Goal: Information Seeking & Learning: Learn about a topic

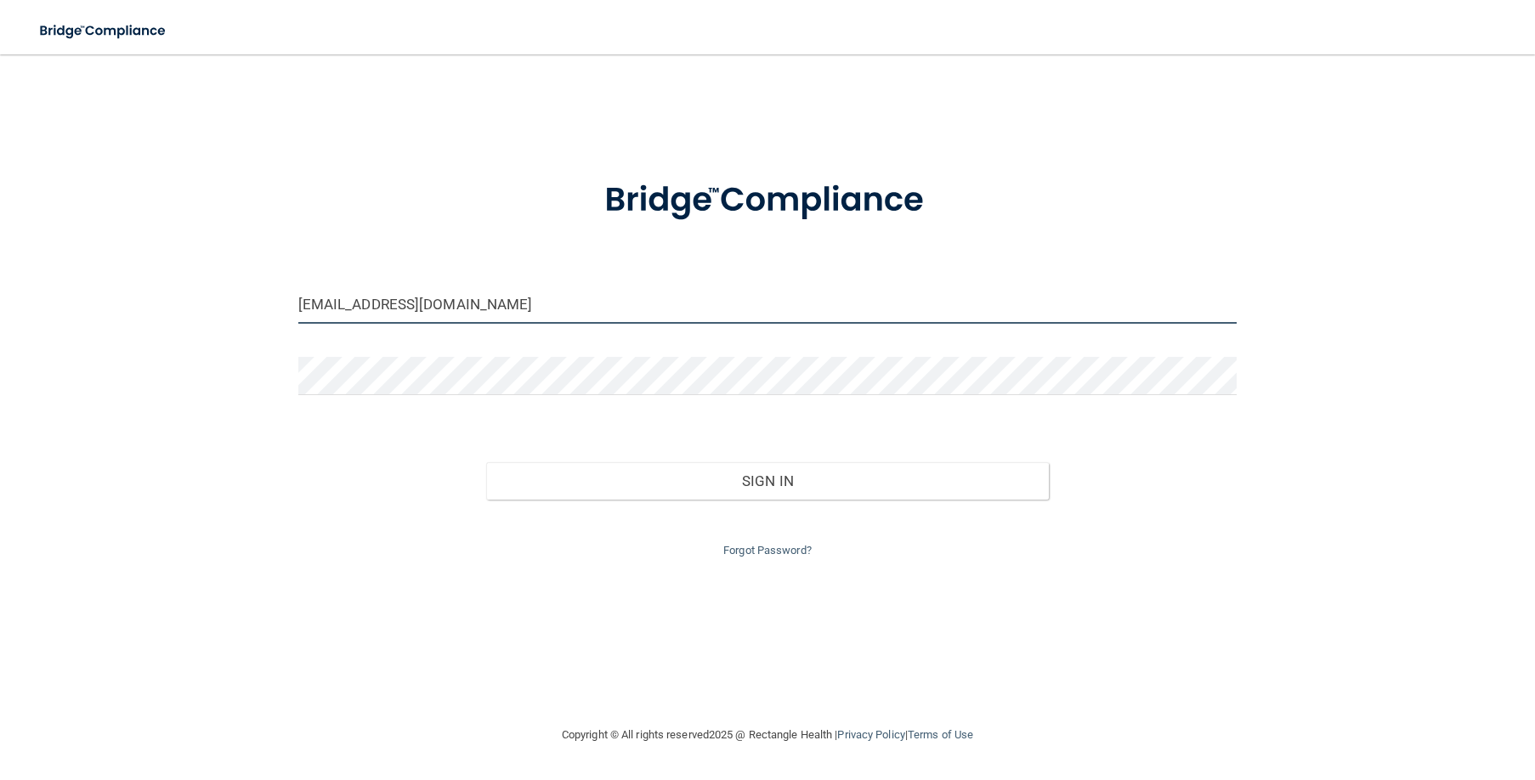
type input "[EMAIL_ADDRESS][DOMAIN_NAME]"
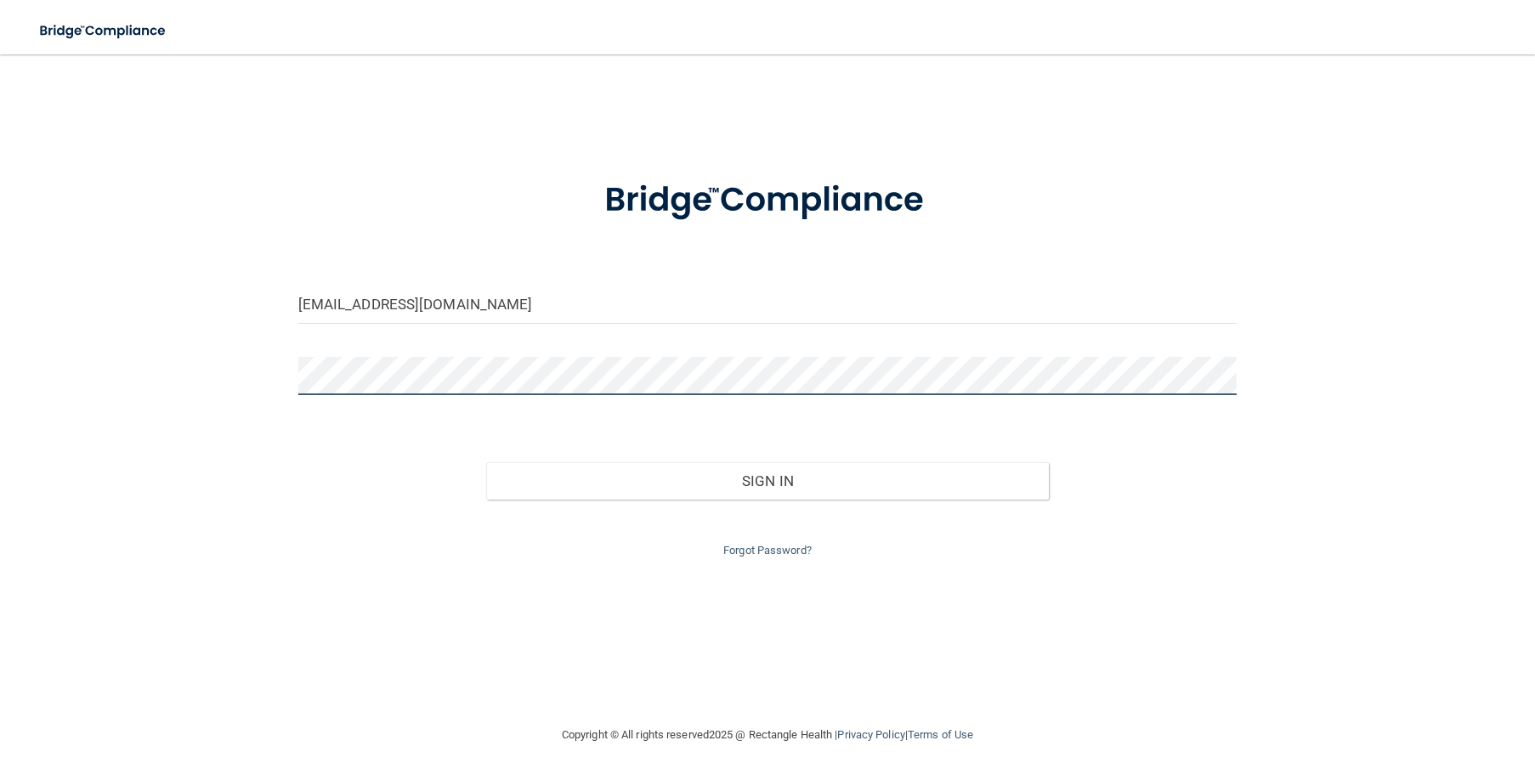
click at [767, 477] on button "Sign In" at bounding box center [767, 480] width 563 height 37
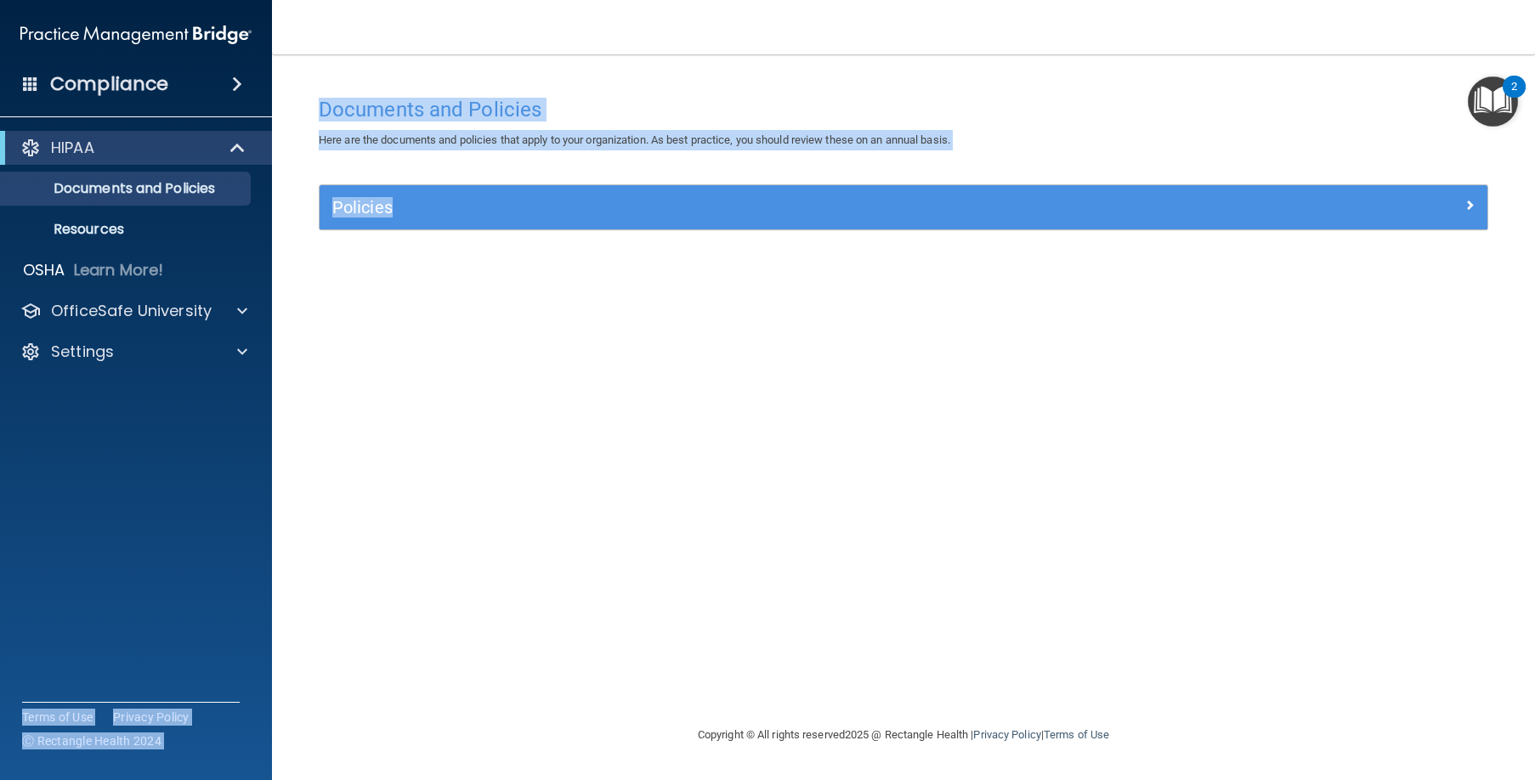
drag, startPoint x: 3, startPoint y: 351, endPoint x: 376, endPoint y: 297, distance: 377.0
click at [376, 297] on div "Compliance HIPAA Documents and Policies Report an Incident Business Associates …" at bounding box center [767, 390] width 1535 height 780
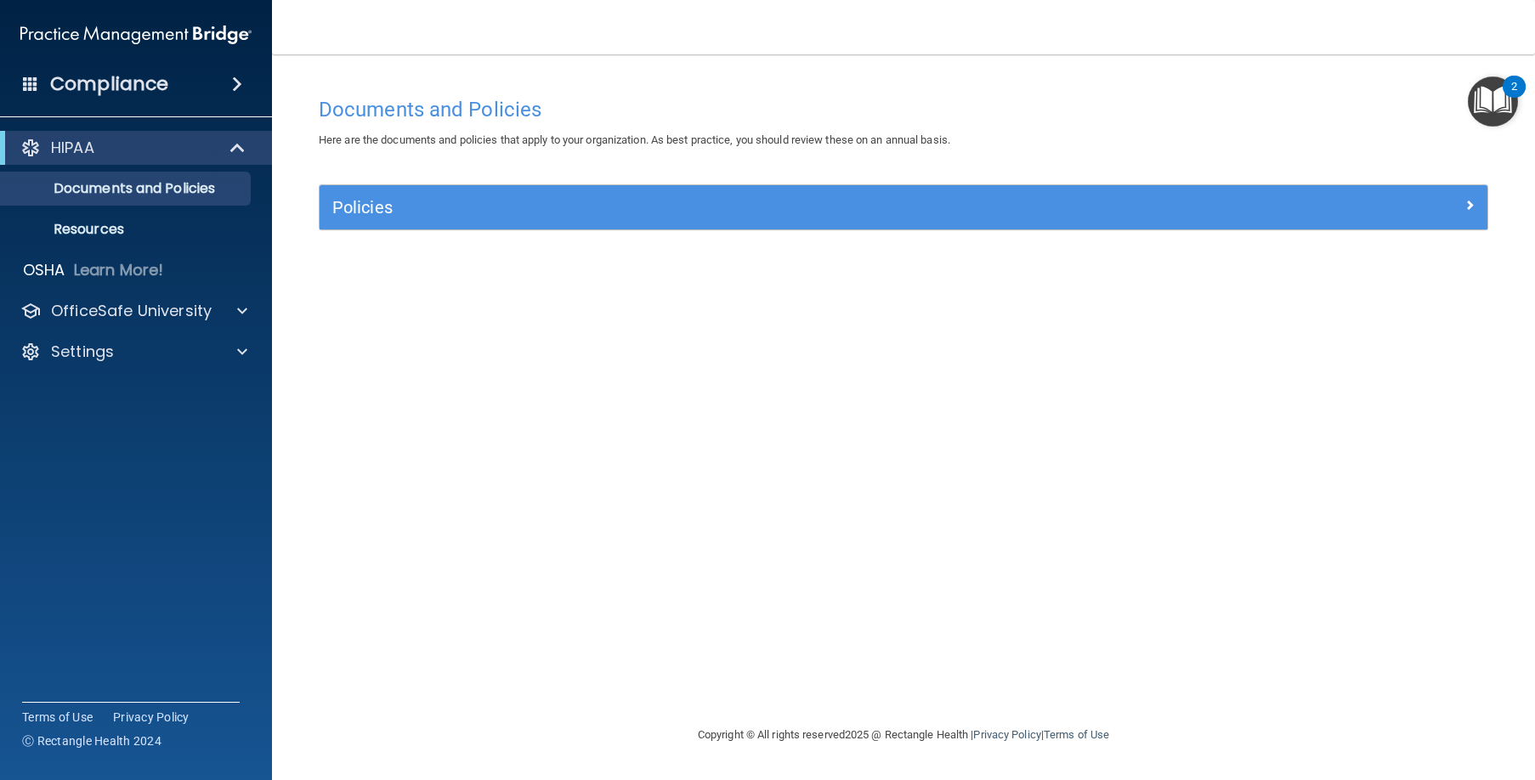
click at [386, 299] on div "Documents and Policies Here are the documents and policies that apply to your o…" at bounding box center [903, 406] width 1195 height 636
click at [195, 314] on p "OfficeSafe University" at bounding box center [131, 311] width 161 height 20
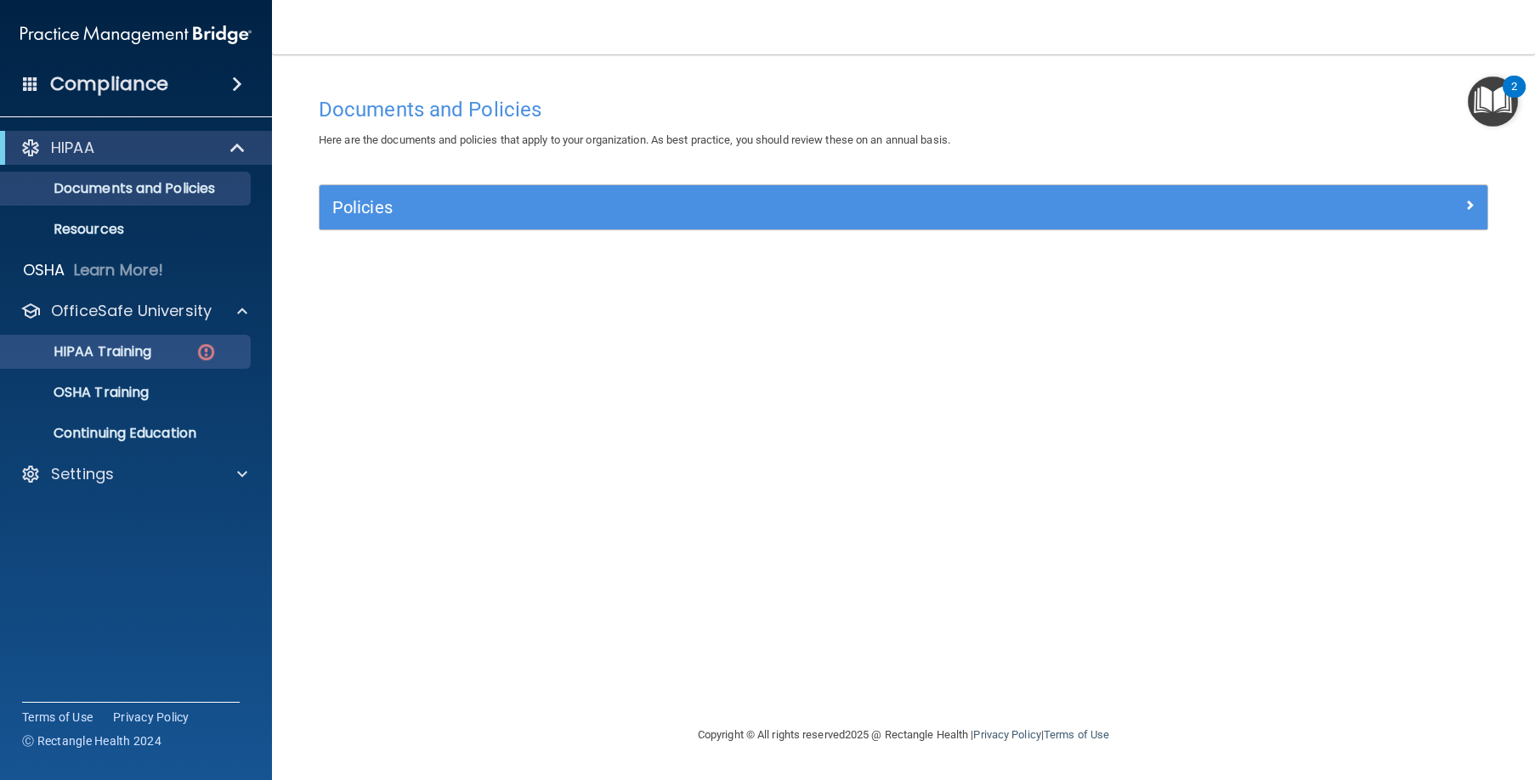
click at [159, 339] on link "HIPAA Training" at bounding box center [117, 352] width 268 height 34
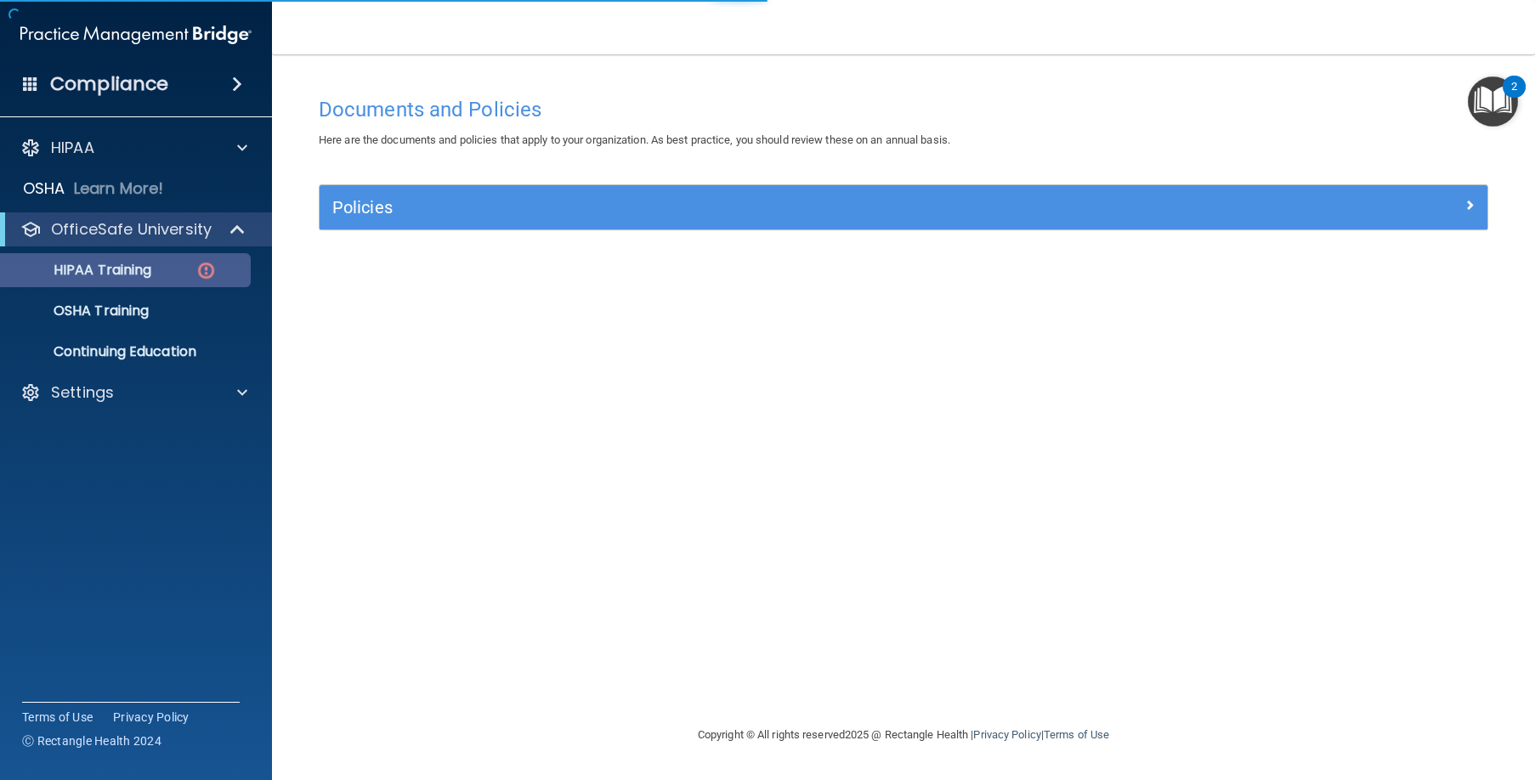
click at [185, 272] on div "HIPAA Training" at bounding box center [127, 270] width 232 height 17
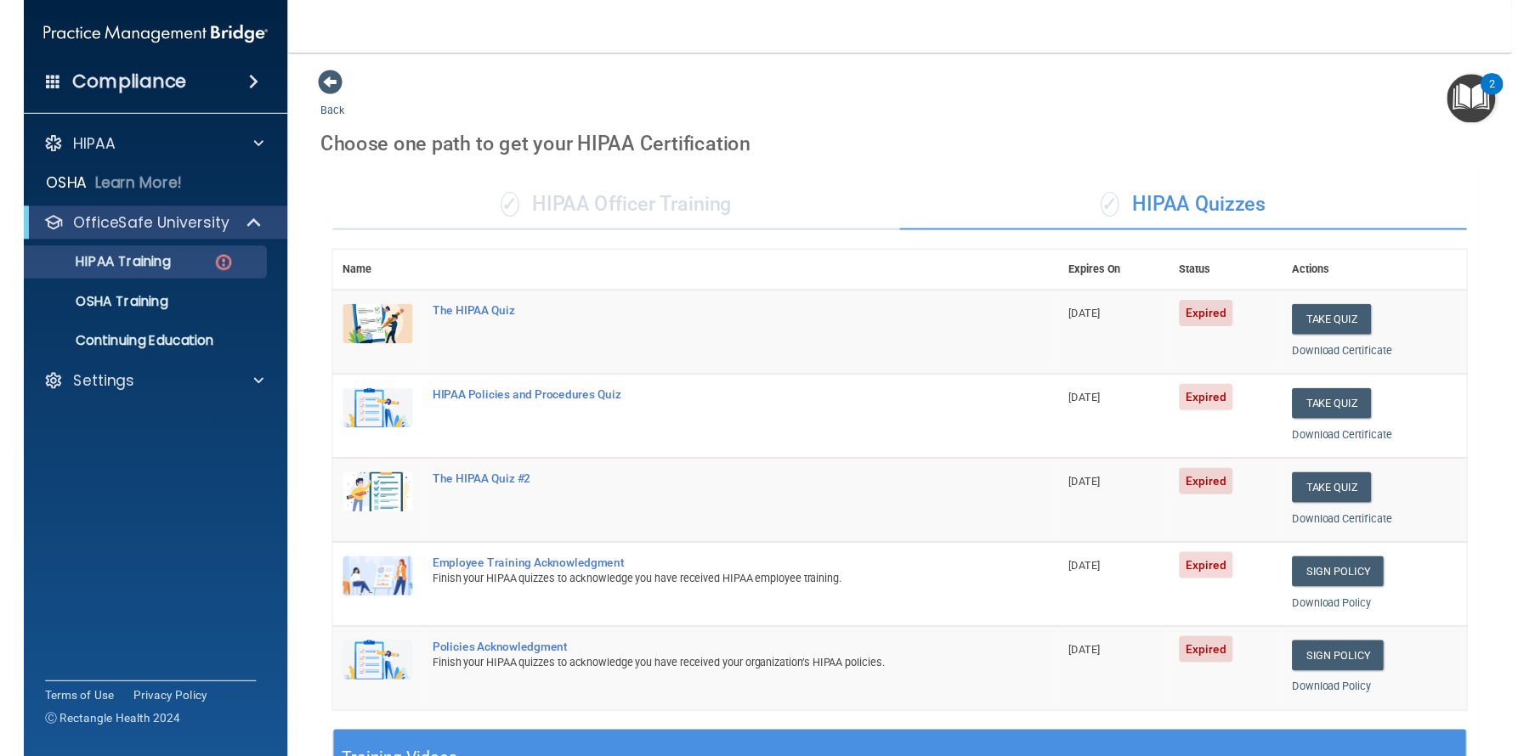
scroll to position [487, 0]
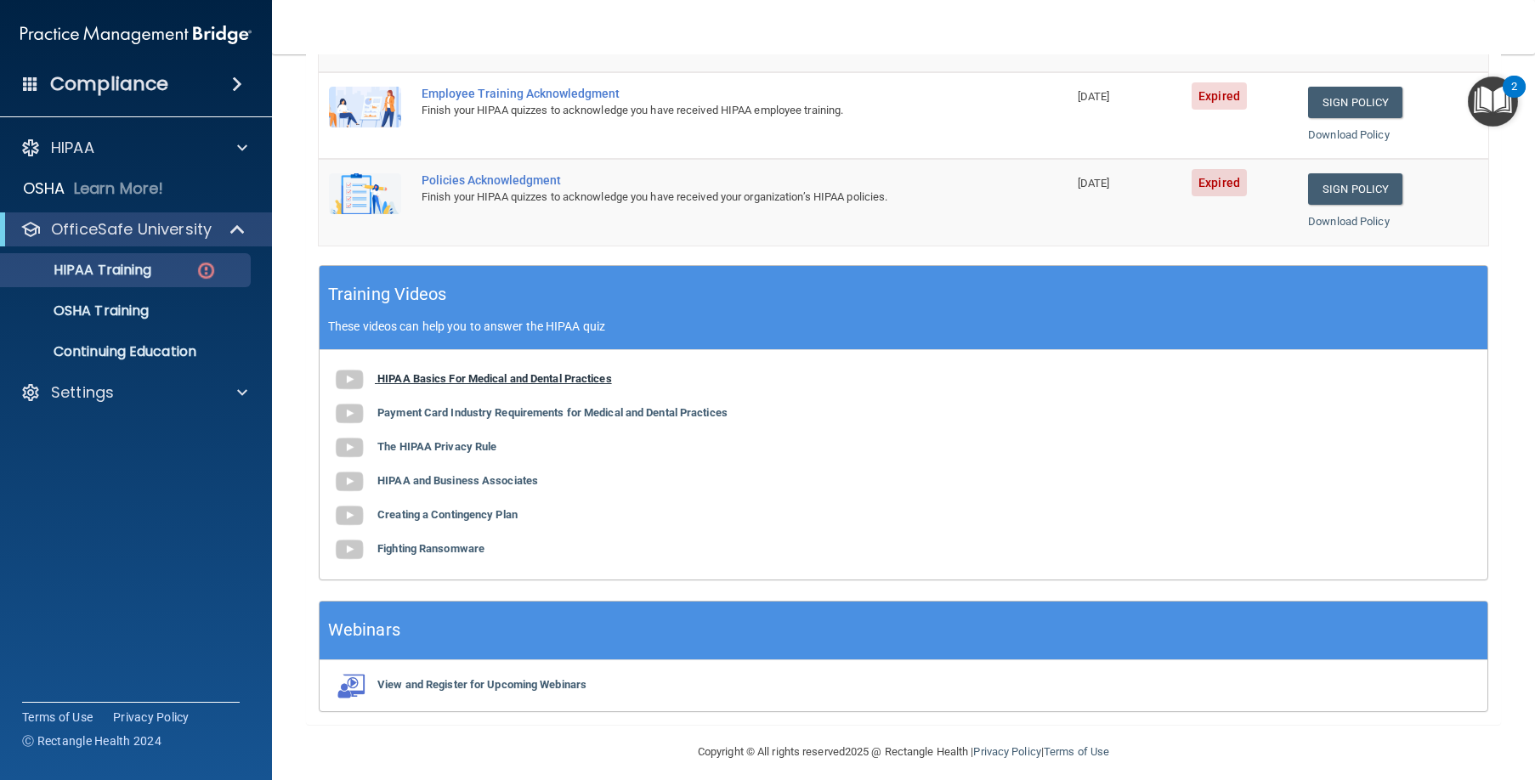
click at [417, 372] on b "HIPAA Basics For Medical and Dental Practices" at bounding box center [494, 378] width 235 height 13
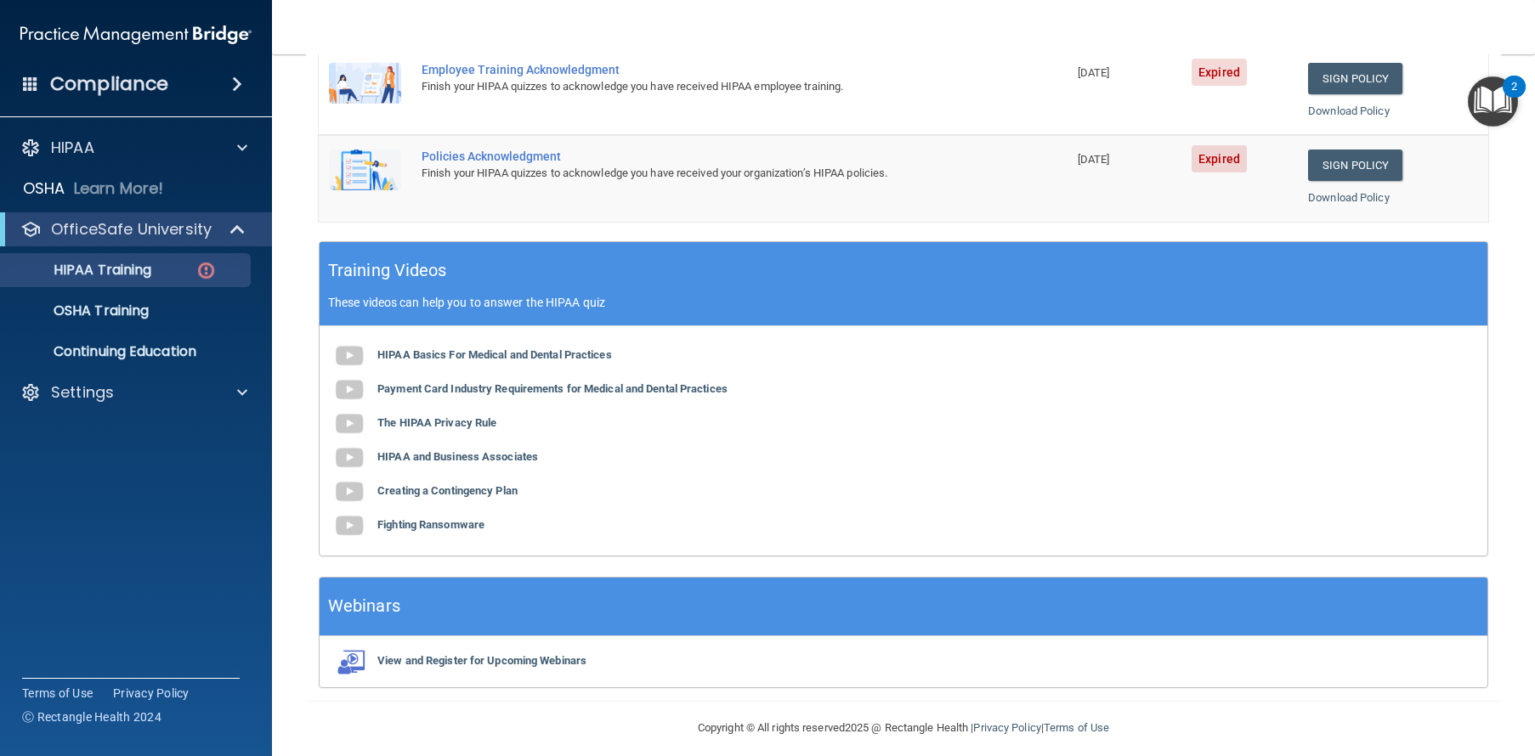
scroll to position [0, 0]
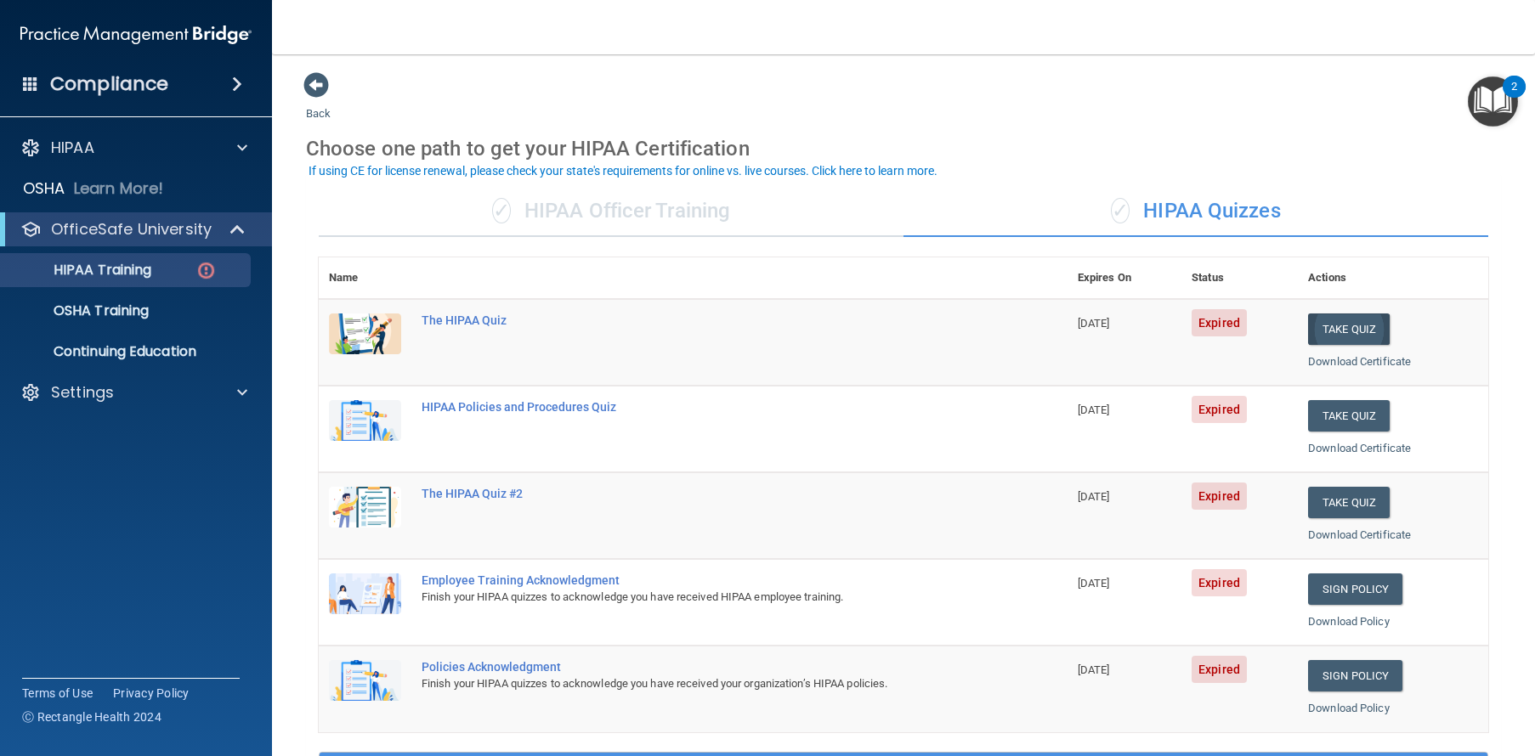
click at [1337, 321] on button "Take Quiz" at bounding box center [1349, 329] width 82 height 31
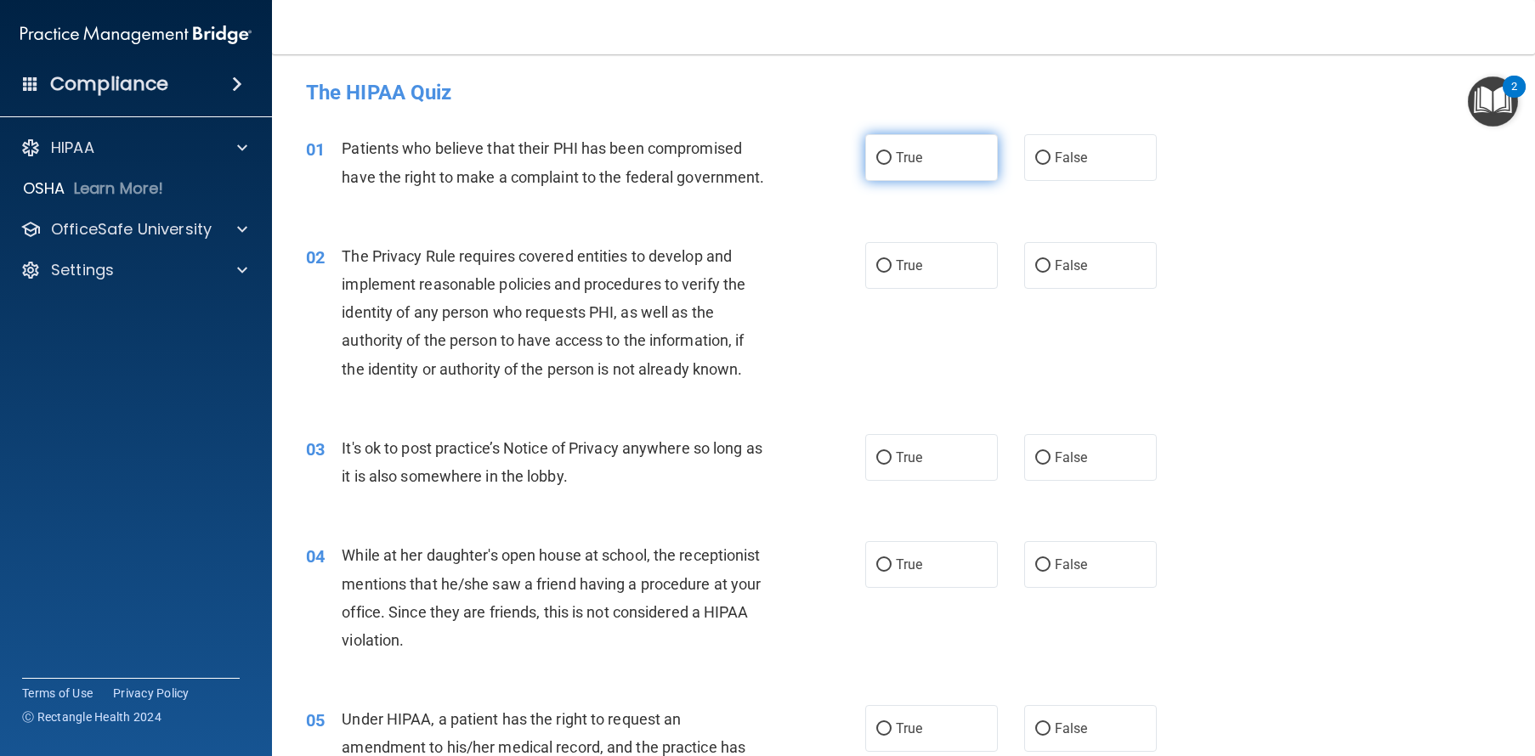
click at [880, 160] on input "True" at bounding box center [883, 158] width 15 height 13
radio input "true"
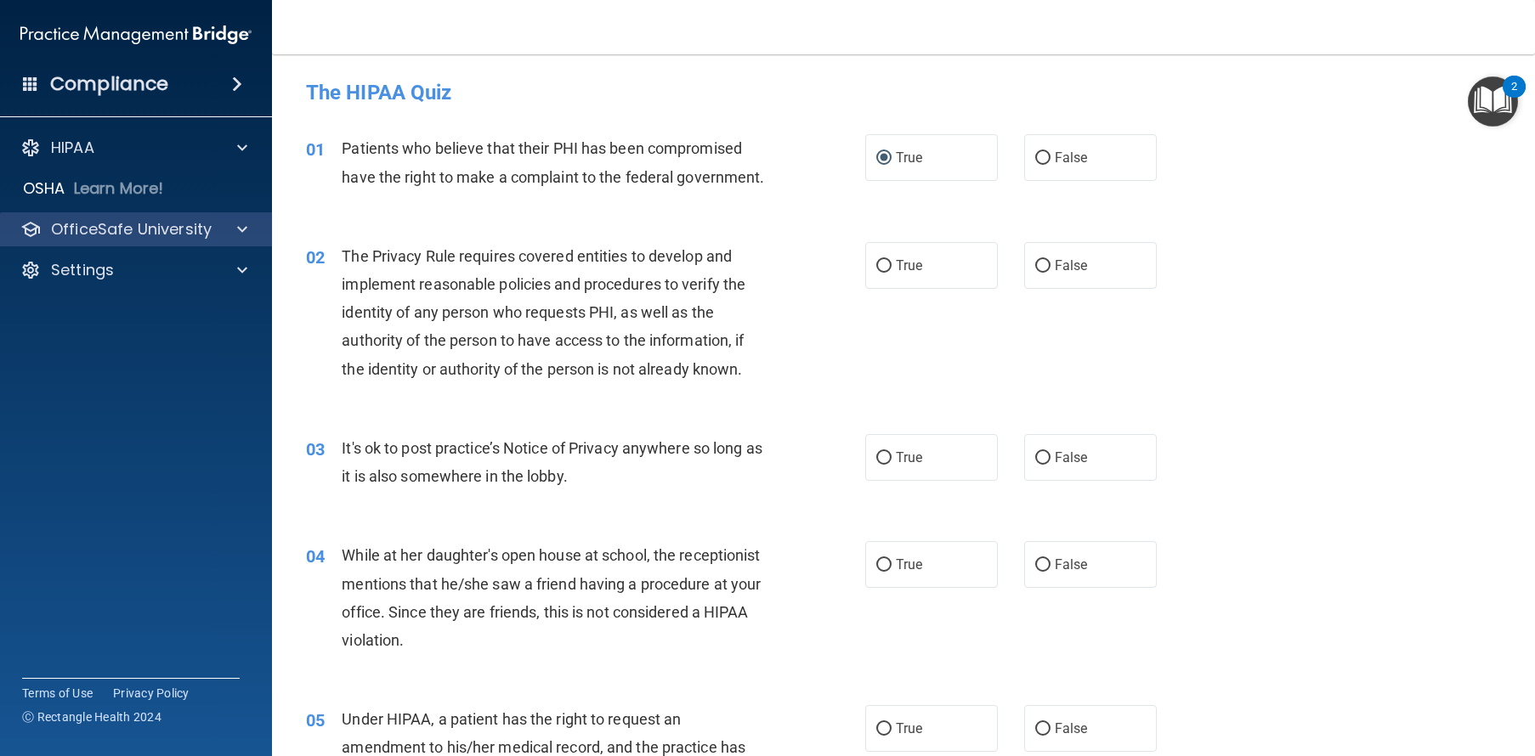
click at [67, 229] on p "OfficeSafe University" at bounding box center [131, 229] width 161 height 20
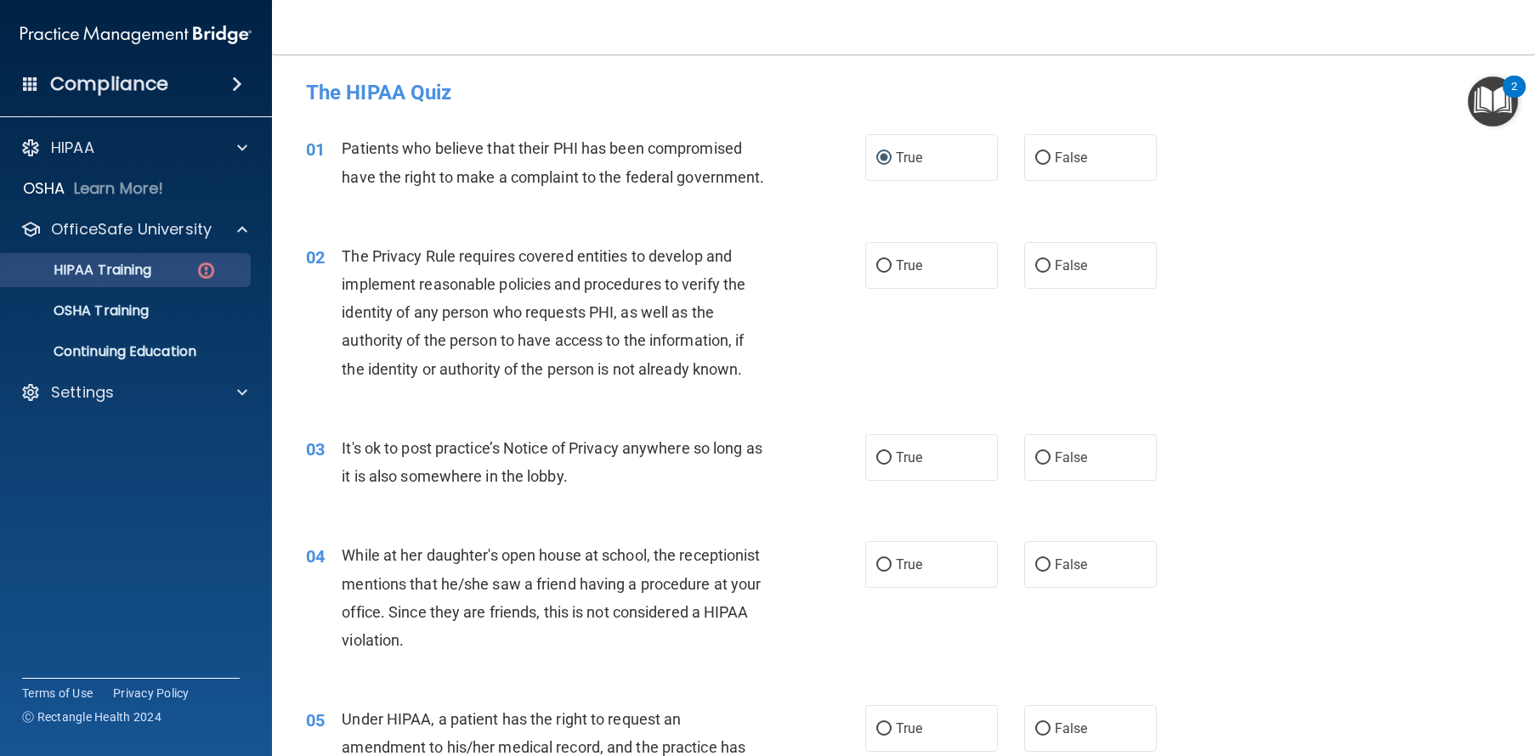
click at [75, 278] on p "HIPAA Training" at bounding box center [81, 270] width 140 height 17
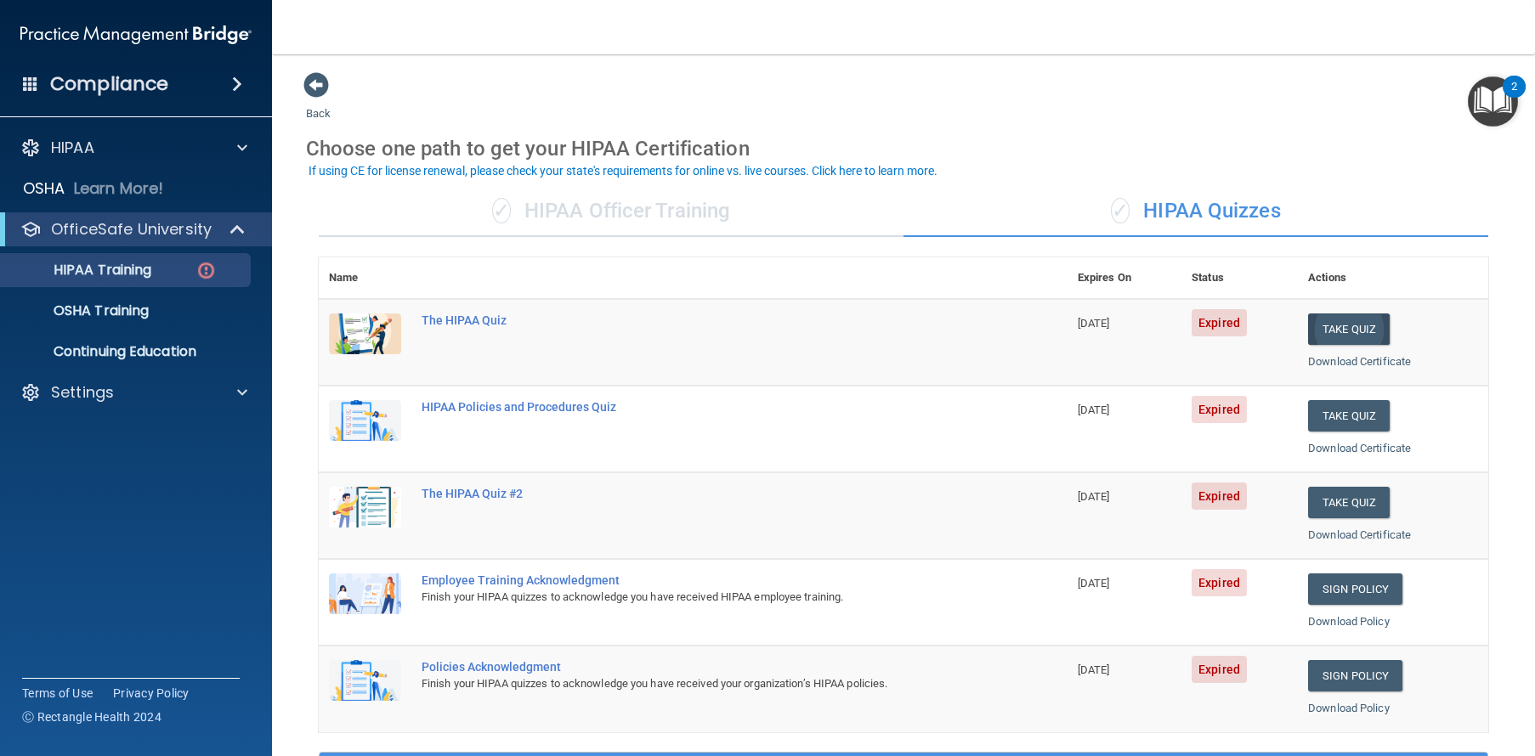
click at [1349, 326] on button "Take Quiz" at bounding box center [1349, 329] width 82 height 31
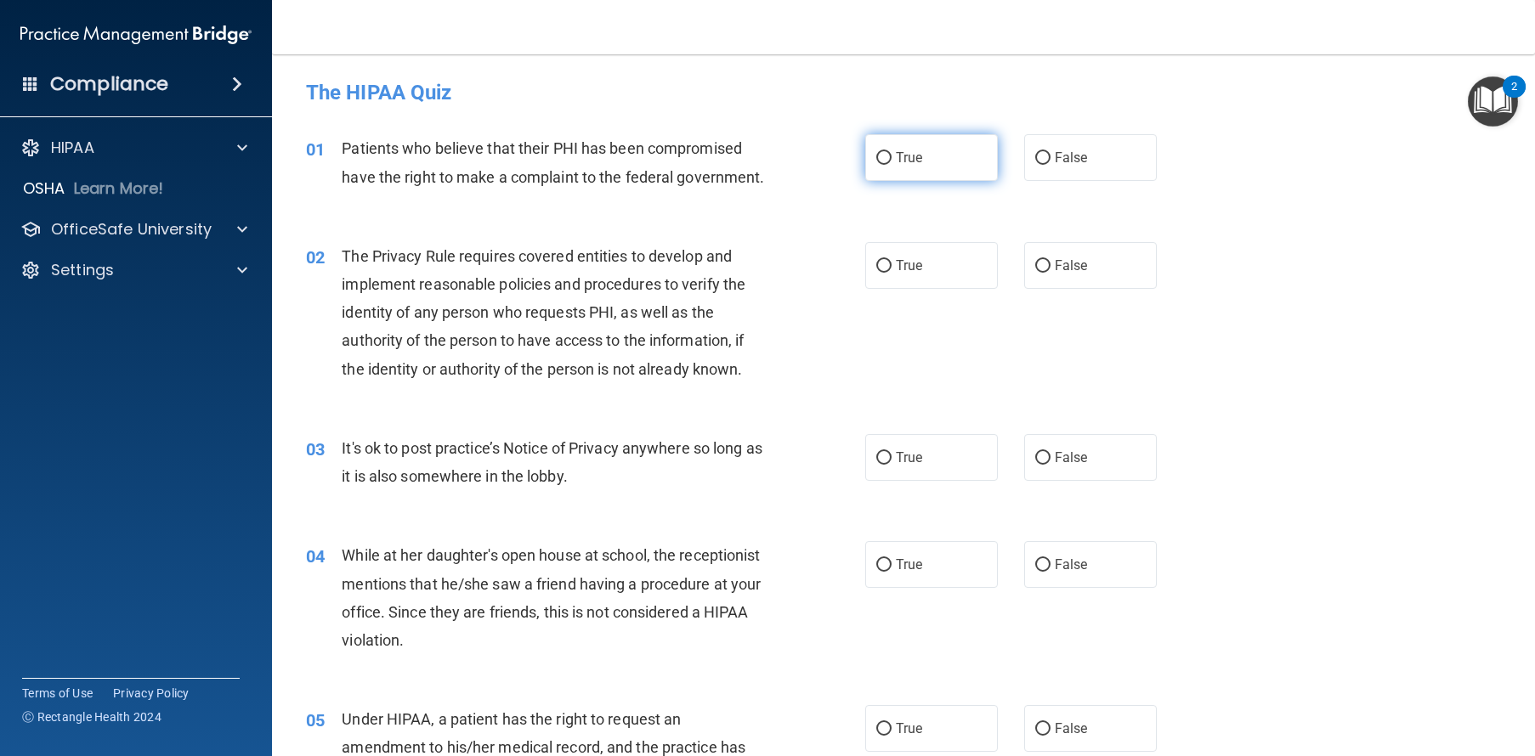
click at [912, 144] on label "True" at bounding box center [931, 157] width 133 height 47
click at [891, 152] on input "True" at bounding box center [883, 158] width 15 height 13
radio input "true"
click at [907, 274] on span "True" at bounding box center [909, 265] width 26 height 16
click at [891, 273] on input "True" at bounding box center [883, 266] width 15 height 13
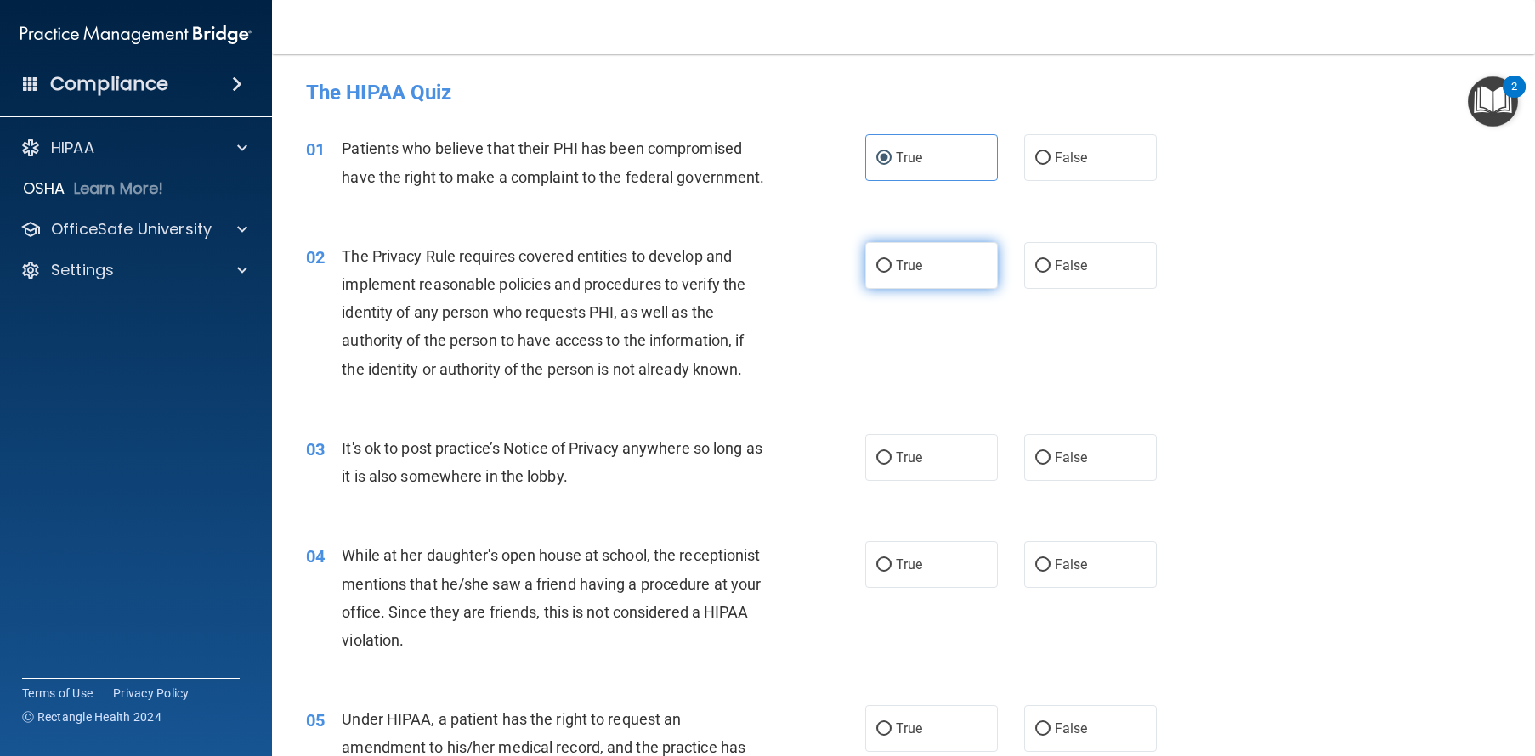
radio input "true"
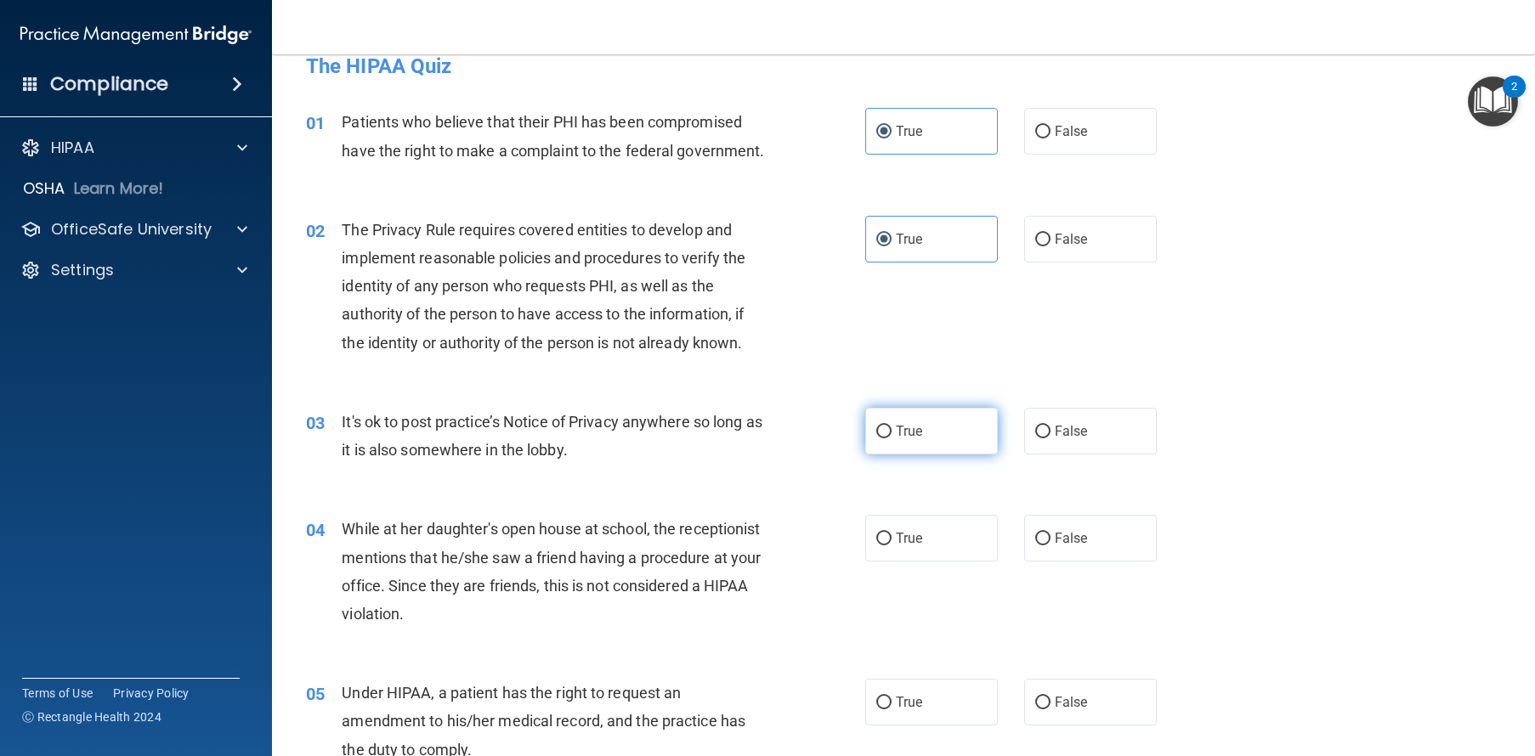
scroll to position [61, 0]
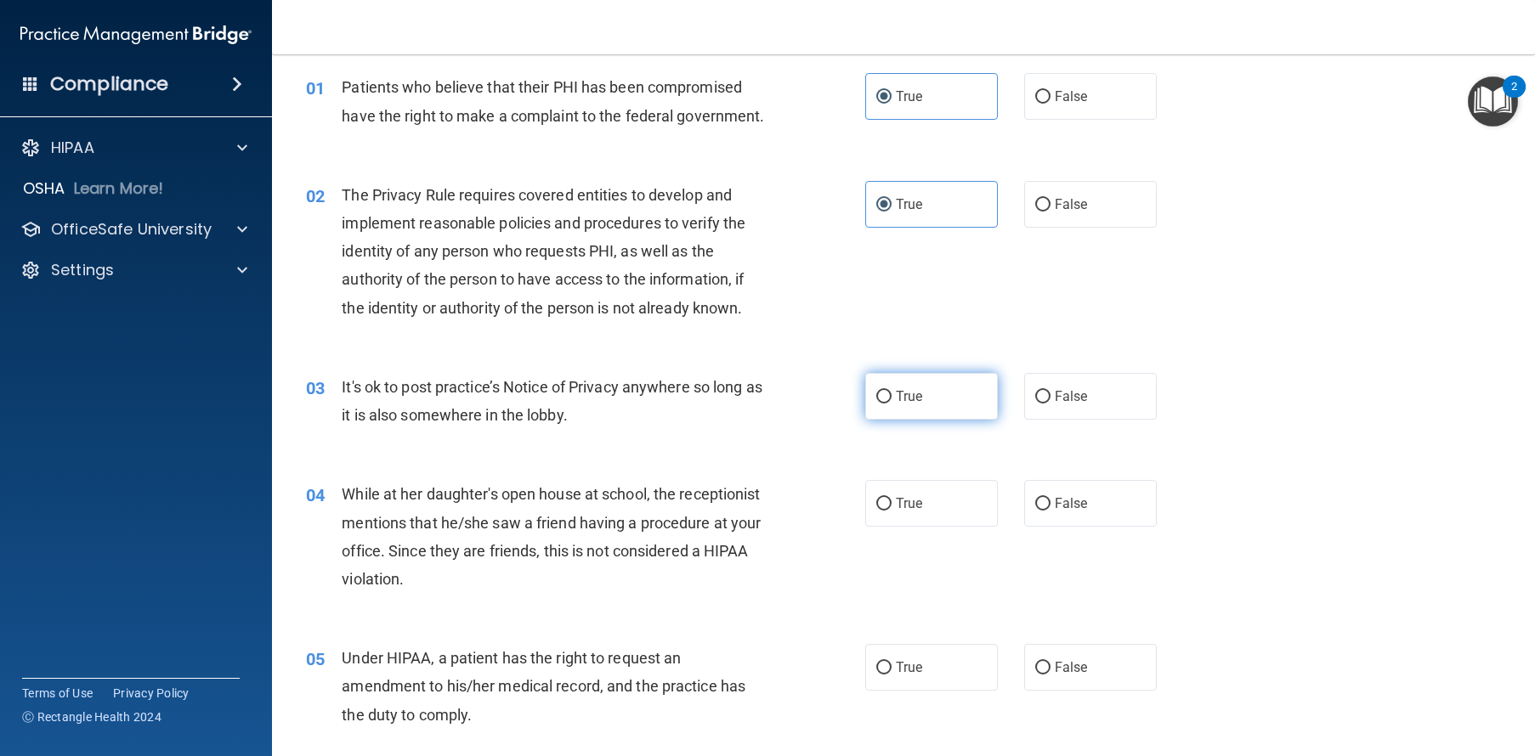
click at [868, 420] on label "True" at bounding box center [931, 396] width 133 height 47
click at [876, 404] on input "True" at bounding box center [883, 397] width 15 height 13
radio input "true"
click at [1038, 404] on input "False" at bounding box center [1042, 397] width 15 height 13
radio input "true"
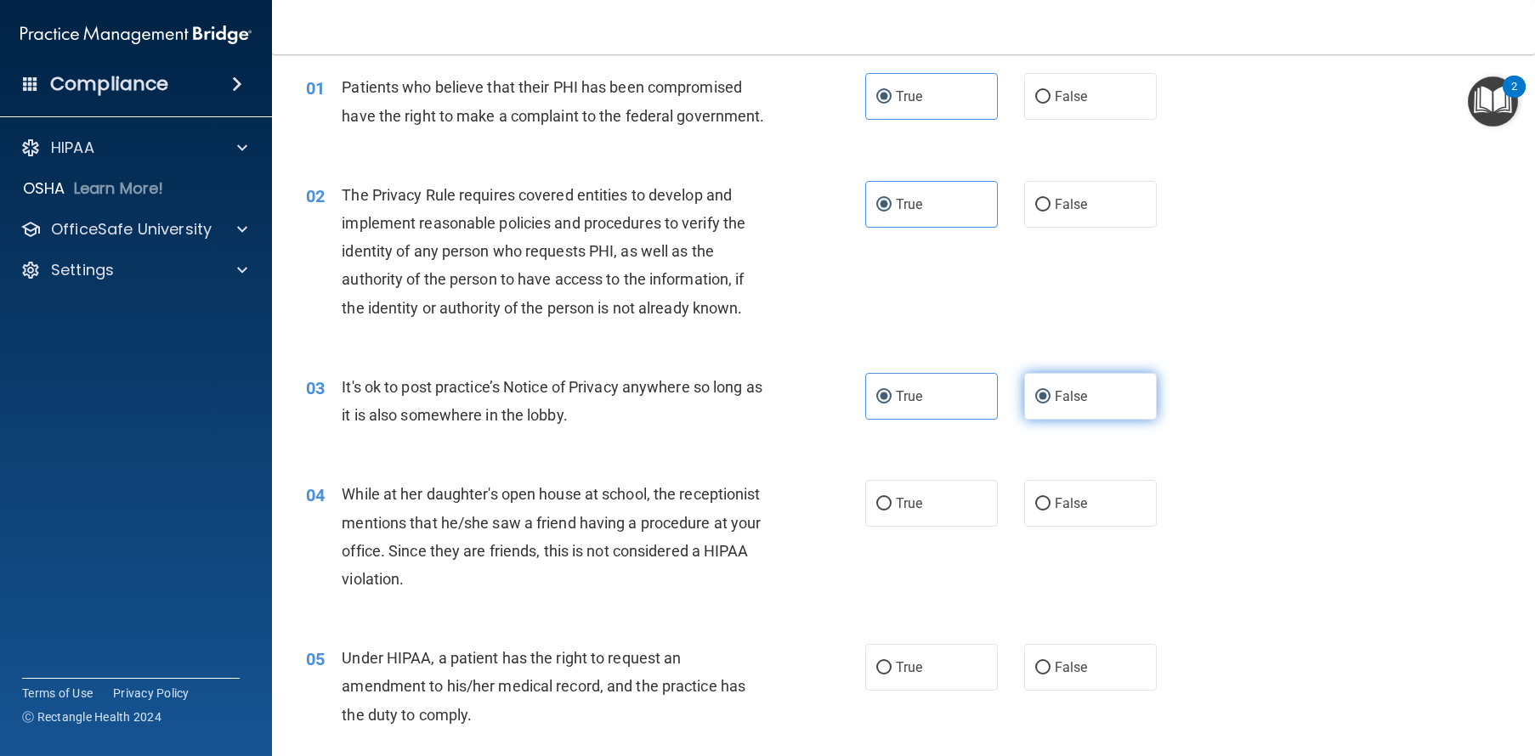
radio input "false"
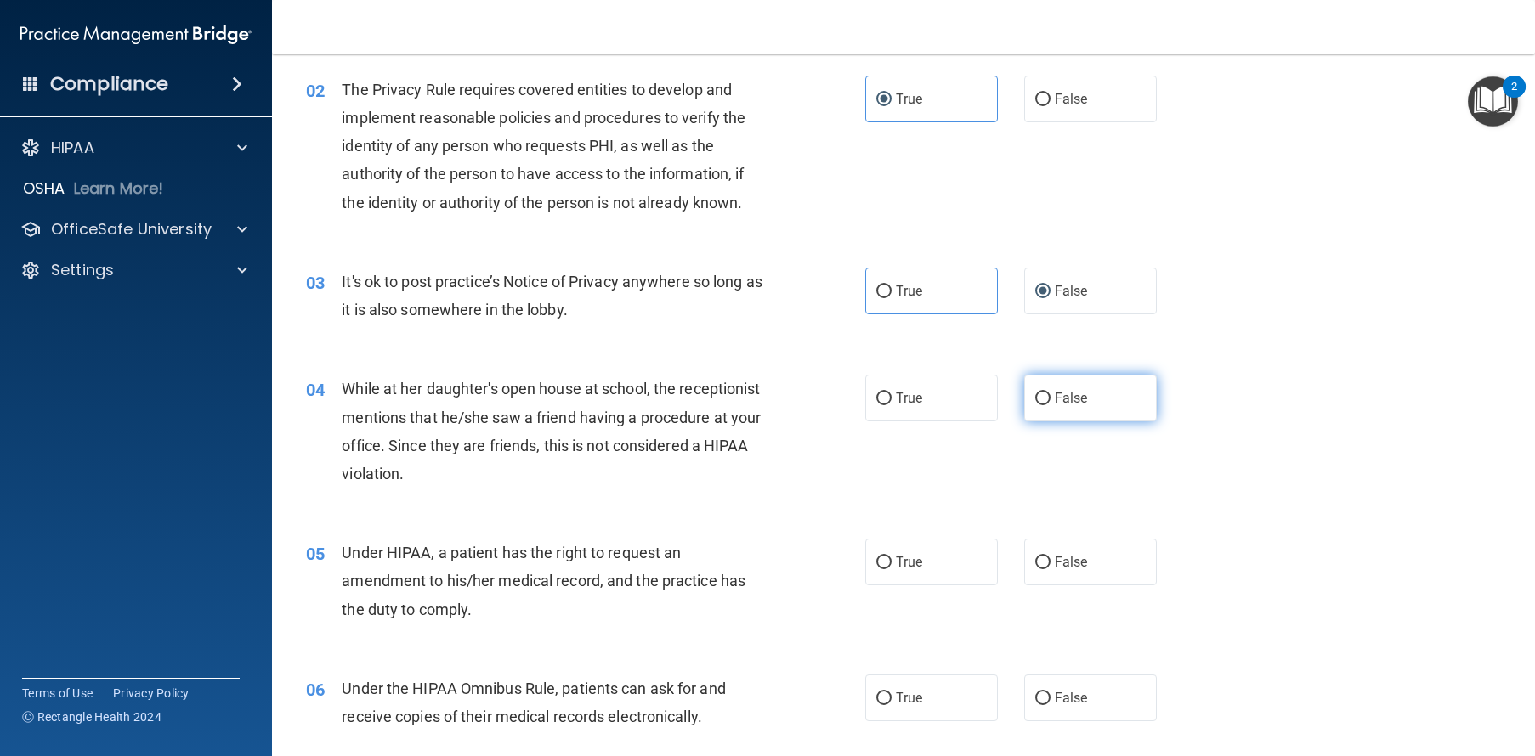
scroll to position [170, 0]
click at [1038, 402] on input "False" at bounding box center [1042, 395] width 15 height 13
radio input "true"
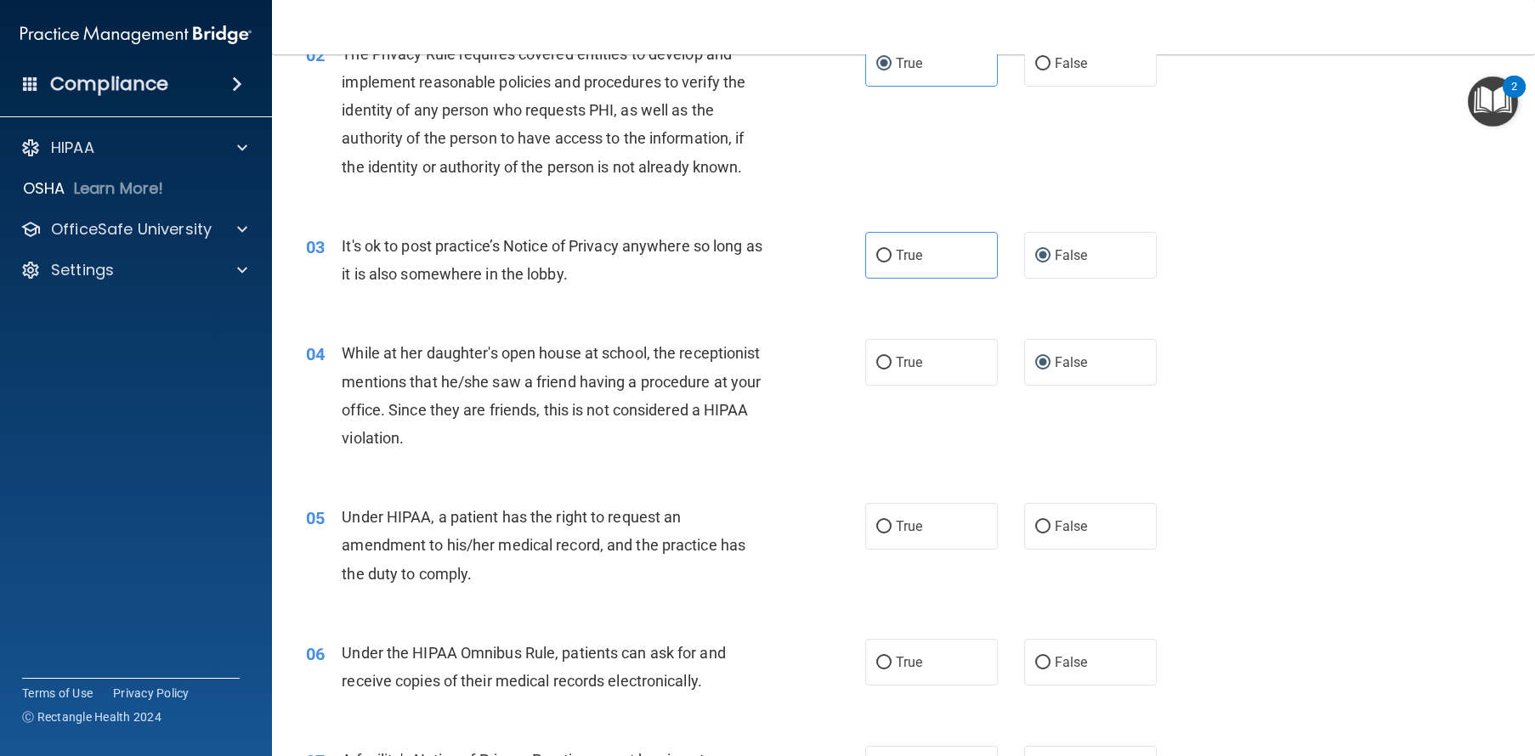
scroll to position [206, 0]
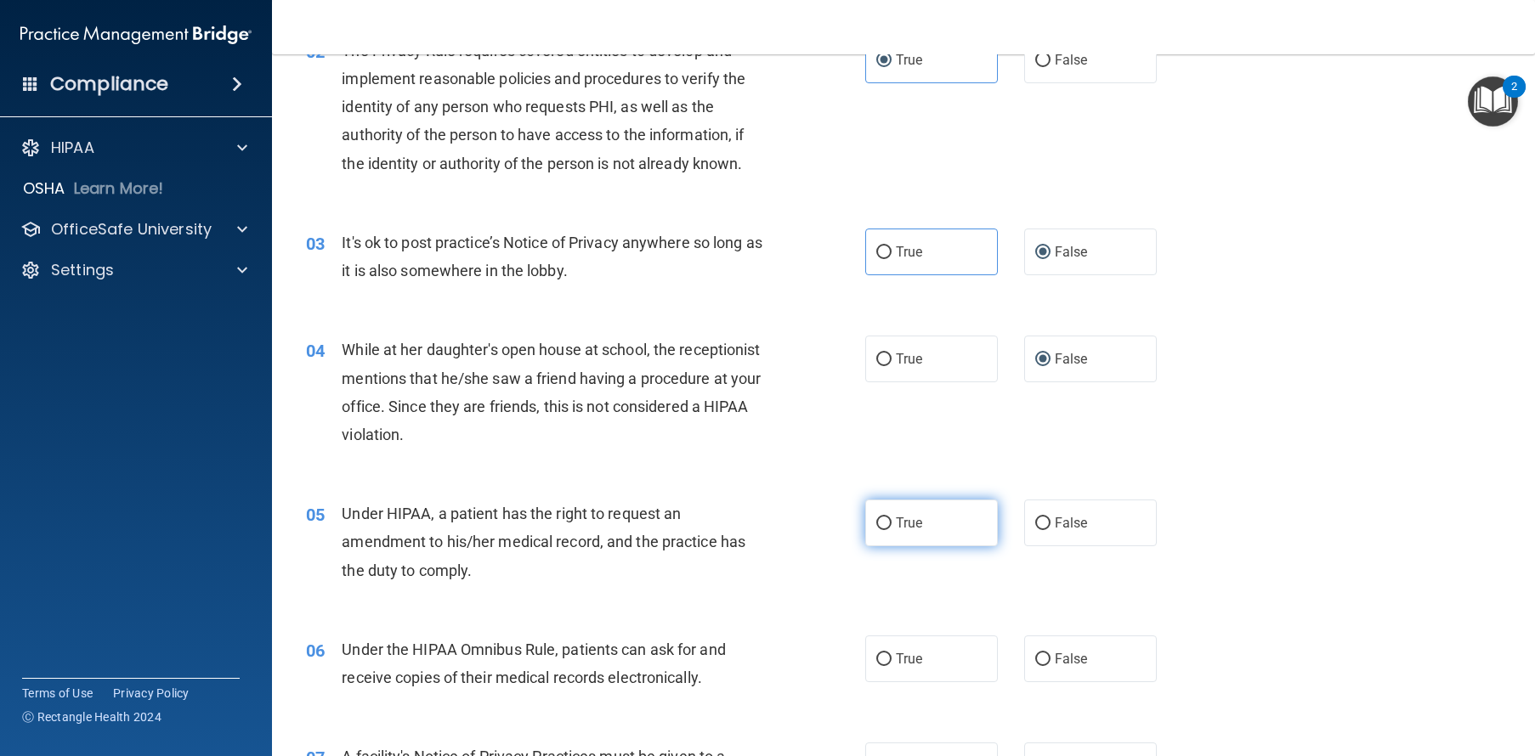
click at [884, 530] on input "True" at bounding box center [883, 523] width 15 height 13
radio input "true"
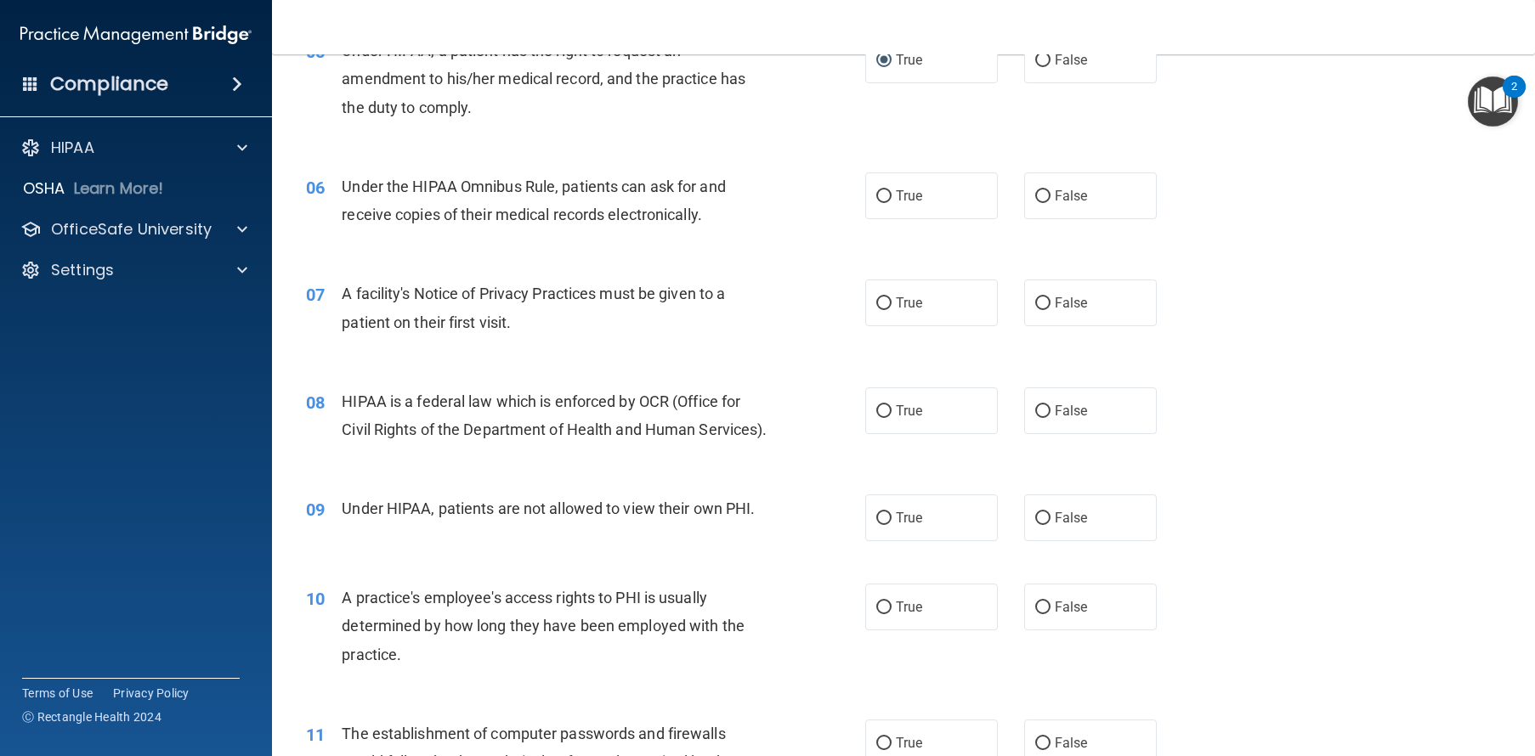
scroll to position [698, 0]
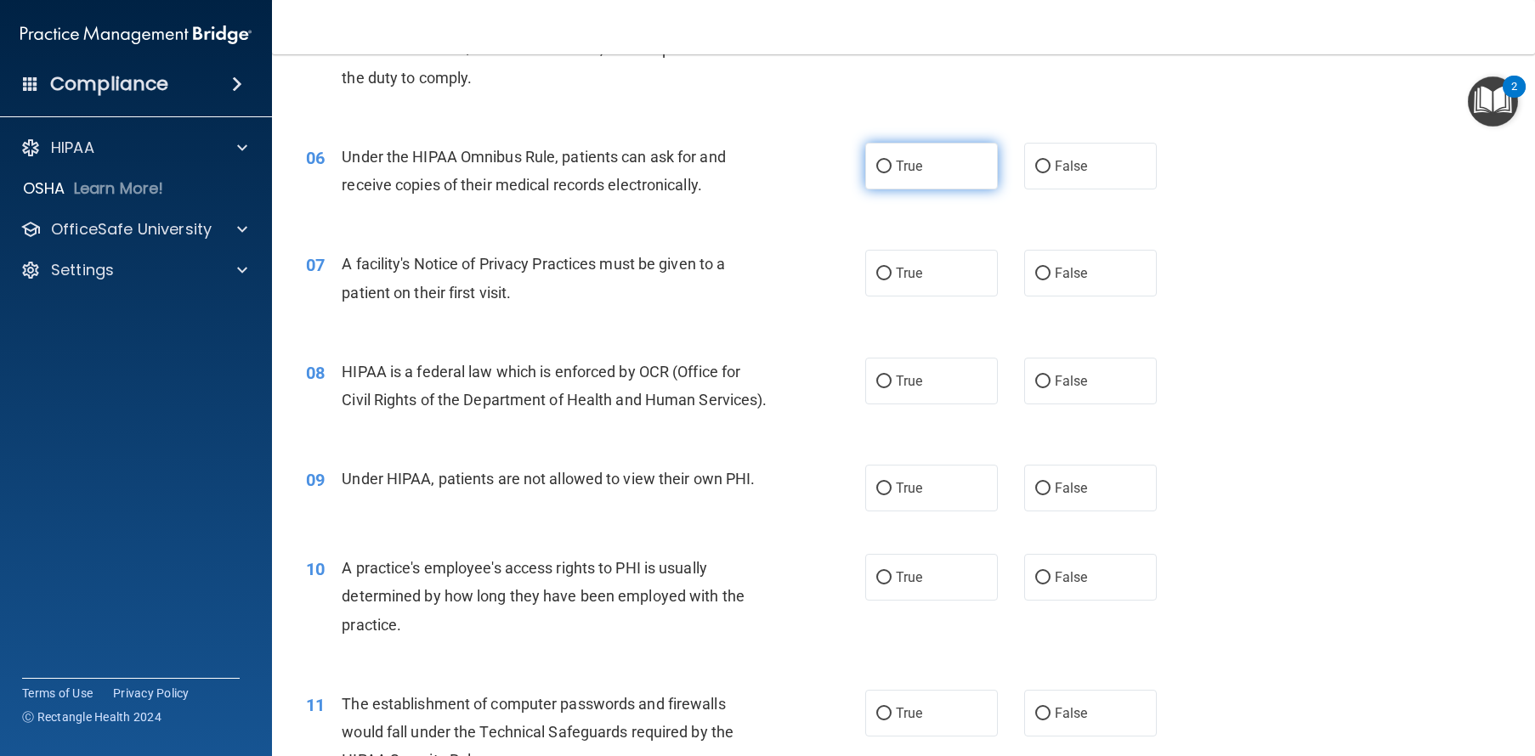
click at [882, 173] on input "True" at bounding box center [883, 167] width 15 height 13
radio input "true"
click at [876, 280] on input "True" at bounding box center [883, 274] width 15 height 13
radio input "true"
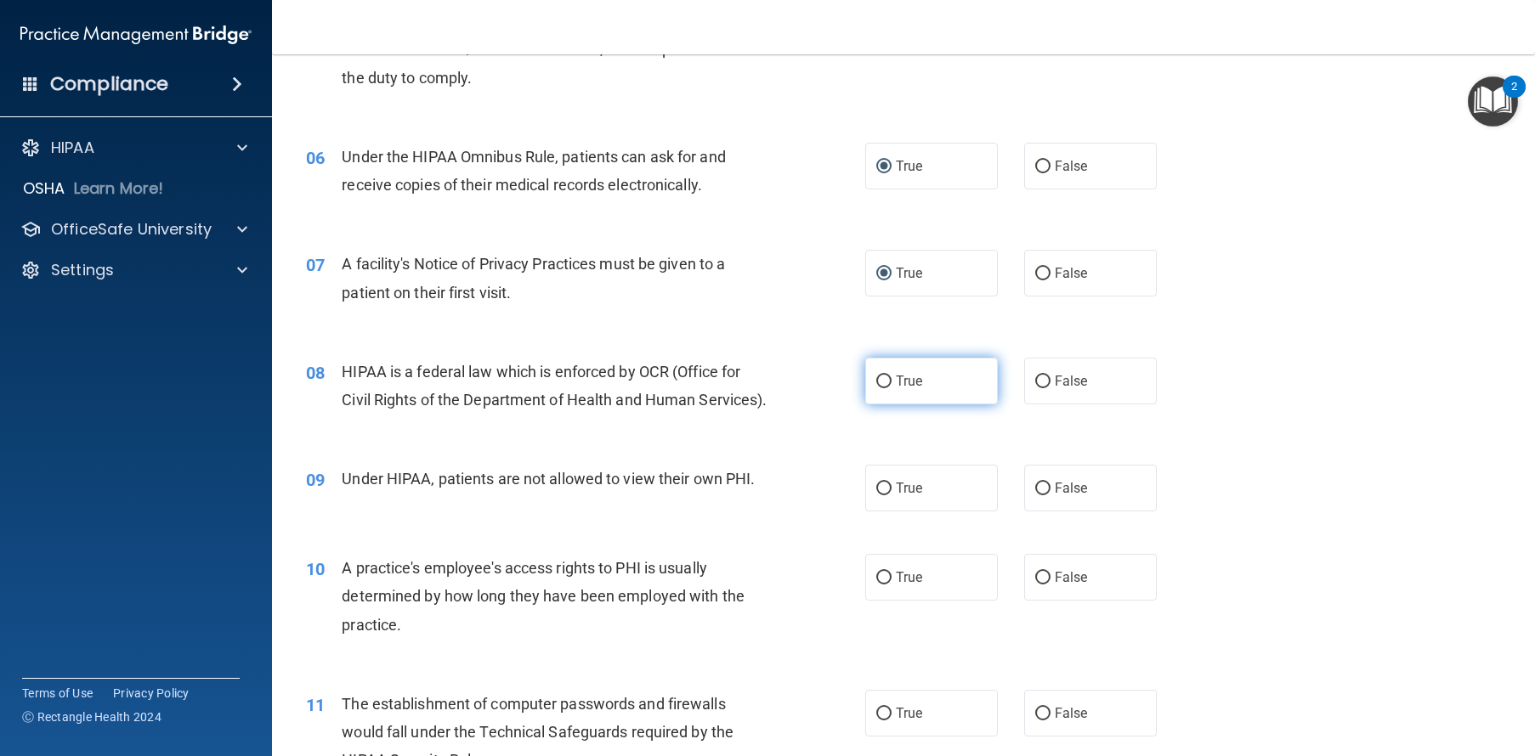
click at [866, 398] on label "True" at bounding box center [931, 381] width 133 height 47
click at [876, 388] on input "True" at bounding box center [883, 382] width 15 height 13
radio input "true"
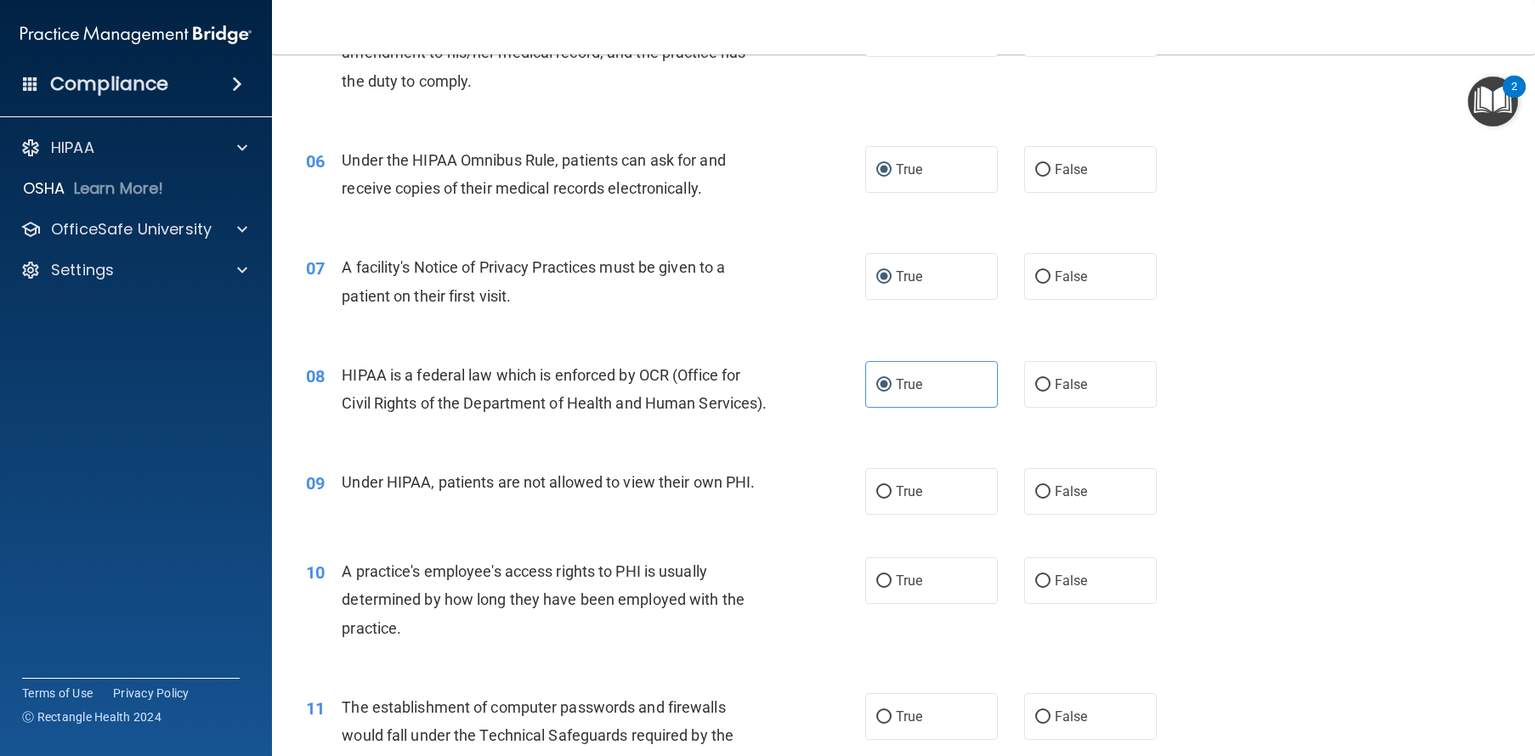
scroll to position [722, 0]
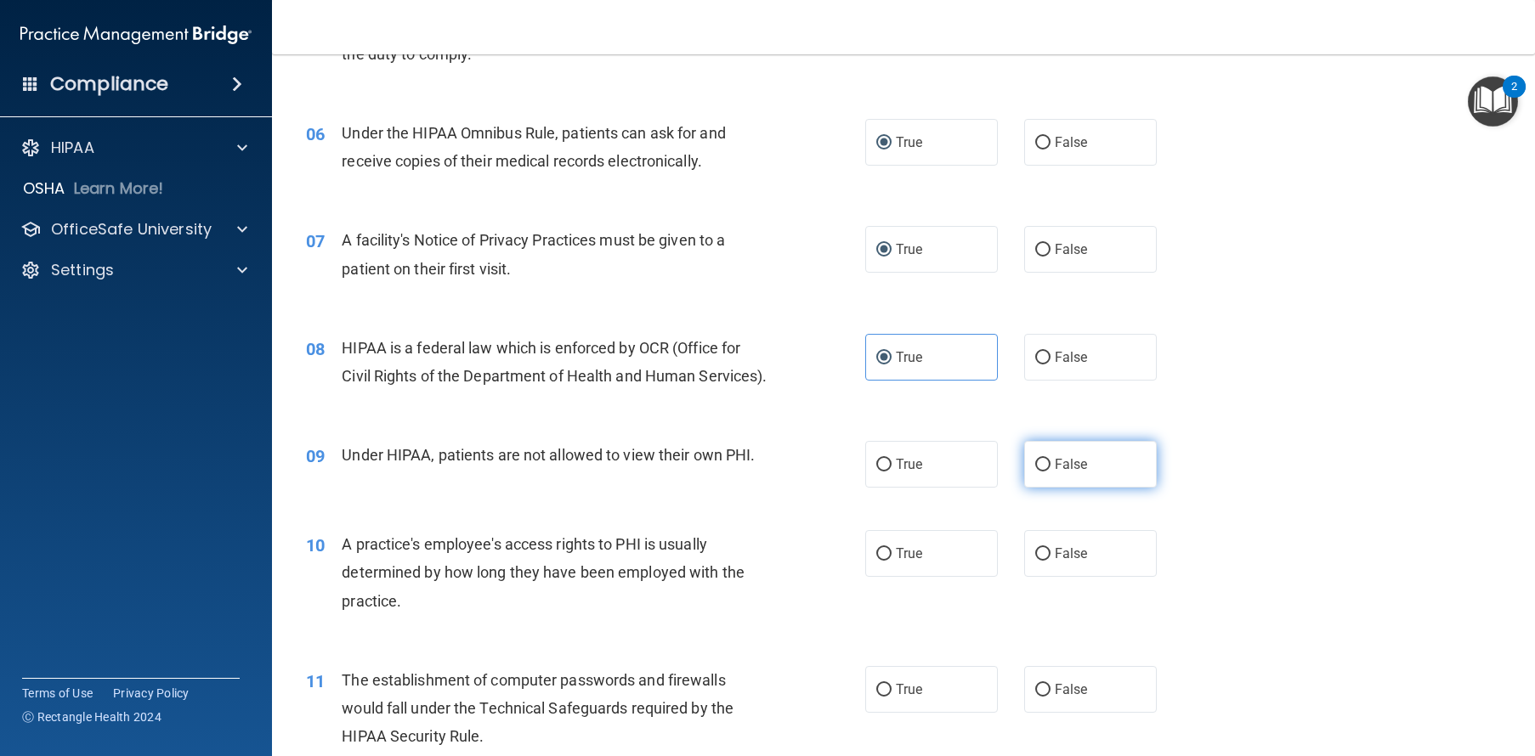
click at [1062, 488] on label "False" at bounding box center [1090, 464] width 133 height 47
click at [1050, 472] on input "False" at bounding box center [1042, 465] width 15 height 13
radio input "true"
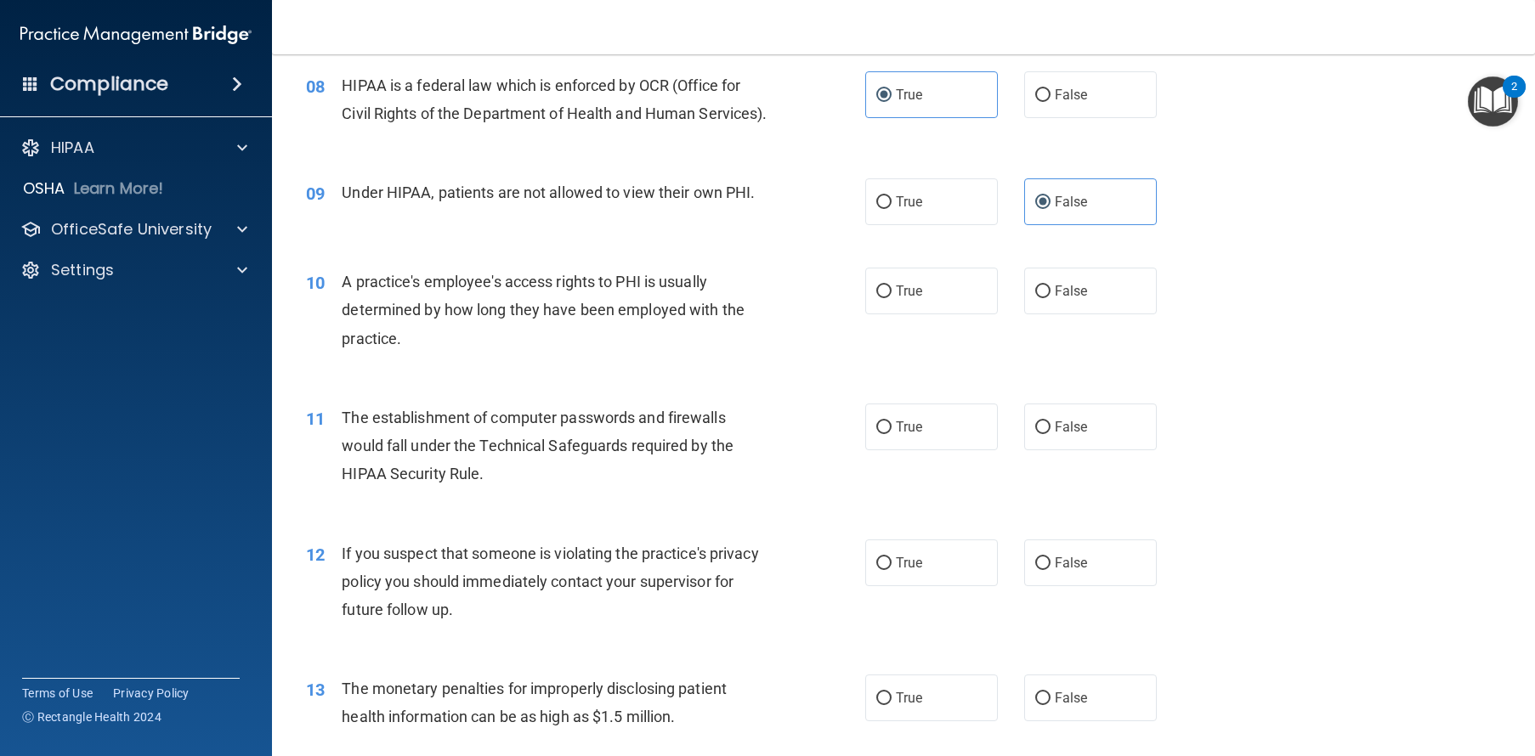
scroll to position [1109, 0]
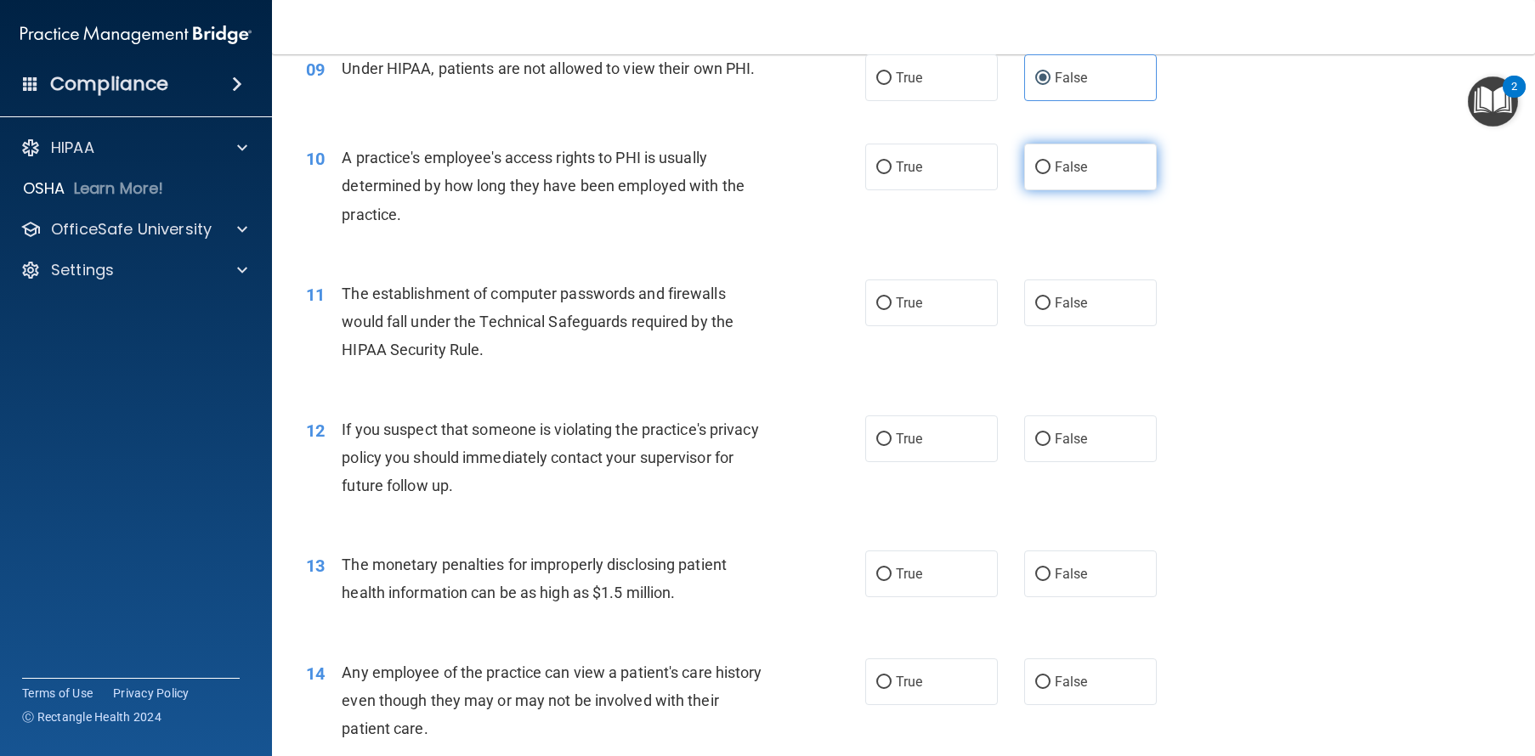
click at [1070, 190] on label "False" at bounding box center [1090, 167] width 133 height 47
click at [1050, 174] on input "False" at bounding box center [1042, 167] width 15 height 13
radio input "true"
drag, startPoint x: 914, startPoint y: 363, endPoint x: 906, endPoint y: 405, distance: 43.3
click at [914, 326] on label "True" at bounding box center [931, 303] width 133 height 47
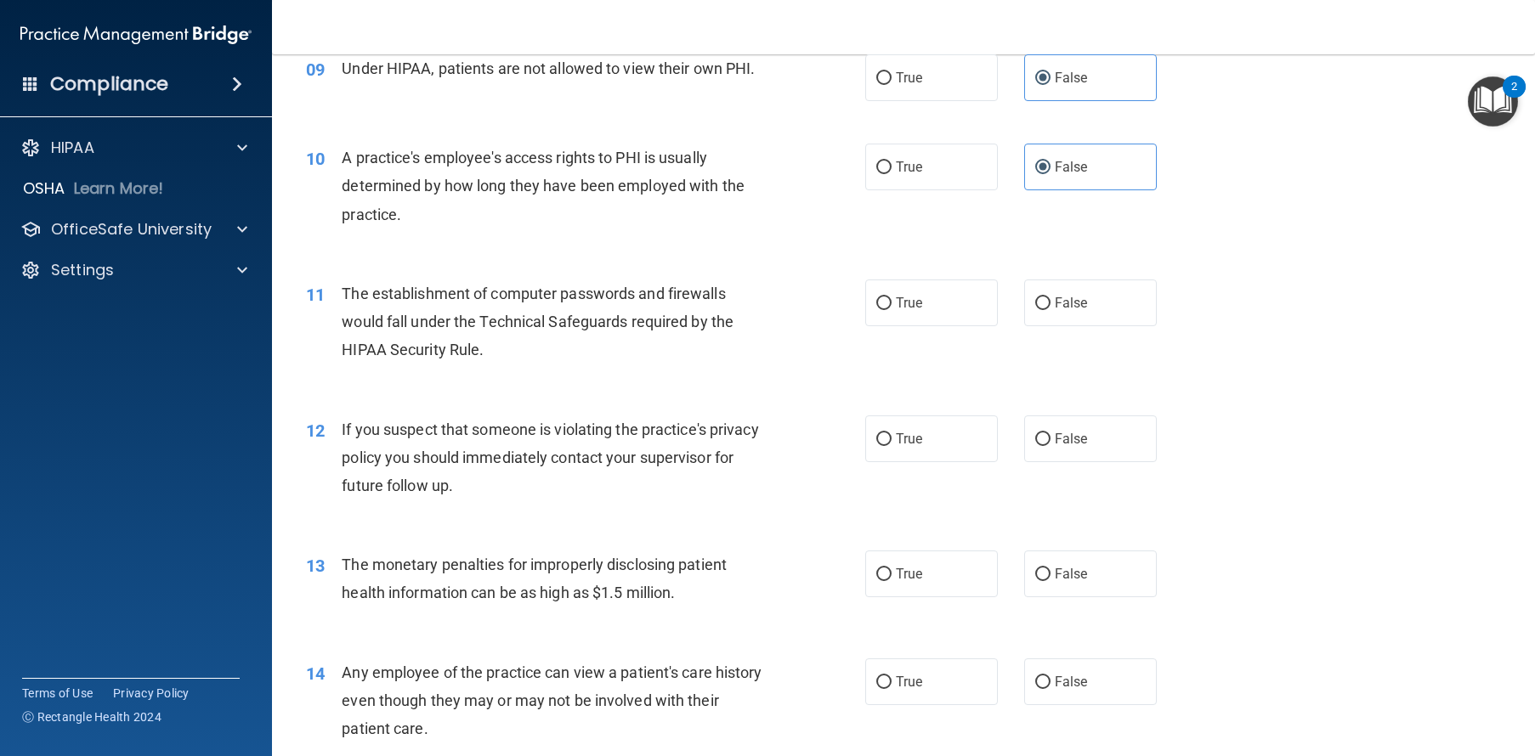
click at [891, 310] on input "True" at bounding box center [883, 303] width 15 height 13
radio input "true"
click at [896, 447] on span "True" at bounding box center [909, 439] width 26 height 16
click at [891, 446] on input "True" at bounding box center [883, 439] width 15 height 13
radio input "true"
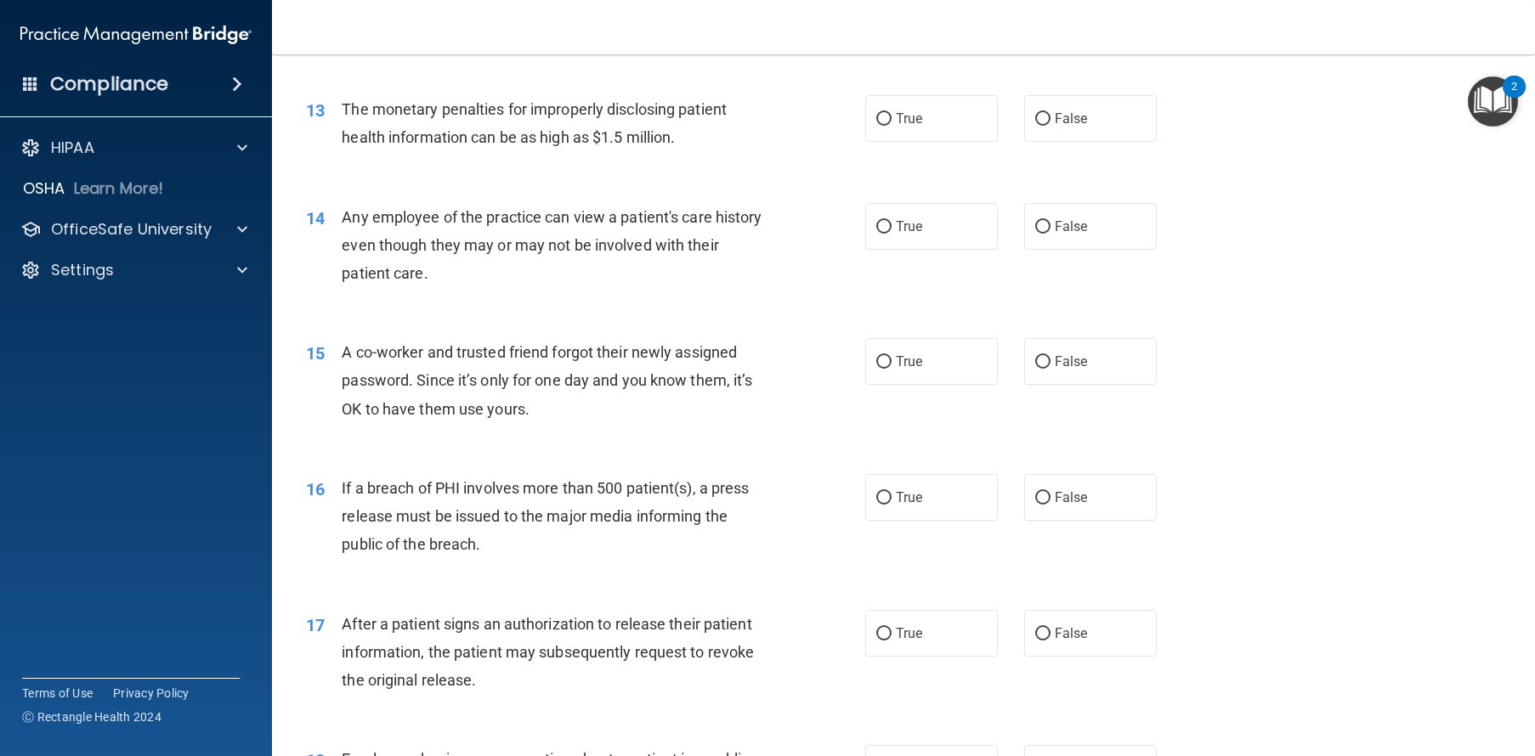
scroll to position [1582, 0]
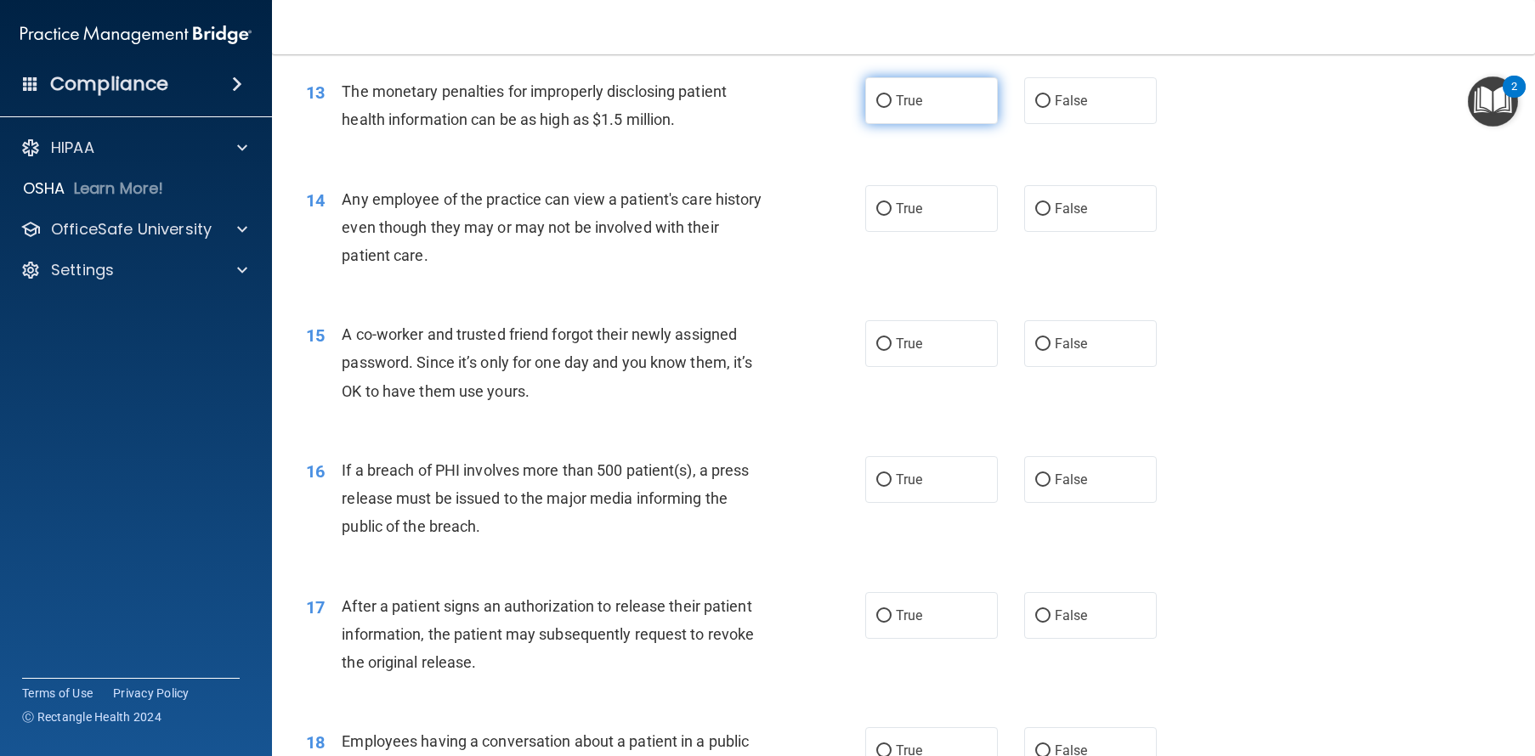
click at [944, 124] on label "True" at bounding box center [931, 100] width 133 height 47
click at [891, 108] on input "True" at bounding box center [883, 101] width 15 height 13
radio input "true"
drag, startPoint x: 1053, startPoint y: 233, endPoint x: 1058, endPoint y: 248, distance: 16.1
click at [1054, 234] on div "14 Any employee of the practice can view a patient's care history even though t…" at bounding box center [903, 232] width 1220 height 136
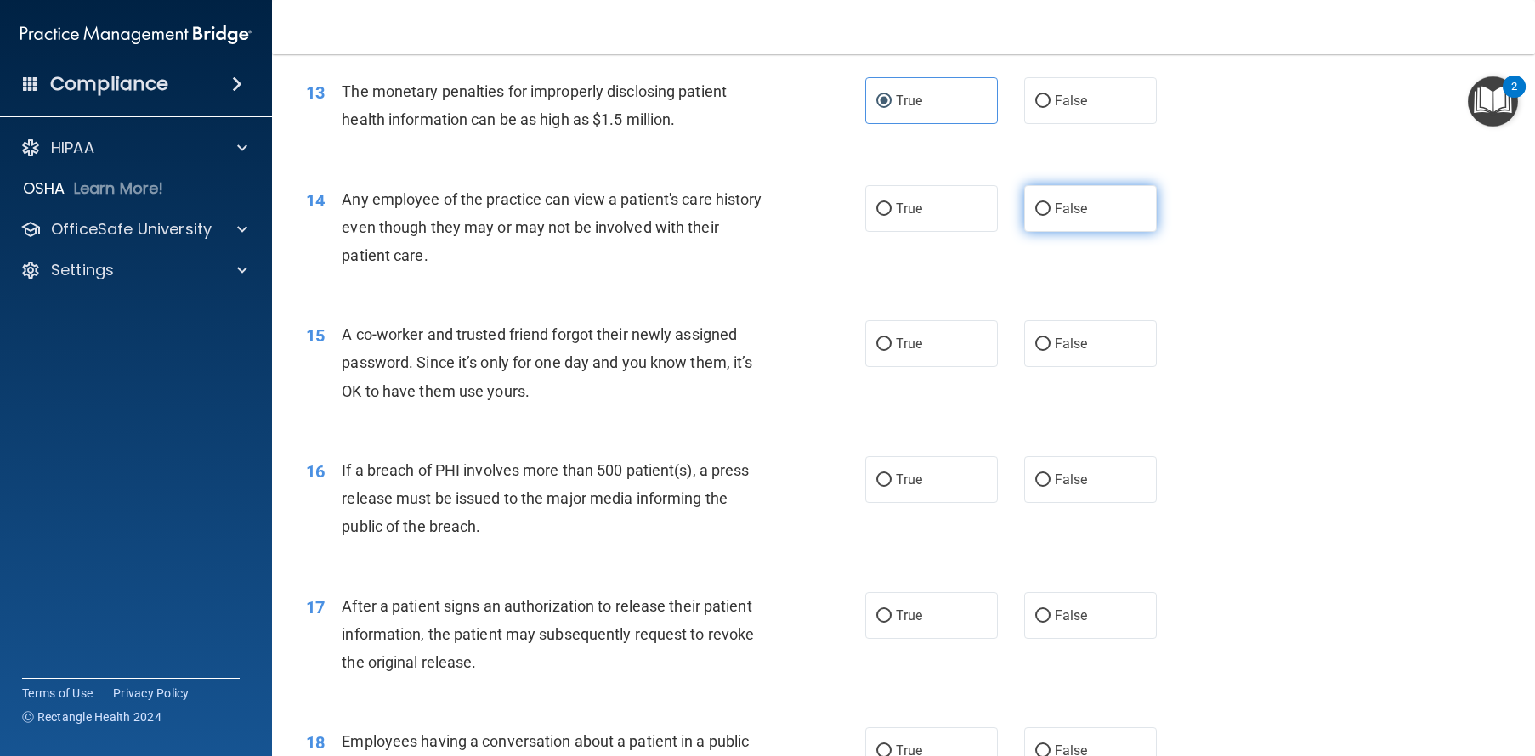
click at [1067, 217] on span "False" at bounding box center [1070, 209] width 33 height 16
click at [1050, 216] on input "False" at bounding box center [1042, 209] width 15 height 13
radio input "true"
click at [1069, 352] on span "False" at bounding box center [1070, 344] width 33 height 16
click at [1050, 351] on input "False" at bounding box center [1042, 344] width 15 height 13
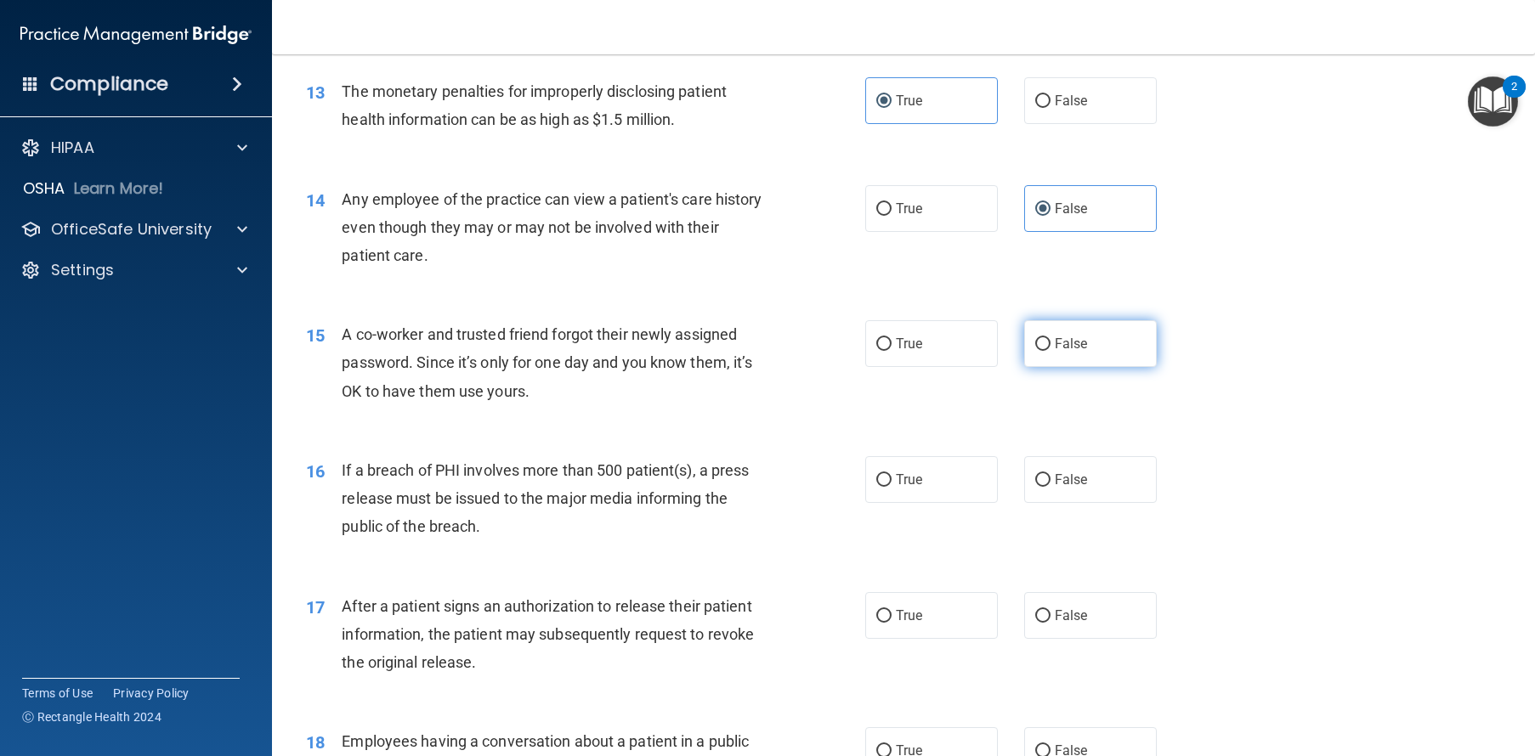
radio input "true"
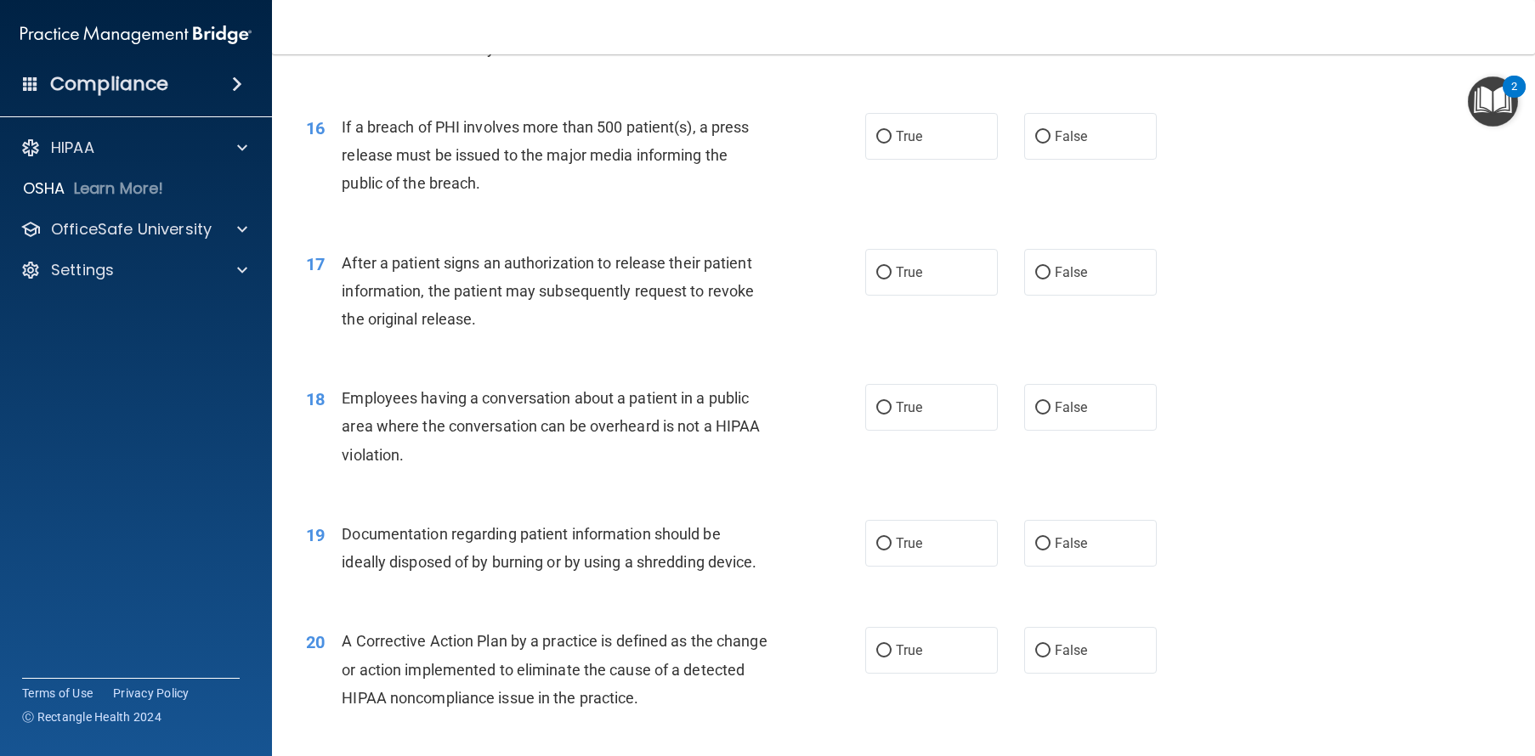
scroll to position [1998, 0]
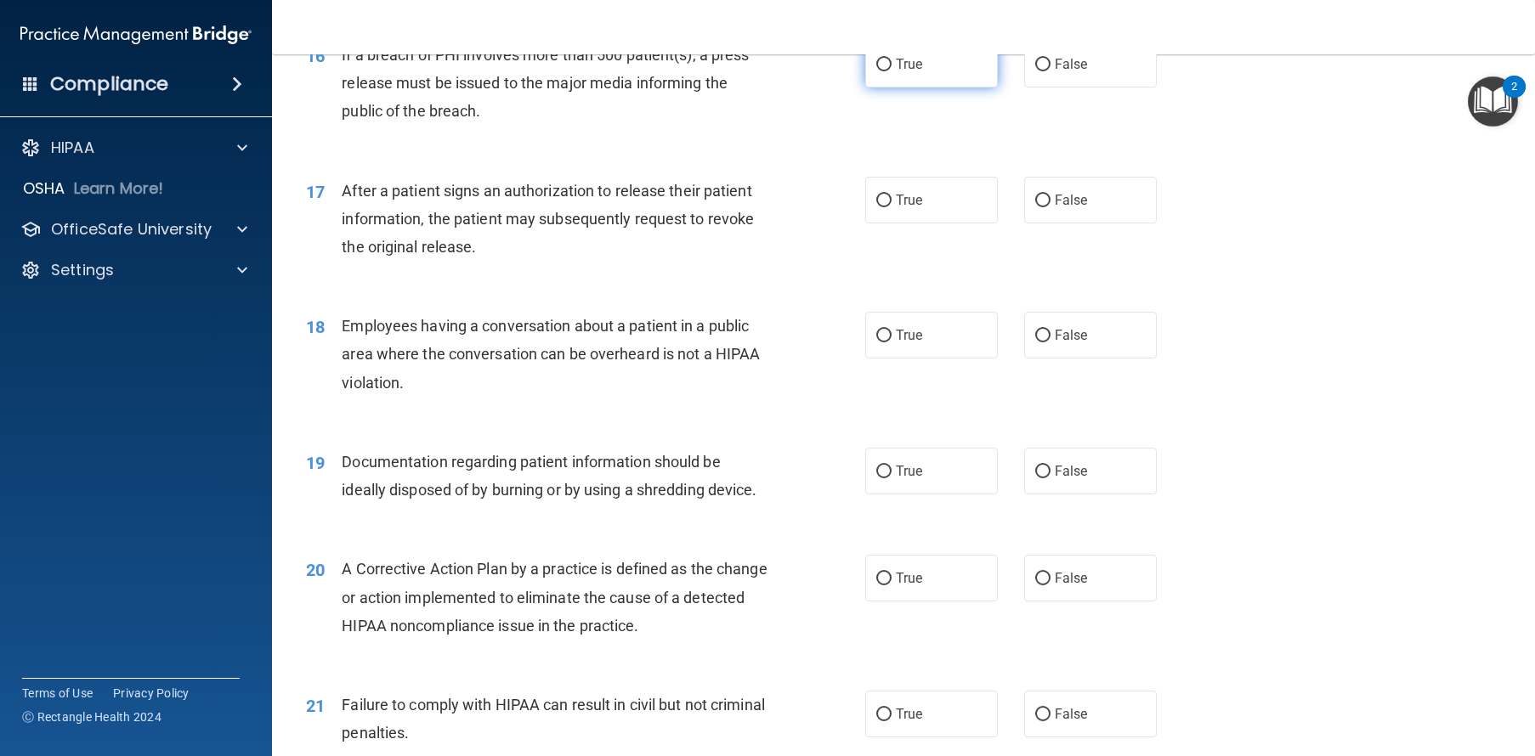
click at [881, 71] on input "True" at bounding box center [883, 65] width 15 height 13
radio input "true"
click at [1054, 208] on span "False" at bounding box center [1070, 200] width 33 height 16
click at [1049, 207] on input "False" at bounding box center [1042, 201] width 15 height 13
radio input "true"
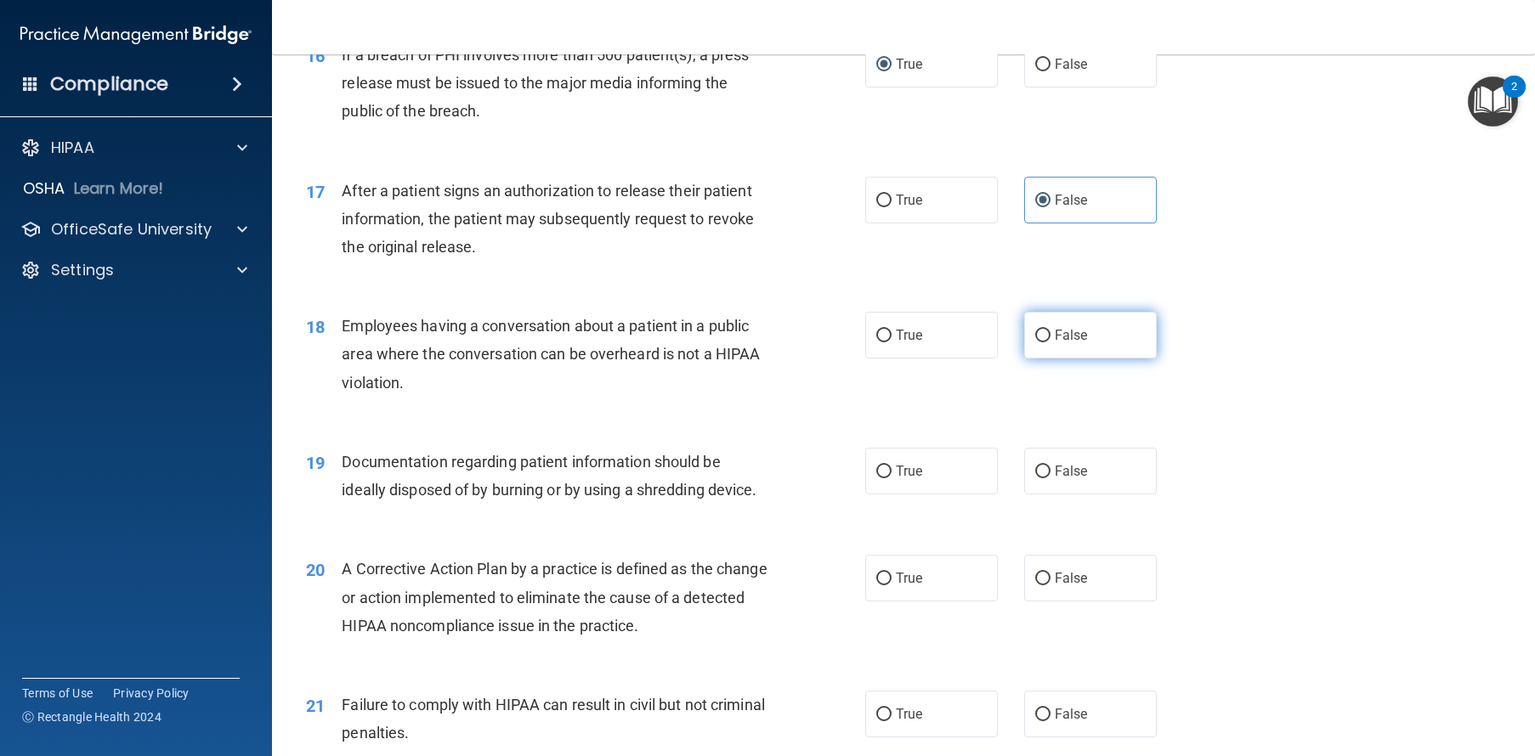
click at [1097, 359] on label "False" at bounding box center [1090, 335] width 133 height 47
click at [1050, 342] on input "False" at bounding box center [1042, 336] width 15 height 13
radio input "true"
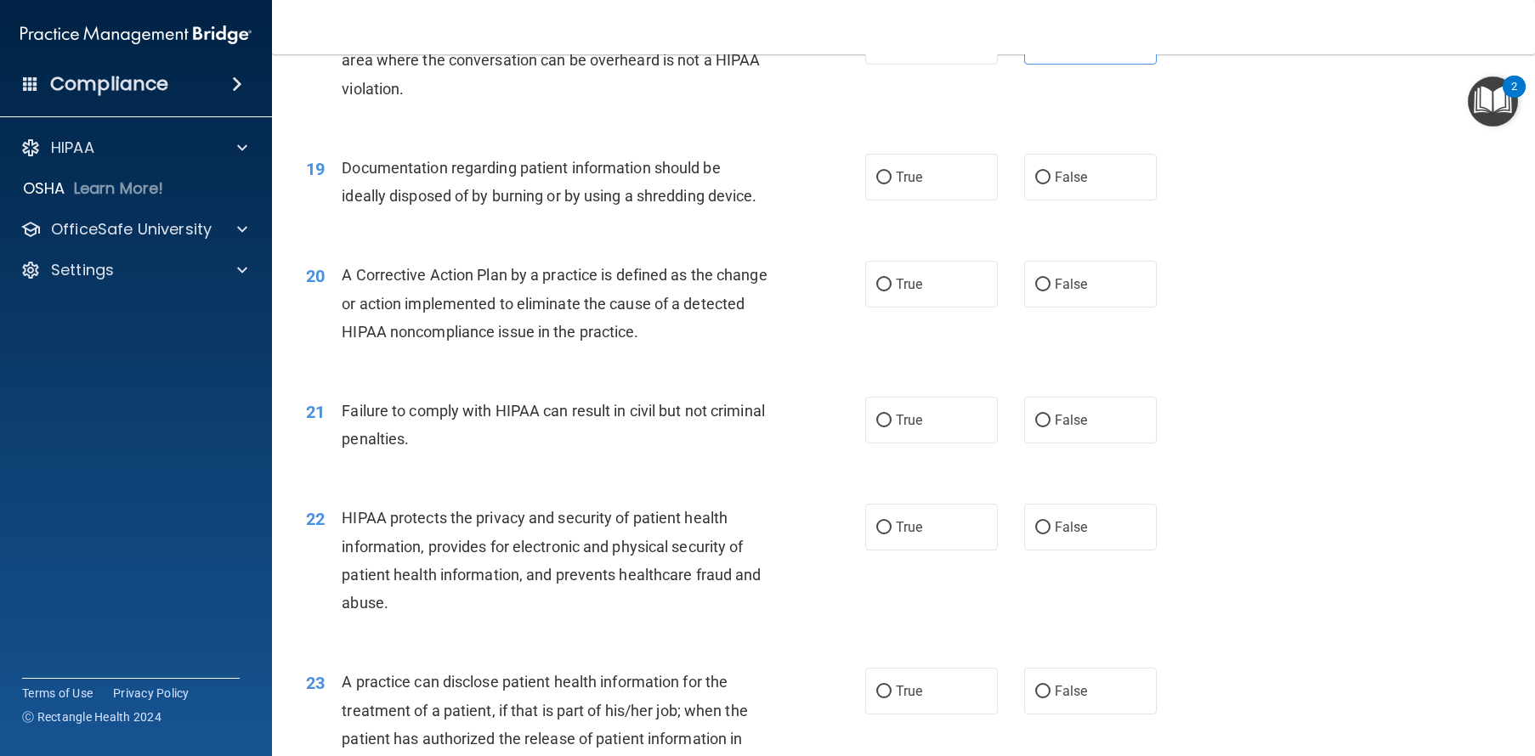
scroll to position [2295, 0]
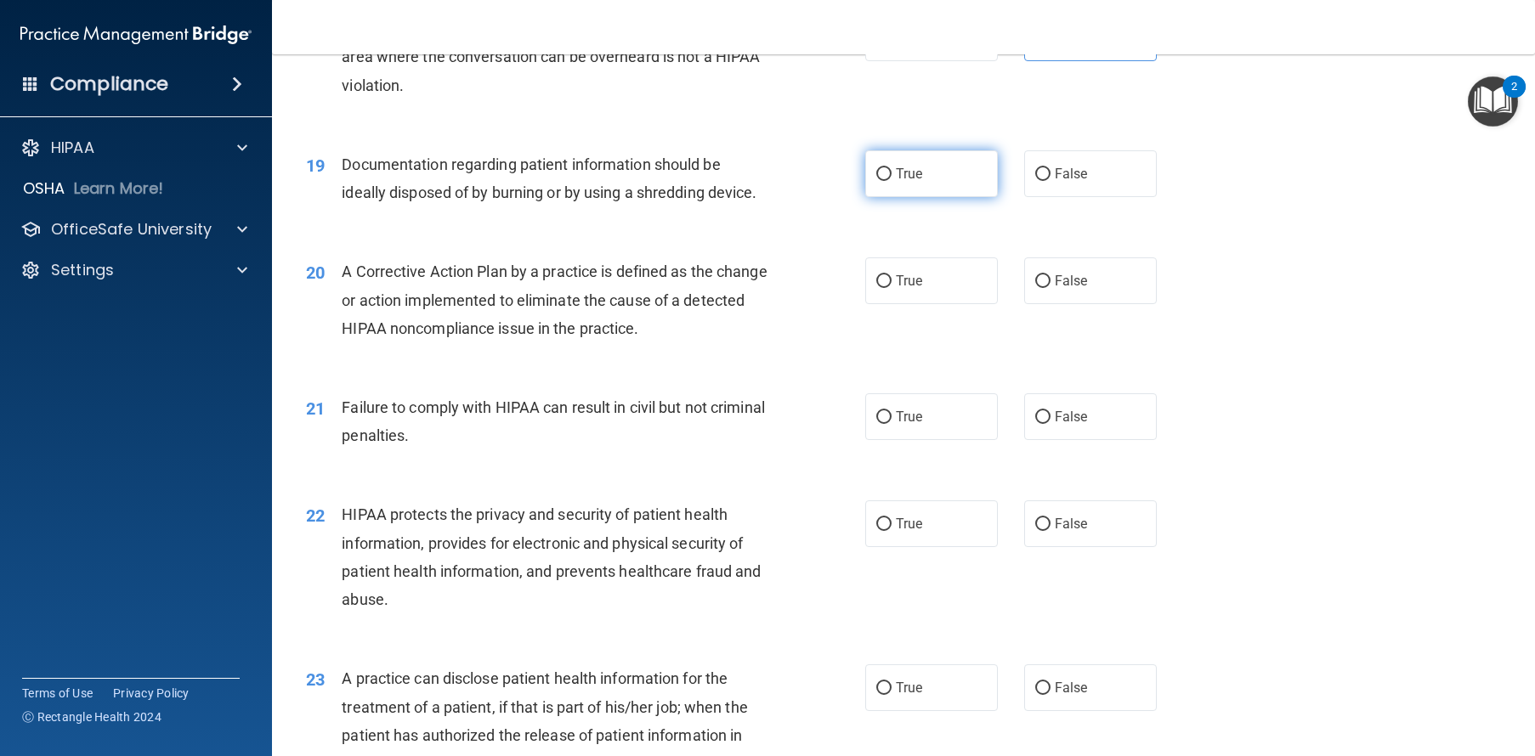
click at [946, 197] on label "True" at bounding box center [931, 173] width 133 height 47
click at [891, 181] on input "True" at bounding box center [883, 174] width 15 height 13
radio input "true"
click at [1077, 360] on div "20 A Corrective Action Plan by a practice is defined as the change or action im…" at bounding box center [903, 304] width 1220 height 136
click at [1084, 304] on label "False" at bounding box center [1090, 280] width 133 height 47
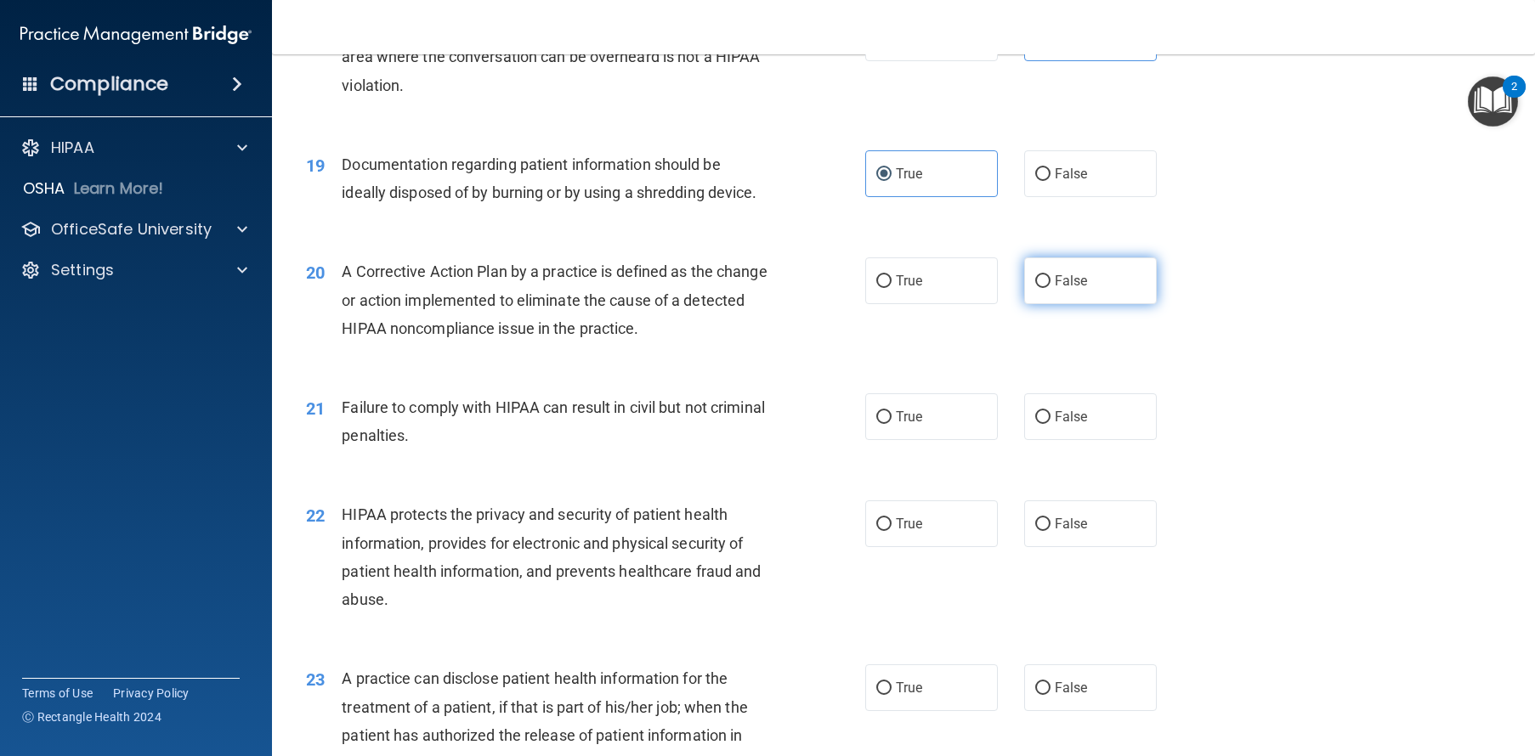
click at [1050, 288] on input "False" at bounding box center [1042, 281] width 15 height 13
radio input "true"
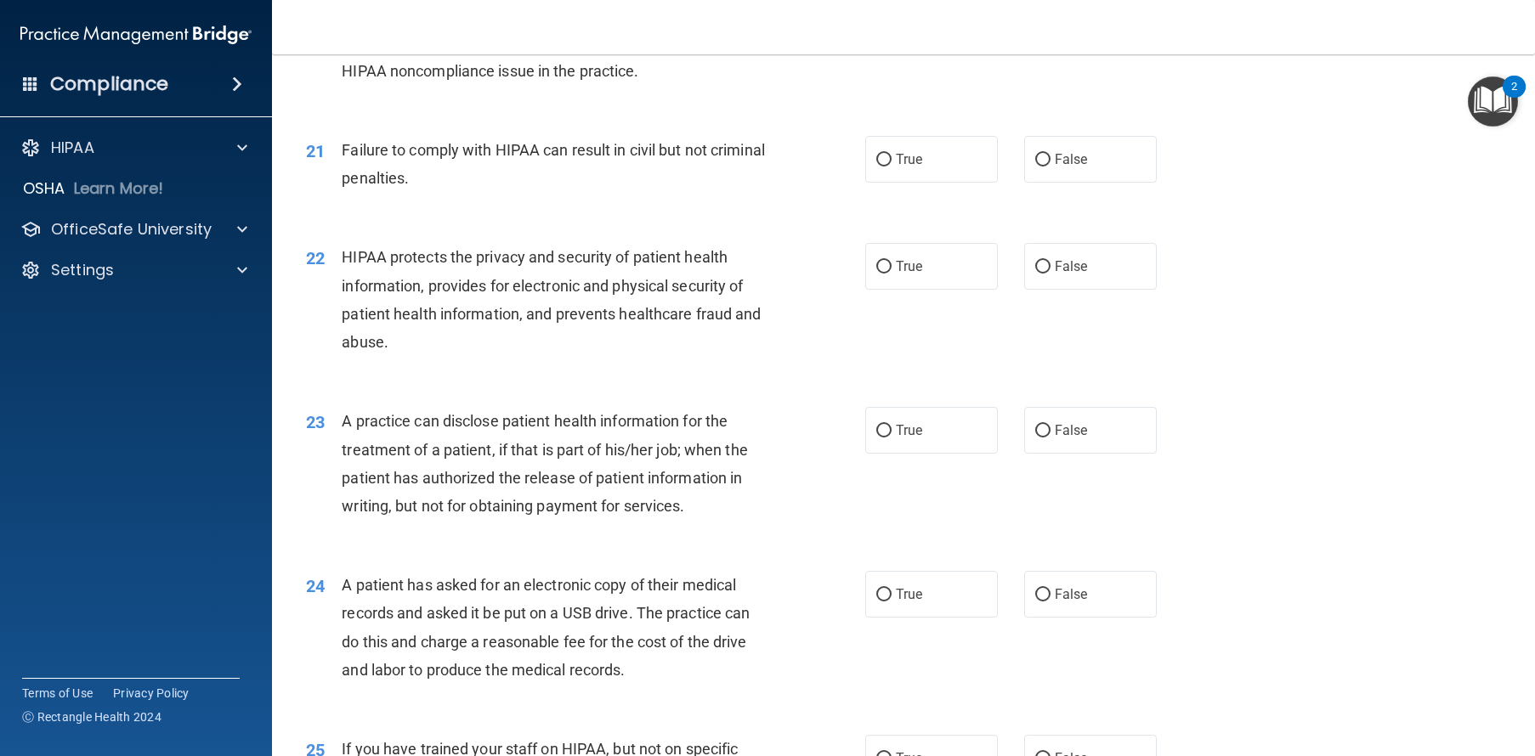
scroll to position [2578, 0]
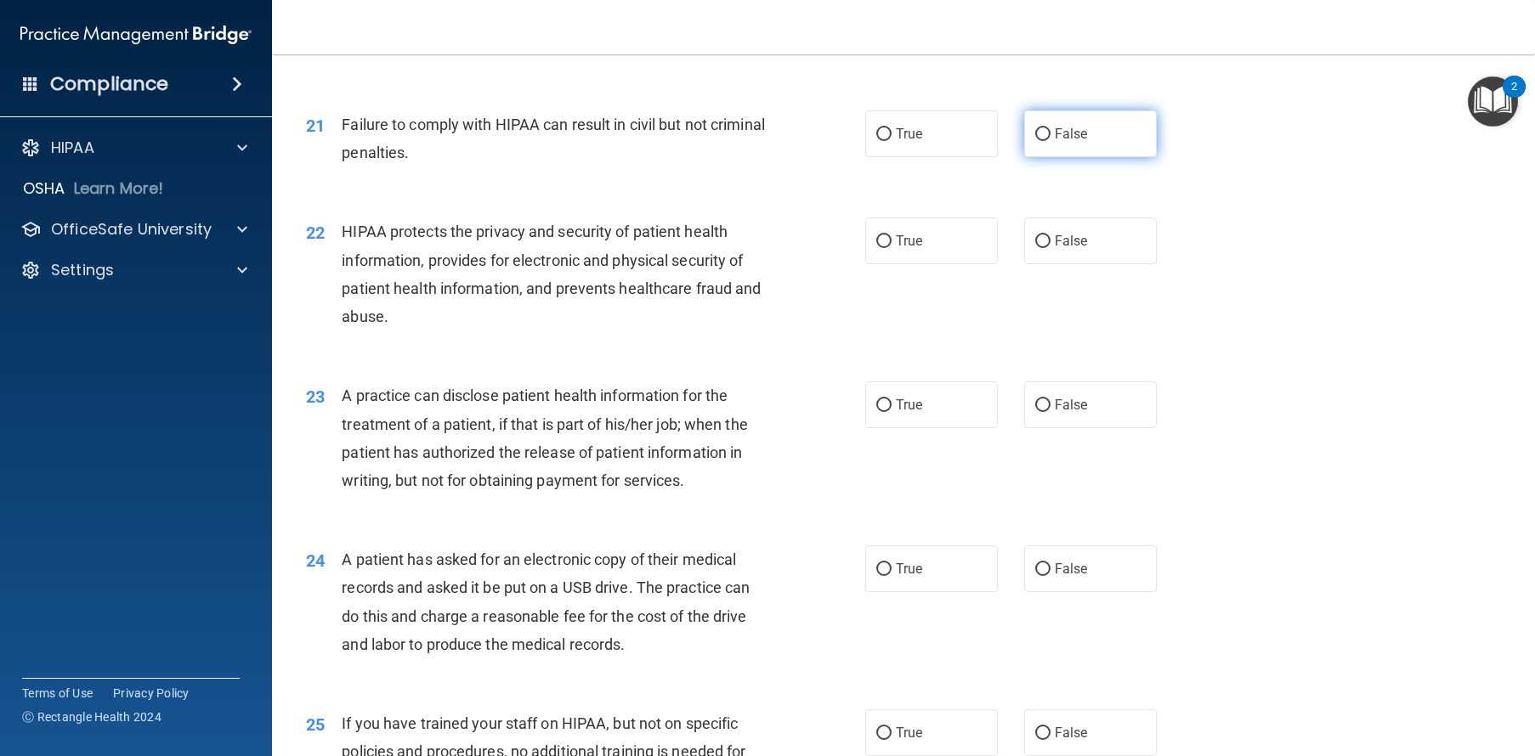
click at [1111, 157] on label "False" at bounding box center [1090, 133] width 133 height 47
click at [1050, 141] on input "False" at bounding box center [1042, 134] width 15 height 13
radio input "true"
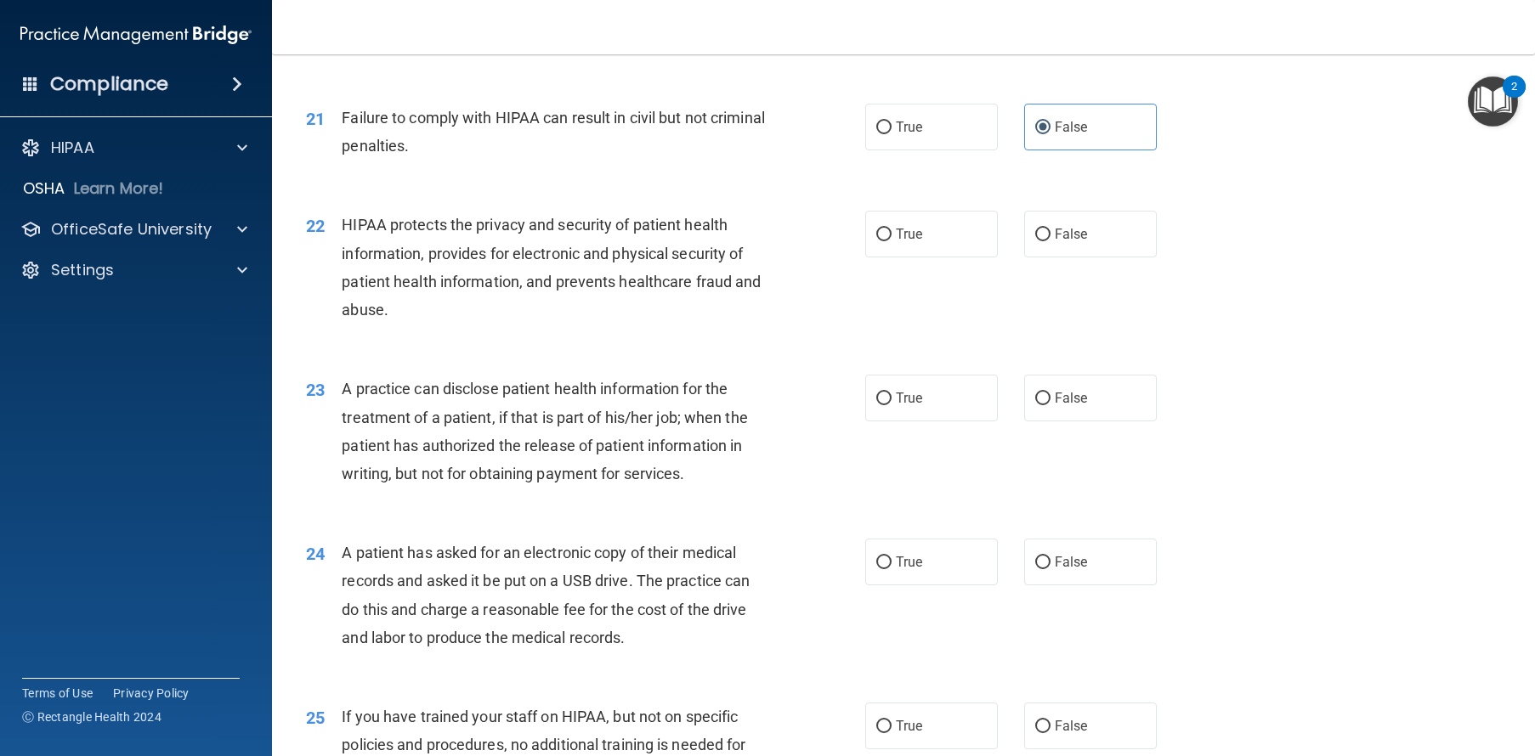
scroll to position [2588, 0]
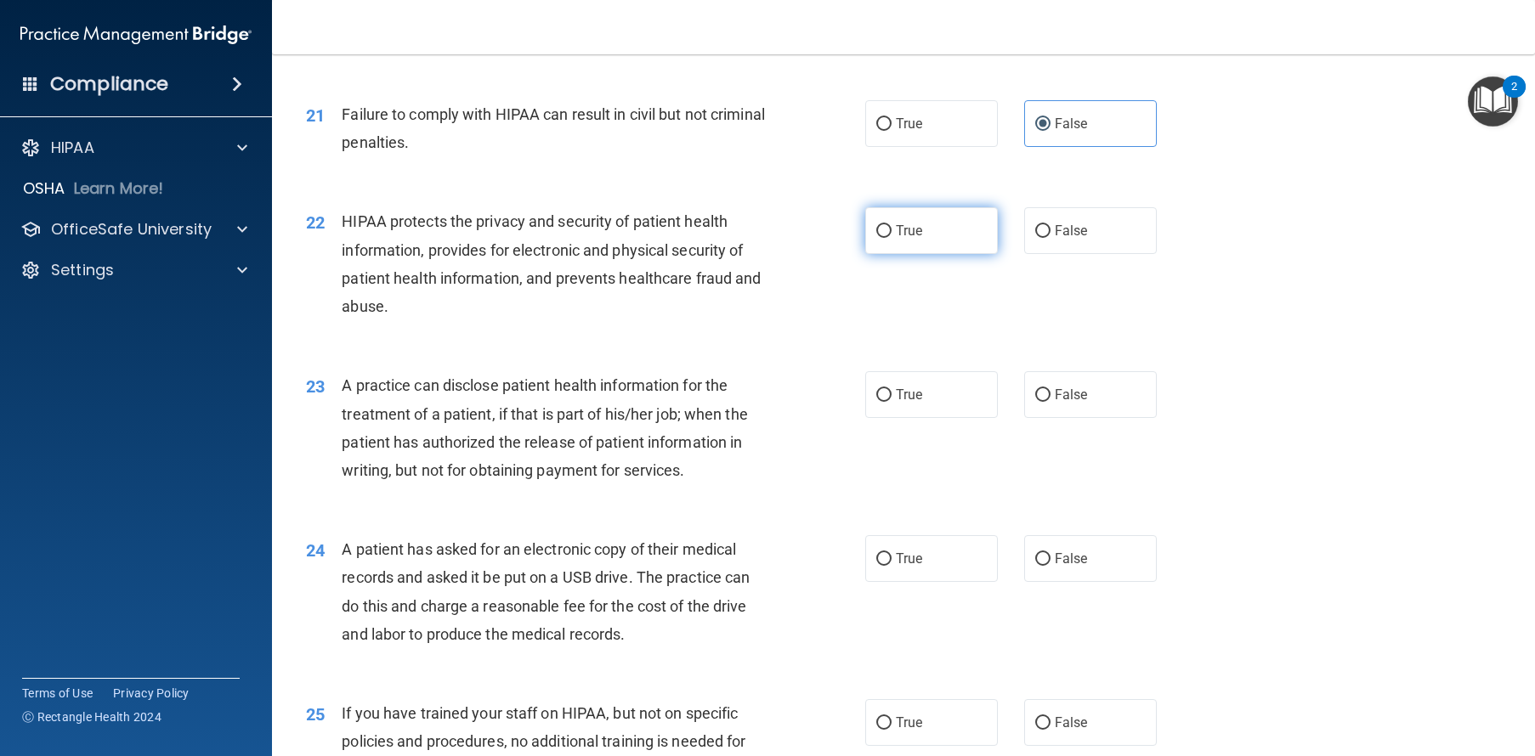
click at [913, 239] on span "True" at bounding box center [909, 231] width 26 height 16
click at [891, 238] on input "True" at bounding box center [883, 231] width 15 height 13
radio input "true"
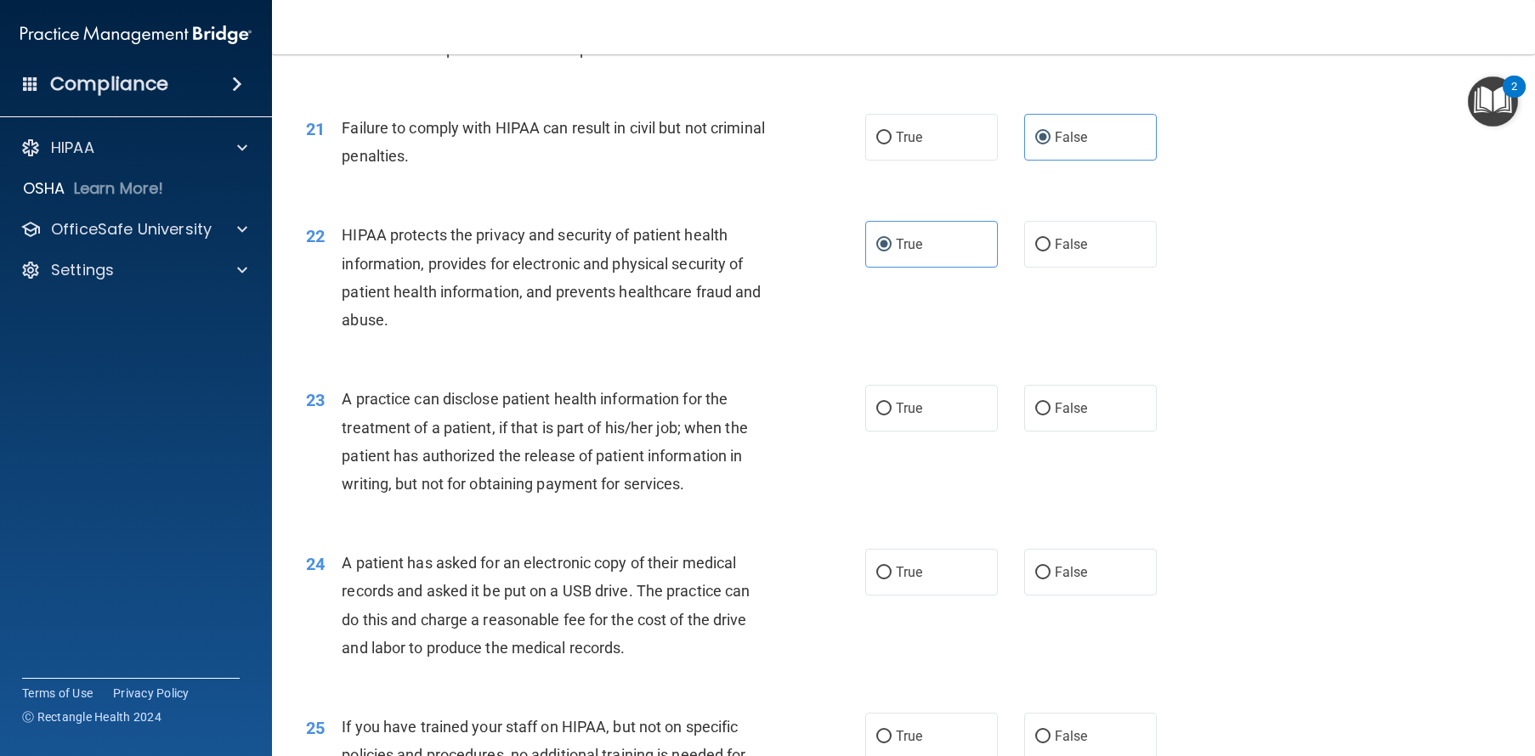
scroll to position [2578, 0]
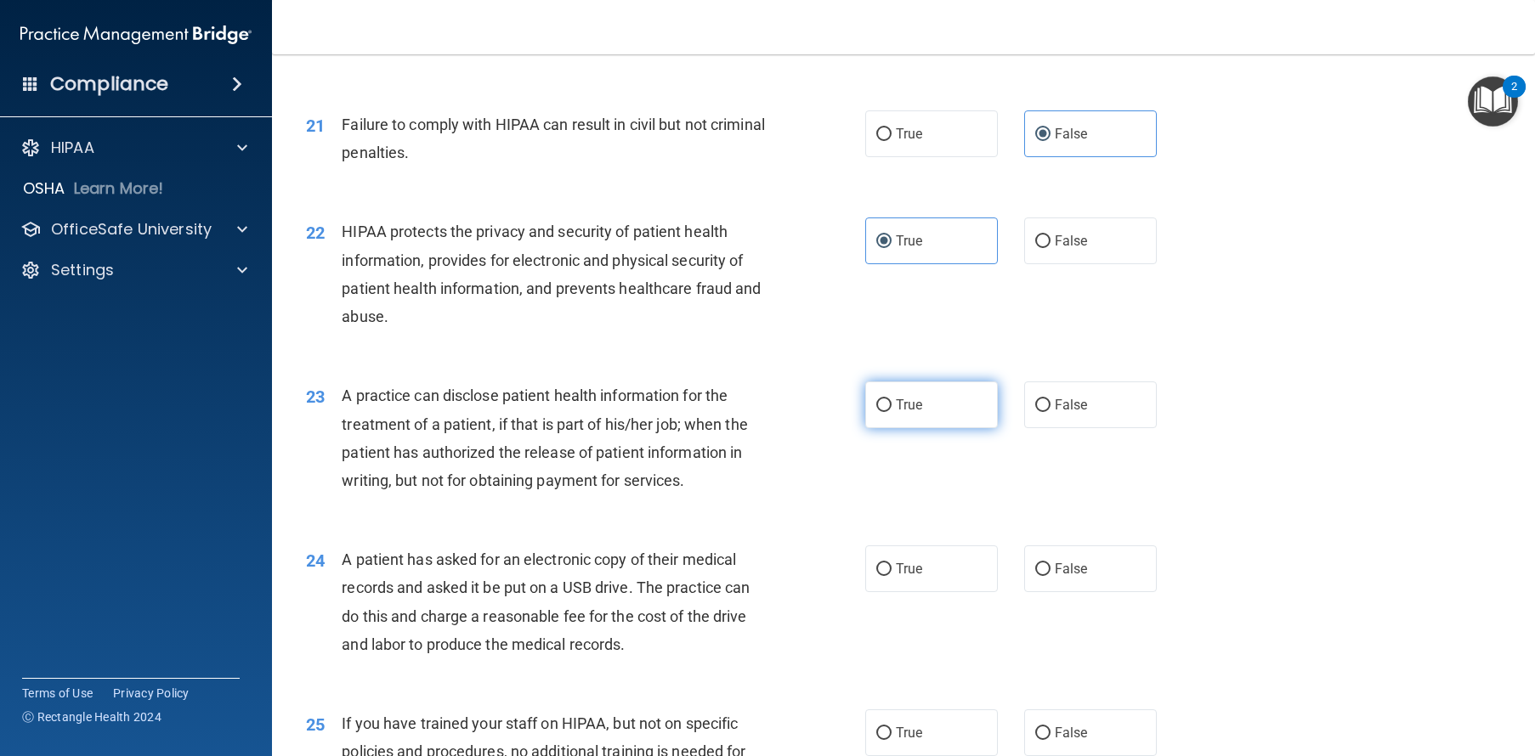
click at [896, 413] on span "True" at bounding box center [909, 405] width 26 height 16
click at [891, 412] on input "True" at bounding box center [883, 405] width 15 height 13
radio input "true"
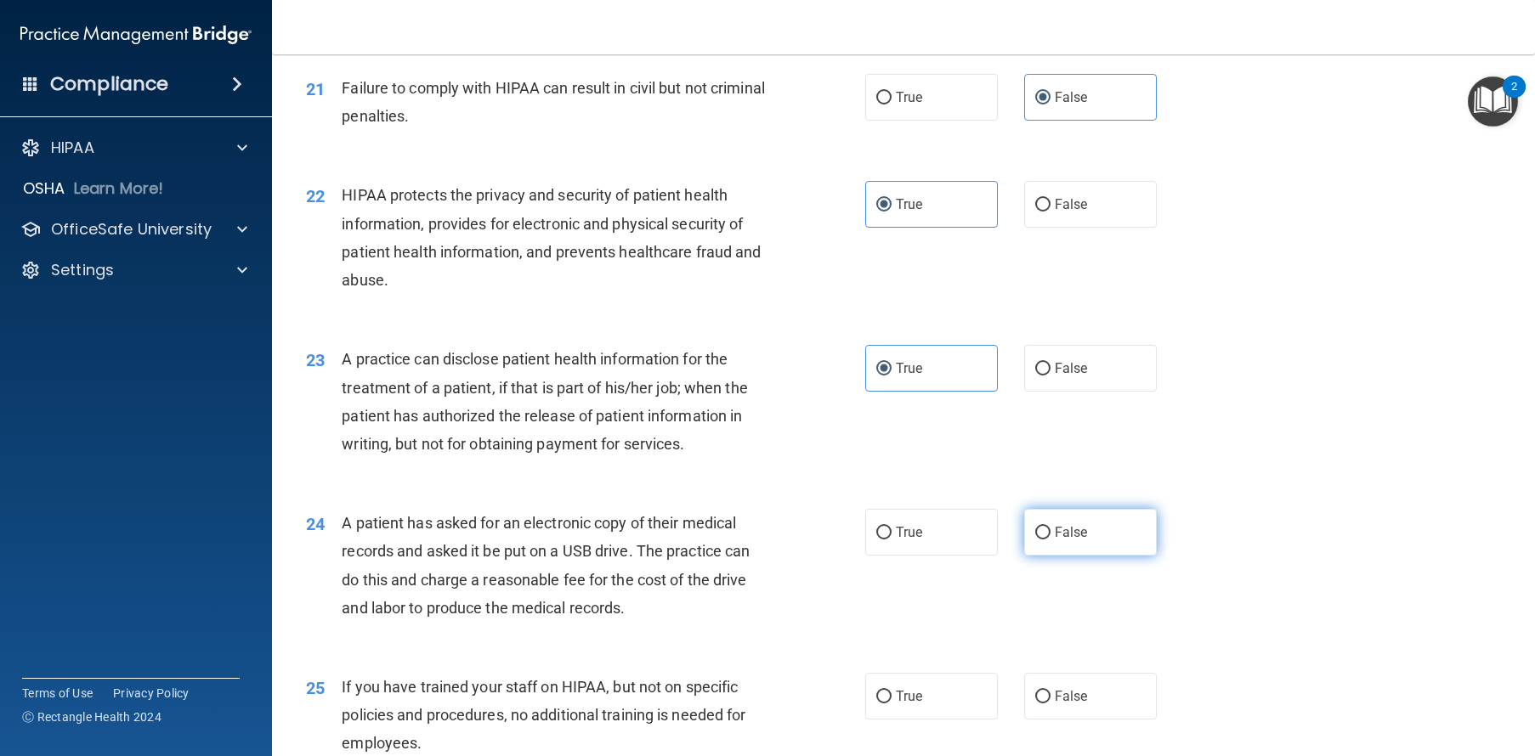
scroll to position [2618, 0]
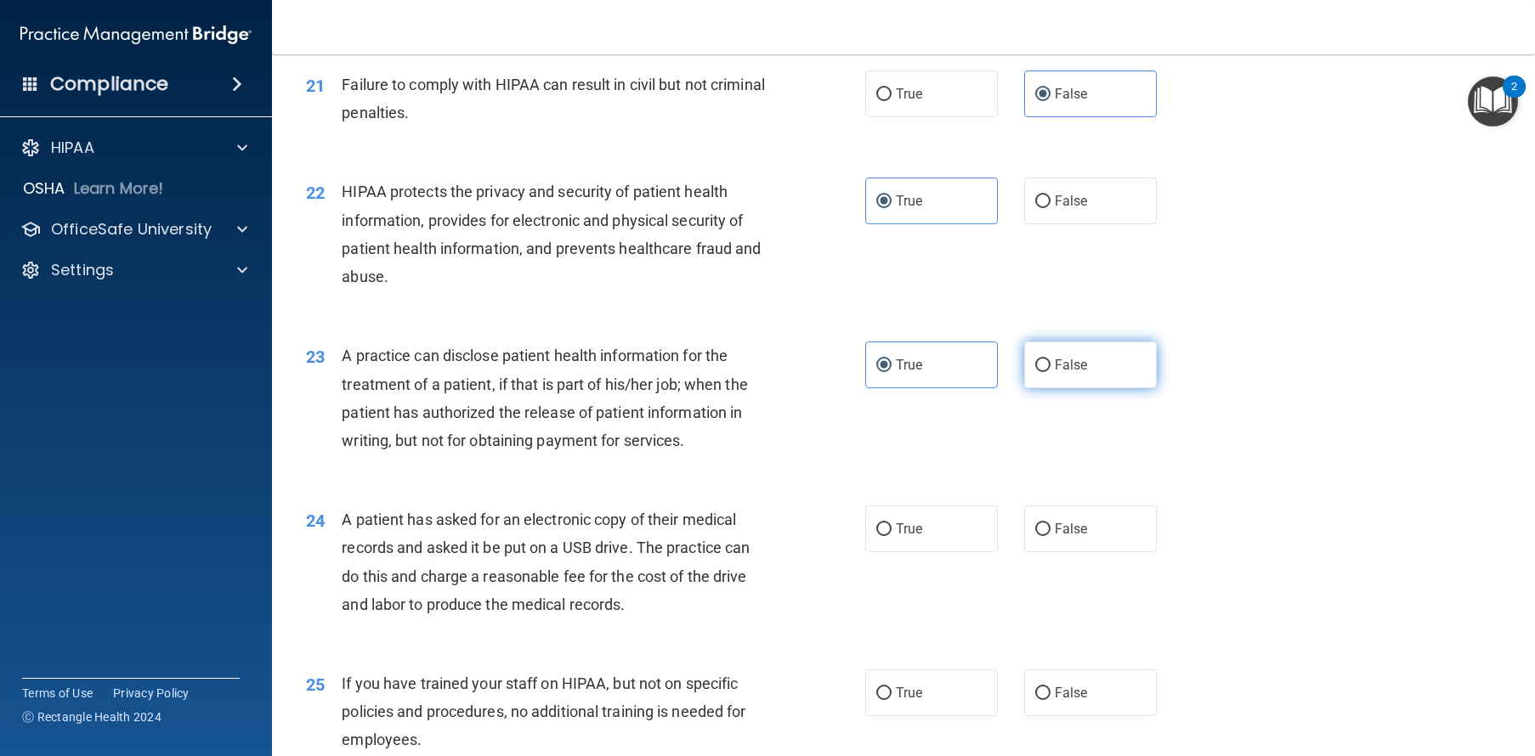
click at [1074, 373] on span "False" at bounding box center [1070, 365] width 33 height 16
click at [1050, 372] on input "False" at bounding box center [1042, 365] width 15 height 13
radio input "true"
radio input "false"
click at [925, 552] on label "True" at bounding box center [931, 529] width 133 height 47
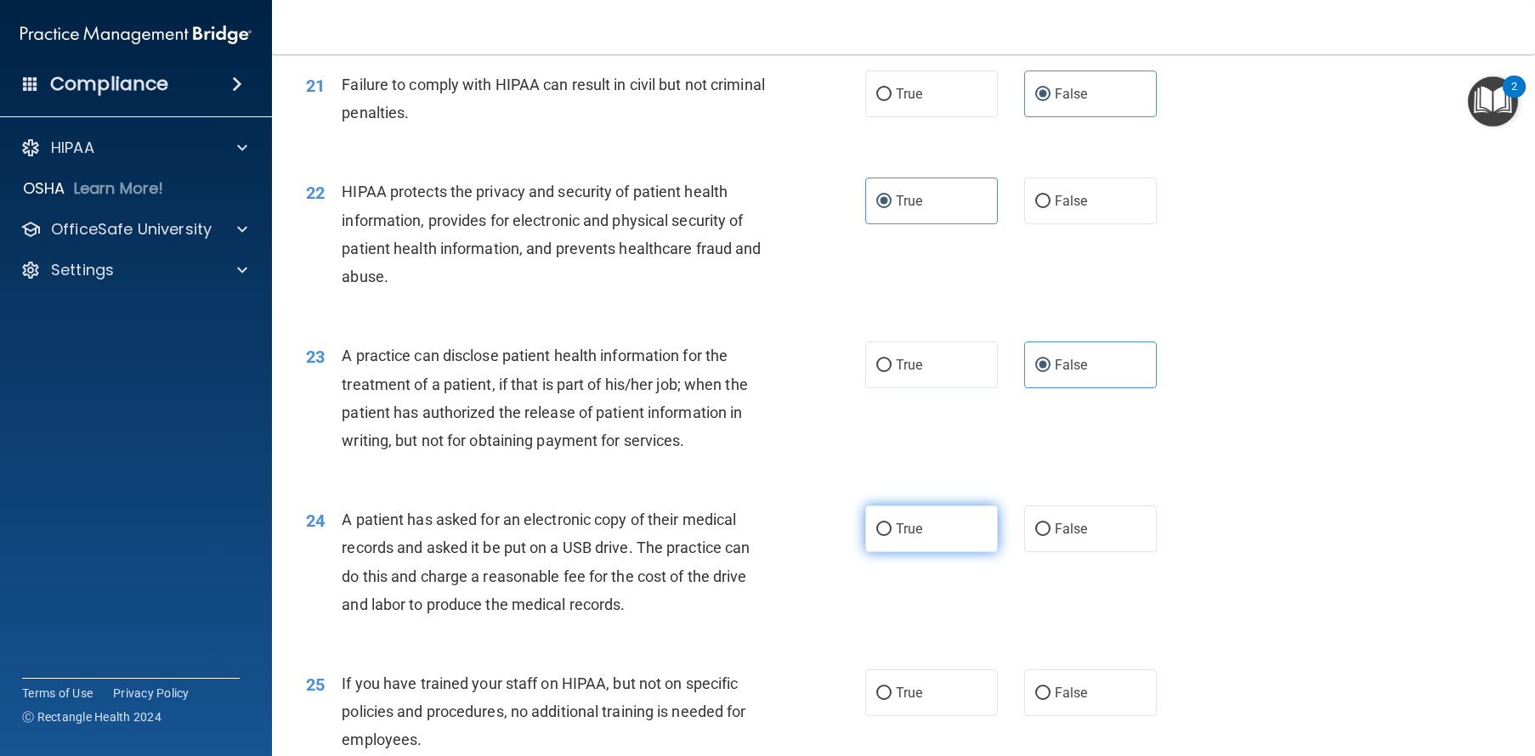
click at [891, 536] on input "True" at bounding box center [883, 529] width 15 height 13
radio input "true"
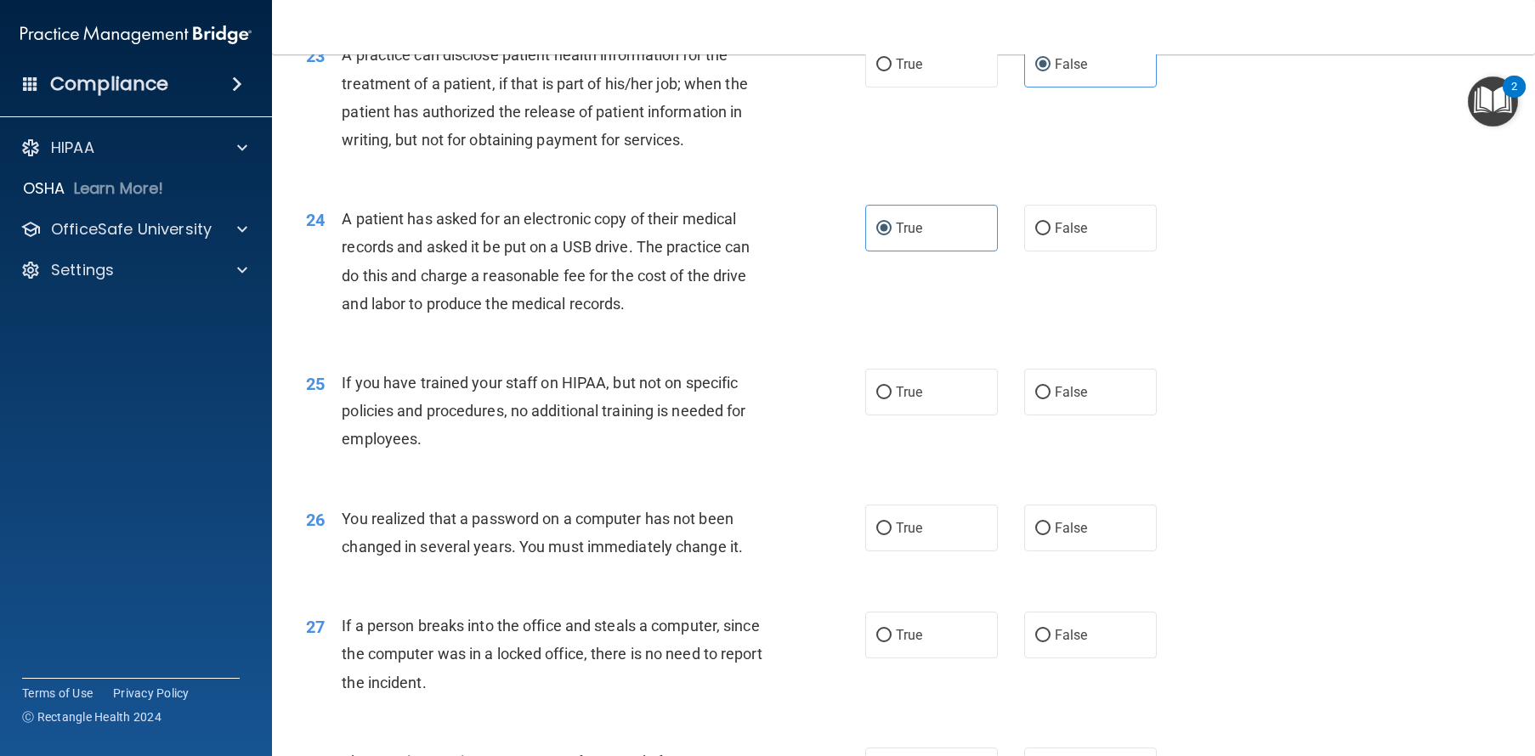
scroll to position [2945, 0]
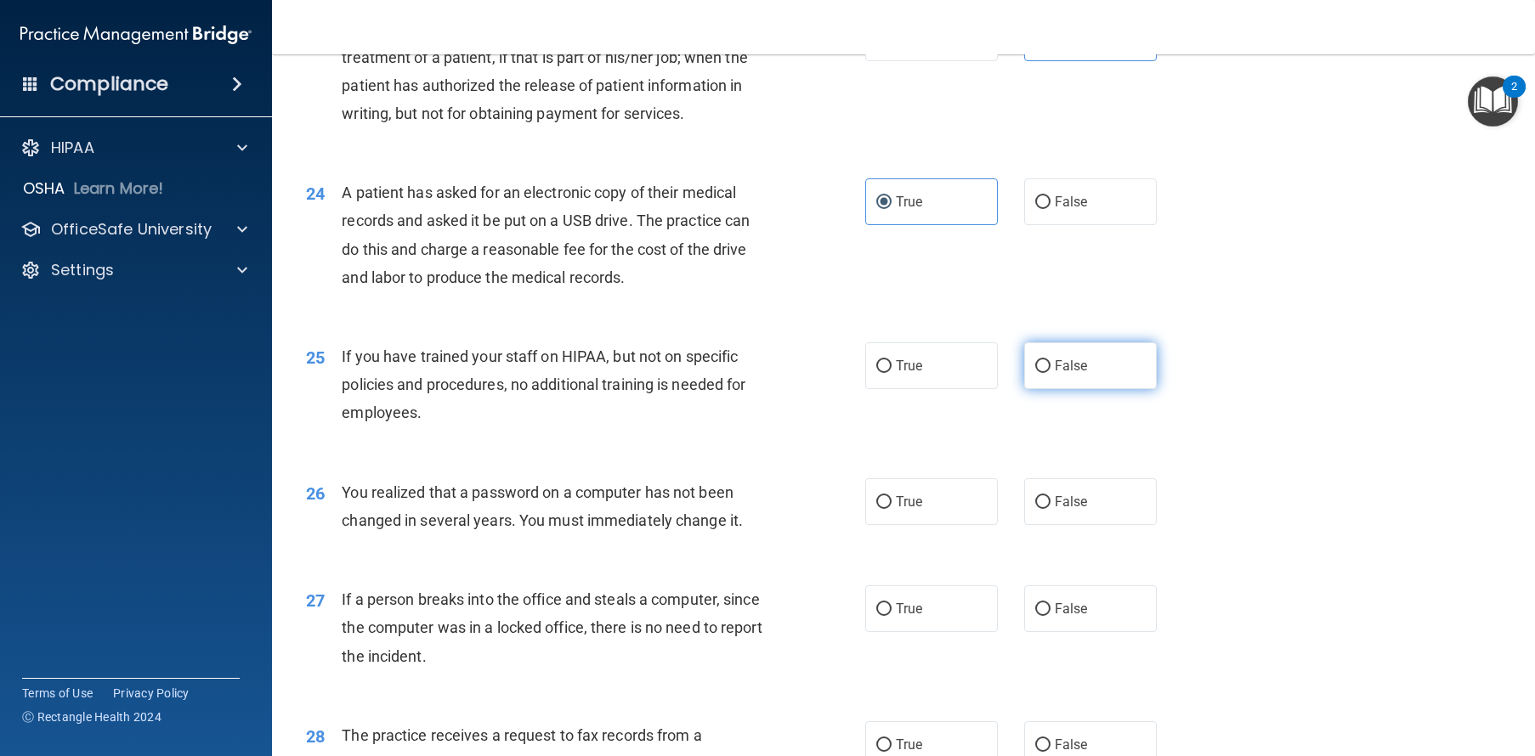
click at [1054, 374] on span "False" at bounding box center [1070, 366] width 33 height 16
click at [1049, 373] on input "False" at bounding box center [1042, 366] width 15 height 13
radio input "true"
click at [896, 510] on span "True" at bounding box center [909, 502] width 26 height 16
click at [890, 509] on input "True" at bounding box center [883, 502] width 15 height 13
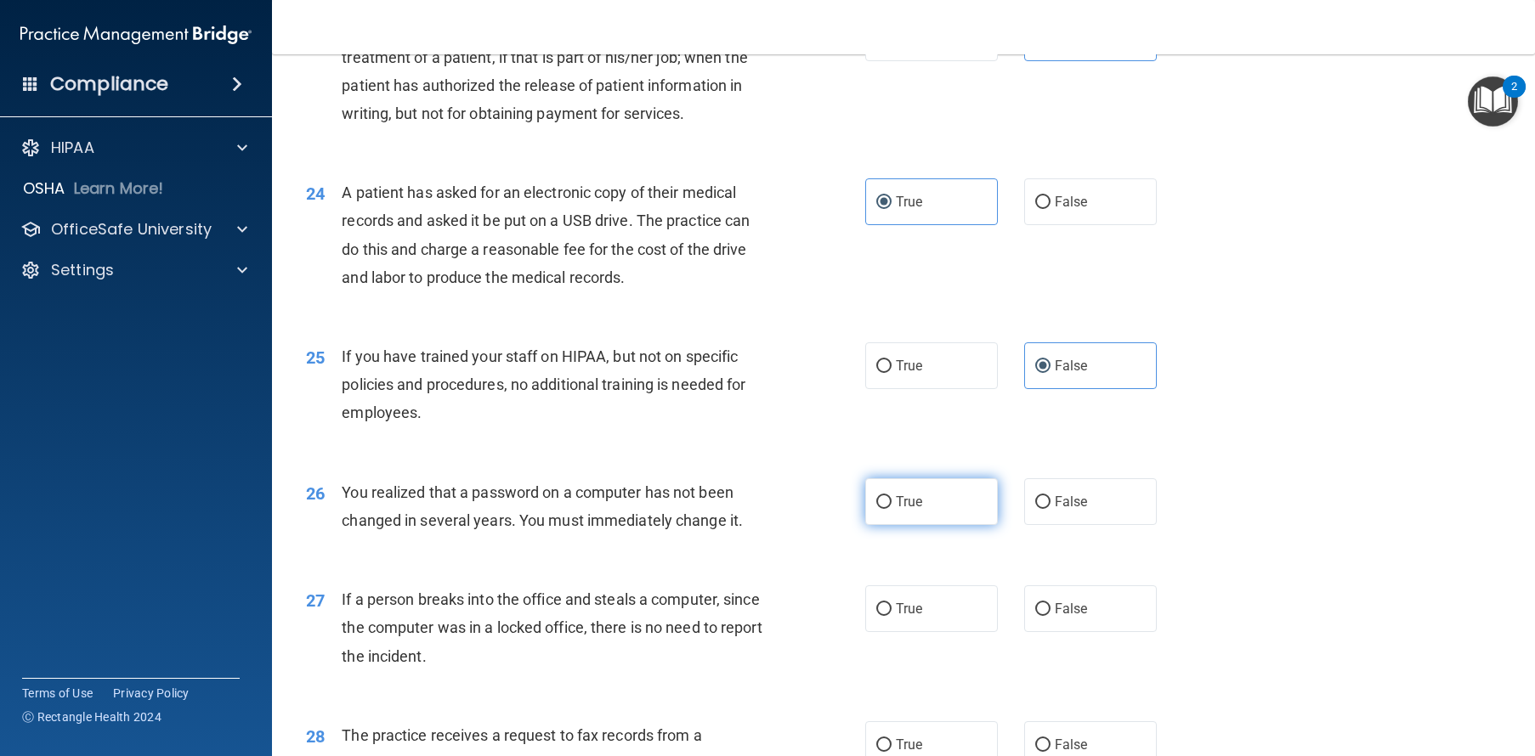
radio input "true"
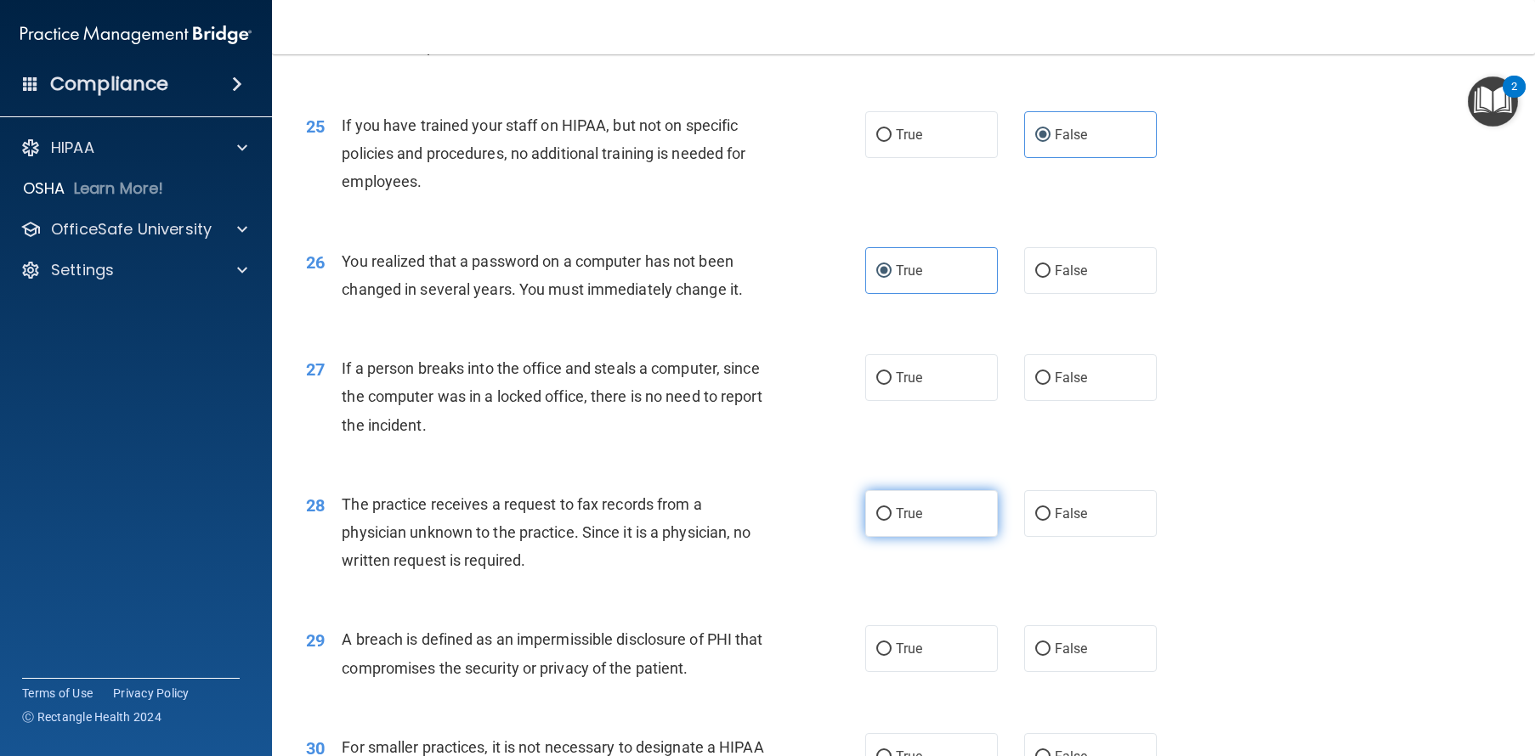
scroll to position [3418, 0]
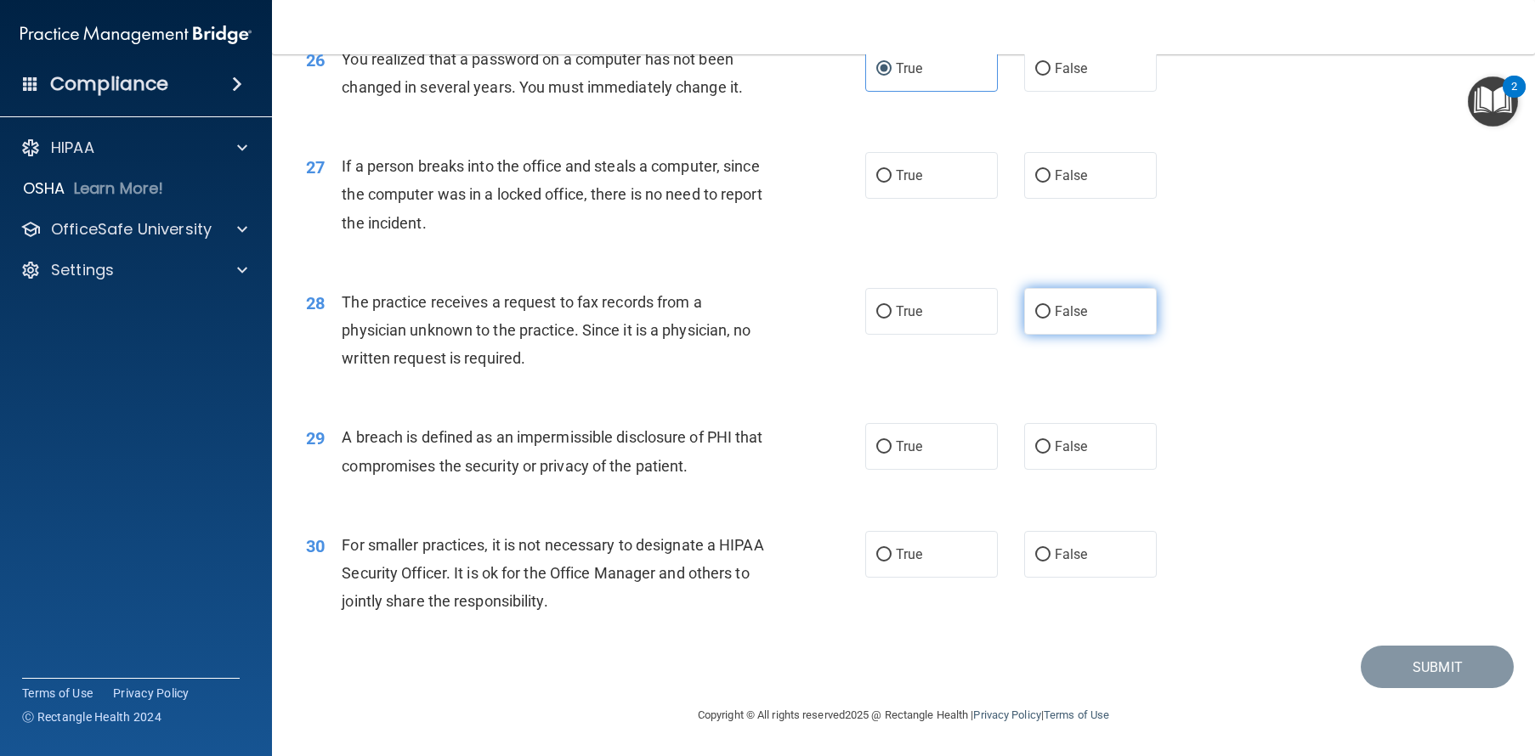
click at [1054, 308] on span "False" at bounding box center [1070, 311] width 33 height 16
click at [1050, 308] on input "False" at bounding box center [1042, 312] width 15 height 13
radio input "true"
click at [1094, 168] on label "False" at bounding box center [1090, 175] width 133 height 47
click at [1050, 170] on input "False" at bounding box center [1042, 176] width 15 height 13
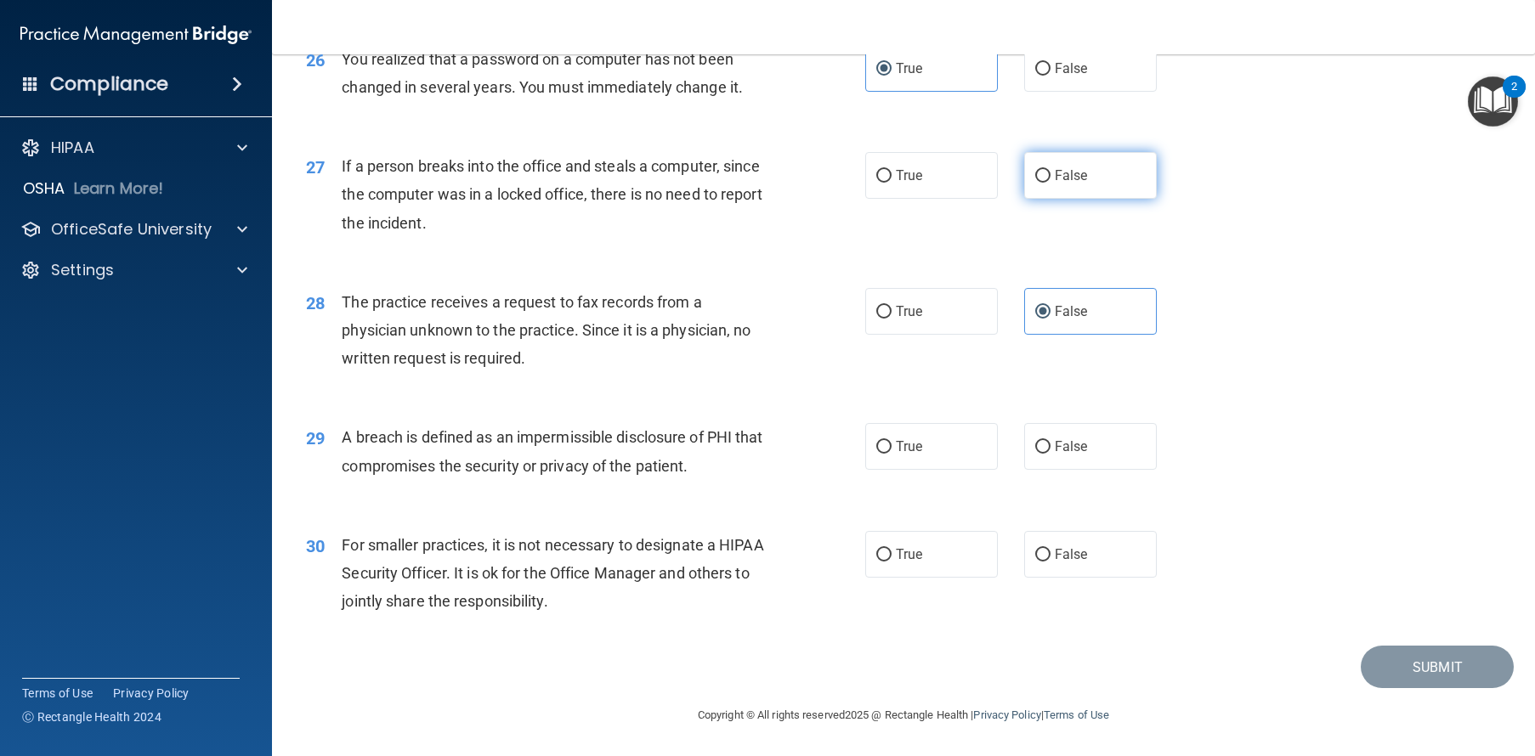
radio input "true"
click at [876, 442] on input "True" at bounding box center [883, 447] width 15 height 13
radio input "true"
click at [1054, 556] on span "False" at bounding box center [1070, 554] width 33 height 16
click at [1050, 556] on input "False" at bounding box center [1042, 555] width 15 height 13
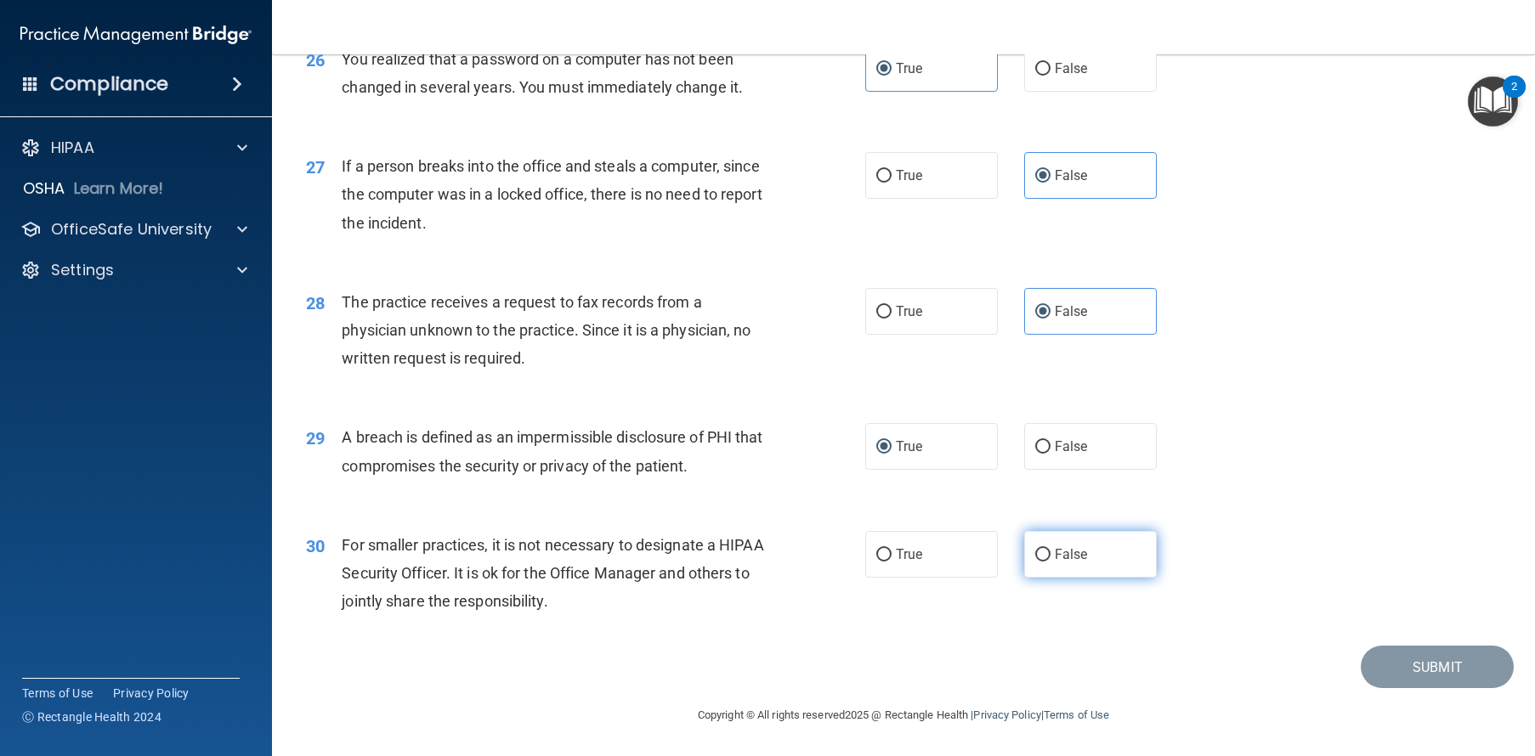
radio input "true"
click at [1442, 661] on button "Submit" at bounding box center [1436, 667] width 153 height 43
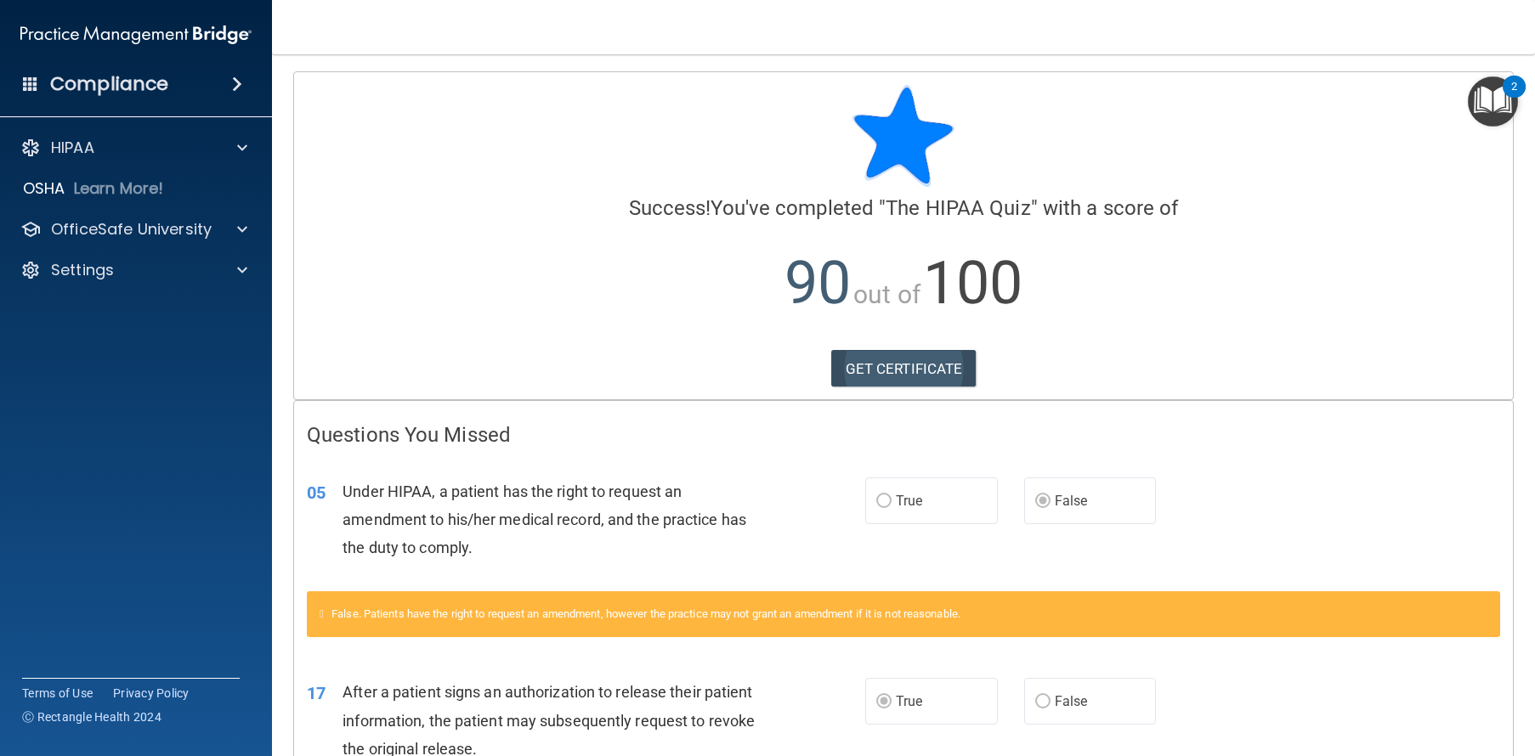
click at [900, 371] on link "GET CERTIFICATE" at bounding box center [903, 368] width 145 height 37
click at [99, 237] on p "OfficeSafe University" at bounding box center [131, 229] width 161 height 20
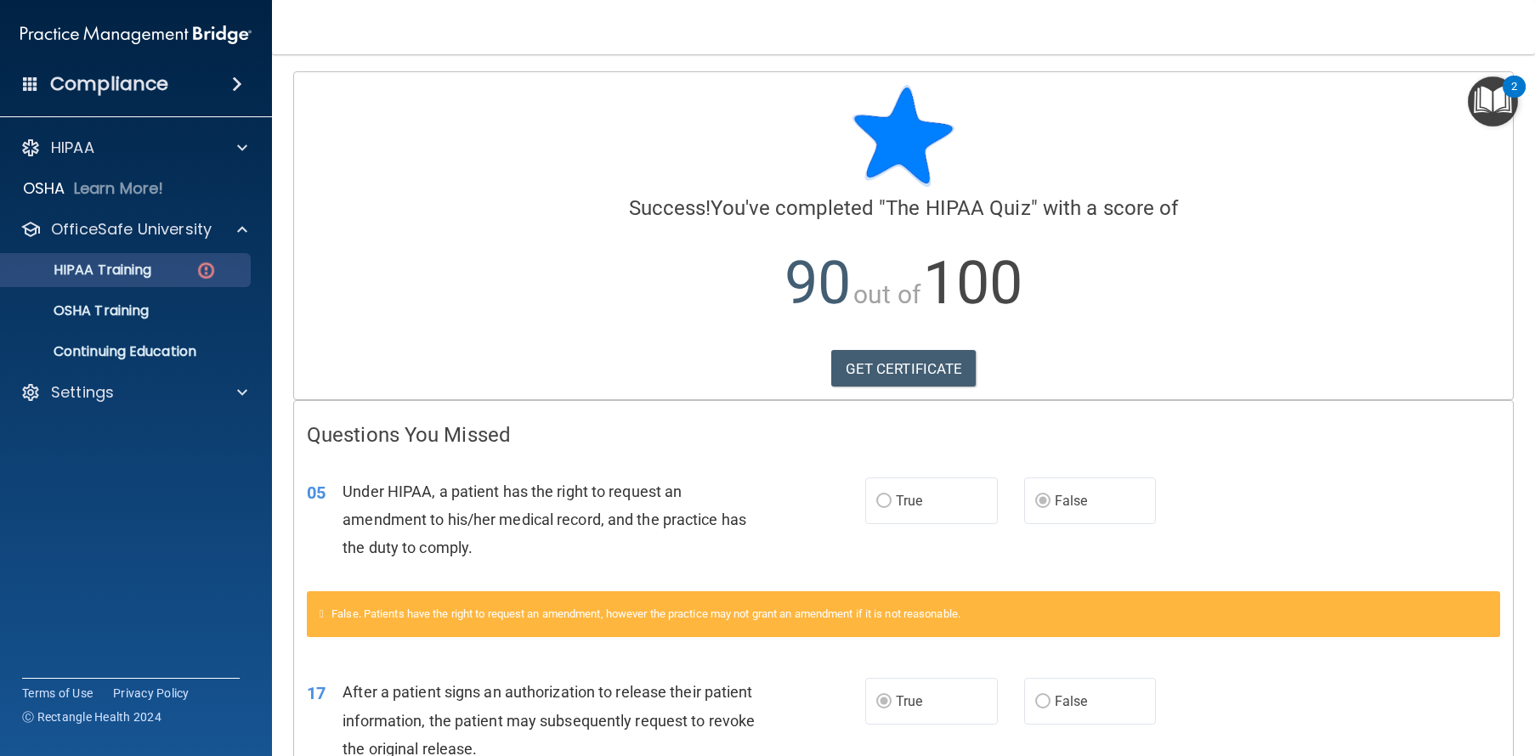
click at [110, 270] on p "HIPAA Training" at bounding box center [81, 270] width 140 height 17
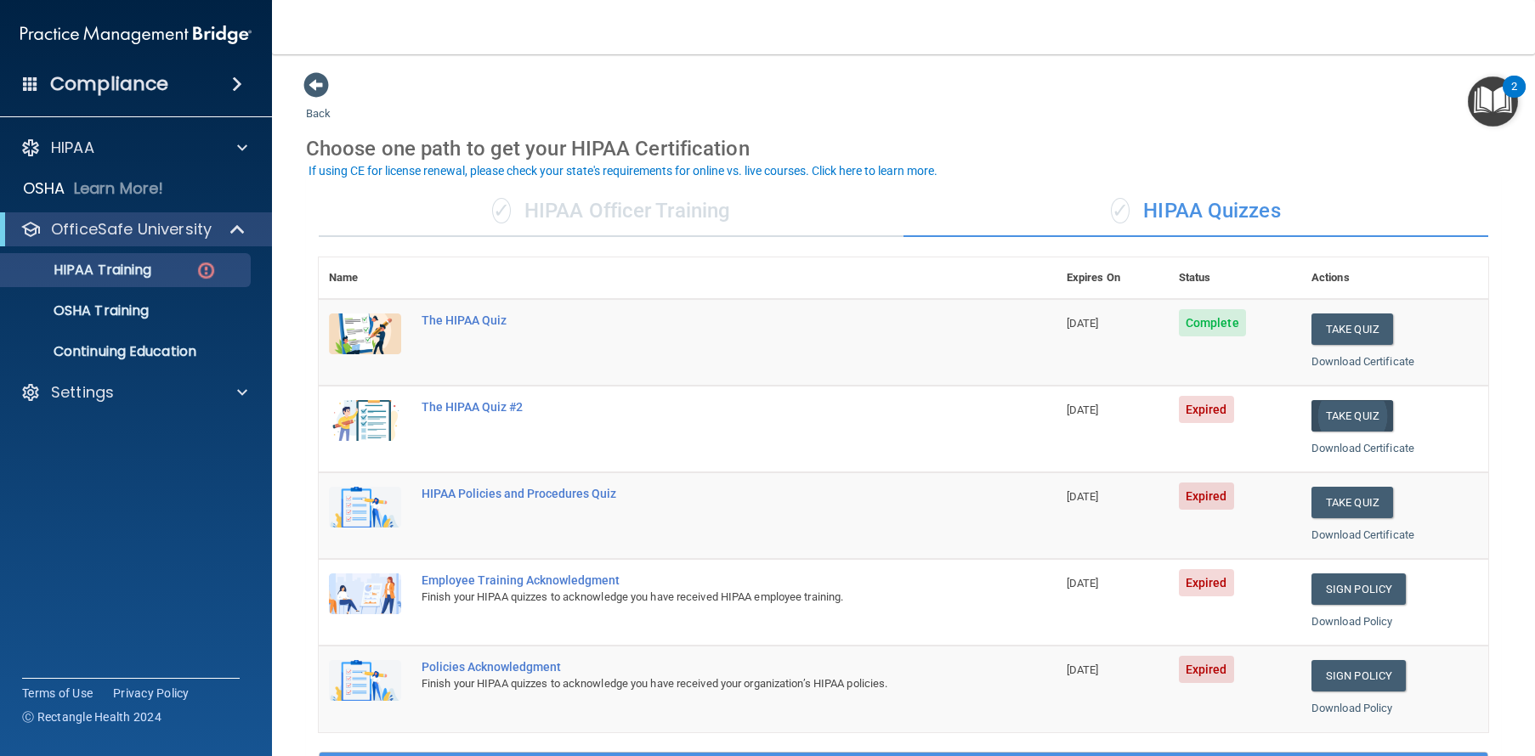
click at [1361, 412] on button "Take Quiz" at bounding box center [1352, 415] width 82 height 31
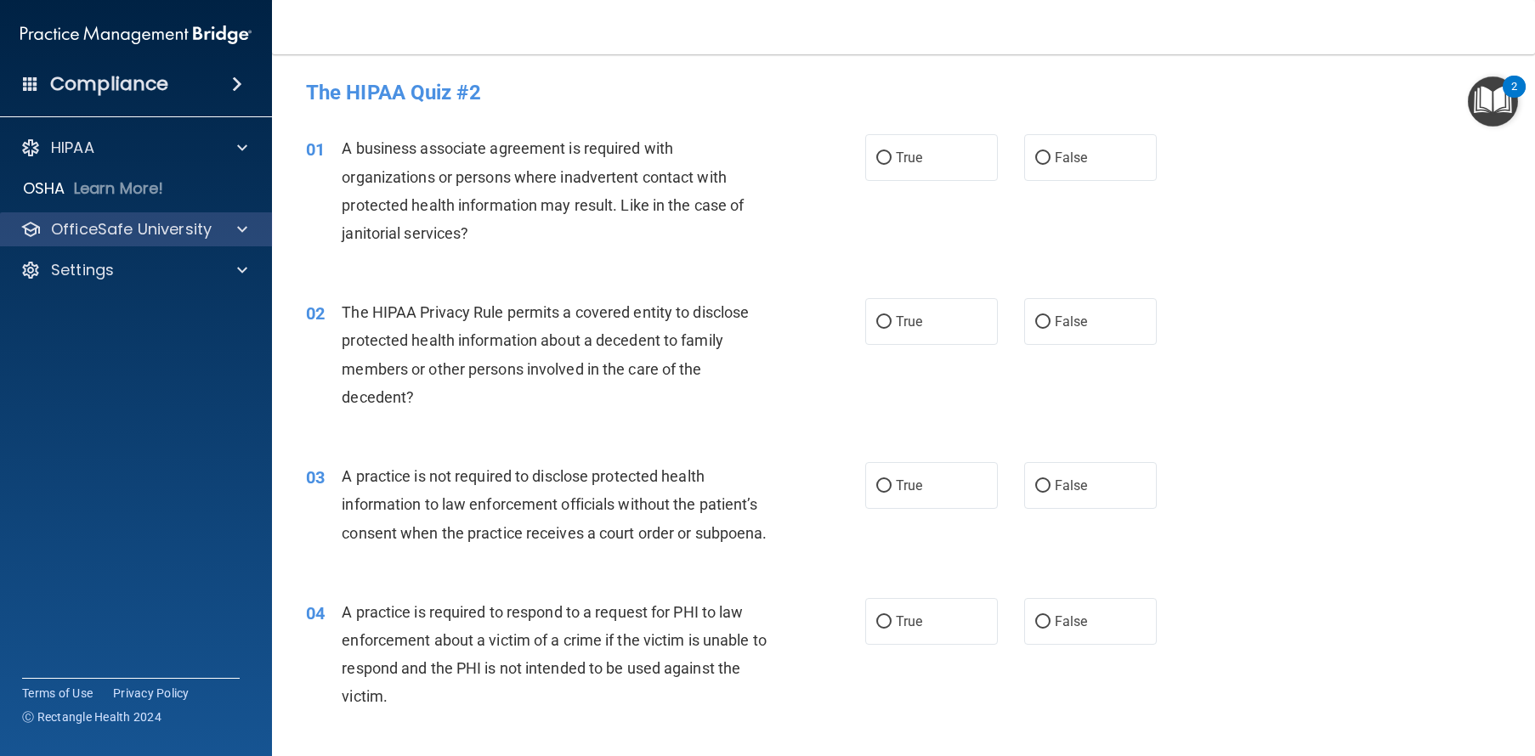
click at [116, 229] on p "OfficeSafe University" at bounding box center [131, 229] width 161 height 20
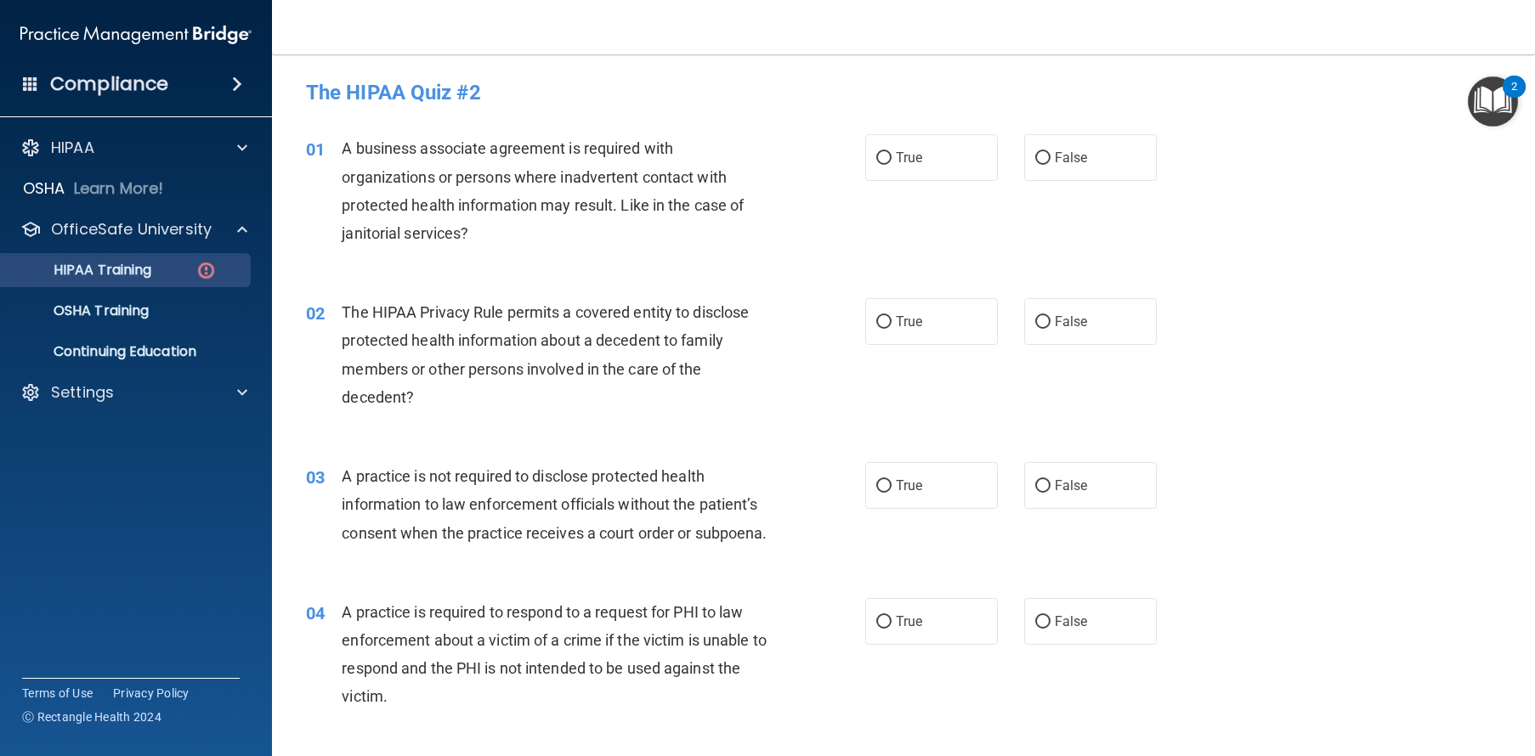
click at [167, 280] on link "HIPAA Training" at bounding box center [117, 270] width 268 height 34
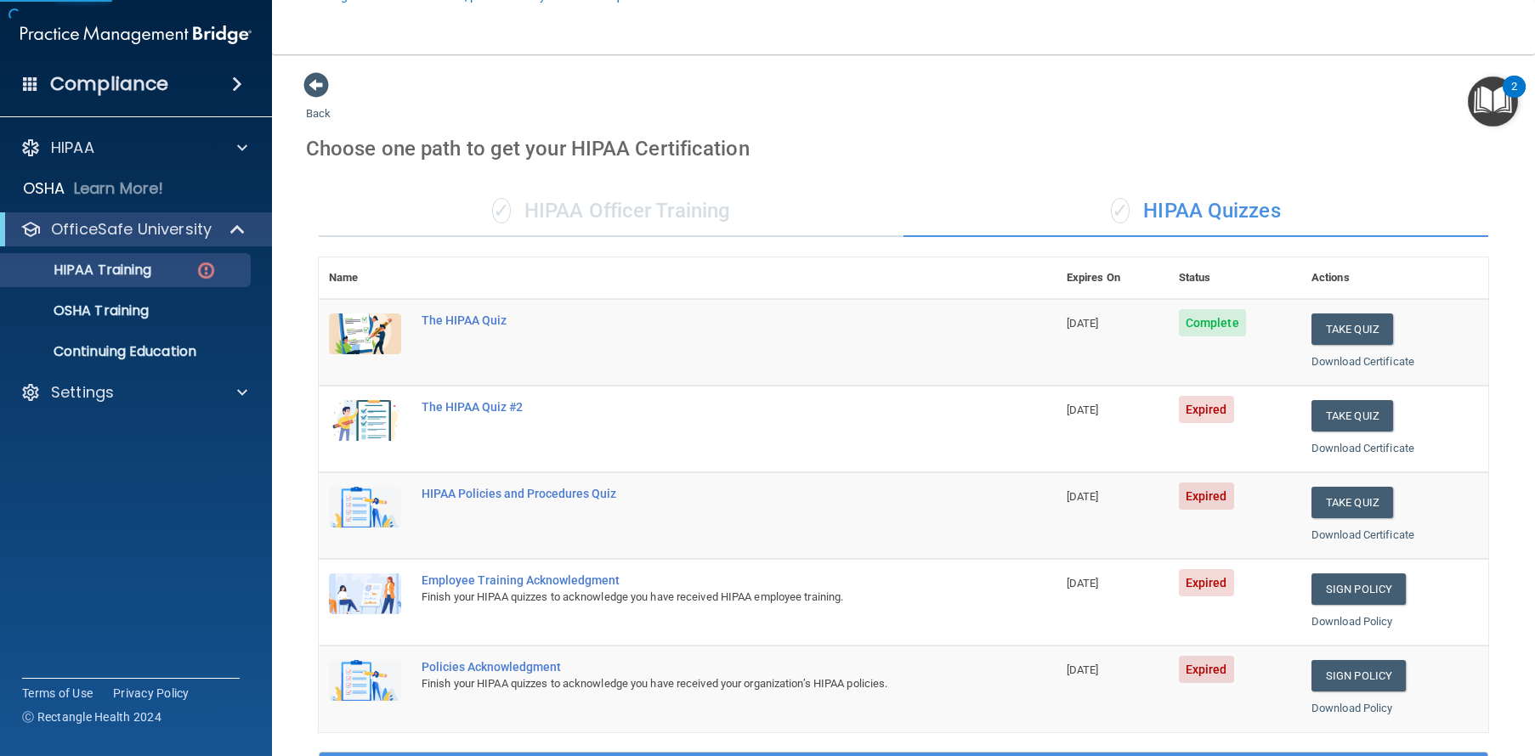
scroll to position [511, 0]
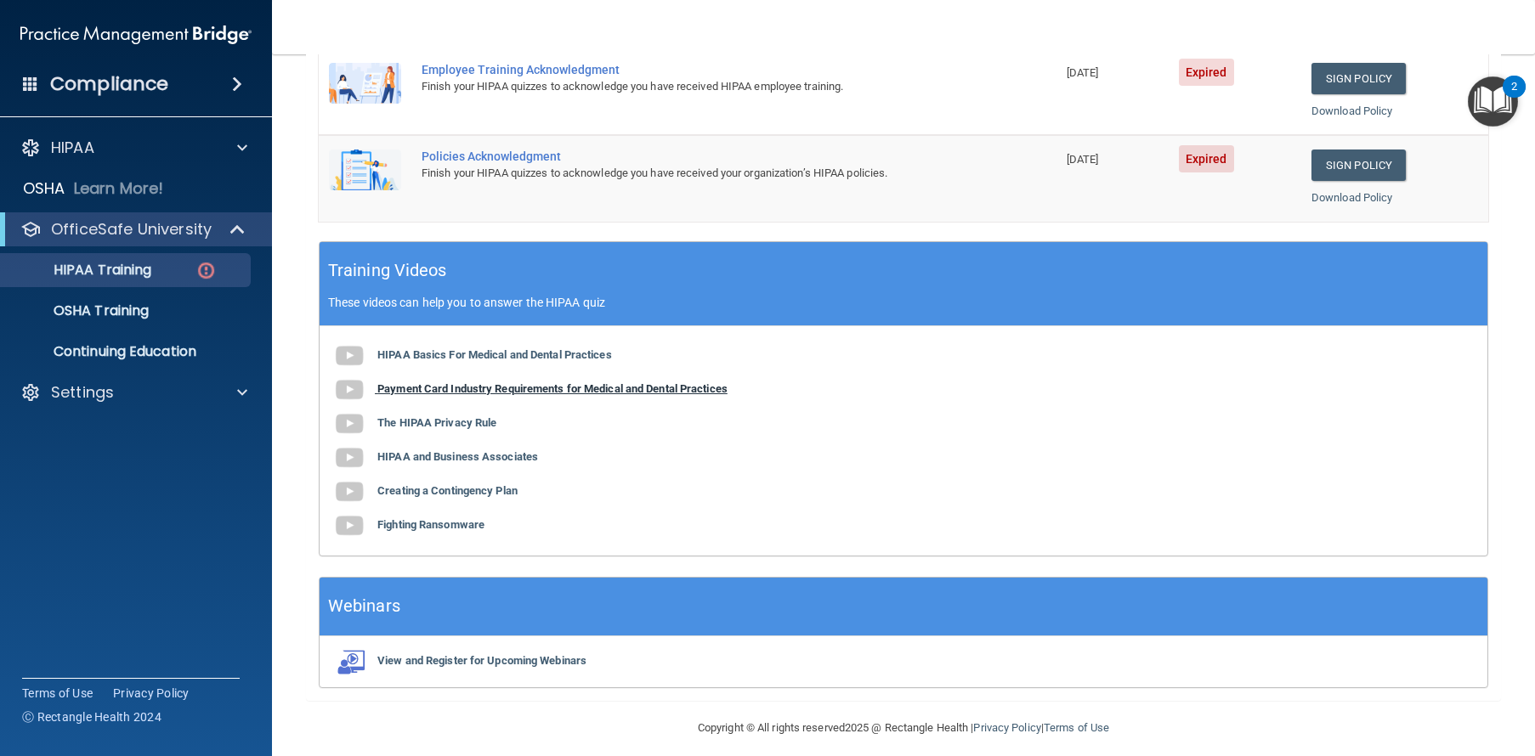
click at [407, 382] on b "Payment Card Industry Requirements for Medical and Dental Practices" at bounding box center [552, 388] width 350 height 13
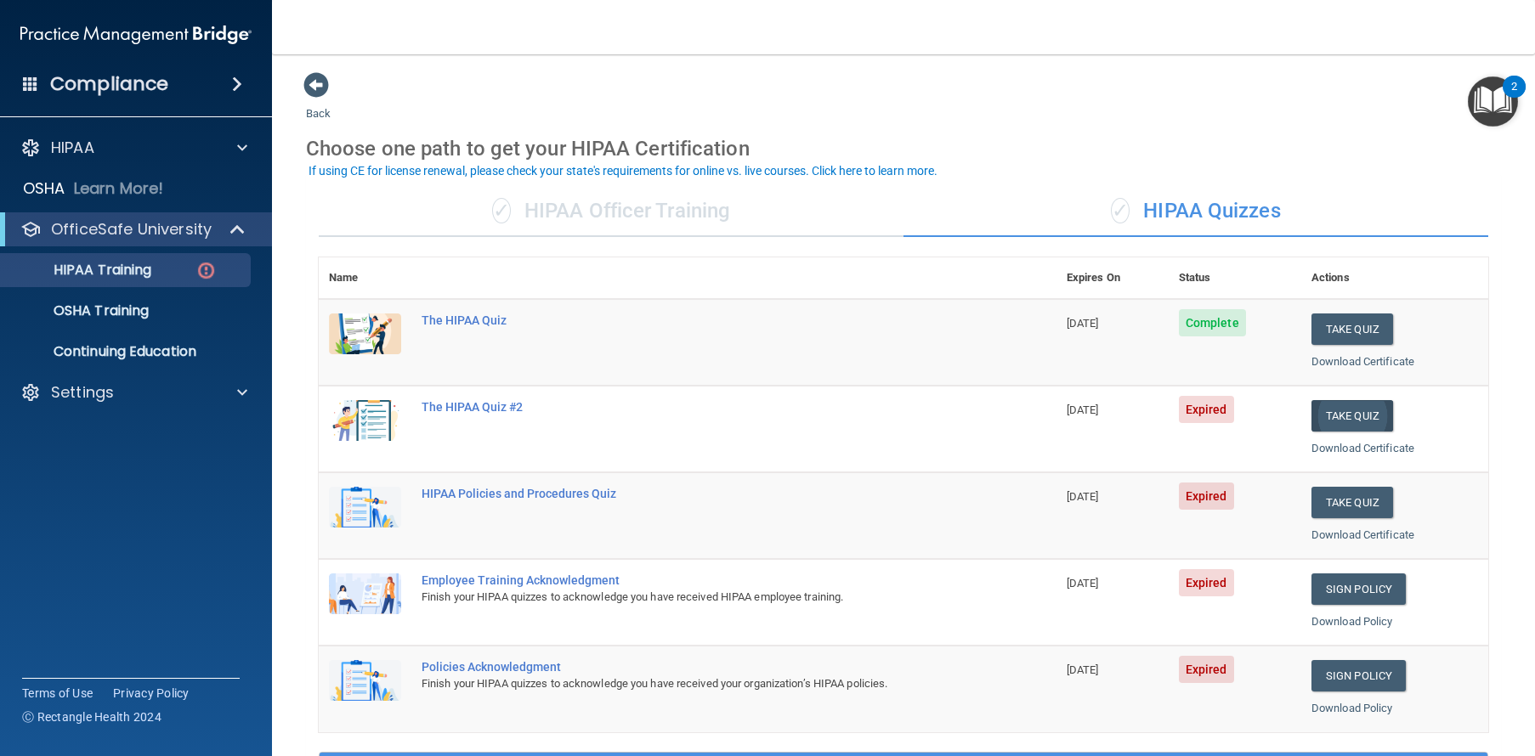
click at [1341, 408] on button "Take Quiz" at bounding box center [1352, 415] width 82 height 31
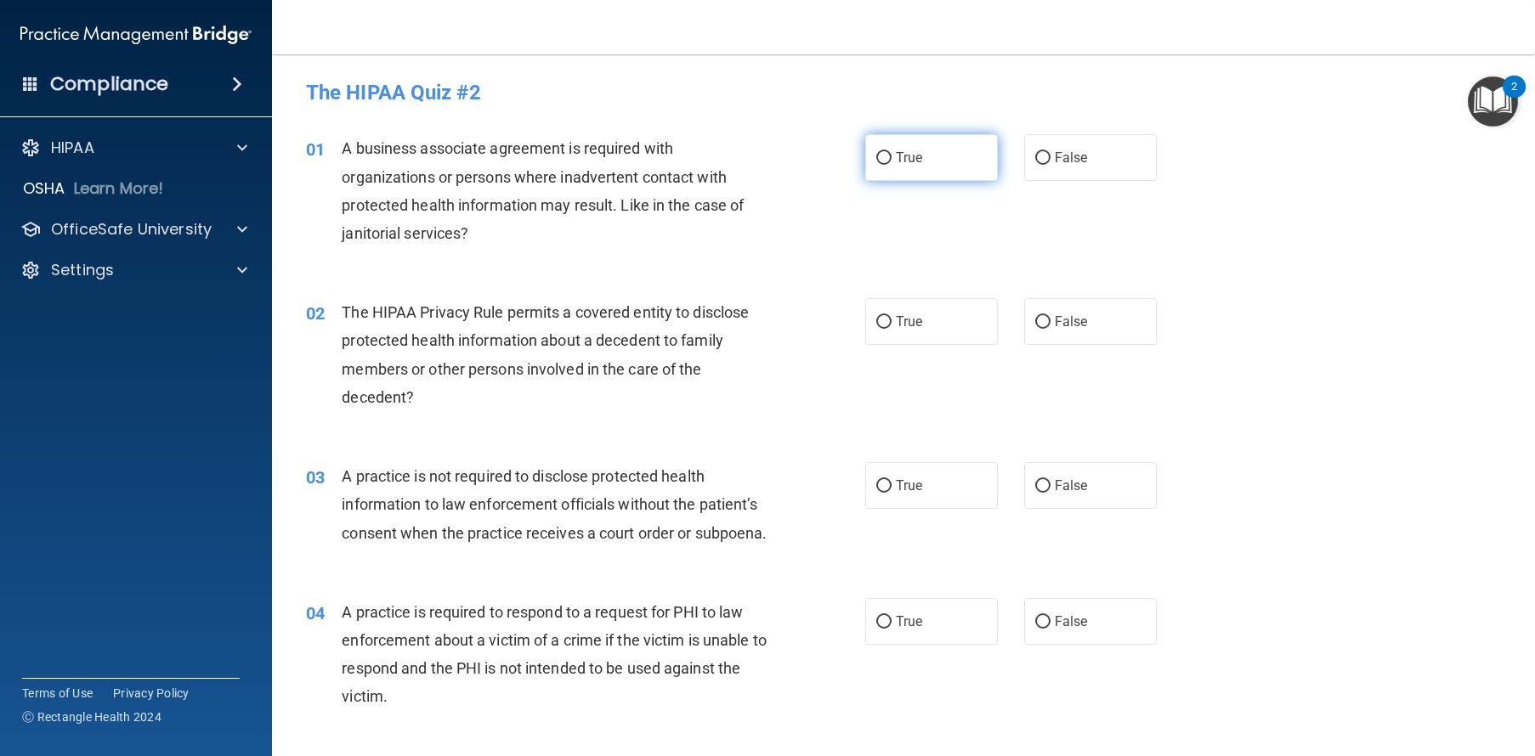
click at [902, 161] on span "True" at bounding box center [909, 158] width 26 height 16
click at [891, 161] on input "True" at bounding box center [883, 158] width 15 height 13
radio input "true"
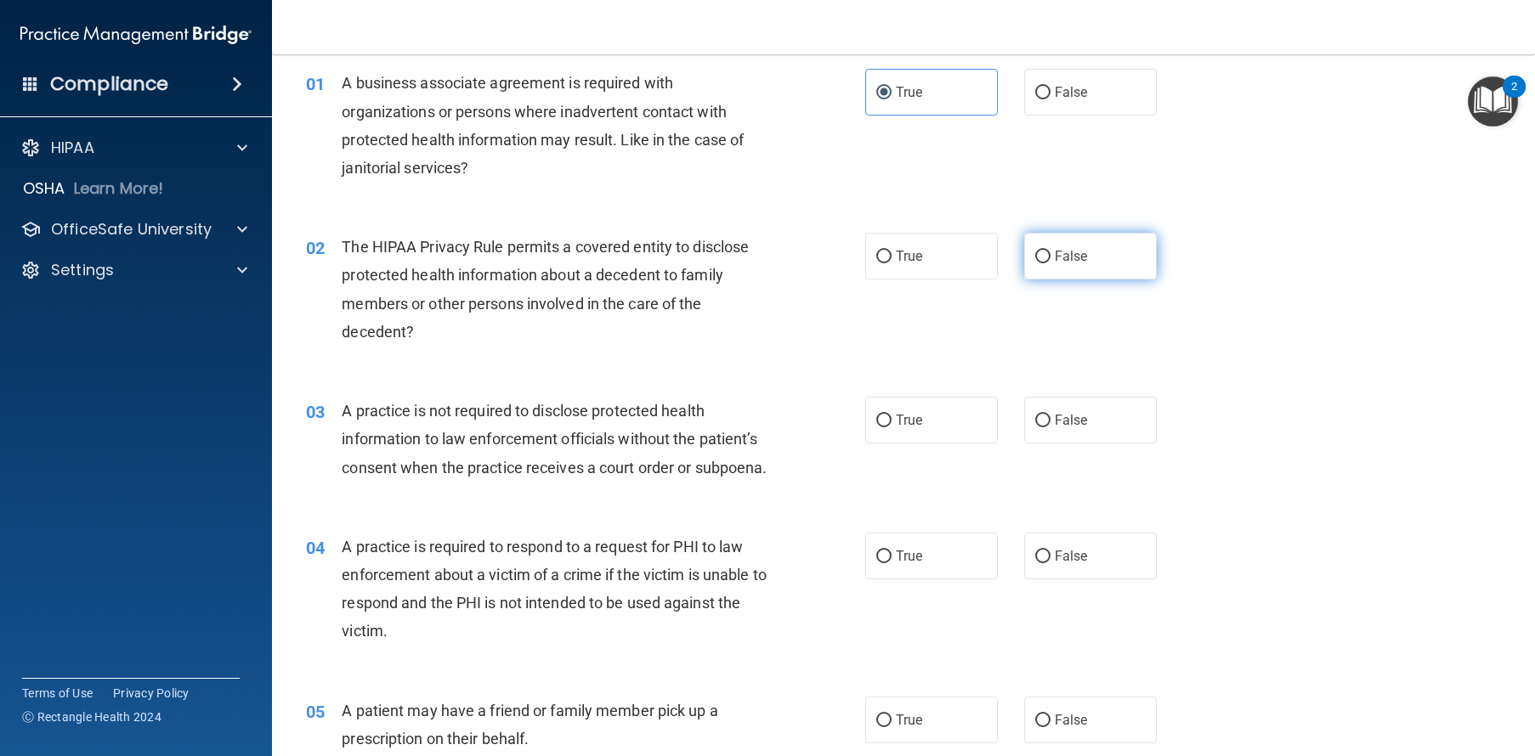
click at [1075, 252] on span "False" at bounding box center [1070, 256] width 33 height 16
click at [1050, 252] on input "False" at bounding box center [1042, 257] width 15 height 13
radio input "true"
click at [904, 418] on span "True" at bounding box center [909, 420] width 26 height 16
click at [891, 418] on input "True" at bounding box center [883, 421] width 15 height 13
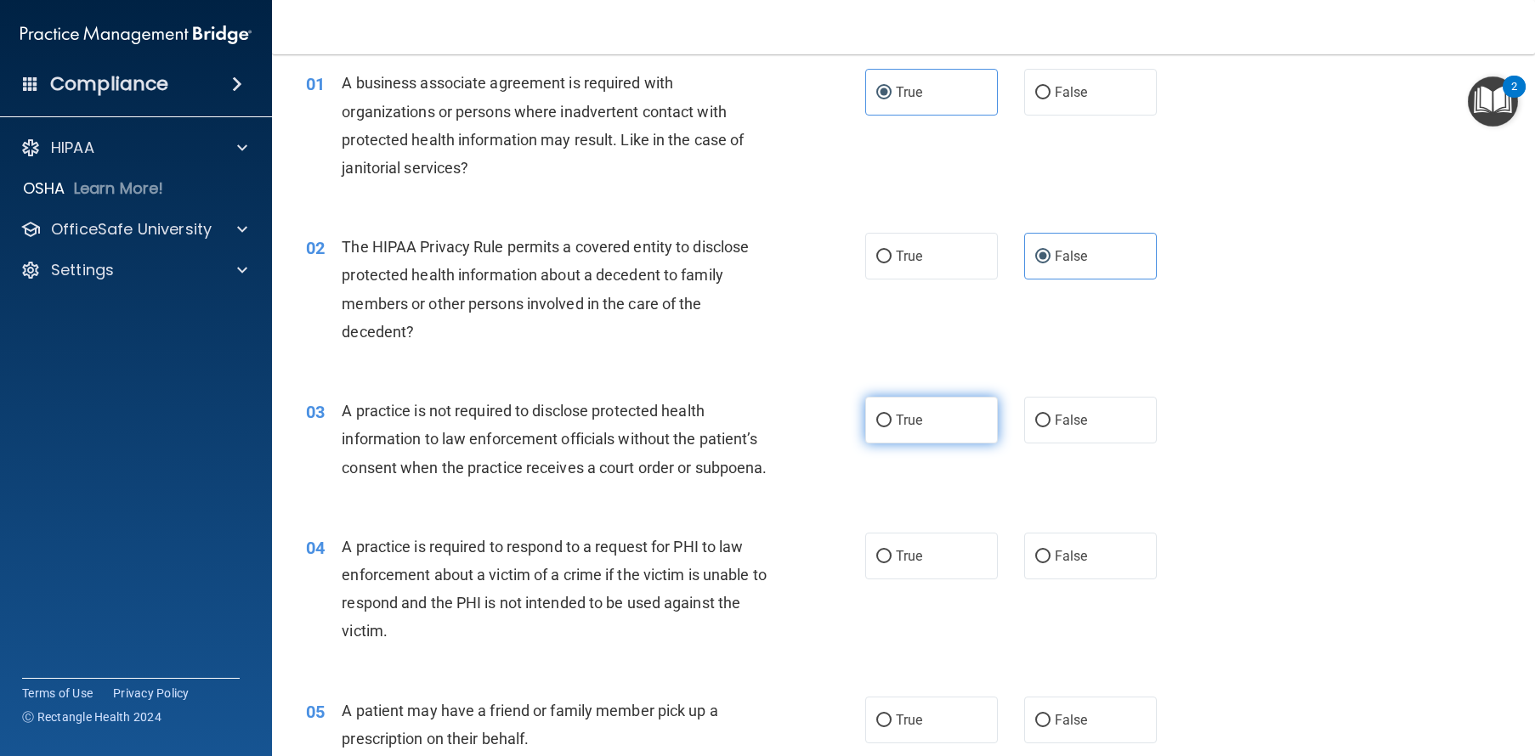
radio input "true"
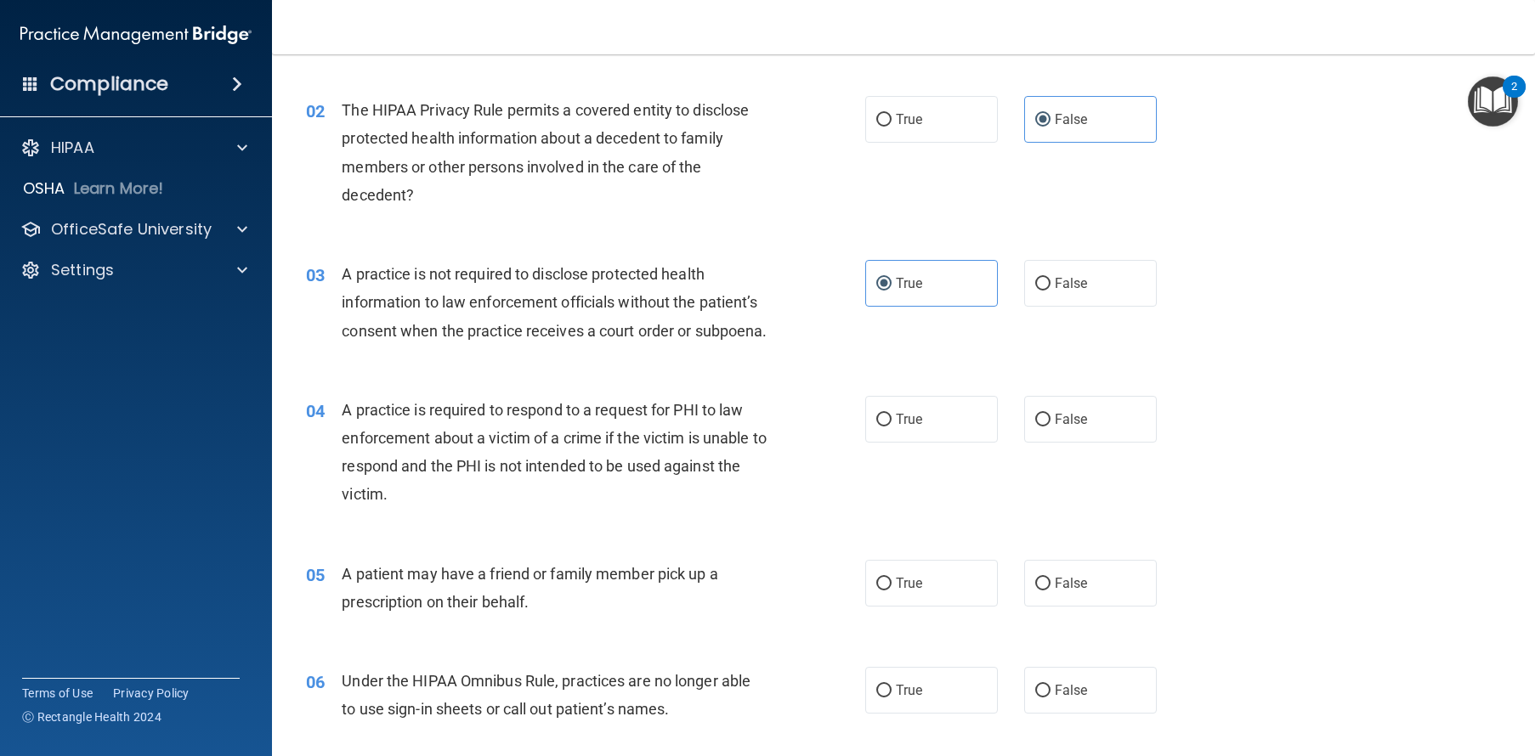
scroll to position [224, 0]
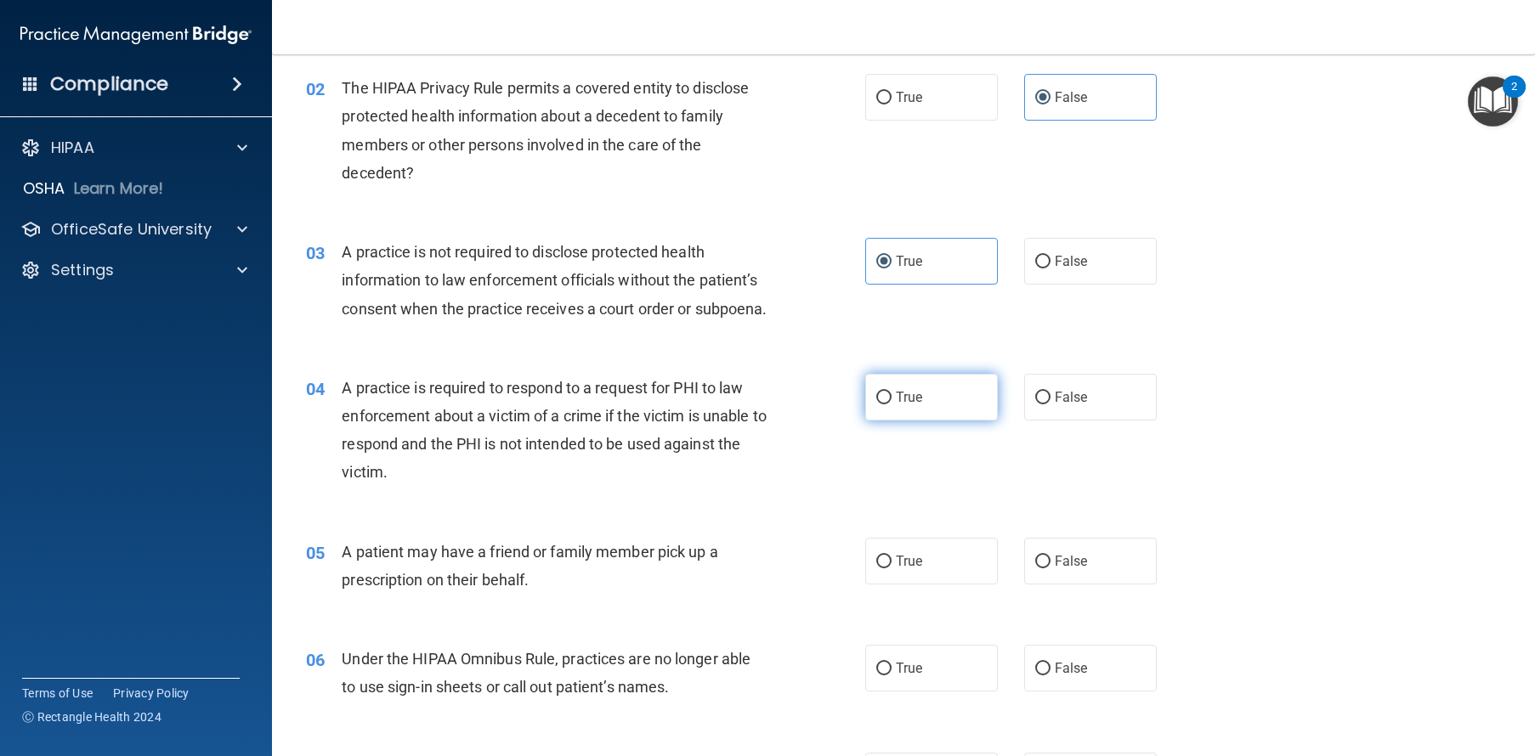
click at [900, 405] on span "True" at bounding box center [909, 397] width 26 height 16
click at [891, 404] on input "True" at bounding box center [883, 398] width 15 height 13
radio input "true"
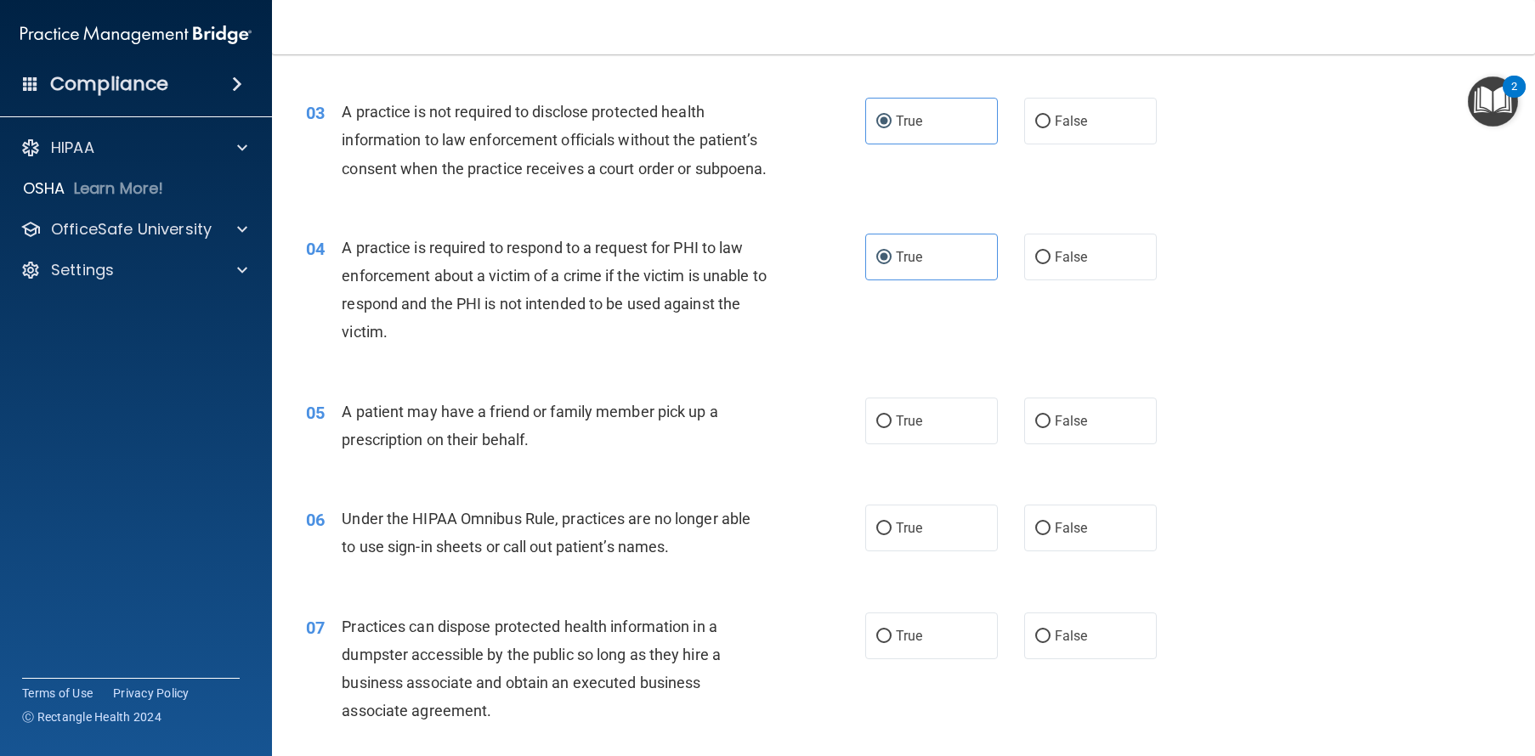
scroll to position [422, 0]
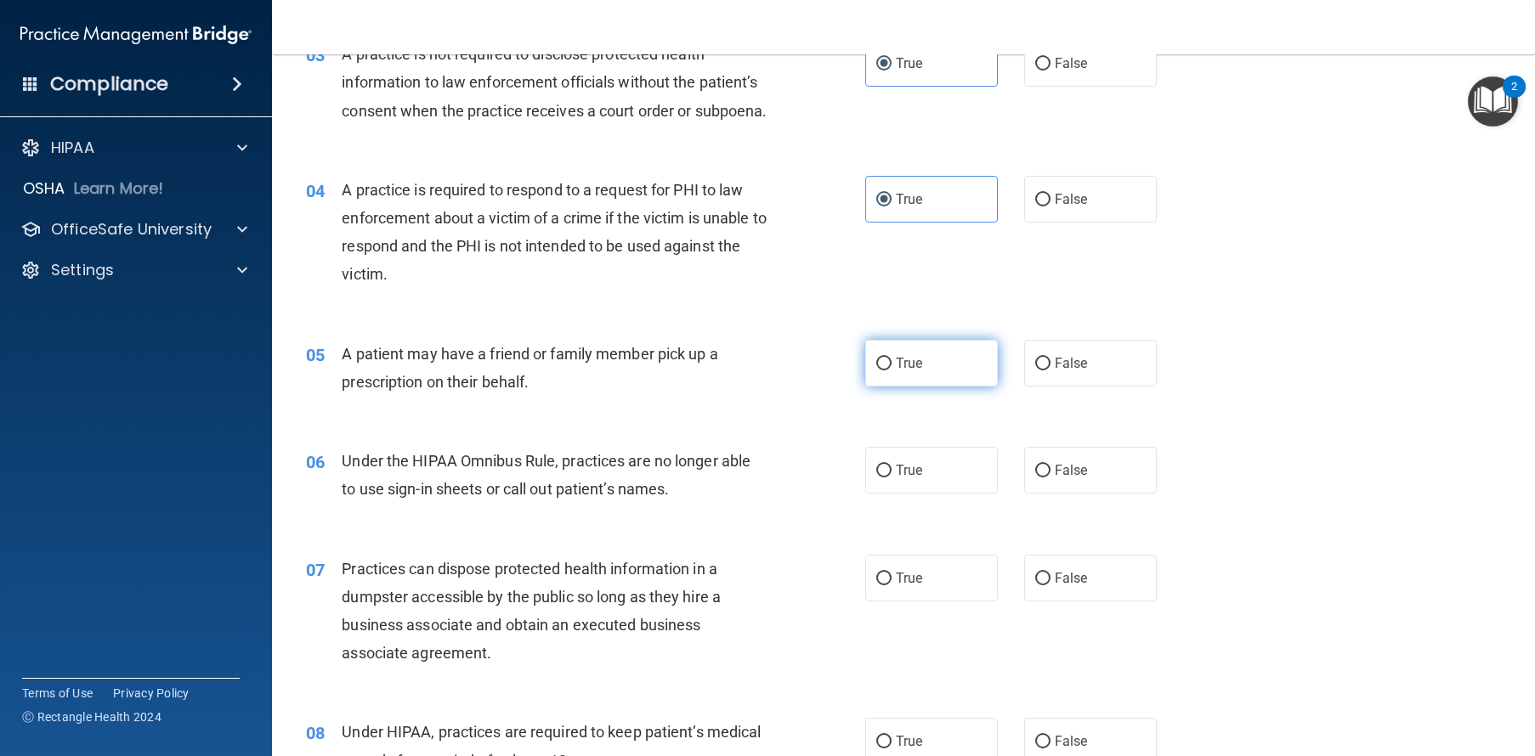
click at [896, 371] on span "True" at bounding box center [909, 363] width 26 height 16
click at [891, 370] on input "True" at bounding box center [883, 364] width 15 height 13
radio input "true"
click at [1060, 387] on label "False" at bounding box center [1090, 363] width 133 height 47
click at [1050, 370] on input "False" at bounding box center [1042, 364] width 15 height 13
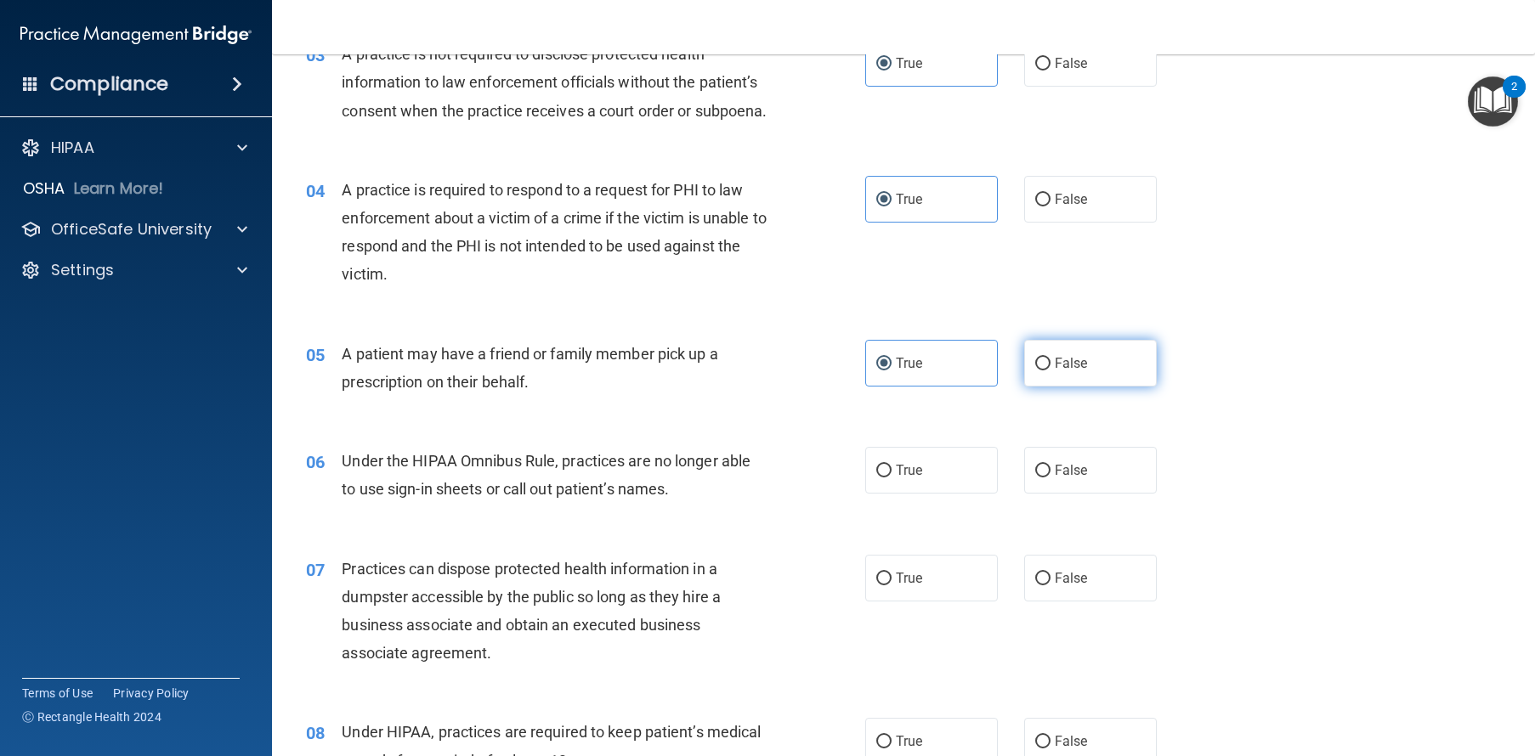
radio input "true"
click at [876, 370] on input "True" at bounding box center [883, 364] width 15 height 13
radio input "true"
radio input "false"
click at [1066, 485] on label "False" at bounding box center [1090, 470] width 133 height 47
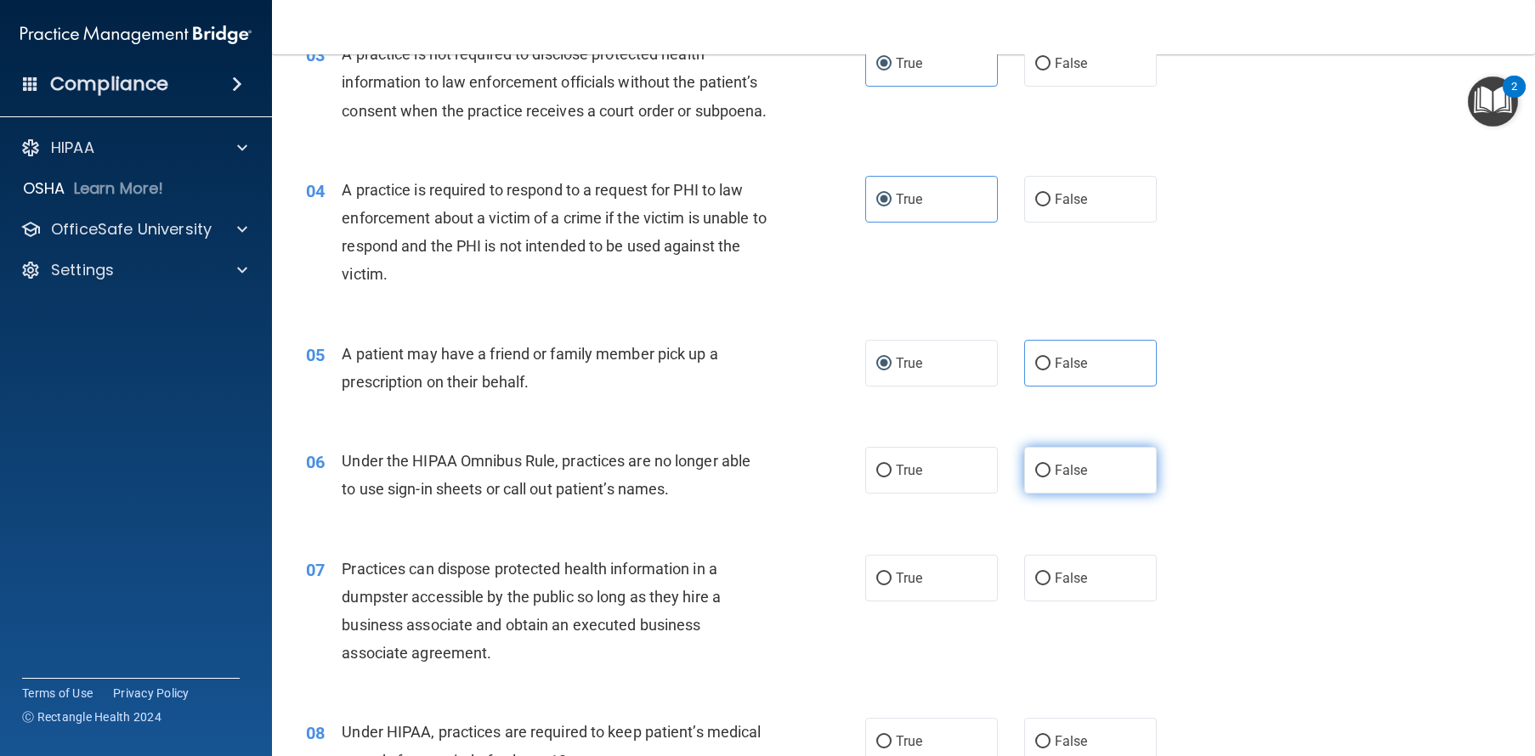
click at [1050, 478] on input "False" at bounding box center [1042, 471] width 15 height 13
radio input "true"
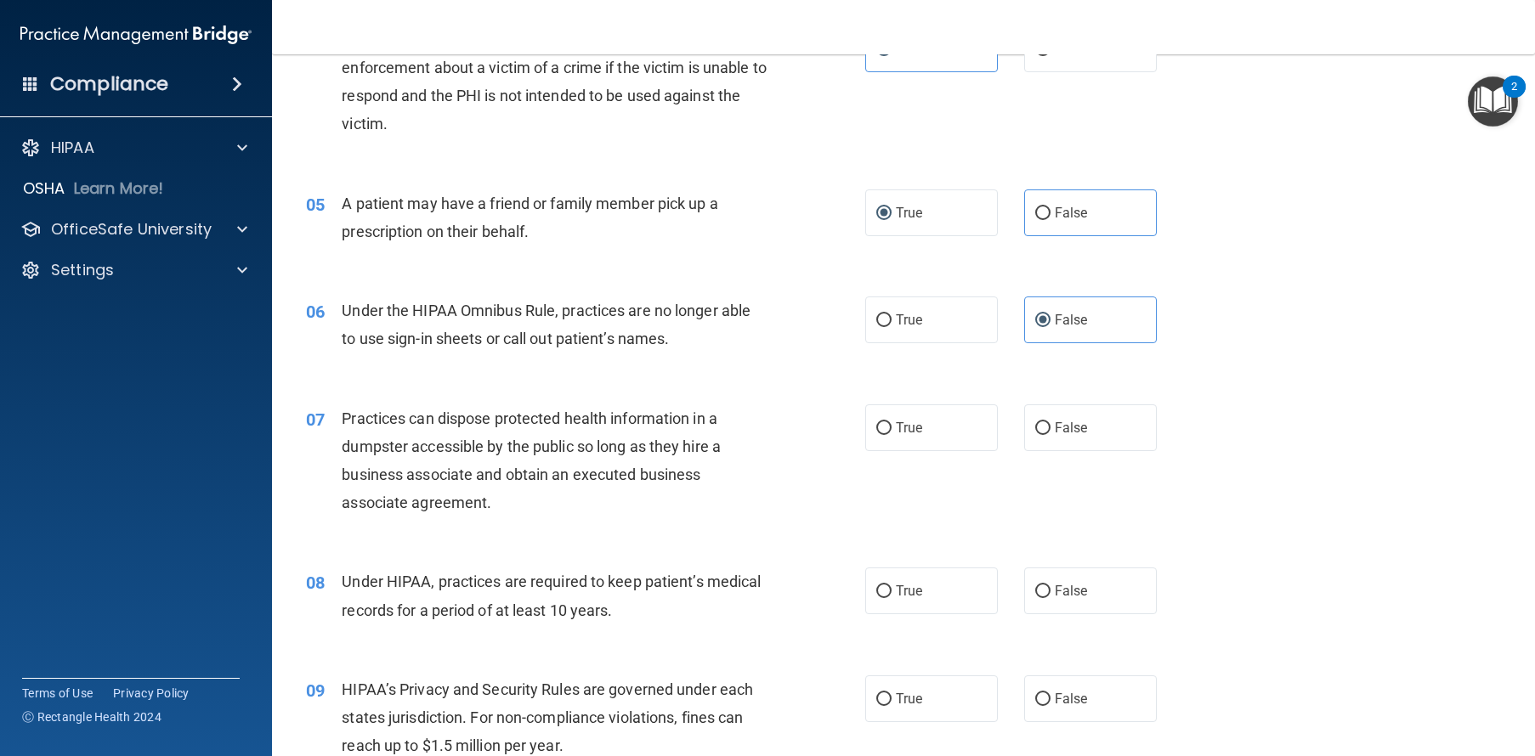
scroll to position [615, 0]
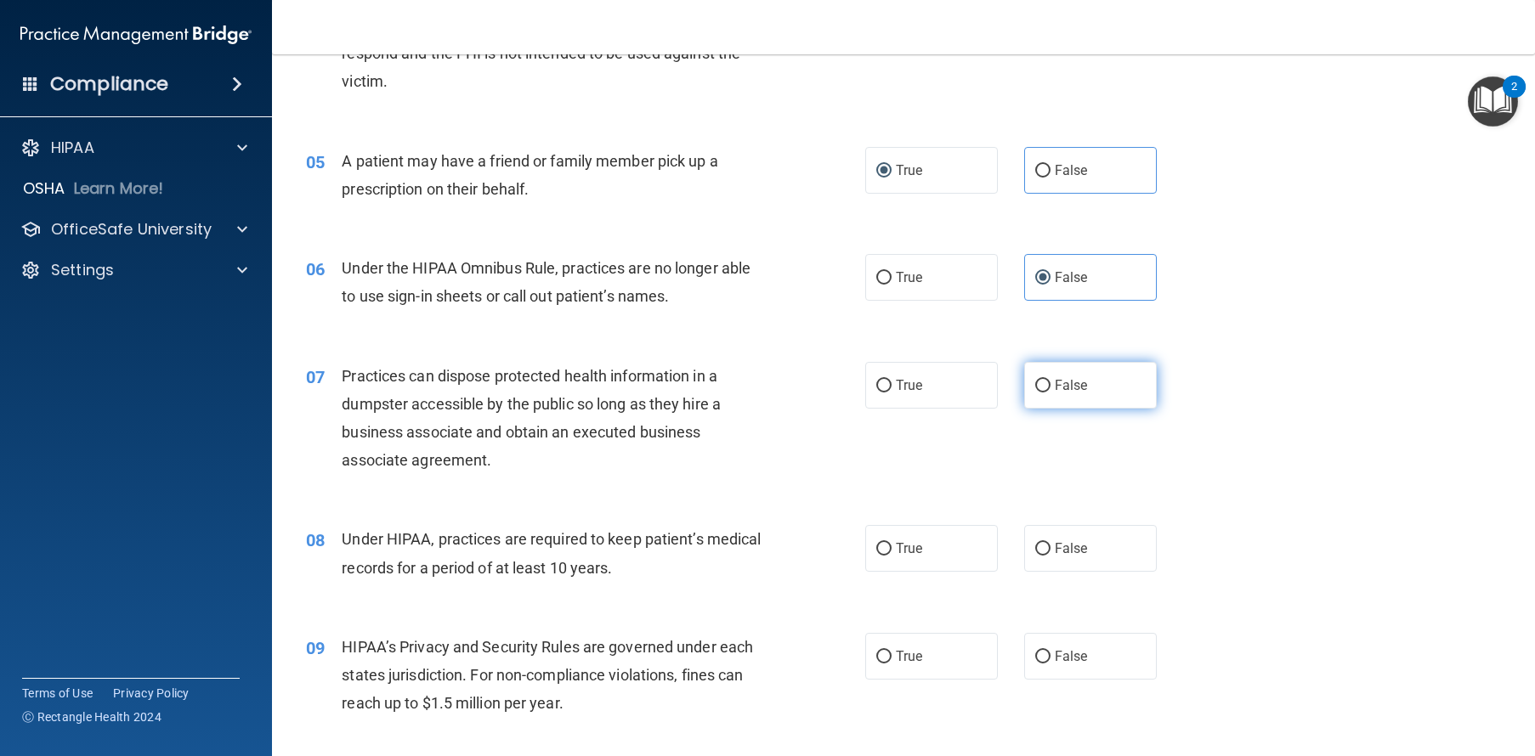
click at [1105, 409] on label "False" at bounding box center [1090, 385] width 133 height 47
click at [1050, 393] on input "False" at bounding box center [1042, 386] width 15 height 13
radio input "true"
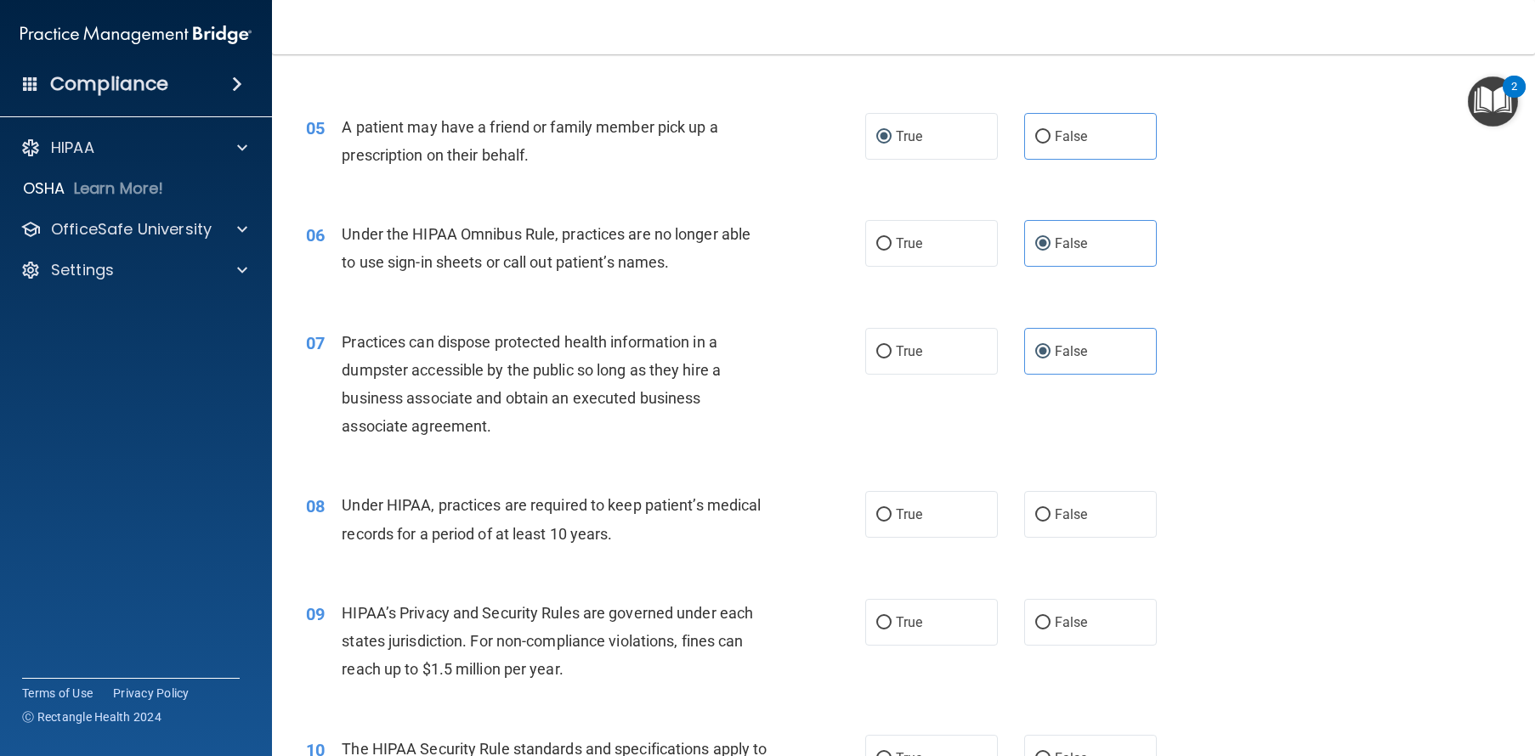
scroll to position [678, 0]
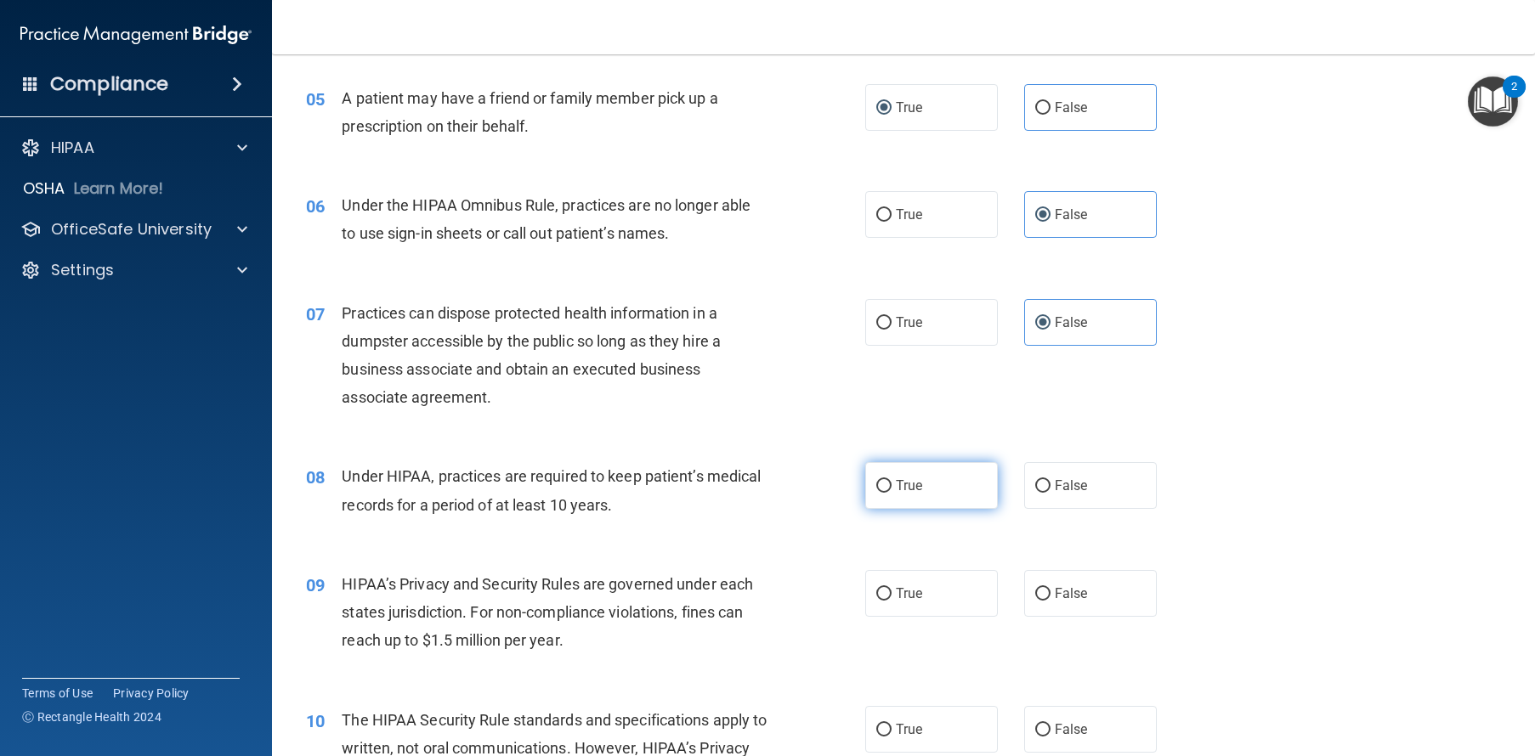
click at [876, 493] on input "True" at bounding box center [883, 486] width 15 height 13
radio input "true"
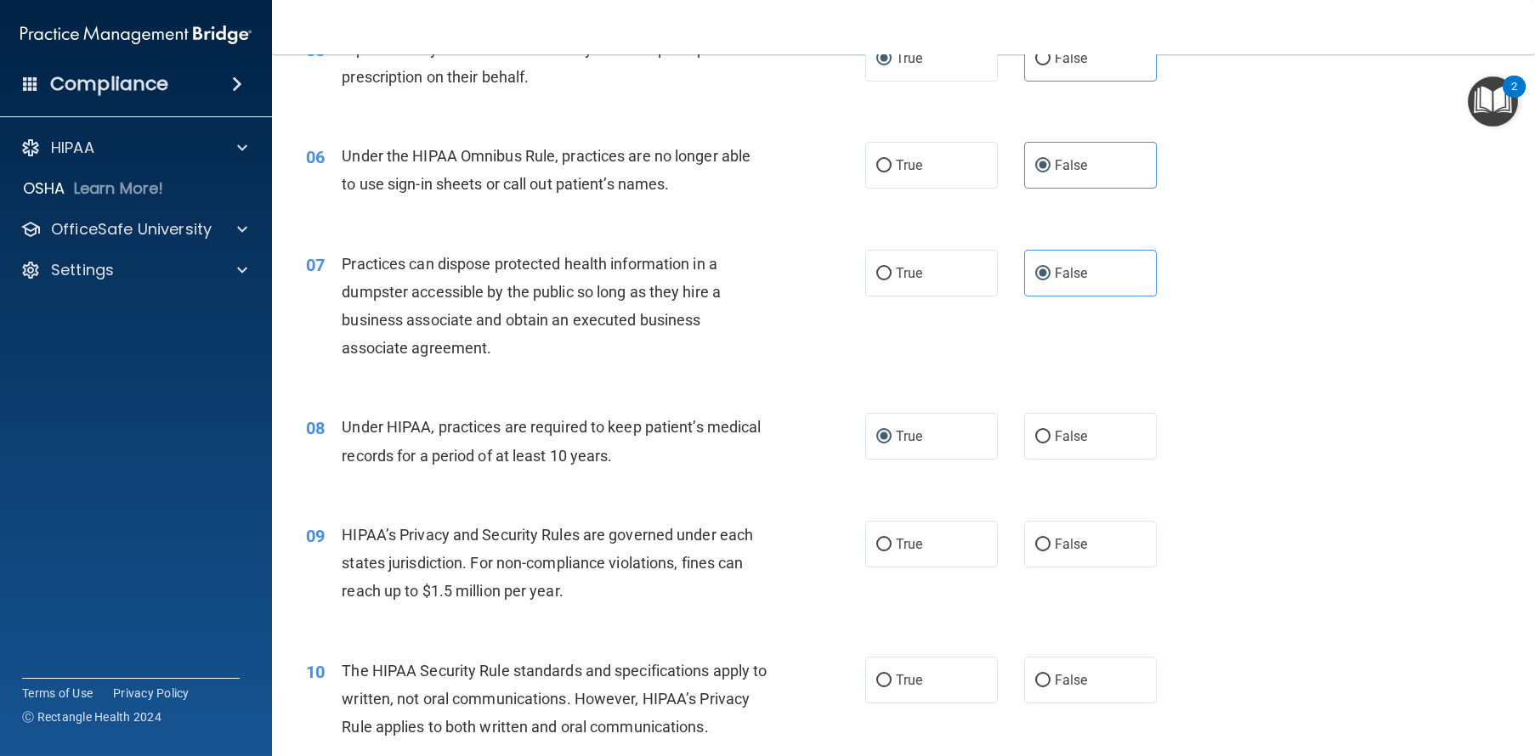
scroll to position [778, 0]
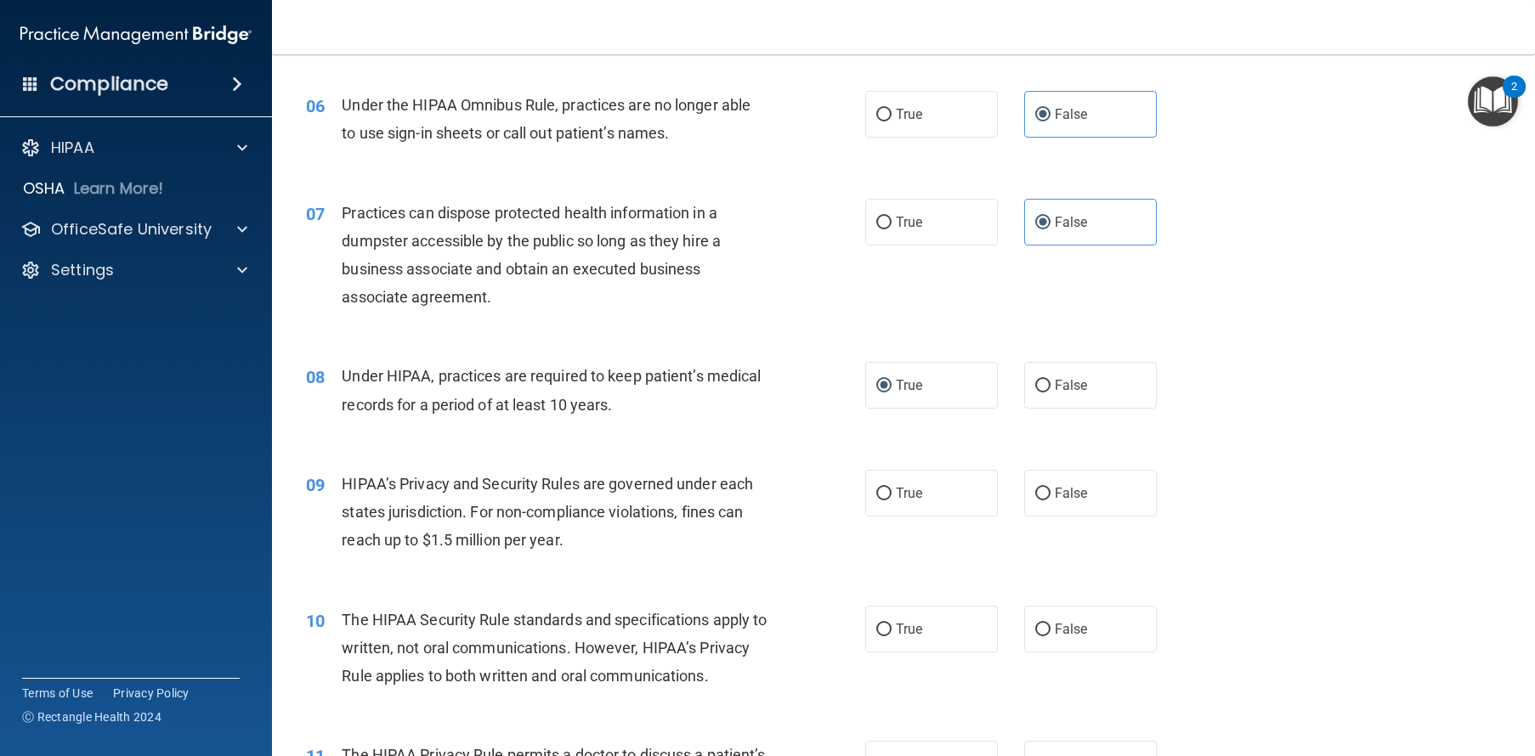
drag, startPoint x: 866, startPoint y: 509, endPoint x: 805, endPoint y: 536, distance: 66.9
click at [866, 509] on label "True" at bounding box center [931, 493] width 133 height 47
click at [876, 500] on input "True" at bounding box center [883, 494] width 15 height 13
radio input "true"
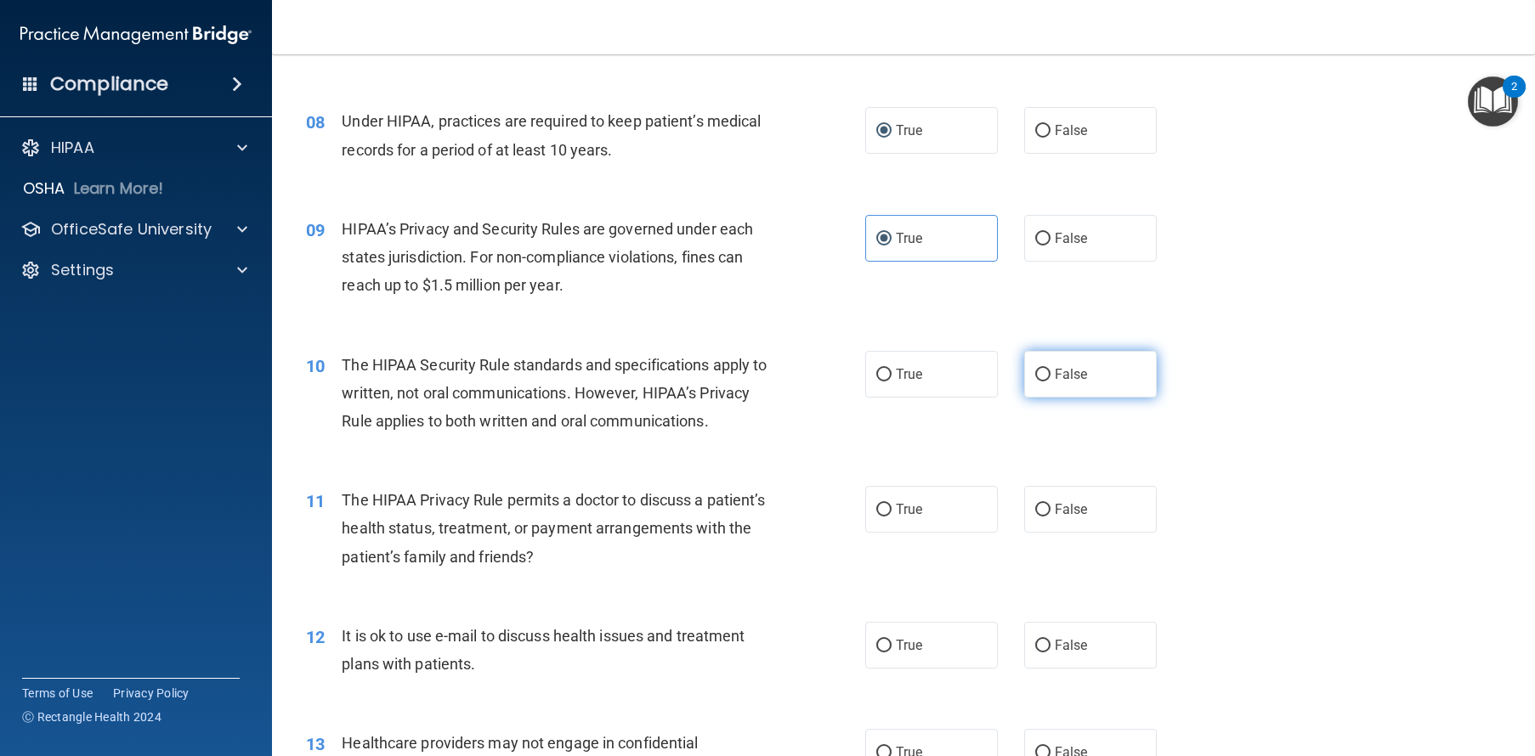
click at [1035, 382] on input "False" at bounding box center [1042, 375] width 15 height 13
radio input "true"
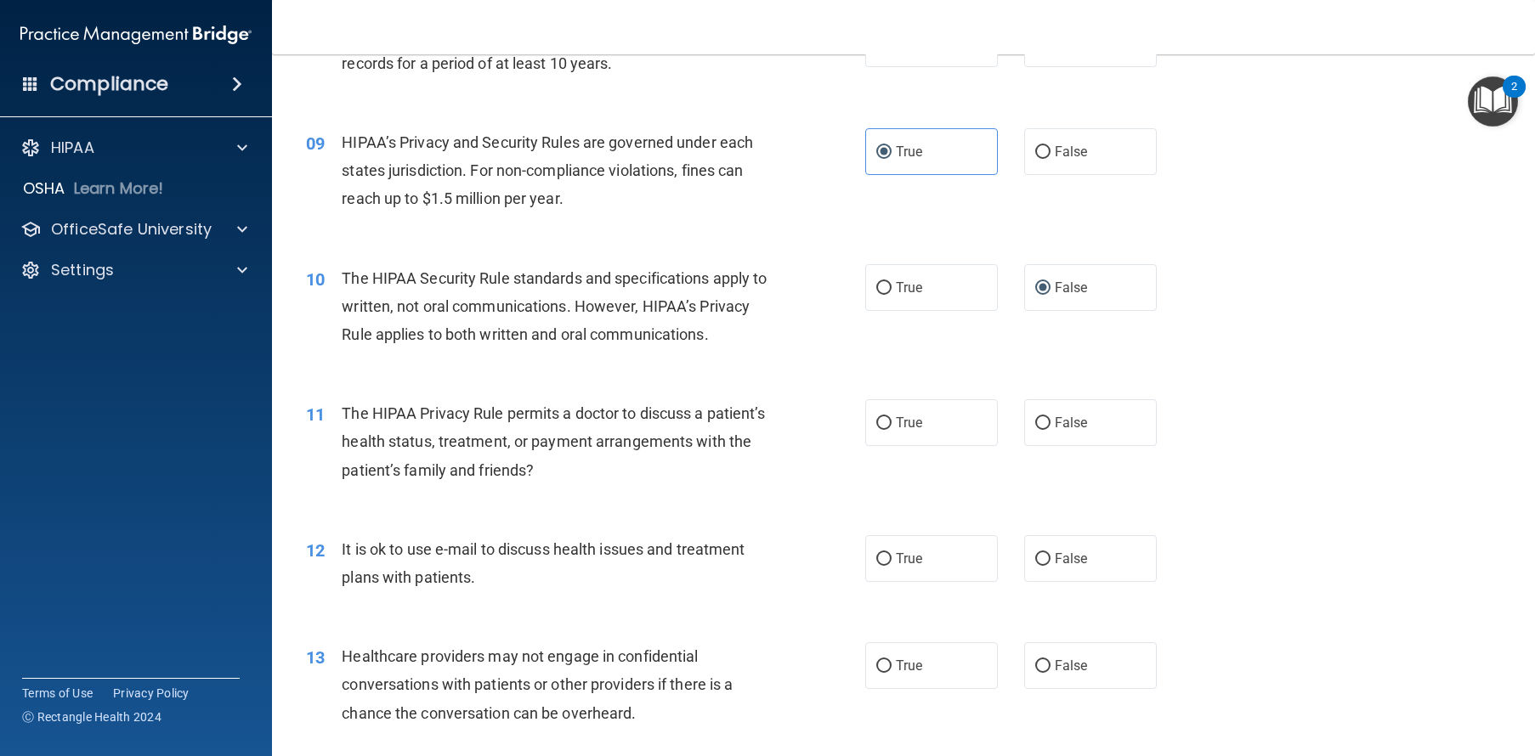
scroll to position [1135, 0]
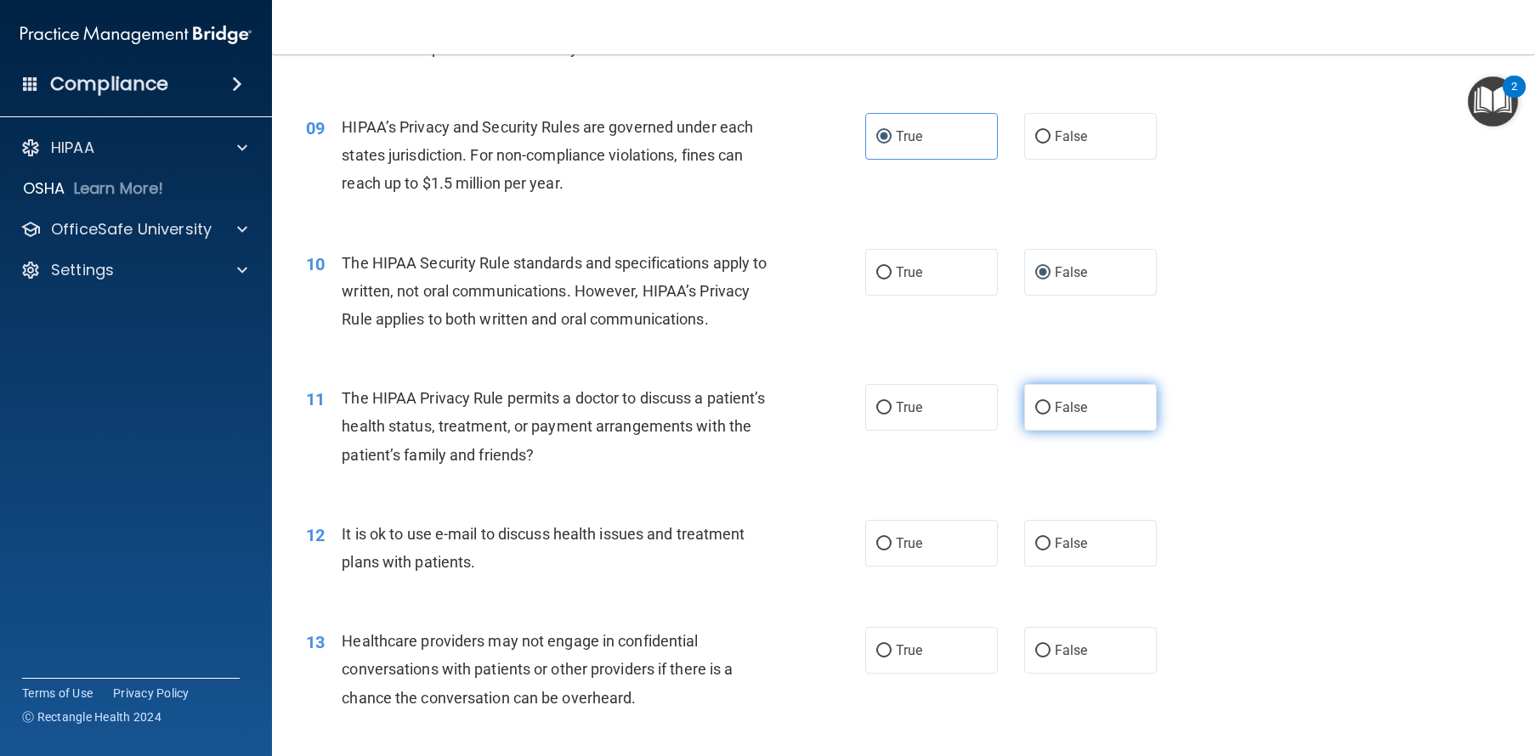
click at [1035, 415] on input "False" at bounding box center [1042, 408] width 15 height 13
radio input "true"
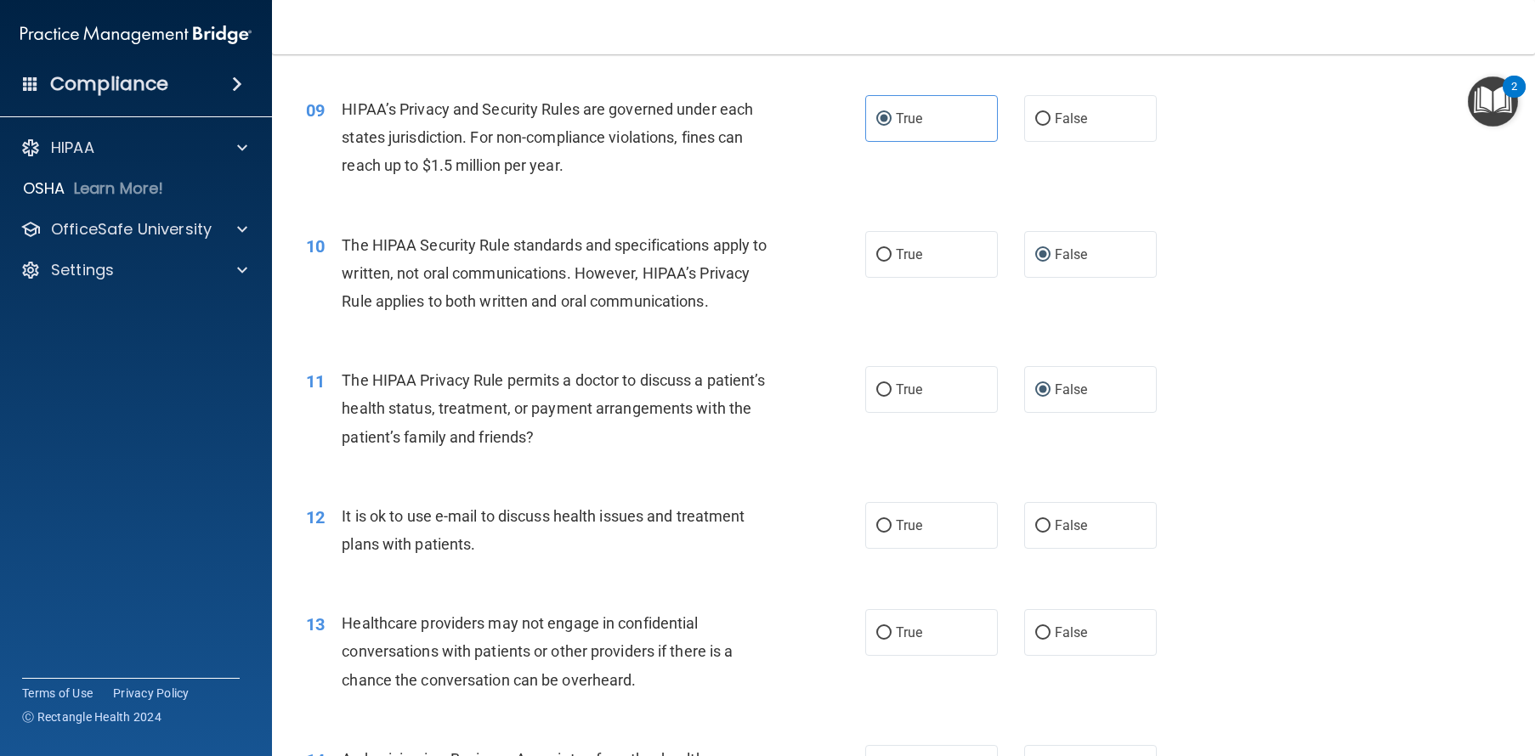
scroll to position [1310, 0]
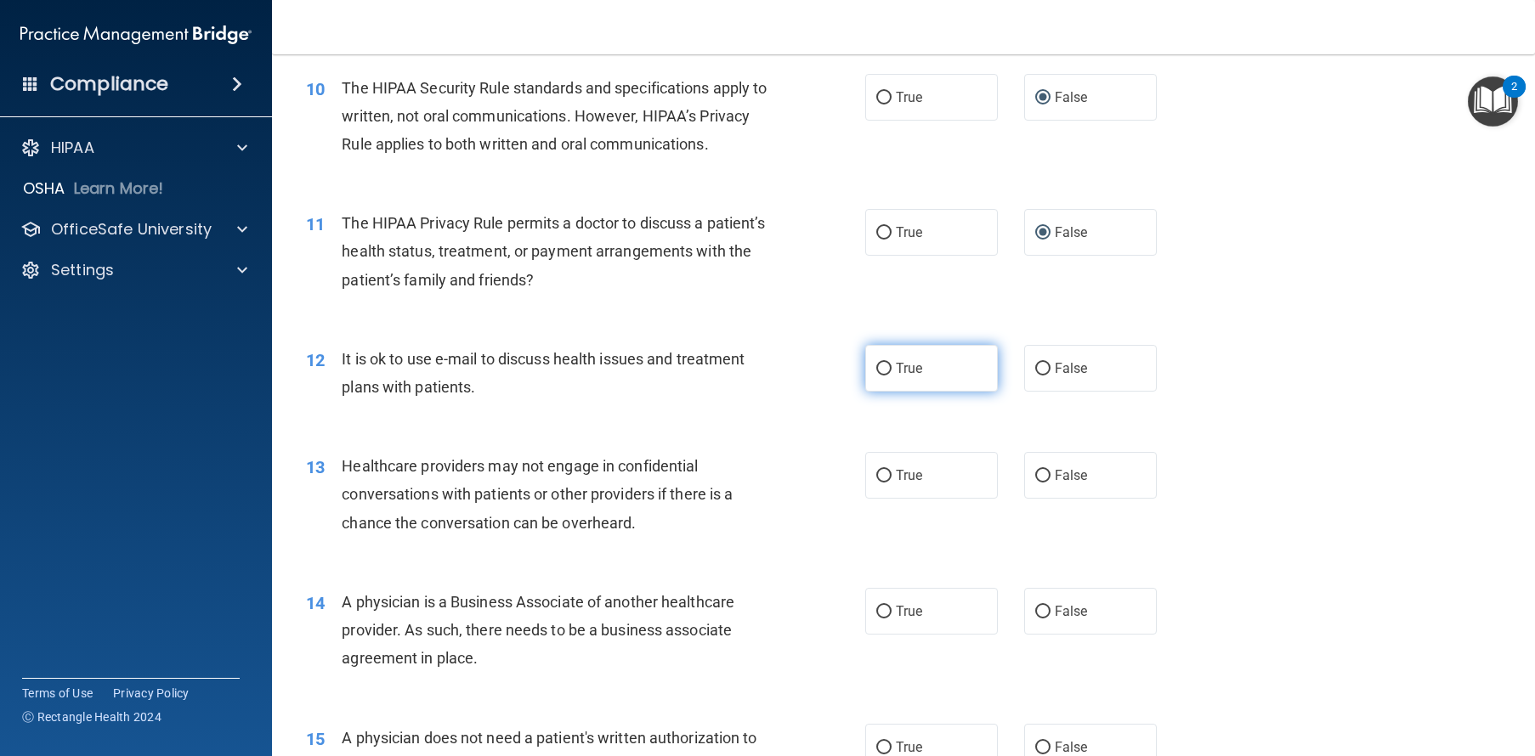
click at [938, 392] on label "True" at bounding box center [931, 368] width 133 height 47
click at [891, 376] on input "True" at bounding box center [883, 369] width 15 height 13
radio input "true"
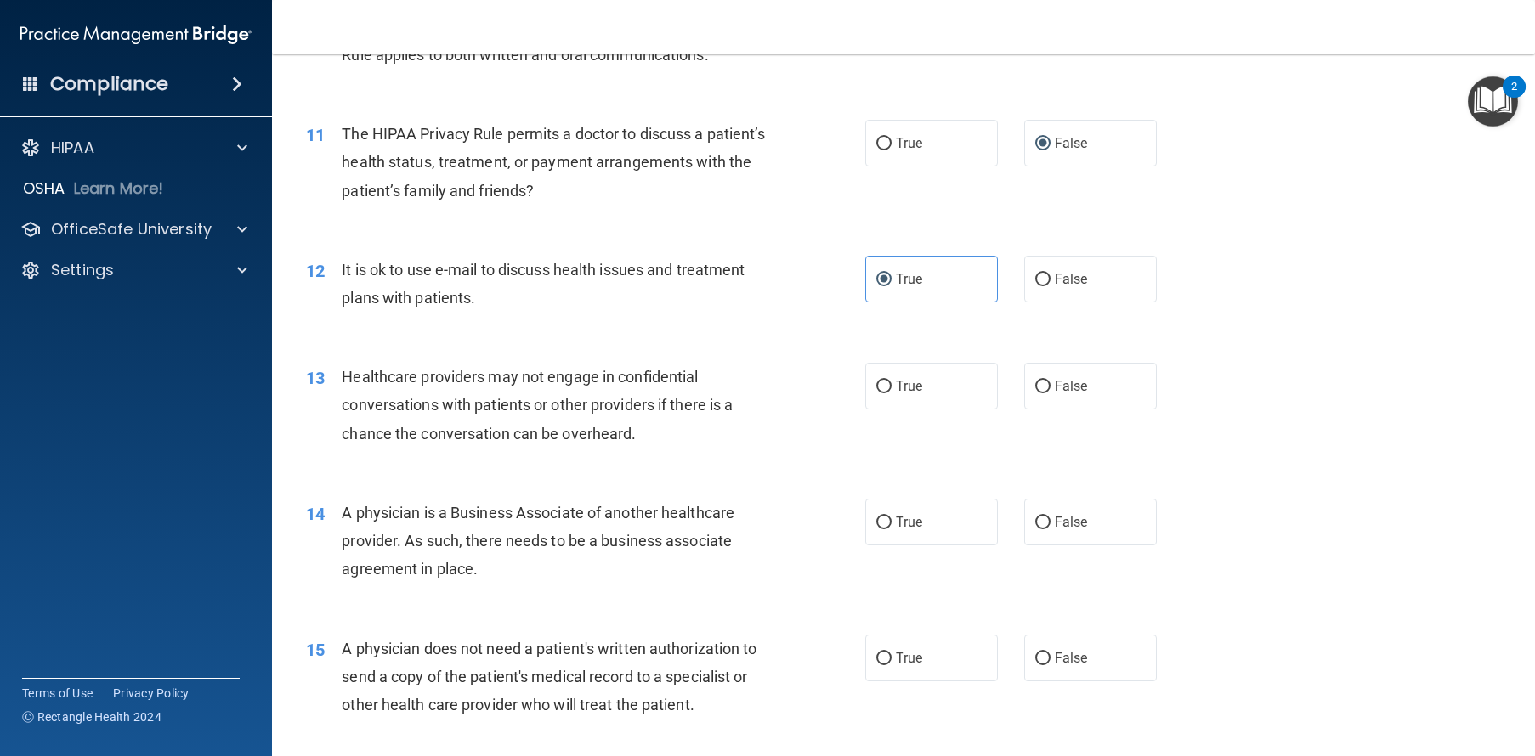
scroll to position [1474, 0]
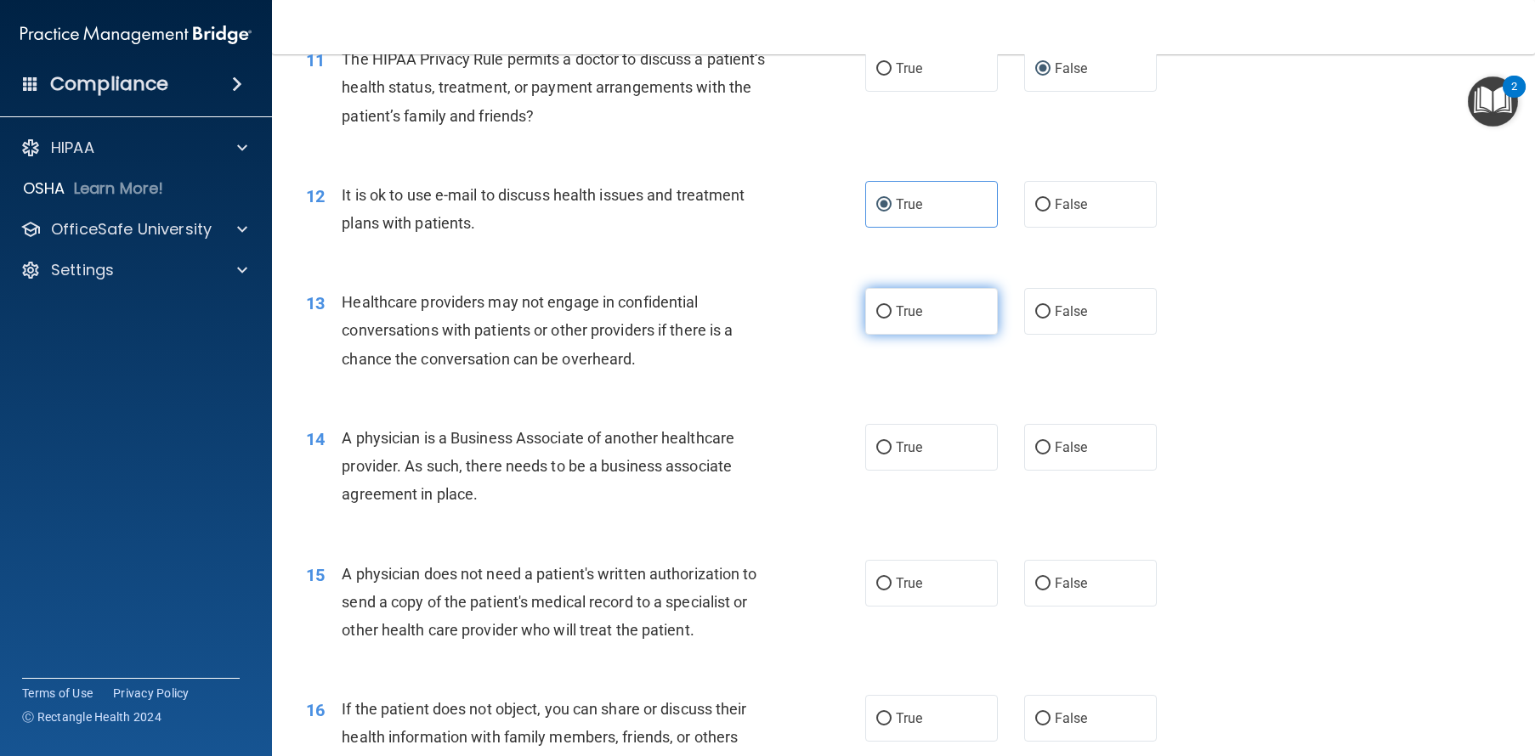
click at [896, 319] on span "True" at bounding box center [909, 311] width 26 height 16
click at [891, 319] on input "True" at bounding box center [883, 312] width 15 height 13
radio input "true"
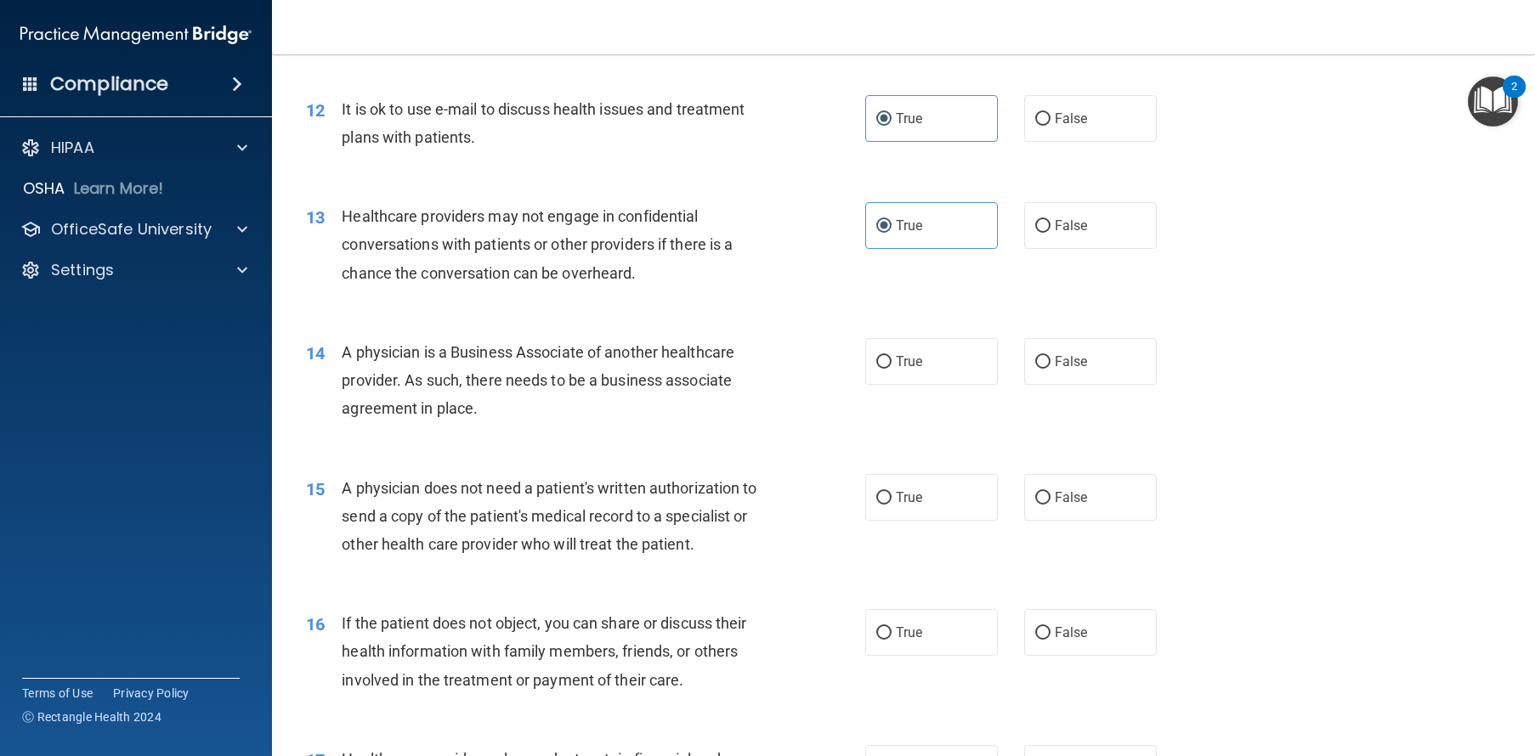
scroll to position [1563, 0]
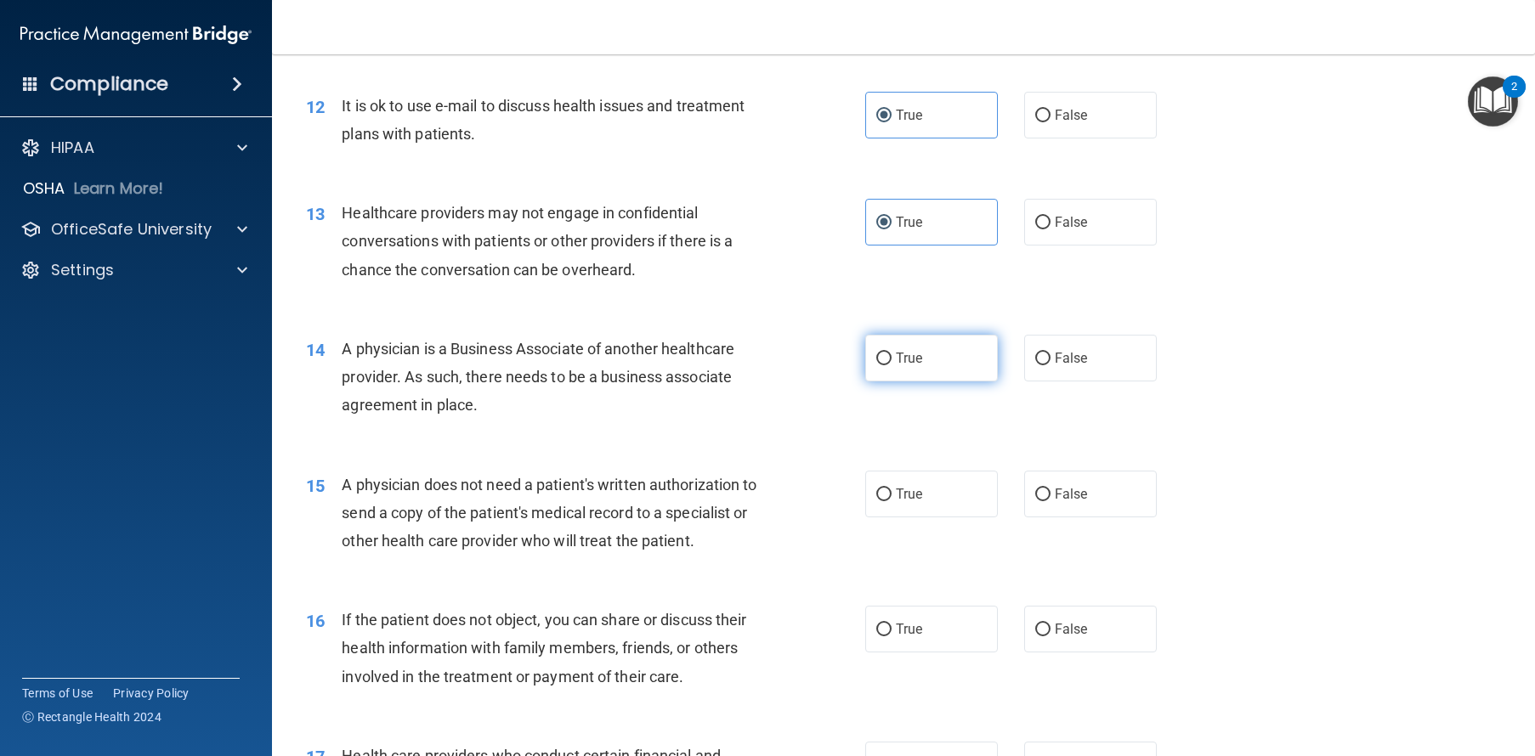
click at [896, 366] on span "True" at bounding box center [909, 358] width 26 height 16
click at [891, 365] on input "True" at bounding box center [883, 359] width 15 height 13
radio input "true"
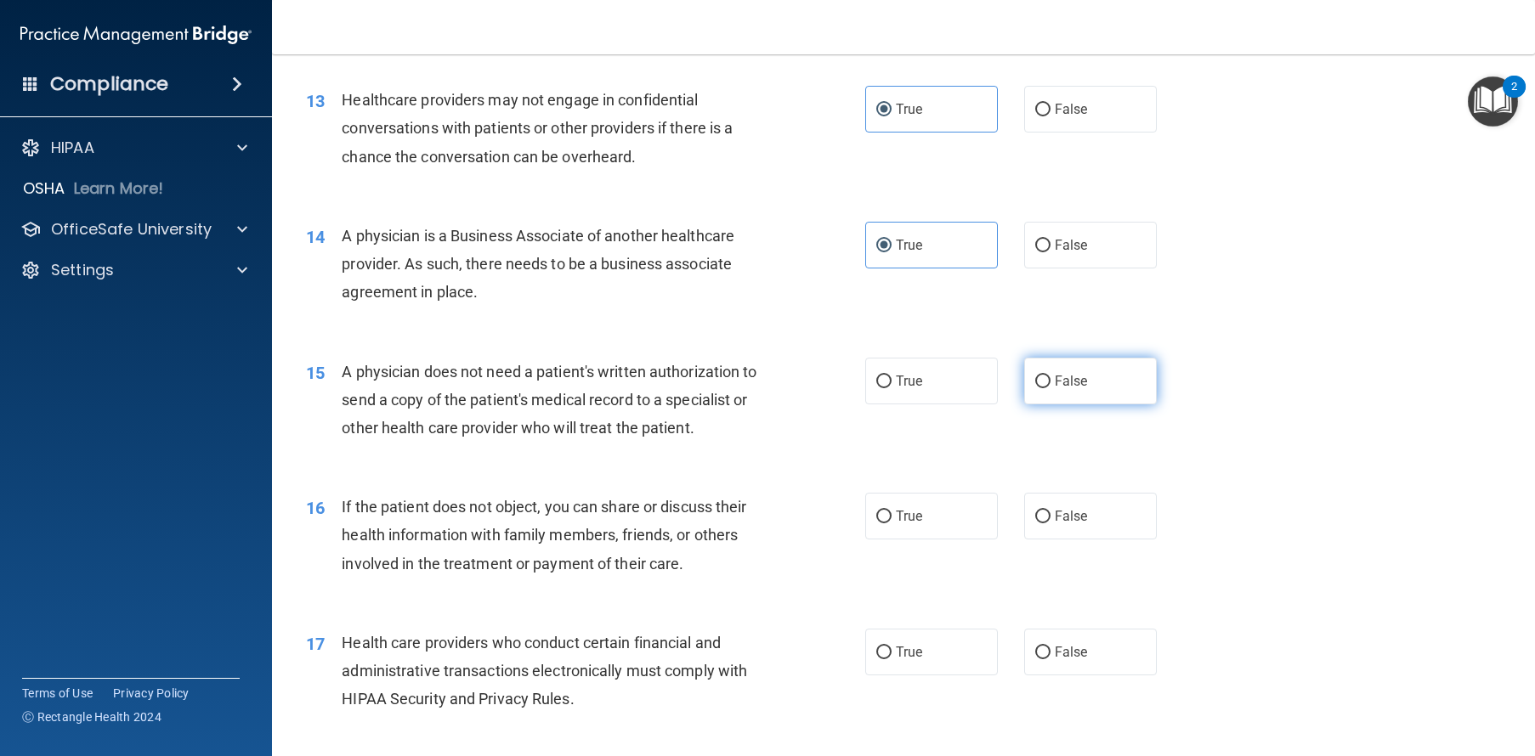
click at [1062, 389] on span "False" at bounding box center [1070, 381] width 33 height 16
click at [1050, 388] on input "False" at bounding box center [1042, 382] width 15 height 13
radio input "true"
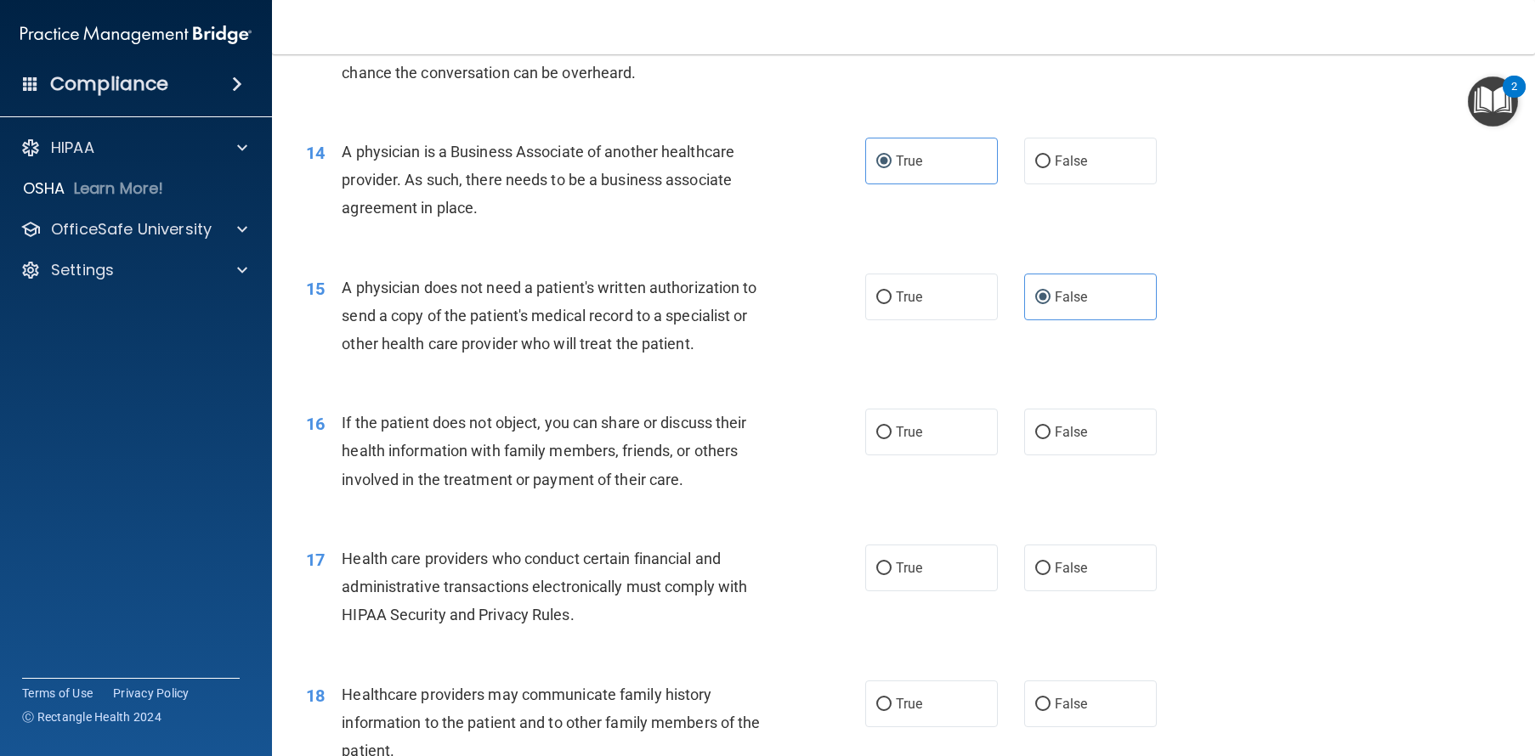
scroll to position [1843, 0]
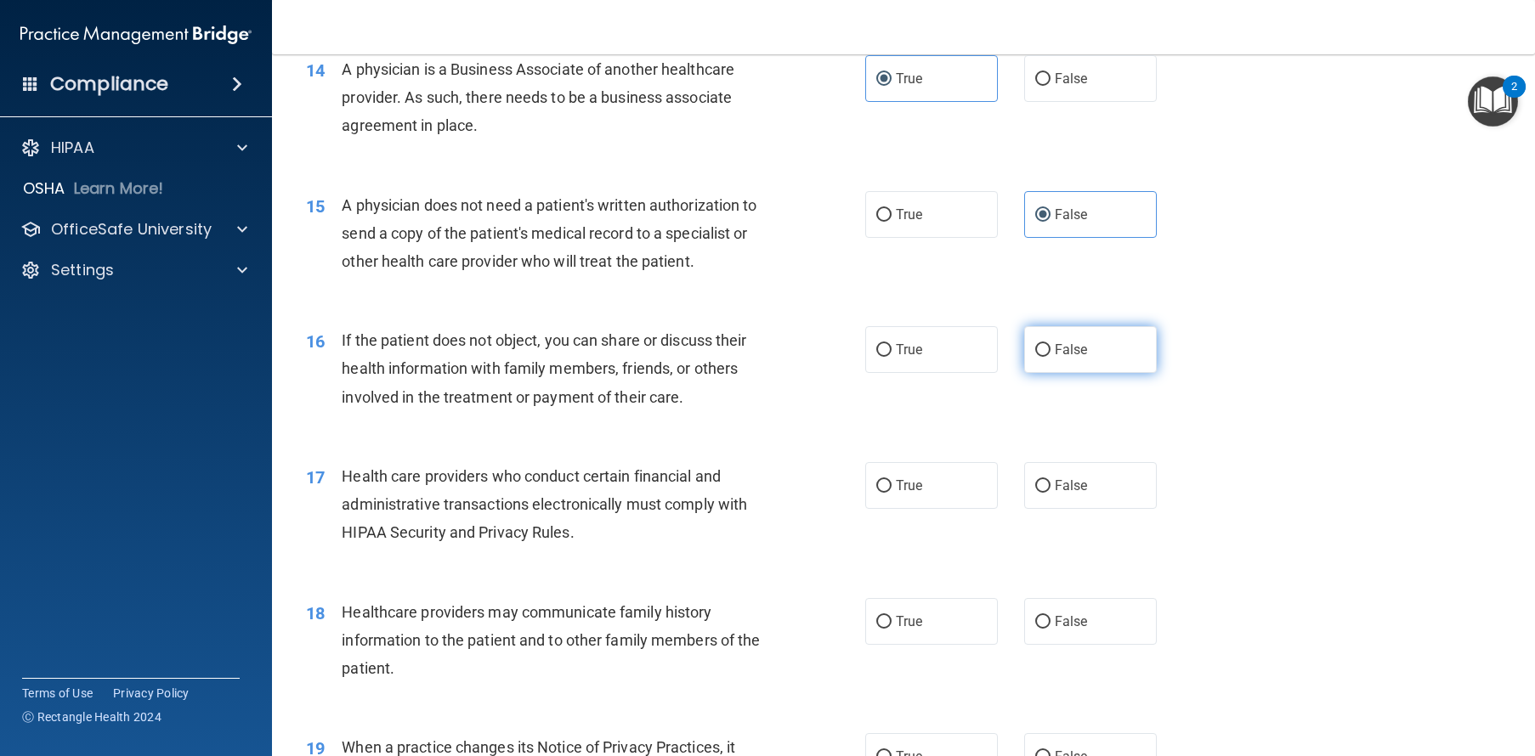
click at [1091, 373] on label "False" at bounding box center [1090, 349] width 133 height 47
click at [1050, 357] on input "False" at bounding box center [1042, 350] width 15 height 13
radio input "true"
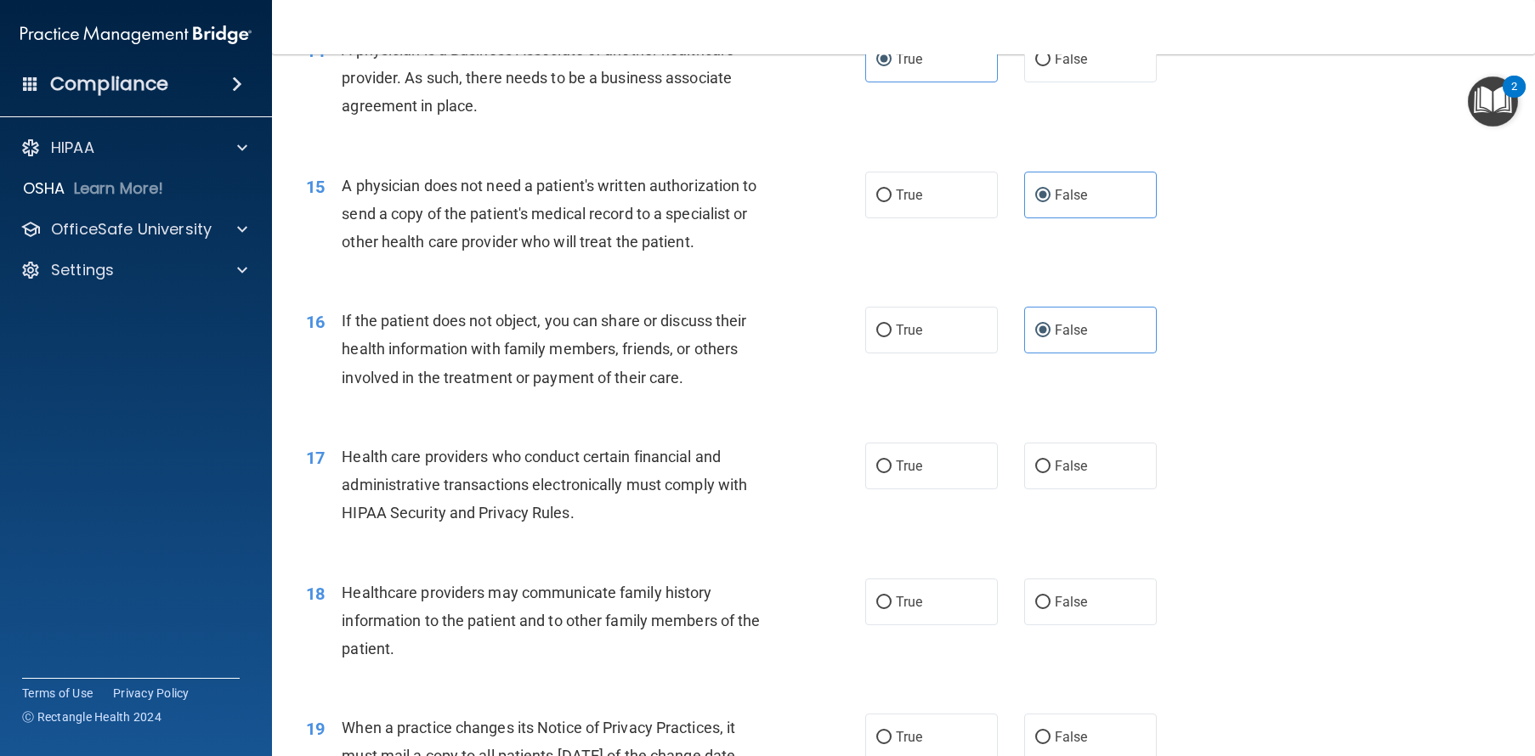
scroll to position [1866, 0]
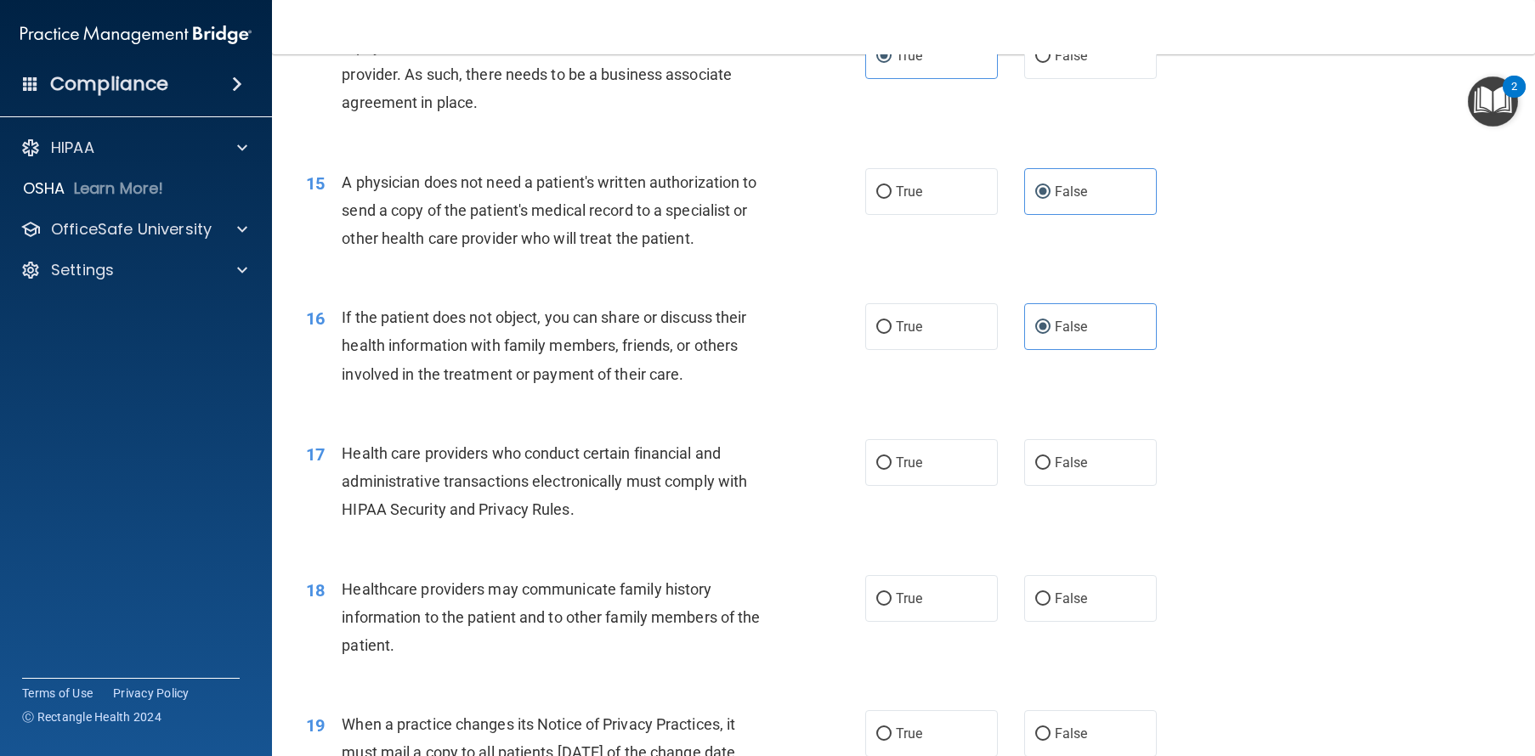
click at [937, 472] on div "17 Health care providers who conduct certain financial and administrative trans…" at bounding box center [903, 486] width 1220 height 136
click at [888, 486] on label "True" at bounding box center [931, 462] width 133 height 47
click at [888, 470] on input "True" at bounding box center [883, 463] width 15 height 13
radio input "true"
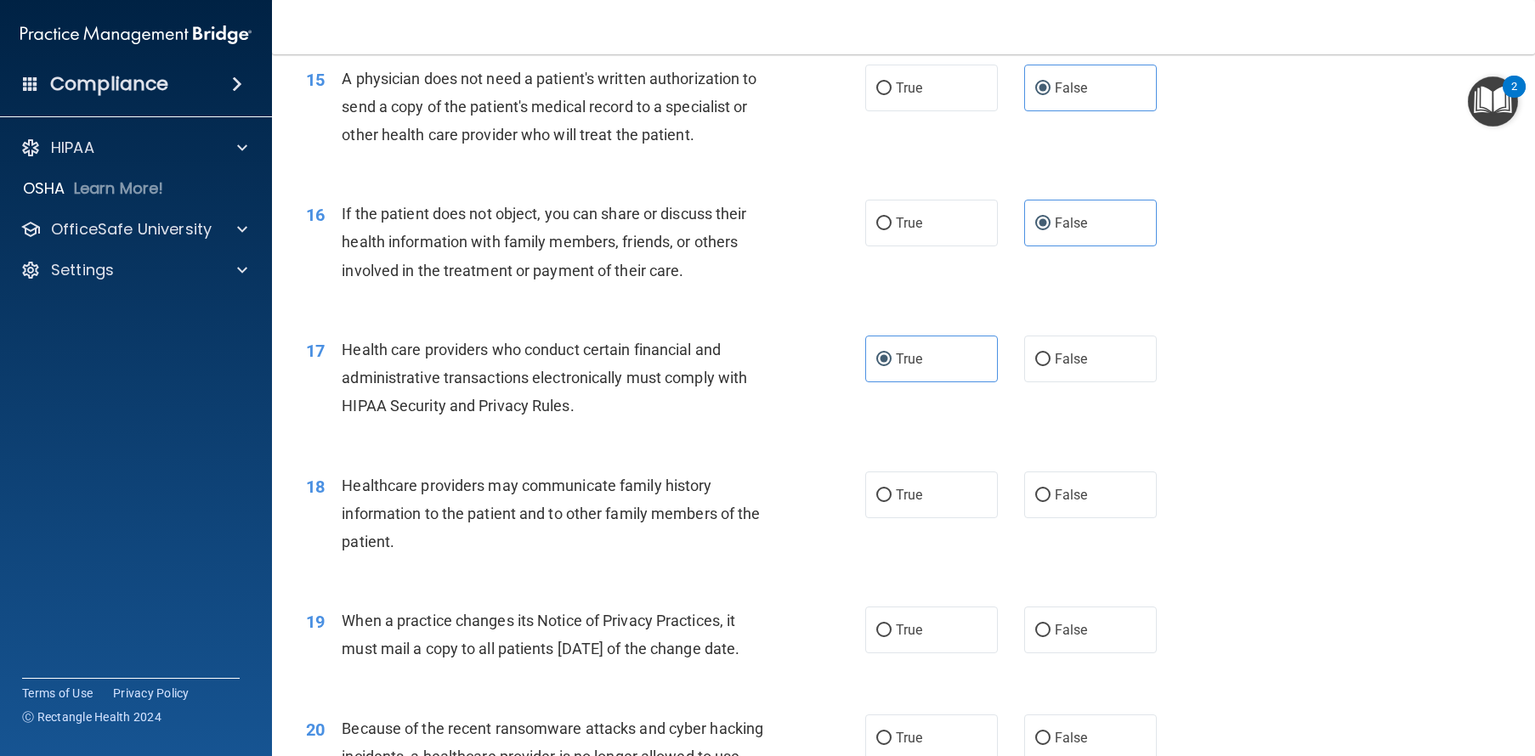
scroll to position [2026, 0]
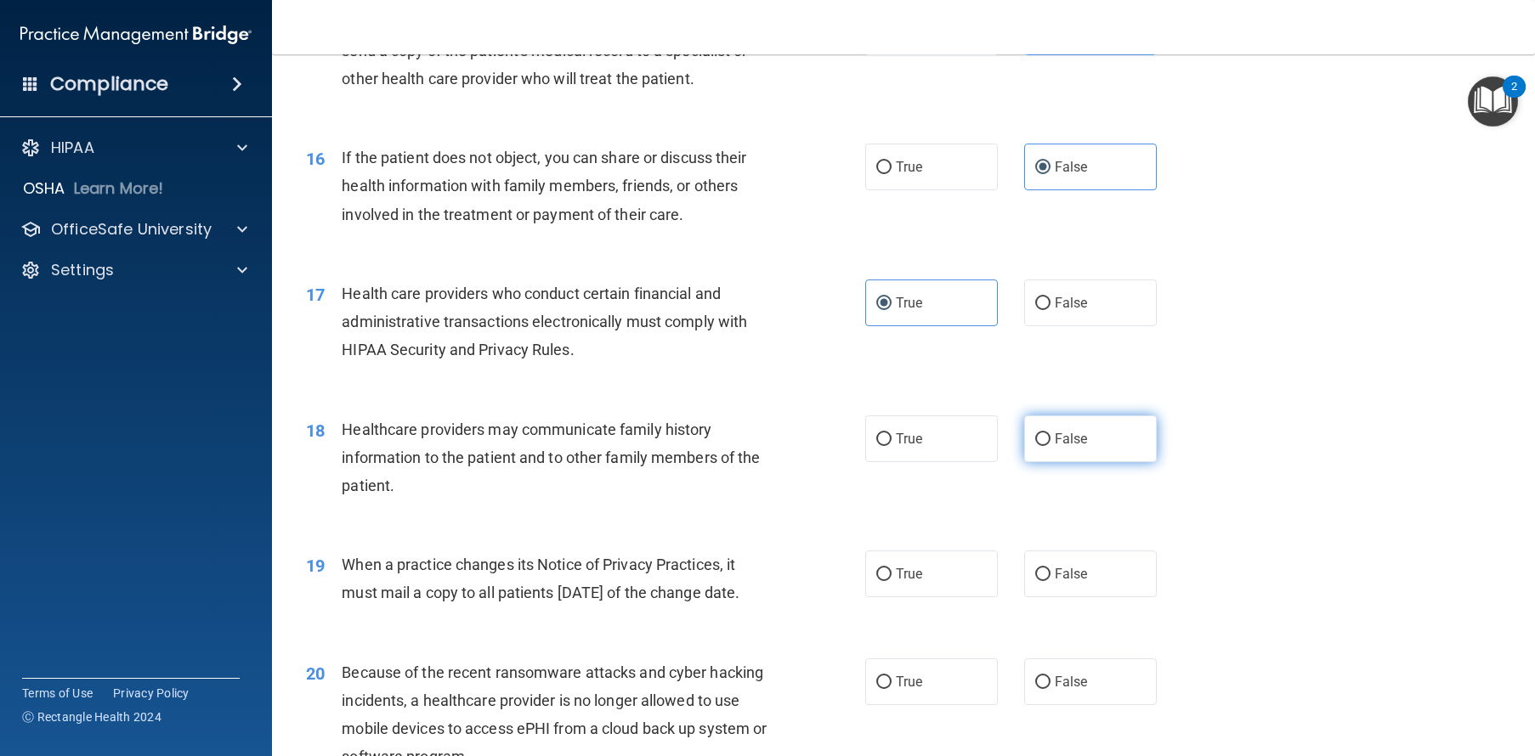
click at [1080, 462] on label "False" at bounding box center [1090, 439] width 133 height 47
click at [1050, 446] on input "False" at bounding box center [1042, 439] width 15 height 13
radio input "true"
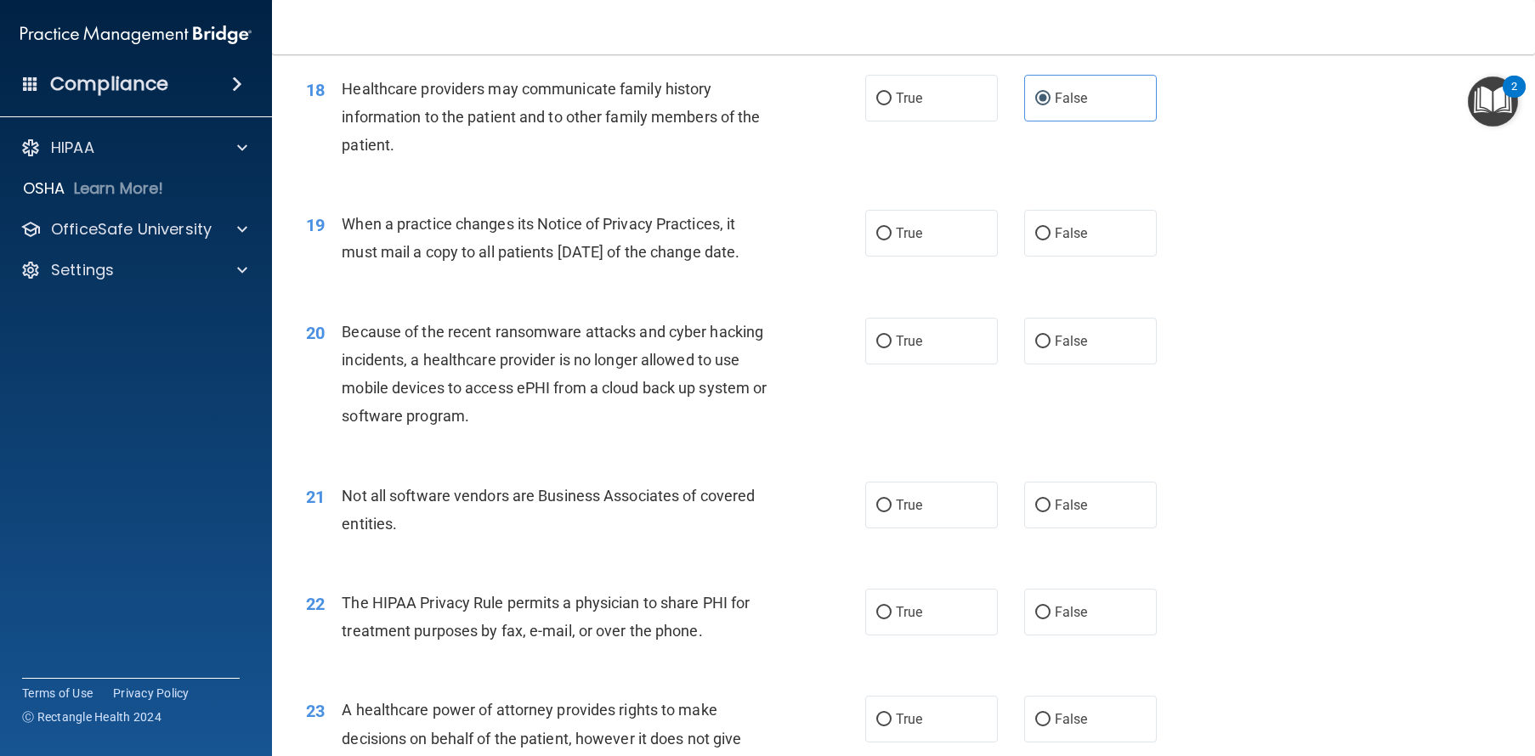
scroll to position [2417, 0]
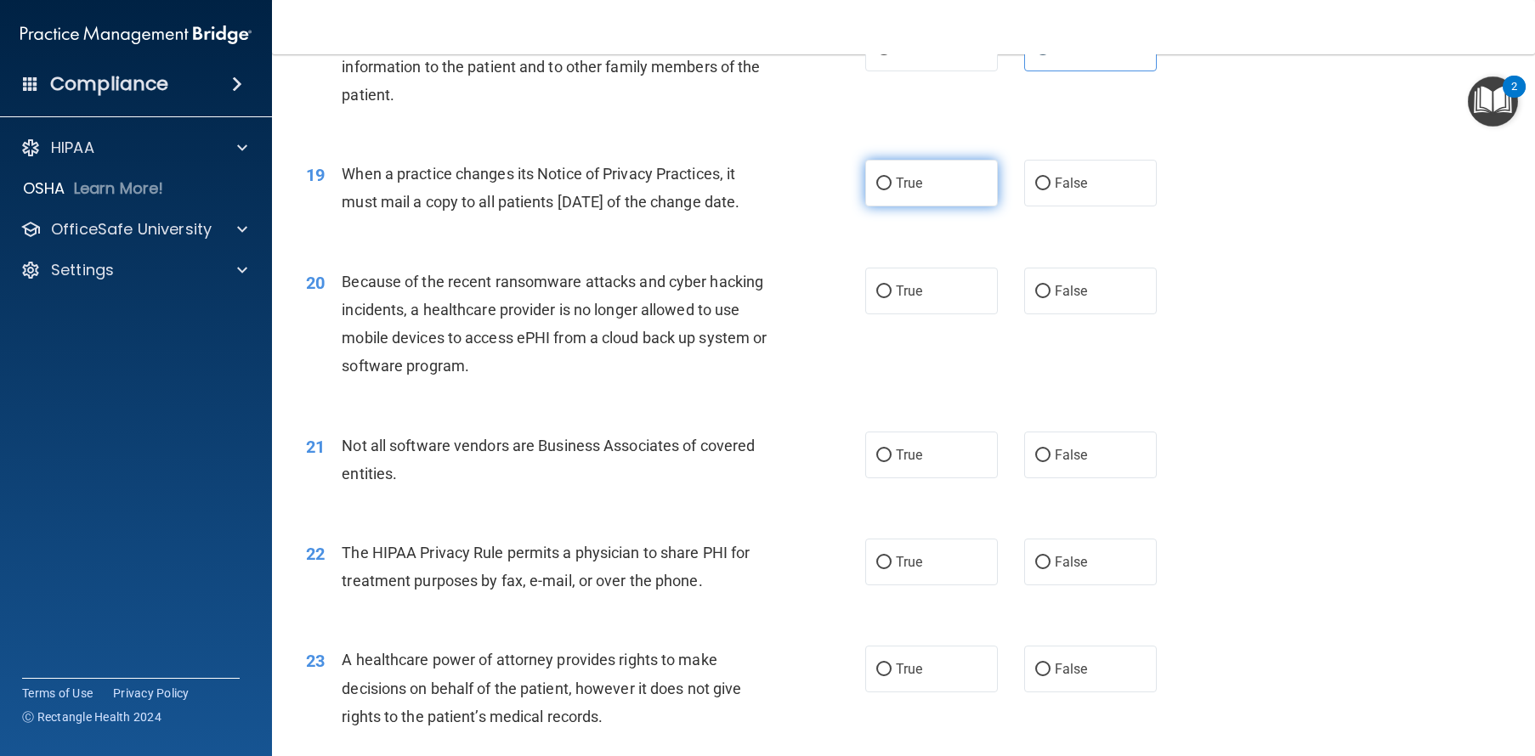
click at [921, 206] on label "True" at bounding box center [931, 183] width 133 height 47
click at [891, 190] on input "True" at bounding box center [883, 184] width 15 height 13
radio input "true"
click at [1038, 298] on input "False" at bounding box center [1042, 292] width 15 height 13
radio input "true"
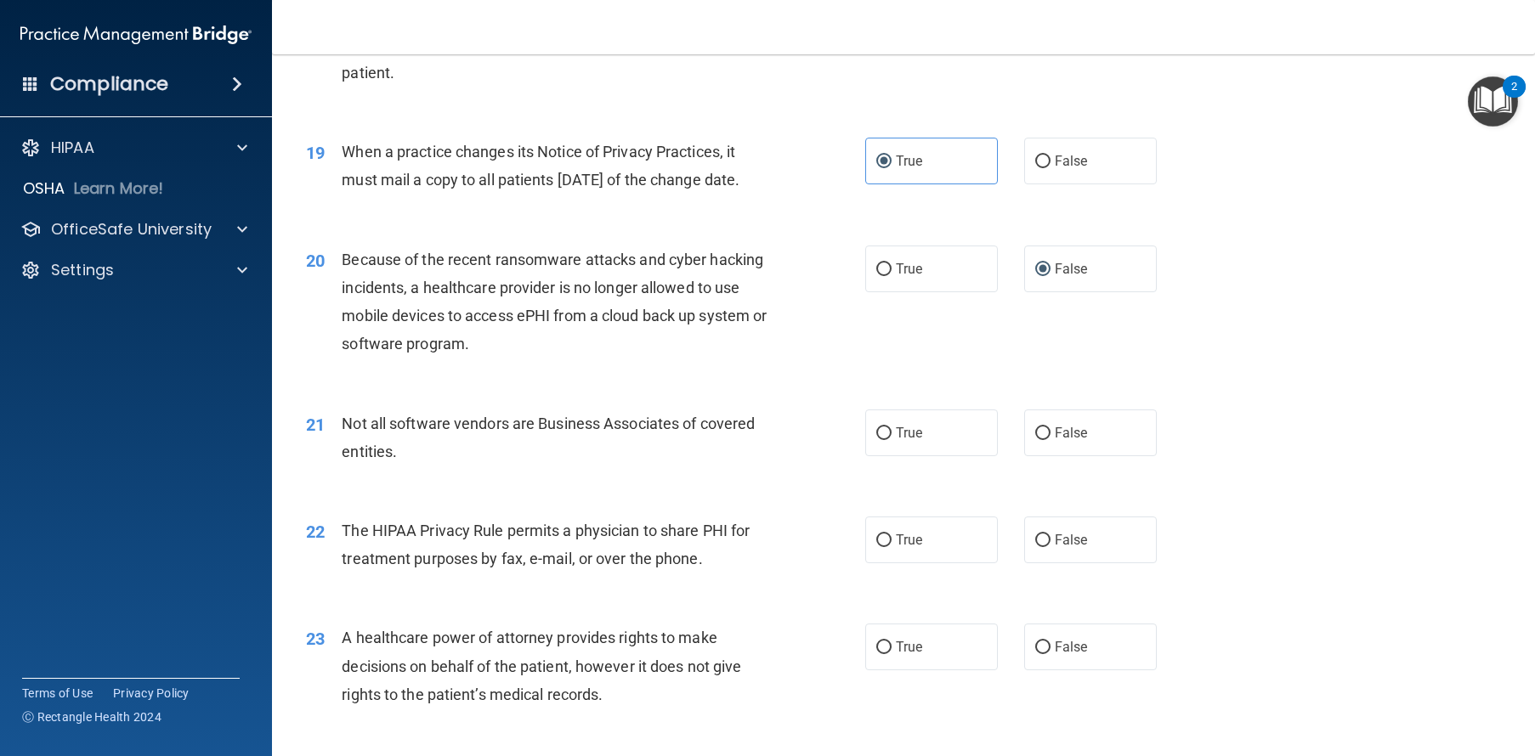
scroll to position [2496, 0]
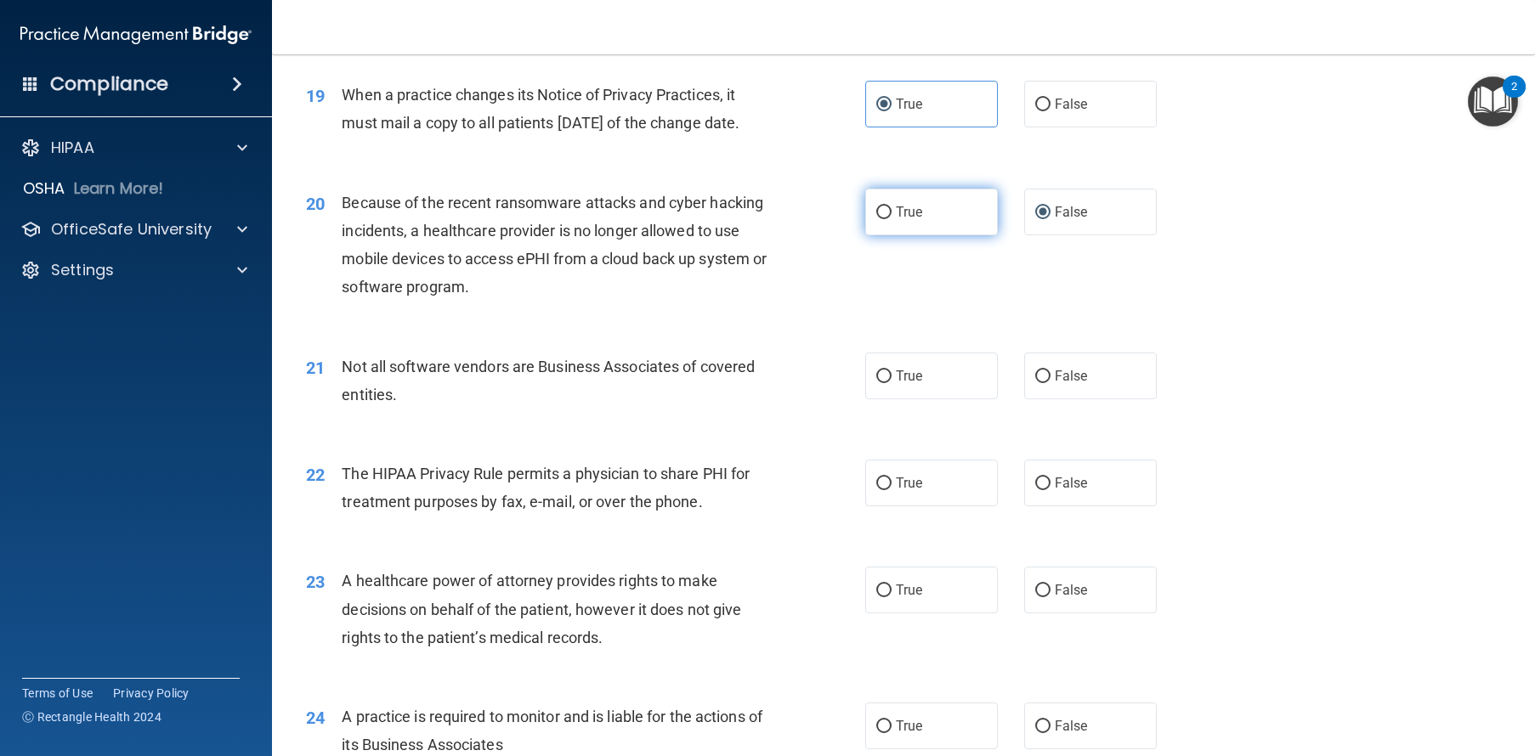
click at [902, 235] on label "True" at bounding box center [931, 212] width 133 height 47
click at [891, 219] on input "True" at bounding box center [883, 212] width 15 height 13
radio input "true"
radio input "false"
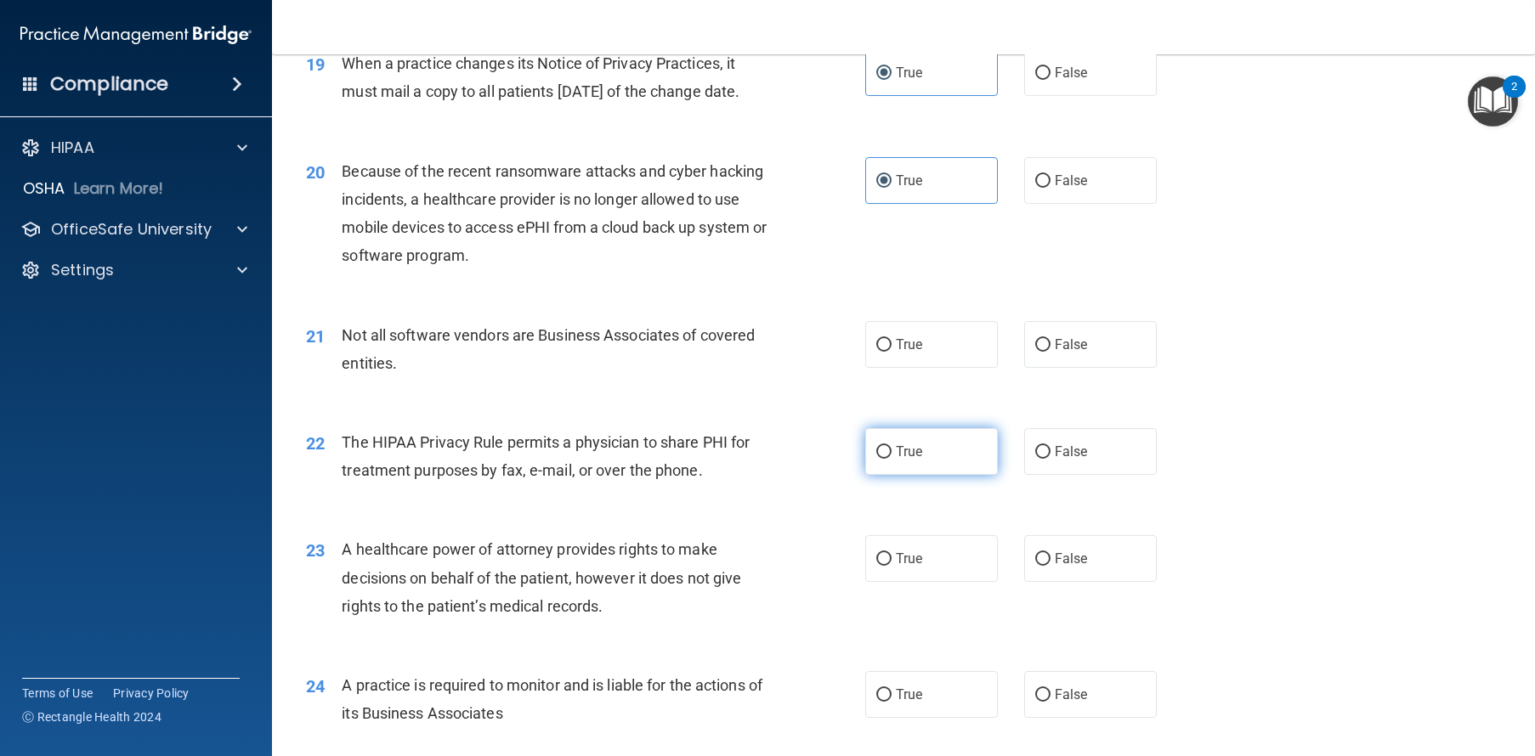
scroll to position [2613, 0]
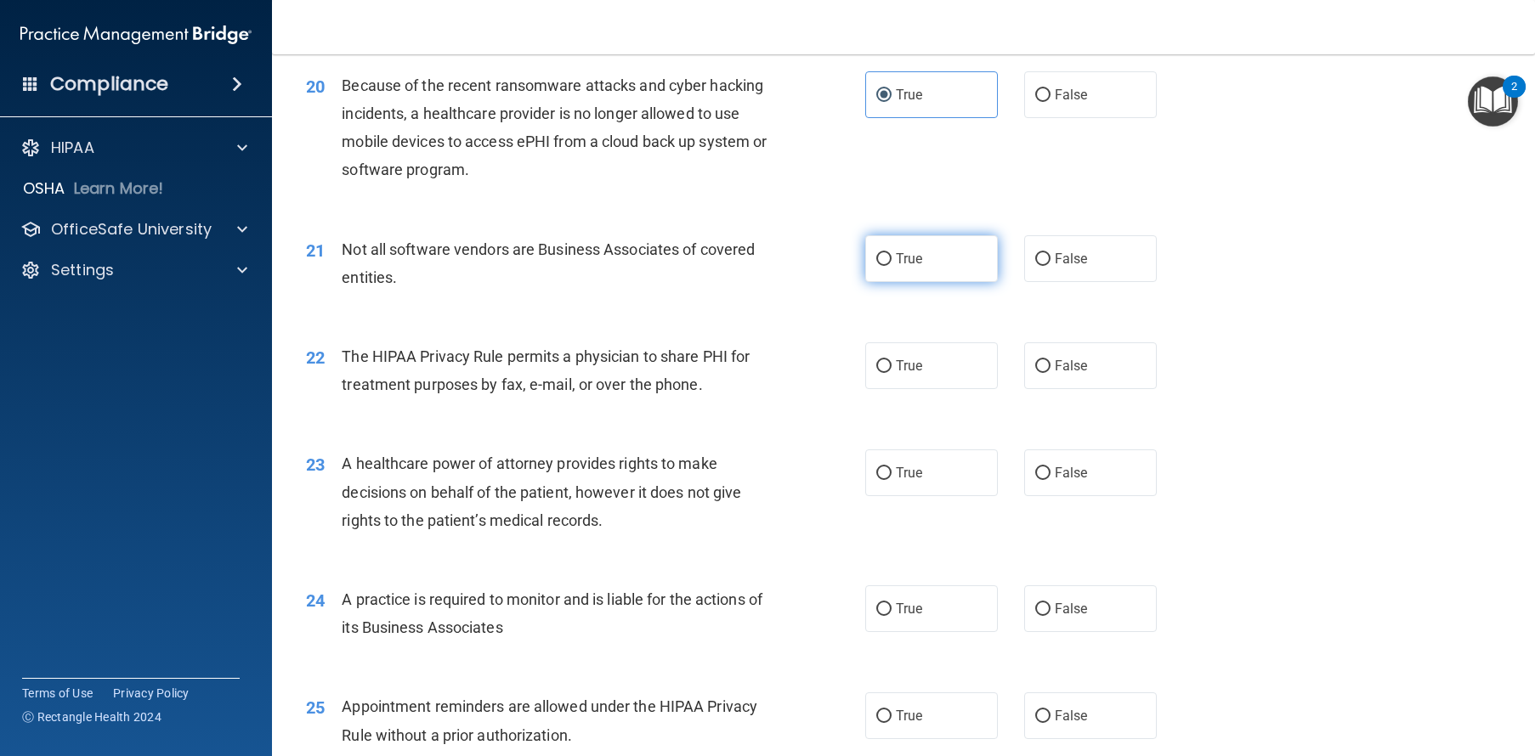
click at [902, 282] on label "True" at bounding box center [931, 258] width 133 height 47
click at [891, 266] on input "True" at bounding box center [883, 259] width 15 height 13
radio input "true"
click at [907, 389] on label "True" at bounding box center [931, 365] width 133 height 47
click at [891, 373] on input "True" at bounding box center [883, 366] width 15 height 13
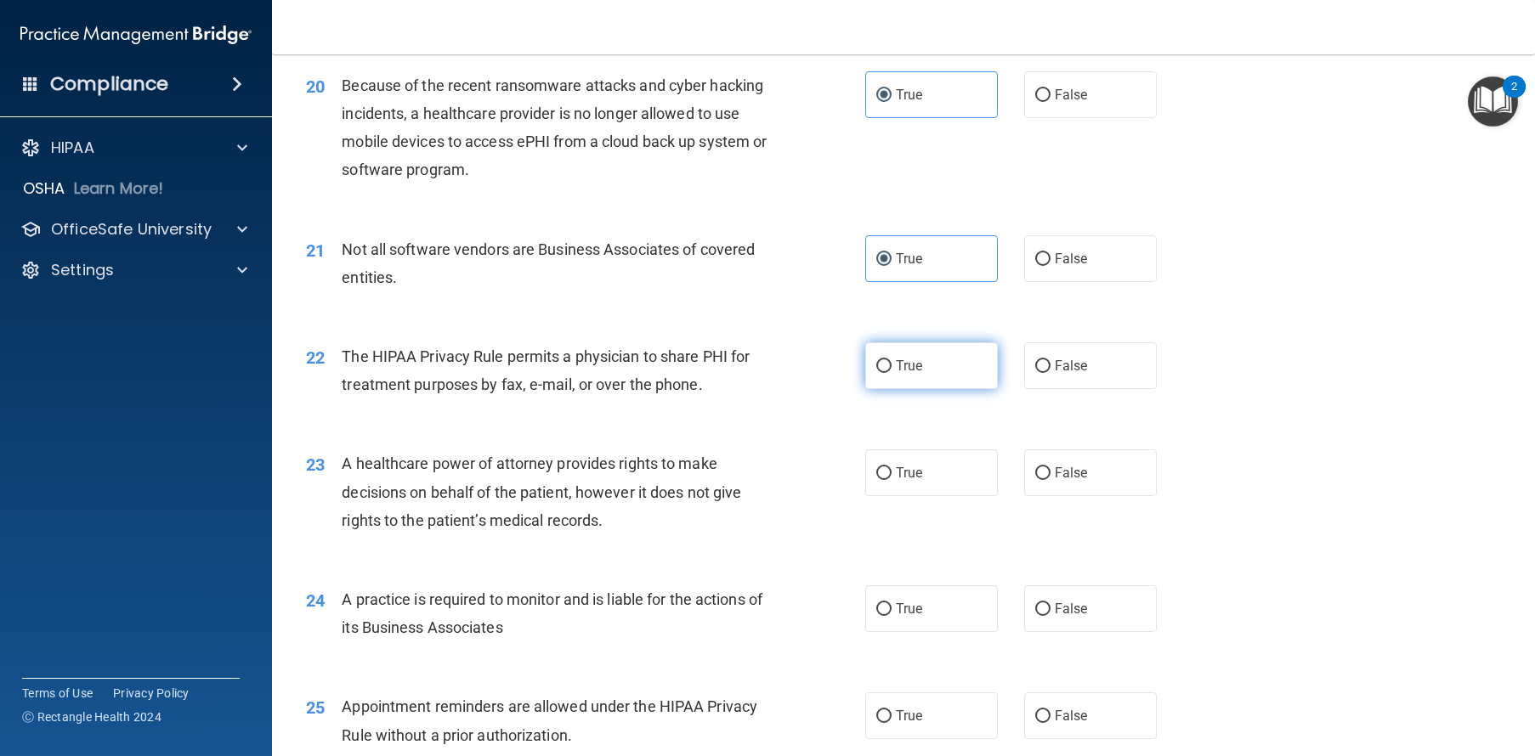
radio input "true"
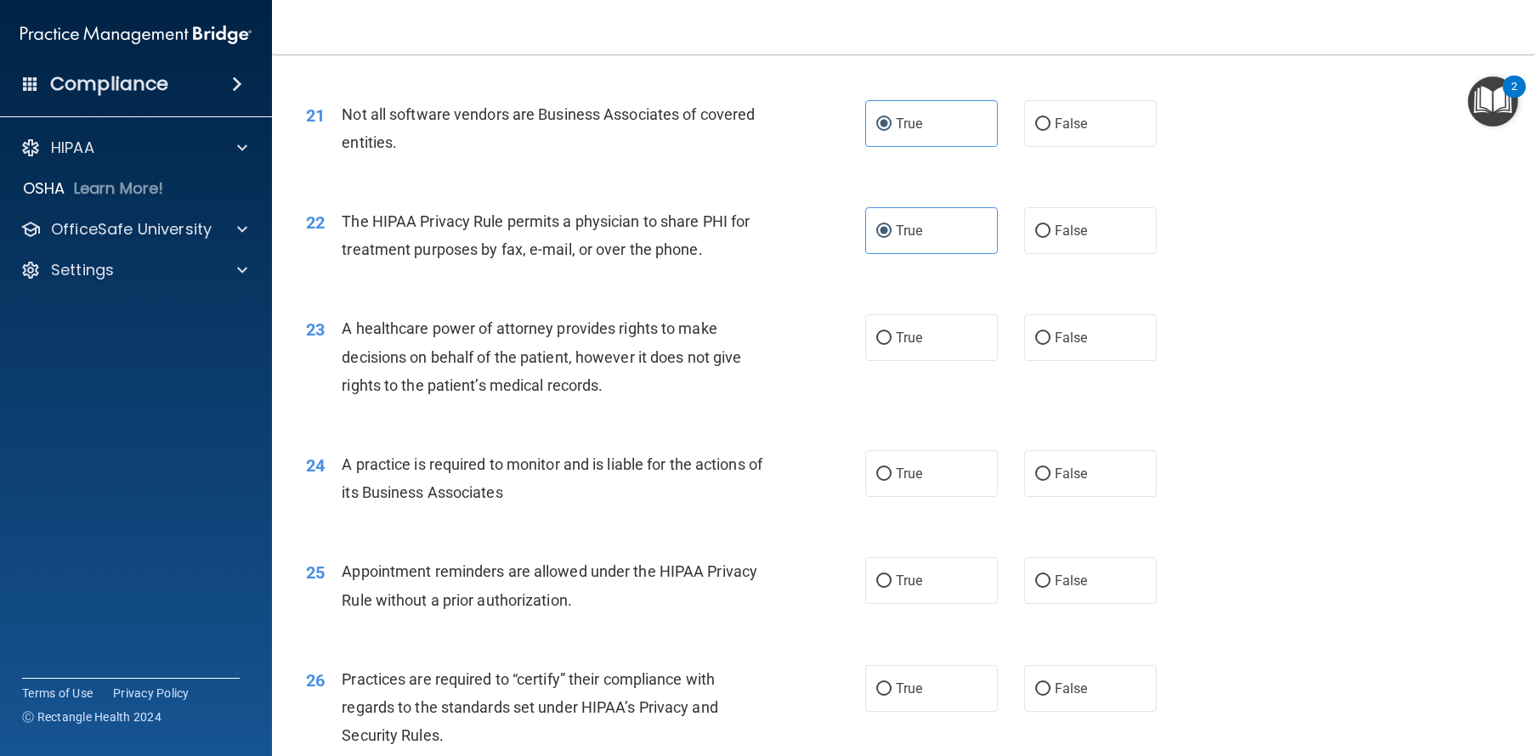
scroll to position [2762, 0]
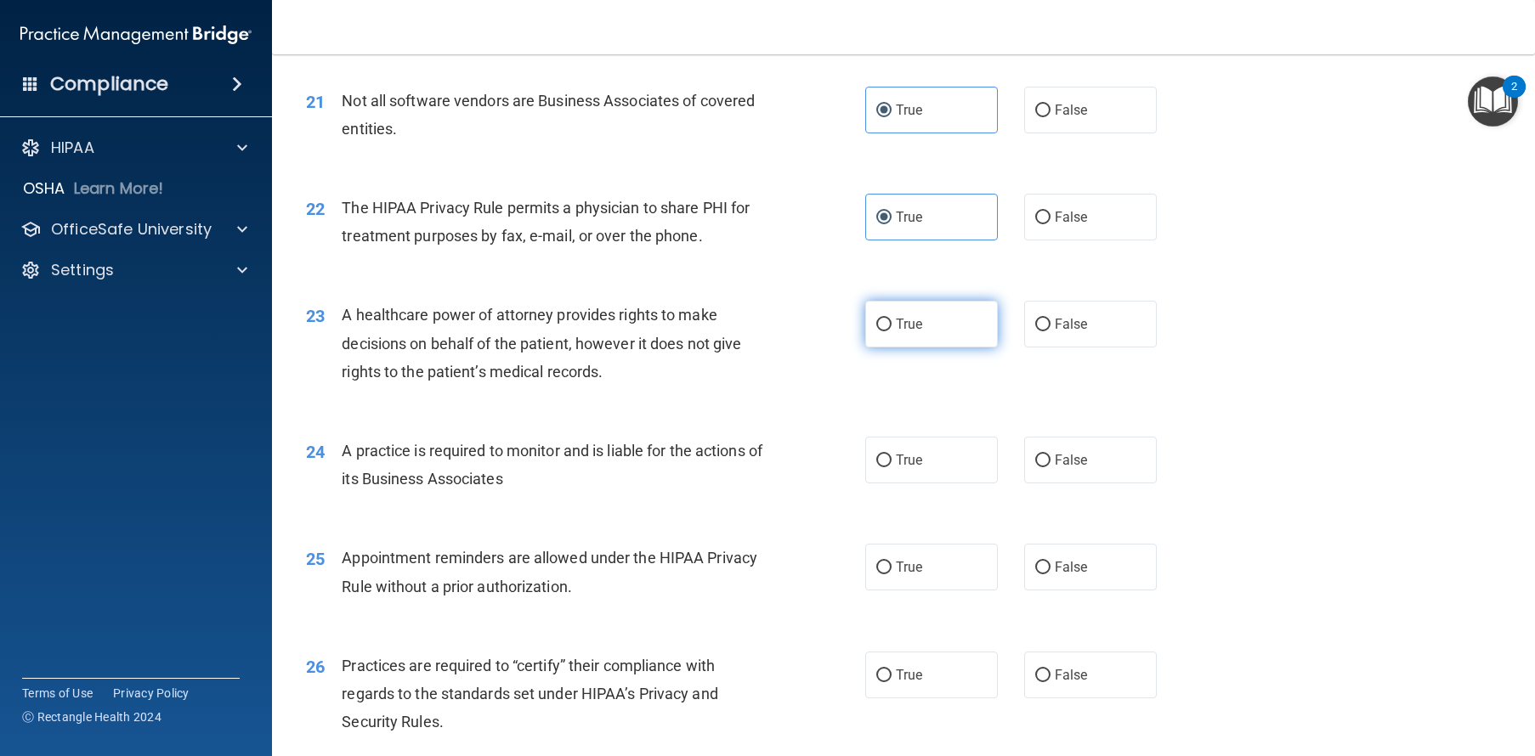
click at [918, 348] on label "True" at bounding box center [931, 324] width 133 height 47
click at [891, 331] on input "True" at bounding box center [883, 325] width 15 height 13
radio input "true"
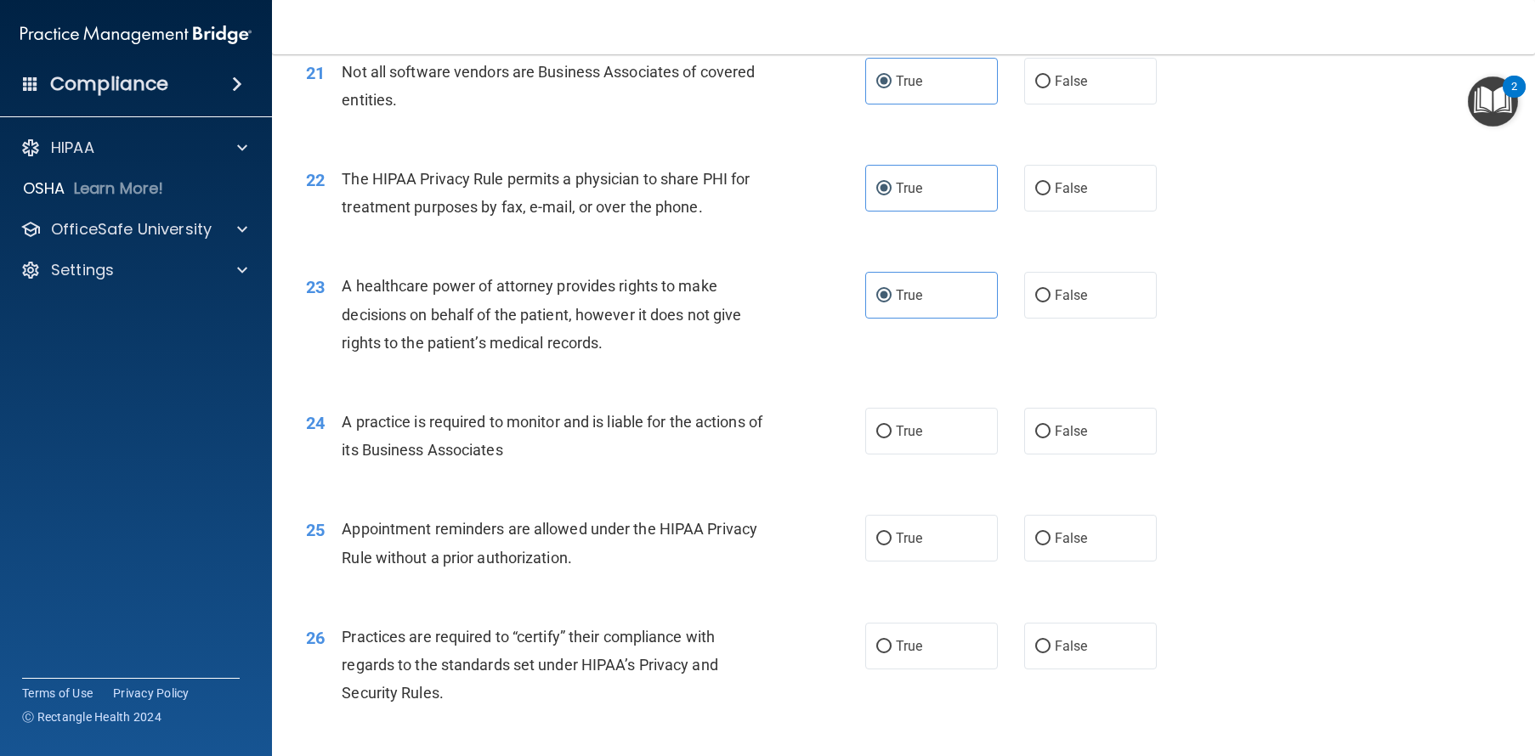
scroll to position [2853, 0]
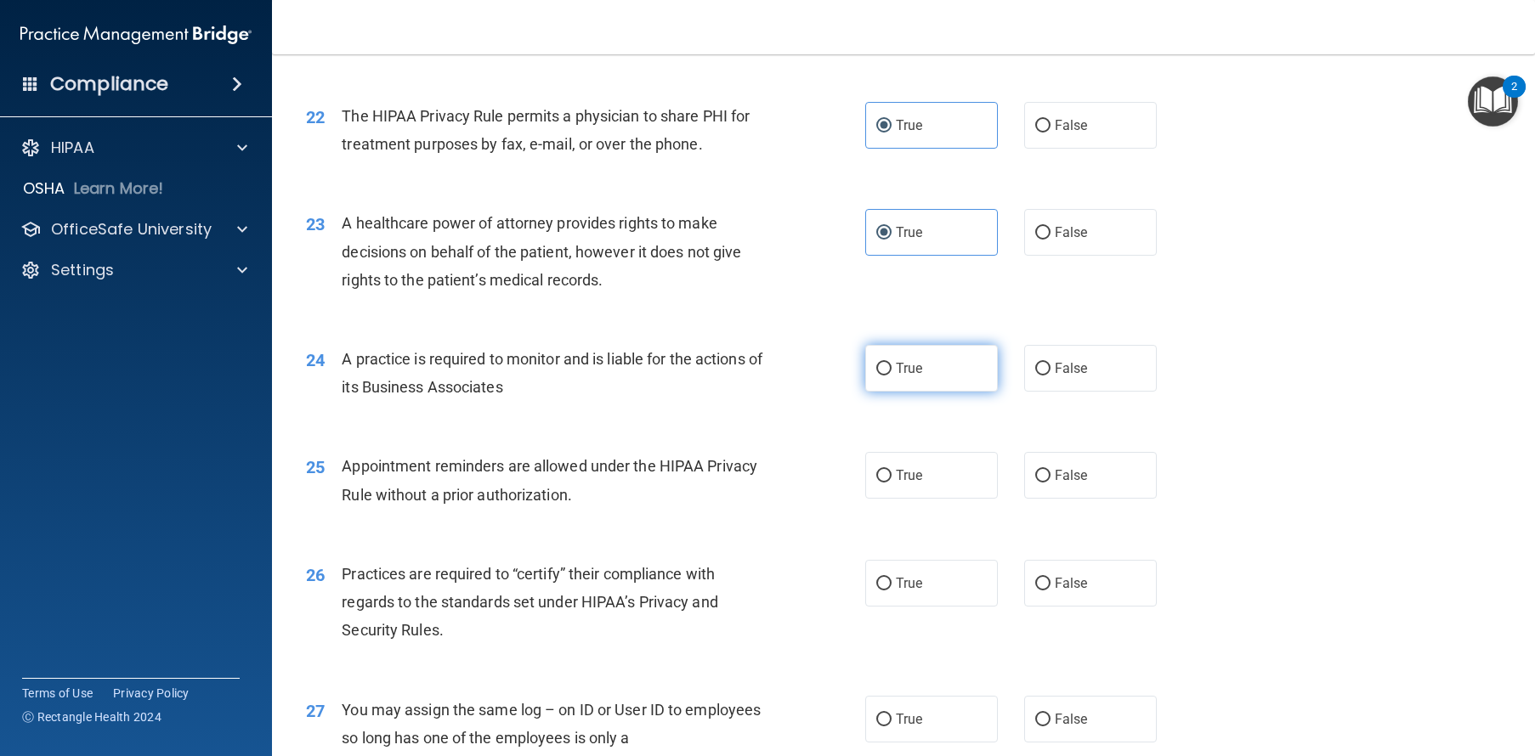
click at [903, 376] on span "True" at bounding box center [909, 368] width 26 height 16
click at [891, 376] on input "True" at bounding box center [883, 369] width 15 height 13
radio input "true"
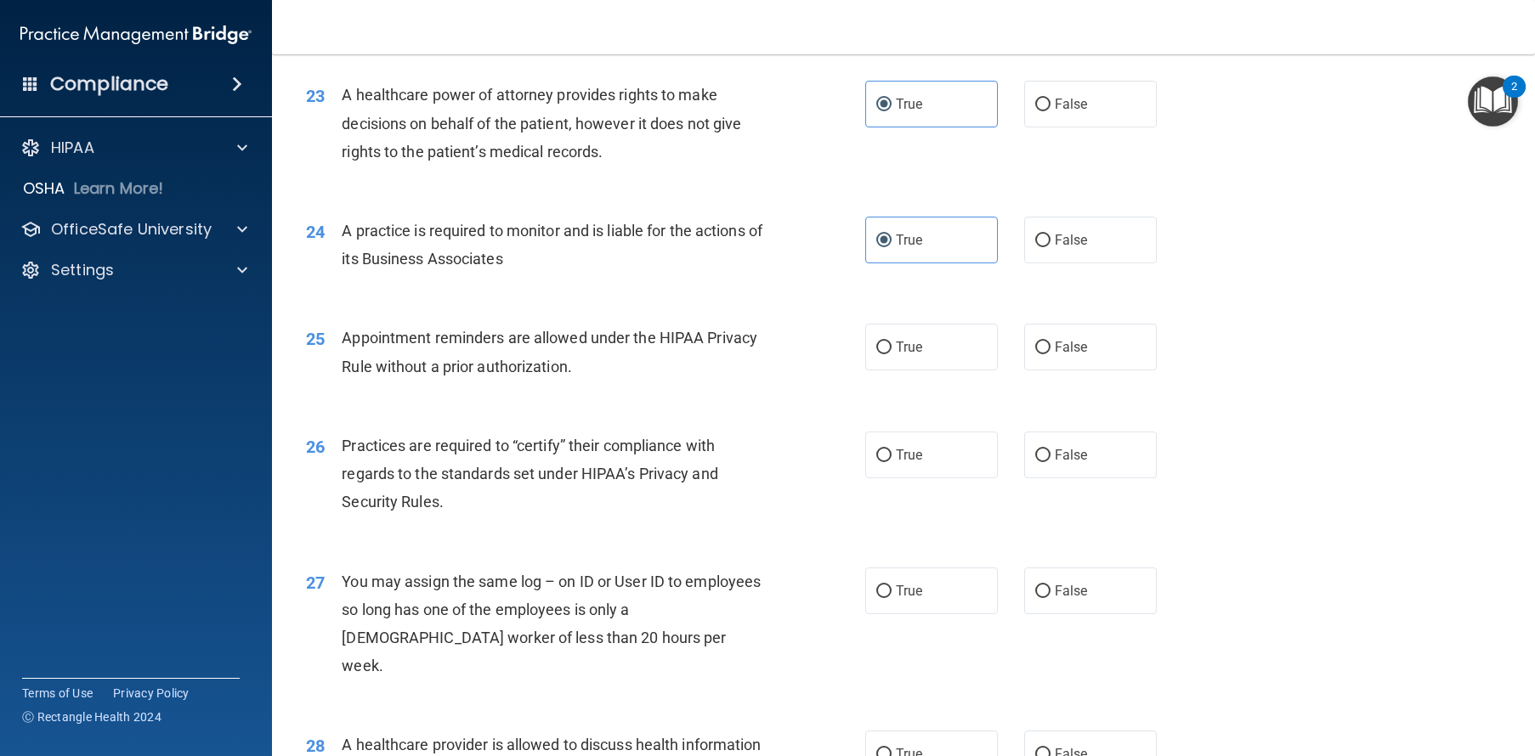
scroll to position [3129, 0]
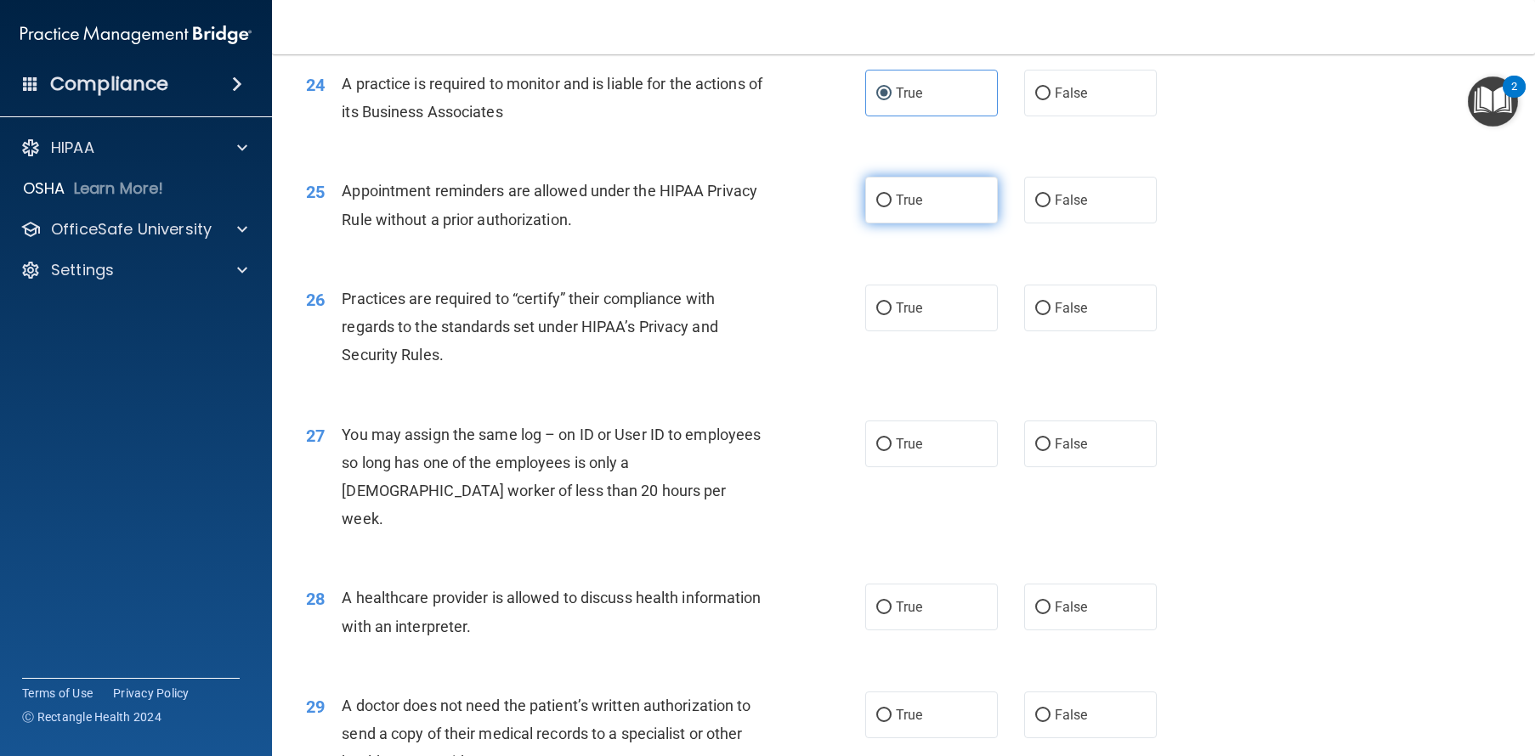
click at [896, 208] on span "True" at bounding box center [909, 200] width 26 height 16
click at [890, 207] on input "True" at bounding box center [883, 201] width 15 height 13
radio input "true"
click at [1054, 208] on span "False" at bounding box center [1070, 200] width 33 height 16
click at [1049, 207] on input "False" at bounding box center [1042, 201] width 15 height 13
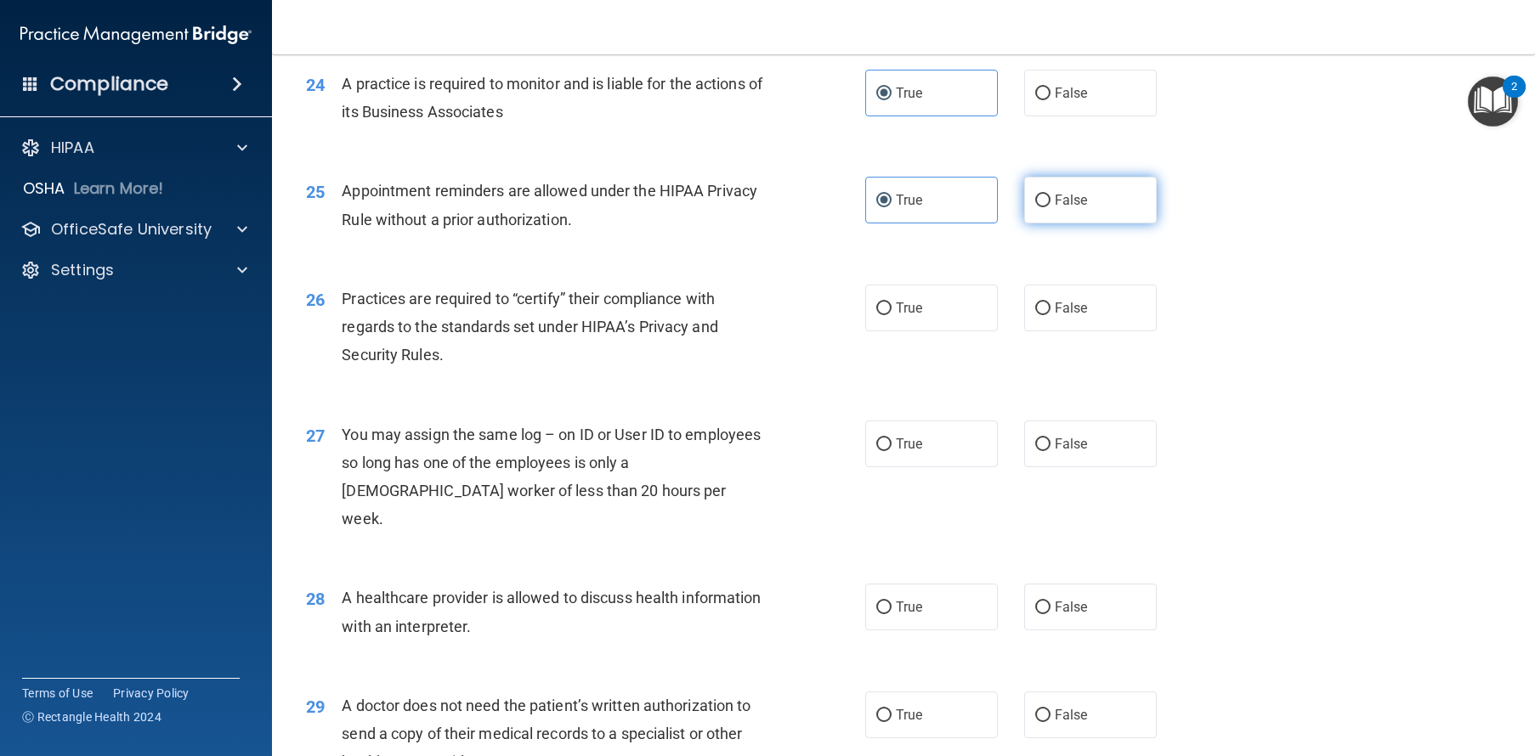
radio input "true"
radio input "false"
click at [930, 331] on label "True" at bounding box center [931, 308] width 133 height 47
click at [891, 315] on input "True" at bounding box center [883, 308] width 15 height 13
radio input "true"
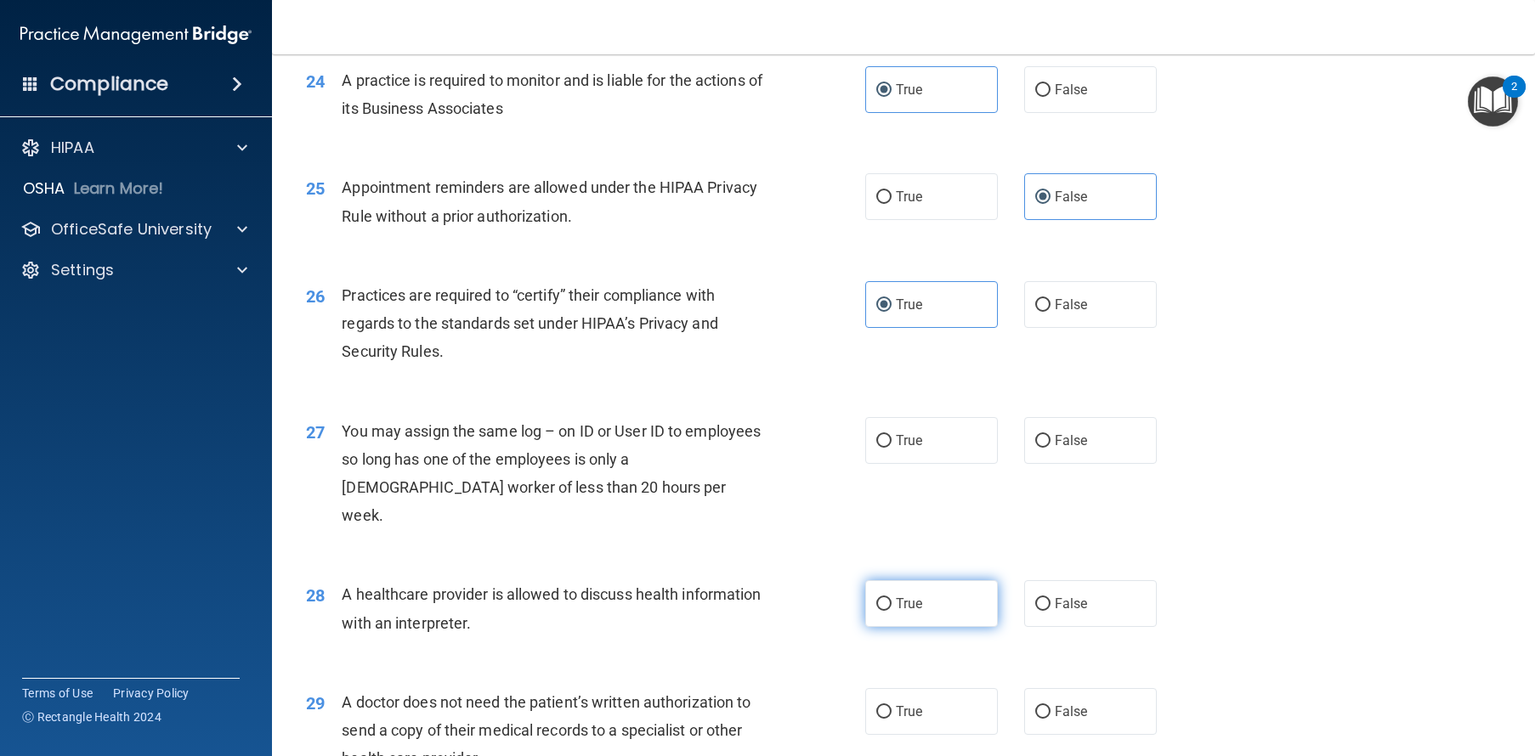
scroll to position [3190, 0]
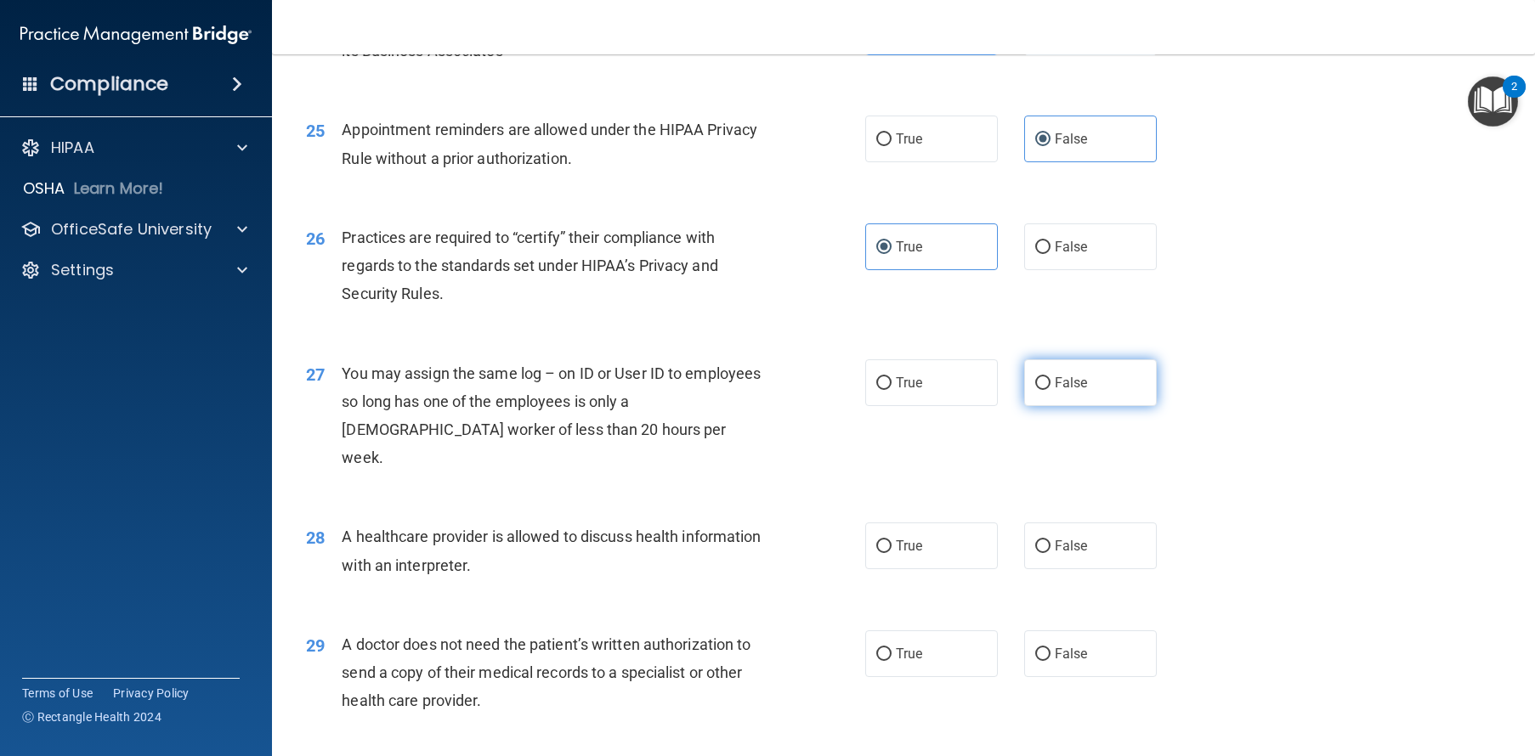
click at [1033, 406] on label "False" at bounding box center [1090, 382] width 133 height 47
click at [1035, 390] on input "False" at bounding box center [1042, 383] width 15 height 13
radio input "true"
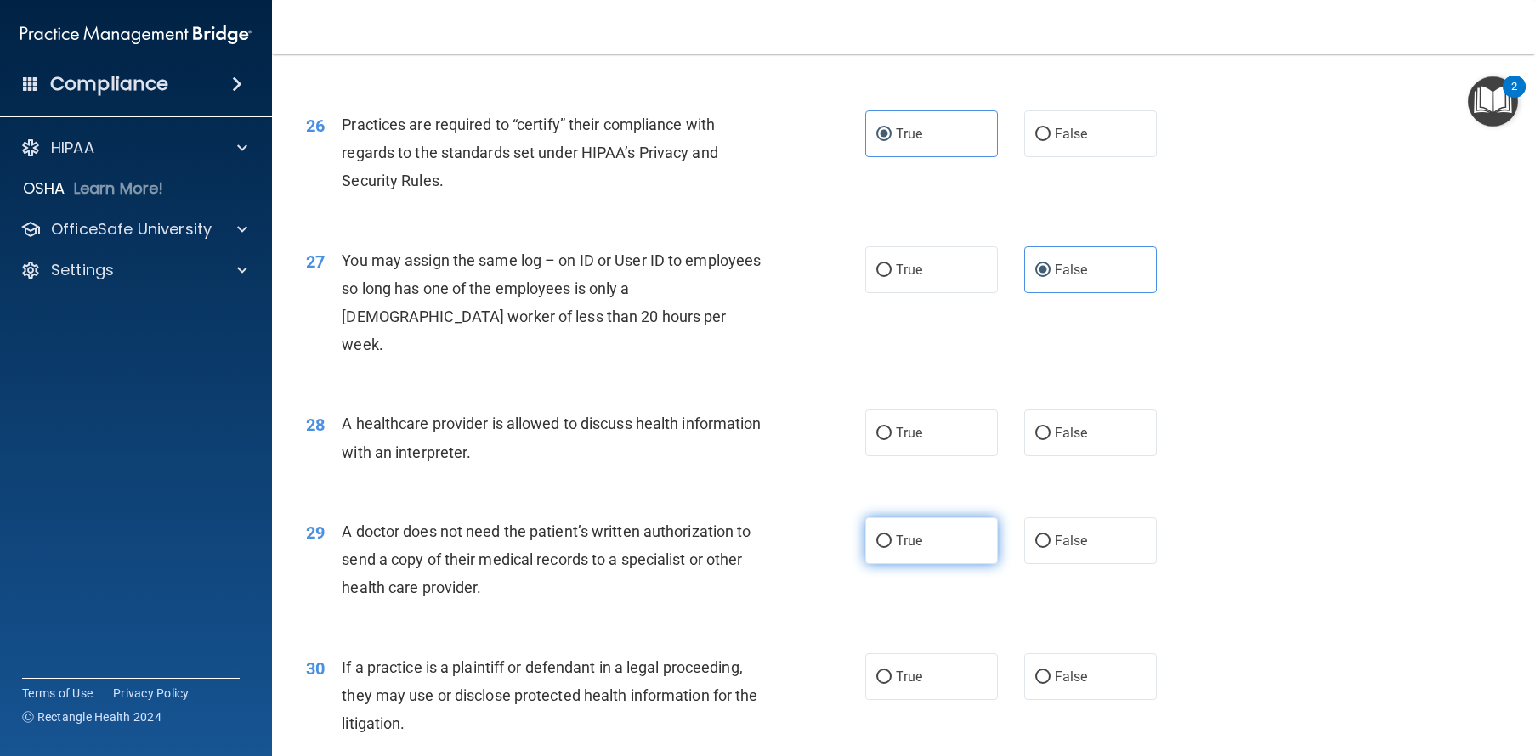
scroll to position [3373, 0]
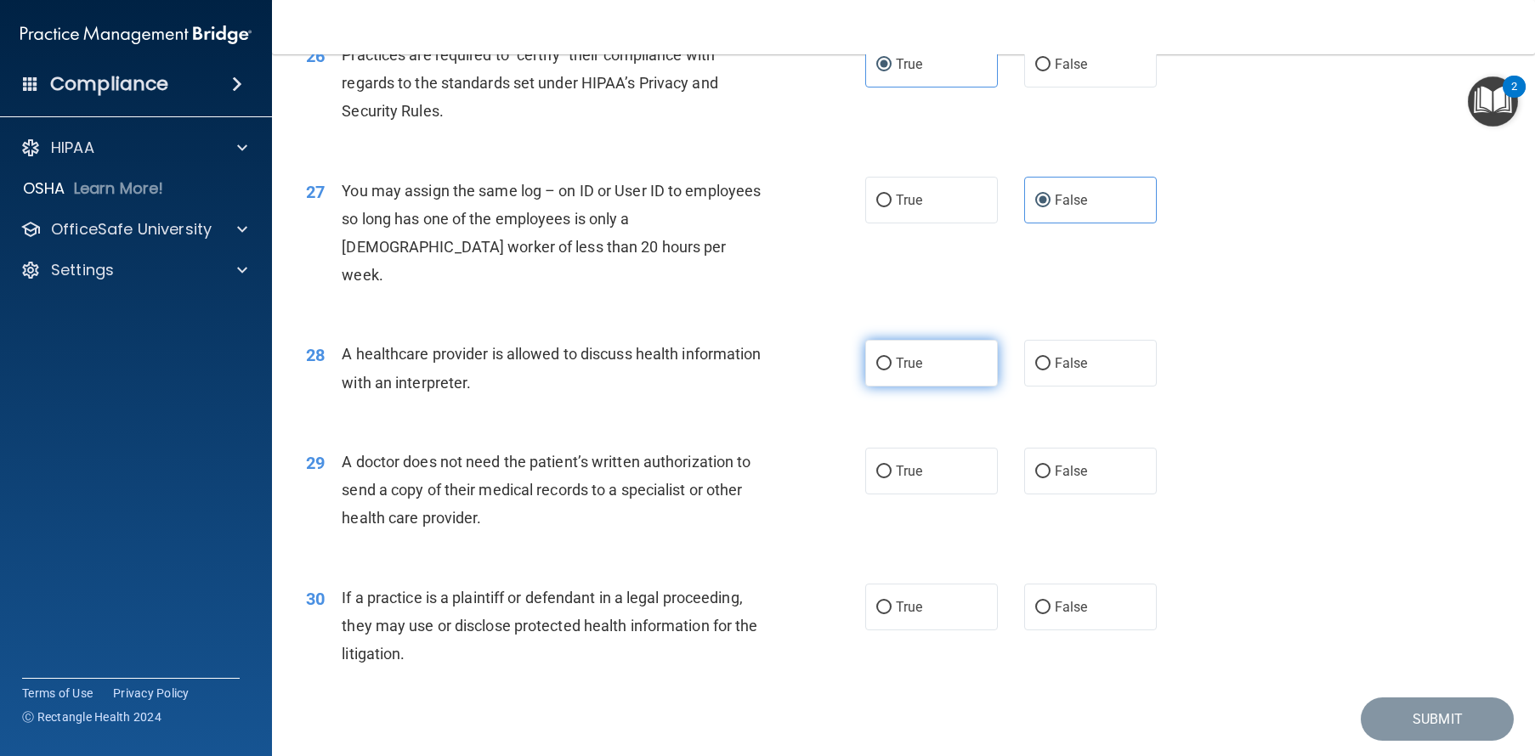
click at [866, 387] on label "True" at bounding box center [931, 363] width 133 height 47
click at [876, 370] on input "True" at bounding box center [883, 364] width 15 height 13
radio input "true"
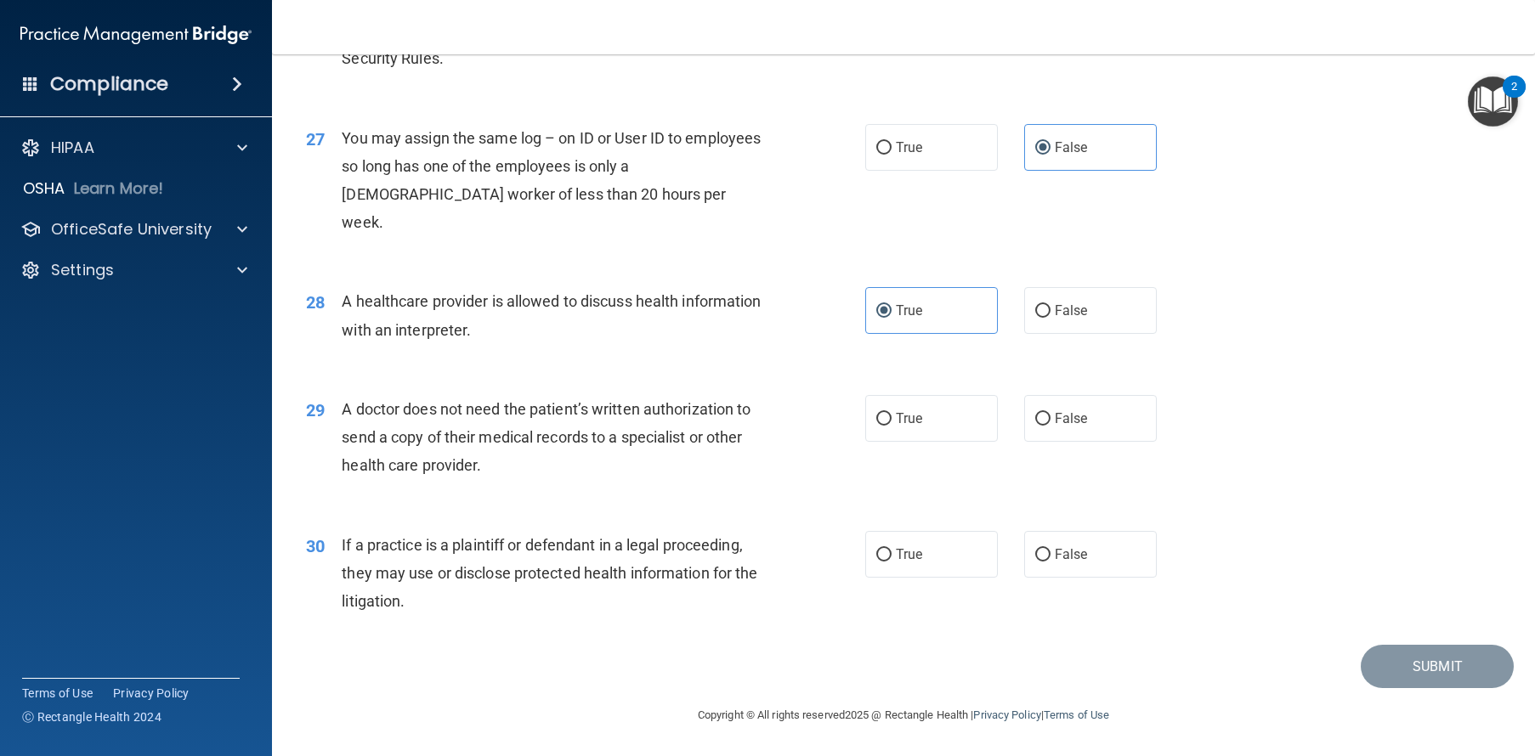
scroll to position [3464, 0]
click at [1031, 433] on label "False" at bounding box center [1090, 418] width 133 height 47
click at [1035, 426] on input "False" at bounding box center [1042, 419] width 15 height 13
radio input "true"
click at [1092, 554] on label "False" at bounding box center [1090, 554] width 133 height 47
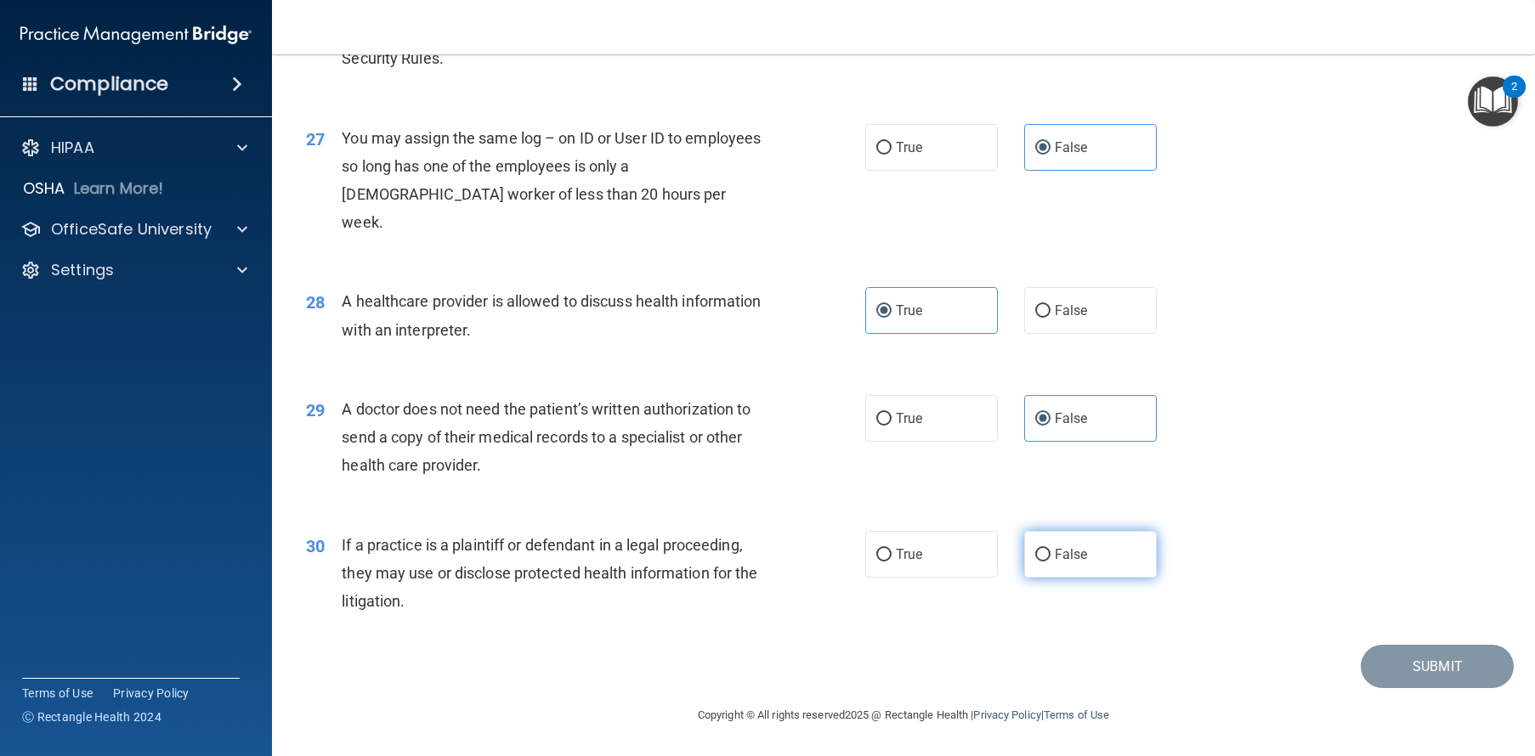
click at [1050, 554] on input "False" at bounding box center [1042, 555] width 15 height 13
radio input "true"
click at [1371, 677] on button "Submit" at bounding box center [1436, 666] width 153 height 43
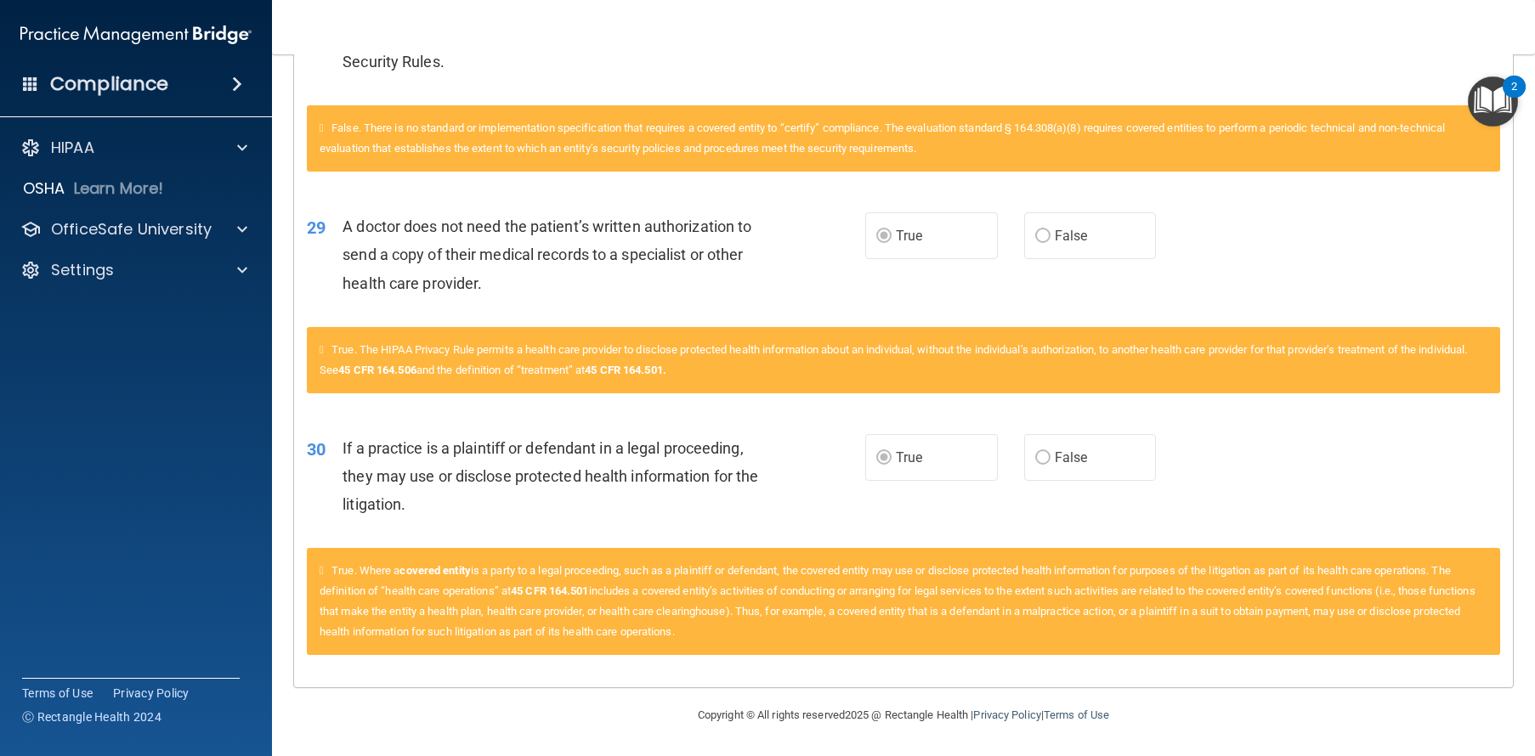
scroll to position [4079, 0]
click at [99, 136] on div "HIPAA" at bounding box center [136, 148] width 273 height 34
click at [141, 230] on p "OfficeSafe University" at bounding box center [131, 229] width 161 height 20
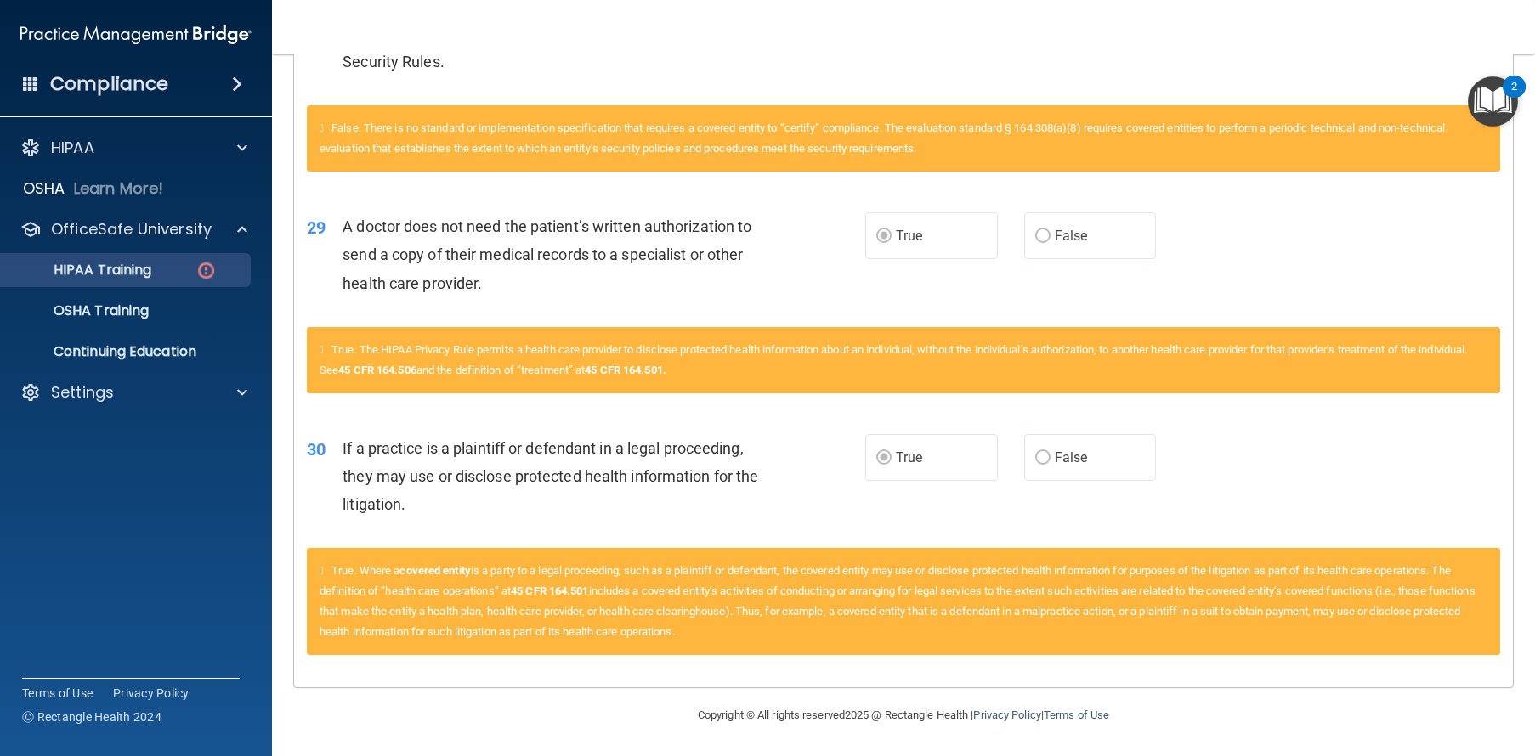
click at [123, 272] on p "HIPAA Training" at bounding box center [81, 270] width 140 height 17
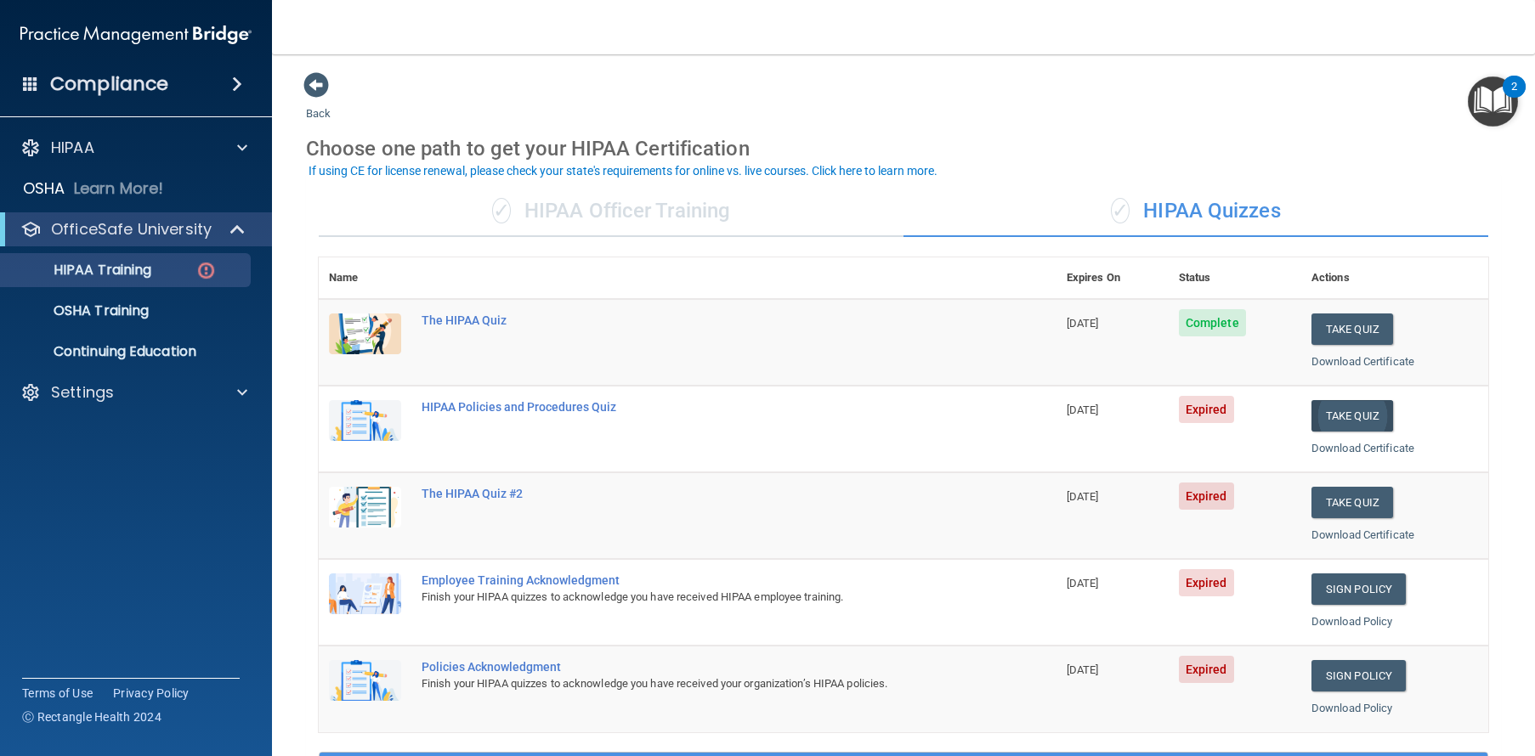
click at [1320, 407] on button "Take Quiz" at bounding box center [1352, 415] width 82 height 31
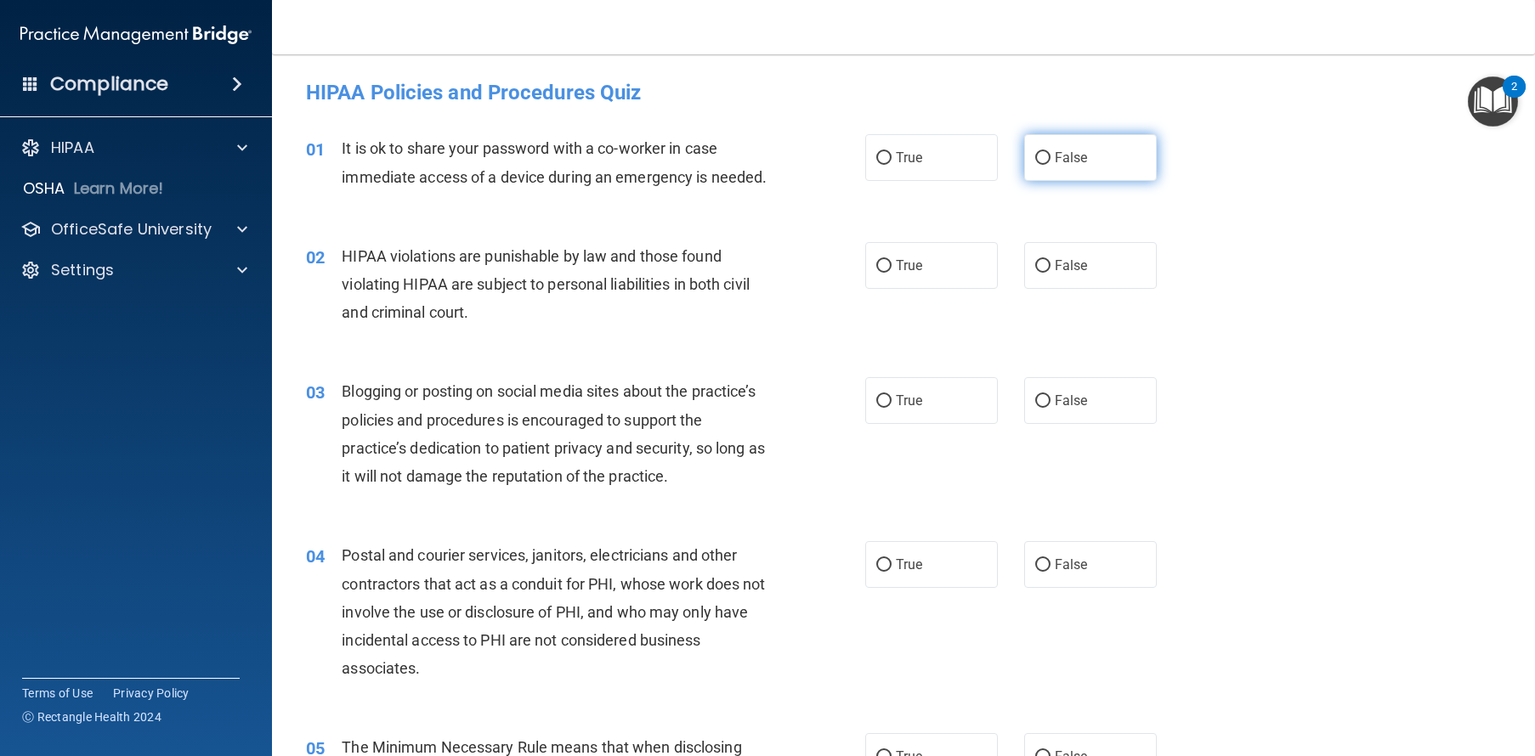
click at [1061, 156] on span "False" at bounding box center [1070, 158] width 33 height 16
click at [1050, 156] on input "False" at bounding box center [1042, 158] width 15 height 13
radio input "true"
click at [898, 274] on span "True" at bounding box center [909, 265] width 26 height 16
click at [891, 273] on input "True" at bounding box center [883, 266] width 15 height 13
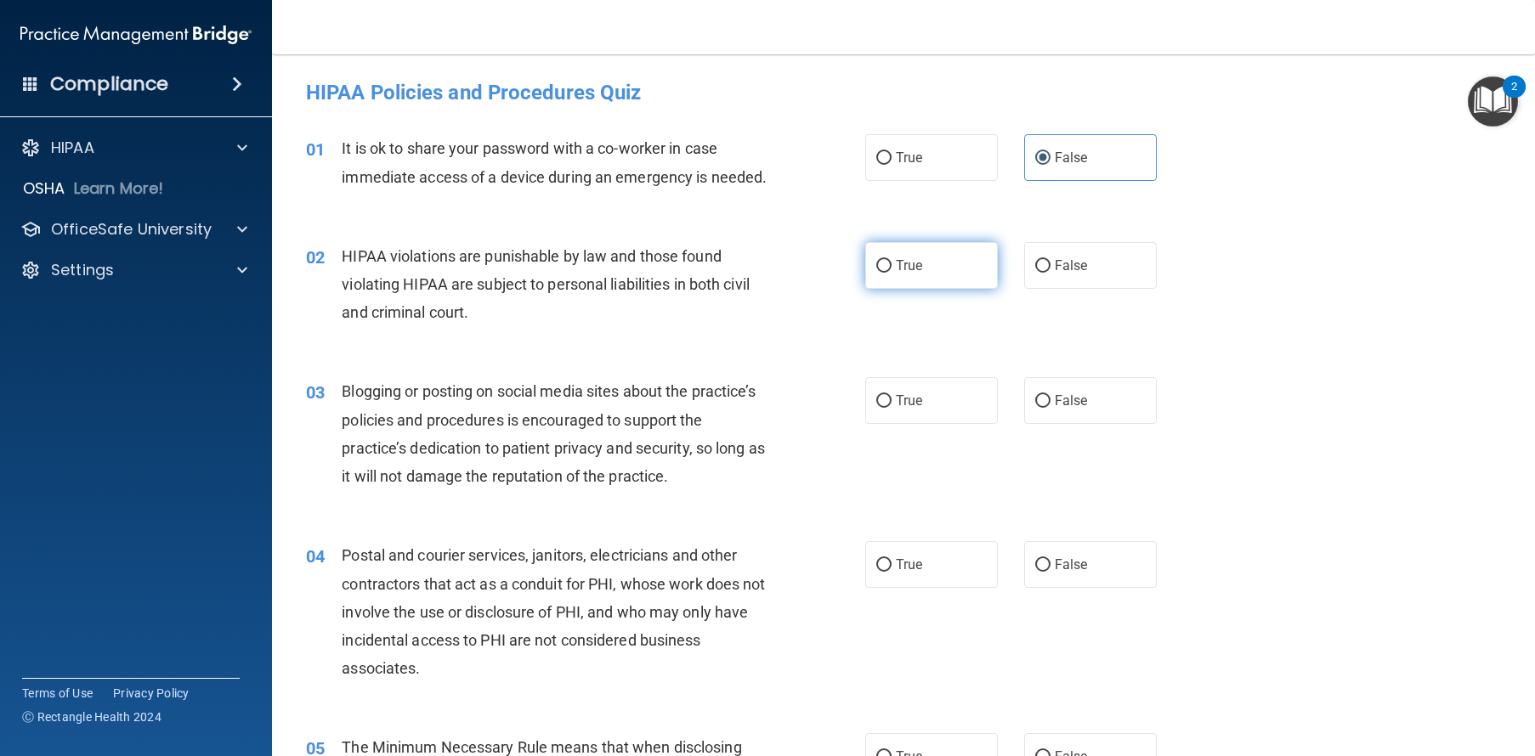
radio input "true"
click at [1050, 419] on label "False" at bounding box center [1090, 400] width 133 height 47
click at [1050, 408] on input "False" at bounding box center [1042, 401] width 15 height 13
radio input "true"
click at [920, 577] on label "True" at bounding box center [931, 564] width 133 height 47
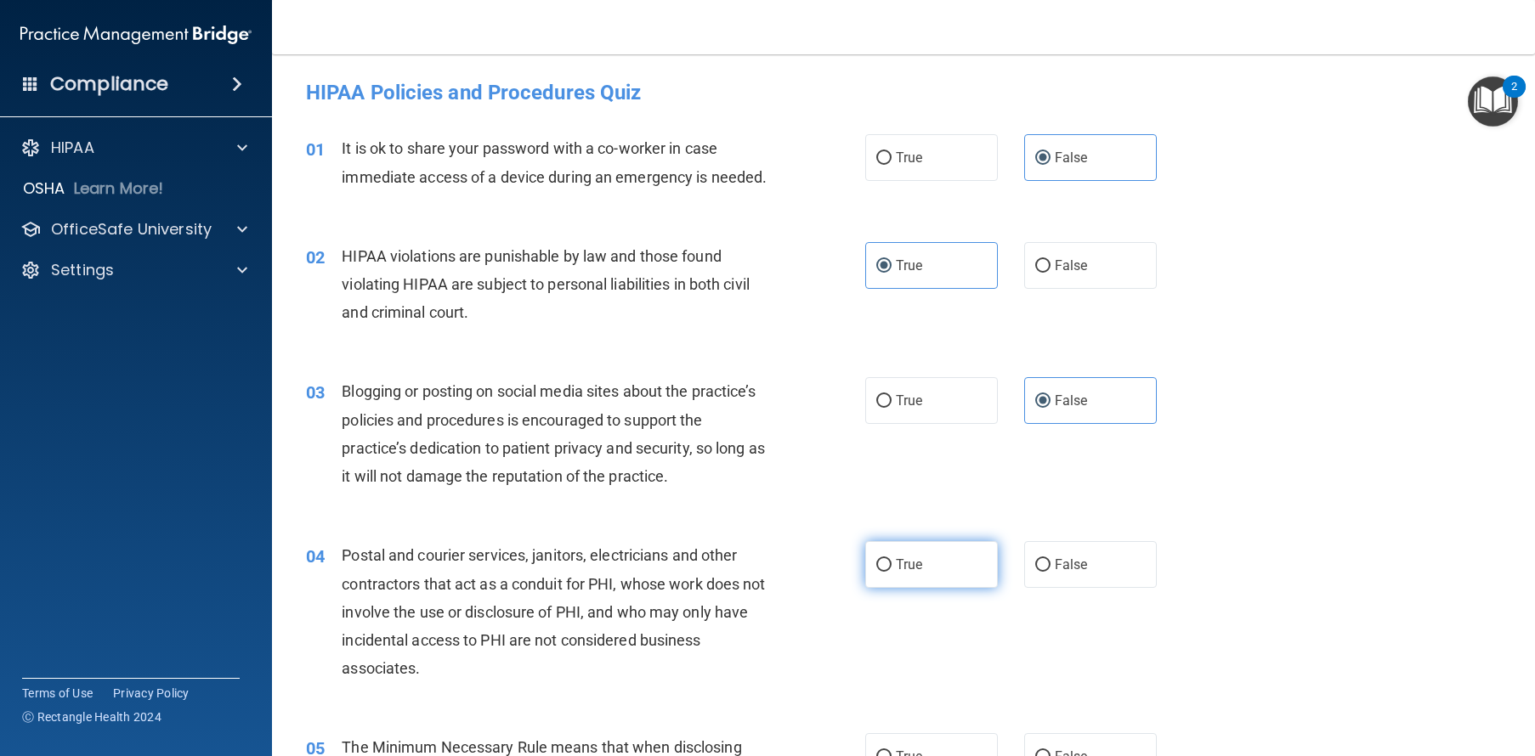
click at [891, 572] on input "True" at bounding box center [883, 565] width 15 height 13
radio input "true"
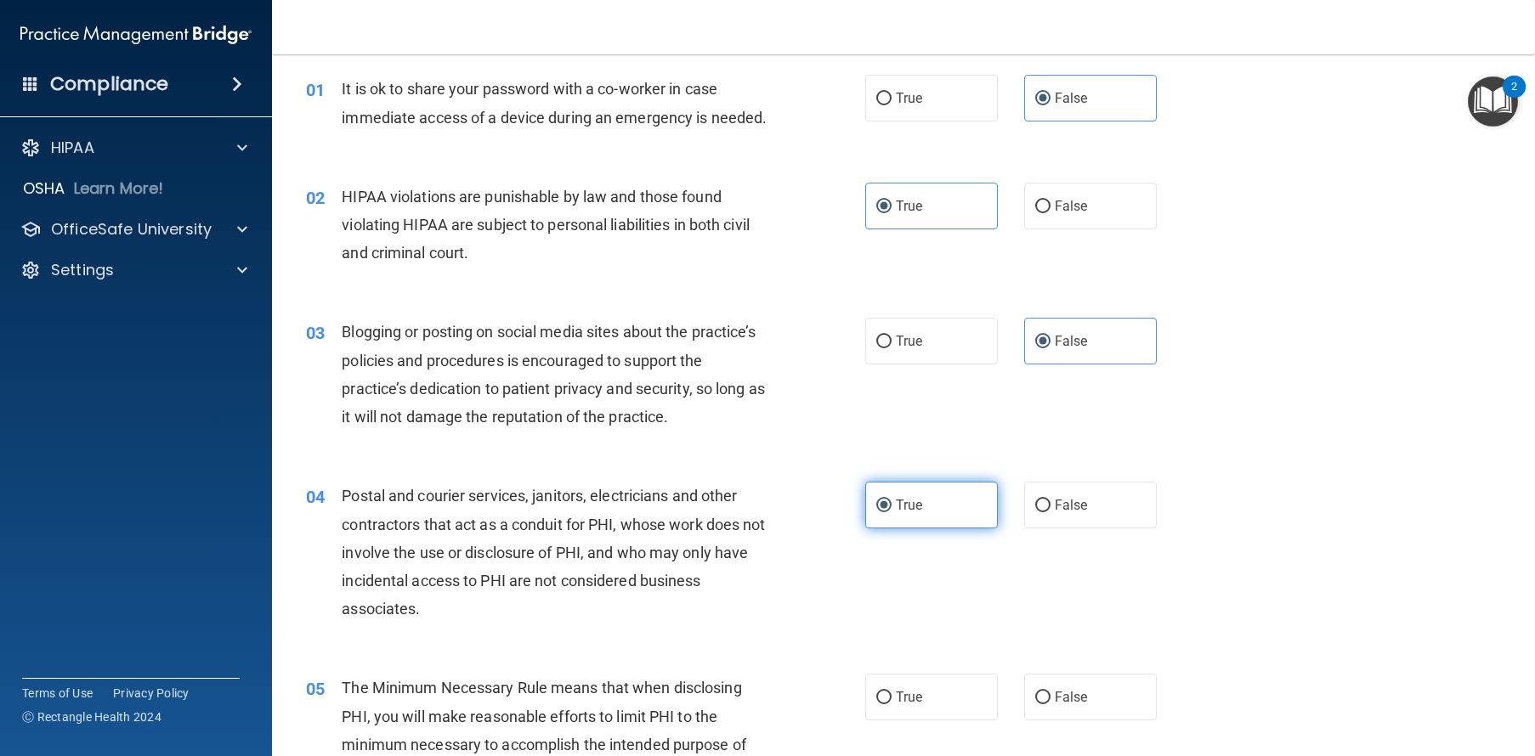
scroll to position [104, 0]
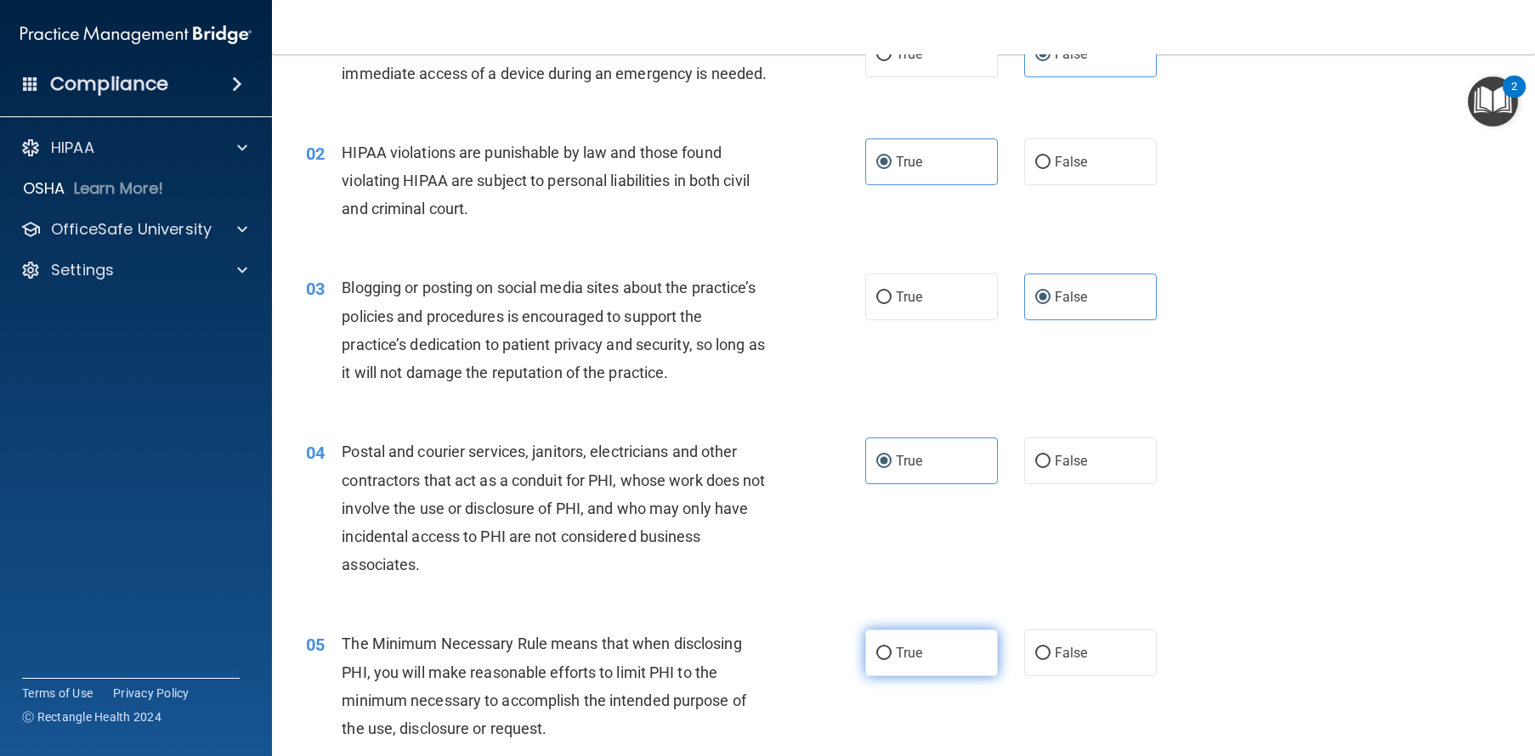
click at [920, 668] on label "True" at bounding box center [931, 653] width 133 height 47
click at [891, 660] on input "True" at bounding box center [883, 653] width 15 height 13
radio input "true"
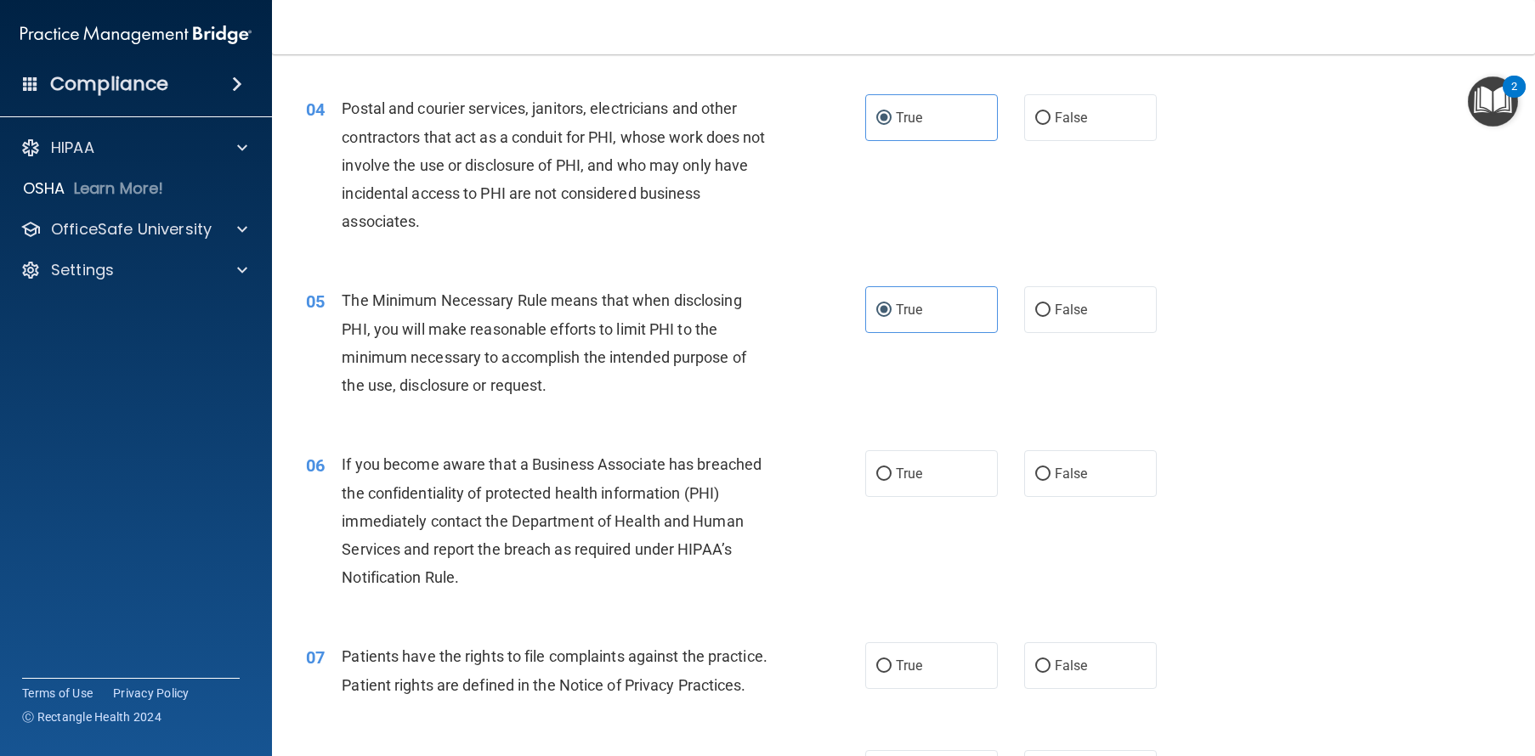
scroll to position [642, 0]
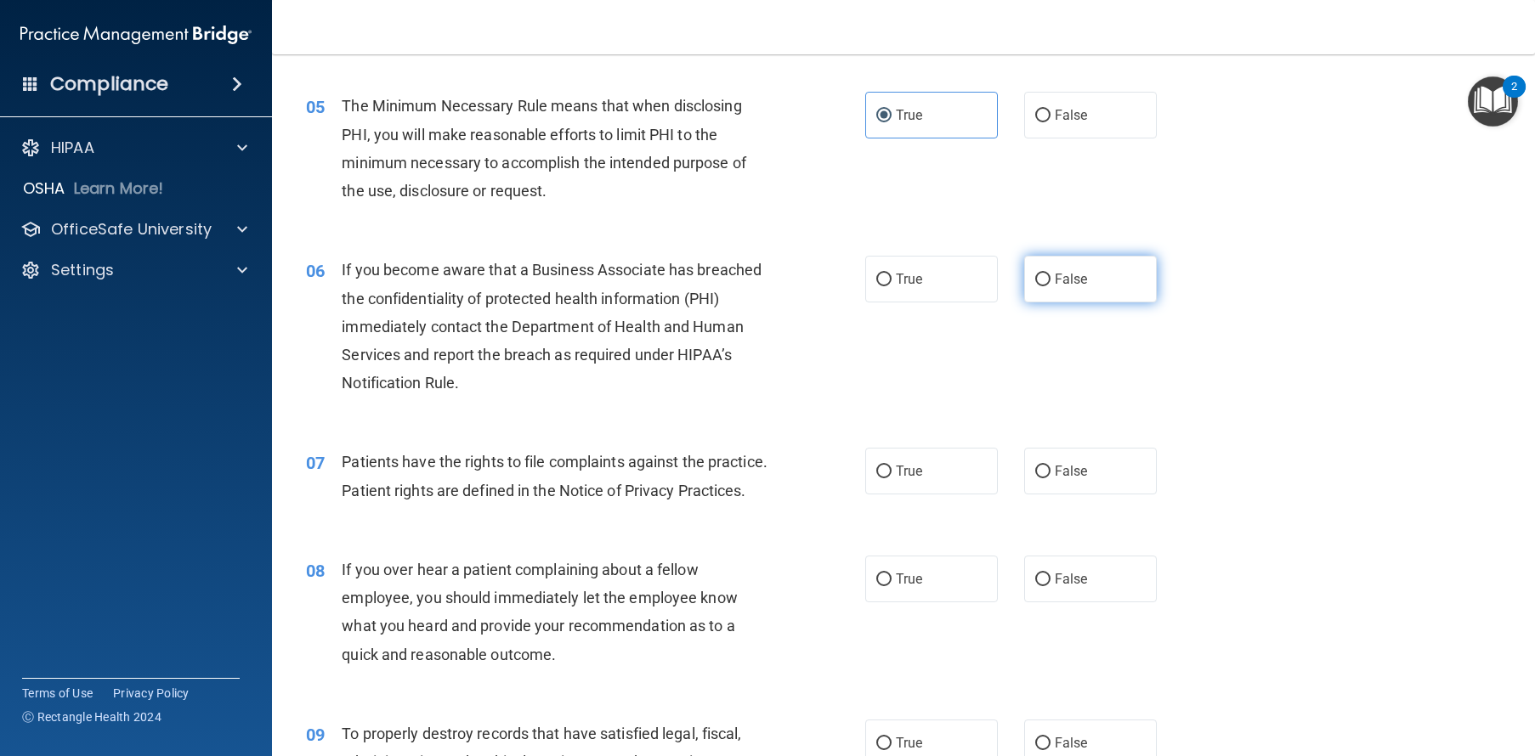
click at [1102, 302] on label "False" at bounding box center [1090, 279] width 133 height 47
click at [1050, 286] on input "False" at bounding box center [1042, 280] width 15 height 13
radio input "true"
click at [1043, 495] on label "False" at bounding box center [1090, 471] width 133 height 47
click at [1043, 478] on input "False" at bounding box center [1042, 472] width 15 height 13
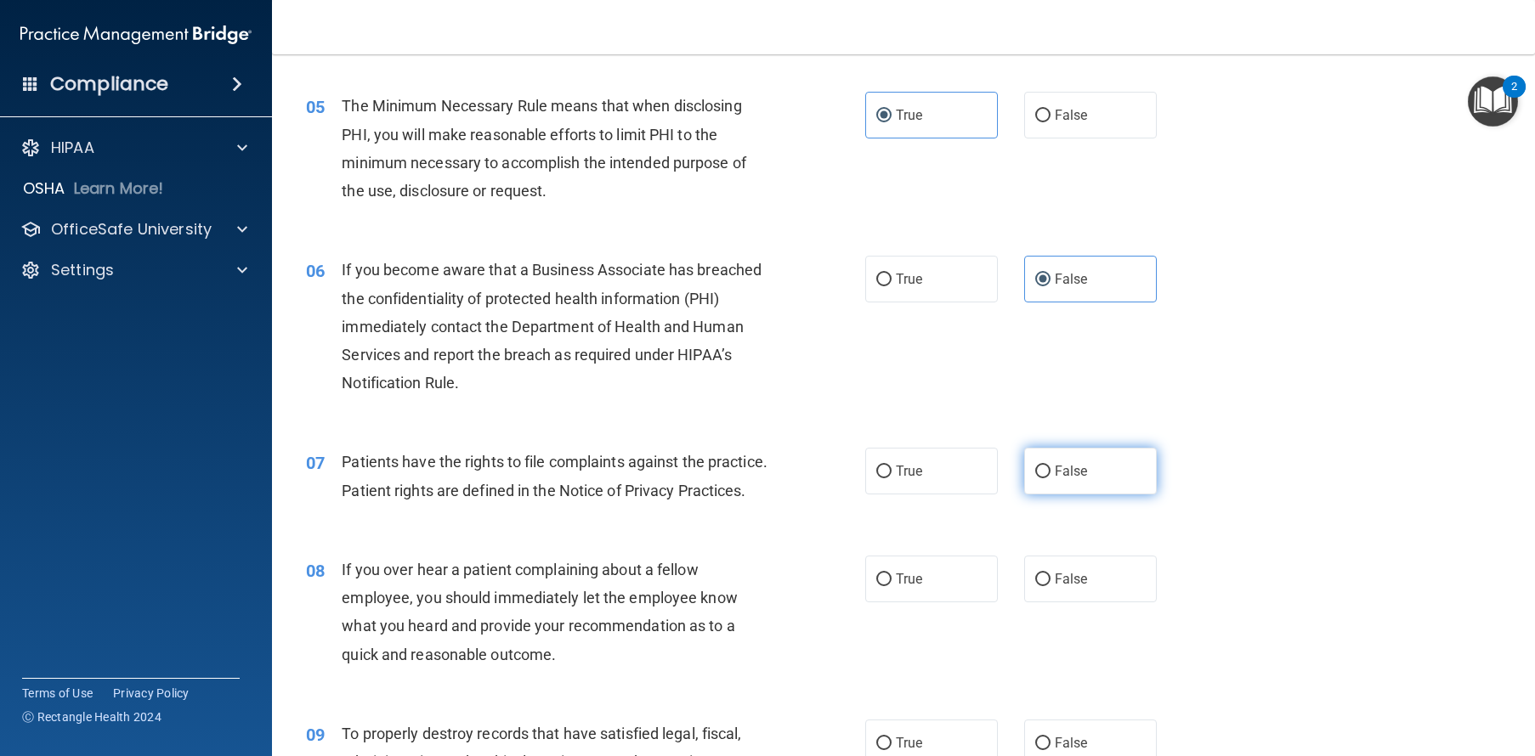
radio input "true"
click at [1064, 602] on label "False" at bounding box center [1090, 579] width 133 height 47
click at [1050, 586] on input "False" at bounding box center [1042, 580] width 15 height 13
radio input "true"
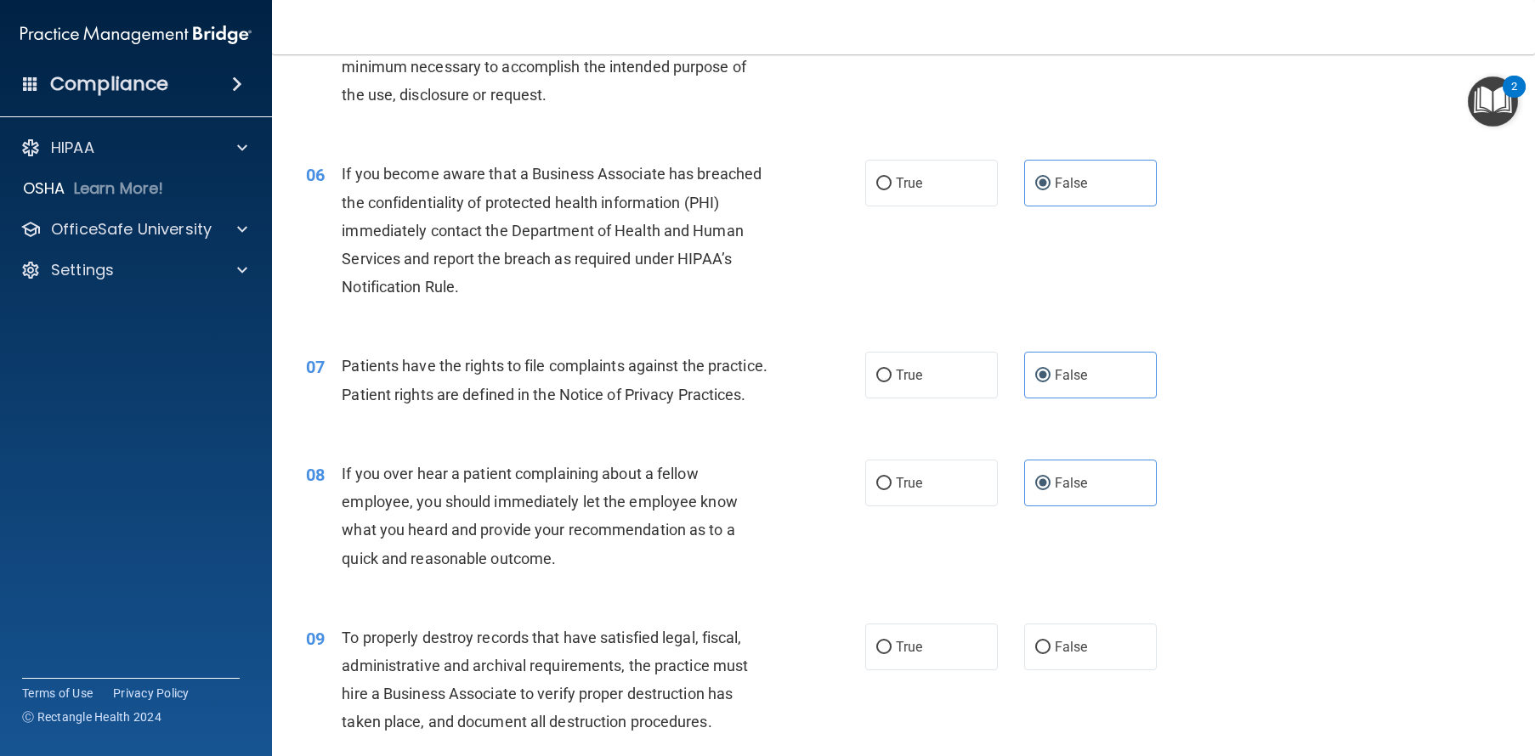
scroll to position [831, 0]
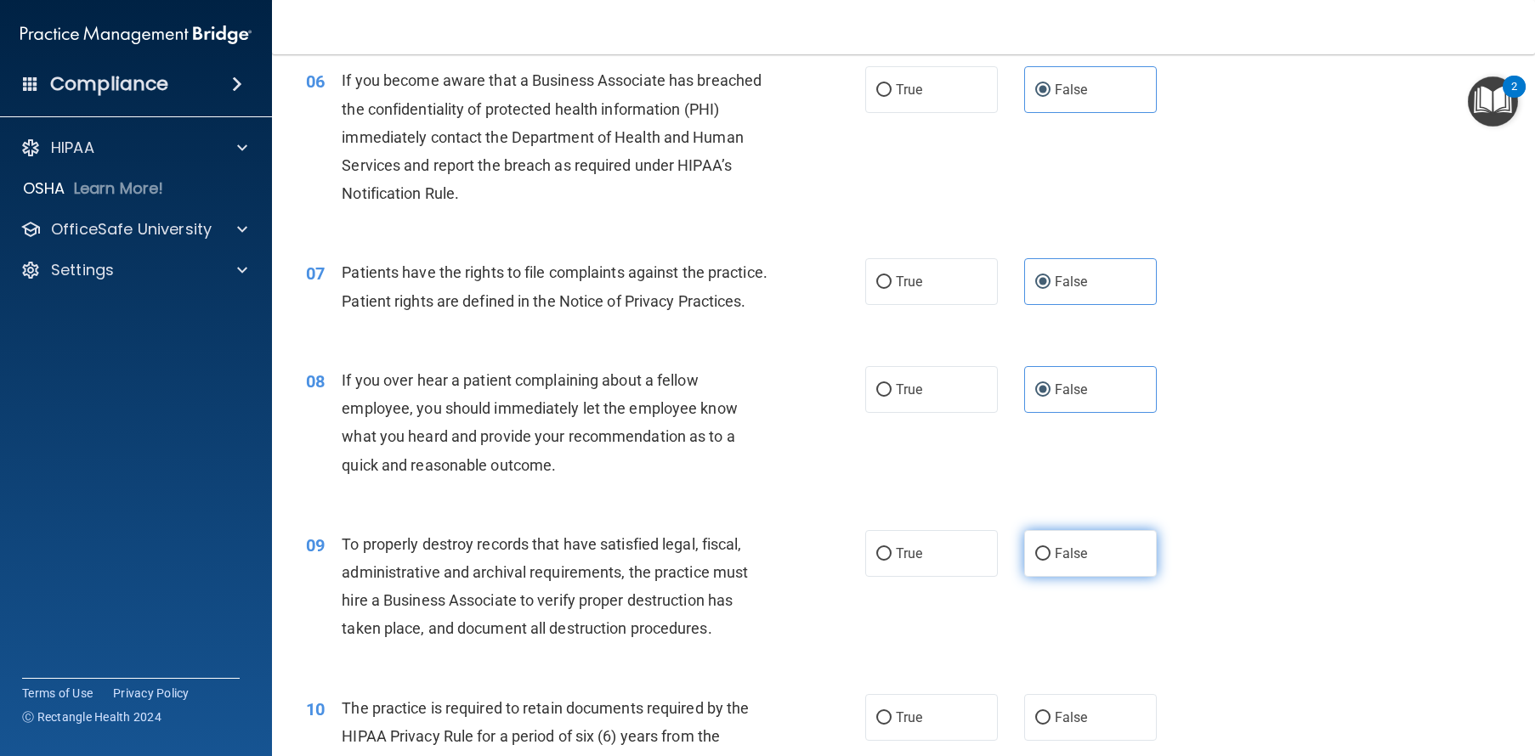
click at [1044, 577] on label "False" at bounding box center [1090, 553] width 133 height 47
click at [1044, 561] on input "False" at bounding box center [1042, 554] width 15 height 13
radio input "true"
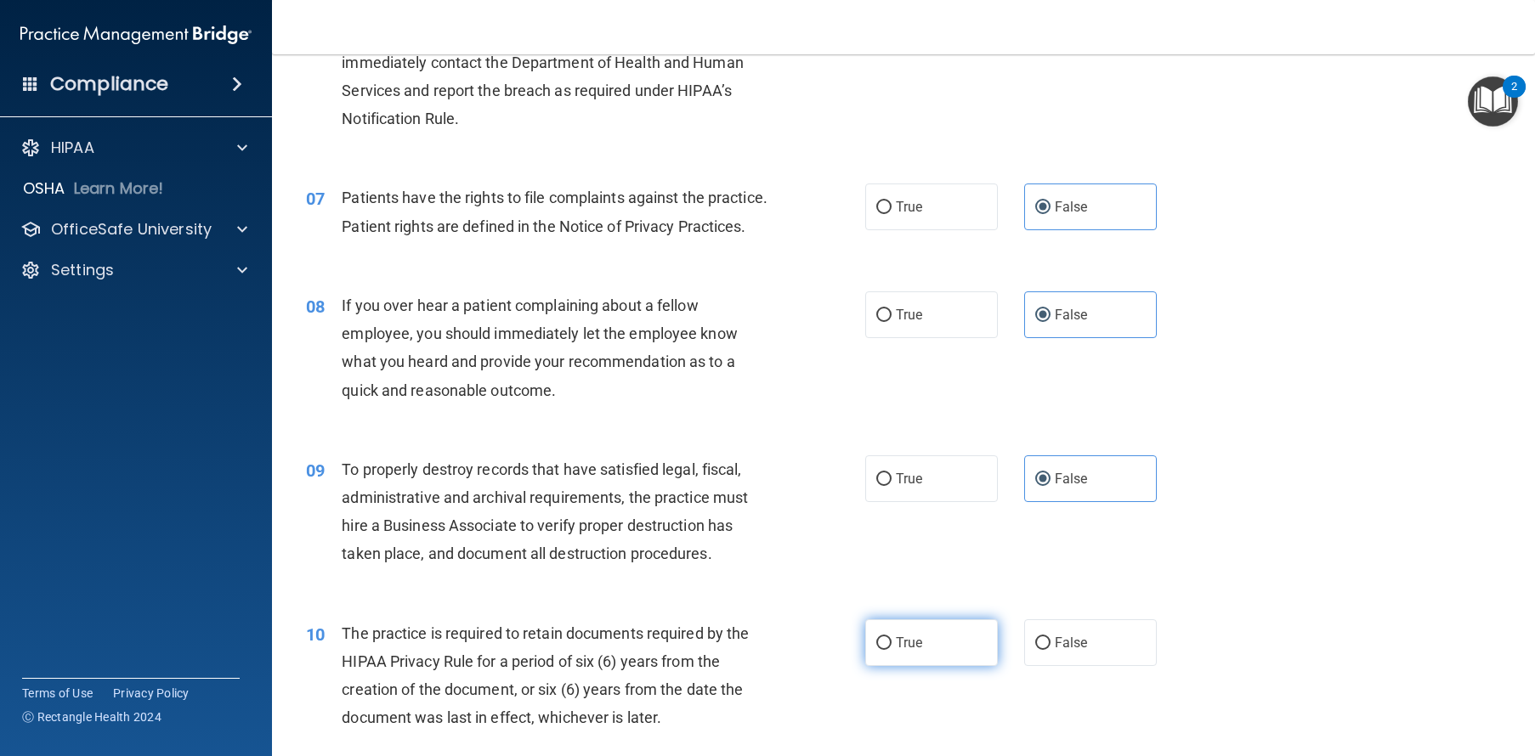
click at [938, 666] on label "True" at bounding box center [931, 642] width 133 height 47
click at [891, 650] on input "True" at bounding box center [883, 643] width 15 height 13
radio input "true"
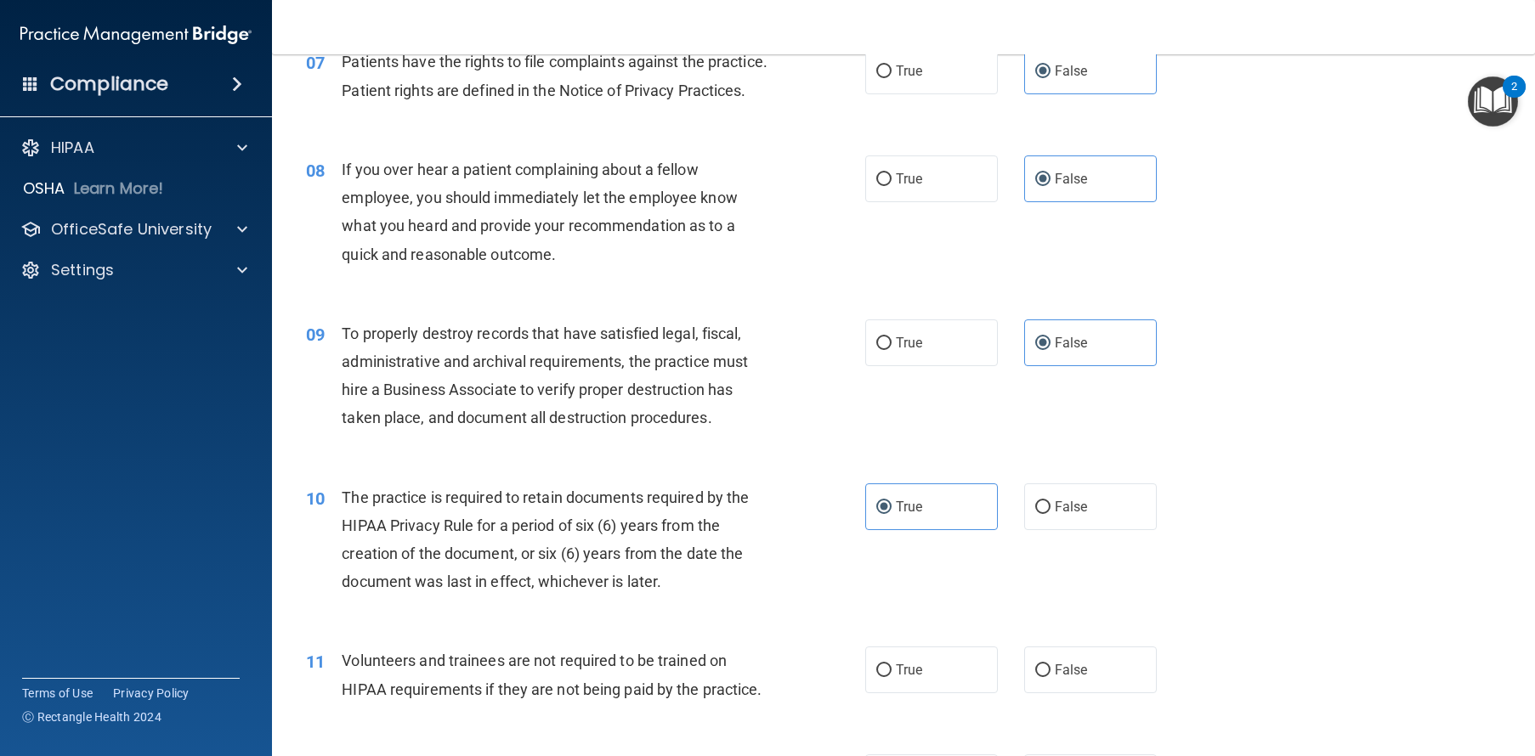
scroll to position [1094, 0]
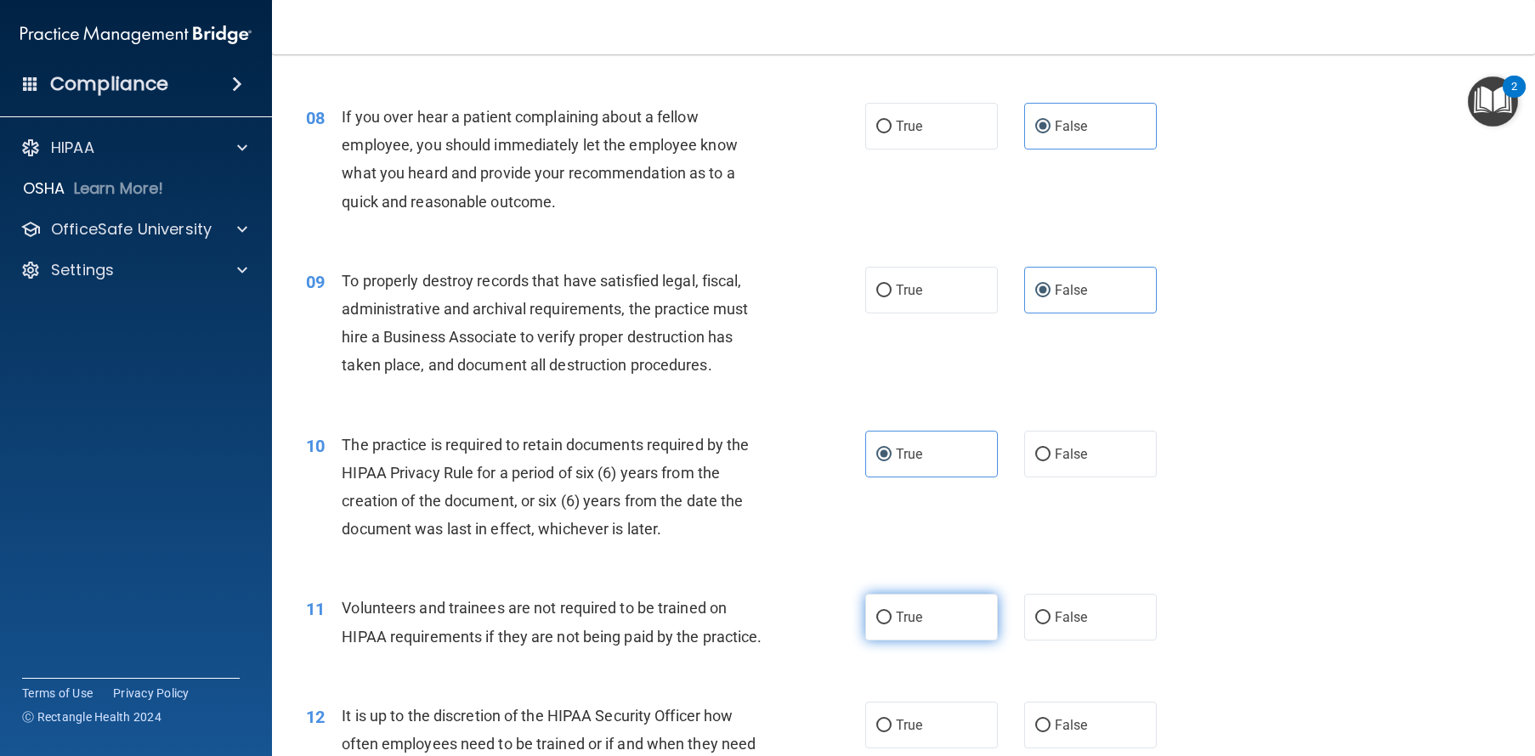
click at [896, 625] on span "True" at bounding box center [909, 617] width 26 height 16
click at [891, 625] on input "True" at bounding box center [883, 618] width 15 height 13
radio input "true"
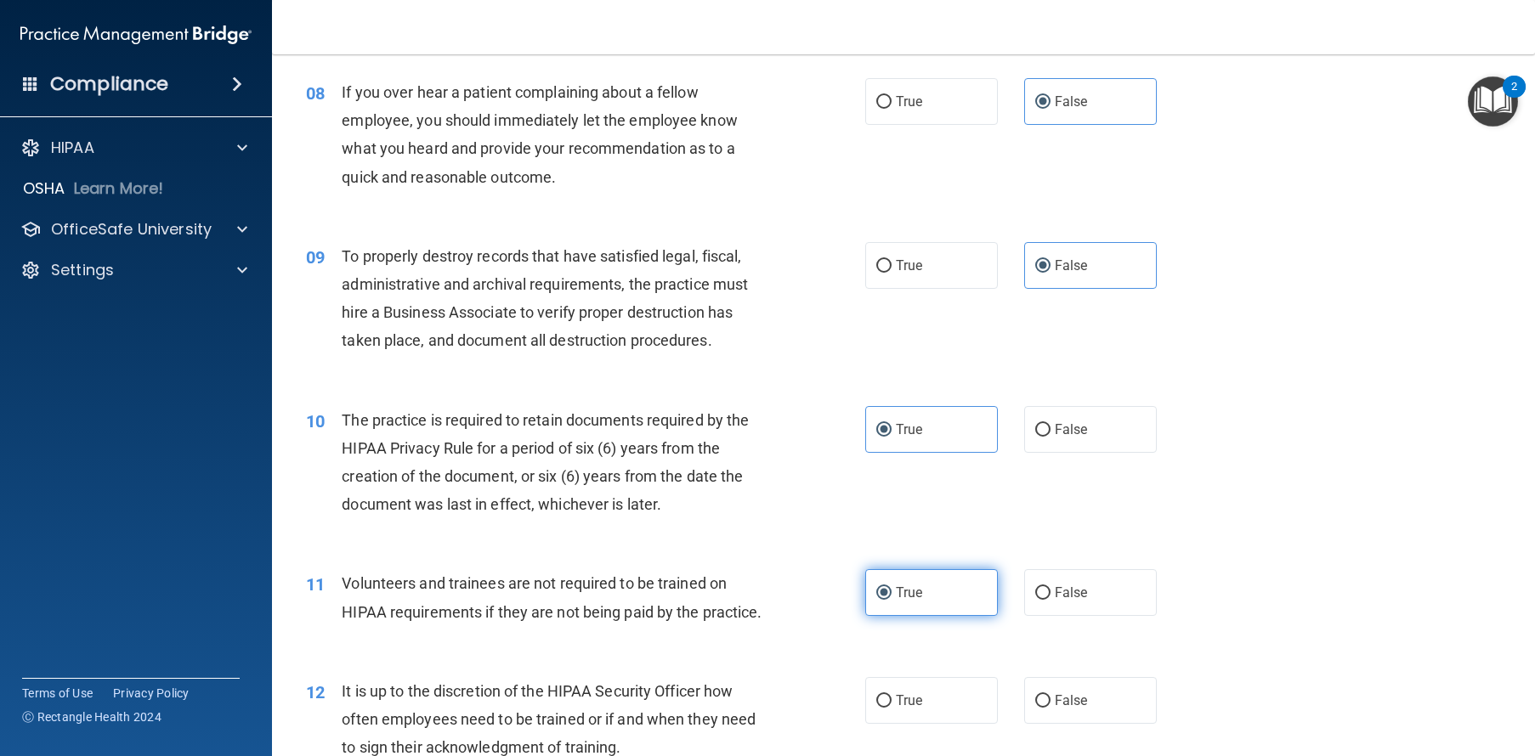
scroll to position [1397, 0]
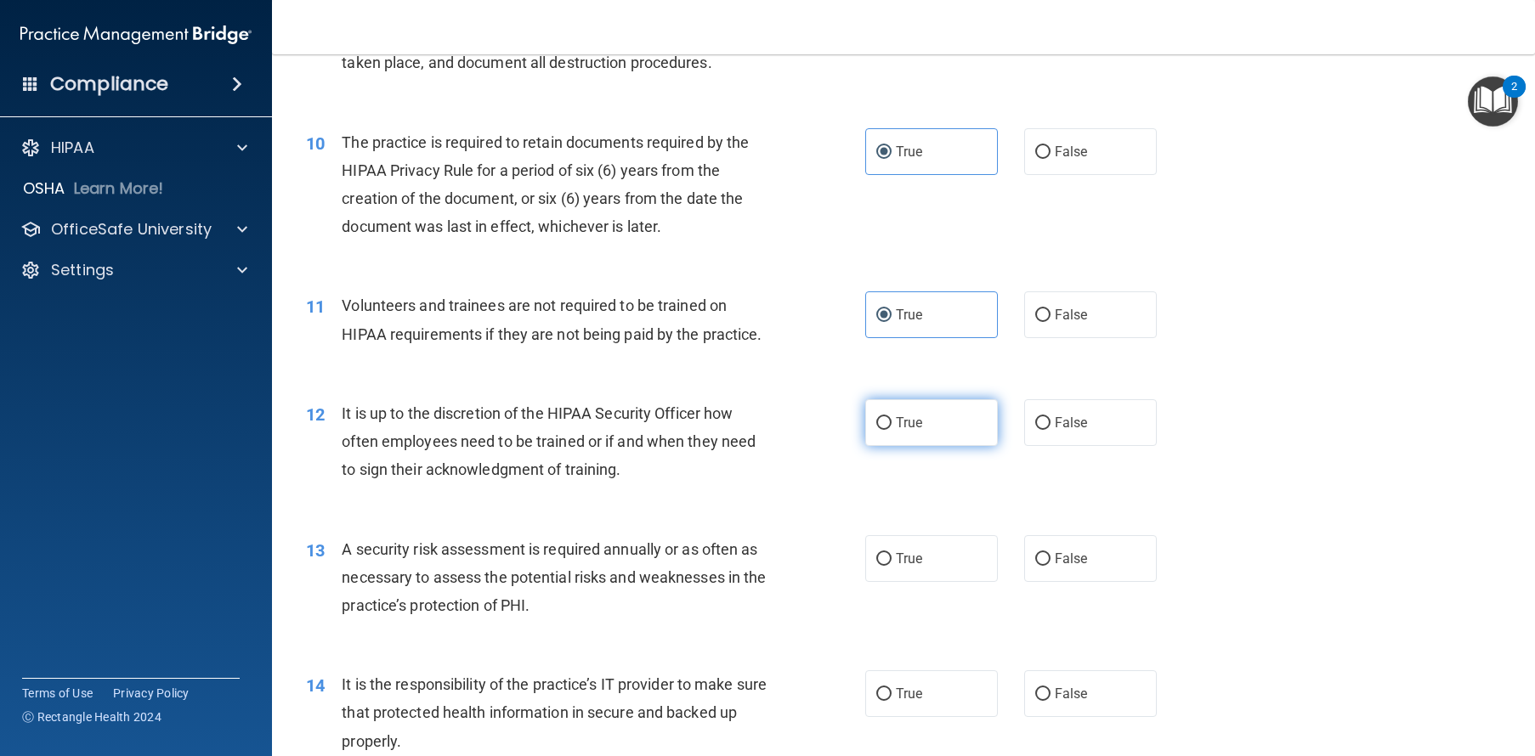
click at [918, 446] on label "True" at bounding box center [931, 422] width 133 height 47
click at [891, 430] on input "True" at bounding box center [883, 423] width 15 height 13
radio input "true"
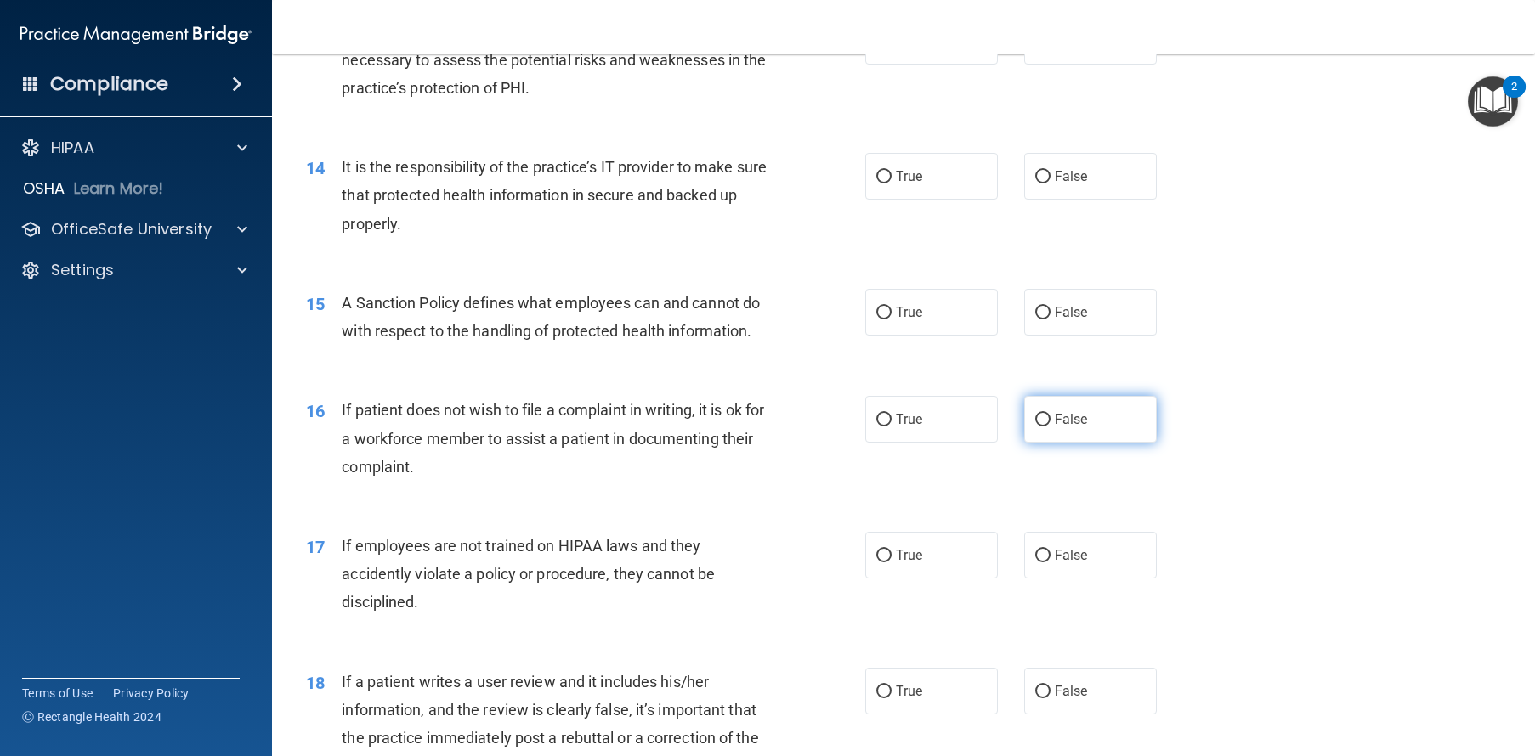
scroll to position [1622, 0]
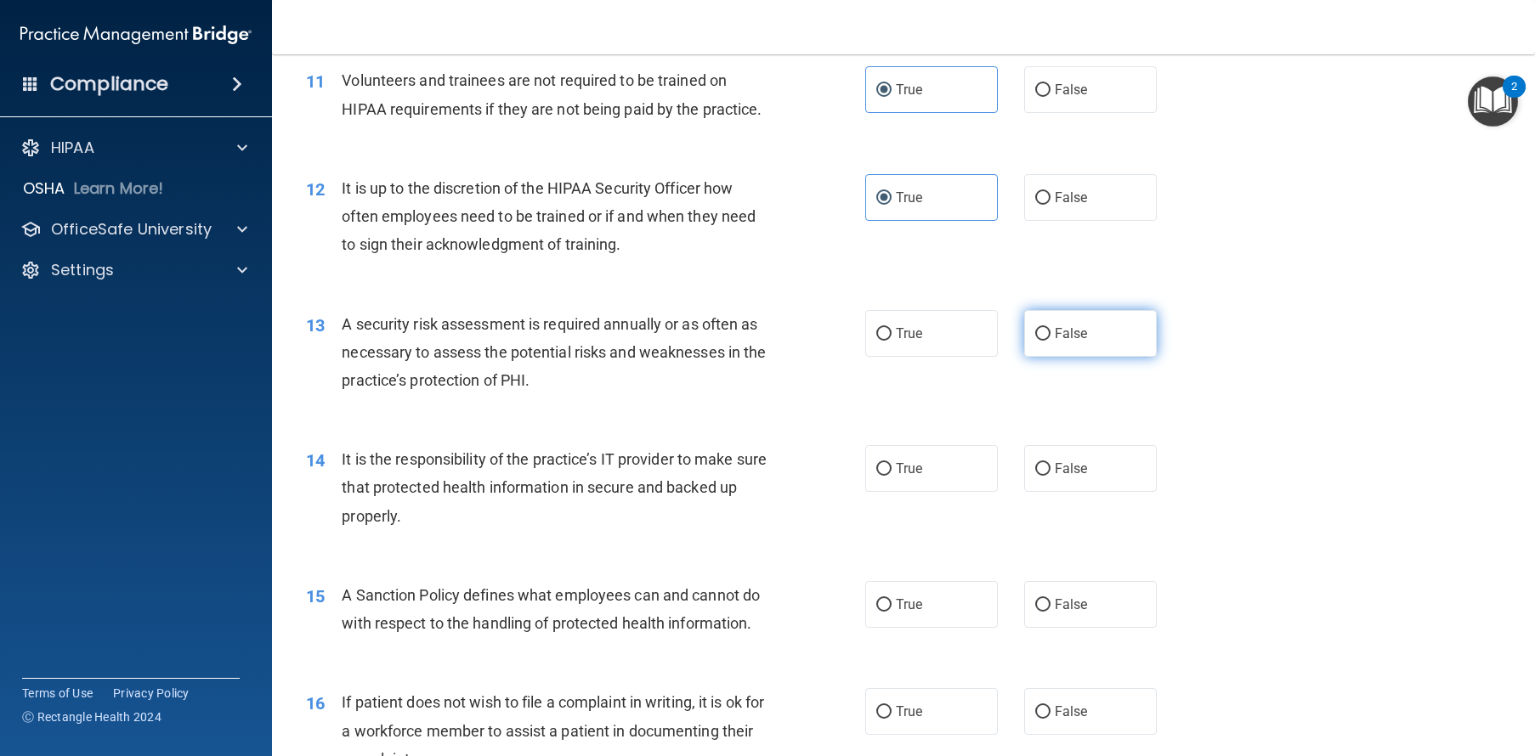
click at [1054, 342] on span "False" at bounding box center [1070, 333] width 33 height 16
click at [1050, 341] on input "False" at bounding box center [1042, 334] width 15 height 13
radio input "true"
click at [1054, 477] on span "False" at bounding box center [1070, 469] width 33 height 16
click at [1046, 476] on input "False" at bounding box center [1042, 469] width 15 height 13
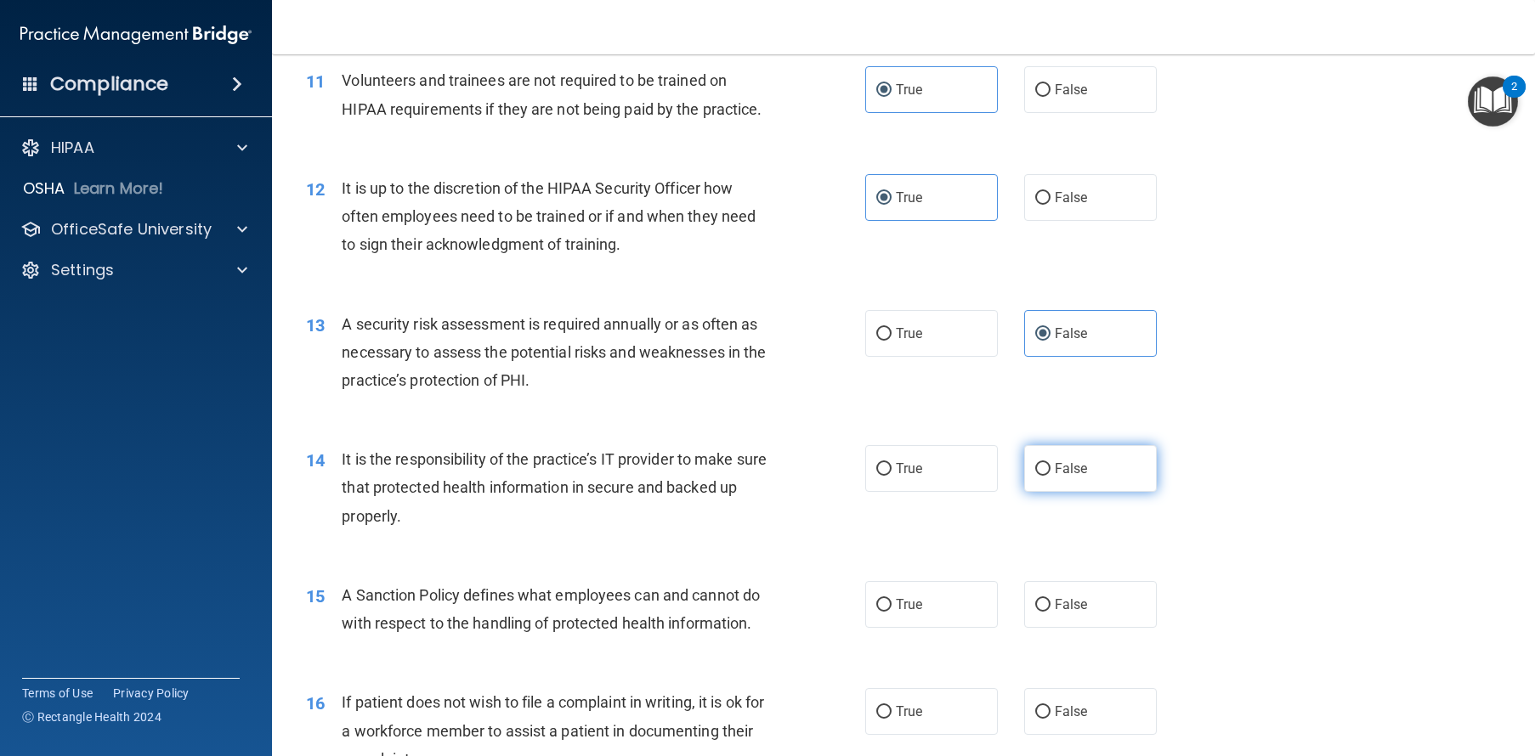
radio input "true"
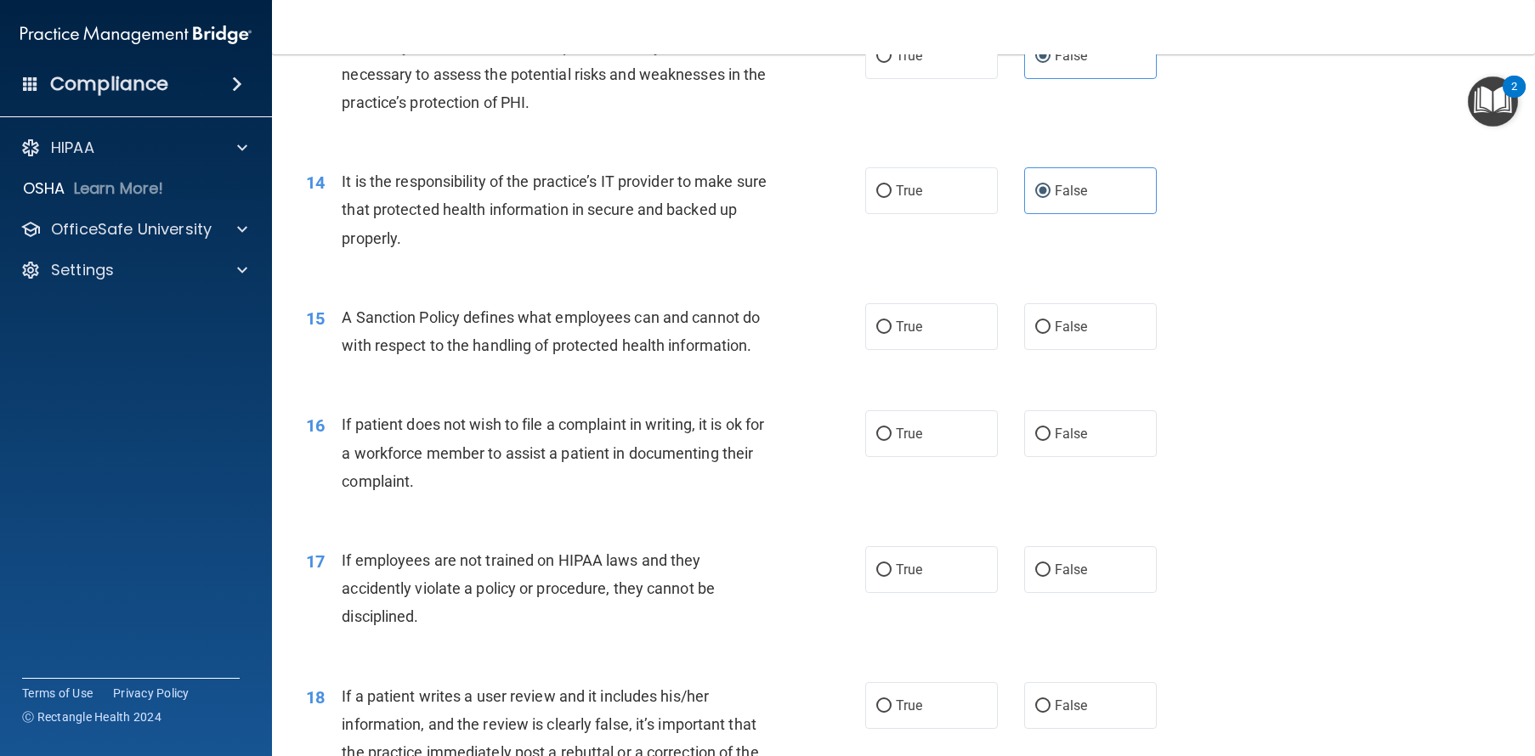
scroll to position [2027, 0]
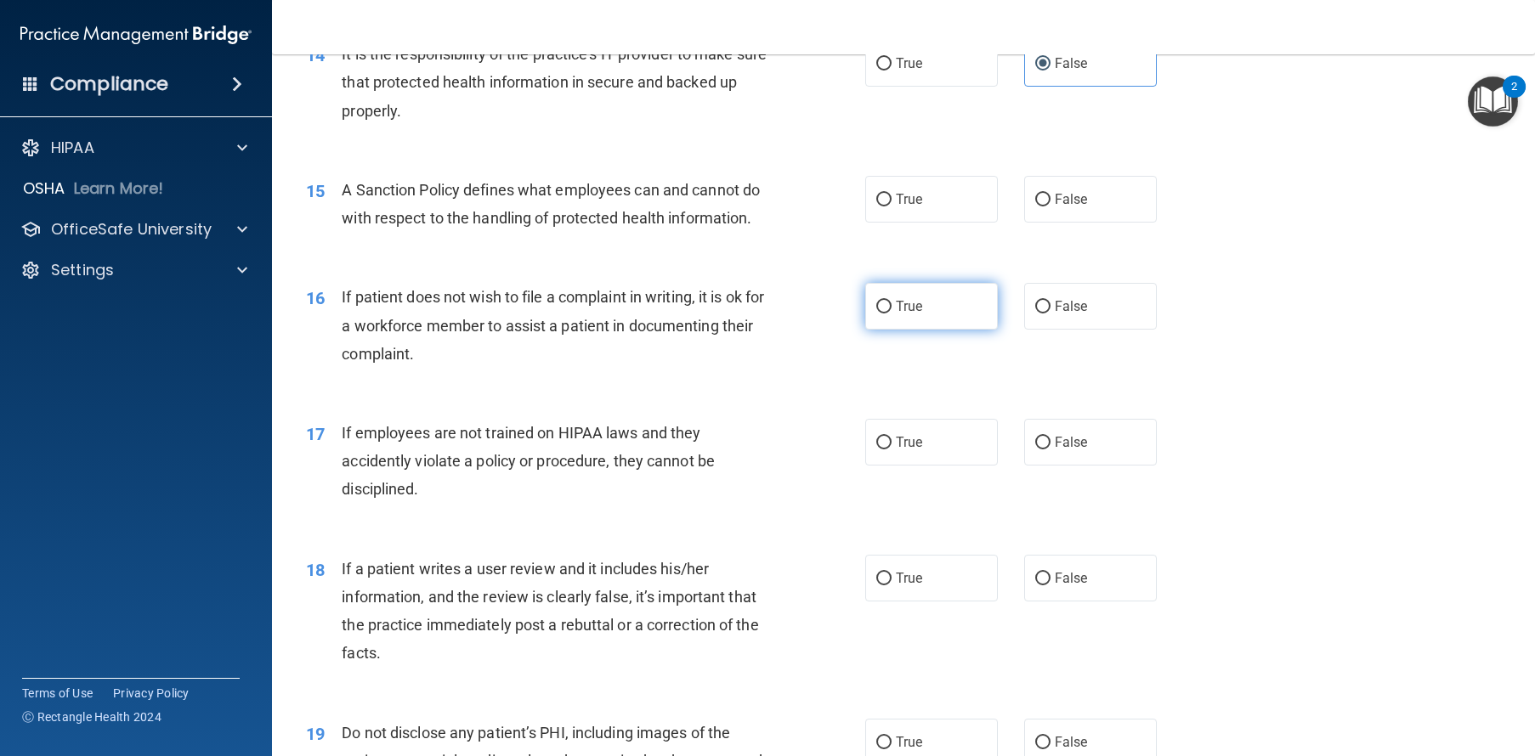
click at [897, 330] on label "True" at bounding box center [931, 306] width 133 height 47
click at [891, 314] on input "True" at bounding box center [883, 307] width 15 height 13
radio input "true"
click at [918, 223] on label "True" at bounding box center [931, 199] width 133 height 47
click at [891, 206] on input "True" at bounding box center [883, 200] width 15 height 13
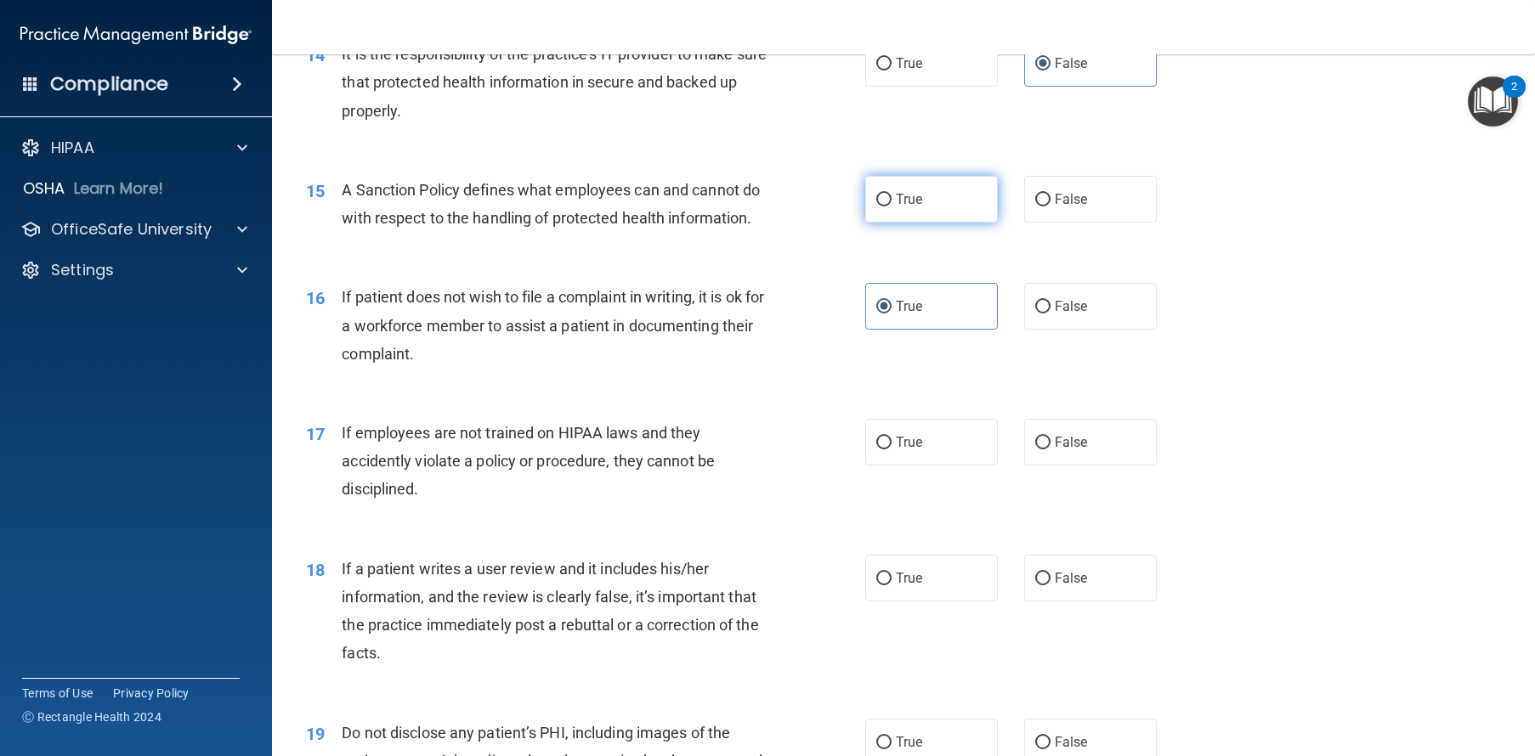
radio input "true"
click at [925, 466] on label "True" at bounding box center [931, 442] width 133 height 47
click at [891, 449] on input "True" at bounding box center [883, 443] width 15 height 13
radio input "true"
click at [1066, 602] on label "False" at bounding box center [1090, 578] width 133 height 47
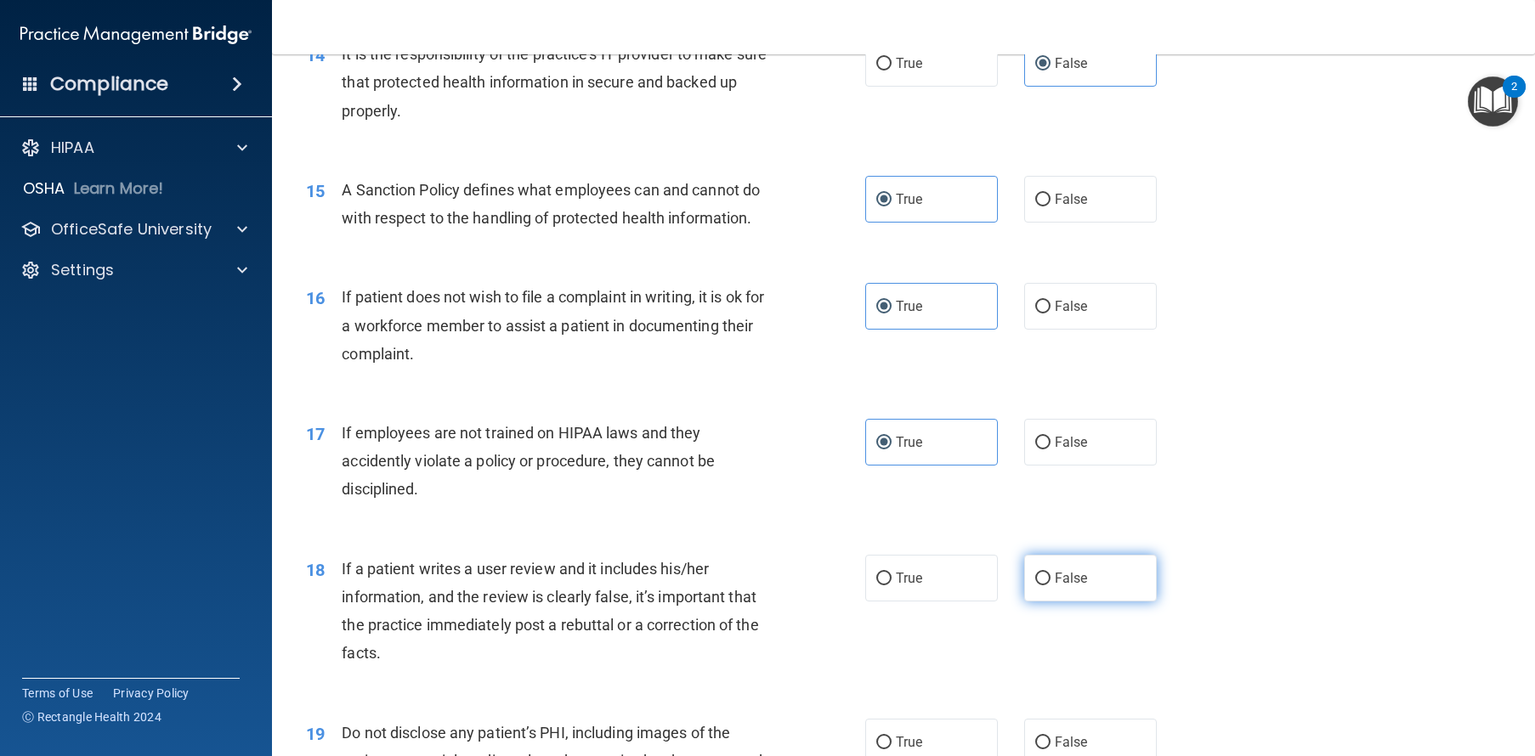
click at [1050, 585] on input "False" at bounding box center [1042, 579] width 15 height 13
radio input "true"
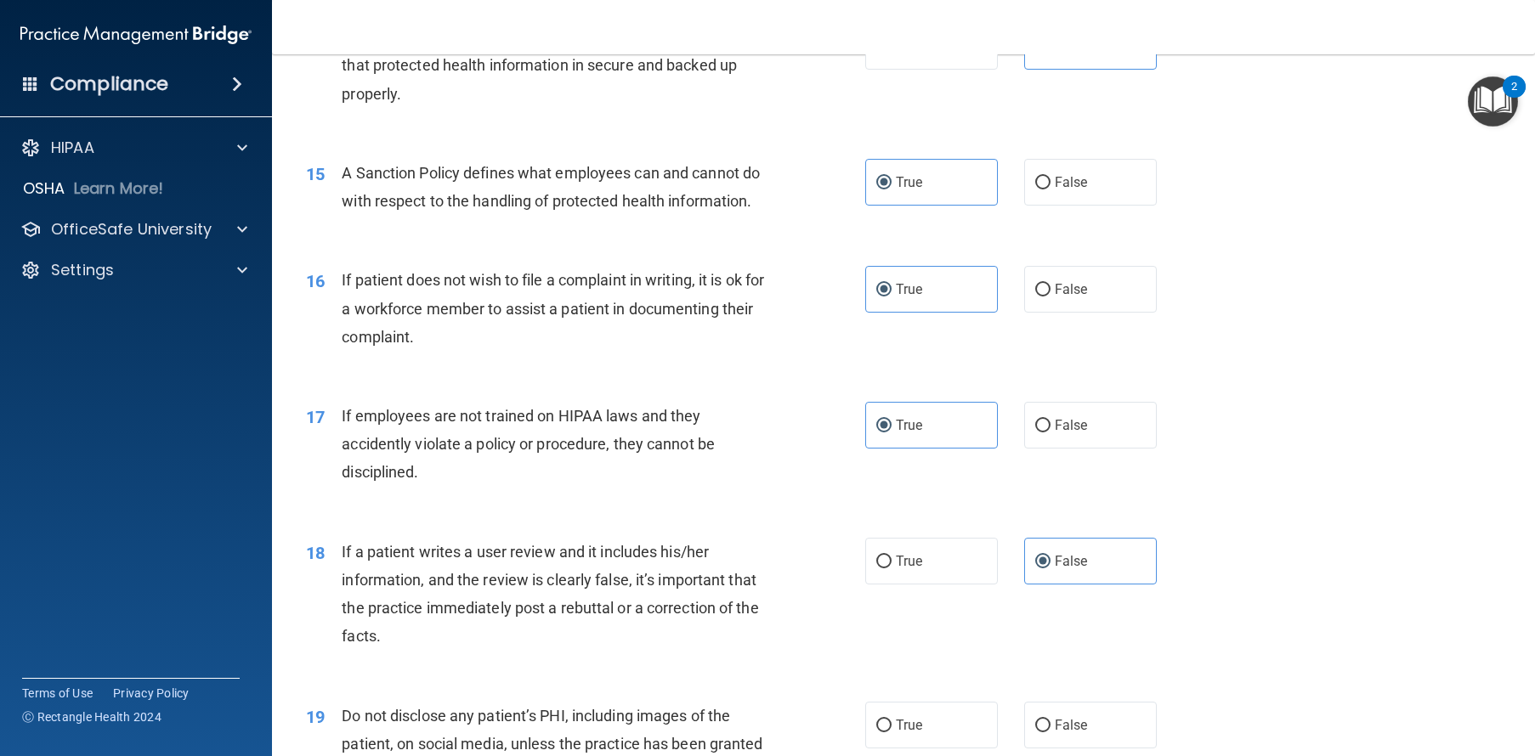
scroll to position [2520, 0]
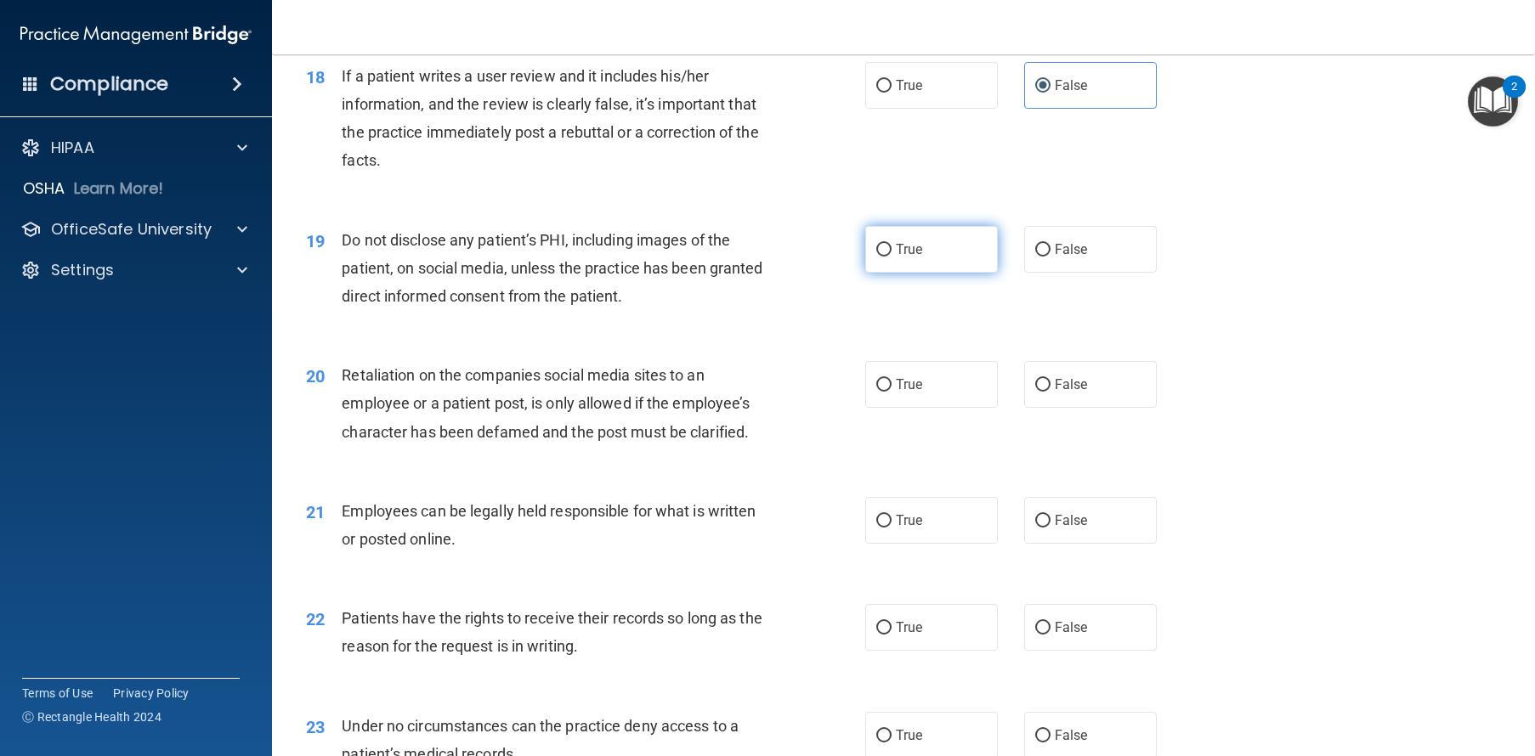
click at [941, 273] on label "True" at bounding box center [931, 249] width 133 height 47
click at [891, 257] on input "True" at bounding box center [883, 250] width 15 height 13
radio input "true"
click at [1065, 408] on label "False" at bounding box center [1090, 384] width 133 height 47
click at [1050, 392] on input "False" at bounding box center [1042, 385] width 15 height 13
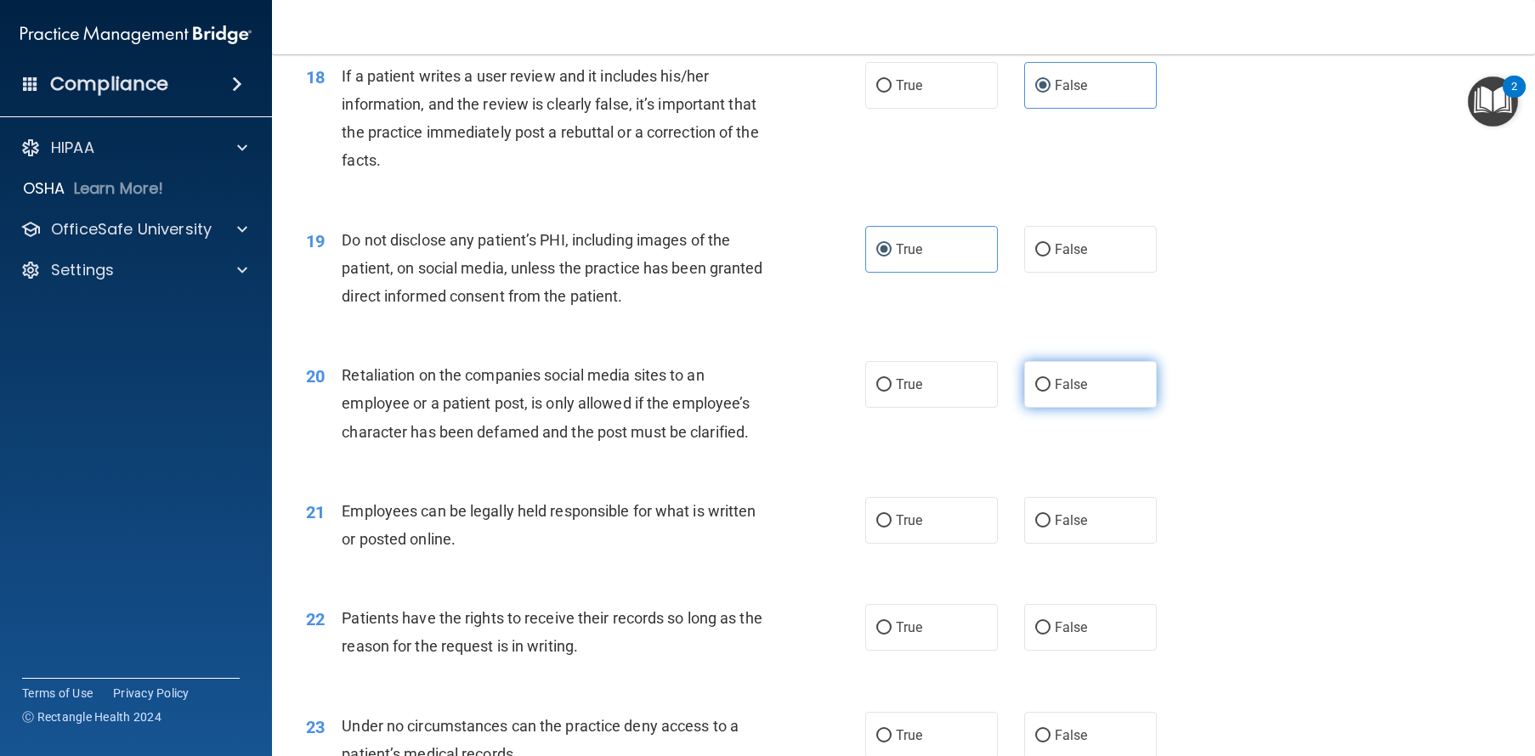
radio input "true"
click at [958, 544] on label "True" at bounding box center [931, 520] width 133 height 47
click at [891, 528] on input "True" at bounding box center [883, 521] width 15 height 13
radio input "true"
click at [929, 651] on label "True" at bounding box center [931, 627] width 133 height 47
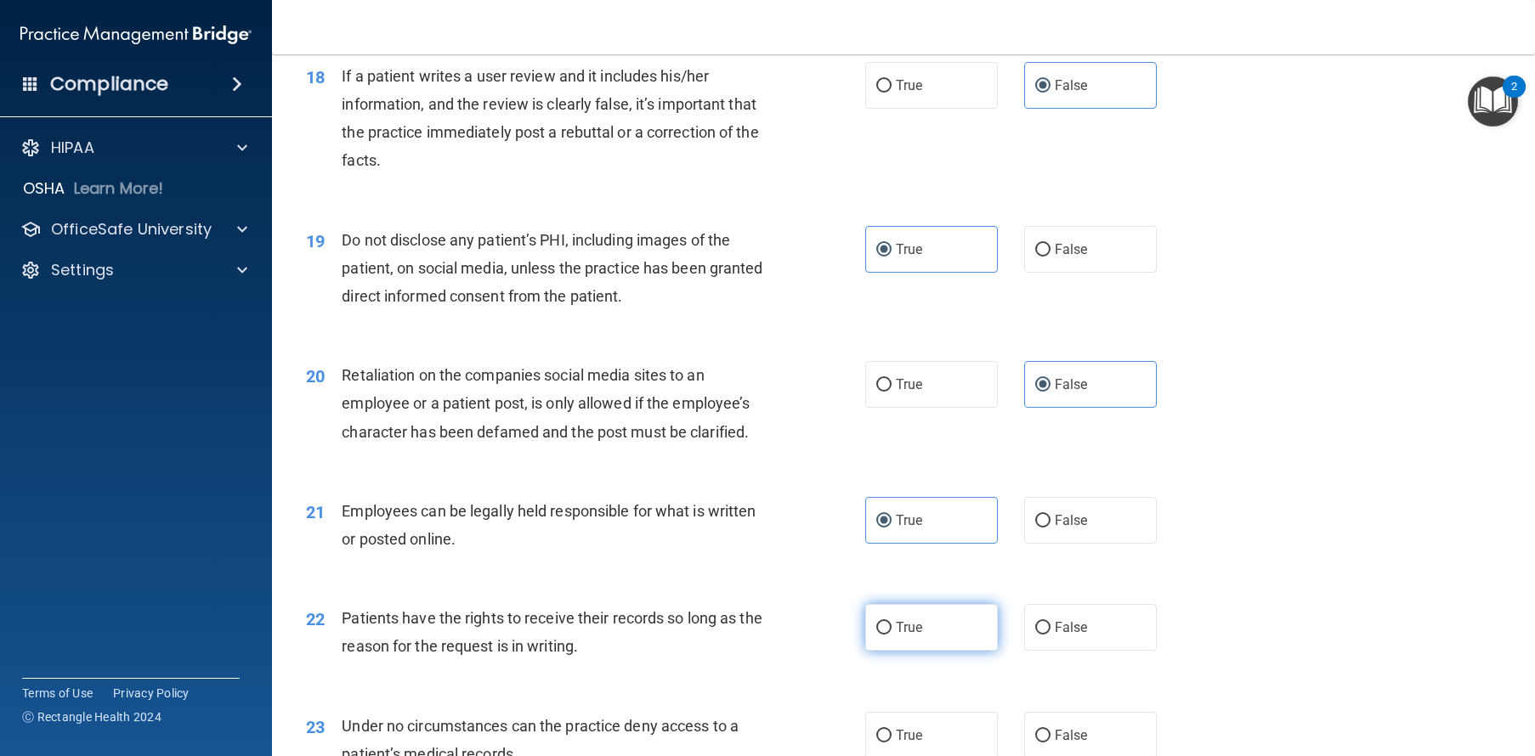
click at [891, 635] on input "True" at bounding box center [883, 628] width 15 height 13
radio input "true"
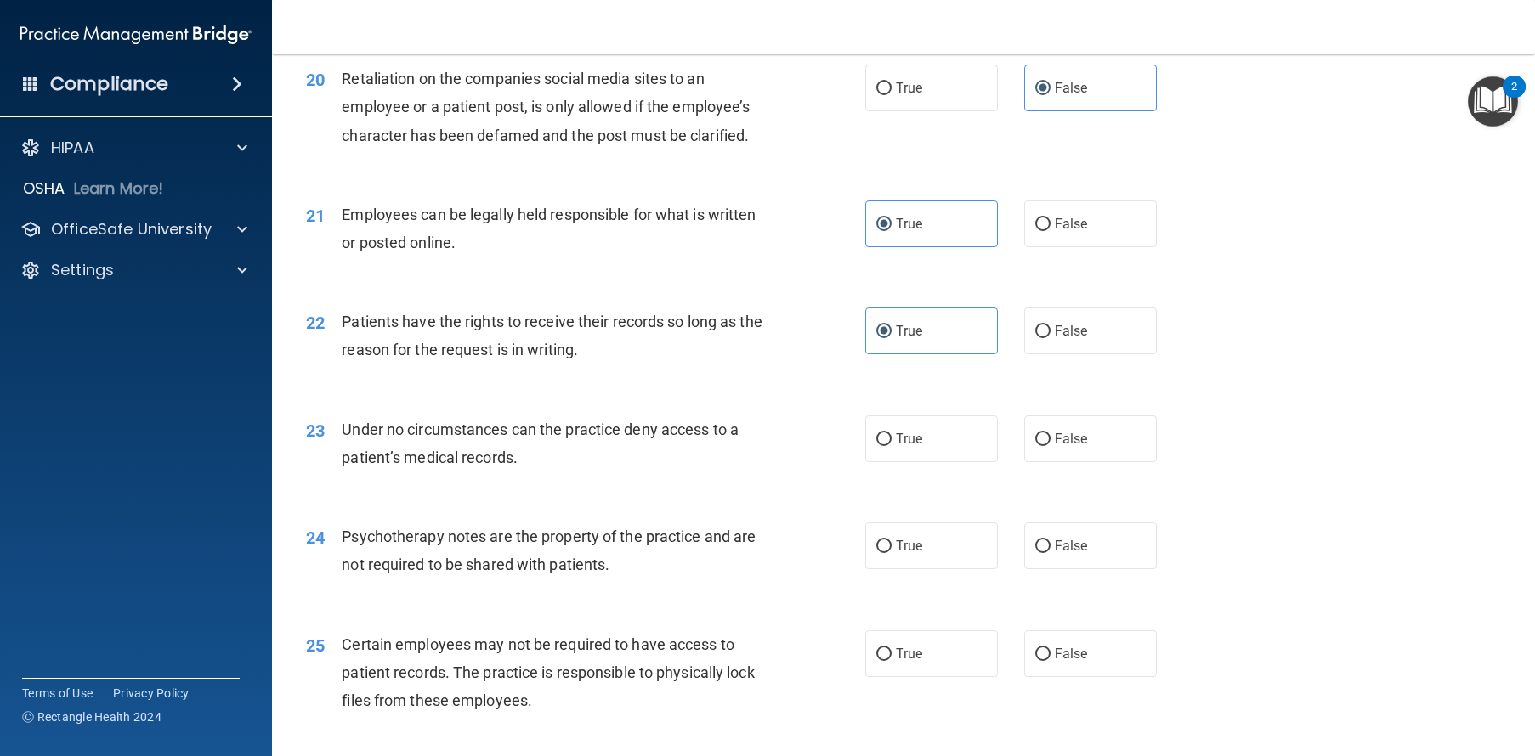
scroll to position [2860, 0]
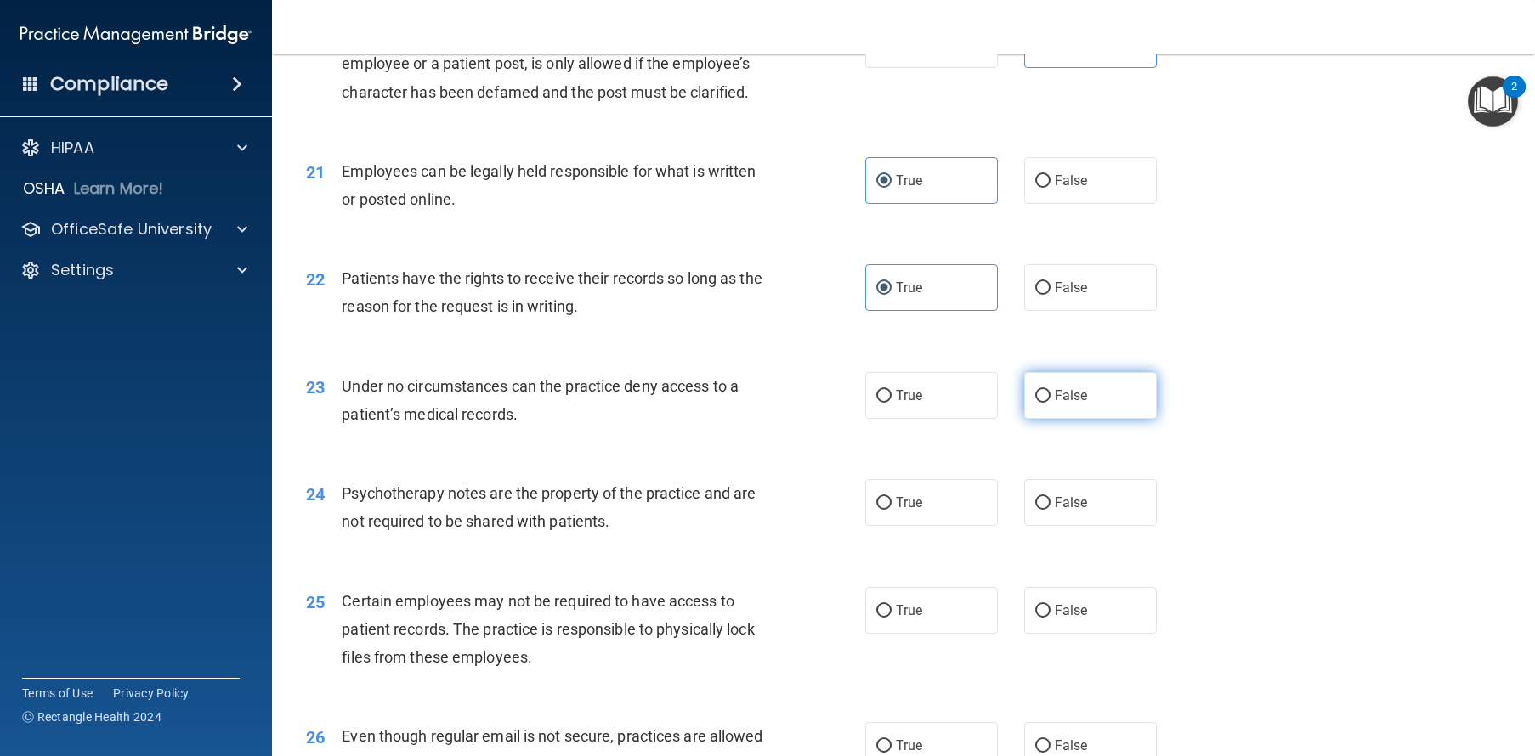
click at [1045, 419] on label "False" at bounding box center [1090, 395] width 133 height 47
click at [1045, 403] on input "False" at bounding box center [1042, 396] width 15 height 13
radio input "true"
click at [1060, 526] on label "False" at bounding box center [1090, 502] width 133 height 47
click at [1050, 510] on input "False" at bounding box center [1042, 503] width 15 height 13
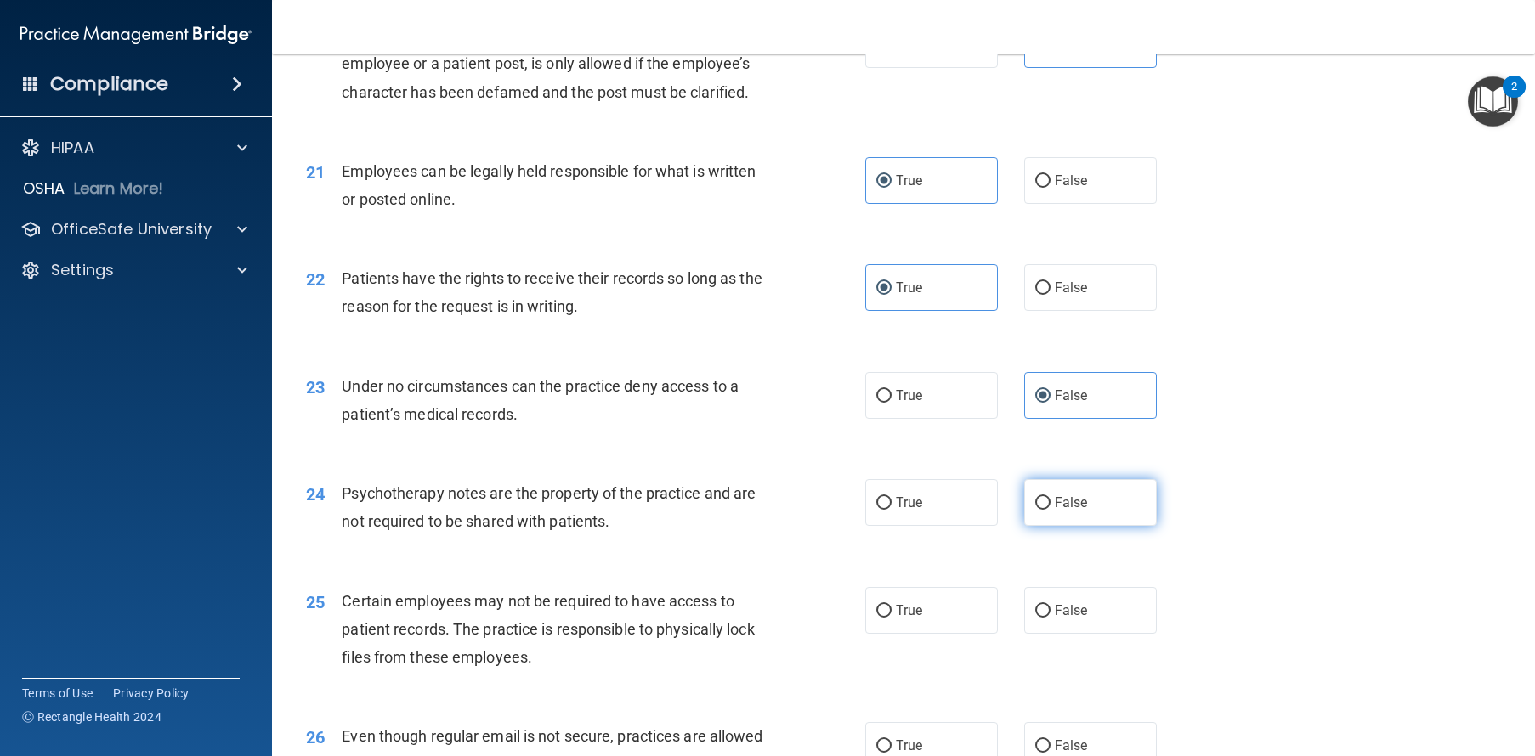
radio input "true"
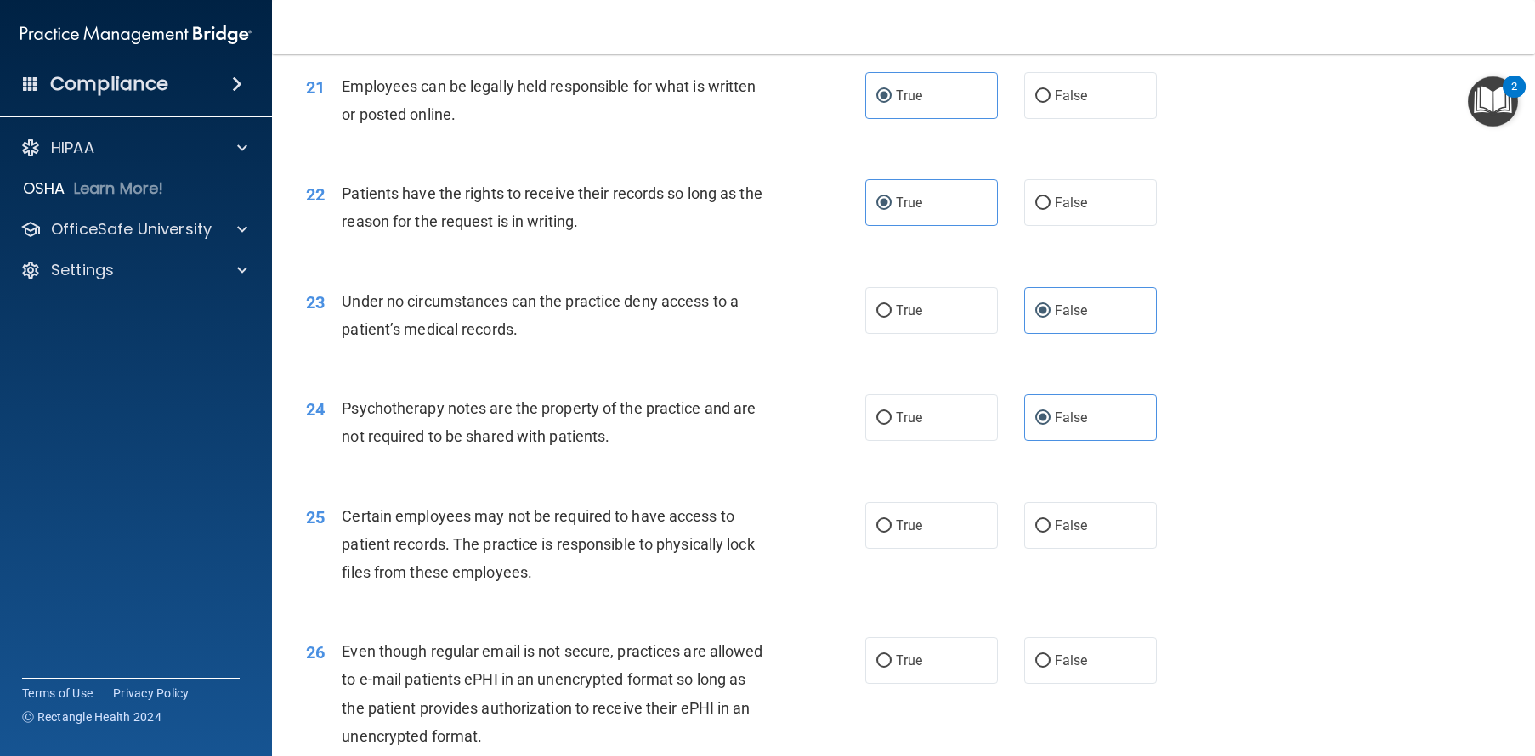
scroll to position [3015, 0]
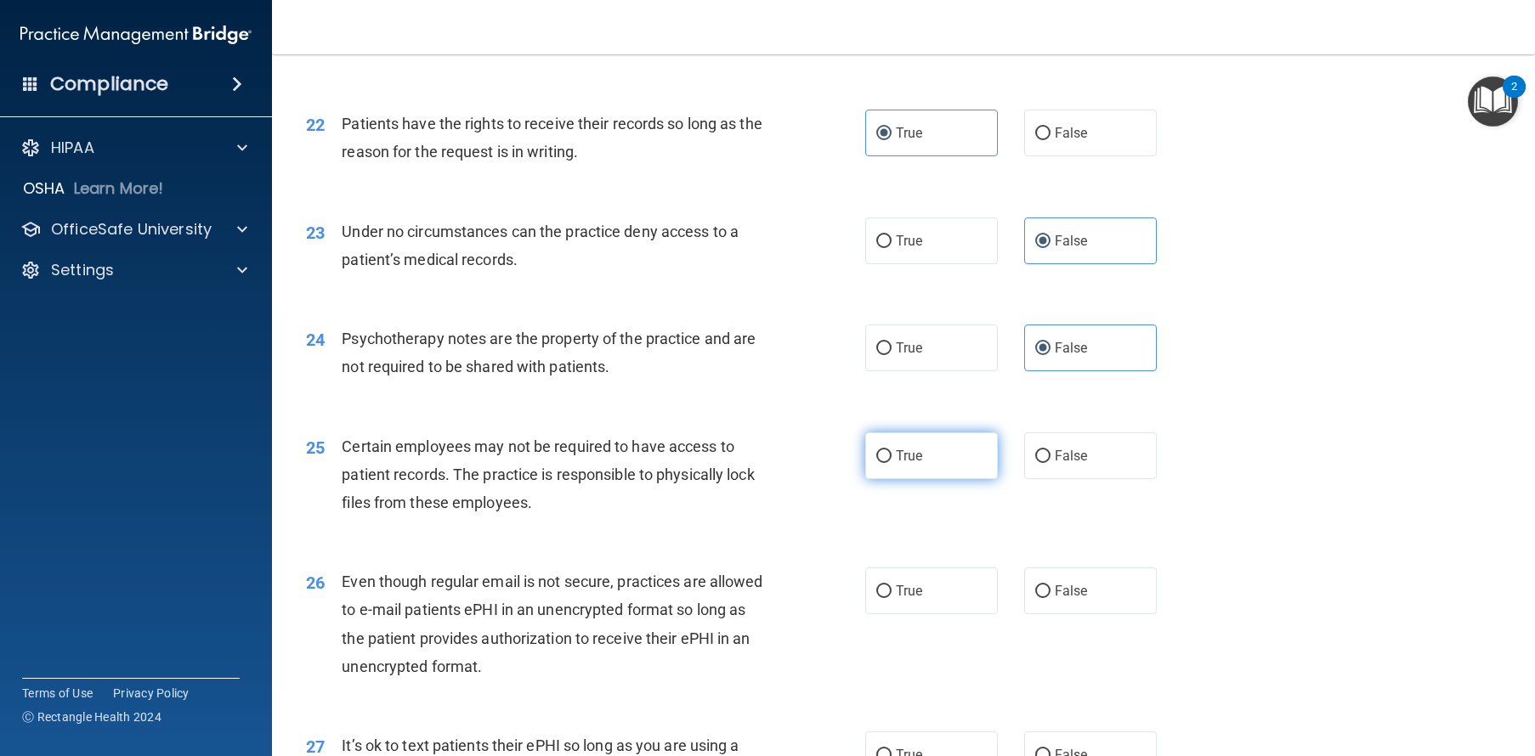
click at [926, 479] on label "True" at bounding box center [931, 456] width 133 height 47
click at [891, 463] on input "True" at bounding box center [883, 456] width 15 height 13
radio input "true"
click at [1112, 614] on label "False" at bounding box center [1090, 591] width 133 height 47
click at [1050, 598] on input "False" at bounding box center [1042, 591] width 15 height 13
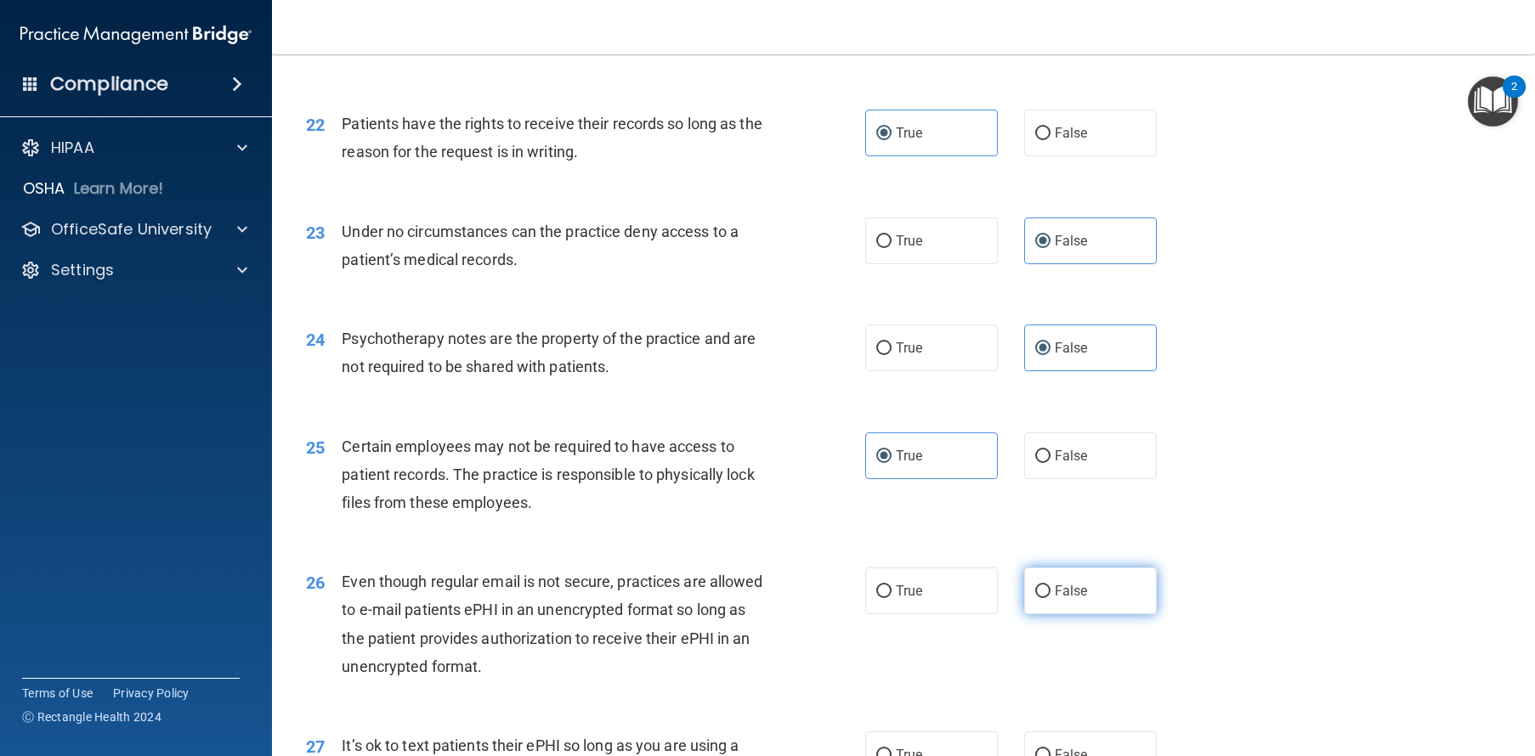
radio input "true"
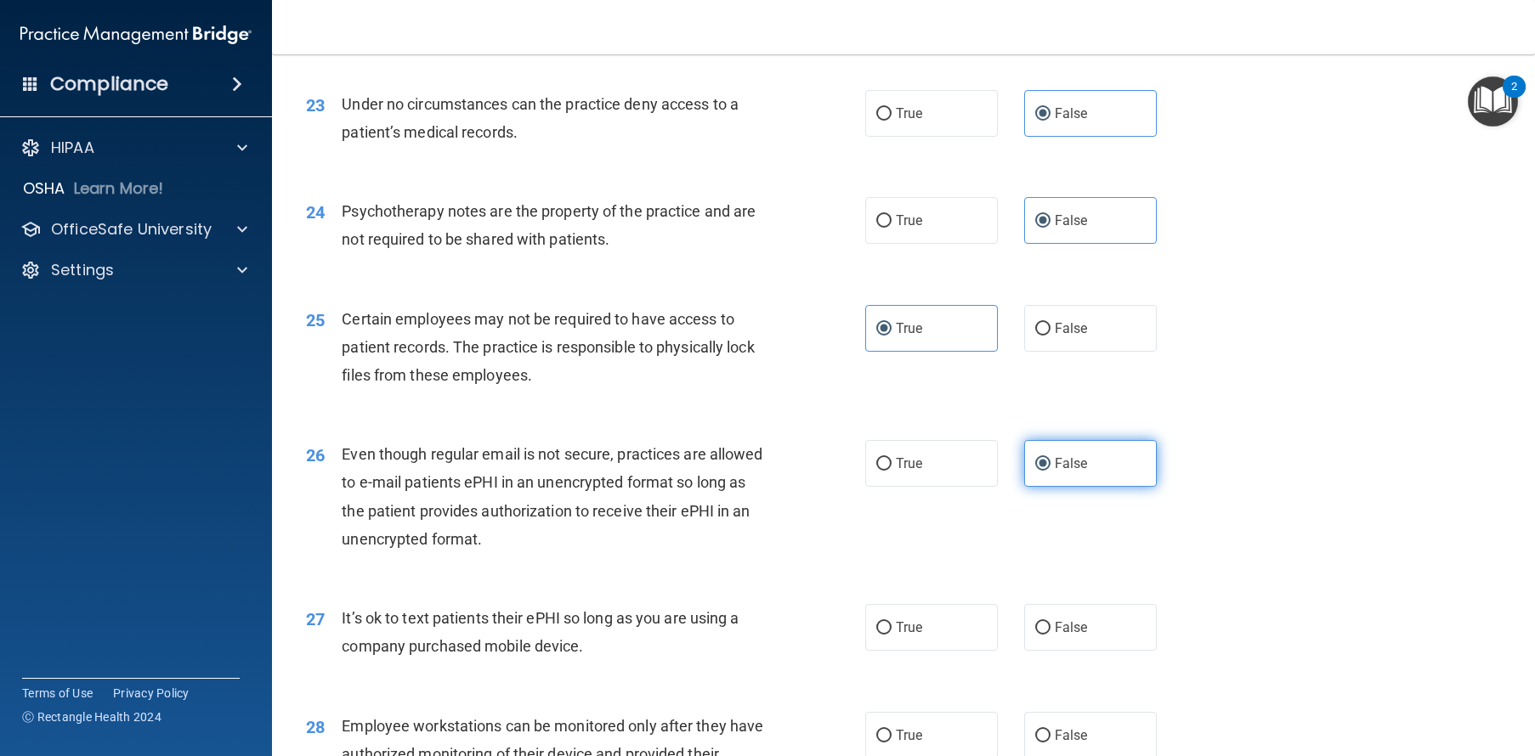
scroll to position [3268, 0]
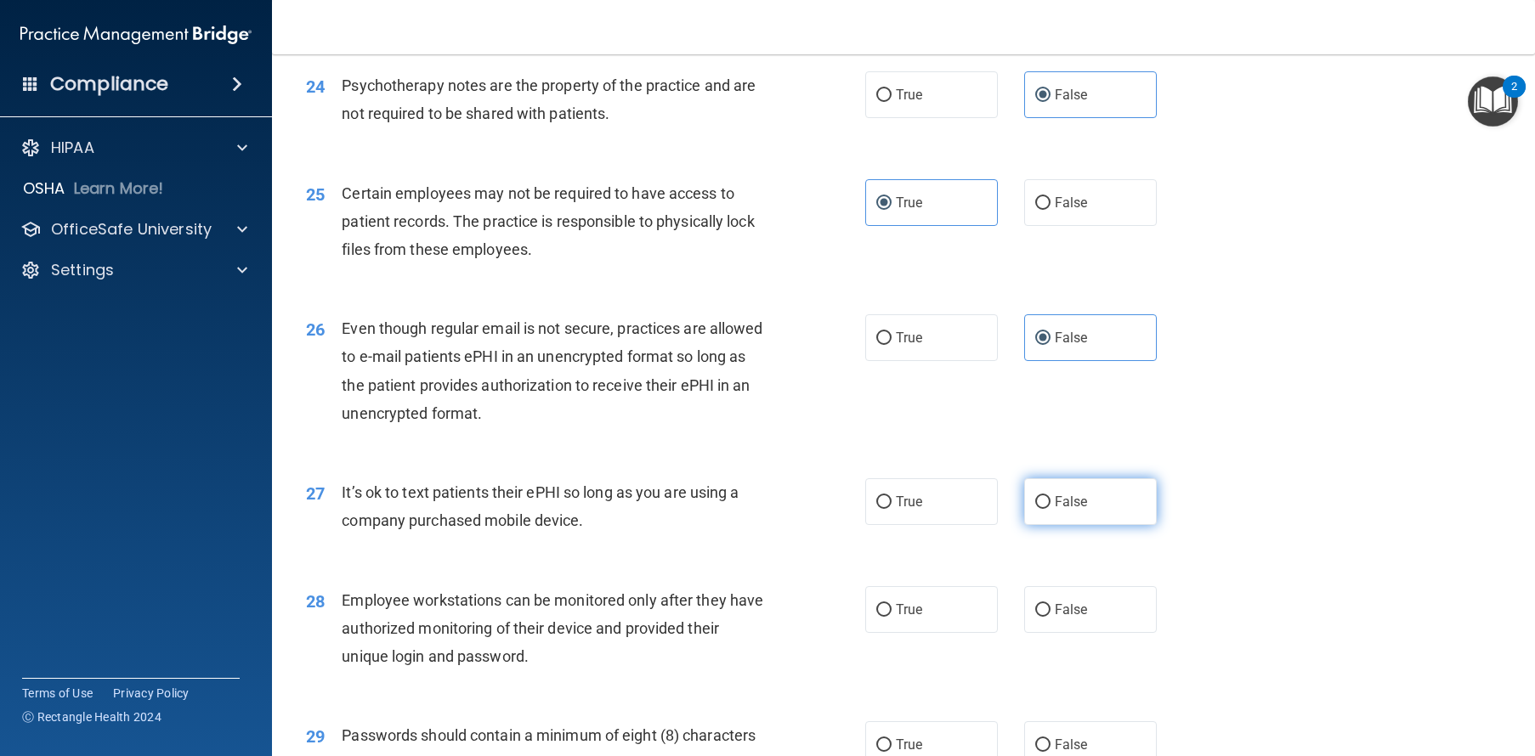
click at [1071, 525] on label "False" at bounding box center [1090, 501] width 133 height 47
click at [1050, 509] on input "False" at bounding box center [1042, 502] width 15 height 13
radio input "true"
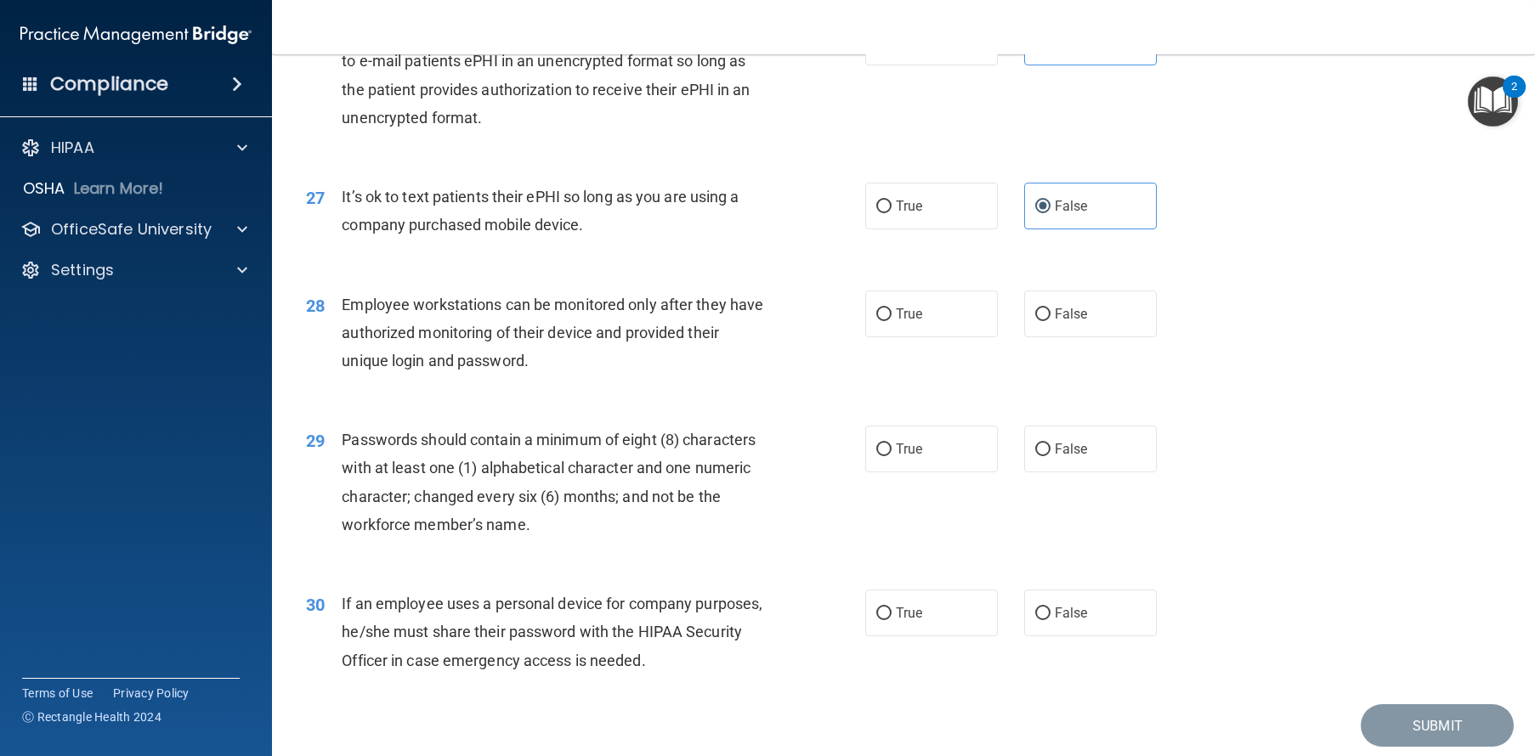
scroll to position [3689, 0]
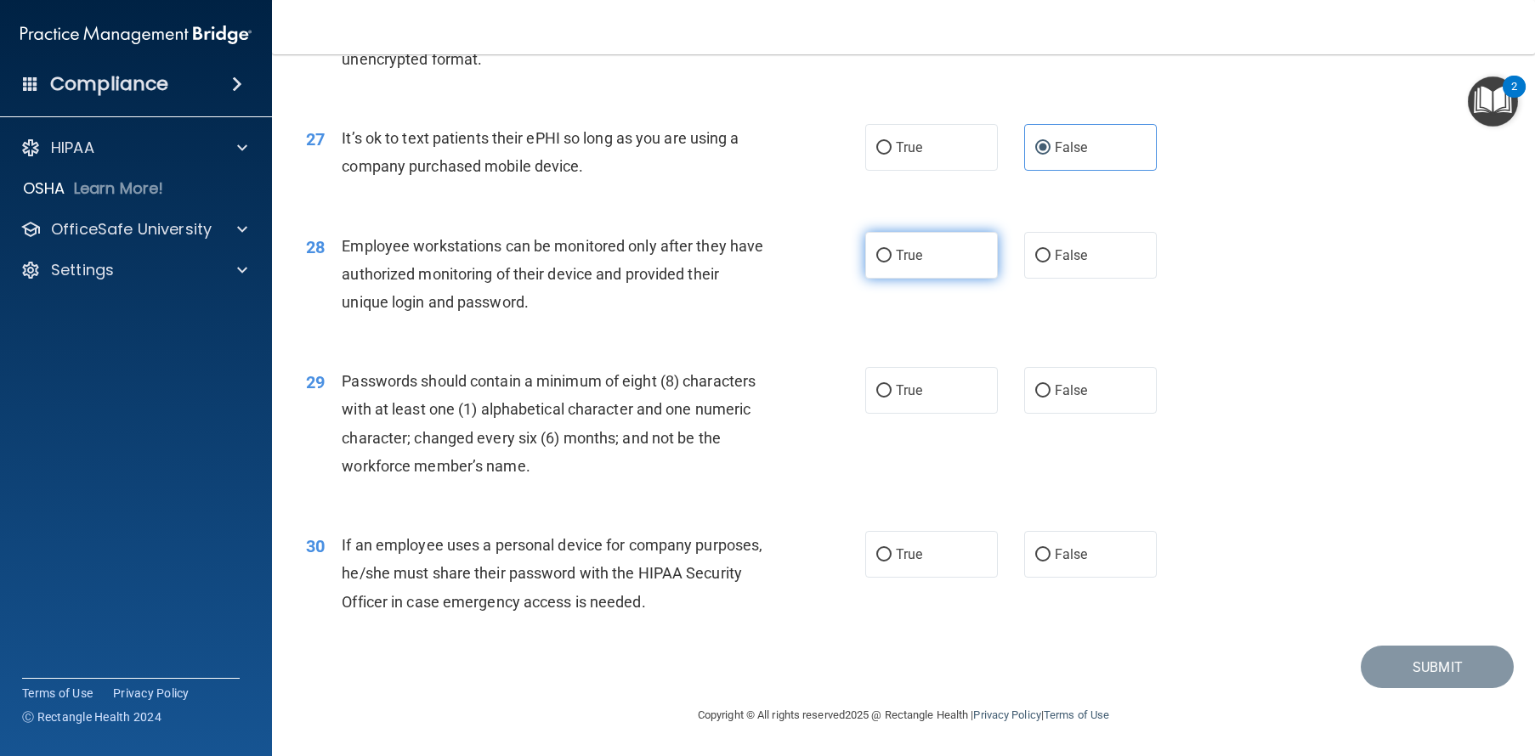
click at [958, 268] on label "True" at bounding box center [931, 255] width 133 height 47
click at [891, 263] on input "True" at bounding box center [883, 256] width 15 height 13
radio input "true"
drag, startPoint x: 925, startPoint y: 396, endPoint x: 907, endPoint y: 442, distance: 49.5
click at [925, 395] on label "True" at bounding box center [931, 390] width 133 height 47
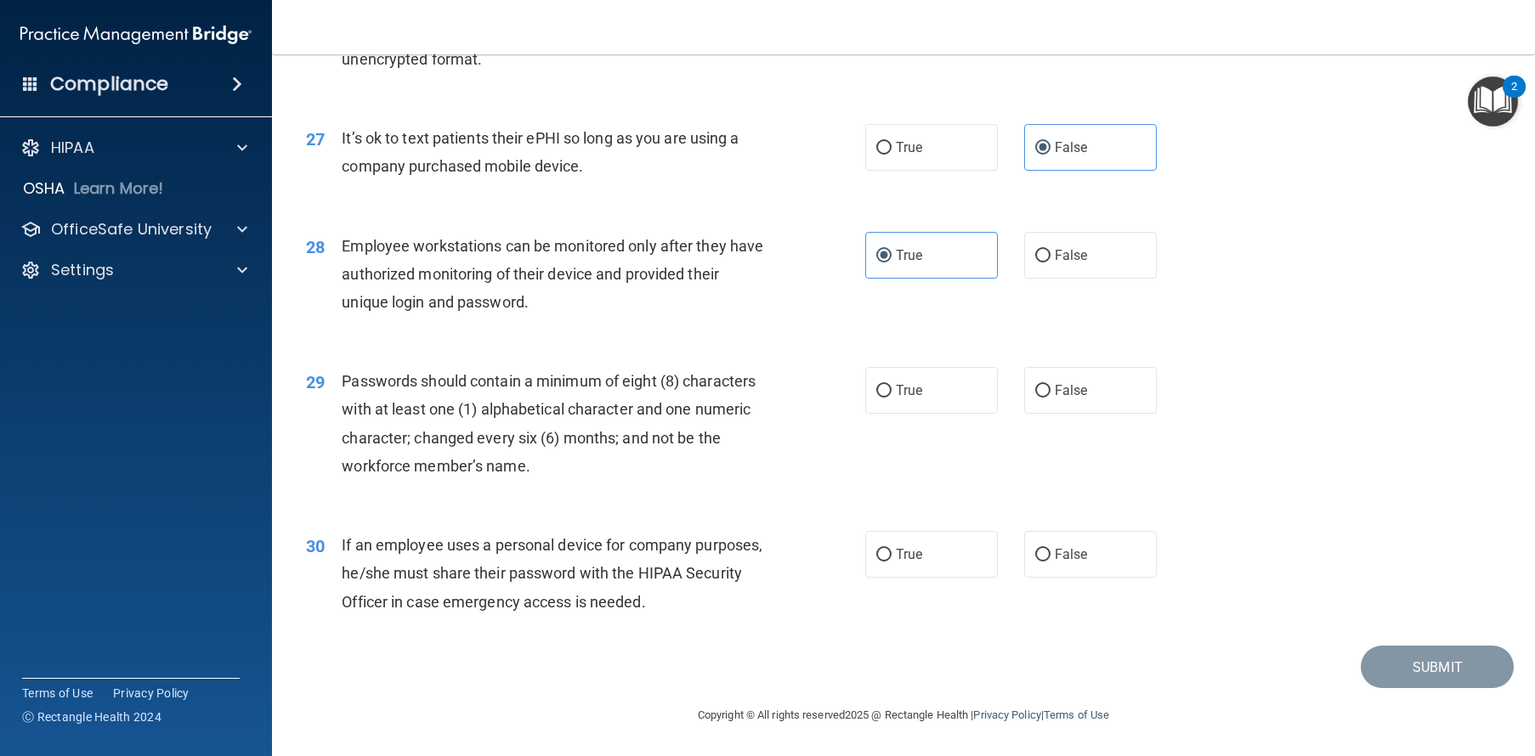
click at [891, 395] on input "True" at bounding box center [883, 391] width 15 height 13
radio input "true"
click at [896, 548] on span "True" at bounding box center [909, 554] width 26 height 16
click at [891, 549] on input "True" at bounding box center [883, 555] width 15 height 13
radio input "true"
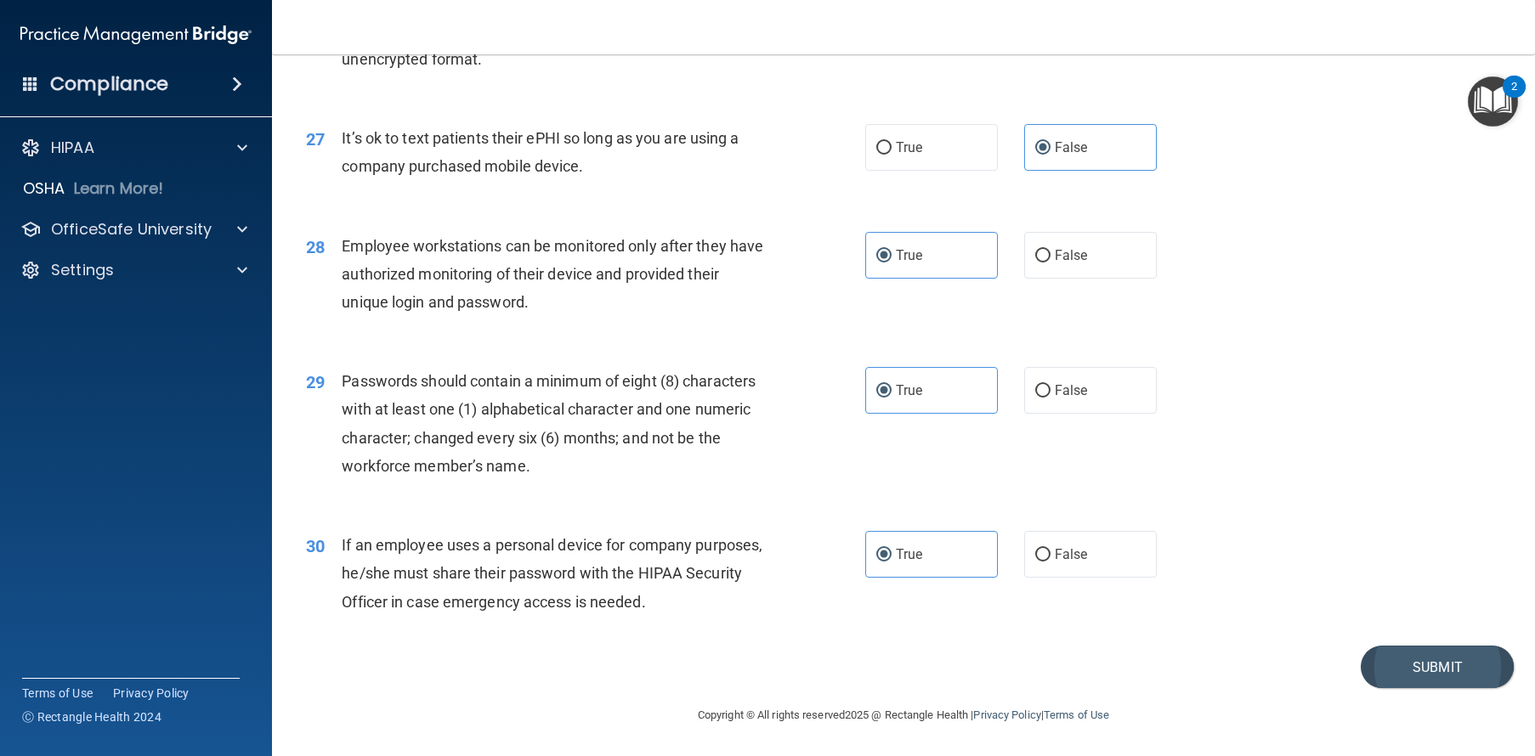
click at [1430, 664] on button "Submit" at bounding box center [1436, 667] width 153 height 43
drag, startPoint x: 1379, startPoint y: 660, endPoint x: 1411, endPoint y: 662, distance: 32.3
click at [1379, 660] on button "Submit" at bounding box center [1436, 667] width 153 height 43
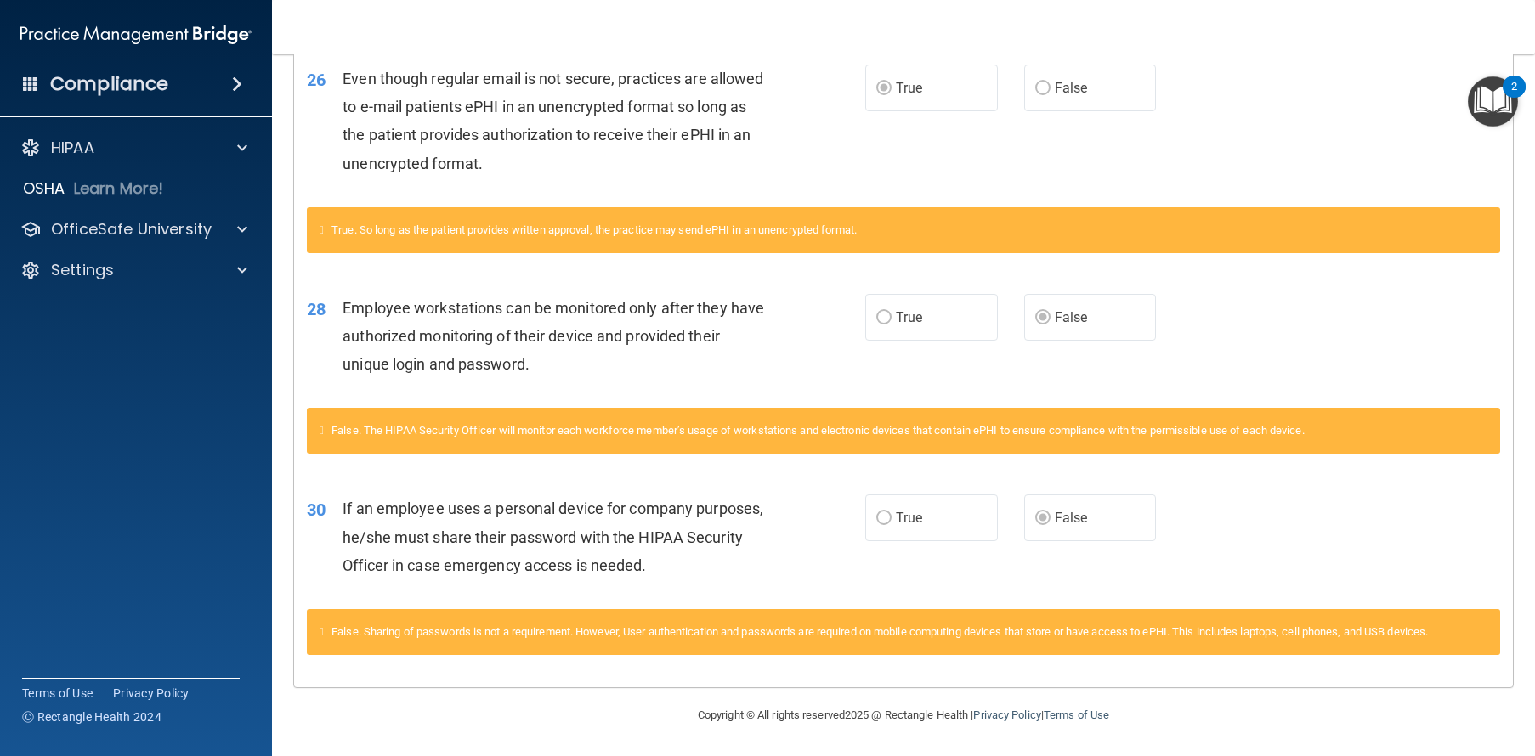
scroll to position [1948, 0]
click at [58, 223] on p "OfficeSafe University" at bounding box center [131, 229] width 161 height 20
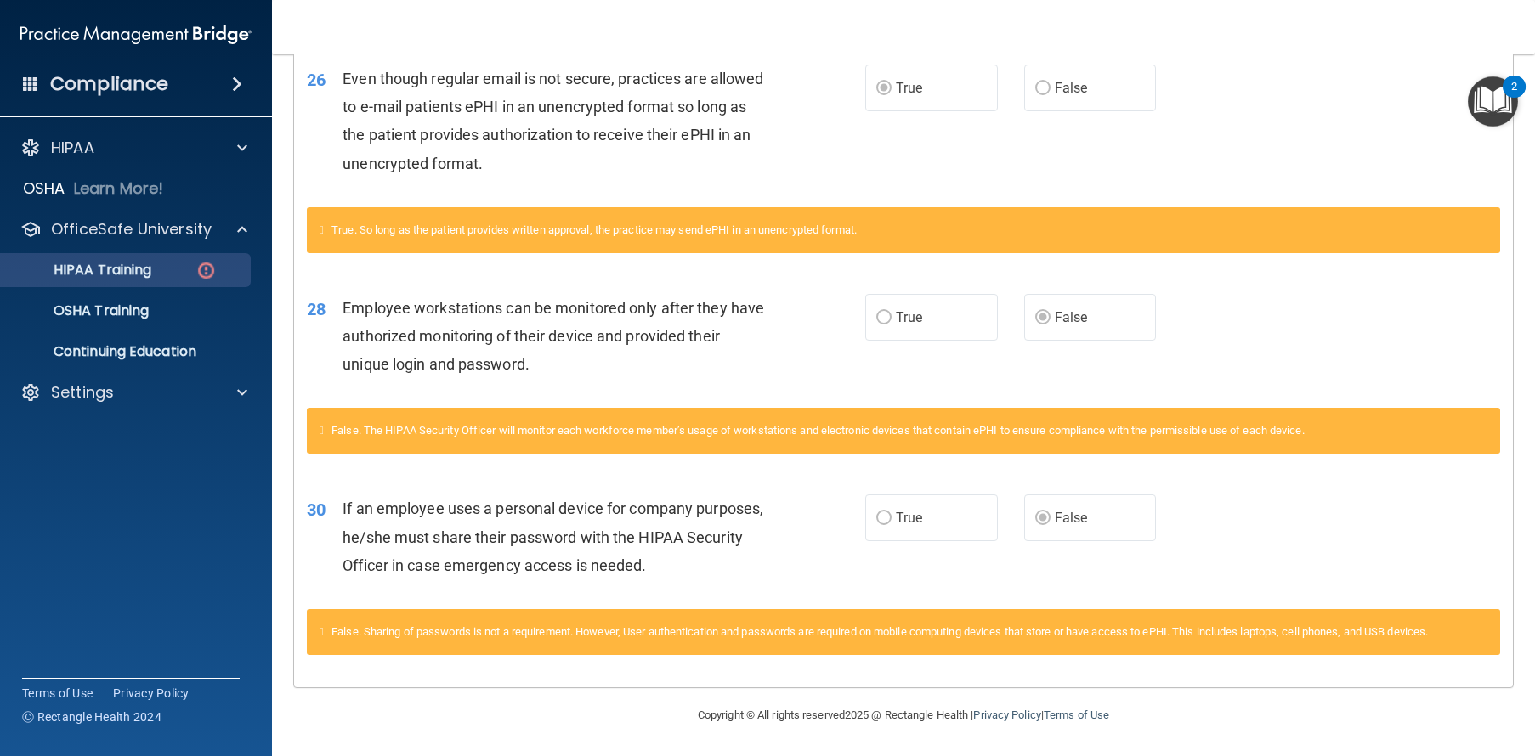
click at [107, 267] on p "HIPAA Training" at bounding box center [81, 270] width 140 height 17
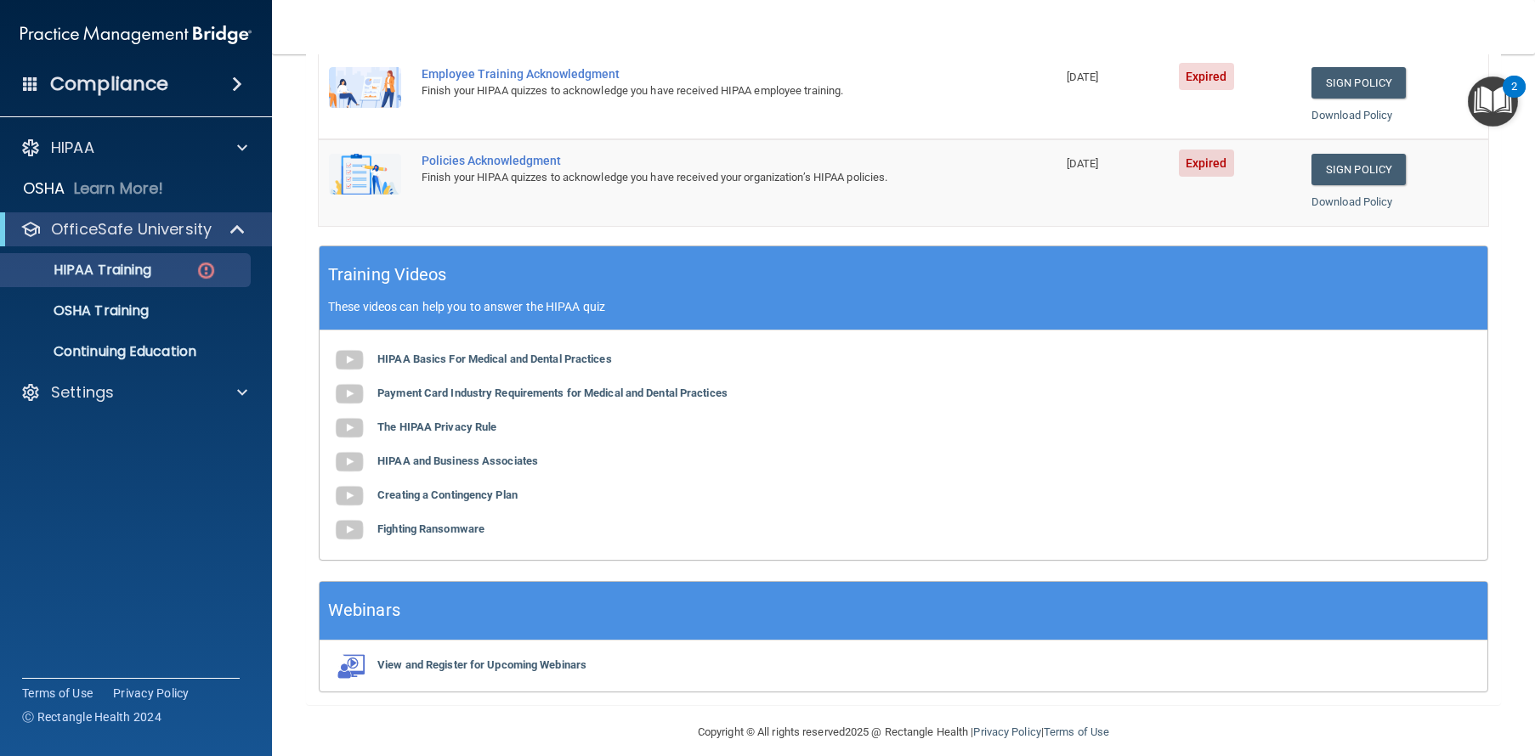
scroll to position [511, 0]
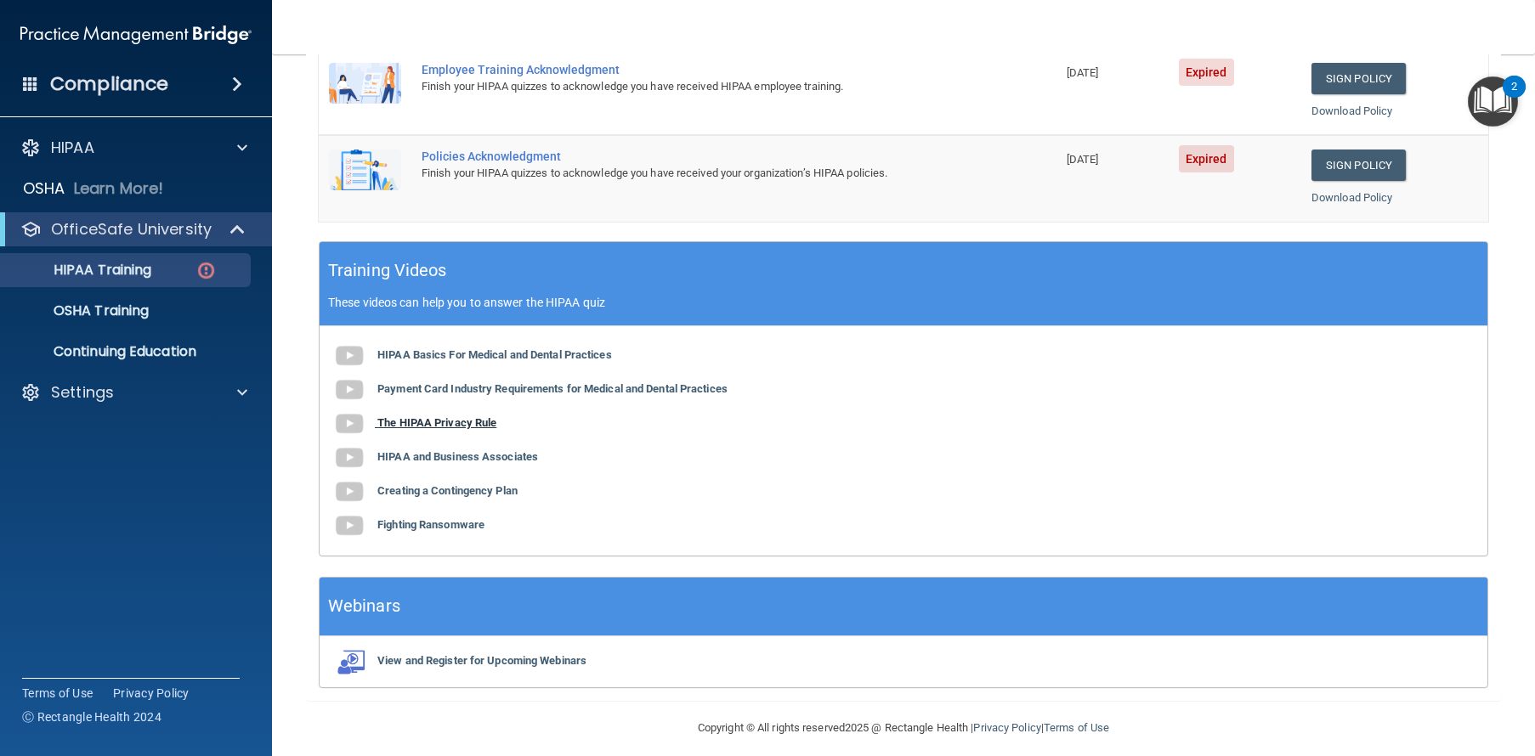
click at [450, 416] on b "The HIPAA Privacy Rule" at bounding box center [436, 422] width 119 height 13
click at [395, 450] on b "HIPAA and Business Associates" at bounding box center [457, 456] width 161 height 13
click at [397, 484] on b "Creating a Contingency Plan" at bounding box center [447, 490] width 140 height 13
click at [388, 518] on b "Fighting Ransomware" at bounding box center [430, 524] width 107 height 13
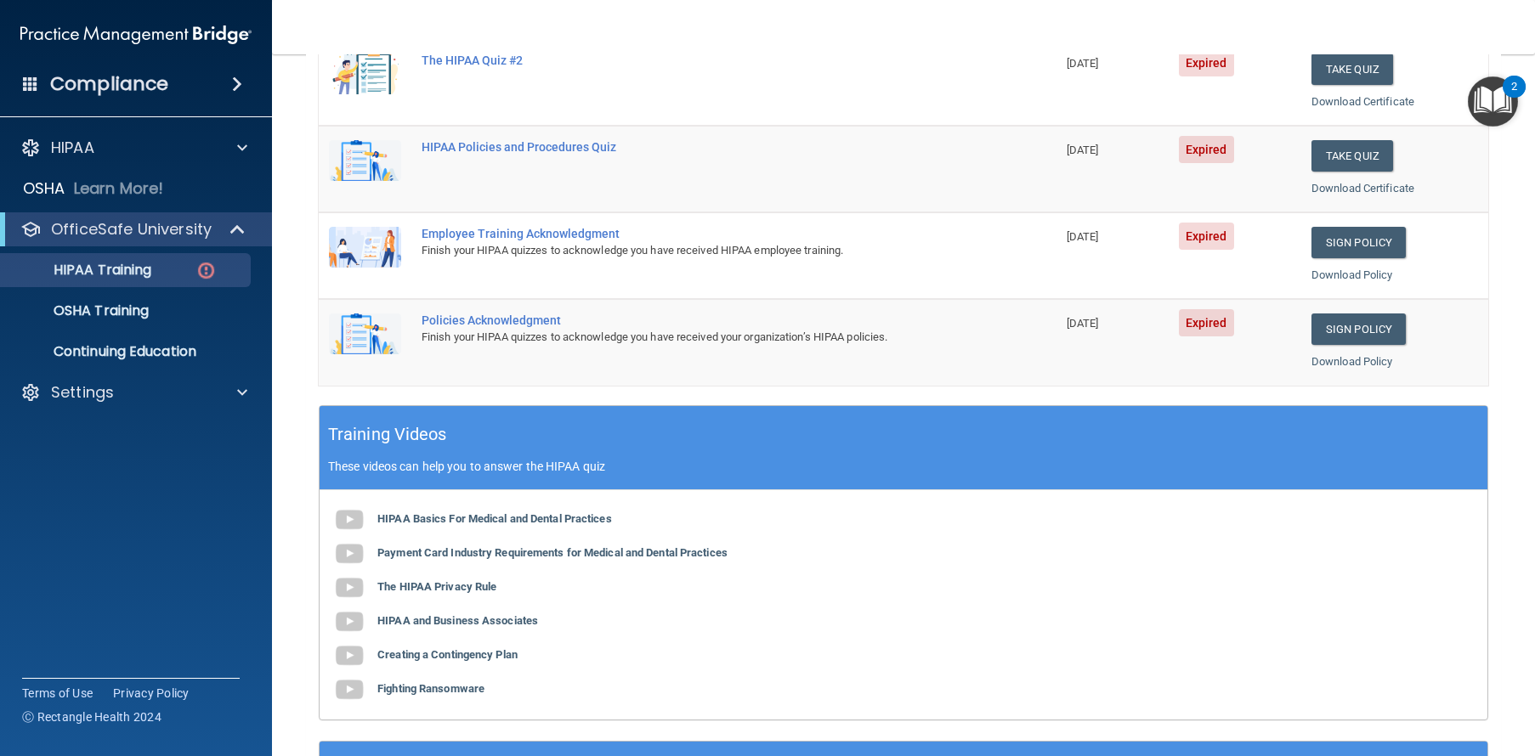
scroll to position [0, 0]
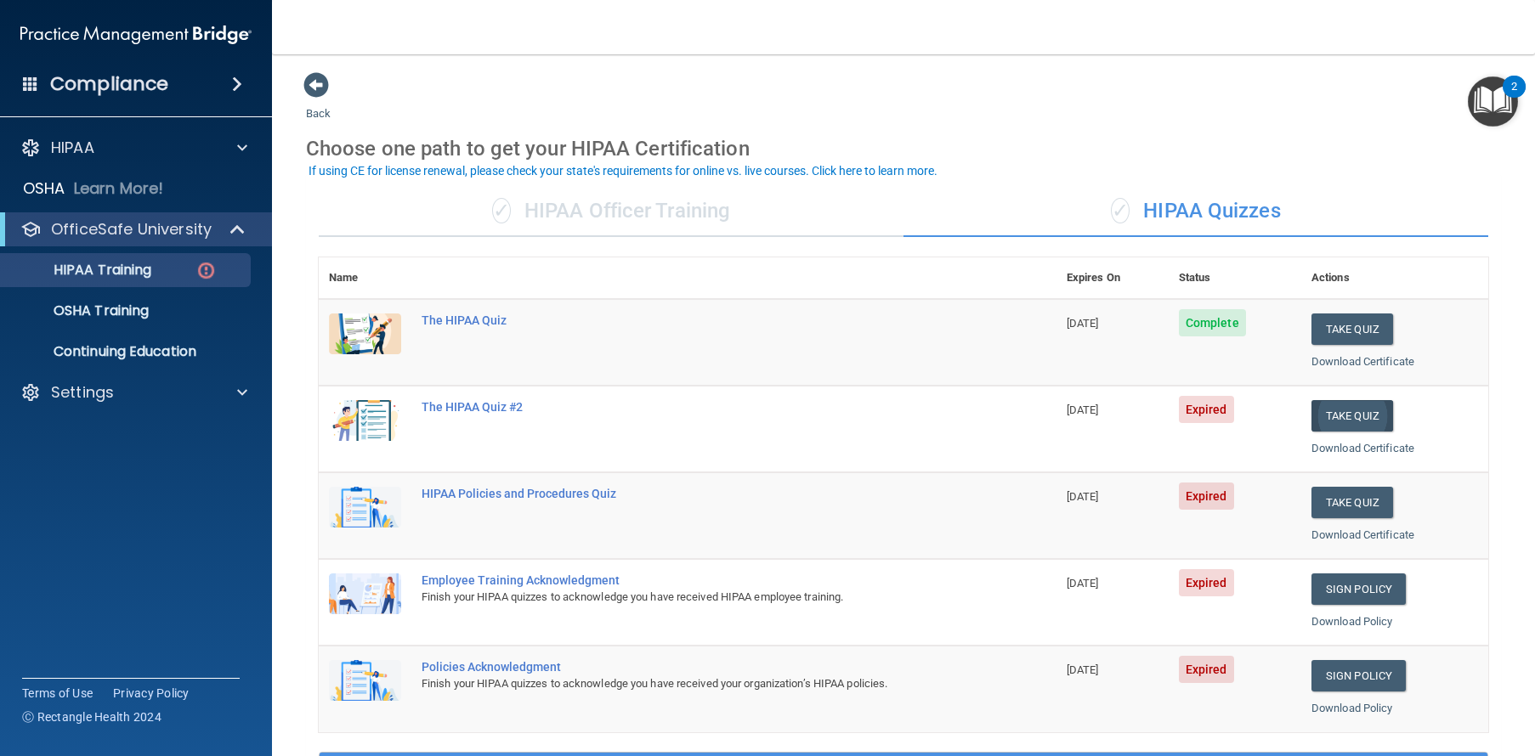
click at [1311, 413] on button "Take Quiz" at bounding box center [1352, 415] width 82 height 31
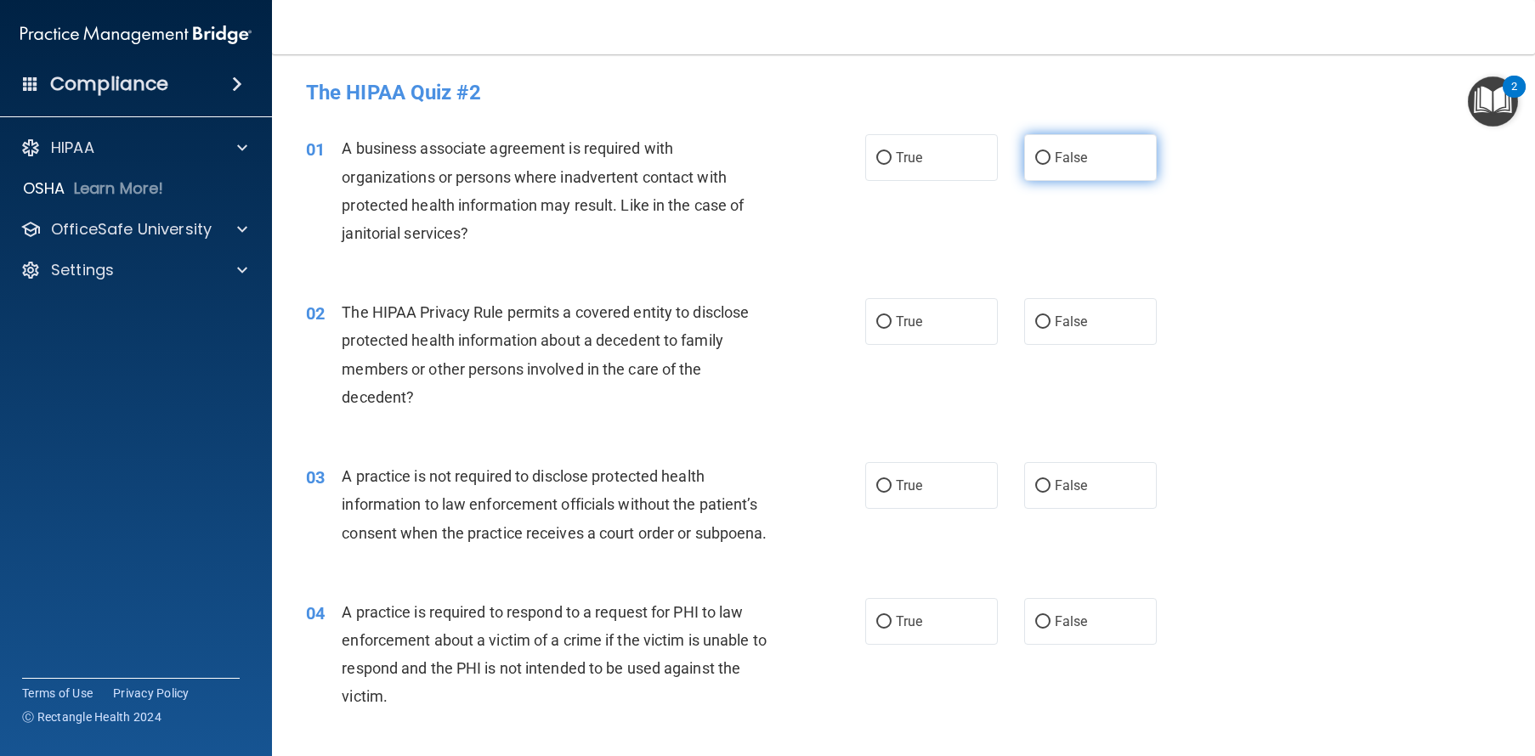
click at [1092, 156] on label "False" at bounding box center [1090, 157] width 133 height 47
click at [1050, 156] on input "False" at bounding box center [1042, 158] width 15 height 13
radio input "true"
click at [899, 309] on label "True" at bounding box center [931, 321] width 133 height 47
click at [891, 316] on input "True" at bounding box center [883, 322] width 15 height 13
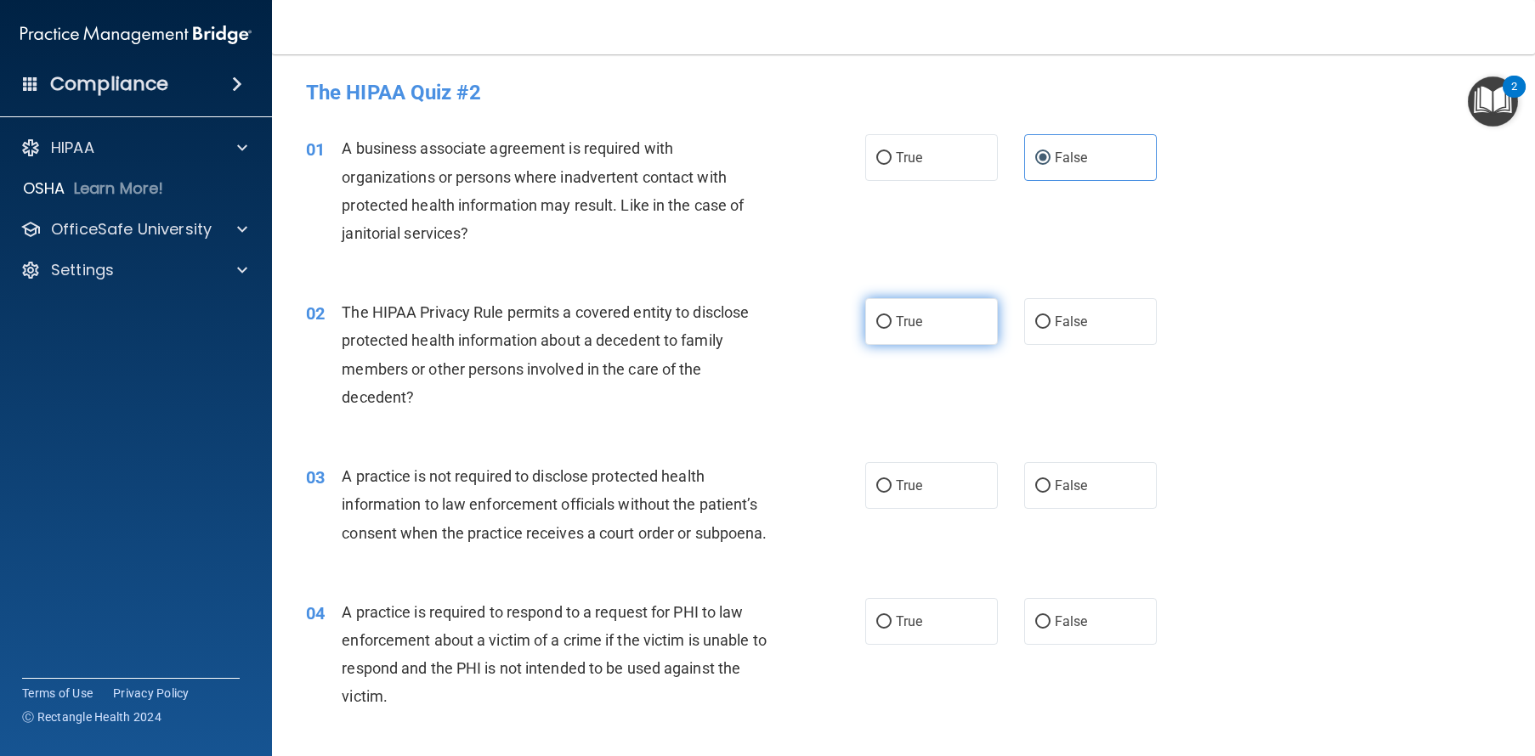
radio input "true"
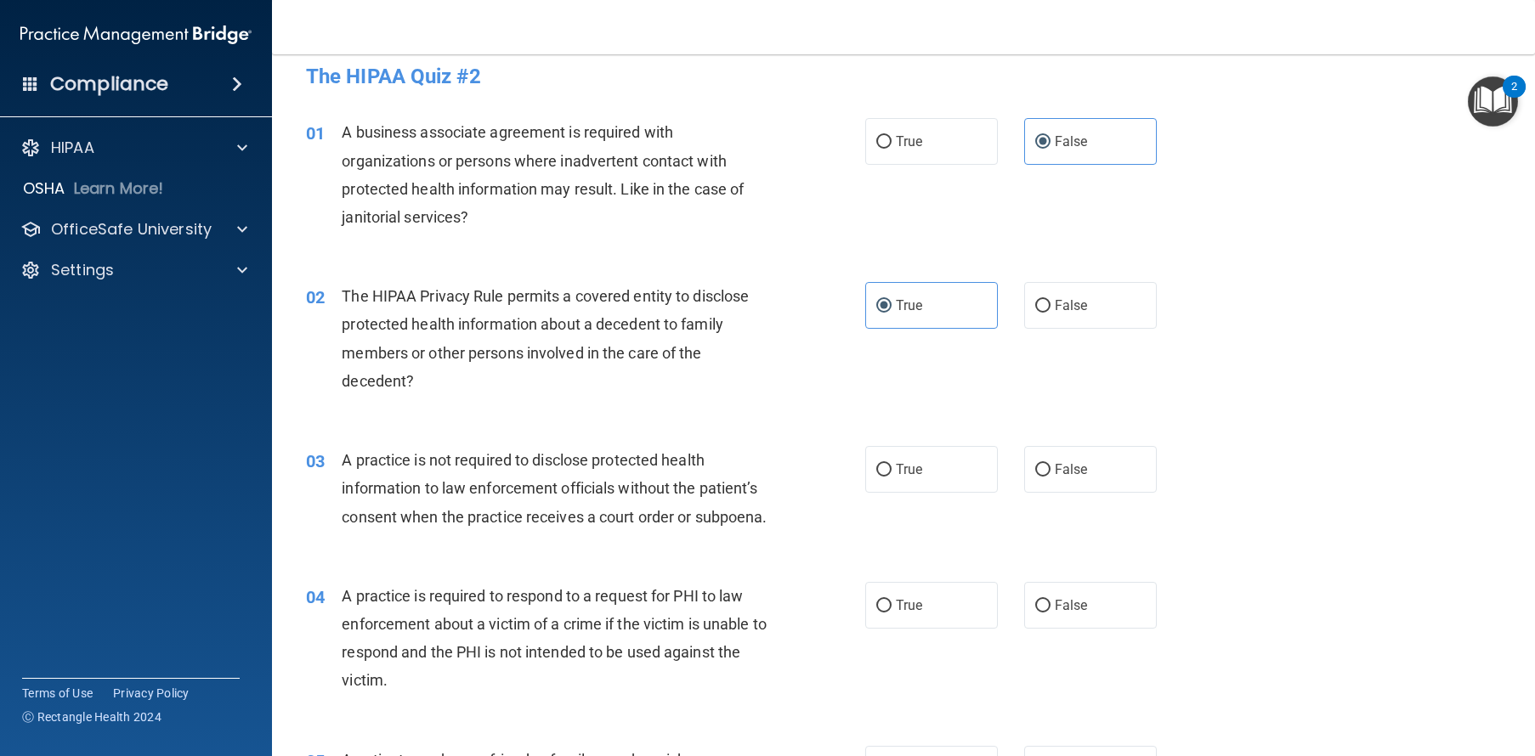
scroll to position [164, 0]
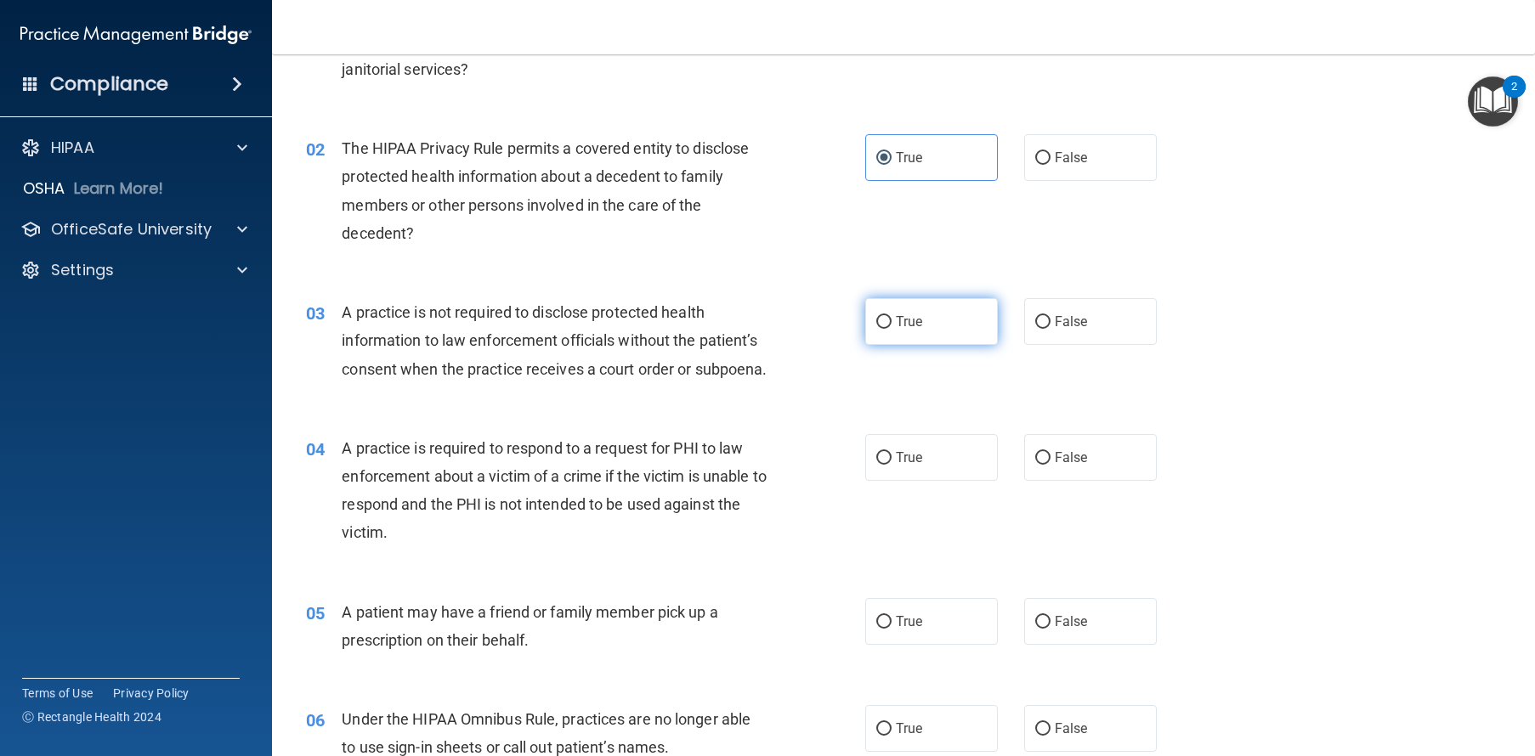
click at [930, 313] on label "True" at bounding box center [931, 321] width 133 height 47
click at [891, 316] on input "True" at bounding box center [883, 322] width 15 height 13
radio input "true"
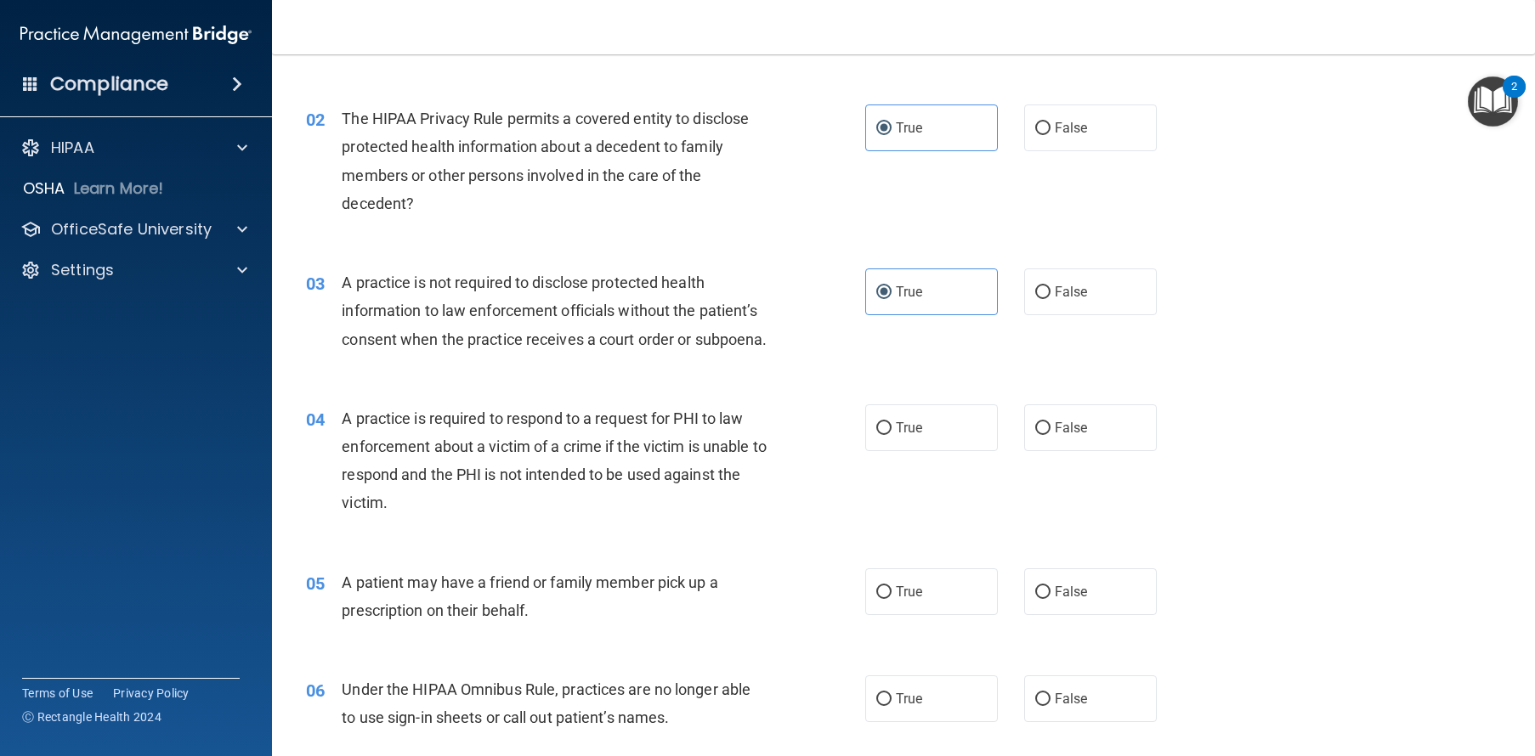
scroll to position [198, 0]
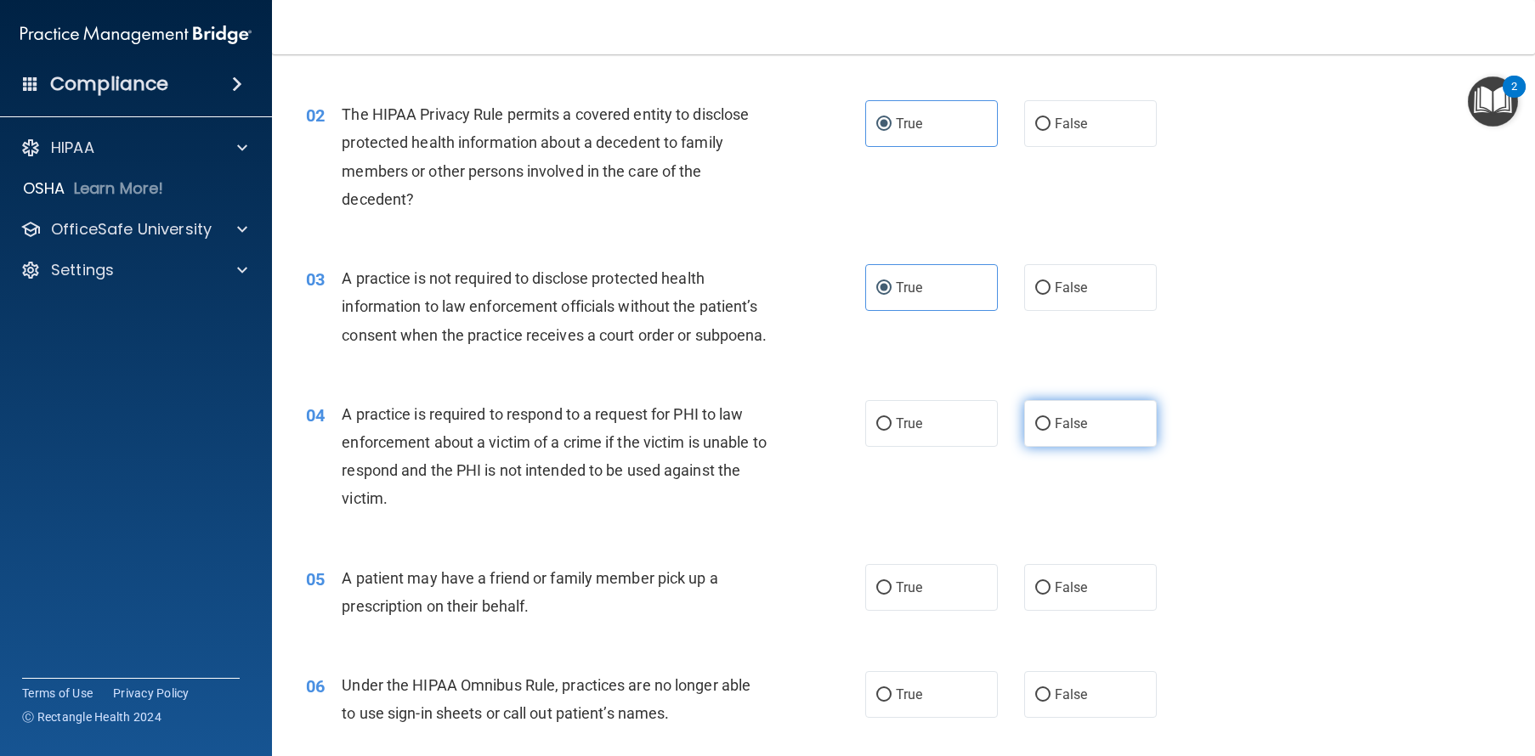
click at [1117, 437] on label "False" at bounding box center [1090, 423] width 133 height 47
click at [1050, 431] on input "False" at bounding box center [1042, 424] width 15 height 13
radio input "true"
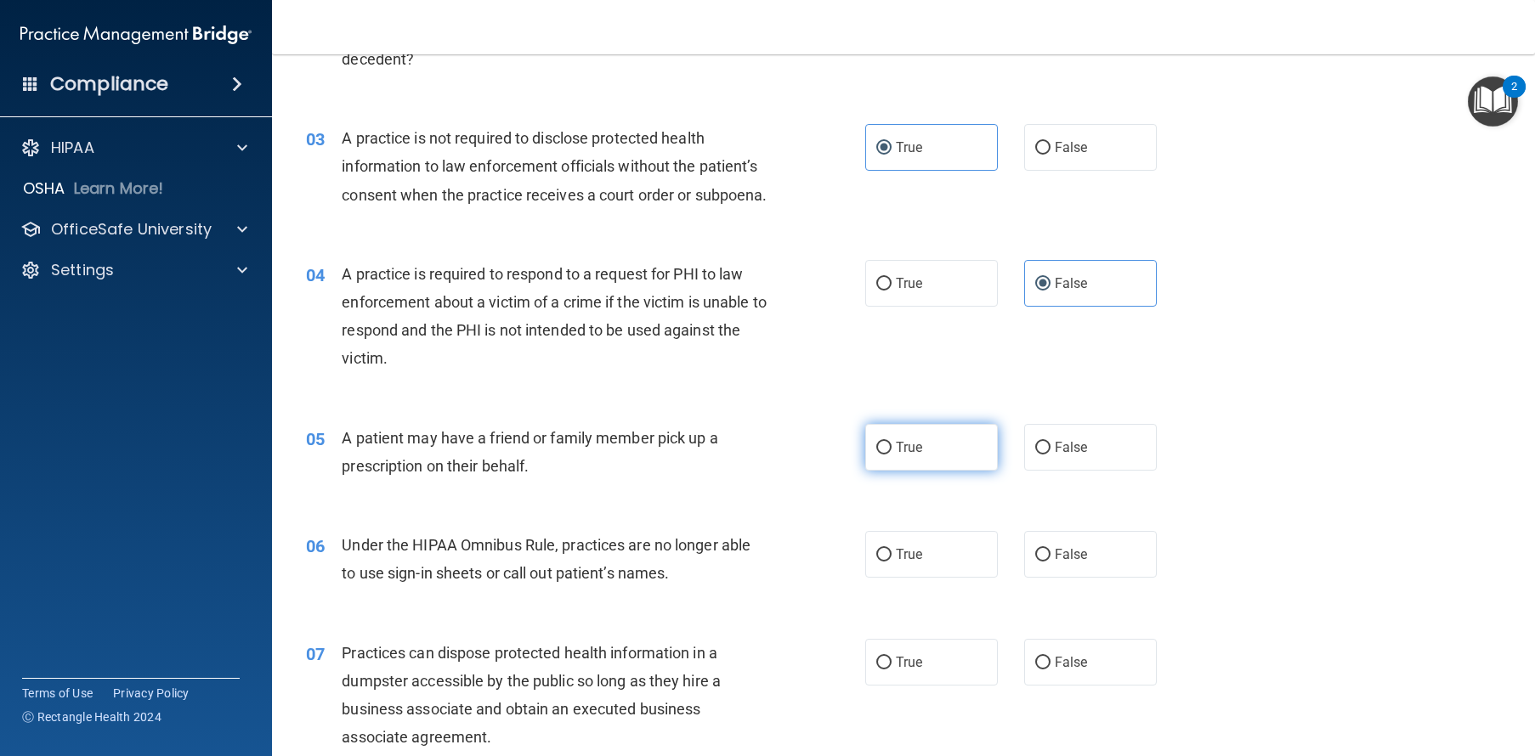
click at [914, 455] on span "True" at bounding box center [909, 447] width 26 height 16
click at [891, 455] on input "True" at bounding box center [883, 448] width 15 height 13
radio input "true"
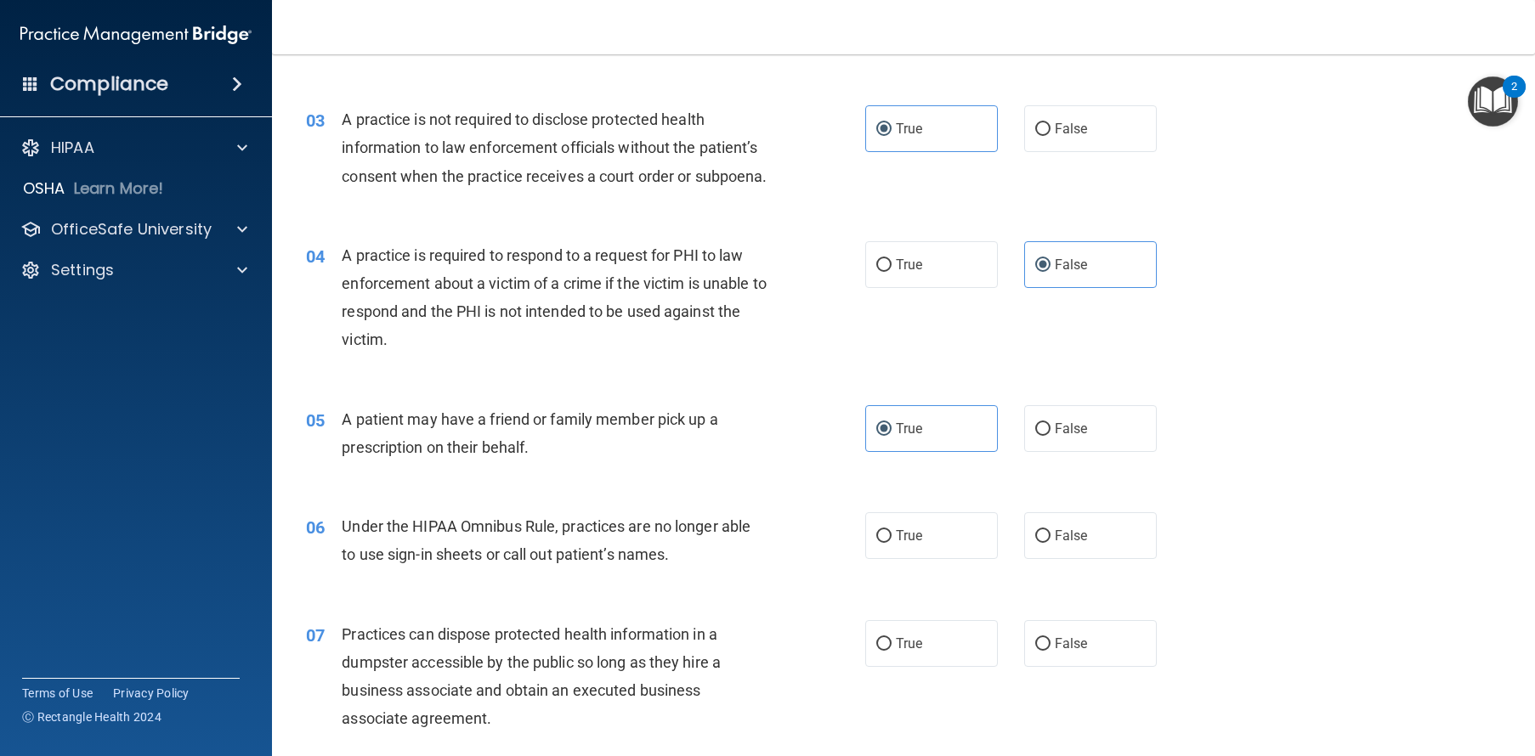
scroll to position [360, 0]
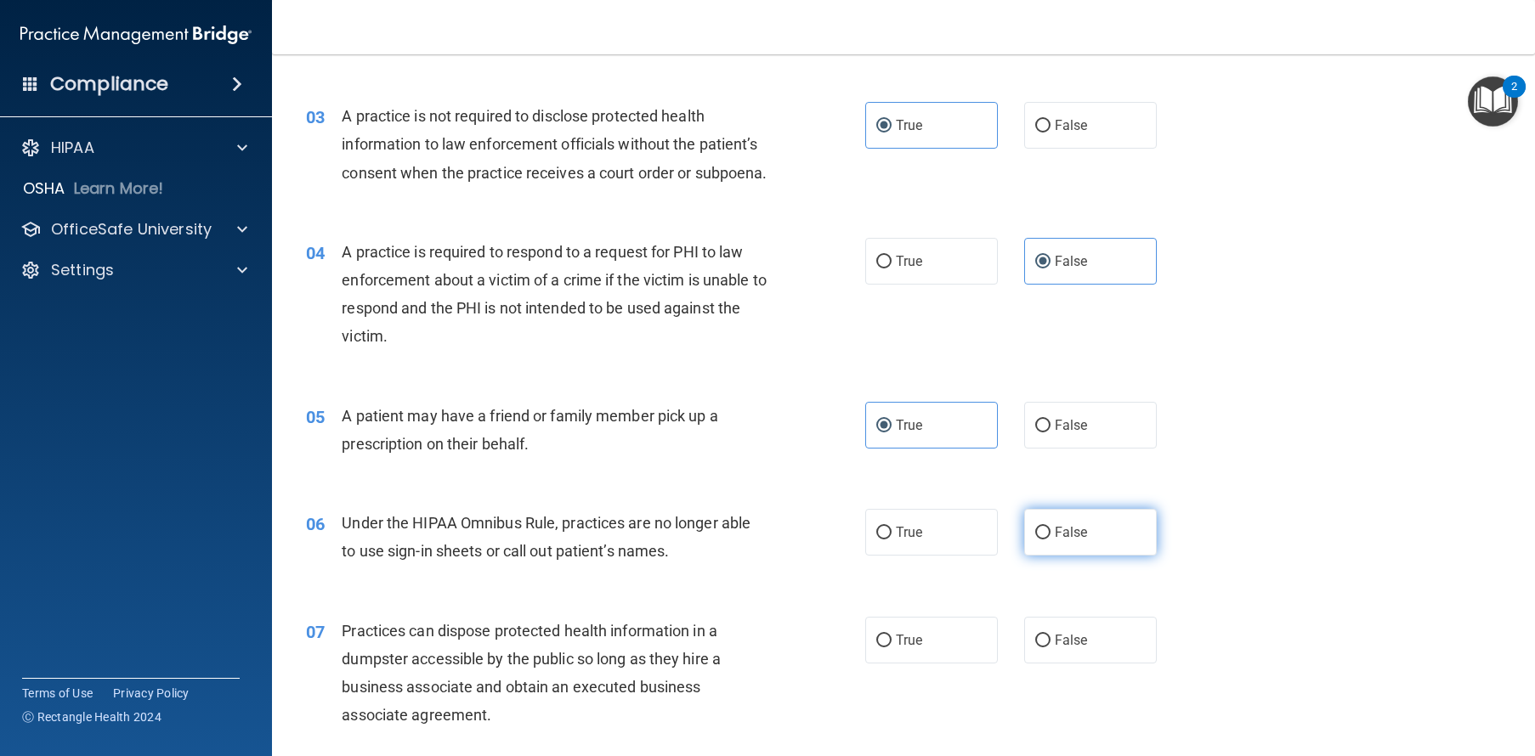
click at [1035, 540] on input "False" at bounding box center [1042, 533] width 15 height 13
radio input "true"
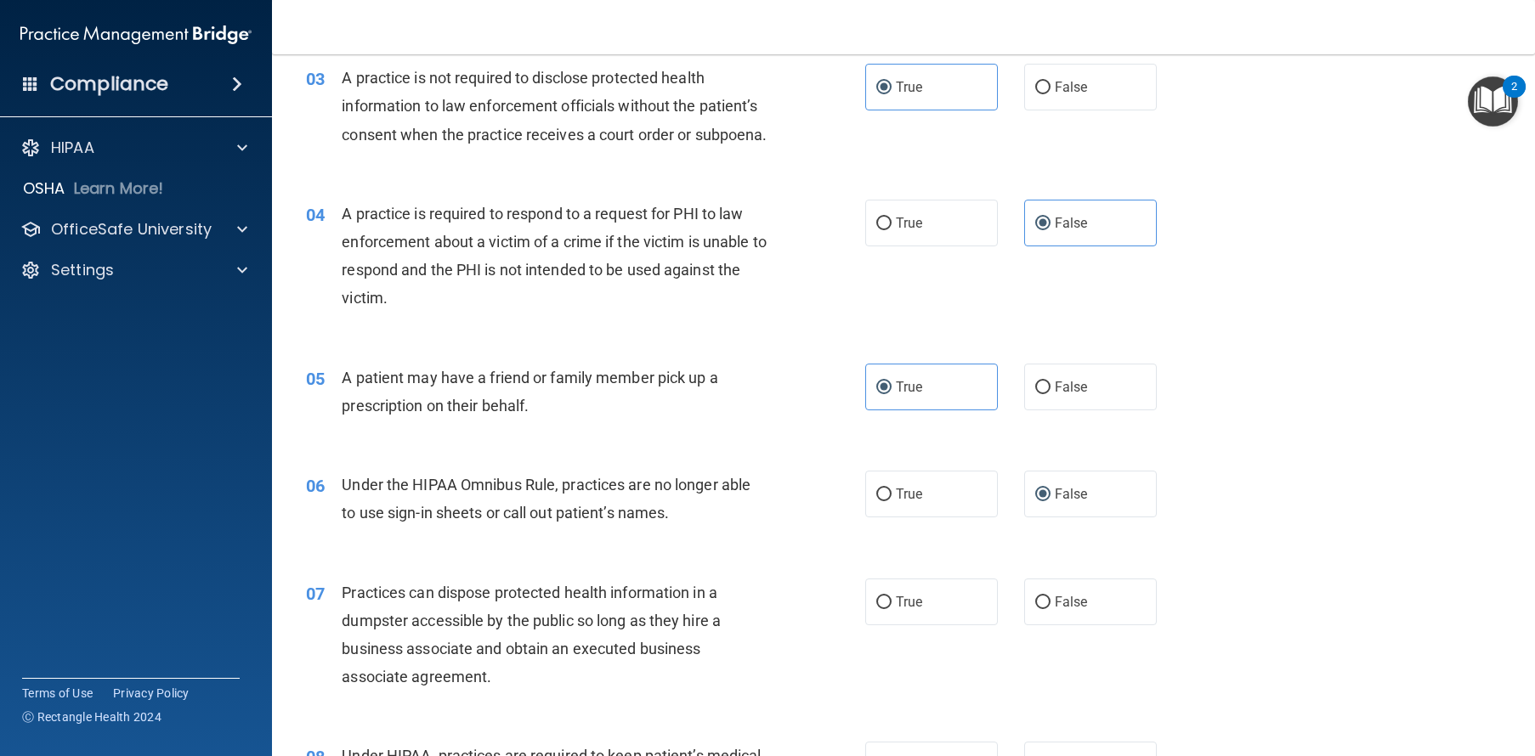
scroll to position [422, 0]
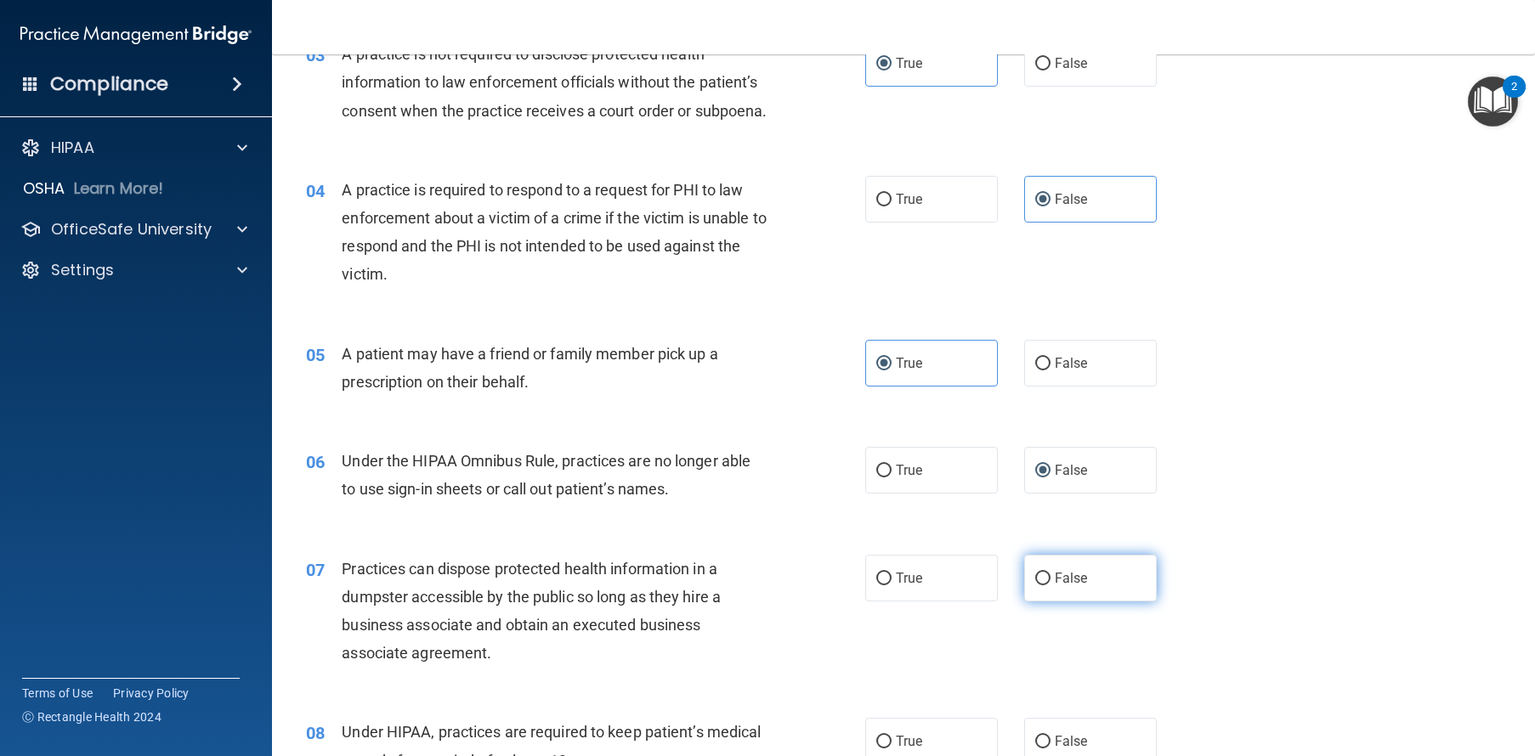
click at [1092, 602] on label "False" at bounding box center [1090, 578] width 133 height 47
click at [1050, 585] on input "False" at bounding box center [1042, 579] width 15 height 13
radio input "true"
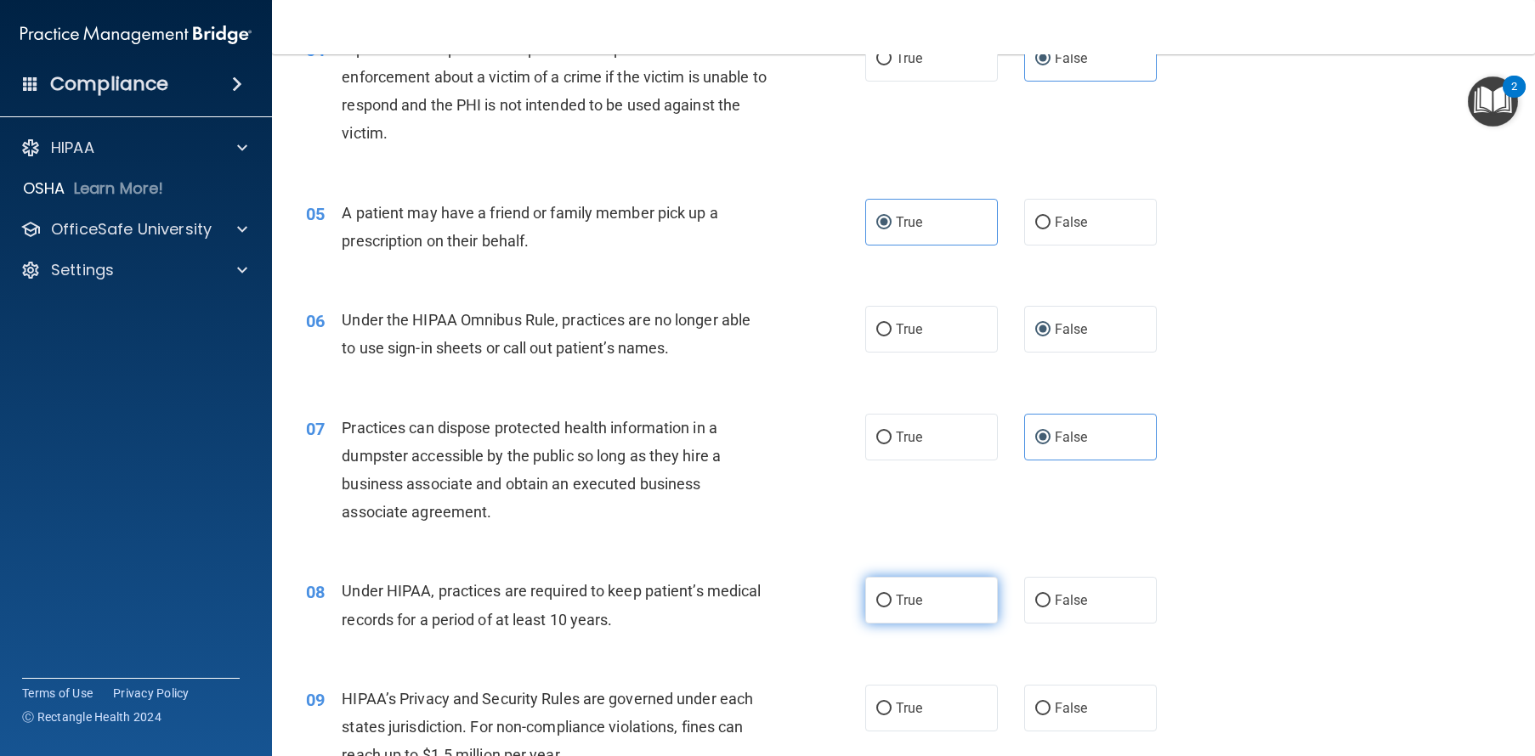
click at [981, 614] on label "True" at bounding box center [931, 600] width 133 height 47
click at [891, 608] on input "True" at bounding box center [883, 601] width 15 height 13
radio input "true"
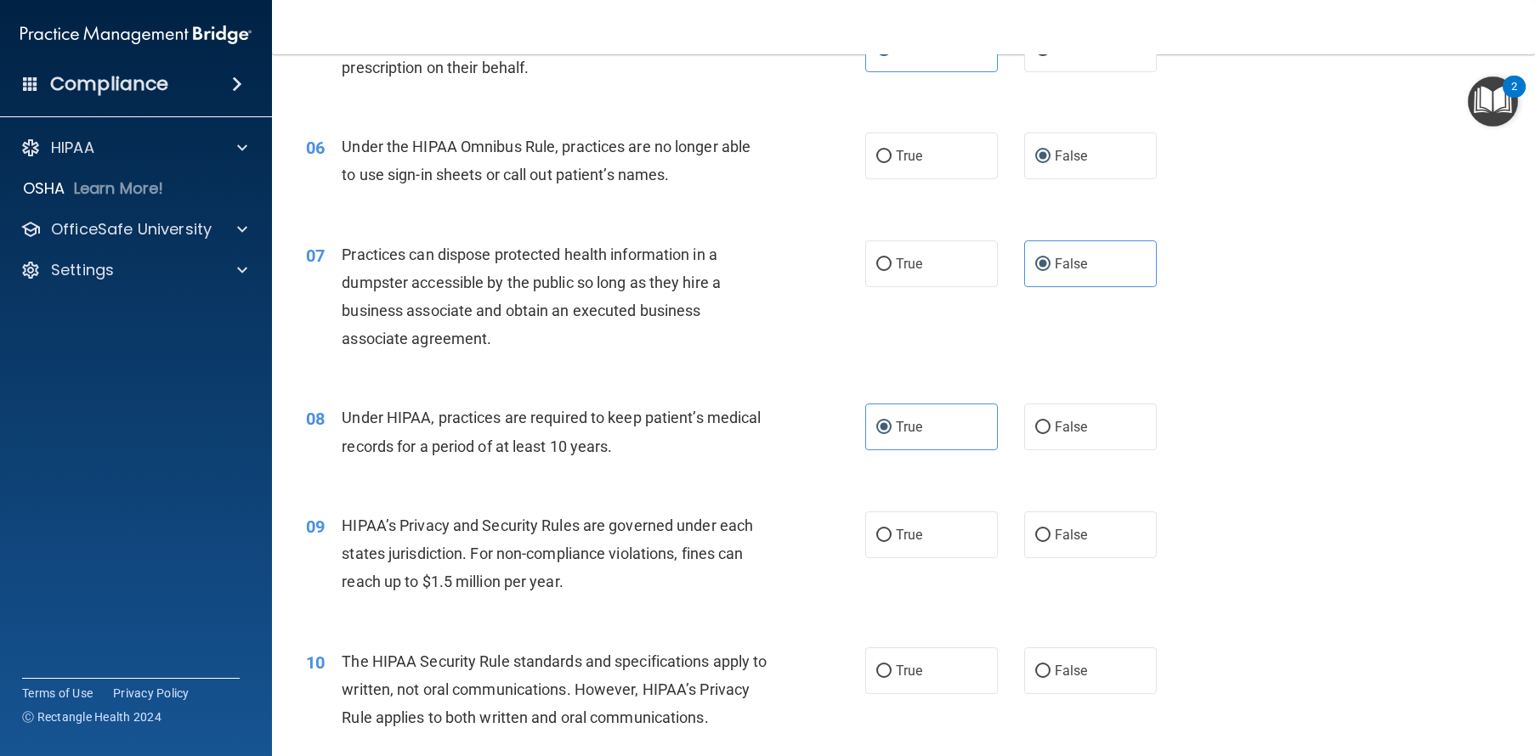
scroll to position [818, 0]
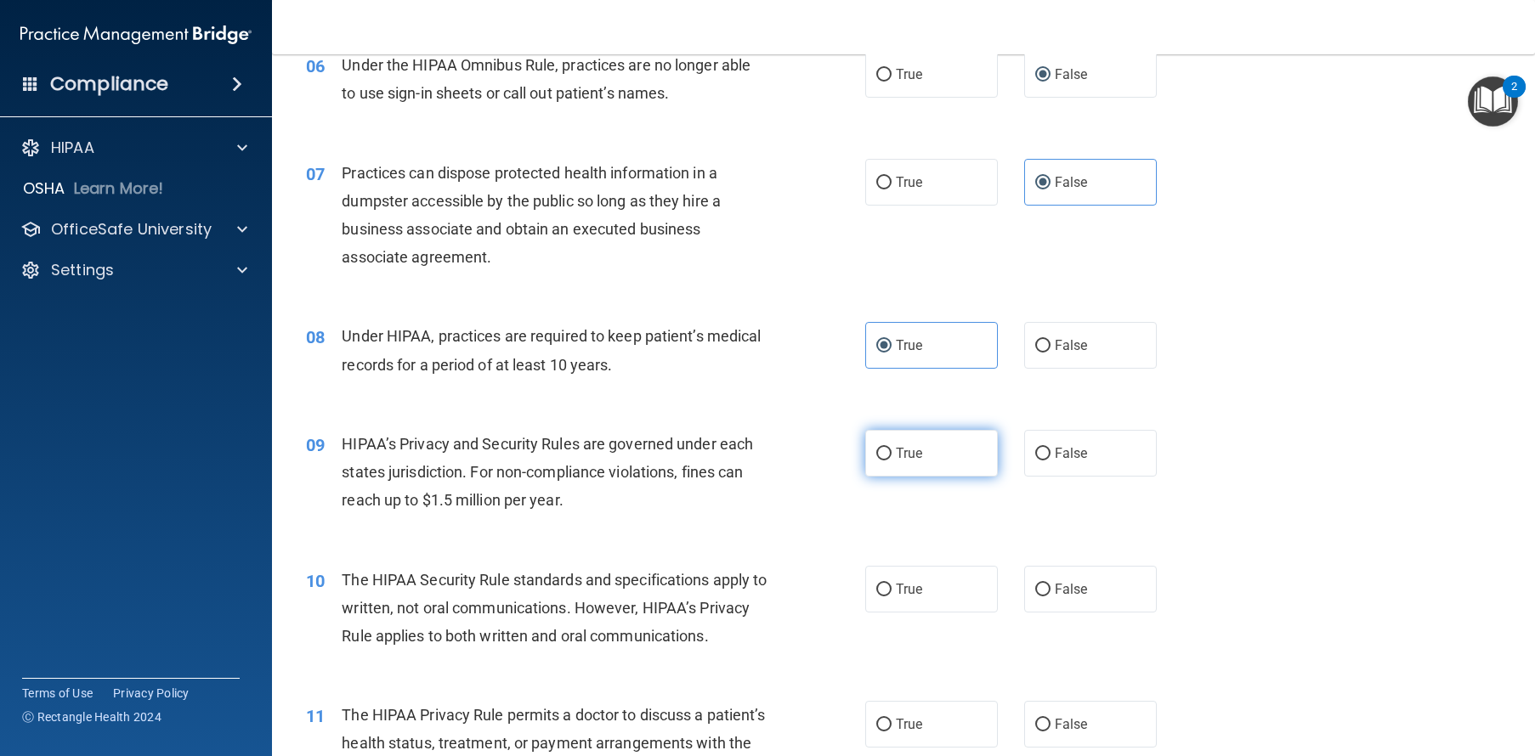
click at [920, 473] on label "True" at bounding box center [931, 453] width 133 height 47
click at [891, 461] on input "True" at bounding box center [883, 454] width 15 height 13
radio input "true"
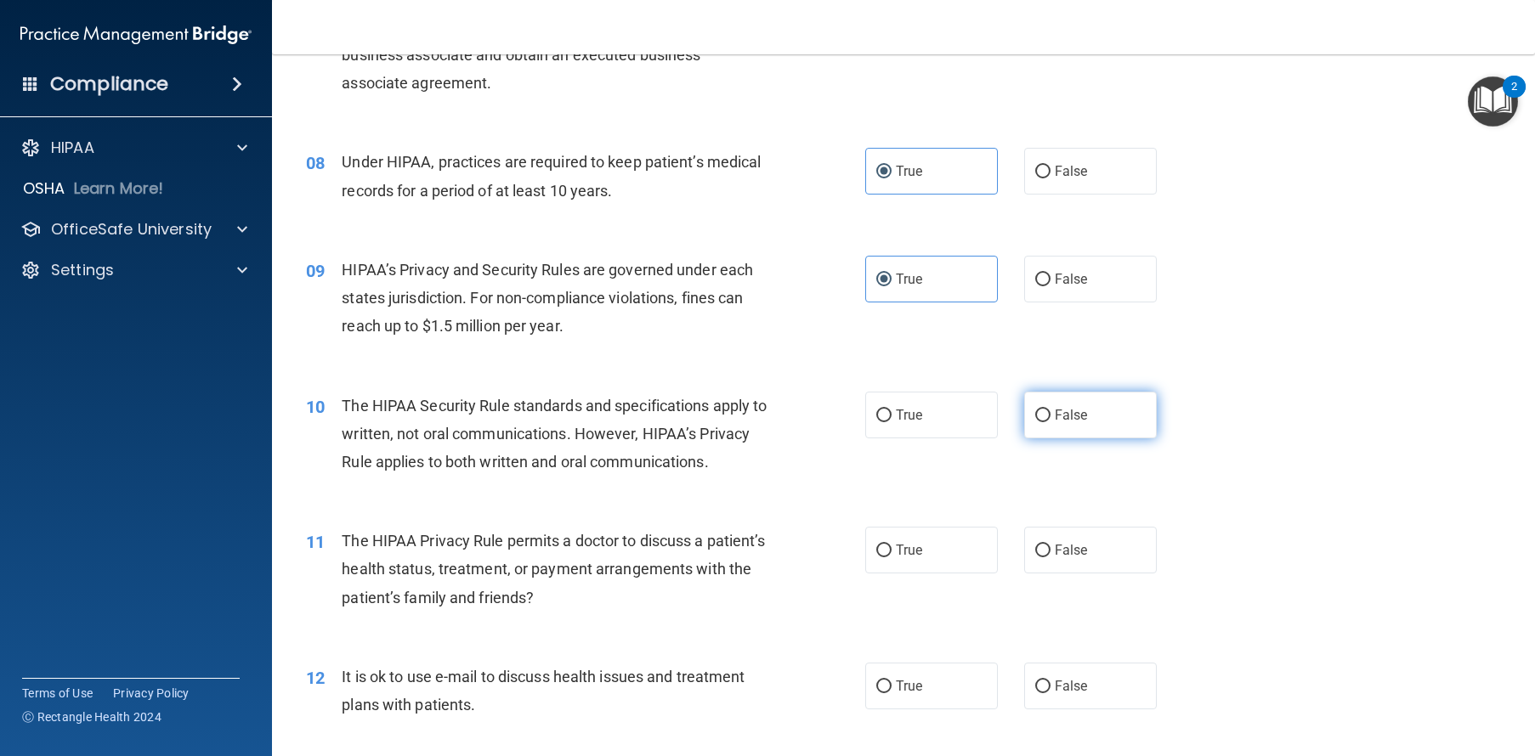
click at [1077, 423] on span "False" at bounding box center [1070, 415] width 33 height 16
click at [1050, 422] on input "False" at bounding box center [1042, 416] width 15 height 13
radio input "true"
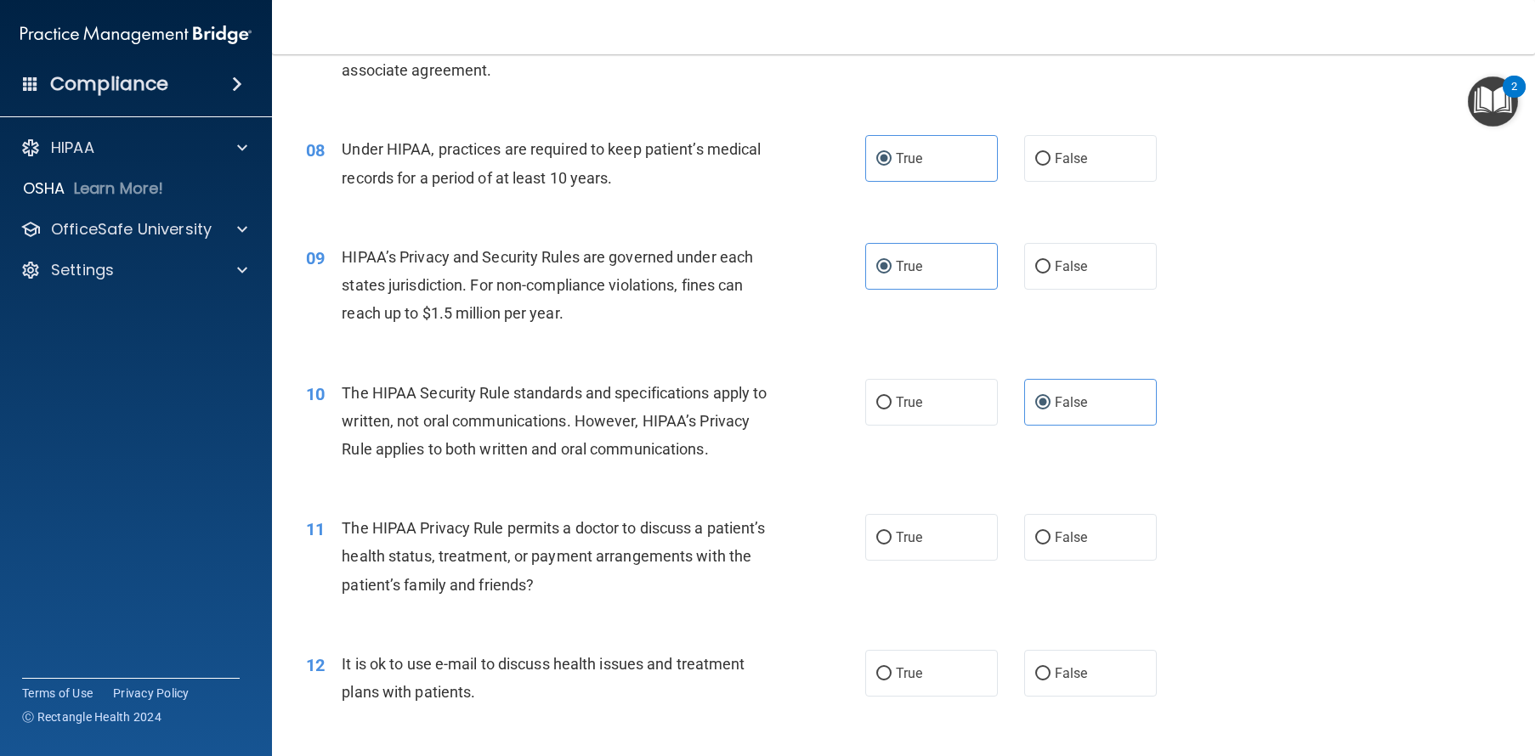
scroll to position [1029, 0]
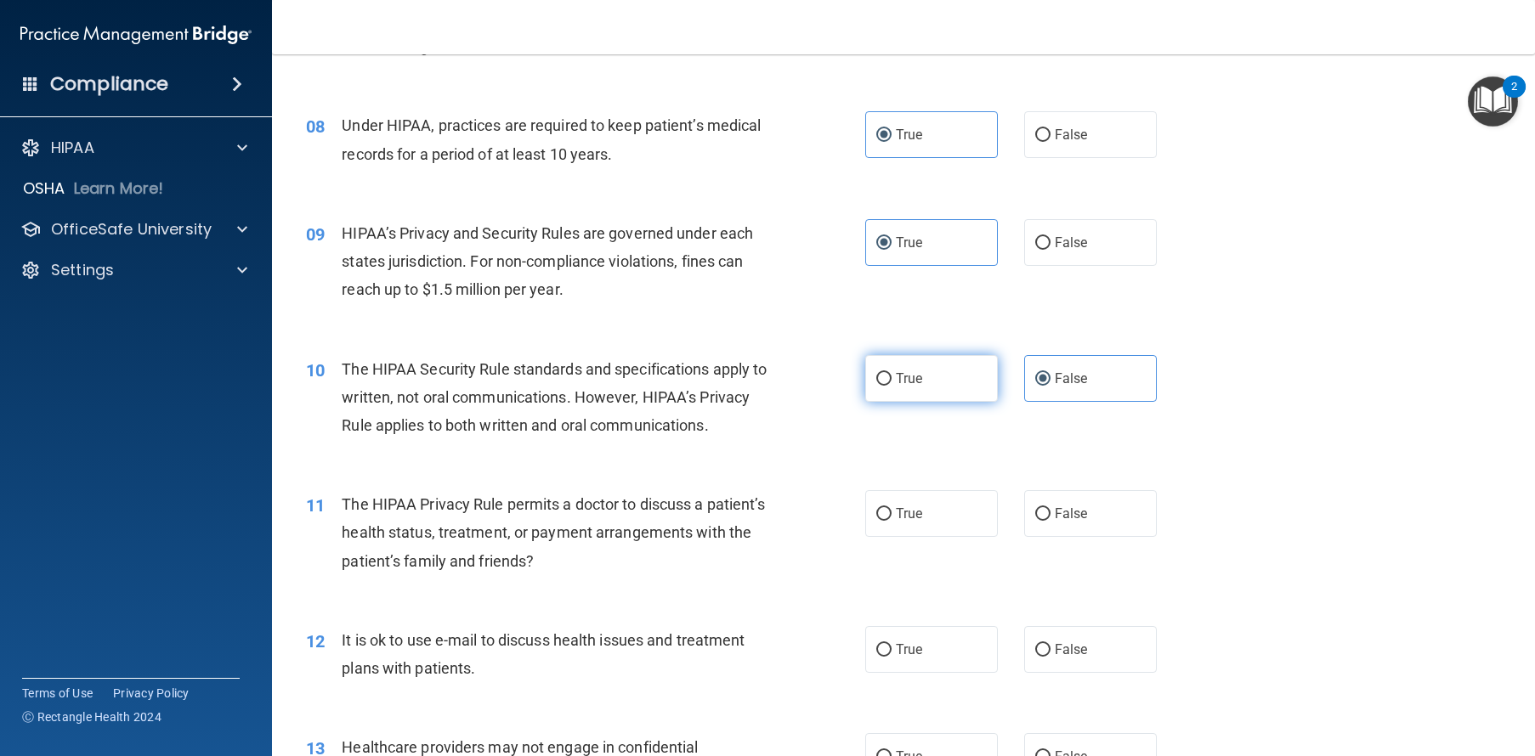
click at [883, 389] on label "True" at bounding box center [931, 378] width 133 height 47
click at [883, 386] on input "True" at bounding box center [883, 379] width 15 height 13
radio input "true"
radio input "false"
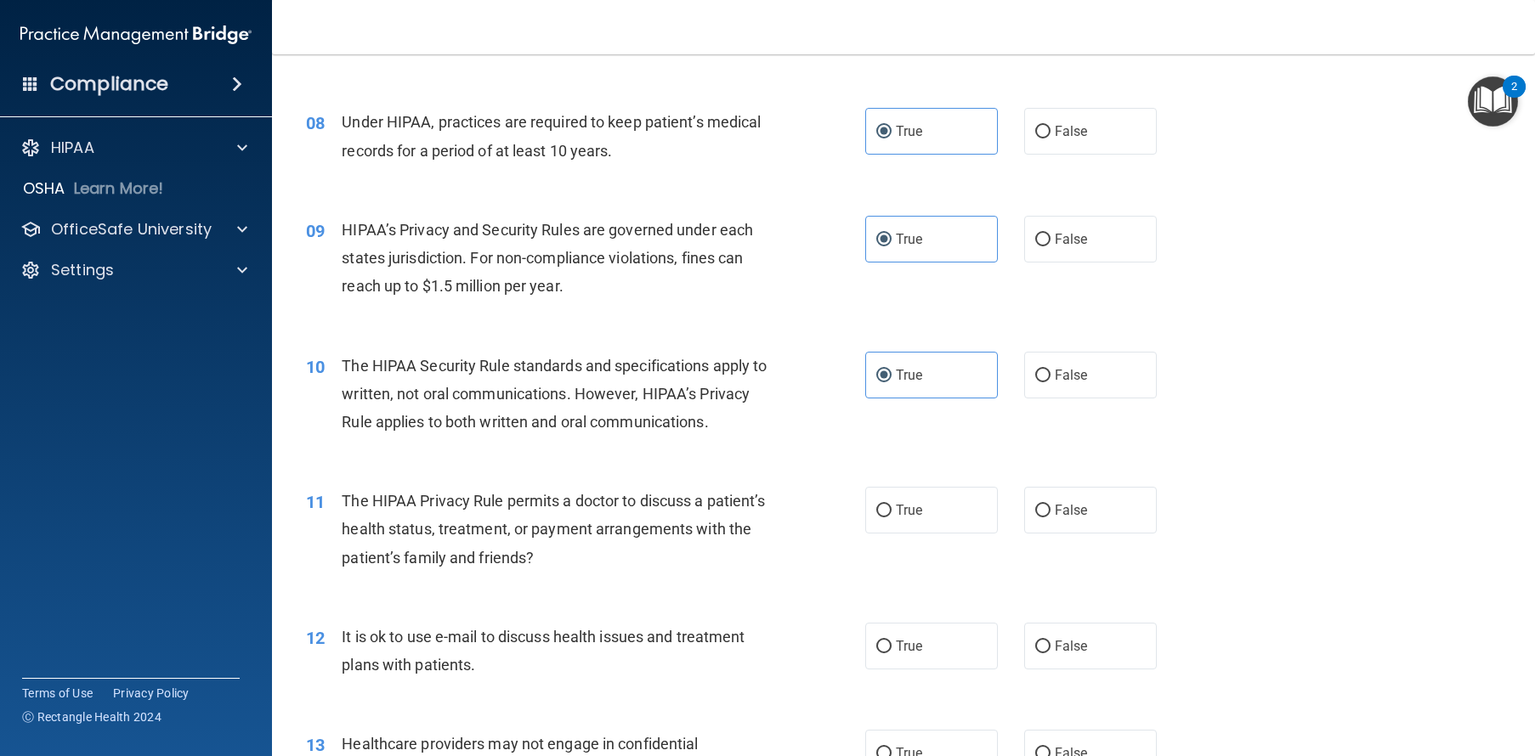
scroll to position [1054, 0]
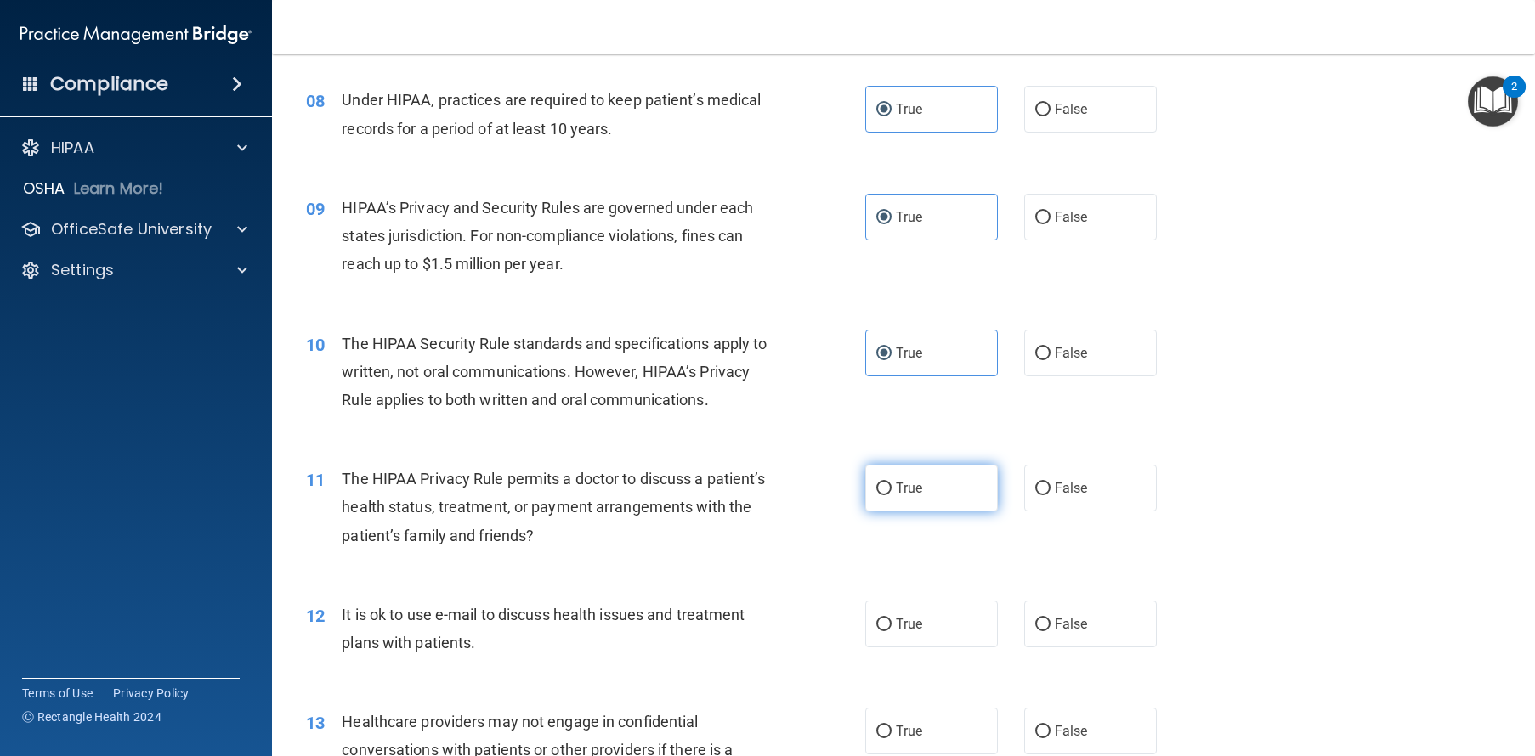
click at [934, 512] on label "True" at bounding box center [931, 488] width 133 height 47
click at [891, 495] on input "True" at bounding box center [883, 489] width 15 height 13
radio input "true"
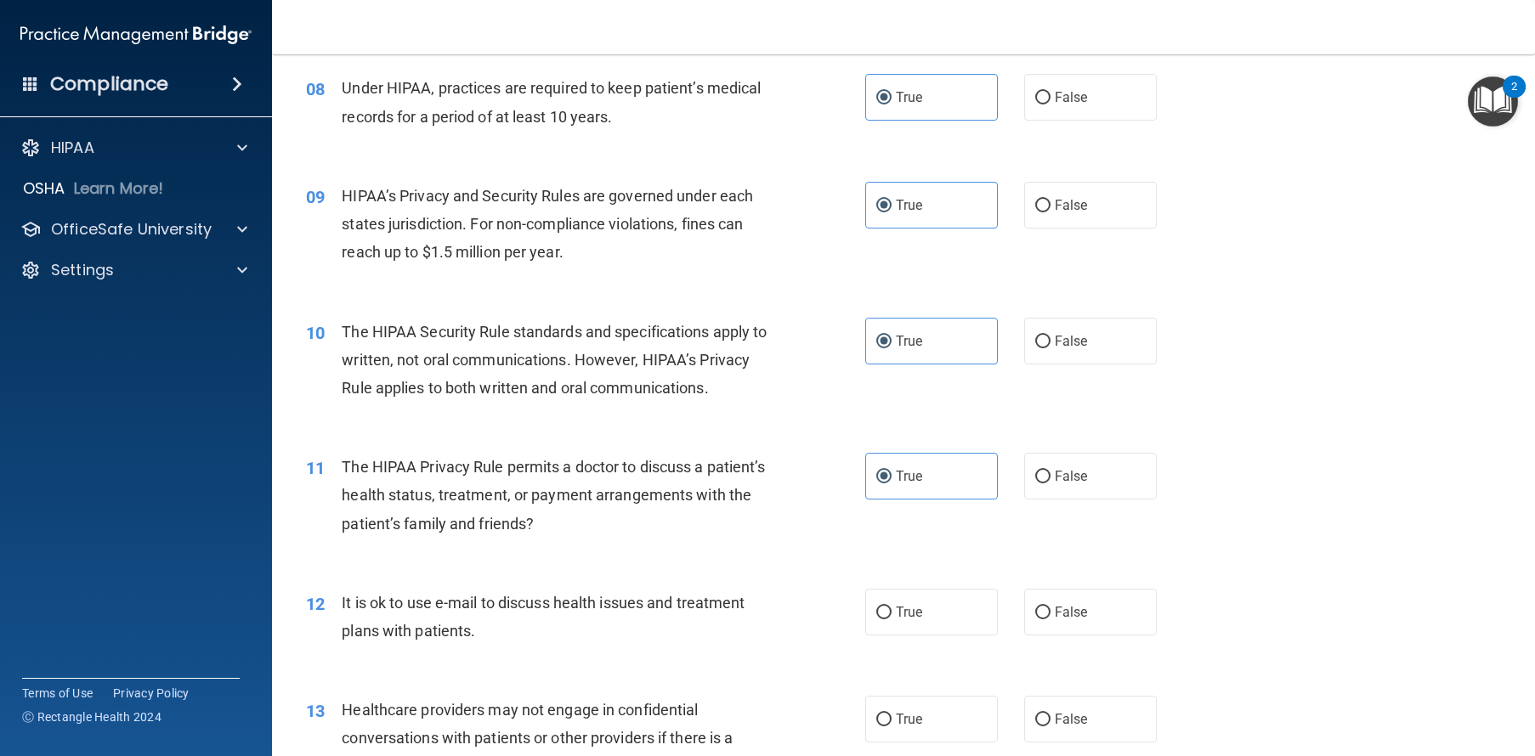
scroll to position [1122, 0]
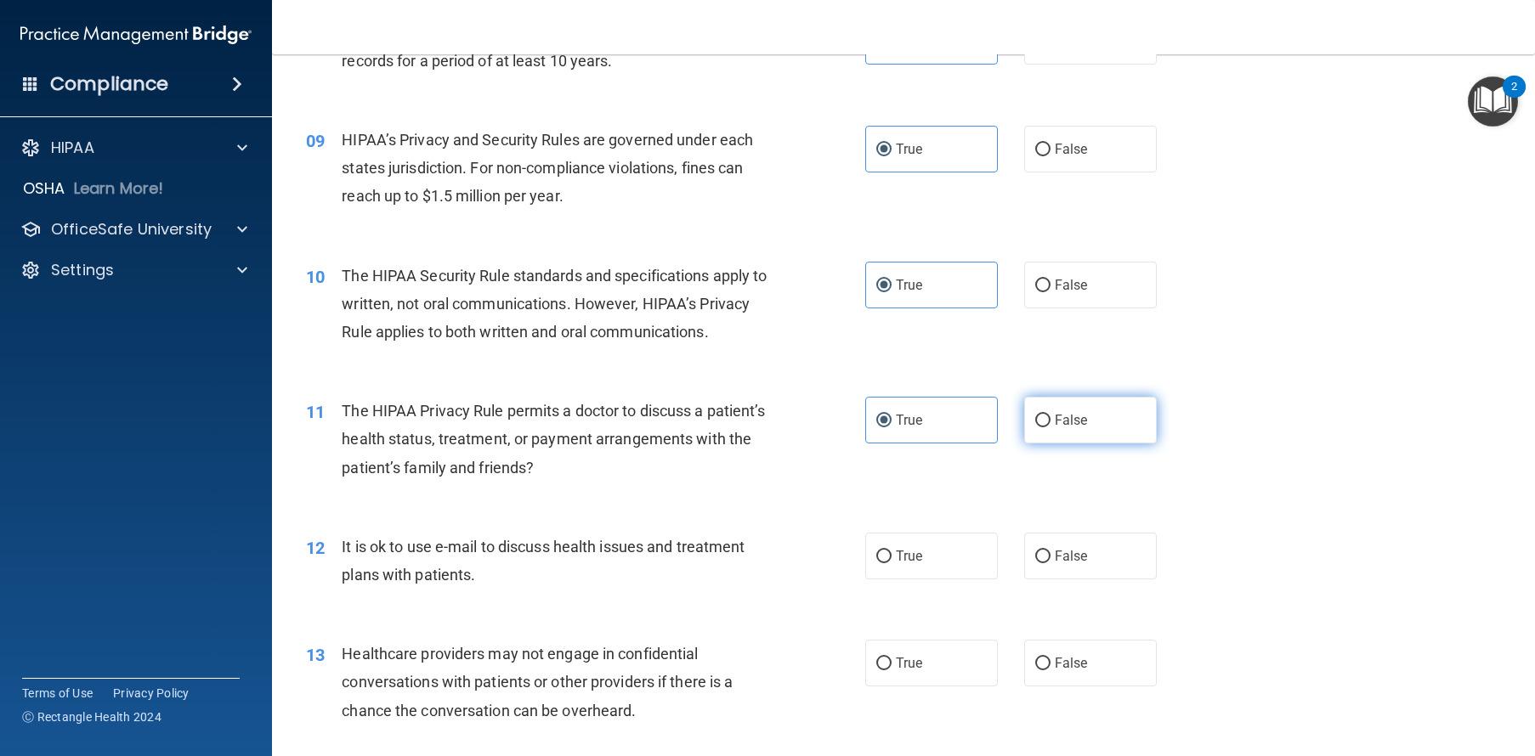
click at [1099, 444] on label "False" at bounding box center [1090, 420] width 133 height 47
click at [1050, 427] on input "False" at bounding box center [1042, 421] width 15 height 13
radio input "true"
radio input "false"
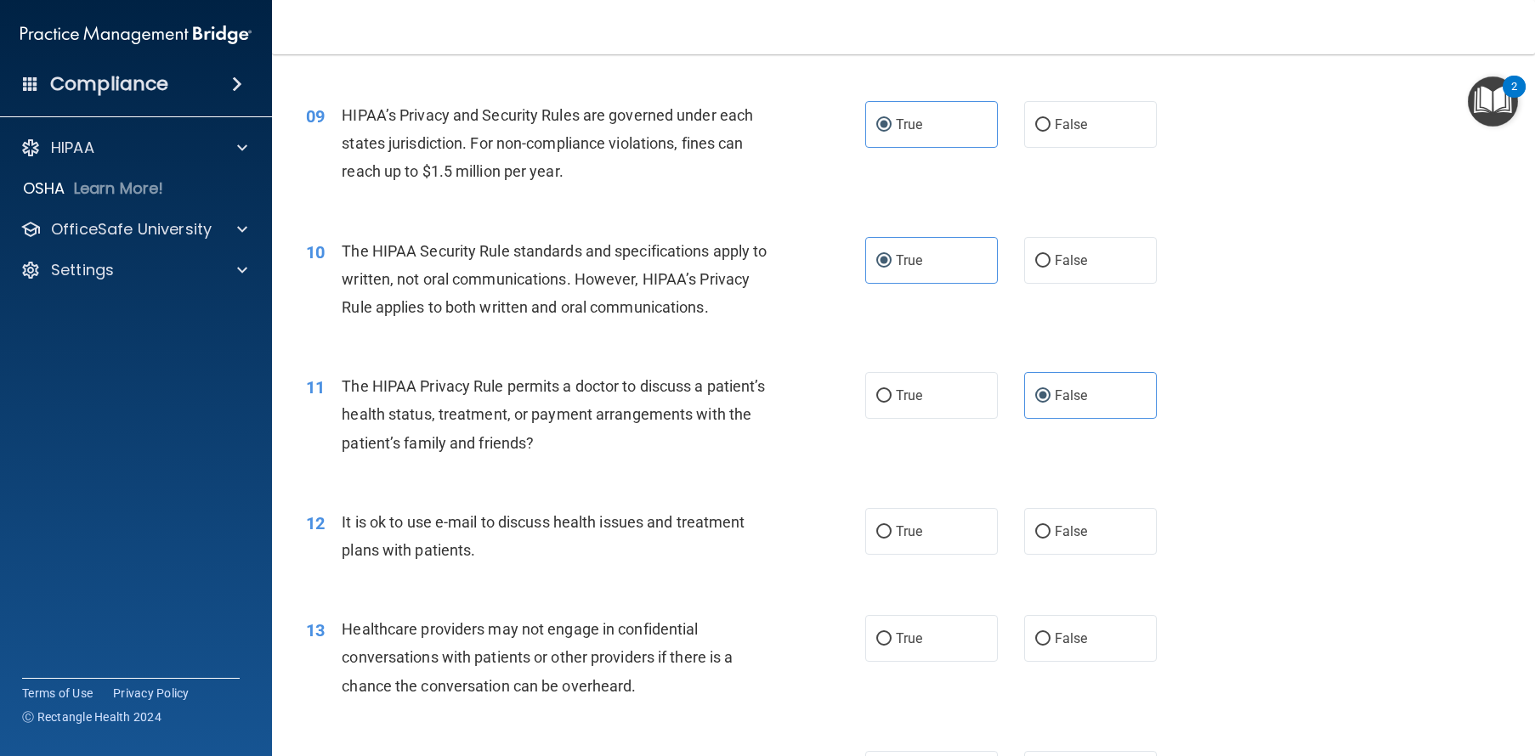
scroll to position [1199, 0]
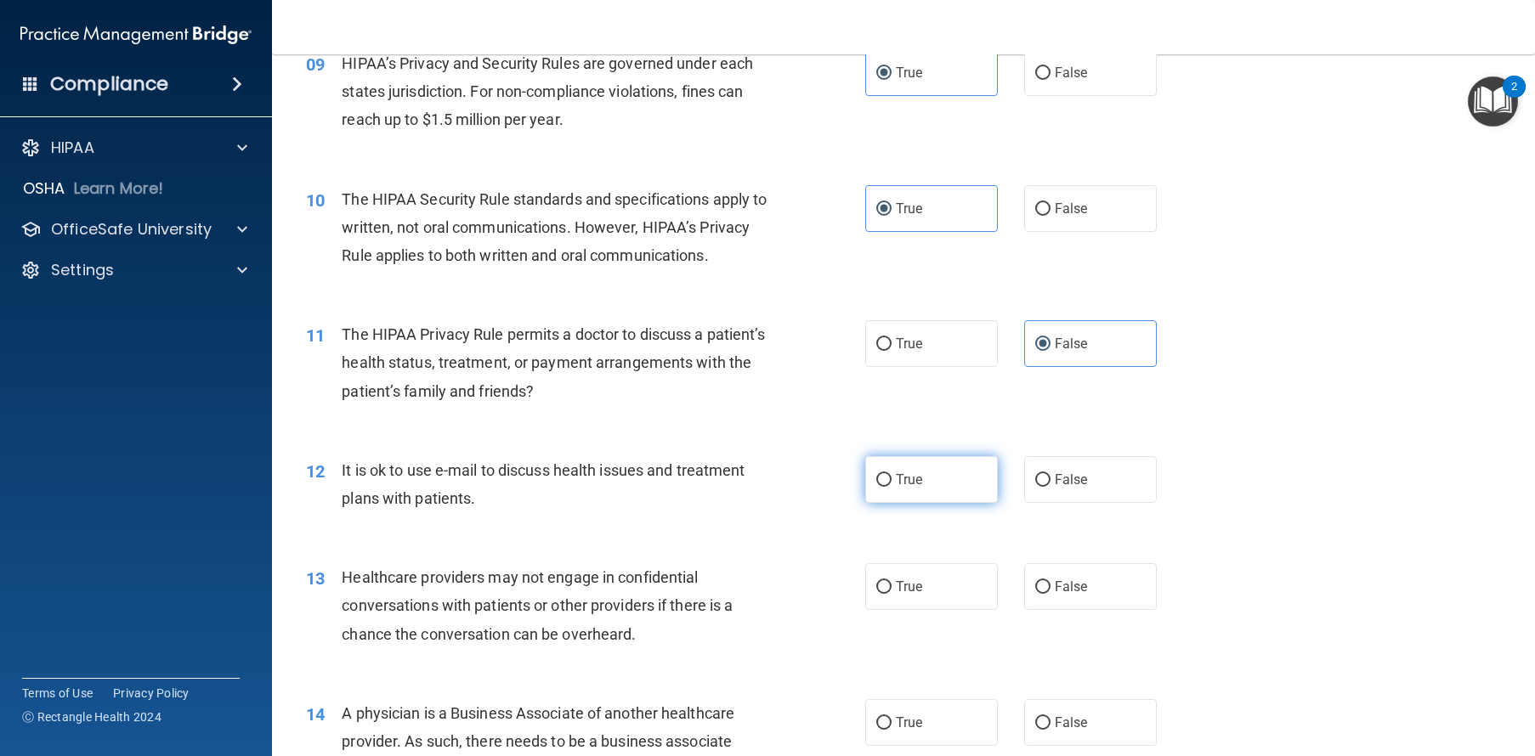
click at [972, 503] on label "True" at bounding box center [931, 479] width 133 height 47
click at [891, 487] on input "True" at bounding box center [883, 480] width 15 height 13
radio input "true"
click at [1038, 503] on label "False" at bounding box center [1090, 479] width 133 height 47
click at [1038, 487] on input "False" at bounding box center [1042, 480] width 15 height 13
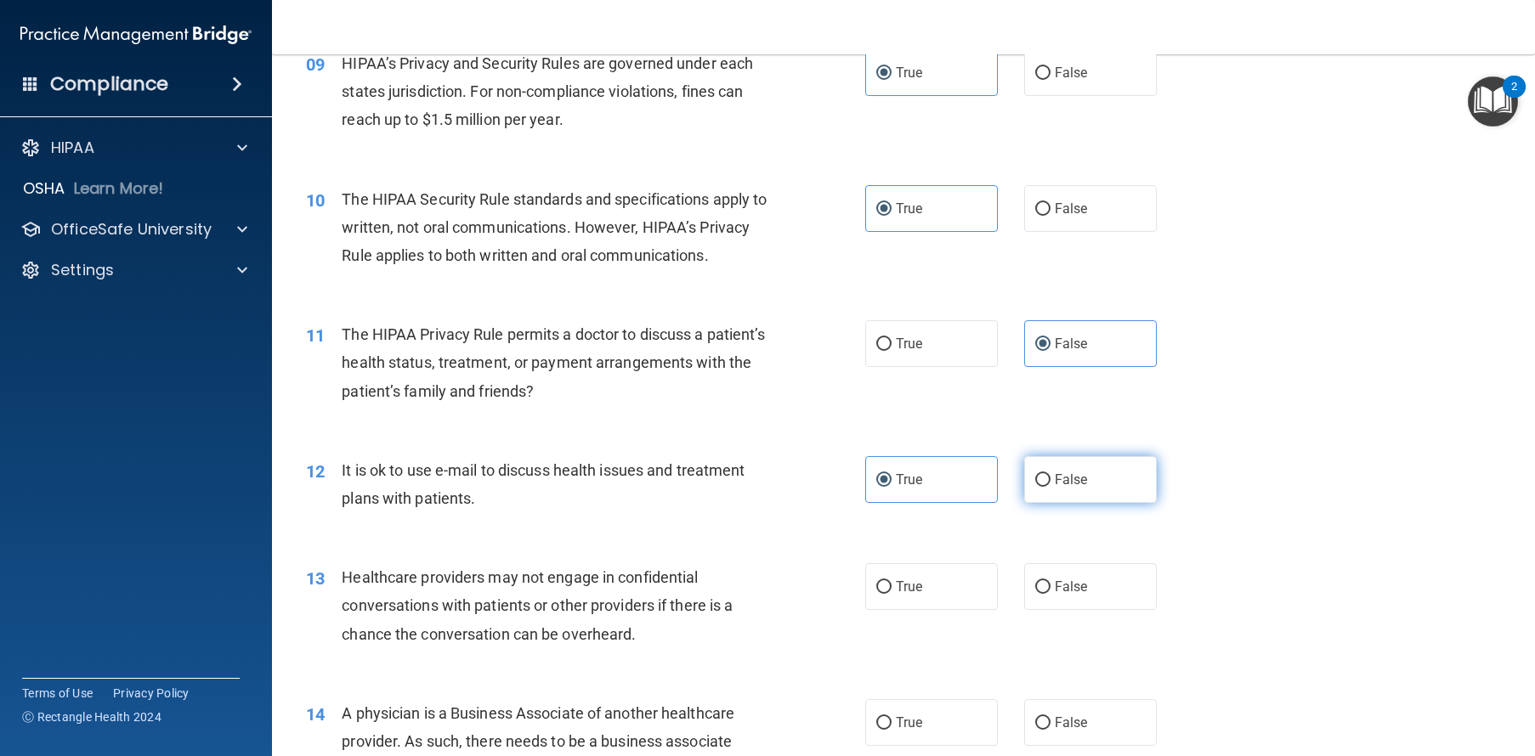
radio input "true"
click at [919, 503] on label "True" at bounding box center [931, 479] width 133 height 47
click at [891, 487] on input "True" at bounding box center [883, 480] width 15 height 13
radio input "true"
radio input "false"
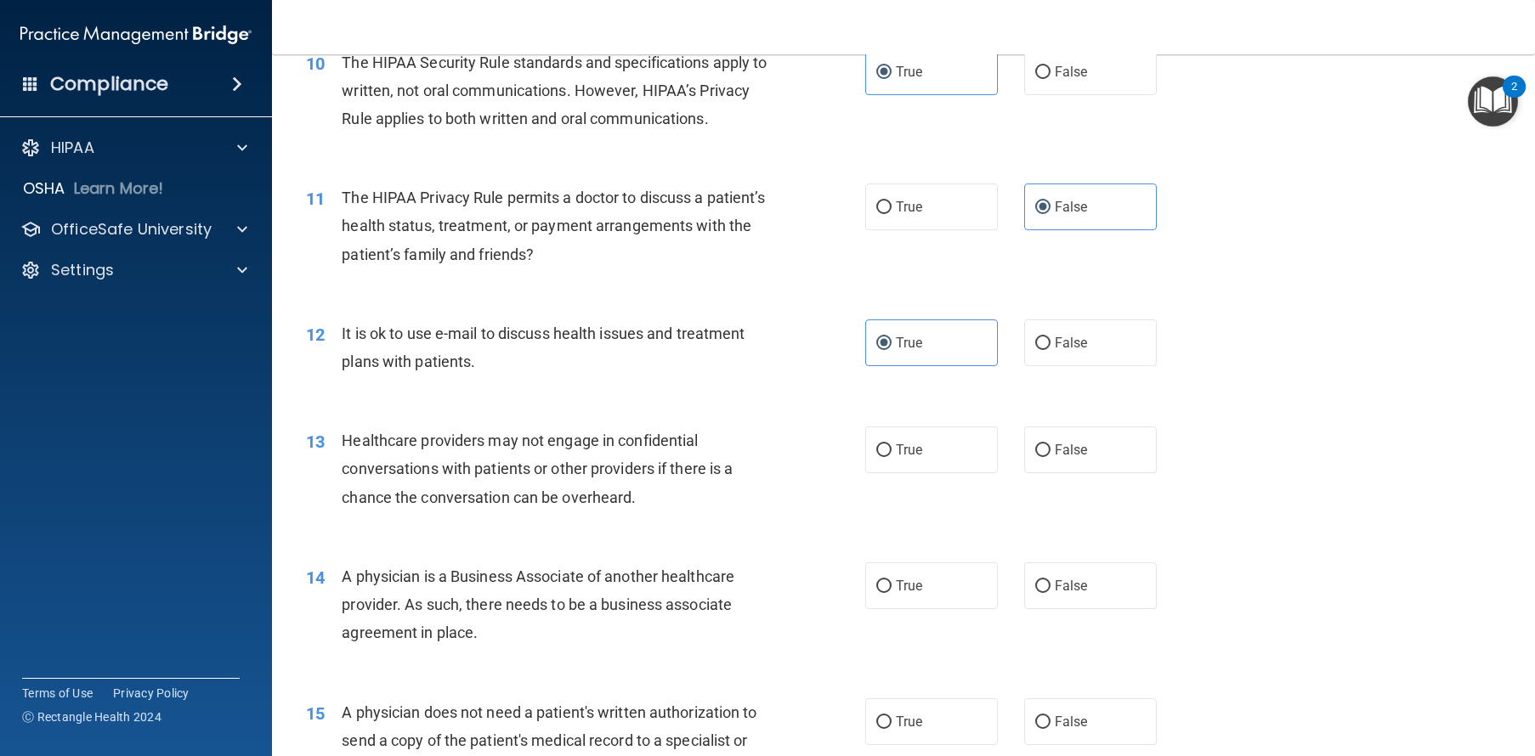
scroll to position [1339, 0]
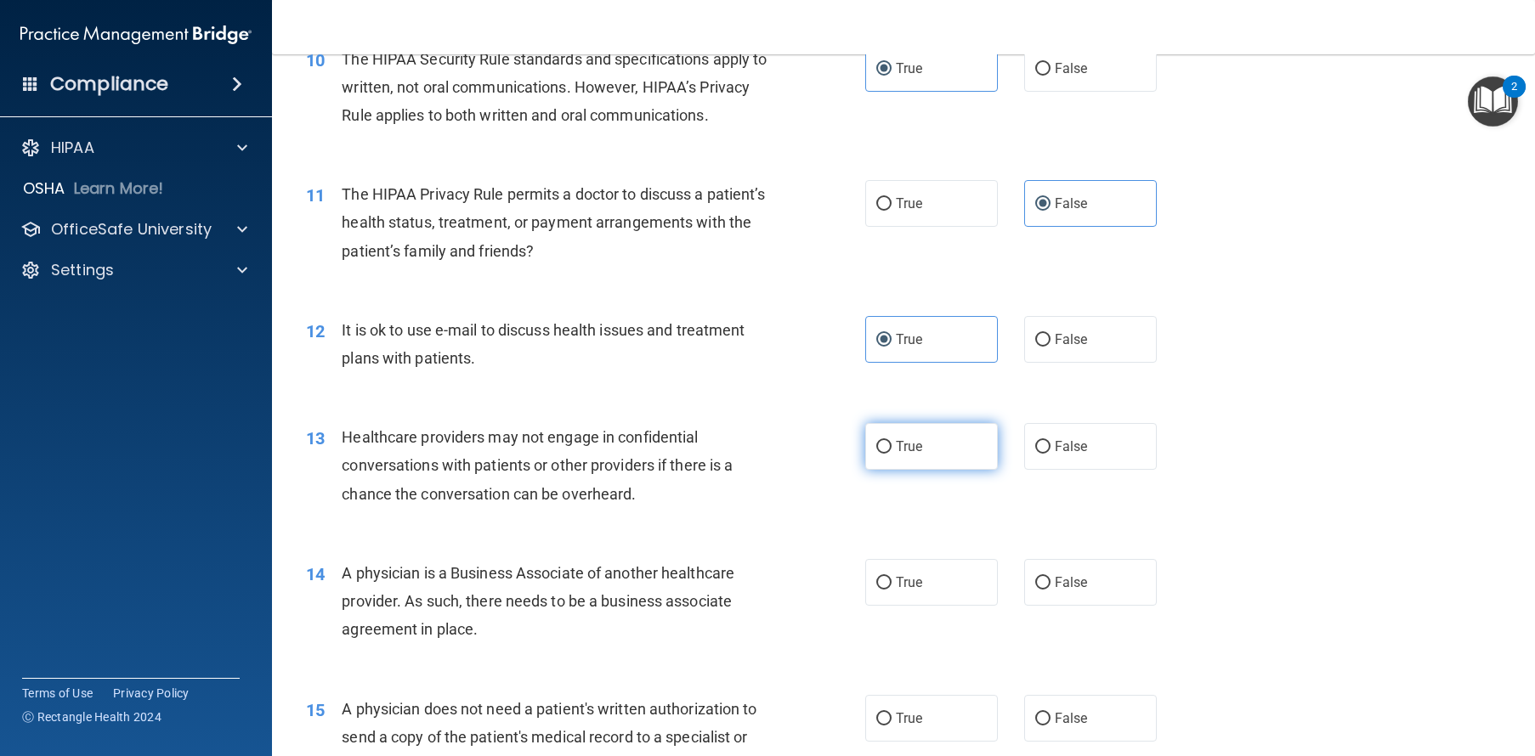
click at [945, 470] on label "True" at bounding box center [931, 446] width 133 height 47
click at [891, 454] on input "True" at bounding box center [883, 447] width 15 height 13
radio input "true"
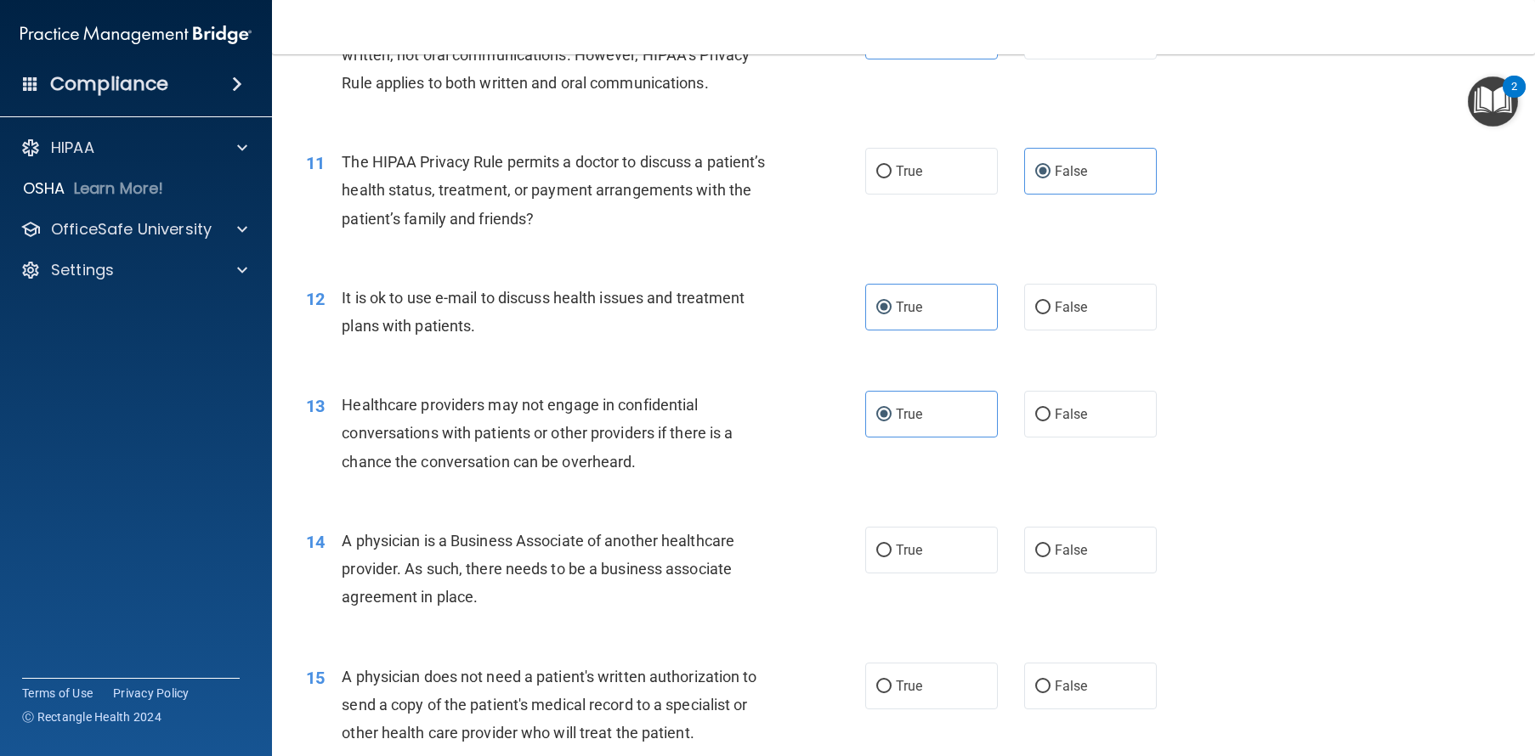
scroll to position [1375, 0]
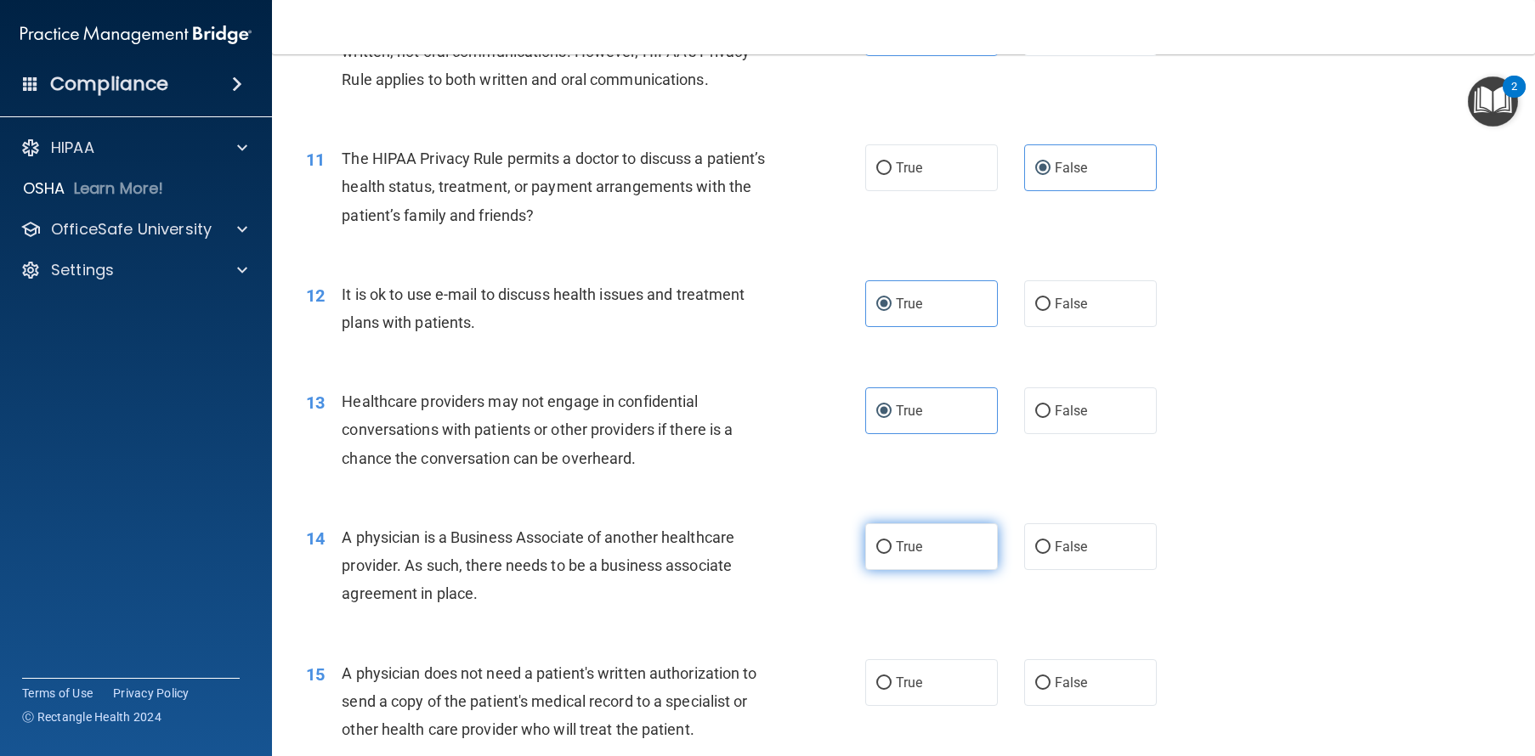
click at [928, 570] on label "True" at bounding box center [931, 546] width 133 height 47
click at [891, 554] on input "True" at bounding box center [883, 547] width 15 height 13
radio input "true"
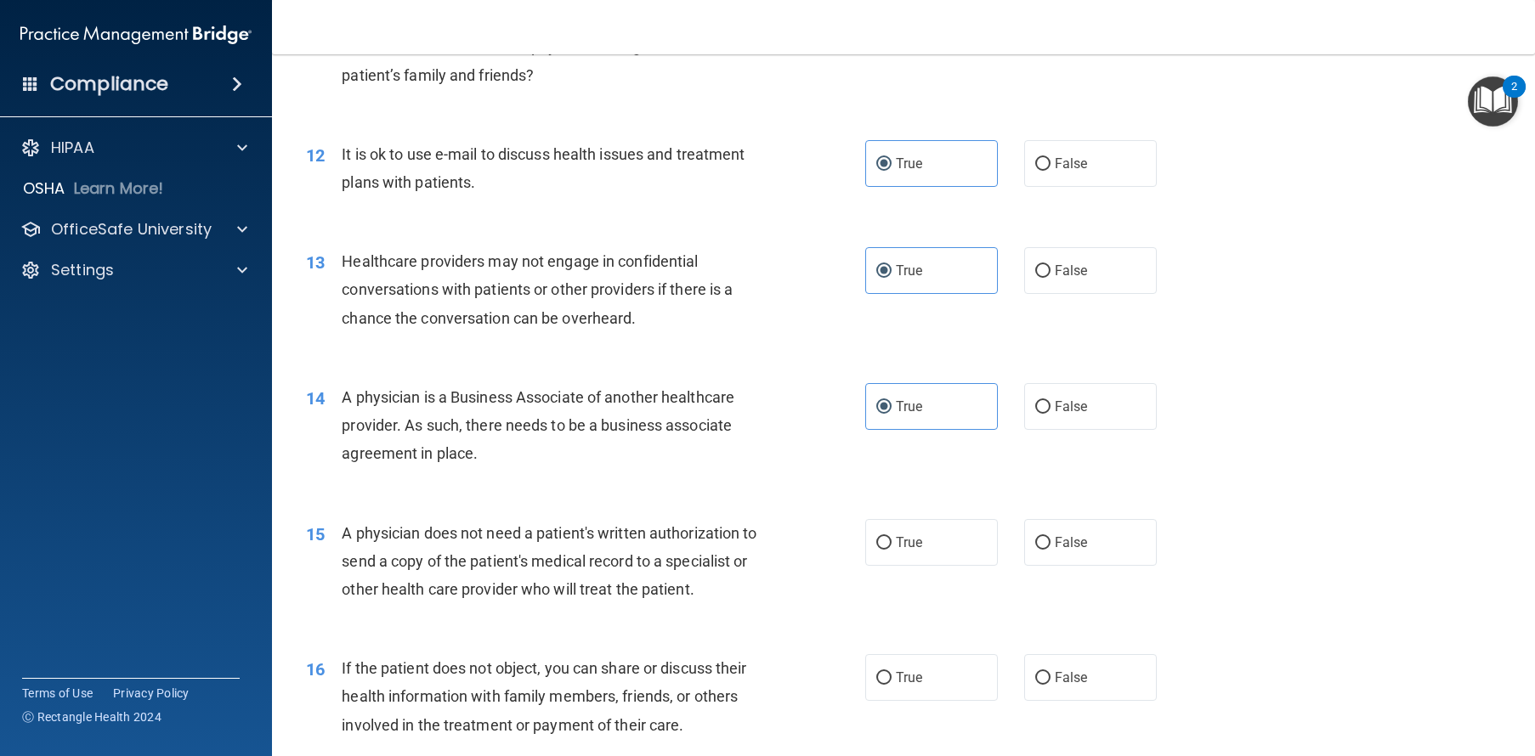
scroll to position [1592, 0]
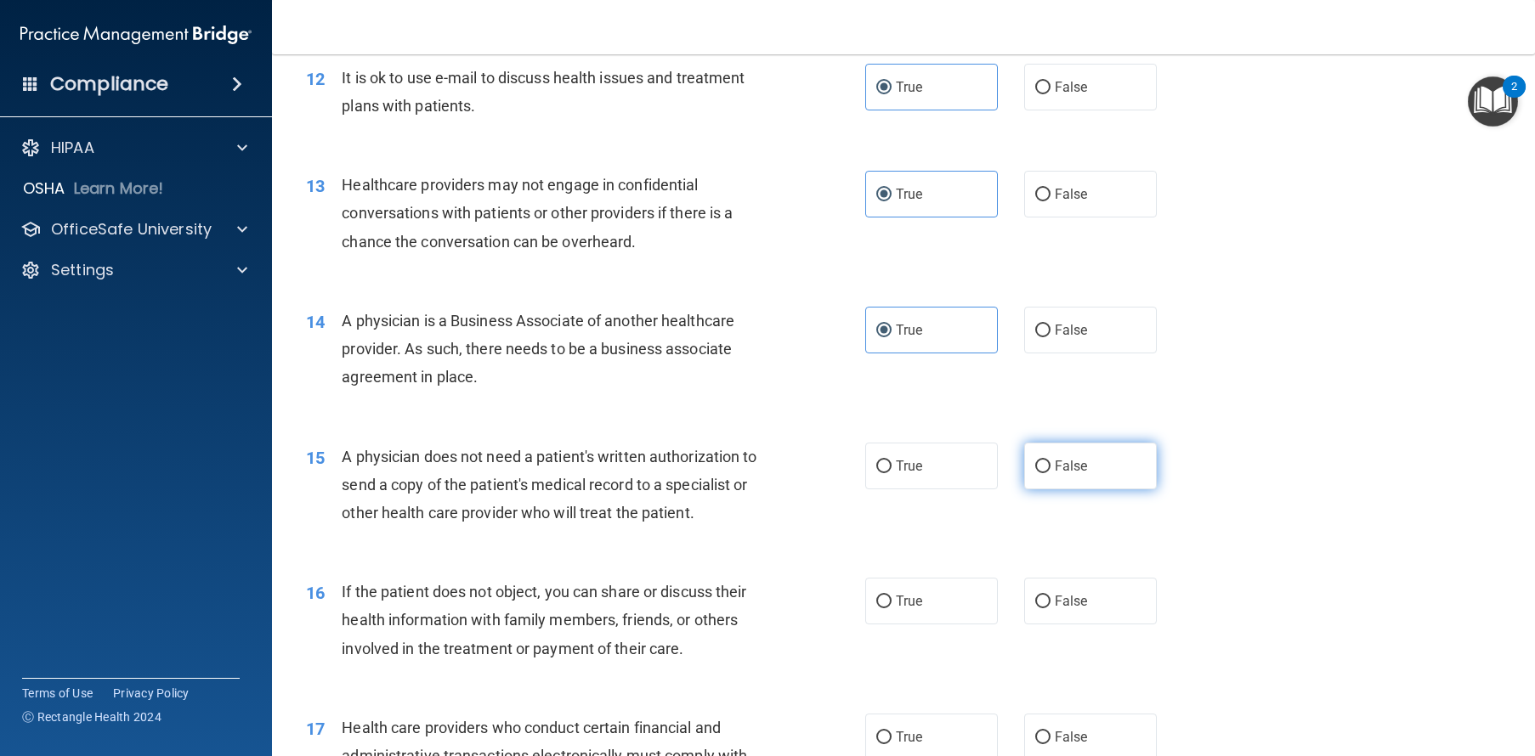
click at [1071, 489] on label "False" at bounding box center [1090, 466] width 133 height 47
click at [1050, 473] on input "False" at bounding box center [1042, 467] width 15 height 13
radio input "true"
click at [900, 489] on label "True" at bounding box center [931, 466] width 133 height 47
click at [891, 473] on input "True" at bounding box center [883, 467] width 15 height 13
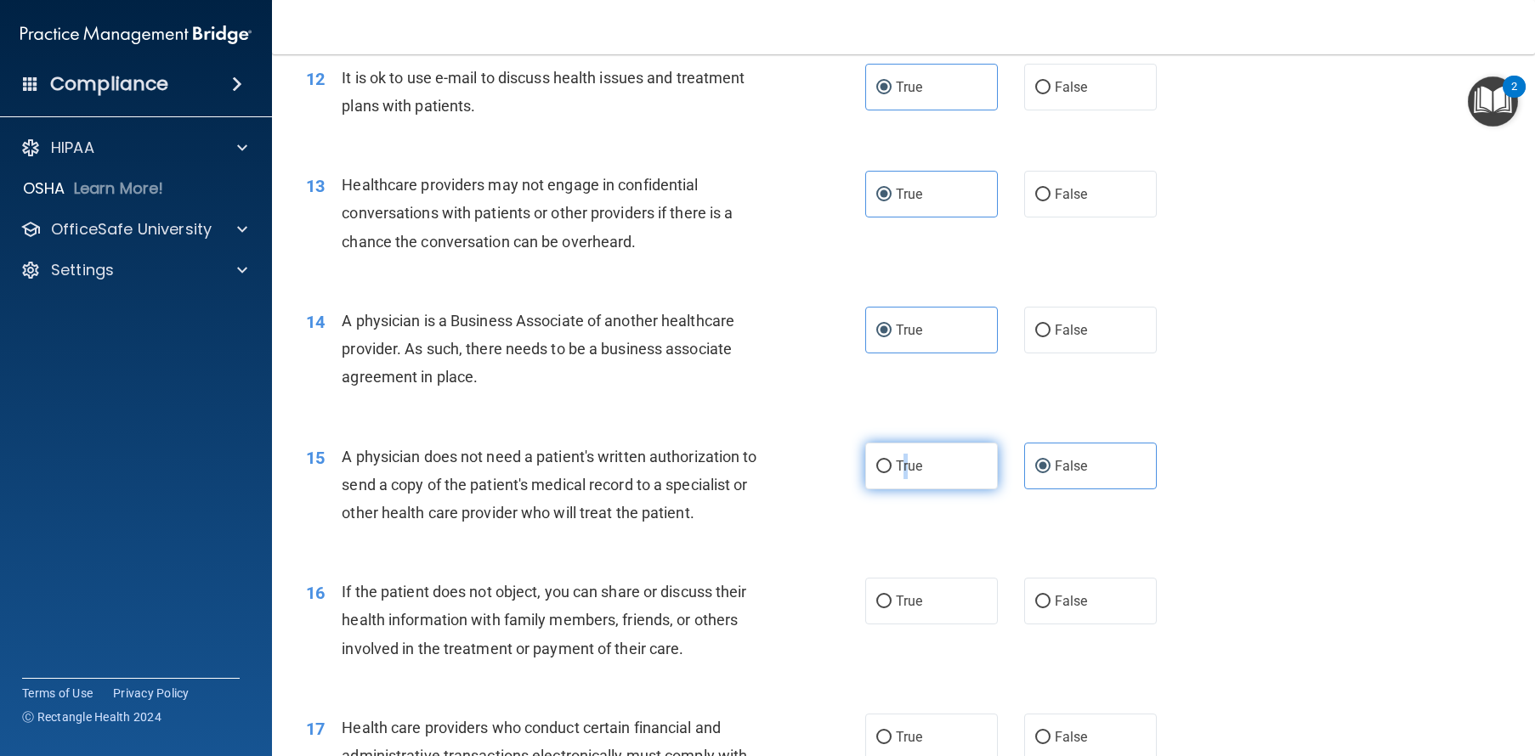
radio input "true"
radio input "false"
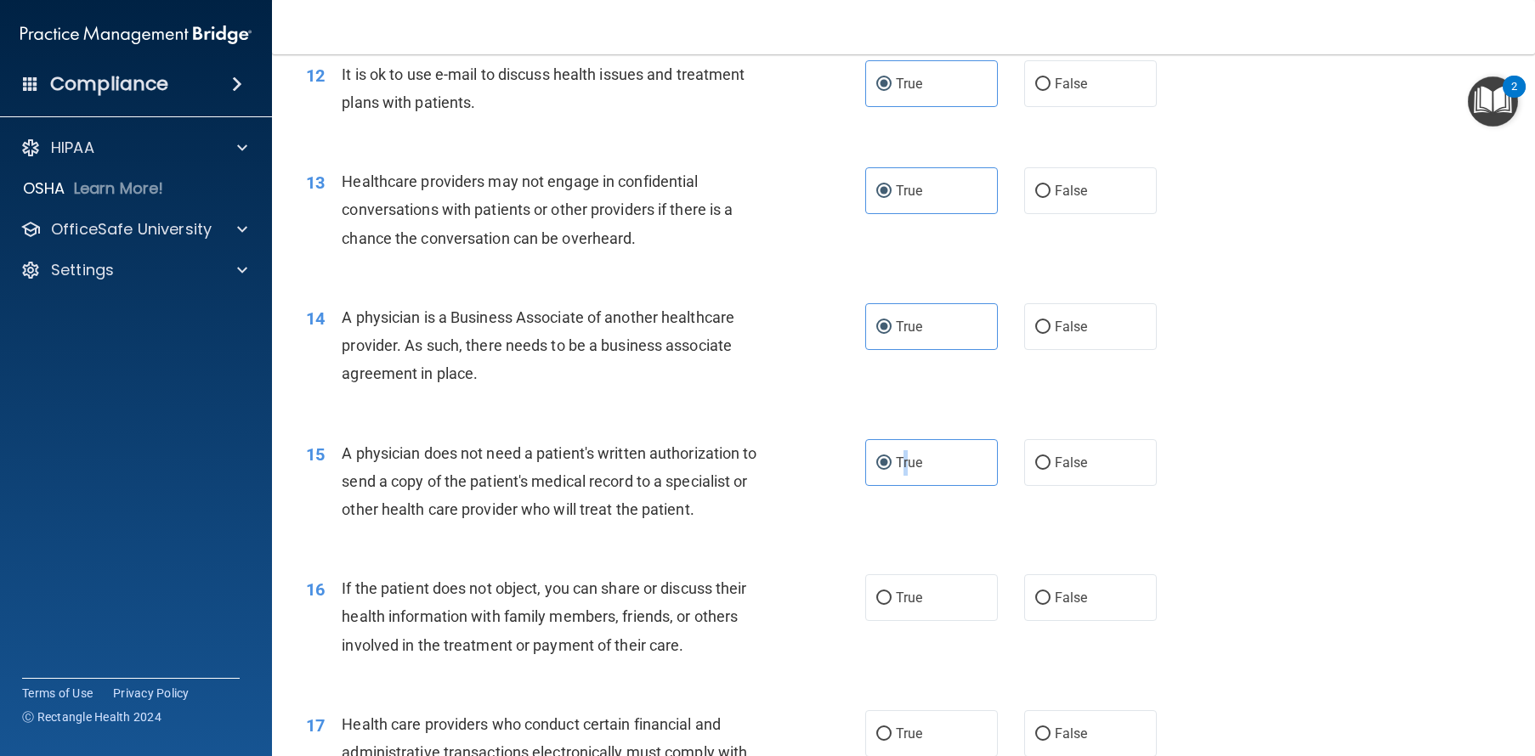
scroll to position [1598, 0]
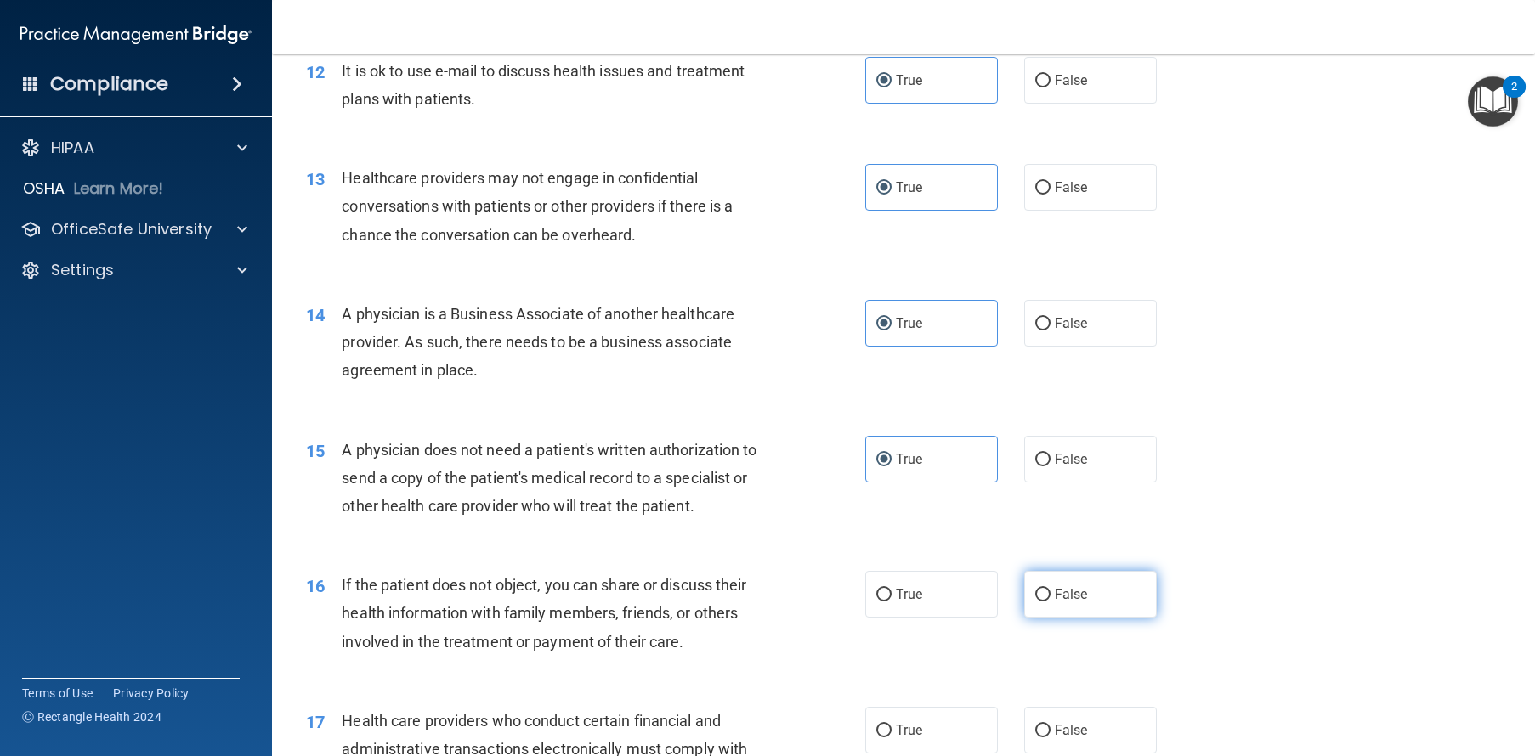
click at [1072, 618] on label "False" at bounding box center [1090, 594] width 133 height 47
click at [1050, 602] on input "False" at bounding box center [1042, 595] width 15 height 13
radio input "true"
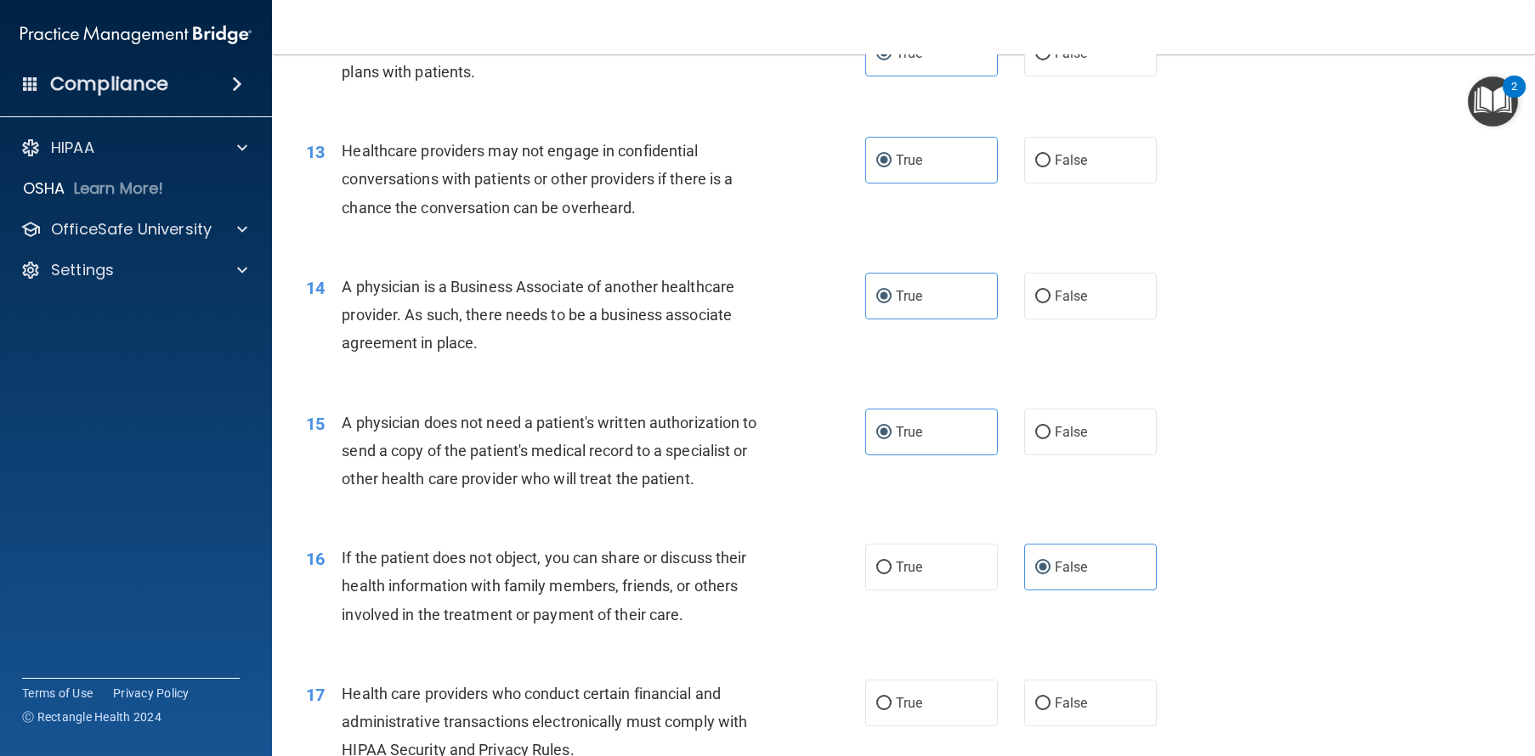
scroll to position [1772, 0]
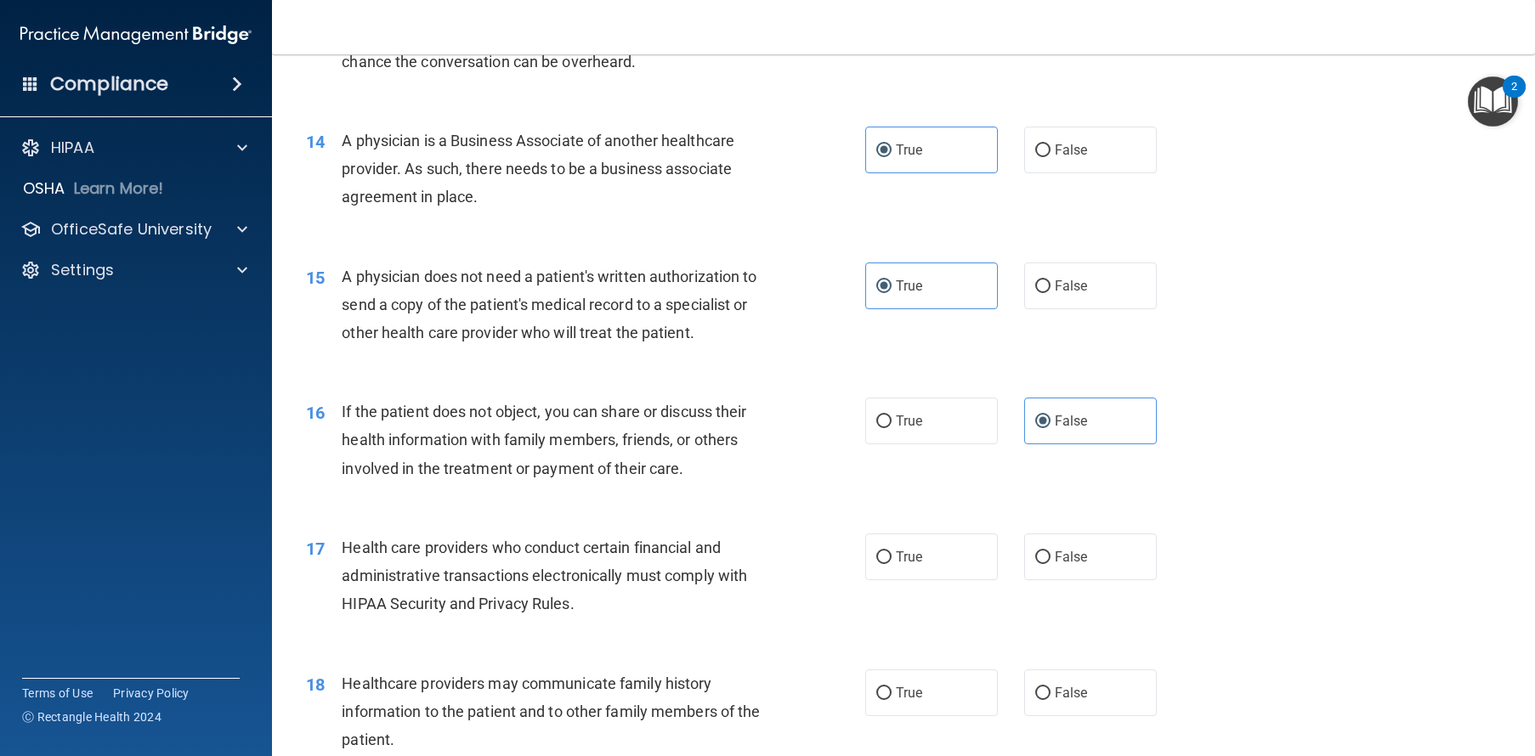
drag, startPoint x: 851, startPoint y: 596, endPoint x: 855, endPoint y: 584, distance: 13.2
click at [851, 586] on div "17 Health care providers who conduct certain financial and administrative trans…" at bounding box center [585, 580] width 610 height 93
click at [899, 580] on label "True" at bounding box center [931, 557] width 133 height 47
click at [891, 564] on input "True" at bounding box center [883, 557] width 15 height 13
radio input "true"
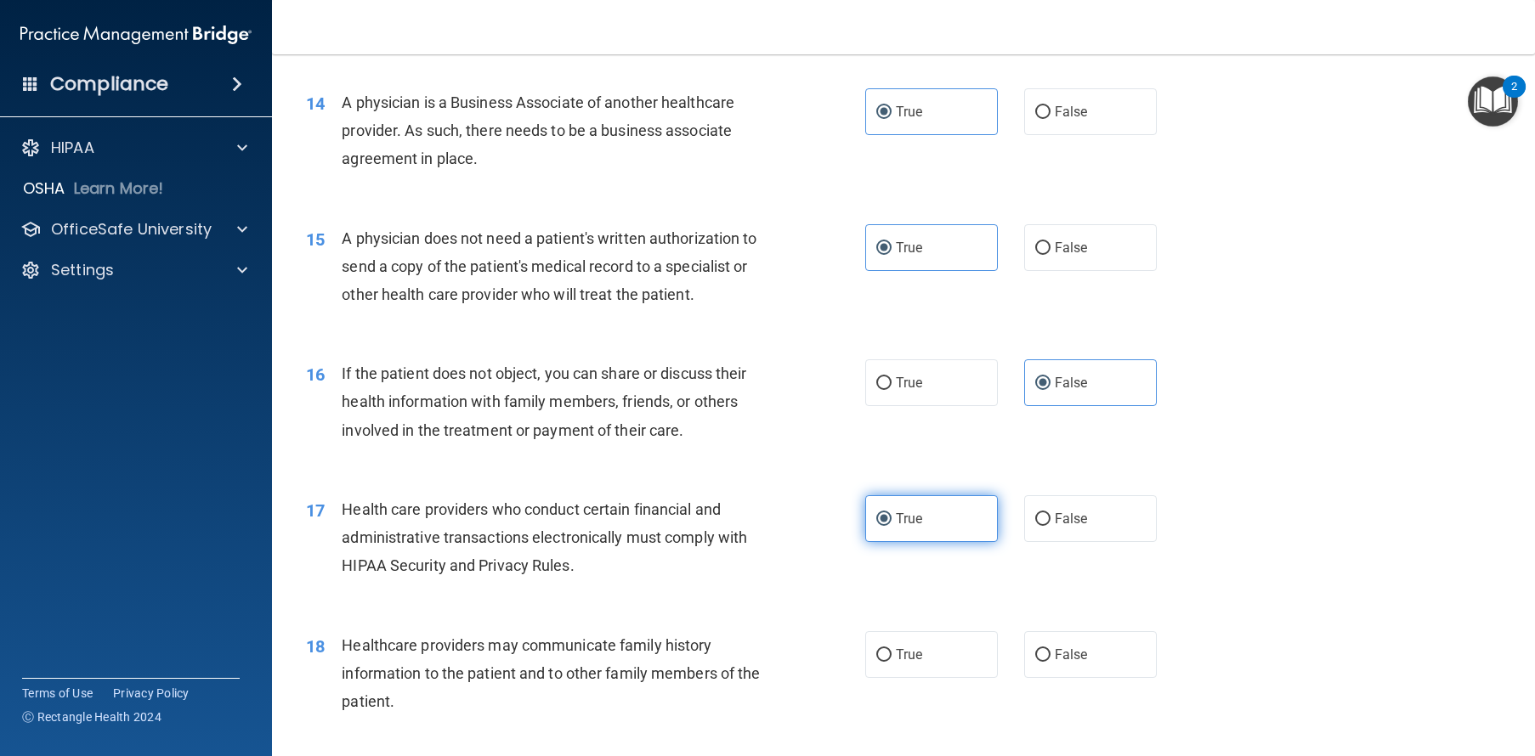
scroll to position [2117, 0]
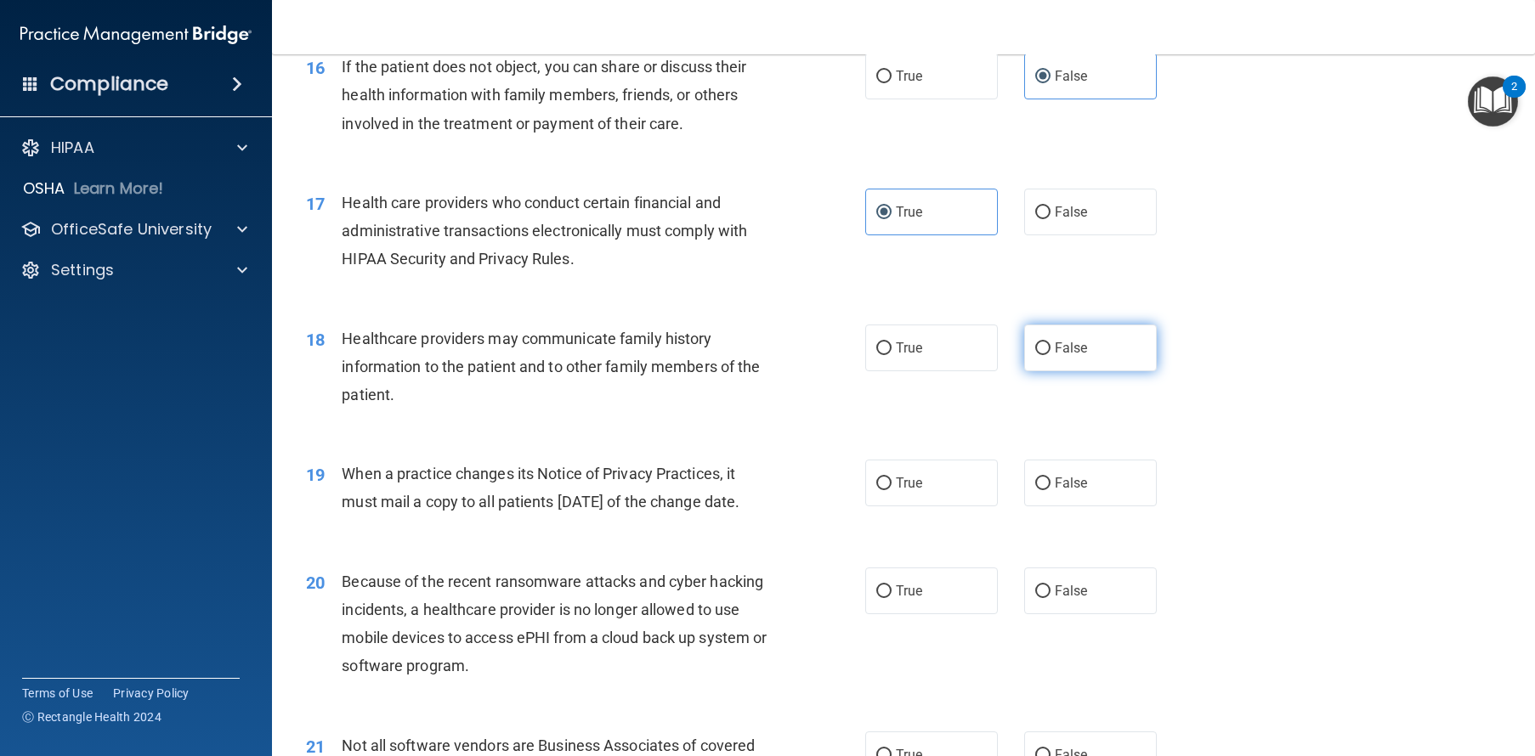
click at [1075, 356] on span "False" at bounding box center [1070, 348] width 33 height 16
click at [1050, 355] on input "False" at bounding box center [1042, 348] width 15 height 13
radio input "true"
click at [935, 506] on label "True" at bounding box center [931, 483] width 133 height 47
click at [891, 490] on input "True" at bounding box center [883, 484] width 15 height 13
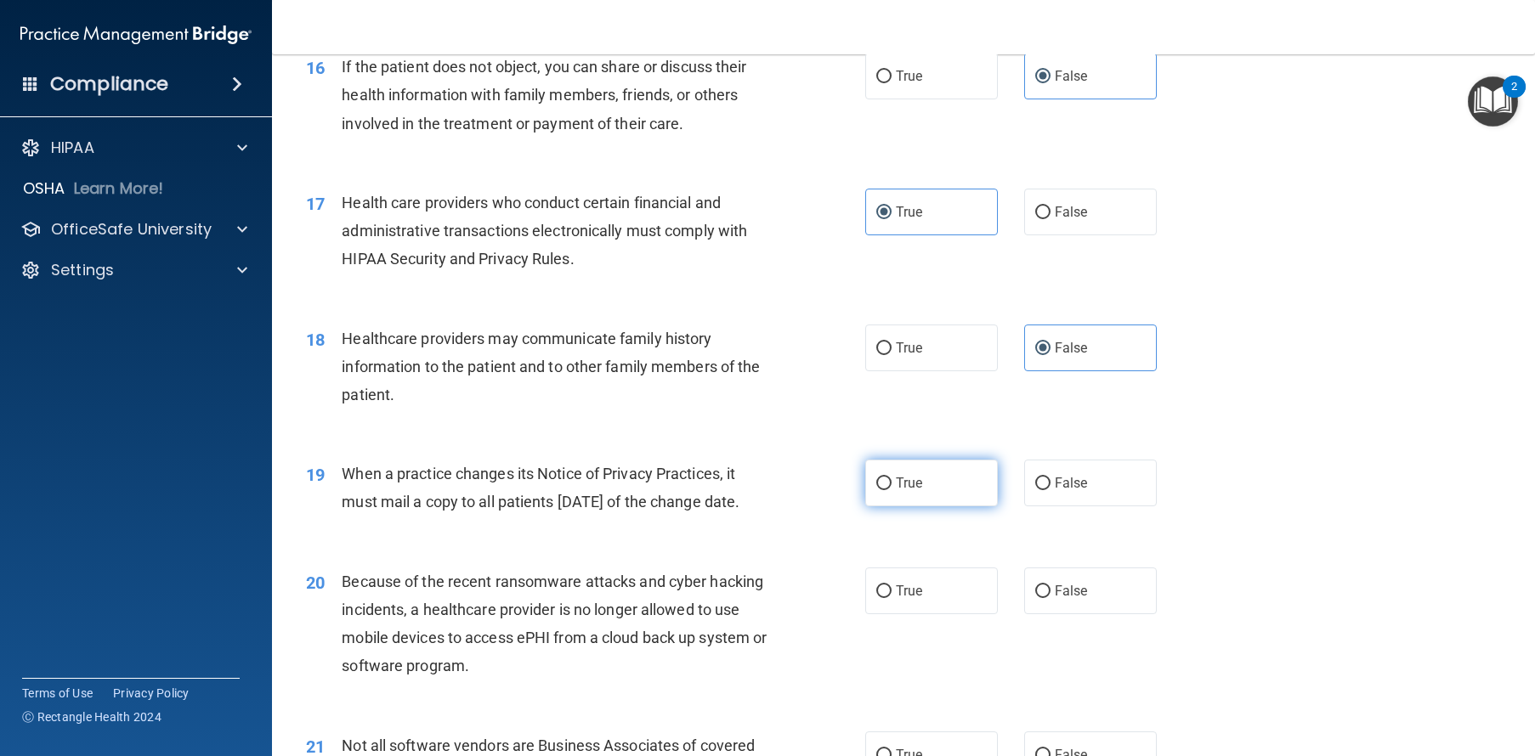
radio input "true"
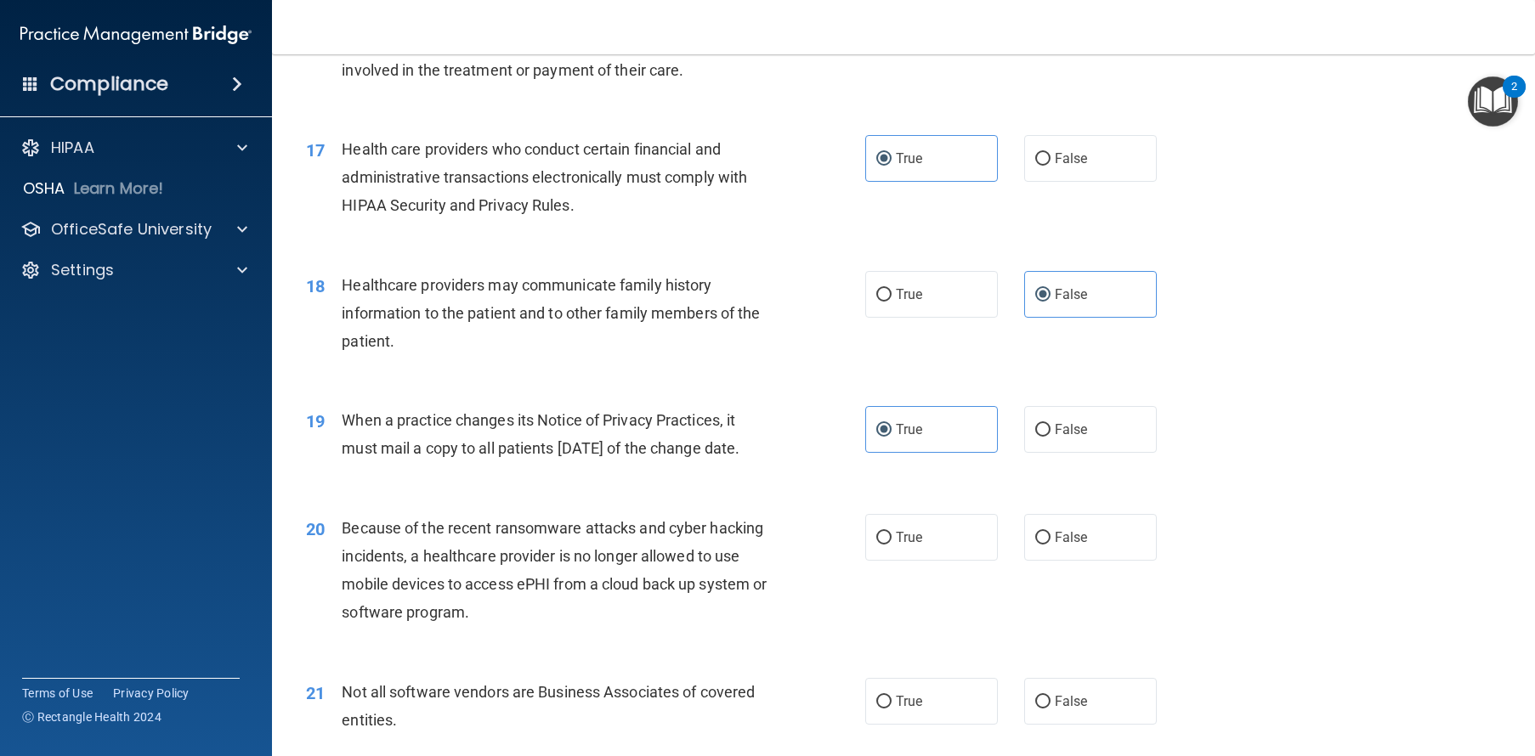
scroll to position [2214, 0]
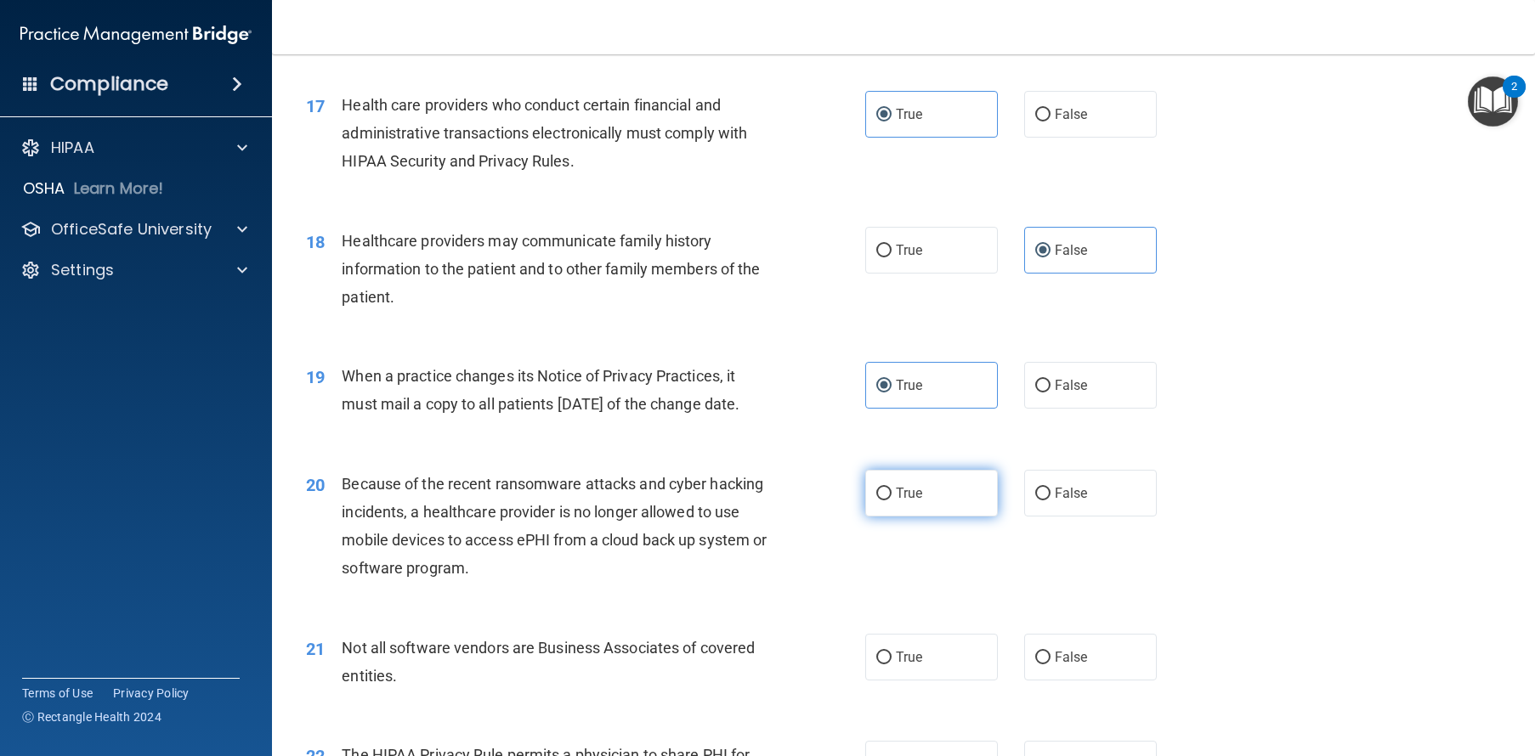
click at [922, 517] on label "True" at bounding box center [931, 493] width 133 height 47
click at [891, 500] on input "True" at bounding box center [883, 494] width 15 height 13
radio input "true"
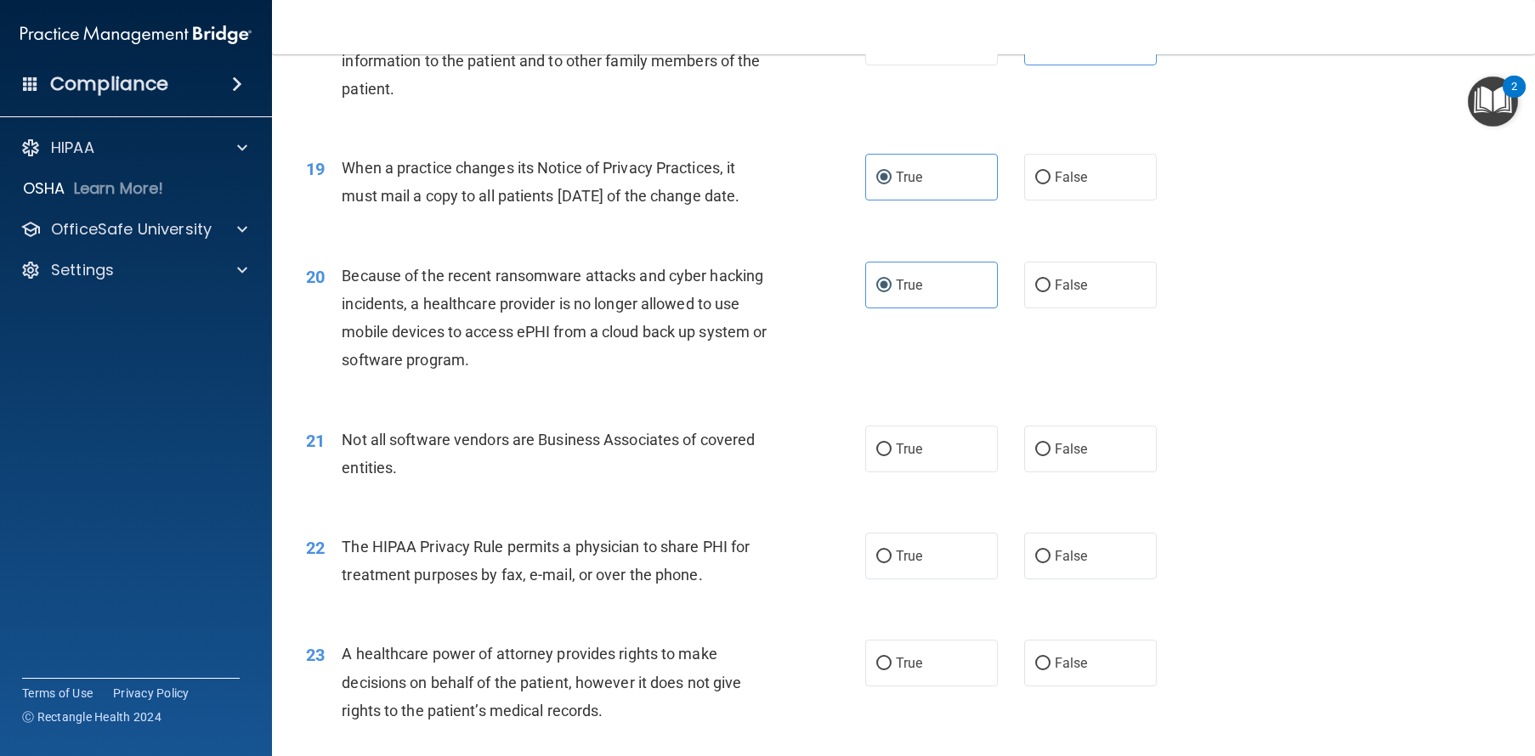
scroll to position [2544, 0]
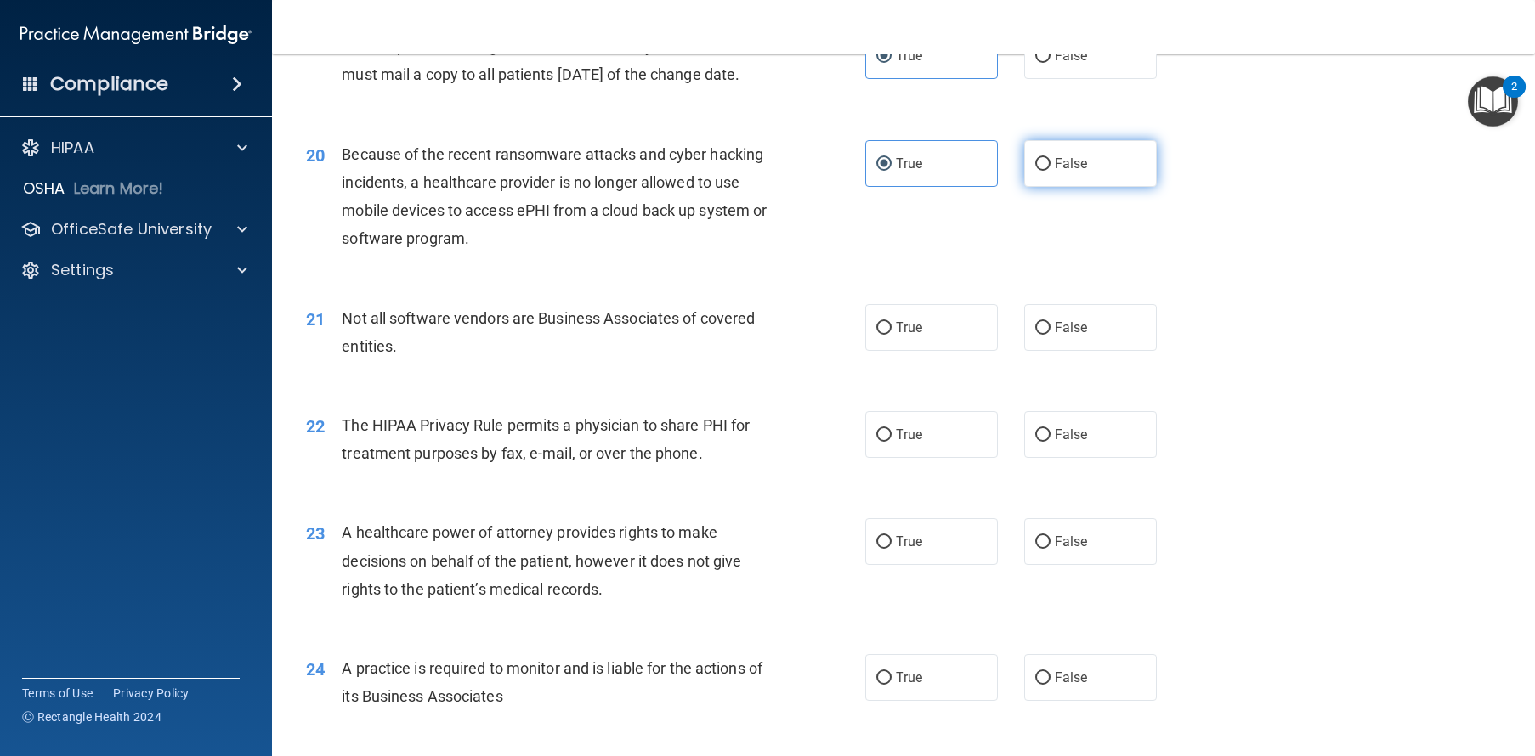
click at [1088, 187] on label "False" at bounding box center [1090, 163] width 133 height 47
click at [1050, 171] on input "False" at bounding box center [1042, 164] width 15 height 13
radio input "true"
radio input "false"
click at [1064, 336] on span "False" at bounding box center [1070, 327] width 33 height 16
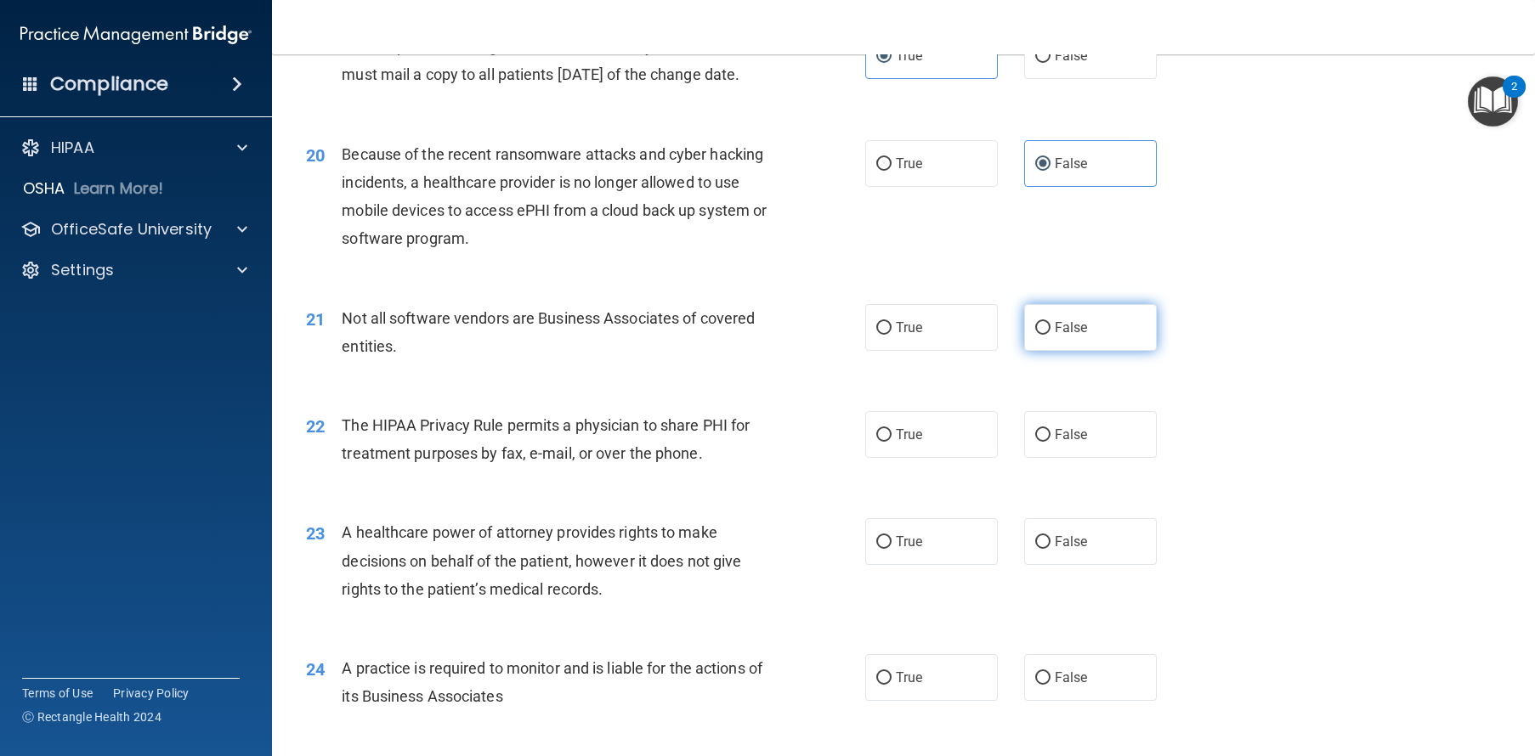
click at [1050, 335] on input "False" at bounding box center [1042, 328] width 15 height 13
radio input "true"
click at [905, 443] on span "True" at bounding box center [909, 435] width 26 height 16
click at [891, 442] on input "True" at bounding box center [883, 435] width 15 height 13
radio input "true"
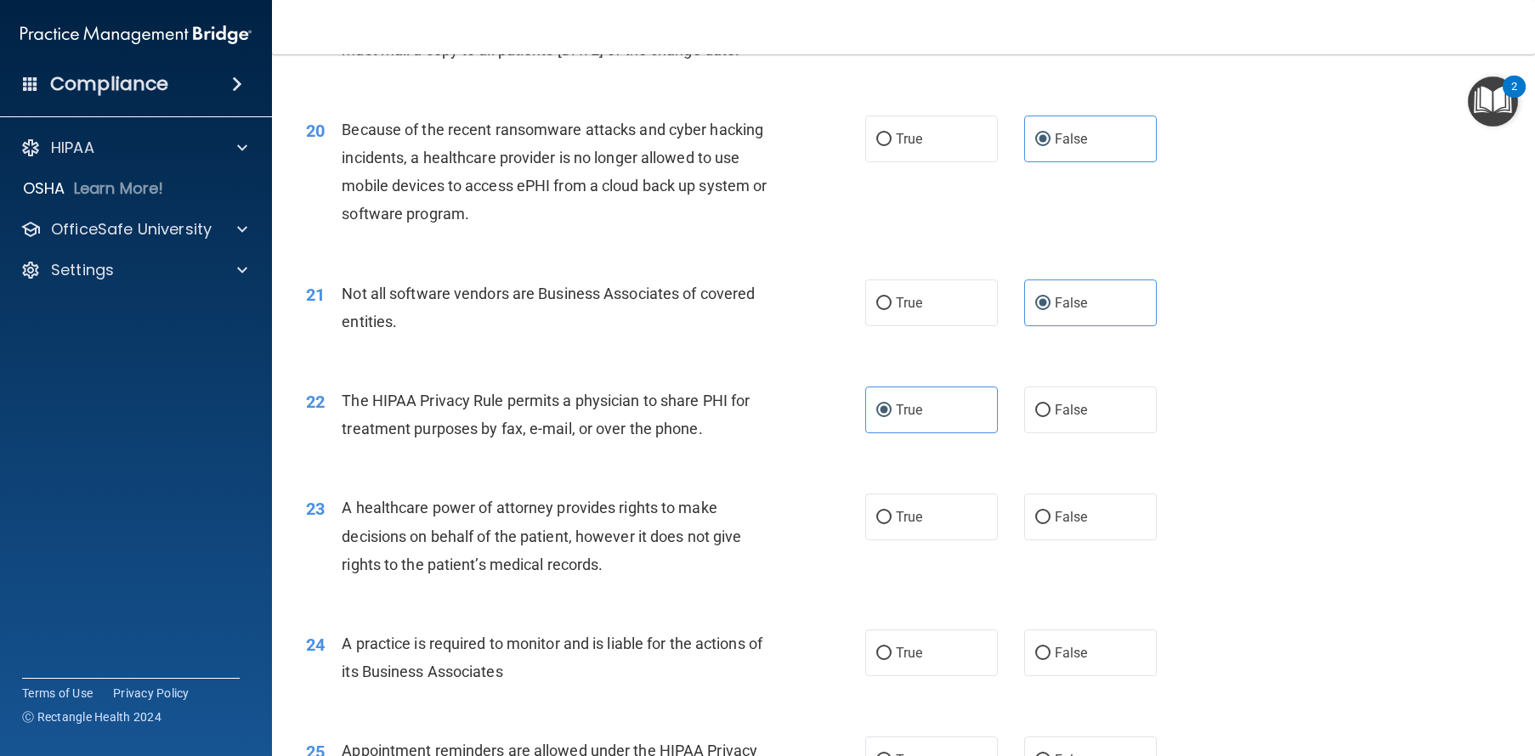
scroll to position [2572, 0]
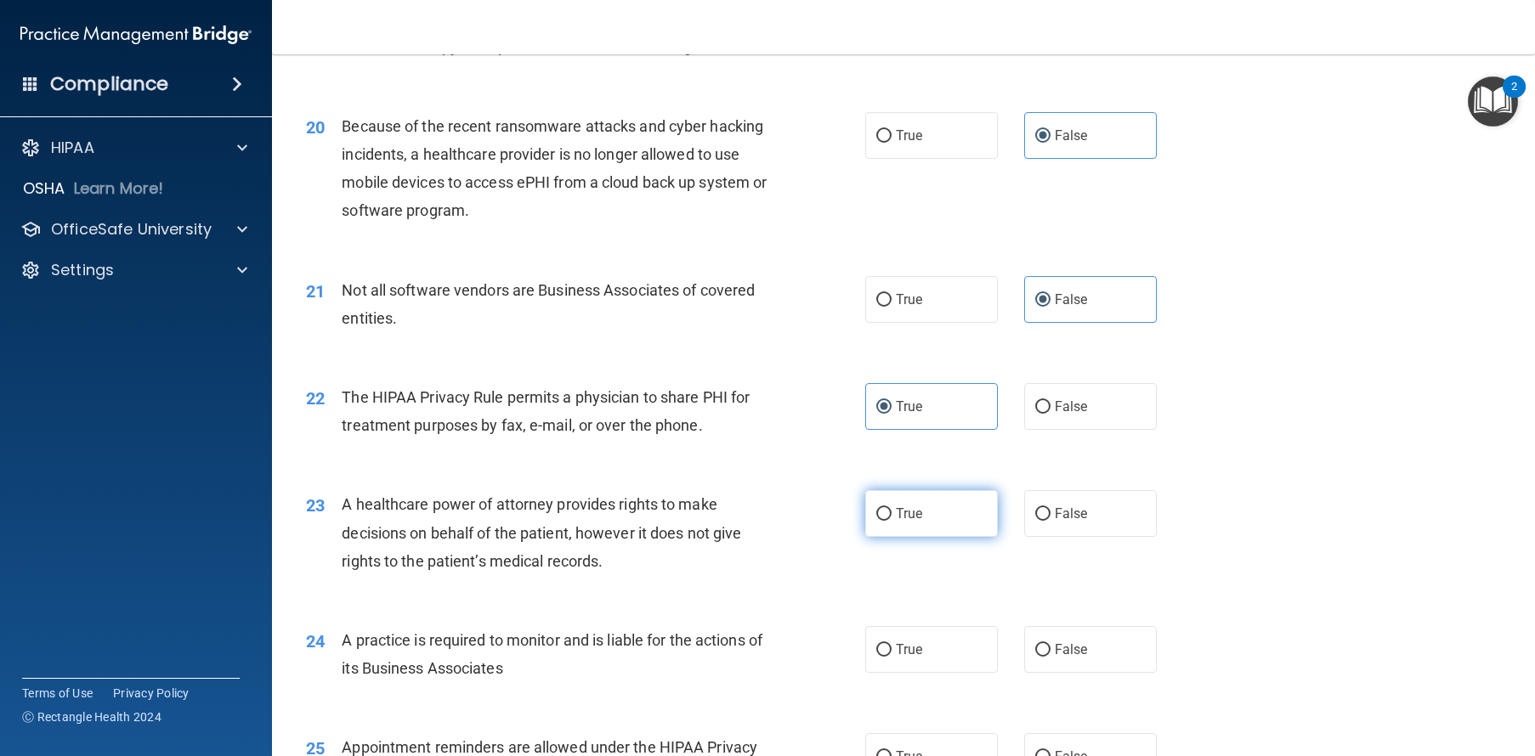
click at [896, 522] on span "True" at bounding box center [909, 514] width 26 height 16
click at [891, 521] on input "True" at bounding box center [883, 514] width 15 height 13
radio input "true"
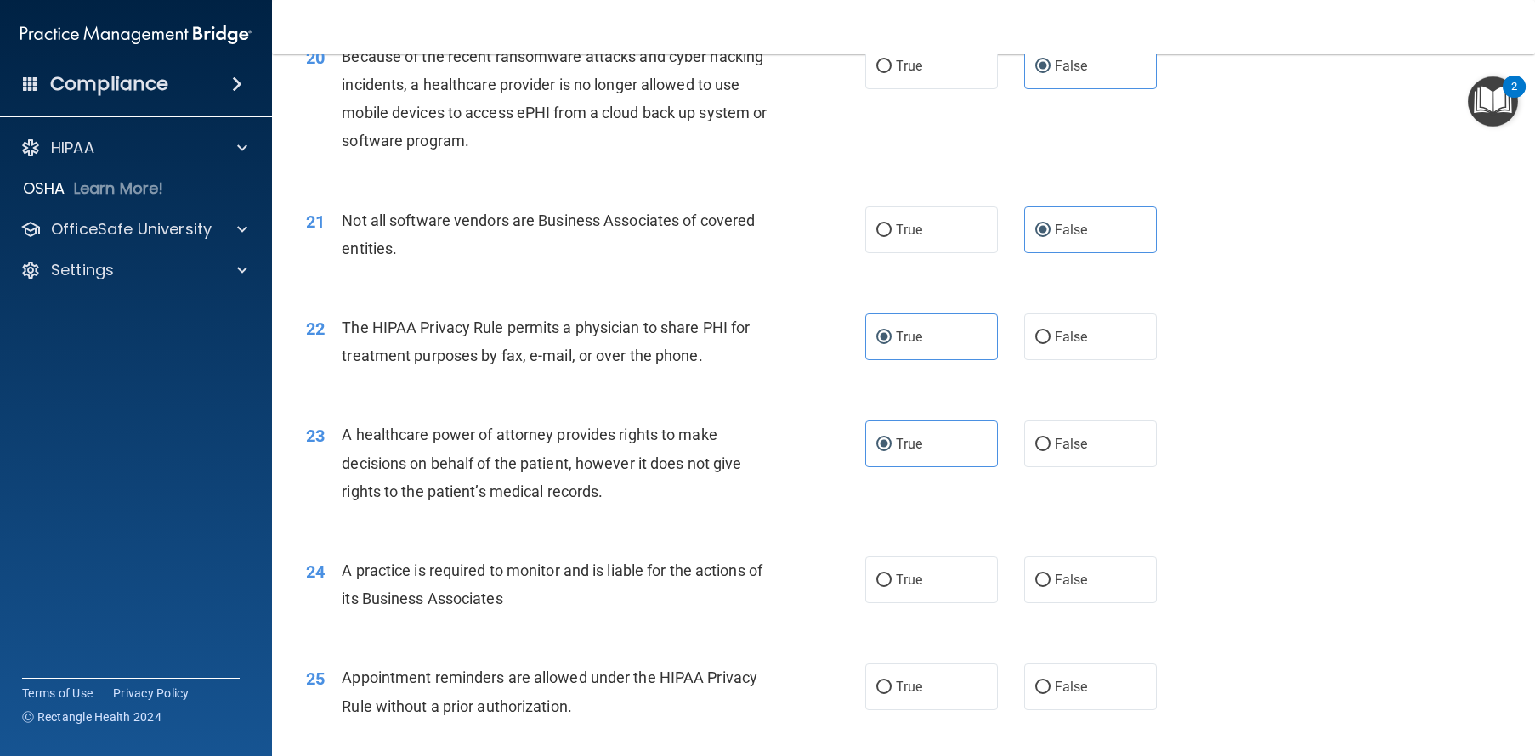
scroll to position [2654, 0]
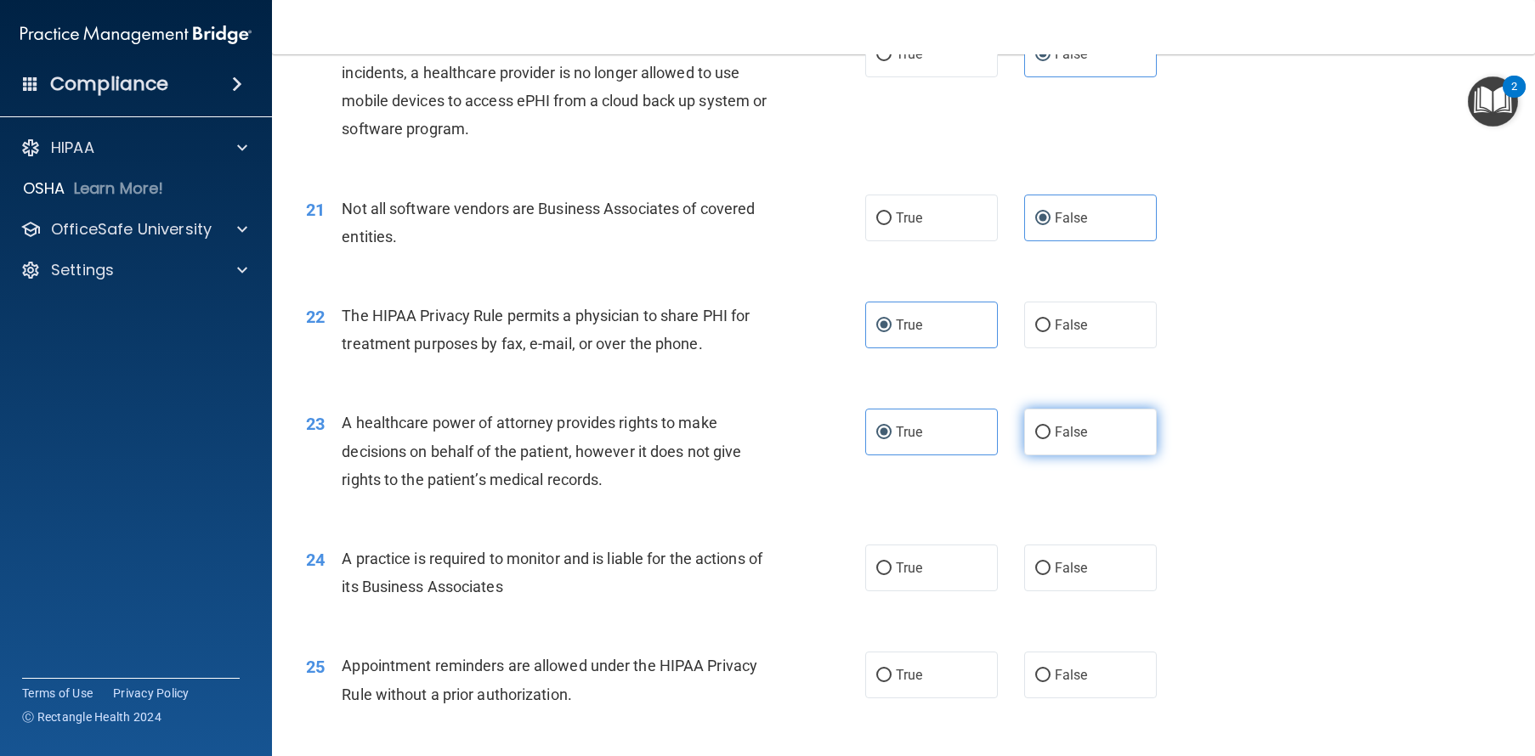
click at [1066, 455] on label "False" at bounding box center [1090, 432] width 133 height 47
click at [1050, 439] on input "False" at bounding box center [1042, 433] width 15 height 13
radio input "true"
radio input "false"
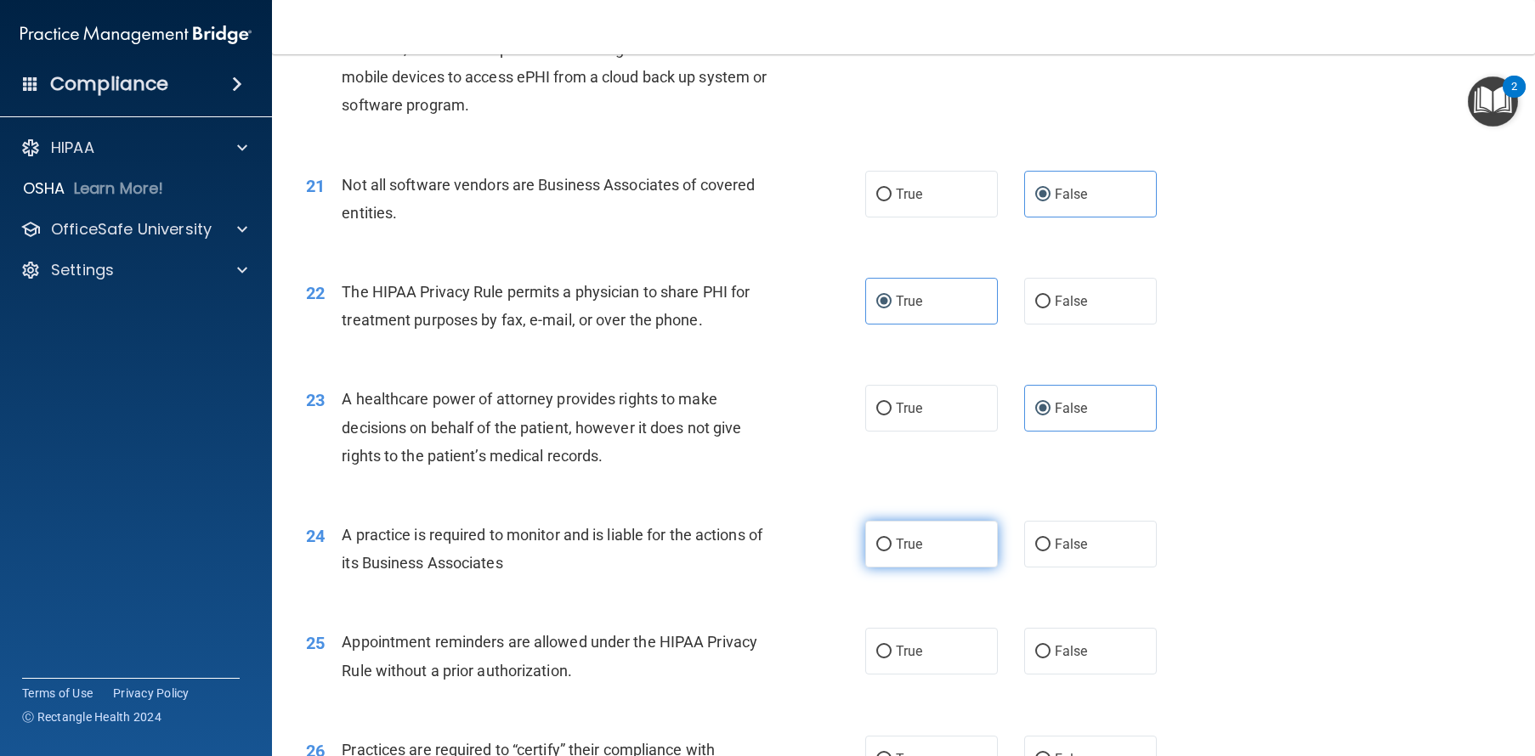
scroll to position [2764, 0]
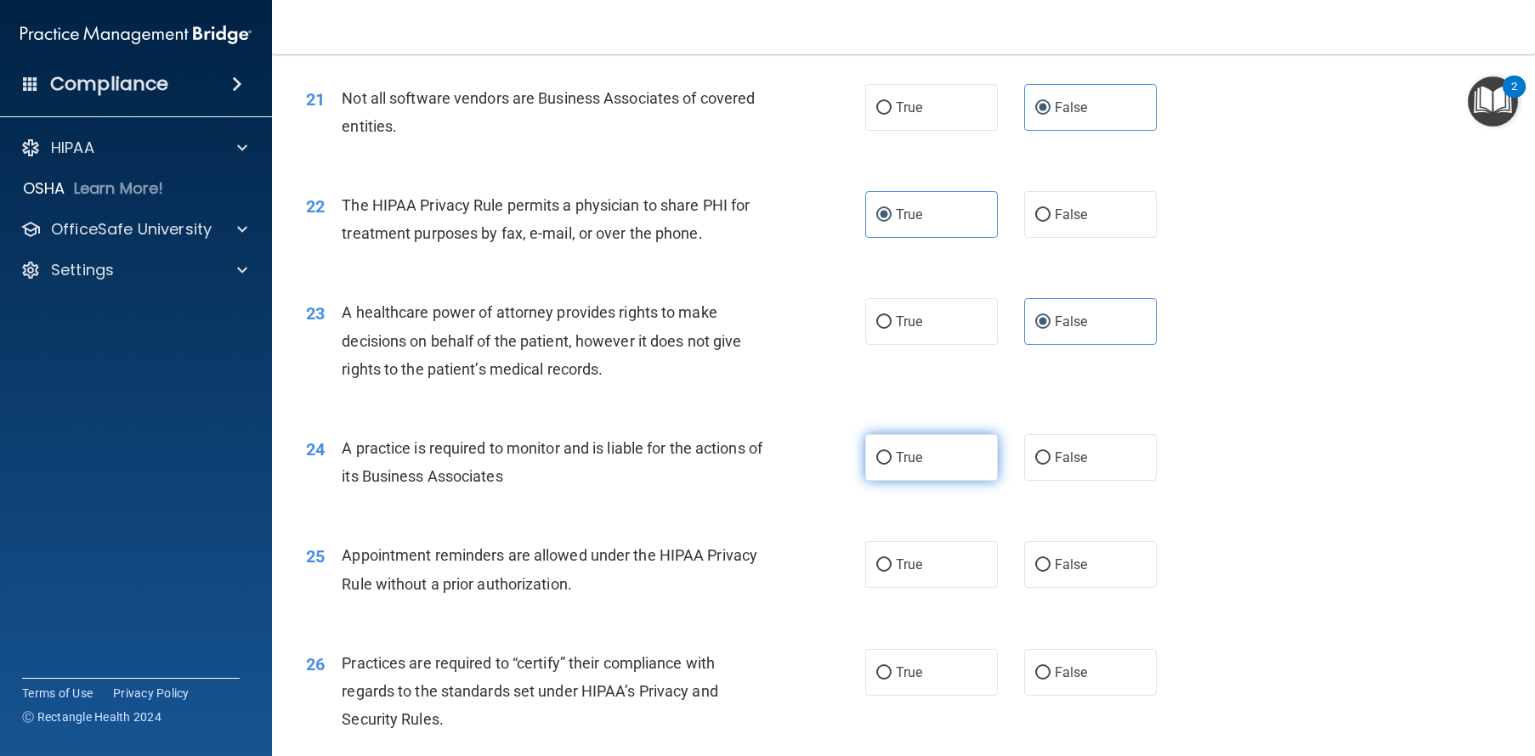
click at [913, 466] on span "True" at bounding box center [909, 457] width 26 height 16
click at [891, 465] on input "True" at bounding box center [883, 458] width 15 height 13
radio input "true"
click at [1068, 466] on span "False" at bounding box center [1070, 457] width 33 height 16
click at [1050, 465] on input "False" at bounding box center [1042, 458] width 15 height 13
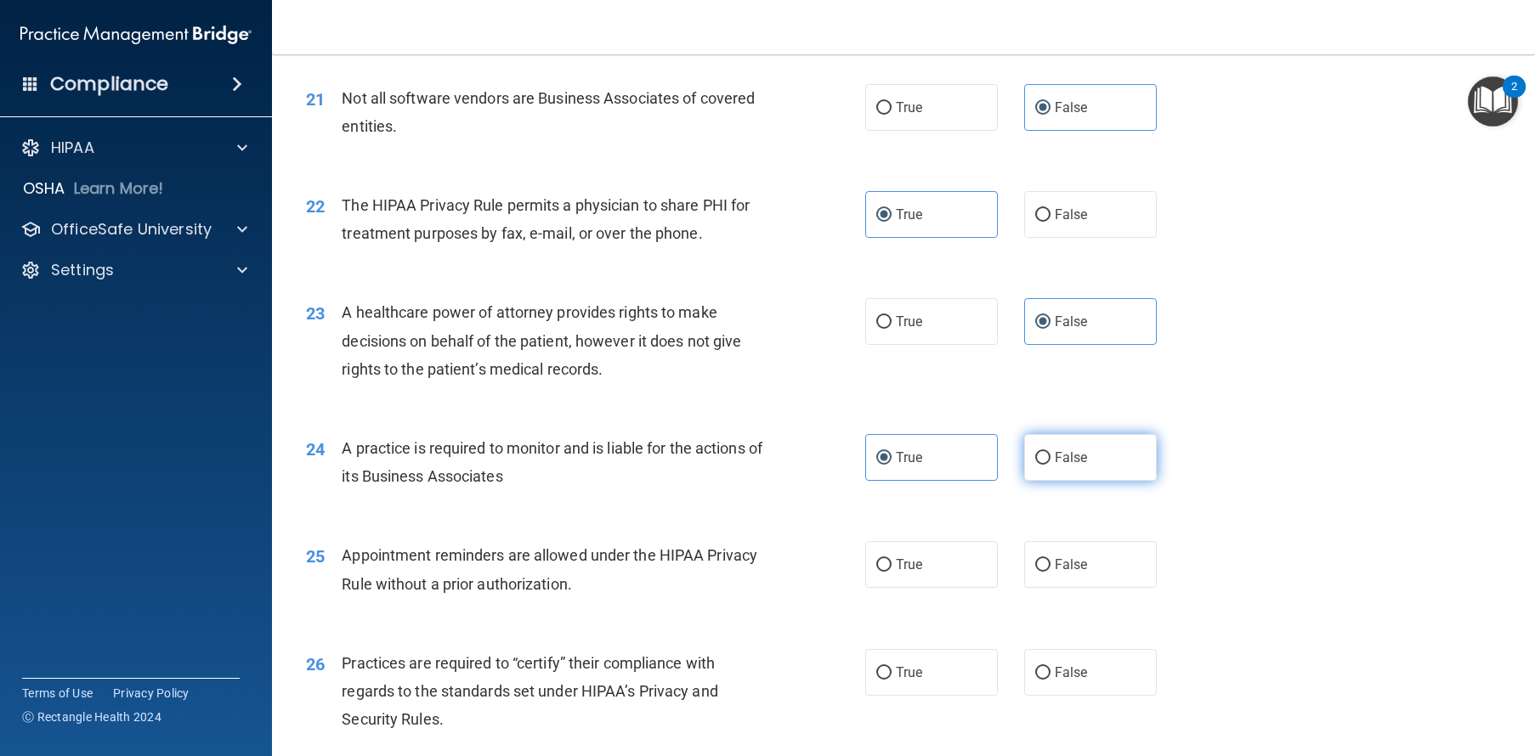
radio input "true"
radio input "false"
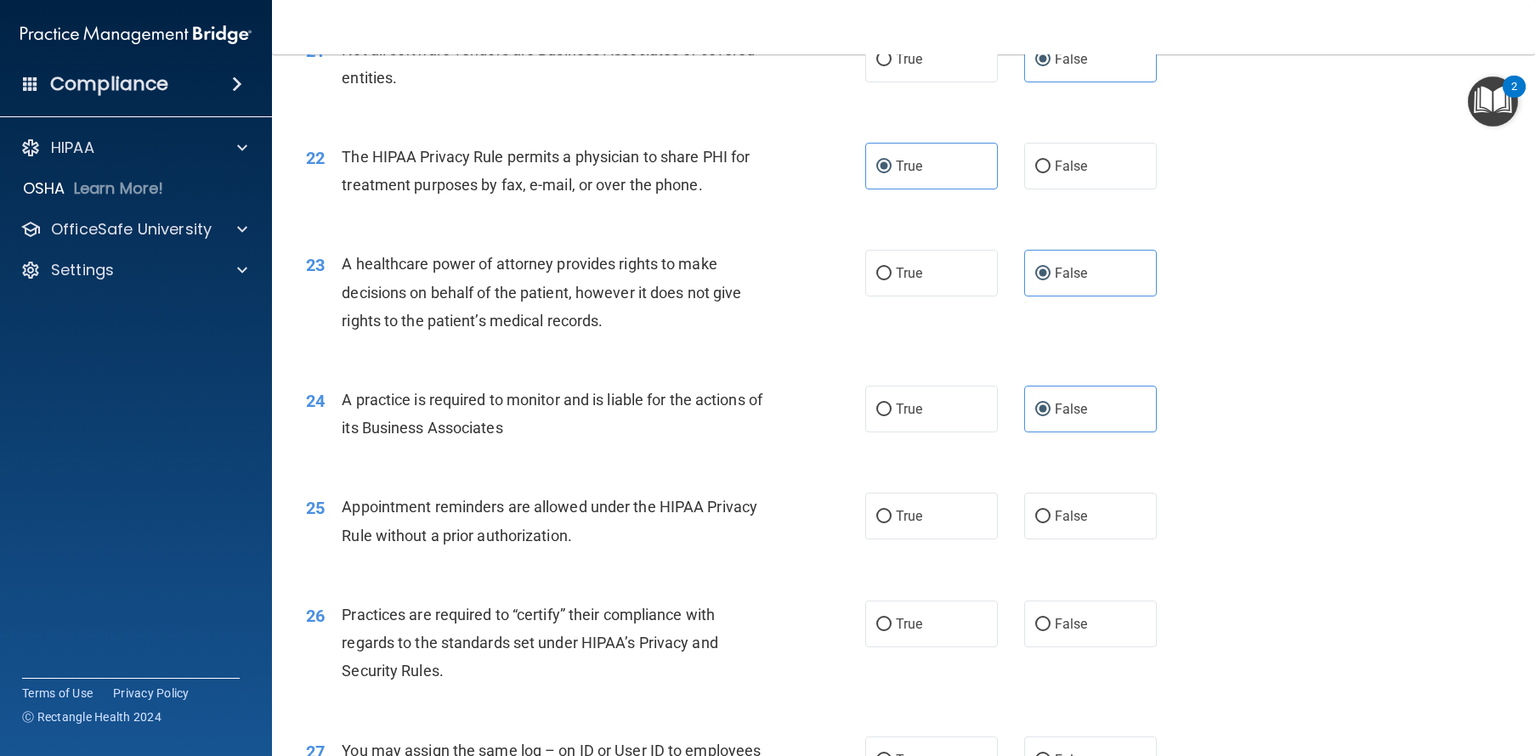
scroll to position [2850, 0]
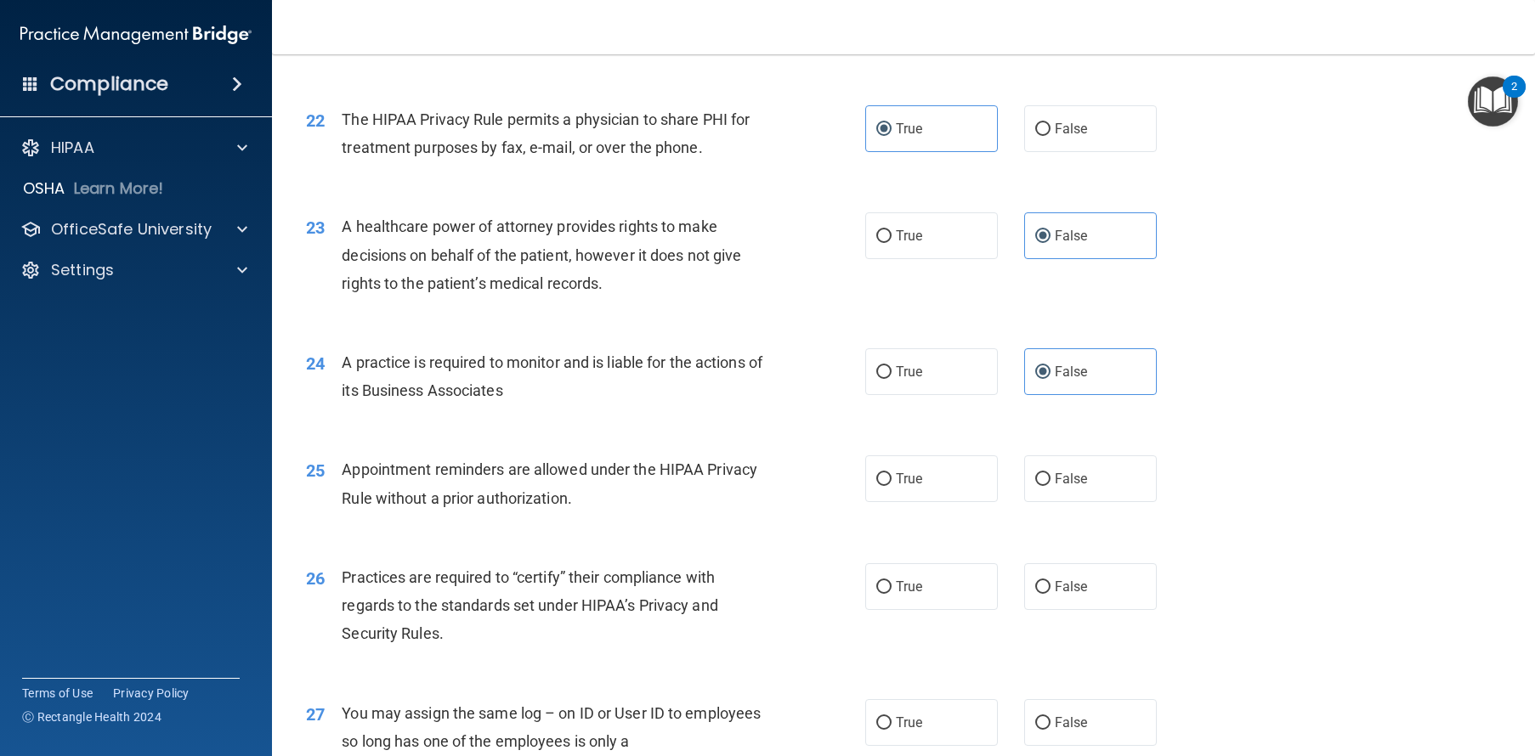
drag, startPoint x: 1041, startPoint y: 546, endPoint x: 840, endPoint y: 568, distance: 201.7
click at [1183, 455] on ng-form "25 Appointment reminders are allowed under the HIPAA Privacy Rule without a pri…" at bounding box center [1183, 455] width 0 height 0
click at [829, 520] on div "25 Appointment reminders are allowed under the HIPAA Privacy Rule without a pri…" at bounding box center [585, 487] width 610 height 65
click at [1088, 502] on label "False" at bounding box center [1090, 478] width 133 height 47
click at [1050, 486] on input "False" at bounding box center [1042, 479] width 15 height 13
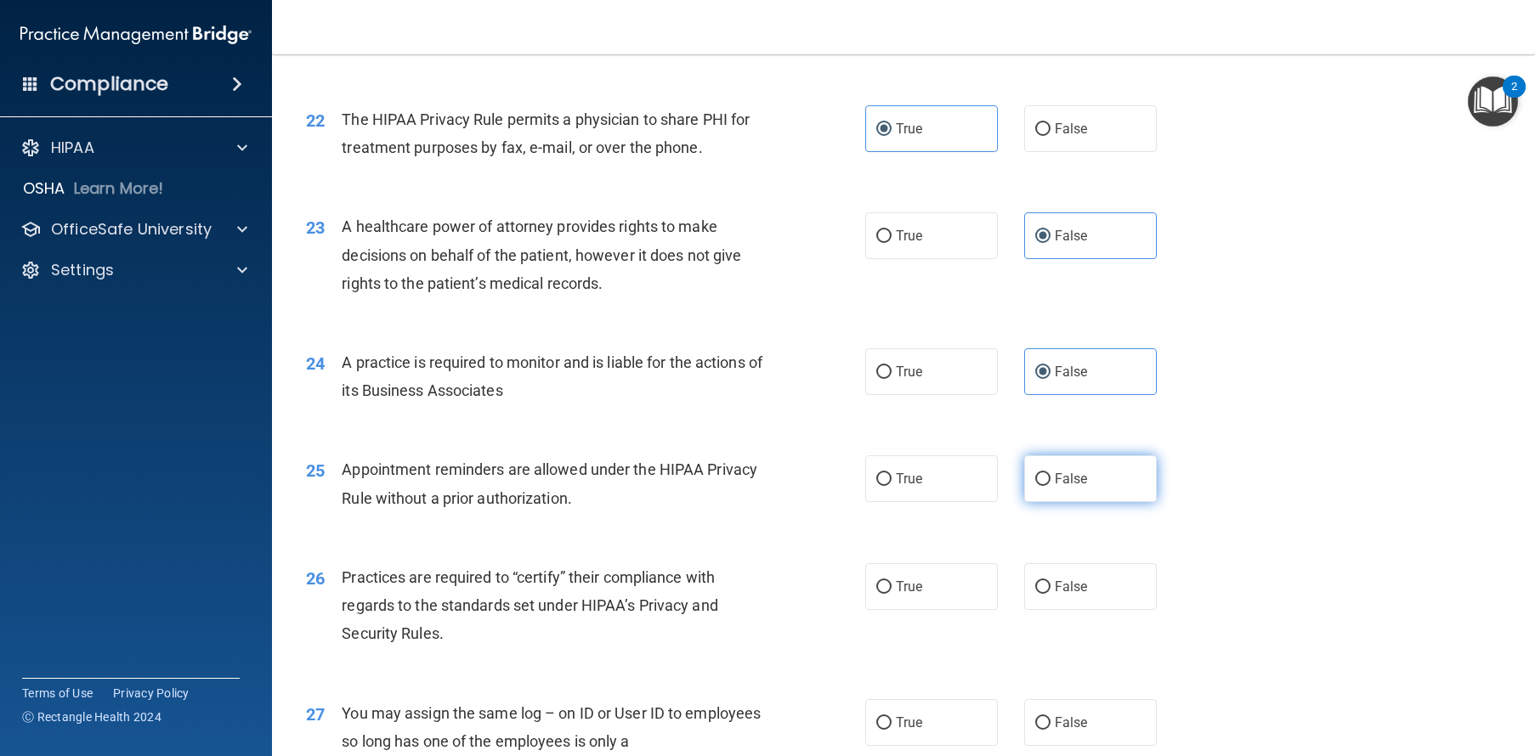
radio input "true"
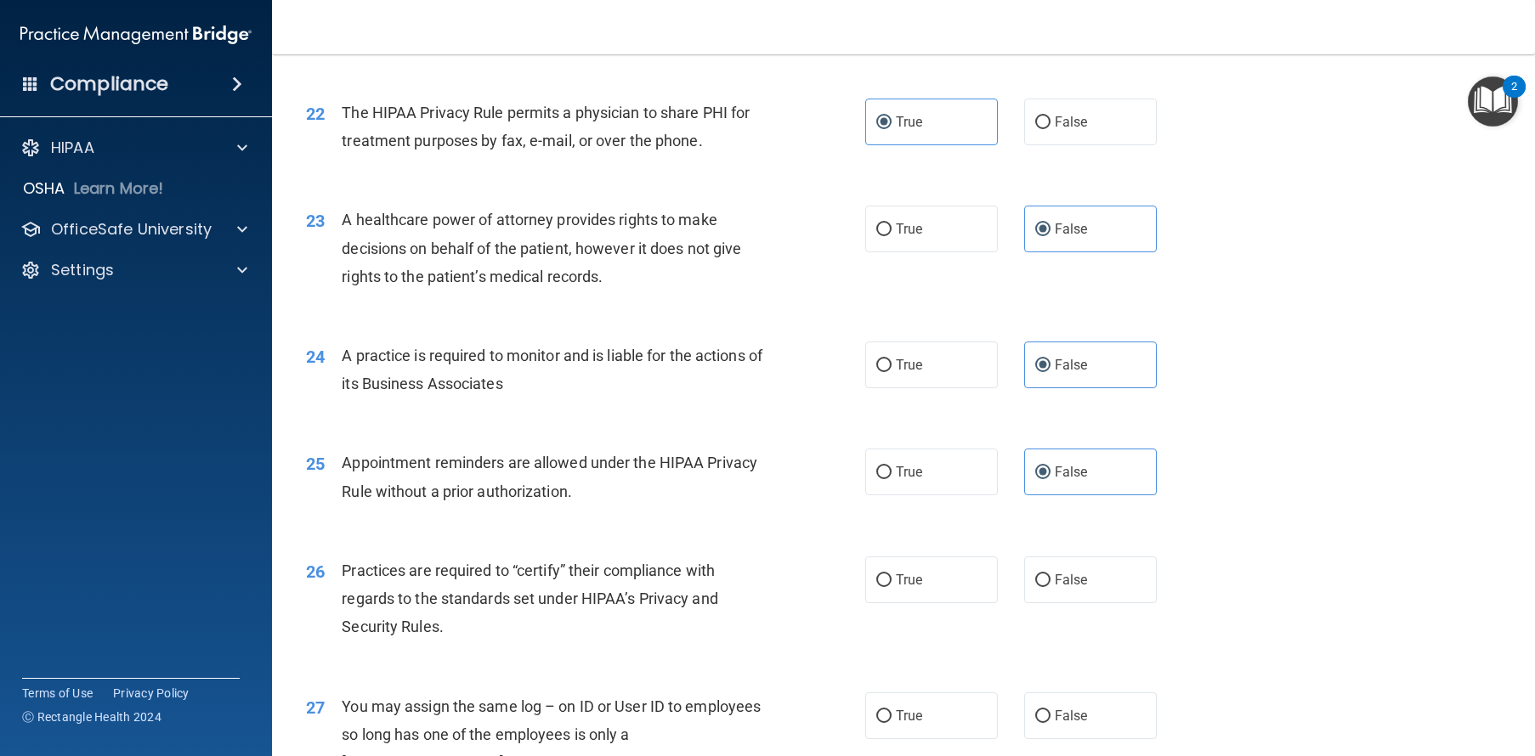
scroll to position [2999, 0]
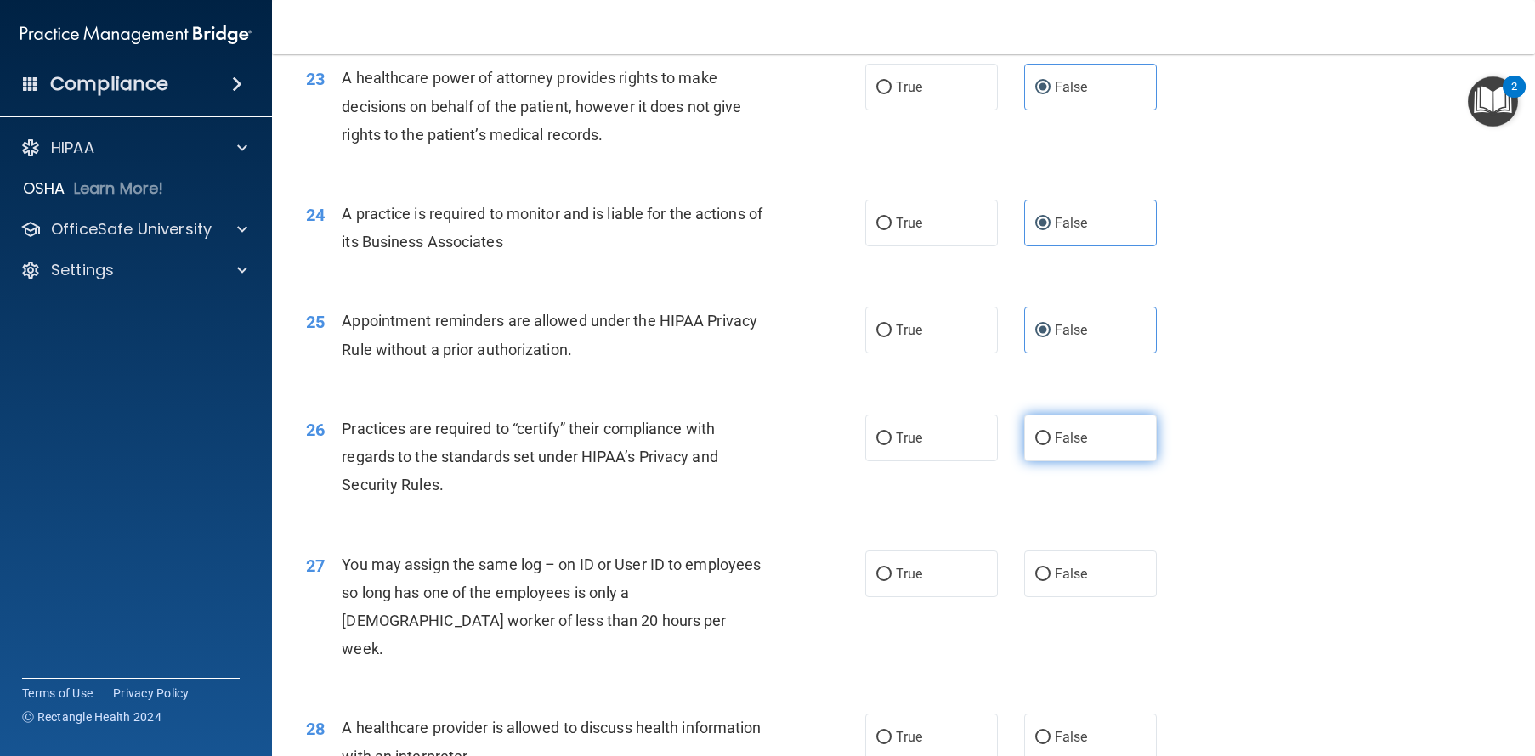
click at [1043, 461] on label "False" at bounding box center [1090, 438] width 133 height 47
click at [1043, 445] on input "False" at bounding box center [1042, 439] width 15 height 13
radio input "true"
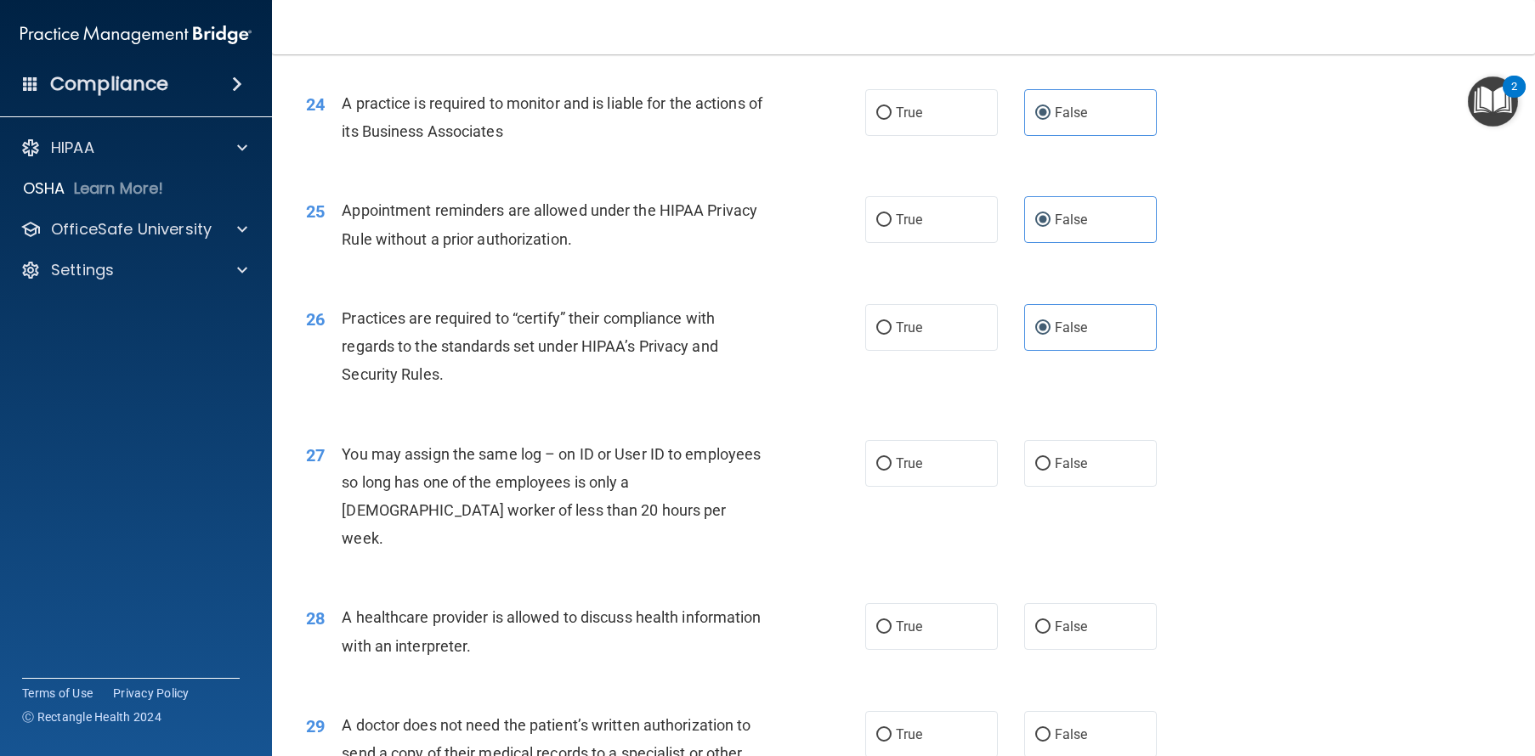
scroll to position [3212, 0]
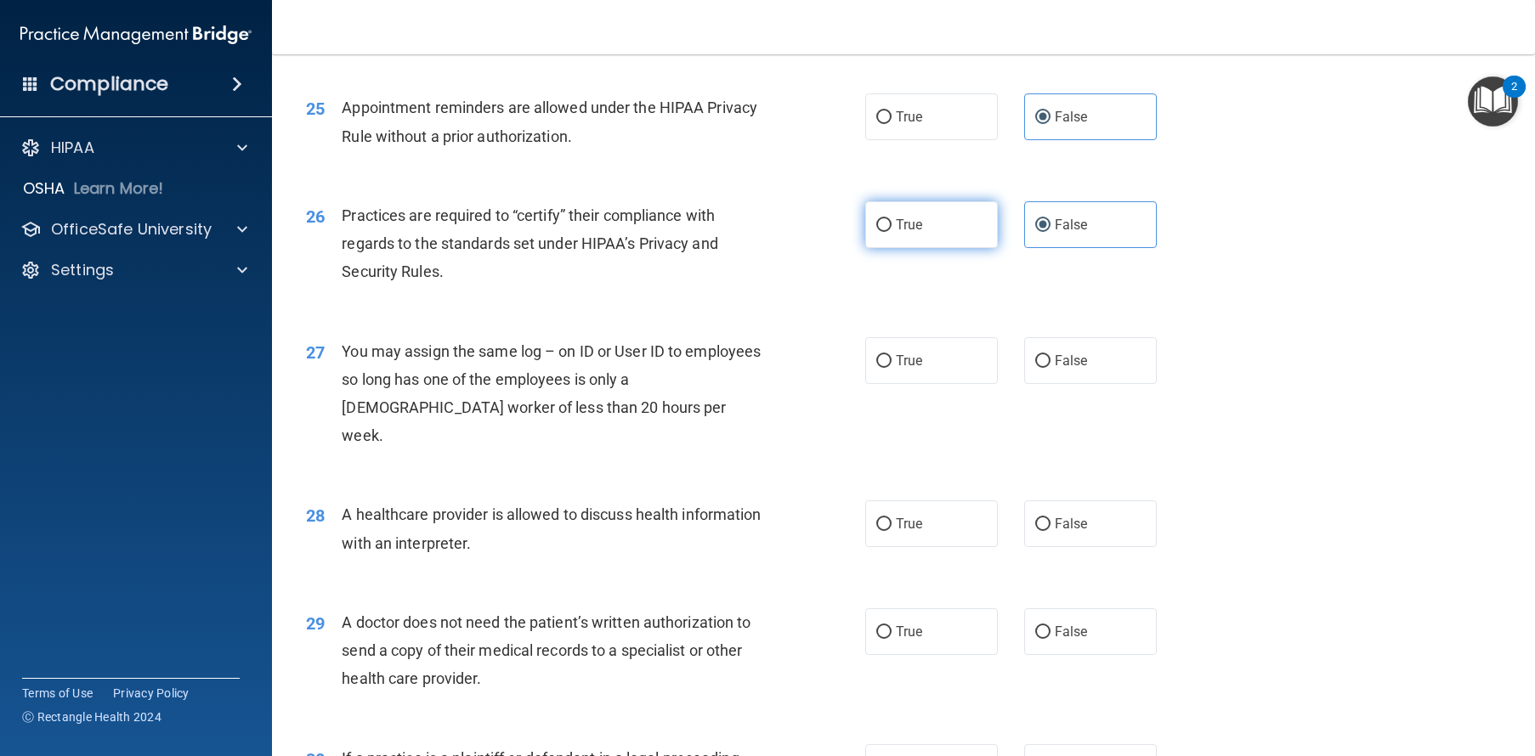
click at [971, 248] on label "True" at bounding box center [931, 224] width 133 height 47
click at [891, 232] on input "True" at bounding box center [883, 225] width 15 height 13
radio input "true"
click at [1118, 248] on label "False" at bounding box center [1090, 224] width 133 height 47
click at [1050, 232] on input "False" at bounding box center [1042, 225] width 15 height 13
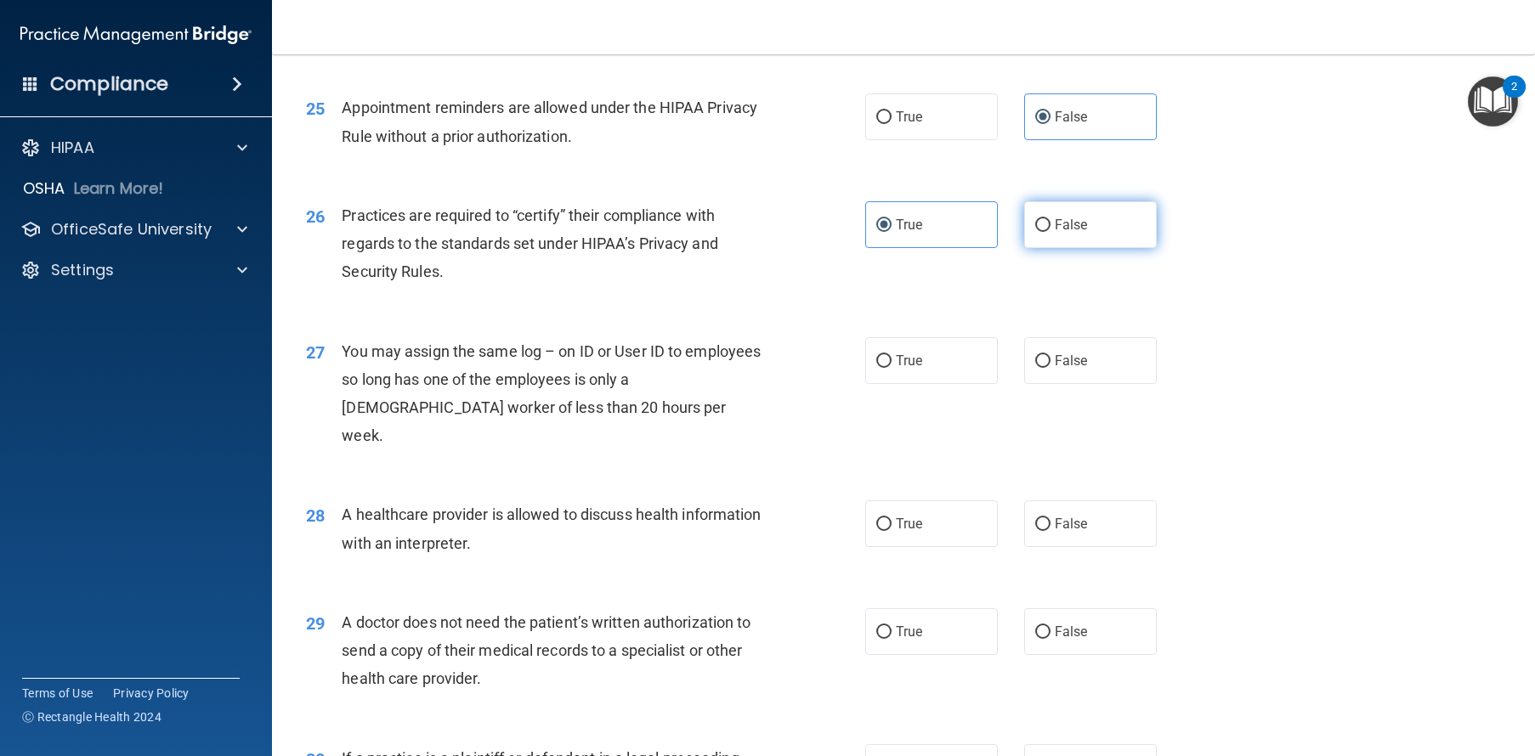
radio input "true"
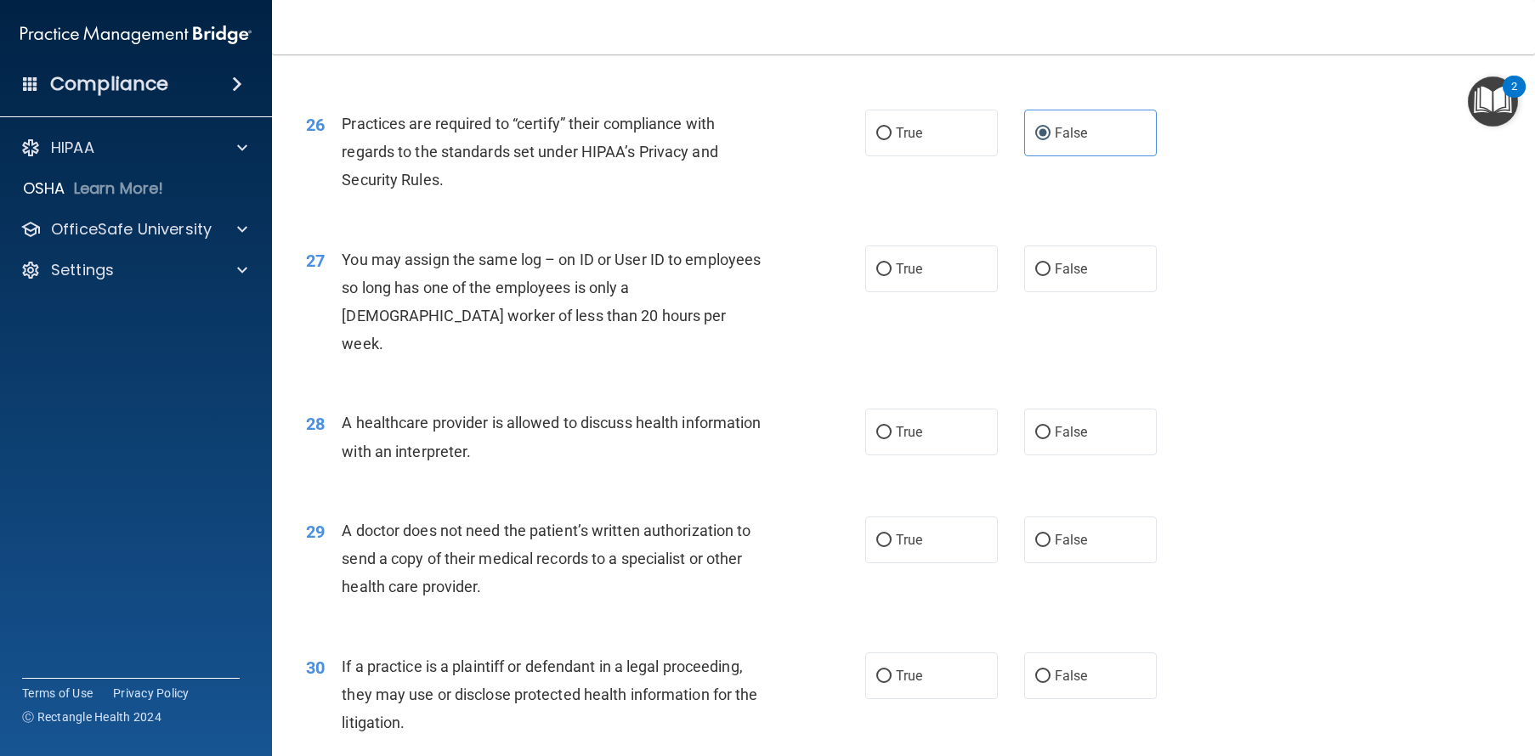
scroll to position [3307, 0]
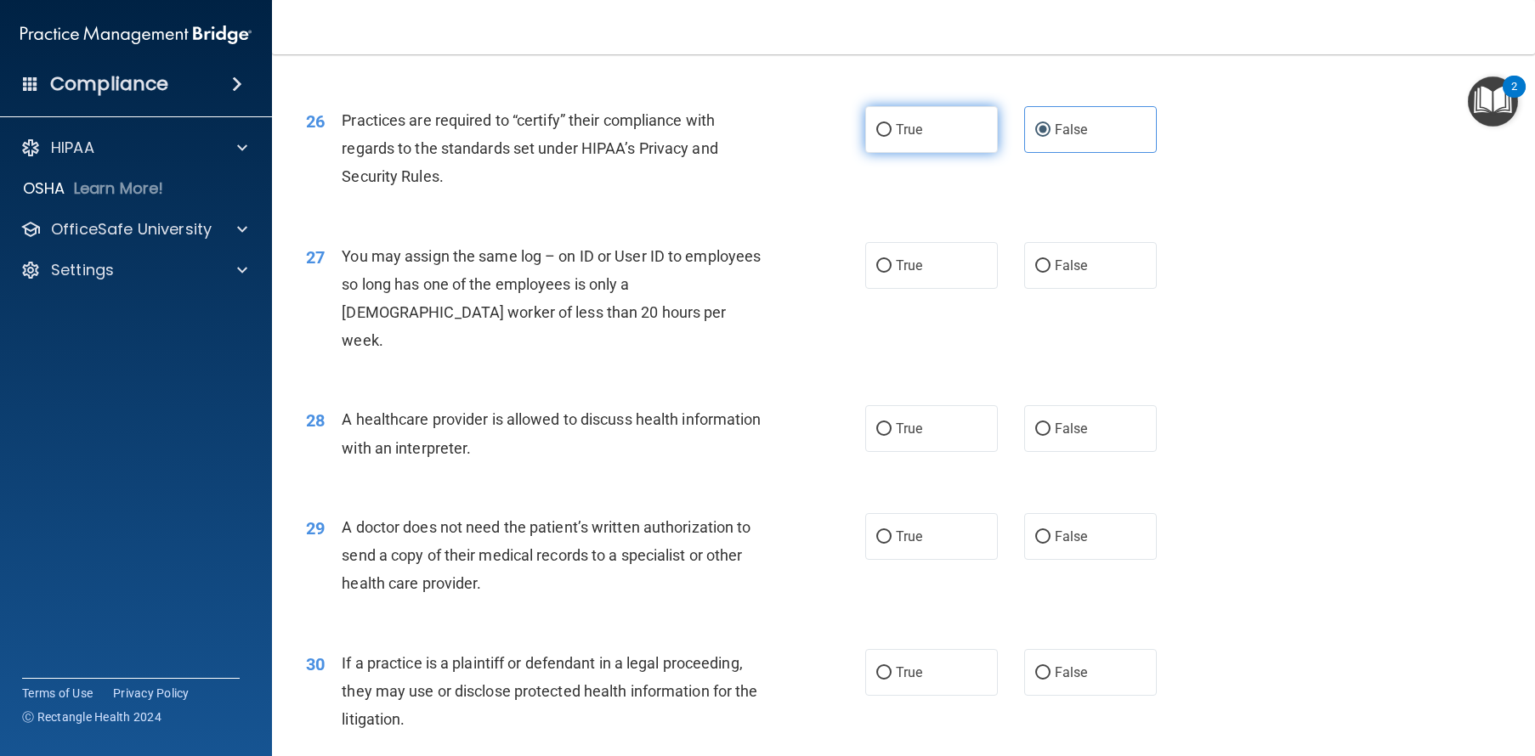
click at [923, 153] on label "True" at bounding box center [931, 129] width 133 height 47
click at [891, 137] on input "True" at bounding box center [883, 130] width 15 height 13
radio input "true"
radio input "false"
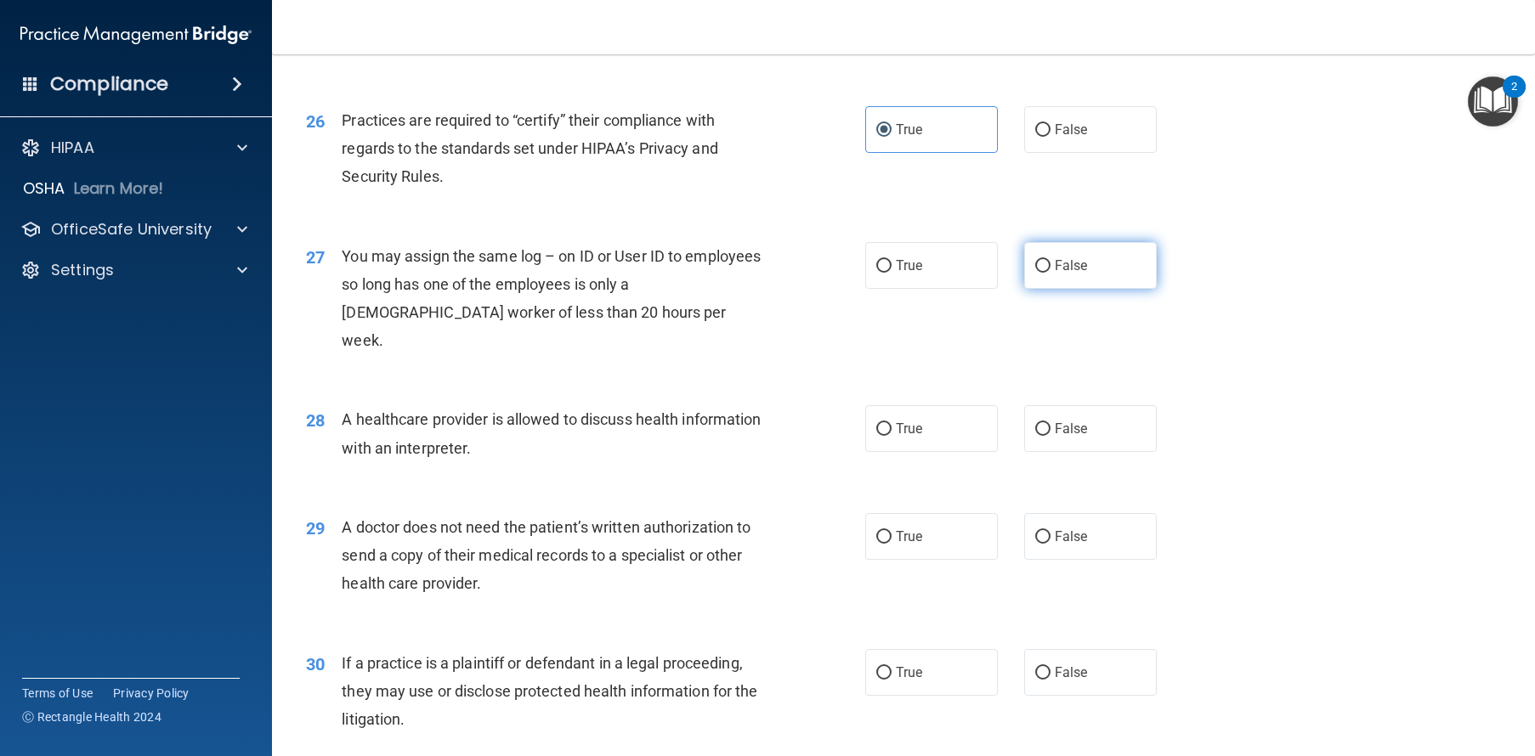
click at [1060, 289] on label "False" at bounding box center [1090, 265] width 133 height 47
click at [1050, 273] on input "False" at bounding box center [1042, 266] width 15 height 13
radio input "true"
click at [881, 452] on label "True" at bounding box center [931, 428] width 133 height 47
click at [881, 436] on input "True" at bounding box center [883, 429] width 15 height 13
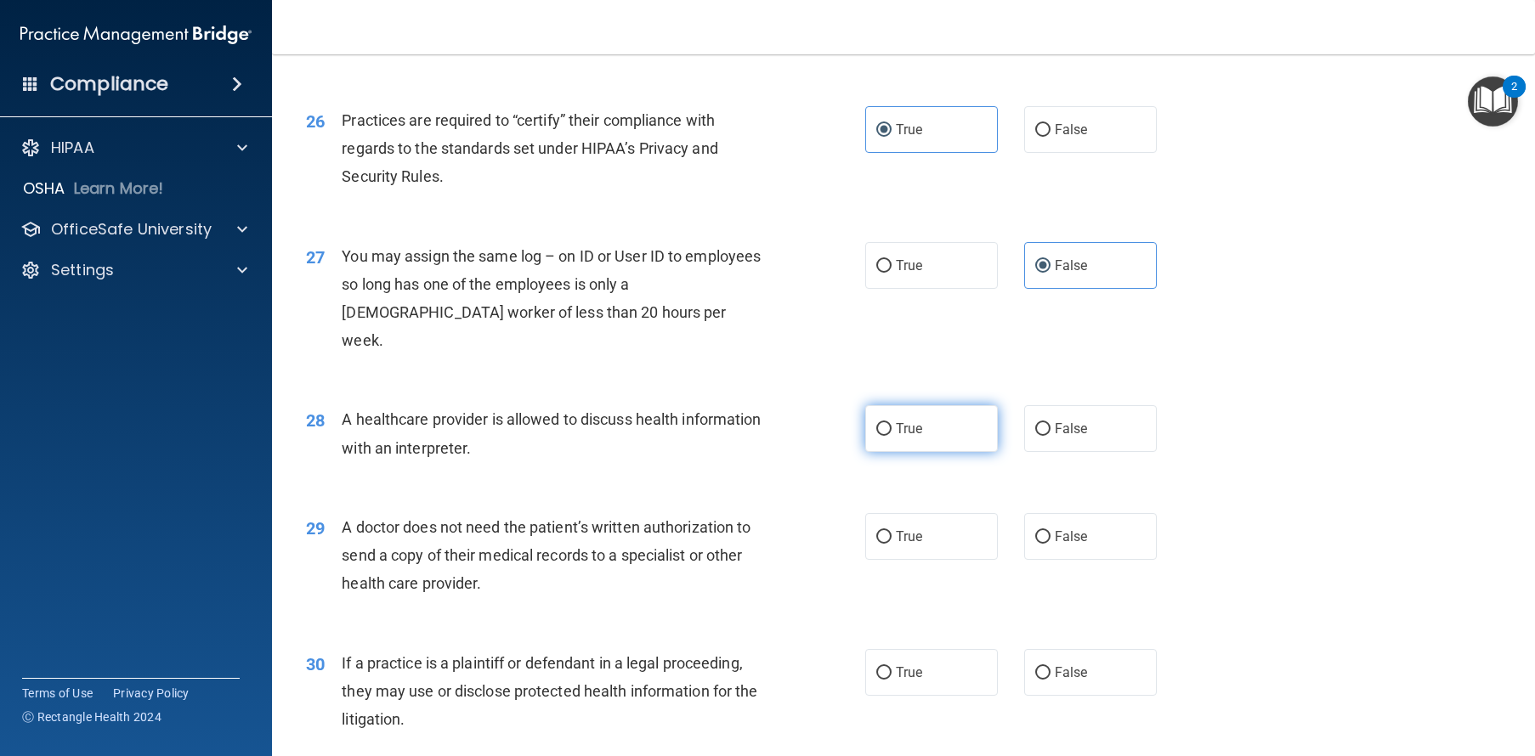
radio input "true"
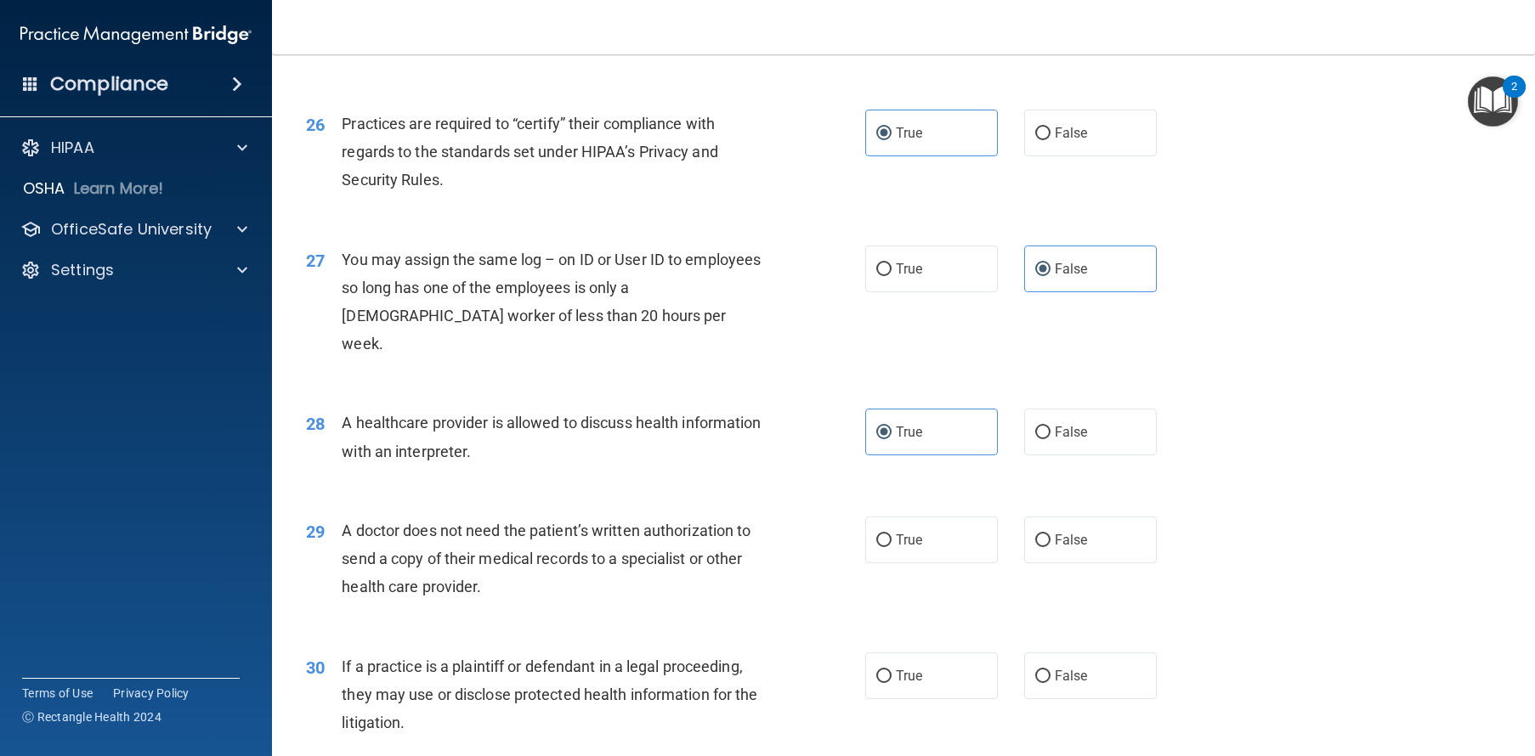
scroll to position [3464, 0]
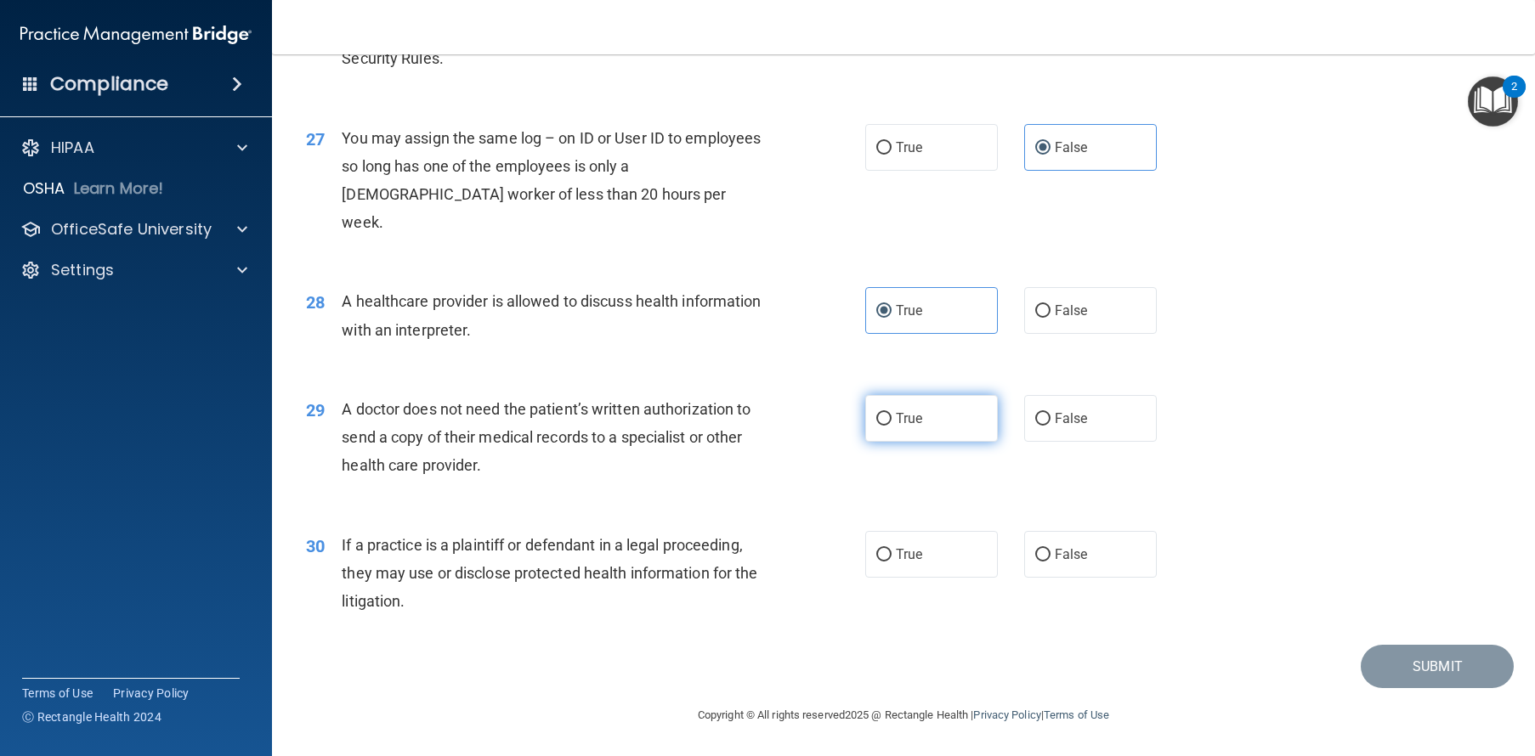
click at [896, 413] on span "True" at bounding box center [909, 418] width 26 height 16
click at [891, 413] on input "True" at bounding box center [883, 419] width 15 height 13
radio input "true"
click at [941, 551] on label "True" at bounding box center [931, 554] width 133 height 47
click at [891, 551] on input "True" at bounding box center [883, 555] width 15 height 13
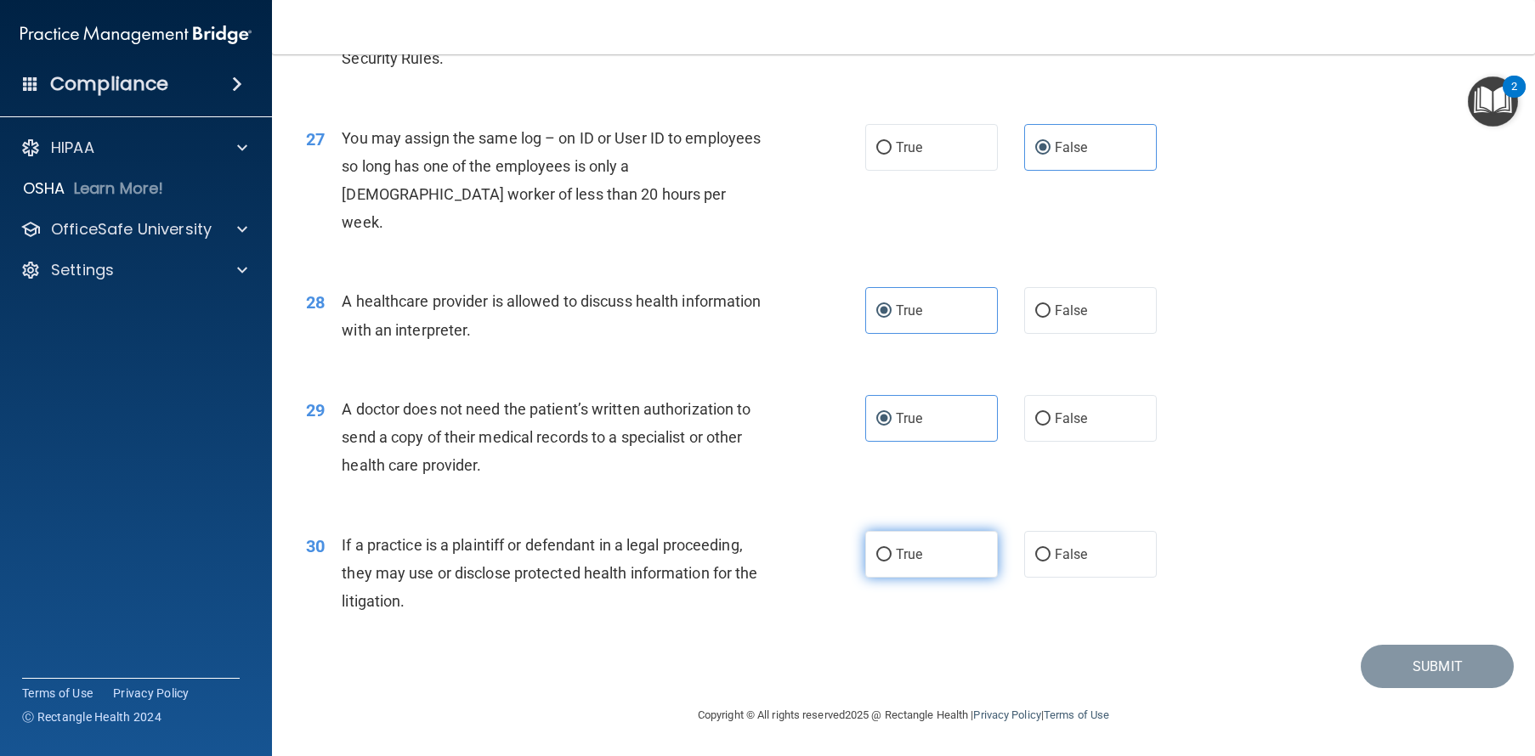
radio input "true"
click at [1402, 676] on button "Submit" at bounding box center [1436, 666] width 153 height 43
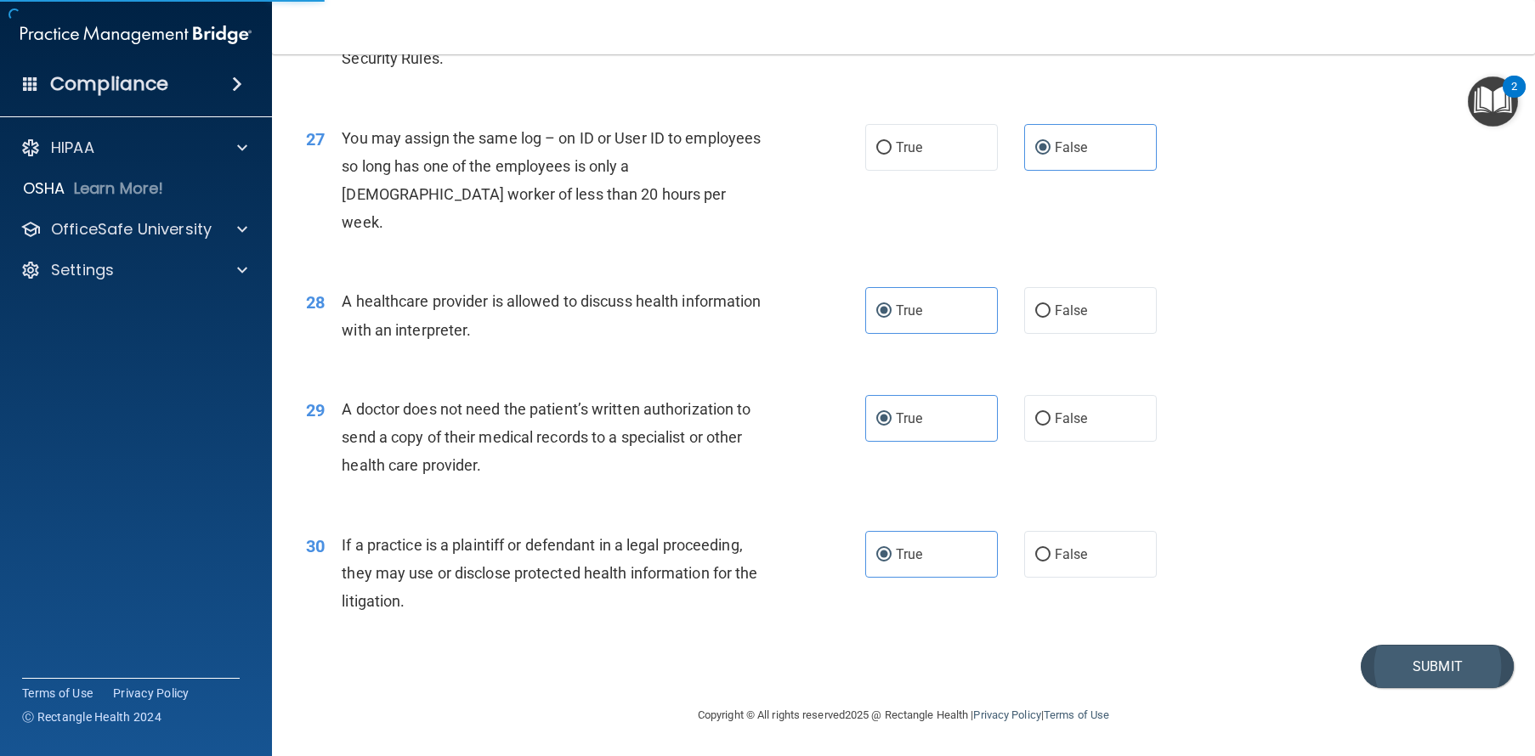
click at [1390, 646] on button "Submit" at bounding box center [1436, 666] width 153 height 43
click at [1054, 553] on span "False" at bounding box center [1070, 554] width 33 height 16
click at [1050, 553] on input "False" at bounding box center [1042, 555] width 15 height 13
radio input "true"
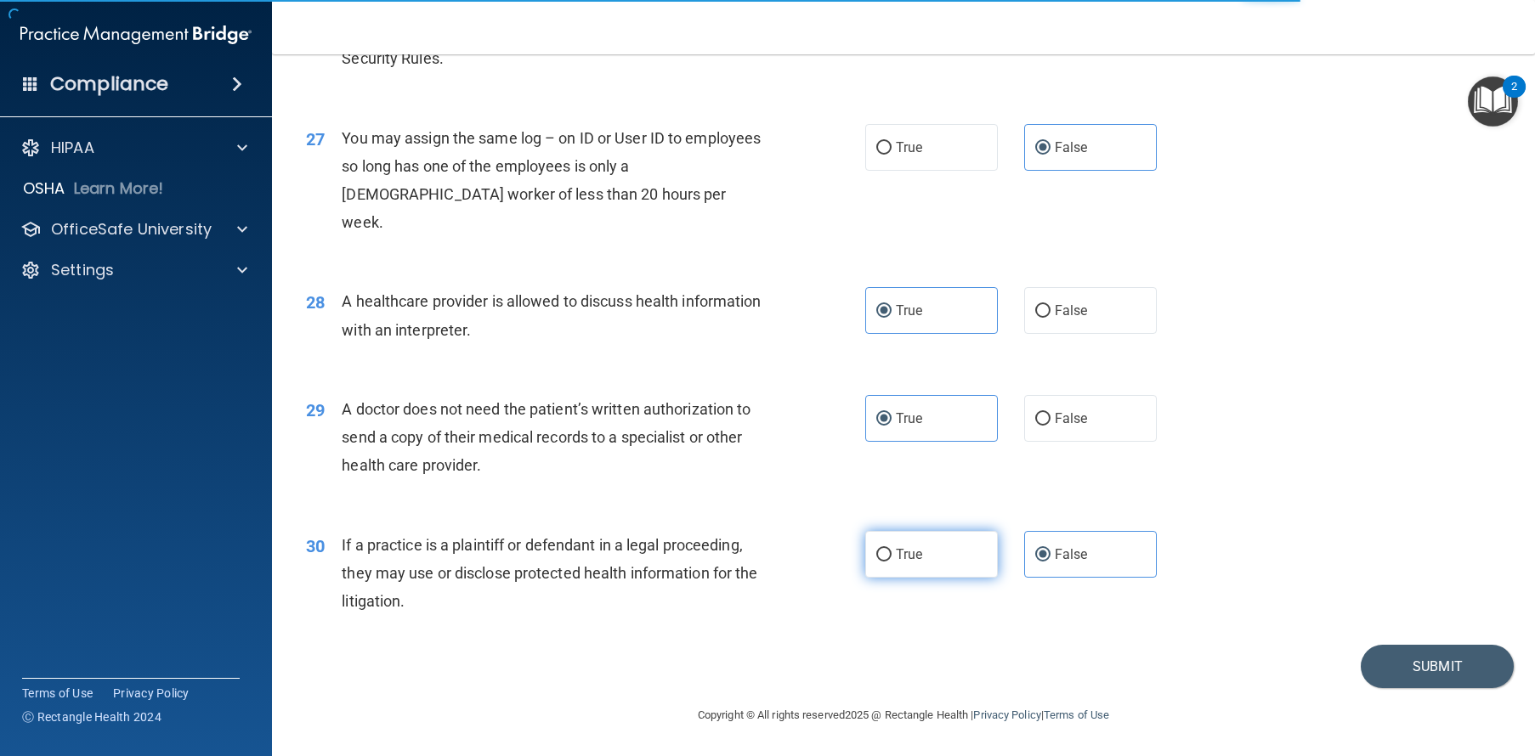
click at [909, 563] on label "True" at bounding box center [931, 554] width 133 height 47
click at [891, 562] on input "True" at bounding box center [883, 555] width 15 height 13
radio input "true"
radio input "false"
click at [1272, 270] on div "28 A healthcare provider is allowed to discuss health information with an inter…" at bounding box center [903, 319] width 1220 height 107
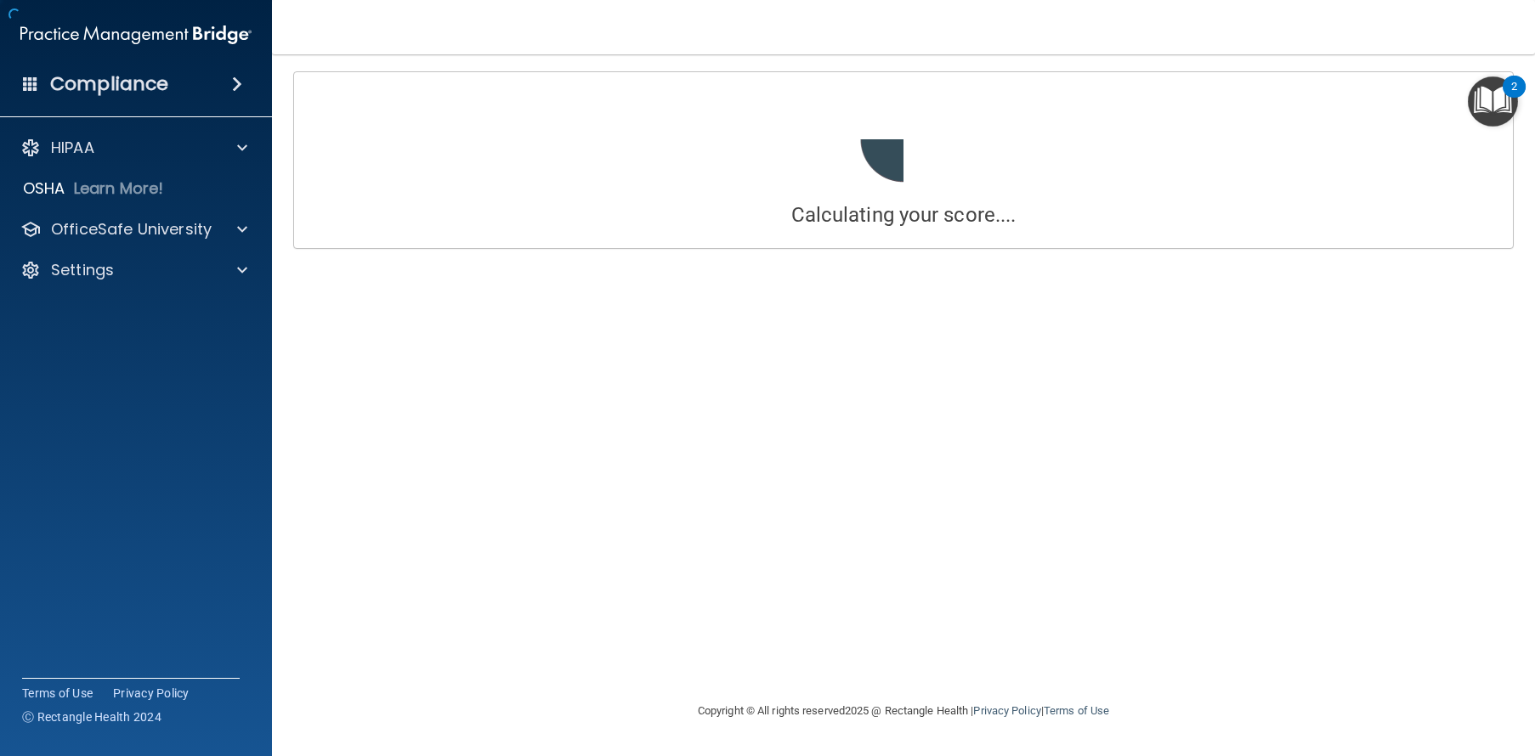
click at [1272, 272] on div "Calculating your score.... You did not pass the " The HIPAA Quiz #2 ". 60 out o…" at bounding box center [903, 377] width 1195 height 613
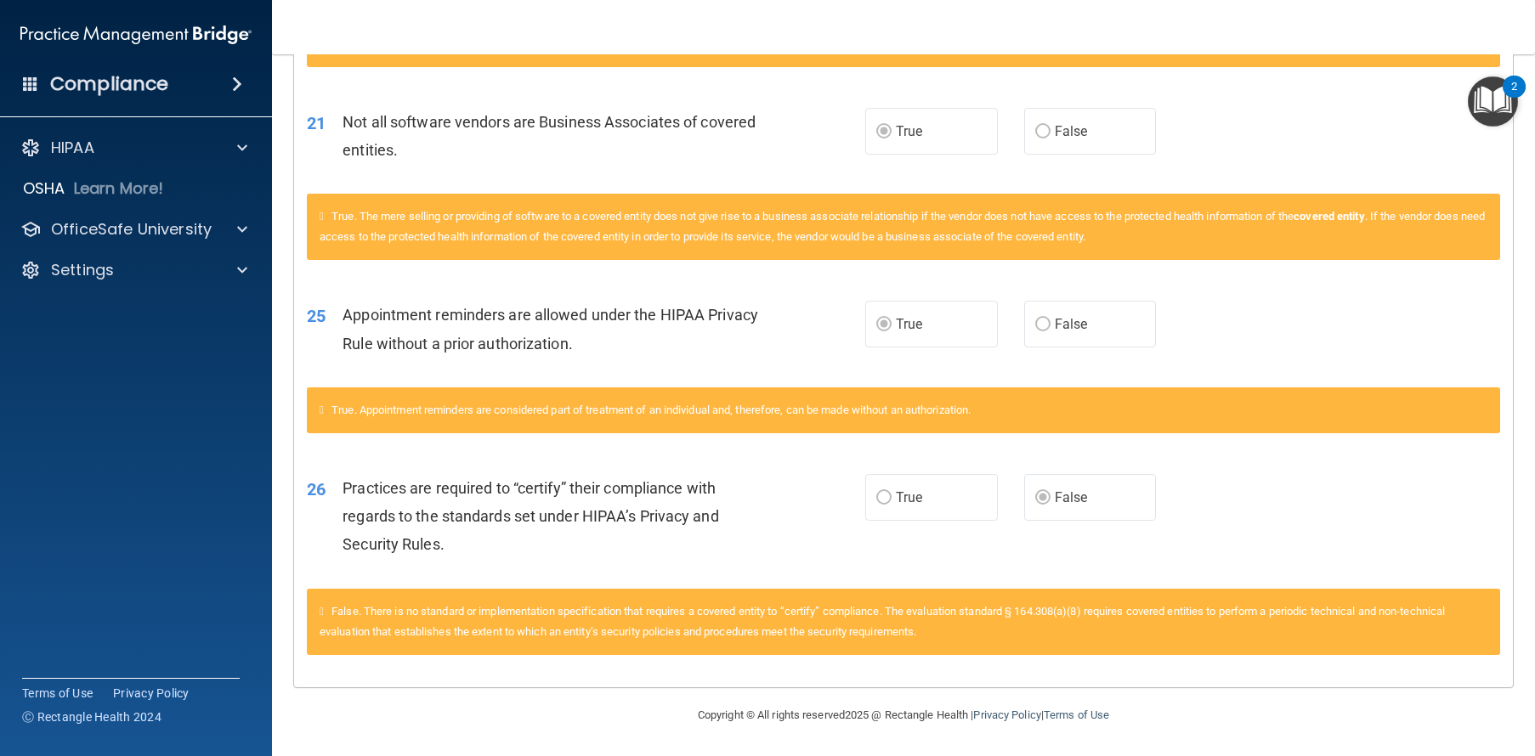
scroll to position [2372, 0]
click at [64, 222] on p "OfficeSafe University" at bounding box center [131, 229] width 161 height 20
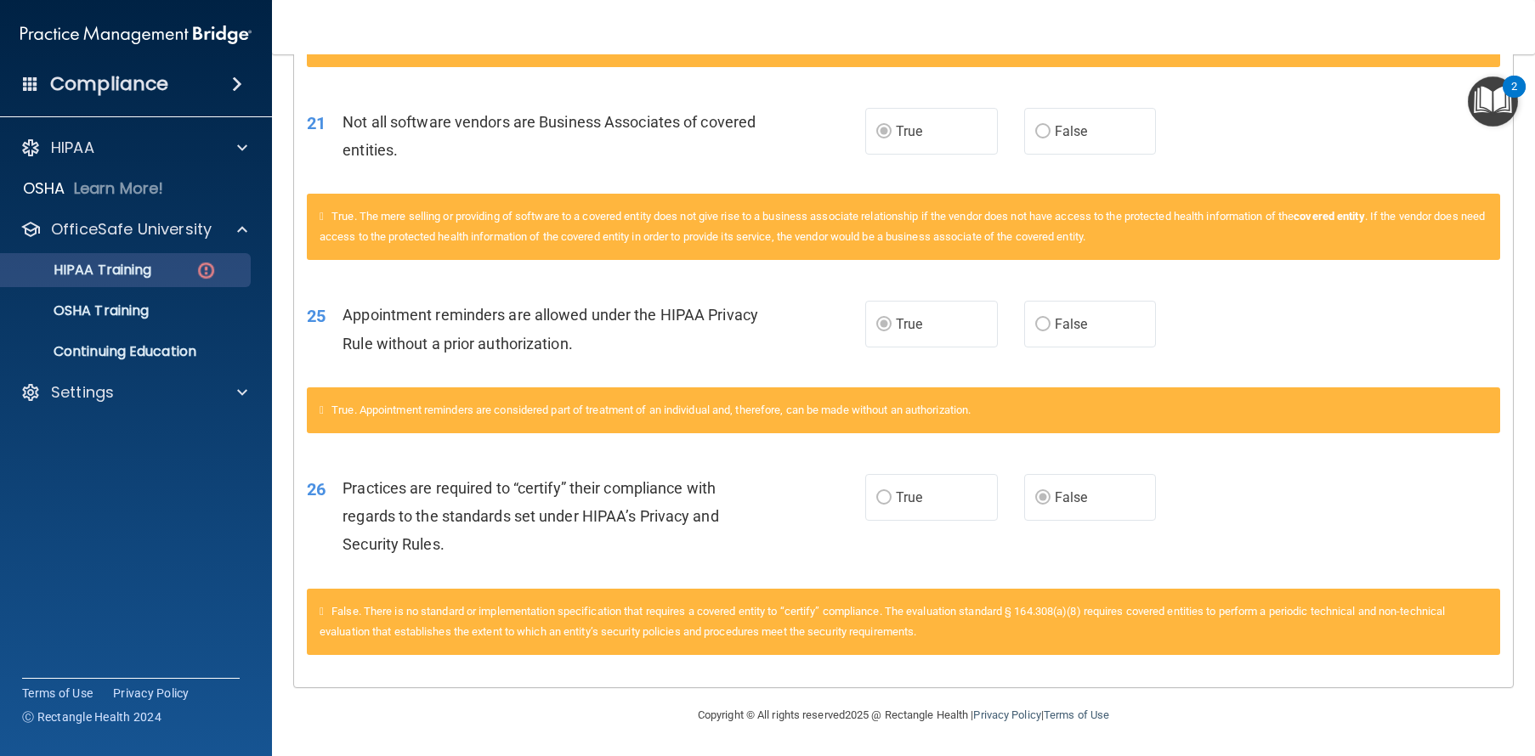
click at [126, 266] on p "HIPAA Training" at bounding box center [81, 270] width 140 height 17
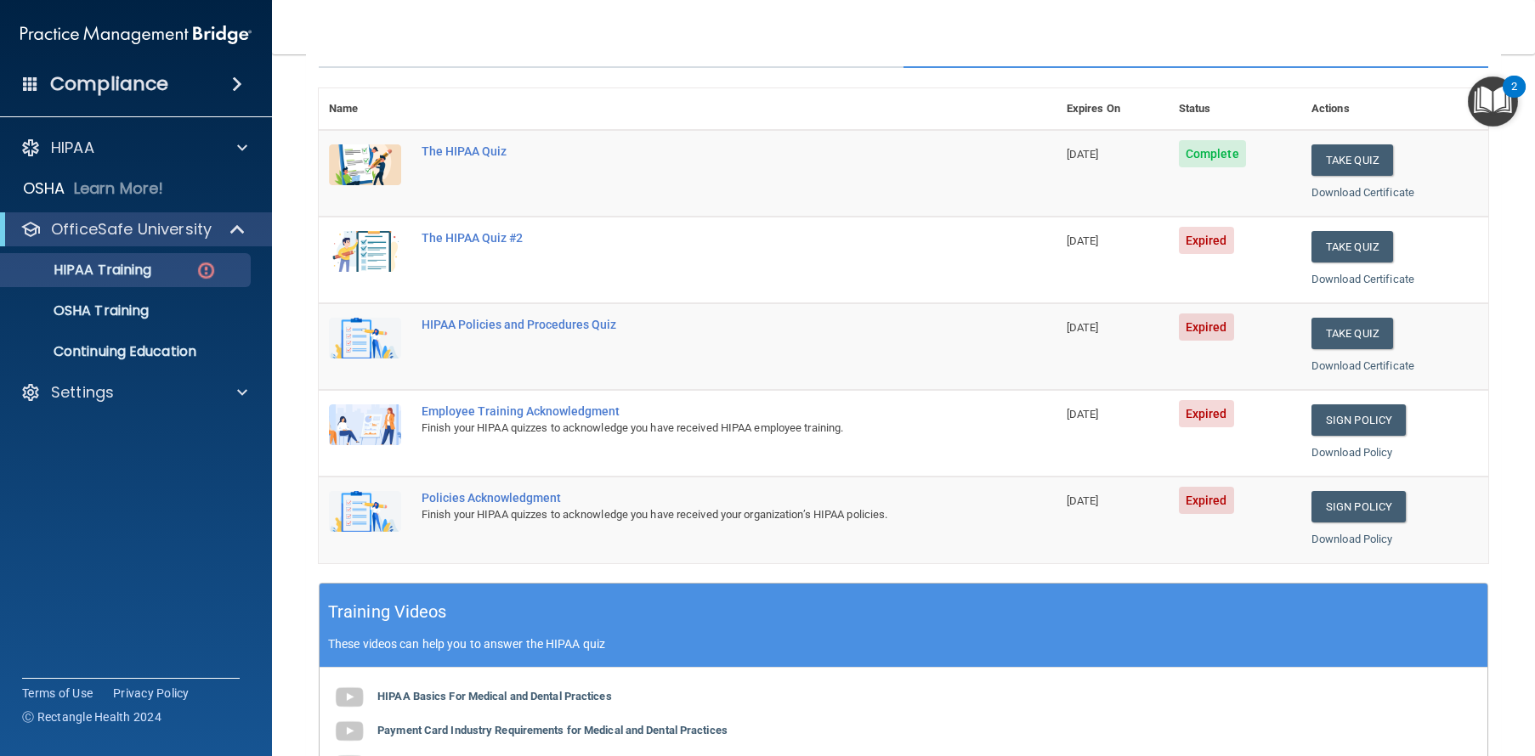
scroll to position [20, 0]
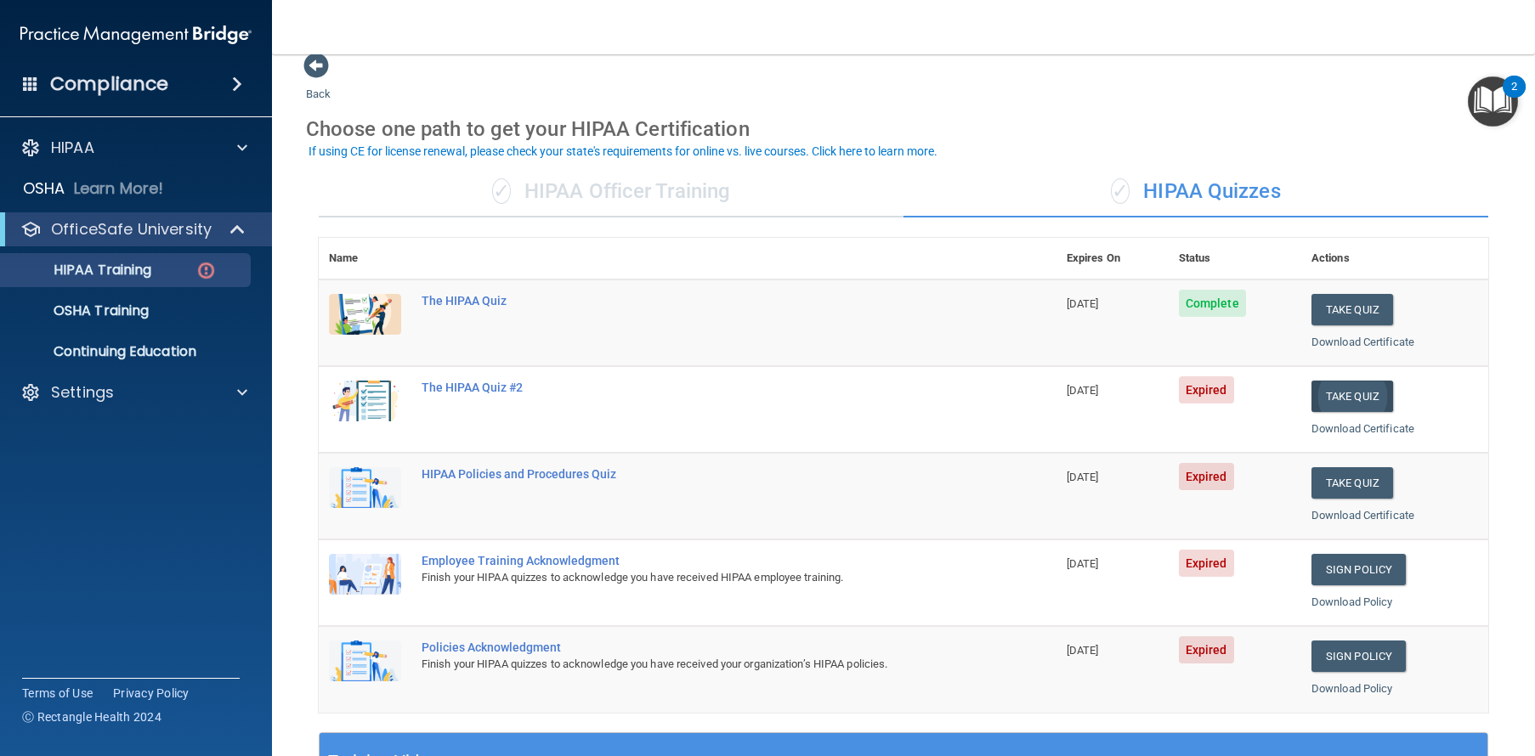
click at [1336, 388] on button "Take Quiz" at bounding box center [1352, 396] width 82 height 31
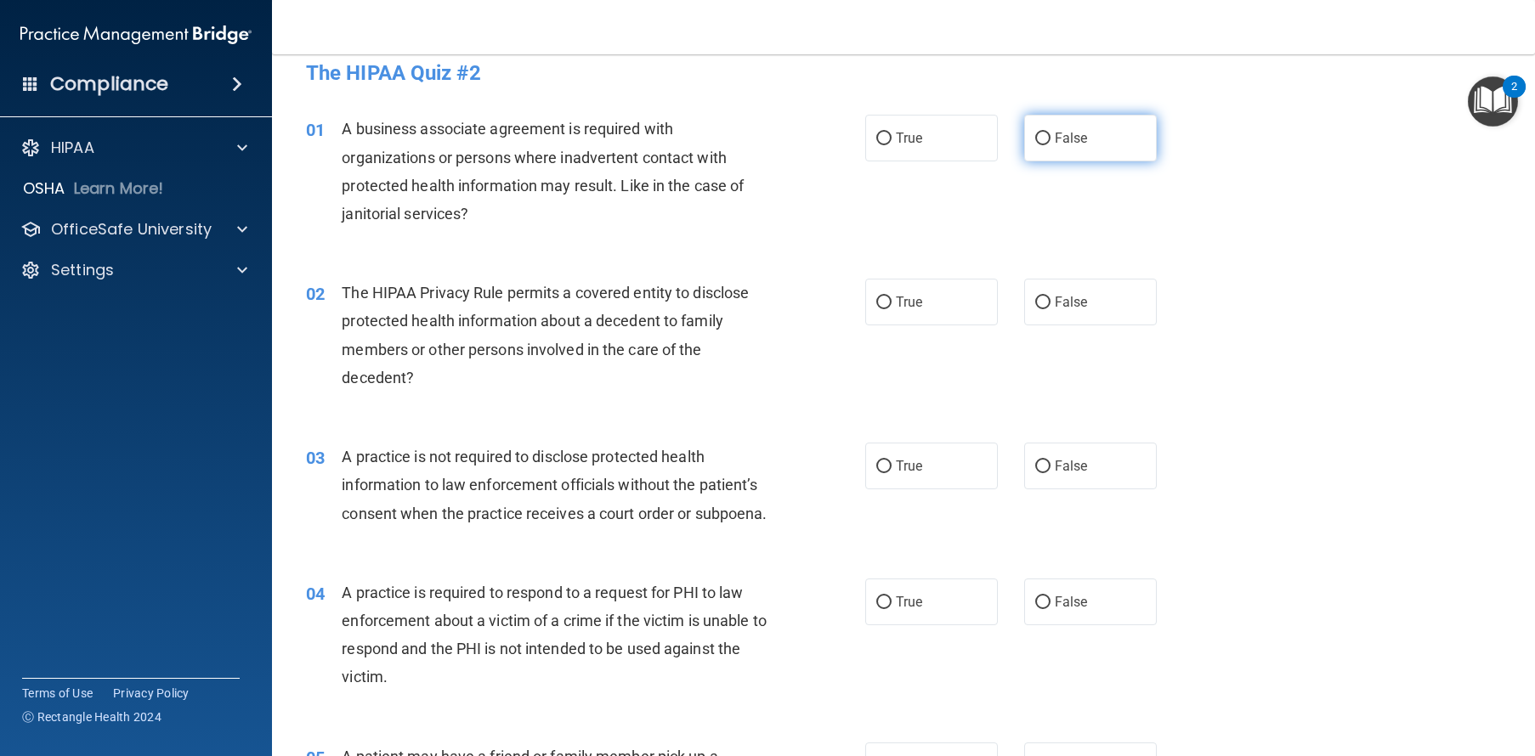
click at [1096, 143] on label "False" at bounding box center [1090, 138] width 133 height 47
click at [1050, 143] on input "False" at bounding box center [1042, 139] width 15 height 13
radio input "true"
click at [896, 303] on span "True" at bounding box center [909, 302] width 26 height 16
click at [890, 303] on input "True" at bounding box center [883, 303] width 15 height 13
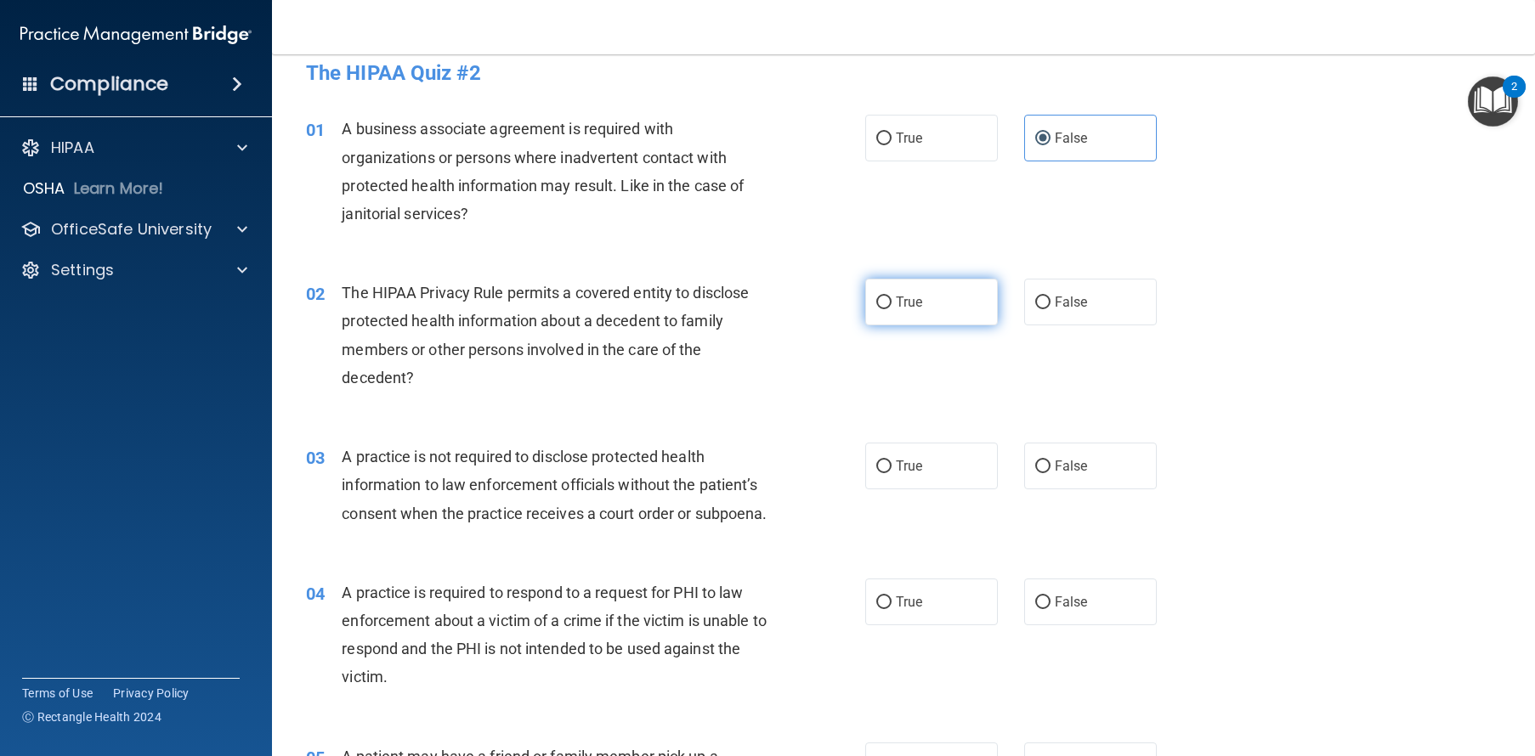
radio input "true"
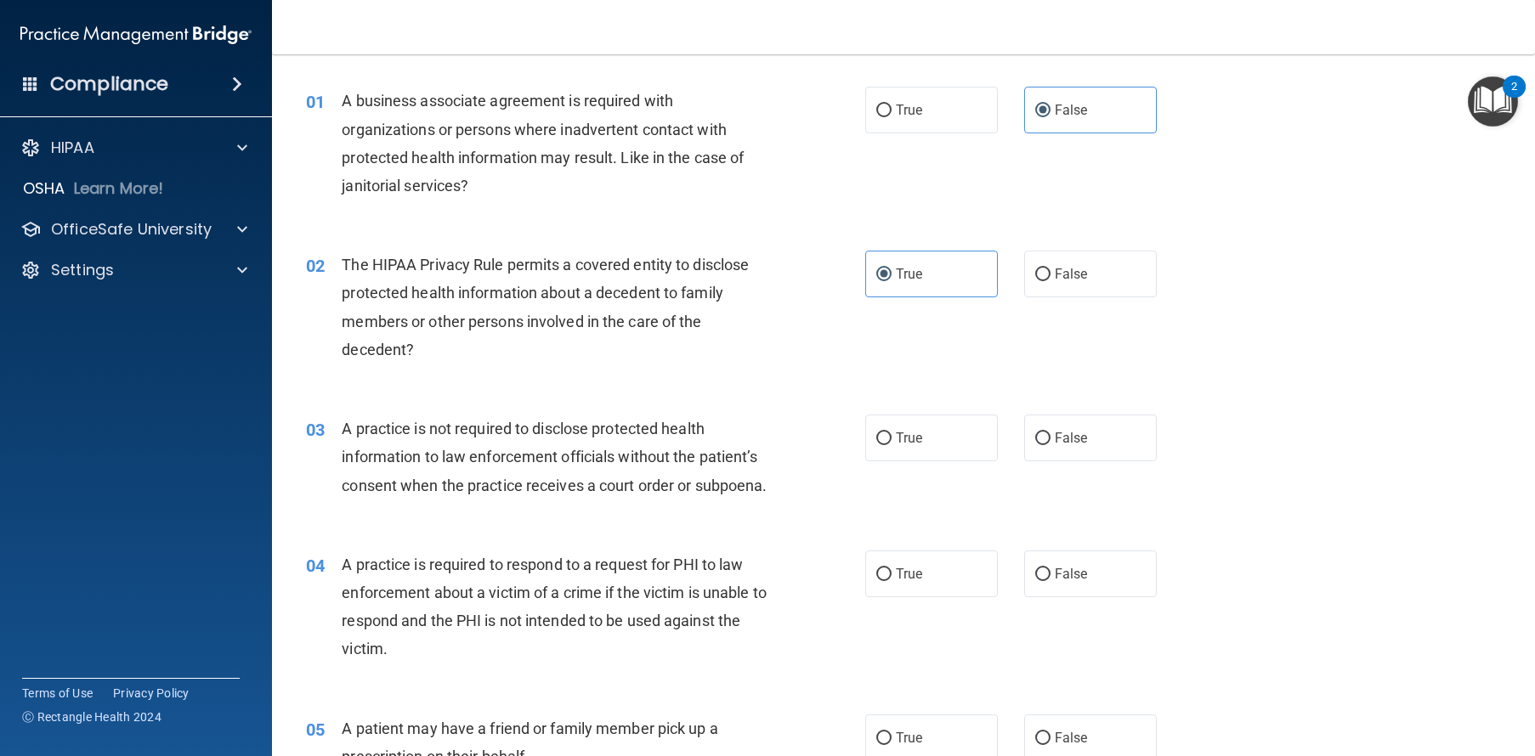
scroll to position [128, 0]
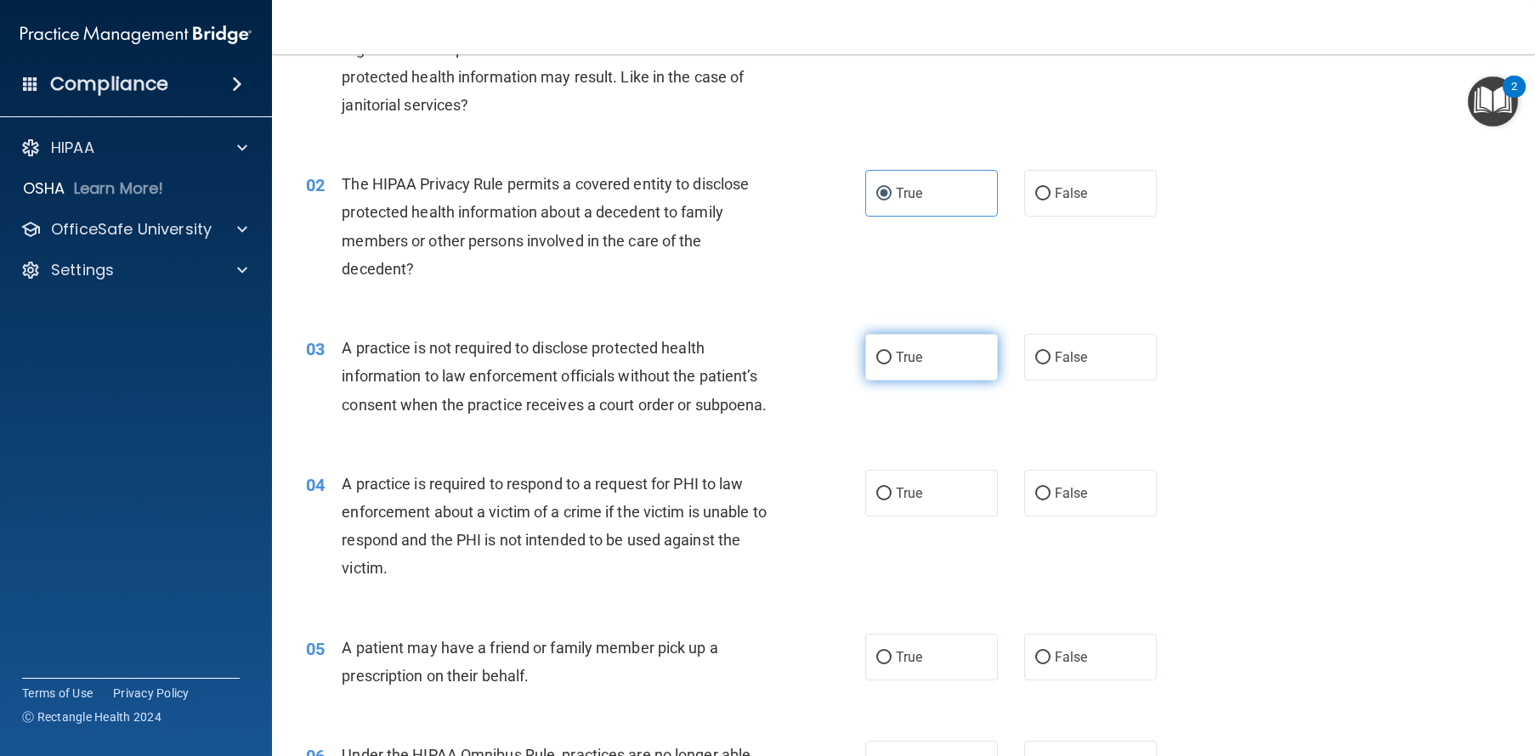
click at [924, 361] on label "True" at bounding box center [931, 357] width 133 height 47
click at [891, 361] on input "True" at bounding box center [883, 358] width 15 height 13
radio input "true"
click at [941, 517] on label "True" at bounding box center [931, 493] width 133 height 47
click at [891, 500] on input "True" at bounding box center [883, 494] width 15 height 13
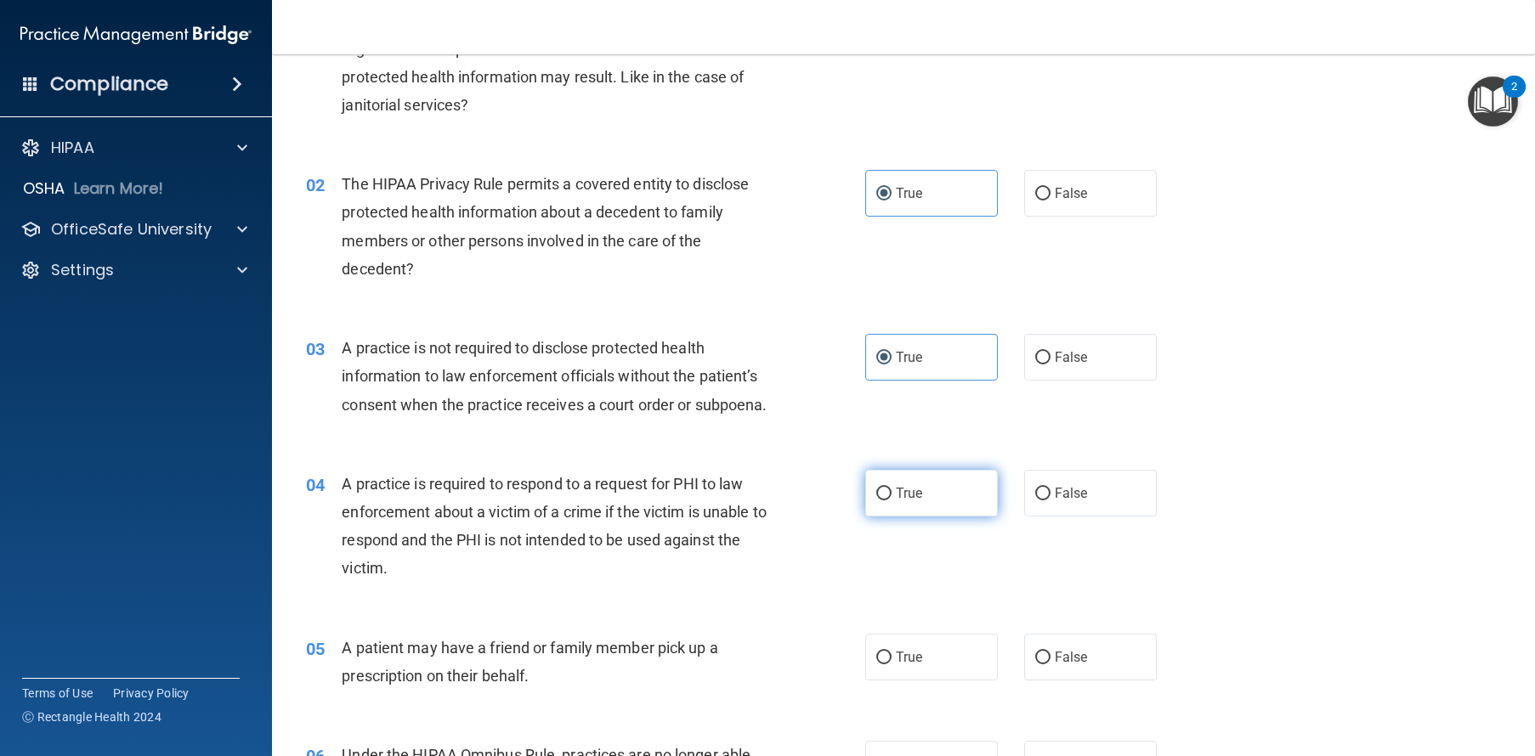
radio input "true"
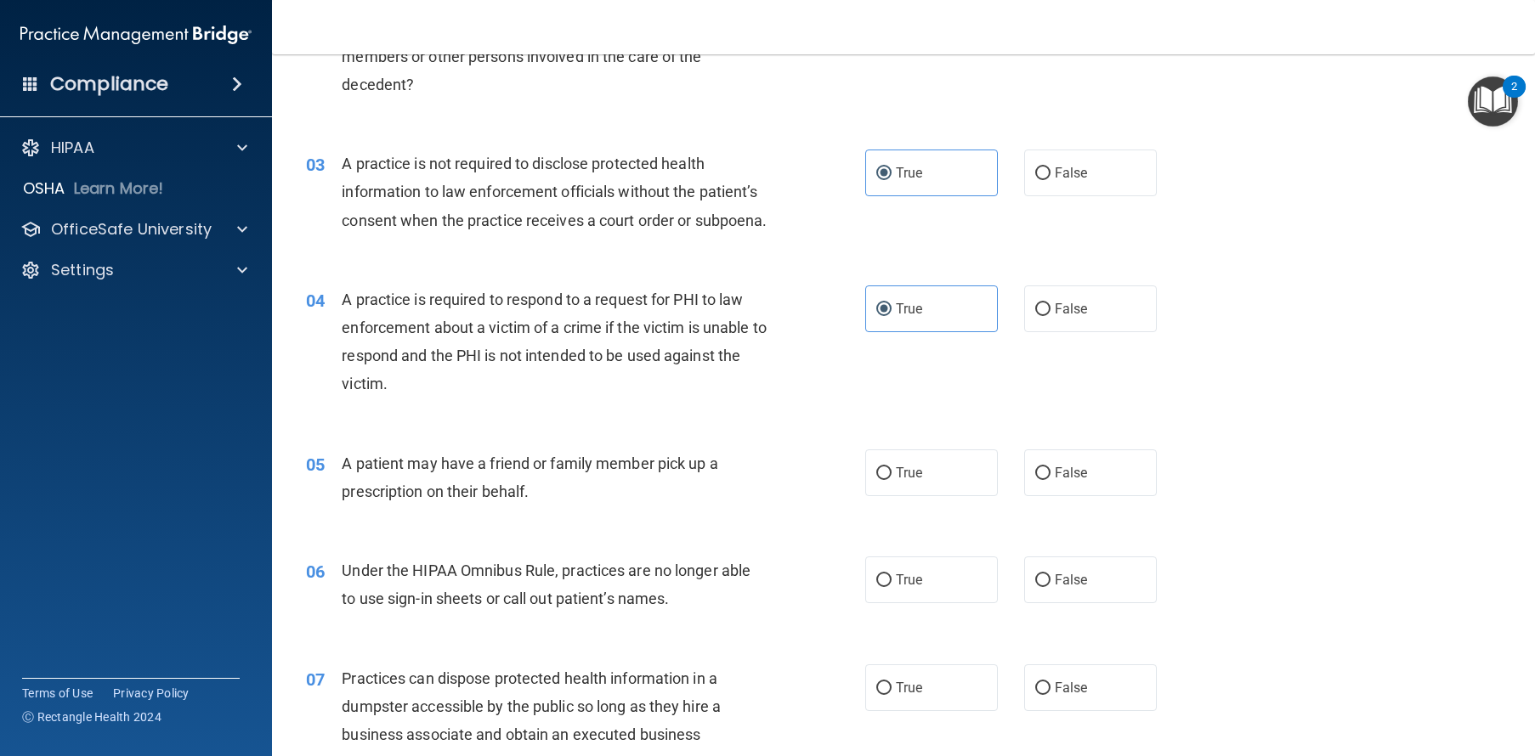
scroll to position [365, 0]
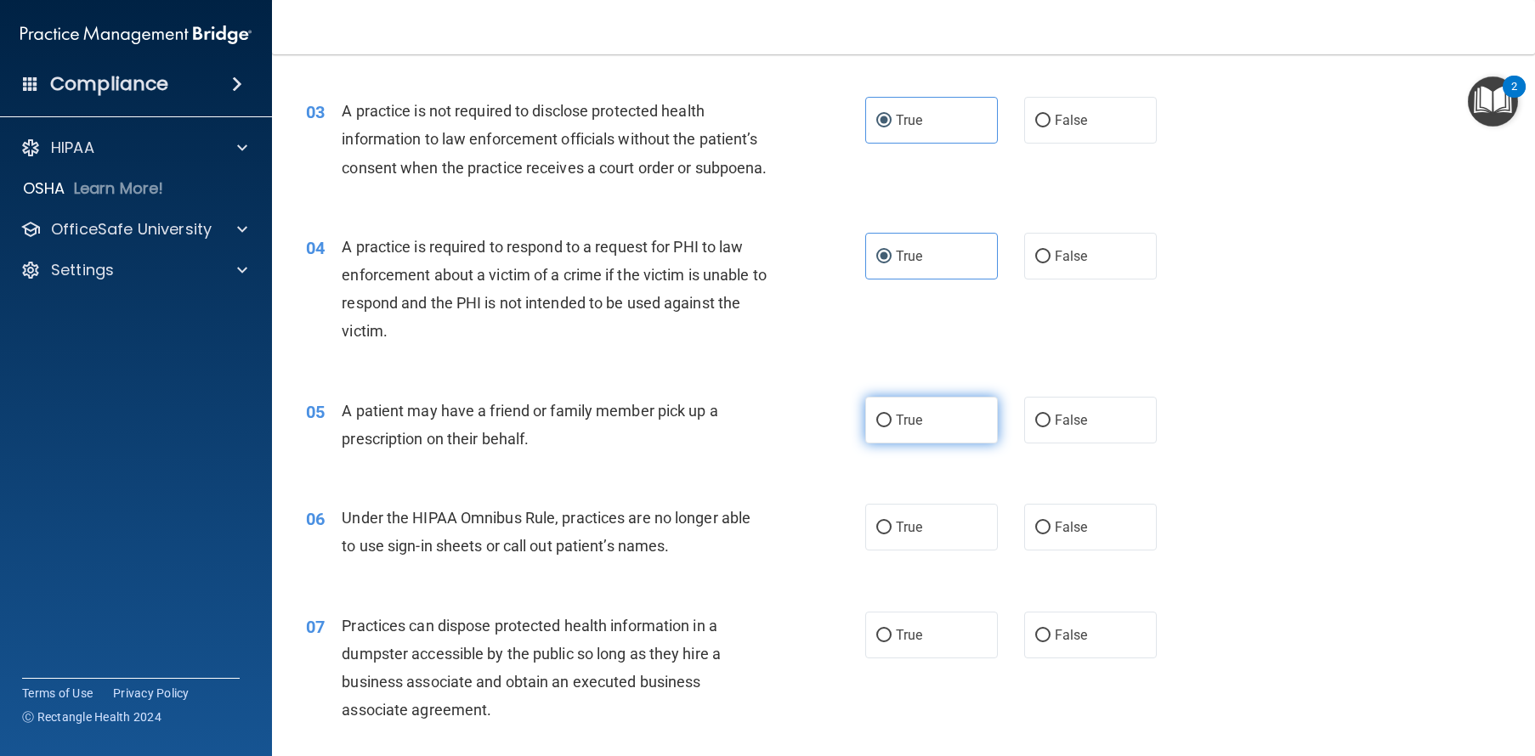
click at [935, 444] on label "True" at bounding box center [931, 420] width 133 height 47
click at [891, 427] on input "True" at bounding box center [883, 421] width 15 height 13
radio input "true"
click at [1036, 543] on label "False" at bounding box center [1090, 527] width 133 height 47
click at [1036, 534] on input "False" at bounding box center [1042, 528] width 15 height 13
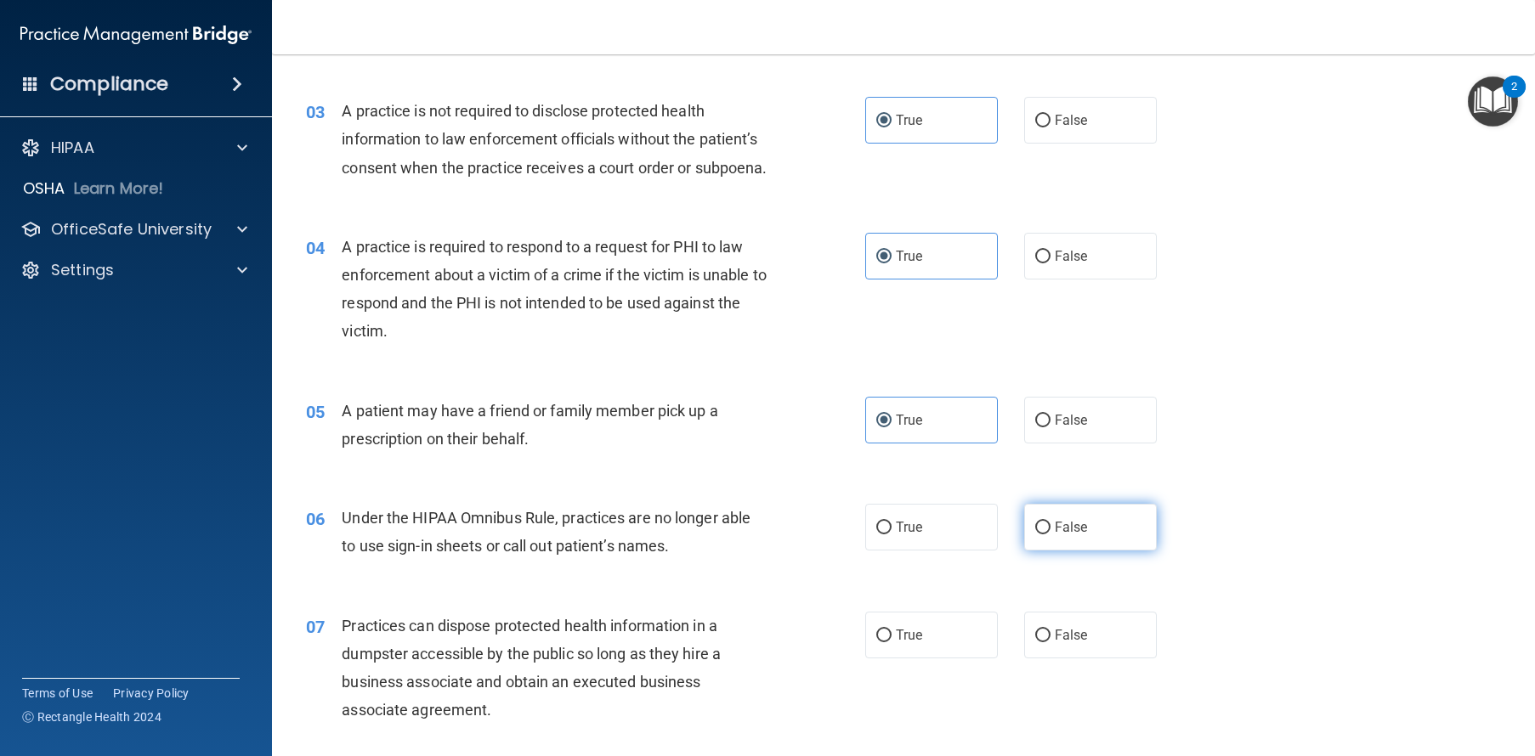
radio input "true"
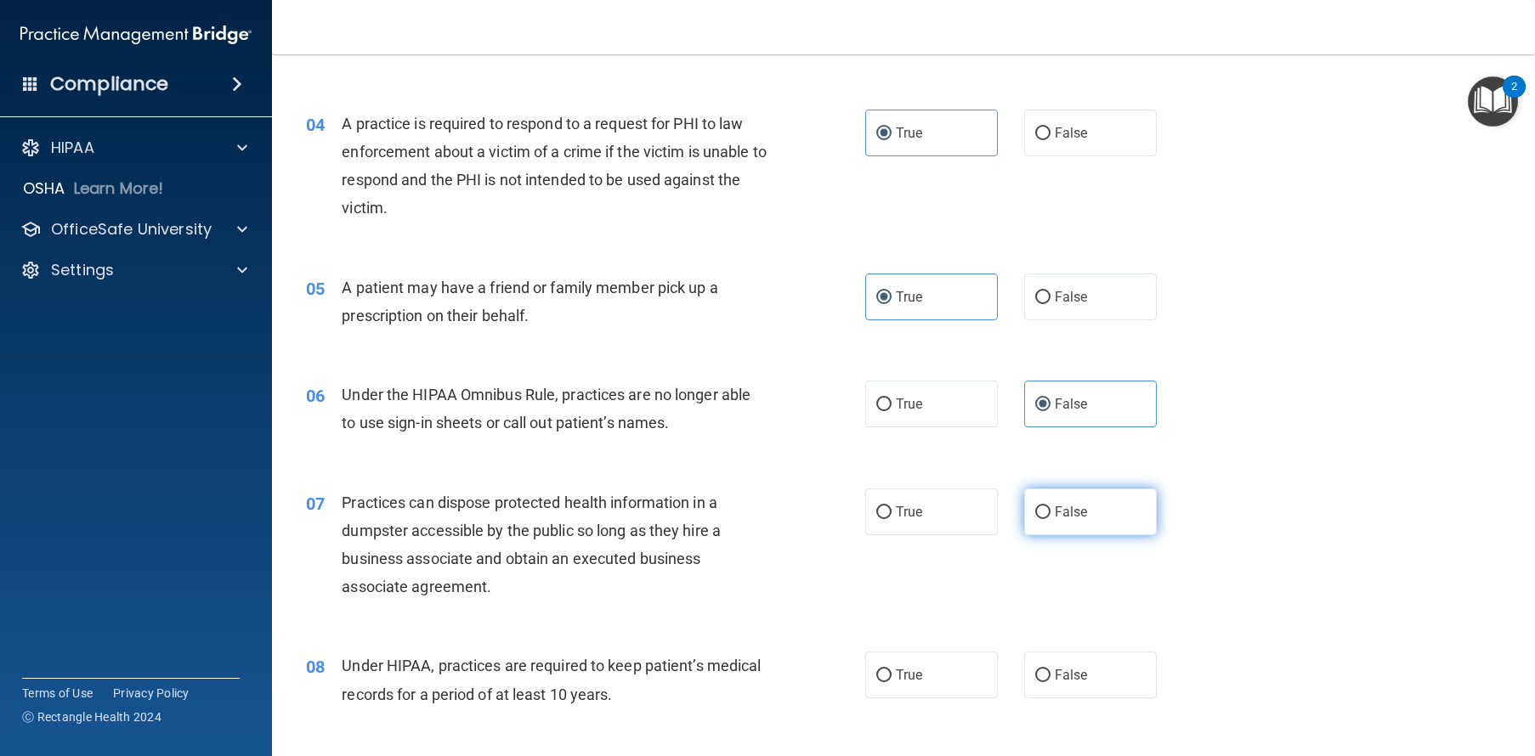
click at [1036, 519] on input "False" at bounding box center [1042, 512] width 15 height 13
radio input "true"
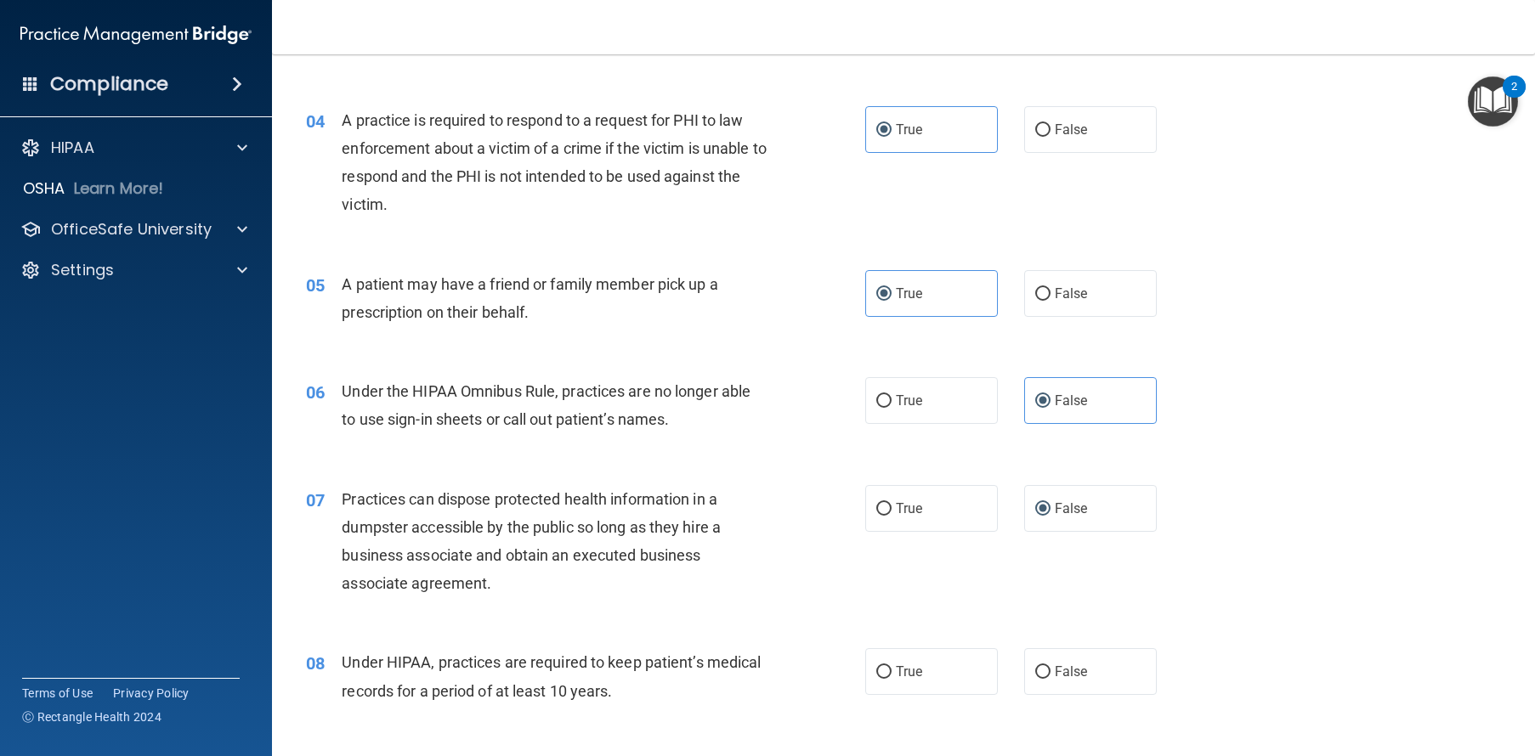
scroll to position [505, 0]
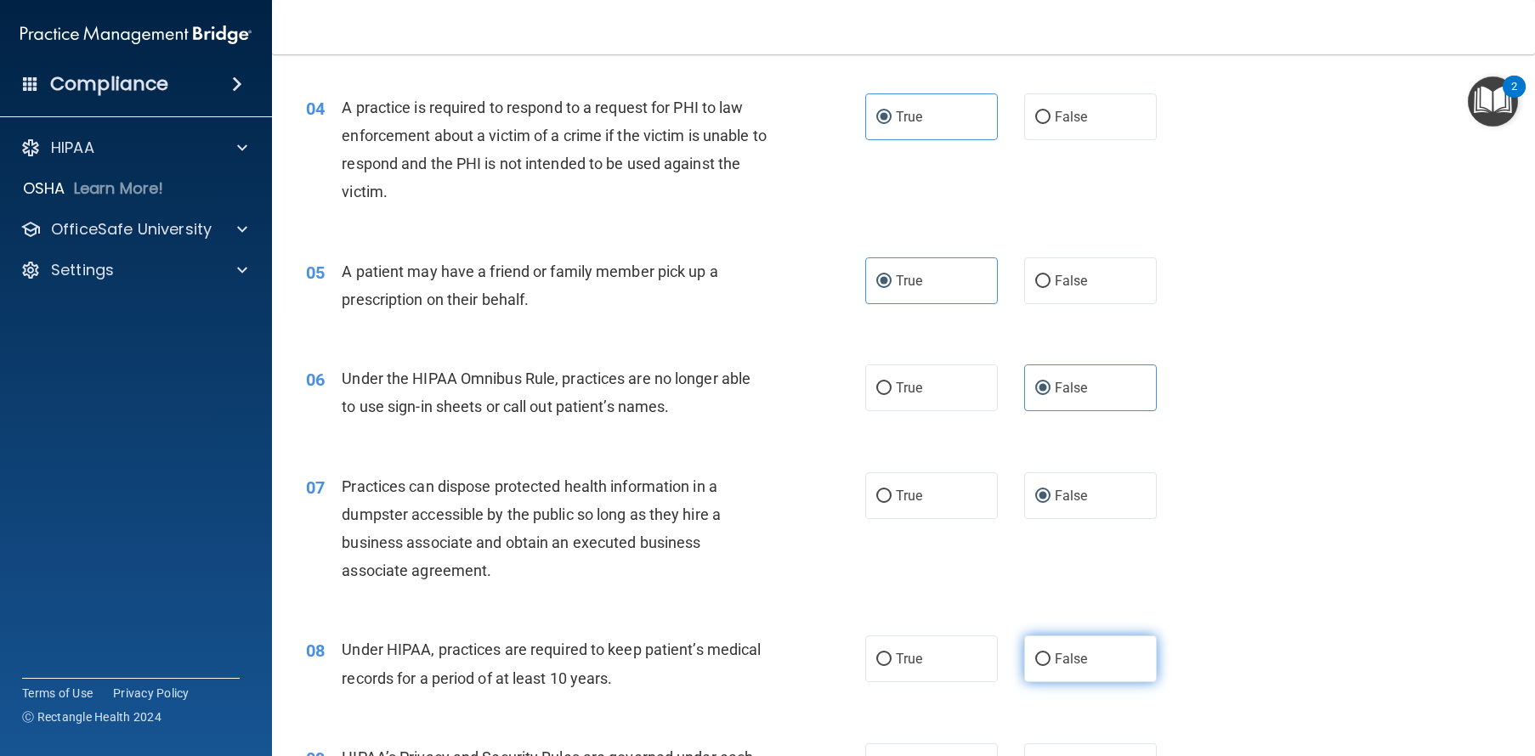
click at [1055, 667] on span "False" at bounding box center [1070, 659] width 33 height 16
click at [1050, 666] on input "False" at bounding box center [1042, 659] width 15 height 13
radio input "true"
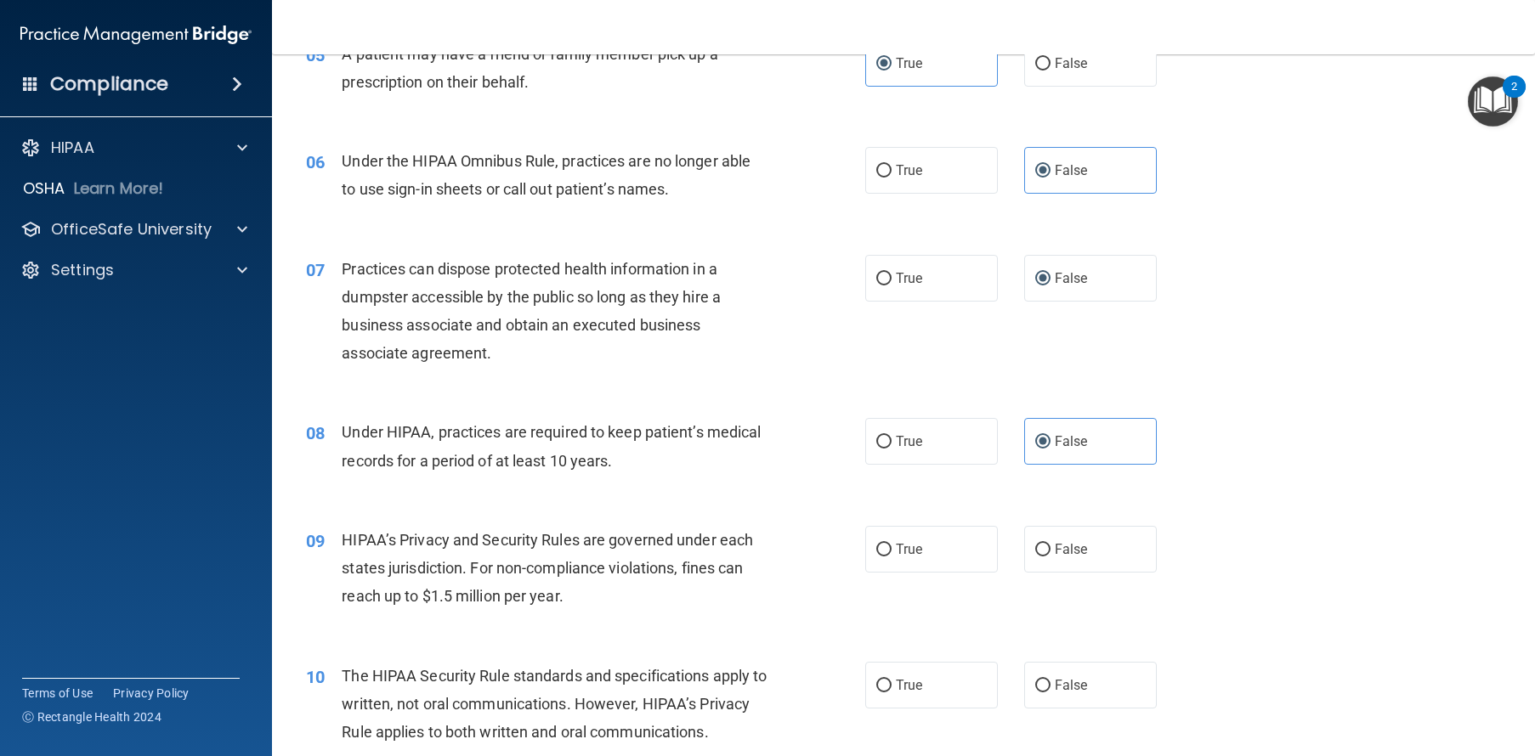
scroll to position [816, 0]
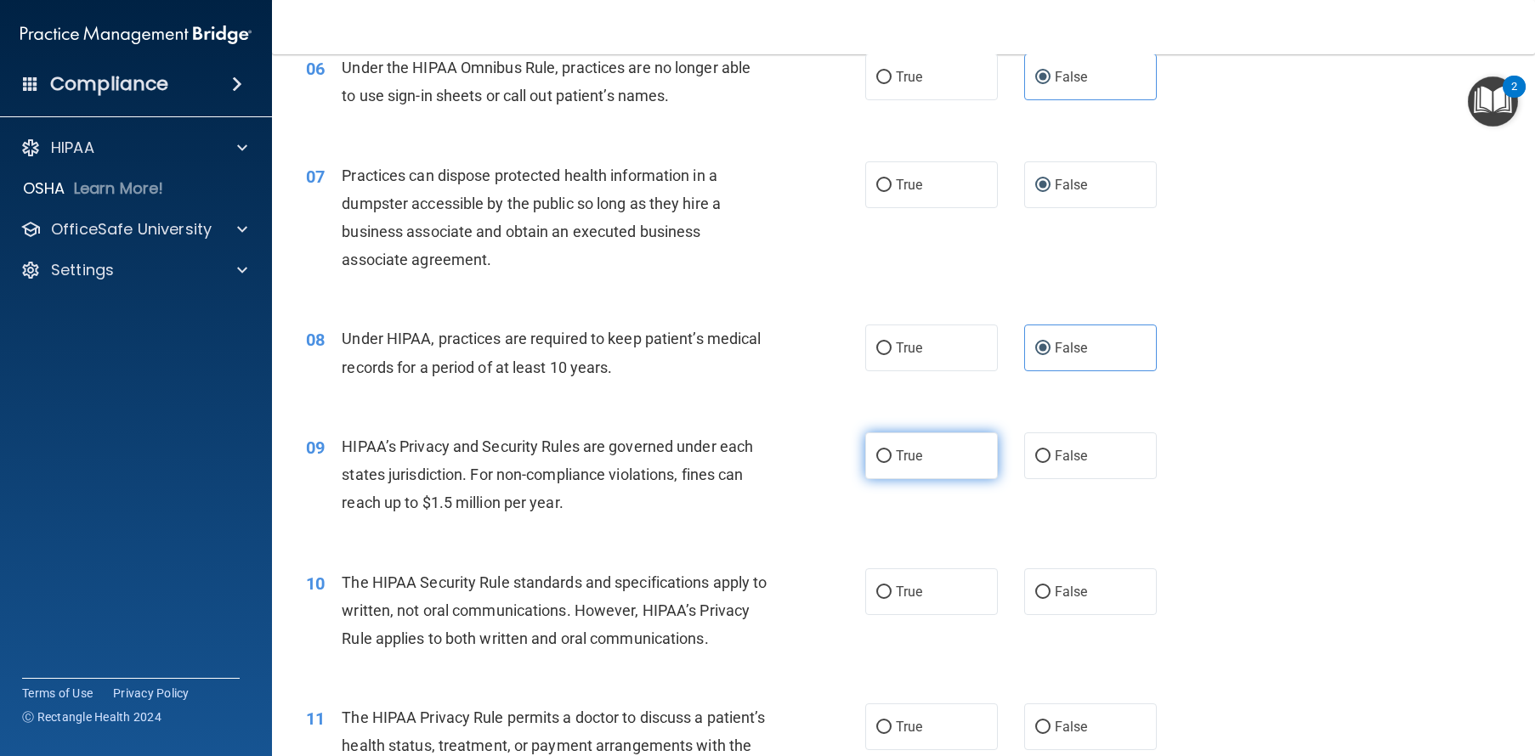
click at [919, 472] on label "True" at bounding box center [931, 456] width 133 height 47
click at [891, 463] on input "True" at bounding box center [883, 456] width 15 height 13
radio input "true"
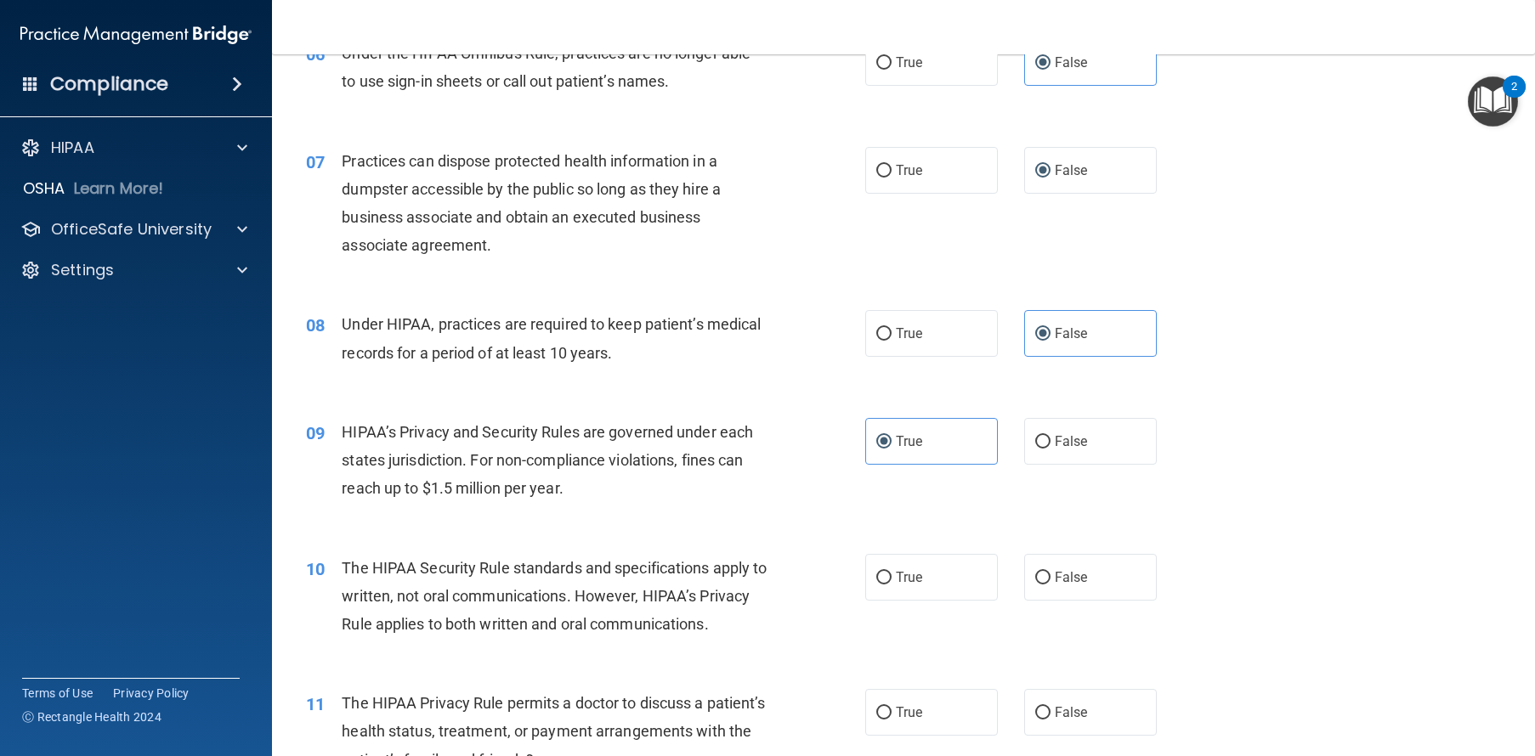
scroll to position [876, 0]
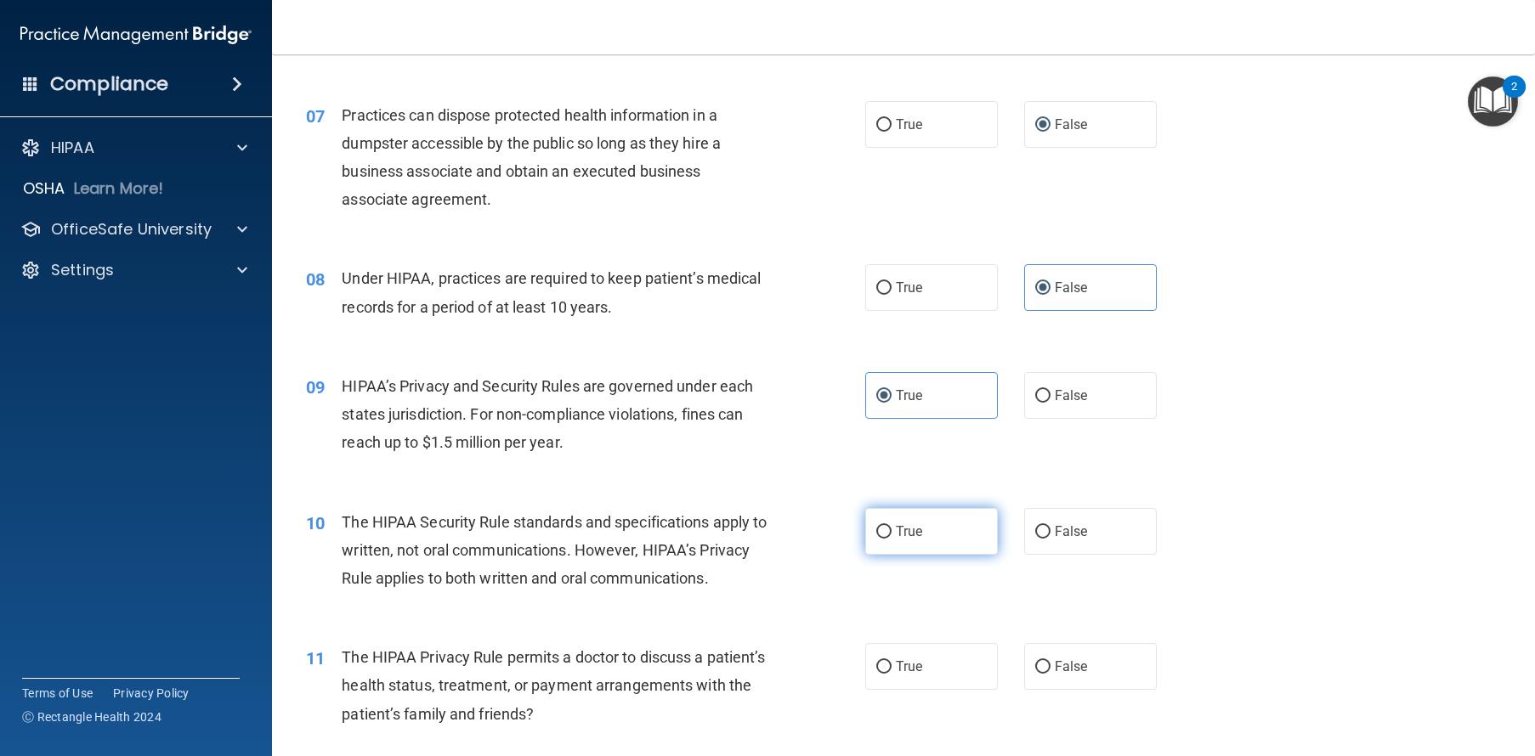
click at [975, 549] on label "True" at bounding box center [931, 531] width 133 height 47
click at [891, 539] on input "True" at bounding box center [883, 532] width 15 height 13
radio input "true"
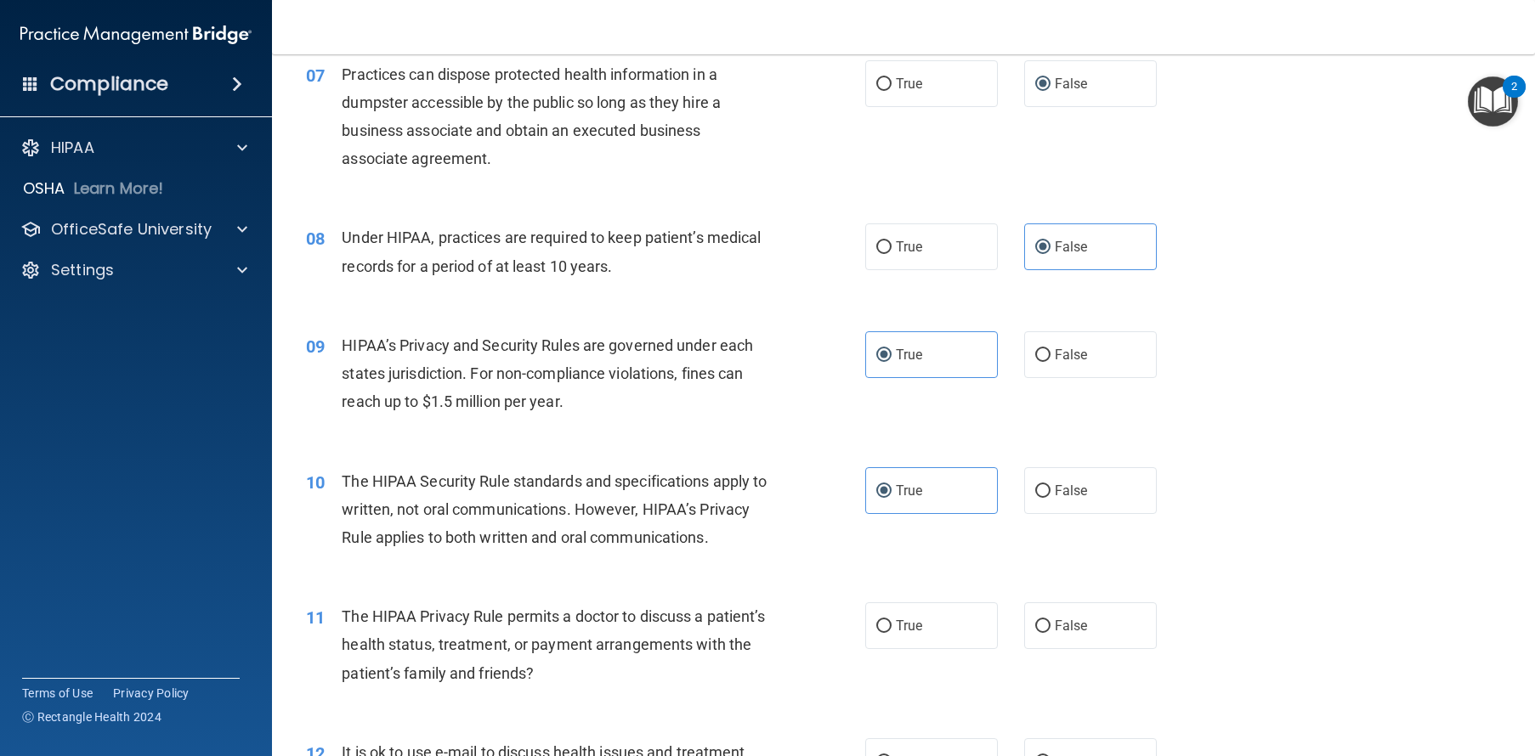
scroll to position [1039, 0]
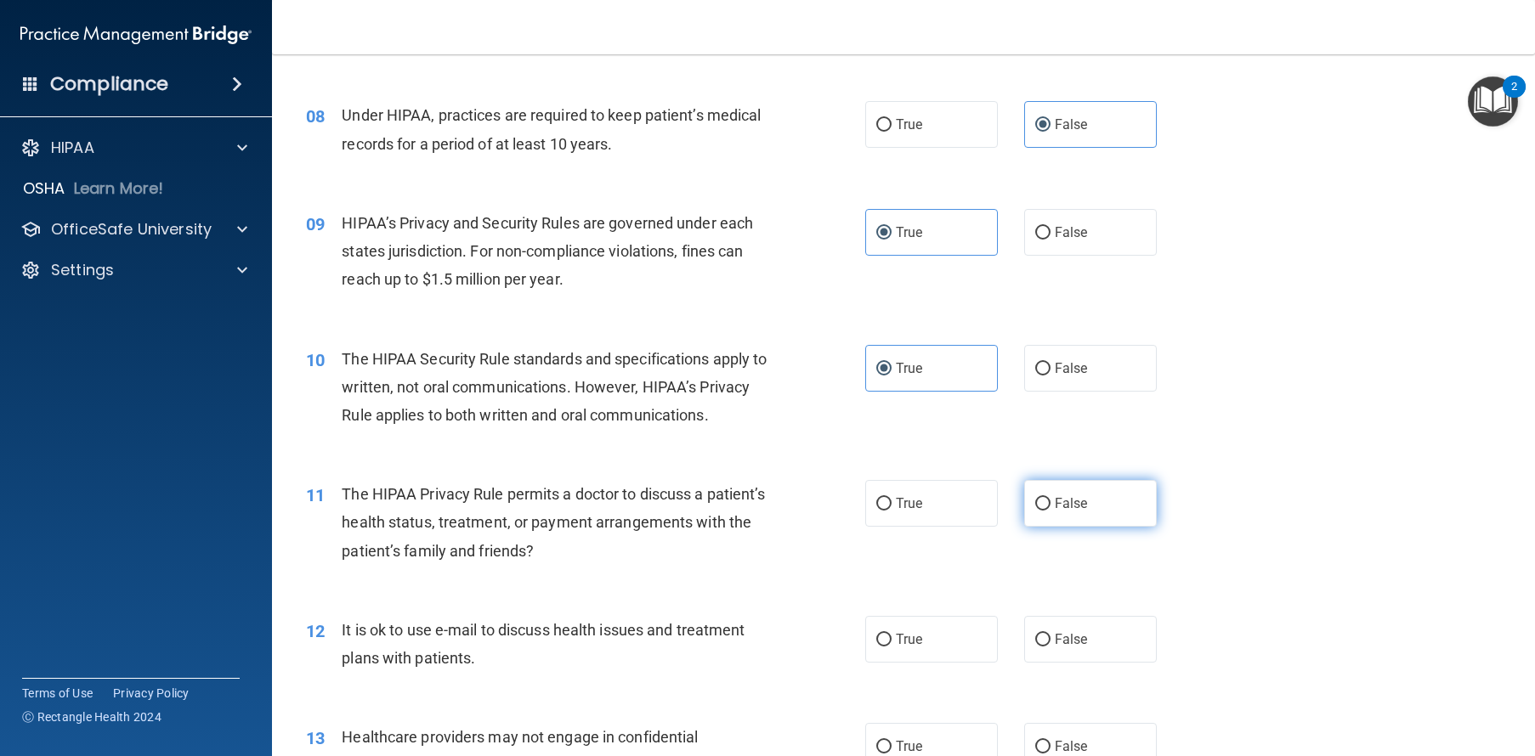
click at [1066, 512] on span "False" at bounding box center [1070, 503] width 33 height 16
click at [1050, 511] on input "False" at bounding box center [1042, 504] width 15 height 13
radio input "true"
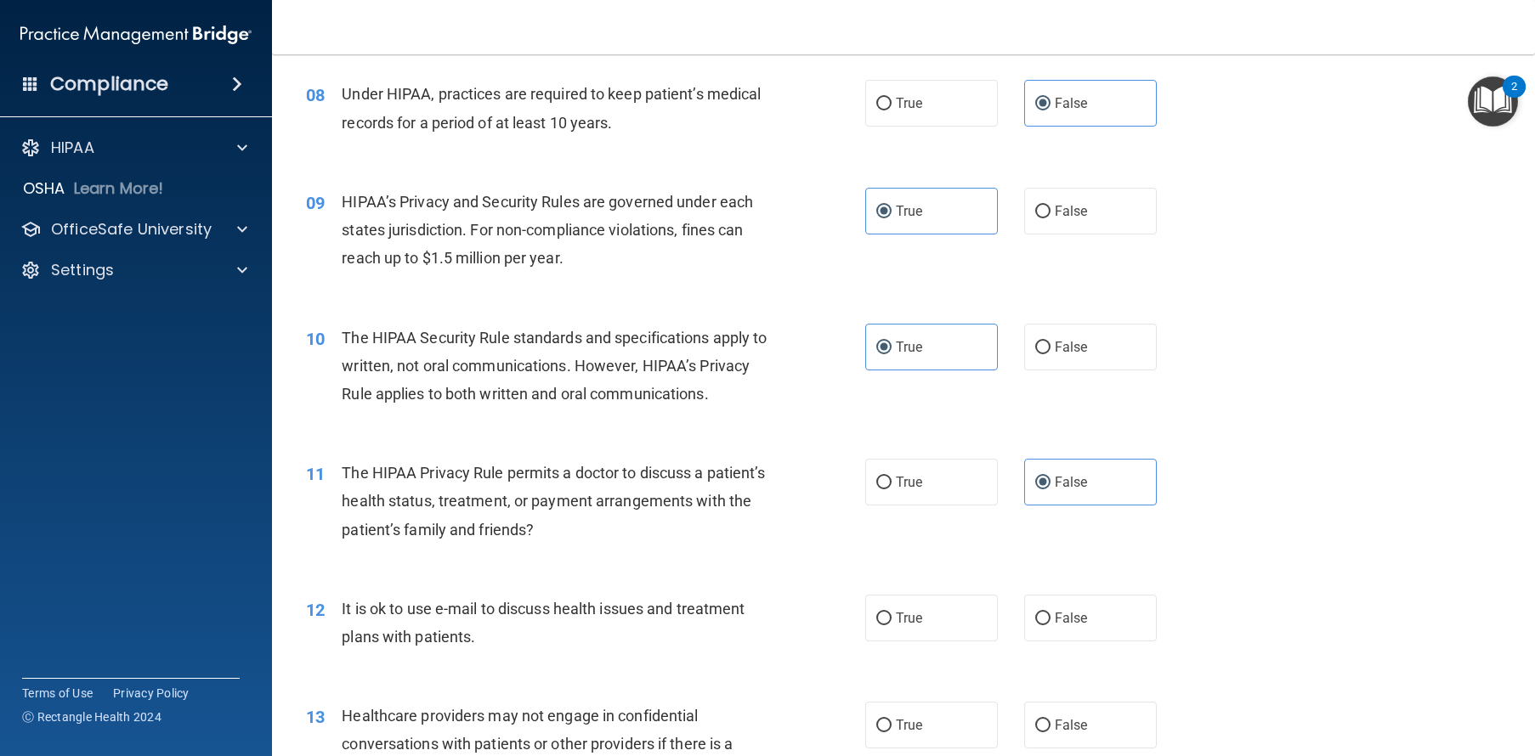
scroll to position [1123, 0]
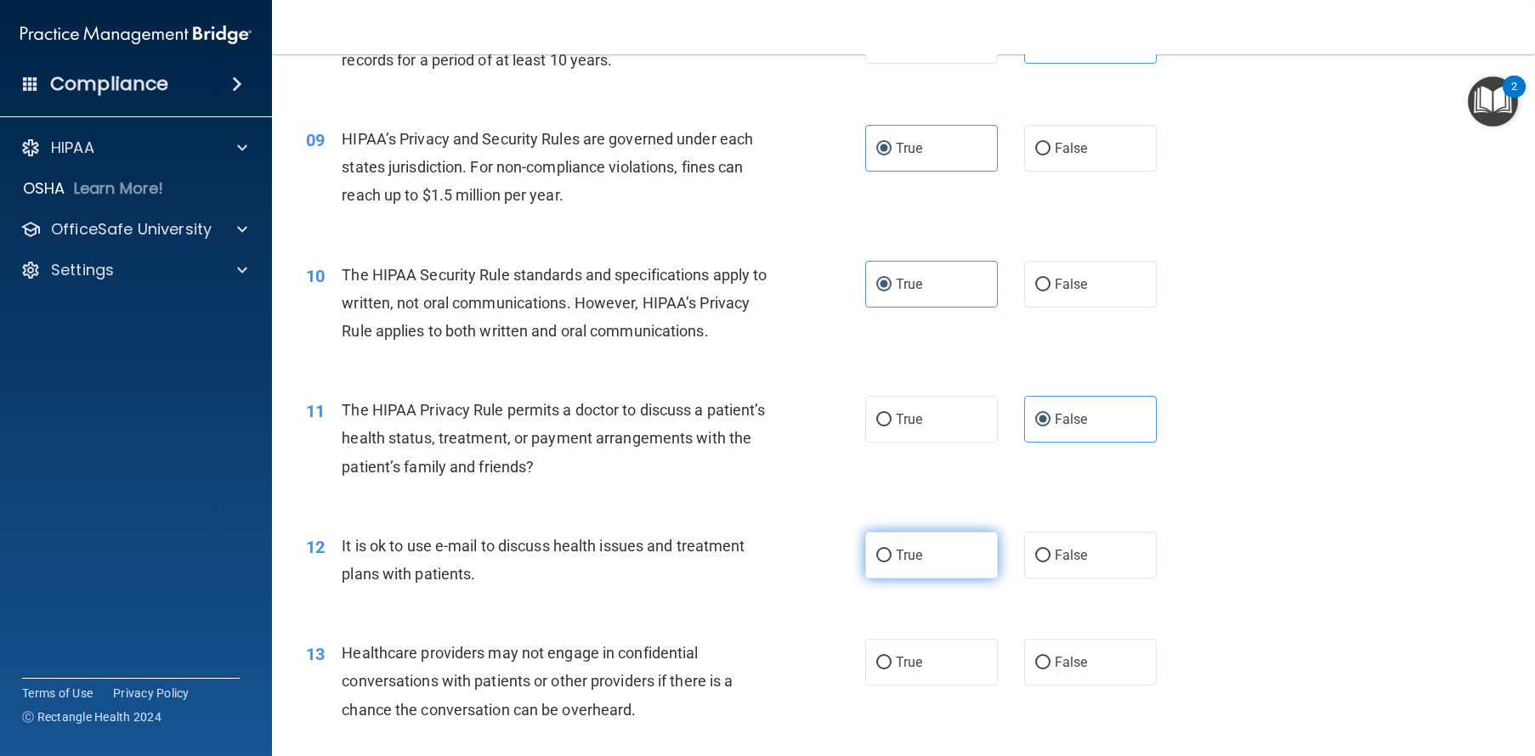
click at [927, 579] on label "True" at bounding box center [931, 555] width 133 height 47
click at [891, 563] on input "True" at bounding box center [883, 556] width 15 height 13
radio input "true"
drag, startPoint x: 1054, startPoint y: 610, endPoint x: 1051, endPoint y: 628, distance: 18.2
click at [1054, 563] on span "False" at bounding box center [1070, 555] width 33 height 16
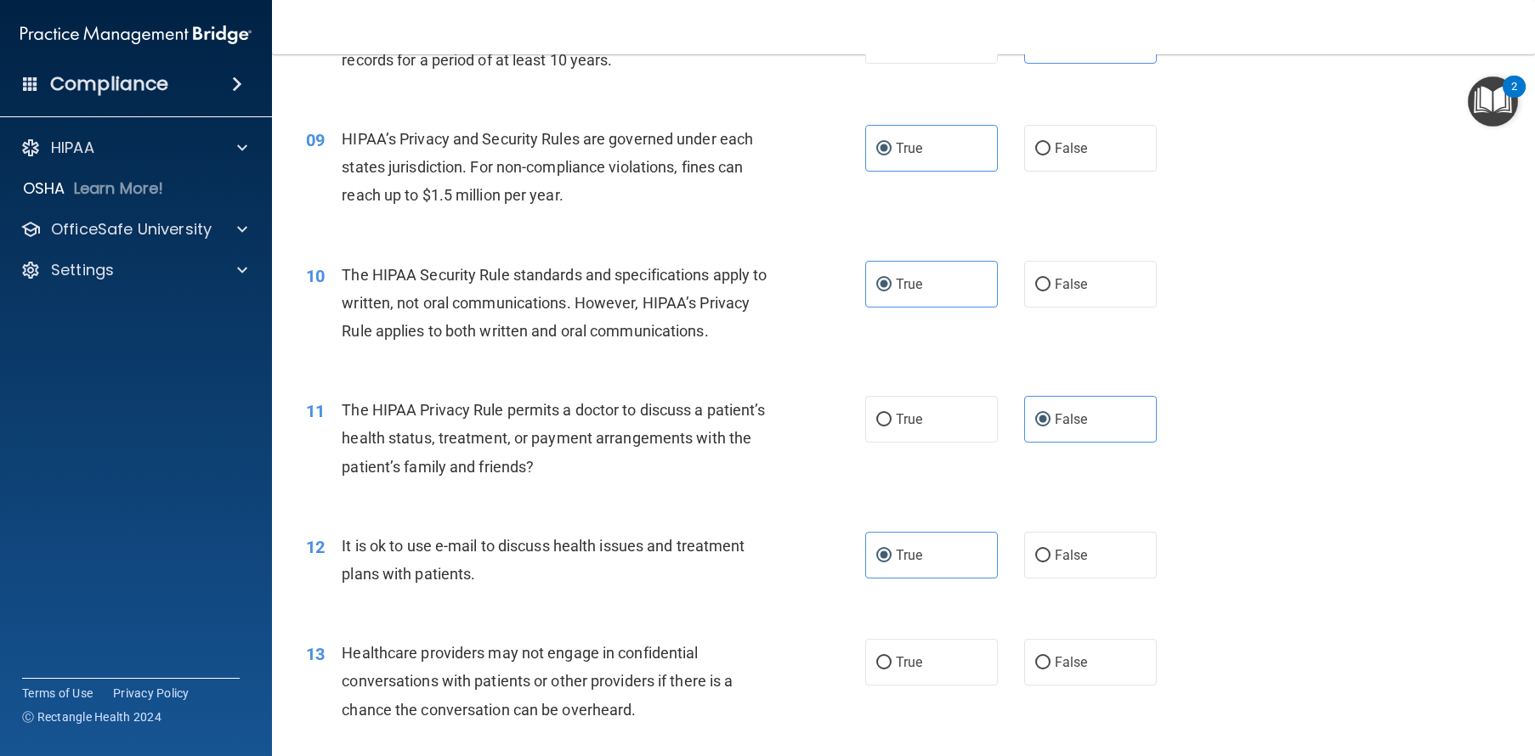
click at [1050, 563] on input "False" at bounding box center [1042, 556] width 15 height 13
radio input "true"
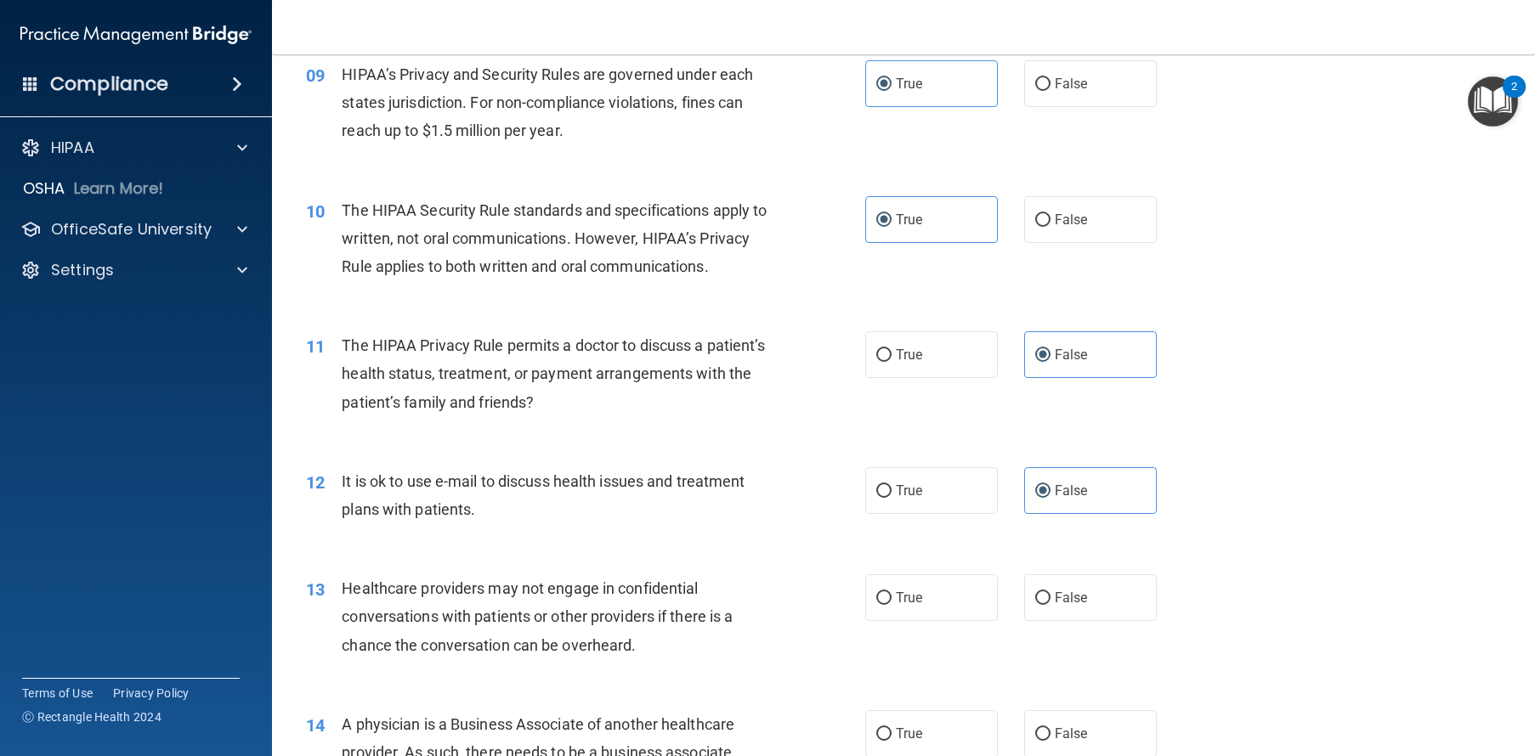
scroll to position [1227, 0]
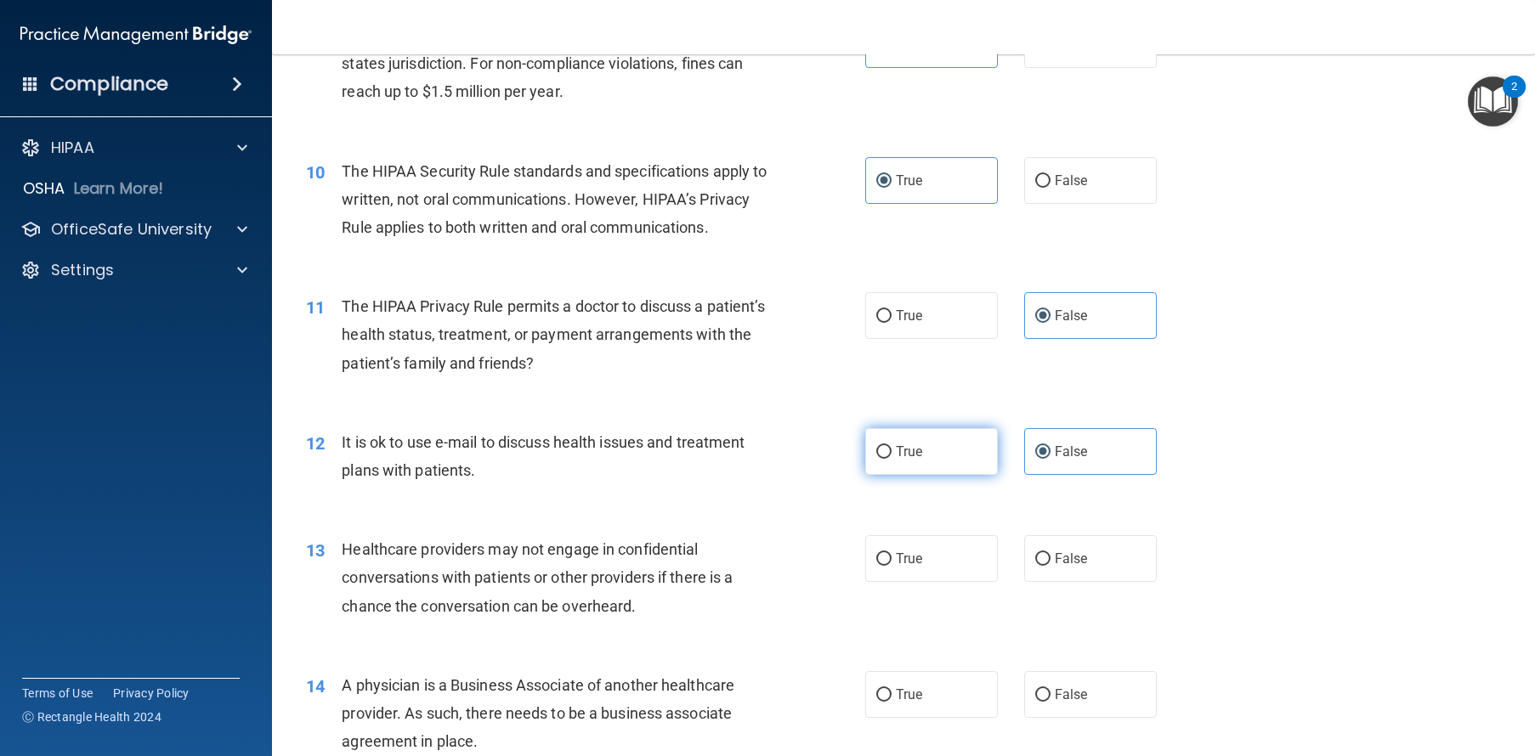
click at [921, 475] on label "True" at bounding box center [931, 451] width 133 height 47
click at [891, 459] on input "True" at bounding box center [883, 452] width 15 height 13
radio input "true"
radio input "false"
click at [919, 582] on label "True" at bounding box center [931, 558] width 133 height 47
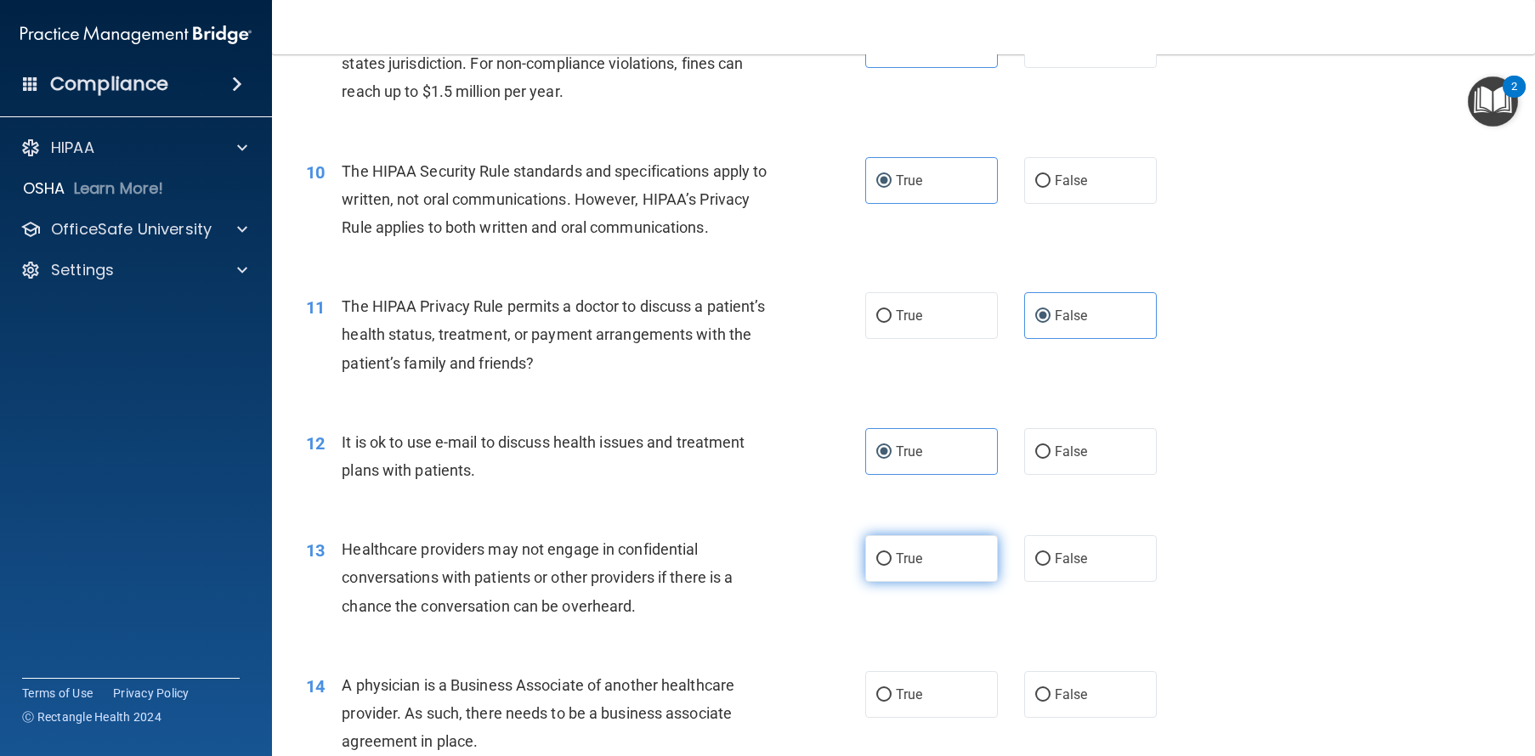
click at [891, 566] on input "True" at bounding box center [883, 559] width 15 height 13
radio input "true"
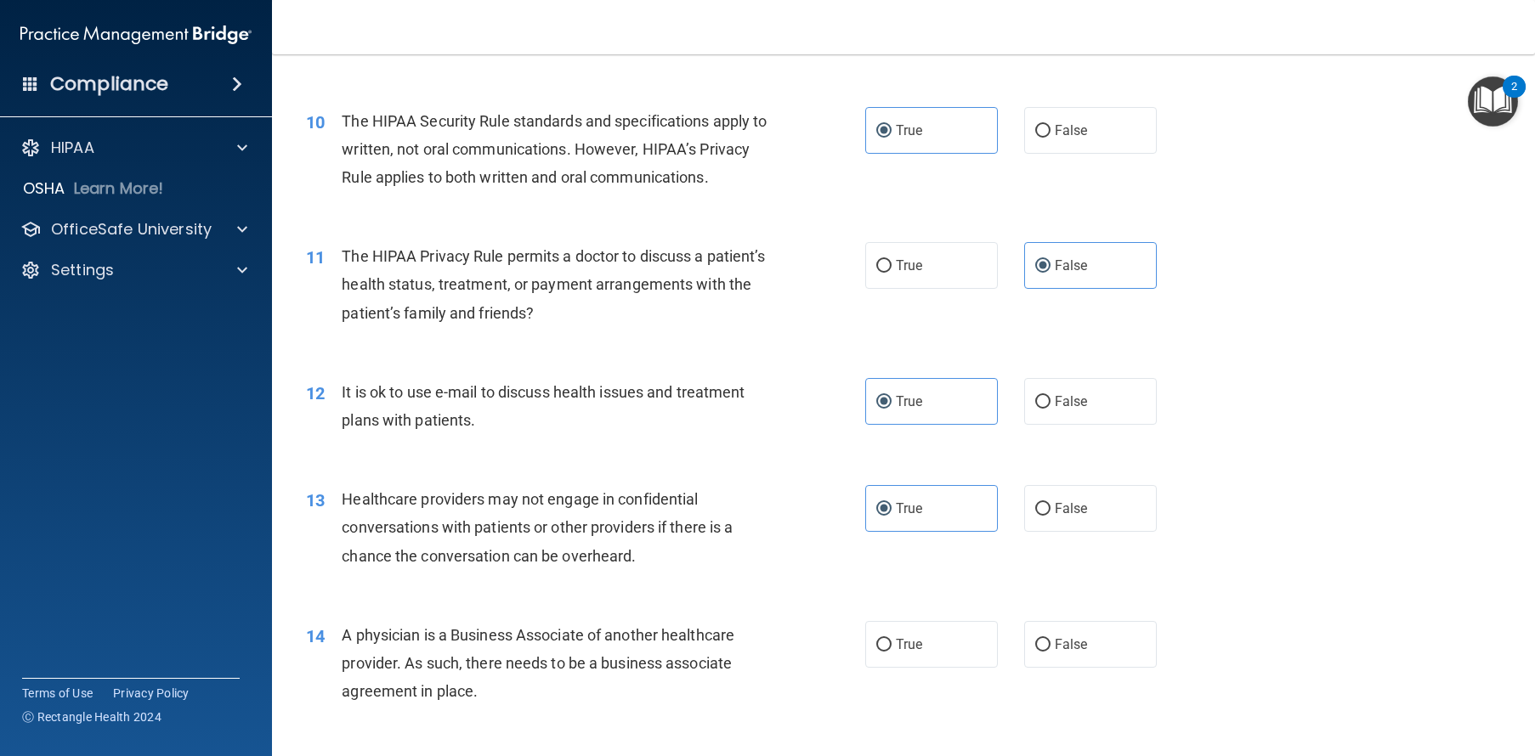
scroll to position [1316, 0]
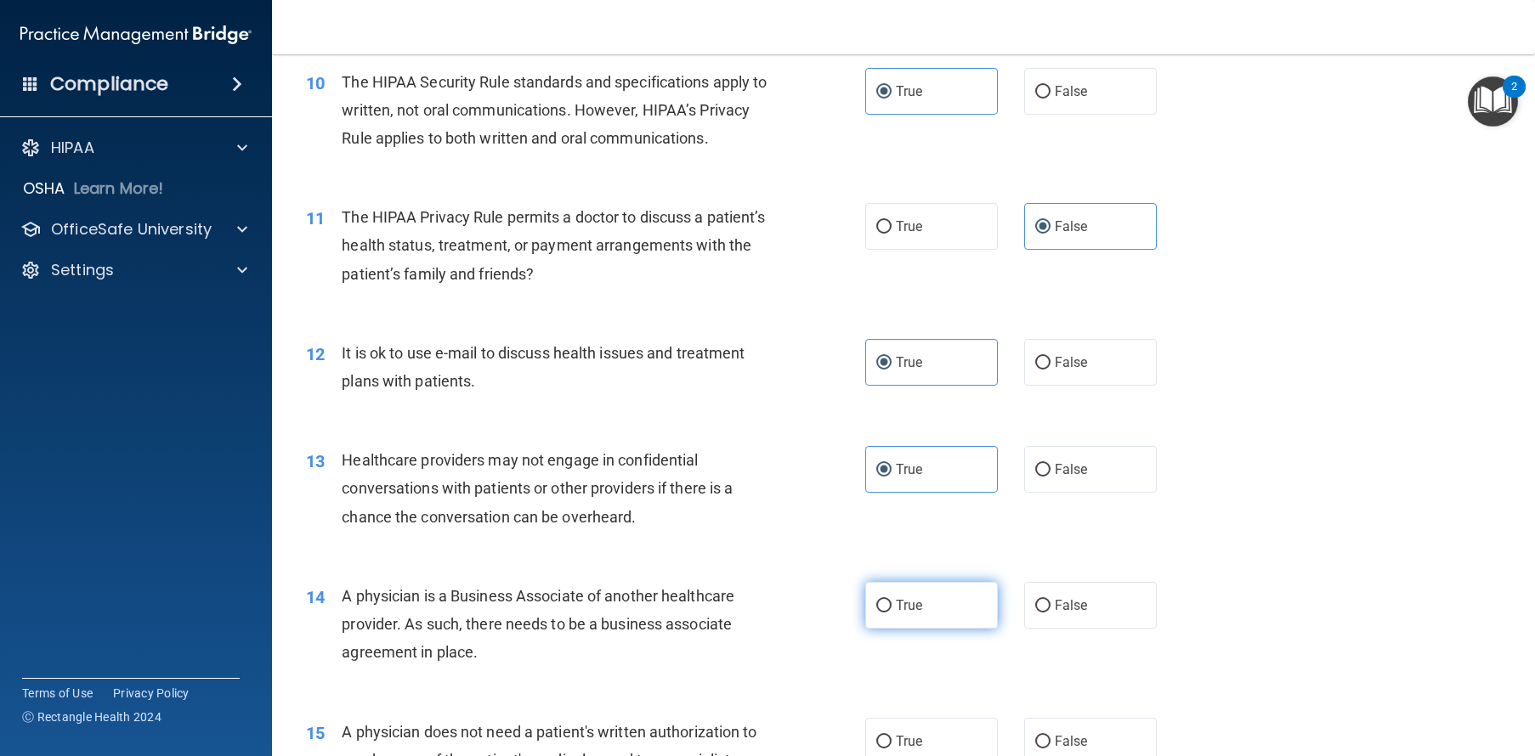
click at [917, 629] on label "True" at bounding box center [931, 605] width 133 height 47
click at [891, 613] on input "True" at bounding box center [883, 606] width 15 height 13
radio input "true"
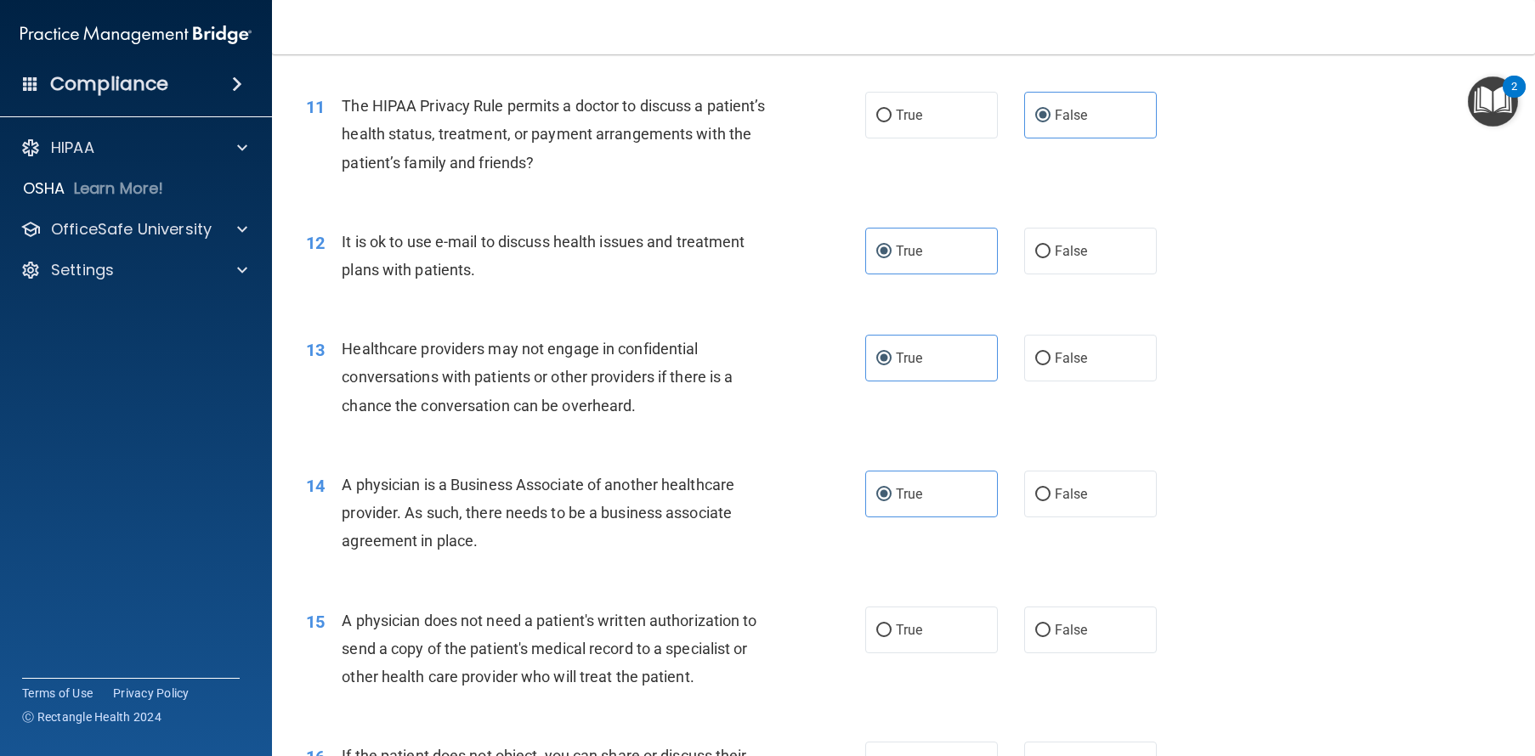
scroll to position [1466, 0]
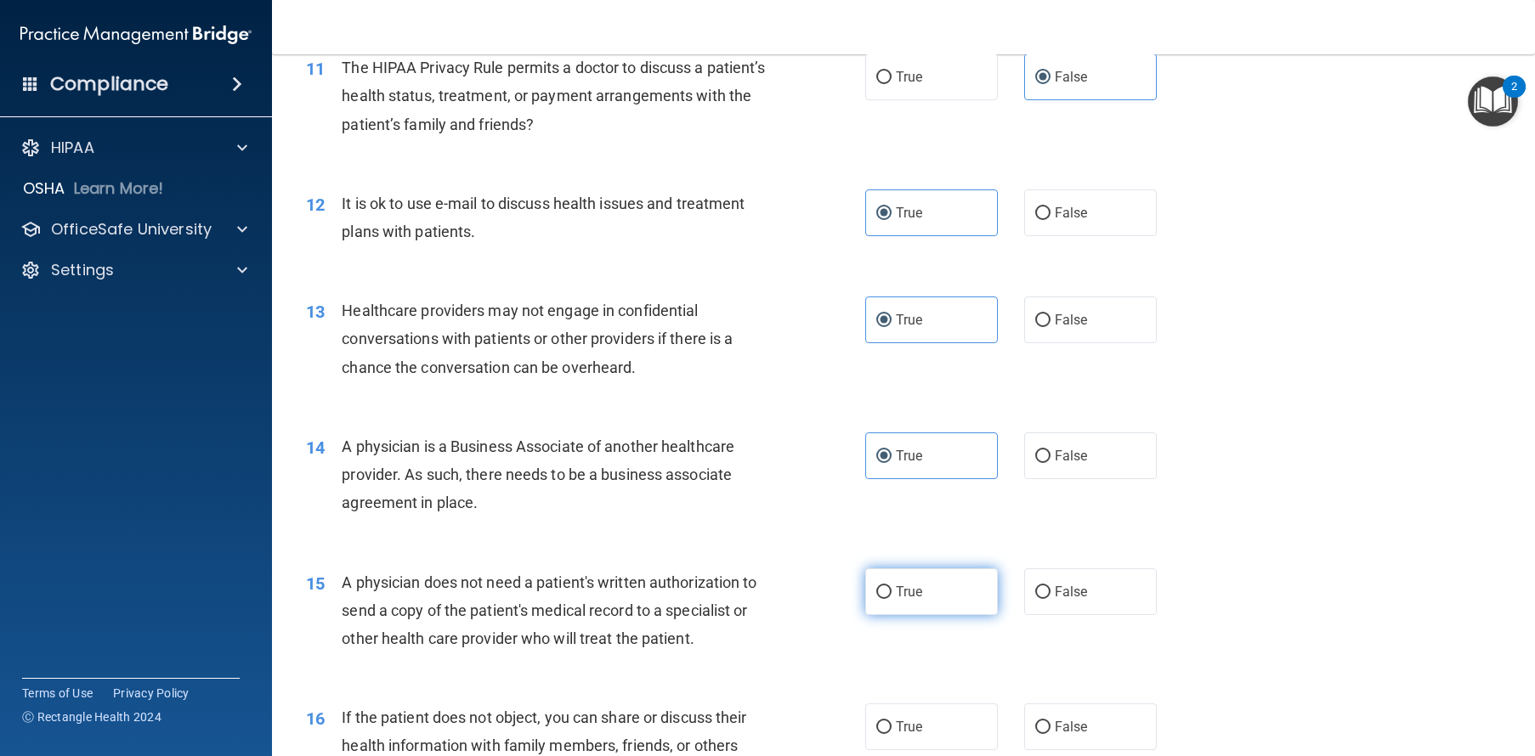
click at [916, 615] on label "True" at bounding box center [931, 591] width 133 height 47
click at [891, 599] on input "True" at bounding box center [883, 592] width 15 height 13
radio input "true"
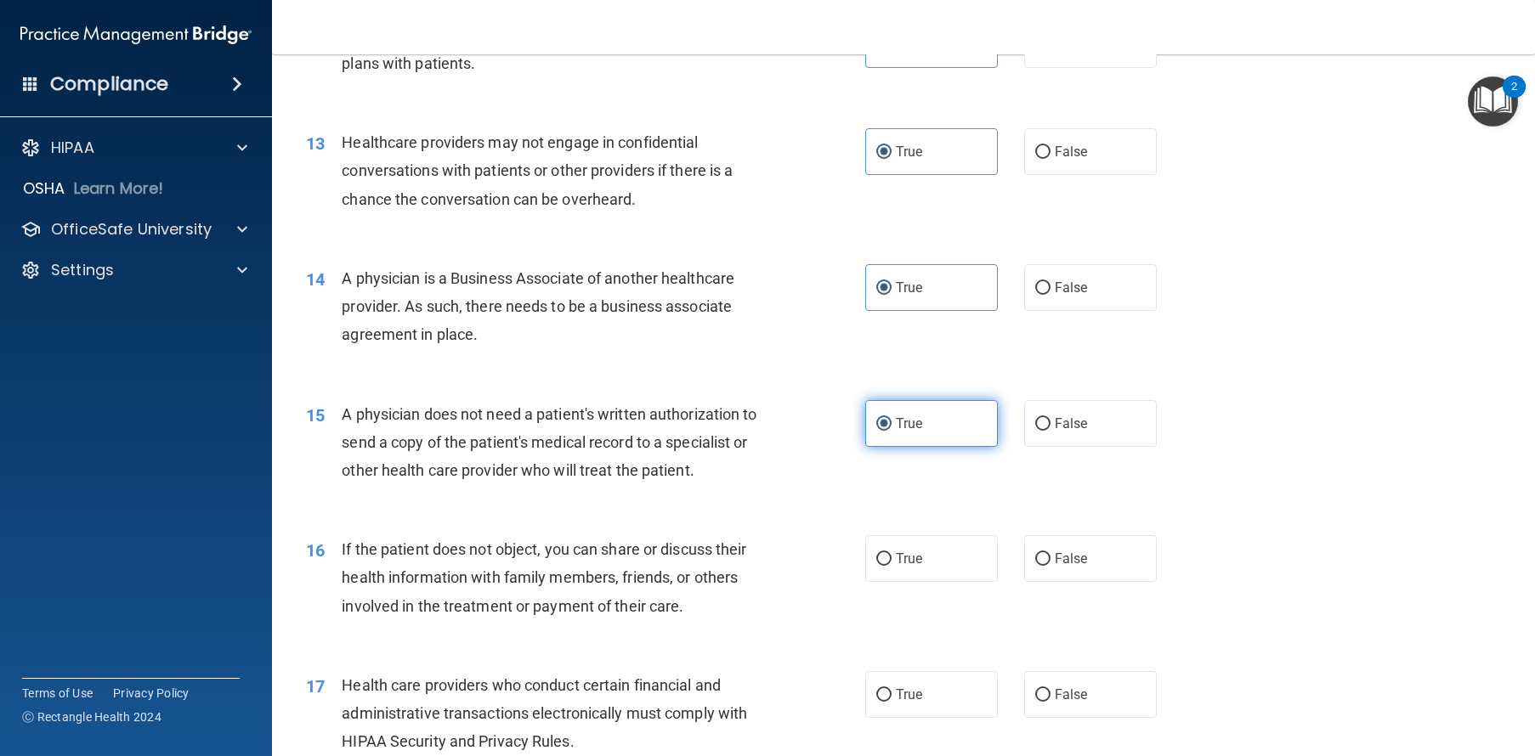
scroll to position [1744, 0]
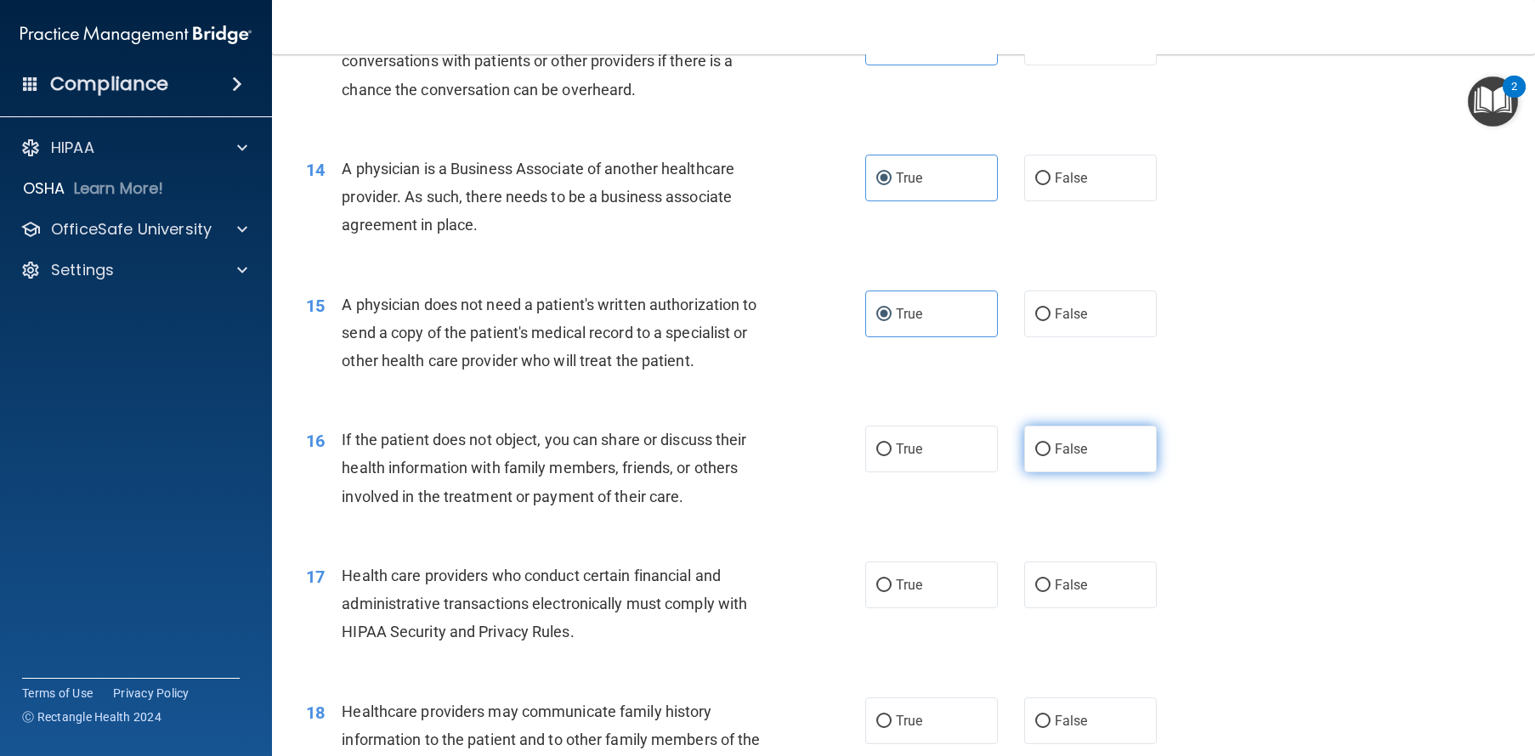
click at [1076, 457] on span "False" at bounding box center [1070, 449] width 33 height 16
click at [1050, 456] on input "False" at bounding box center [1042, 450] width 15 height 13
radio input "true"
click at [949, 472] on label "True" at bounding box center [931, 449] width 133 height 47
click at [891, 456] on input "True" at bounding box center [883, 450] width 15 height 13
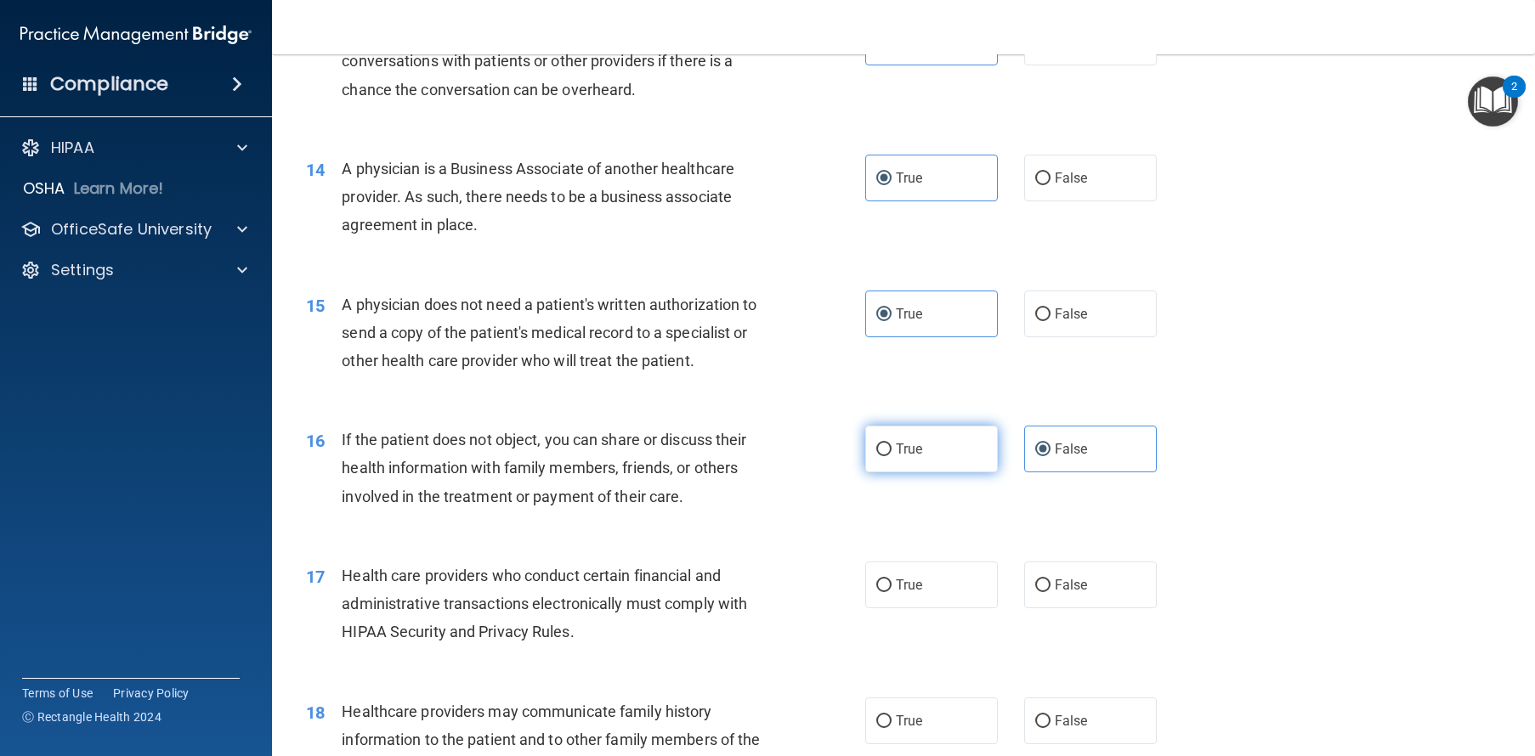
radio input "true"
radio input "false"
click at [940, 608] on label "True" at bounding box center [931, 585] width 133 height 47
click at [891, 592] on input "True" at bounding box center [883, 586] width 15 height 13
radio input "true"
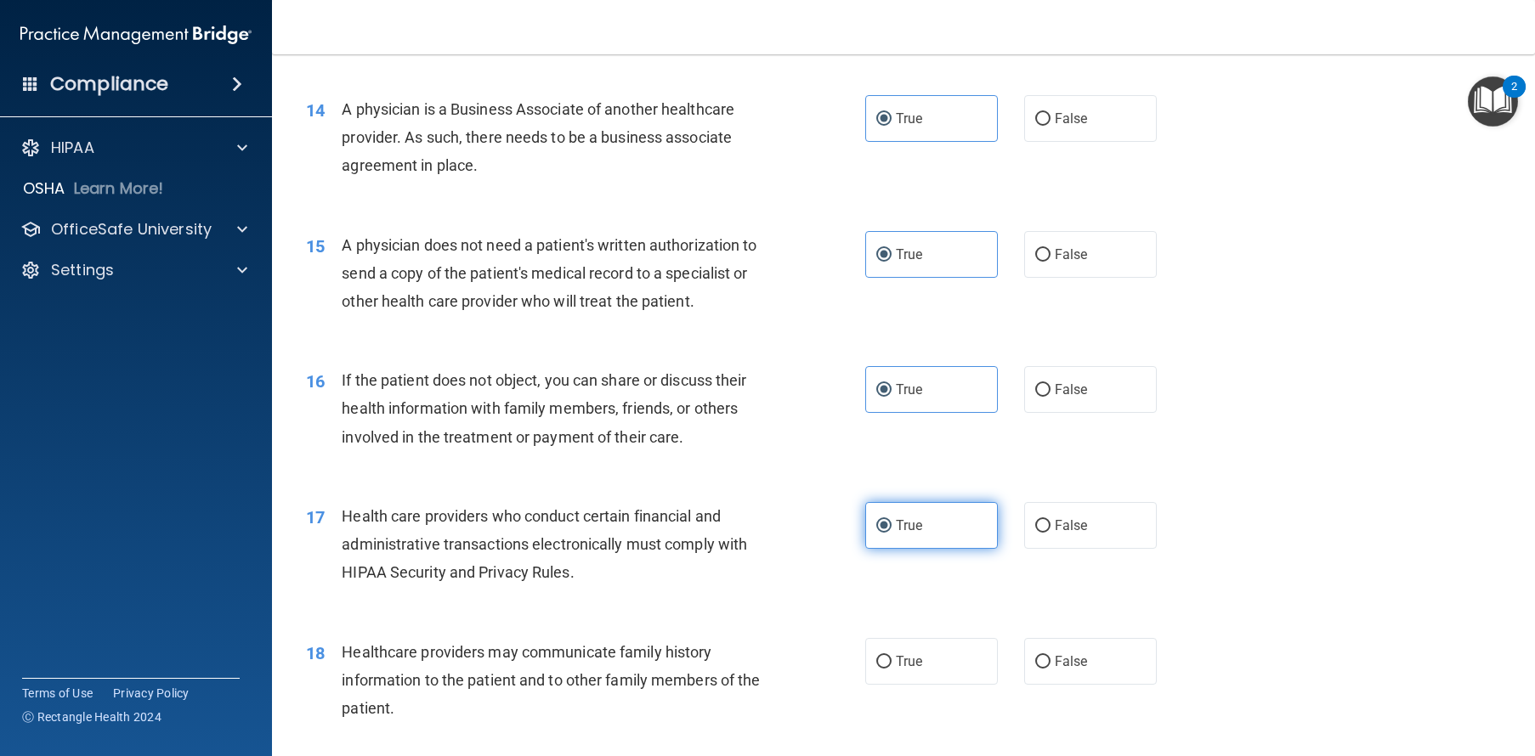
scroll to position [2050, 0]
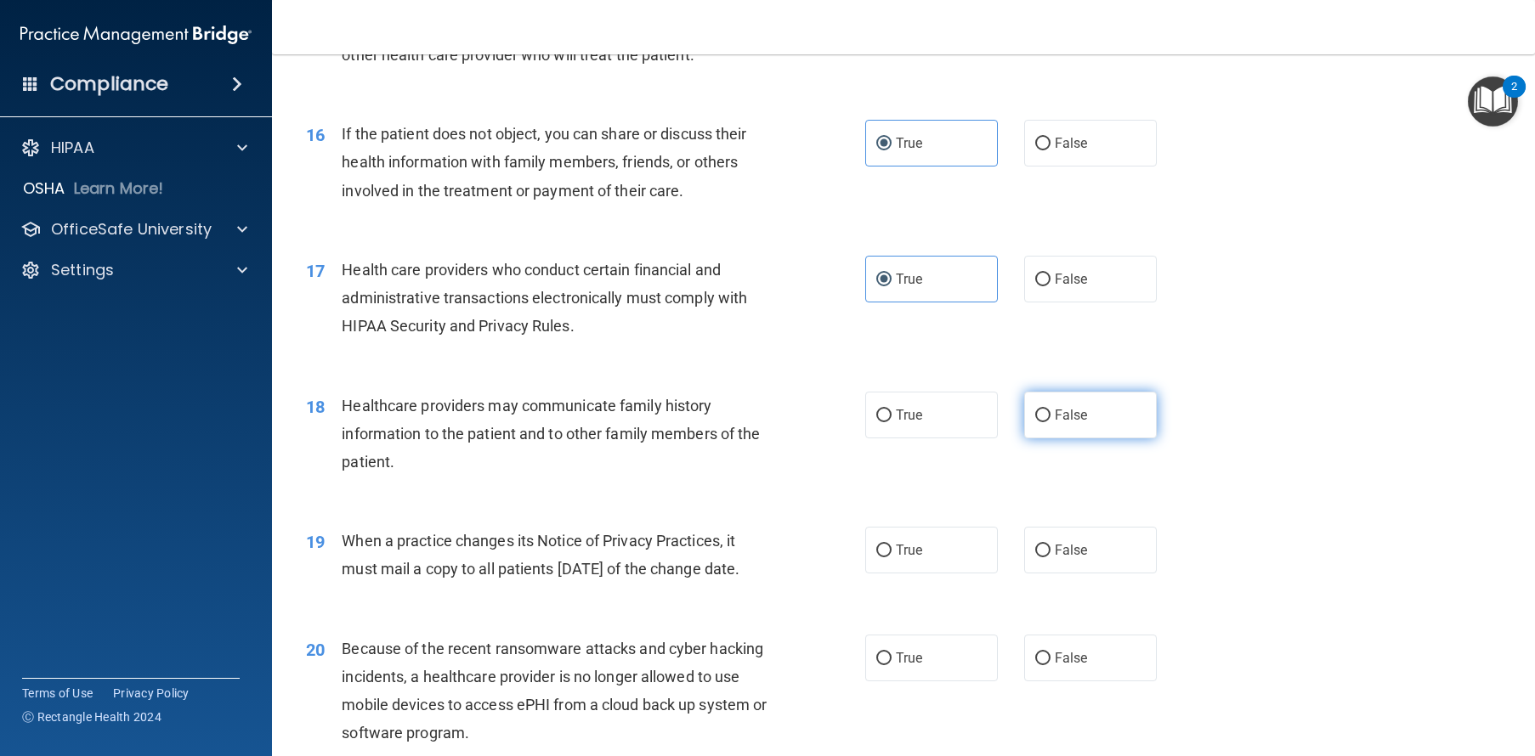
click at [1079, 438] on label "False" at bounding box center [1090, 415] width 133 height 47
click at [1050, 422] on input "False" at bounding box center [1042, 416] width 15 height 13
radio input "true"
click at [882, 574] on label "True" at bounding box center [931, 550] width 133 height 47
click at [882, 557] on input "True" at bounding box center [883, 551] width 15 height 13
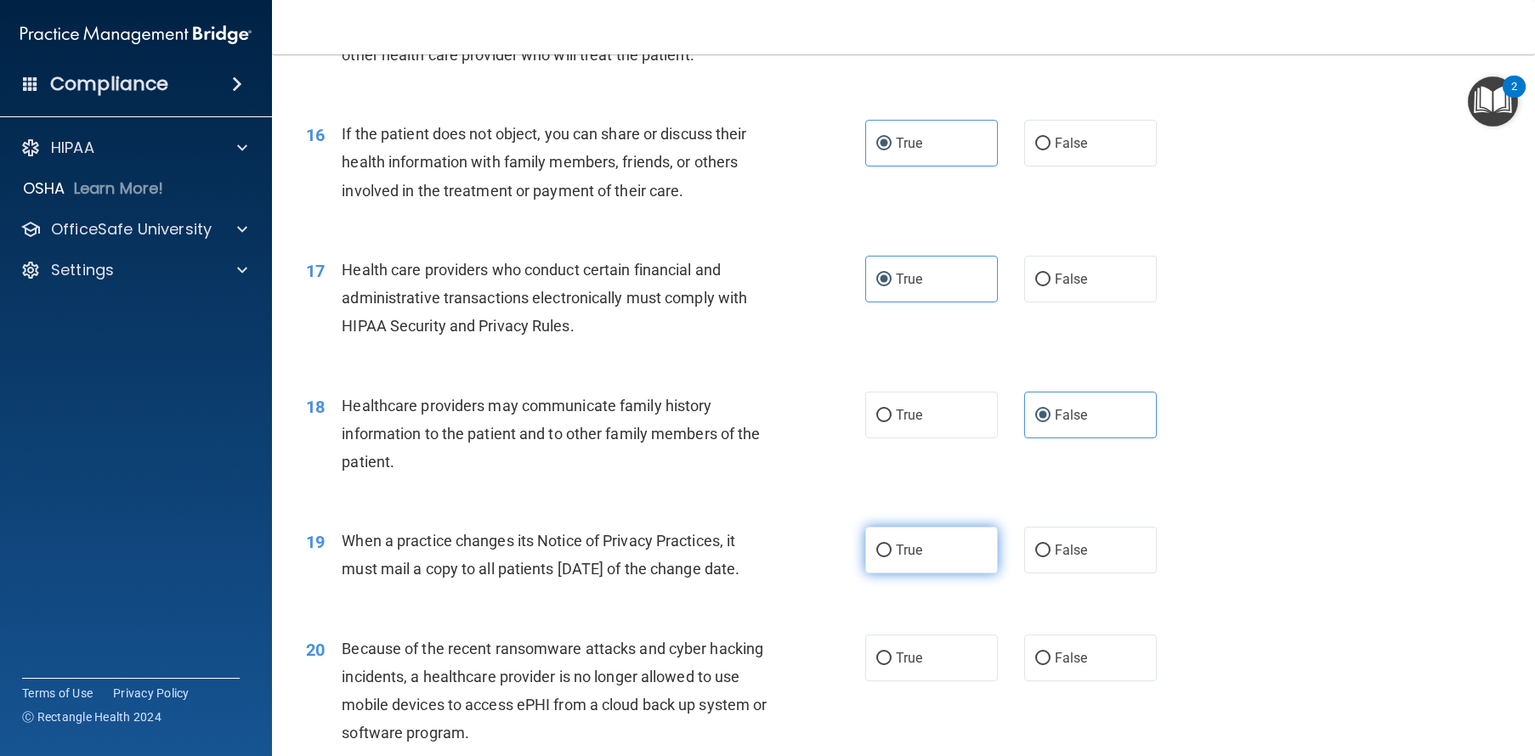
radio input "true"
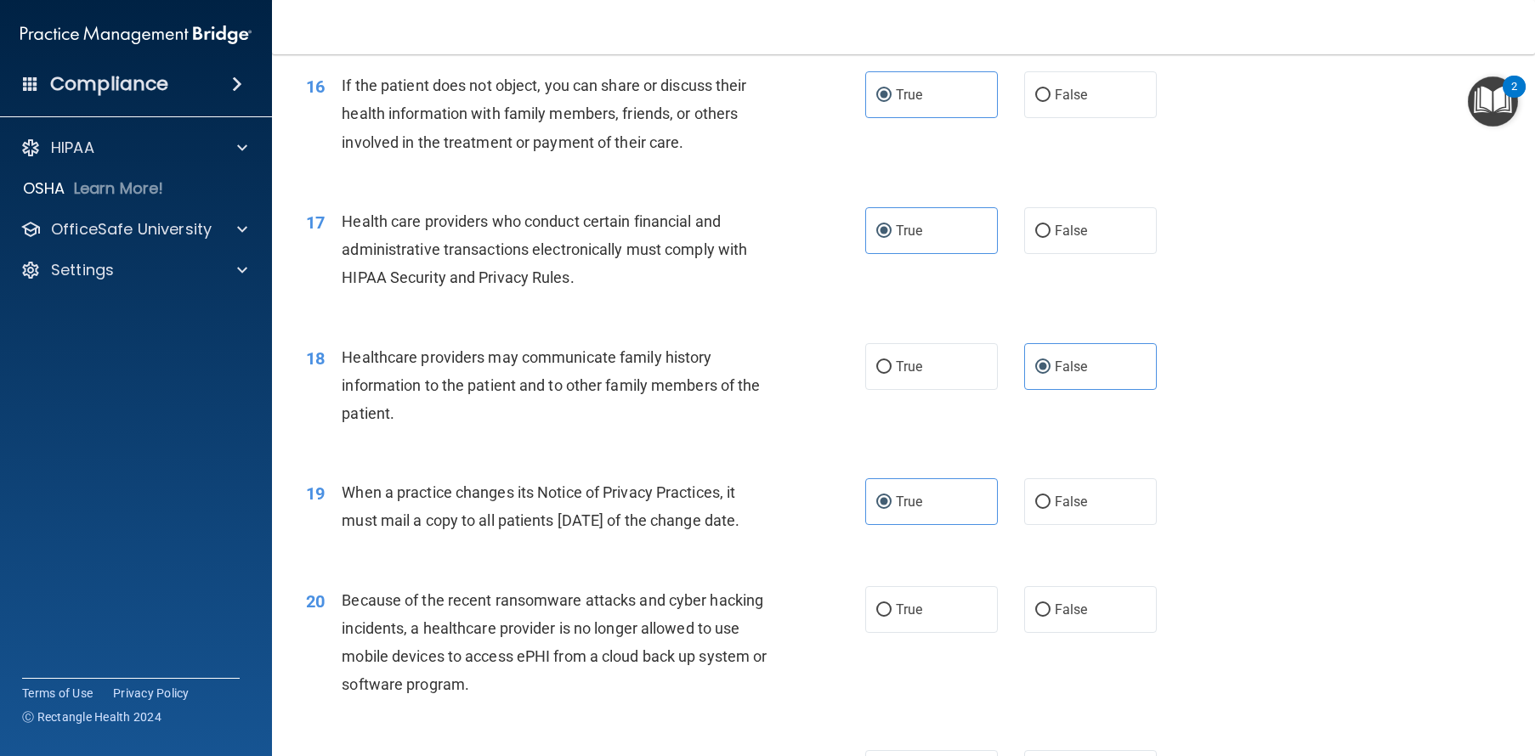
scroll to position [2242, 0]
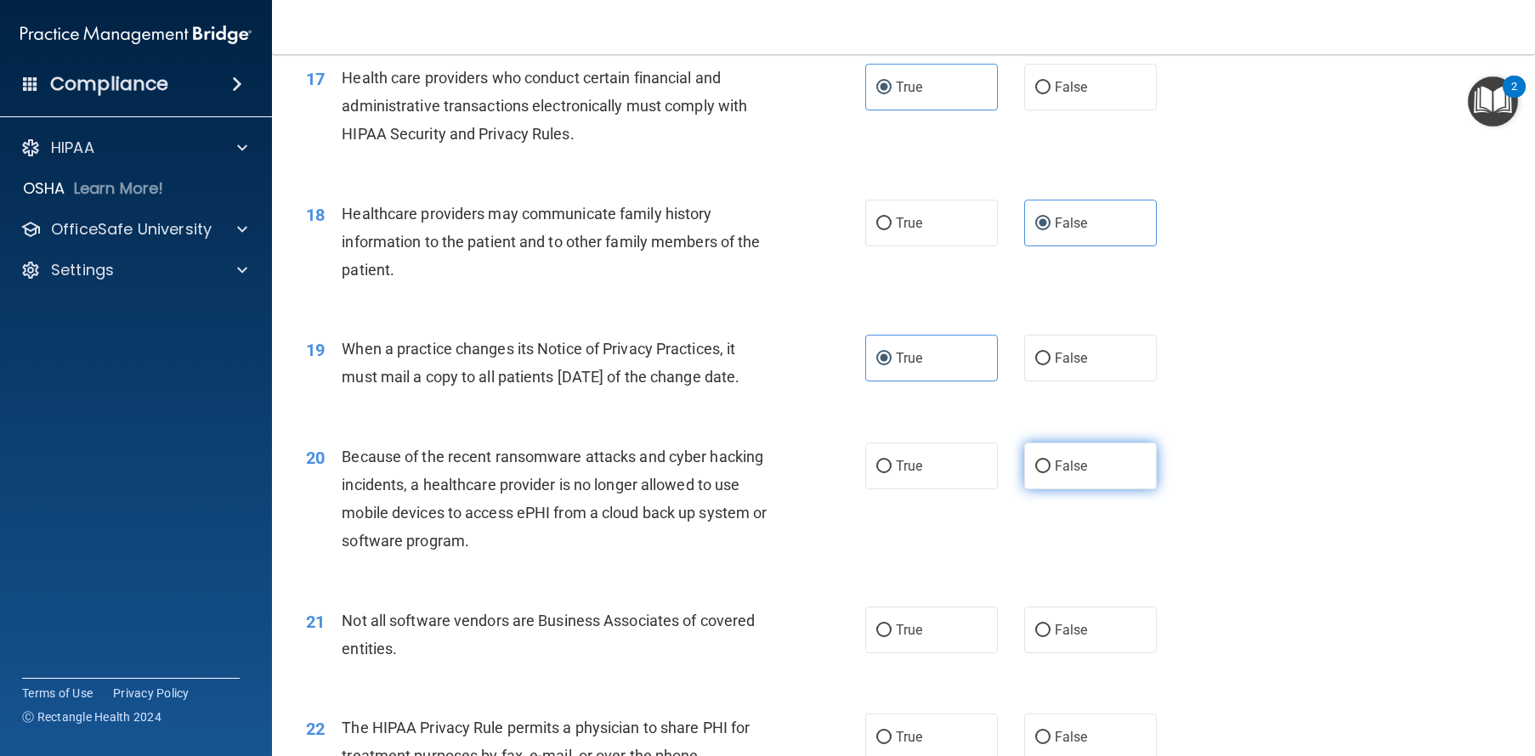
click at [1061, 489] on label "False" at bounding box center [1090, 466] width 133 height 47
click at [1050, 473] on input "False" at bounding box center [1042, 467] width 15 height 13
radio input "true"
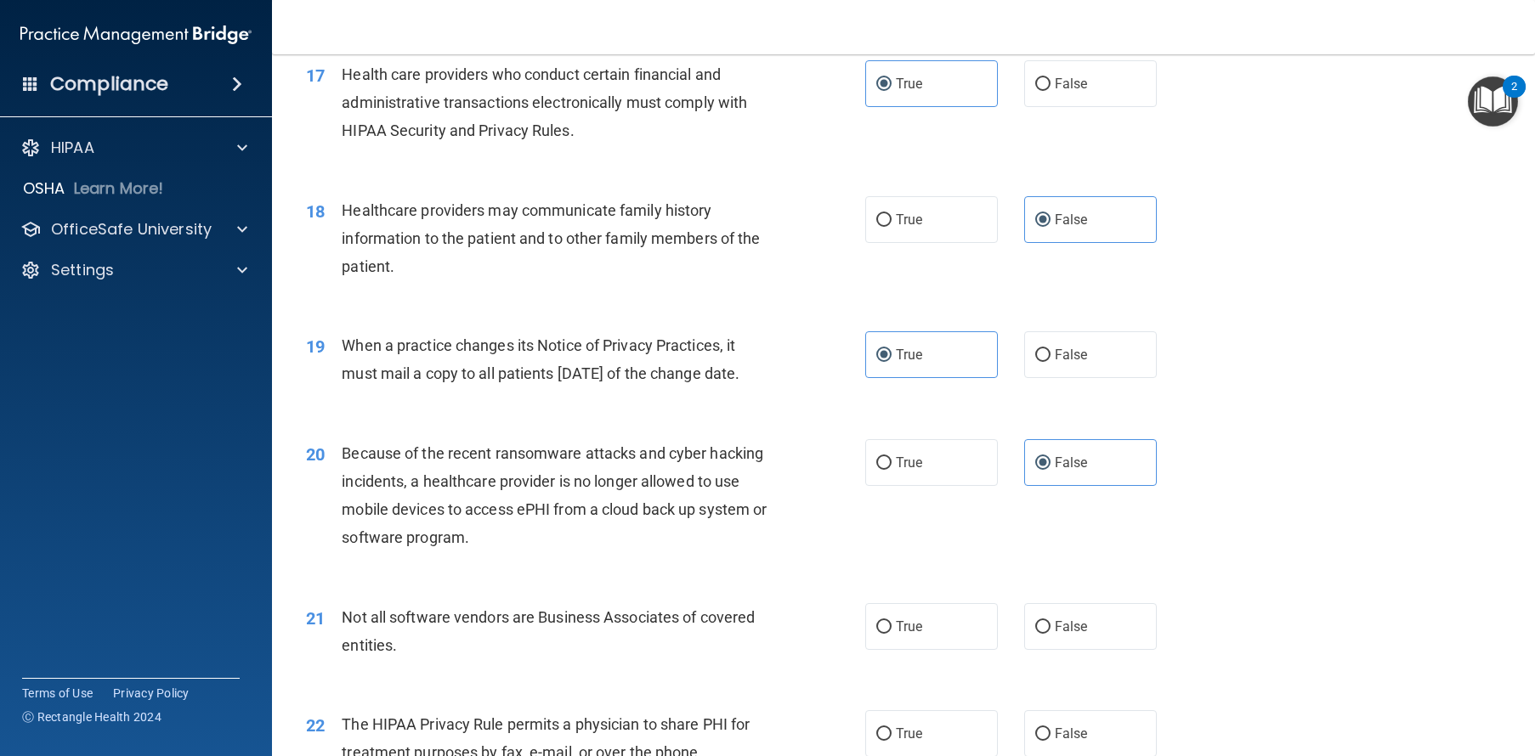
scroll to position [2251, 0]
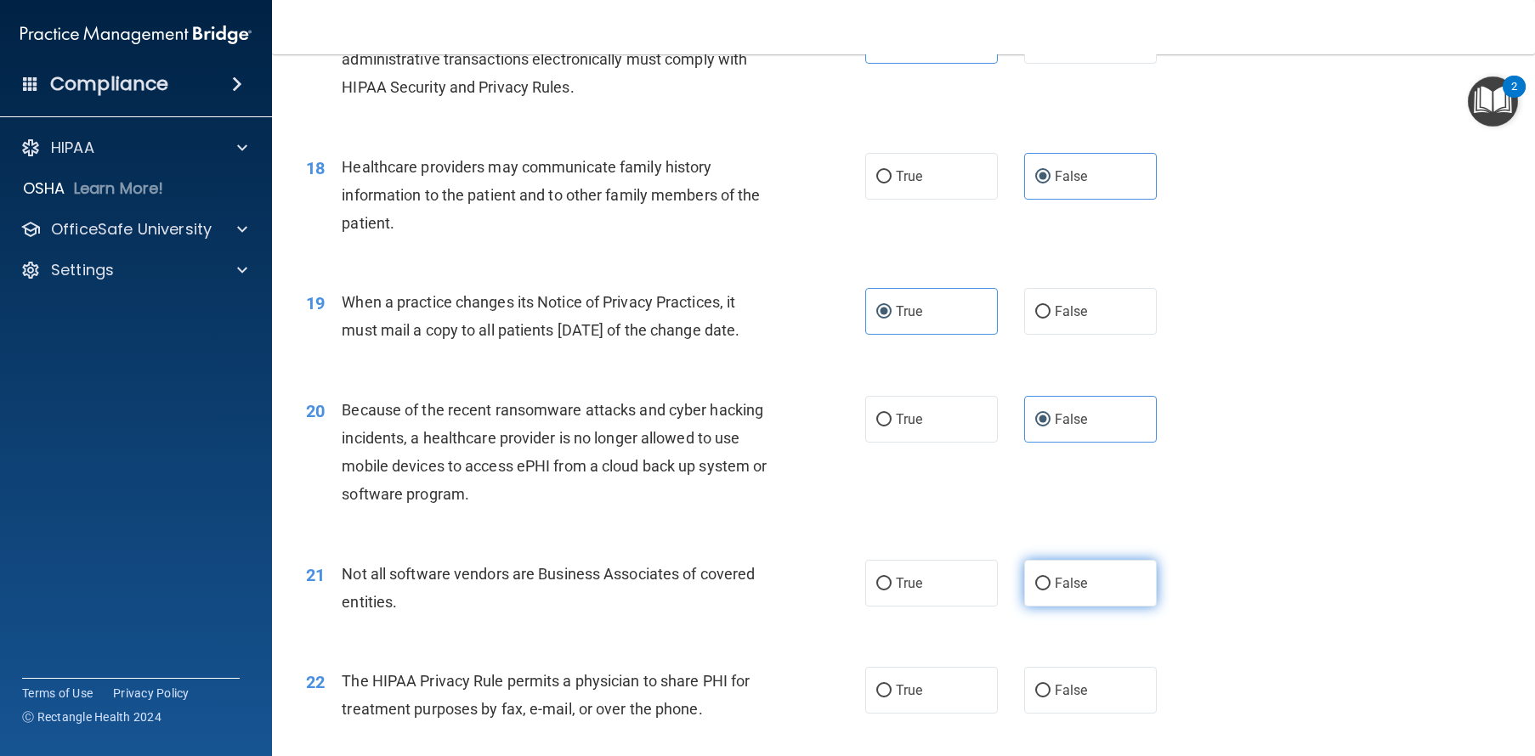
click at [1075, 607] on label "False" at bounding box center [1090, 583] width 133 height 47
click at [1050, 591] on input "False" at bounding box center [1042, 584] width 15 height 13
radio input "true"
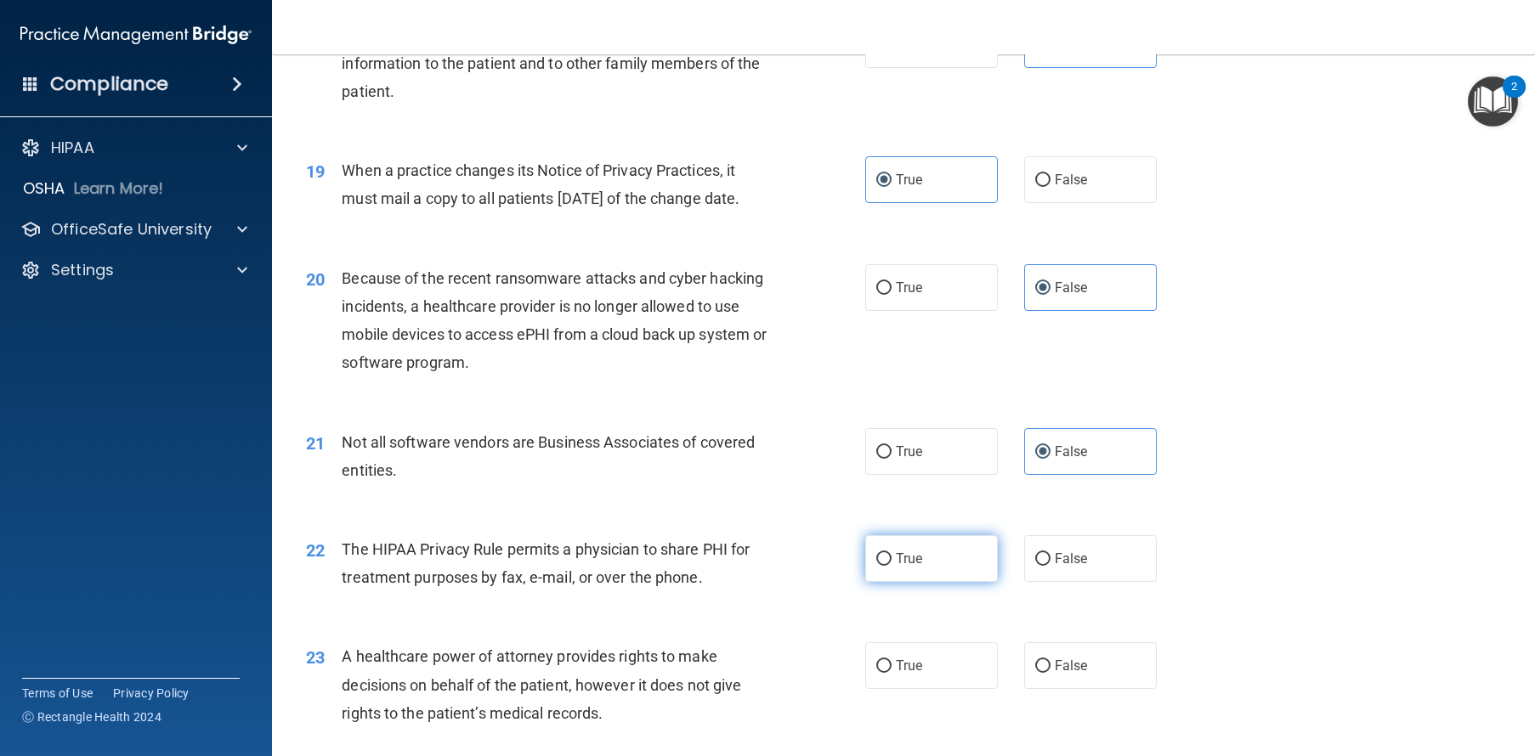
scroll to position [2457, 0]
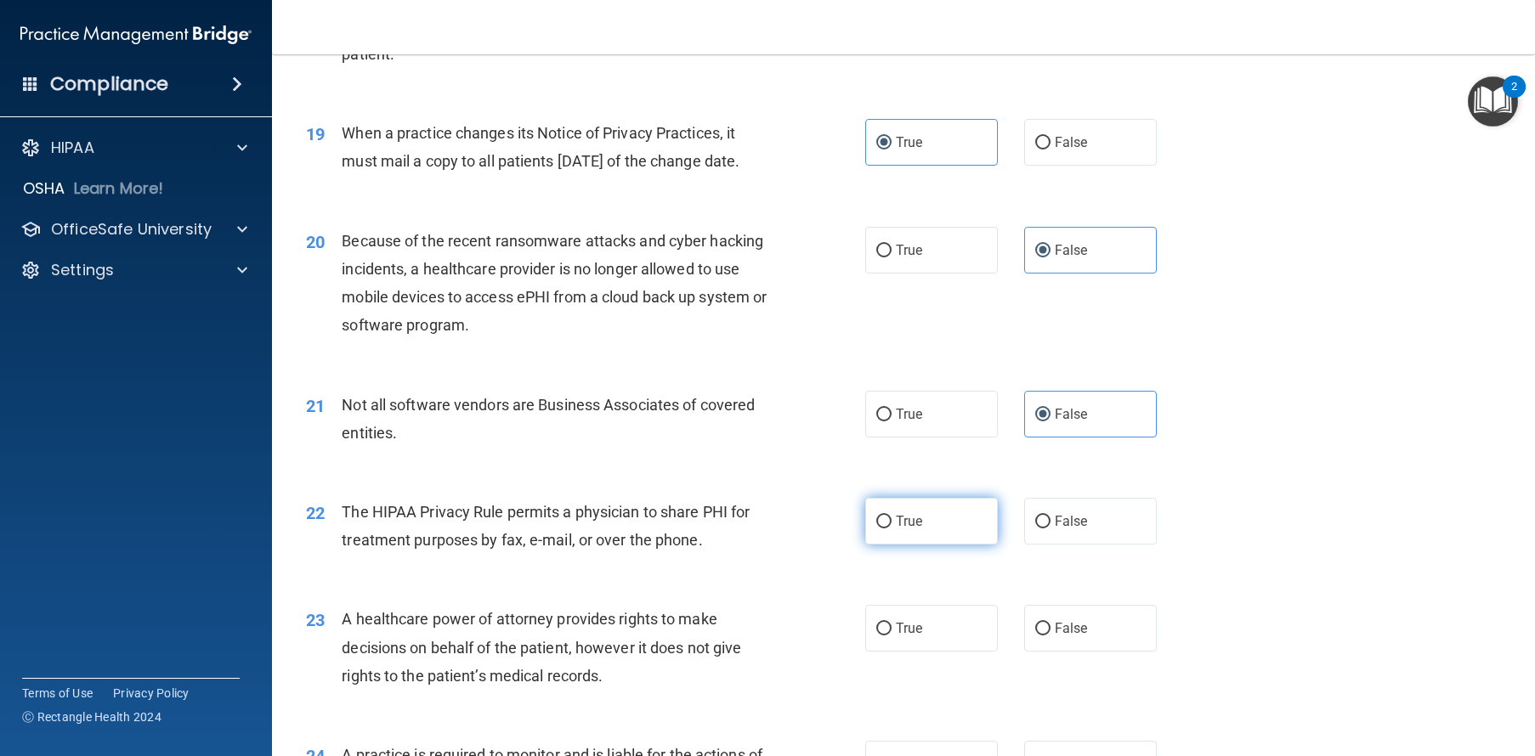
click at [924, 545] on label "True" at bounding box center [931, 521] width 133 height 47
click at [891, 529] on input "True" at bounding box center [883, 522] width 15 height 13
radio input "true"
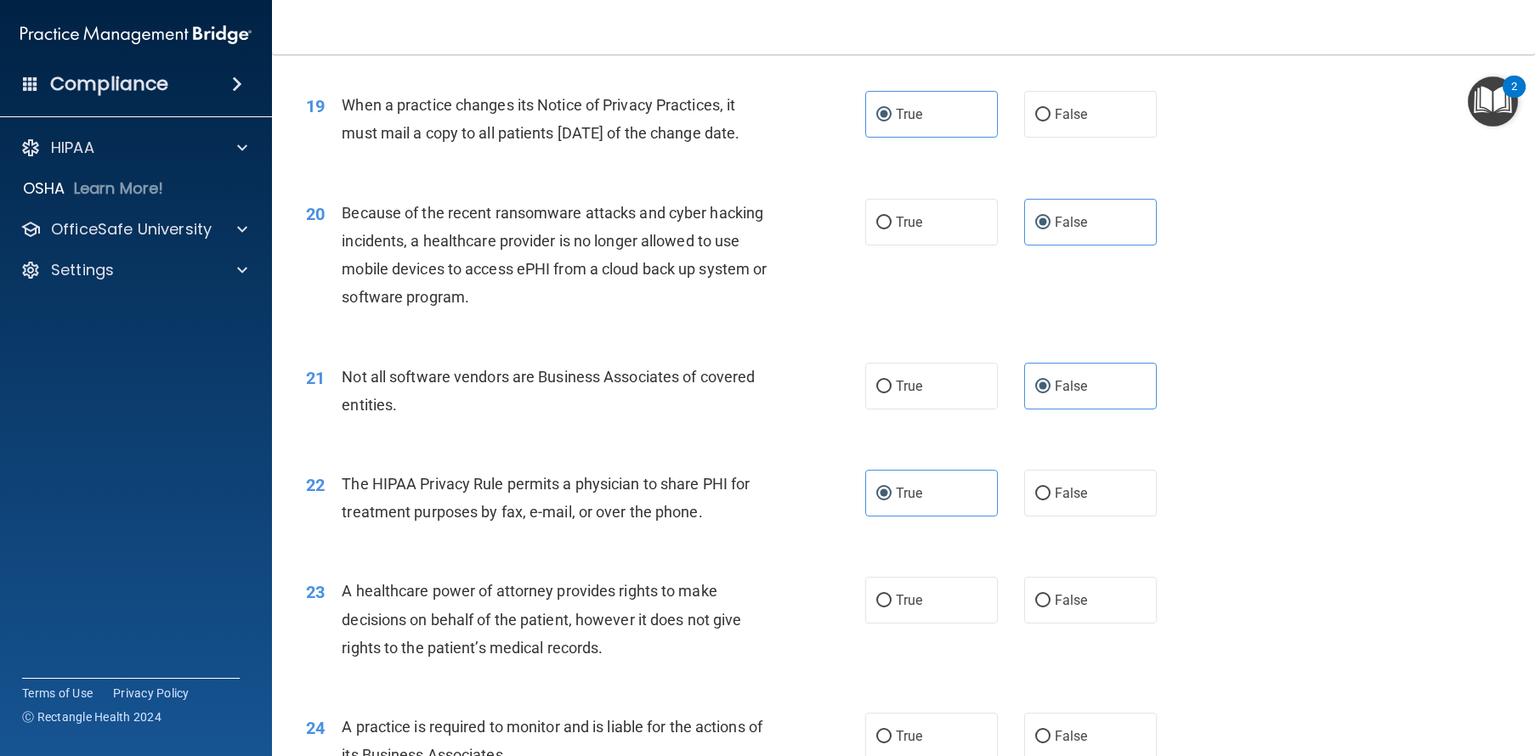
scroll to position [2642, 0]
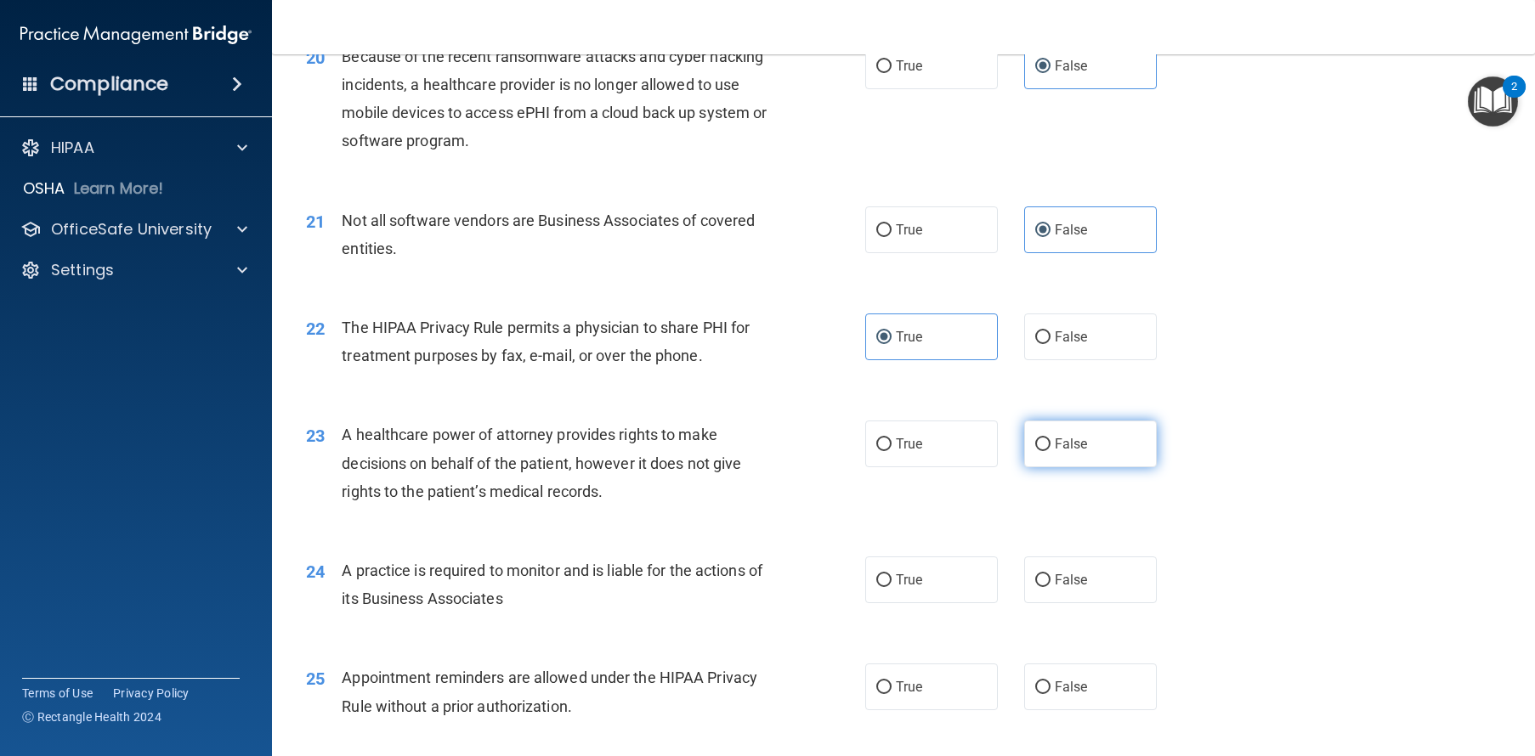
click at [1083, 467] on label "False" at bounding box center [1090, 444] width 133 height 47
click at [1050, 451] on input "False" at bounding box center [1042, 444] width 15 height 13
radio input "true"
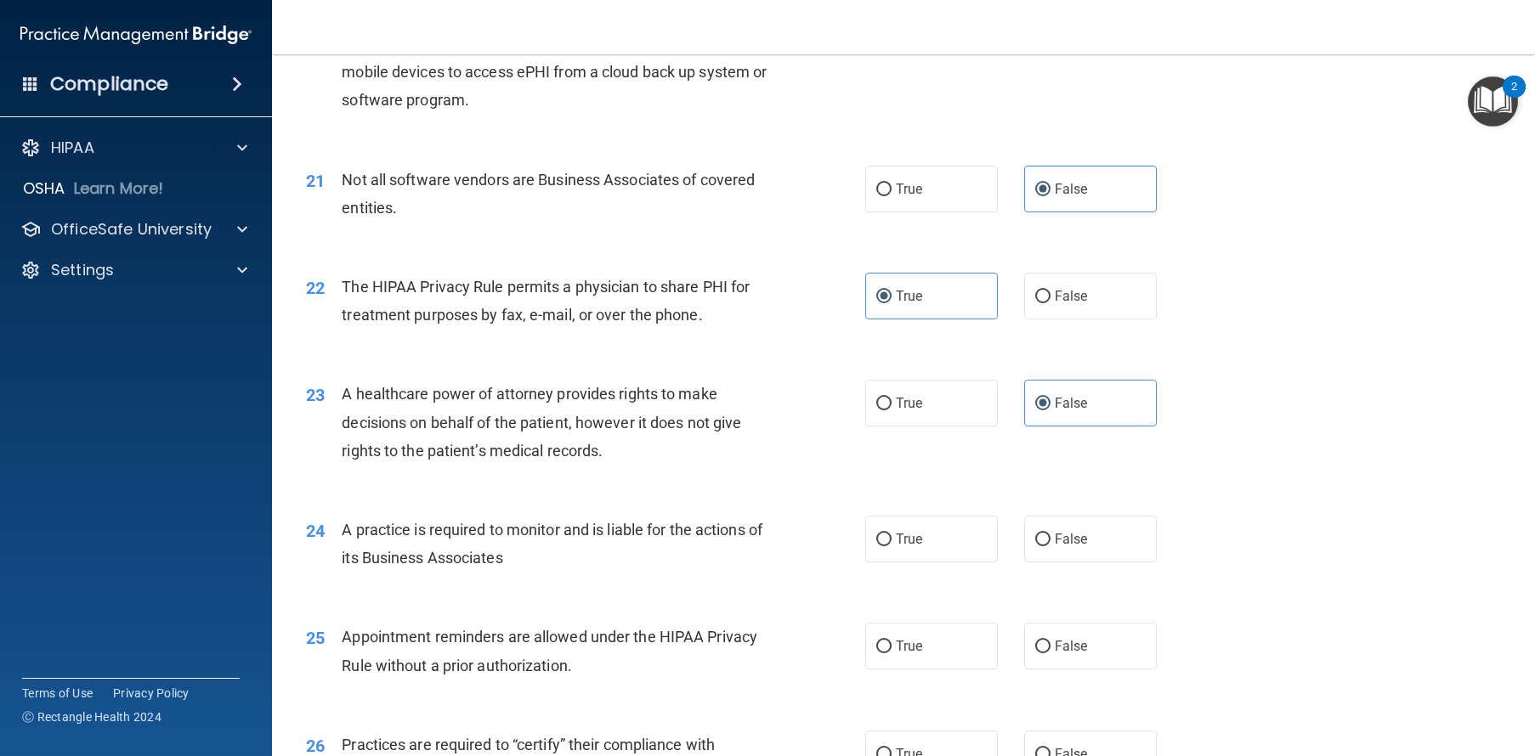
scroll to position [2686, 0]
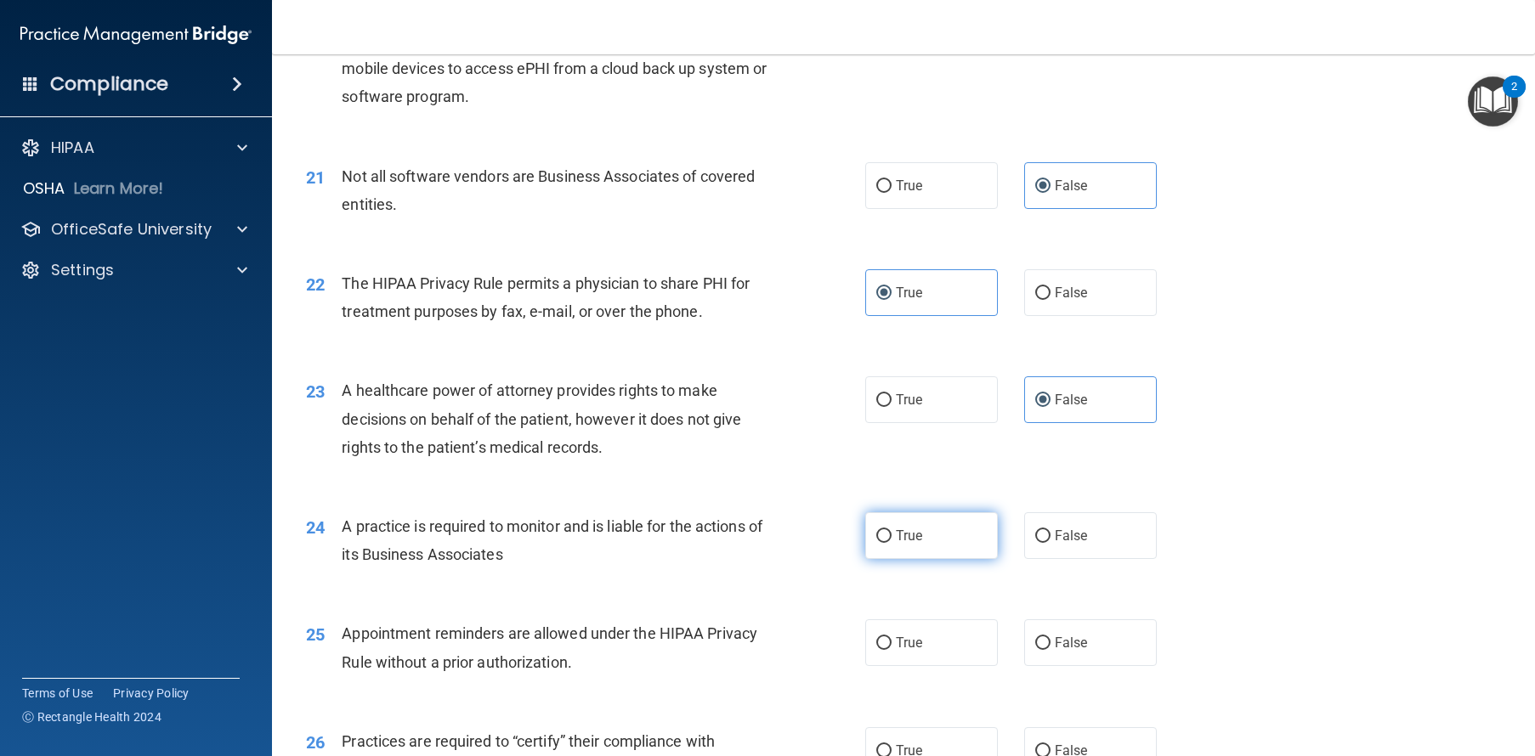
click at [936, 559] on label "True" at bounding box center [931, 535] width 133 height 47
click at [891, 543] on input "True" at bounding box center [883, 536] width 15 height 13
radio input "true"
click at [1057, 559] on label "False" at bounding box center [1090, 535] width 133 height 47
click at [1050, 543] on input "False" at bounding box center [1042, 536] width 15 height 13
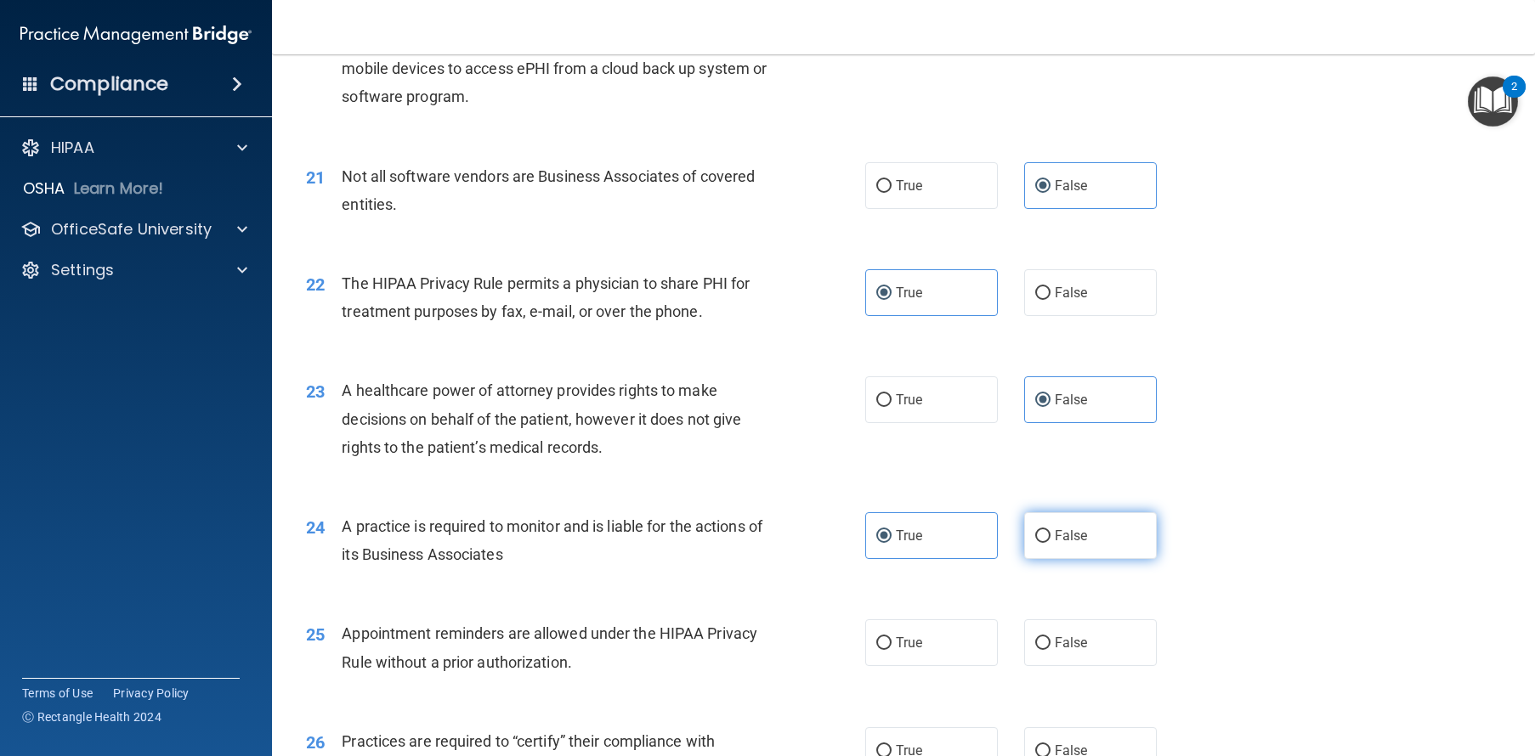
radio input "true"
radio input "false"
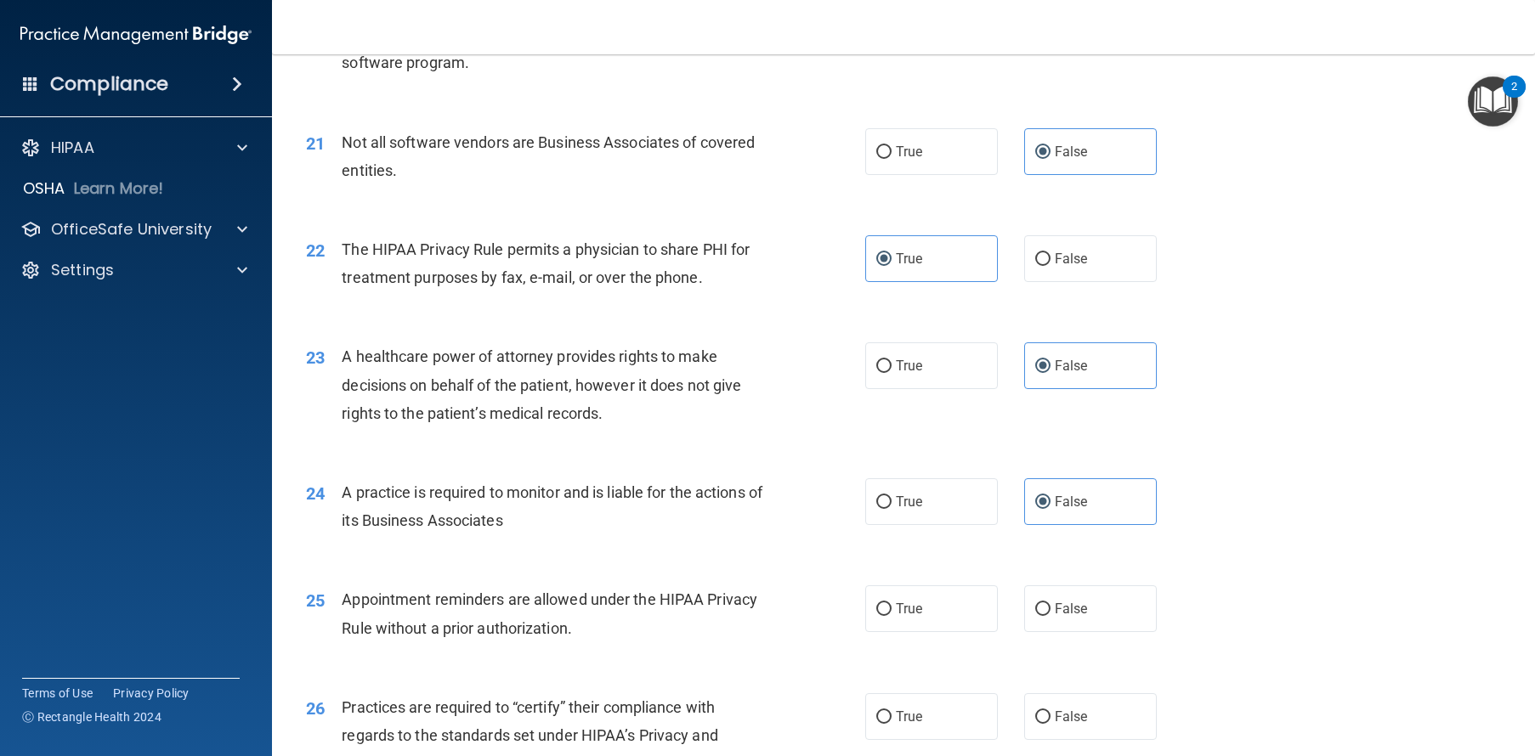
scroll to position [2776, 0]
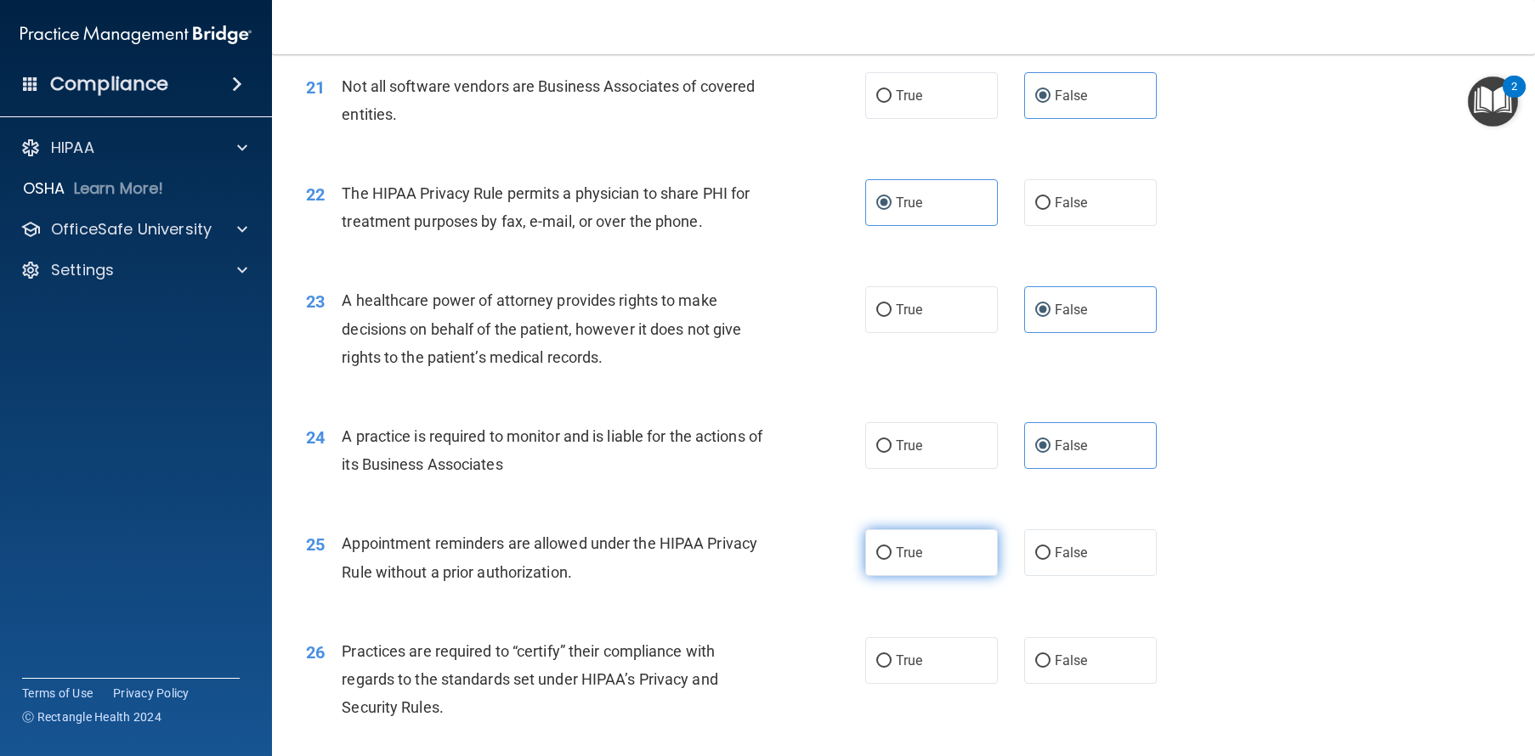
click at [896, 561] on span "True" at bounding box center [909, 553] width 26 height 16
click at [891, 560] on input "True" at bounding box center [883, 553] width 15 height 13
radio input "true"
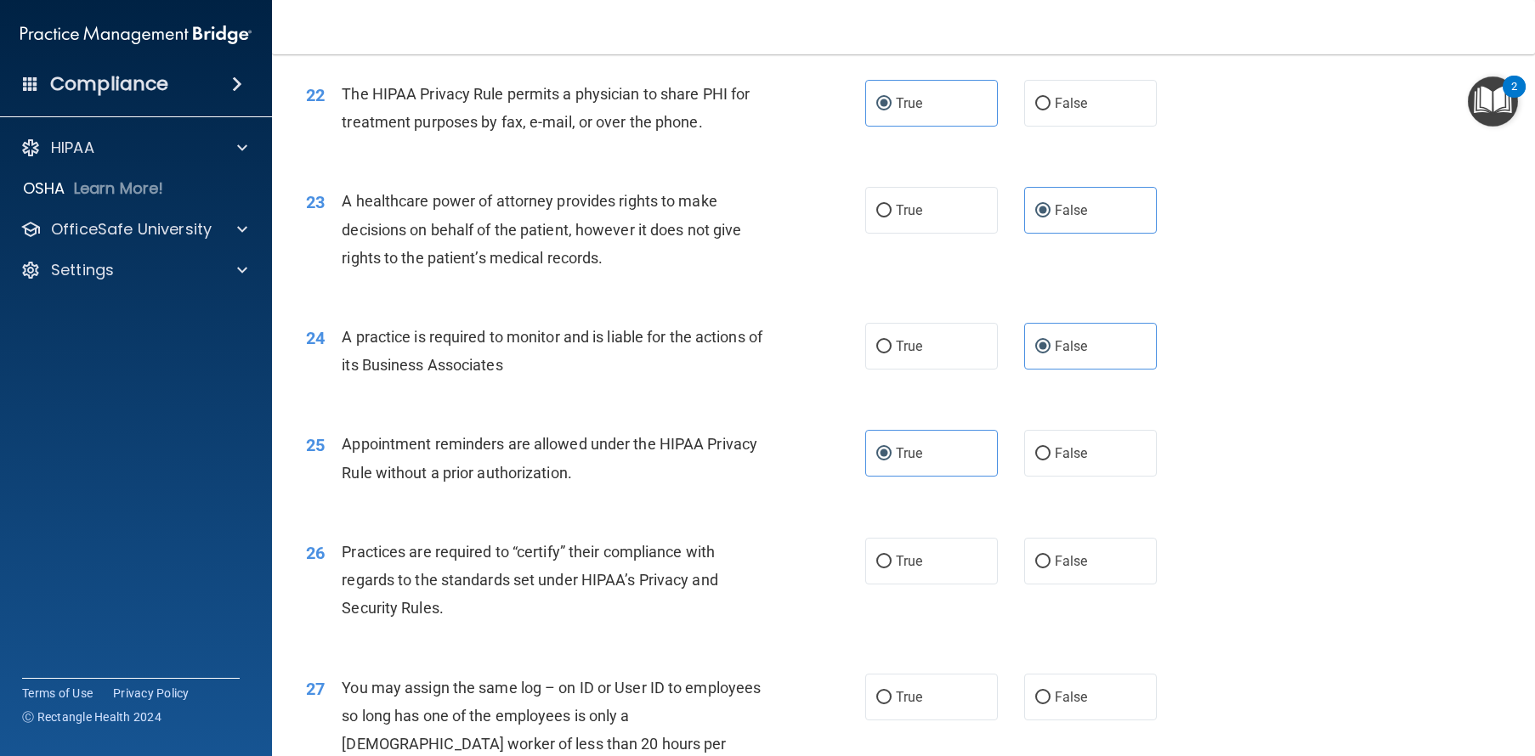
scroll to position [2944, 0]
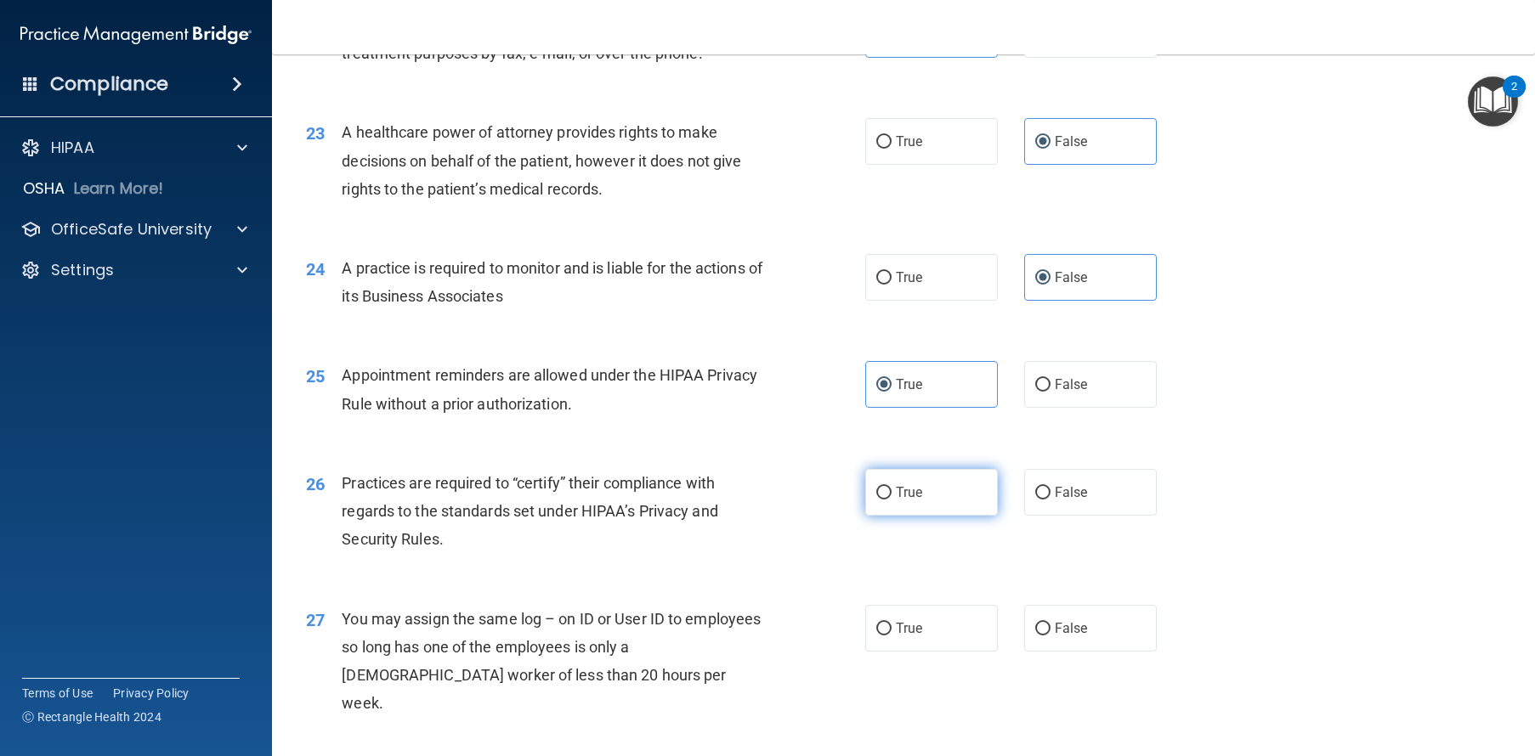
click at [891, 516] on label "True" at bounding box center [931, 492] width 133 height 47
click at [891, 500] on input "True" at bounding box center [883, 493] width 15 height 13
radio input "true"
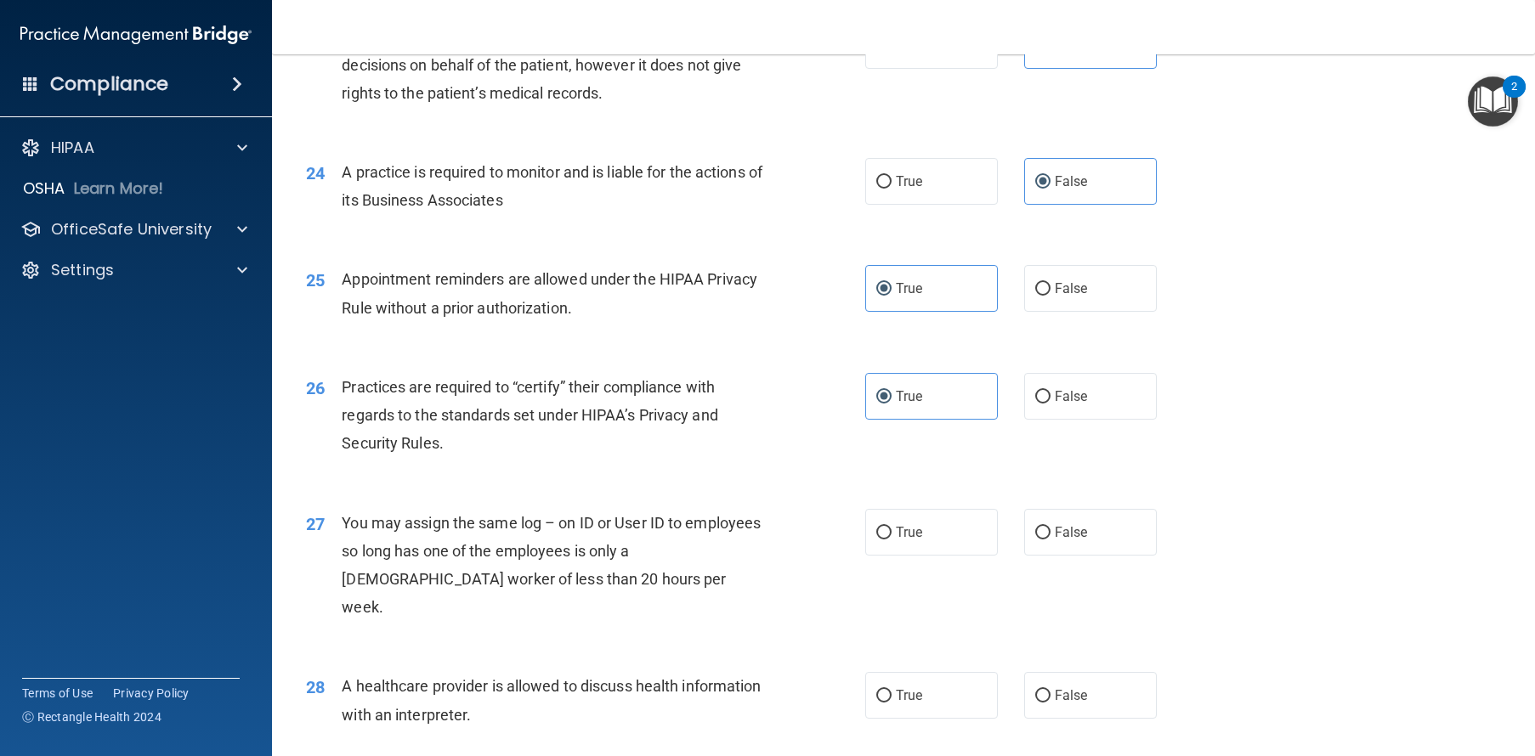
scroll to position [3048, 0]
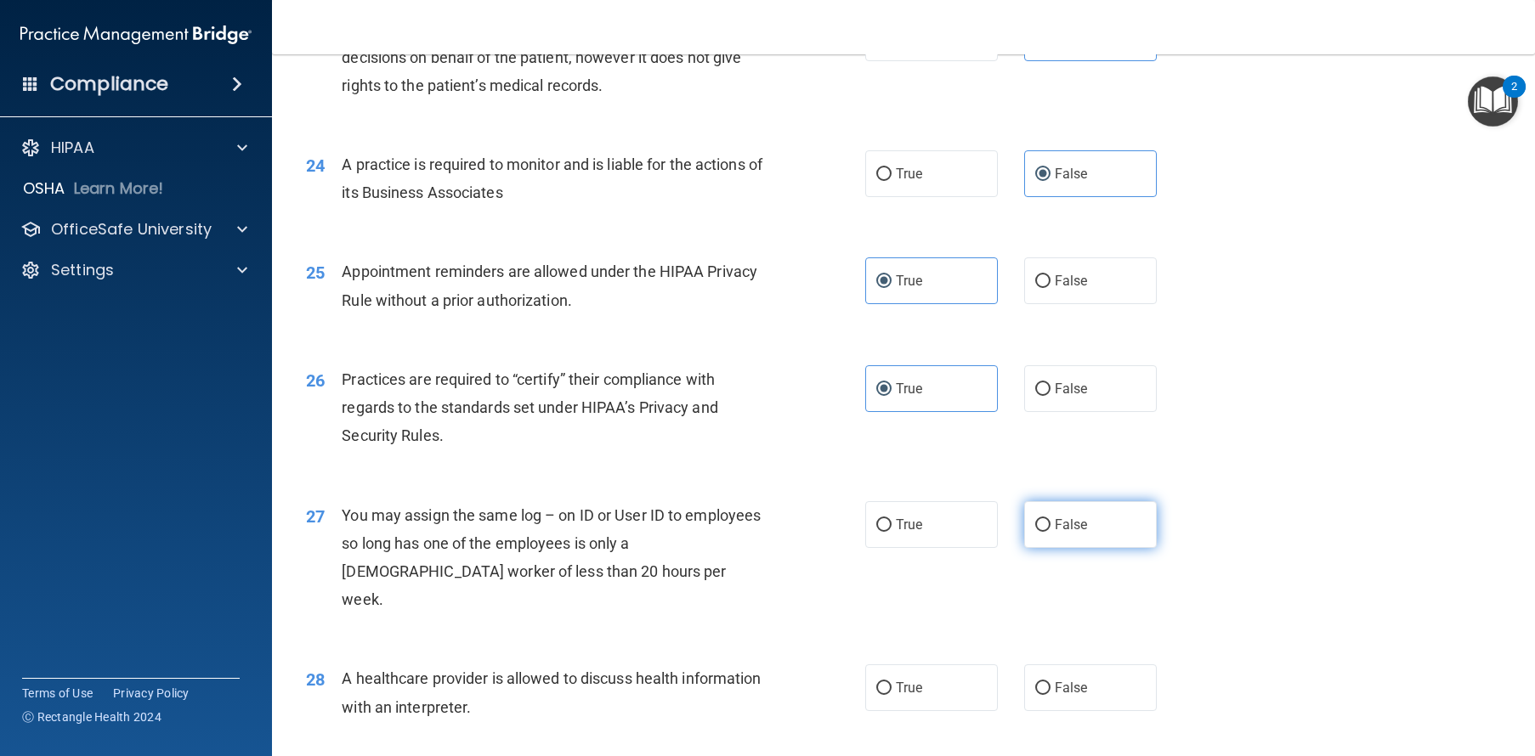
click at [1077, 533] on span "False" at bounding box center [1070, 525] width 33 height 16
click at [1050, 532] on input "False" at bounding box center [1042, 525] width 15 height 13
radio input "true"
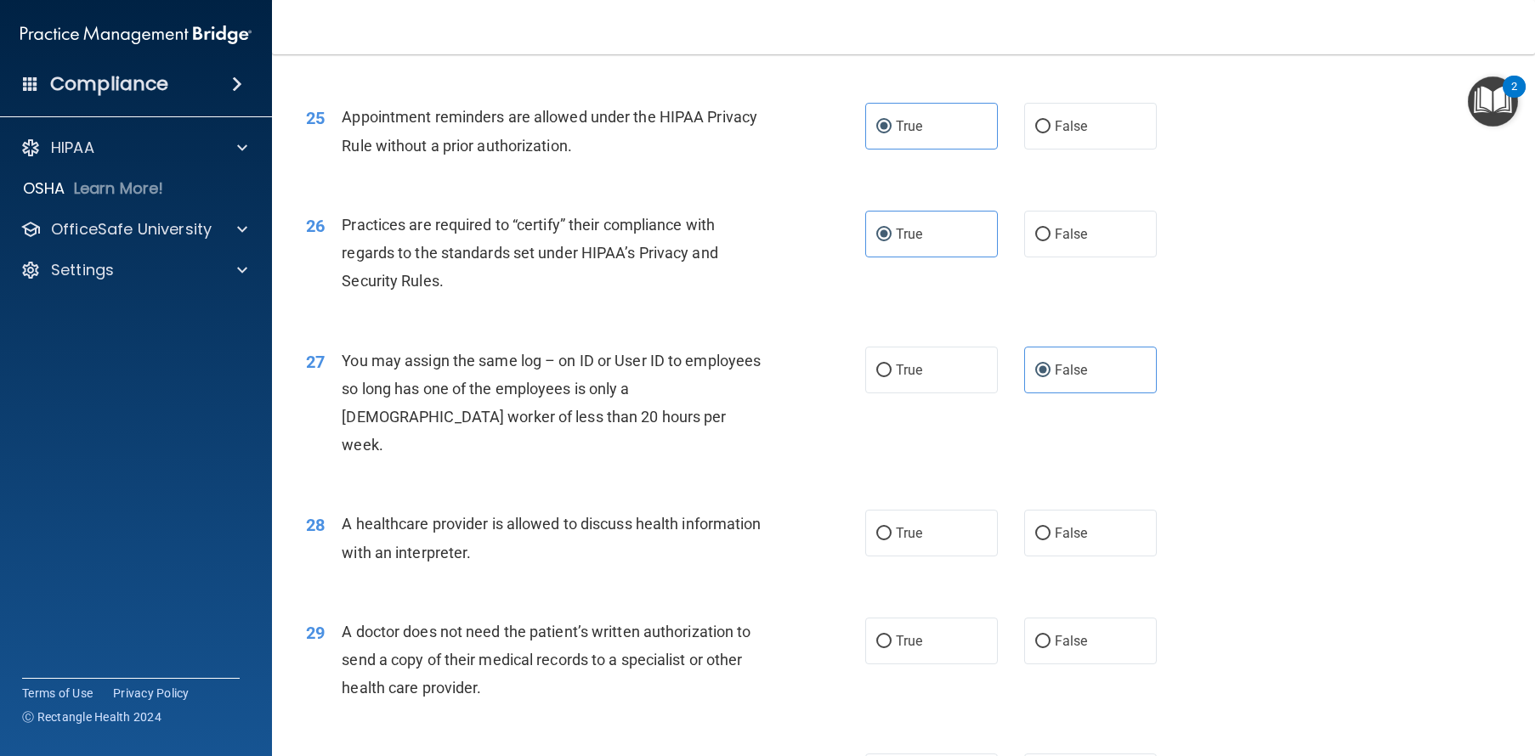
scroll to position [3313, 0]
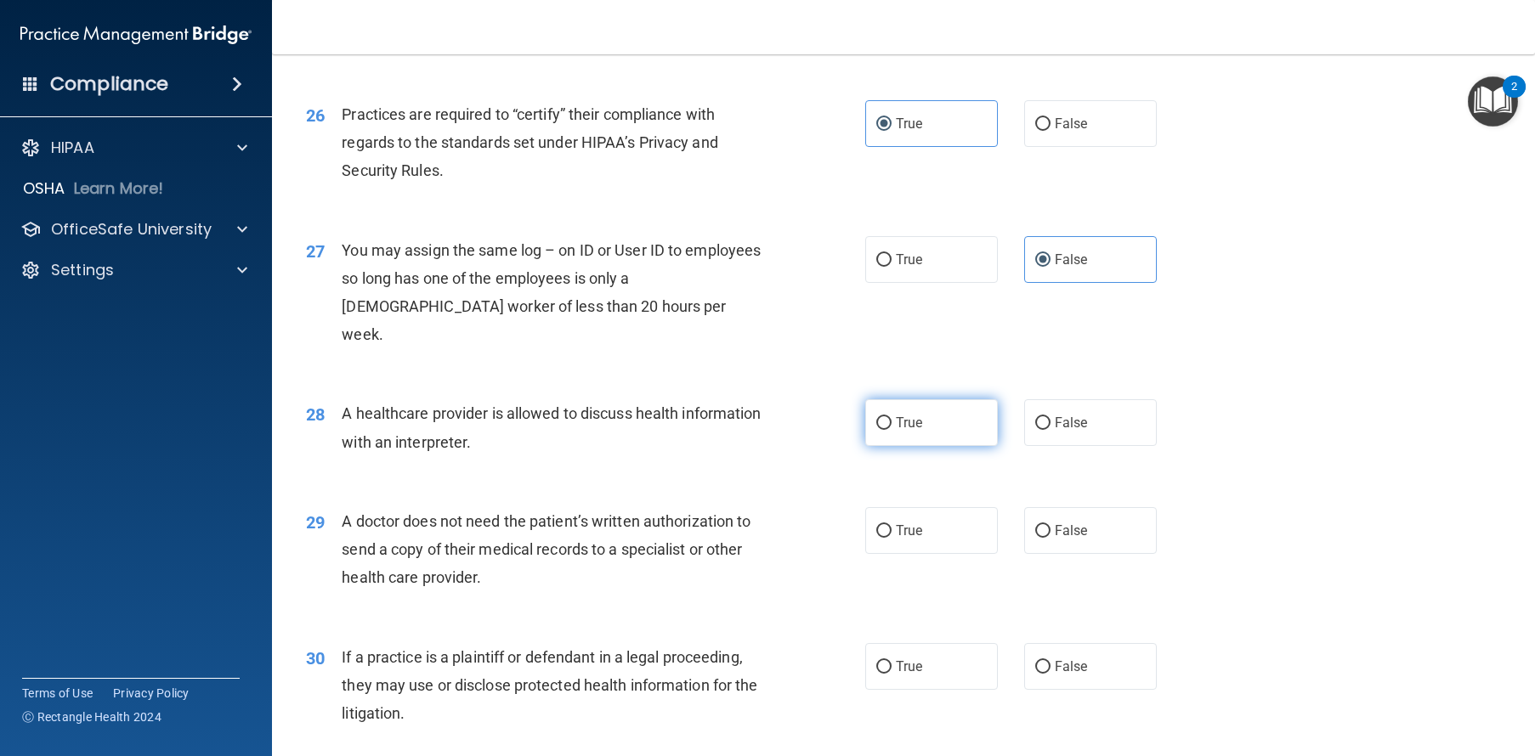
click at [905, 431] on span "True" at bounding box center [909, 423] width 26 height 16
click at [891, 430] on input "True" at bounding box center [883, 423] width 15 height 13
radio input "true"
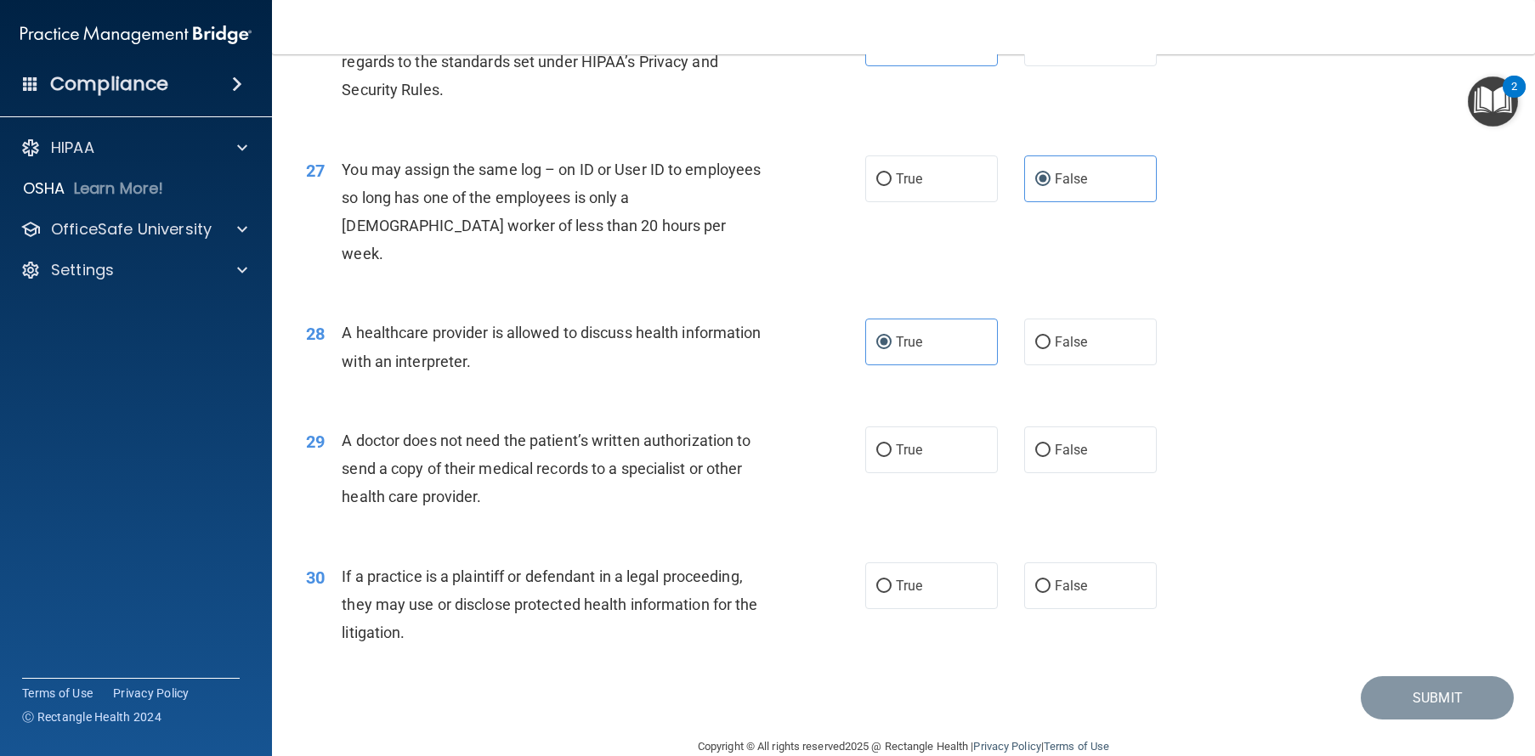
scroll to position [3433, 0]
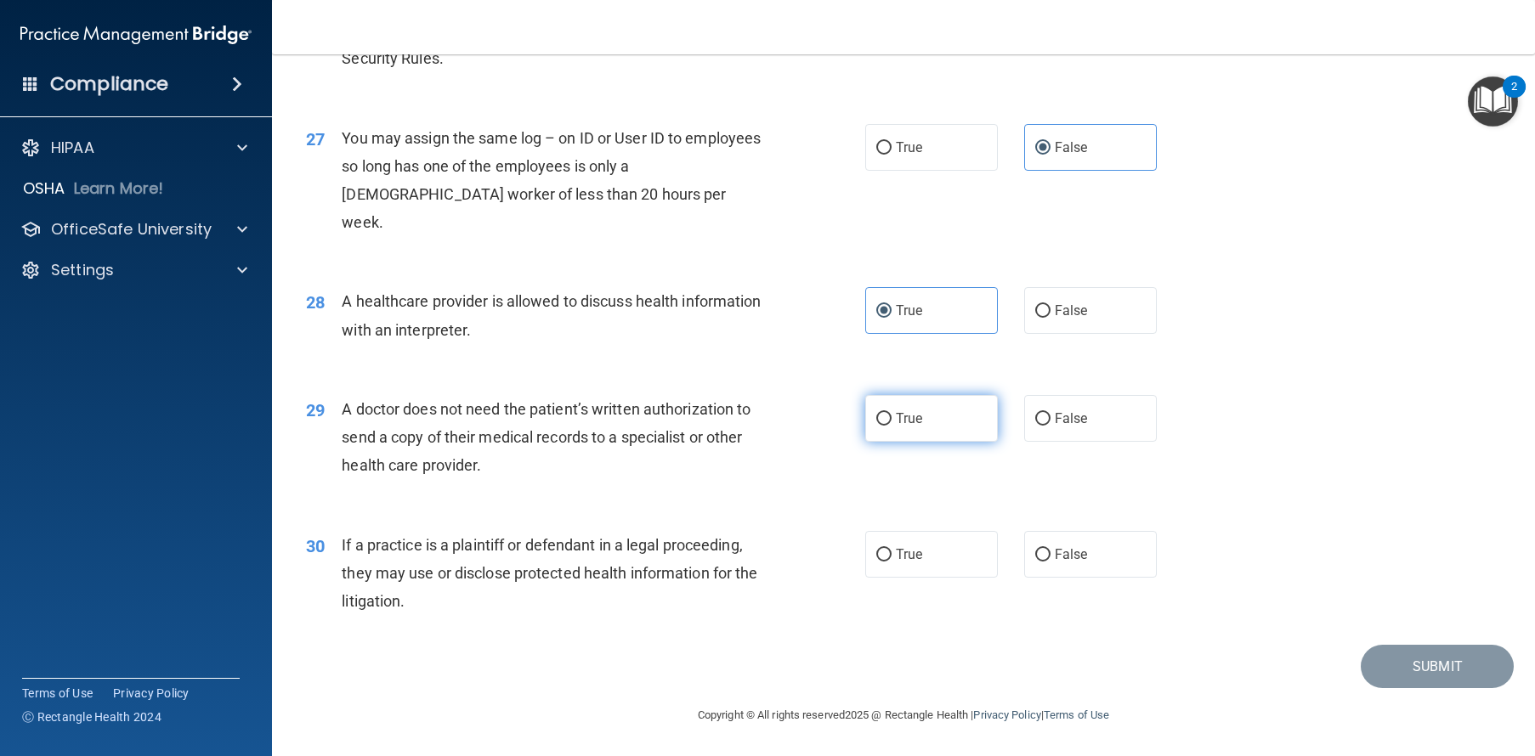
click at [910, 427] on span "True" at bounding box center [909, 418] width 26 height 16
click at [891, 426] on input "True" at bounding box center [883, 419] width 15 height 13
radio input "true"
click at [899, 563] on span "True" at bounding box center [909, 554] width 26 height 16
click at [891, 562] on input "True" at bounding box center [883, 555] width 15 height 13
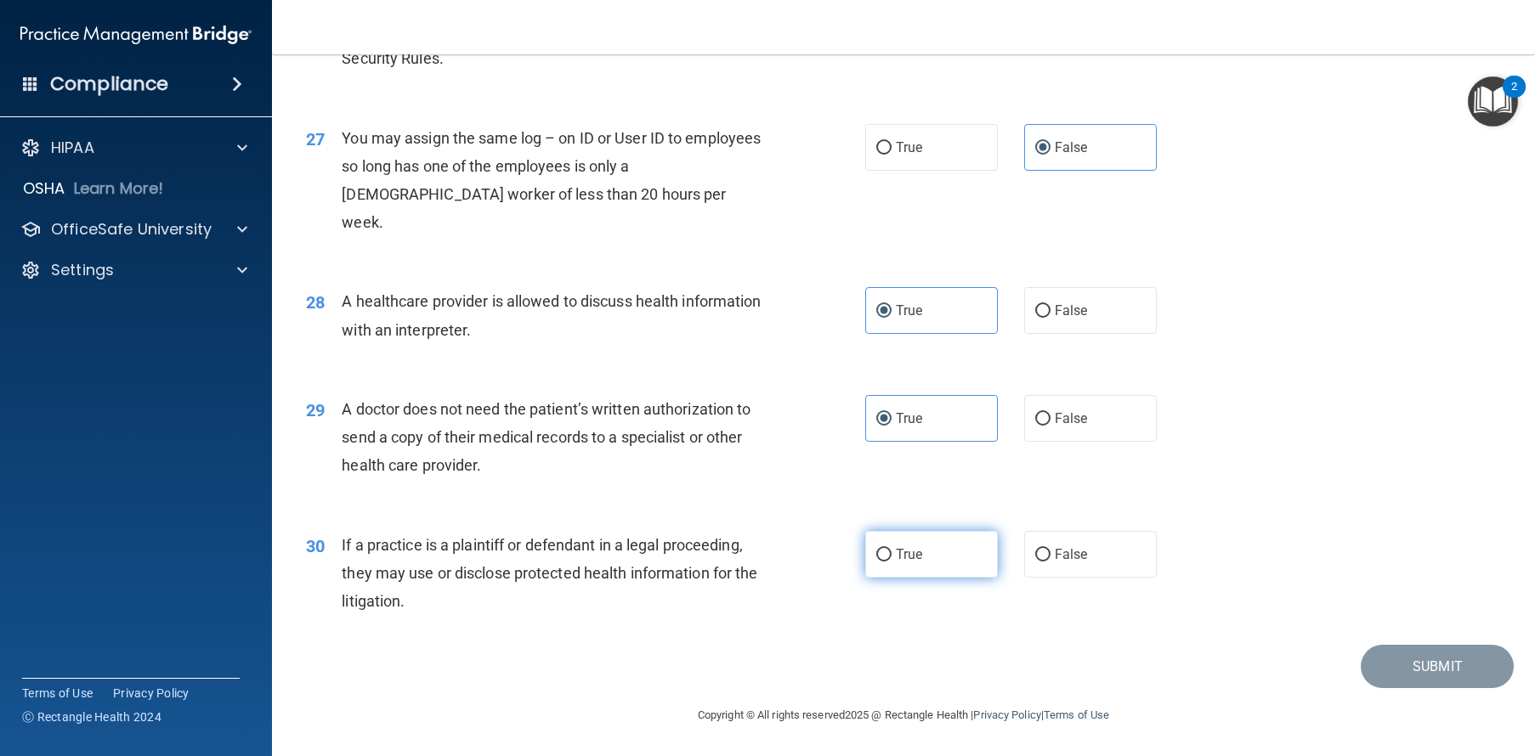
radio input "true"
click at [1405, 688] on button "Submit" at bounding box center [1436, 666] width 153 height 43
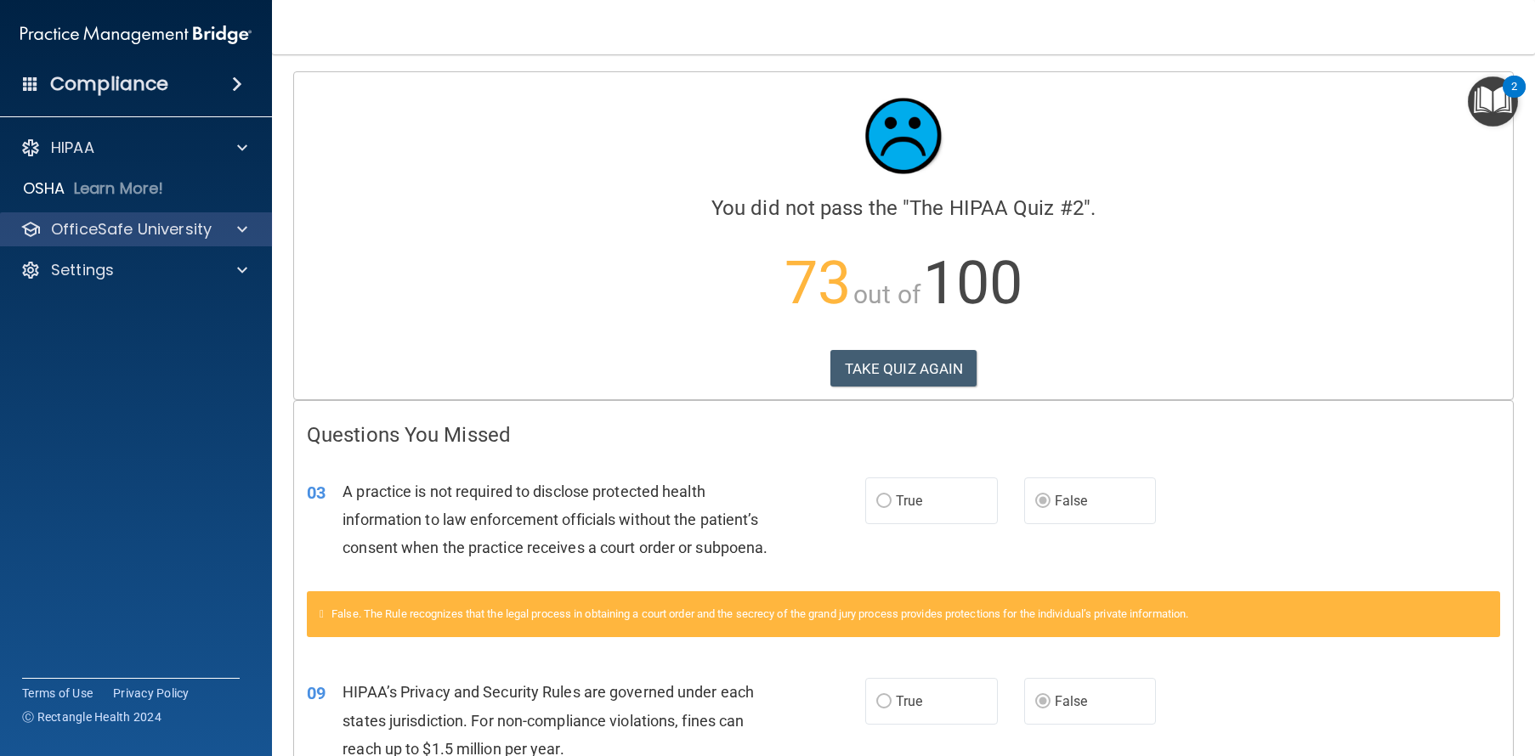
click at [169, 218] on div "OfficeSafe University" at bounding box center [136, 229] width 273 height 34
click at [211, 220] on div "OfficeSafe University" at bounding box center [113, 229] width 211 height 20
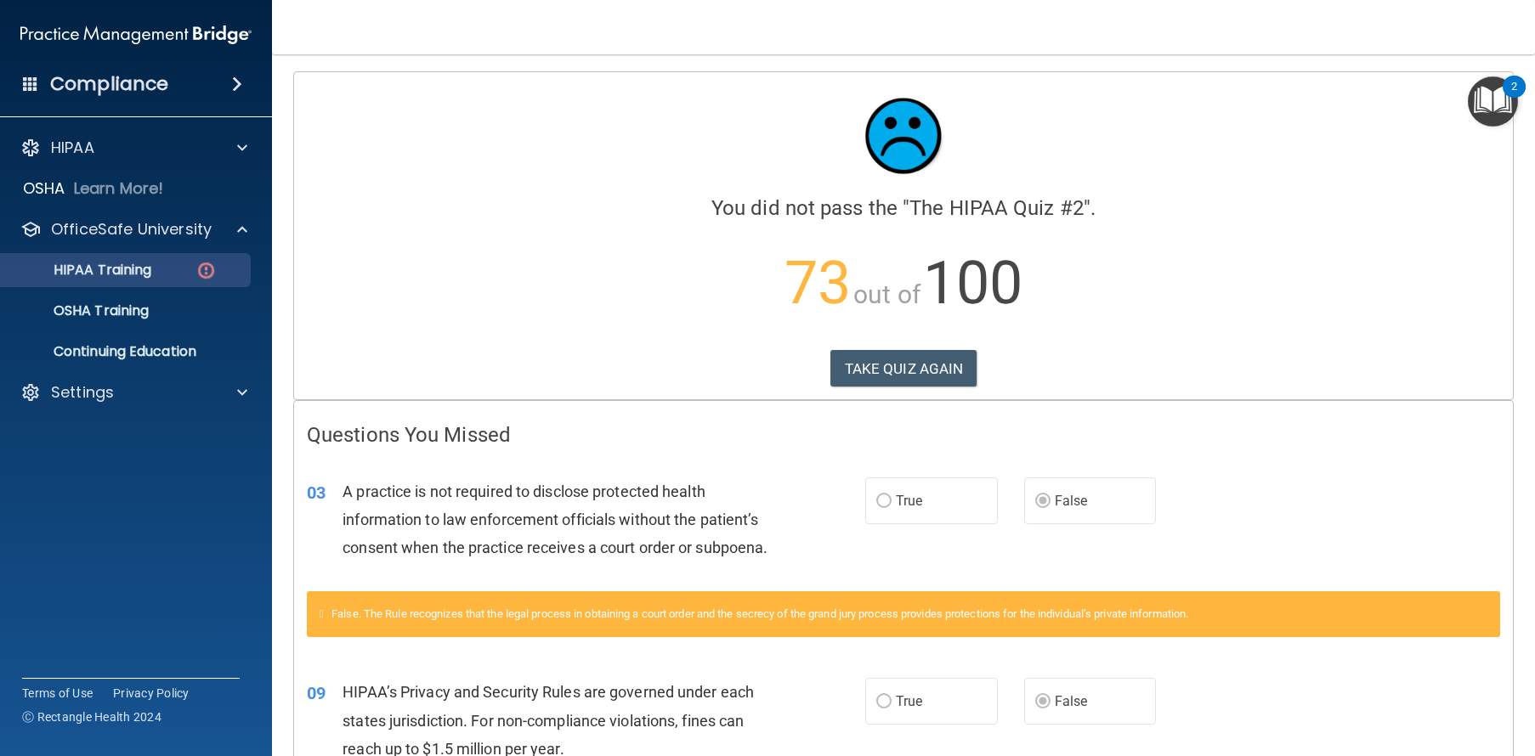
click at [122, 278] on p "HIPAA Training" at bounding box center [81, 270] width 140 height 17
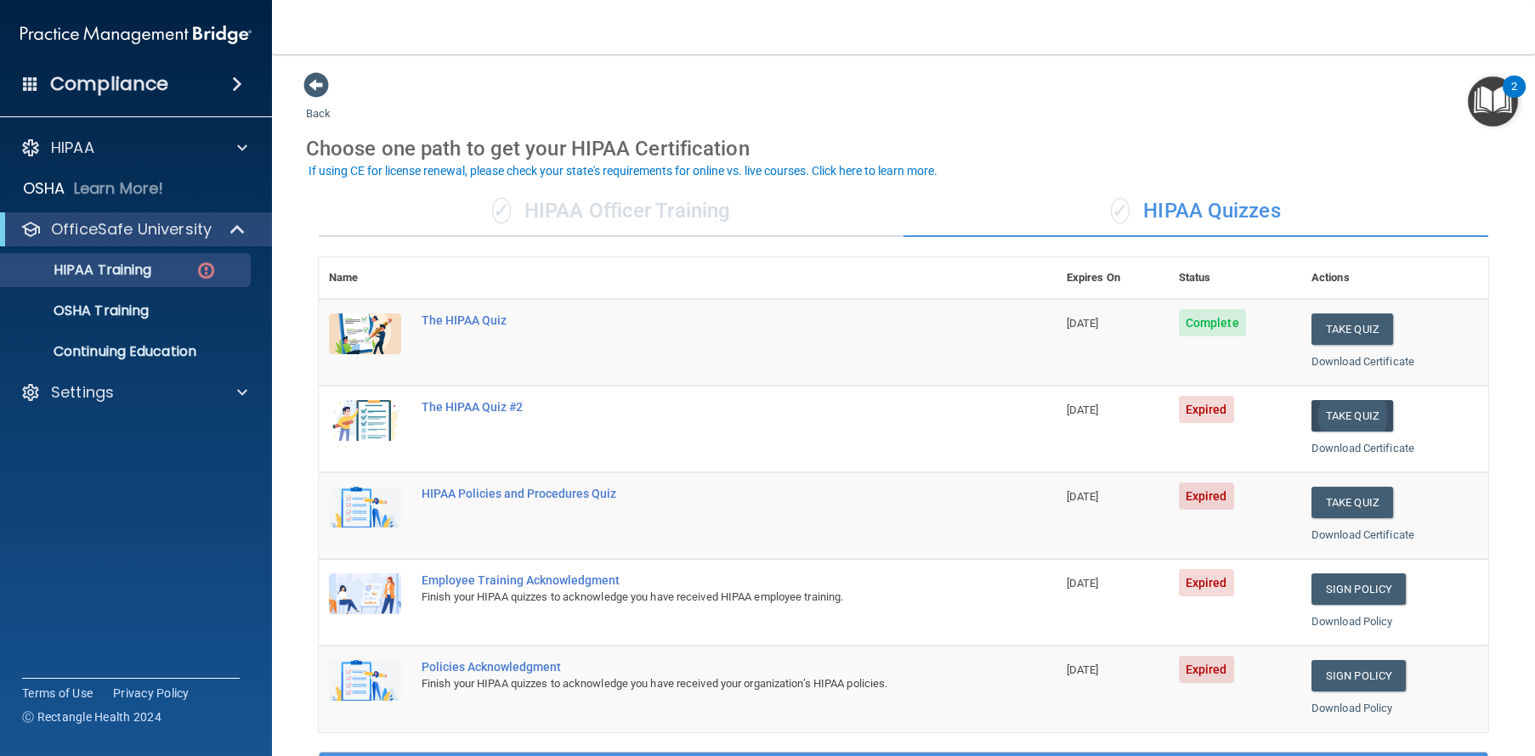
click at [1311, 404] on button "Take Quiz" at bounding box center [1352, 415] width 82 height 31
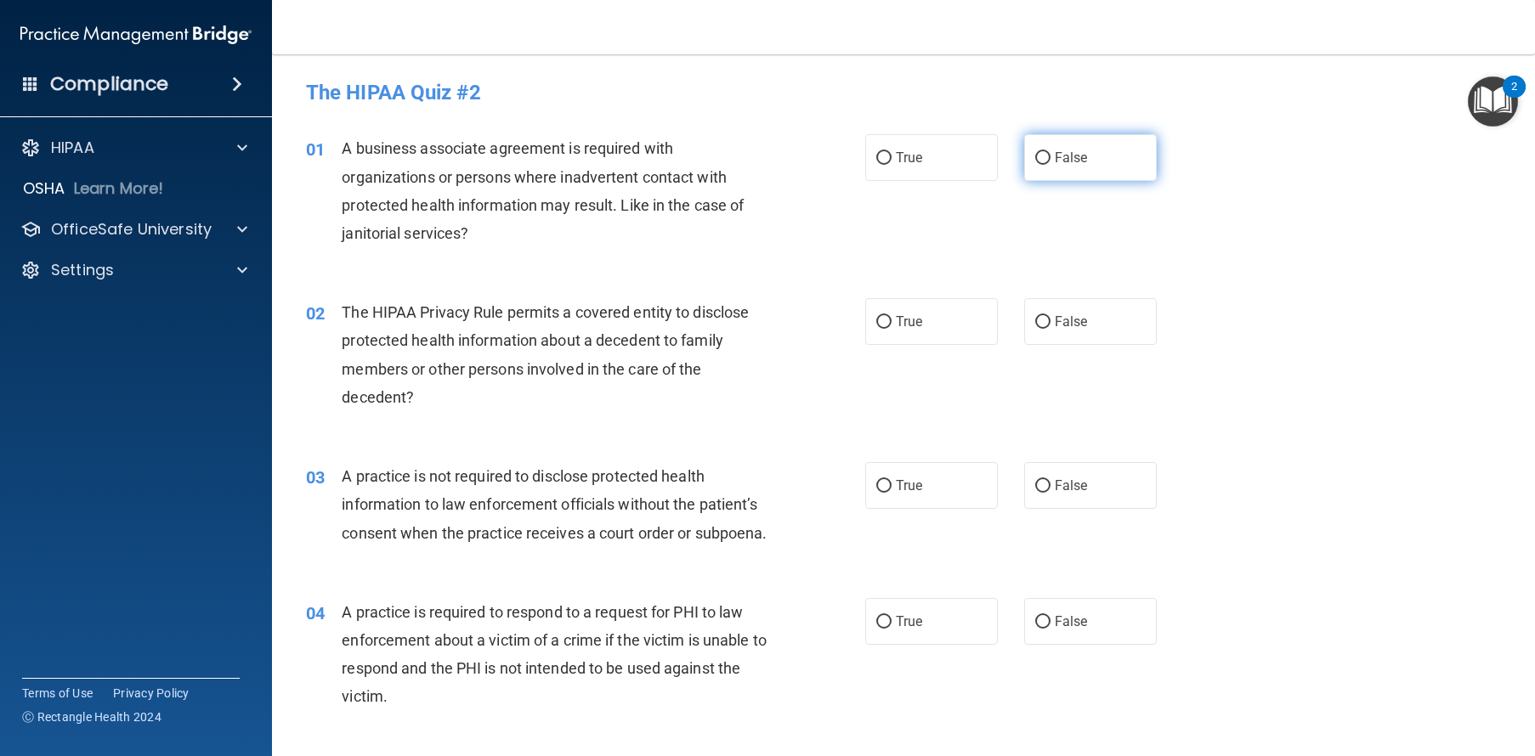
click at [1102, 167] on label "False" at bounding box center [1090, 157] width 133 height 47
click at [1050, 165] on input "False" at bounding box center [1042, 158] width 15 height 13
radio input "true"
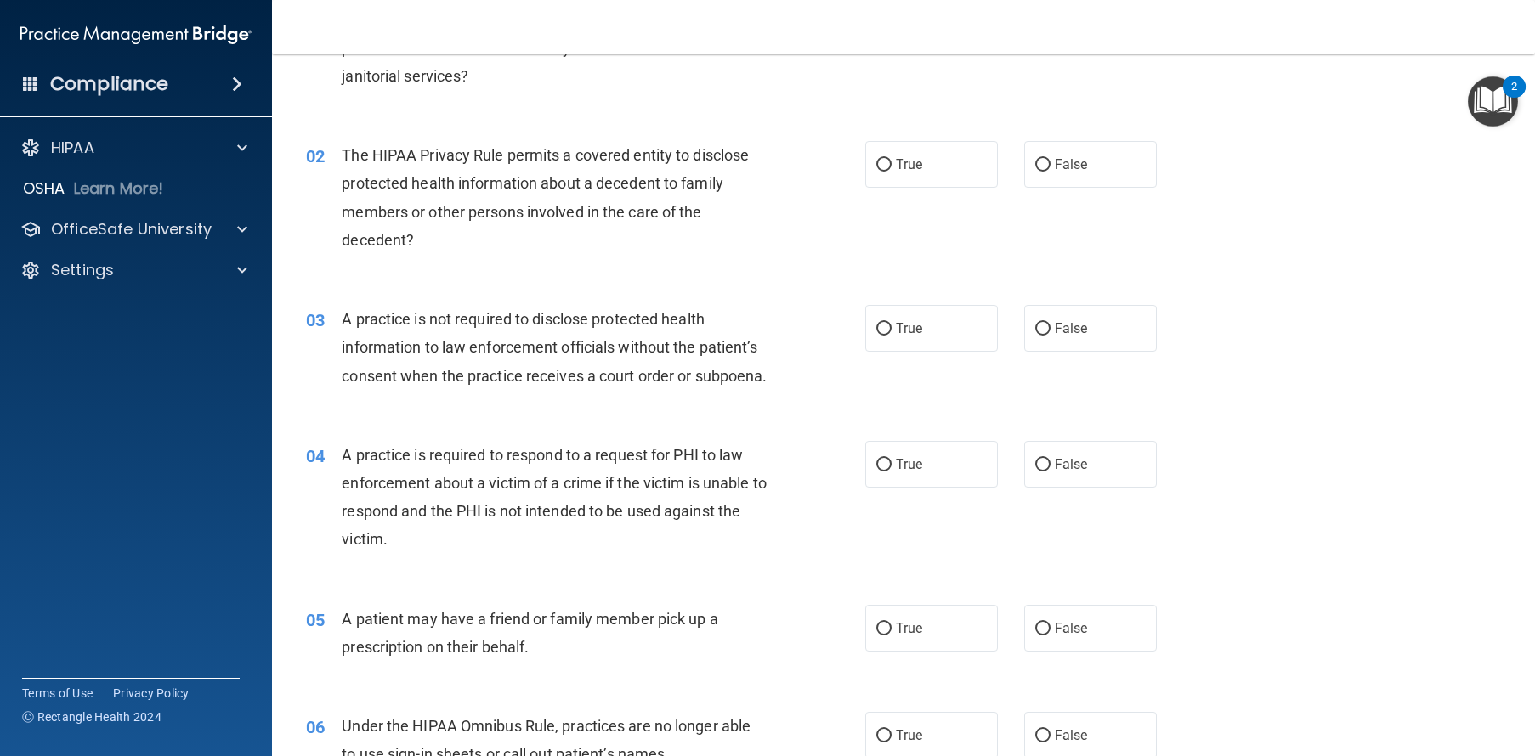
scroll to position [161, 0]
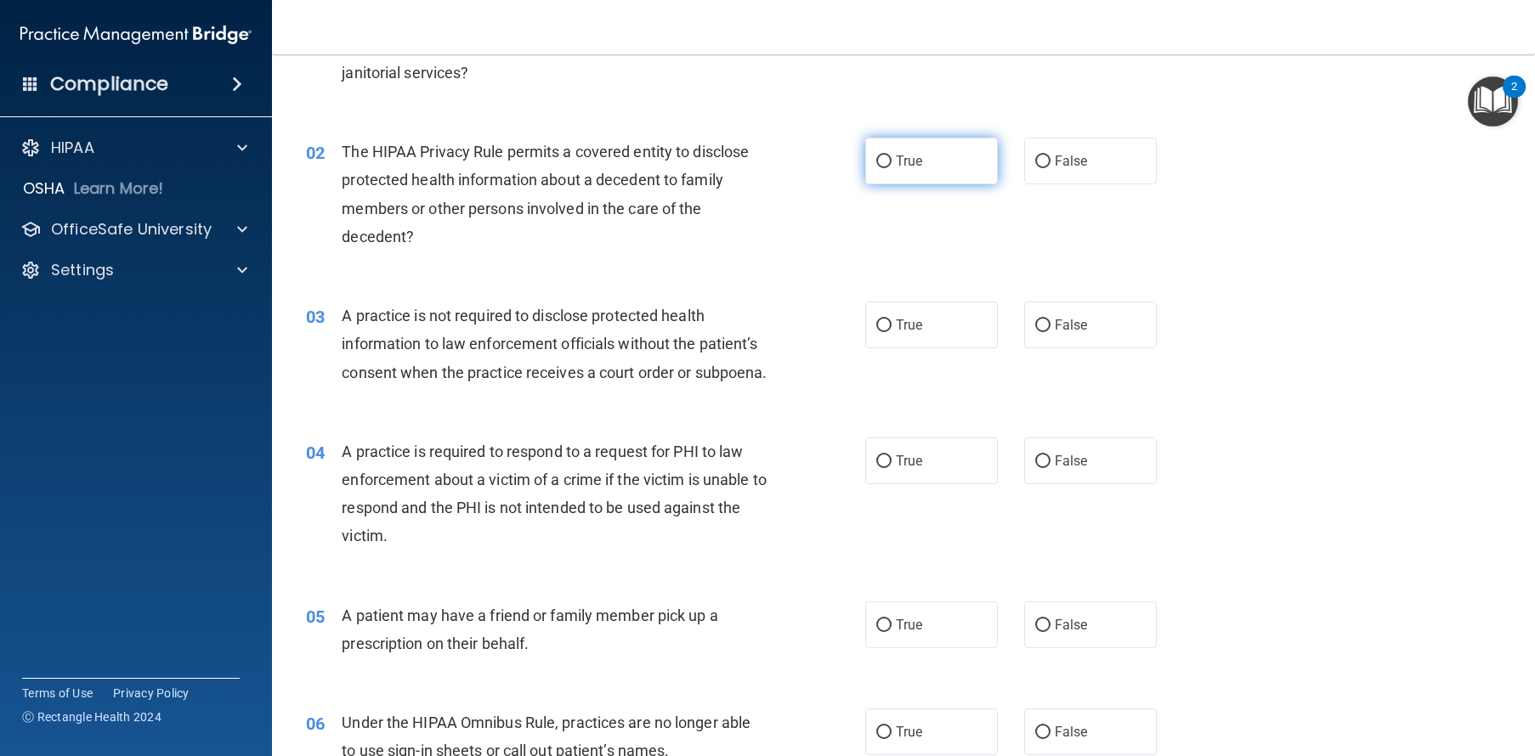
click at [902, 156] on span "True" at bounding box center [909, 161] width 26 height 16
click at [891, 156] on input "True" at bounding box center [883, 161] width 15 height 13
radio input "true"
click at [1054, 319] on span "False" at bounding box center [1070, 325] width 33 height 16
click at [1046, 319] on input "False" at bounding box center [1042, 325] width 15 height 13
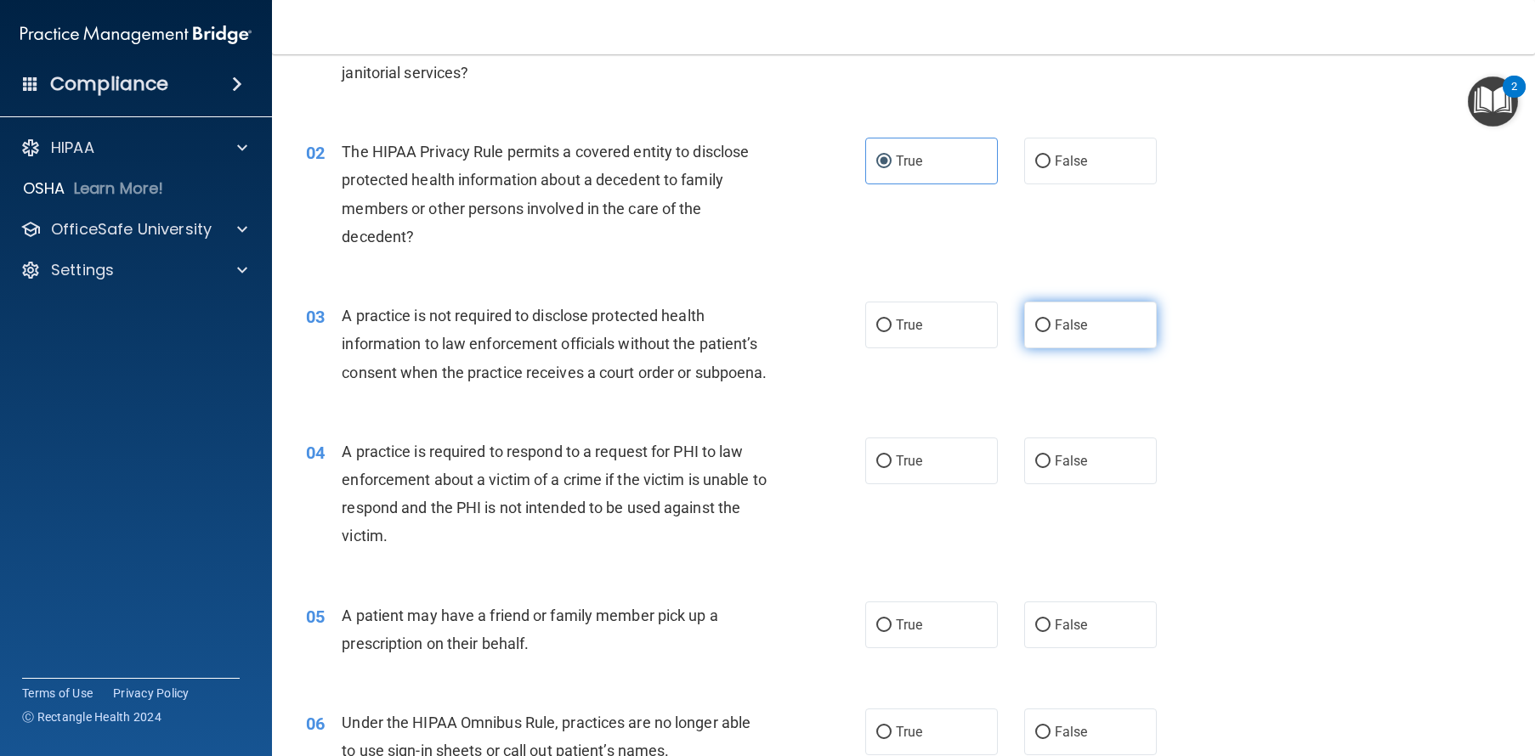
radio input "true"
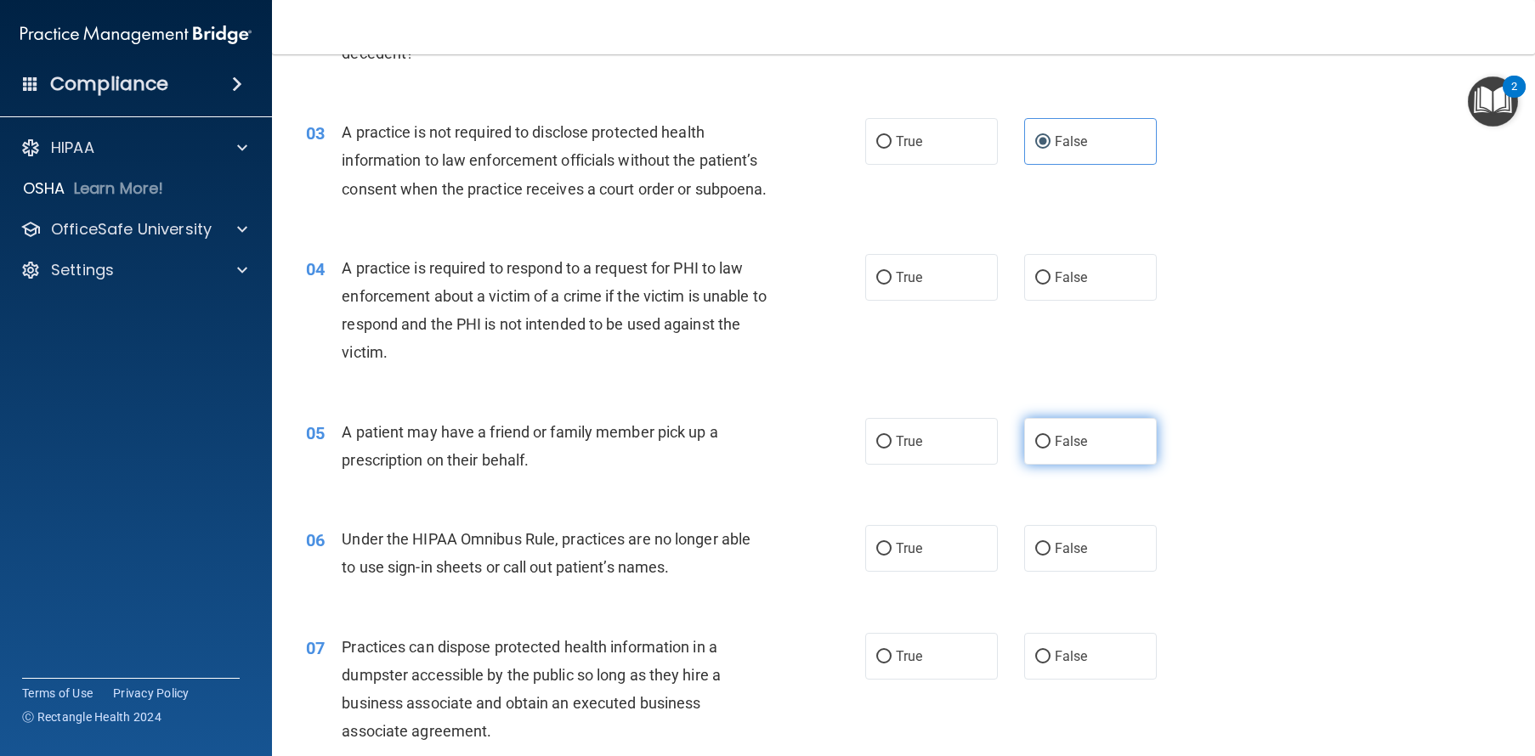
scroll to position [376, 0]
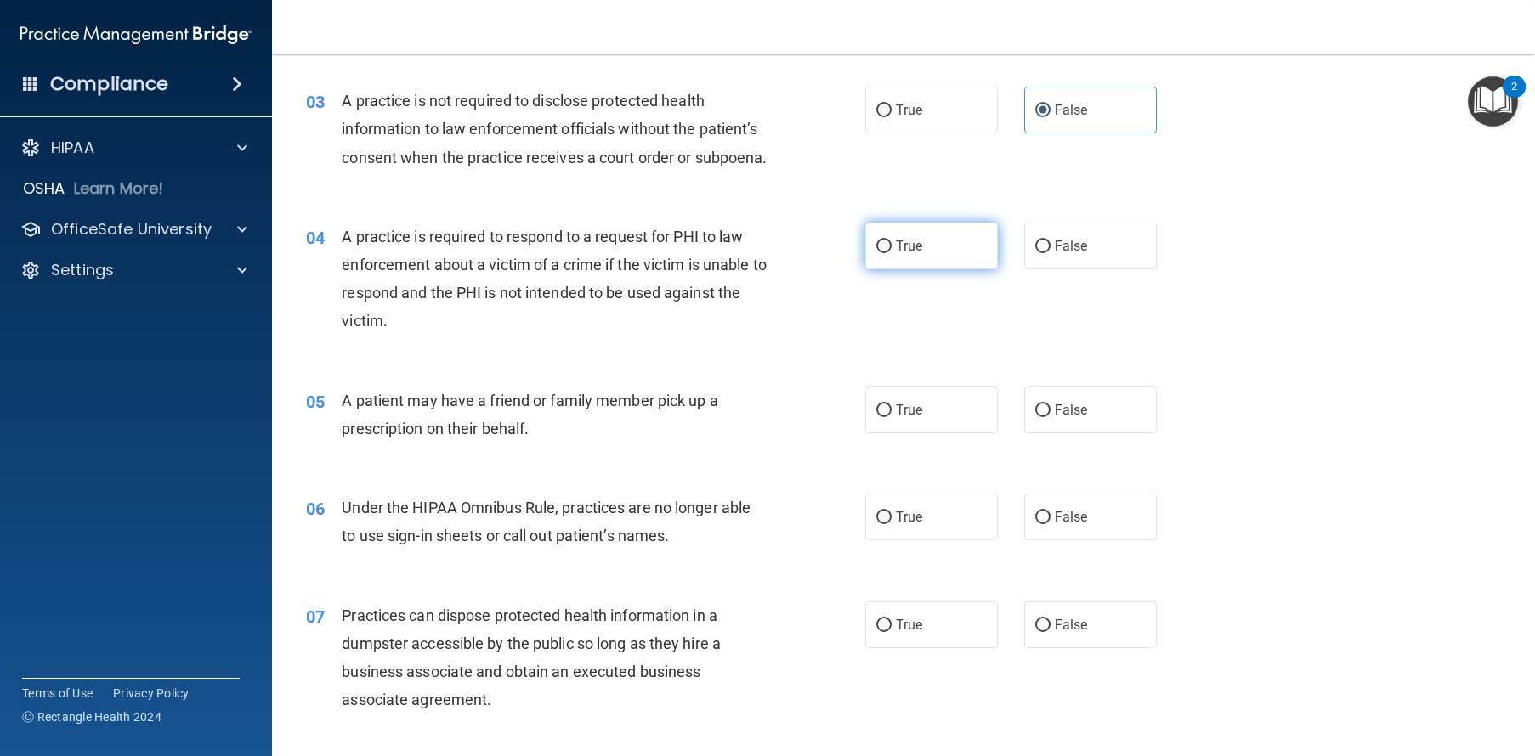
click at [910, 269] on label "True" at bounding box center [931, 246] width 133 height 47
click at [891, 253] on input "True" at bounding box center [883, 246] width 15 height 13
radio input "true"
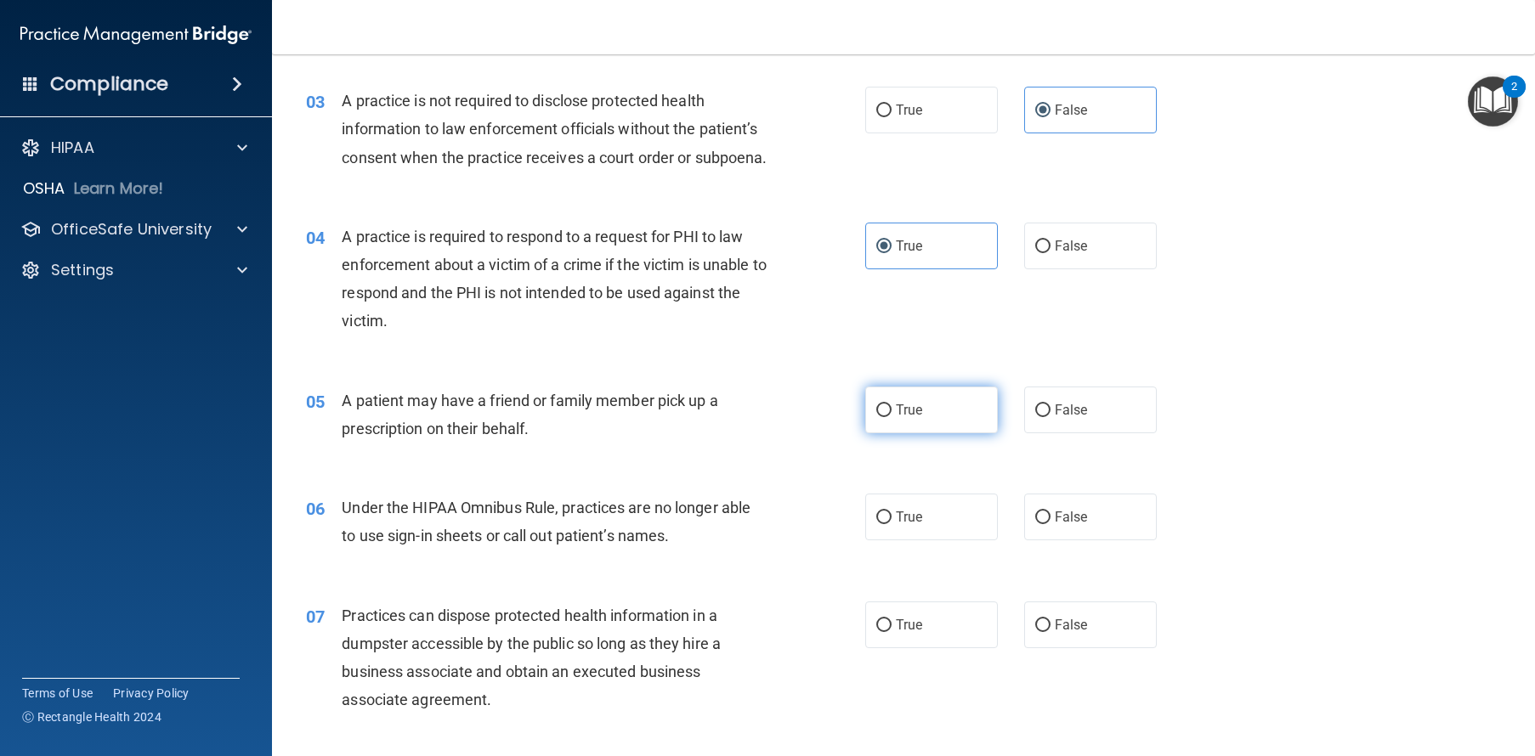
click at [939, 433] on label "True" at bounding box center [931, 410] width 133 height 47
click at [891, 417] on input "True" at bounding box center [883, 410] width 15 height 13
radio input "true"
click at [1077, 525] on span "False" at bounding box center [1070, 517] width 33 height 16
click at [1050, 524] on input "False" at bounding box center [1042, 518] width 15 height 13
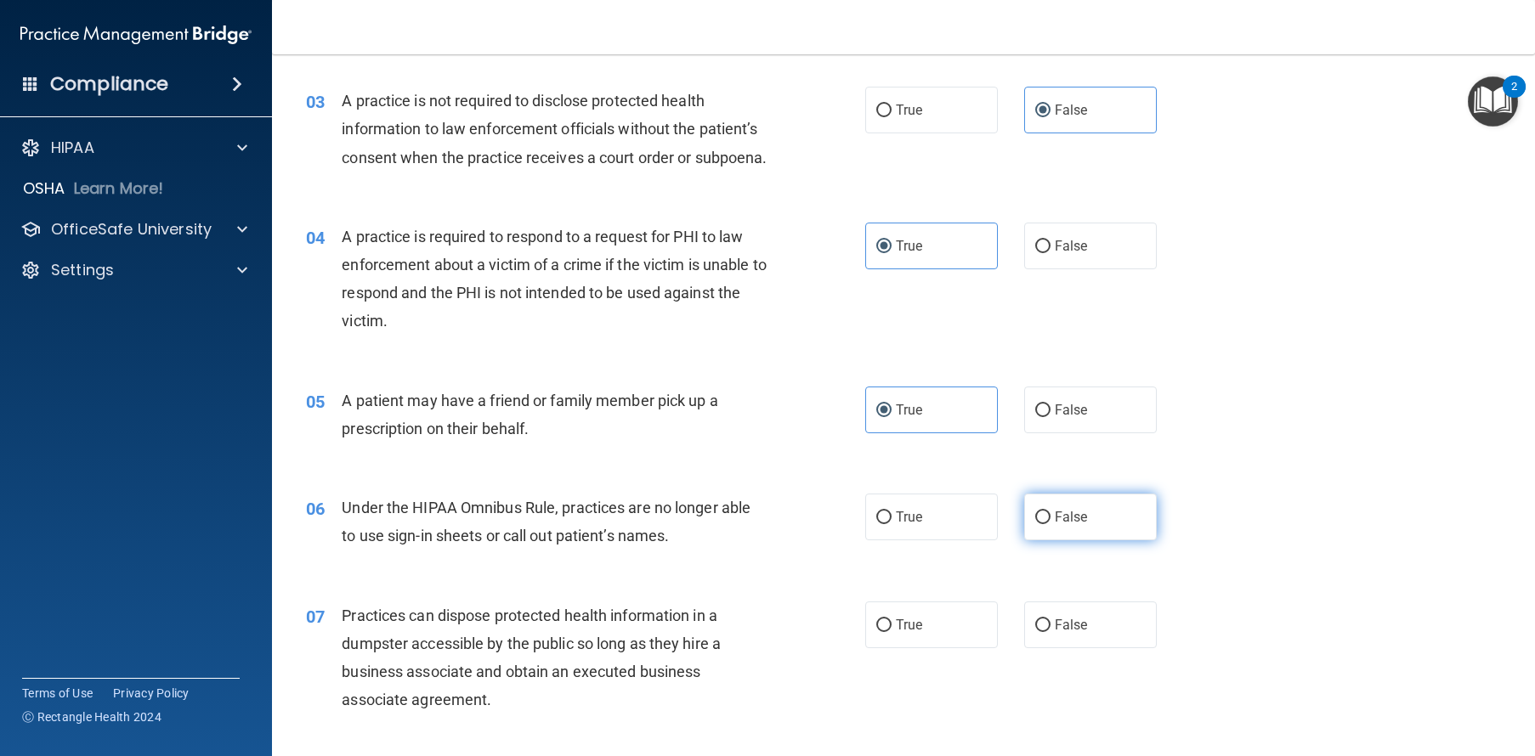
radio input "true"
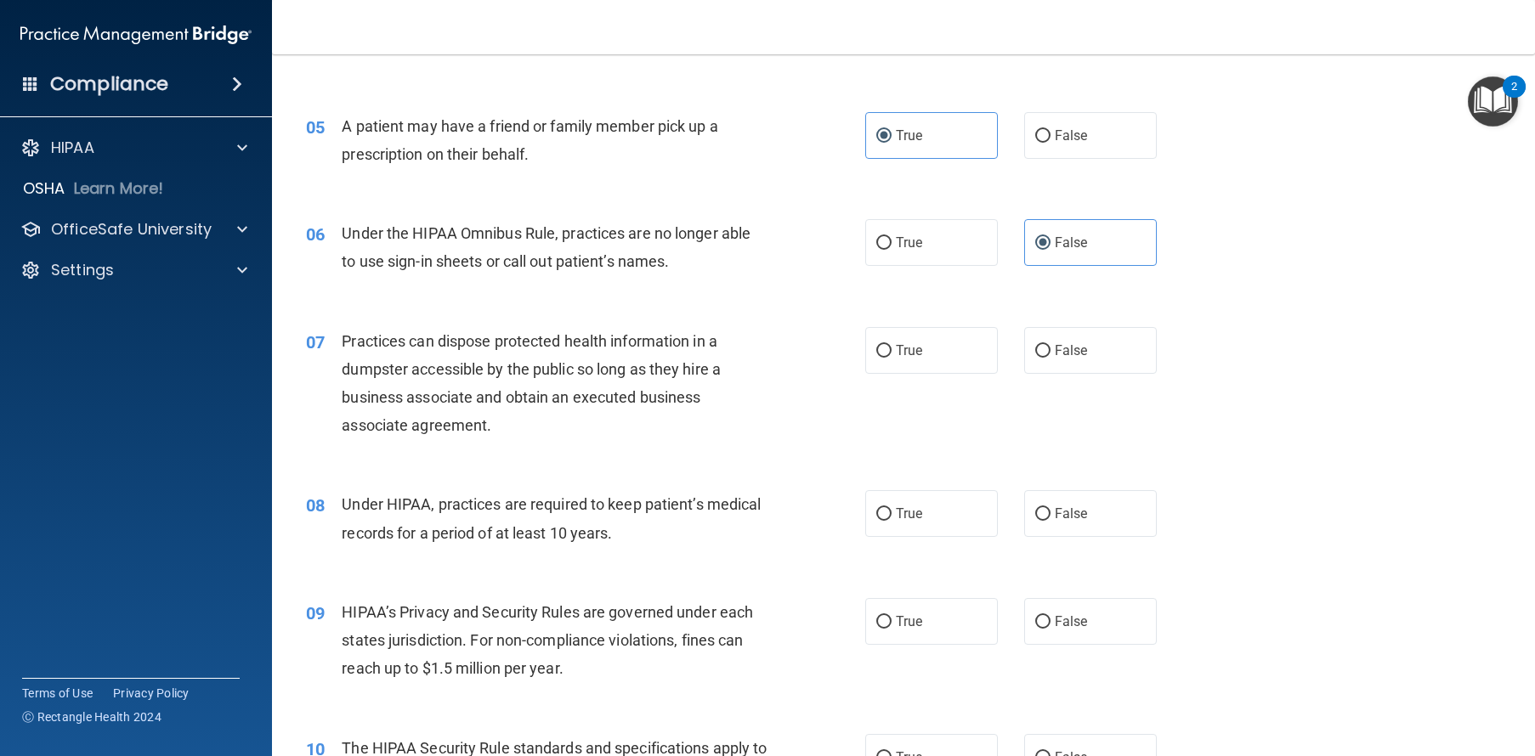
scroll to position [670, 0]
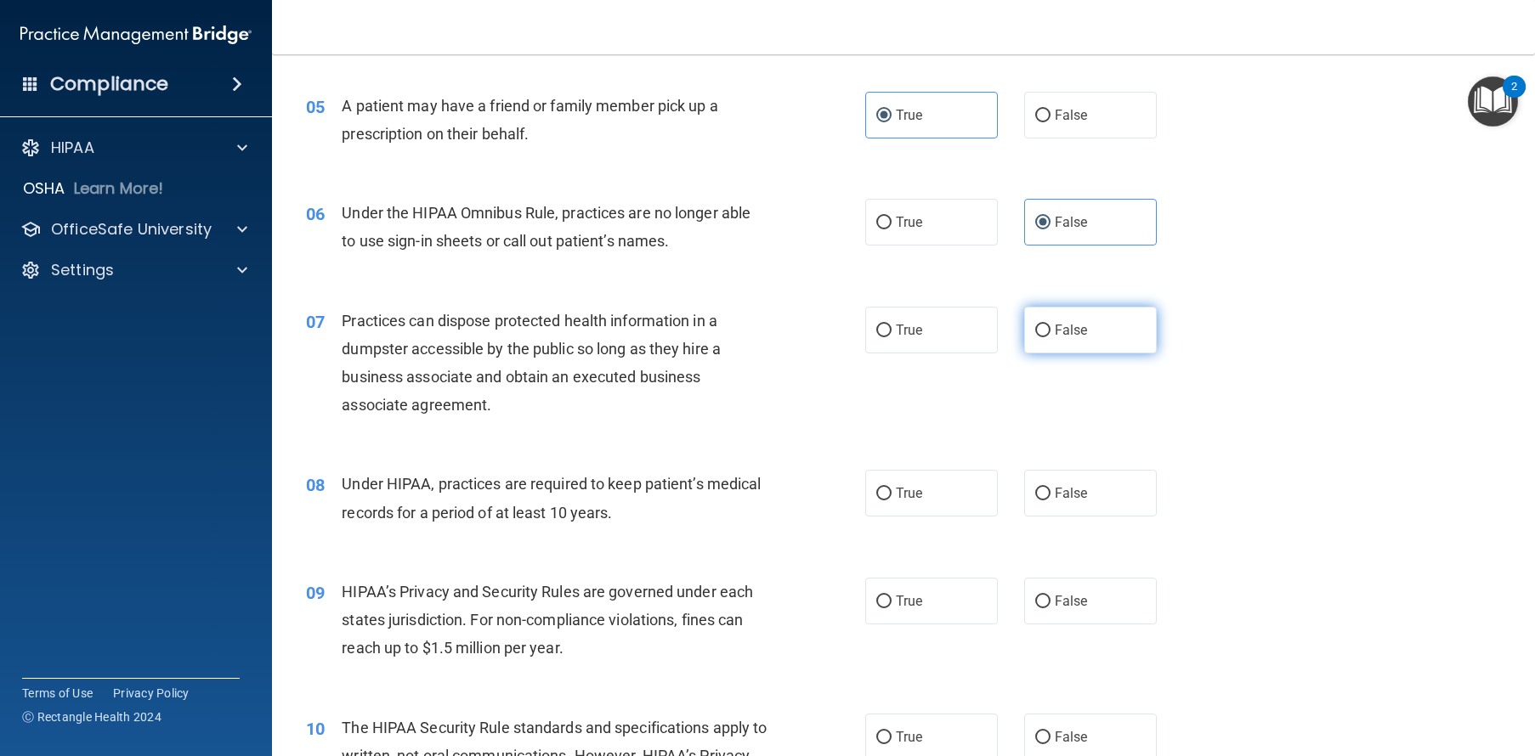
click at [1040, 337] on input "False" at bounding box center [1042, 331] width 15 height 13
radio input "true"
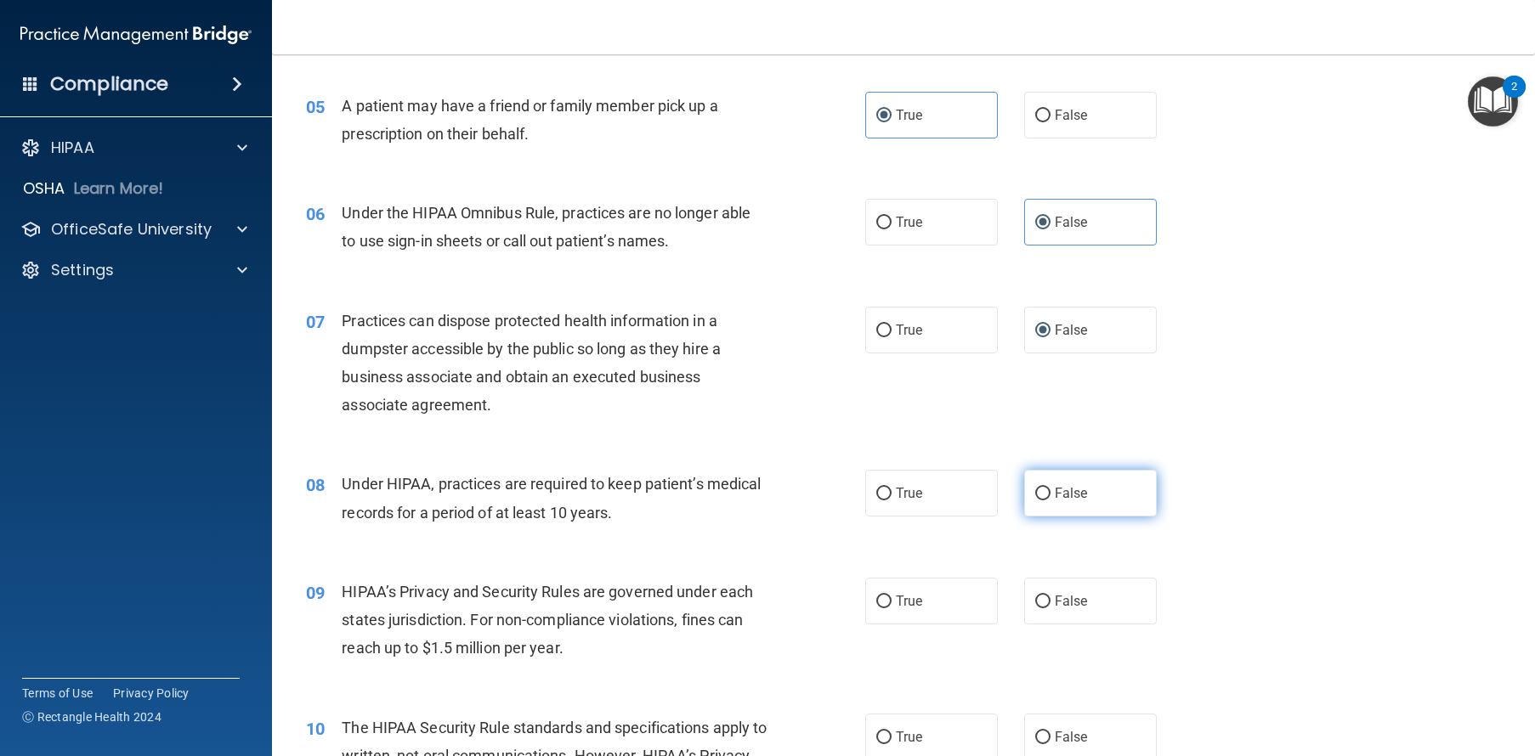
click at [1048, 517] on label "False" at bounding box center [1090, 493] width 133 height 47
click at [1048, 500] on input "False" at bounding box center [1042, 494] width 15 height 13
radio input "true"
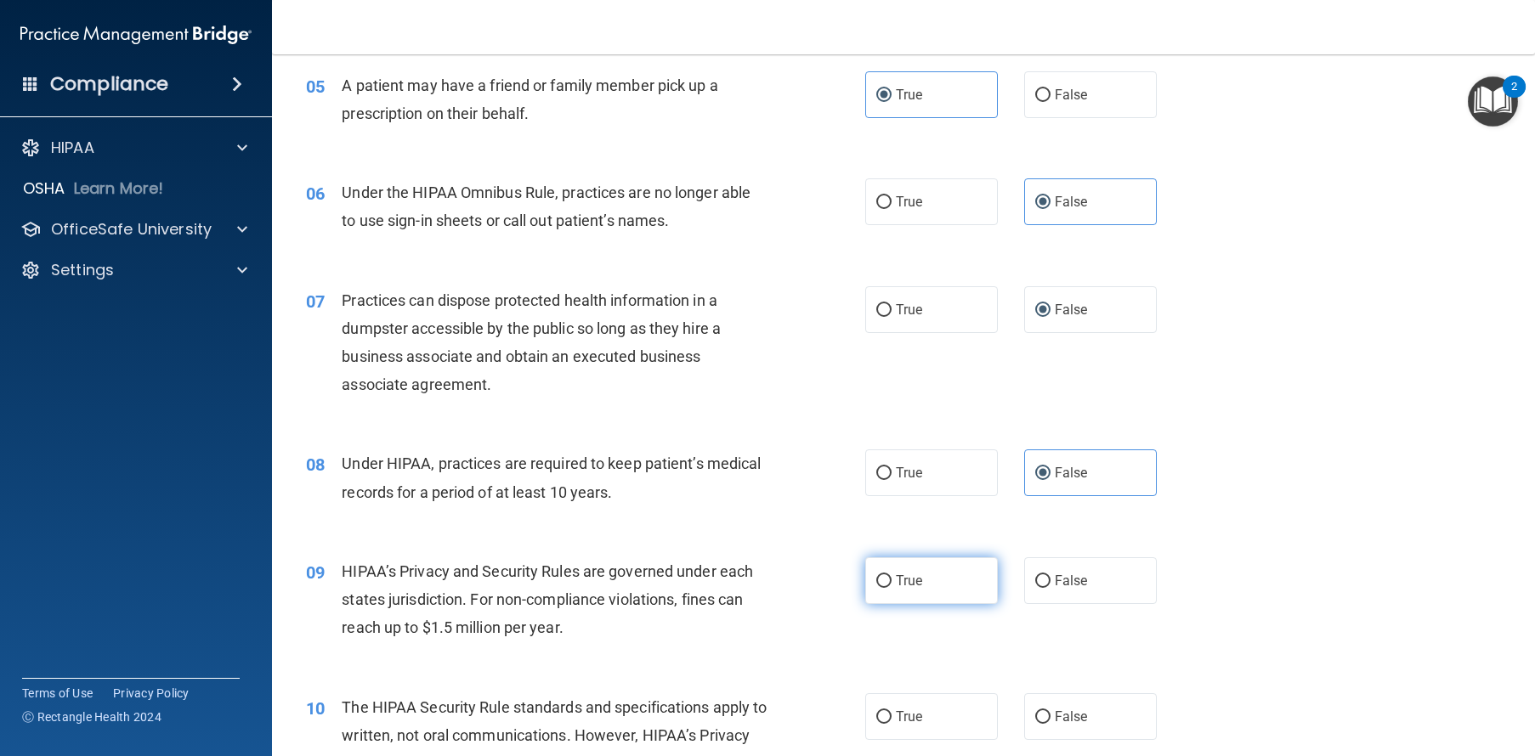
click at [964, 604] on label "True" at bounding box center [931, 580] width 133 height 47
click at [891, 588] on input "True" at bounding box center [883, 581] width 15 height 13
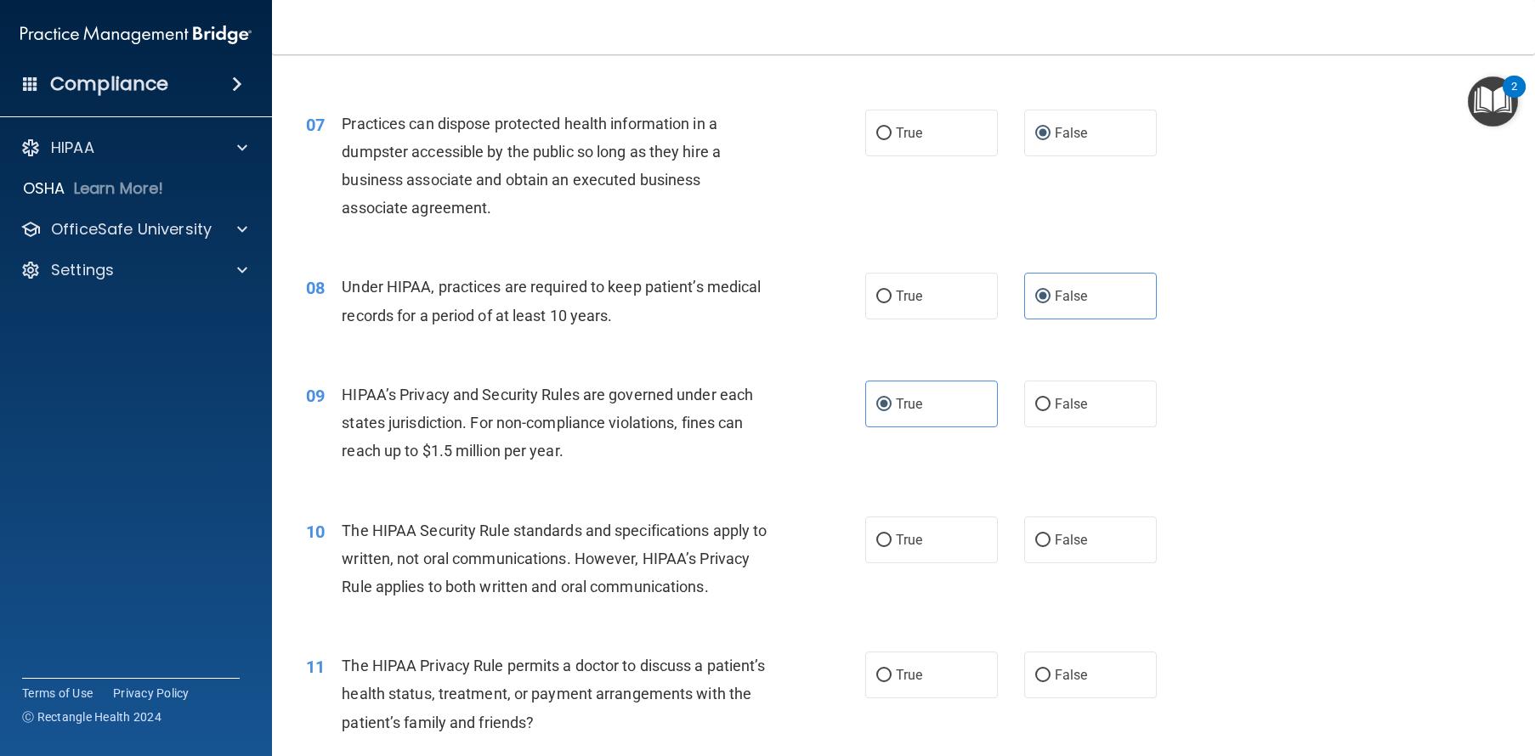
scroll to position [911, 0]
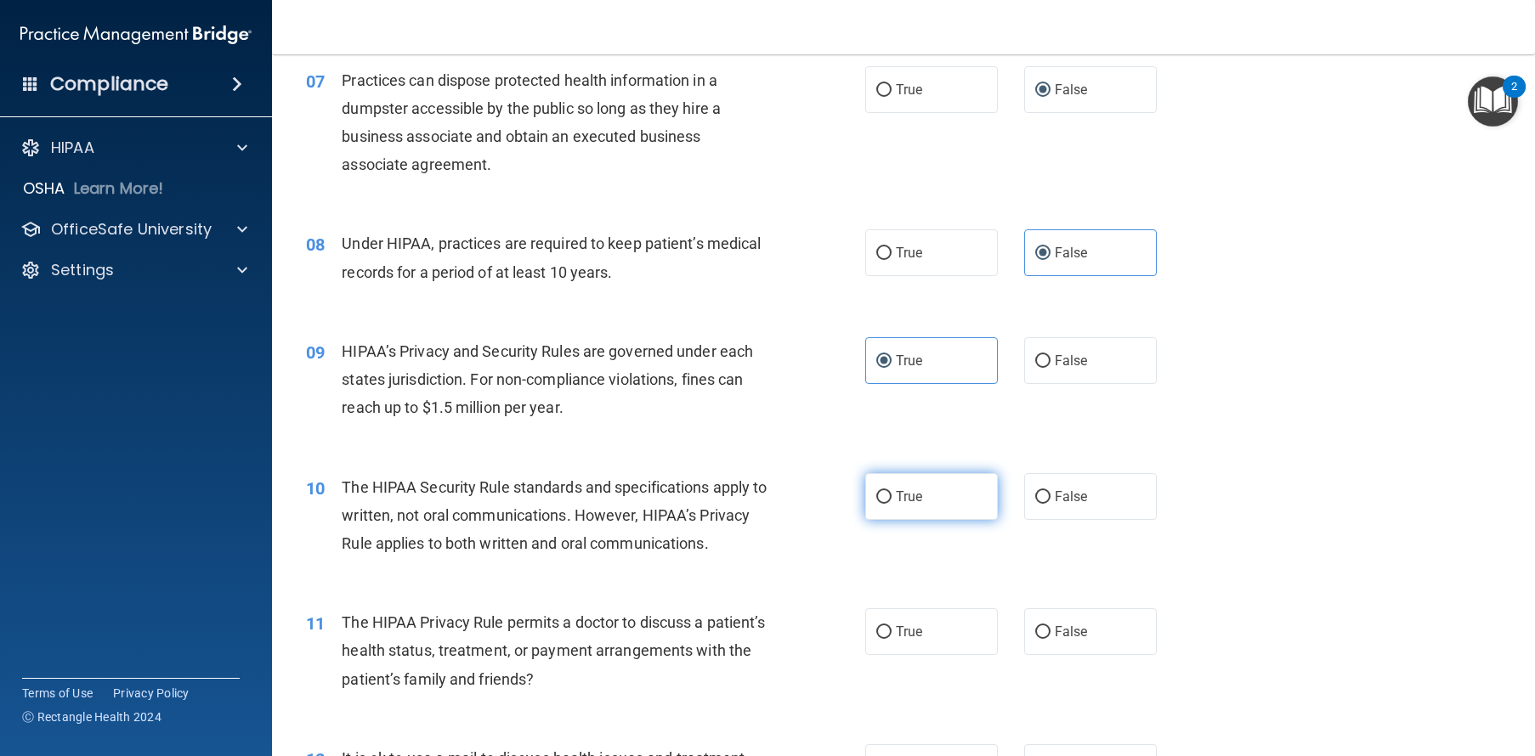
click at [929, 520] on label "True" at bounding box center [931, 496] width 133 height 47
click at [891, 504] on input "True" at bounding box center [883, 497] width 15 height 13
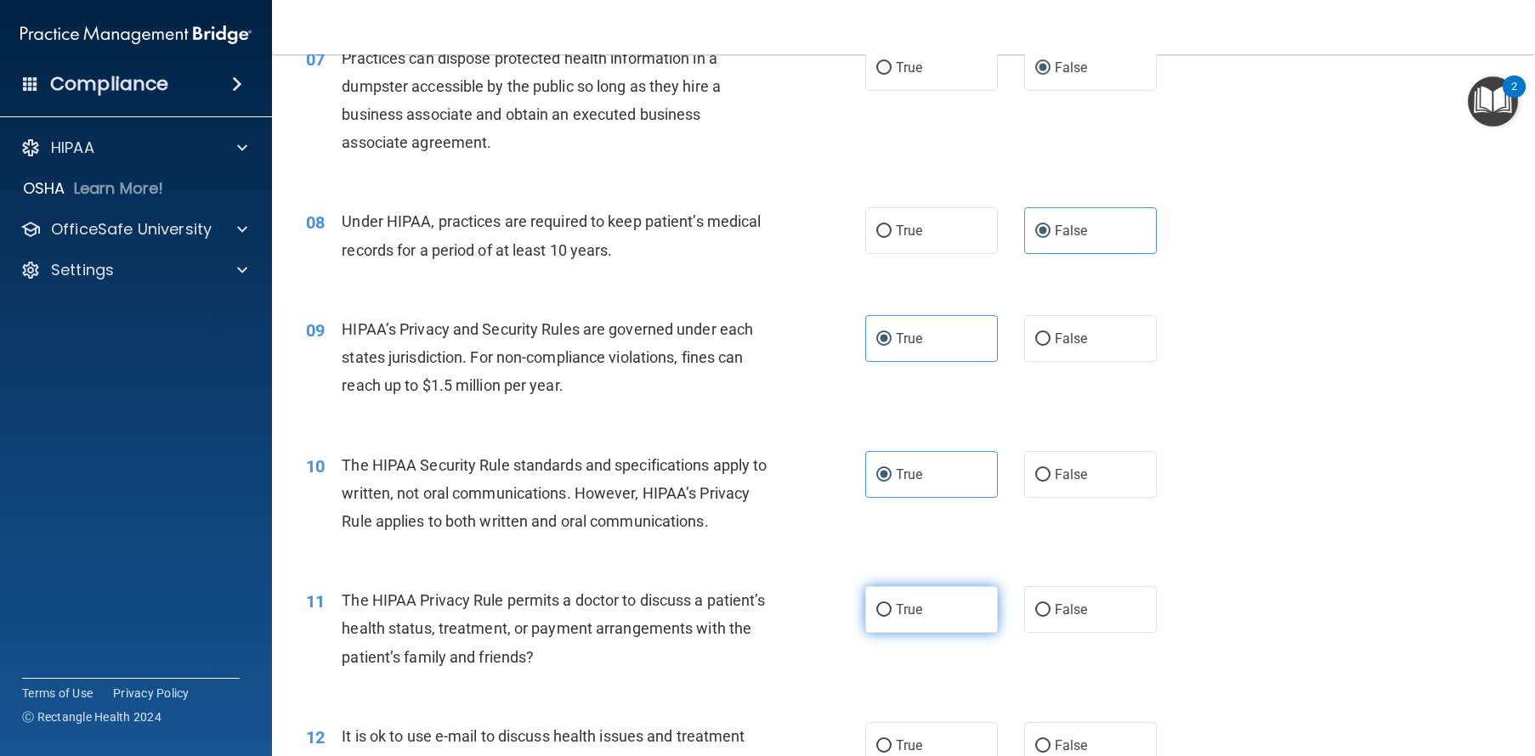
scroll to position [936, 0]
click at [911, 614] on span "True" at bounding box center [909, 606] width 26 height 16
click at [891, 613] on input "True" at bounding box center [883, 607] width 15 height 13
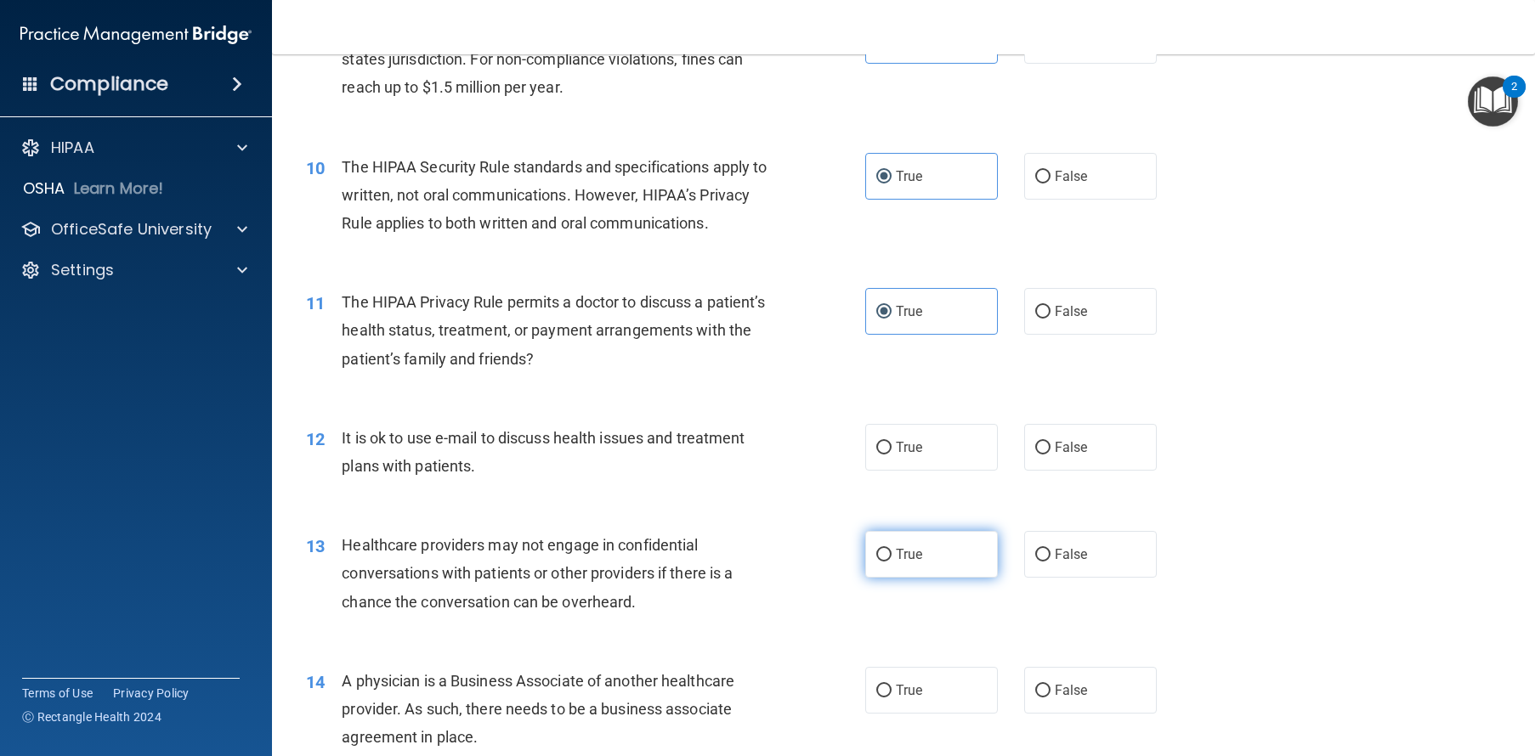
scroll to position [1267, 0]
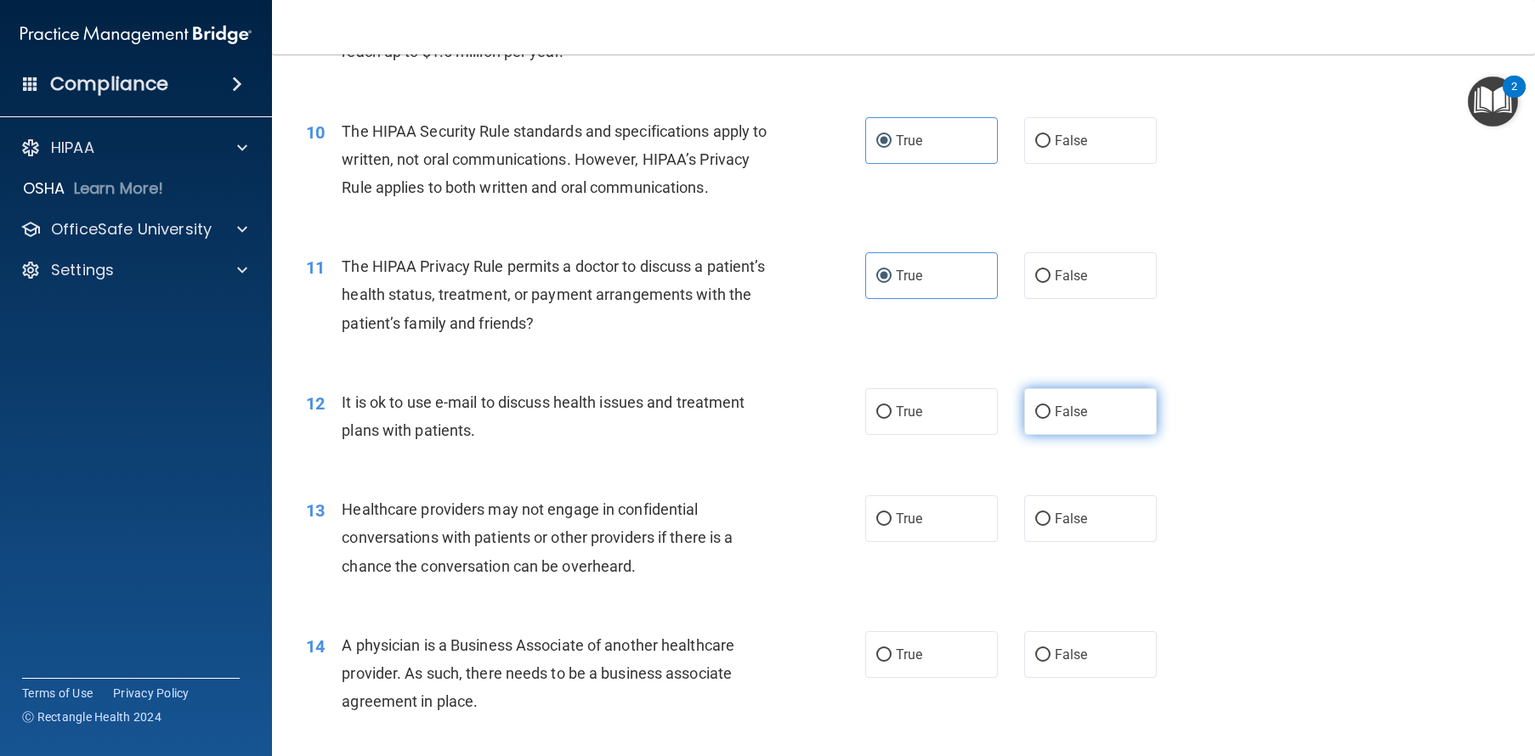
click at [1105, 435] on label "False" at bounding box center [1090, 411] width 133 height 47
click at [1050, 419] on input "False" at bounding box center [1042, 412] width 15 height 13
click at [888, 542] on label "True" at bounding box center [931, 518] width 133 height 47
click at [888, 526] on input "True" at bounding box center [883, 519] width 15 height 13
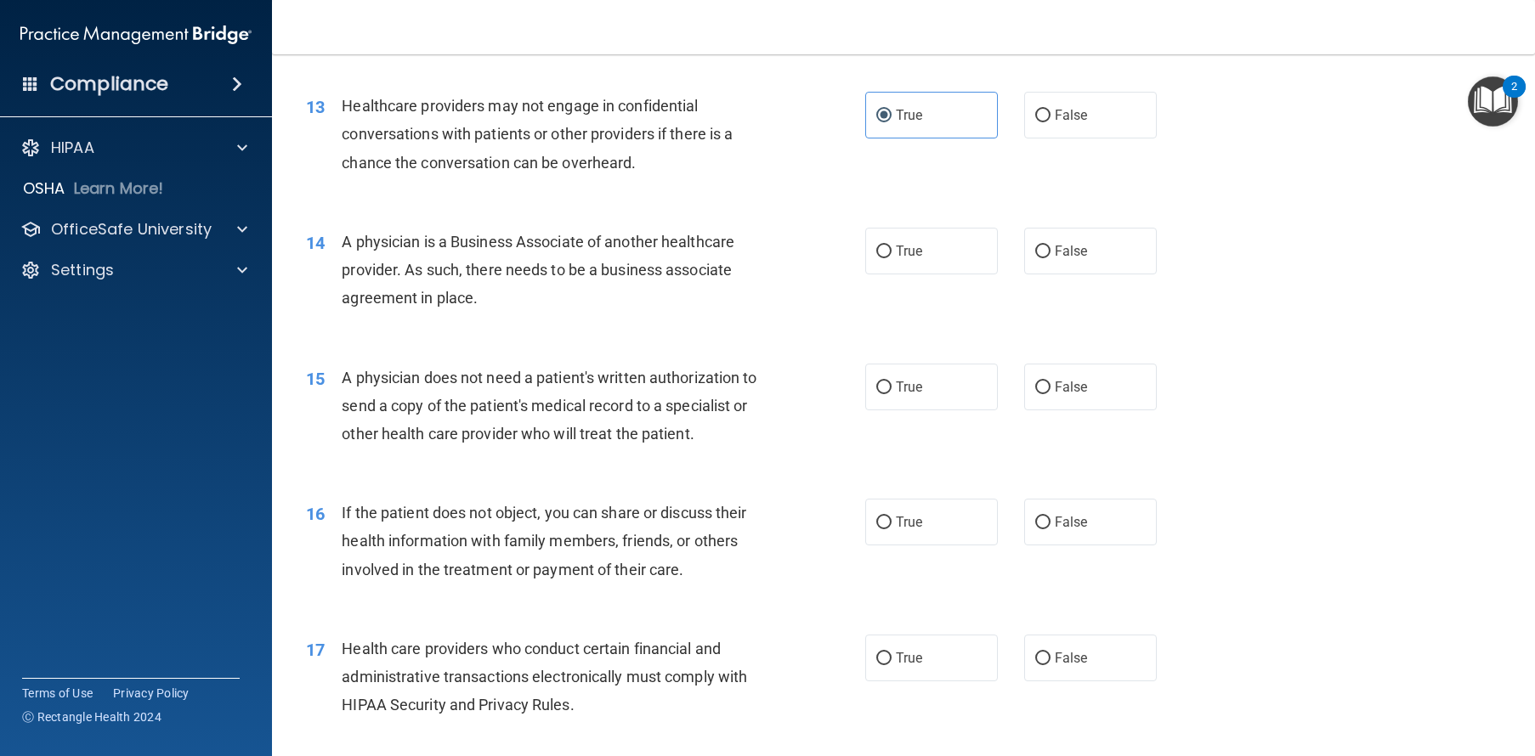
scroll to position [1677, 0]
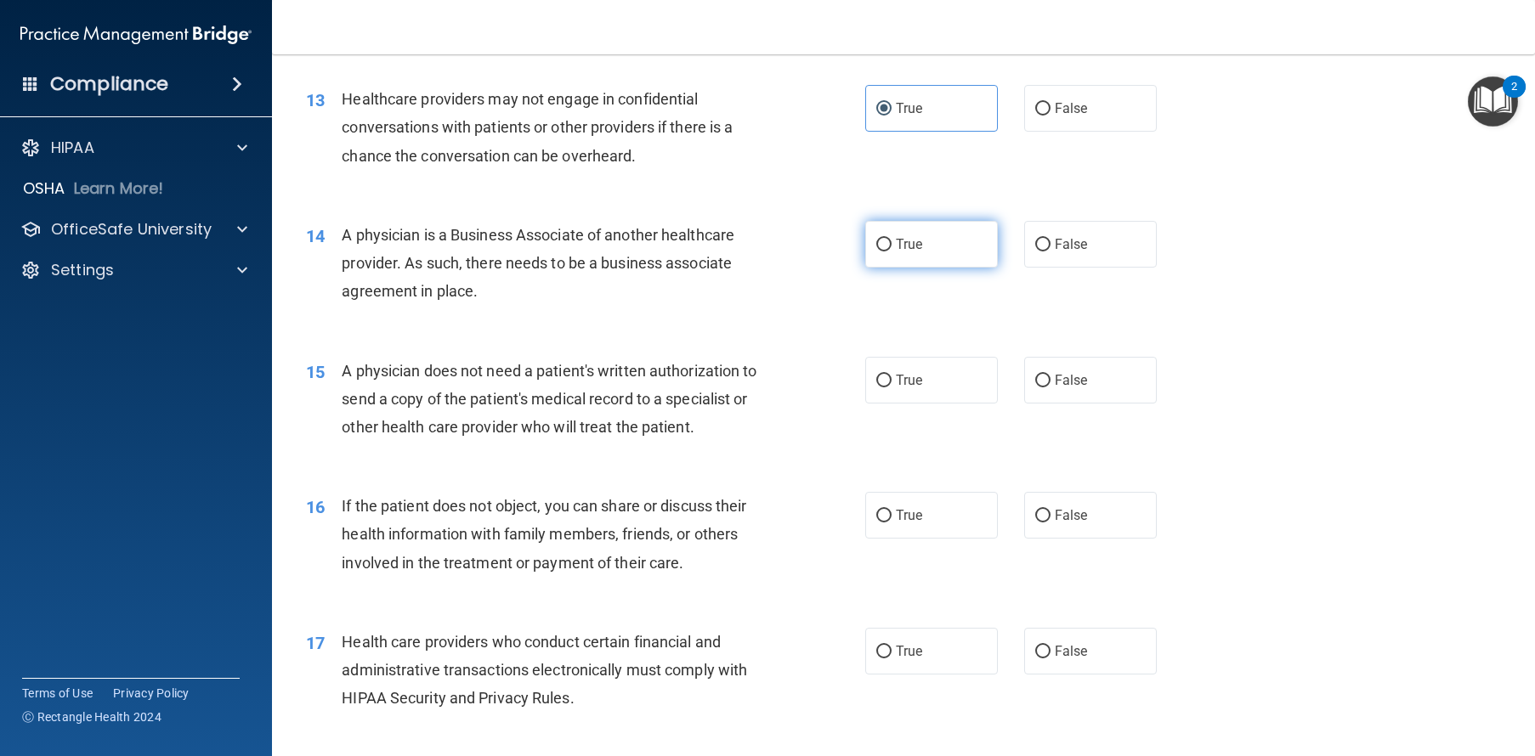
click at [911, 252] on span "True" at bounding box center [909, 244] width 26 height 16
click at [891, 252] on input "True" at bounding box center [883, 245] width 15 height 13
click at [1058, 268] on label "False" at bounding box center [1090, 244] width 133 height 47
click at [1050, 252] on input "False" at bounding box center [1042, 245] width 15 height 13
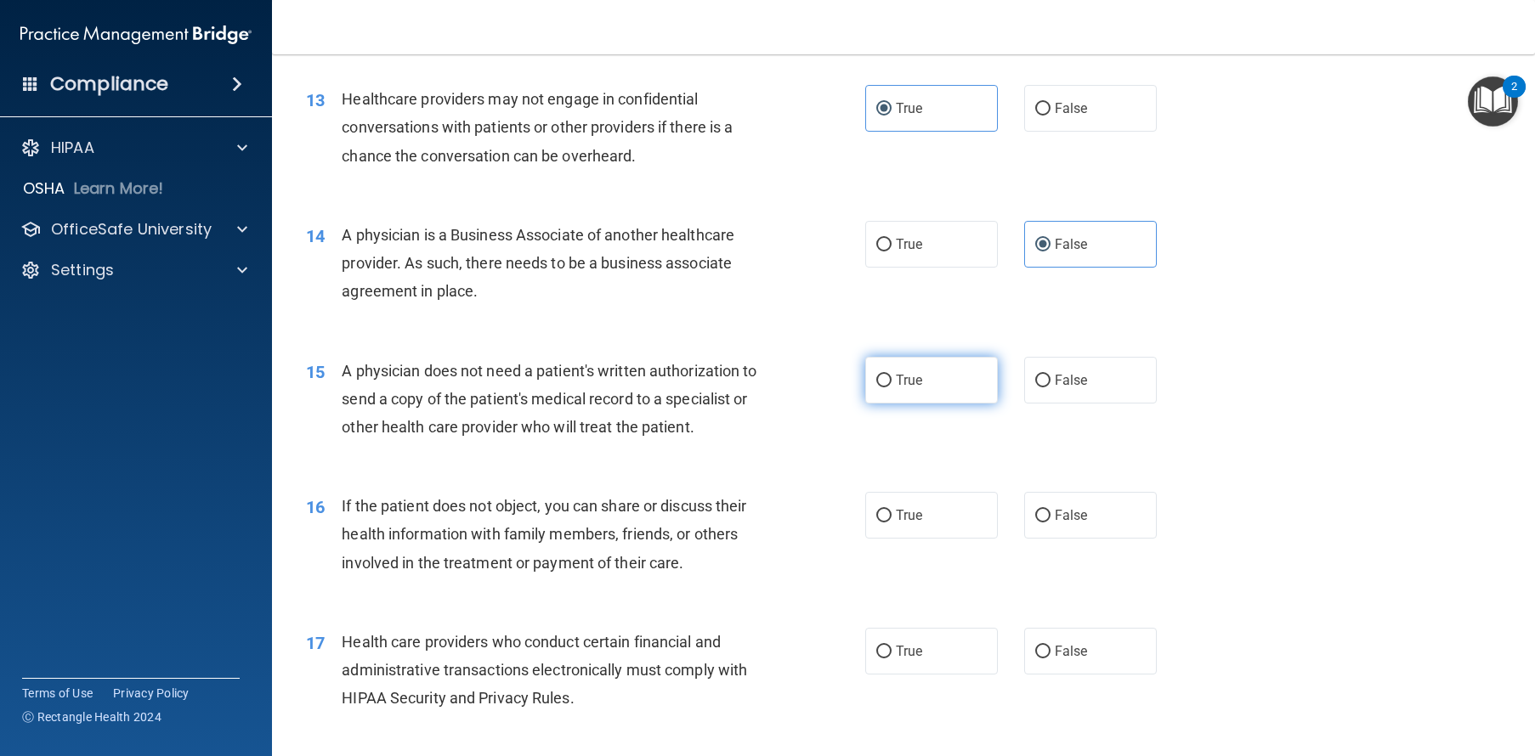
click at [919, 404] on label "True" at bounding box center [931, 380] width 133 height 47
click at [891, 387] on input "True" at bounding box center [883, 381] width 15 height 13
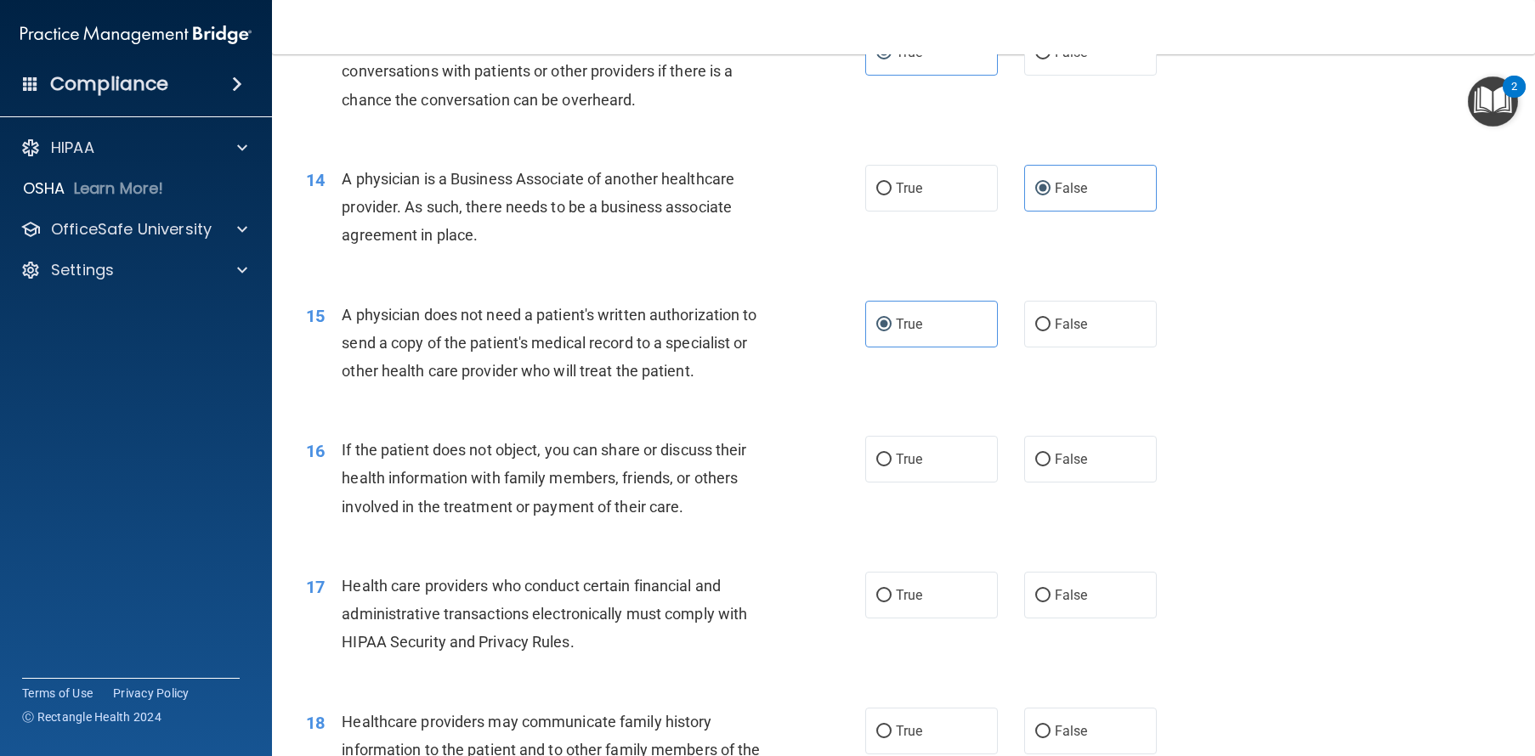
scroll to position [1765, 0]
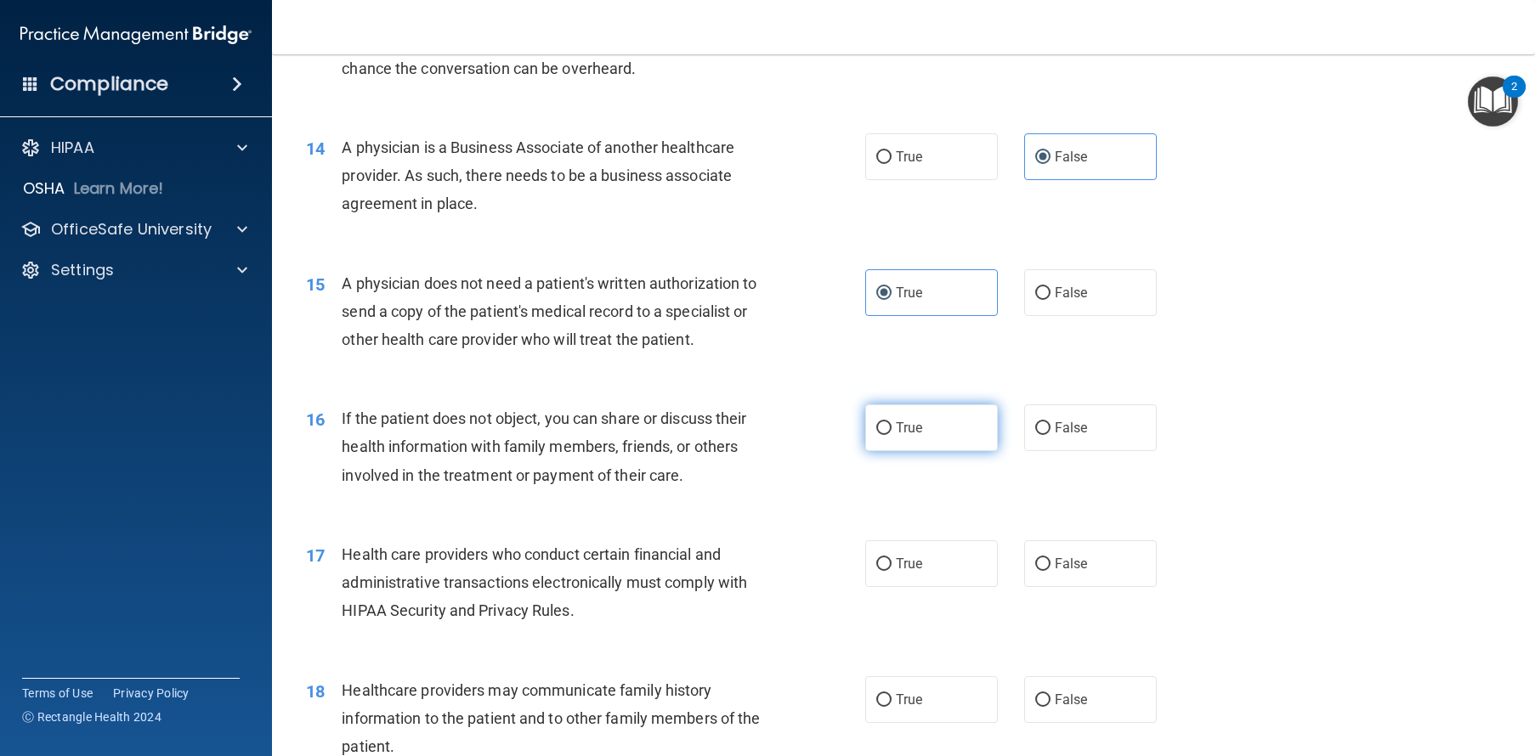
click at [921, 451] on label "True" at bounding box center [931, 427] width 133 height 47
click at [891, 435] on input "True" at bounding box center [883, 428] width 15 height 13
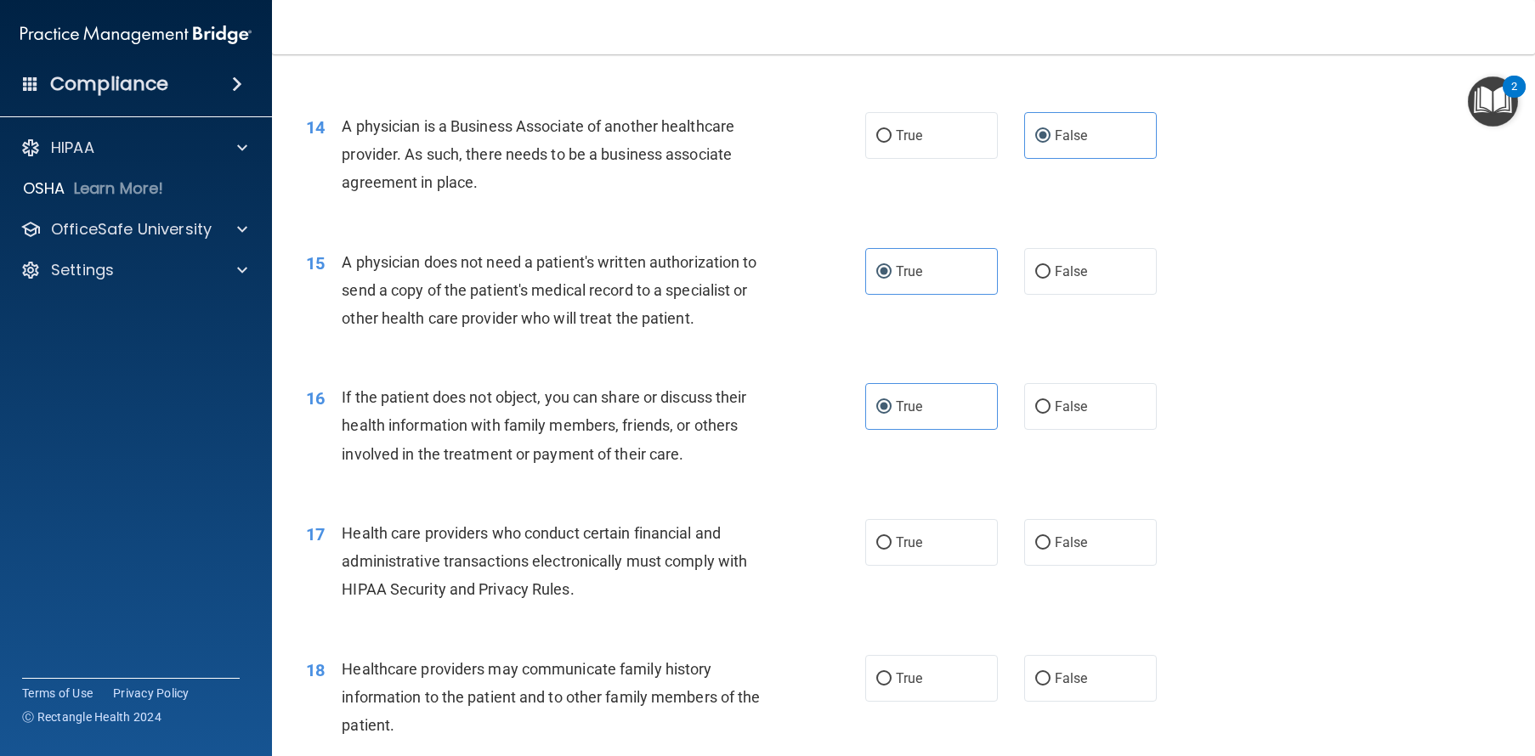
scroll to position [1811, 0]
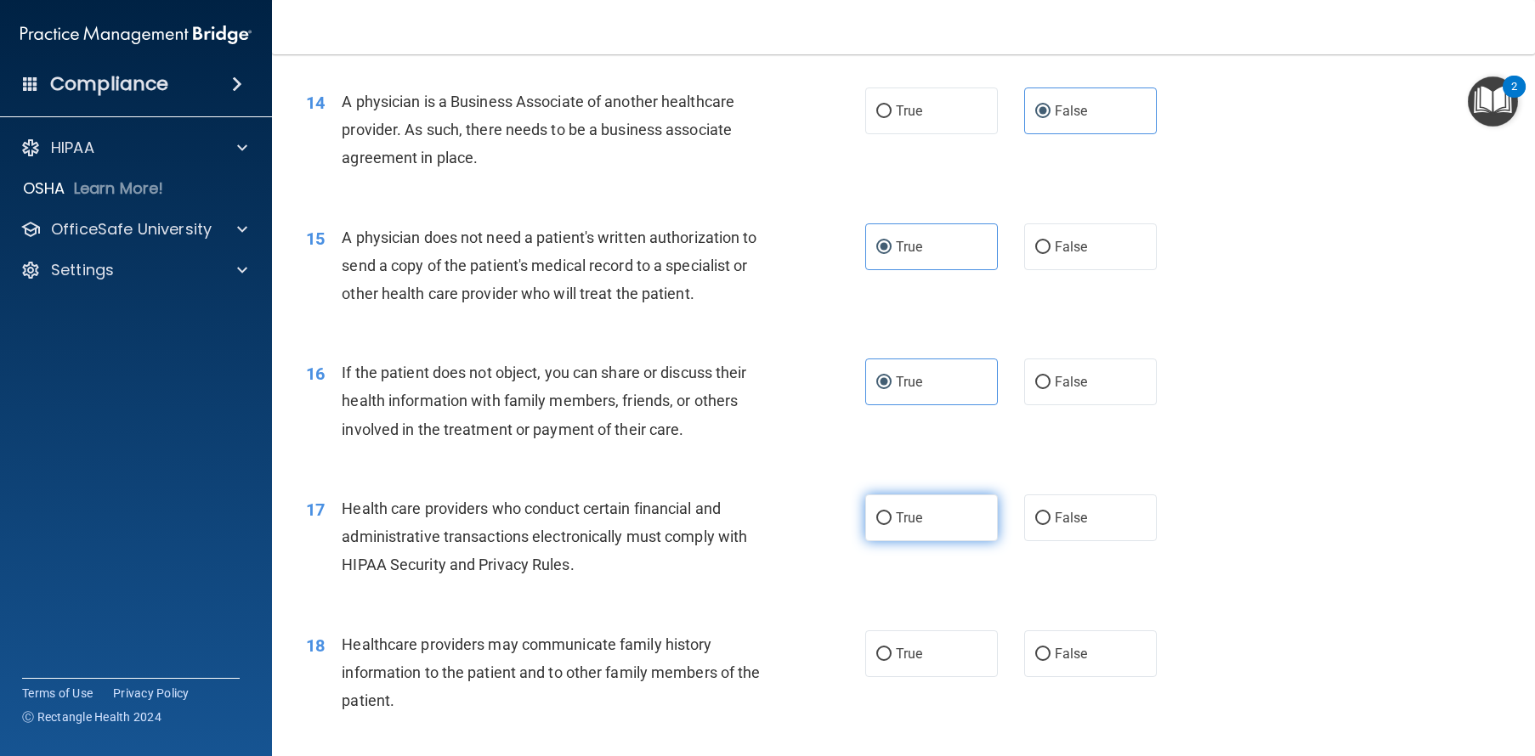
click at [917, 541] on label "True" at bounding box center [931, 518] width 133 height 47
click at [891, 525] on input "True" at bounding box center [883, 518] width 15 height 13
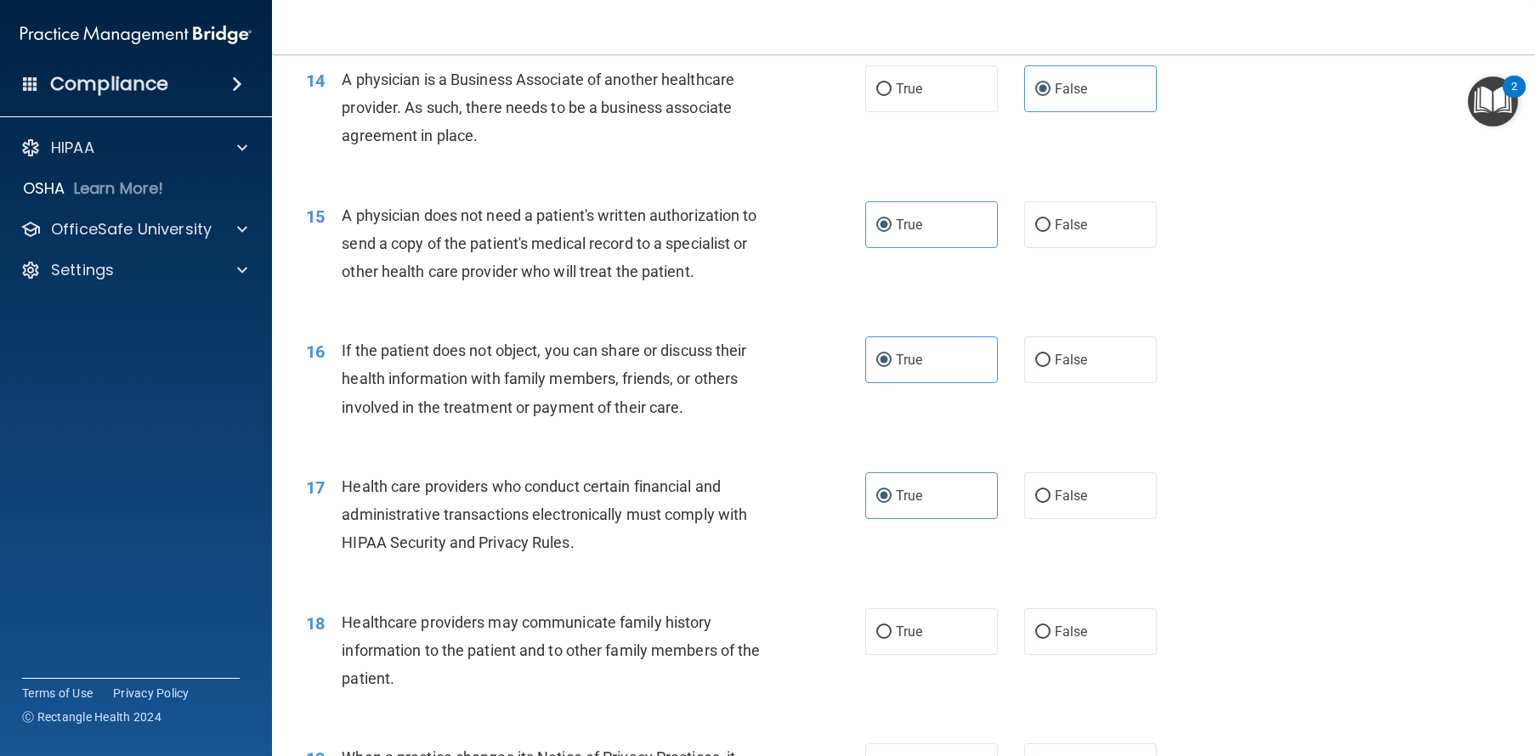
scroll to position [1890, 0]
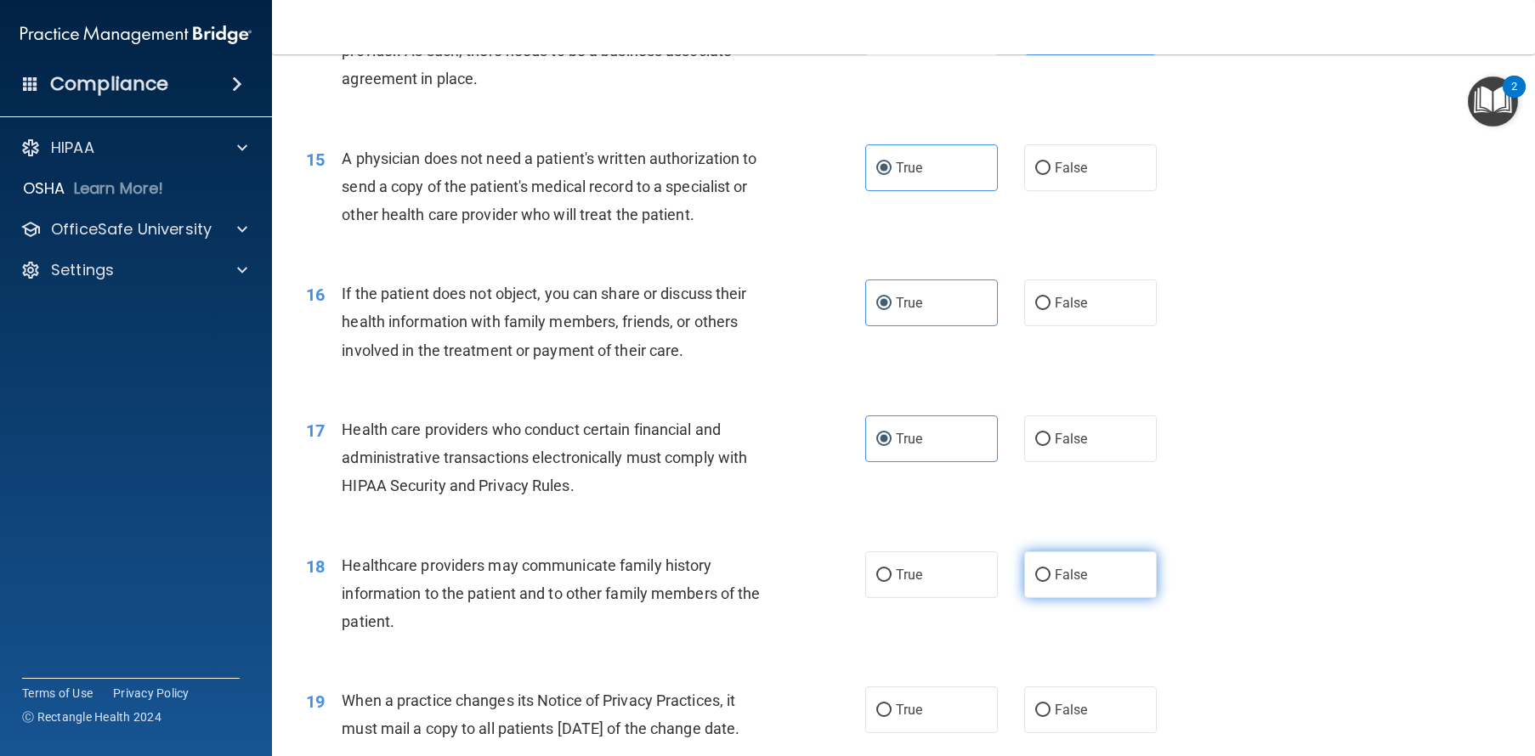
click at [1038, 582] on input "False" at bounding box center [1042, 575] width 15 height 13
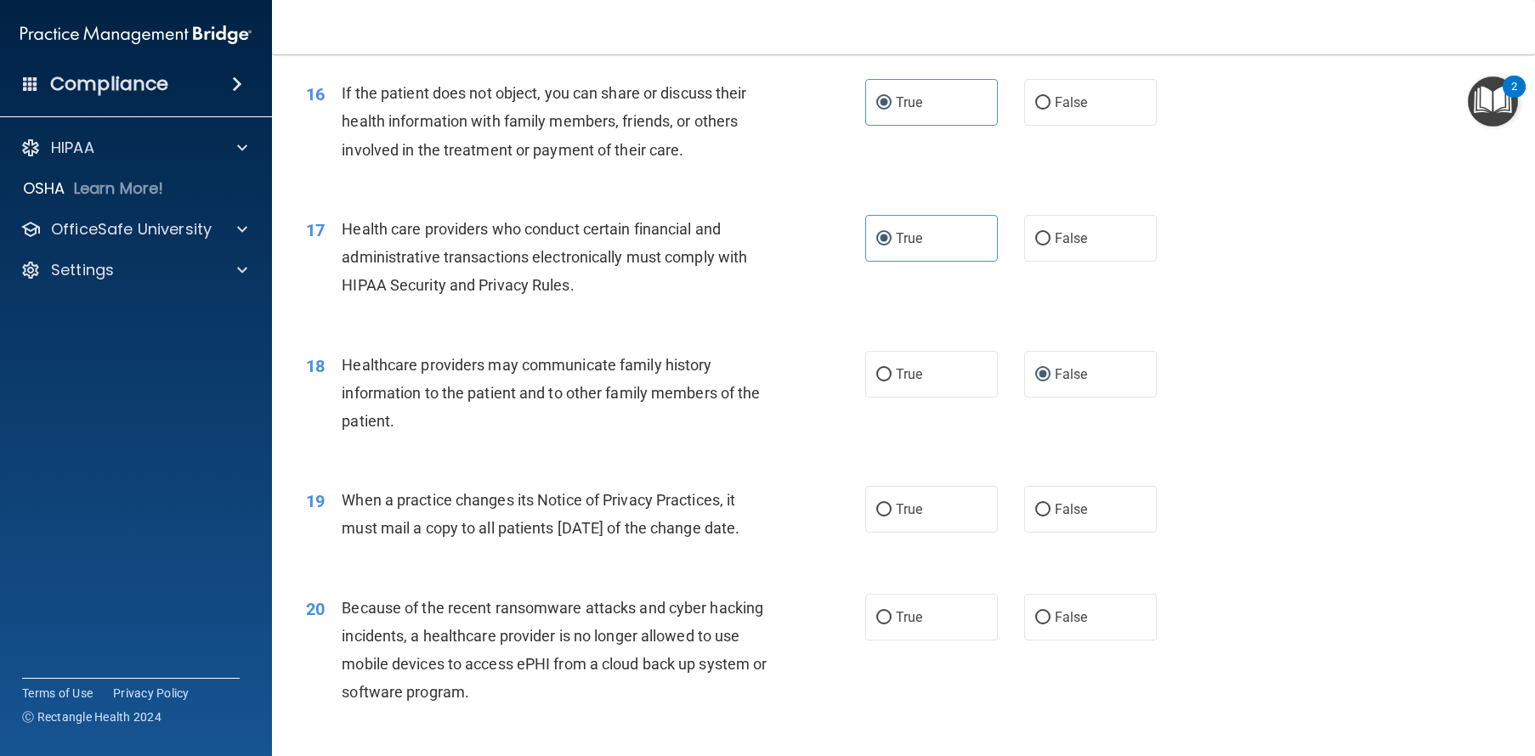
scroll to position [2185, 0]
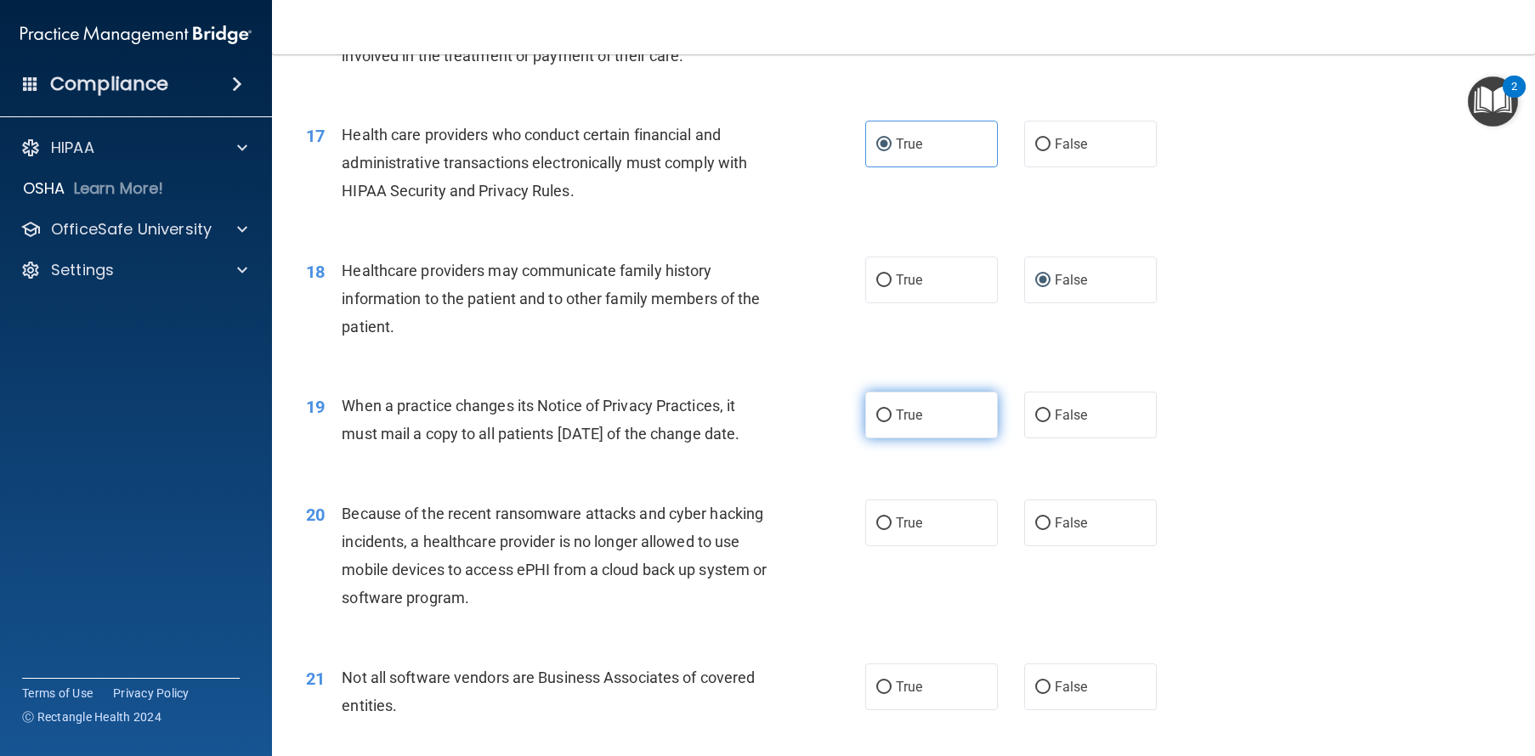
click at [953, 438] on label "True" at bounding box center [931, 415] width 133 height 47
click at [891, 422] on input "True" at bounding box center [883, 416] width 15 height 13
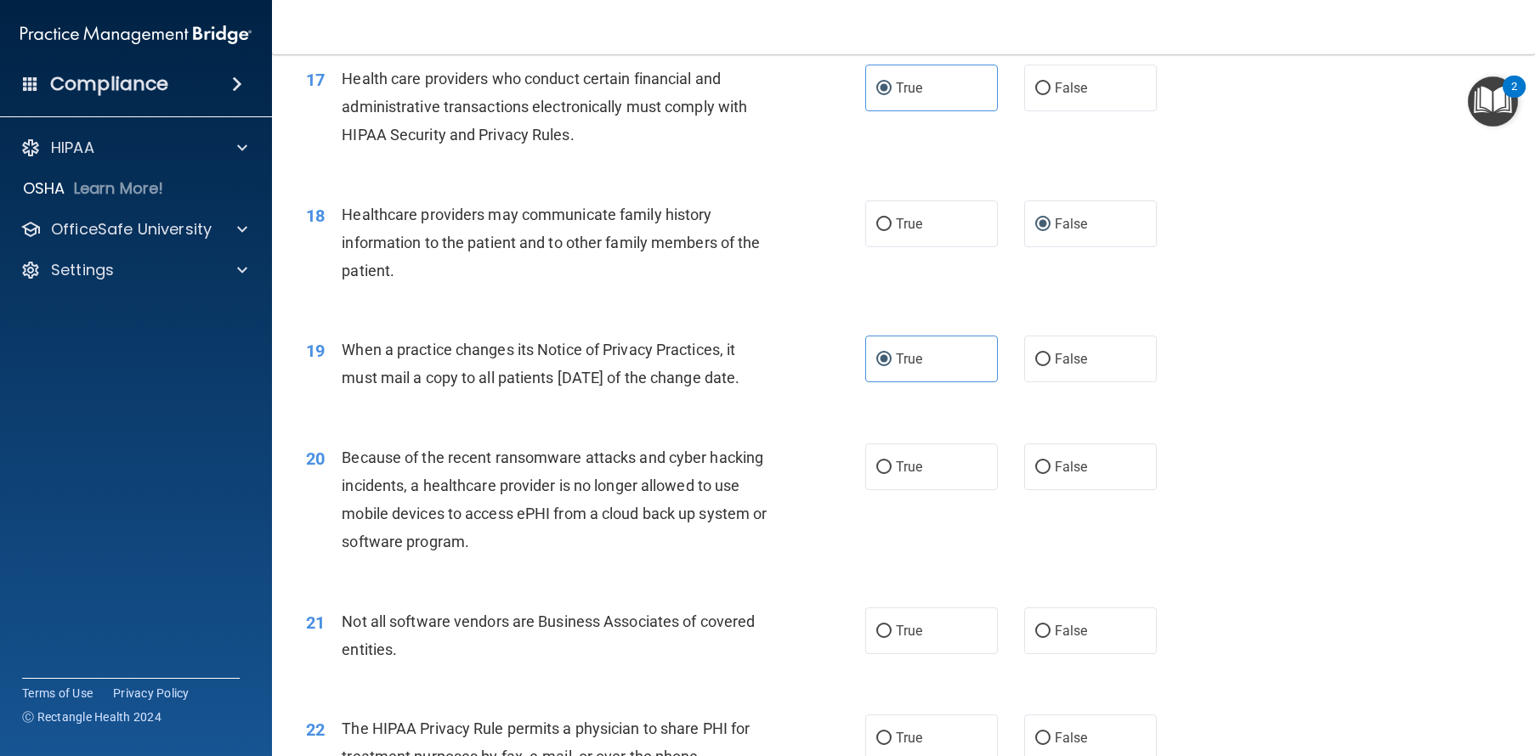
scroll to position [2264, 0]
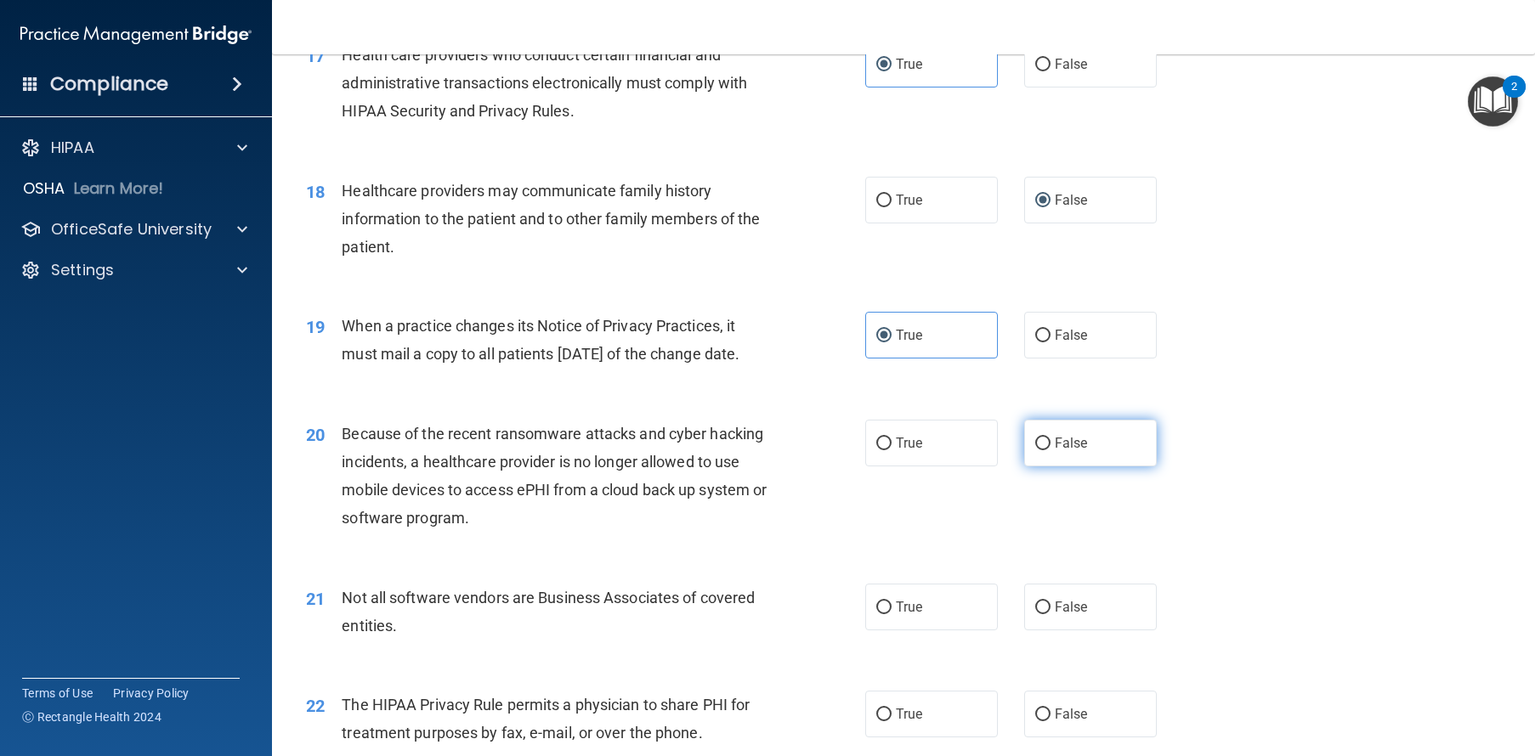
click at [1060, 466] on label "False" at bounding box center [1090, 443] width 133 height 47
click at [1050, 450] on input "False" at bounding box center [1042, 444] width 15 height 13
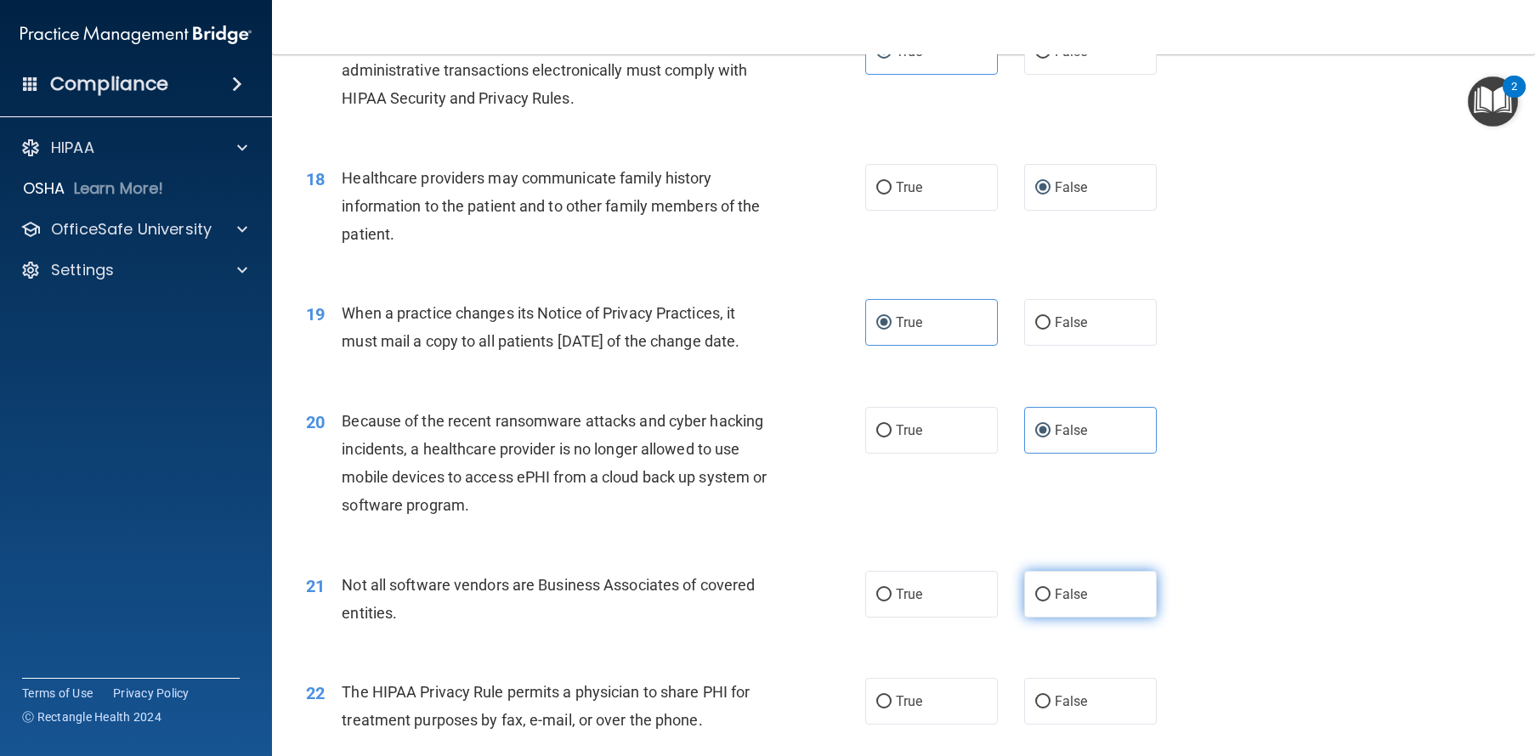
click at [1025, 618] on label "False" at bounding box center [1090, 594] width 133 height 47
click at [1035, 602] on input "False" at bounding box center [1042, 595] width 15 height 13
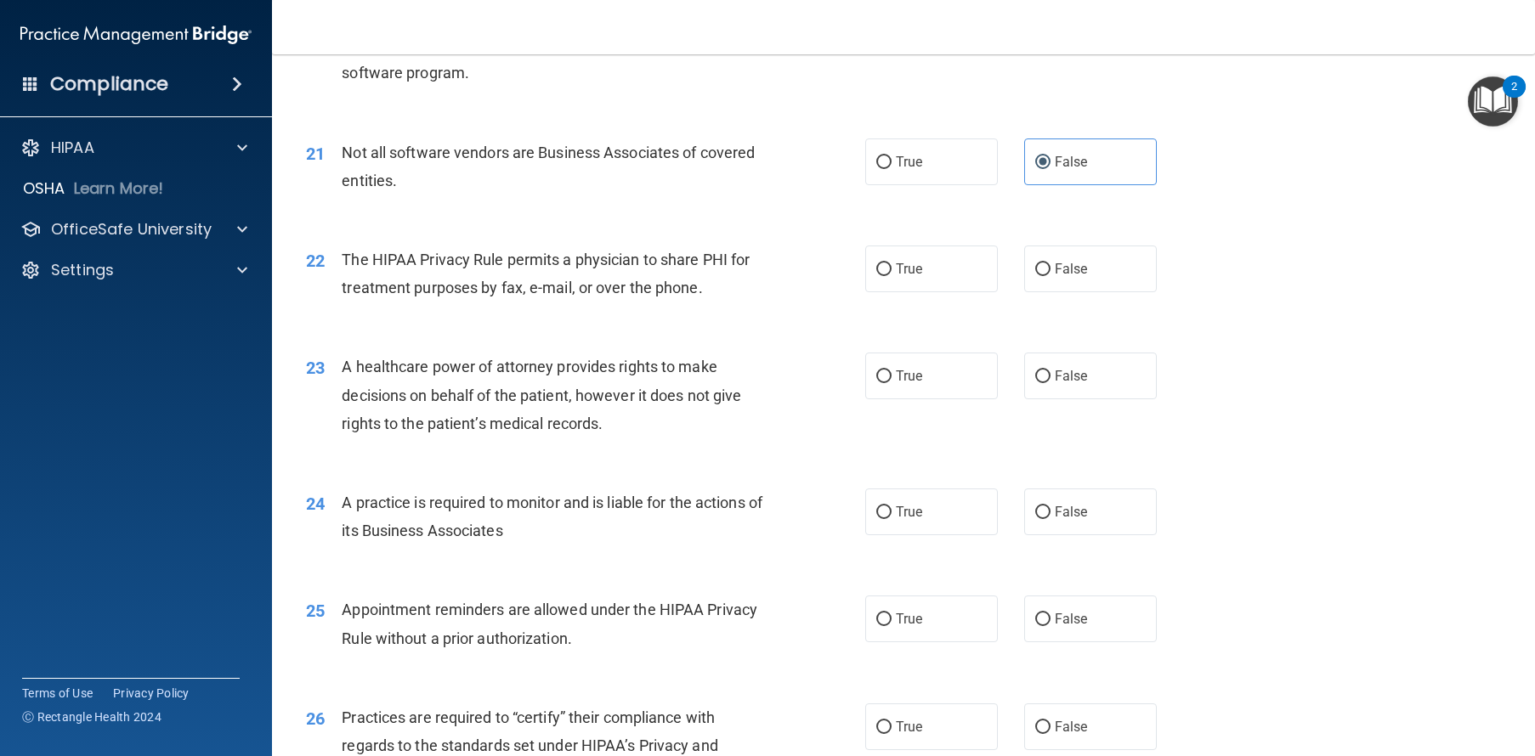
scroll to position [2710, 0]
click at [925, 292] on label "True" at bounding box center [931, 269] width 133 height 47
click at [891, 276] on input "True" at bounding box center [883, 269] width 15 height 13
click at [1096, 535] on label "False" at bounding box center [1090, 512] width 133 height 47
click at [1050, 519] on input "False" at bounding box center [1042, 512] width 15 height 13
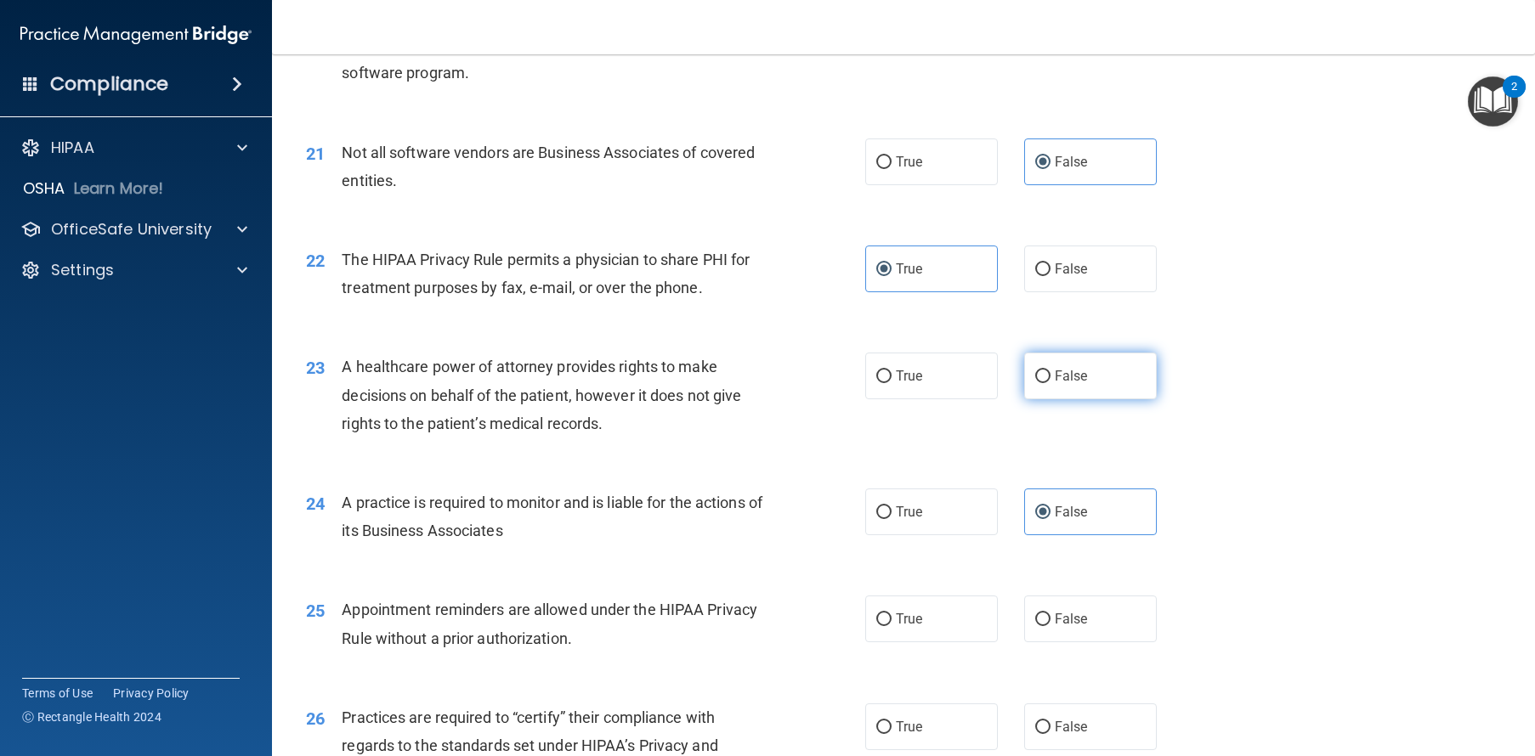
click at [1088, 399] on label "False" at bounding box center [1090, 376] width 133 height 47
click at [1050, 383] on input "False" at bounding box center [1042, 376] width 15 height 13
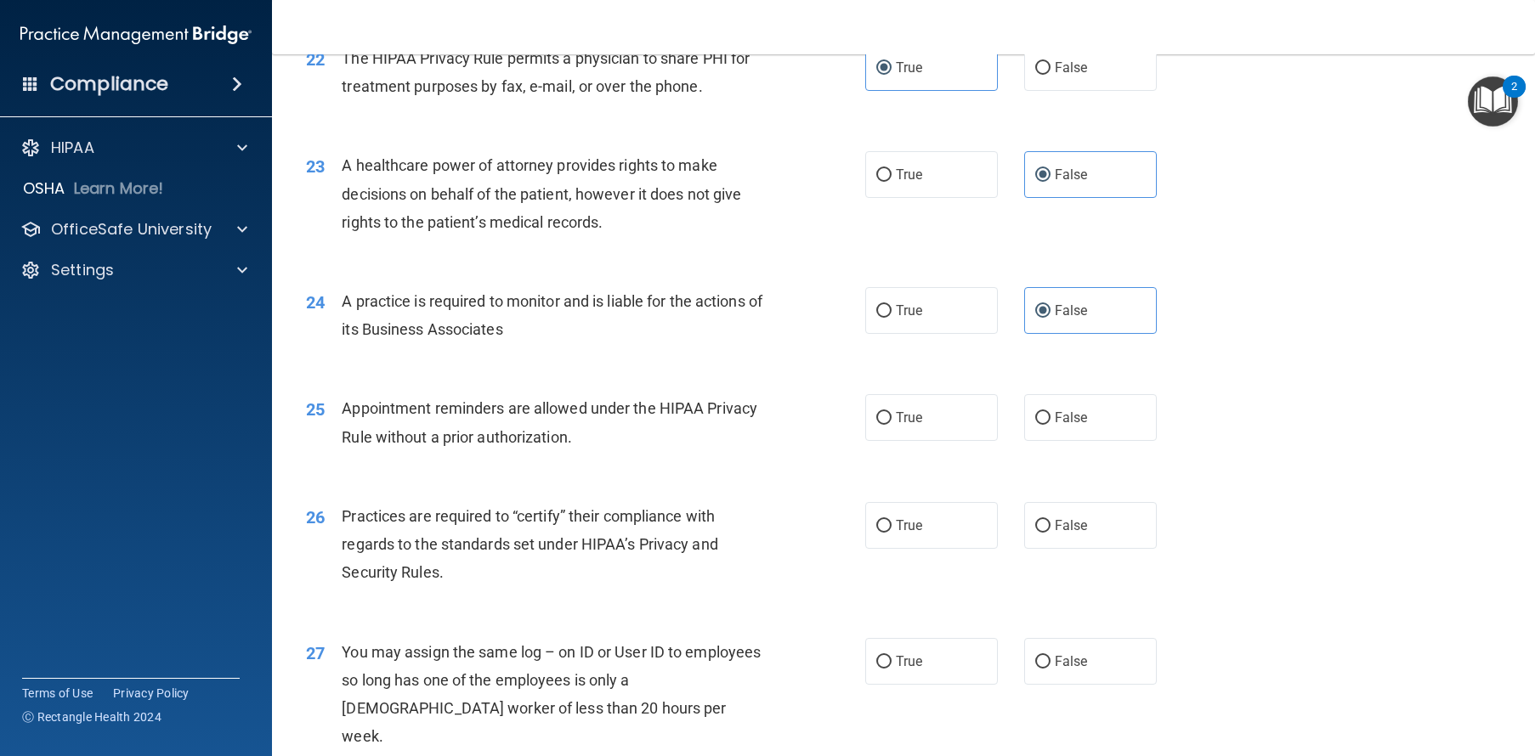
scroll to position [3052, 0]
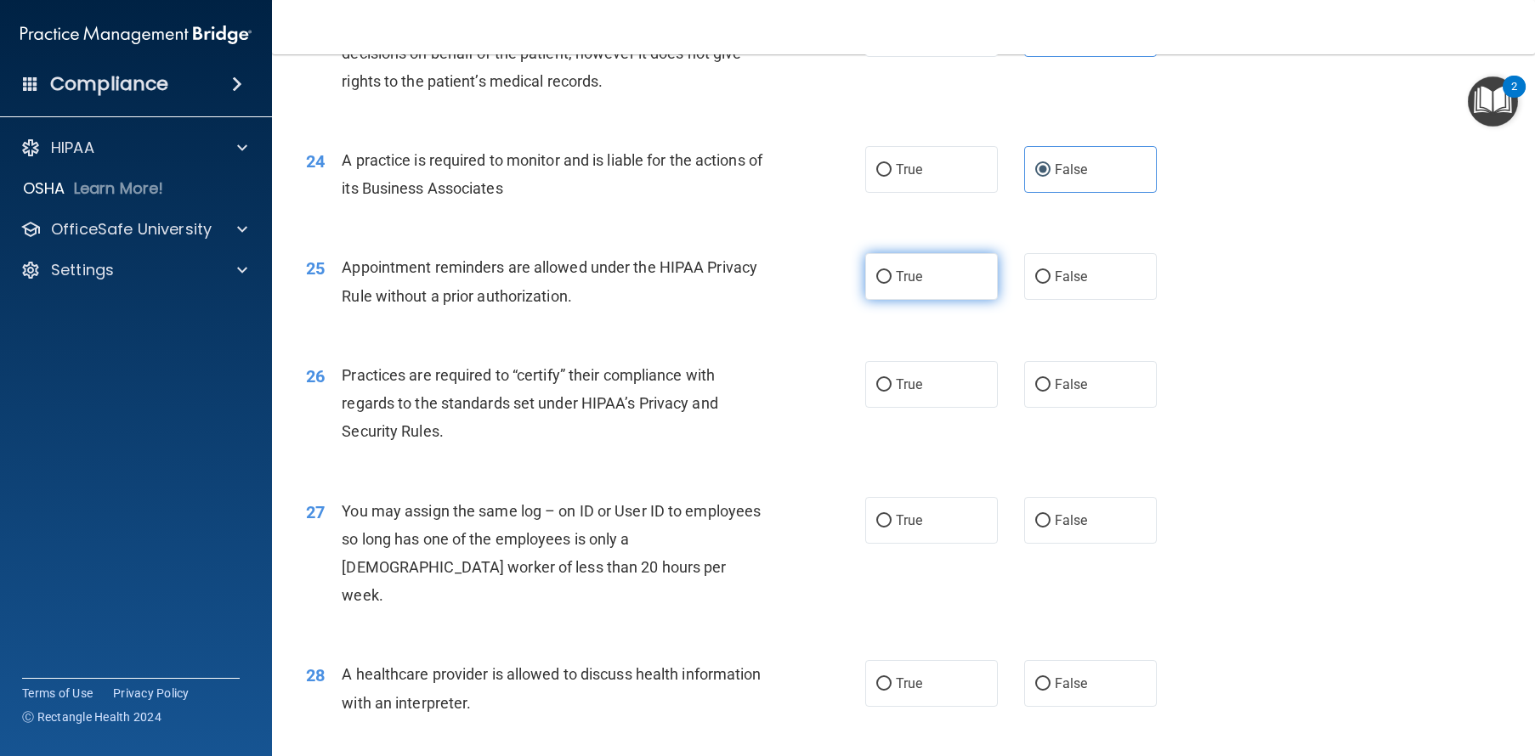
click at [947, 300] on label "True" at bounding box center [931, 276] width 133 height 47
click at [891, 284] on input "True" at bounding box center [883, 277] width 15 height 13
click at [933, 408] on label "True" at bounding box center [931, 384] width 133 height 47
click at [891, 392] on input "True" at bounding box center [883, 385] width 15 height 13
click at [1118, 544] on label "False" at bounding box center [1090, 520] width 133 height 47
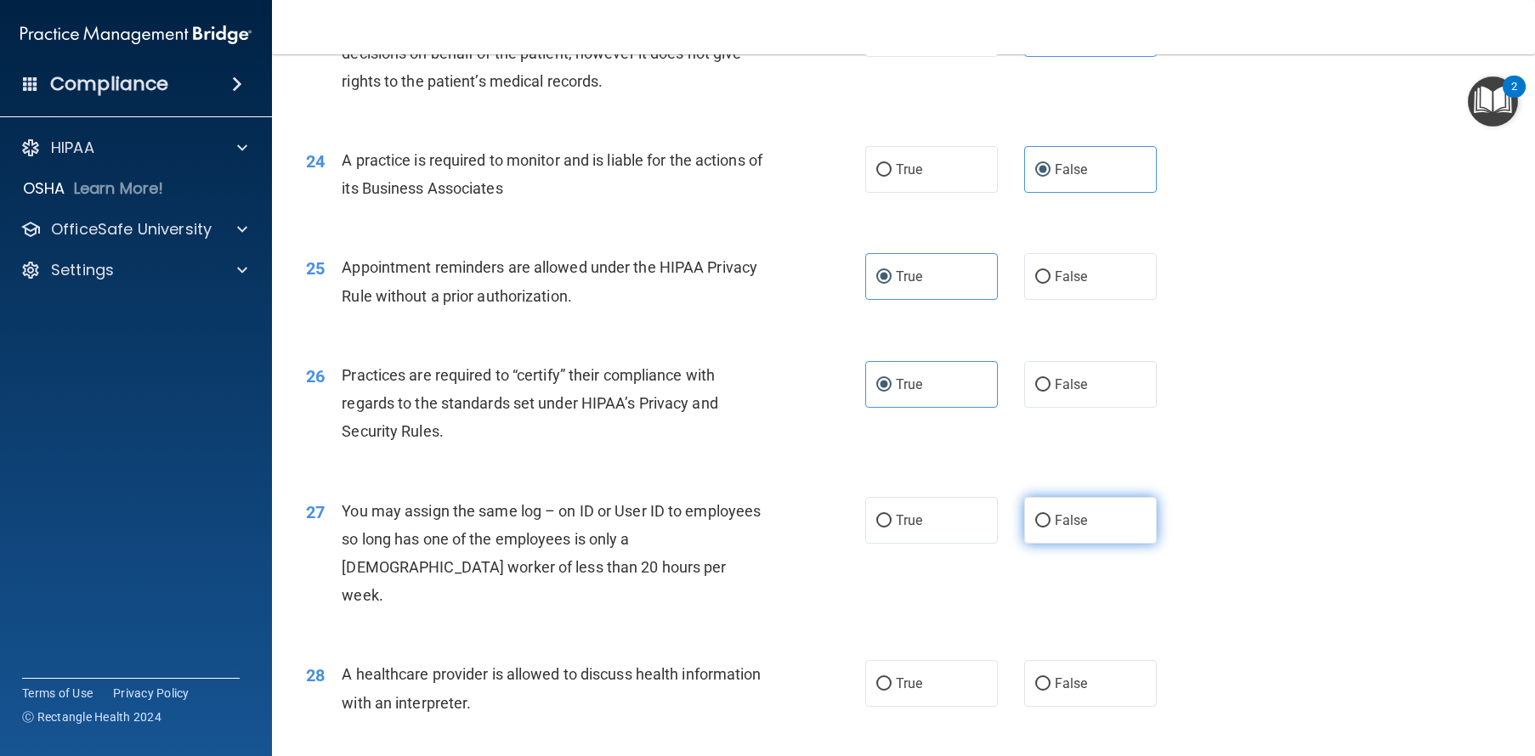
click at [1050, 528] on input "False" at bounding box center [1042, 521] width 15 height 13
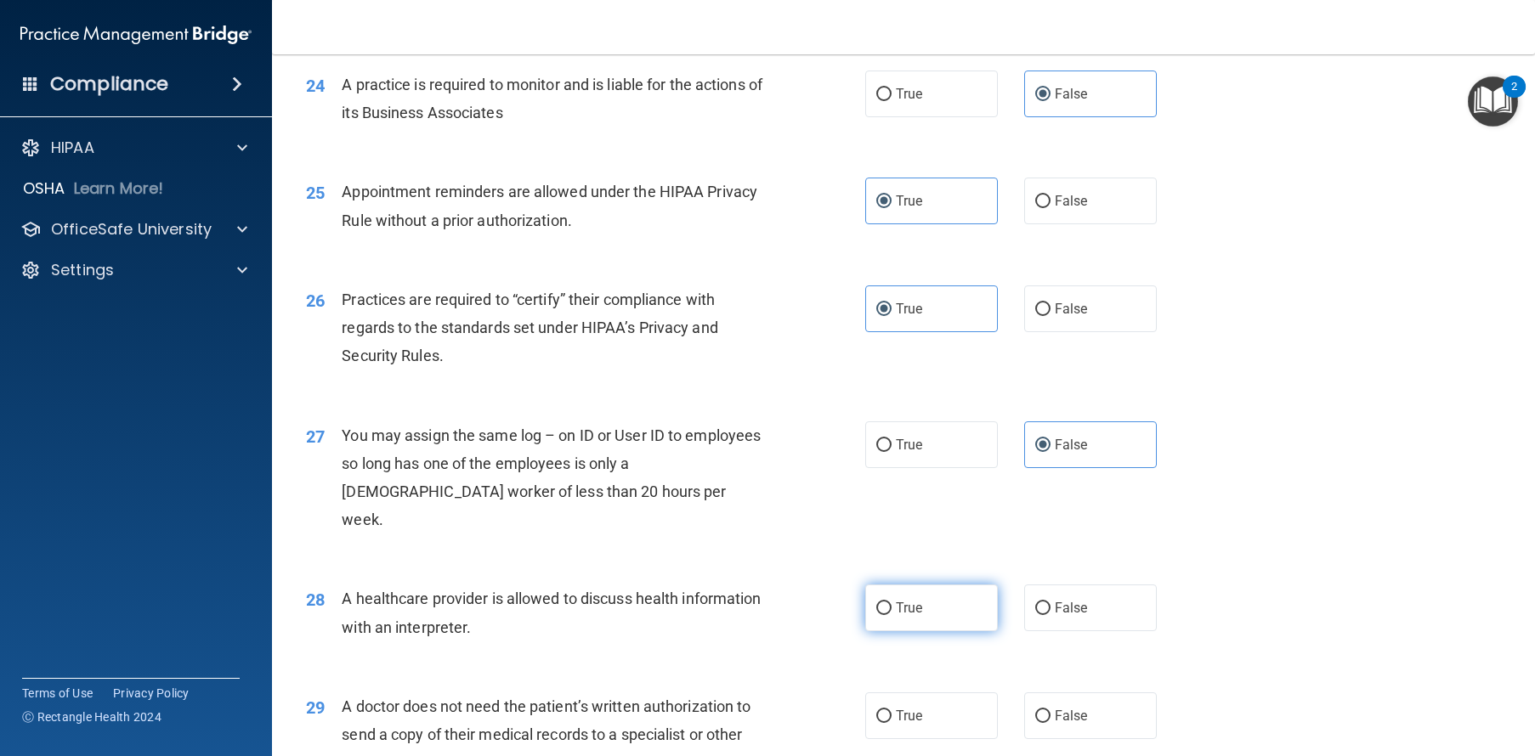
click at [930, 631] on label "True" at bounding box center [931, 608] width 133 height 47
click at [891, 615] on input "True" at bounding box center [883, 608] width 15 height 13
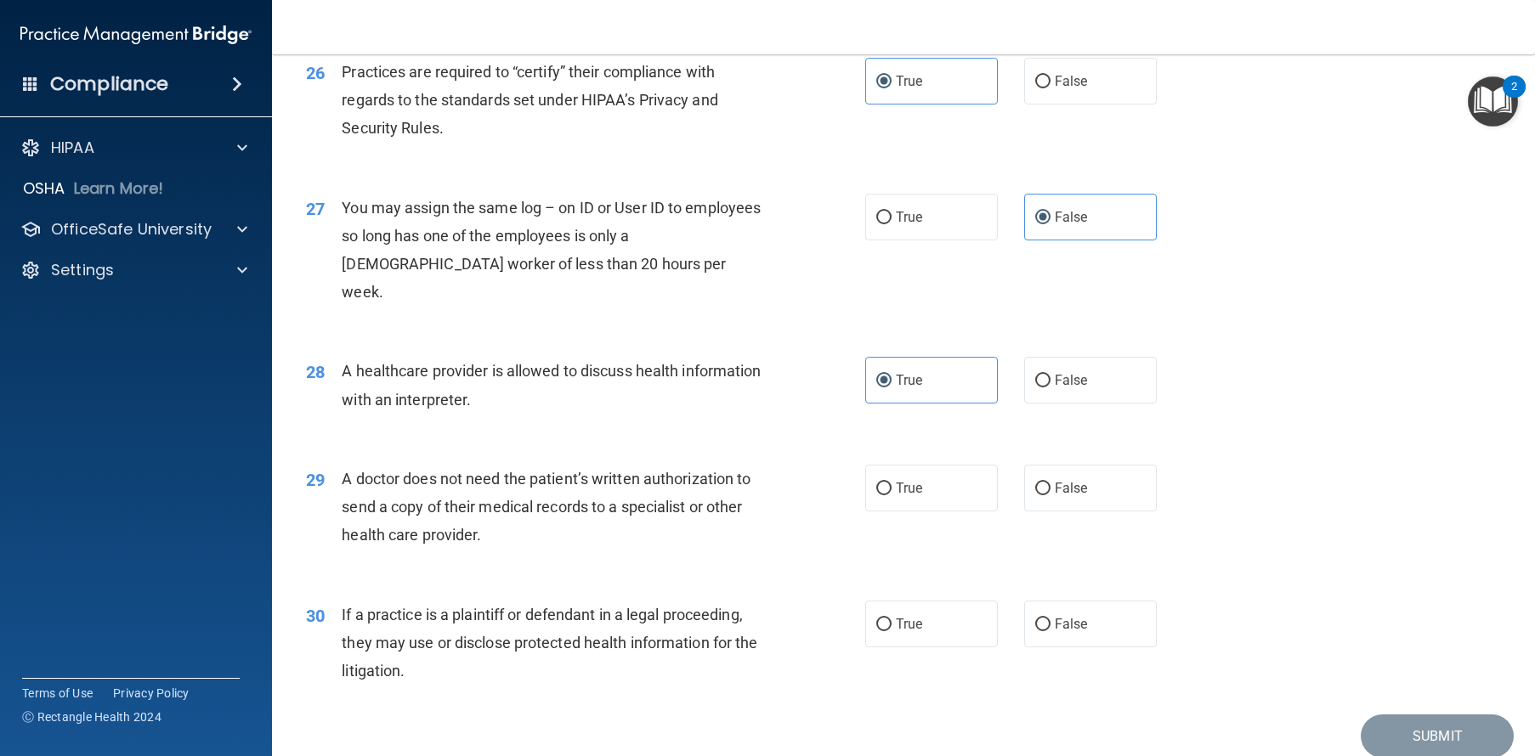
scroll to position [3432, 0]
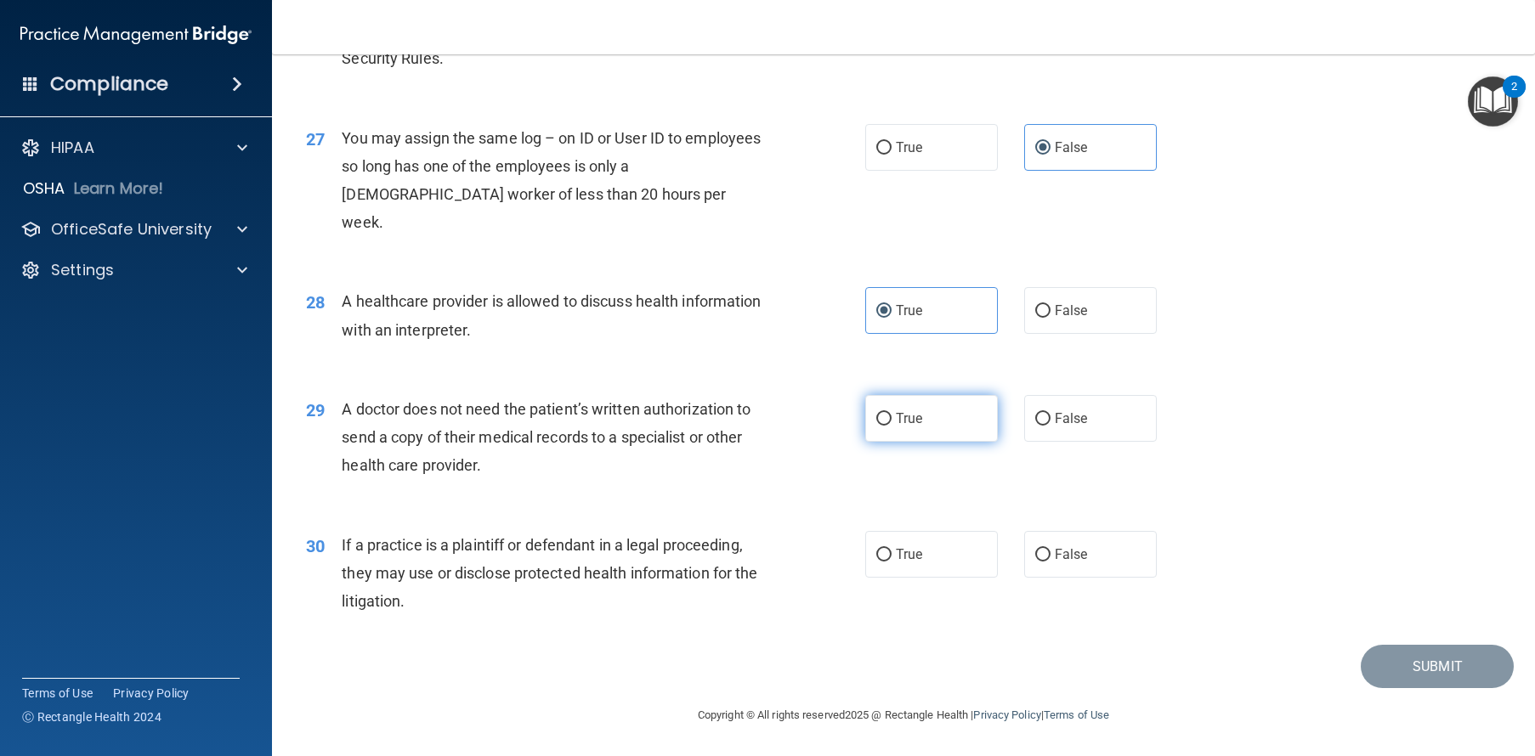
click at [951, 442] on label "True" at bounding box center [931, 418] width 133 height 47
click at [891, 426] on input "True" at bounding box center [883, 419] width 15 height 13
click at [1054, 563] on span "False" at bounding box center [1070, 554] width 33 height 16
click at [1050, 562] on input "False" at bounding box center [1042, 555] width 15 height 13
drag, startPoint x: 1370, startPoint y: 691, endPoint x: 1454, endPoint y: 714, distance: 87.2
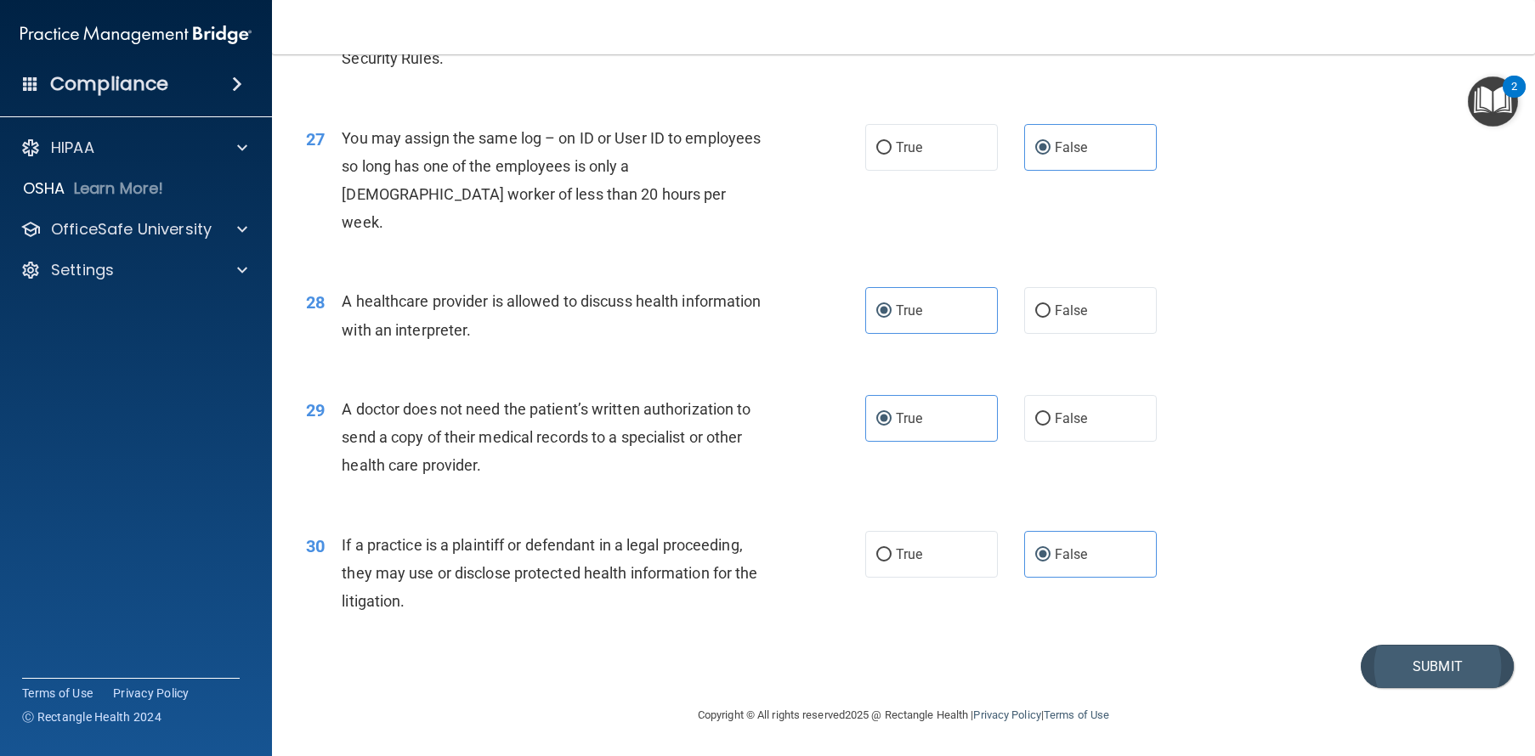
click at [1369, 688] on button "Submit" at bounding box center [1436, 666] width 153 height 43
click at [1387, 688] on button "Submit" at bounding box center [1436, 666] width 153 height 43
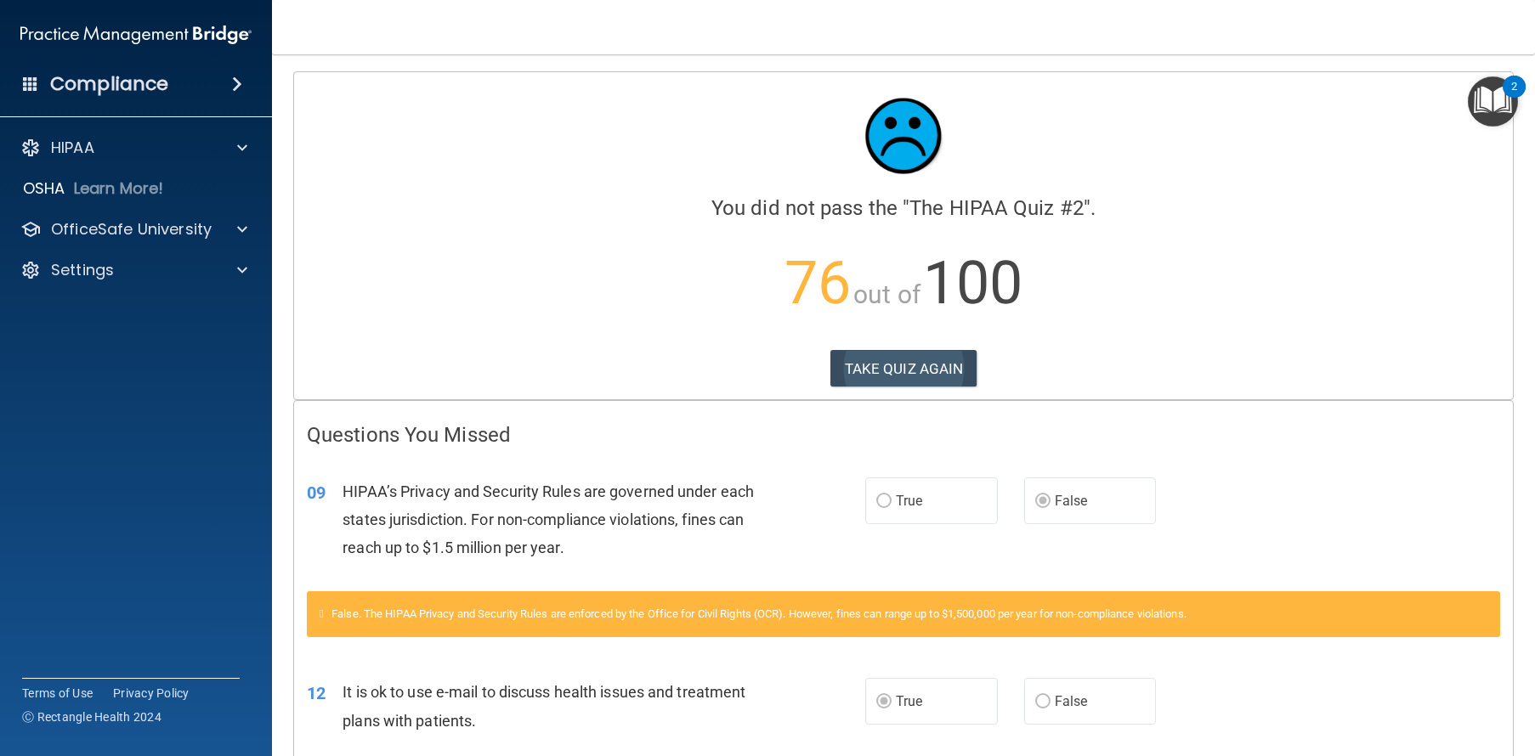
click at [950, 360] on button "TAKE QUIZ AGAIN" at bounding box center [903, 368] width 147 height 37
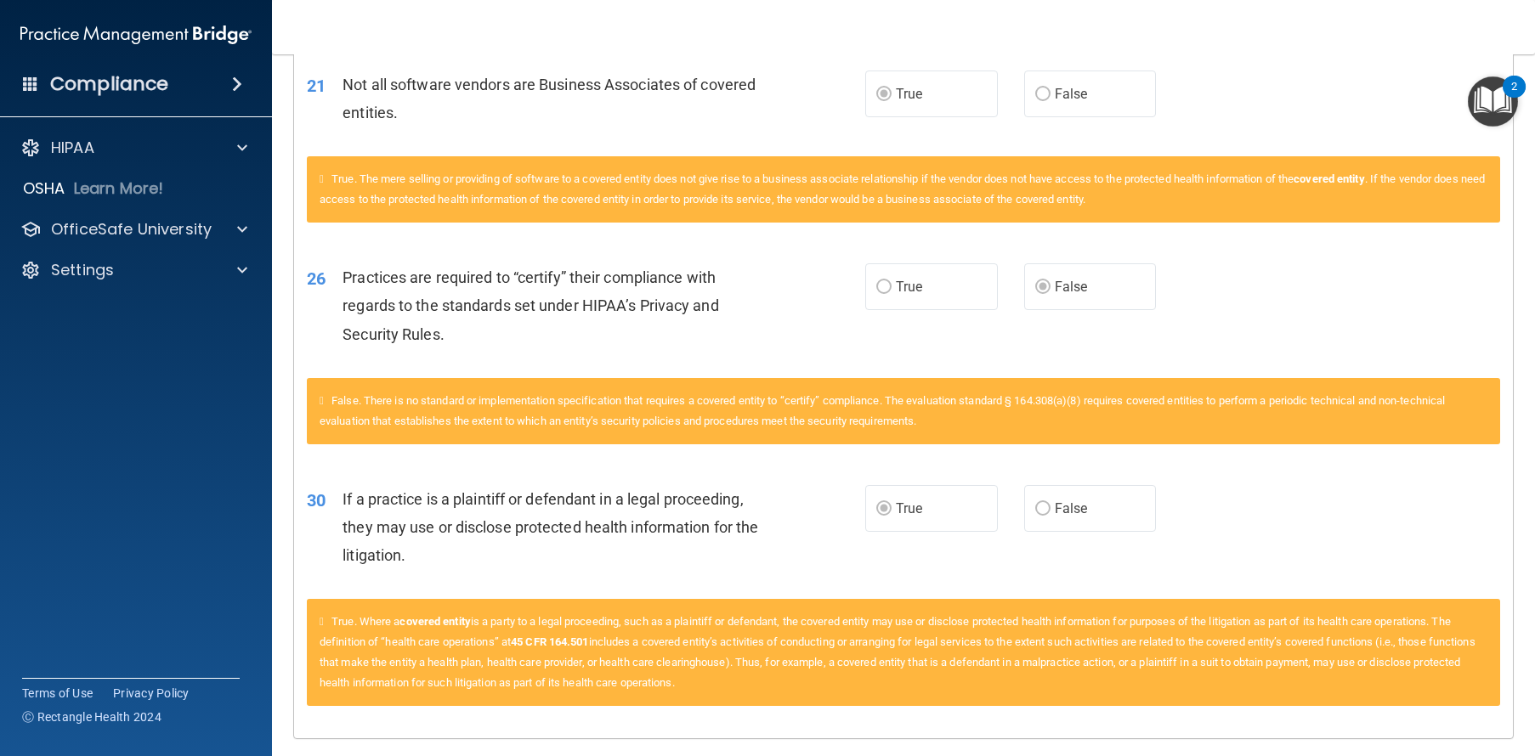
scroll to position [1337, 0]
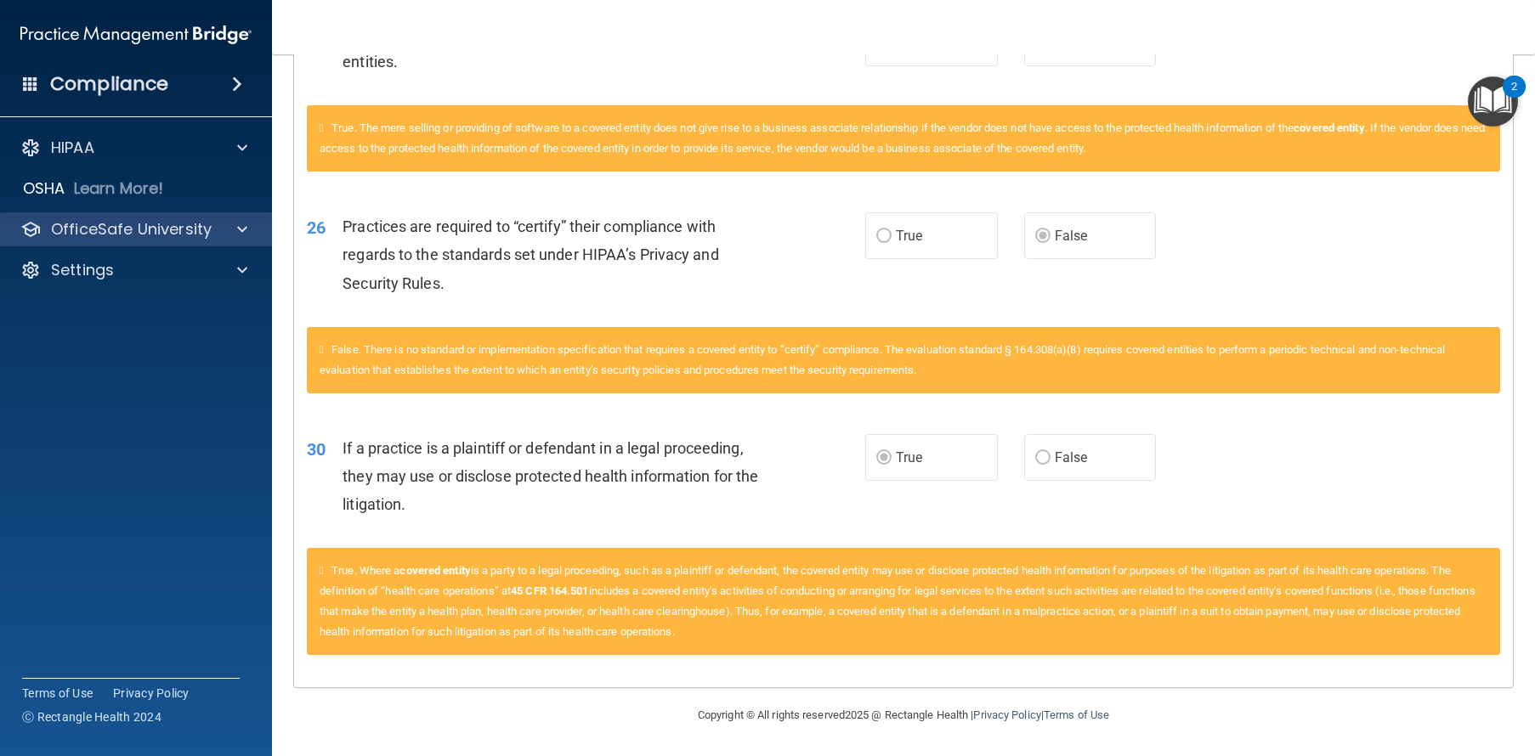
click at [88, 240] on div "OfficeSafe University" at bounding box center [136, 229] width 273 height 34
click at [131, 210] on div "HIPAA Documents and Policies Report an Incident Business Associates Emergency P…" at bounding box center [136, 212] width 273 height 177
click at [131, 226] on p "OfficeSafe University" at bounding box center [131, 229] width 161 height 20
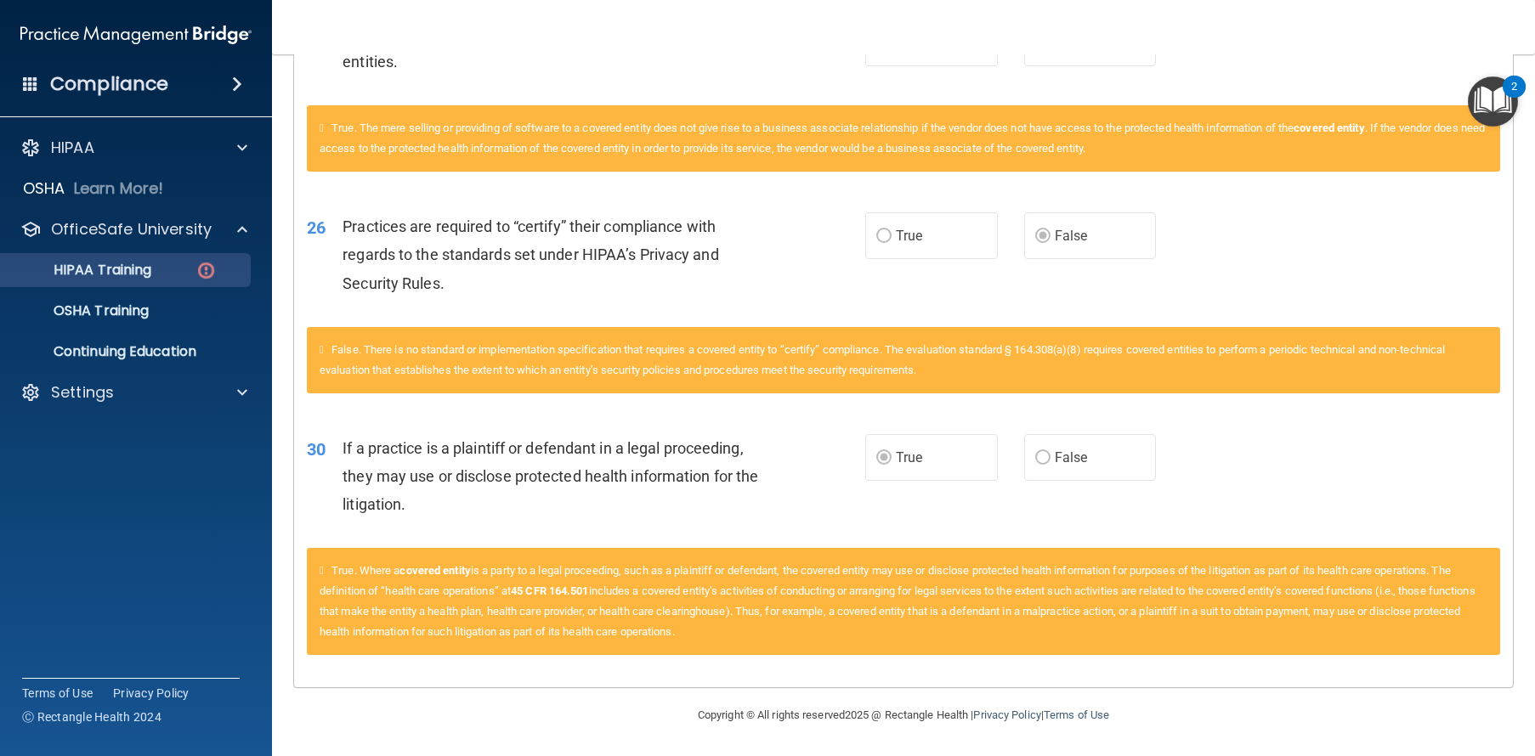
click at [133, 274] on p "HIPAA Training" at bounding box center [81, 270] width 140 height 17
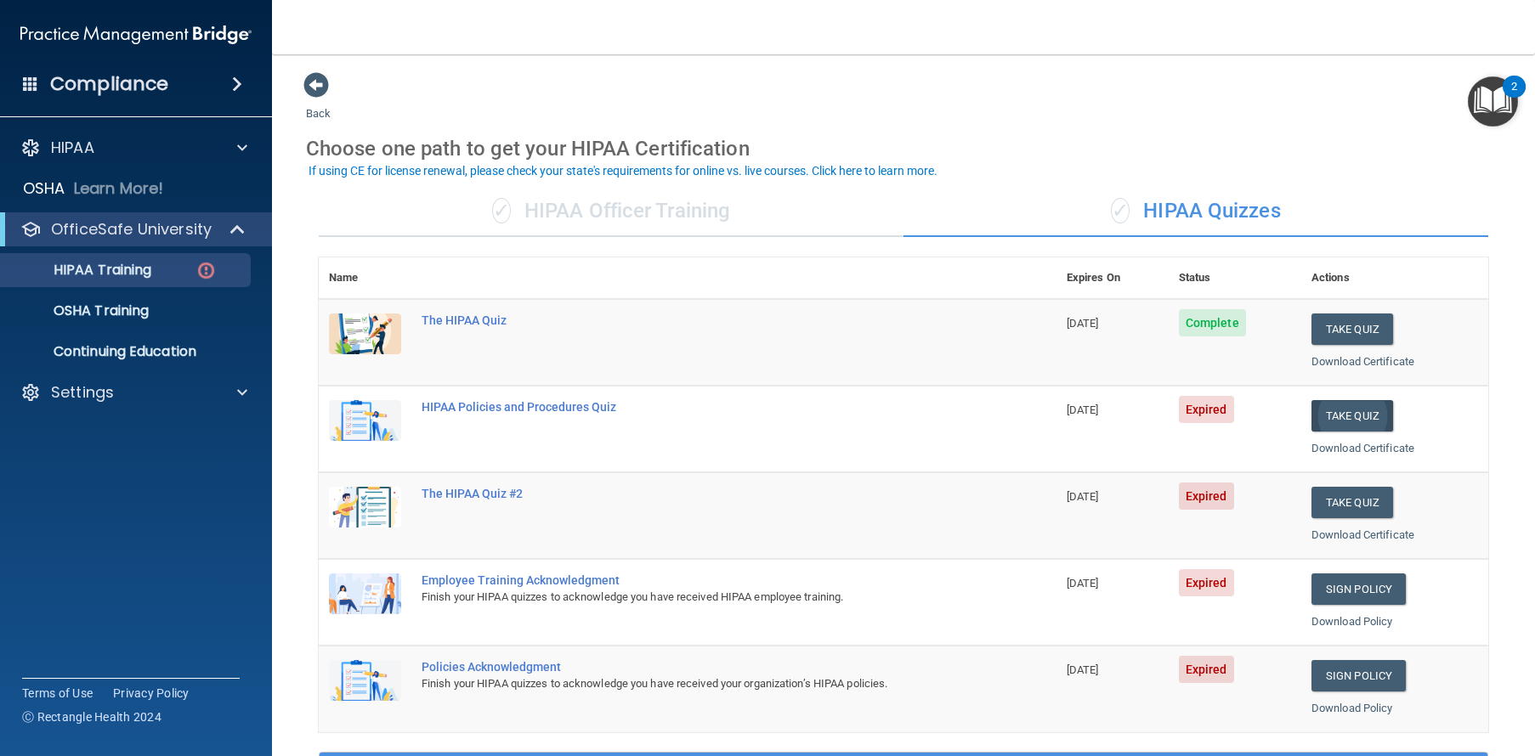
click at [1347, 415] on button "Take Quiz" at bounding box center [1352, 415] width 82 height 31
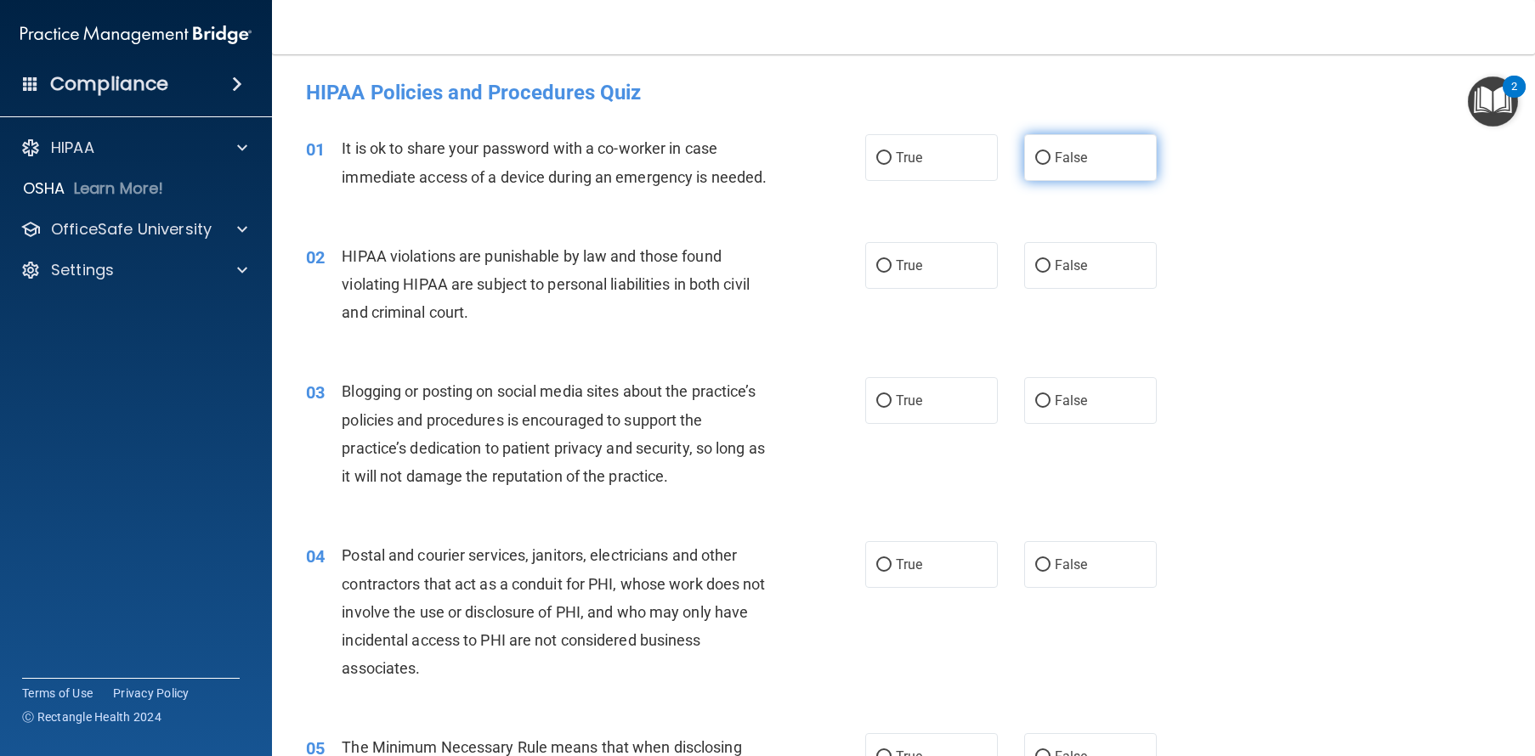
click at [1105, 152] on label "False" at bounding box center [1090, 157] width 133 height 47
click at [1050, 152] on input "False" at bounding box center [1042, 158] width 15 height 13
click at [916, 274] on span "True" at bounding box center [909, 265] width 26 height 16
click at [891, 273] on input "True" at bounding box center [883, 266] width 15 height 13
click at [1041, 408] on input "False" at bounding box center [1042, 401] width 15 height 13
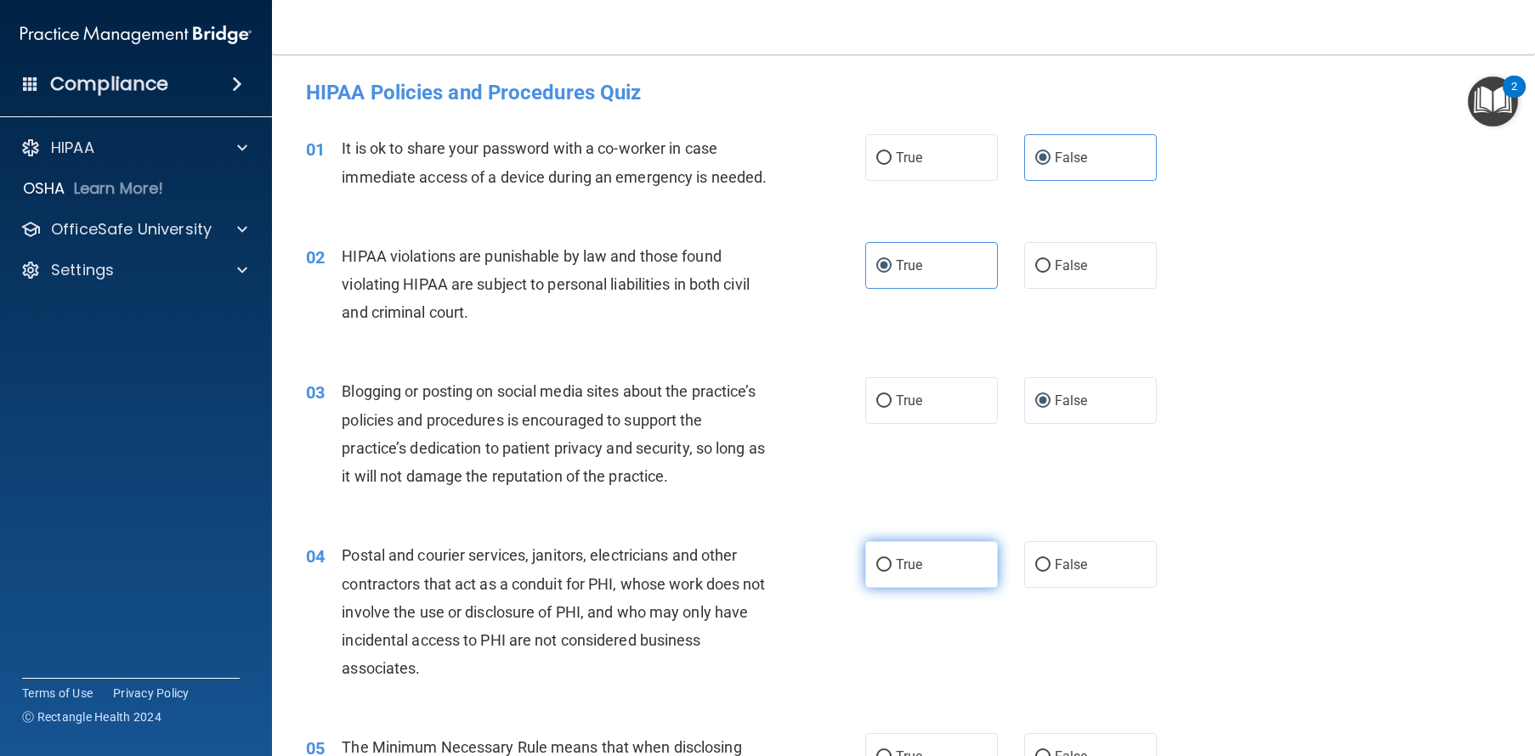
click at [918, 588] on label "True" at bounding box center [931, 564] width 133 height 47
click at [891, 572] on input "True" at bounding box center [883, 565] width 15 height 13
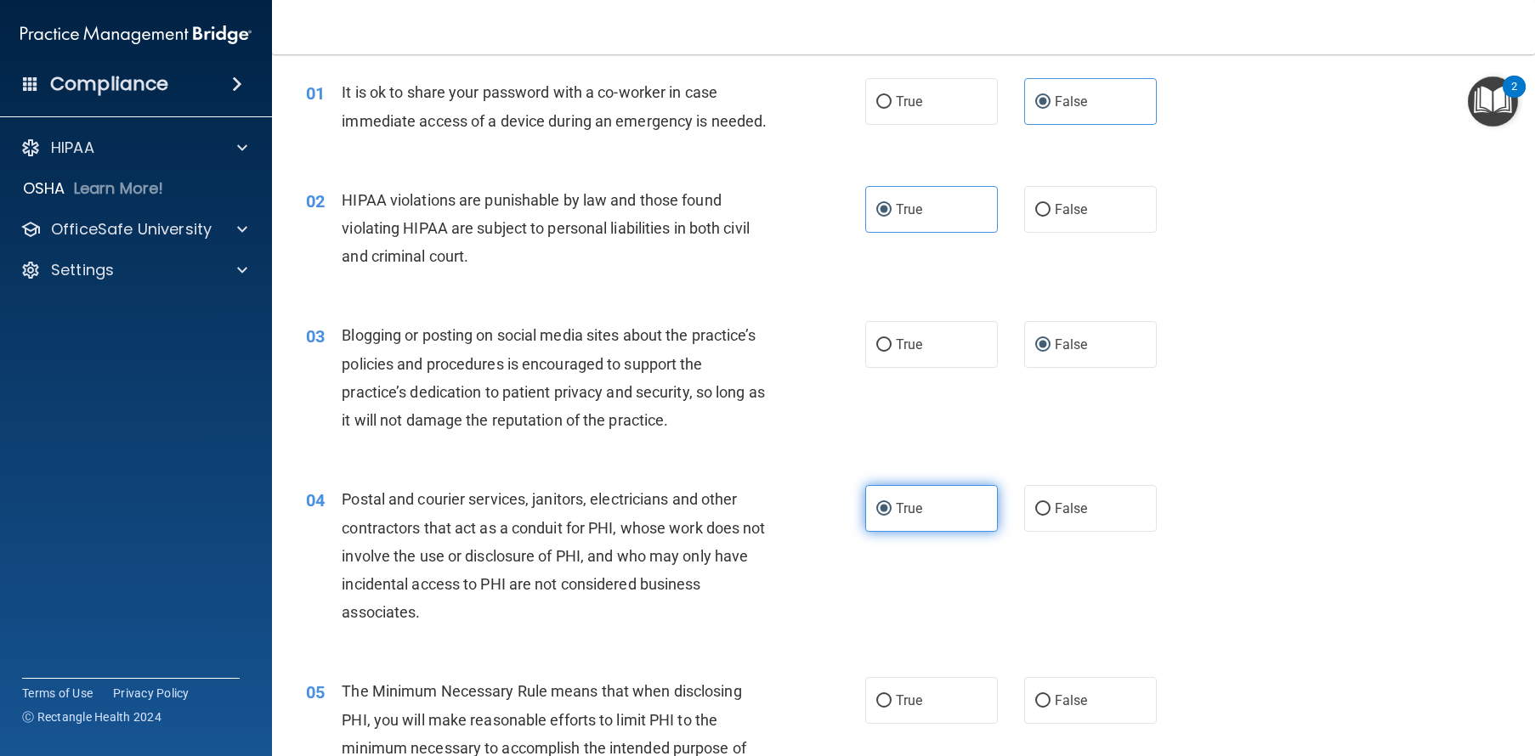
scroll to position [235, 0]
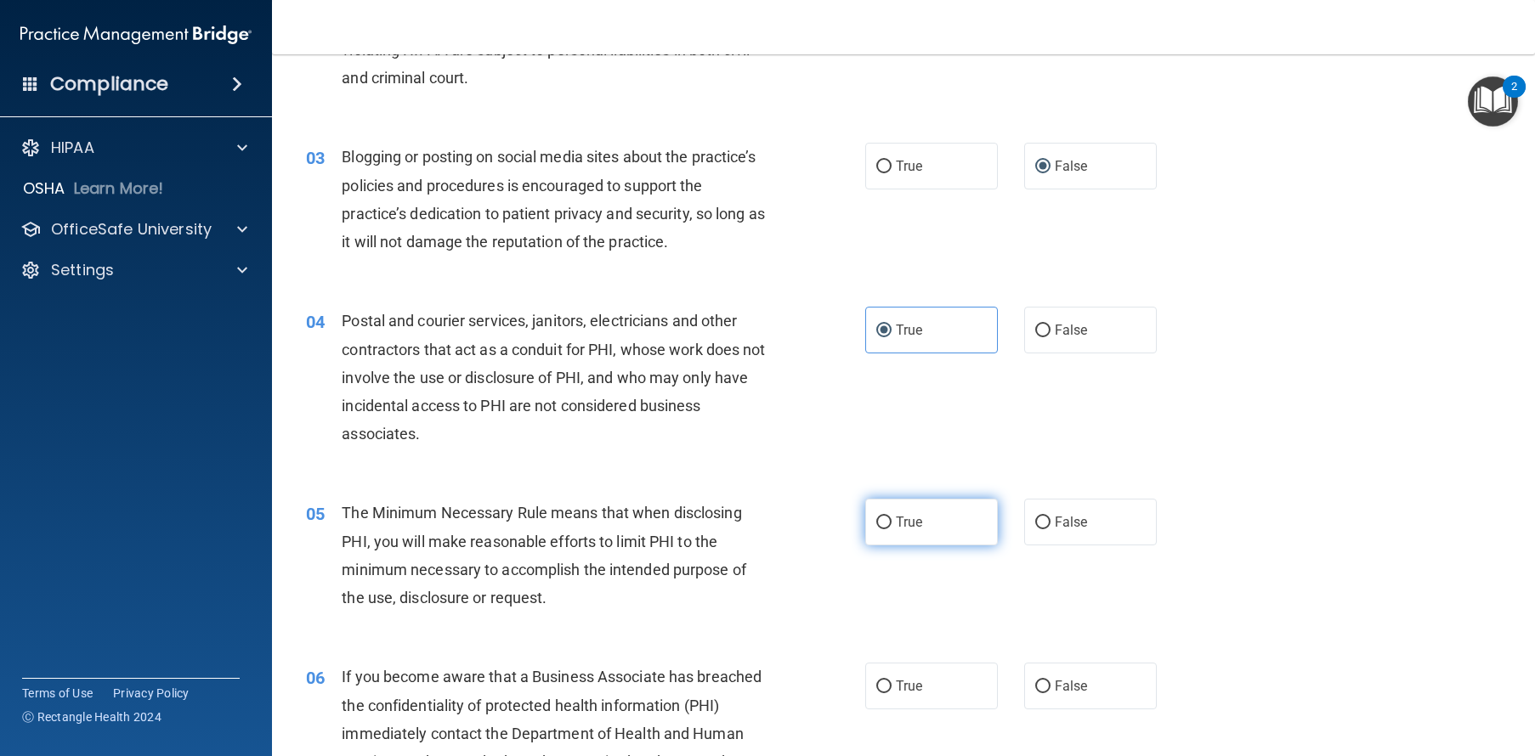
click at [939, 543] on label "True" at bounding box center [931, 522] width 133 height 47
click at [891, 529] on input "True" at bounding box center [883, 523] width 15 height 13
click at [1045, 708] on label "False" at bounding box center [1090, 686] width 133 height 47
click at [1045, 693] on input "False" at bounding box center [1042, 687] width 15 height 13
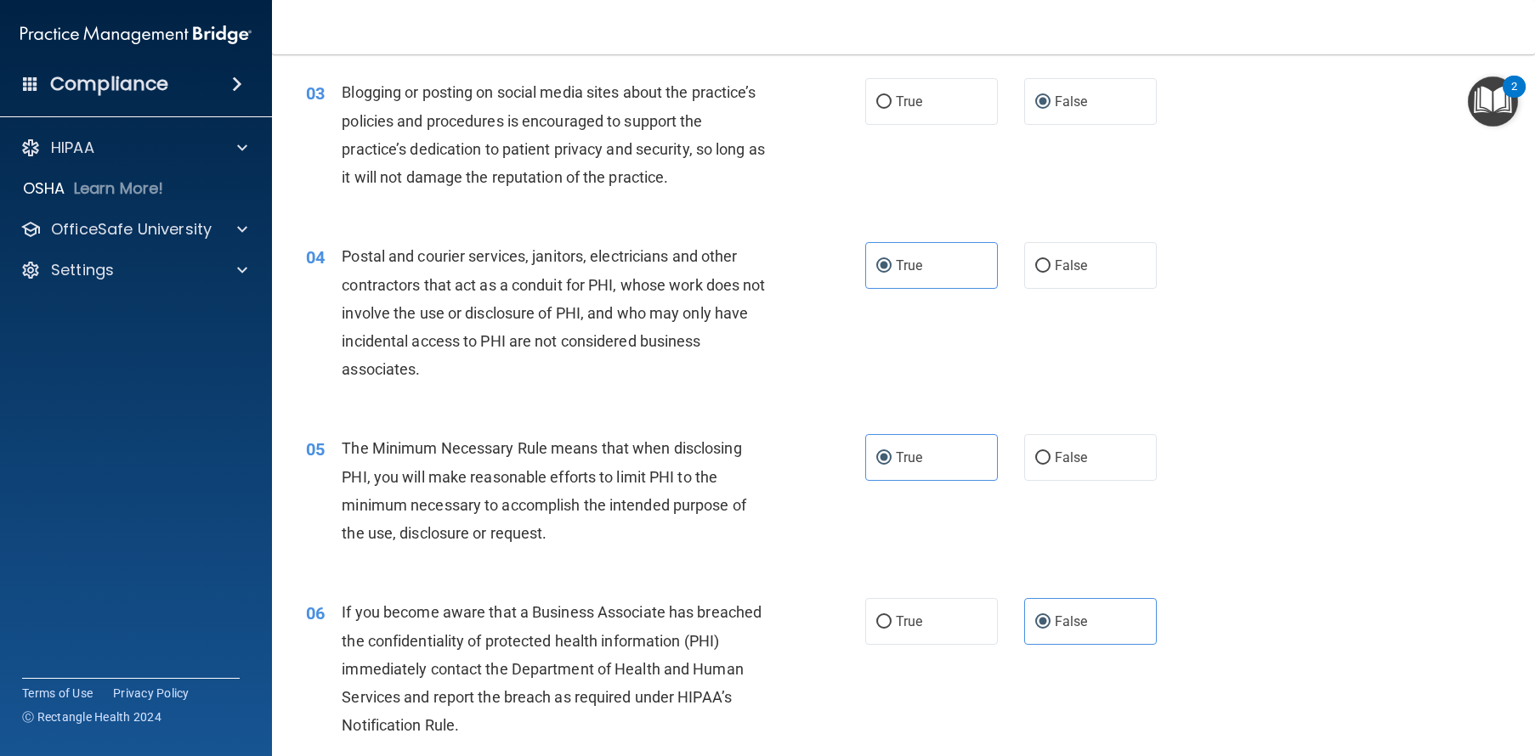
scroll to position [471, 0]
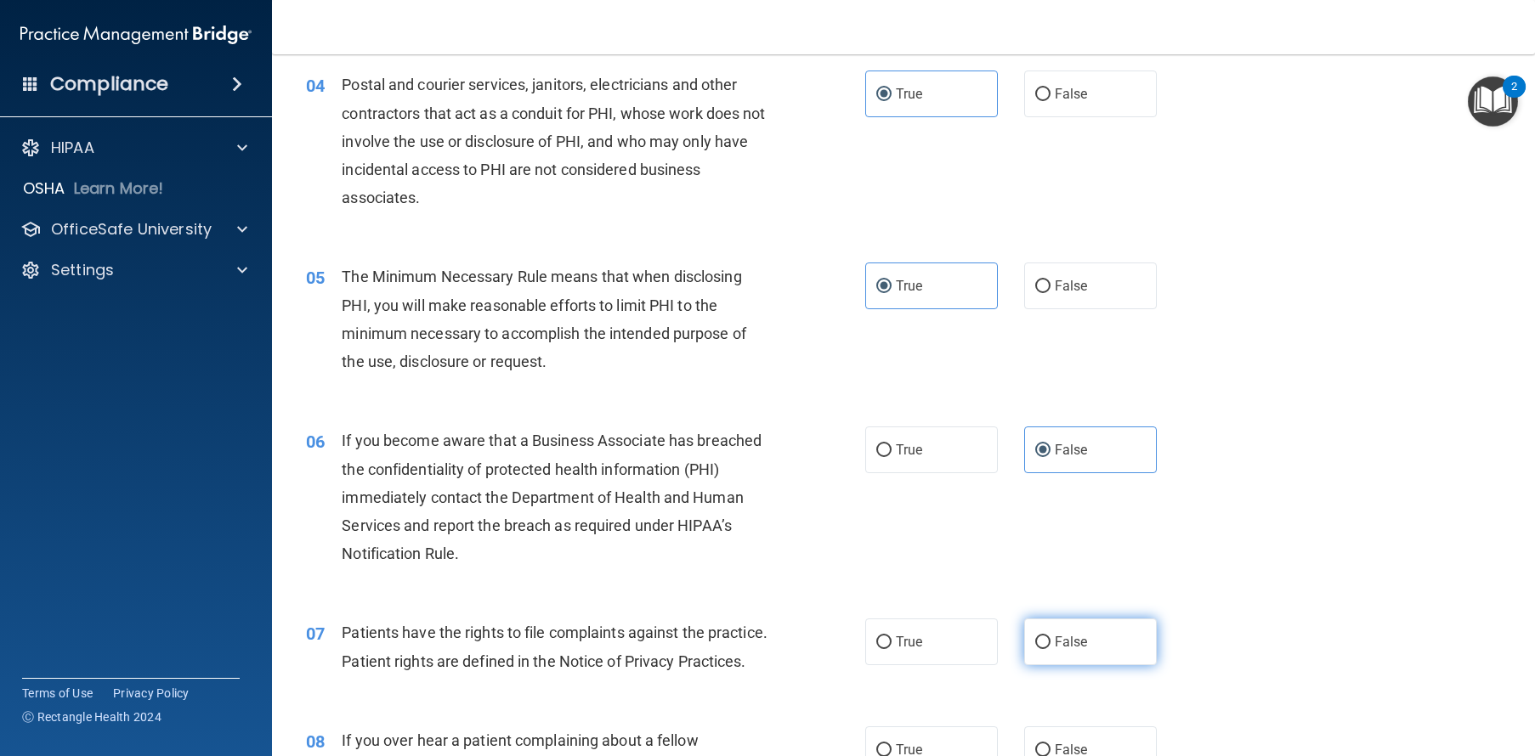
click at [1056, 650] on span "False" at bounding box center [1070, 642] width 33 height 16
click at [1050, 649] on input "False" at bounding box center [1042, 642] width 15 height 13
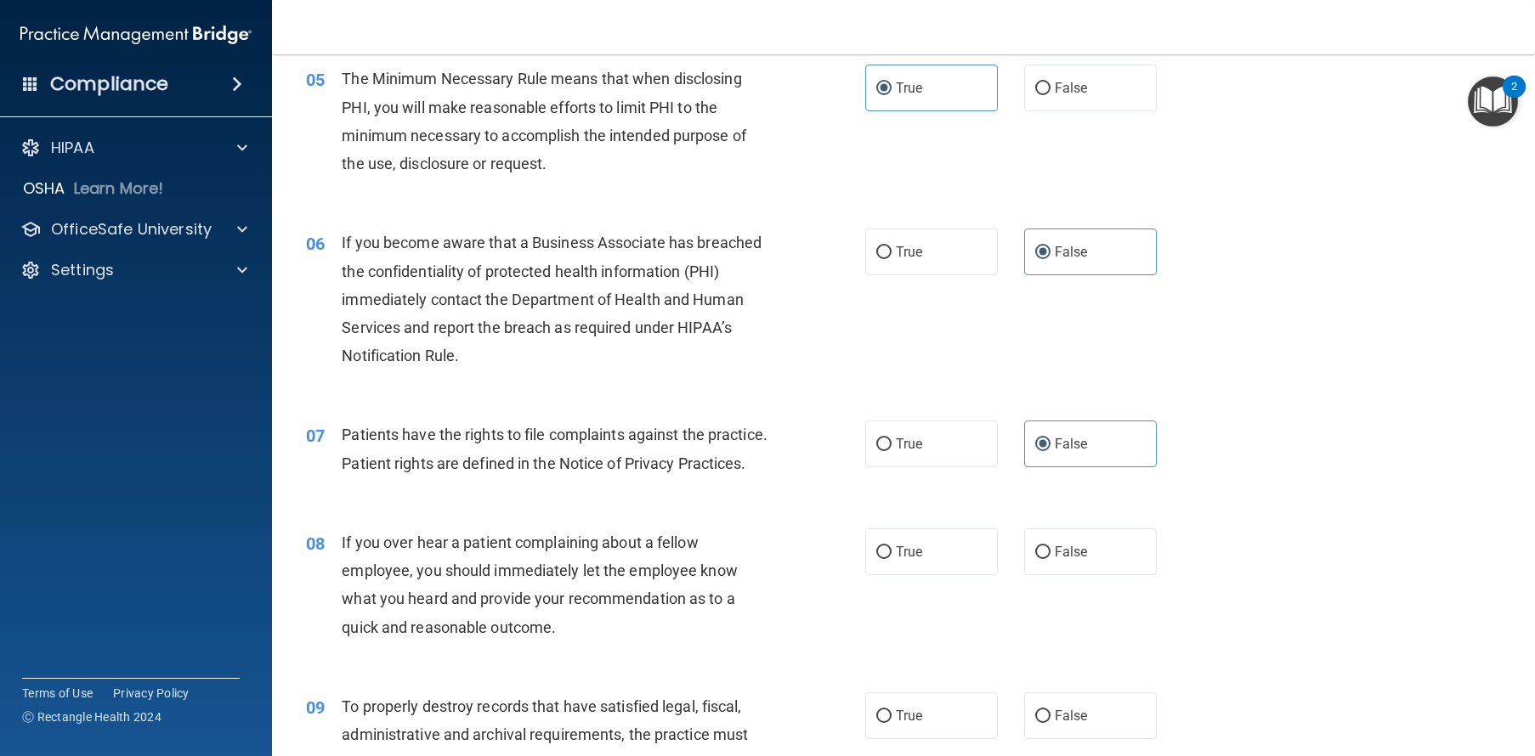
scroll to position [738, 0]
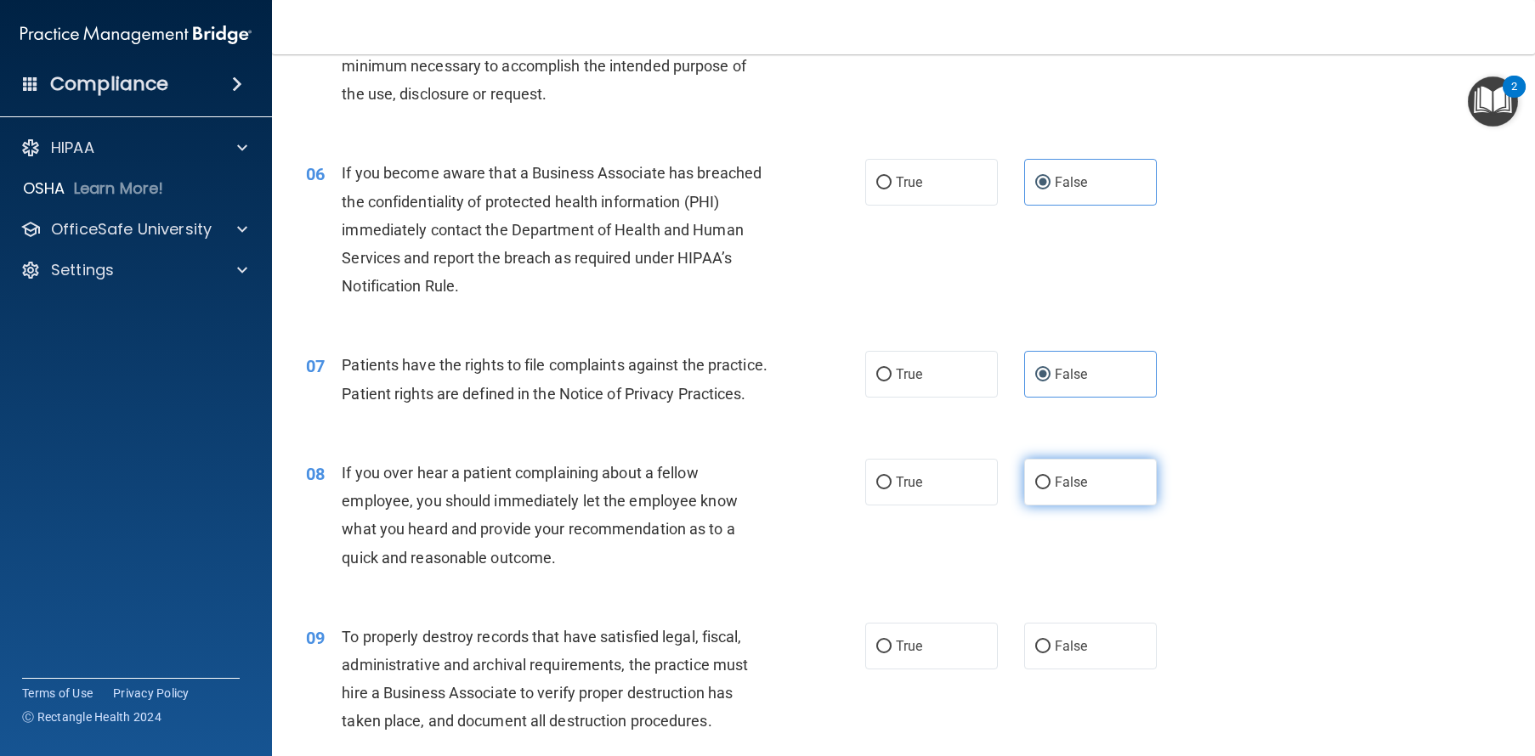
click at [1094, 506] on label "False" at bounding box center [1090, 482] width 133 height 47
click at [1050, 489] on input "False" at bounding box center [1042, 483] width 15 height 13
click at [1085, 670] on label "False" at bounding box center [1090, 646] width 133 height 47
click at [1050, 653] on input "False" at bounding box center [1042, 647] width 15 height 13
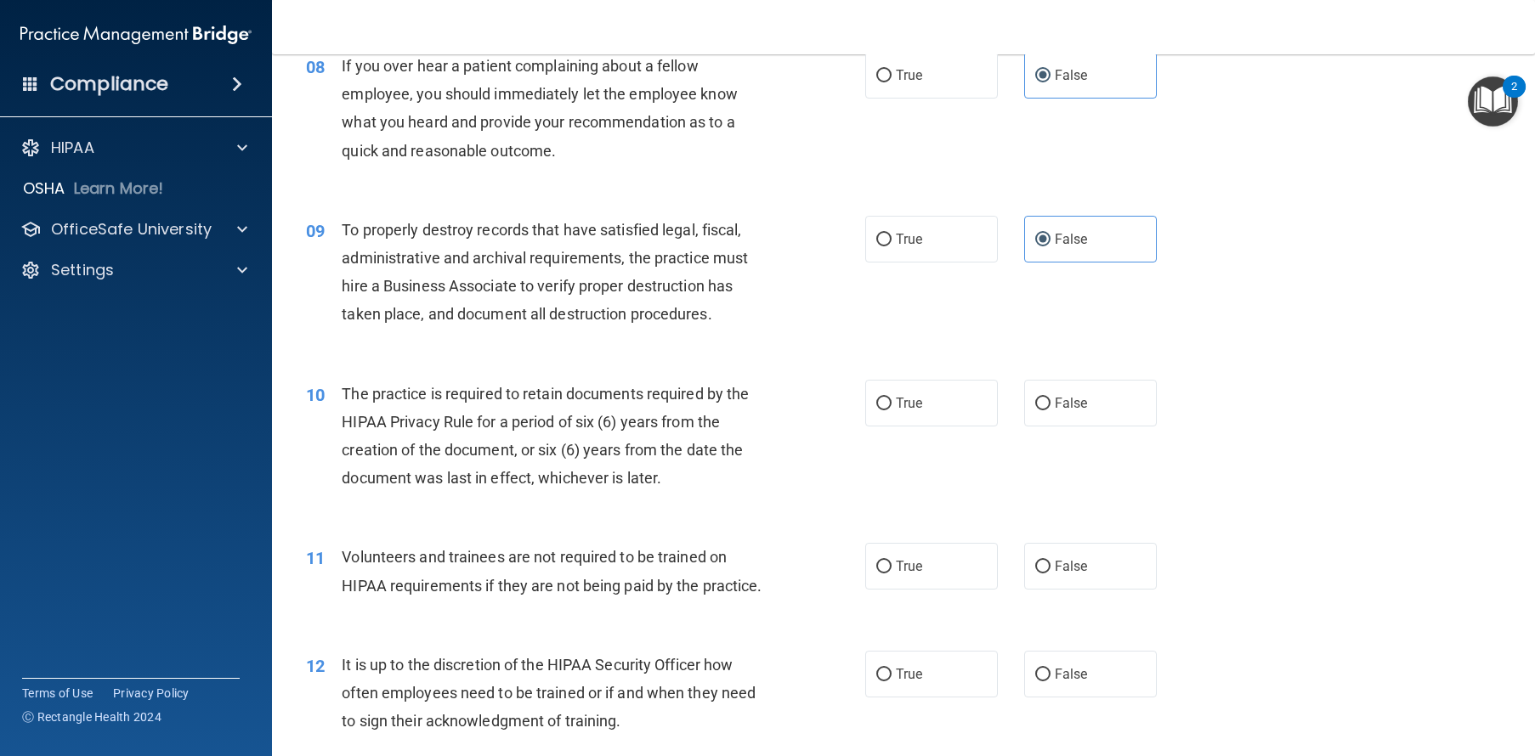
scroll to position [1327, 0]
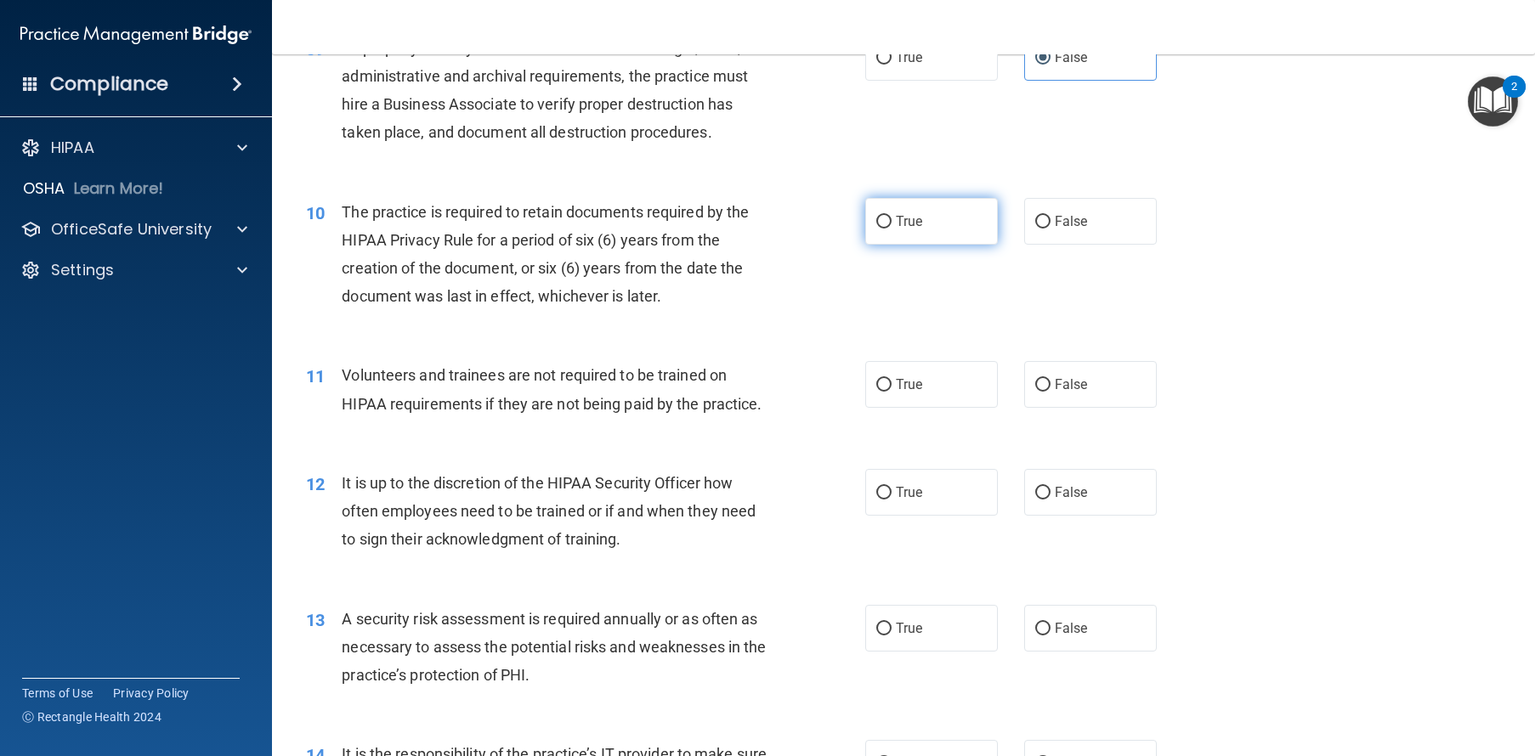
click at [931, 245] on label "True" at bounding box center [931, 221] width 133 height 47
click at [891, 229] on input "True" at bounding box center [883, 222] width 15 height 13
click at [902, 408] on label "True" at bounding box center [931, 384] width 133 height 47
click at [891, 392] on input "True" at bounding box center [883, 385] width 15 height 13
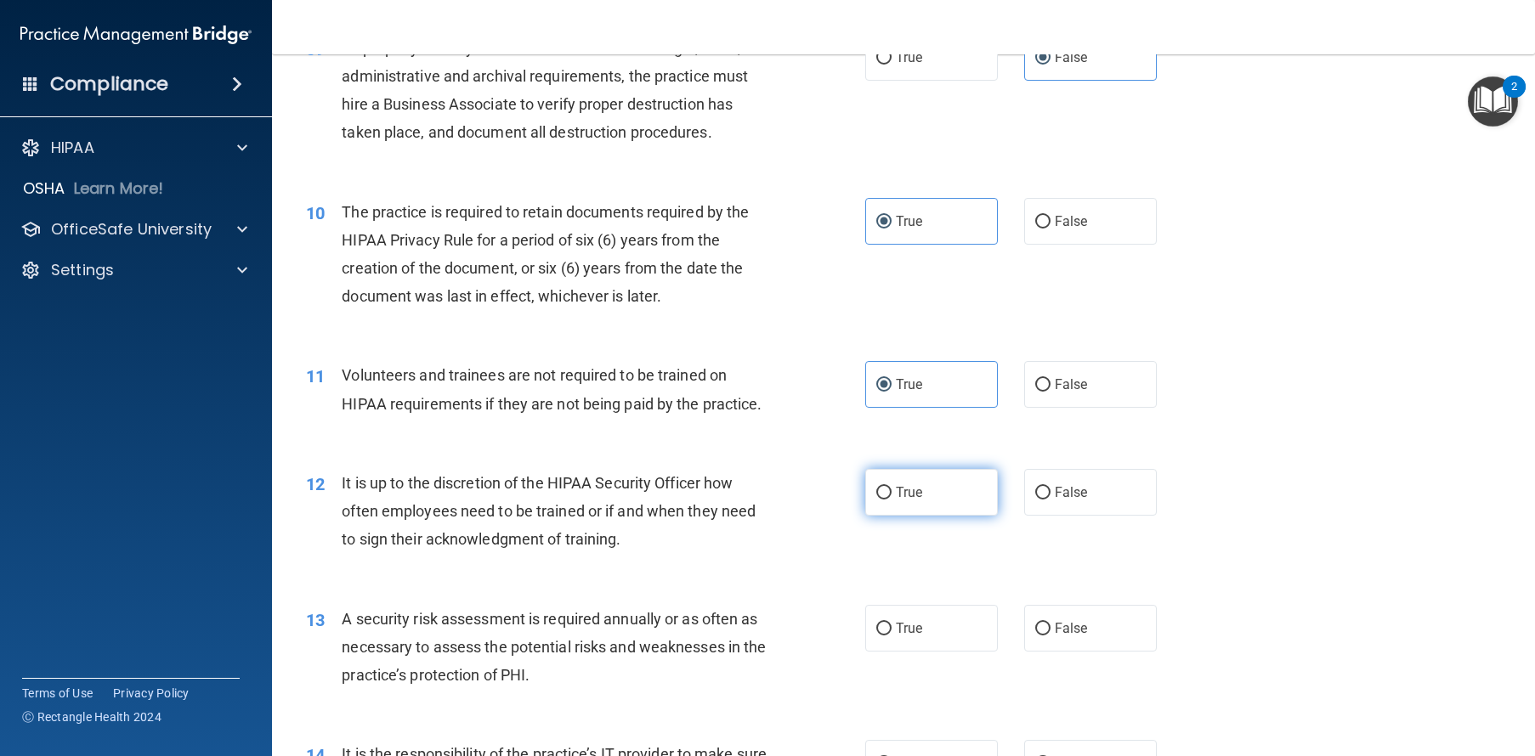
click at [896, 500] on span "True" at bounding box center [909, 492] width 26 height 16
click at [891, 500] on input "True" at bounding box center [883, 493] width 15 height 13
click at [1077, 636] on span "False" at bounding box center [1070, 628] width 33 height 16
click at [1050, 636] on input "False" at bounding box center [1042, 629] width 15 height 13
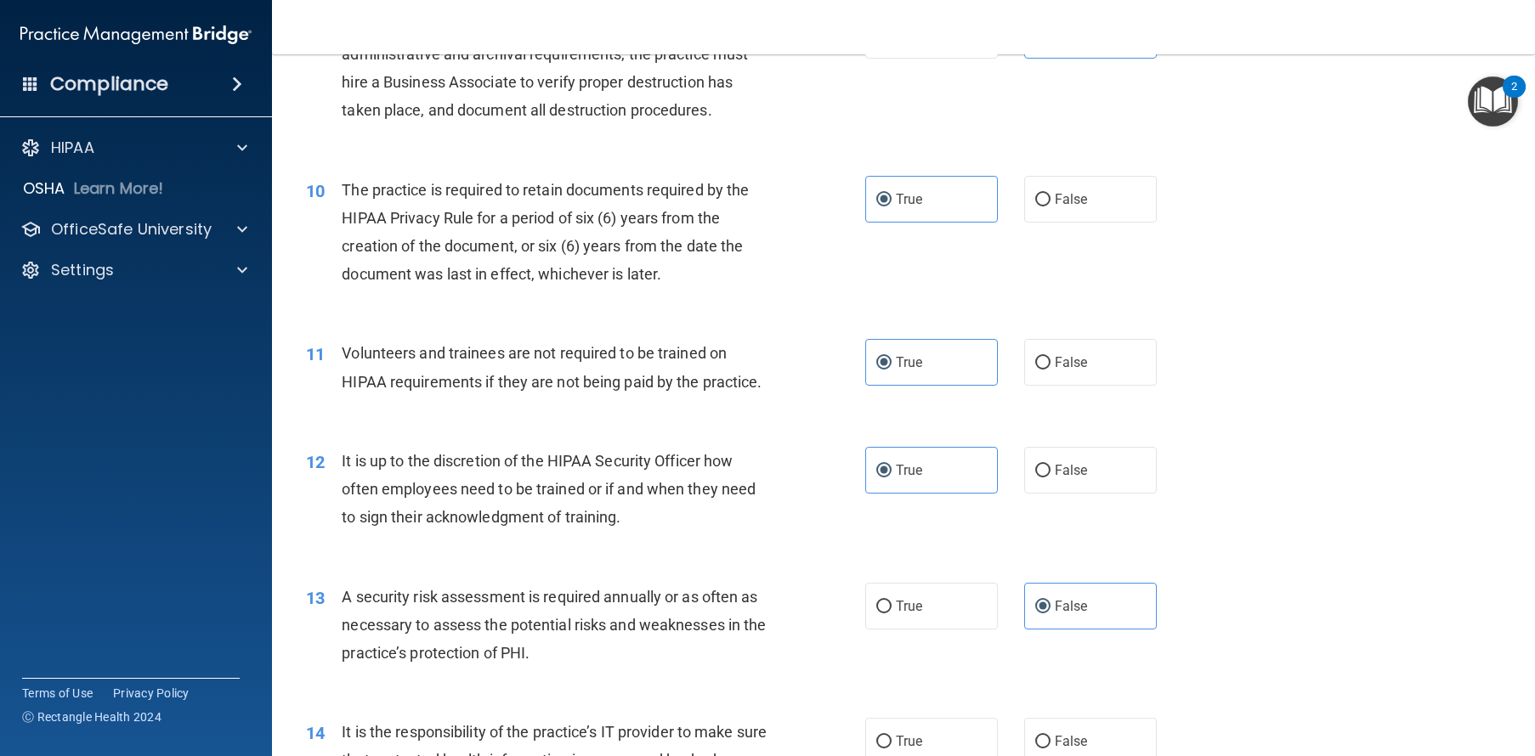
scroll to position [1483, 0]
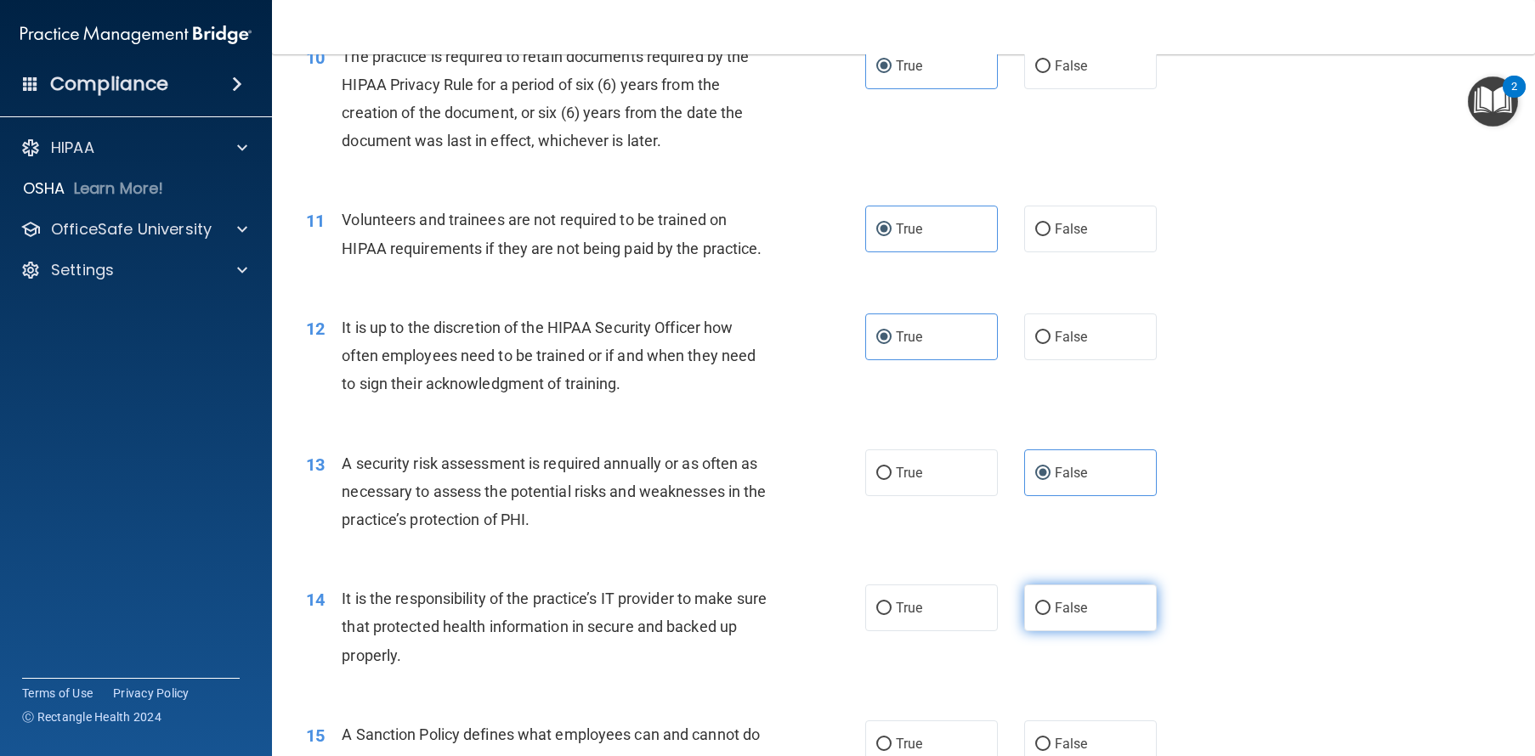
click at [1065, 616] on span "False" at bounding box center [1070, 608] width 33 height 16
click at [1050, 615] on input "False" at bounding box center [1042, 608] width 15 height 13
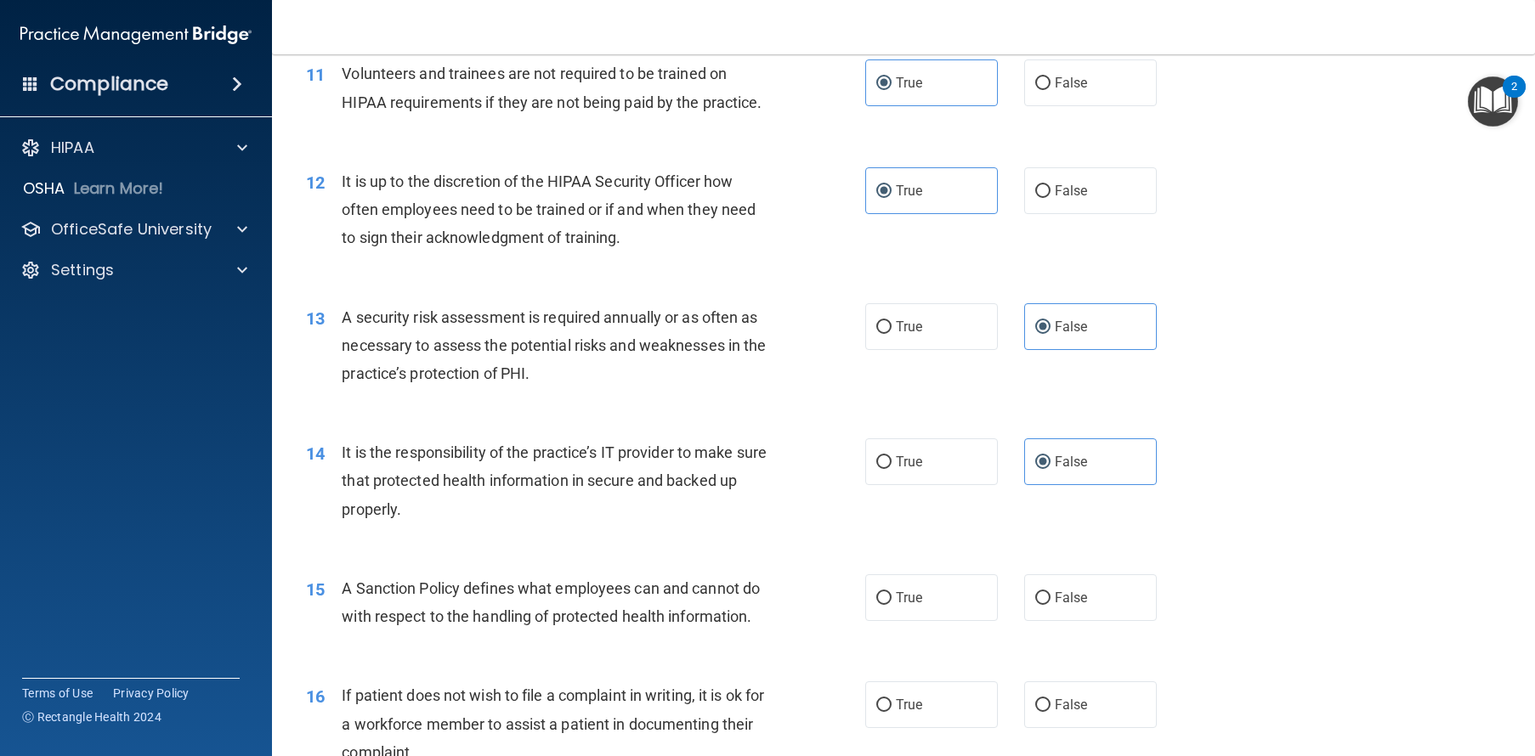
scroll to position [1659, 0]
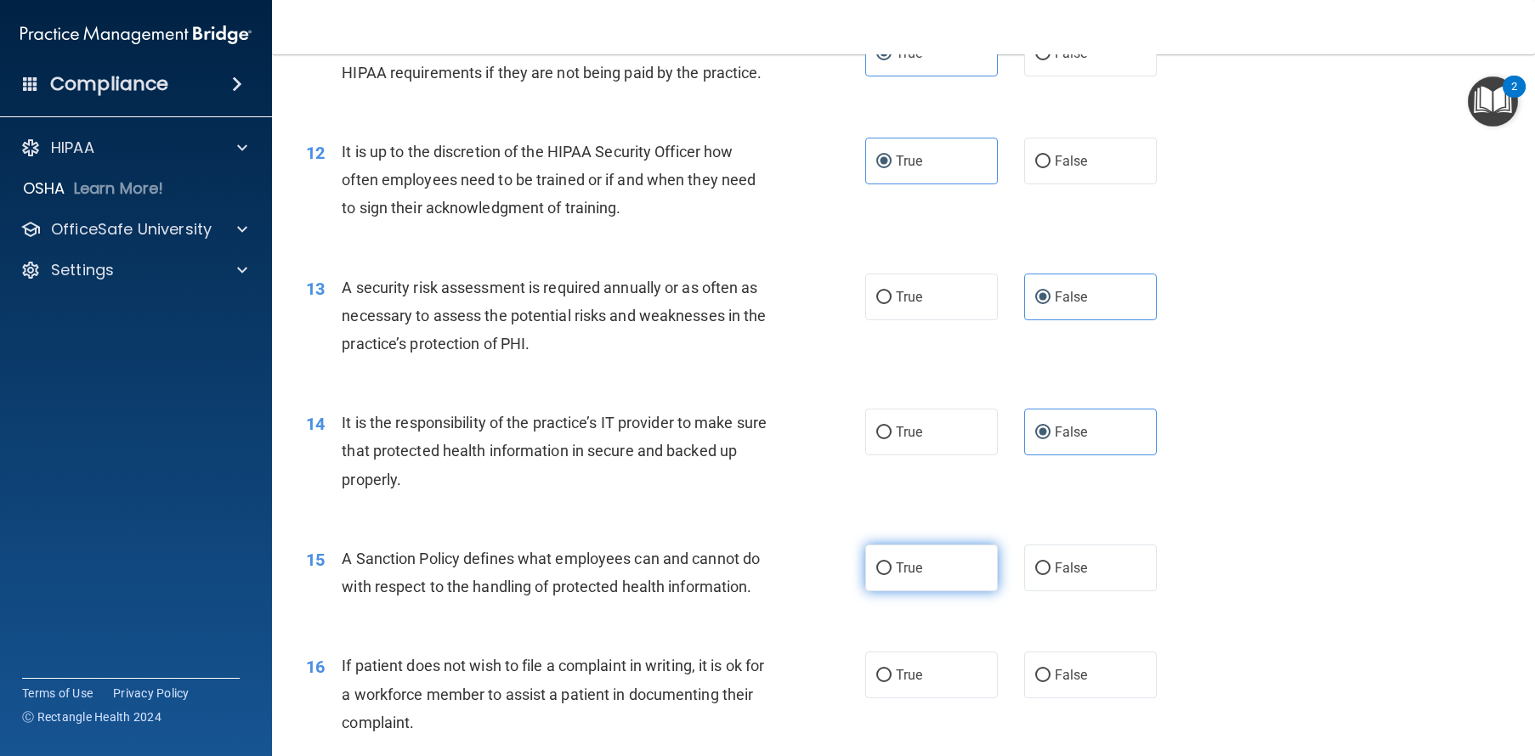
click at [957, 591] on label "True" at bounding box center [931, 568] width 133 height 47
click at [891, 575] on input "True" at bounding box center [883, 569] width 15 height 13
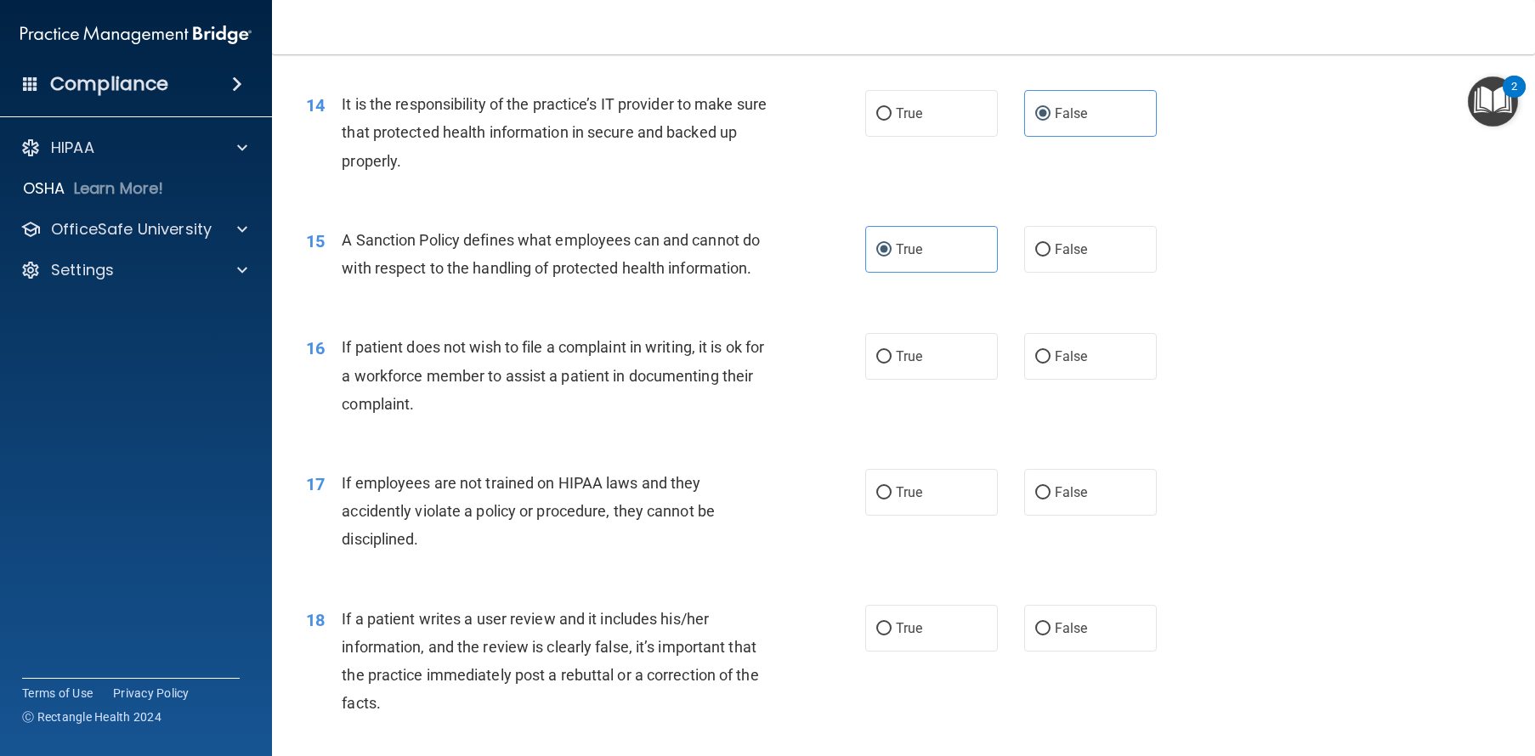
scroll to position [2081, 0]
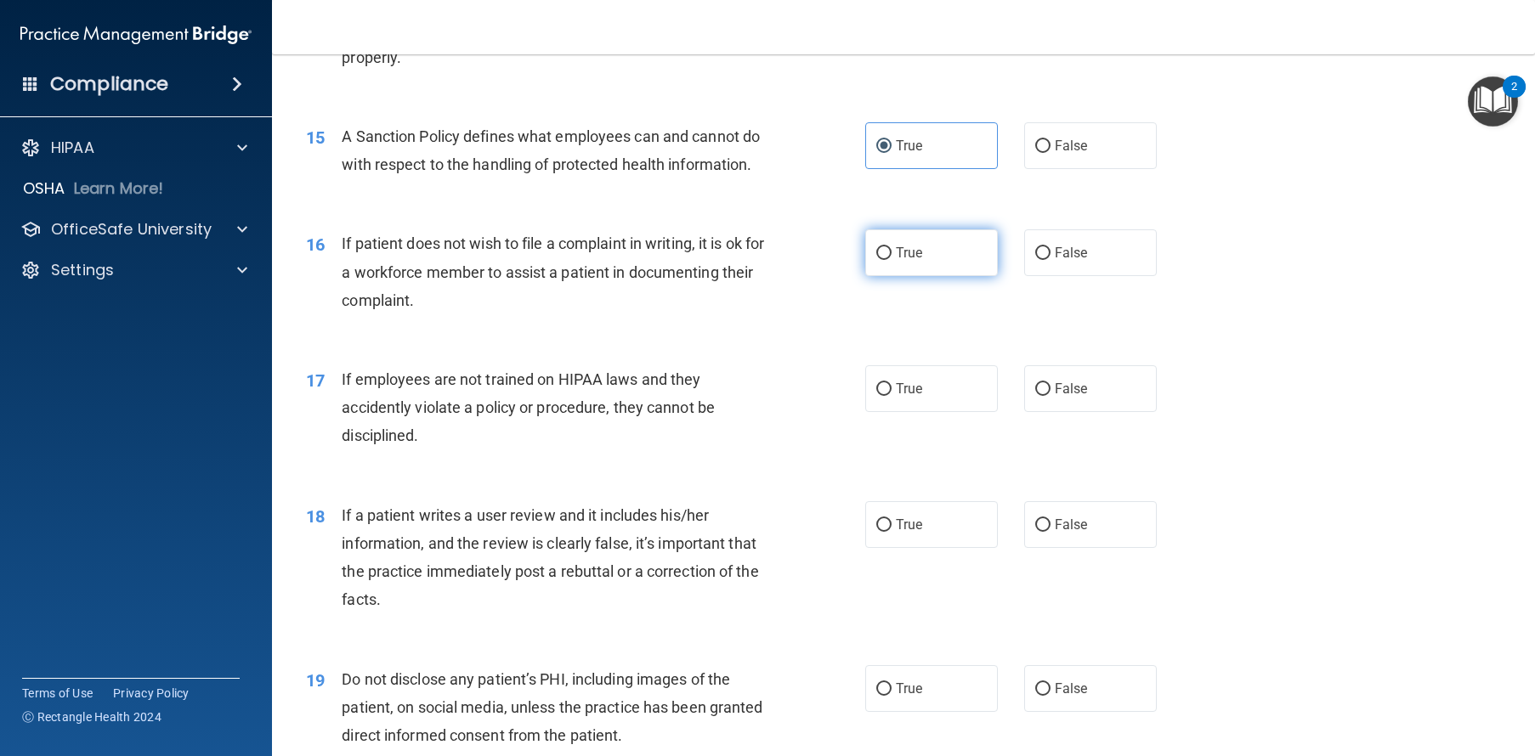
click at [927, 276] on label "True" at bounding box center [931, 252] width 133 height 47
click at [891, 260] on input "True" at bounding box center [883, 253] width 15 height 13
click at [928, 412] on label "True" at bounding box center [931, 388] width 133 height 47
click at [891, 396] on input "True" at bounding box center [883, 389] width 15 height 13
click at [1060, 548] on label "False" at bounding box center [1090, 524] width 133 height 47
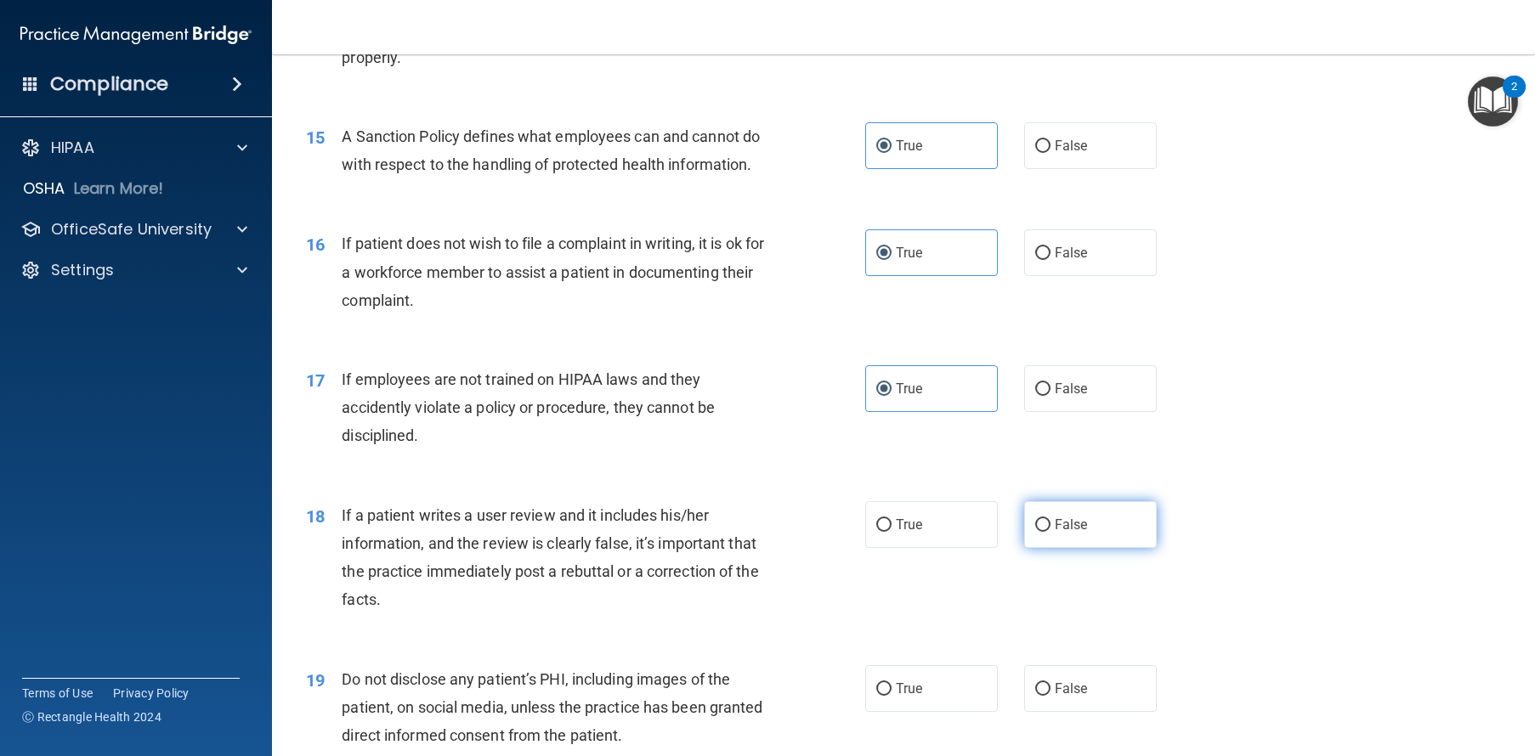
click at [1050, 532] on input "False" at bounding box center [1042, 525] width 15 height 13
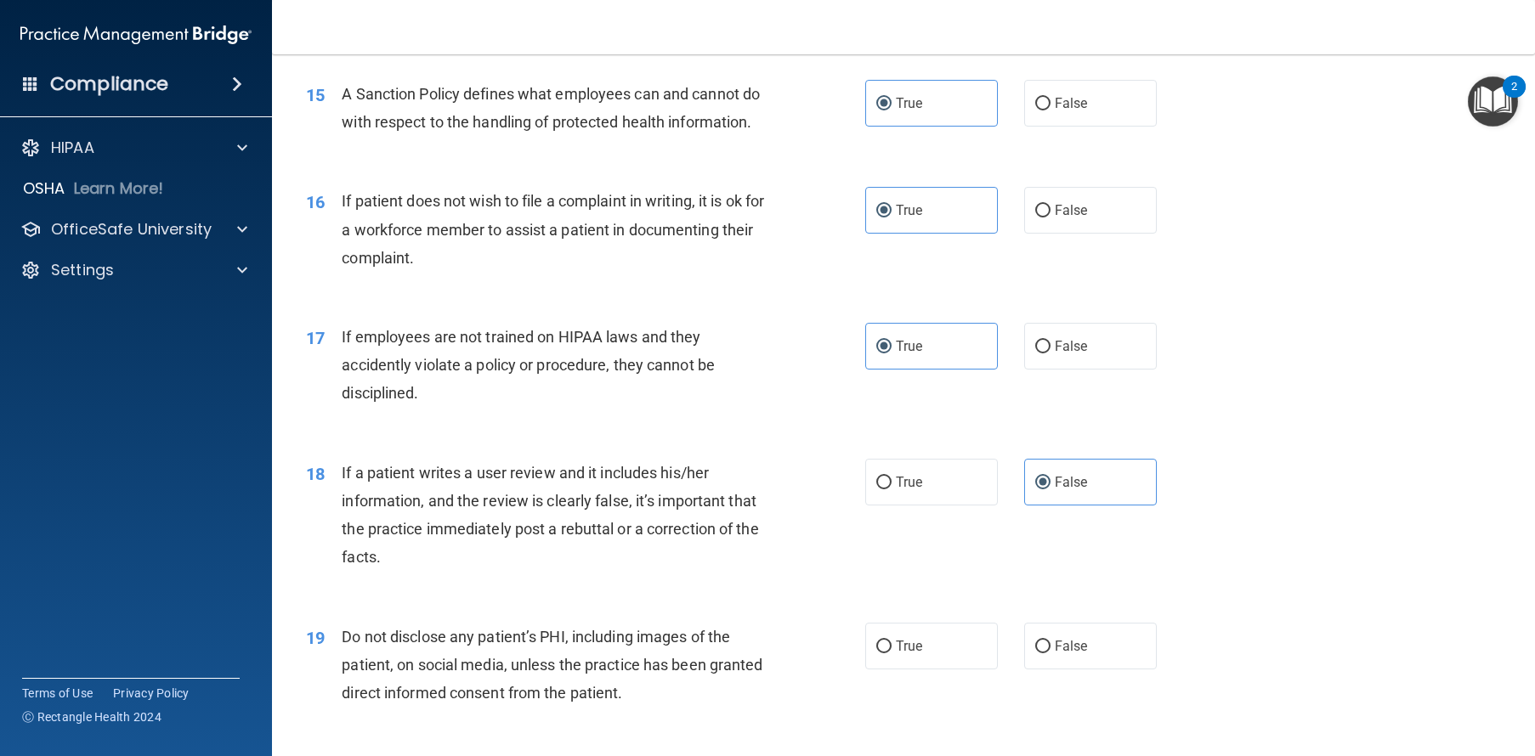
scroll to position [2127, 0]
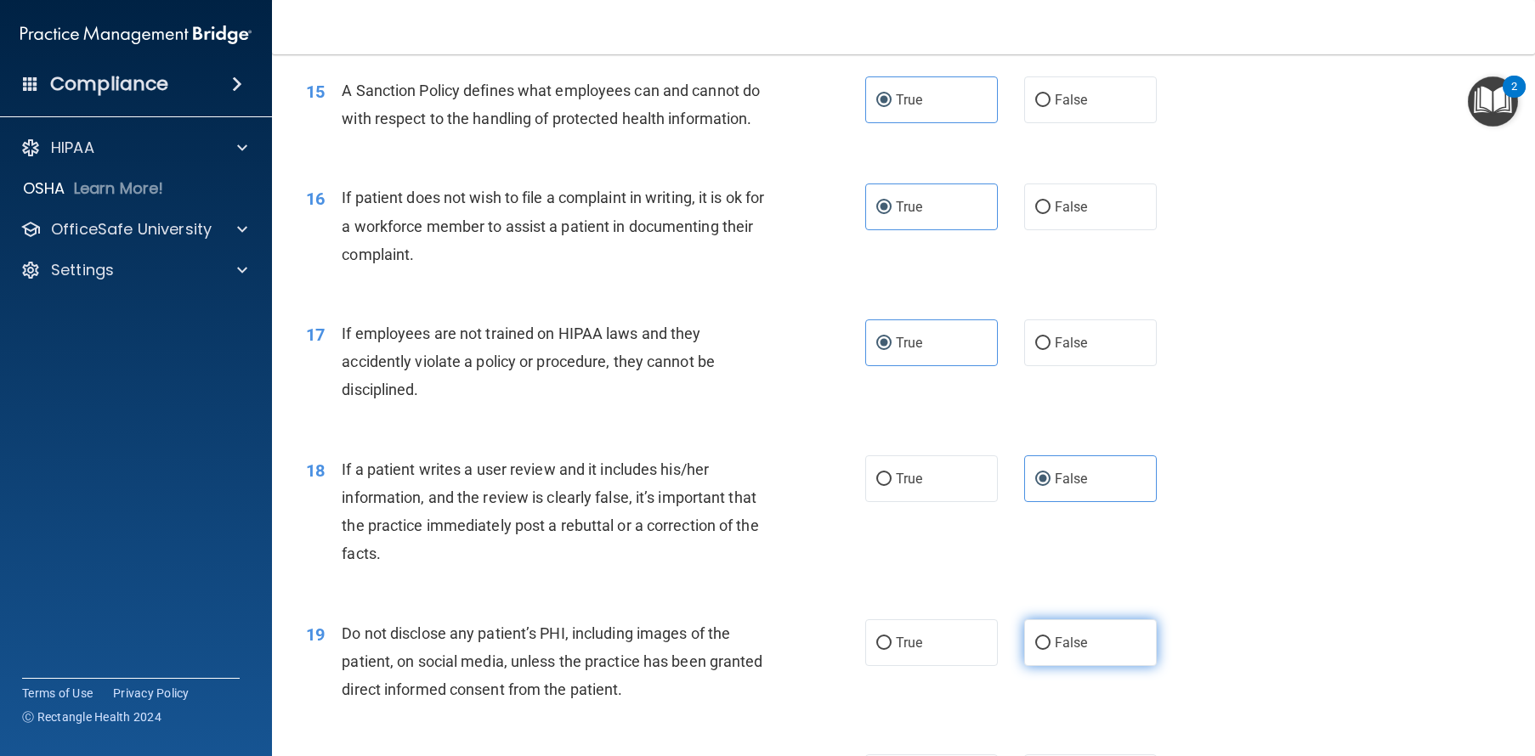
click at [1070, 651] on span "False" at bounding box center [1070, 643] width 33 height 16
click at [1050, 650] on input "False" at bounding box center [1042, 643] width 15 height 13
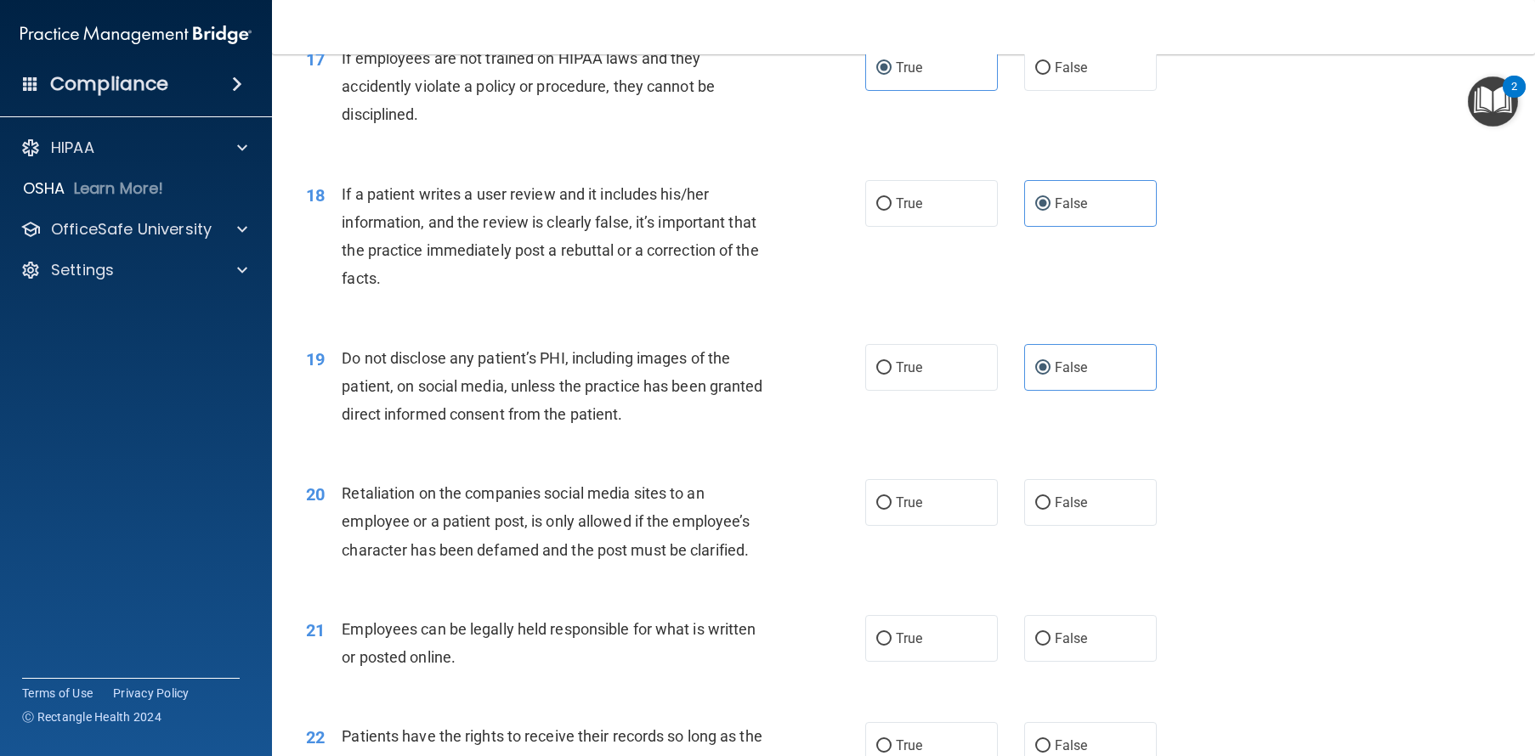
scroll to position [2402, 0]
click at [1096, 526] on label "False" at bounding box center [1090, 502] width 133 height 47
click at [1050, 510] on input "False" at bounding box center [1042, 503] width 15 height 13
click at [945, 662] on label "True" at bounding box center [931, 638] width 133 height 47
click at [891, 646] on input "True" at bounding box center [883, 639] width 15 height 13
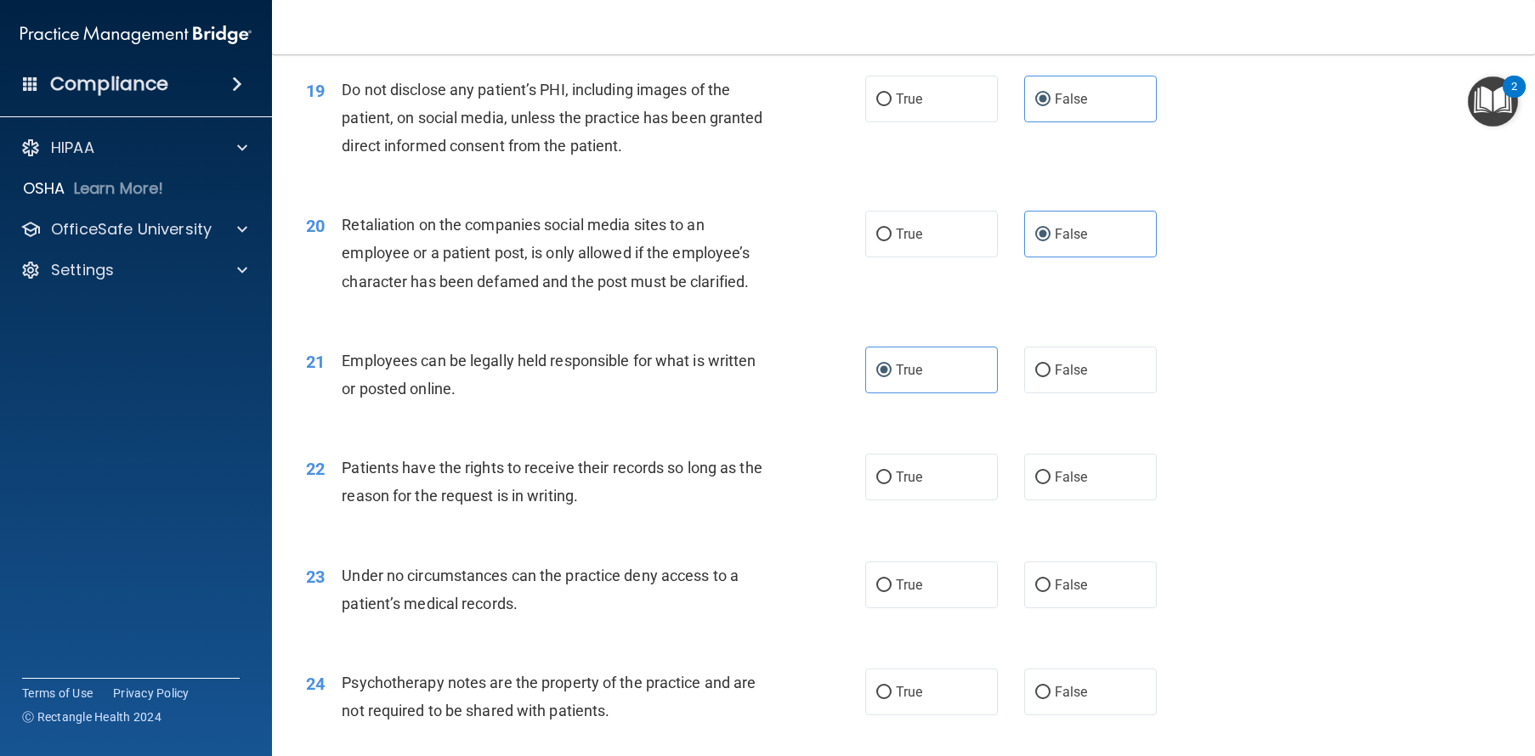
scroll to position [2807, 0]
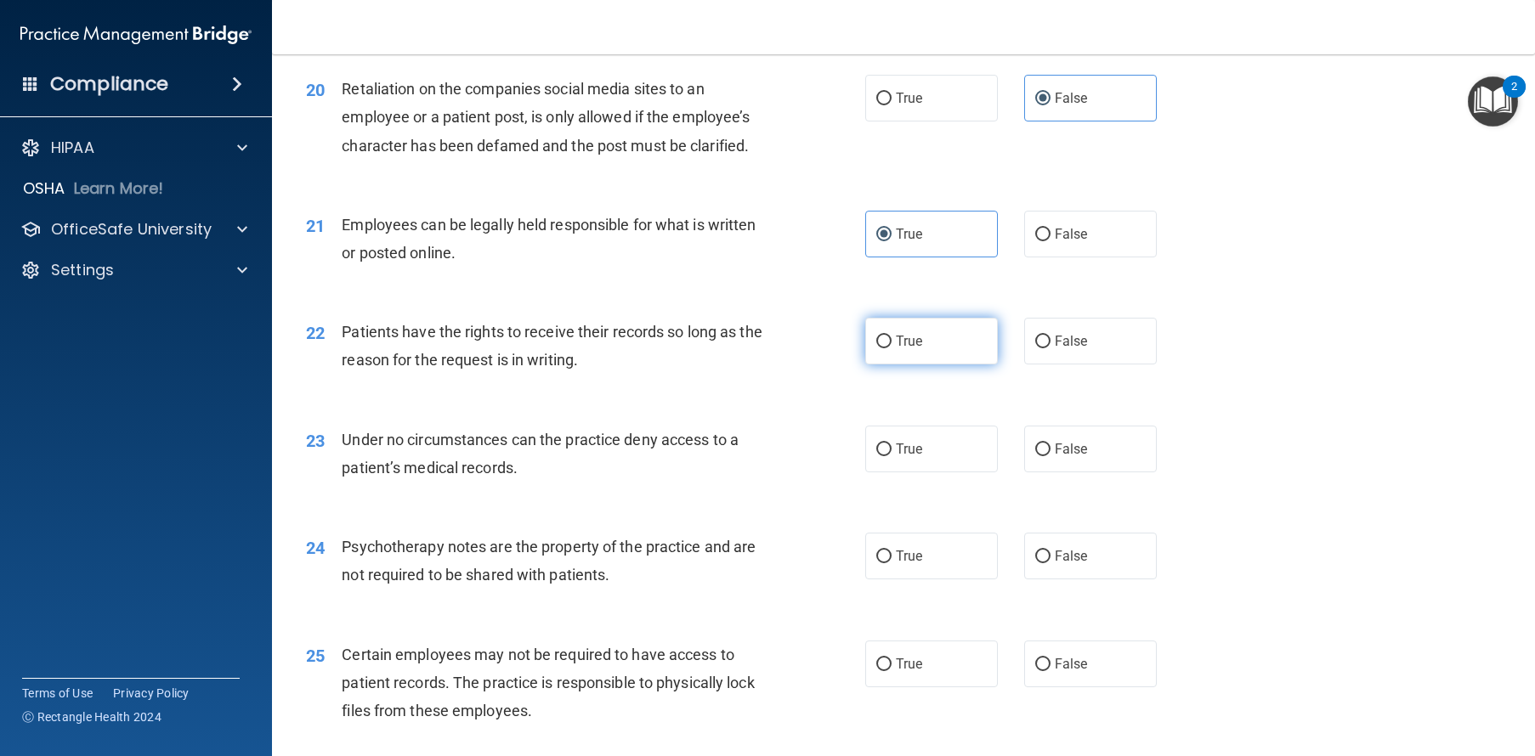
click at [919, 365] on label "True" at bounding box center [931, 341] width 133 height 47
click at [891, 348] on input "True" at bounding box center [883, 342] width 15 height 13
click at [1040, 456] on input "False" at bounding box center [1042, 450] width 15 height 13
click at [1050, 580] on label "False" at bounding box center [1090, 556] width 133 height 47
click at [1050, 563] on input "False" at bounding box center [1042, 557] width 15 height 13
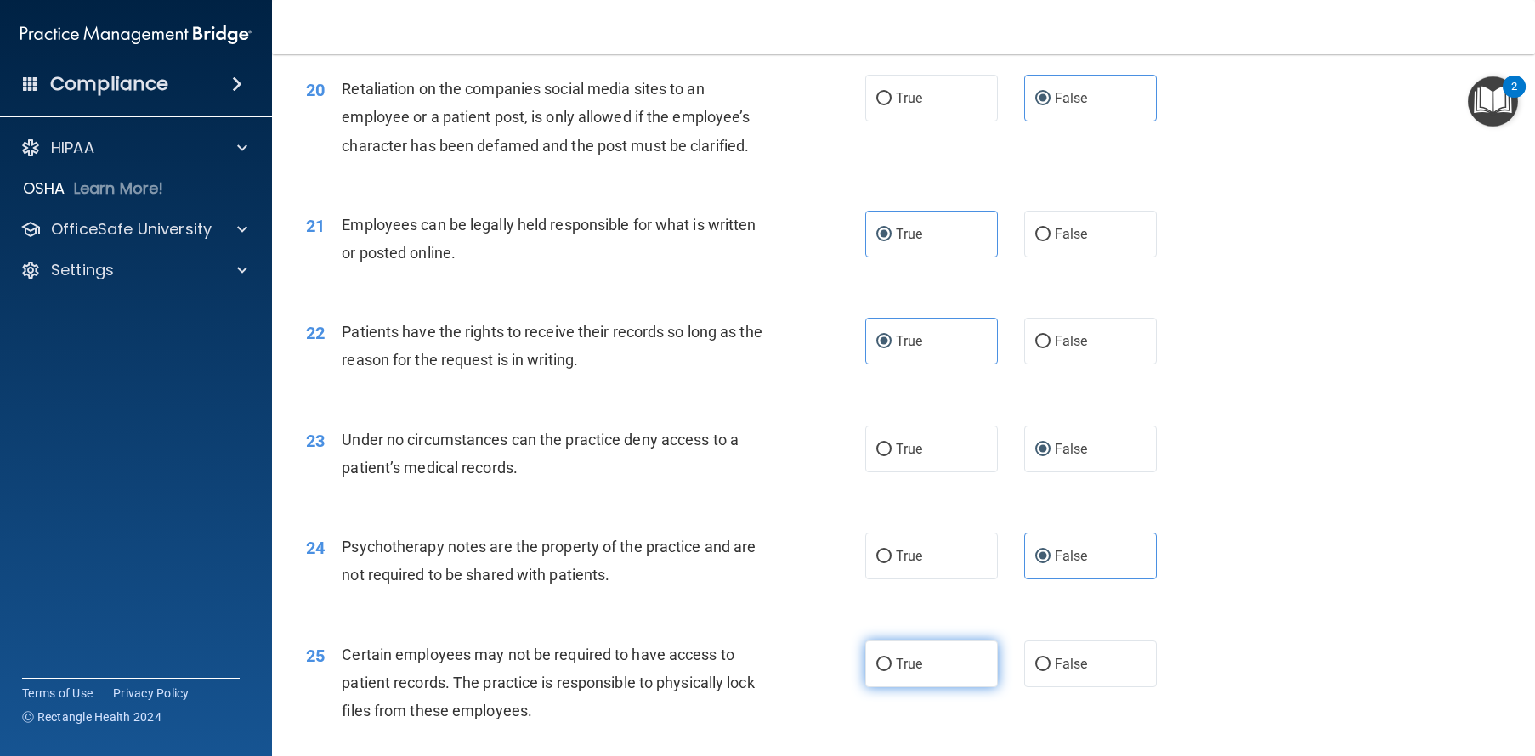
click at [924, 687] on label "True" at bounding box center [931, 664] width 133 height 47
click at [891, 671] on input "True" at bounding box center [883, 665] width 15 height 13
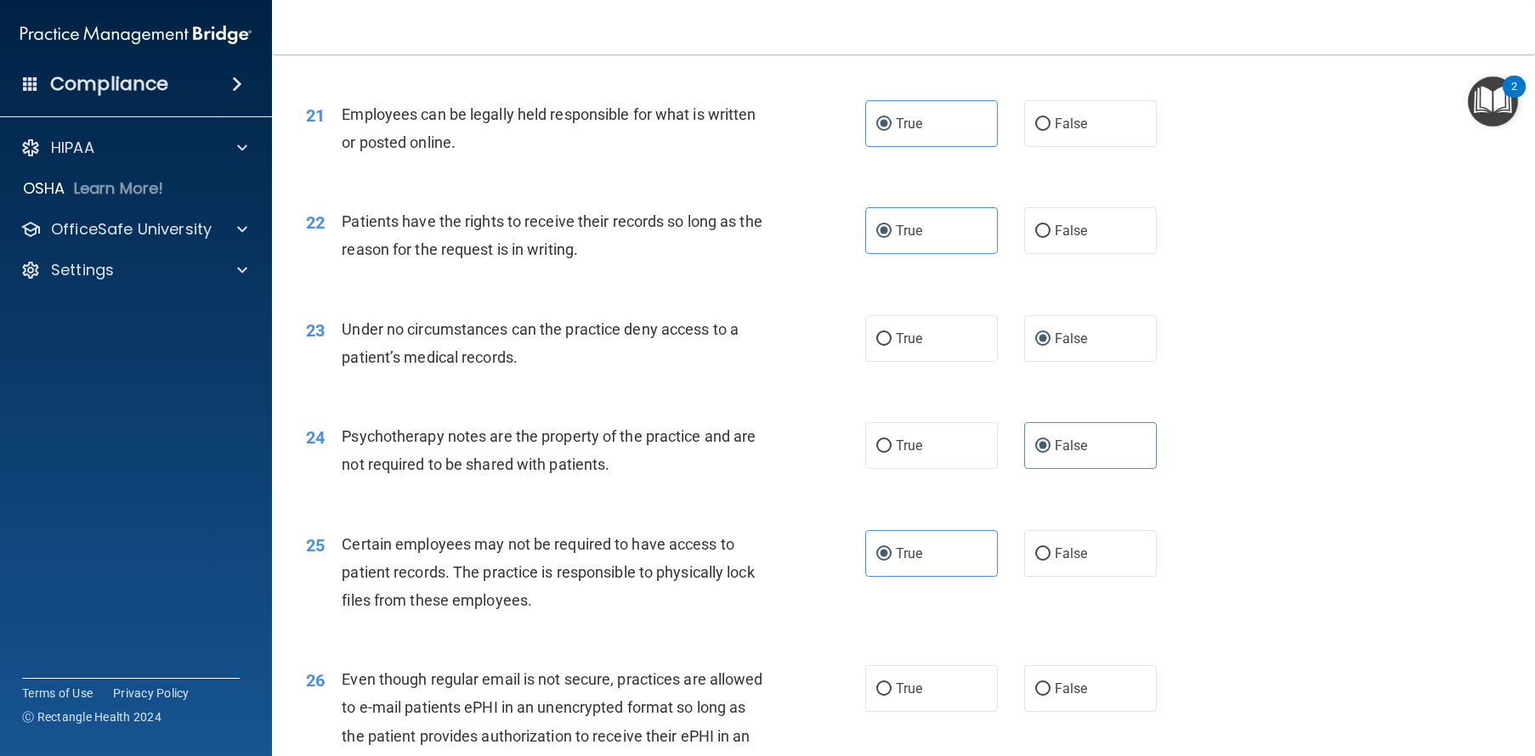
scroll to position [3216, 0]
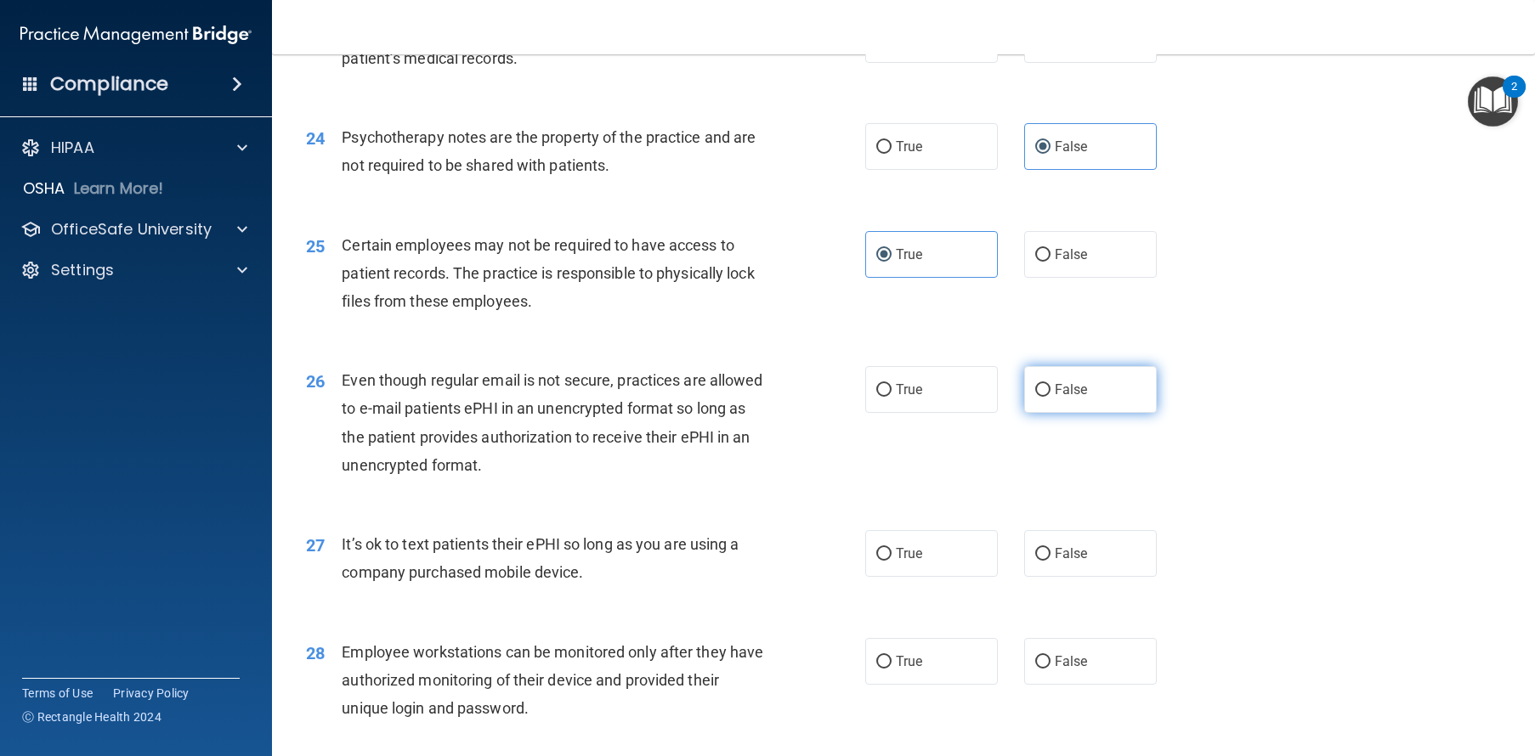
click at [1042, 413] on label "False" at bounding box center [1090, 389] width 133 height 47
click at [1042, 397] on input "False" at bounding box center [1042, 390] width 15 height 13
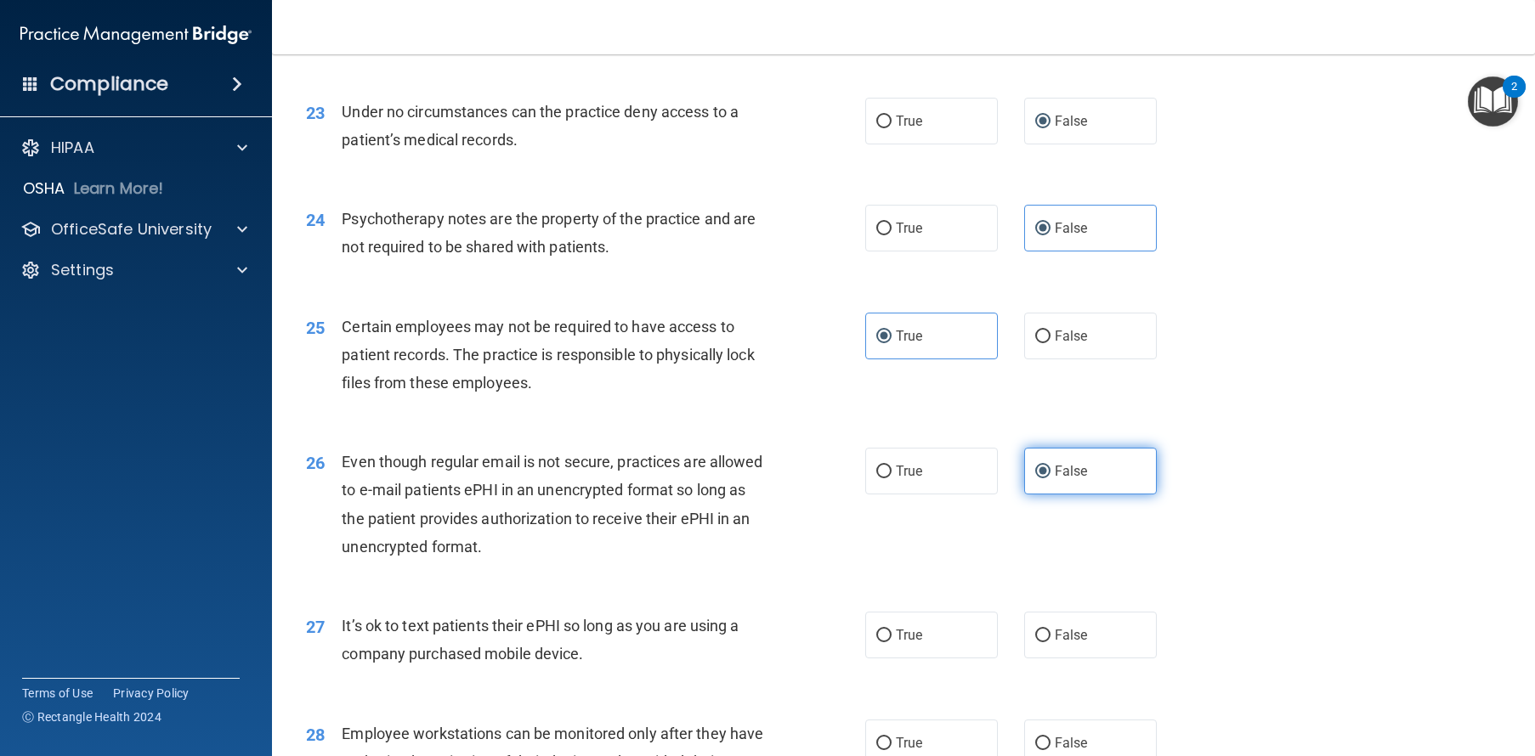
scroll to position [3169, 0]
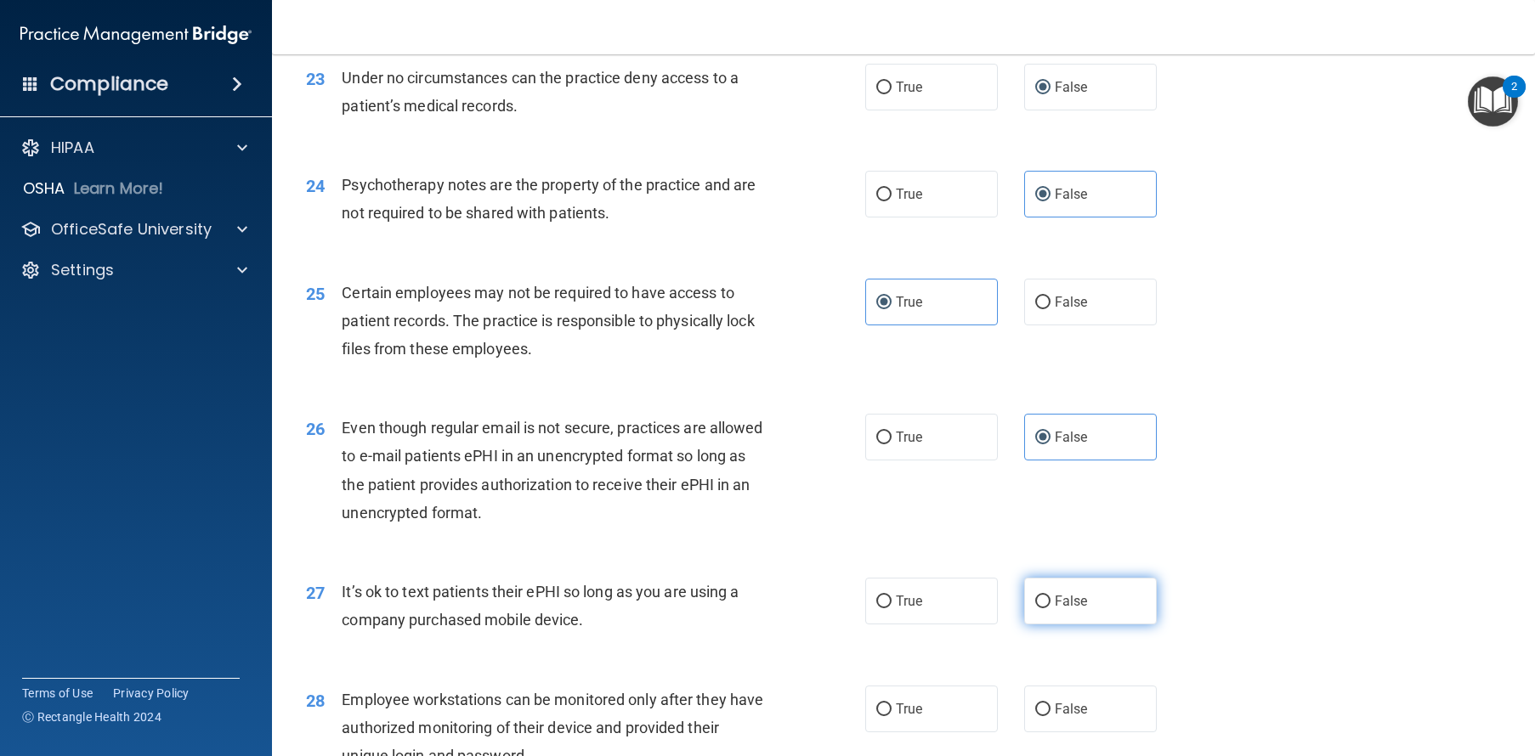
click at [1078, 609] on span "False" at bounding box center [1070, 601] width 33 height 16
click at [1050, 608] on input "False" at bounding box center [1042, 602] width 15 height 13
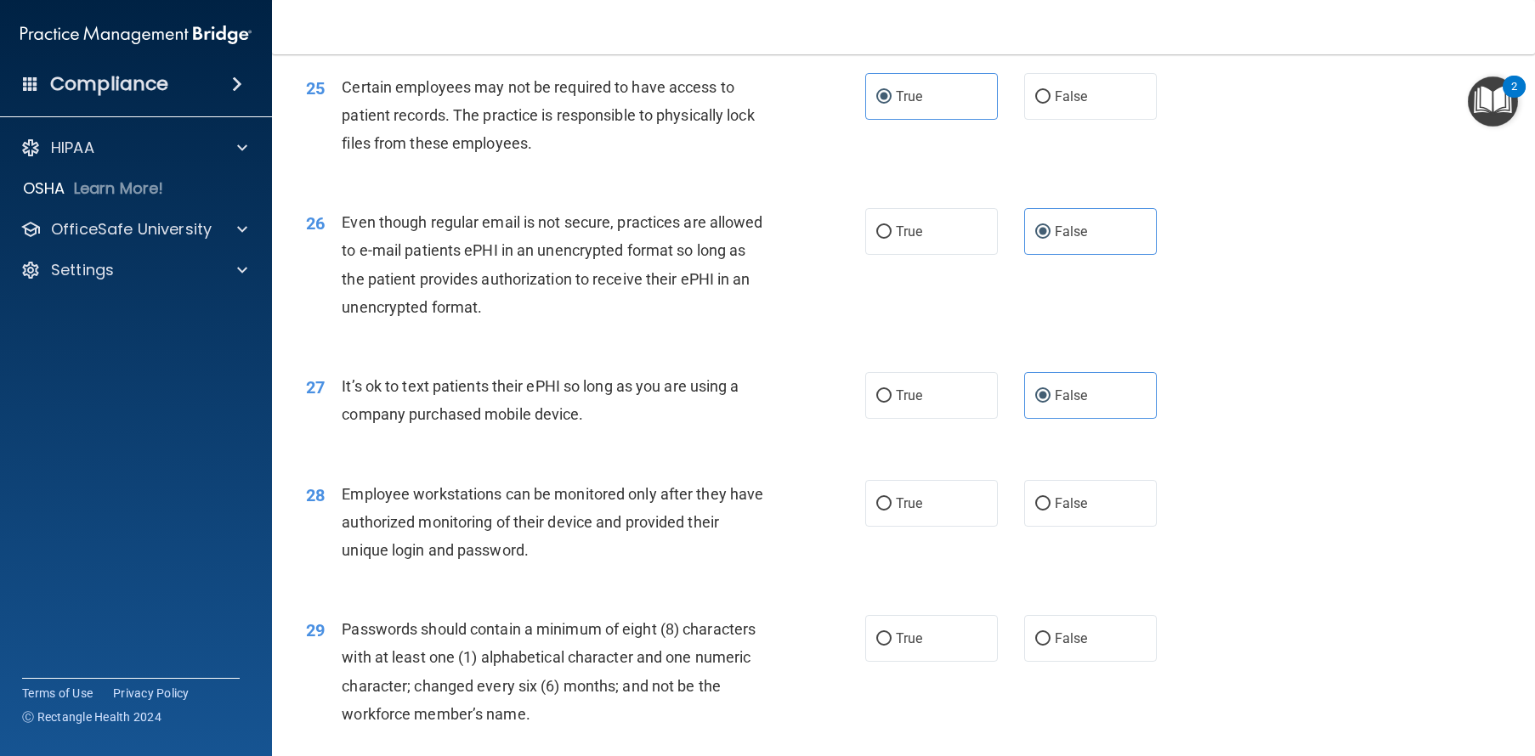
scroll to position [3388, 0]
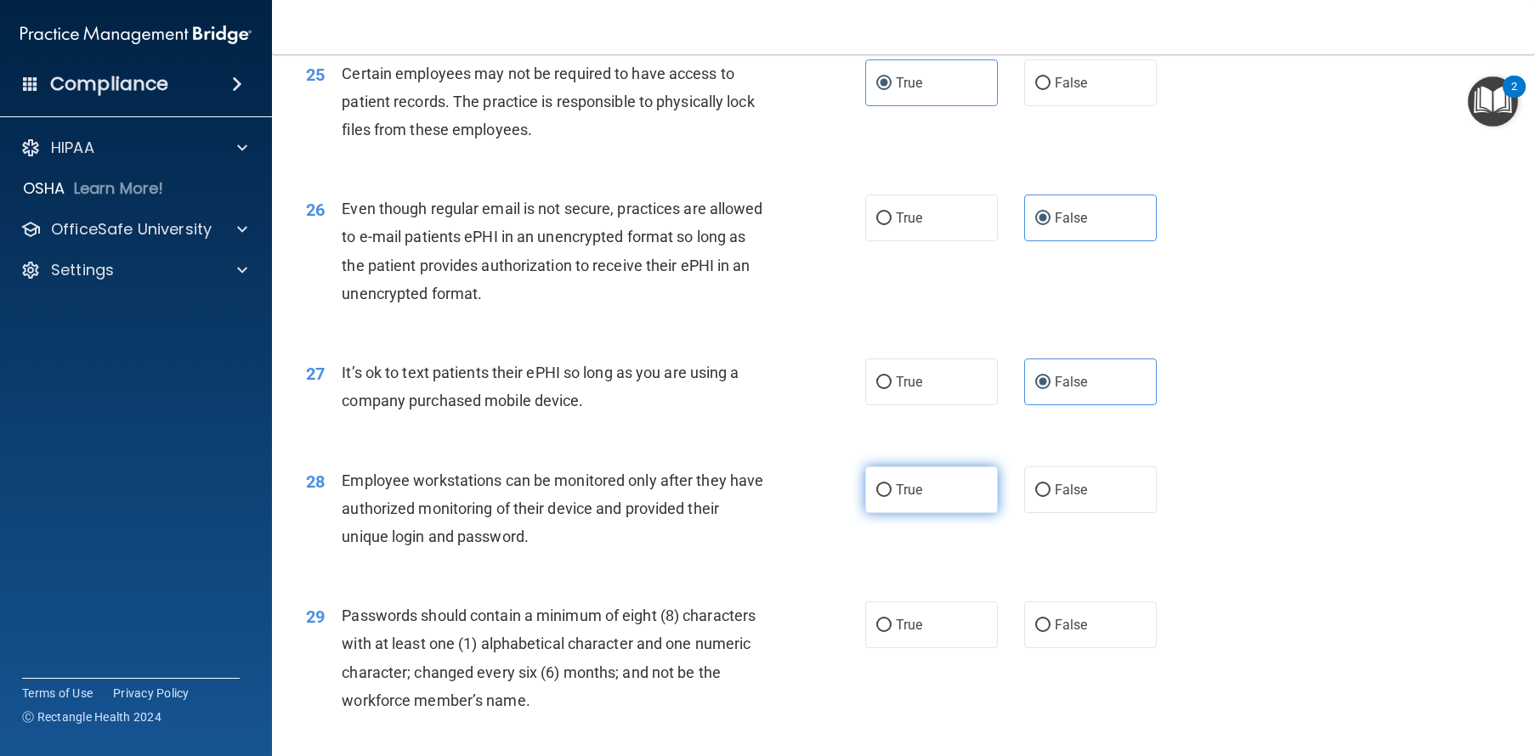
click at [938, 513] on label "True" at bounding box center [931, 489] width 133 height 47
click at [891, 497] on input "True" at bounding box center [883, 490] width 15 height 13
click at [909, 648] on label "True" at bounding box center [931, 625] width 133 height 47
click at [891, 632] on input "True" at bounding box center [883, 625] width 15 height 13
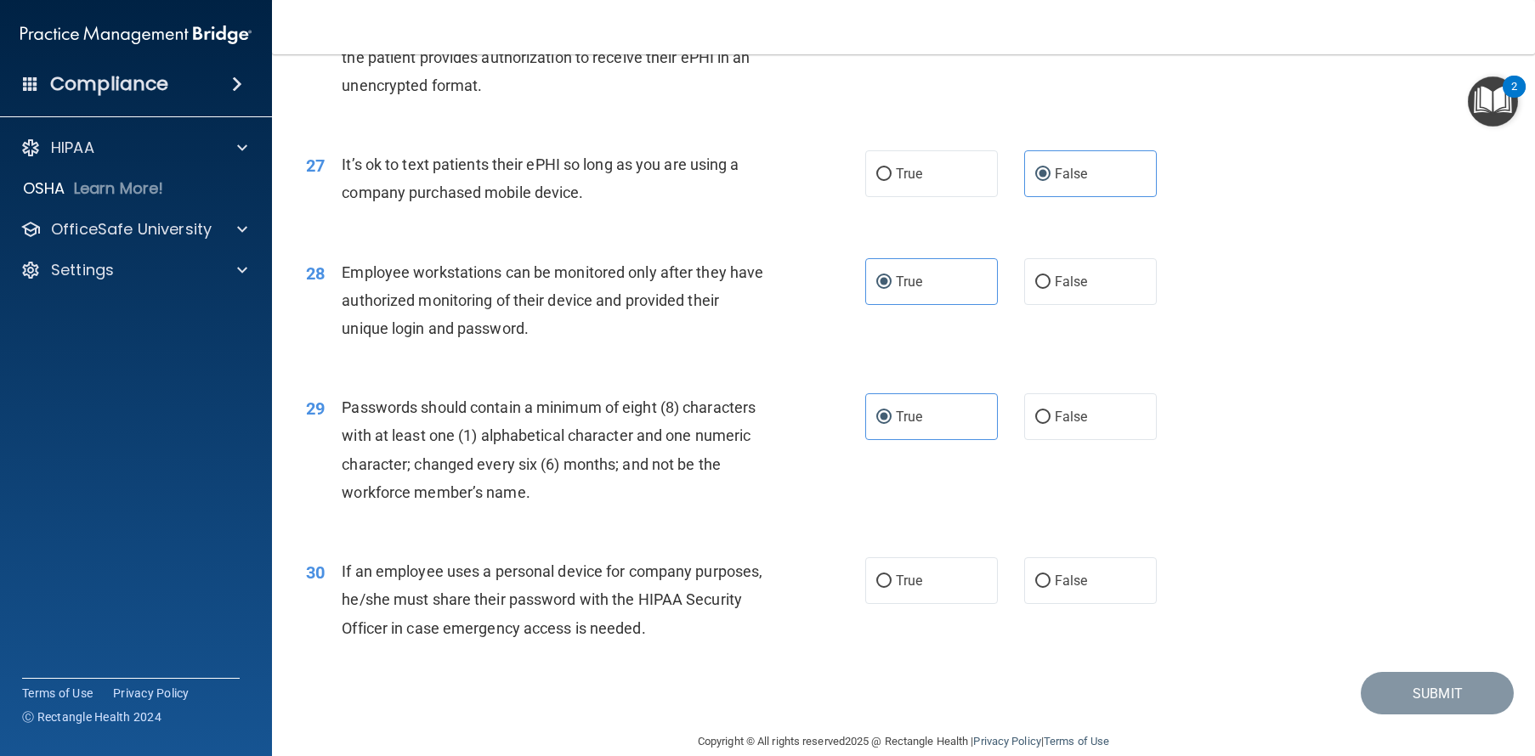
scroll to position [3689, 0]
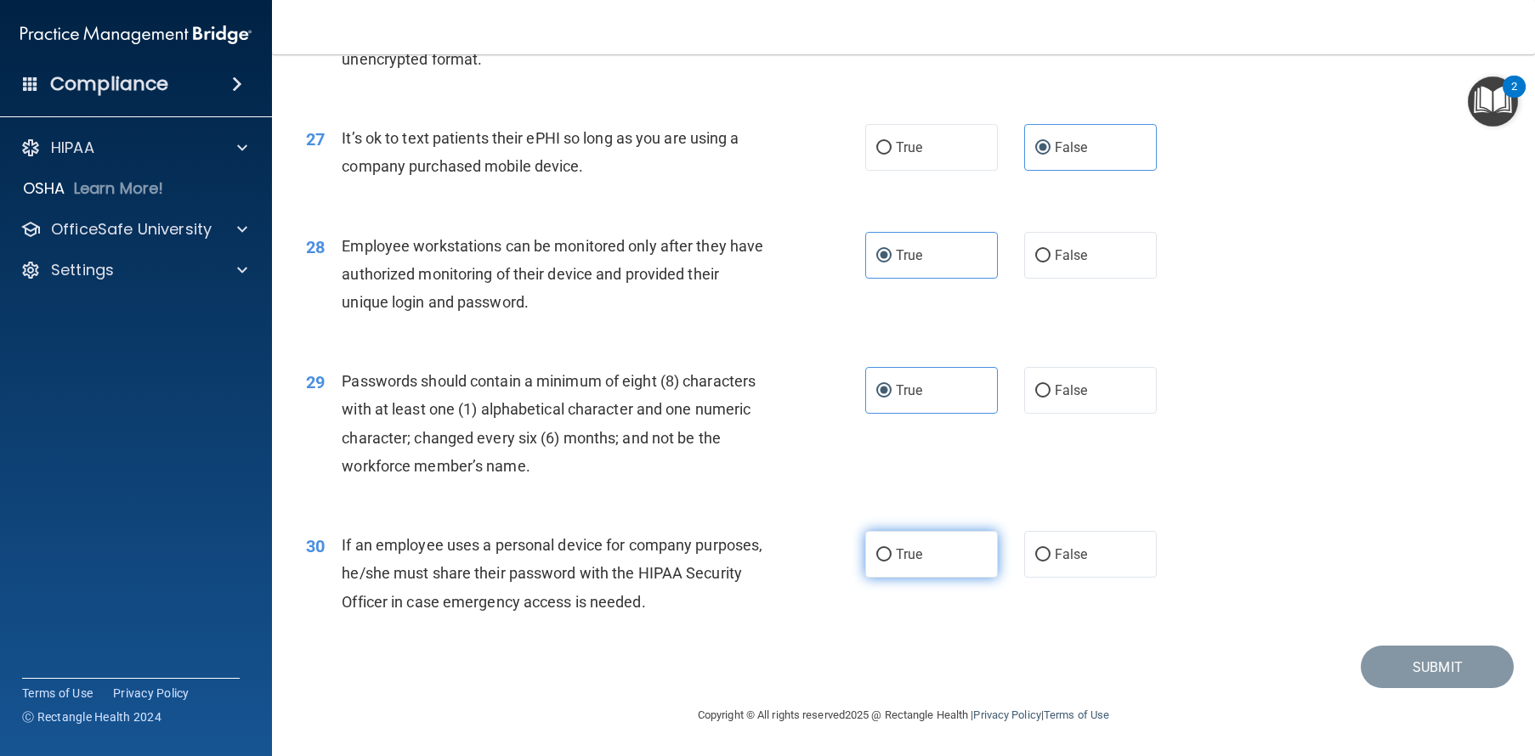
click at [944, 560] on label "True" at bounding box center [931, 554] width 133 height 47
click at [891, 560] on input "True" at bounding box center [883, 555] width 15 height 13
click at [1387, 653] on button "Submit" at bounding box center [1436, 667] width 153 height 43
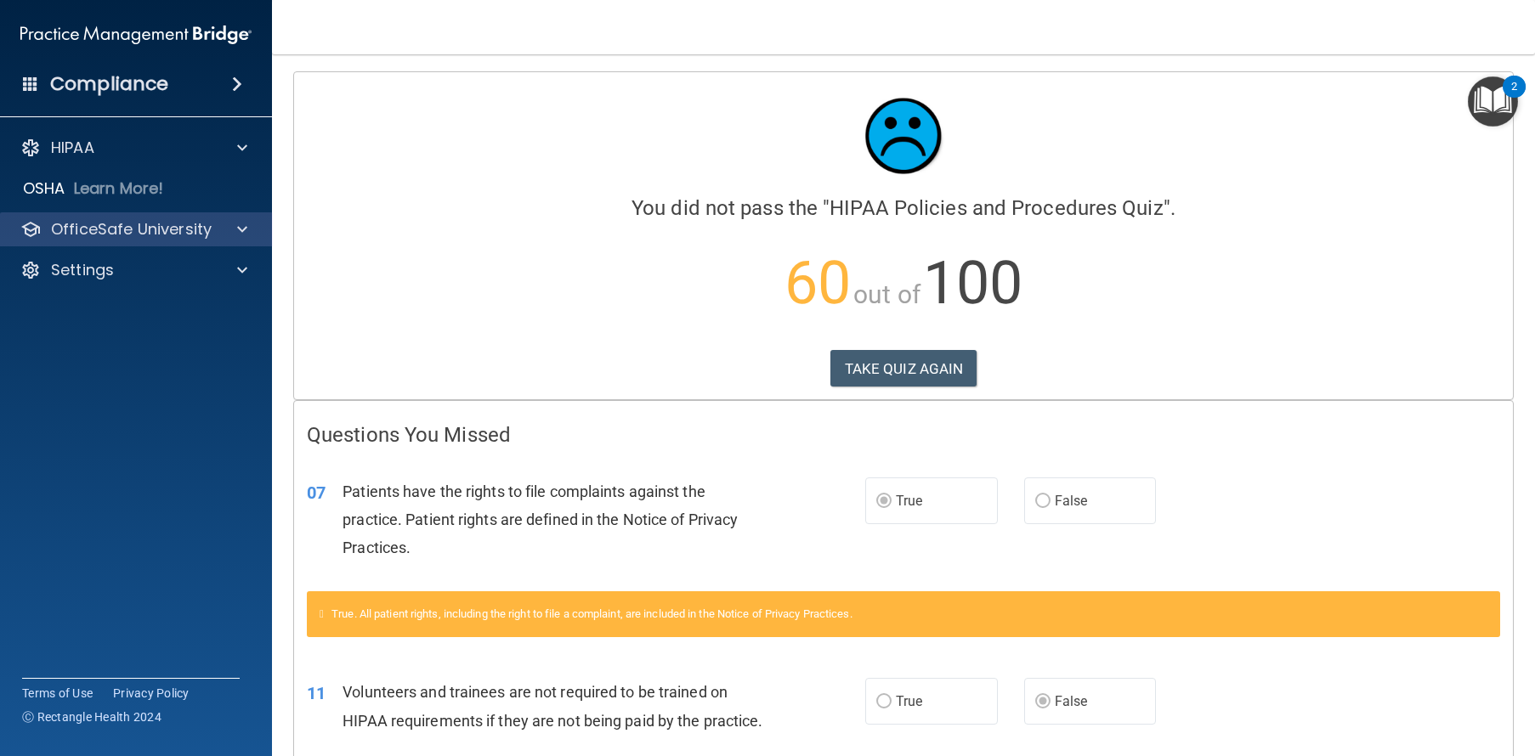
click at [209, 219] on p "OfficeSafe University" at bounding box center [131, 229] width 161 height 20
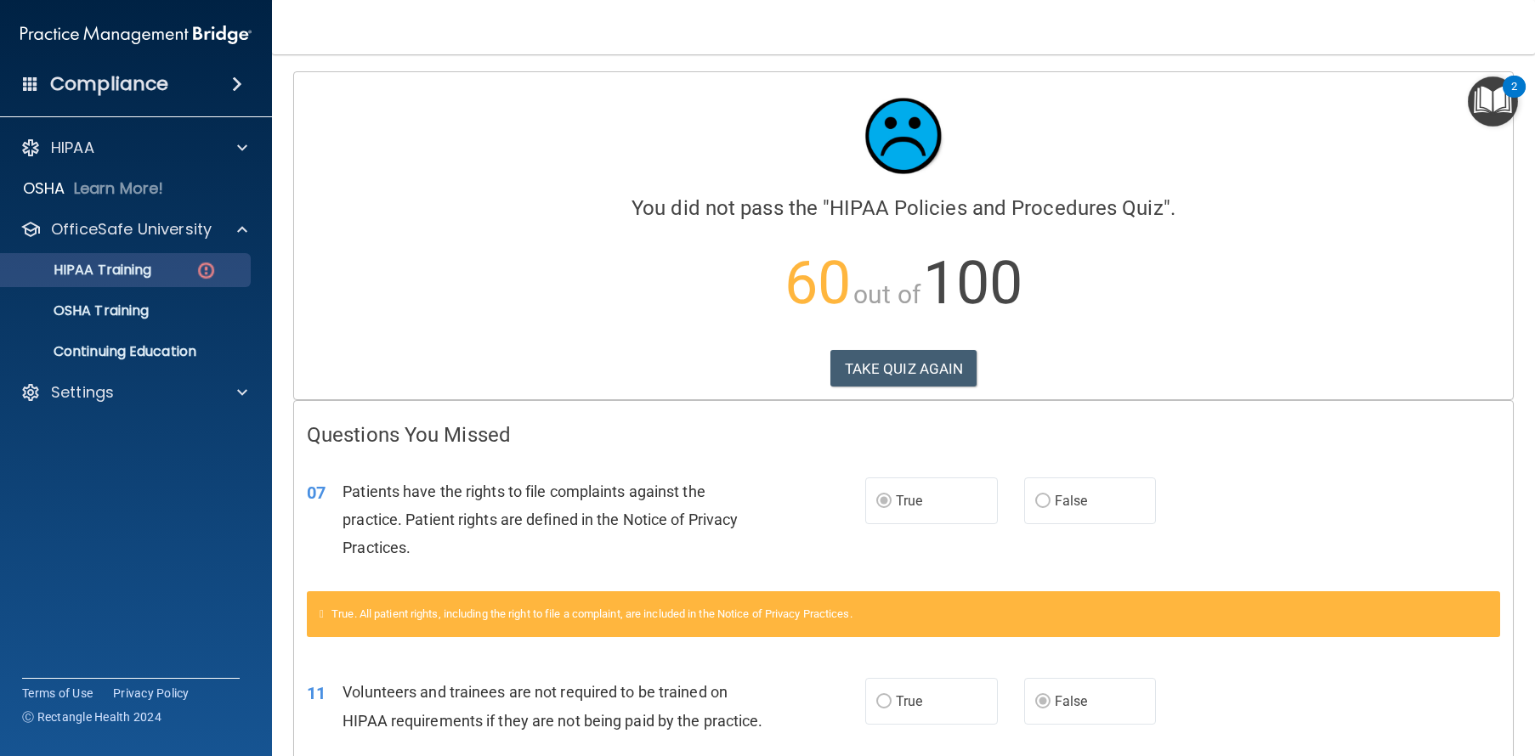
click at [151, 273] on p "HIPAA Training" at bounding box center [81, 270] width 140 height 17
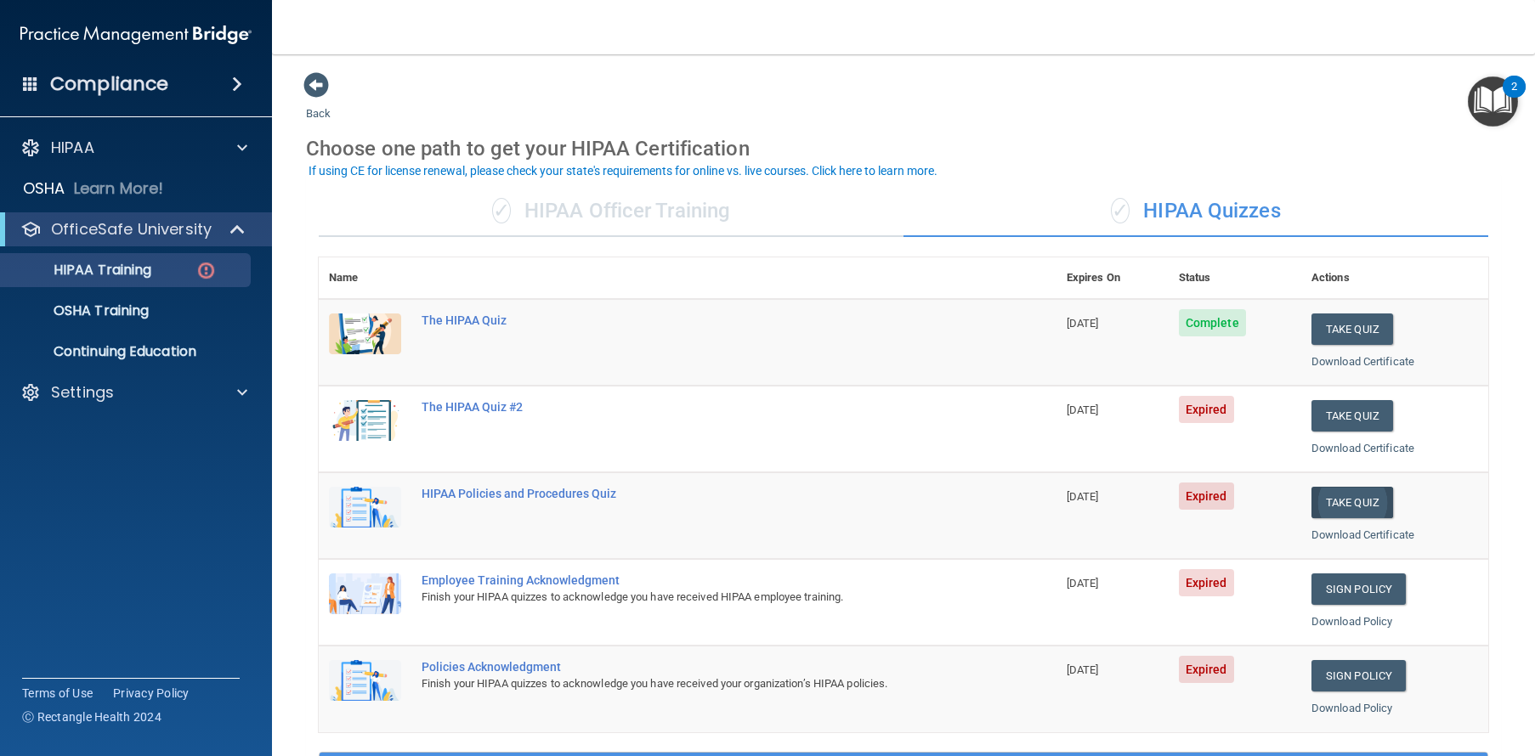
click at [1333, 490] on button "Take Quiz" at bounding box center [1352, 502] width 82 height 31
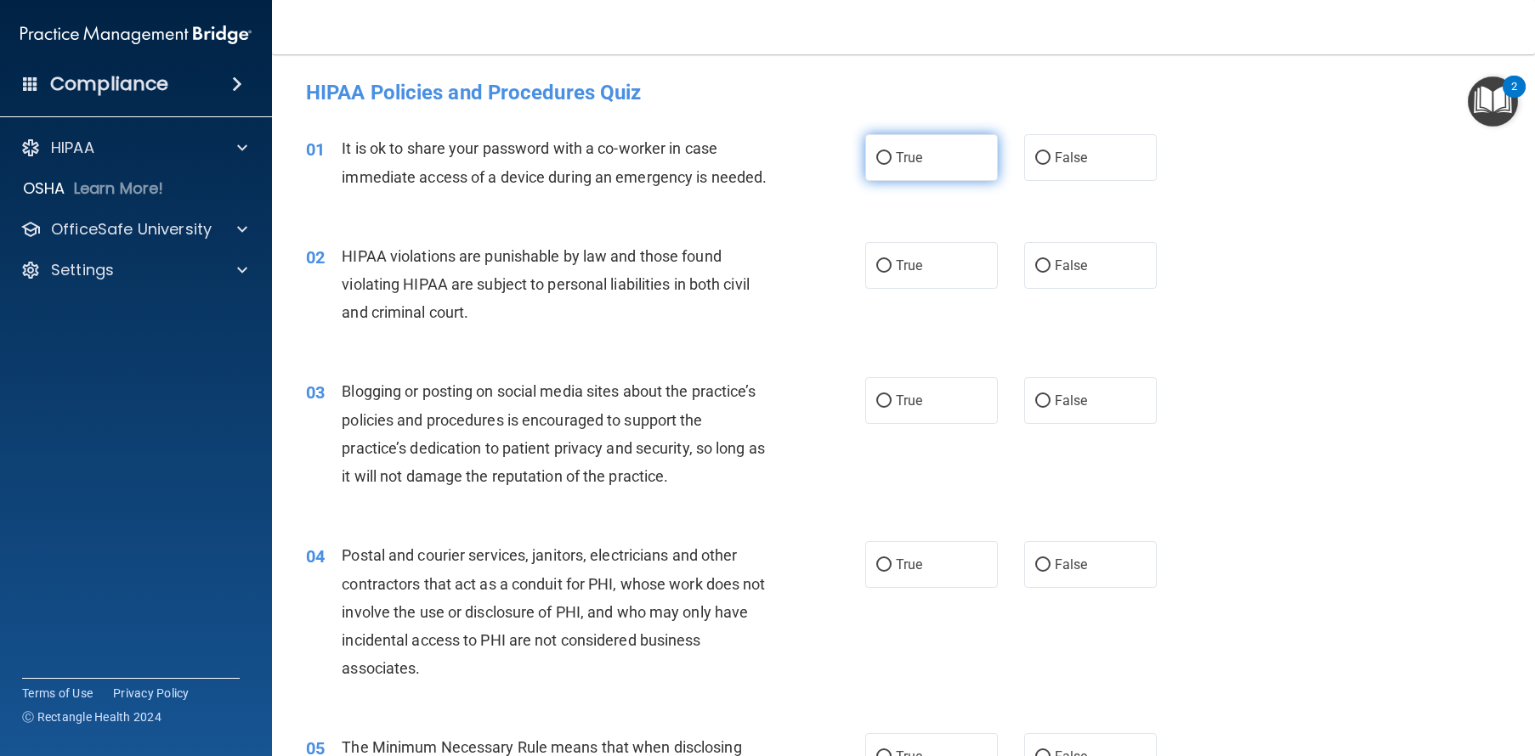
drag, startPoint x: 919, startPoint y: 162, endPoint x: 936, endPoint y: 165, distance: 17.2
click at [917, 162] on label "True" at bounding box center [931, 157] width 133 height 47
click at [891, 162] on input "True" at bounding box center [883, 158] width 15 height 13
drag, startPoint x: 1047, startPoint y: 586, endPoint x: 1010, endPoint y: 502, distance: 91.7
click at [1054, 573] on span "False" at bounding box center [1070, 565] width 33 height 16
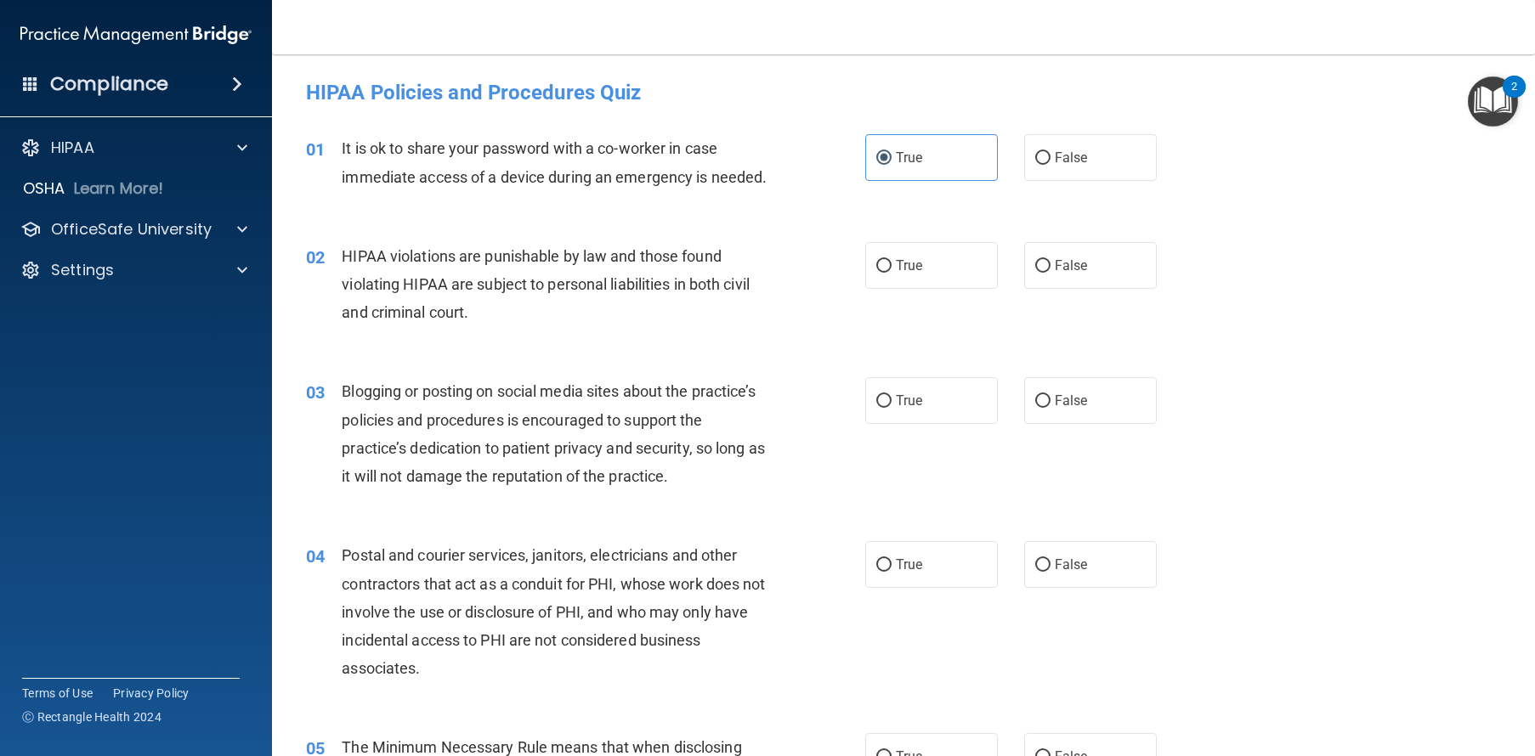
click at [1047, 572] on input "False" at bounding box center [1042, 565] width 15 height 13
click at [918, 424] on label "True" at bounding box center [931, 400] width 133 height 47
click at [891, 408] on input "True" at bounding box center [883, 401] width 15 height 13
click at [921, 316] on div "02 HIPAA violations are punishable by law and those found violating HIPAA are s…" at bounding box center [903, 289] width 1220 height 136
click at [913, 289] on label "True" at bounding box center [931, 265] width 133 height 47
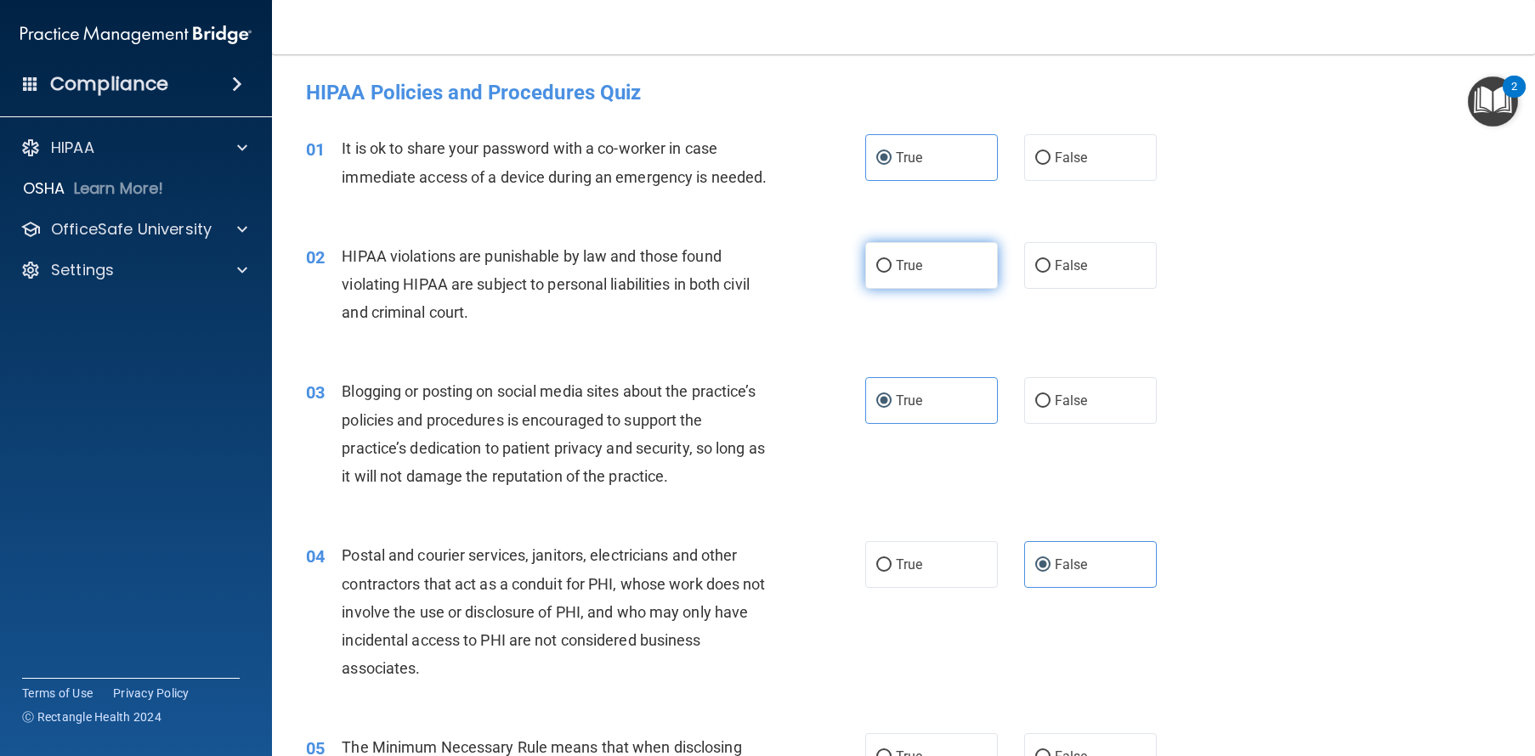
click at [891, 273] on input "True" at bounding box center [883, 266] width 15 height 13
click at [906, 580] on label "True" at bounding box center [931, 564] width 133 height 47
click at [891, 572] on input "True" at bounding box center [883, 565] width 15 height 13
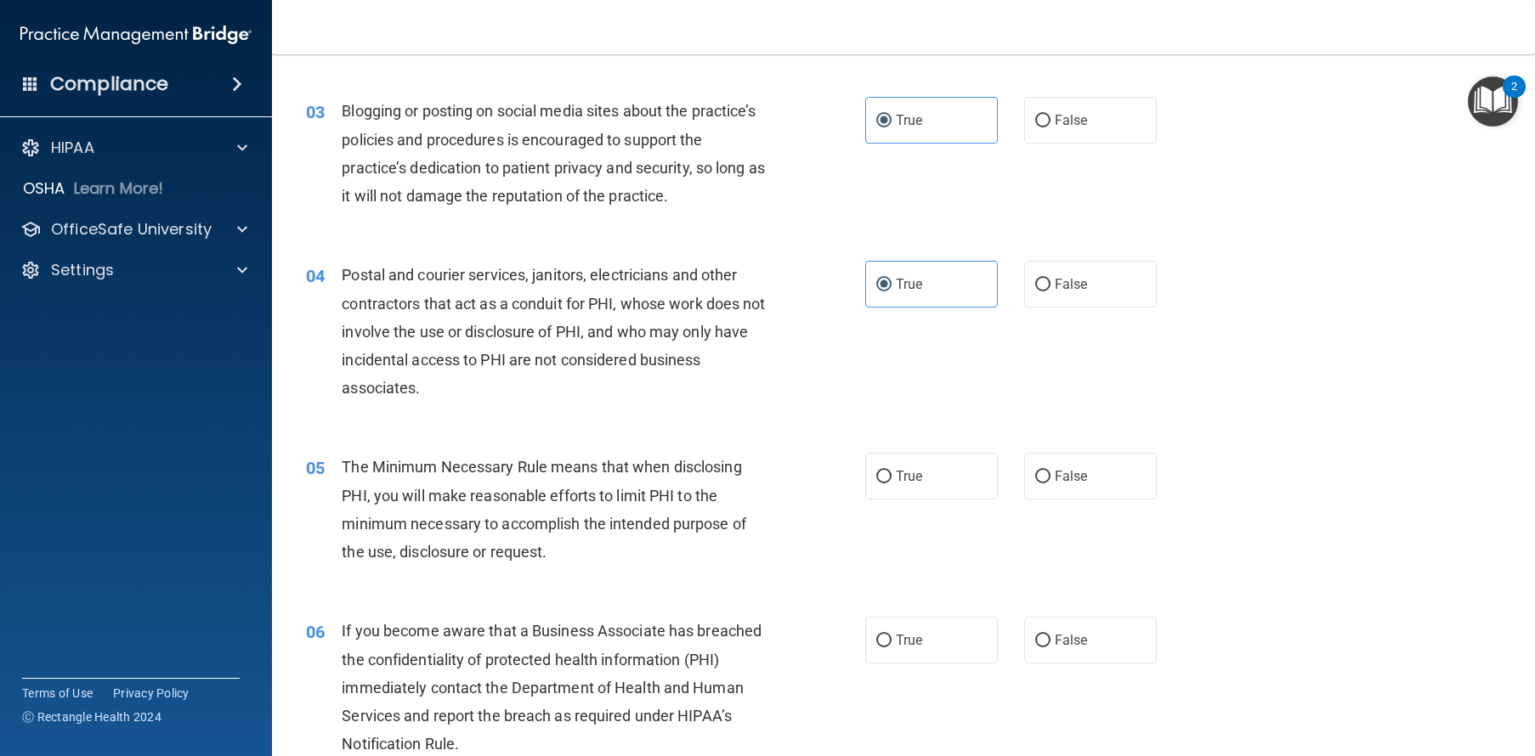
scroll to position [306, 0]
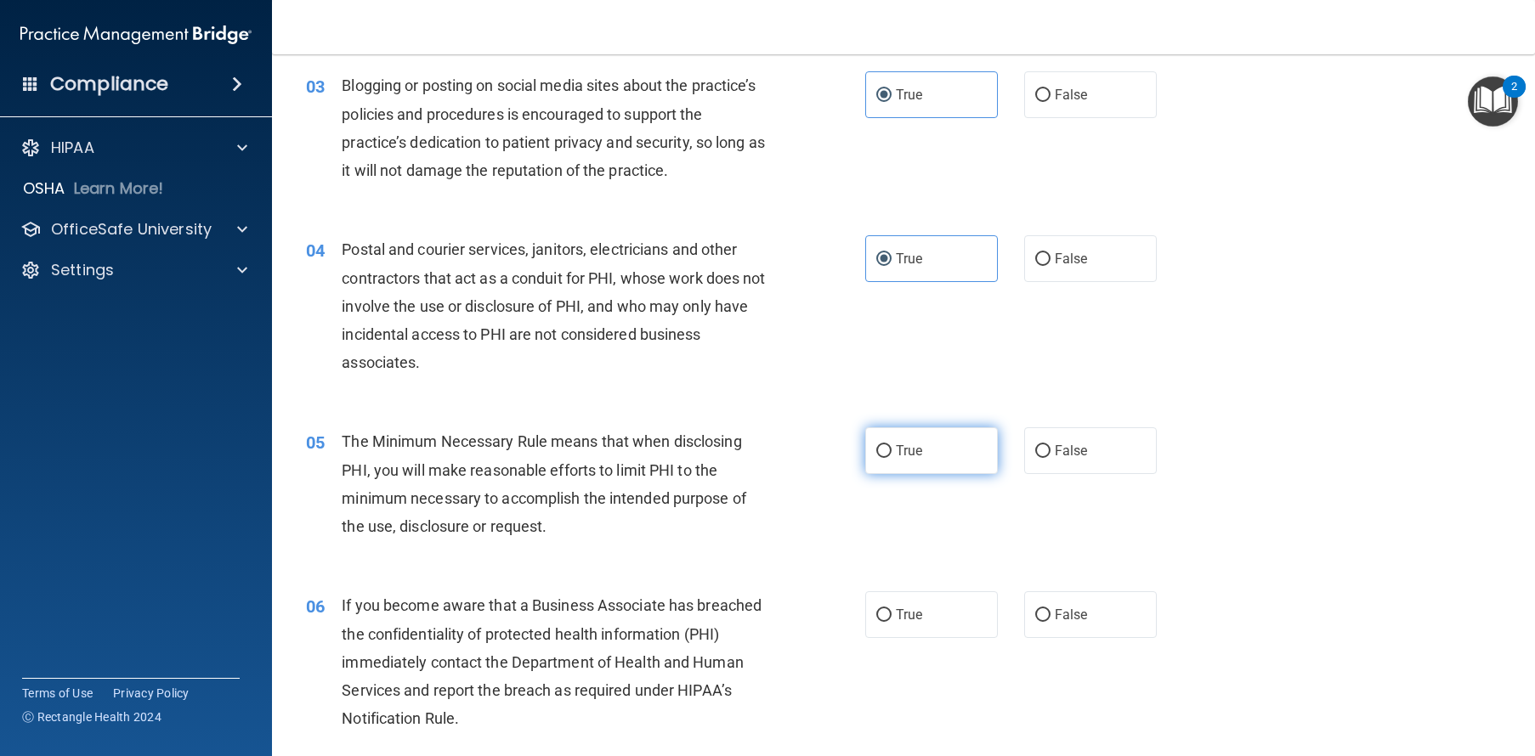
click at [942, 474] on label "True" at bounding box center [931, 450] width 133 height 47
click at [891, 458] on input "True" at bounding box center [883, 451] width 15 height 13
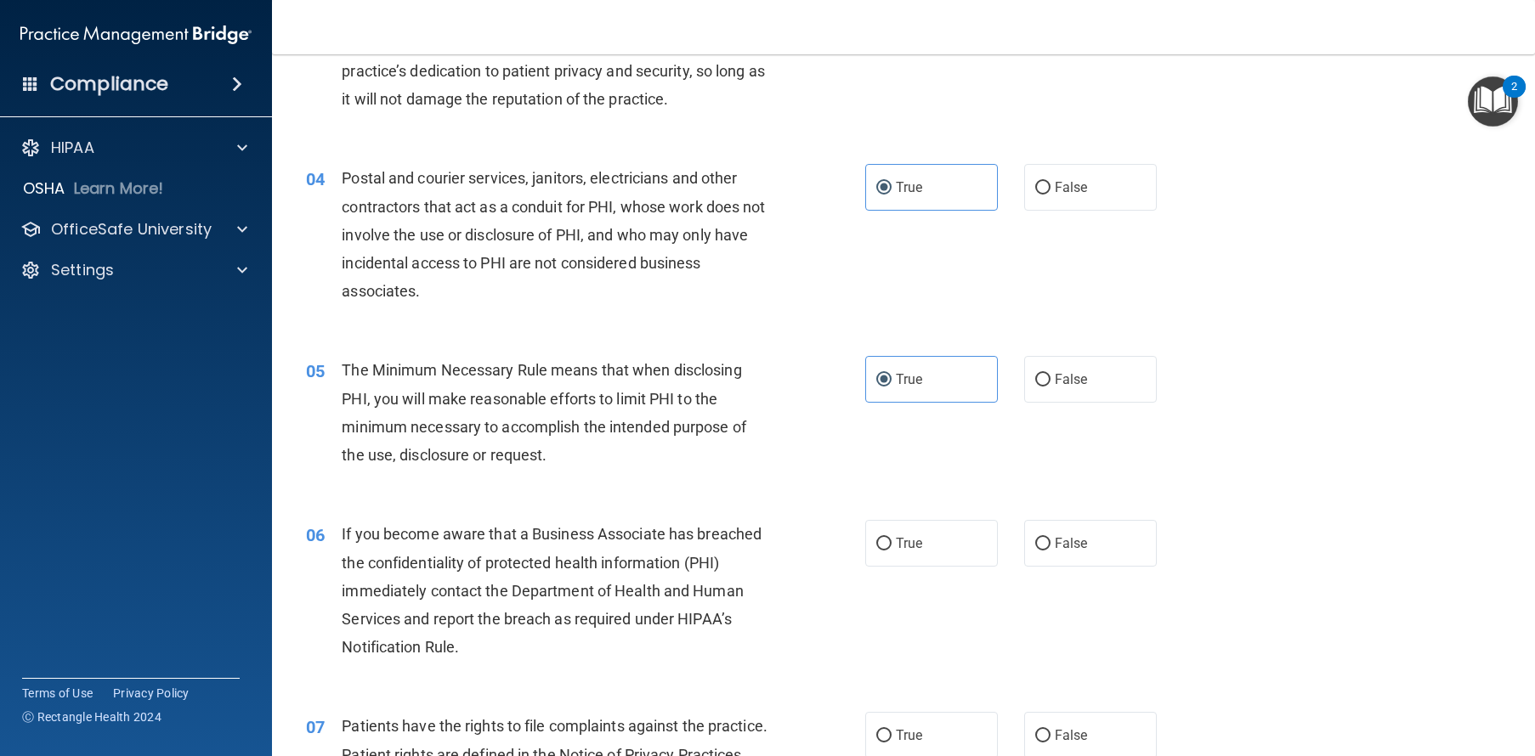
scroll to position [451, 0]
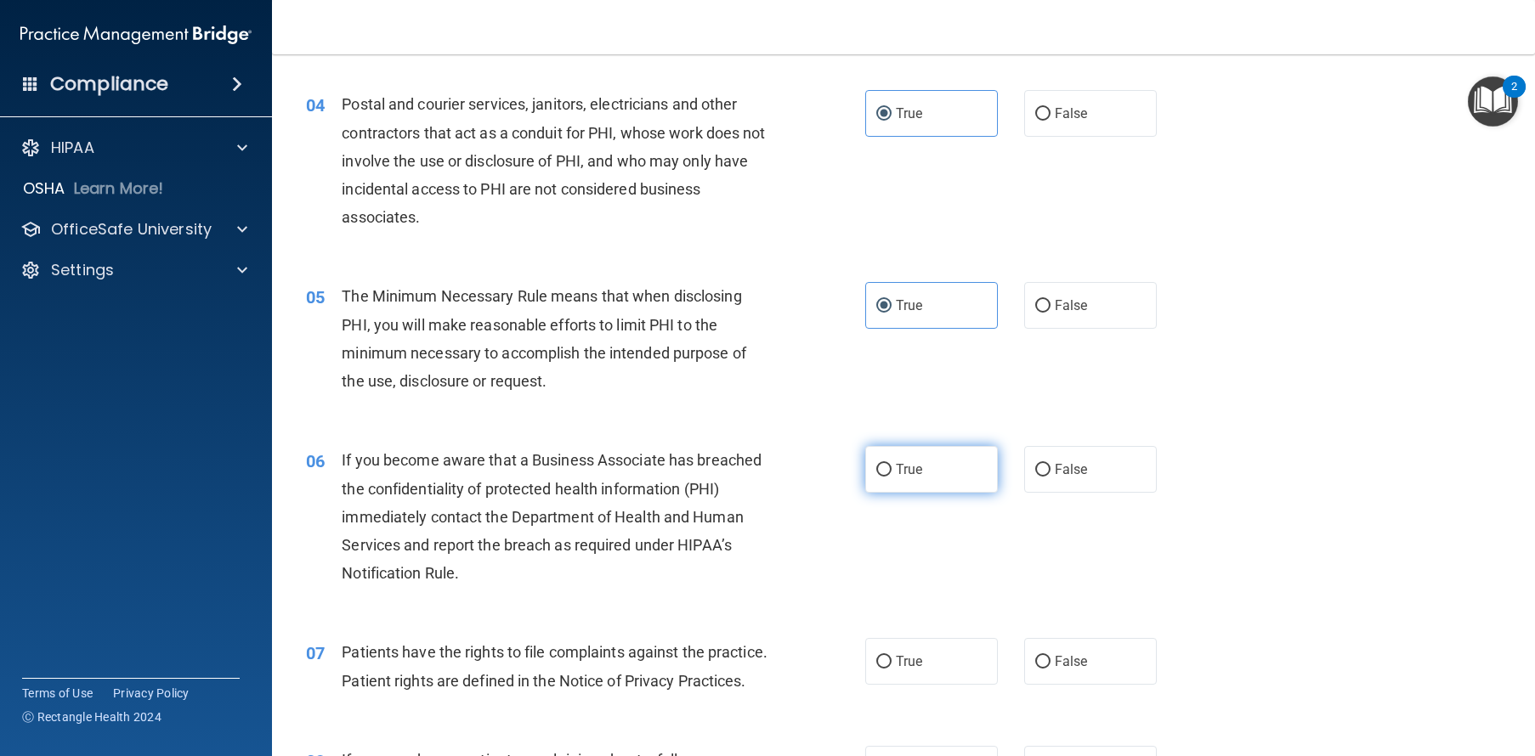
click at [923, 493] on label "True" at bounding box center [931, 469] width 133 height 47
click at [891, 477] on input "True" at bounding box center [883, 470] width 15 height 13
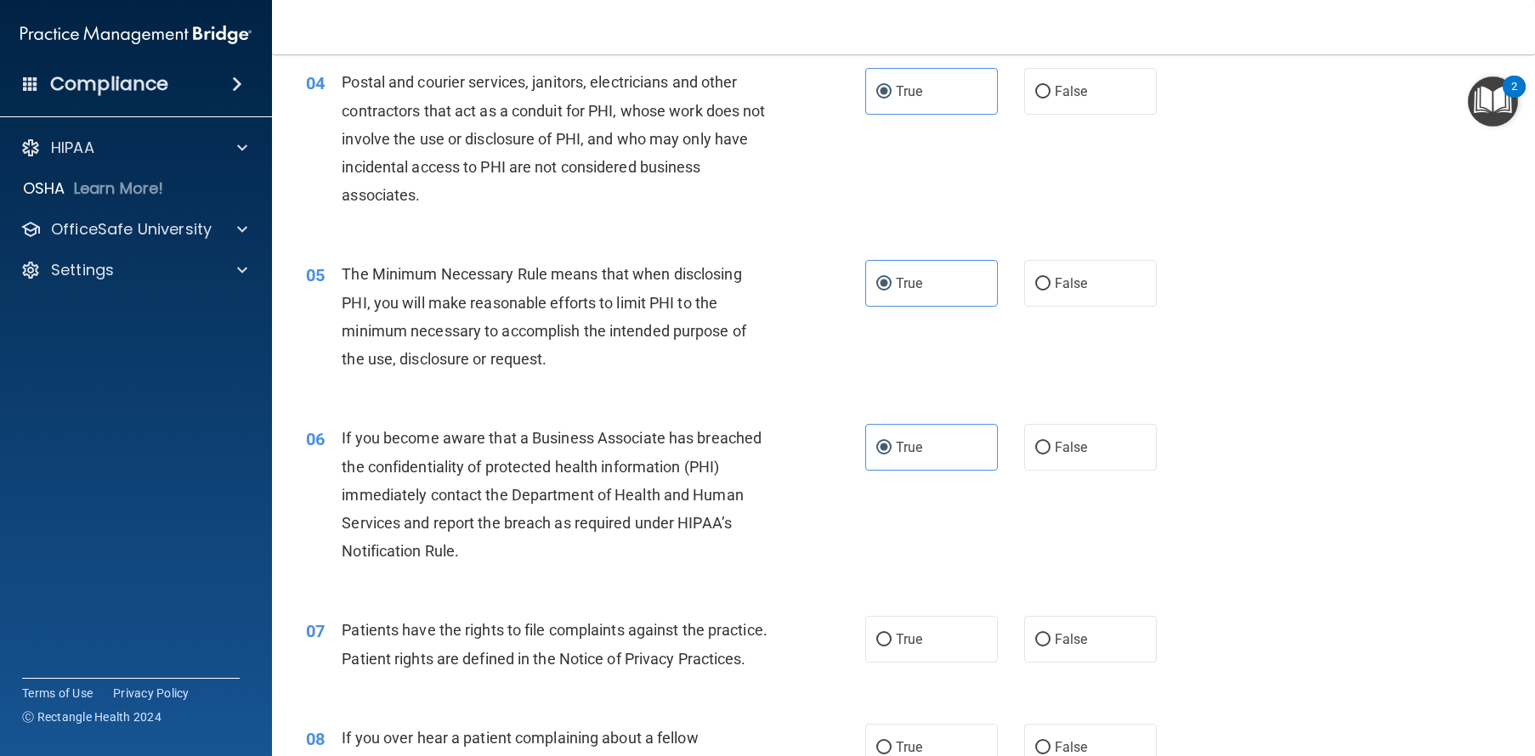
scroll to position [521, 0]
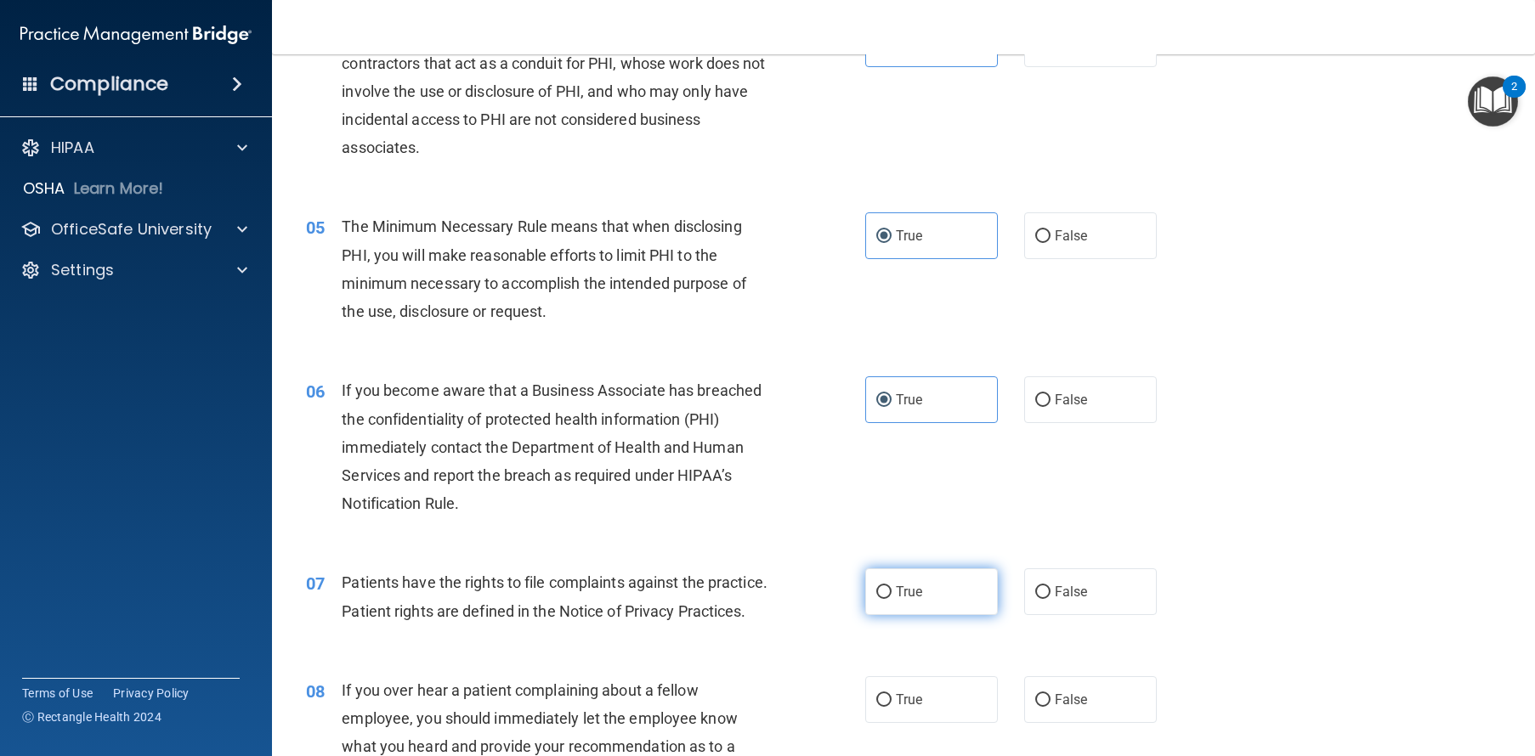
click at [953, 615] on label "True" at bounding box center [931, 591] width 133 height 47
click at [891, 599] on input "True" at bounding box center [883, 592] width 15 height 13
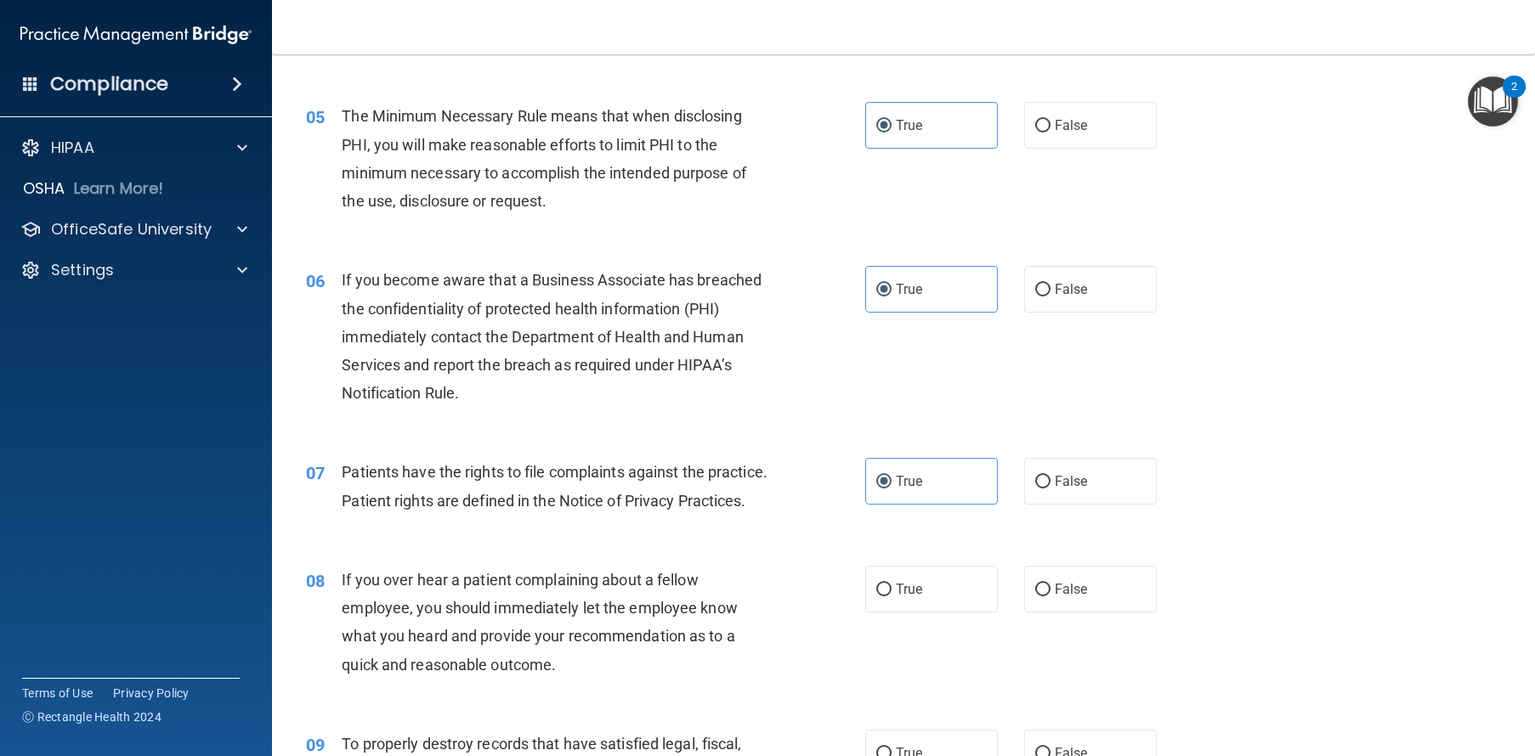
scroll to position [664, 0]
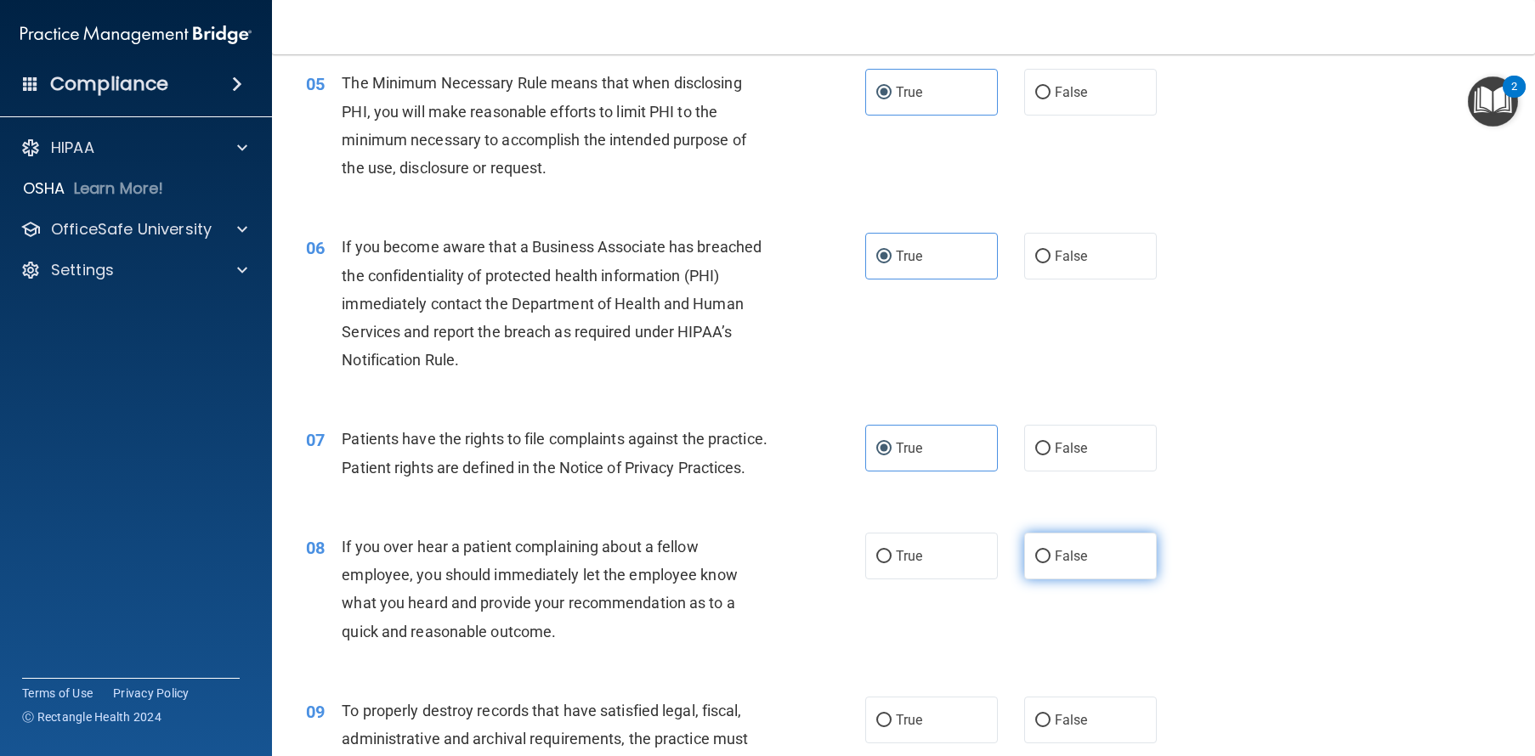
click at [1083, 580] on label "False" at bounding box center [1090, 556] width 133 height 47
click at [1050, 563] on input "False" at bounding box center [1042, 557] width 15 height 13
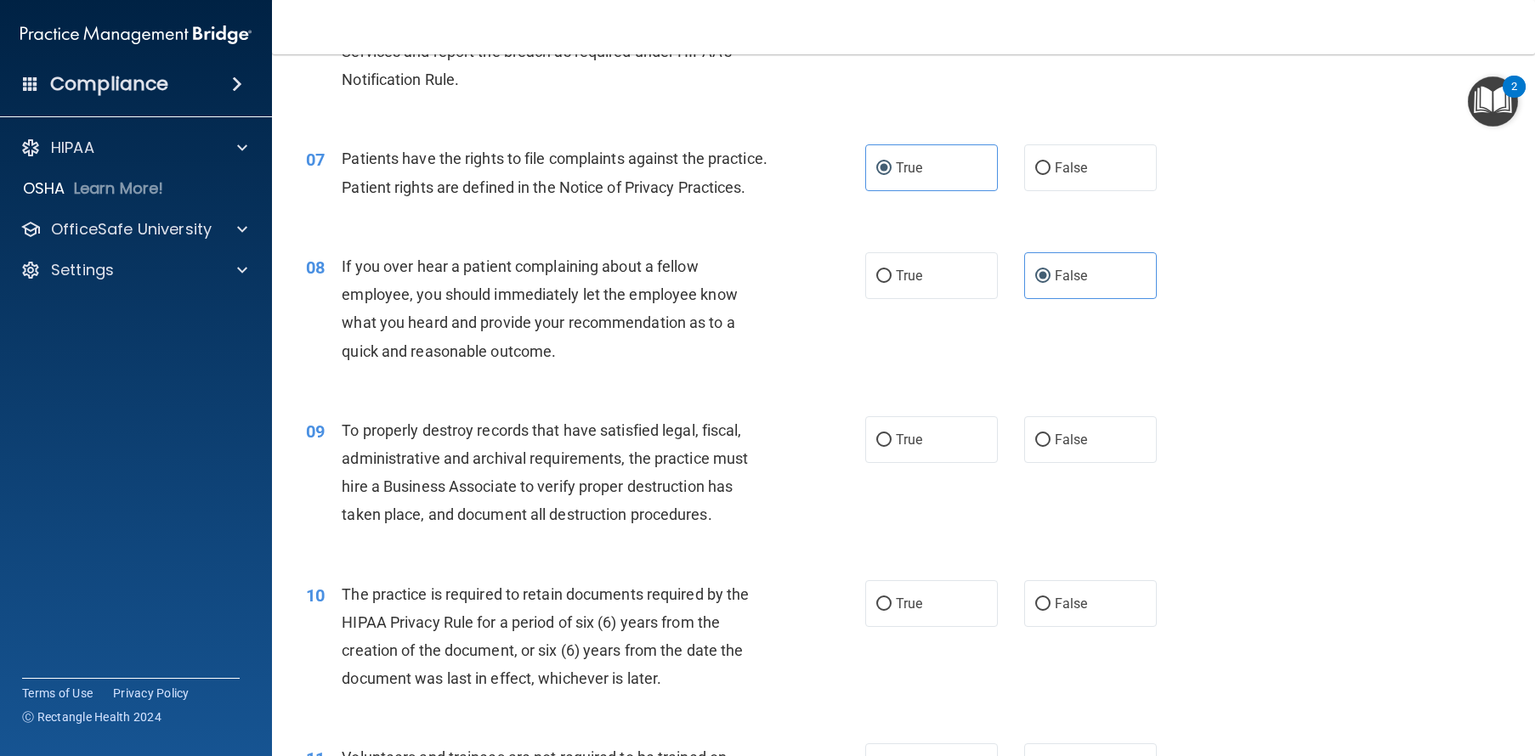
scroll to position [973, 0]
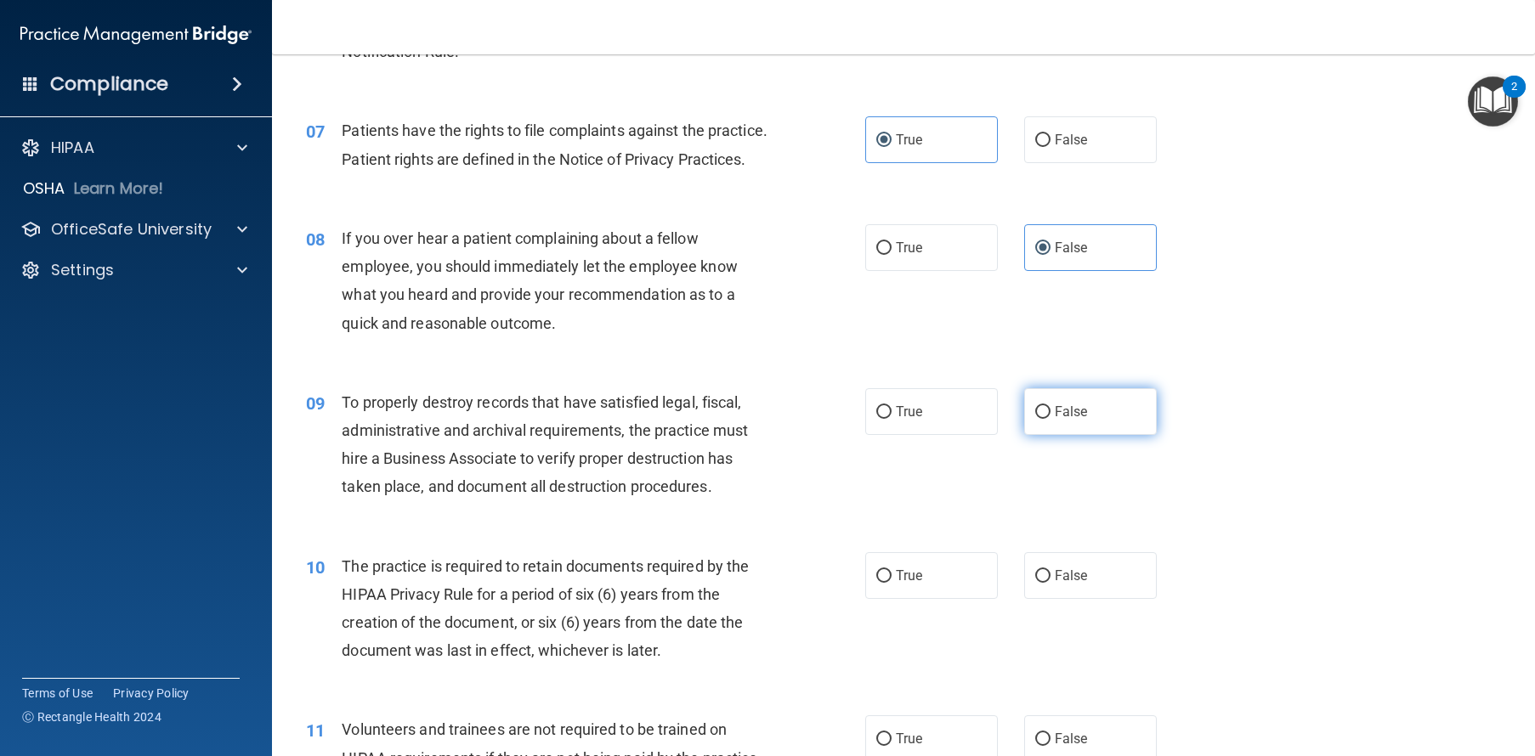
click at [1044, 435] on label "False" at bounding box center [1090, 411] width 133 height 47
click at [1044, 419] on input "False" at bounding box center [1042, 412] width 15 height 13
click at [1070, 599] on label "False" at bounding box center [1090, 575] width 133 height 47
click at [1050, 583] on input "False" at bounding box center [1042, 576] width 15 height 13
click at [932, 599] on label "True" at bounding box center [931, 575] width 133 height 47
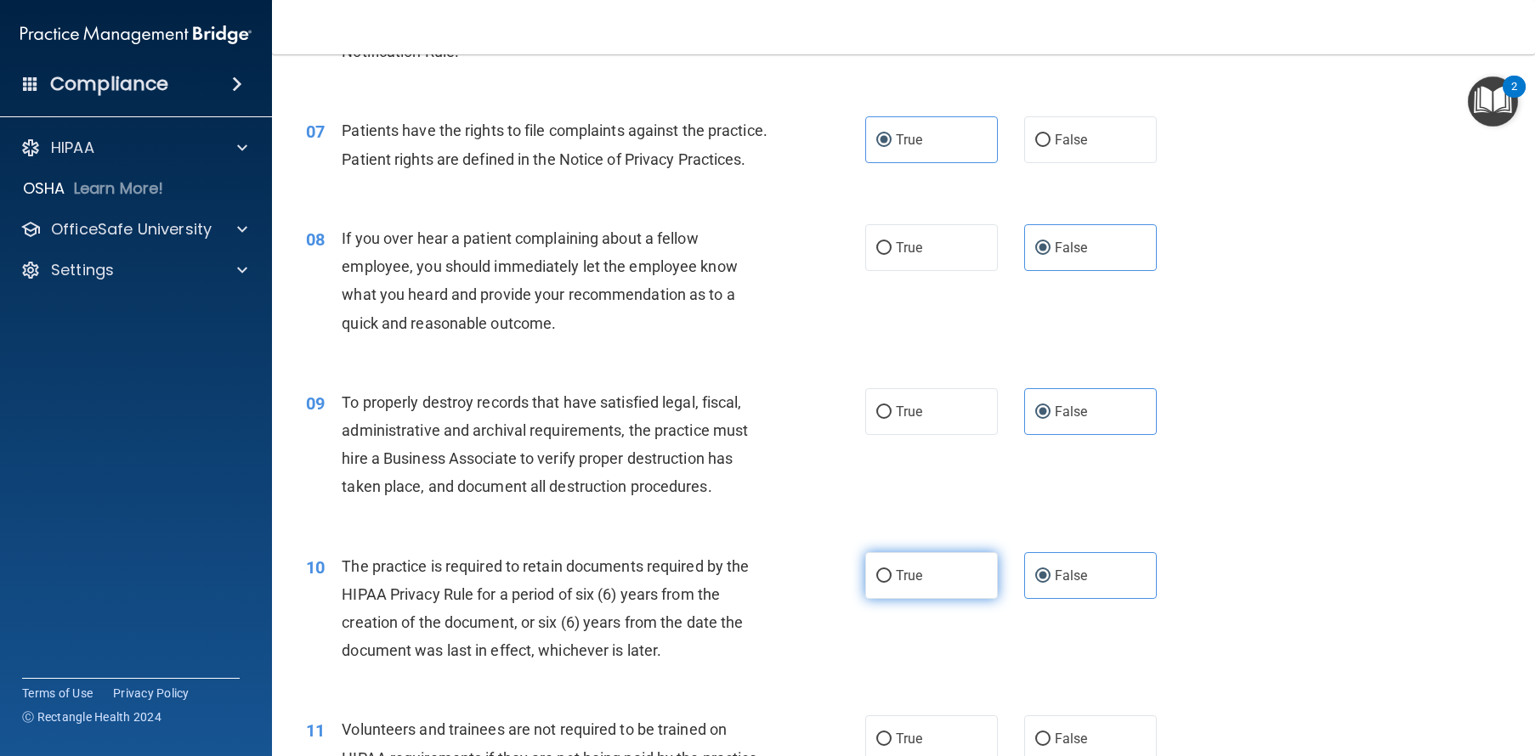
click at [891, 583] on input "True" at bounding box center [883, 576] width 15 height 13
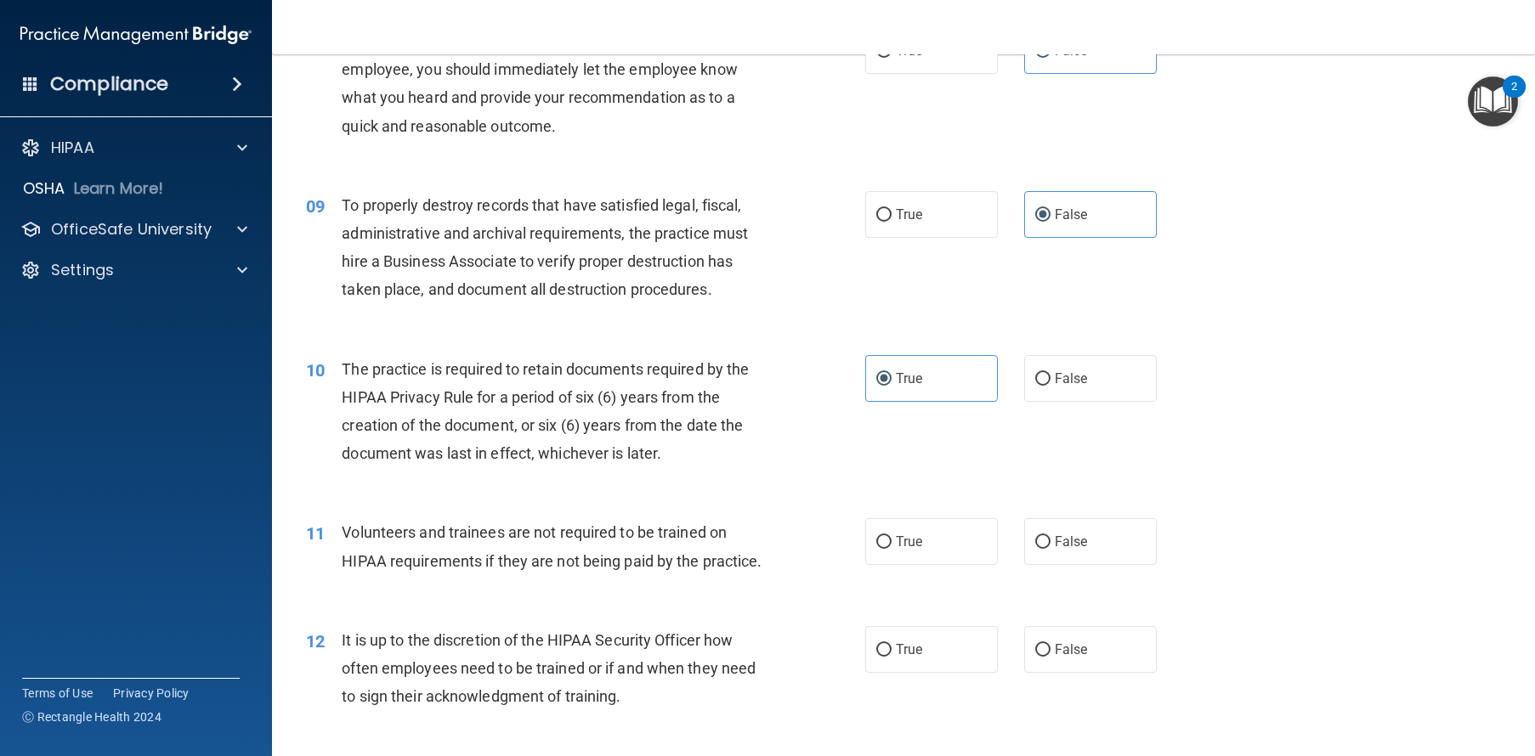
scroll to position [1202, 0]
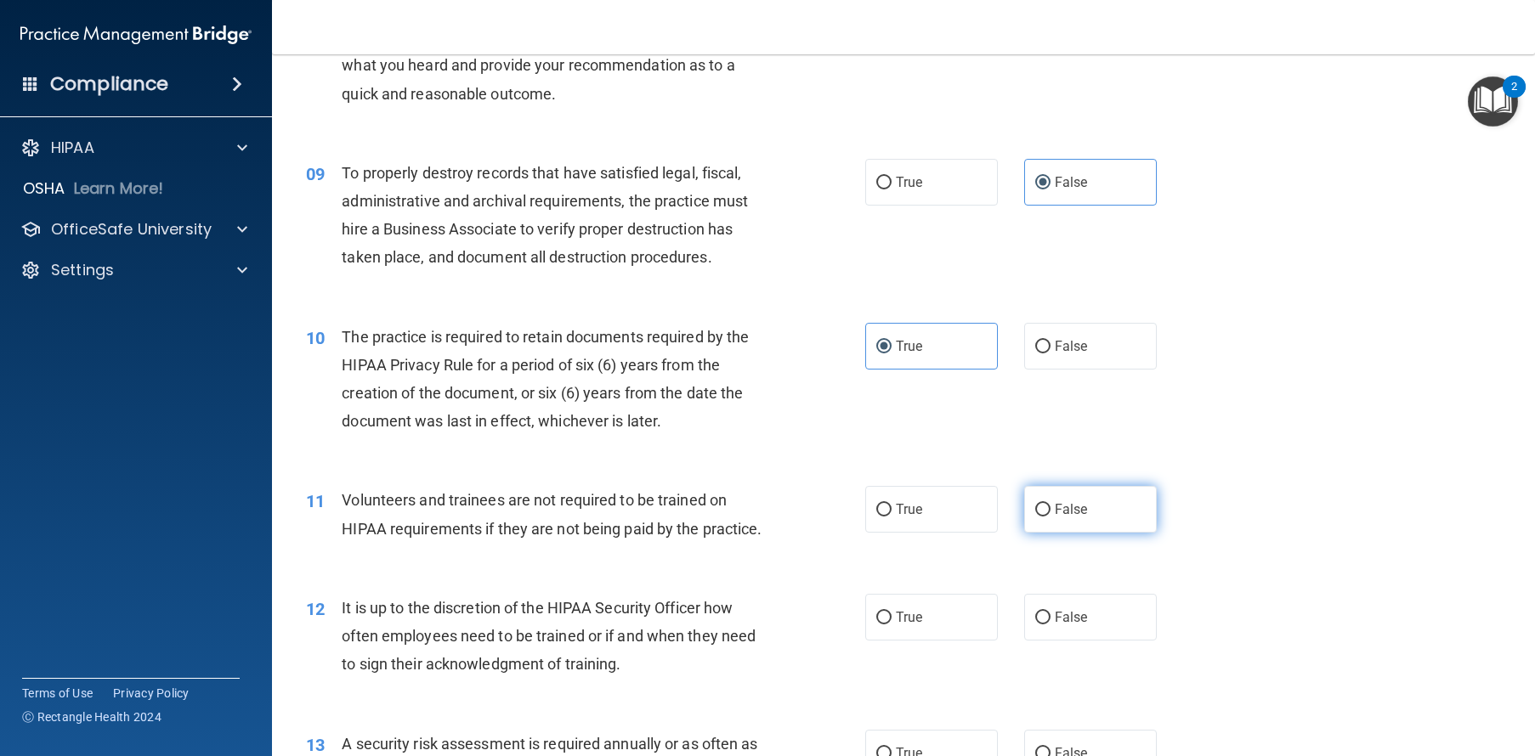
click at [1054, 517] on span "False" at bounding box center [1070, 509] width 33 height 16
click at [1047, 517] on input "False" at bounding box center [1042, 510] width 15 height 13
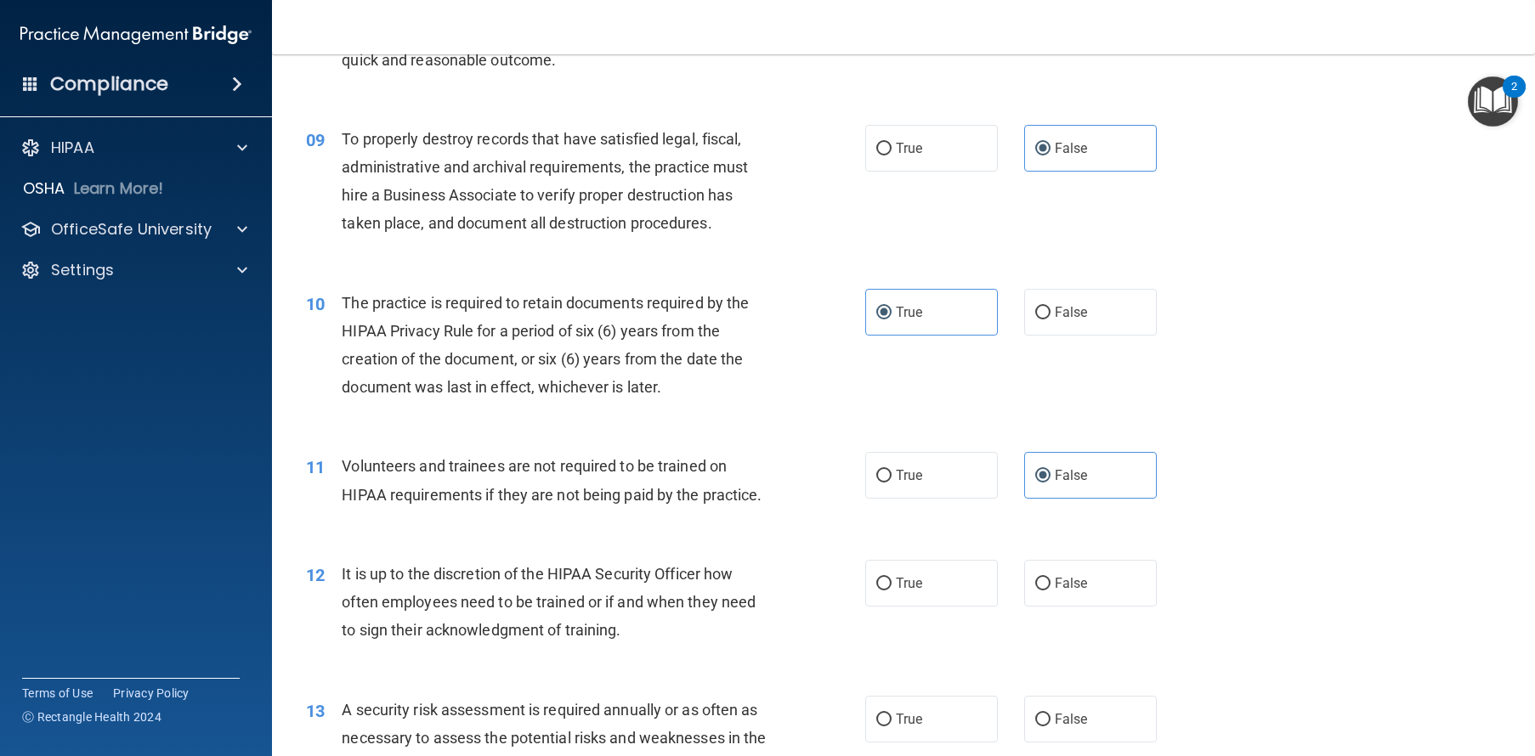
scroll to position [1240, 0]
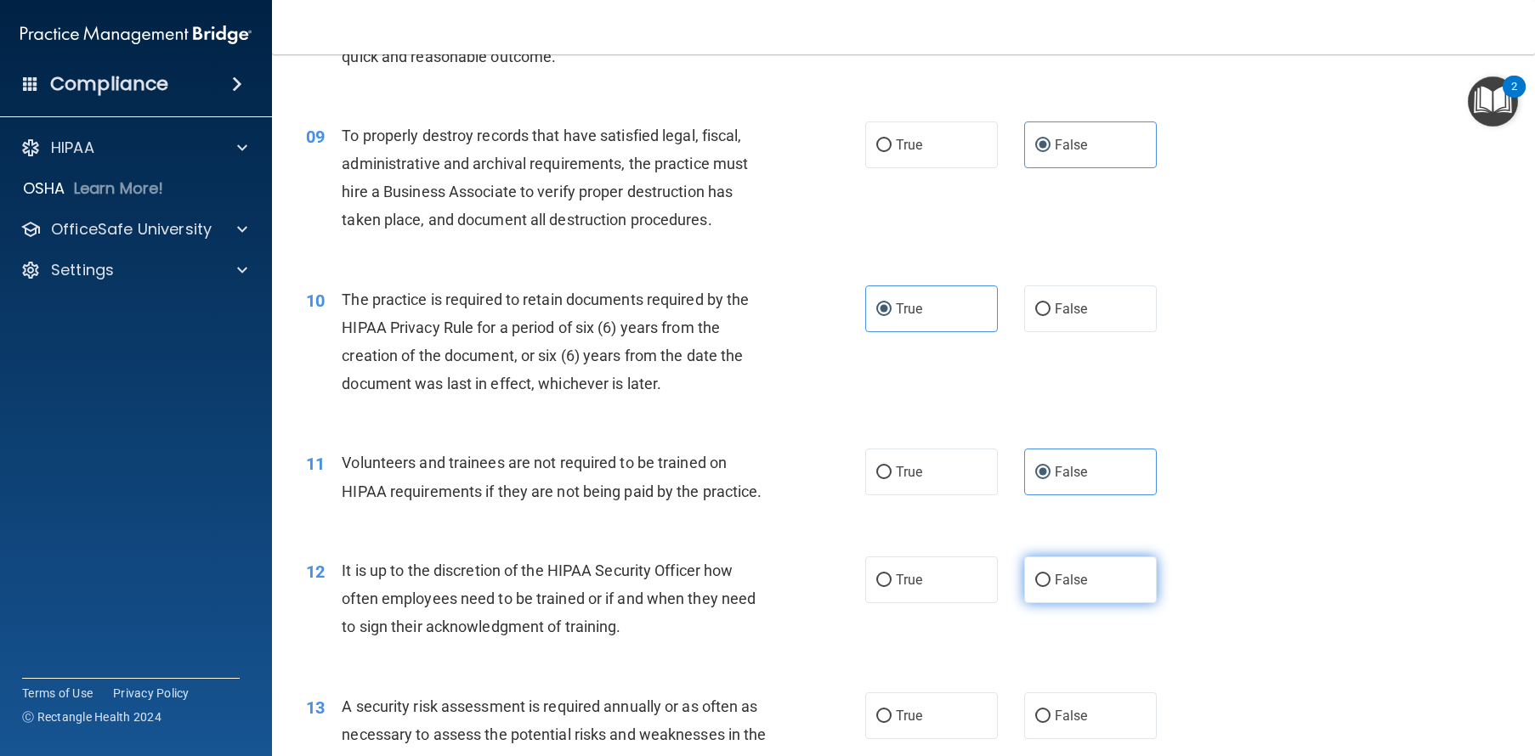
click at [1077, 588] on span "False" at bounding box center [1070, 580] width 33 height 16
click at [1050, 587] on input "False" at bounding box center [1042, 580] width 15 height 13
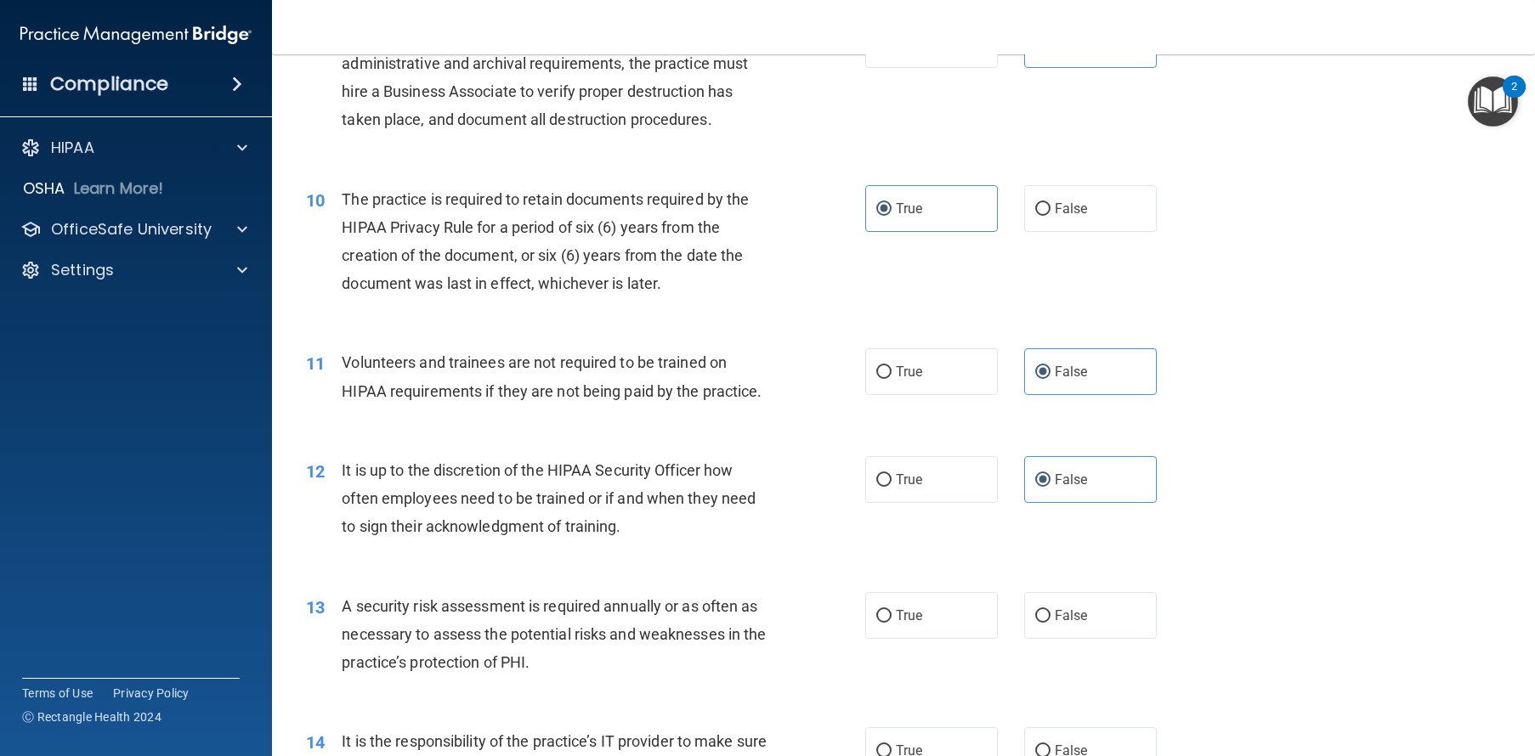
scroll to position [1367, 0]
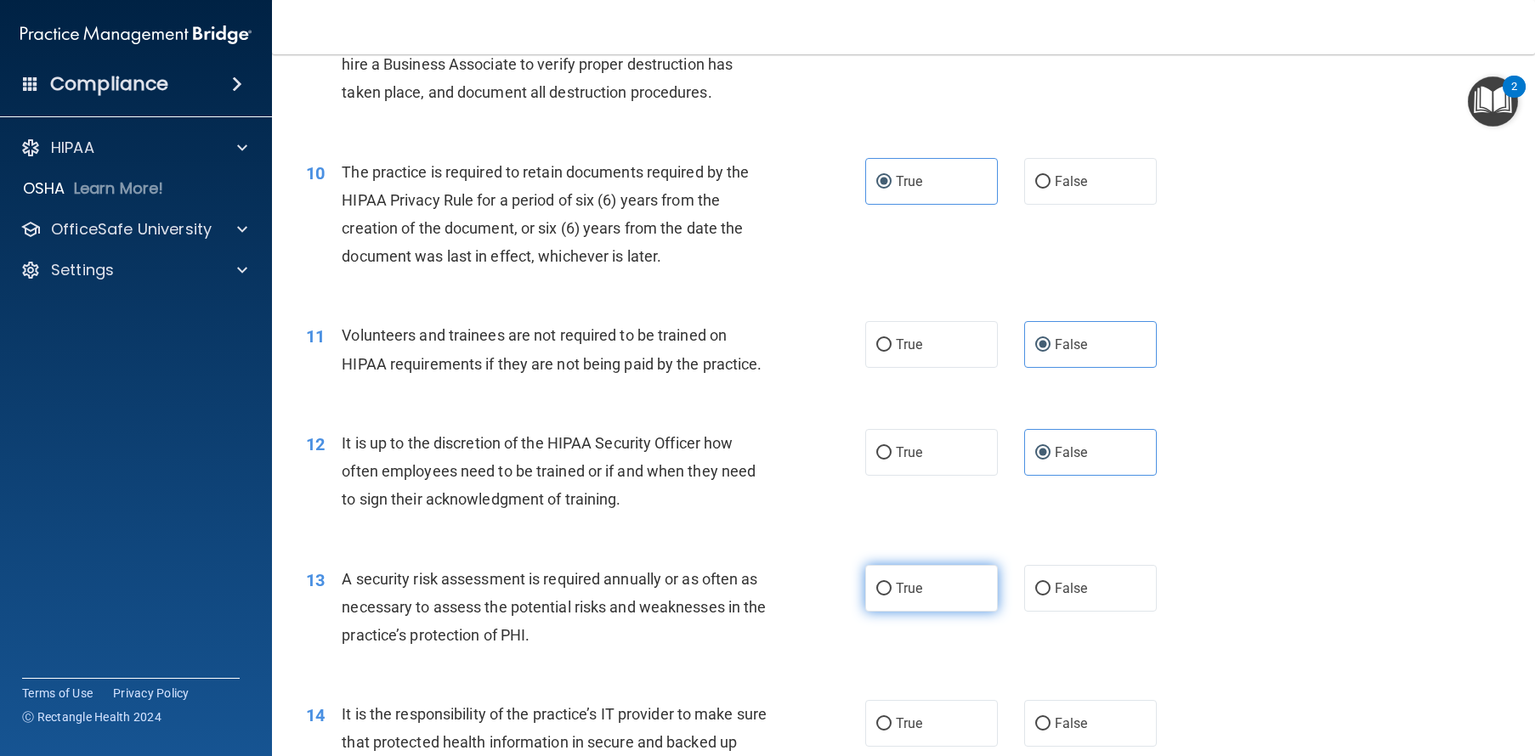
click at [917, 612] on label "True" at bounding box center [931, 588] width 133 height 47
click at [891, 596] on input "True" at bounding box center [883, 589] width 15 height 13
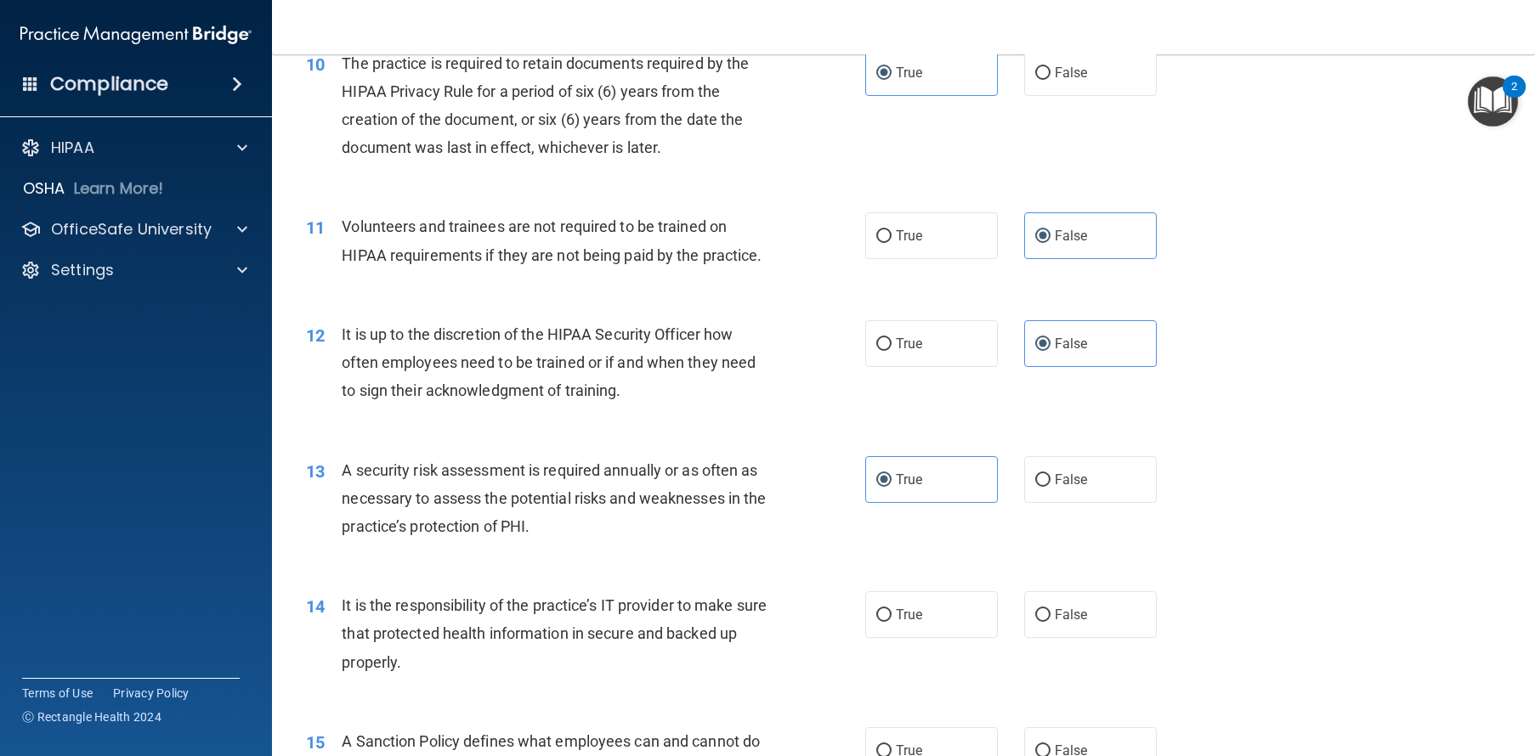
scroll to position [1479, 0]
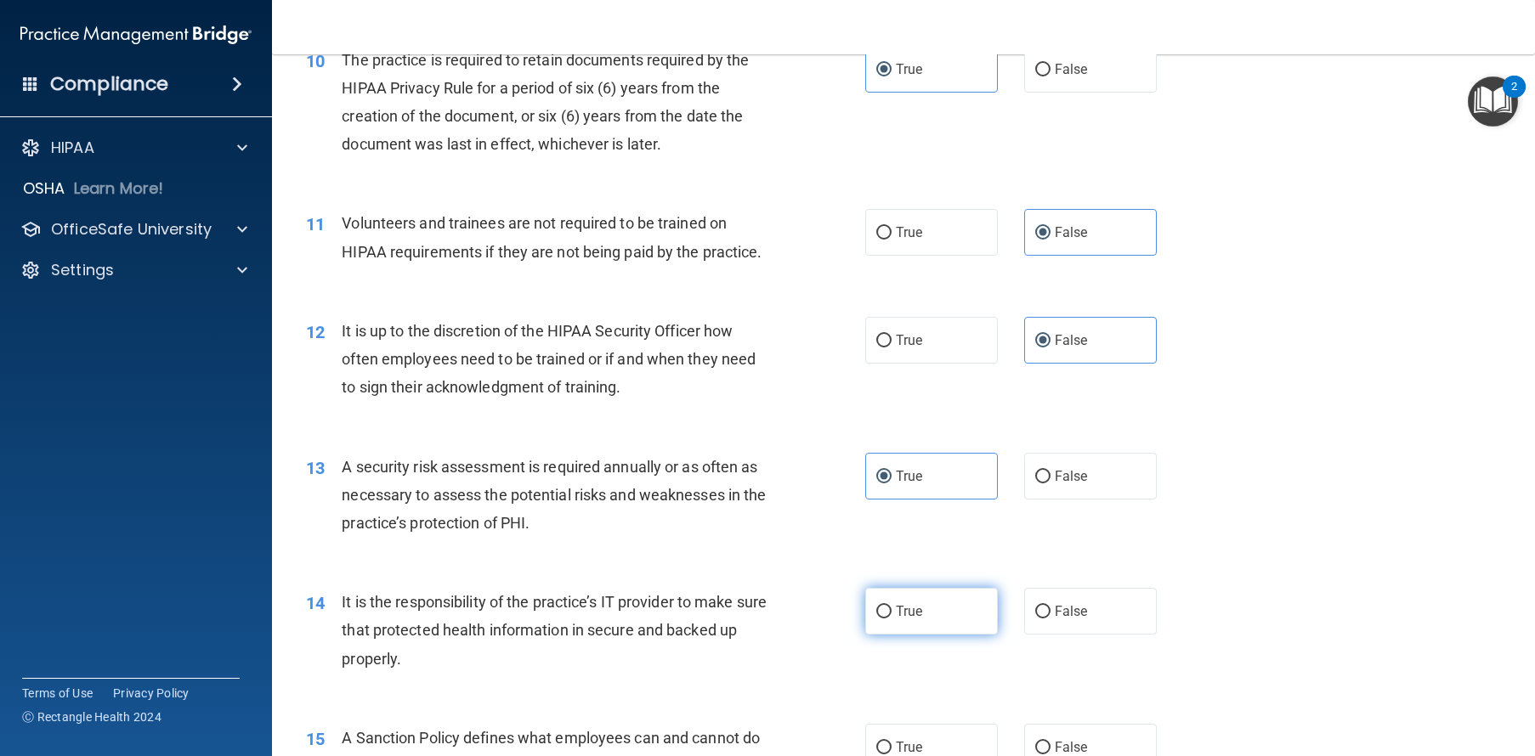
click at [946, 635] on label "True" at bounding box center [931, 611] width 133 height 47
click at [891, 619] on input "True" at bounding box center [883, 612] width 15 height 13
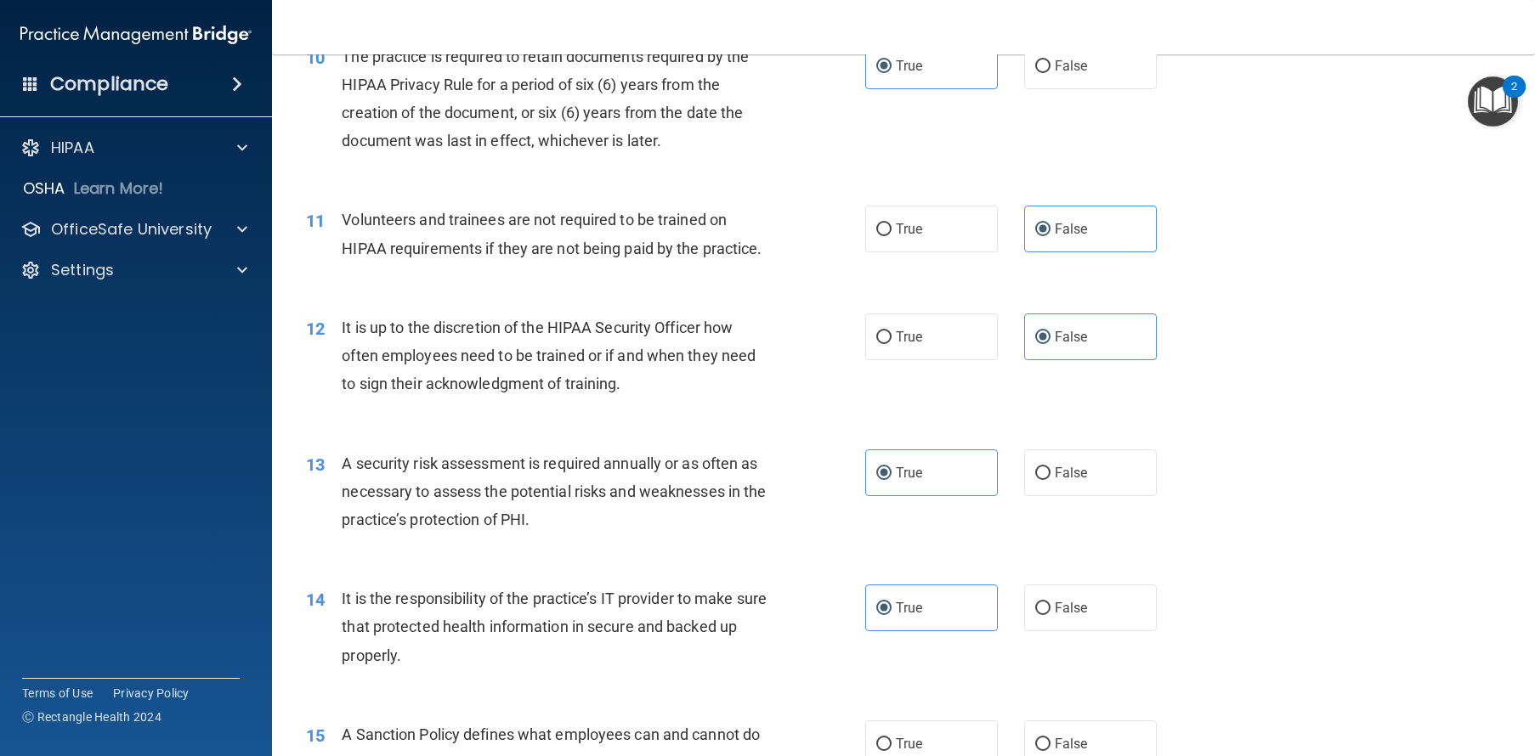
scroll to position [1486, 0]
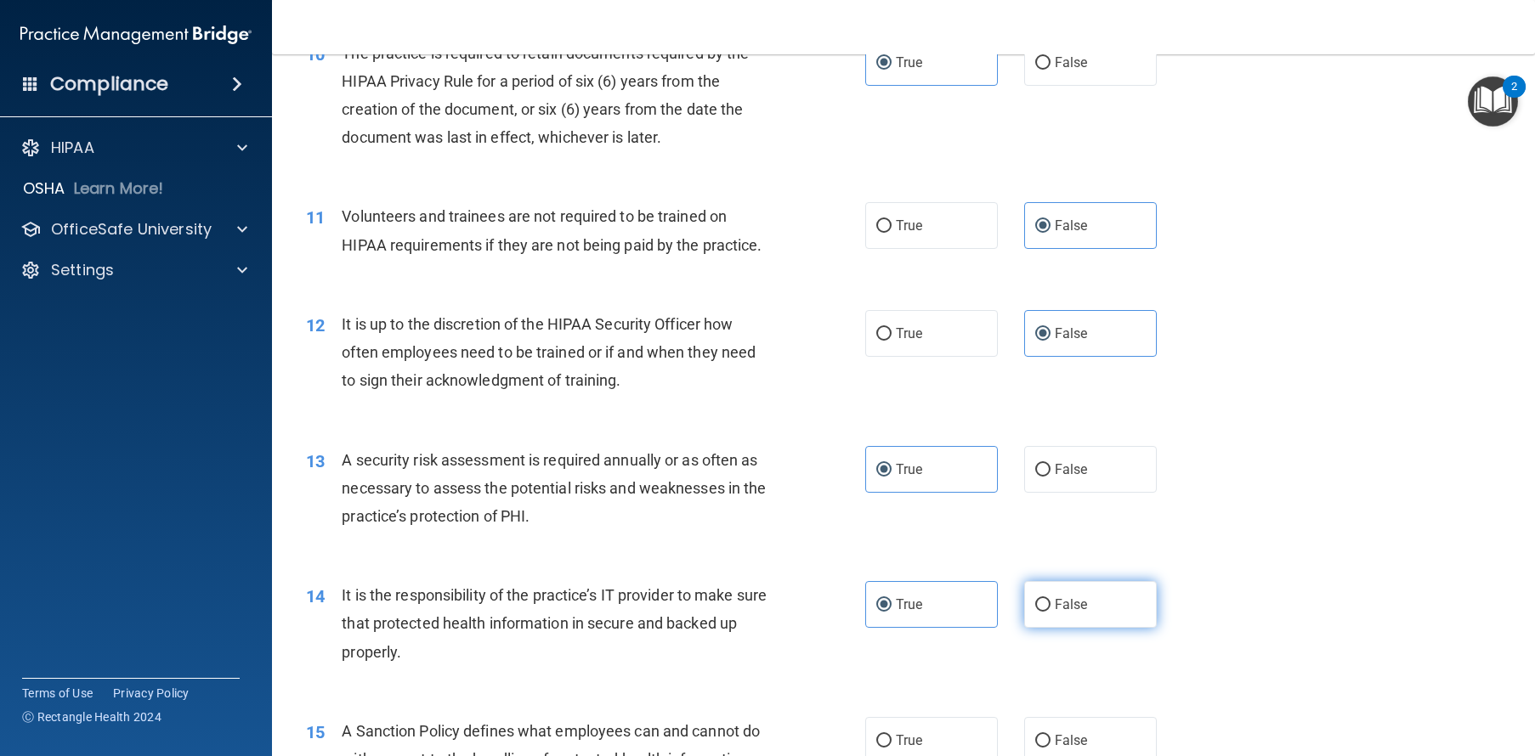
click at [1081, 628] on label "False" at bounding box center [1090, 604] width 133 height 47
click at [1050, 612] on input "False" at bounding box center [1042, 605] width 15 height 13
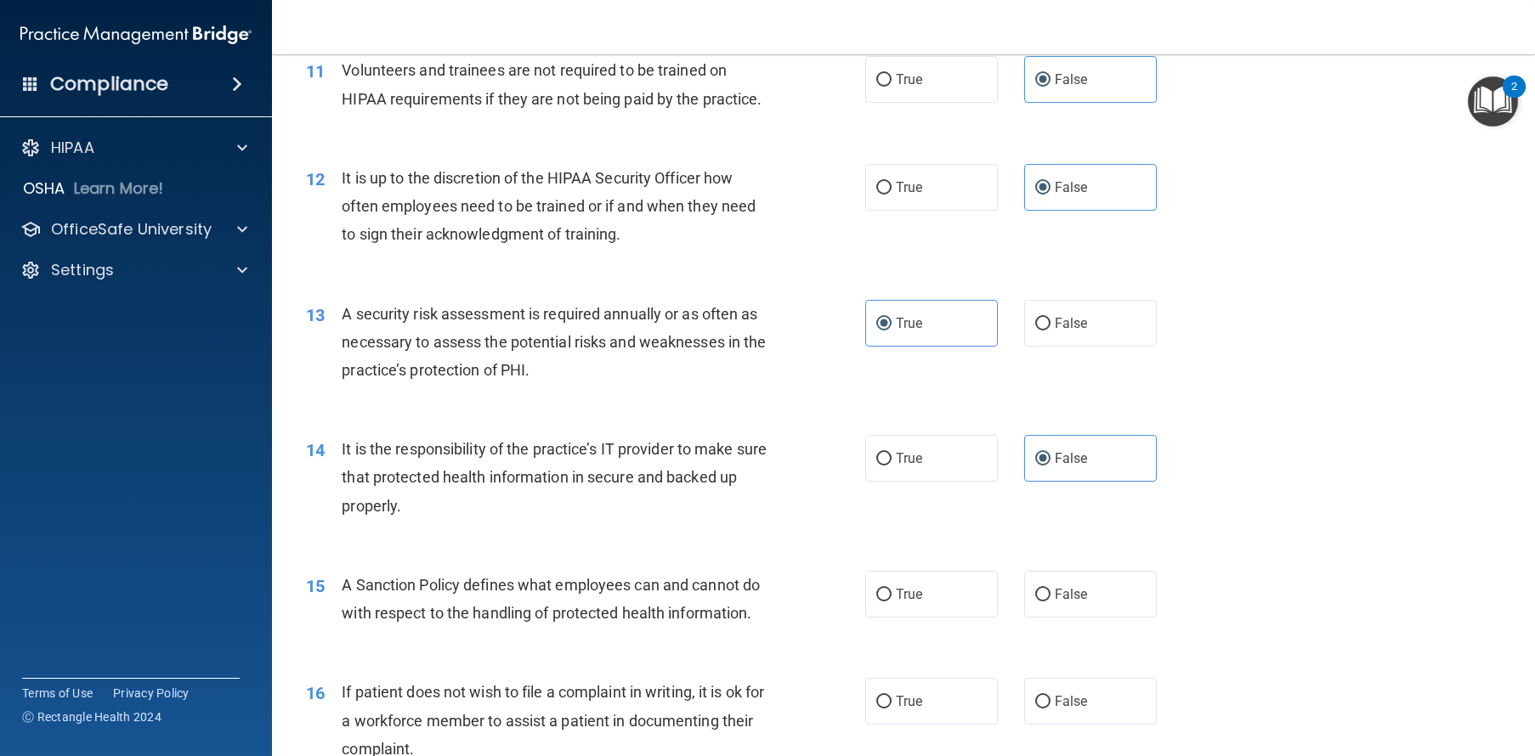
scroll to position [1636, 0]
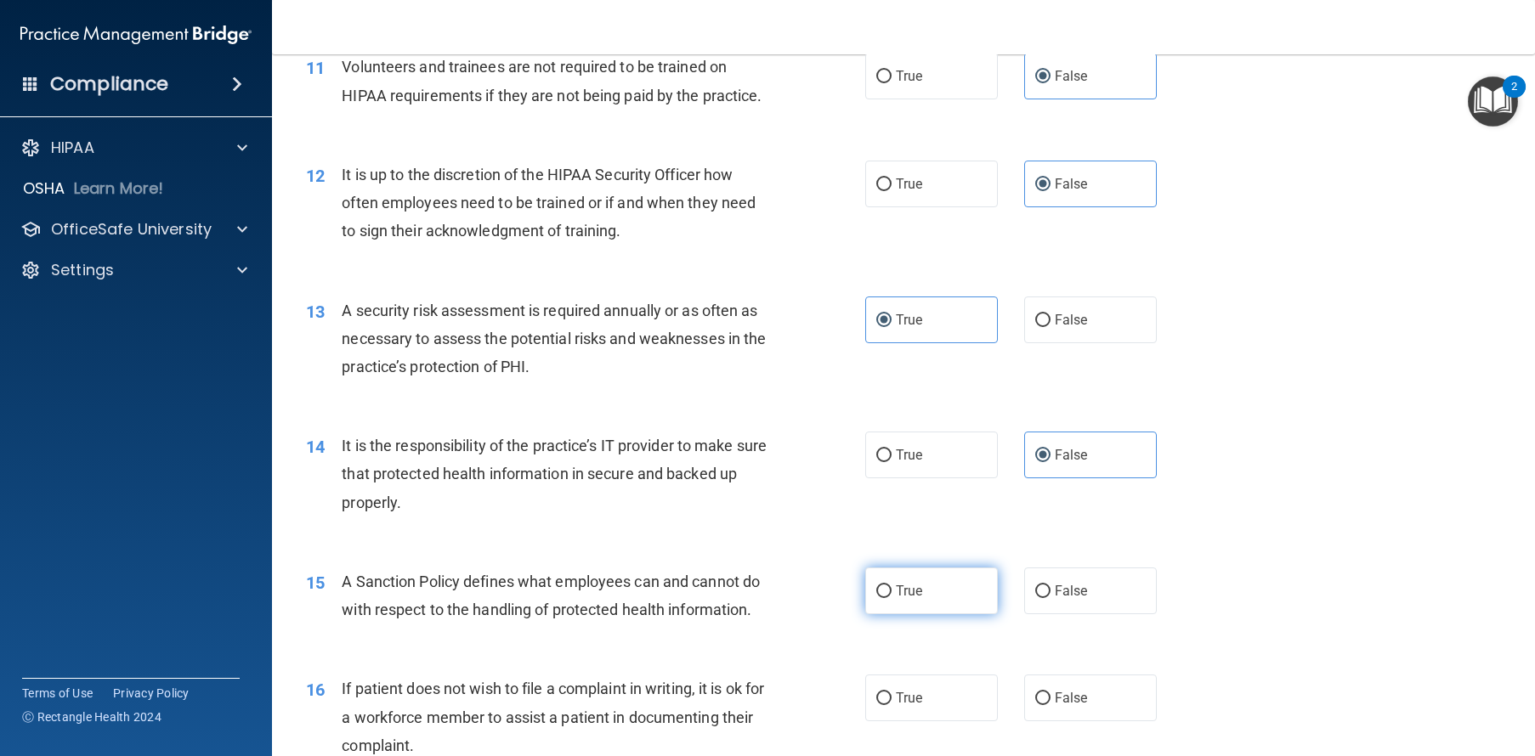
click at [930, 614] on label "True" at bounding box center [931, 591] width 133 height 47
click at [891, 598] on input "True" at bounding box center [883, 591] width 15 height 13
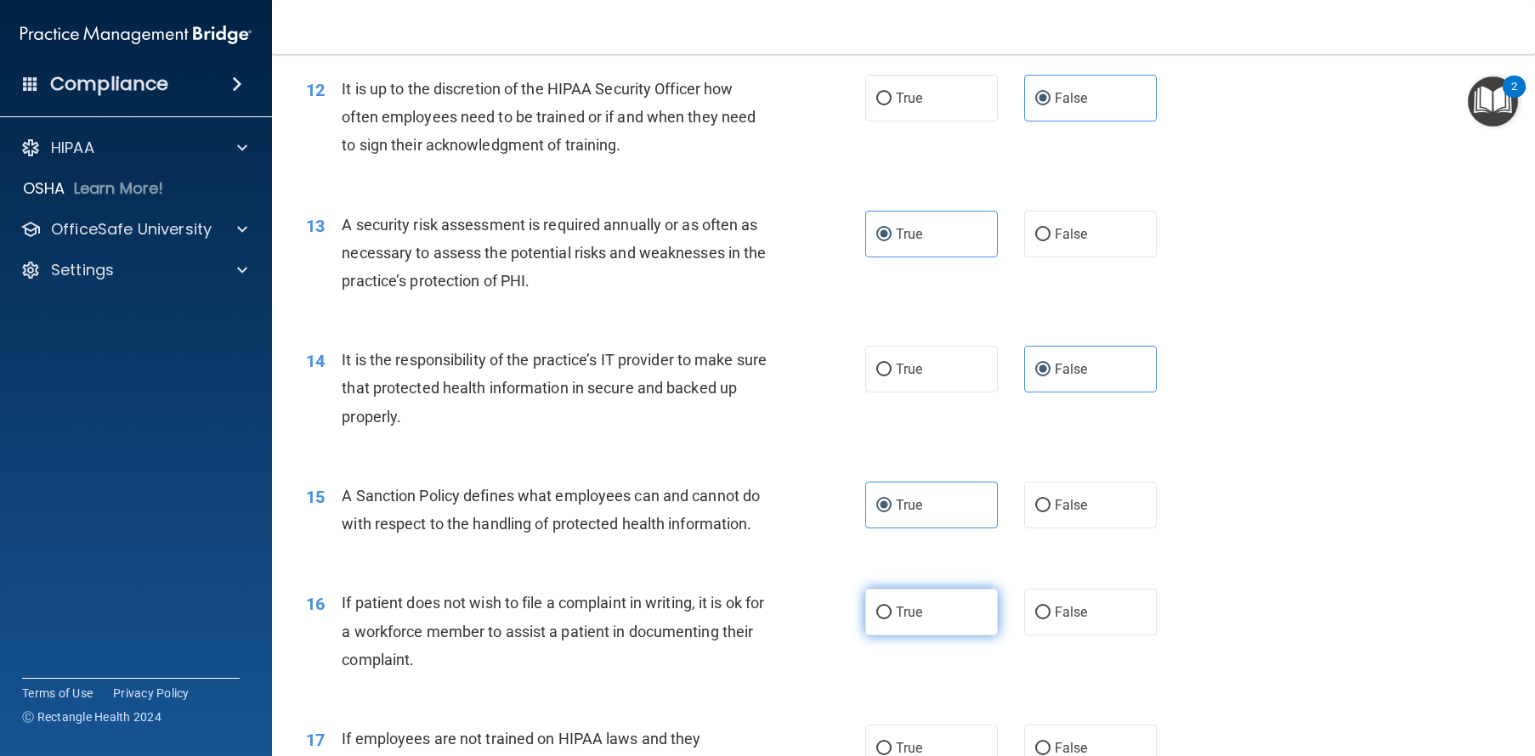
scroll to position [1851, 0]
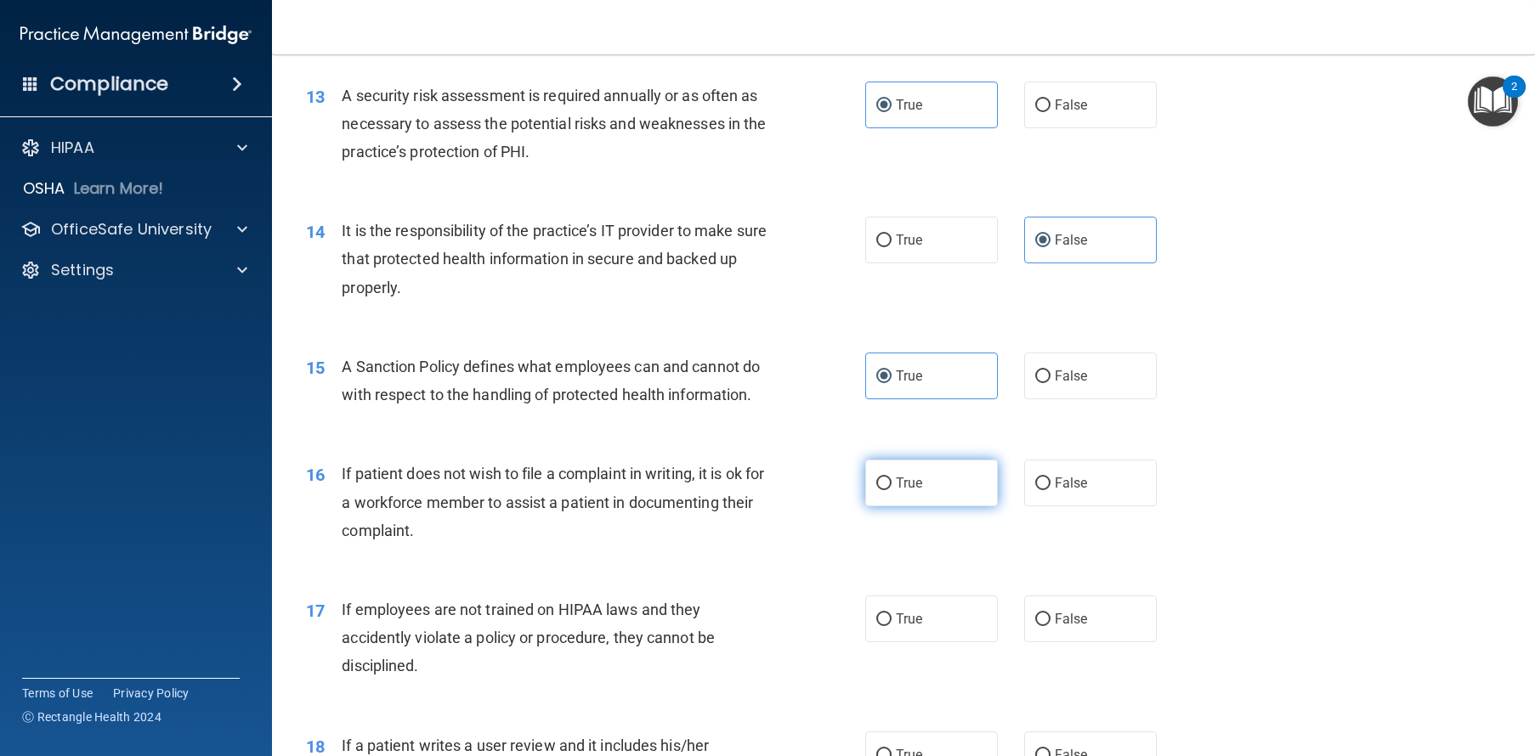
click at [936, 506] on label "True" at bounding box center [931, 483] width 133 height 47
click at [891, 490] on input "True" at bounding box center [883, 484] width 15 height 13
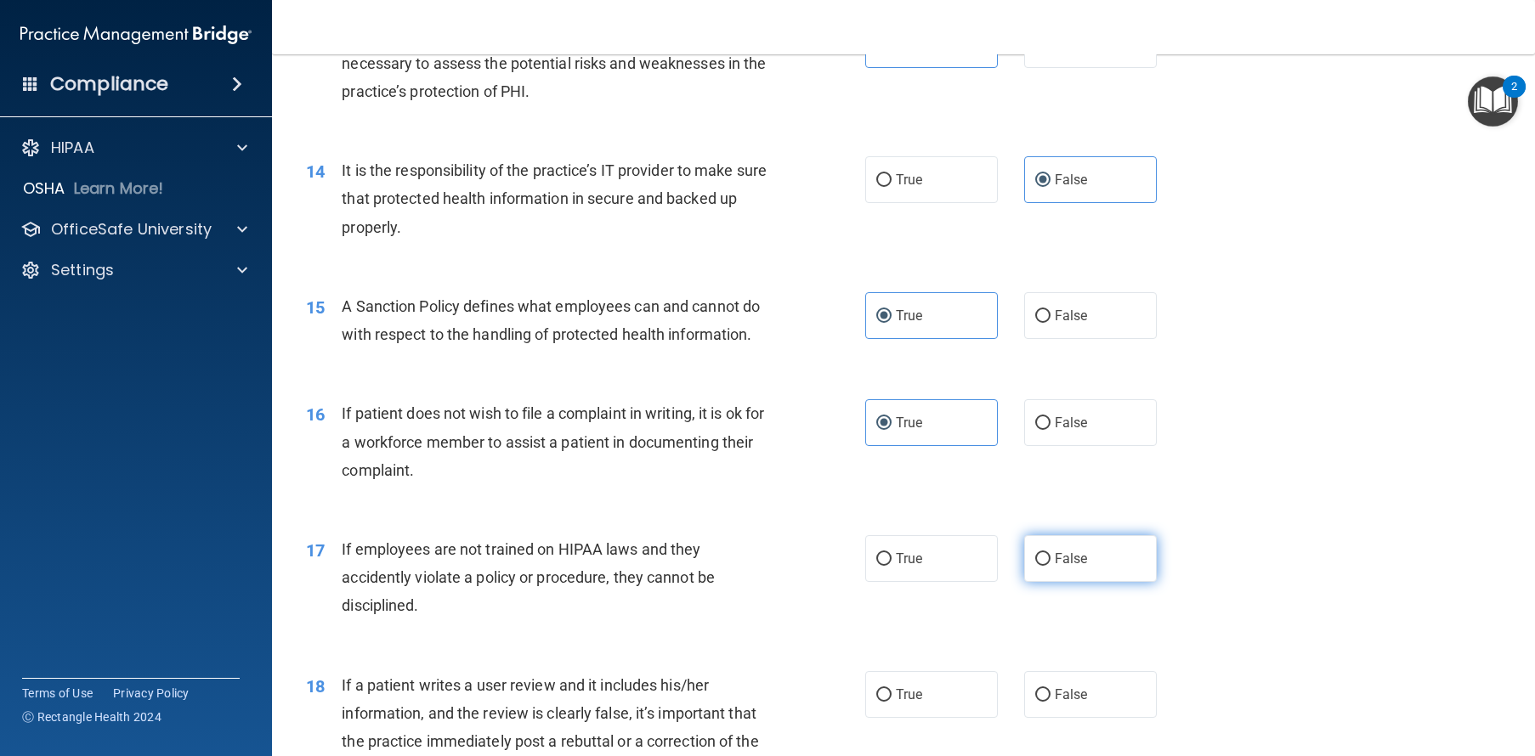
scroll to position [2045, 0]
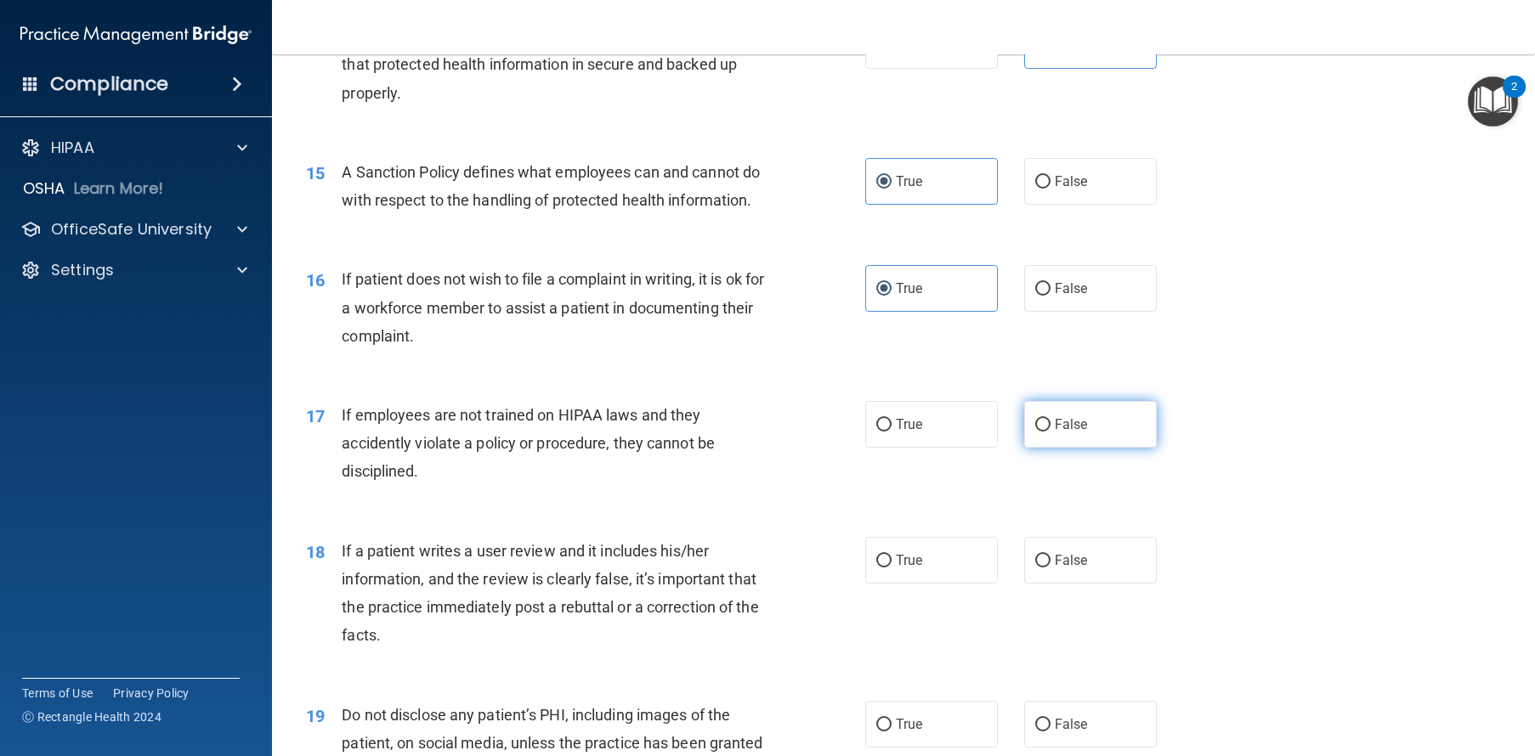
click at [1061, 433] on span "False" at bounding box center [1070, 424] width 33 height 16
click at [1050, 432] on input "False" at bounding box center [1042, 425] width 15 height 13
click at [1074, 568] on span "False" at bounding box center [1070, 560] width 33 height 16
click at [1050, 568] on input "False" at bounding box center [1042, 561] width 15 height 13
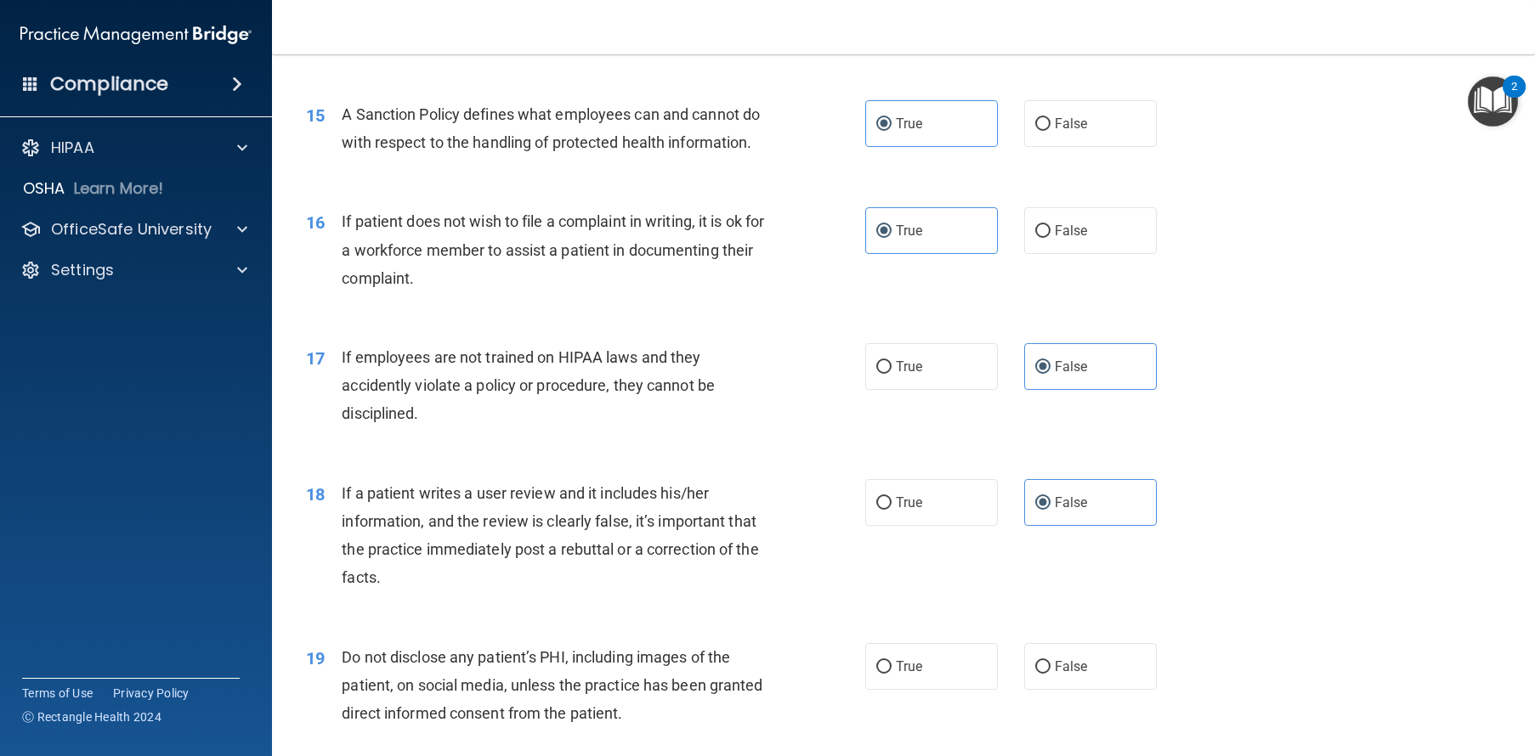
scroll to position [2185, 0]
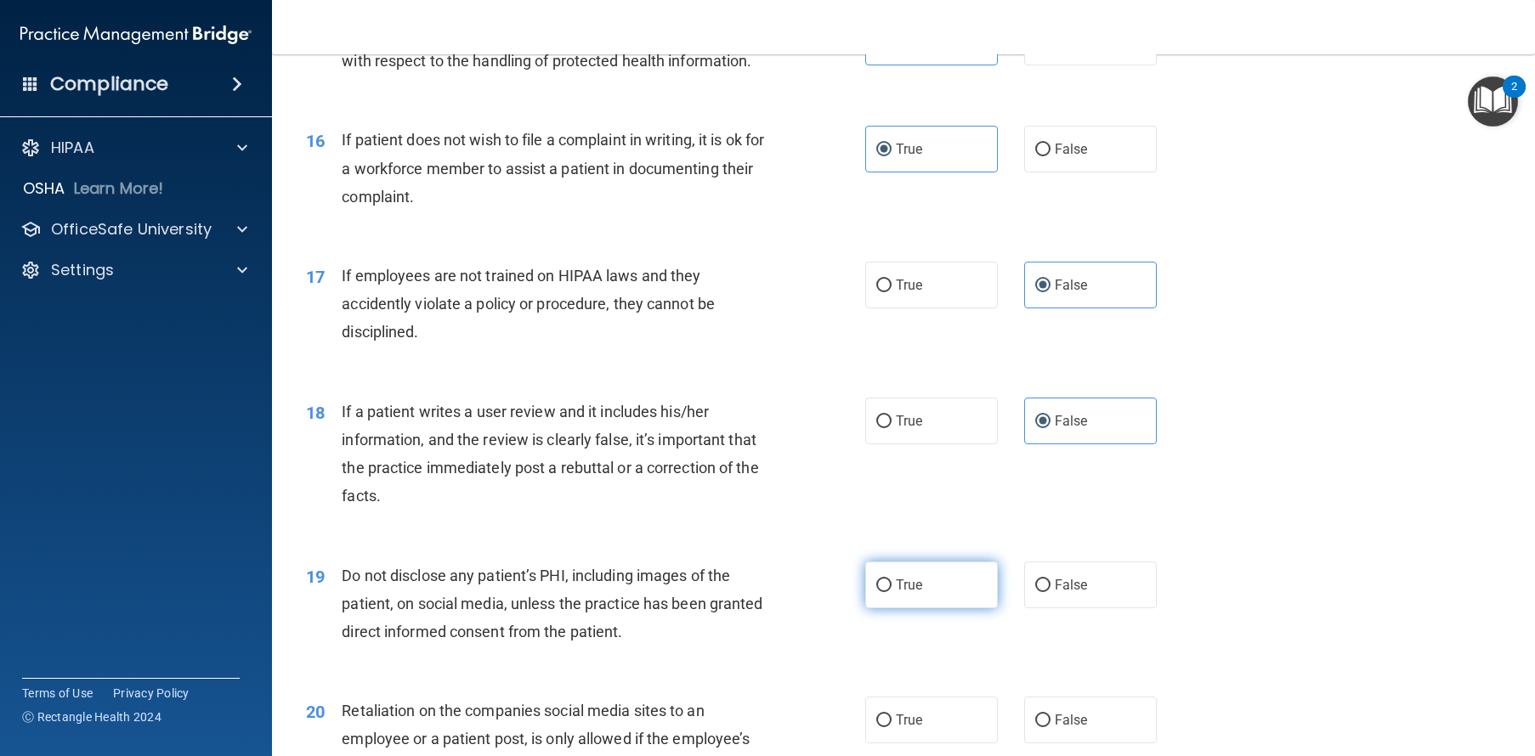
click at [932, 608] on label "True" at bounding box center [931, 585] width 133 height 47
click at [891, 592] on input "True" at bounding box center [883, 586] width 15 height 13
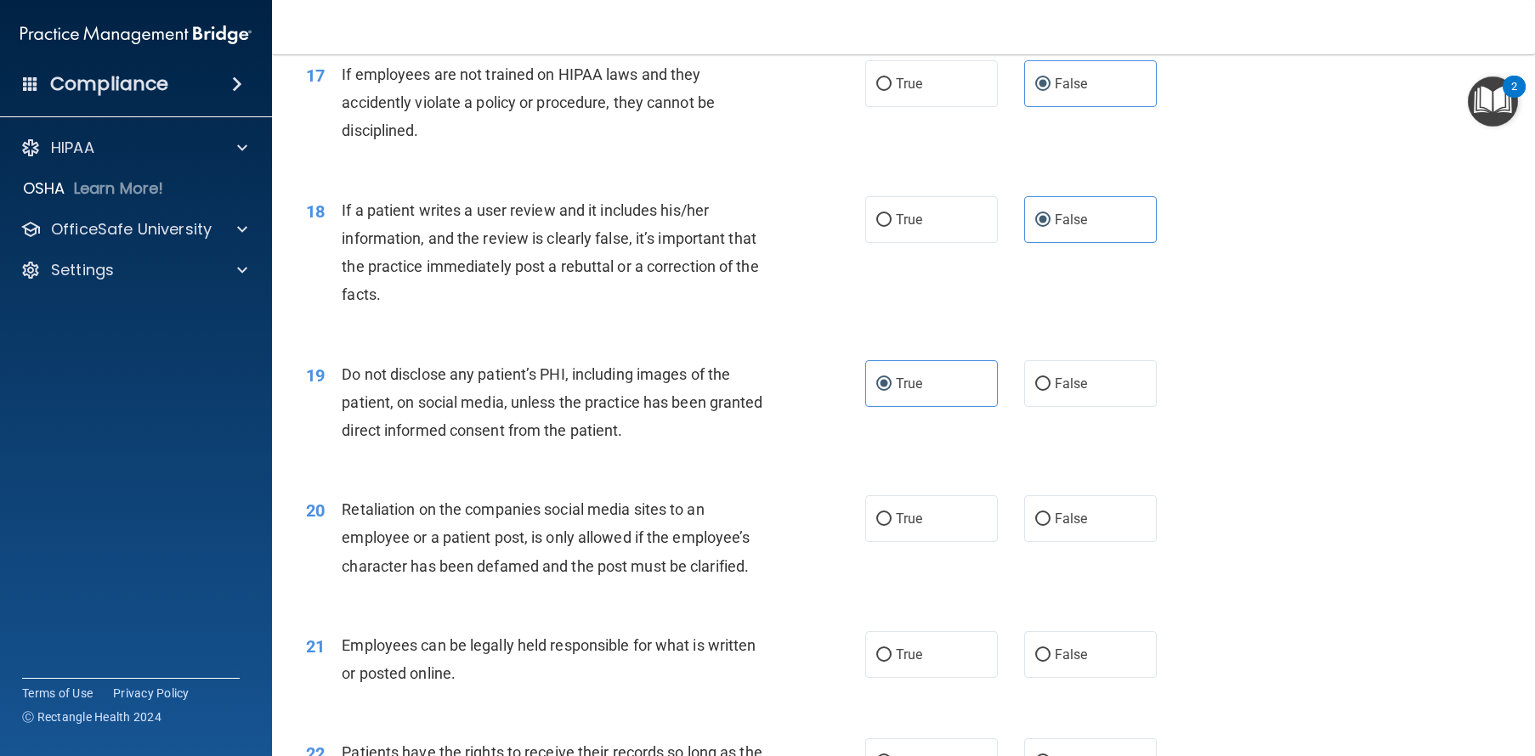
scroll to position [2485, 0]
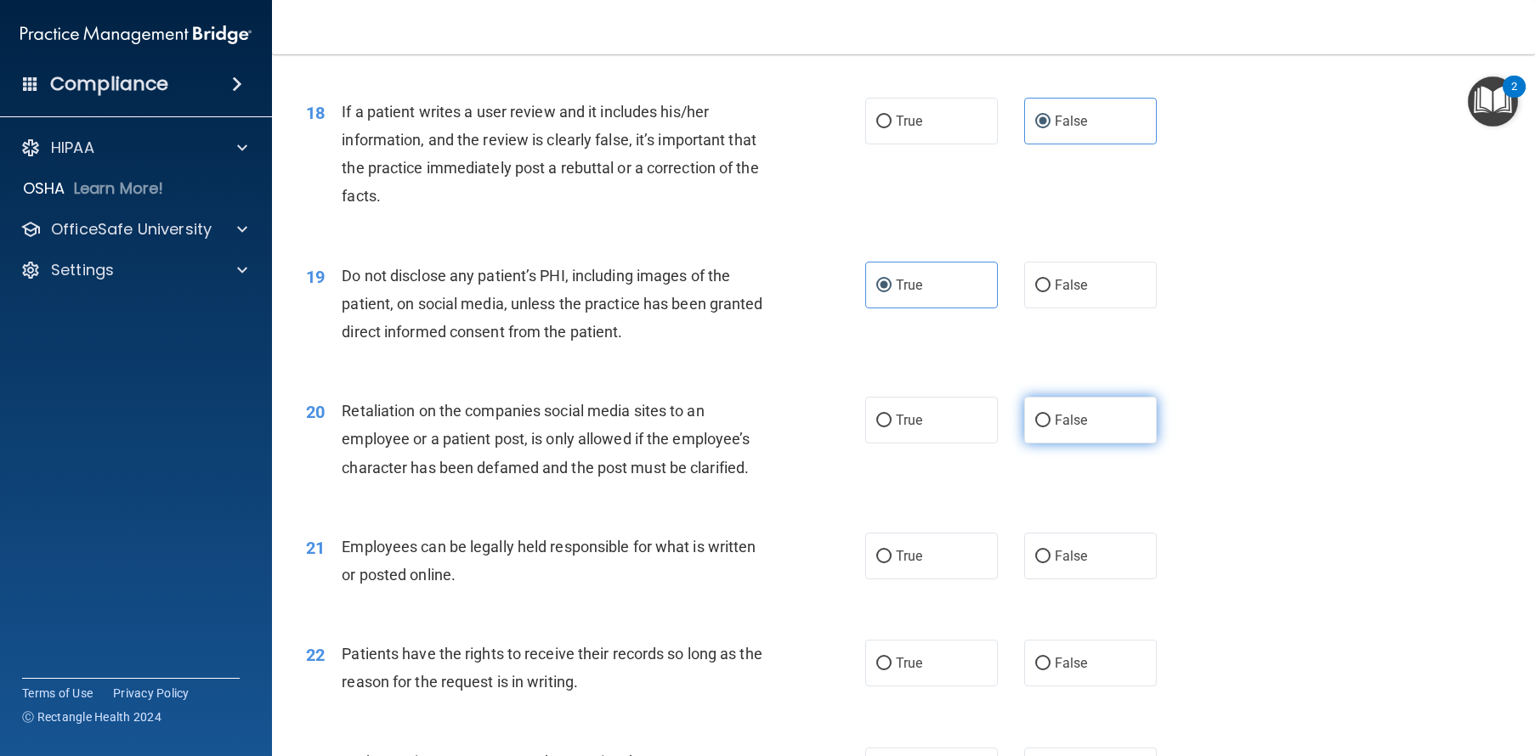
click at [1090, 444] on label "False" at bounding box center [1090, 420] width 133 height 47
click at [1050, 427] on input "False" at bounding box center [1042, 421] width 15 height 13
click at [913, 564] on span "True" at bounding box center [909, 556] width 26 height 16
click at [891, 563] on input "True" at bounding box center [883, 557] width 15 height 13
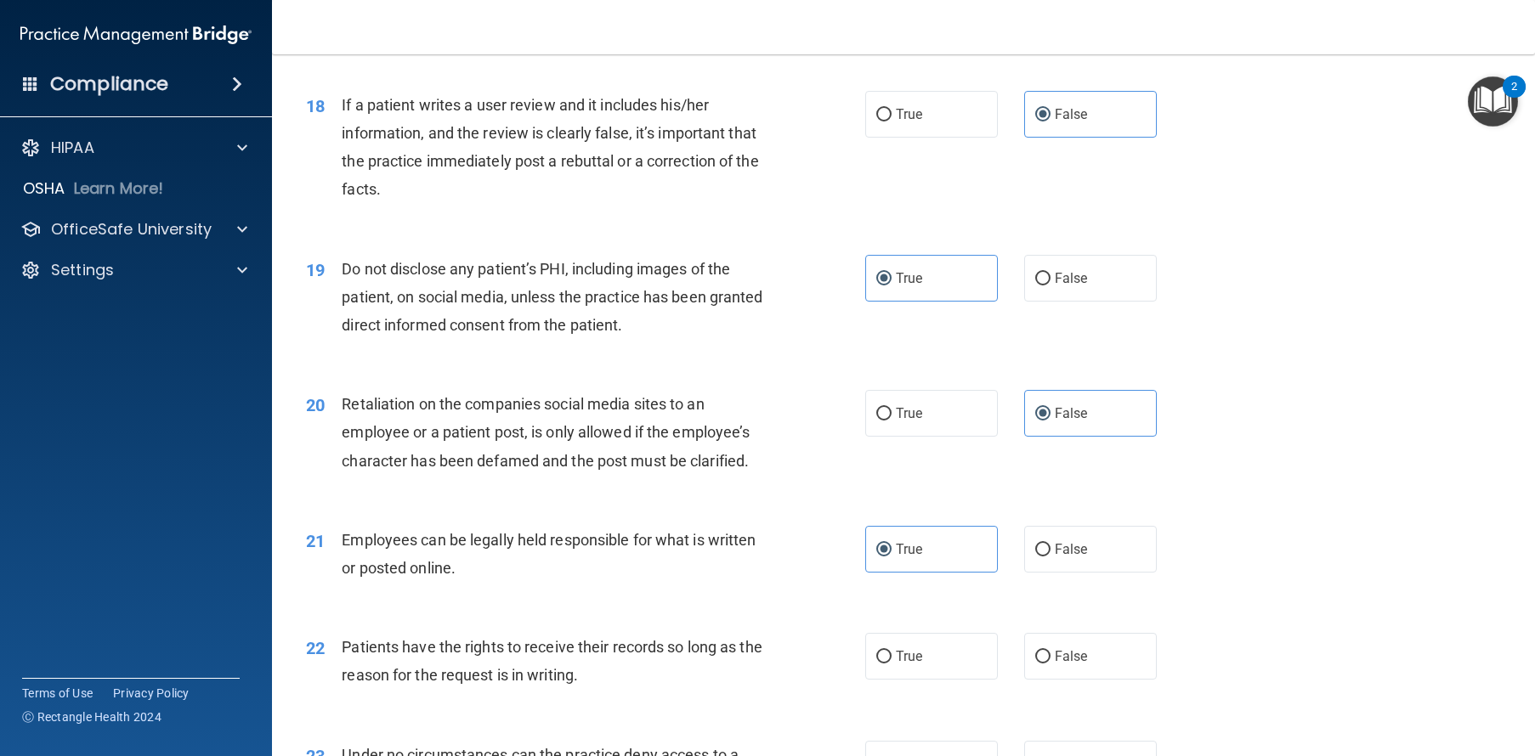
scroll to position [2577, 0]
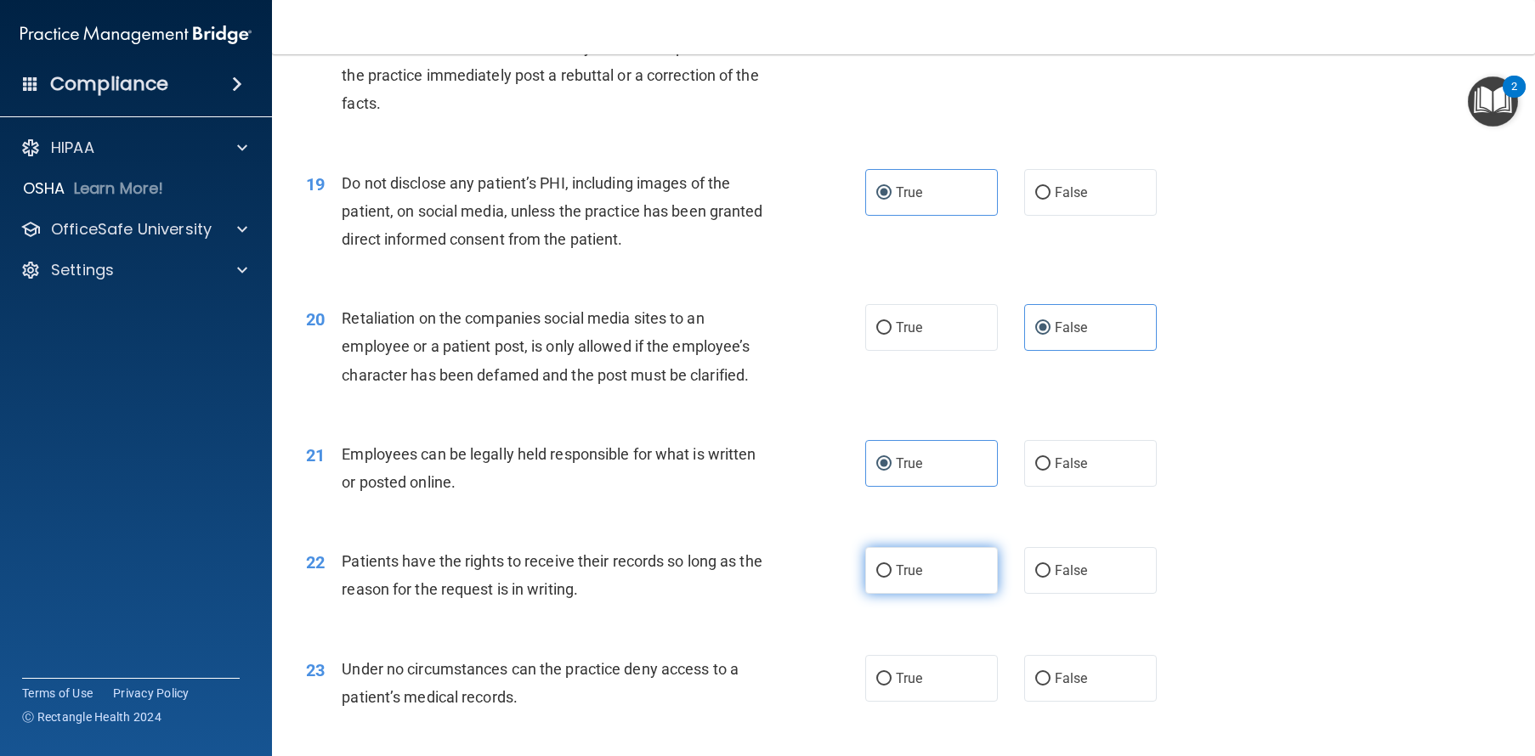
click at [896, 579] on span "True" at bounding box center [909, 571] width 26 height 16
click at [891, 578] on input "True" at bounding box center [883, 571] width 15 height 13
click at [1054, 579] on span "False" at bounding box center [1070, 571] width 33 height 16
click at [1050, 578] on input "False" at bounding box center [1042, 571] width 15 height 13
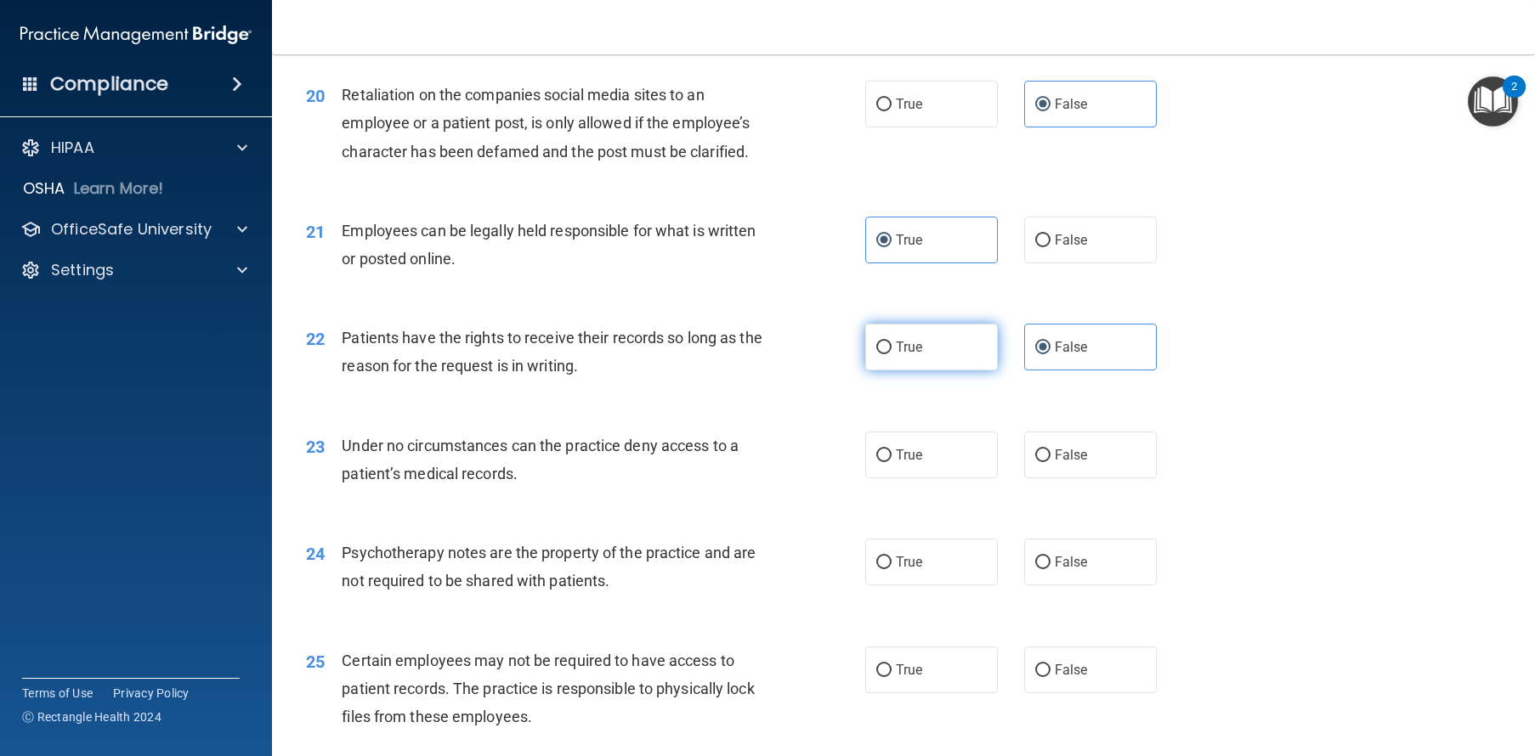
scroll to position [2865, 0]
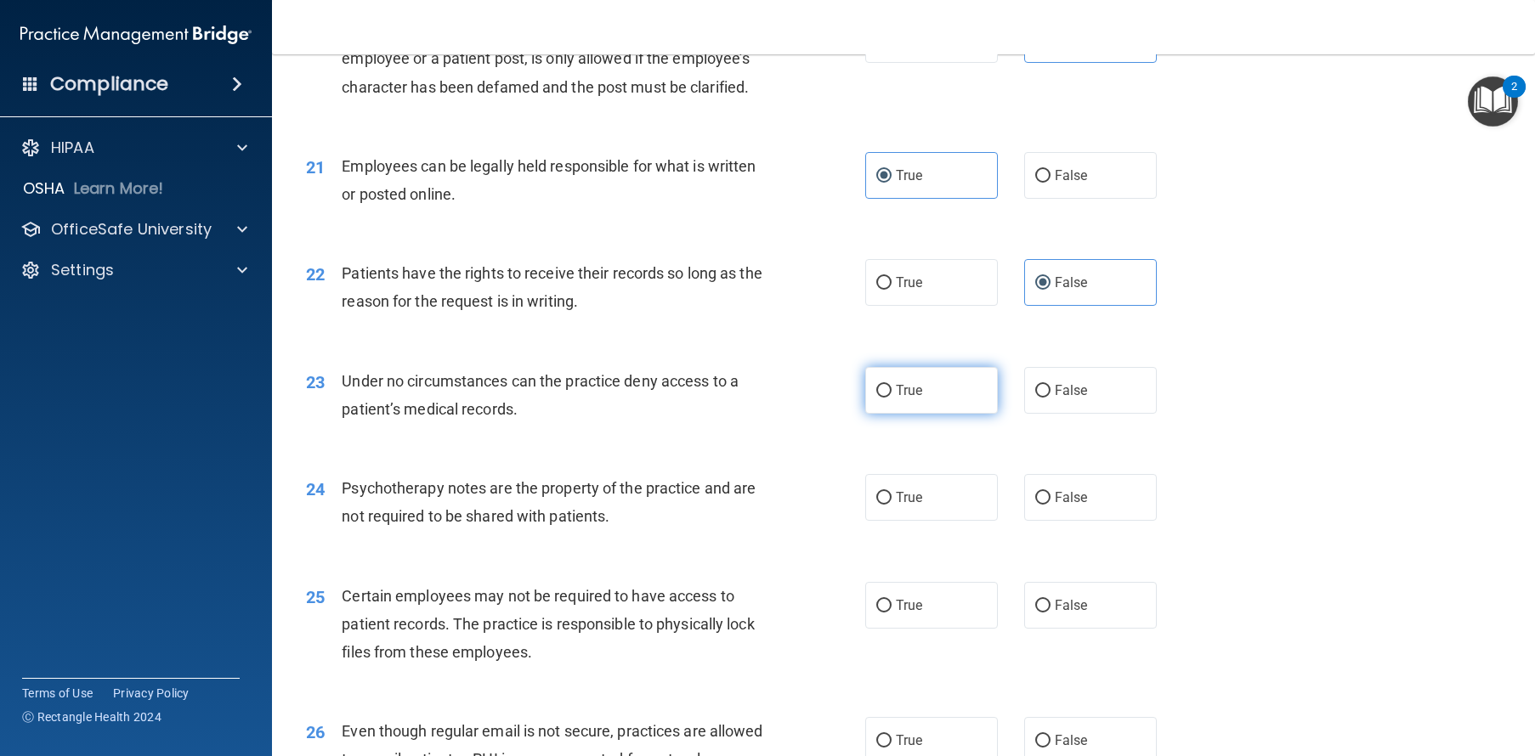
click at [913, 399] on span "True" at bounding box center [909, 390] width 26 height 16
click at [891, 398] on input "True" at bounding box center [883, 391] width 15 height 13
click at [1117, 521] on label "False" at bounding box center [1090, 497] width 133 height 47
click at [1050, 505] on input "False" at bounding box center [1042, 498] width 15 height 13
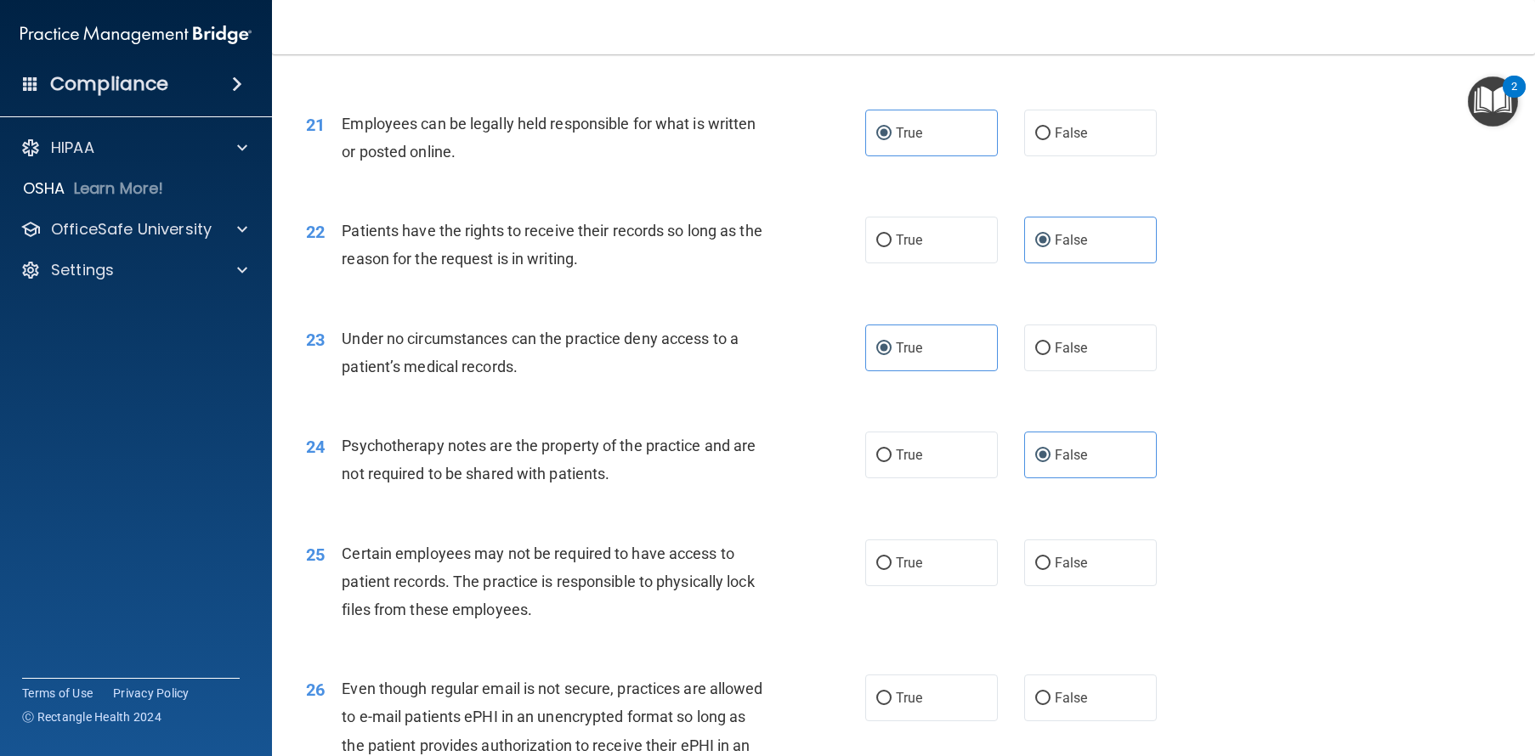
scroll to position [2982, 0]
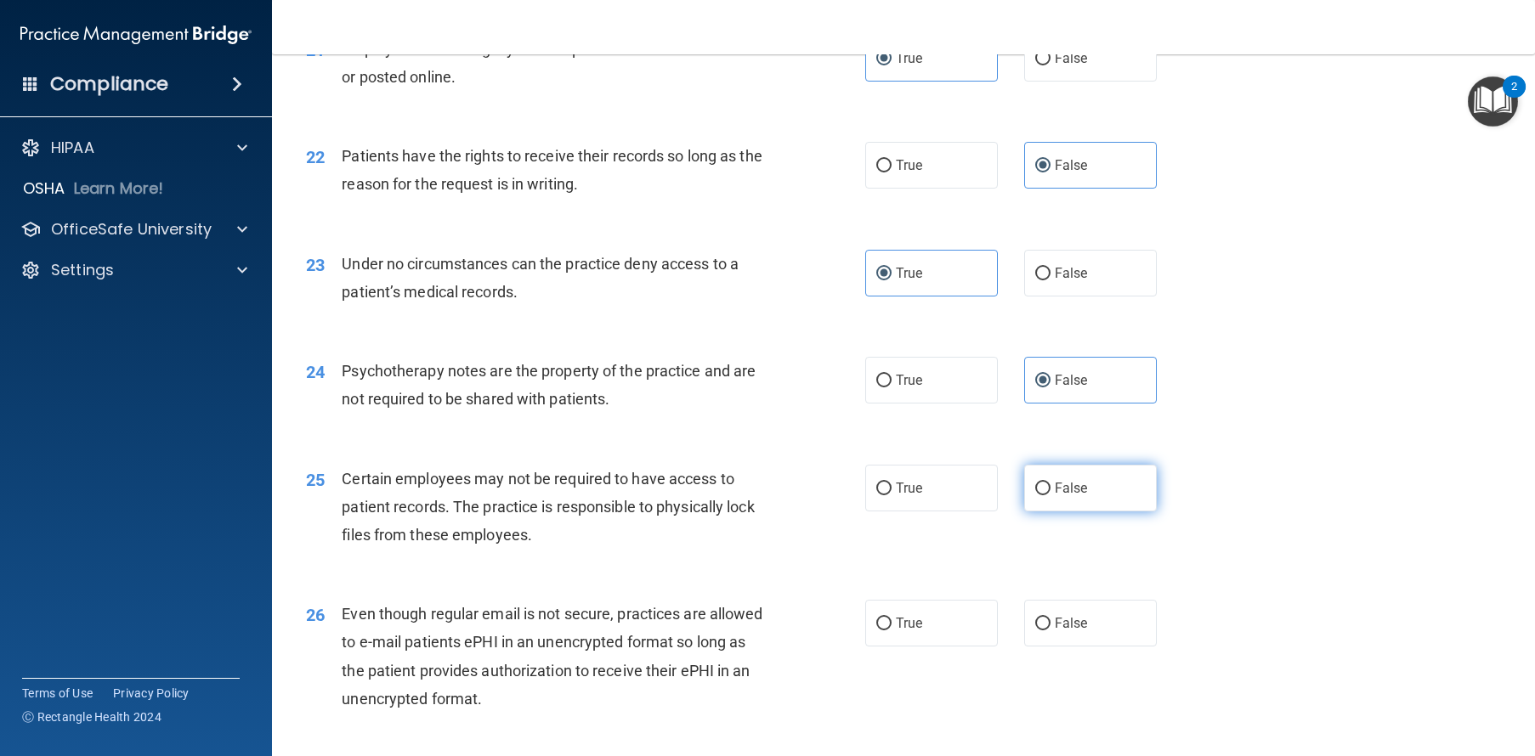
click at [1071, 512] on label "False" at bounding box center [1090, 488] width 133 height 47
click at [1050, 495] on input "False" at bounding box center [1042, 489] width 15 height 13
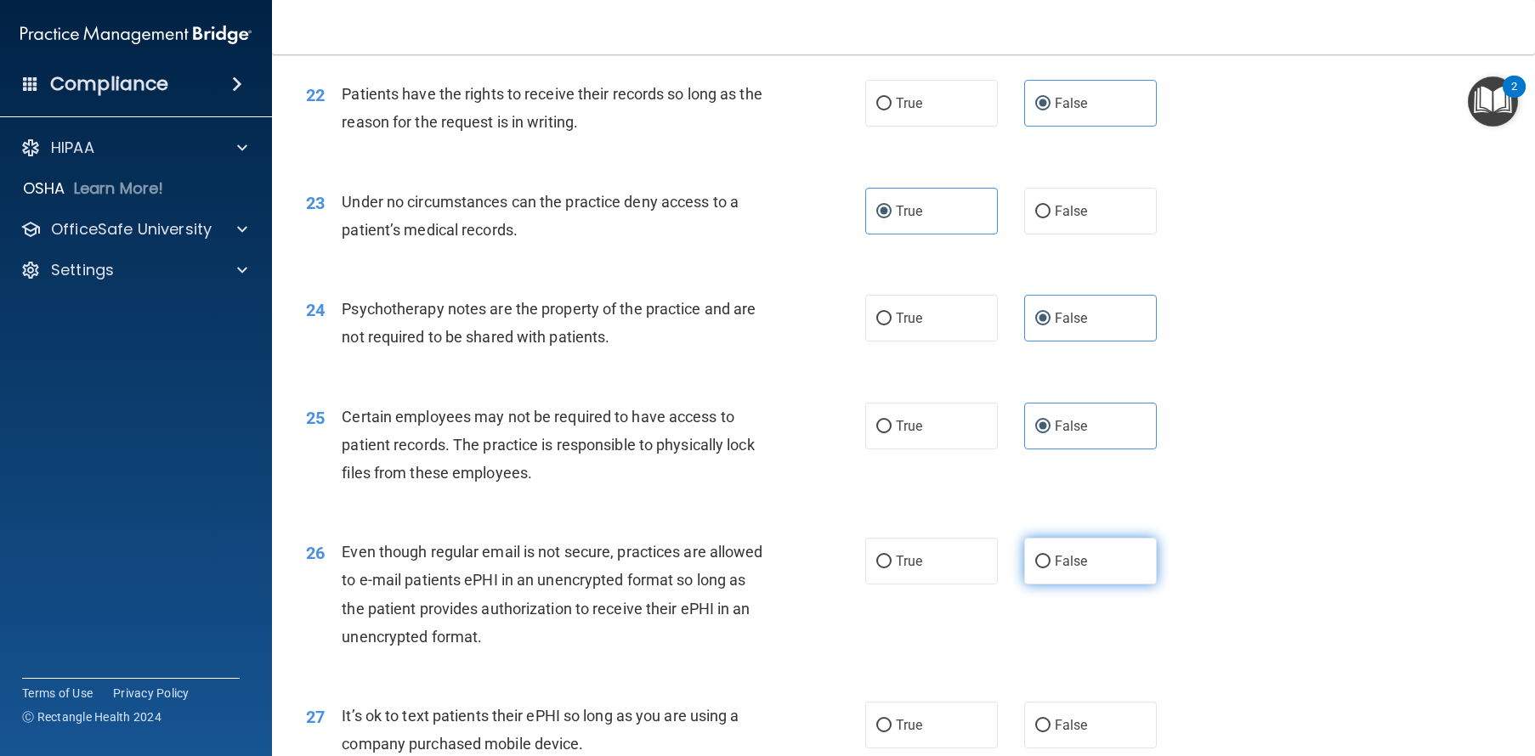
scroll to position [3066, 0]
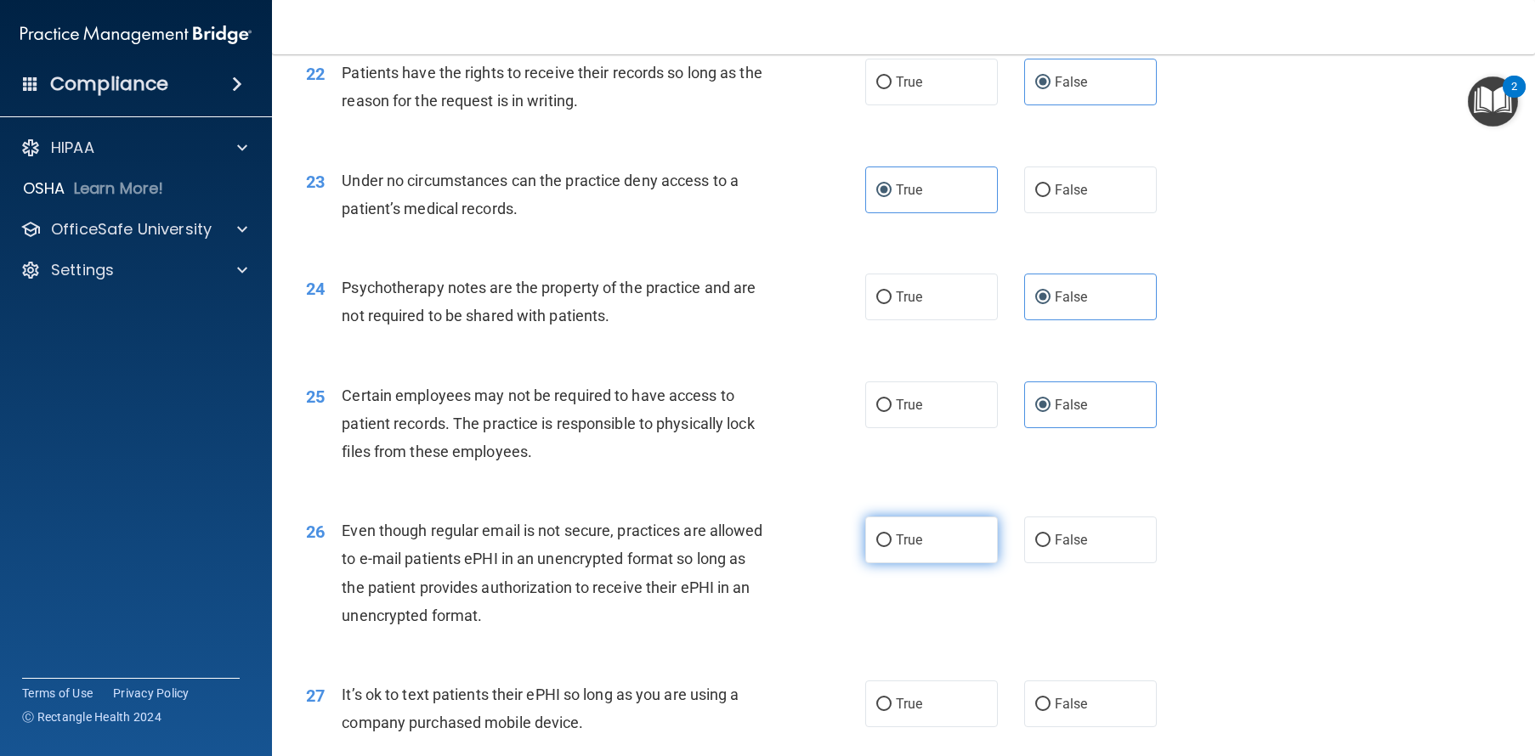
click at [902, 548] on span "True" at bounding box center [909, 540] width 26 height 16
click at [891, 547] on input "True" at bounding box center [883, 540] width 15 height 13
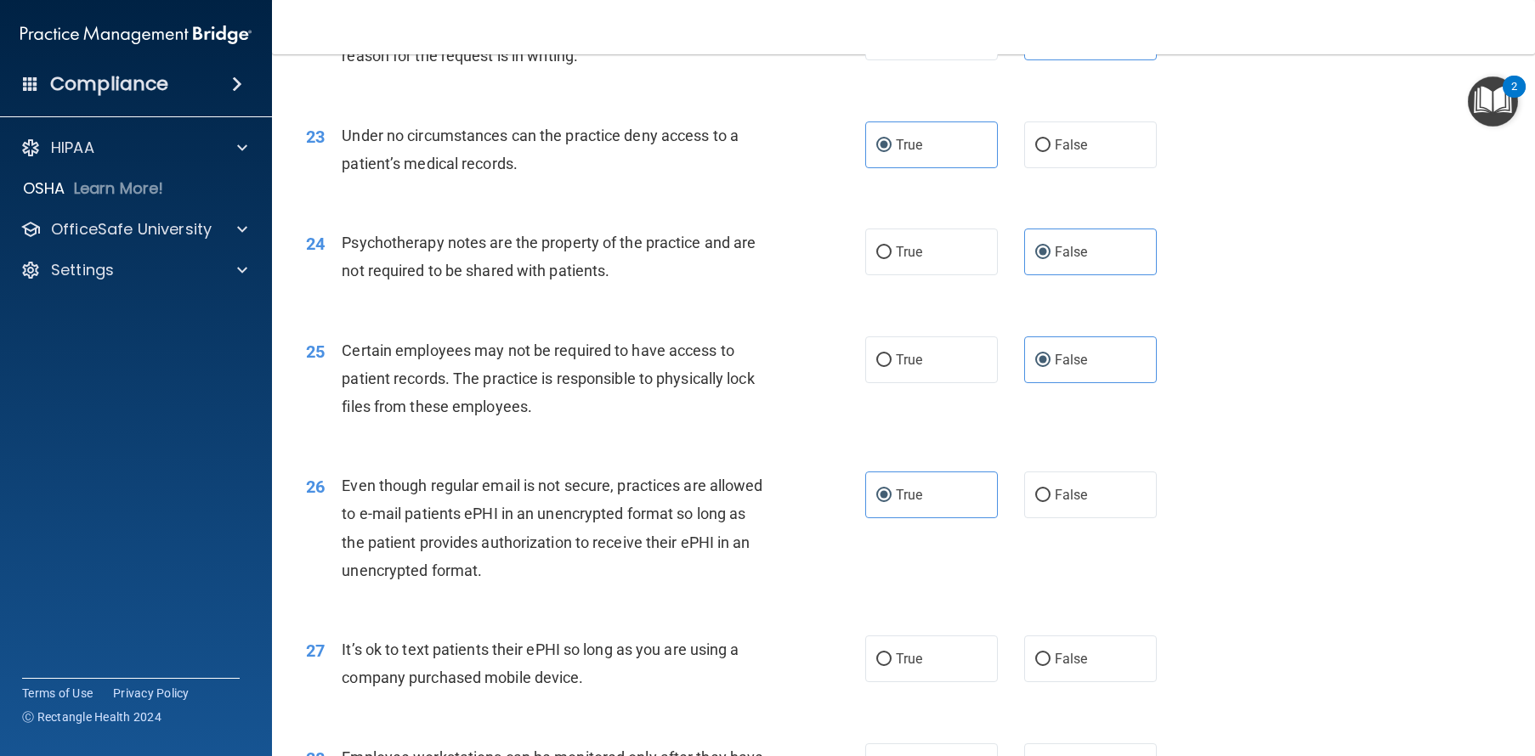
scroll to position [3192, 0]
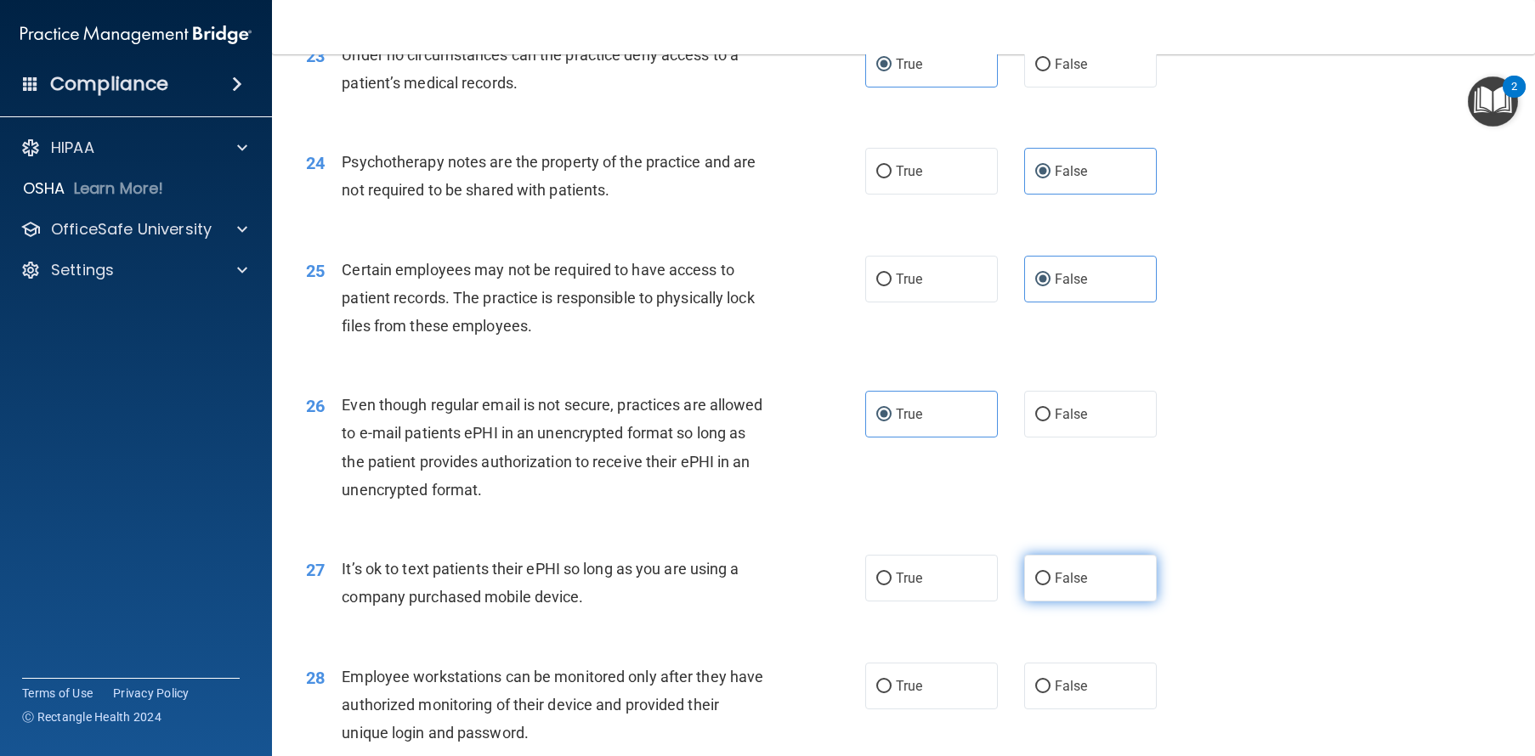
click at [1091, 602] on label "False" at bounding box center [1090, 578] width 133 height 47
click at [1050, 585] on input "False" at bounding box center [1042, 579] width 15 height 13
click at [923, 602] on label "True" at bounding box center [931, 578] width 133 height 47
click at [891, 585] on input "True" at bounding box center [883, 579] width 15 height 13
click at [1102, 602] on label "False" at bounding box center [1090, 578] width 133 height 47
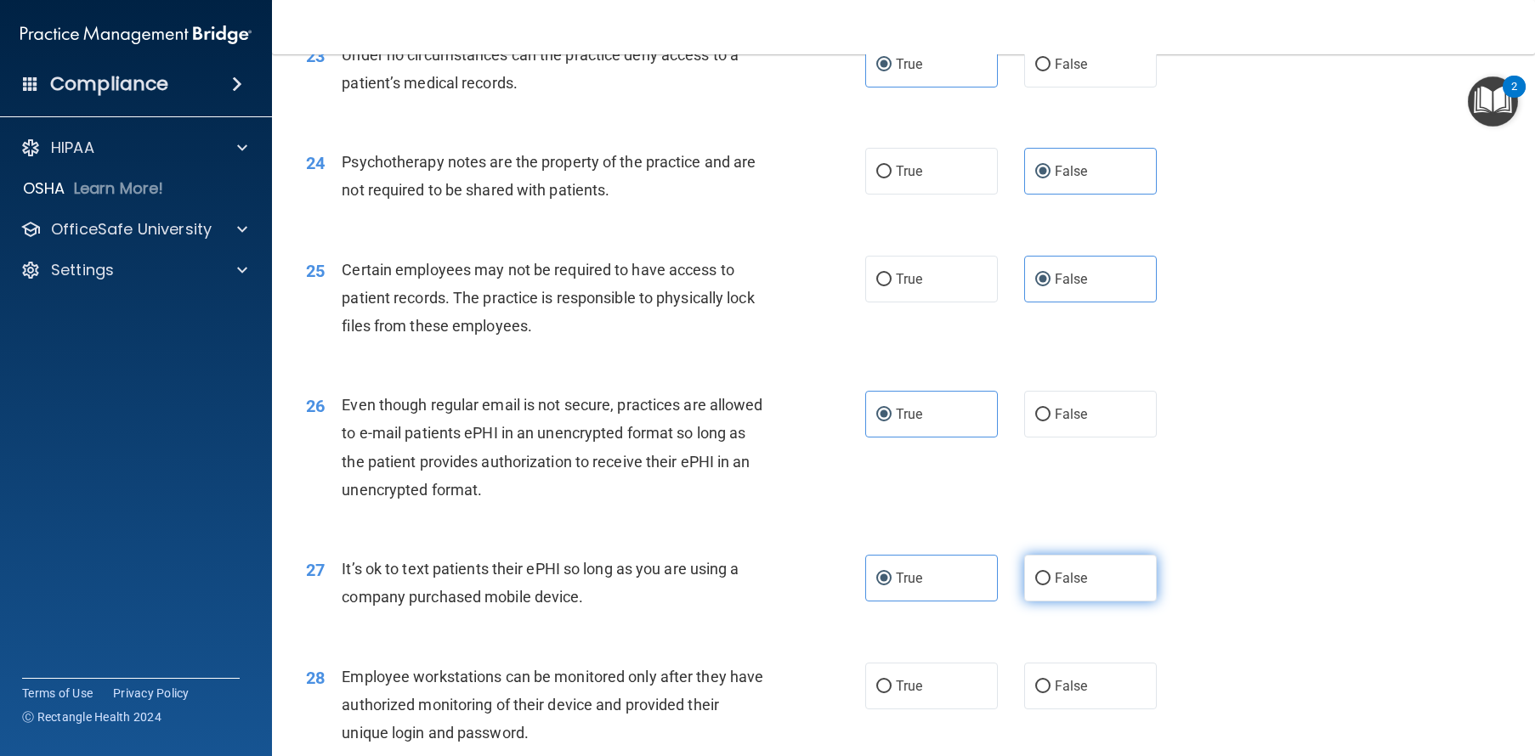
click at [1050, 585] on input "False" at bounding box center [1042, 579] width 15 height 13
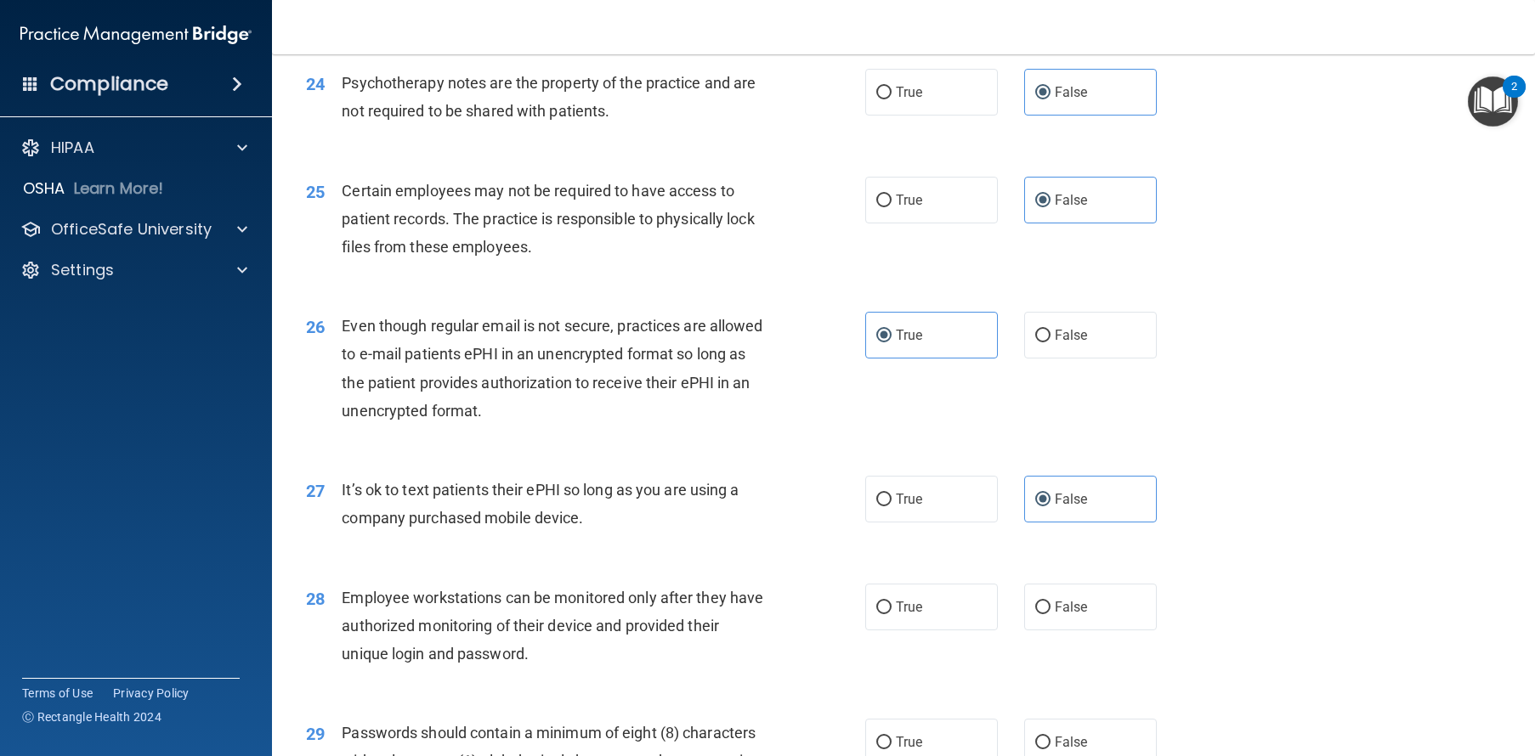
scroll to position [3274, 0]
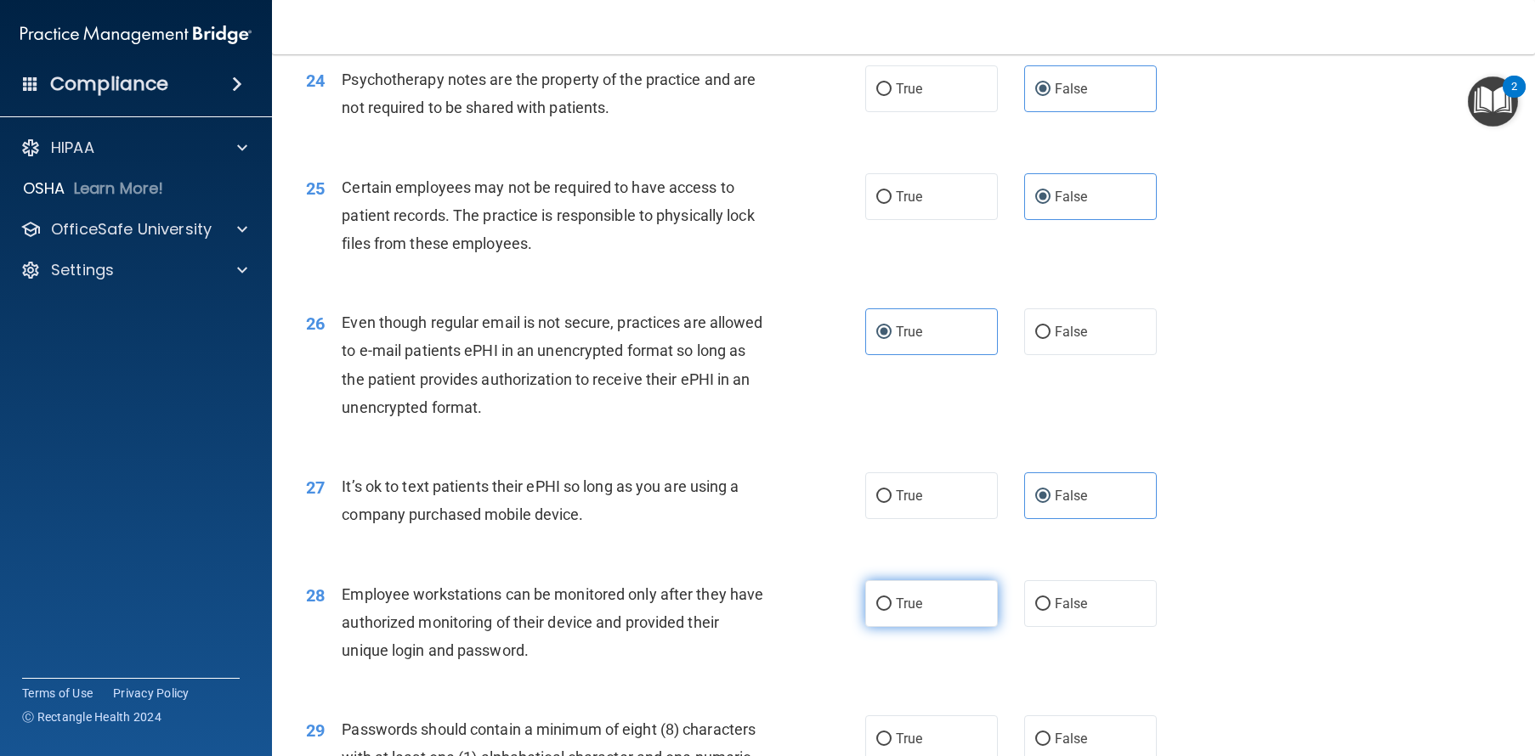
click at [892, 627] on label "True" at bounding box center [931, 603] width 133 height 47
click at [891, 611] on input "True" at bounding box center [883, 604] width 15 height 13
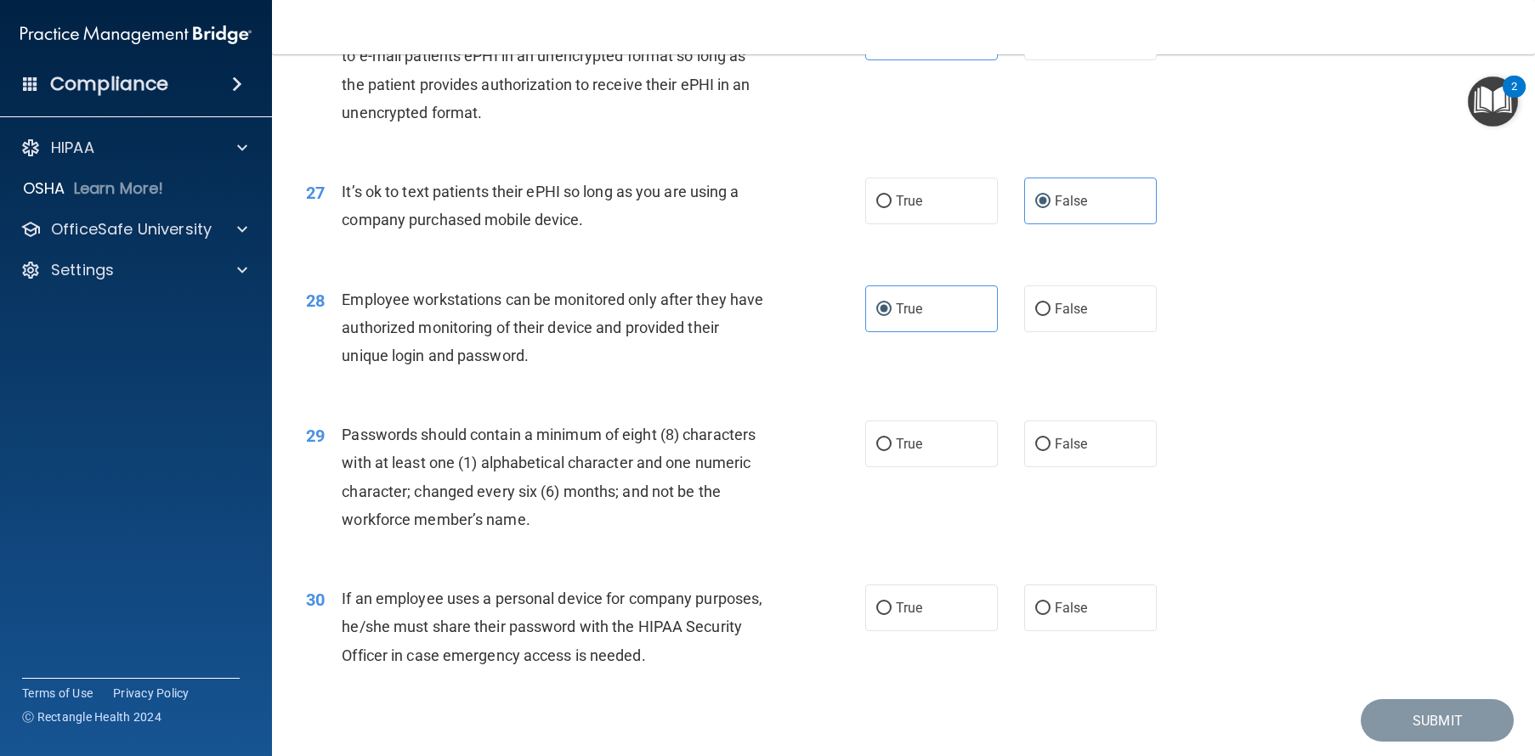
scroll to position [3599, 0]
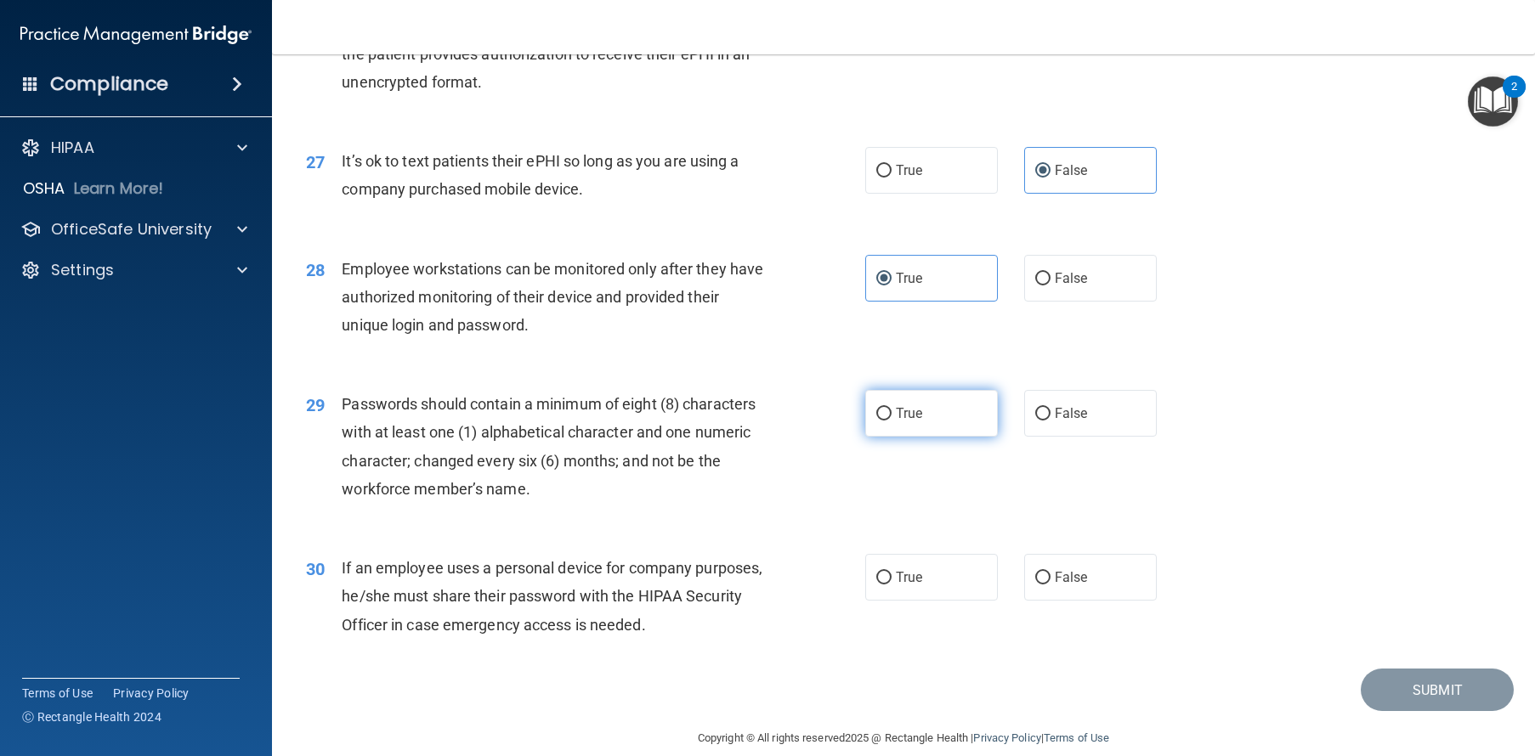
click at [912, 437] on label "True" at bounding box center [931, 413] width 133 height 47
click at [891, 421] on input "True" at bounding box center [883, 414] width 15 height 13
click at [913, 585] on span "True" at bounding box center [909, 577] width 26 height 16
click at [891, 585] on input "True" at bounding box center [883, 578] width 15 height 13
click at [1375, 712] on button "Submit" at bounding box center [1436, 690] width 153 height 43
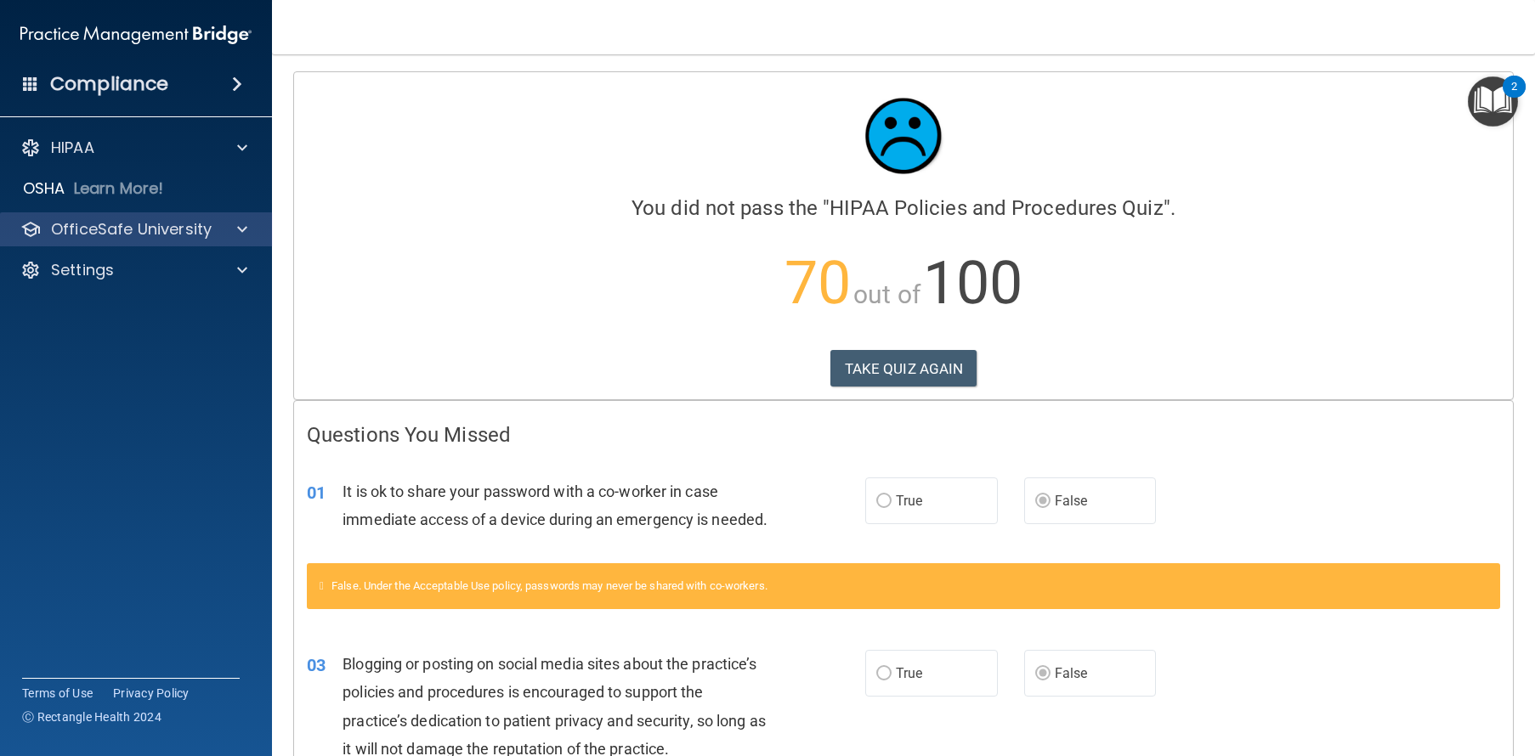
click at [147, 229] on p "OfficeSafe University" at bounding box center [131, 229] width 161 height 20
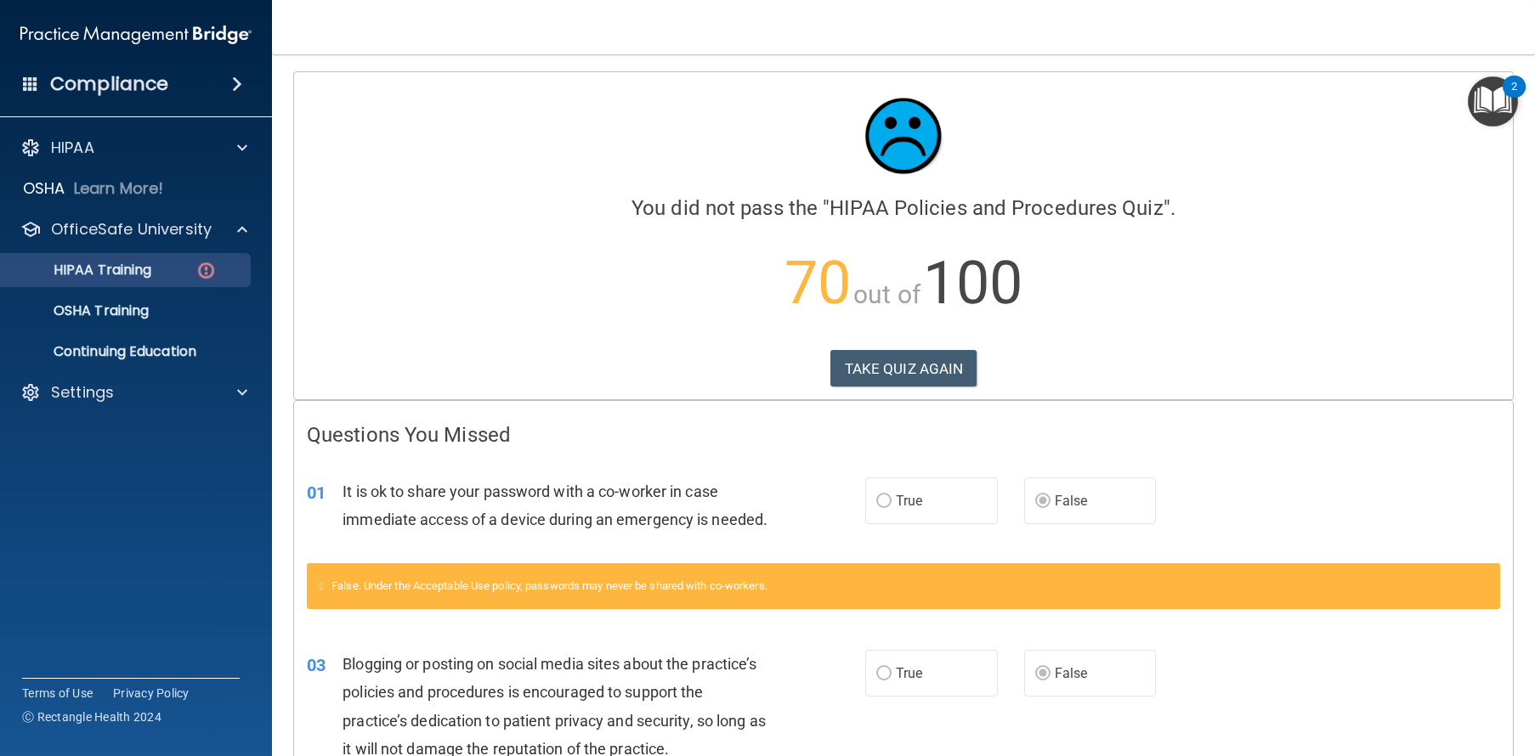
click at [136, 282] on link "HIPAA Training" at bounding box center [117, 270] width 268 height 34
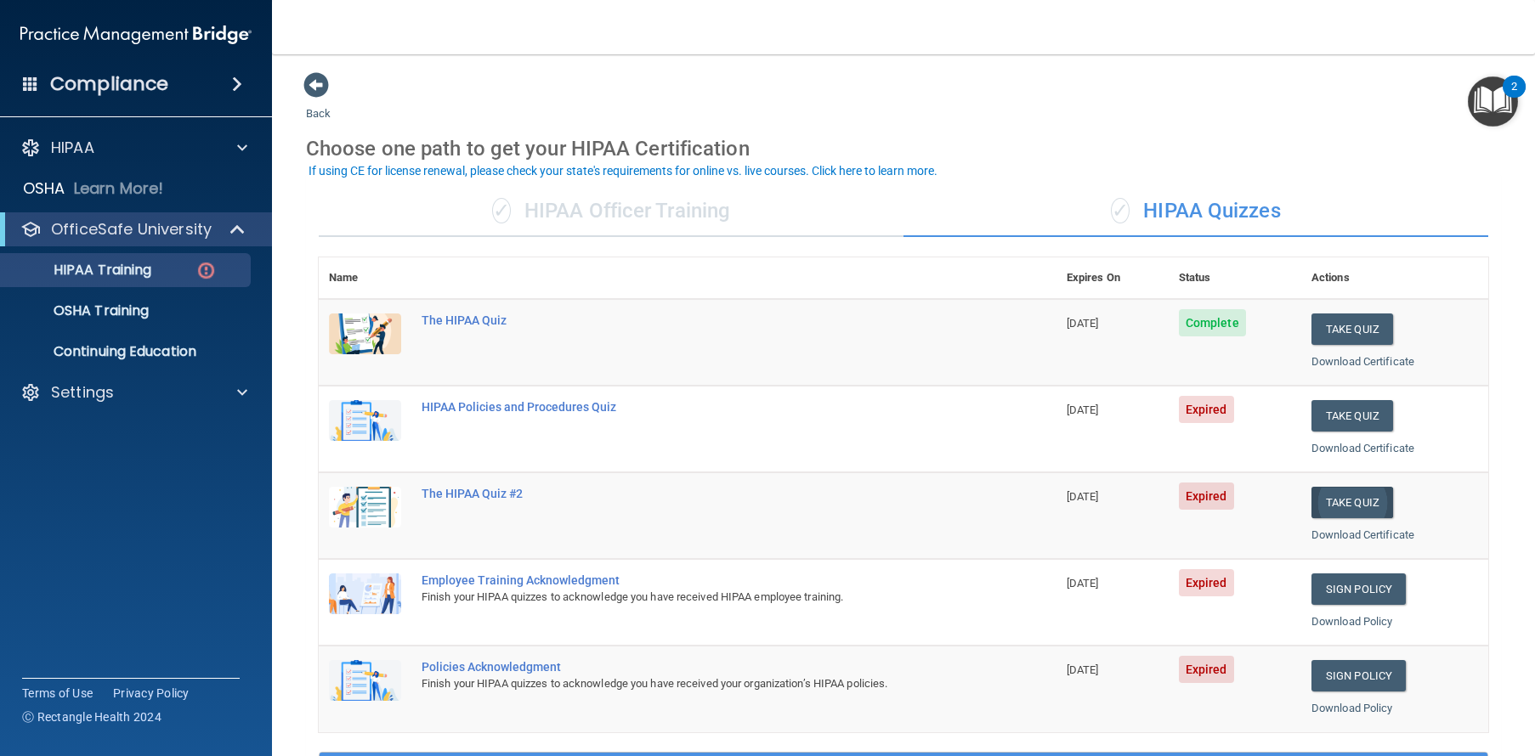
click at [1365, 498] on button "Take Quiz" at bounding box center [1352, 502] width 82 height 31
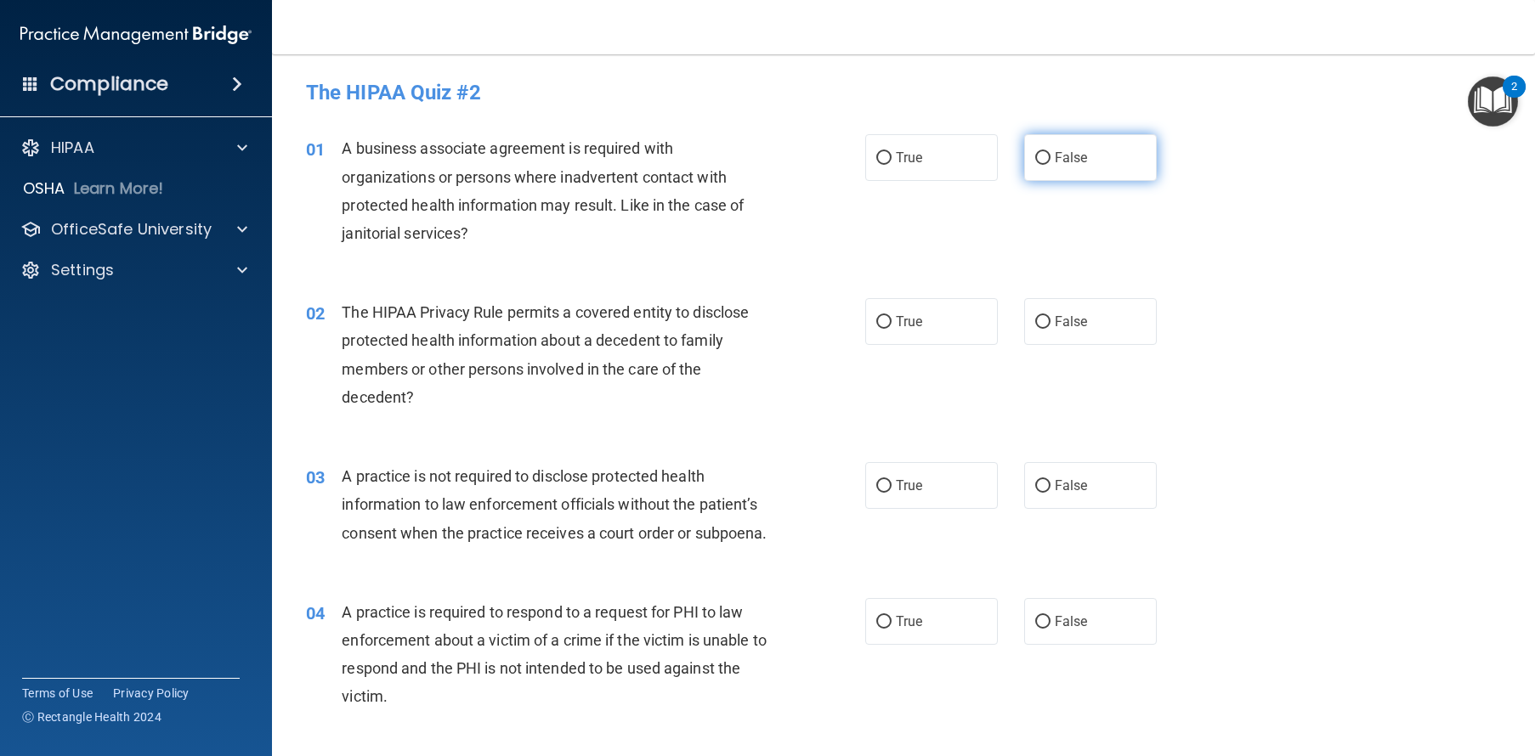
click at [1122, 165] on label "False" at bounding box center [1090, 157] width 133 height 47
click at [1050, 165] on input "False" at bounding box center [1042, 158] width 15 height 13
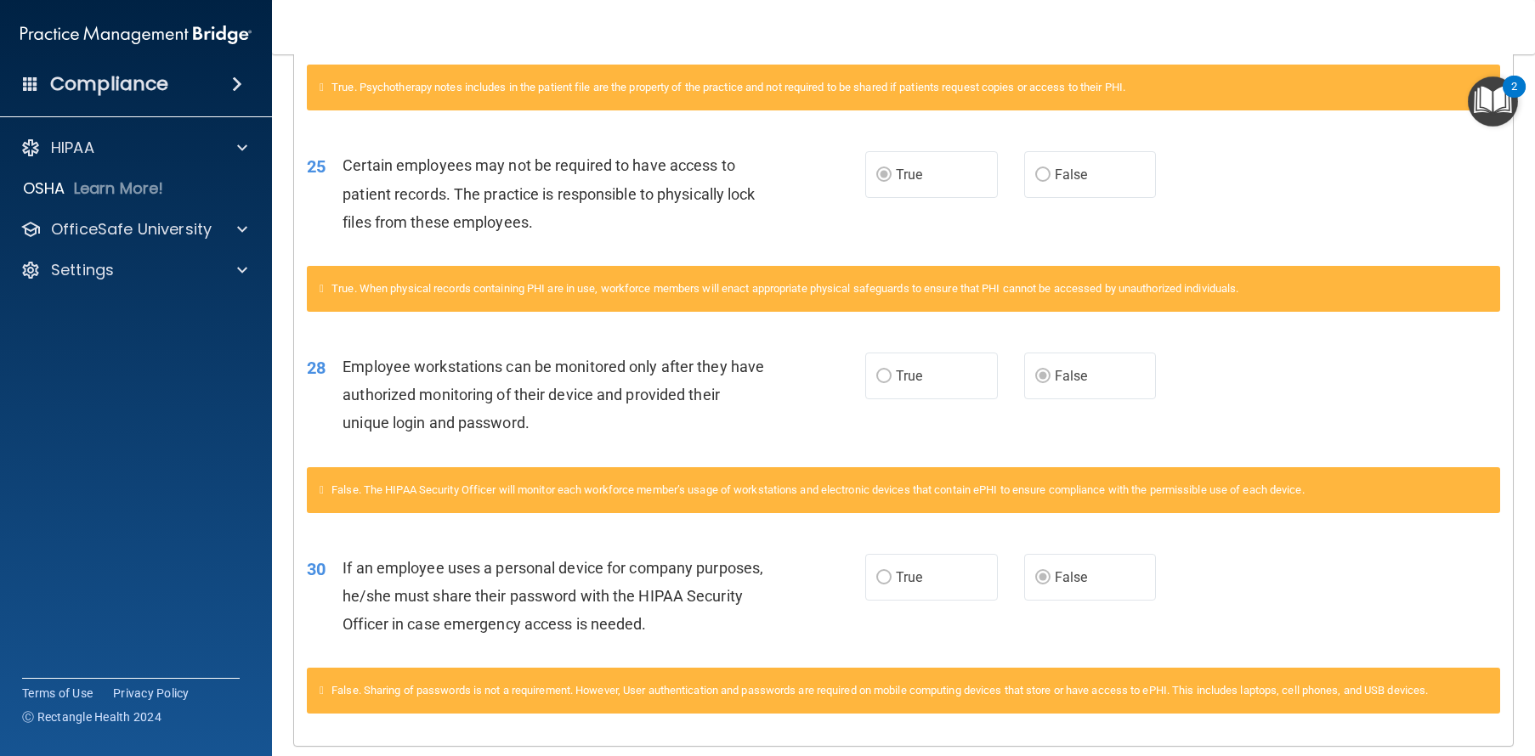
scroll to position [1605, 0]
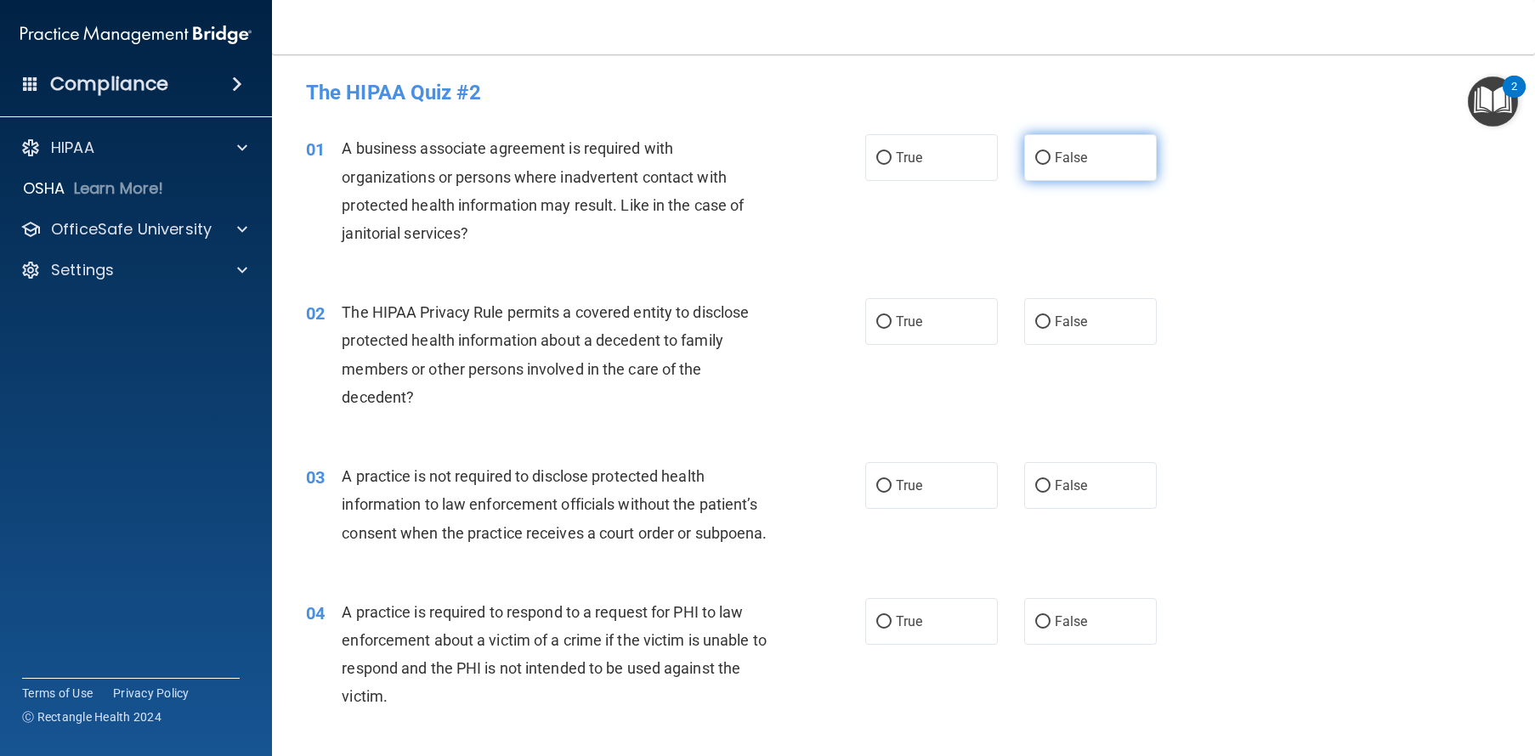
click at [1072, 155] on span "False" at bounding box center [1070, 158] width 33 height 16
click at [1050, 155] on input "False" at bounding box center [1042, 158] width 15 height 13
click at [938, 321] on label "True" at bounding box center [931, 321] width 133 height 47
click at [891, 321] on input "True" at bounding box center [883, 322] width 15 height 13
click at [1067, 466] on label "False" at bounding box center [1090, 485] width 133 height 47
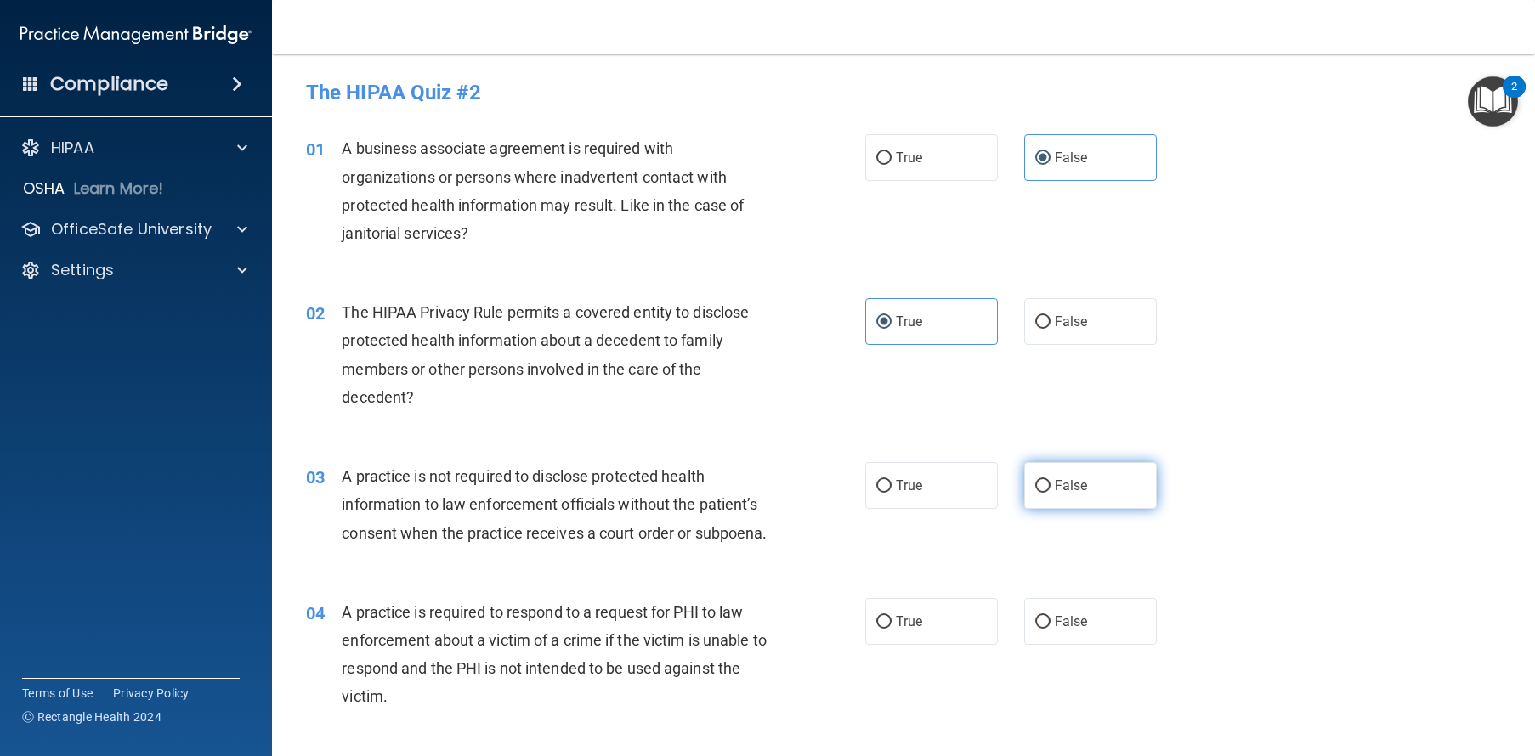
click at [1050, 480] on input "False" at bounding box center [1042, 486] width 15 height 13
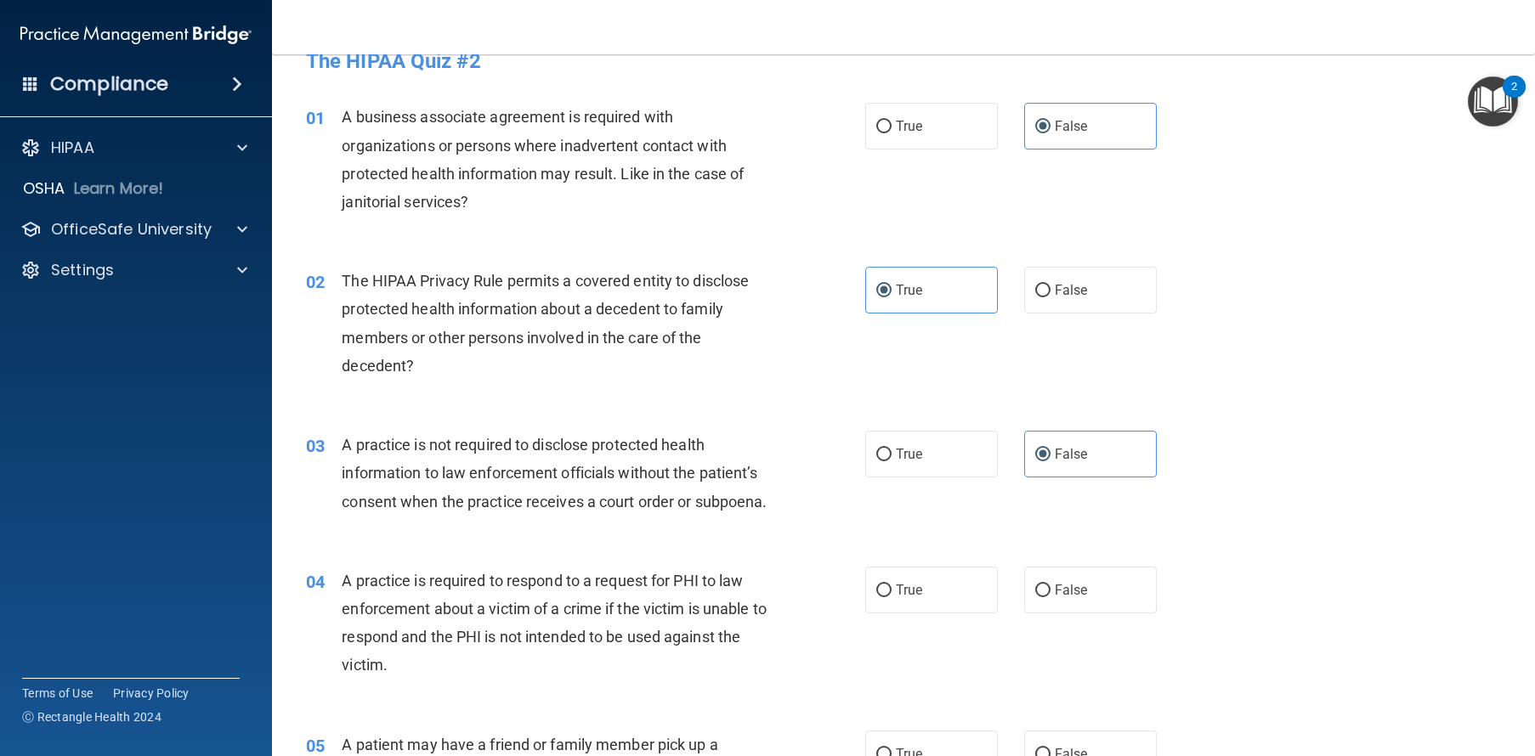
scroll to position [71, 0]
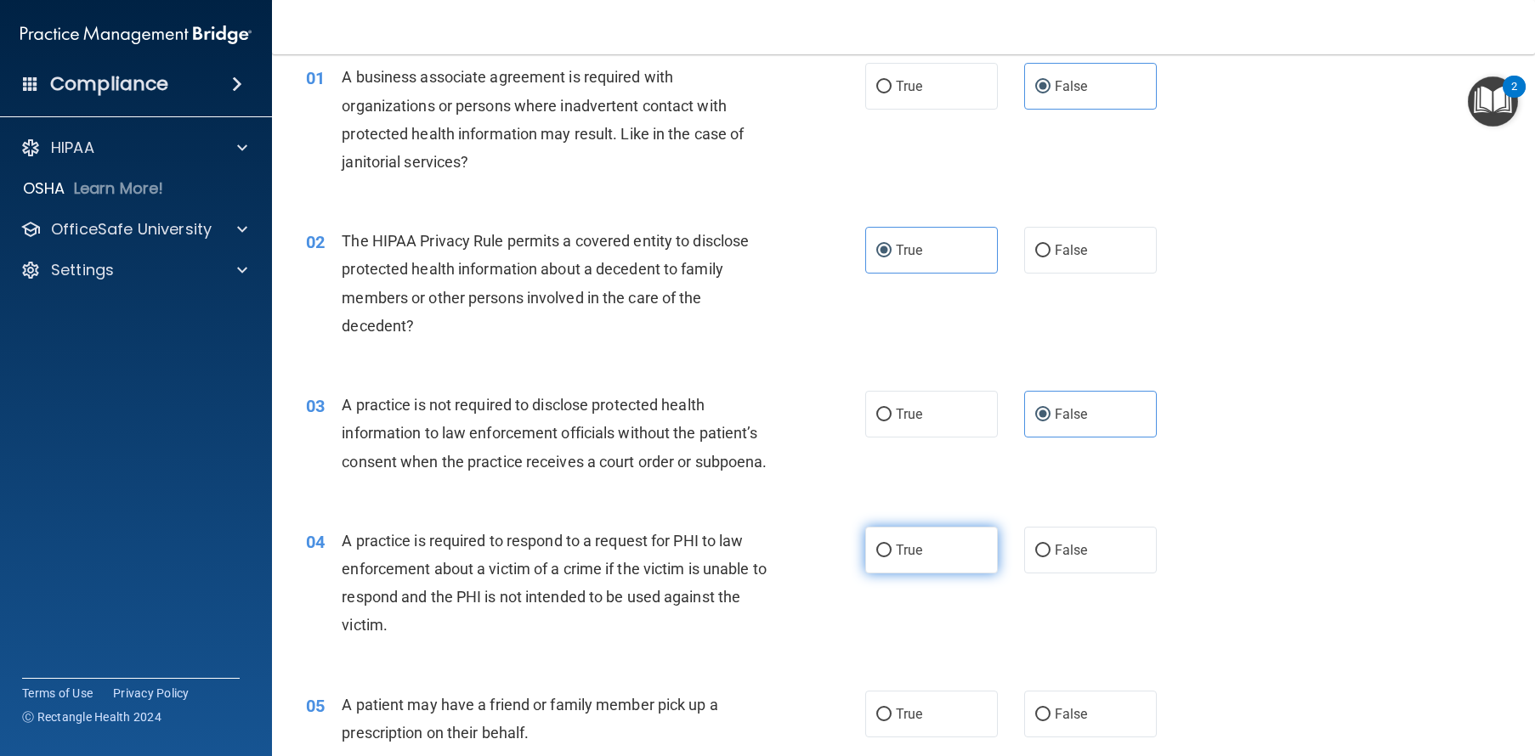
click at [890, 558] on label "True" at bounding box center [931, 550] width 133 height 47
click at [890, 557] on input "True" at bounding box center [883, 551] width 15 height 13
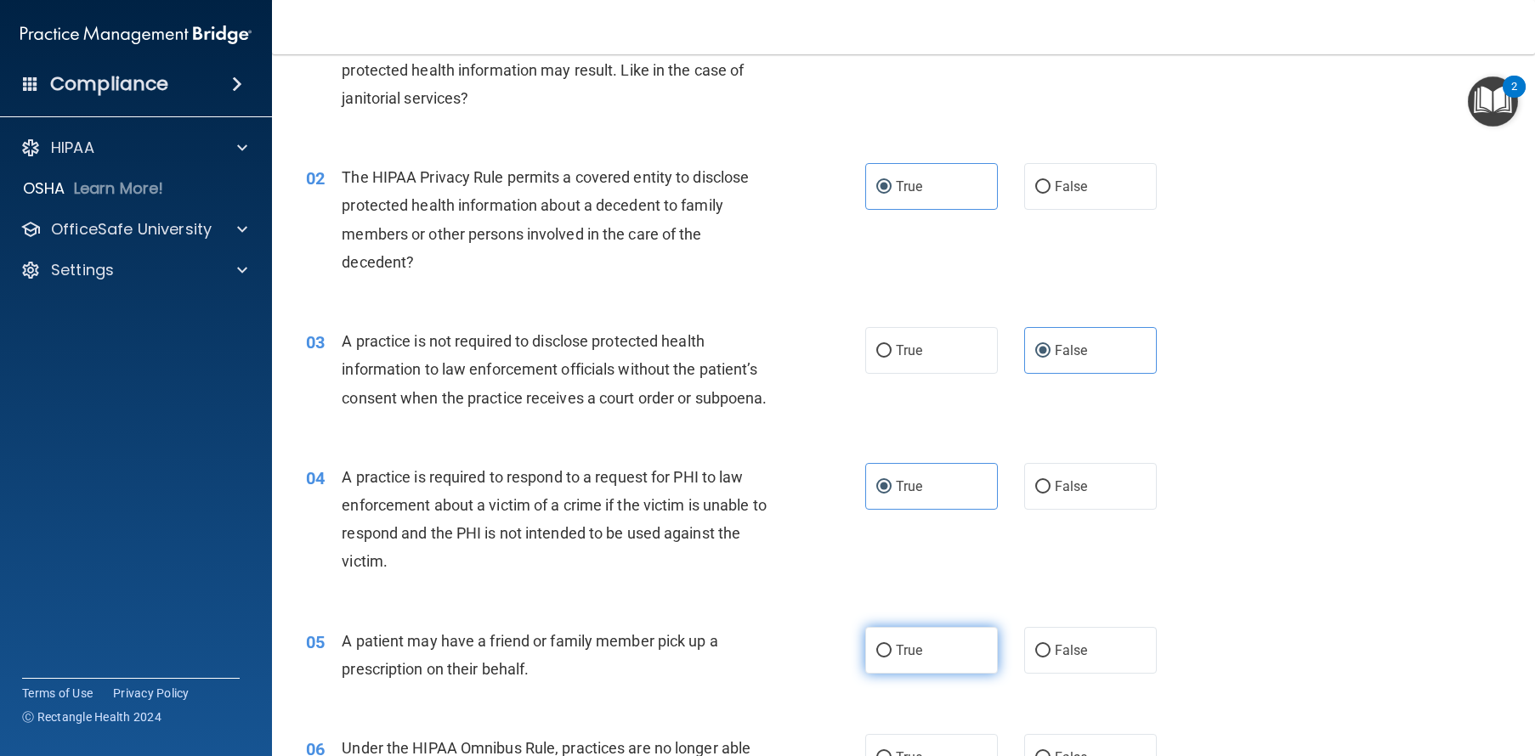
scroll to position [195, 0]
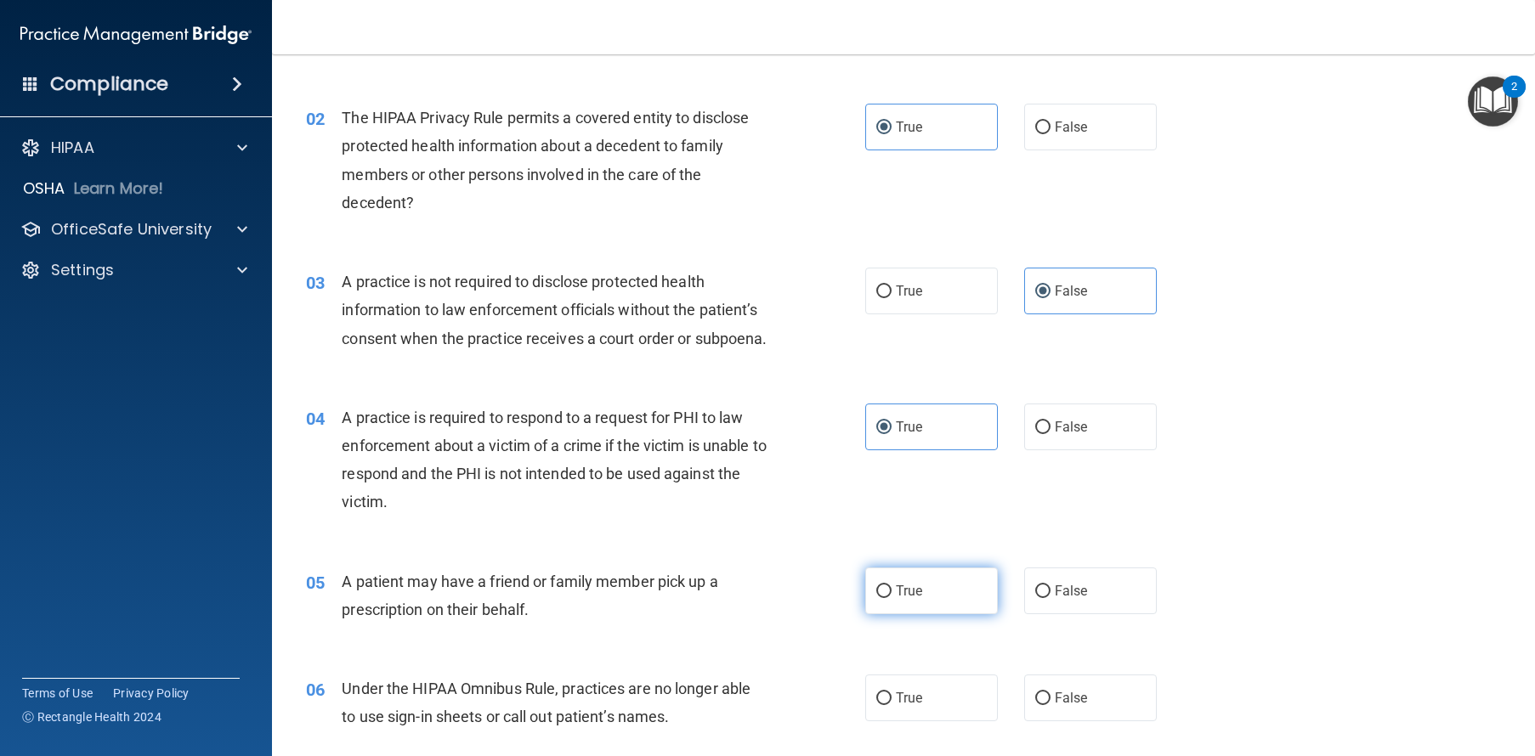
click at [956, 612] on label "True" at bounding box center [931, 591] width 133 height 47
click at [891, 598] on input "True" at bounding box center [883, 591] width 15 height 13
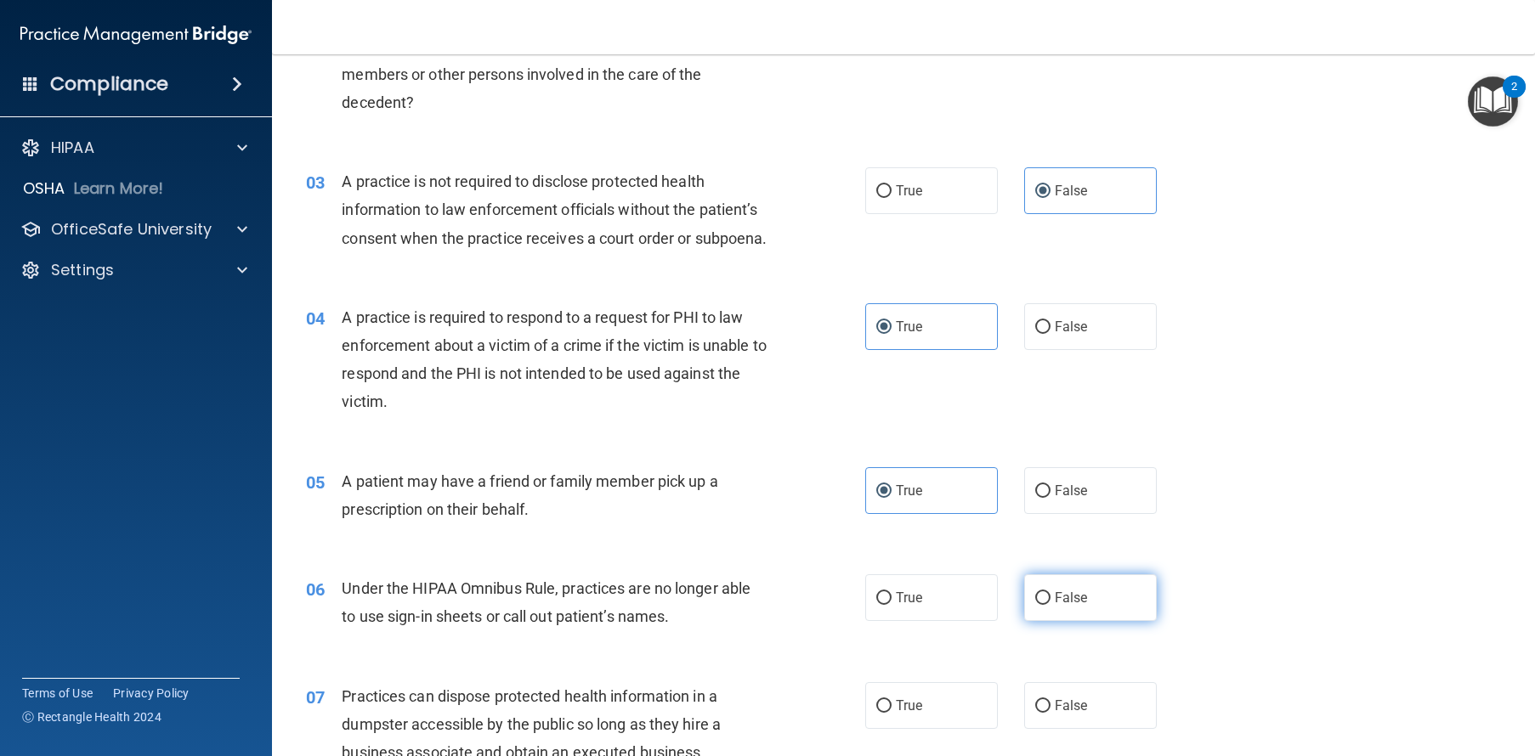
scroll to position [377, 0]
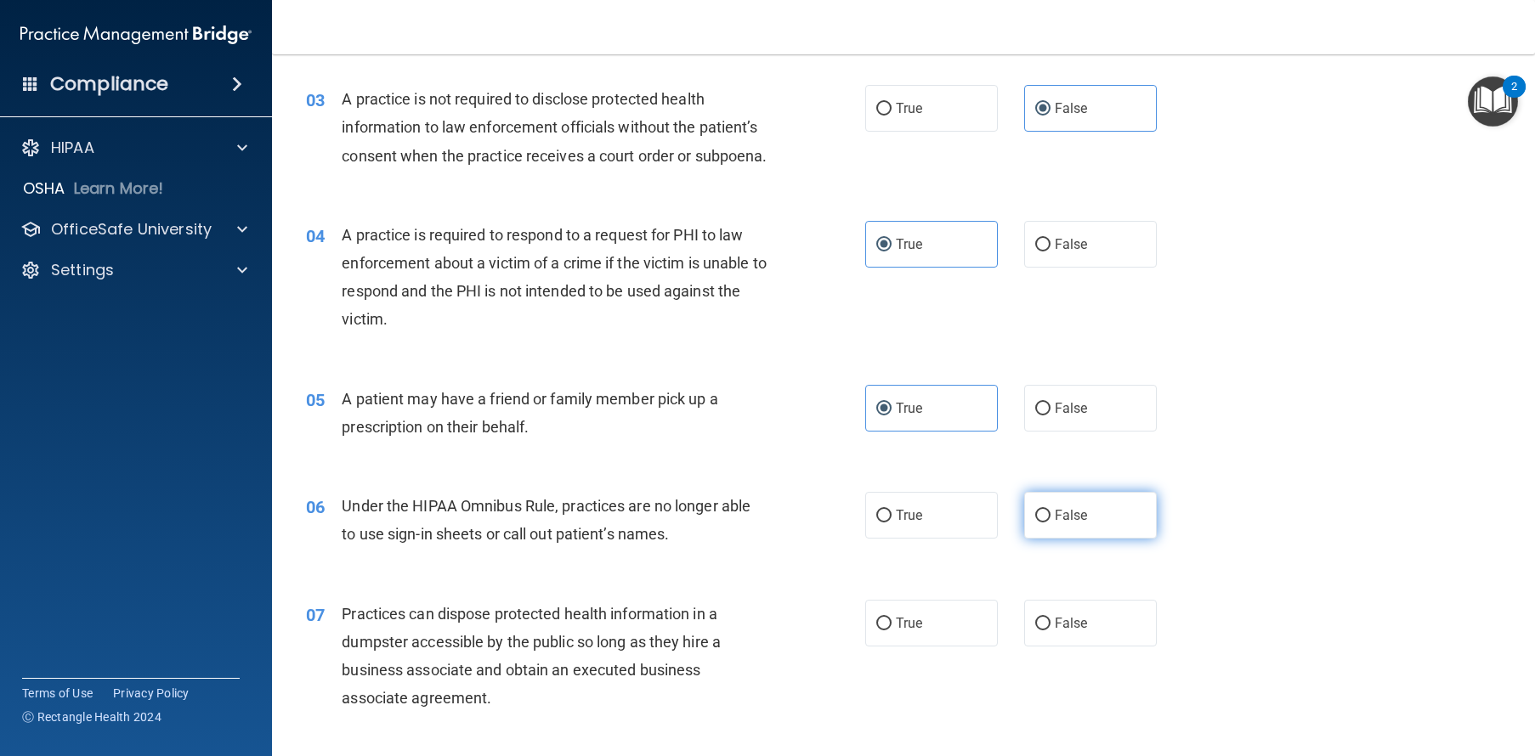
click at [1114, 539] on label "False" at bounding box center [1090, 515] width 133 height 47
click at [1050, 523] on input "False" at bounding box center [1042, 516] width 15 height 13
click at [1110, 637] on label "False" at bounding box center [1090, 623] width 133 height 47
click at [1050, 630] on input "False" at bounding box center [1042, 624] width 15 height 13
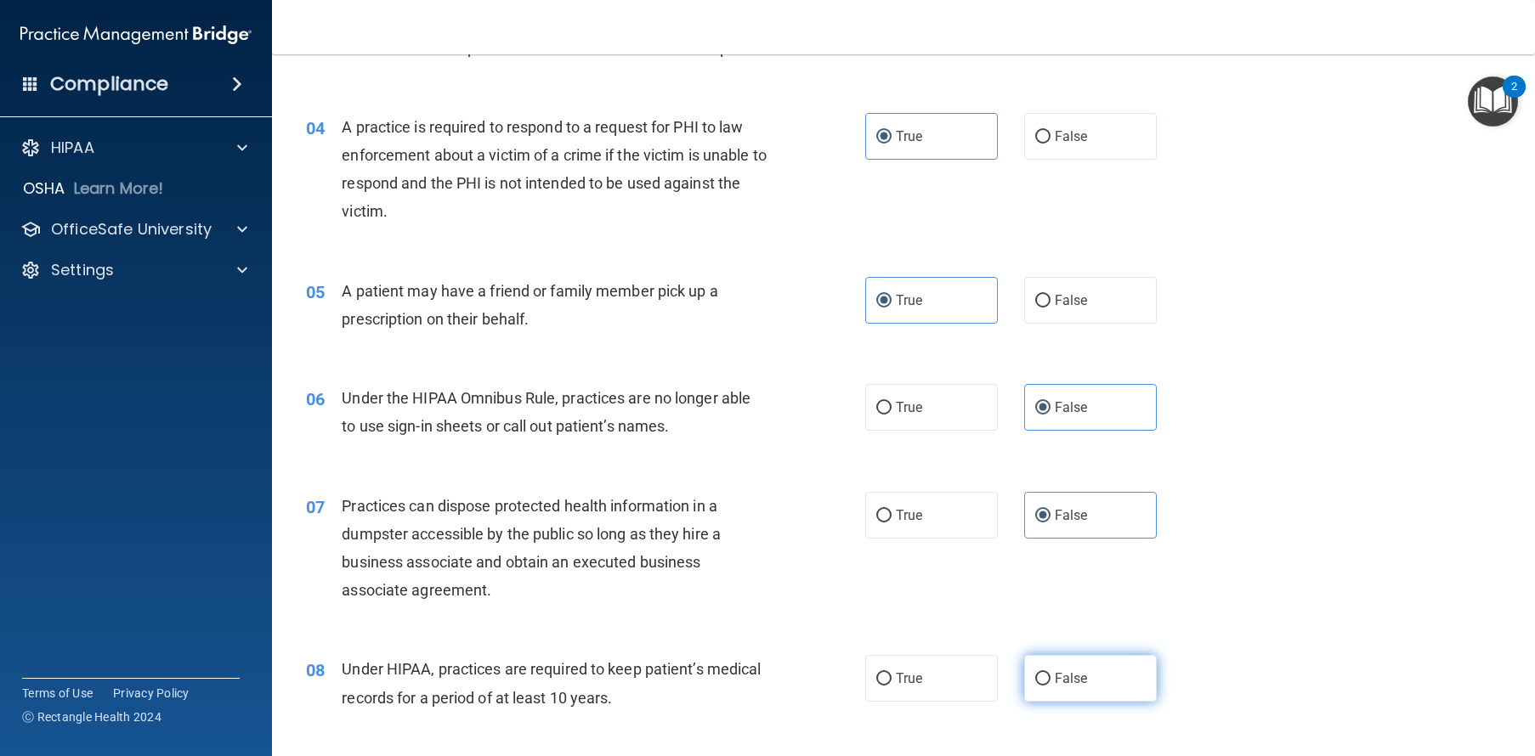
click at [1073, 687] on span "False" at bounding box center [1070, 678] width 33 height 16
click at [1050, 686] on input "False" at bounding box center [1042, 679] width 15 height 13
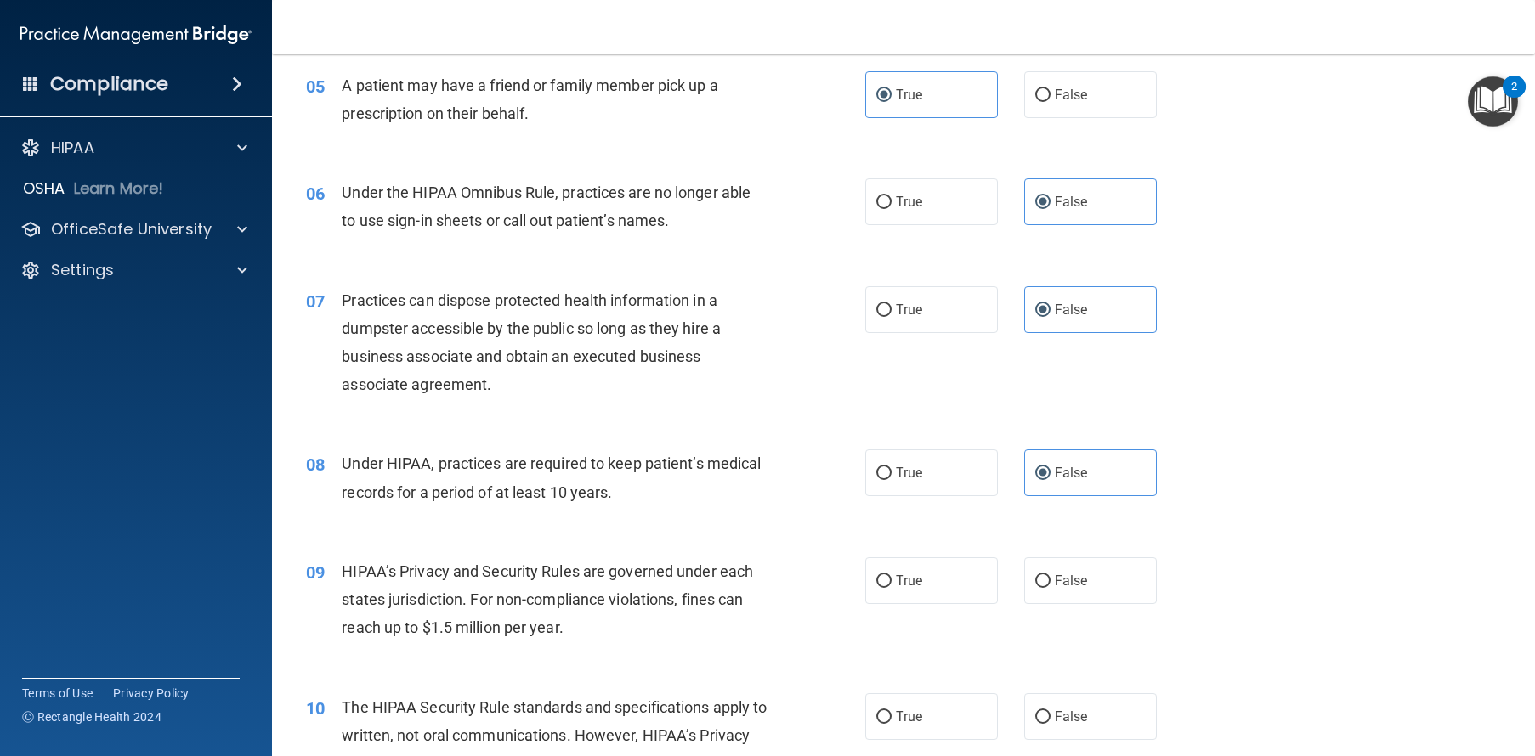
scroll to position [694, 0]
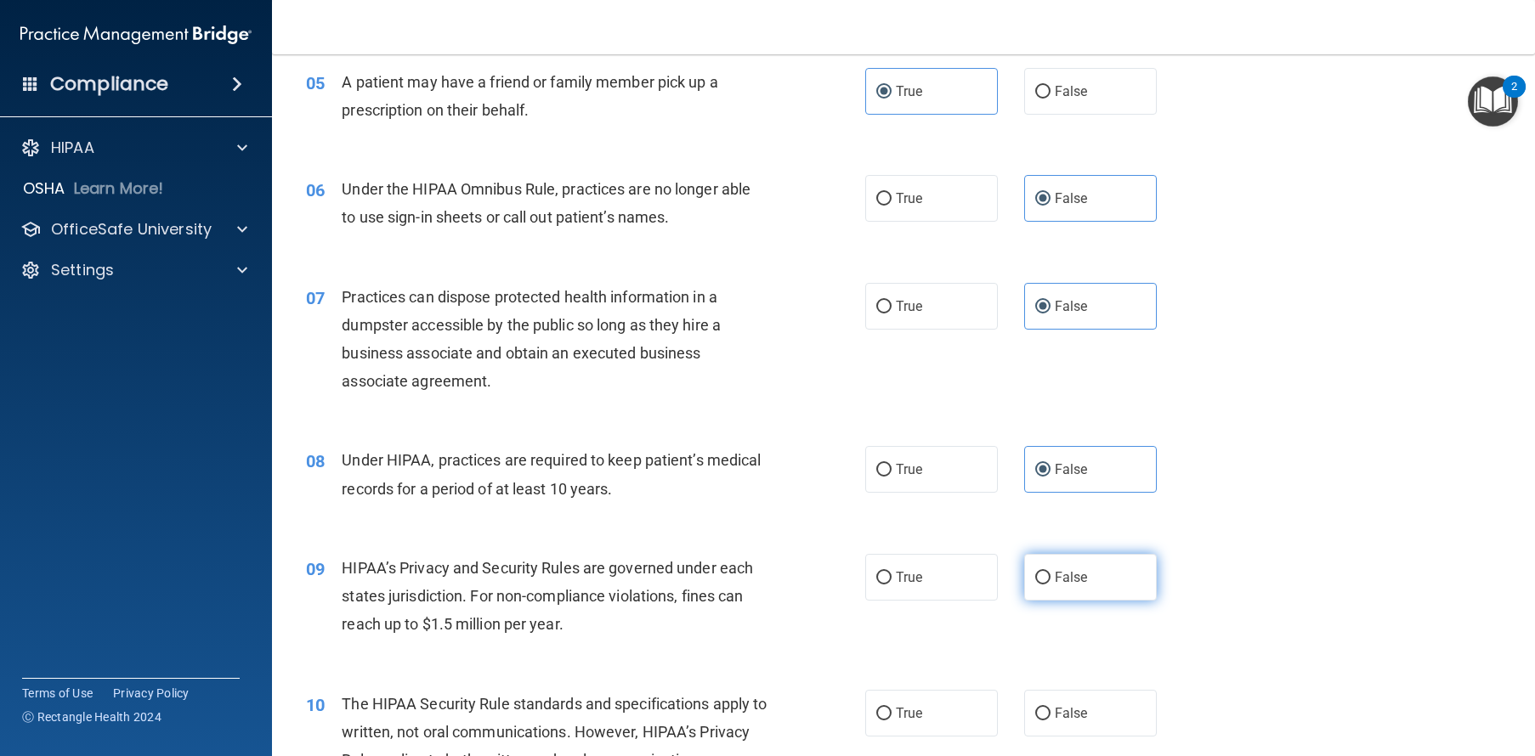
click at [1127, 596] on label "False" at bounding box center [1090, 577] width 133 height 47
click at [1050, 585] on input "False" at bounding box center [1042, 578] width 15 height 13
click at [932, 728] on label "True" at bounding box center [931, 713] width 133 height 47
click at [891, 721] on input "True" at bounding box center [883, 714] width 15 height 13
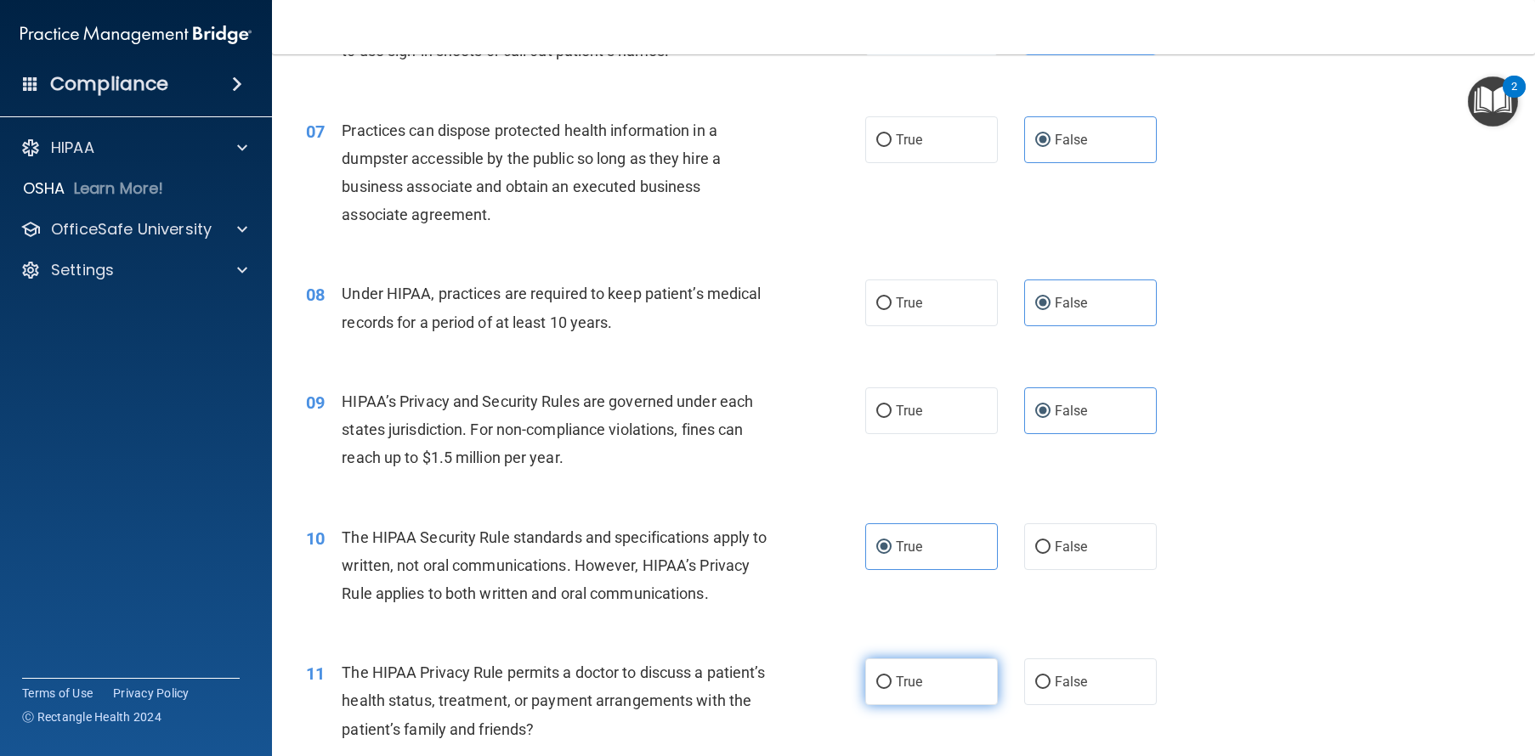
click at [916, 705] on label "True" at bounding box center [931, 682] width 133 height 47
click at [891, 689] on input "True" at bounding box center [883, 682] width 15 height 13
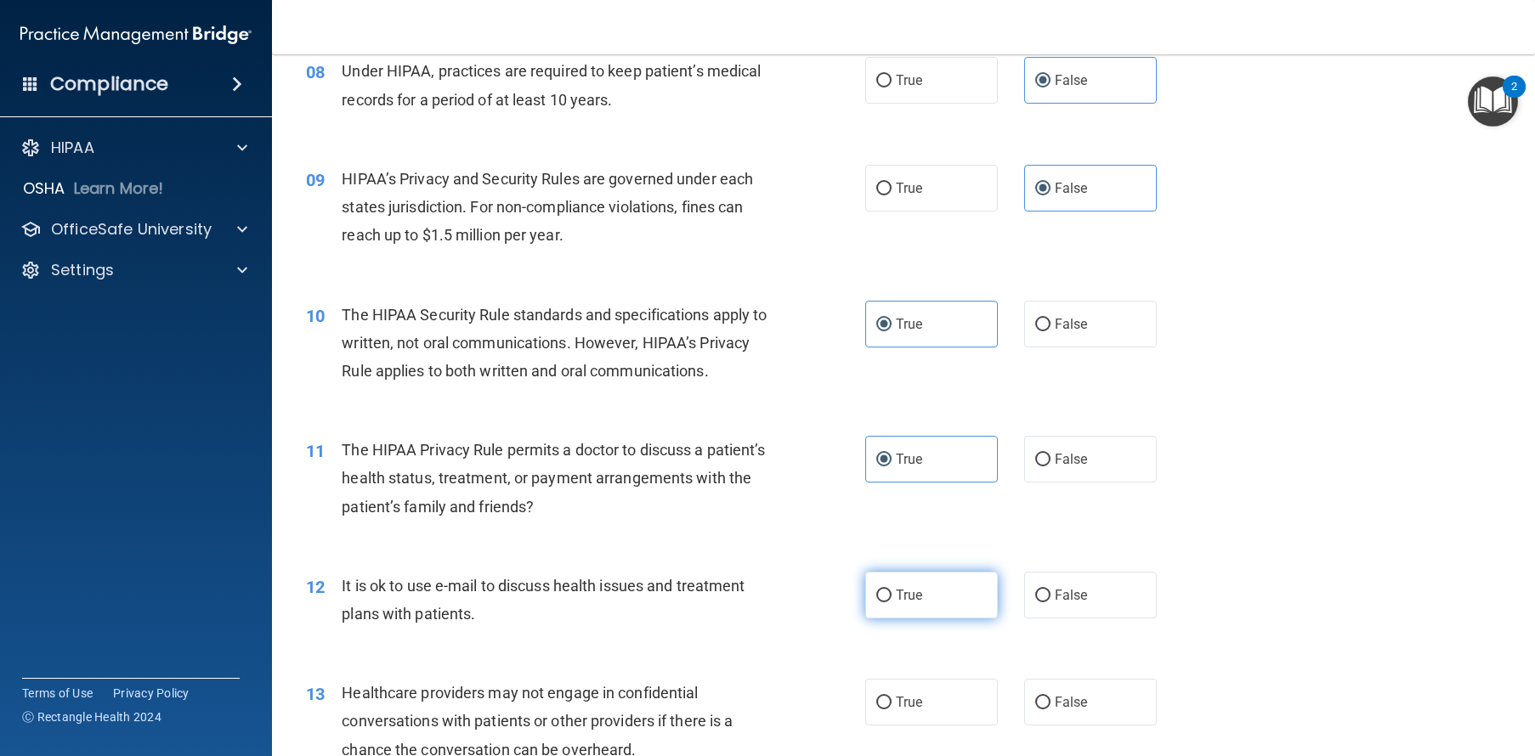
click at [902, 603] on span "True" at bounding box center [909, 595] width 26 height 16
click at [891, 602] on input "True" at bounding box center [883, 596] width 15 height 13
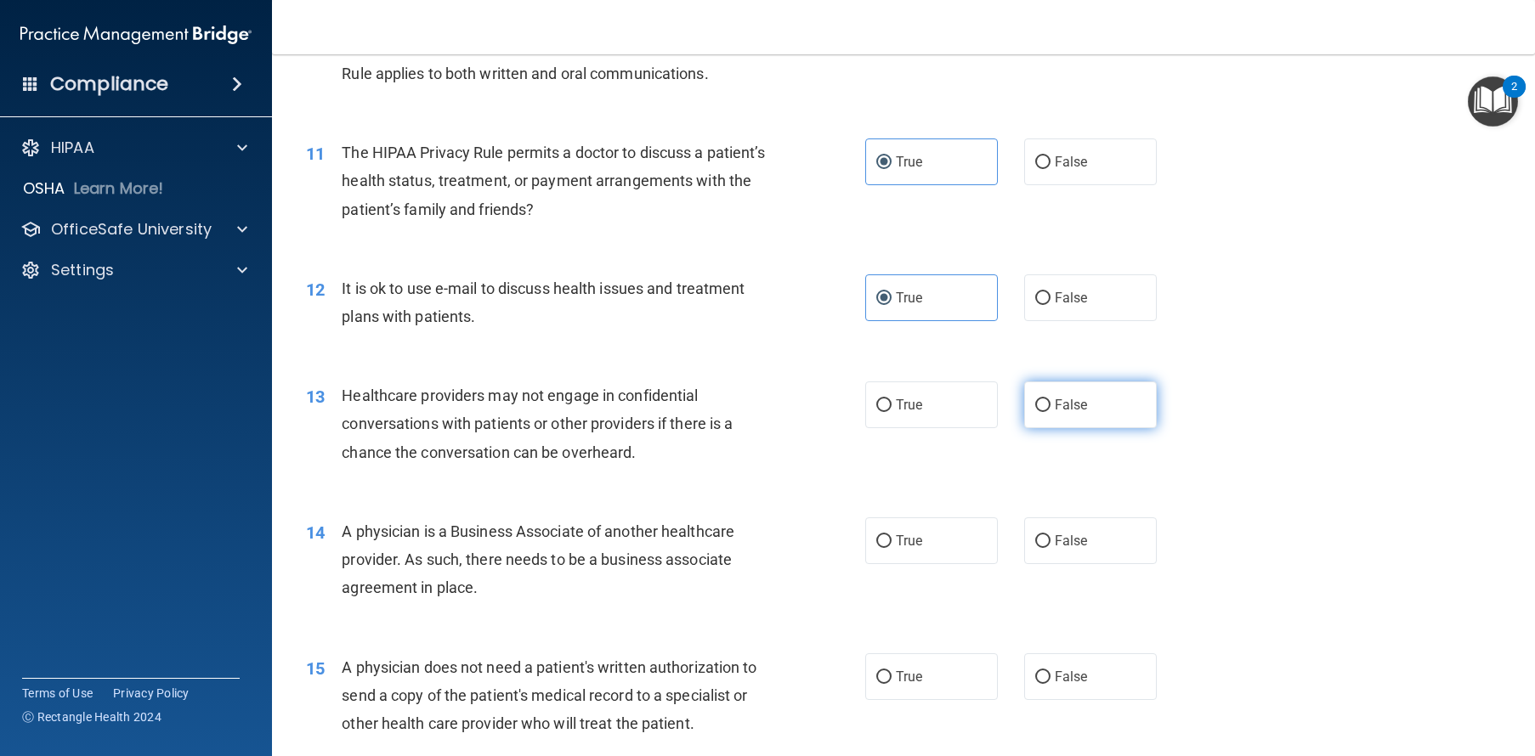
click at [1070, 413] on span "False" at bounding box center [1070, 405] width 33 height 16
click at [1050, 412] on input "False" at bounding box center [1042, 405] width 15 height 13
click at [1087, 564] on label "False" at bounding box center [1090, 540] width 133 height 47
click at [1050, 548] on input "False" at bounding box center [1042, 541] width 15 height 13
click at [1092, 700] on label "False" at bounding box center [1090, 676] width 133 height 47
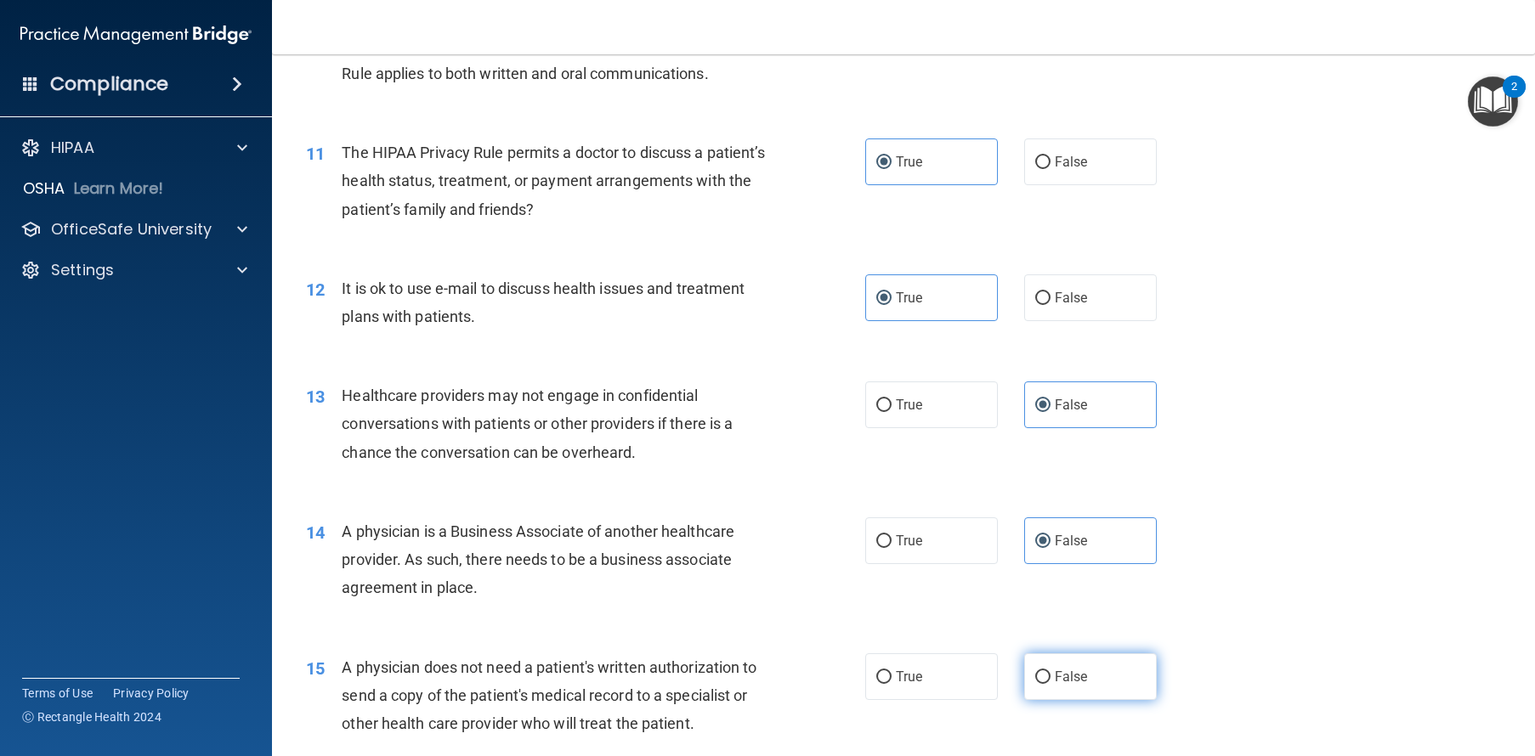
click at [1050, 684] on input "False" at bounding box center [1042, 677] width 15 height 13
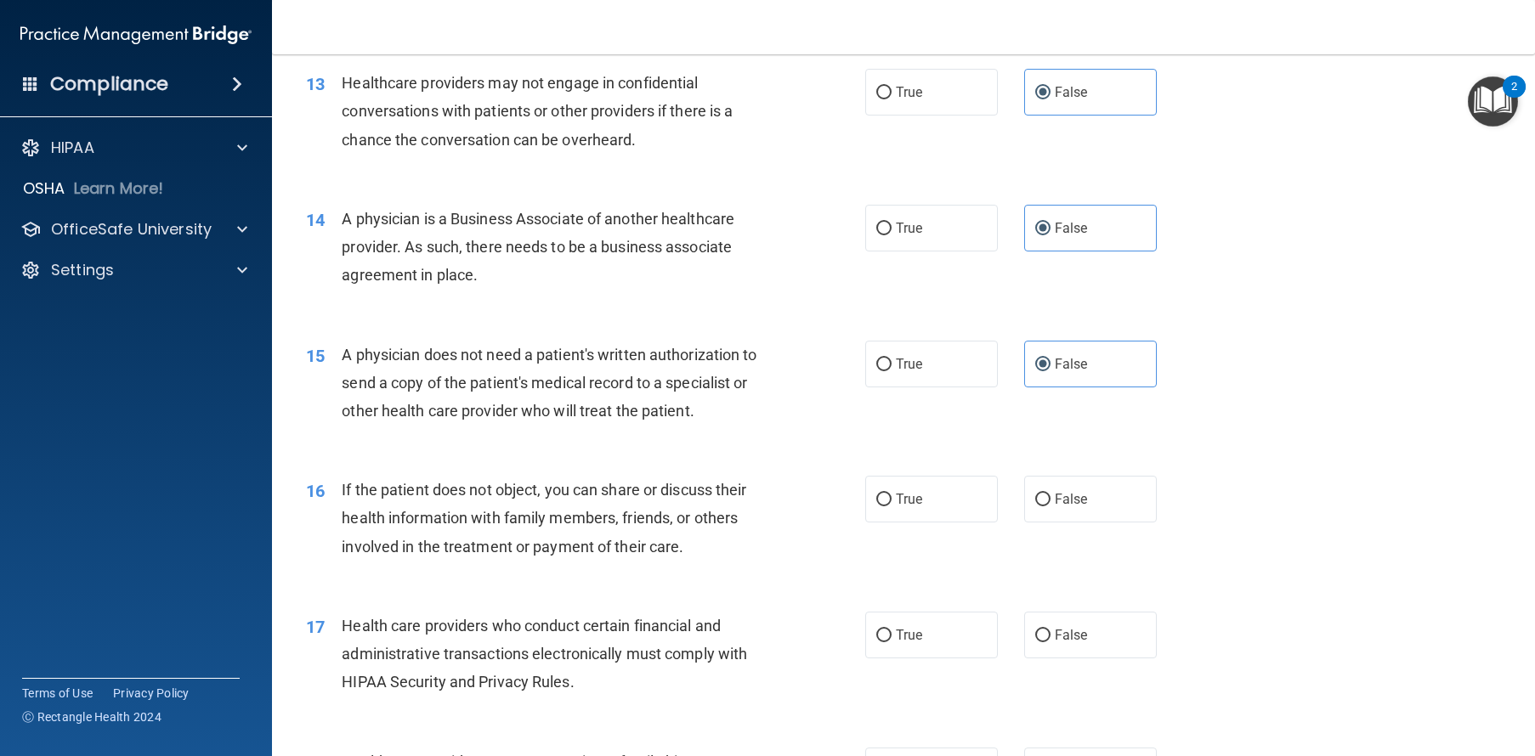
scroll to position [1698, 0]
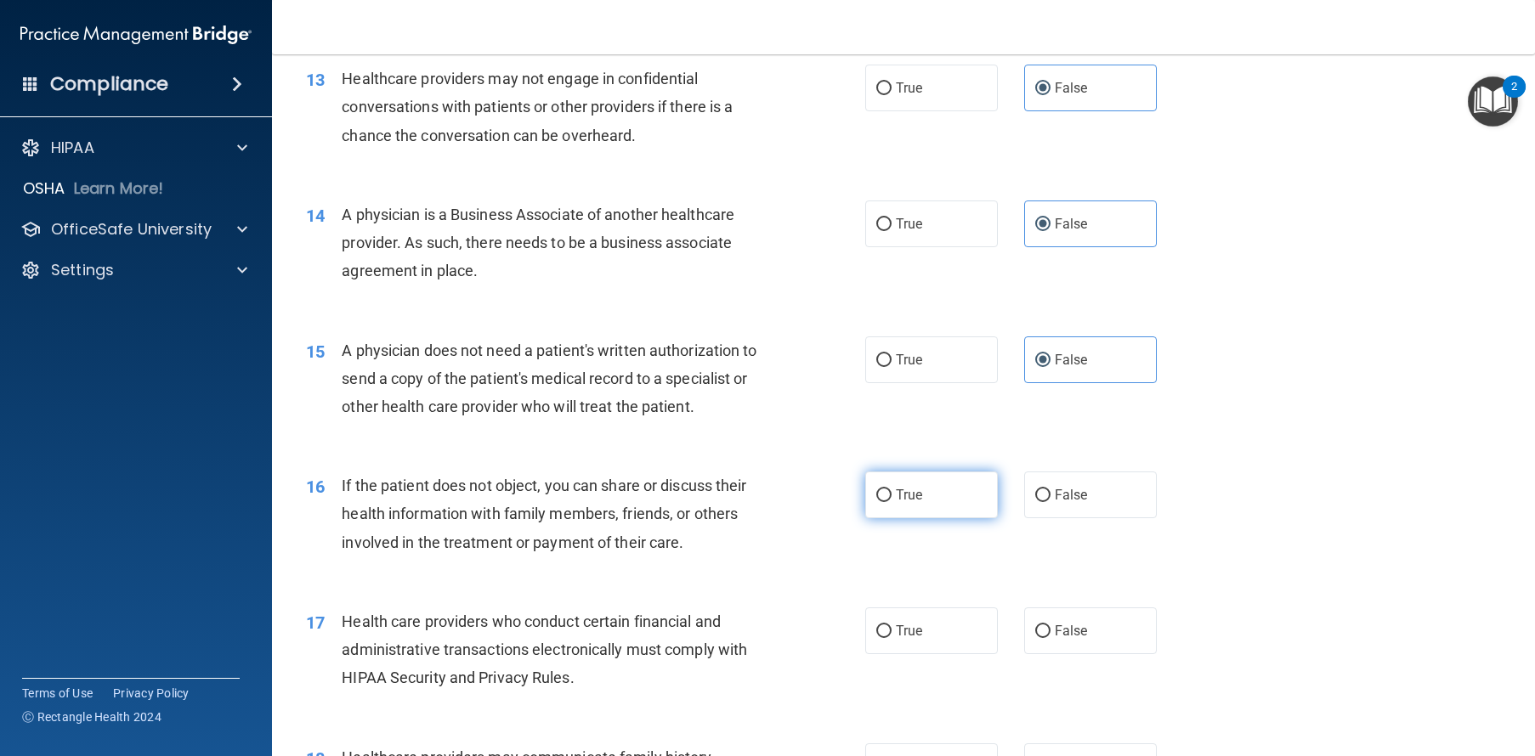
click at [953, 518] on label "True" at bounding box center [931, 495] width 133 height 47
click at [891, 502] on input "True" at bounding box center [883, 495] width 15 height 13
click at [938, 654] on label "True" at bounding box center [931, 631] width 133 height 47
click at [891, 638] on input "True" at bounding box center [883, 631] width 15 height 13
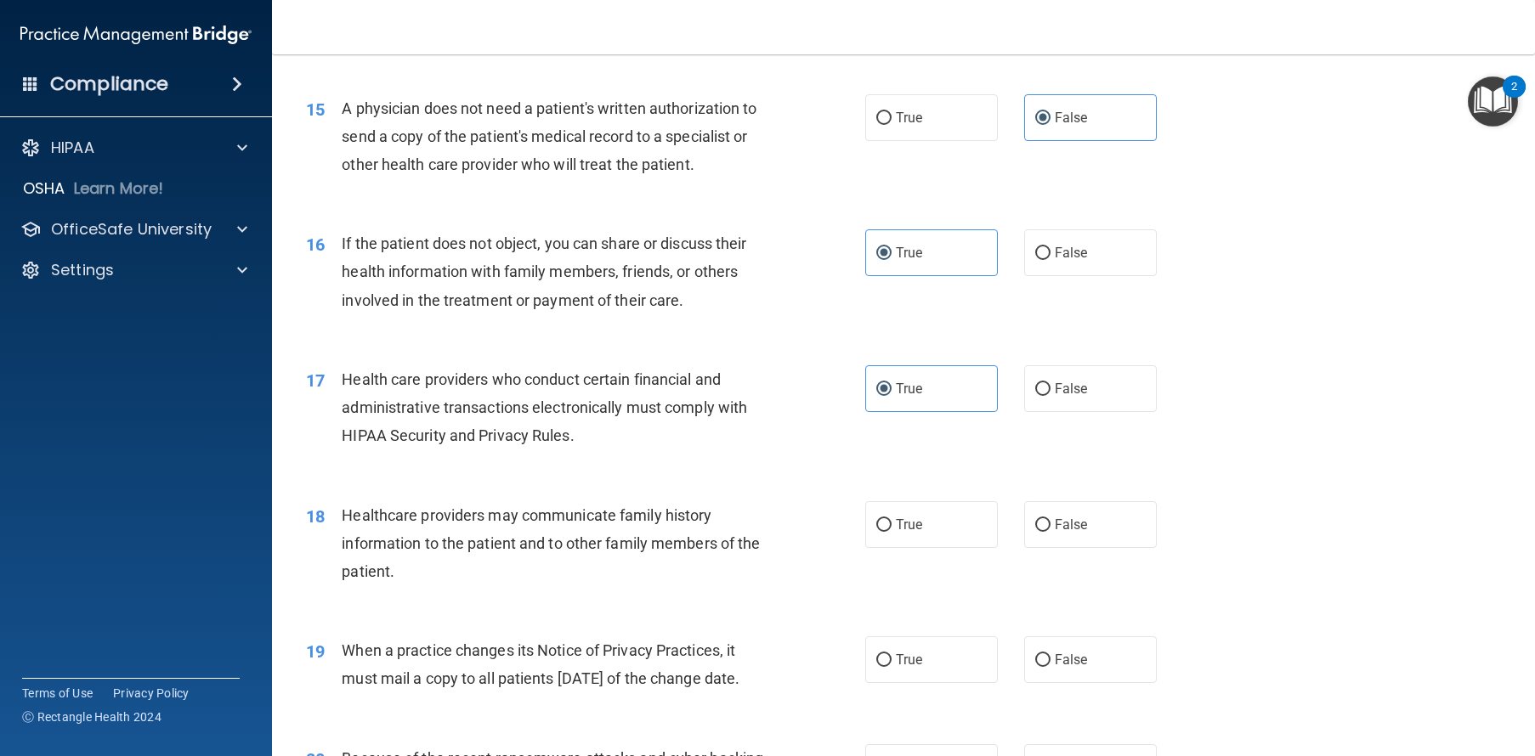
scroll to position [2028, 0]
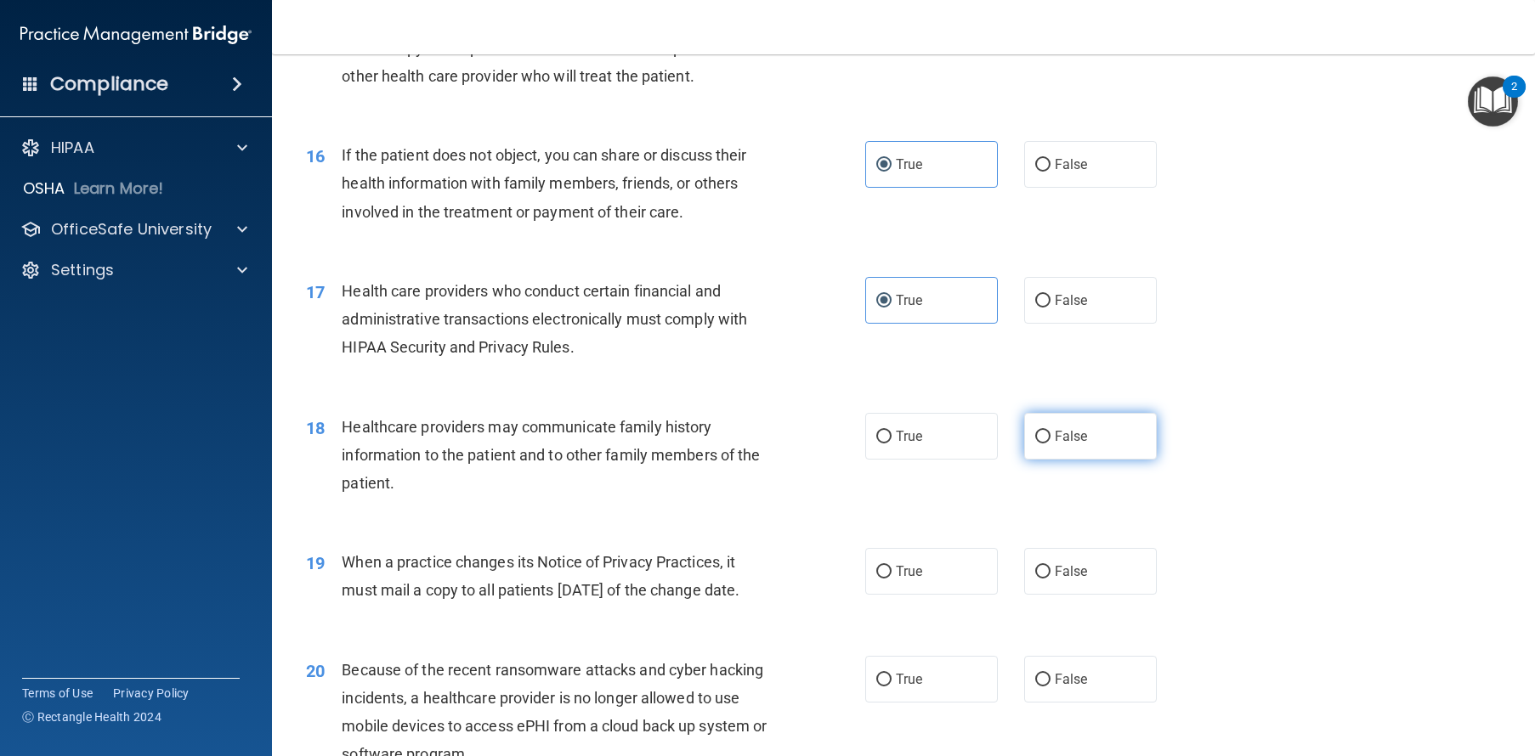
click at [1065, 444] on span "False" at bounding box center [1070, 436] width 33 height 16
click at [1050, 444] on input "False" at bounding box center [1042, 437] width 15 height 13
click at [1085, 595] on label "False" at bounding box center [1090, 571] width 133 height 47
click at [1050, 579] on input "False" at bounding box center [1042, 572] width 15 height 13
click at [1066, 687] on span "False" at bounding box center [1070, 679] width 33 height 16
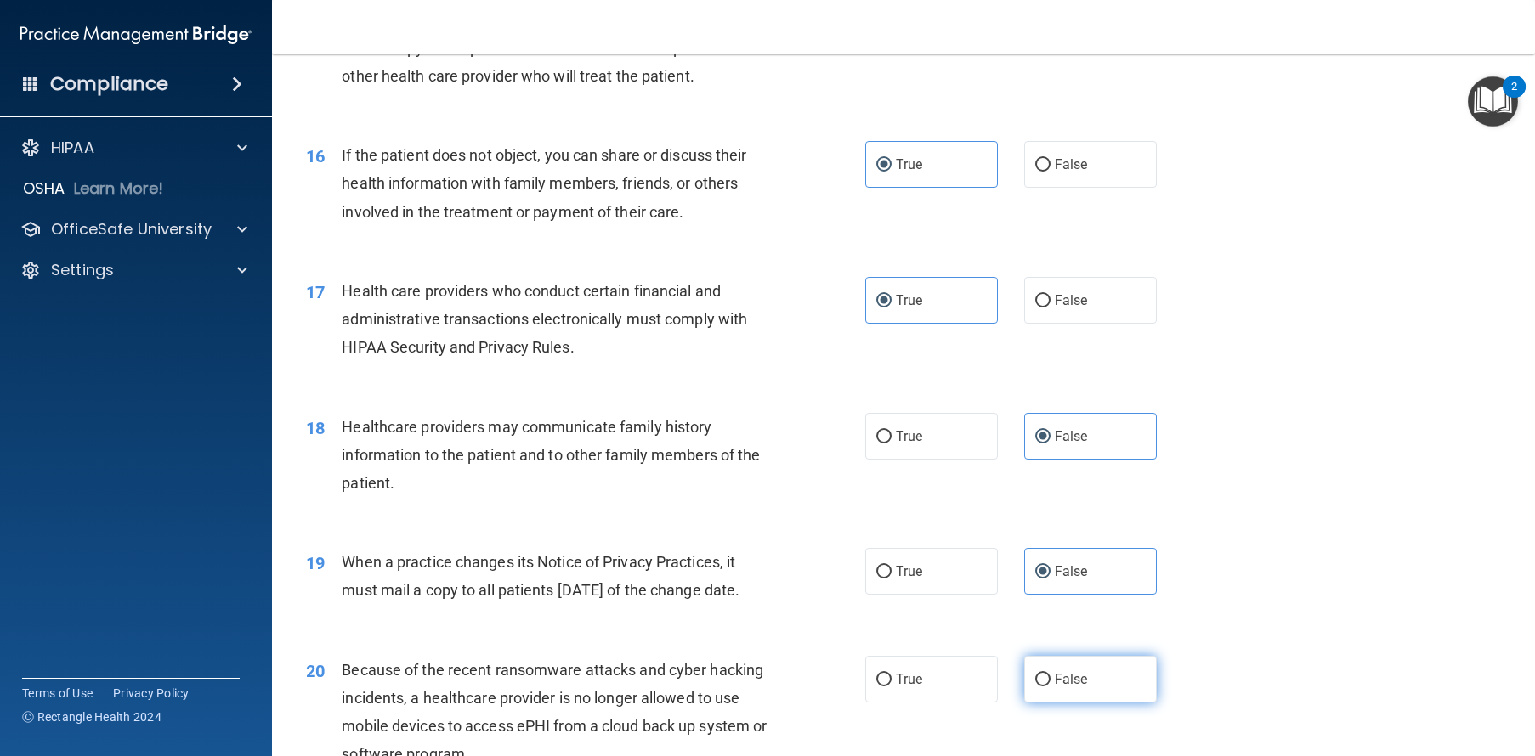
click at [1050, 687] on input "False" at bounding box center [1042, 680] width 15 height 13
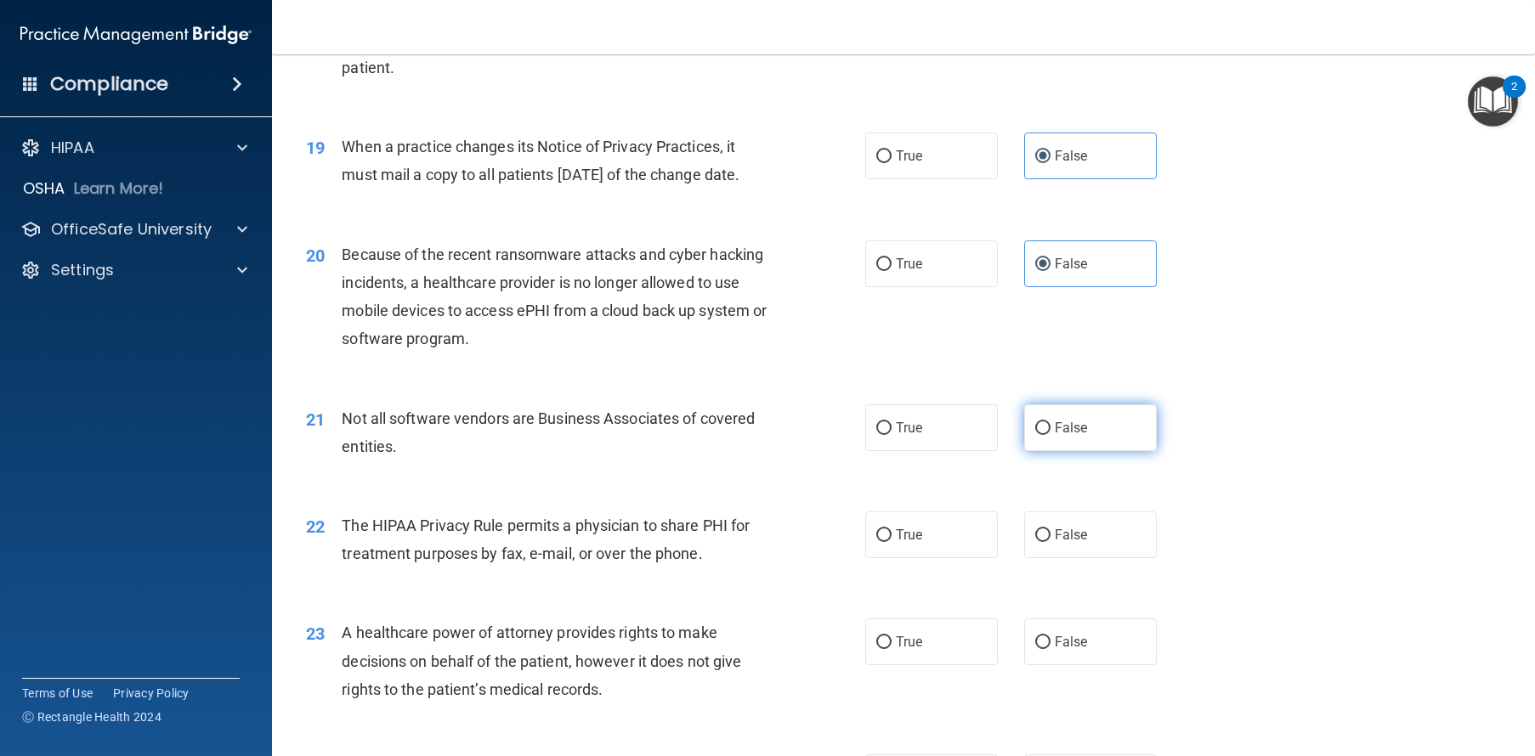
scroll to position [2564, 0]
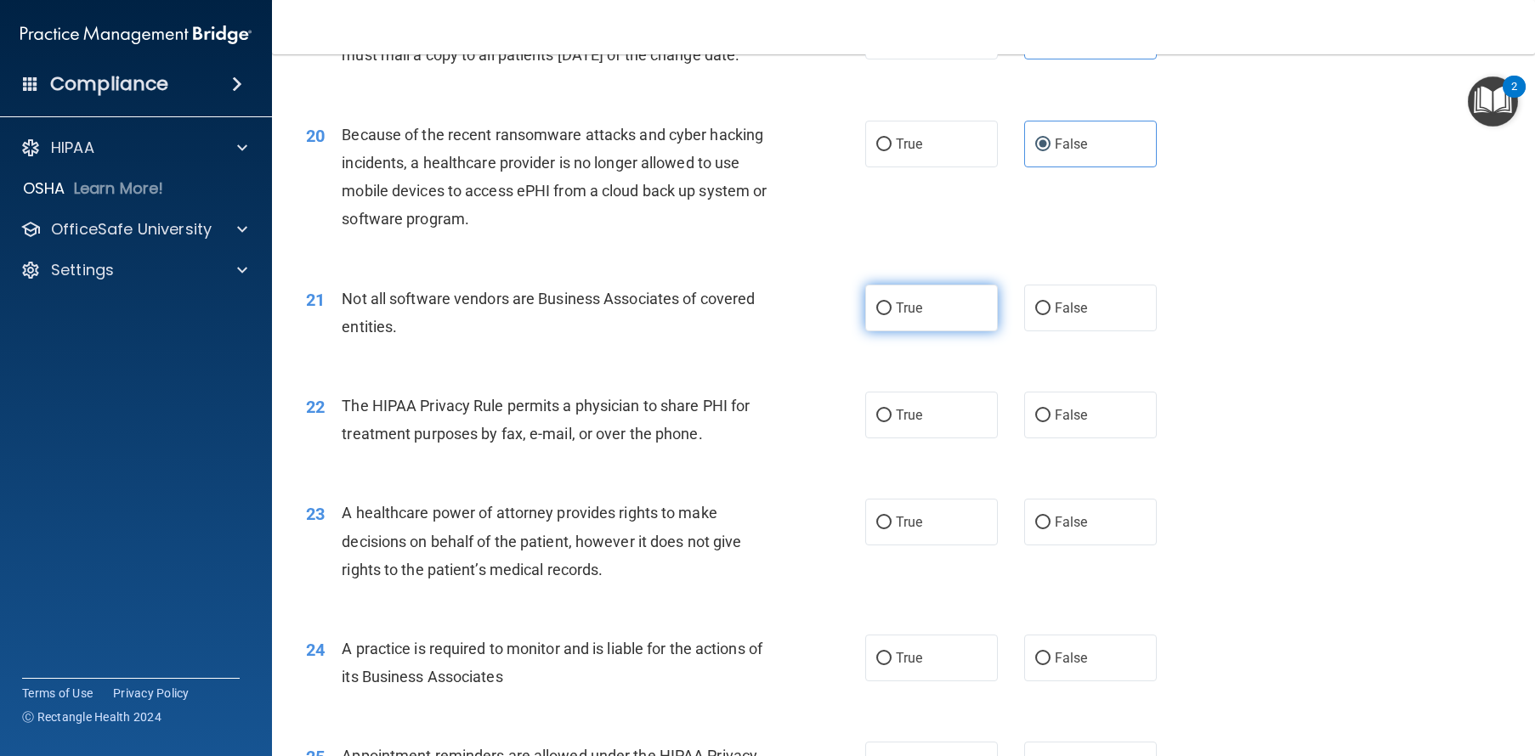
click at [919, 331] on label "True" at bounding box center [931, 308] width 133 height 47
click at [891, 315] on input "True" at bounding box center [883, 308] width 15 height 13
click at [907, 438] on label "True" at bounding box center [931, 415] width 133 height 47
click at [891, 422] on input "True" at bounding box center [883, 416] width 15 height 13
click at [1083, 546] on label "False" at bounding box center [1090, 522] width 133 height 47
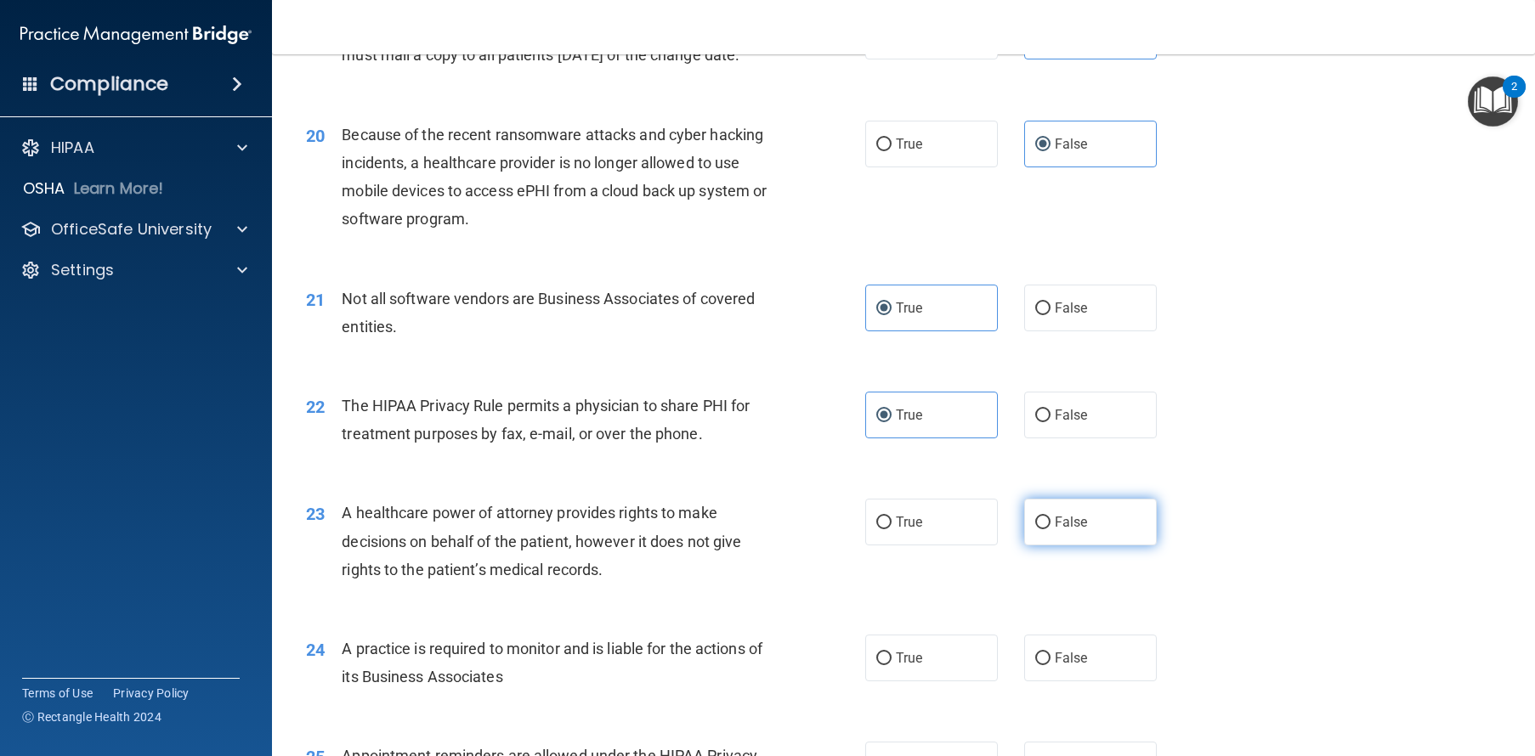
click at [1050, 529] on input "False" at bounding box center [1042, 523] width 15 height 13
click at [1088, 681] on label "False" at bounding box center [1090, 658] width 133 height 47
click at [1050, 665] on input "False" at bounding box center [1042, 659] width 15 height 13
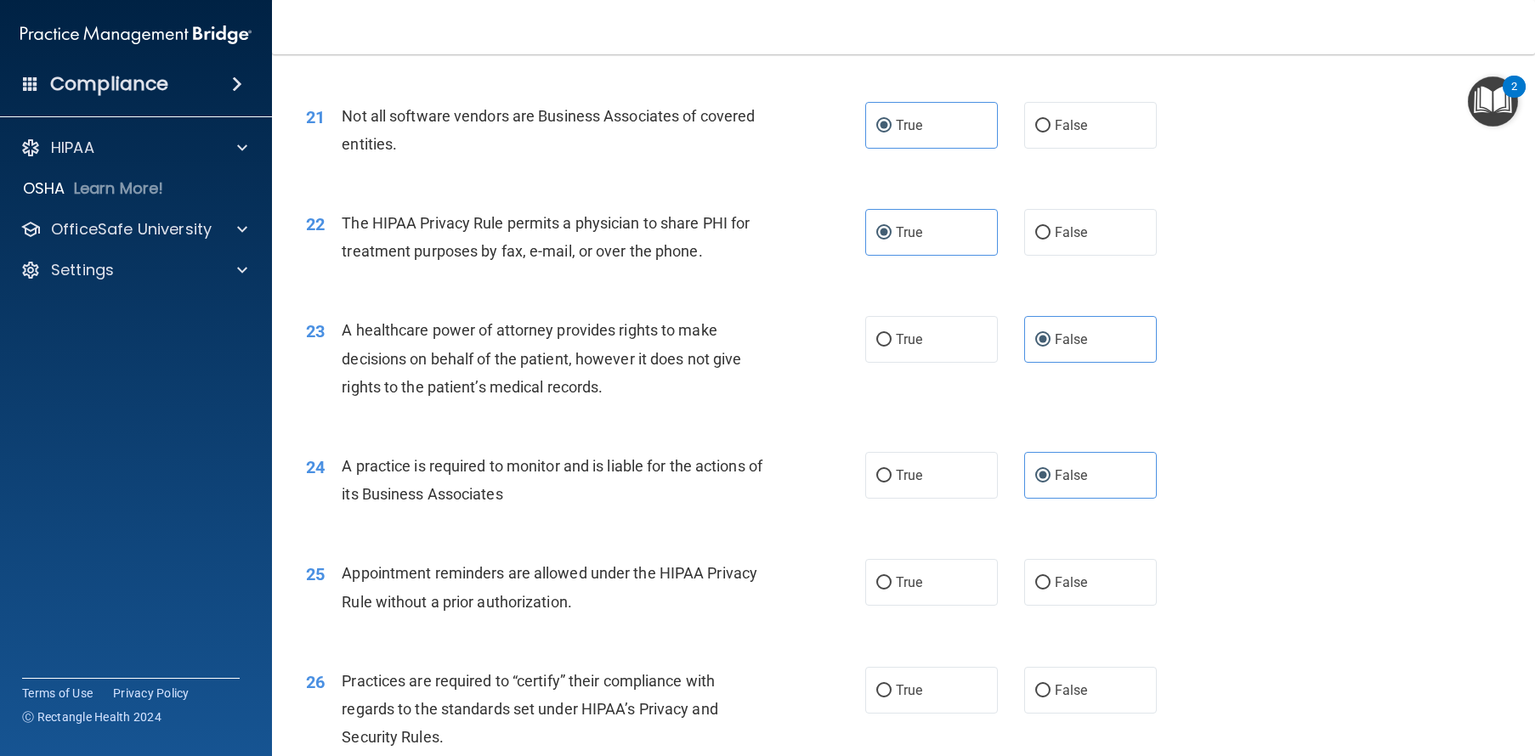
scroll to position [3022, 0]
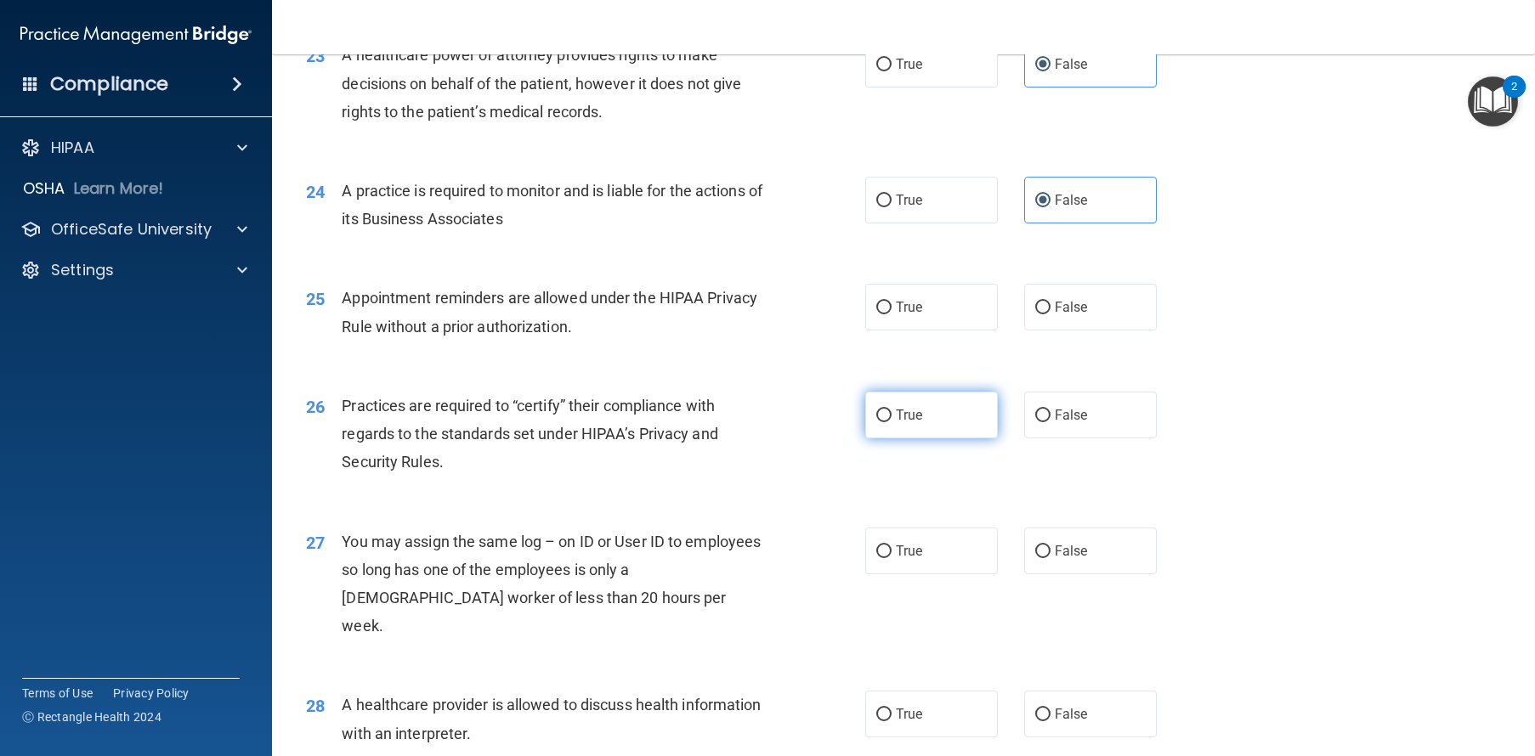
click at [903, 438] on label "True" at bounding box center [931, 415] width 133 height 47
click at [891, 422] on input "True" at bounding box center [883, 416] width 15 height 13
click at [918, 331] on label "True" at bounding box center [931, 307] width 133 height 47
click at [891, 314] on input "True" at bounding box center [883, 308] width 15 height 13
click at [1091, 438] on label "False" at bounding box center [1090, 415] width 133 height 47
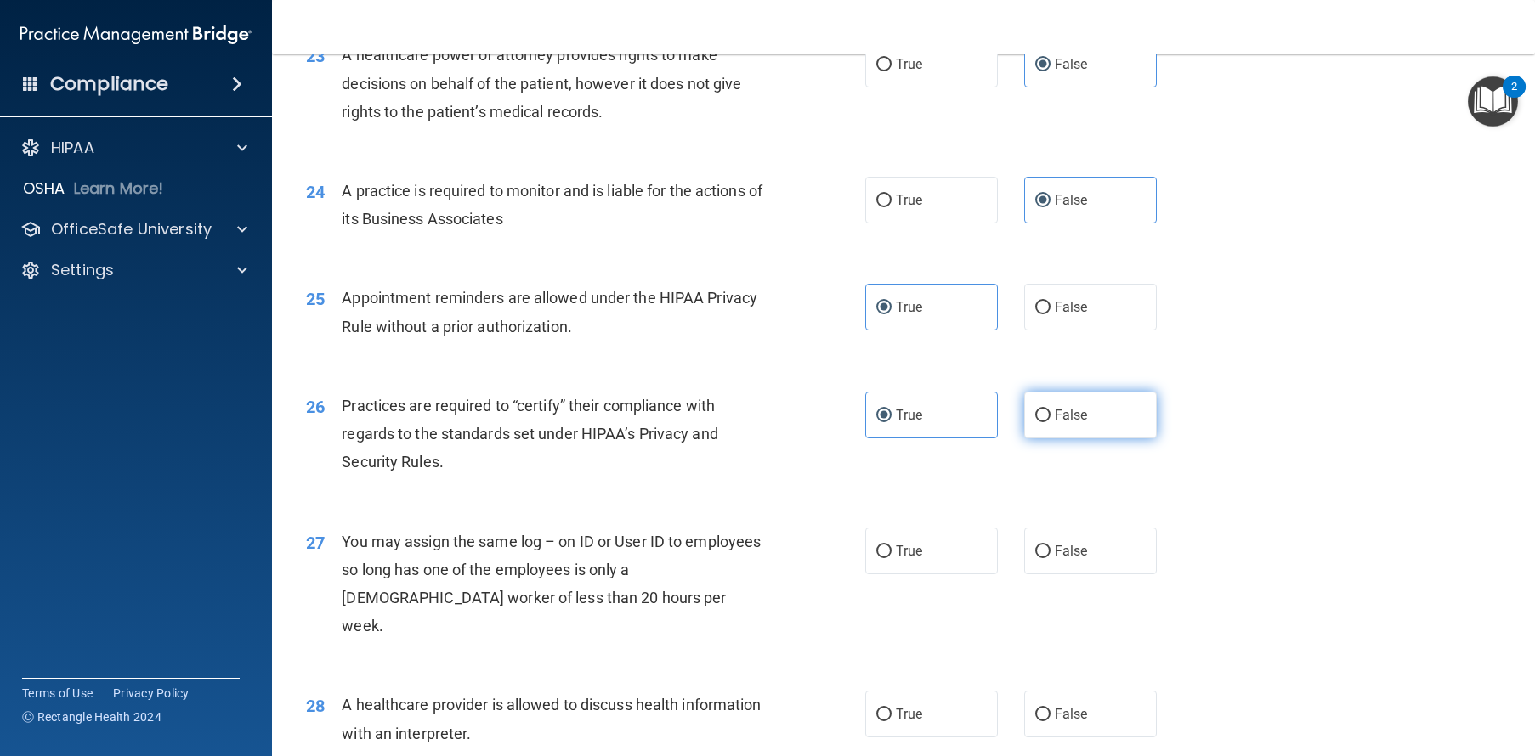
click at [1050, 422] on input "False" at bounding box center [1042, 416] width 15 height 13
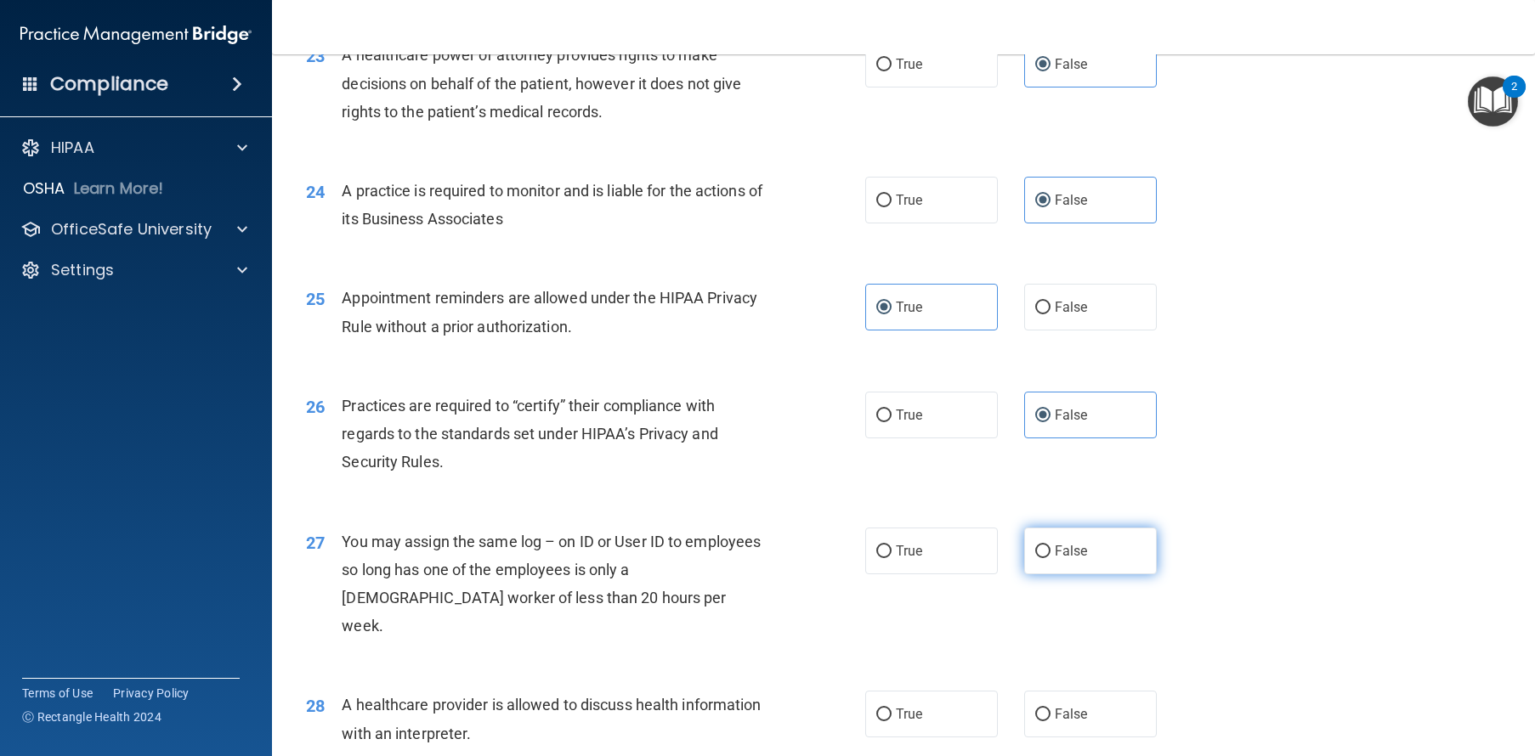
click at [1083, 574] on label "False" at bounding box center [1090, 551] width 133 height 47
click at [1050, 558] on input "False" at bounding box center [1042, 552] width 15 height 13
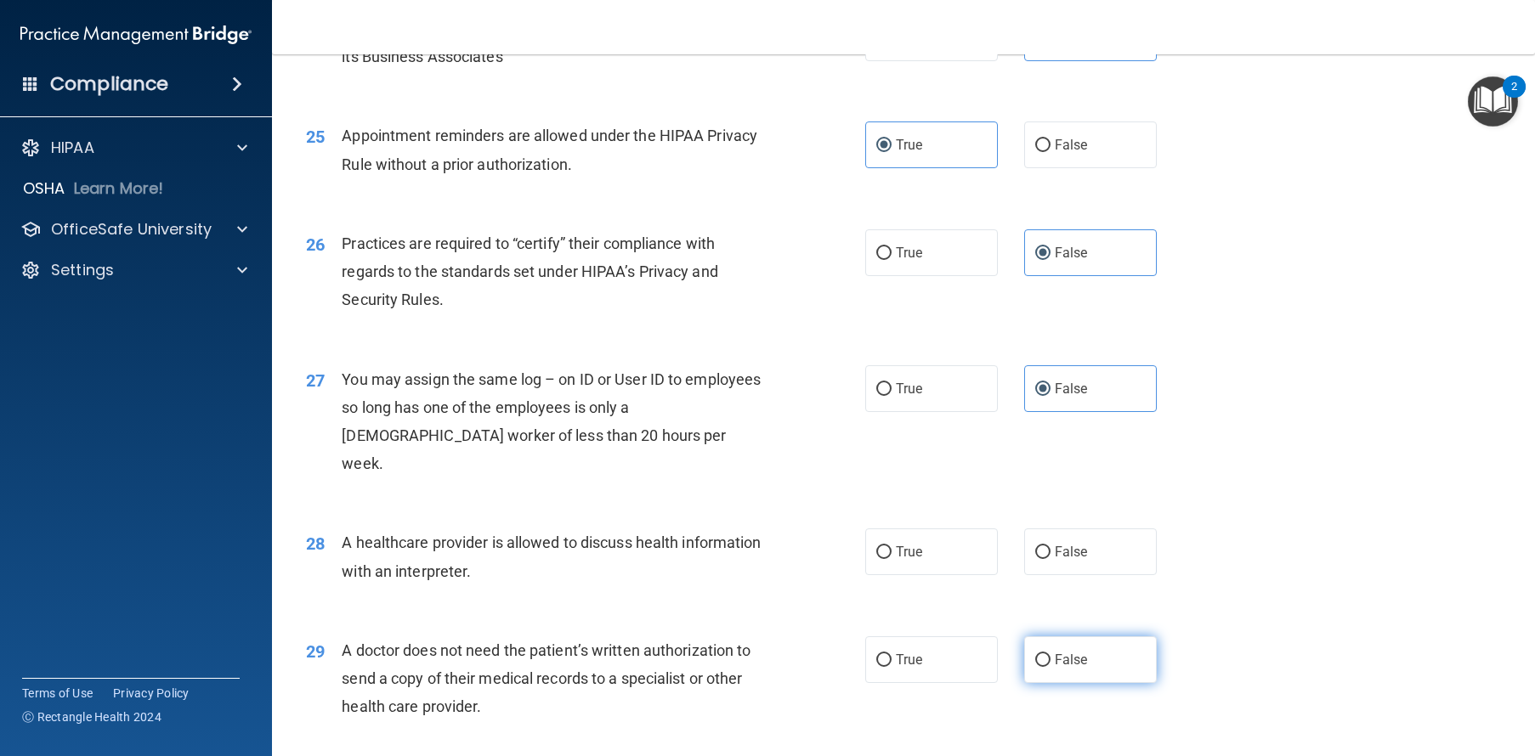
scroll to position [3269, 0]
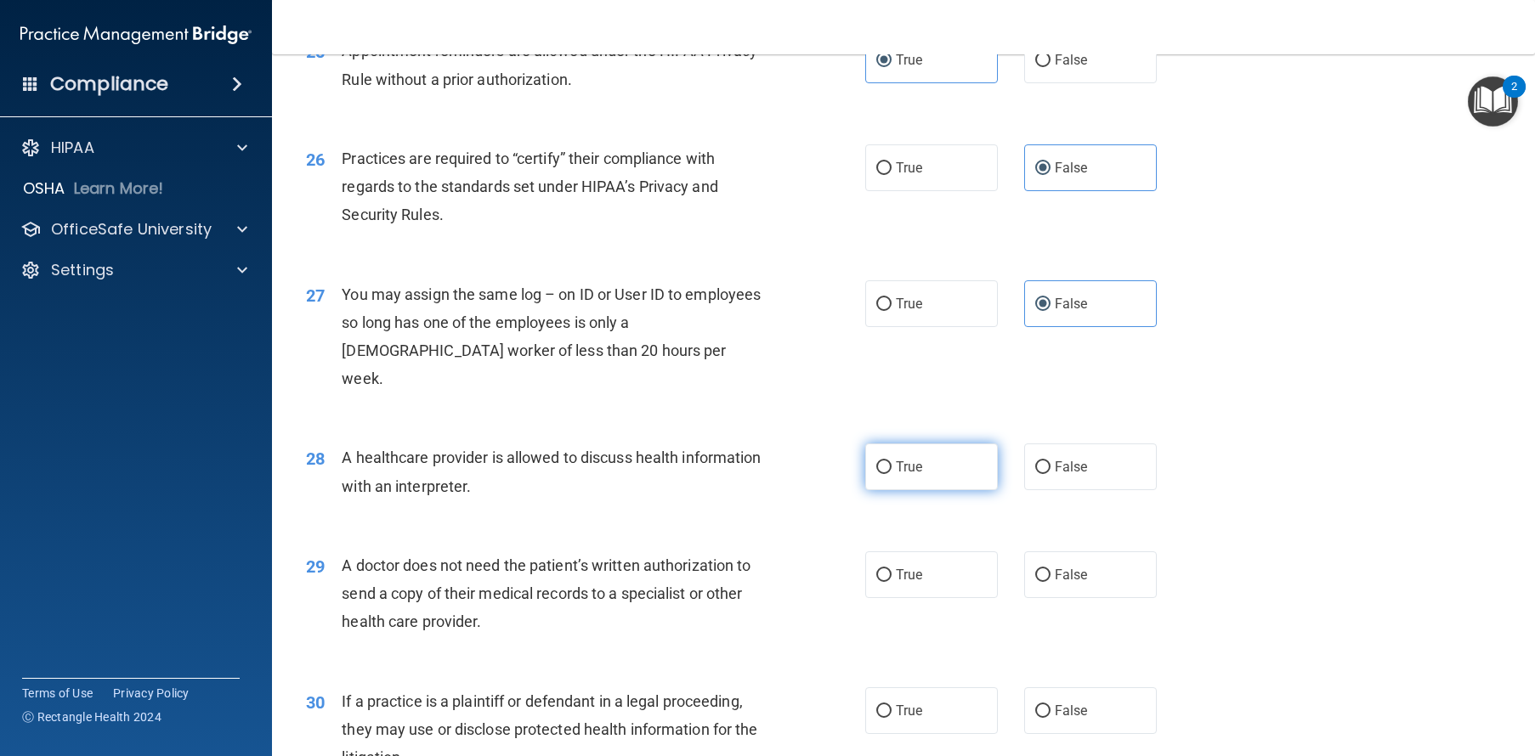
click at [958, 490] on label "True" at bounding box center [931, 467] width 133 height 47
click at [891, 474] on input "True" at bounding box center [883, 467] width 15 height 13
click at [938, 598] on label "True" at bounding box center [931, 574] width 133 height 47
click at [891, 582] on input "True" at bounding box center [883, 575] width 15 height 13
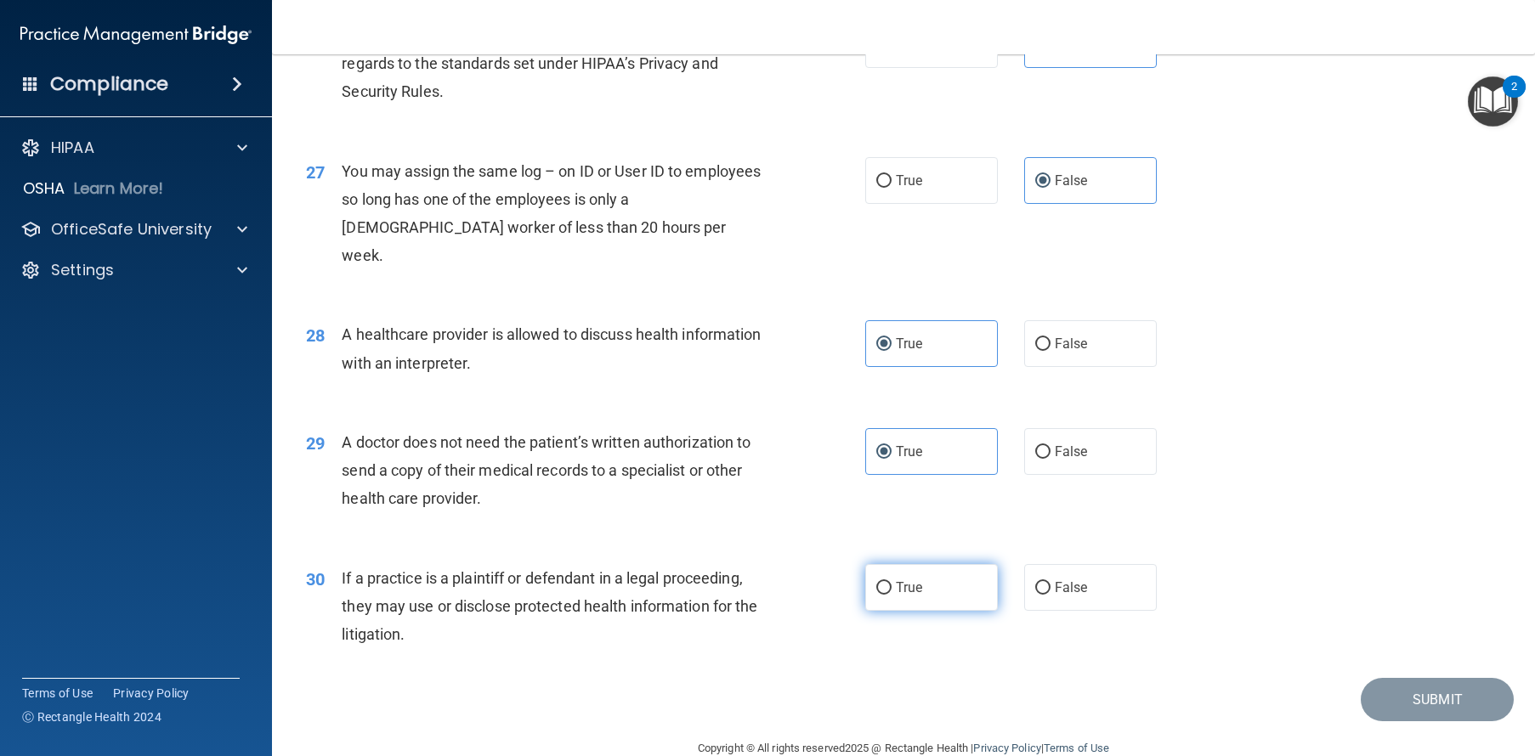
click at [924, 611] on label "True" at bounding box center [931, 587] width 133 height 47
click at [891, 595] on input "True" at bounding box center [883, 588] width 15 height 13
click at [1435, 721] on button "Submit" at bounding box center [1436, 699] width 153 height 43
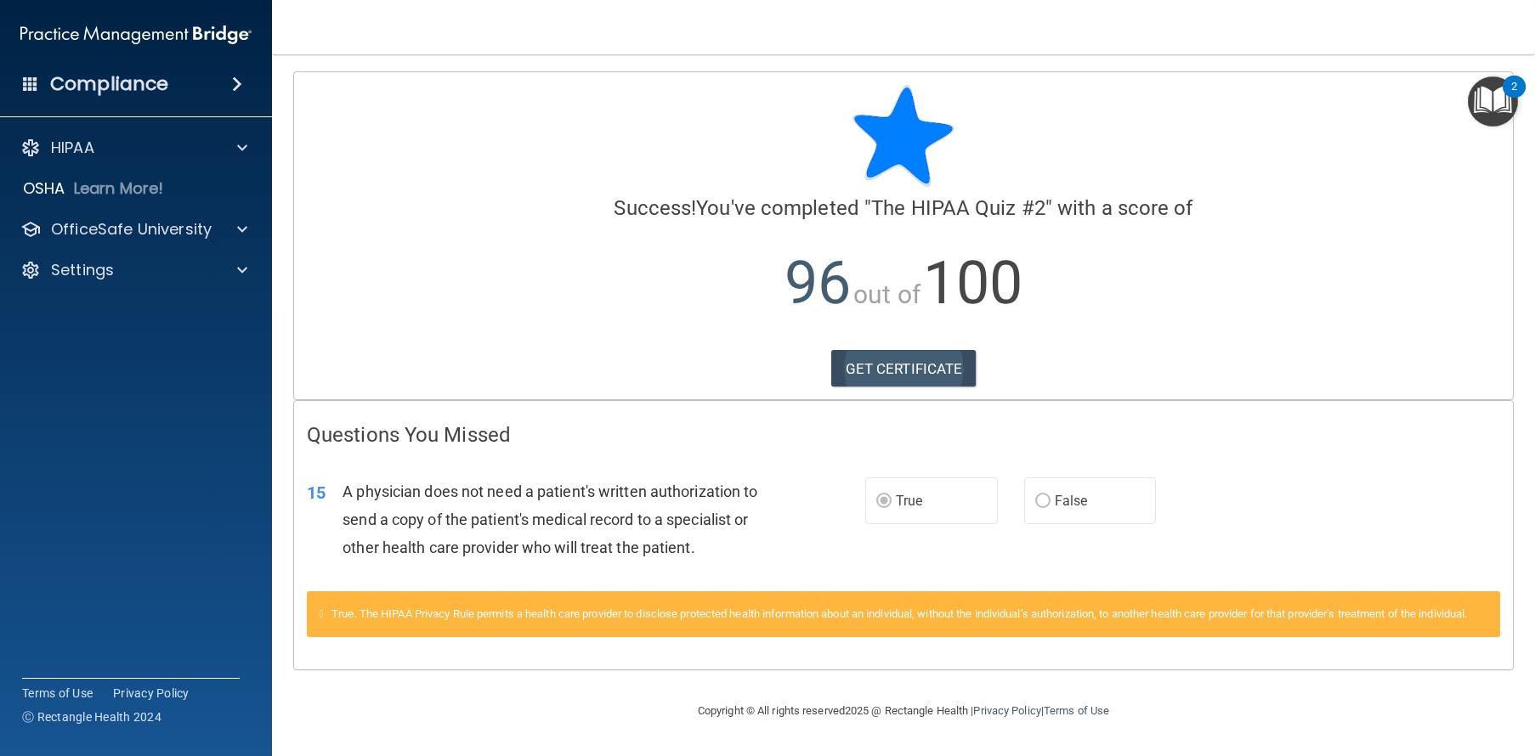
click at [857, 361] on link "GET CERTIFICATE" at bounding box center [903, 368] width 145 height 37
click at [103, 230] on p "OfficeSafe University" at bounding box center [131, 229] width 161 height 20
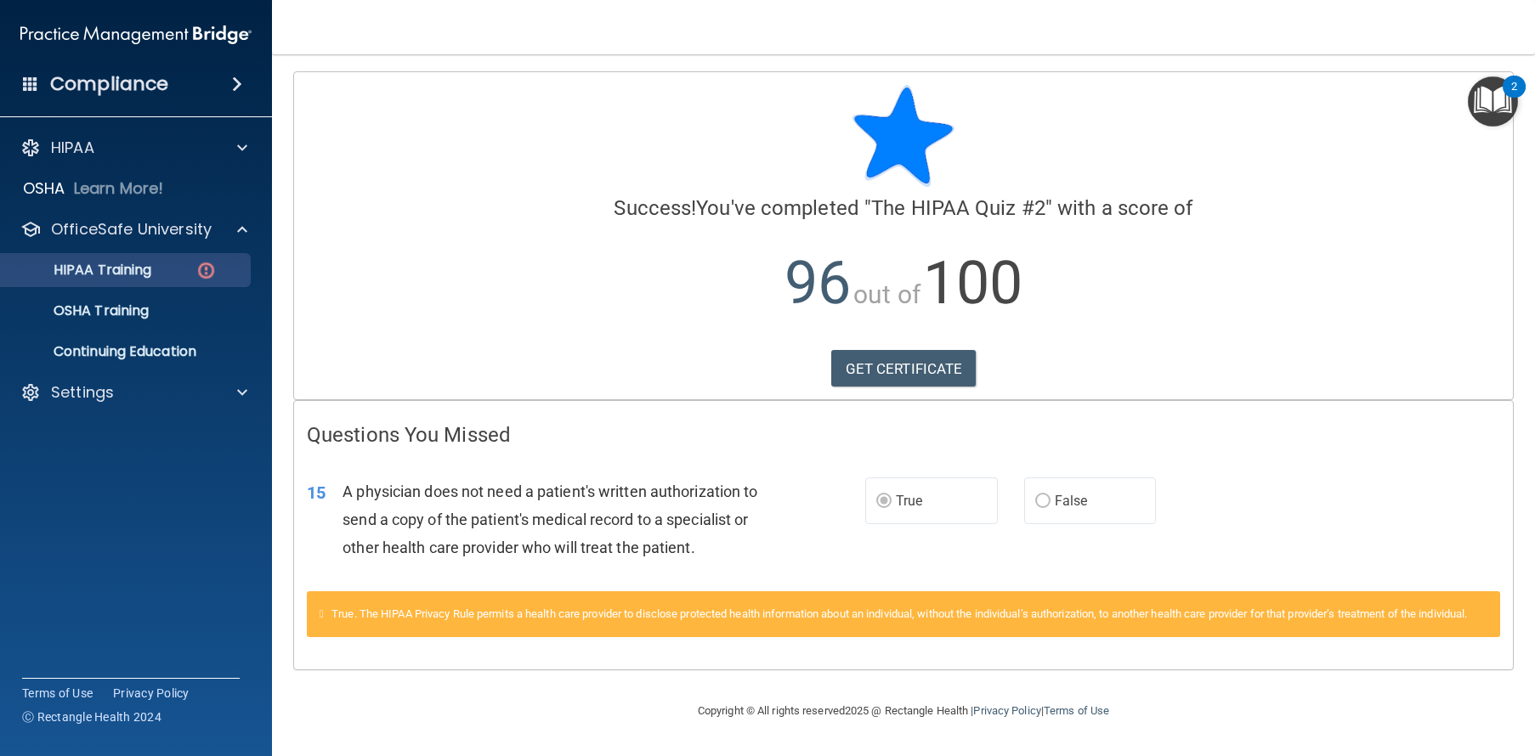
click at [190, 263] on div "HIPAA Training" at bounding box center [127, 270] width 232 height 17
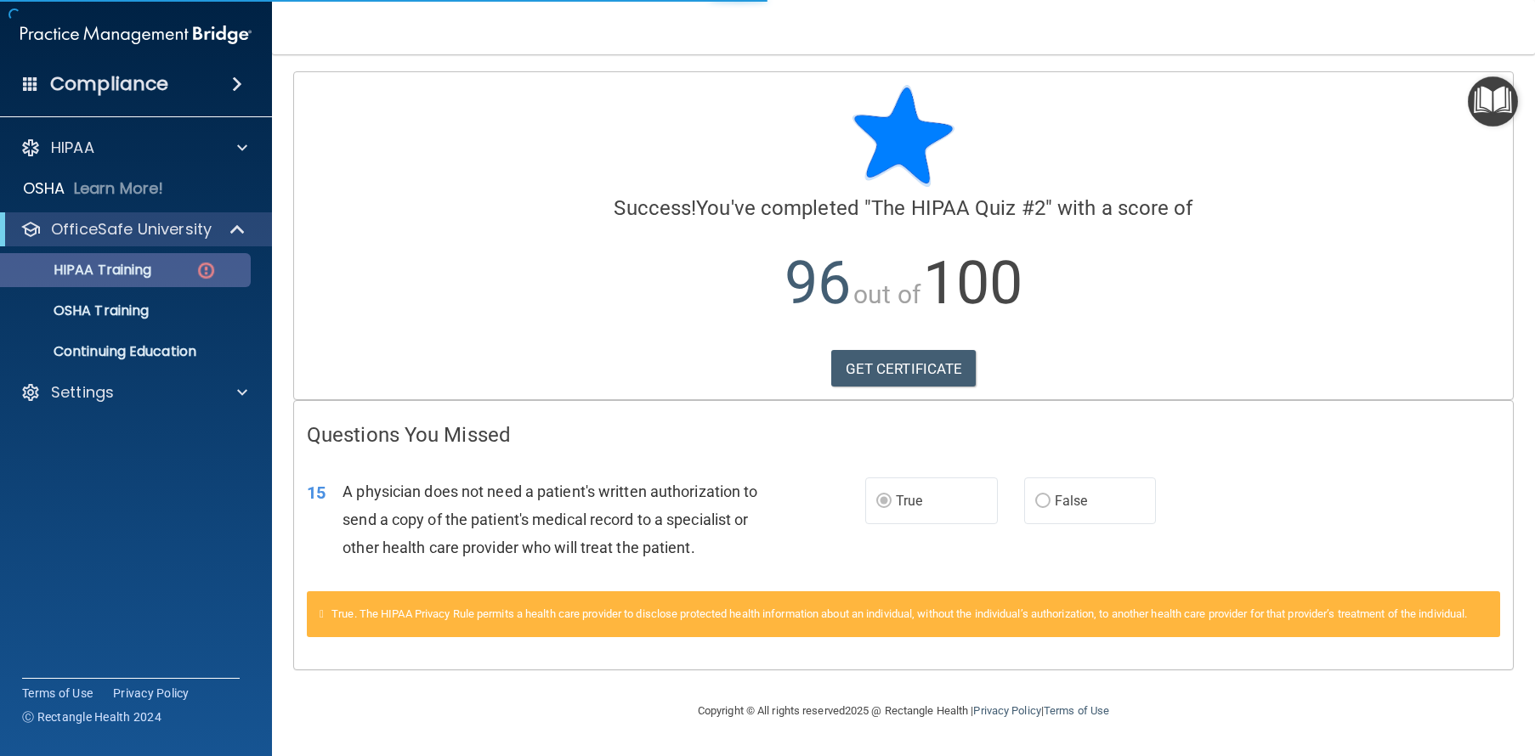
click at [189, 272] on div "HIPAA Training" at bounding box center [127, 270] width 232 height 17
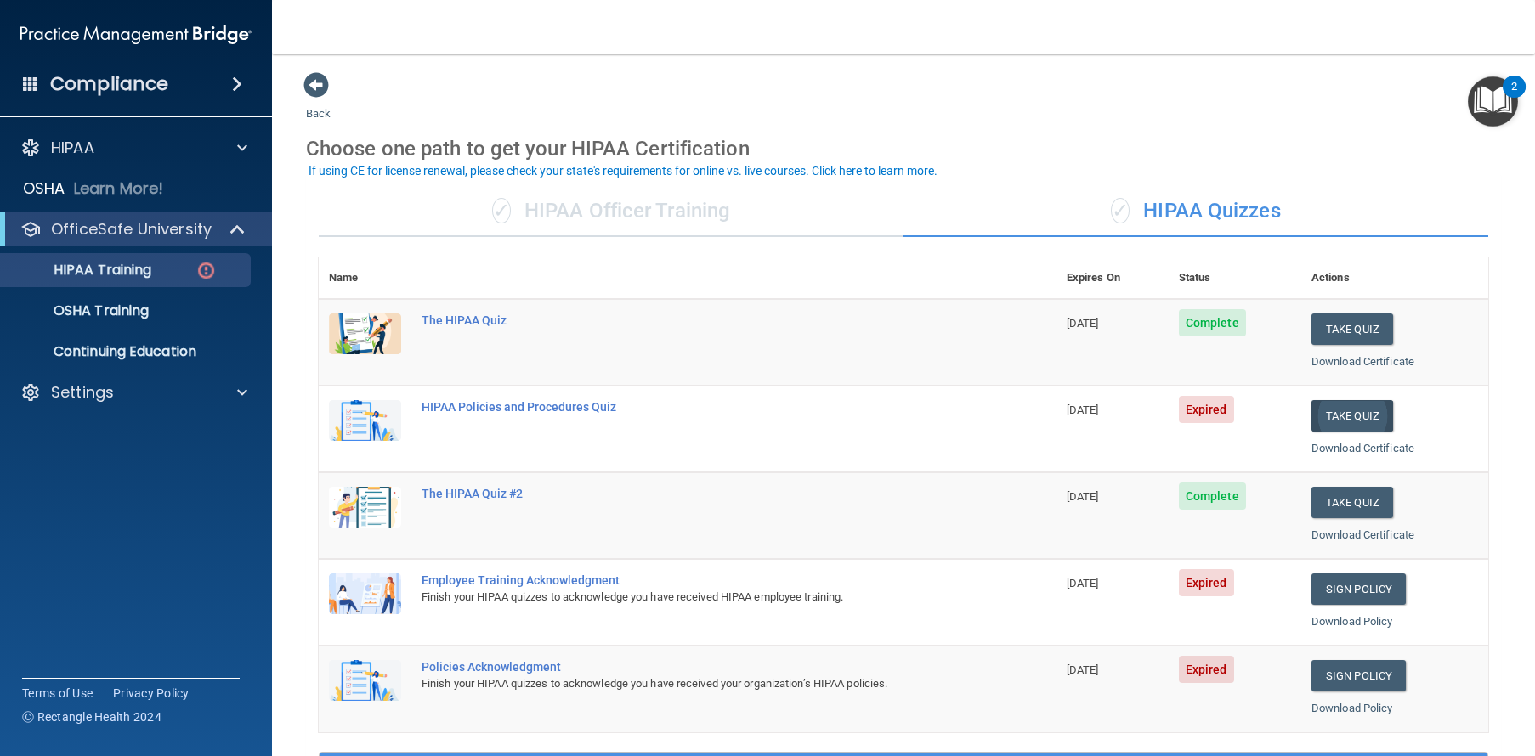
click at [1360, 413] on button "Take Quiz" at bounding box center [1352, 415] width 82 height 31
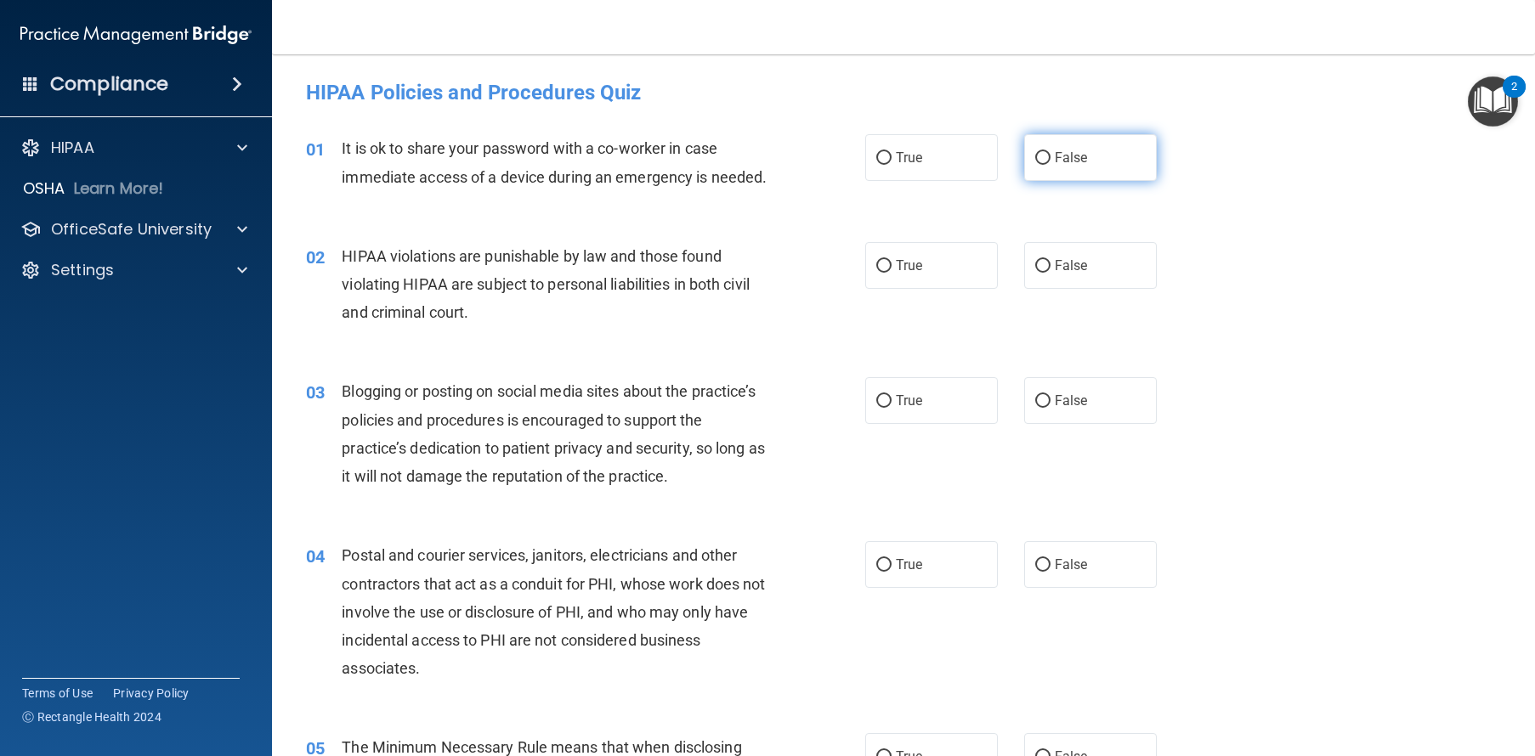
click at [1054, 159] on span "False" at bounding box center [1070, 158] width 33 height 16
click at [1048, 159] on input "False" at bounding box center [1042, 158] width 15 height 13
click at [896, 274] on span "True" at bounding box center [909, 265] width 26 height 16
click at [891, 273] on input "True" at bounding box center [883, 266] width 15 height 13
click at [1083, 424] on label "False" at bounding box center [1090, 400] width 133 height 47
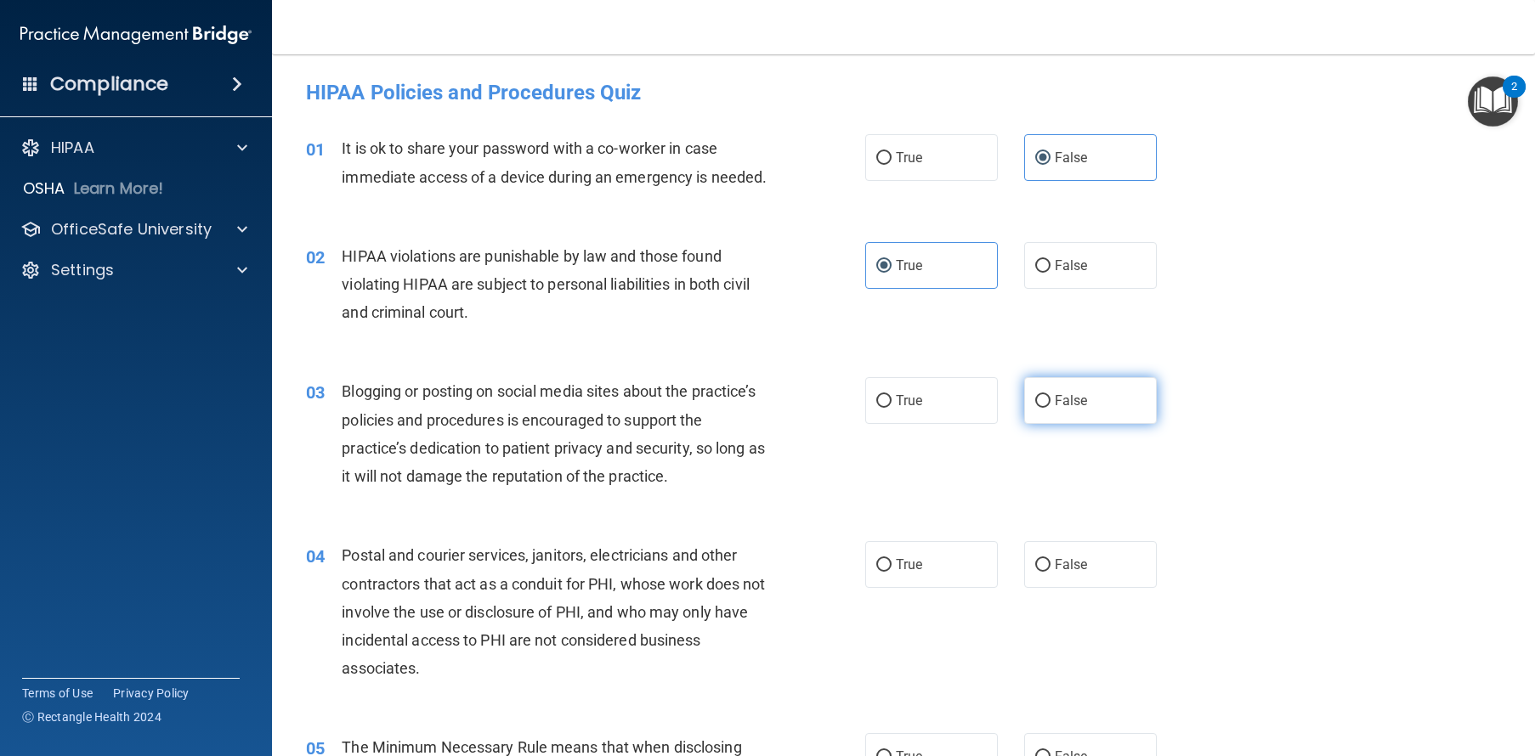
click at [1050, 408] on input "False" at bounding box center [1042, 401] width 15 height 13
click at [910, 580] on label "True" at bounding box center [931, 564] width 133 height 47
click at [891, 572] on input "True" at bounding box center [883, 565] width 15 height 13
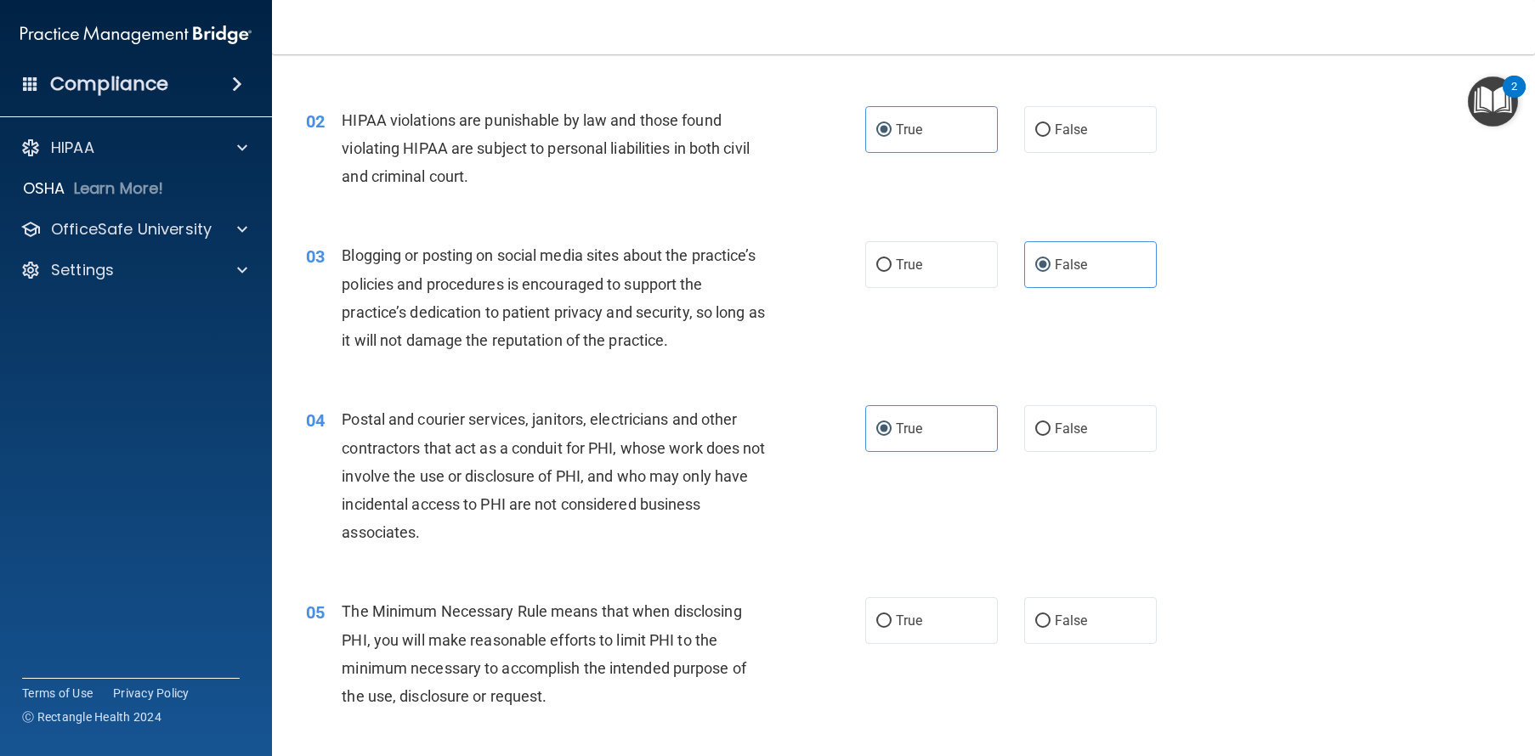
scroll to position [144, 0]
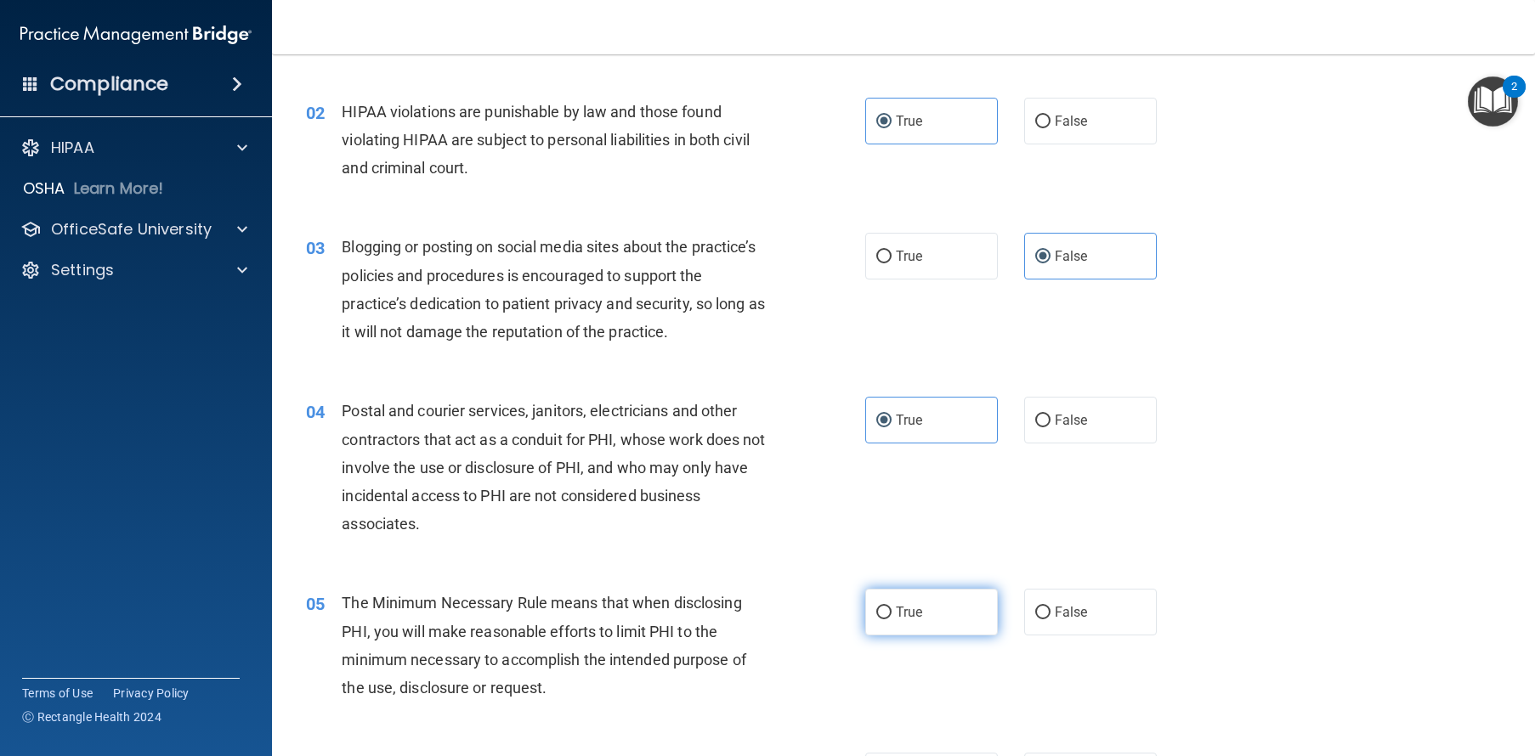
click at [896, 620] on span "True" at bounding box center [909, 612] width 26 height 16
click at [891, 619] on input "True" at bounding box center [883, 613] width 15 height 13
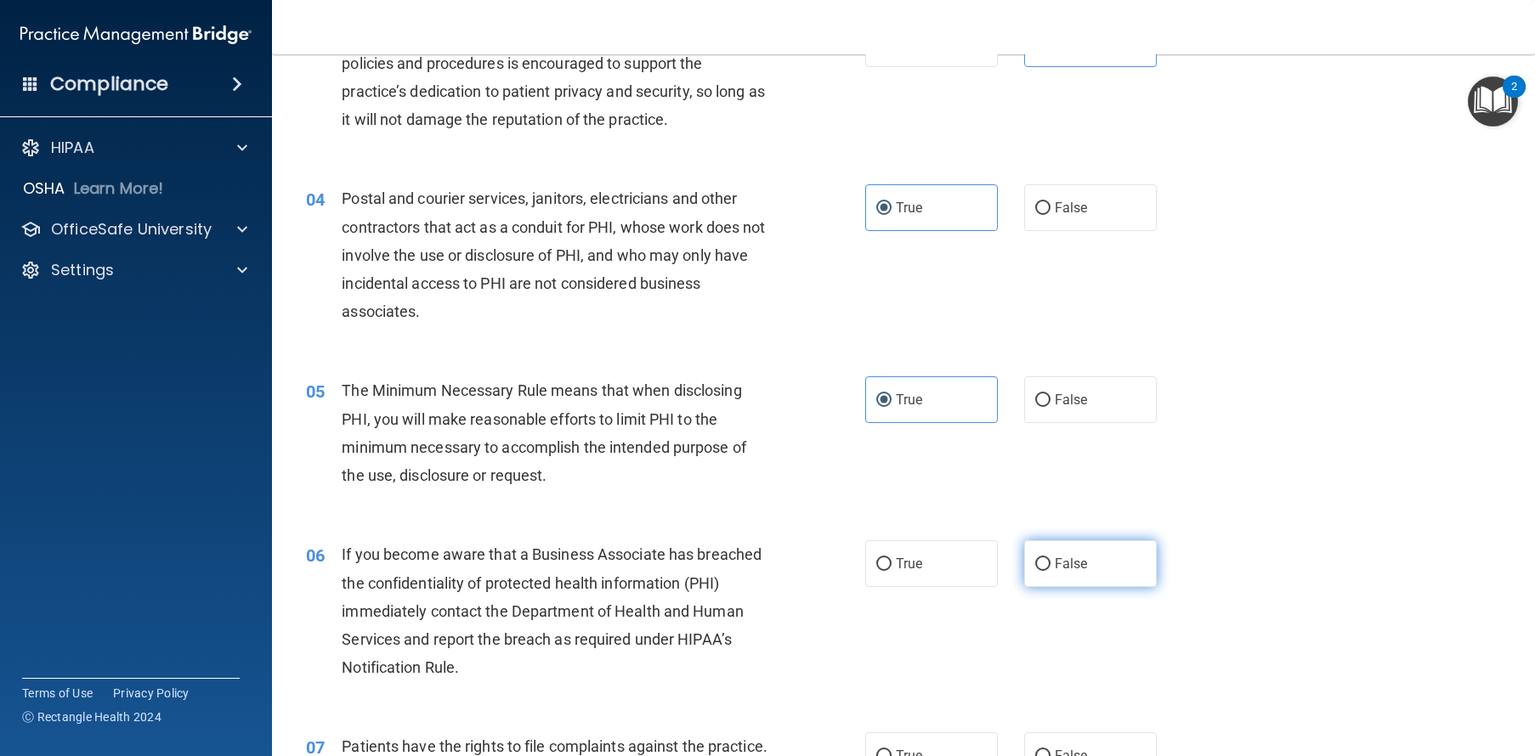
click at [1039, 571] on input "False" at bounding box center [1042, 564] width 15 height 13
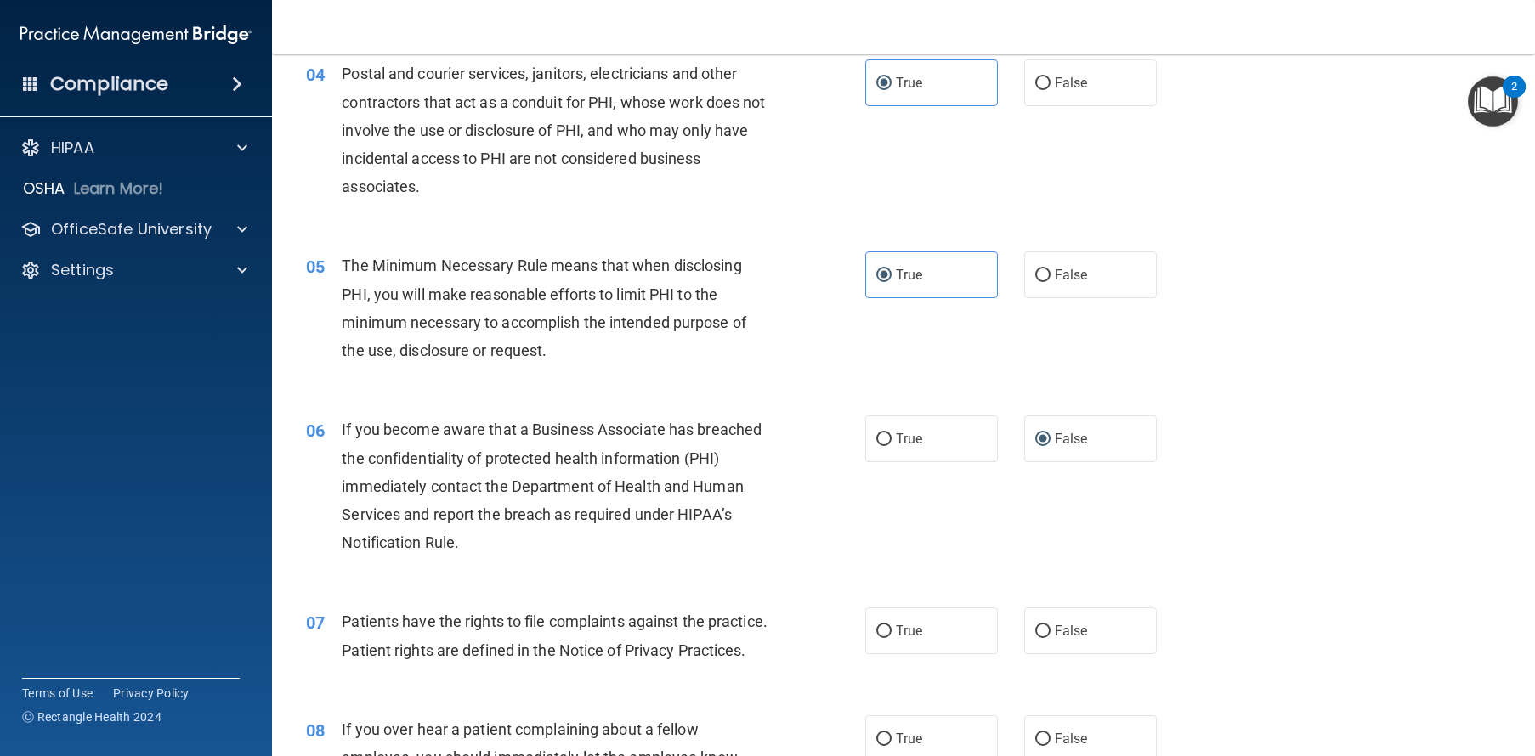
scroll to position [596, 0]
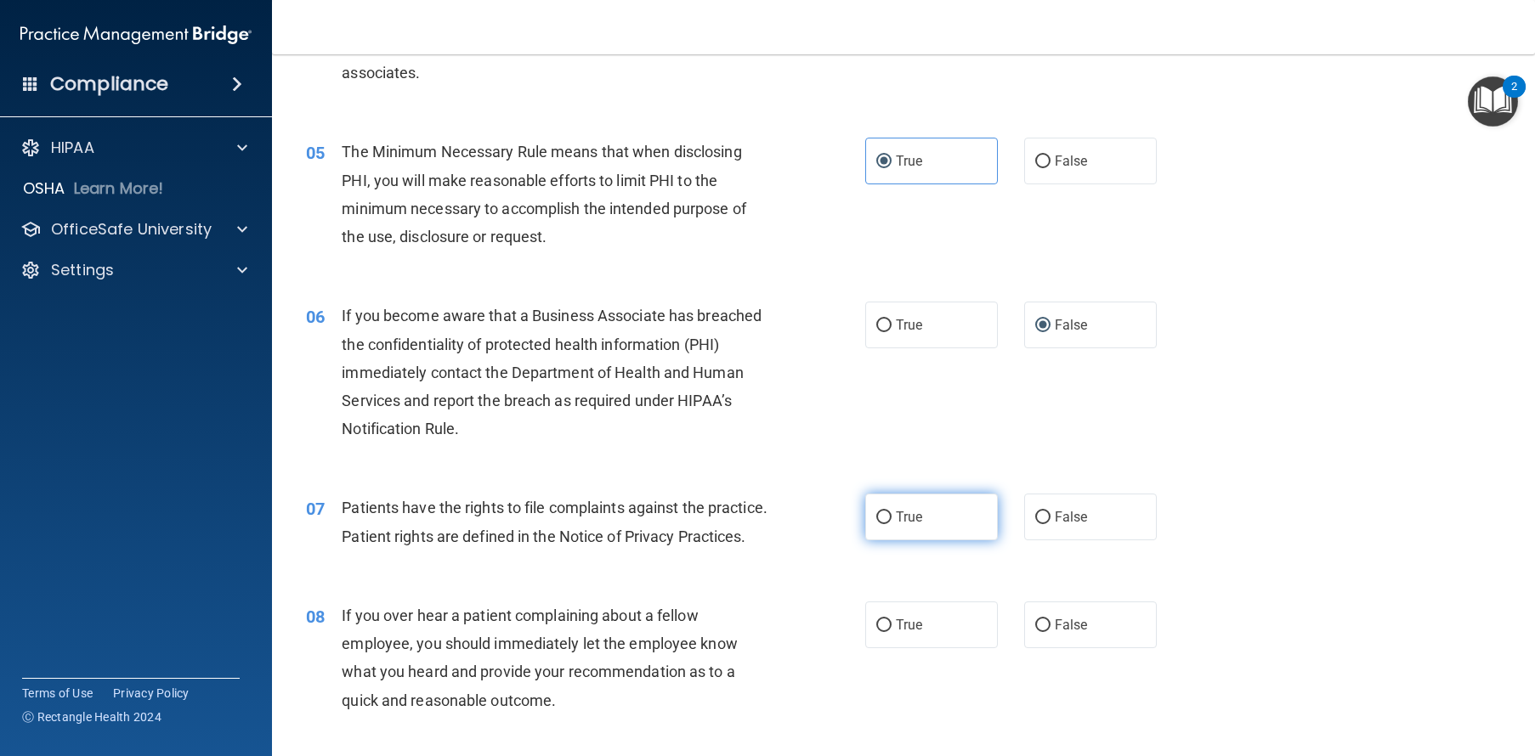
click at [904, 525] on span "True" at bounding box center [909, 517] width 26 height 16
click at [891, 524] on input "True" at bounding box center [883, 518] width 15 height 13
click at [1071, 650] on div "08 If you over hear a patient complaining about a fellow employee, you should i…" at bounding box center [903, 662] width 1220 height 164
click at [1085, 648] on label "False" at bounding box center [1090, 625] width 133 height 47
click at [1050, 632] on input "False" at bounding box center [1042, 625] width 15 height 13
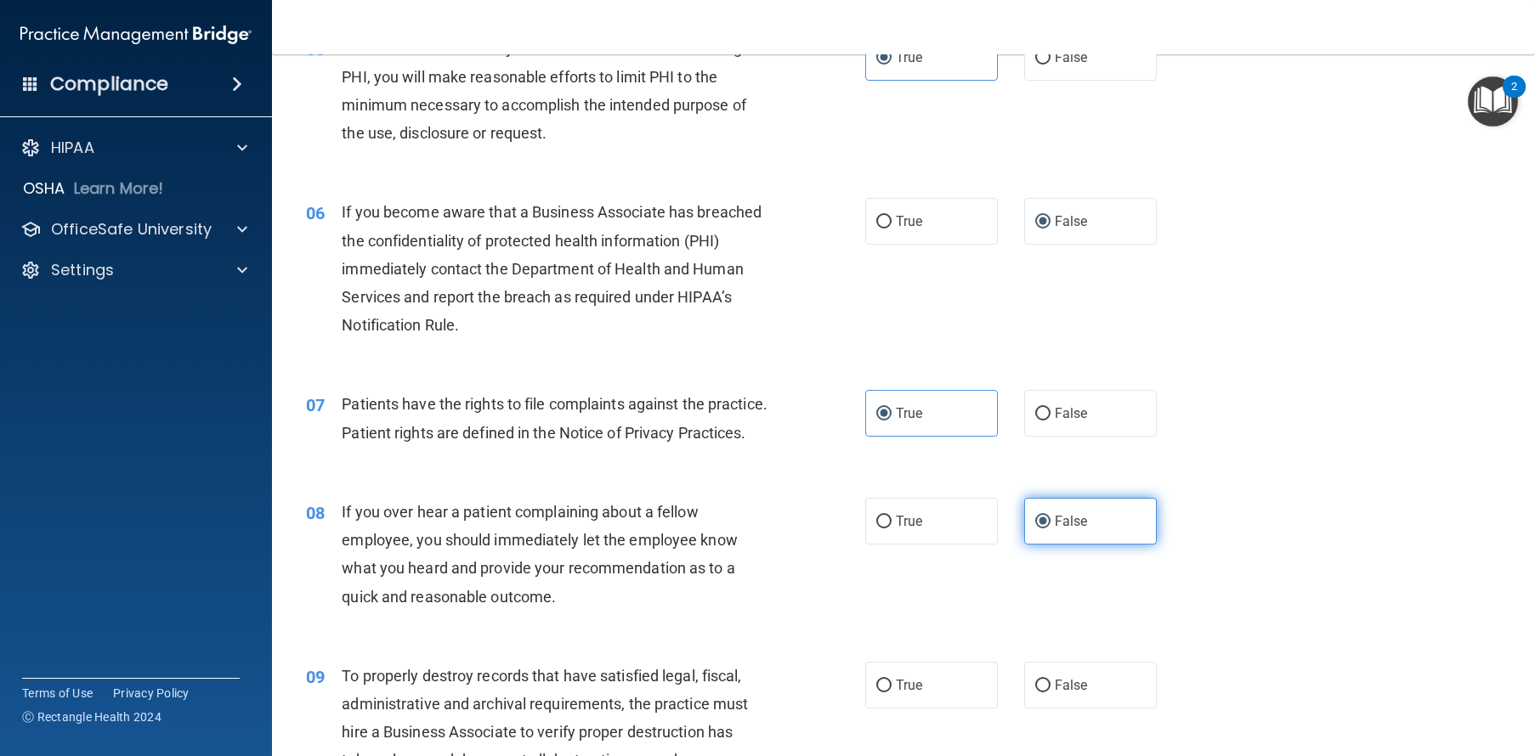
scroll to position [727, 0]
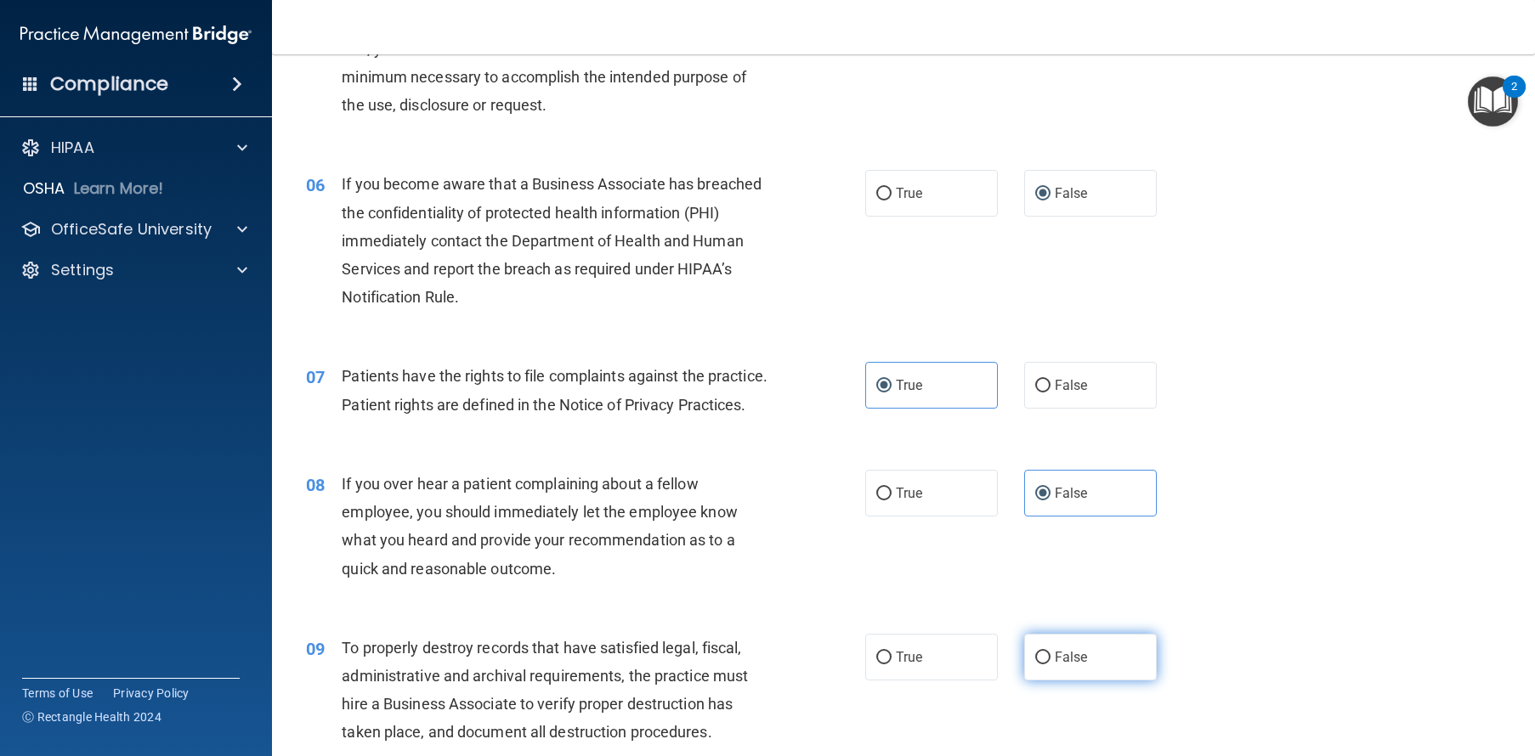
click at [1068, 665] on span "False" at bounding box center [1070, 657] width 33 height 16
click at [1050, 664] on input "False" at bounding box center [1042, 658] width 15 height 13
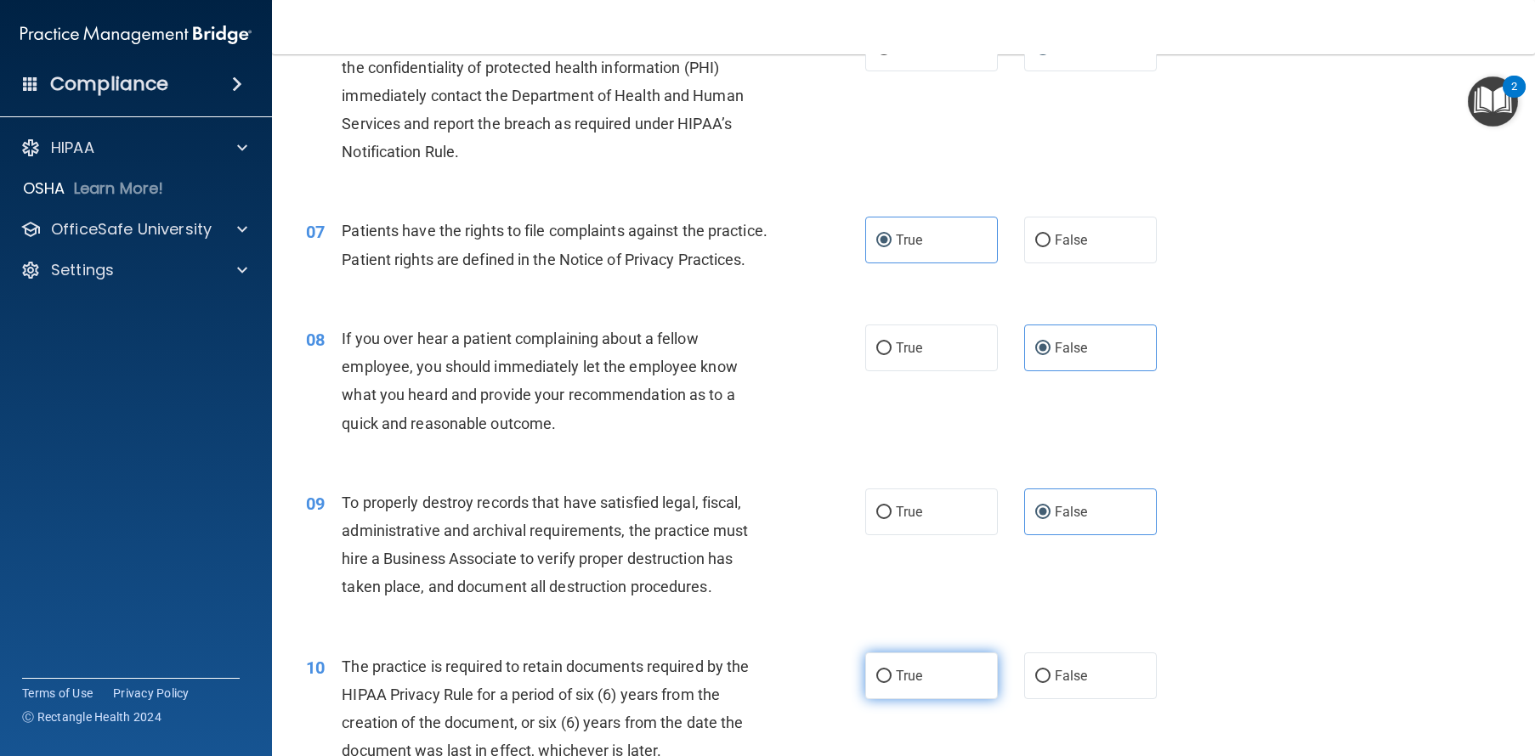
click at [924, 699] on label "True" at bounding box center [931, 676] width 133 height 47
click at [891, 683] on input "True" at bounding box center [883, 676] width 15 height 13
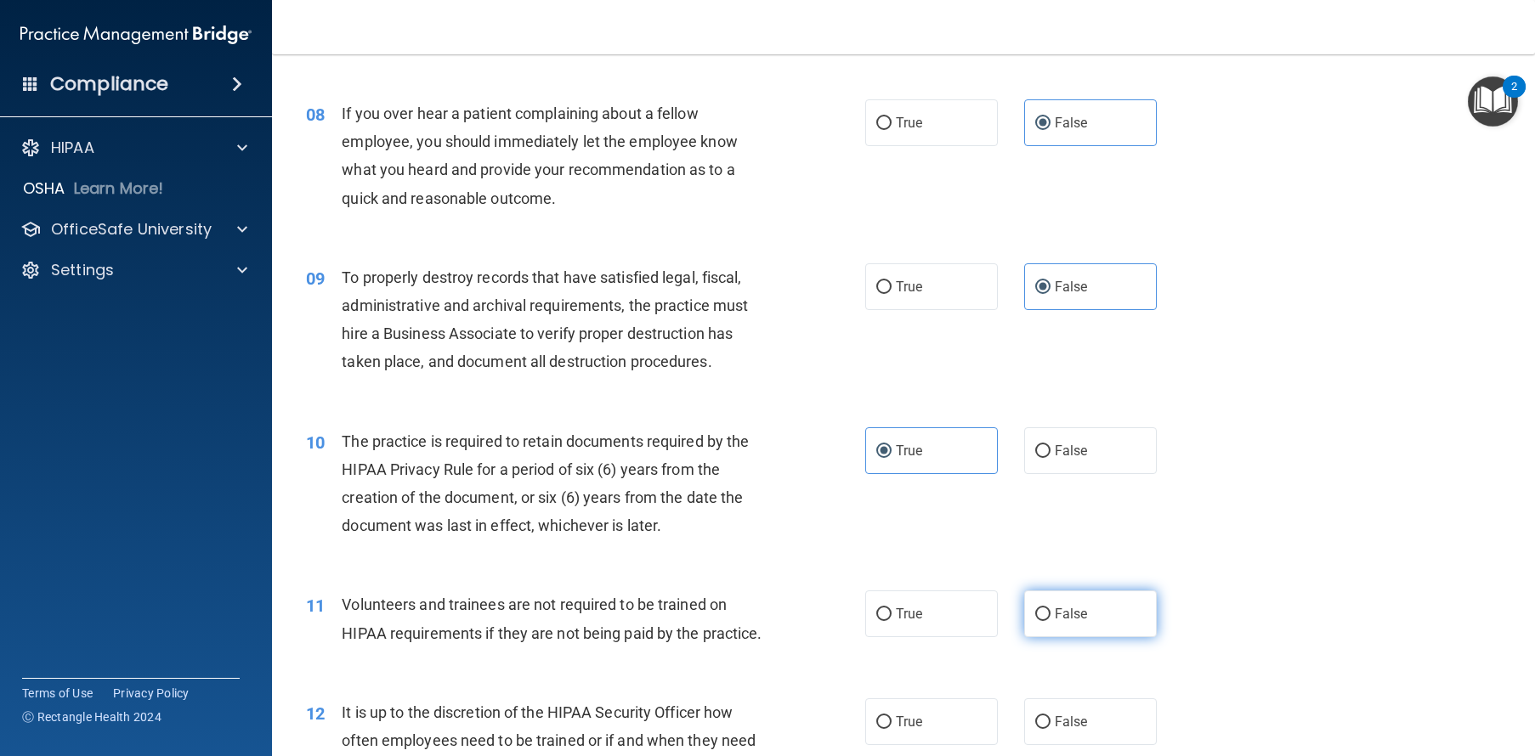
click at [1108, 637] on label "False" at bounding box center [1090, 614] width 133 height 47
click at [1050, 621] on input "False" at bounding box center [1042, 614] width 15 height 13
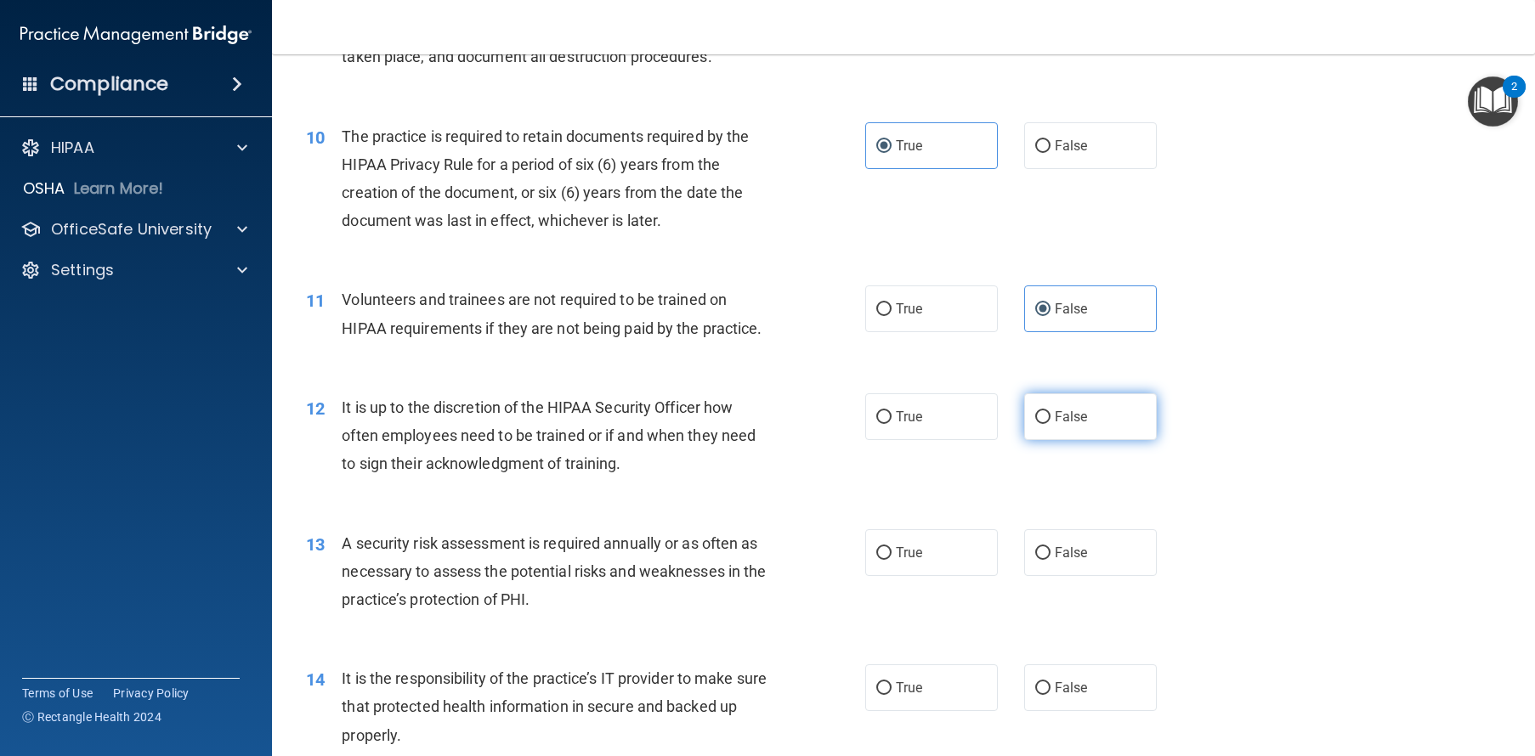
click at [1087, 440] on label "False" at bounding box center [1090, 416] width 133 height 47
click at [1050, 424] on input "False" at bounding box center [1042, 417] width 15 height 13
click at [940, 576] on label "True" at bounding box center [931, 552] width 133 height 47
click at [891, 560] on input "True" at bounding box center [883, 553] width 15 height 13
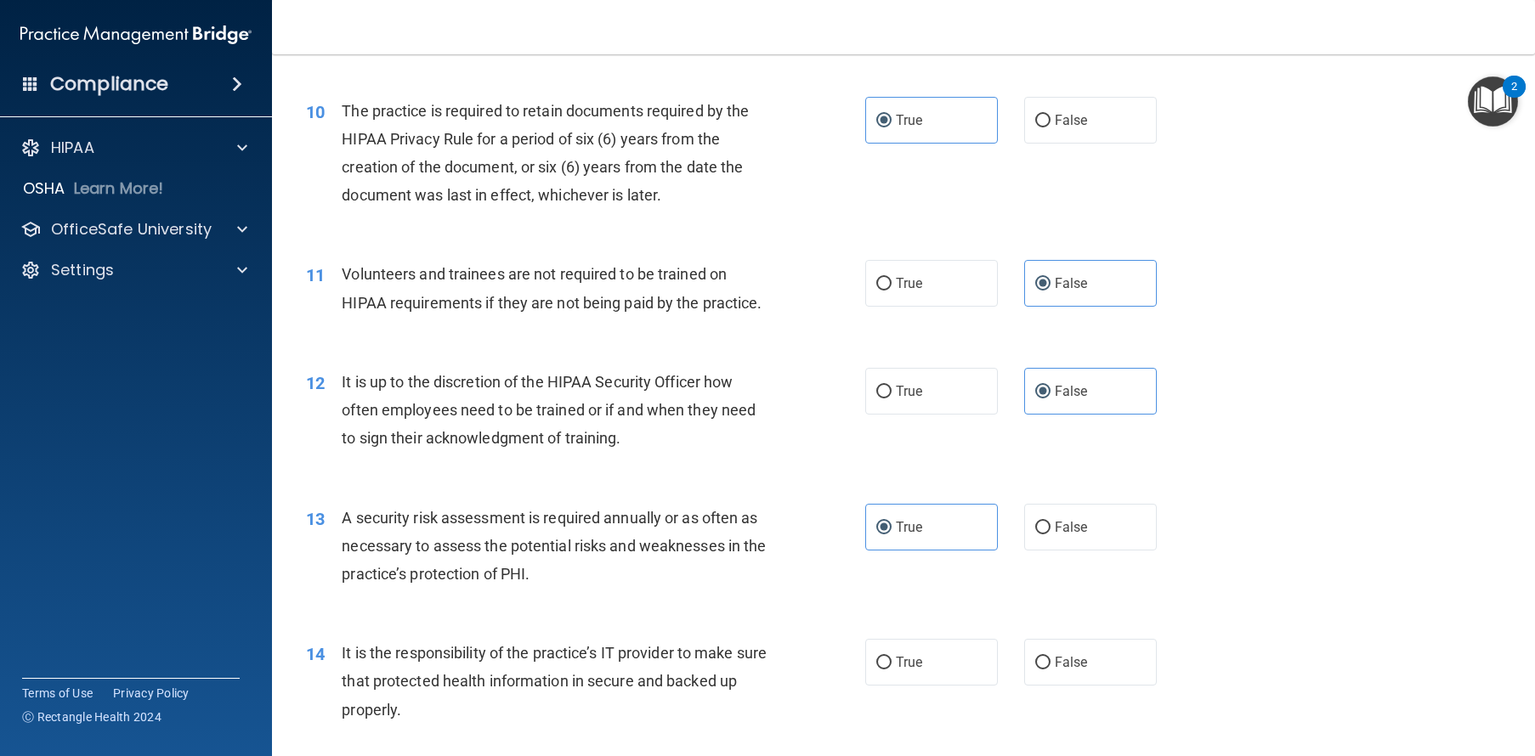
scroll to position [1558, 0]
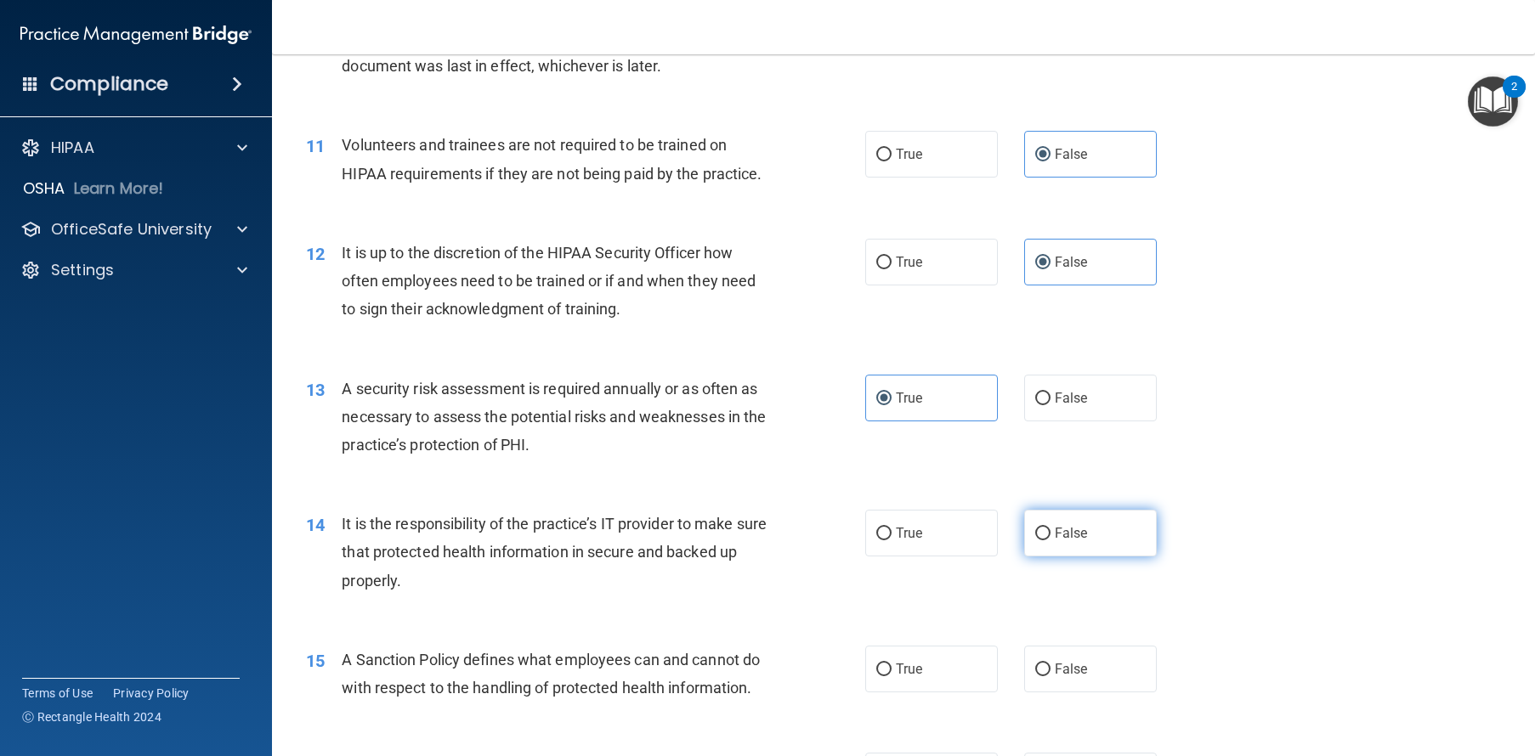
click at [1047, 557] on label "False" at bounding box center [1090, 533] width 133 height 47
click at [1047, 540] on input "False" at bounding box center [1042, 534] width 15 height 13
click at [1051, 693] on label "False" at bounding box center [1090, 669] width 133 height 47
click at [1050, 676] on input "False" at bounding box center [1042, 670] width 15 height 13
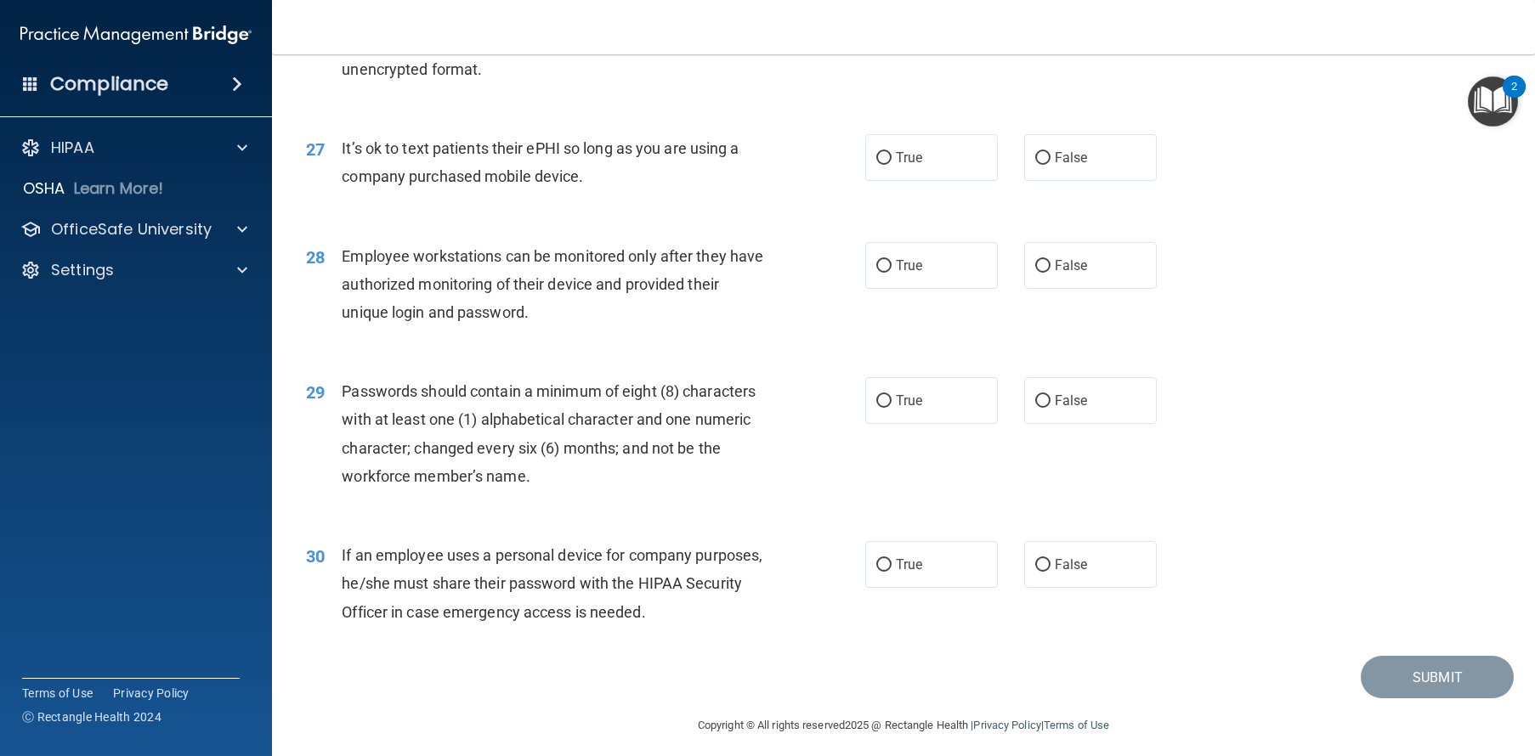
scroll to position [3689, 0]
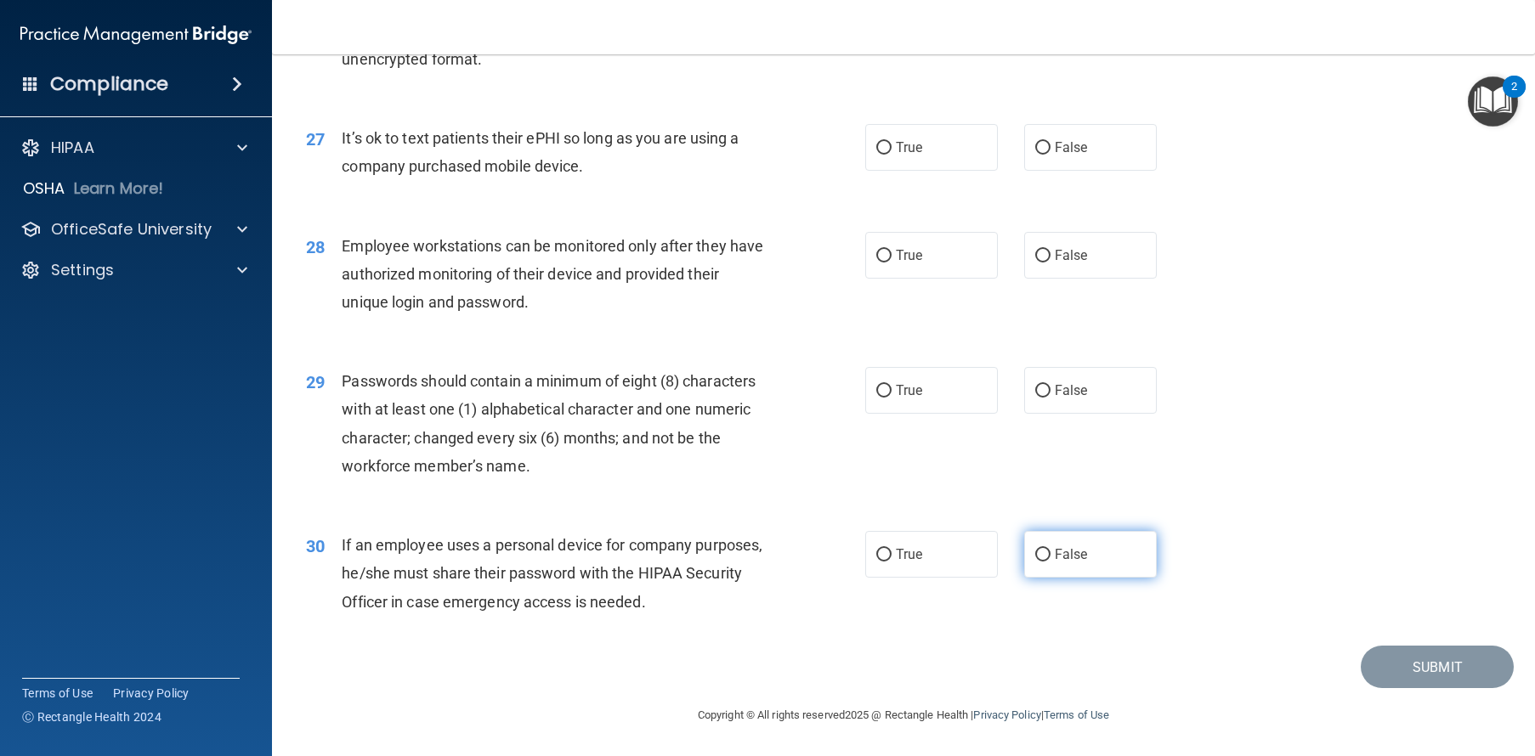
click at [1066, 556] on span "False" at bounding box center [1070, 554] width 33 height 16
click at [1050, 556] on input "False" at bounding box center [1042, 555] width 15 height 13
click at [942, 376] on label "True" at bounding box center [931, 390] width 133 height 47
click at [891, 385] on input "True" at bounding box center [883, 391] width 15 height 13
click at [1085, 242] on label "False" at bounding box center [1090, 255] width 133 height 47
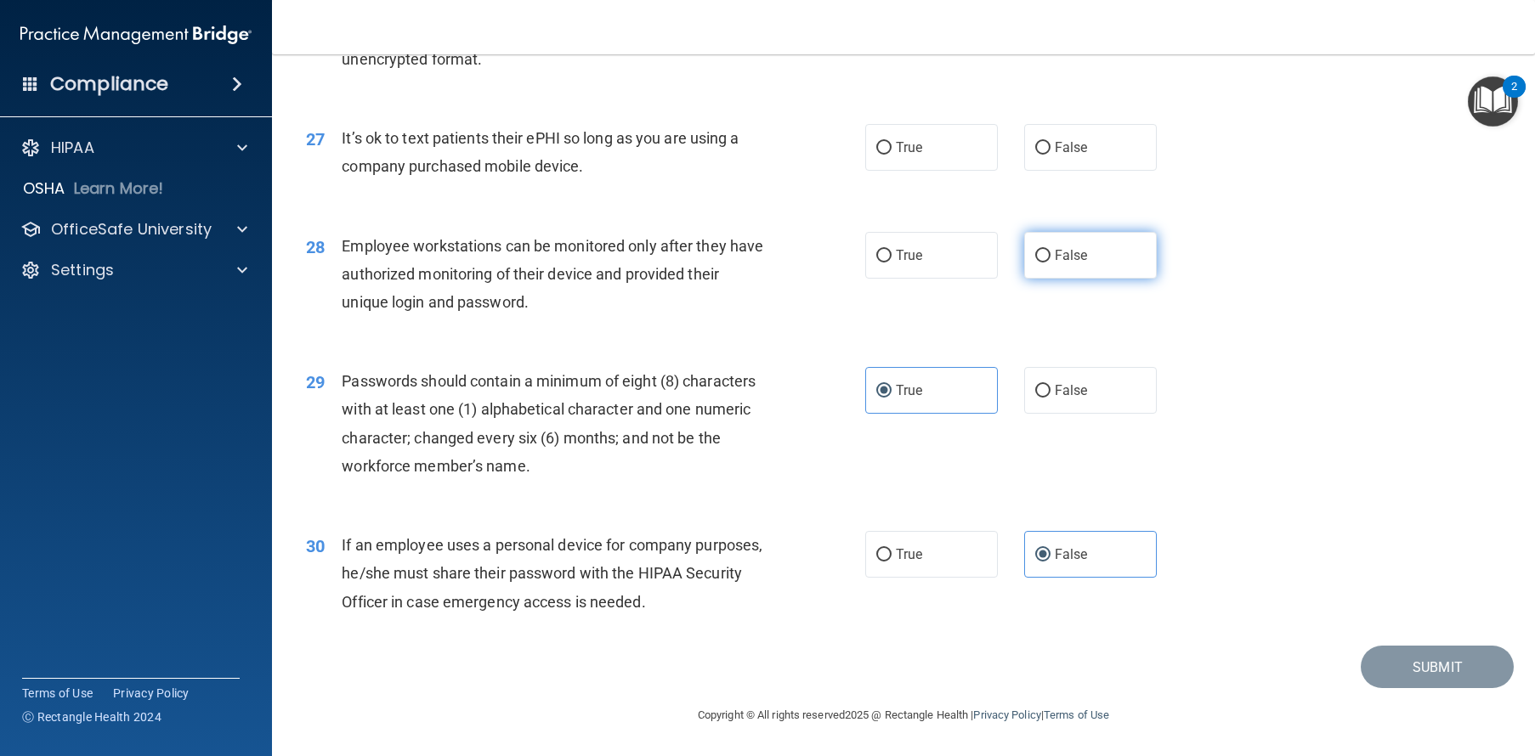
click at [1050, 250] on input "False" at bounding box center [1042, 256] width 15 height 13
click at [1070, 147] on span "False" at bounding box center [1070, 147] width 33 height 16
click at [1050, 147] on input "False" at bounding box center [1042, 148] width 15 height 13
click at [1070, 147] on span "False" at bounding box center [1070, 147] width 33 height 16
click at [1050, 147] on input "False" at bounding box center [1042, 148] width 15 height 13
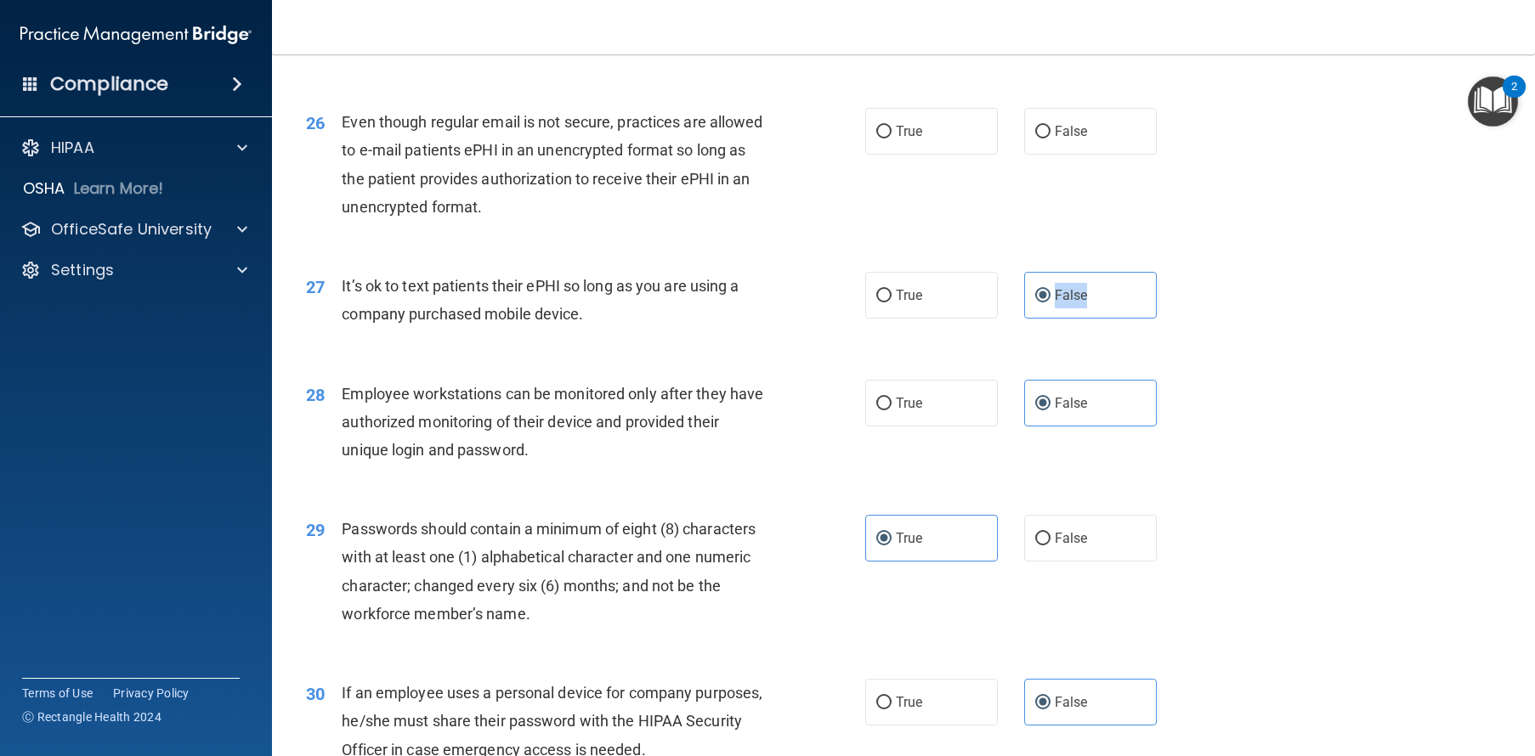
scroll to position [3442, 0]
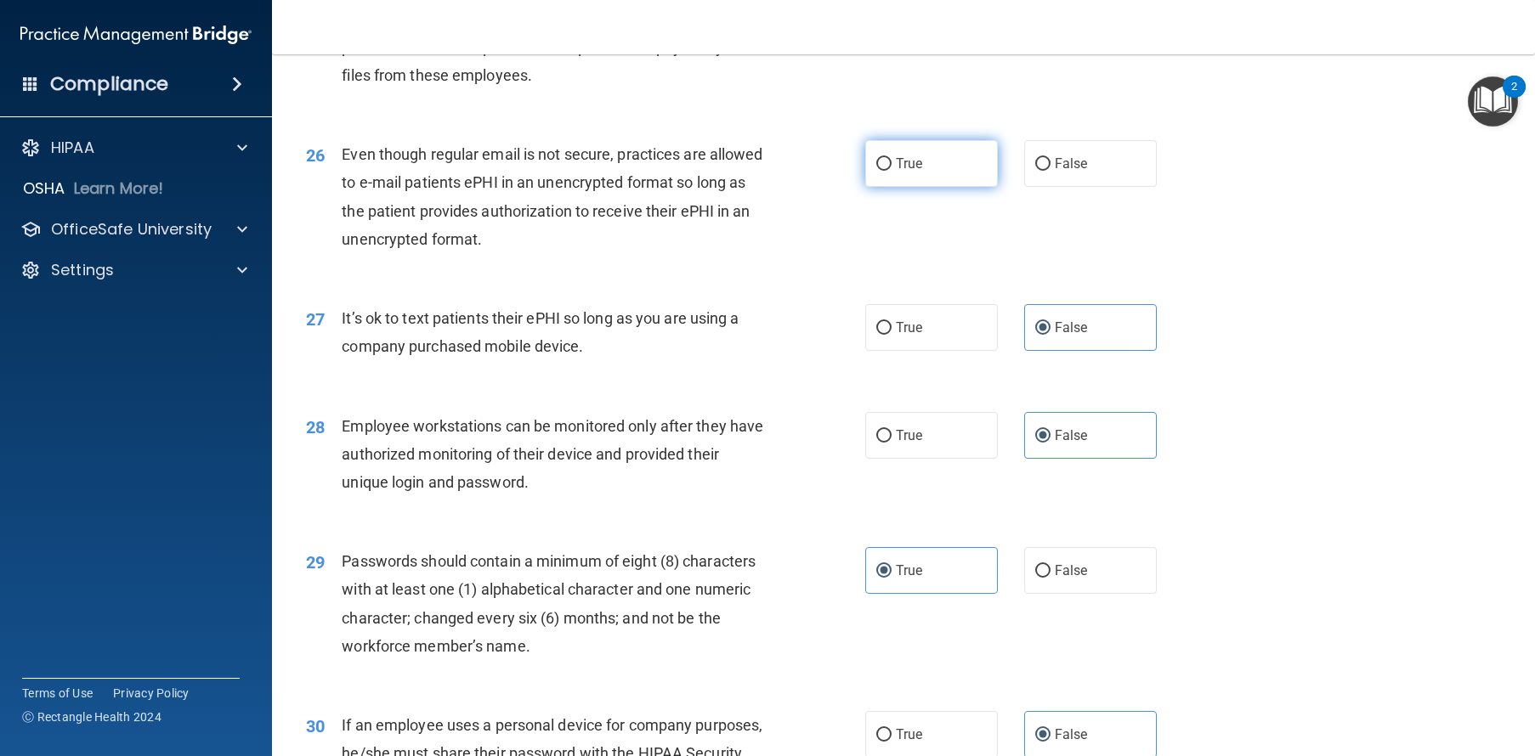
click at [903, 187] on label "True" at bounding box center [931, 163] width 133 height 47
click at [891, 171] on input "True" at bounding box center [883, 164] width 15 height 13
click at [898, 37] on span "True" at bounding box center [909, 28] width 26 height 16
click at [891, 36] on input "True" at bounding box center [883, 29] width 15 height 13
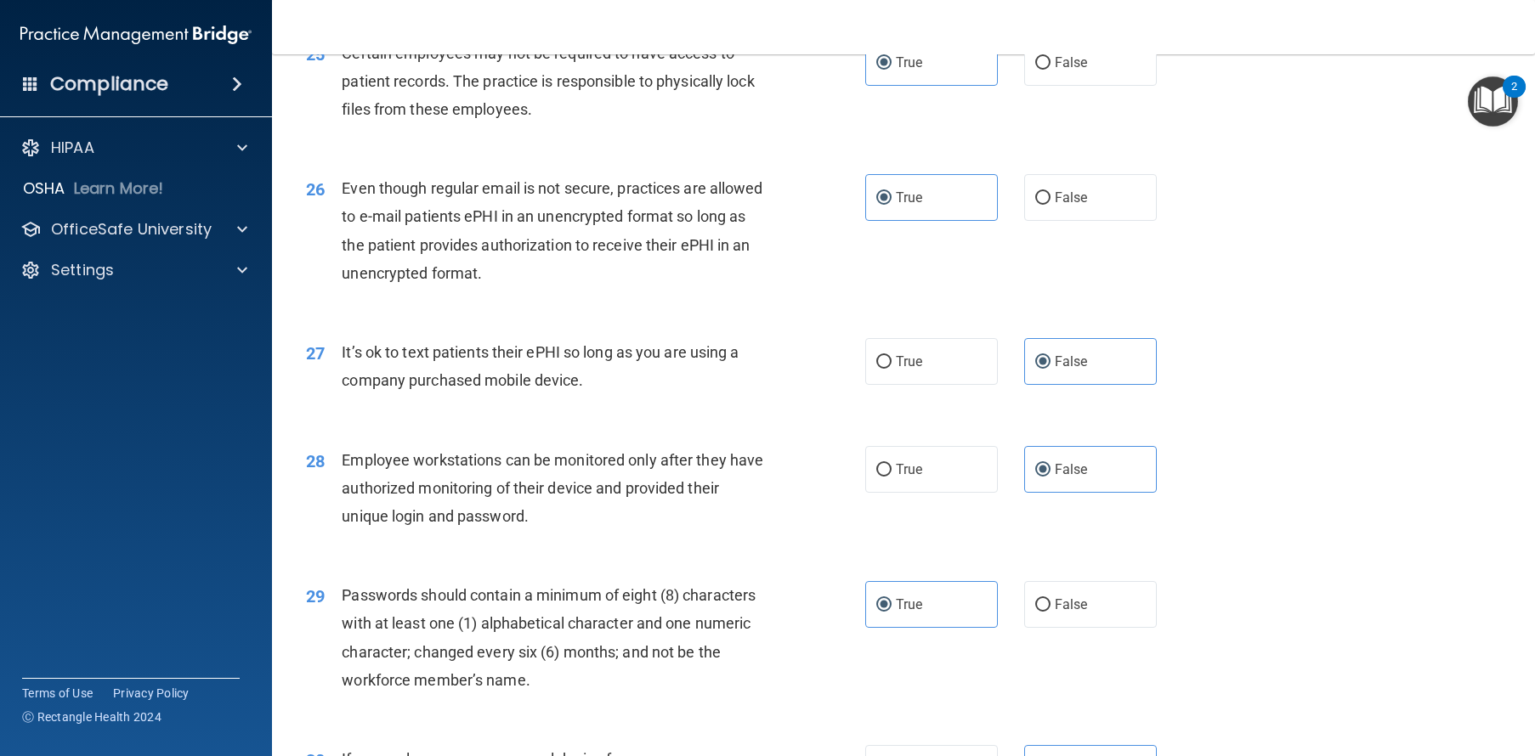
scroll to position [3308, 0]
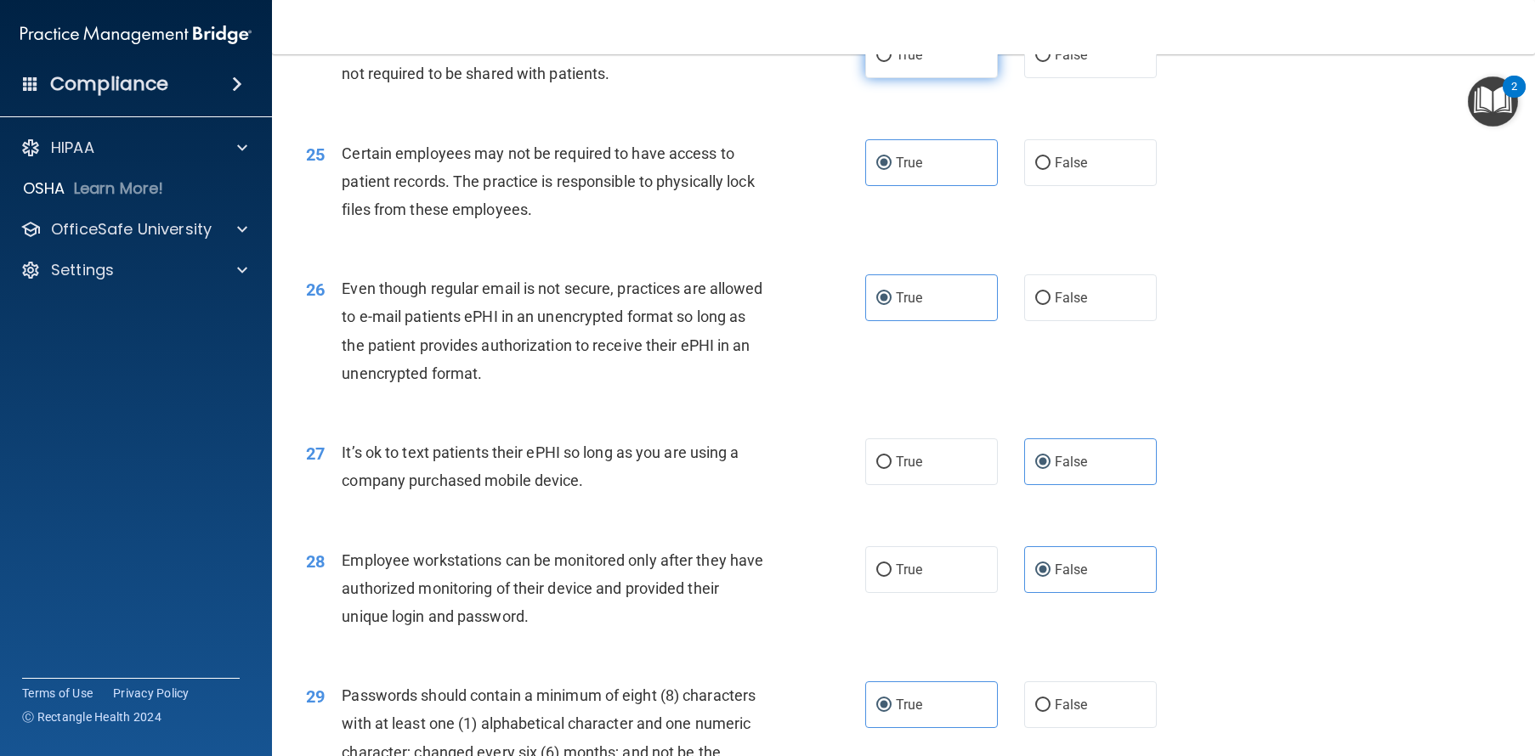
click at [916, 78] on label "True" at bounding box center [931, 54] width 133 height 47
click at [891, 62] on input "True" at bounding box center [883, 55] width 15 height 13
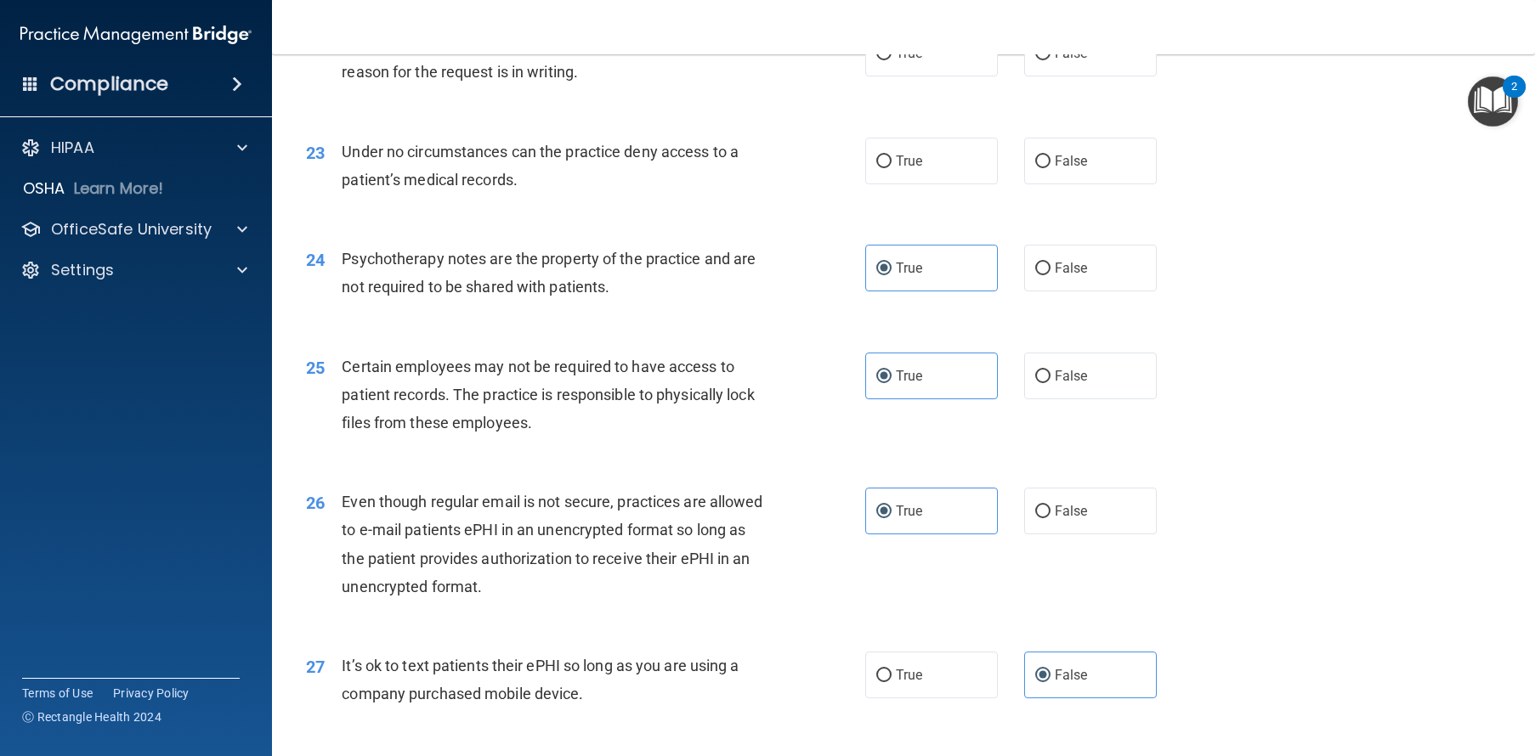
scroll to position [3062, 0]
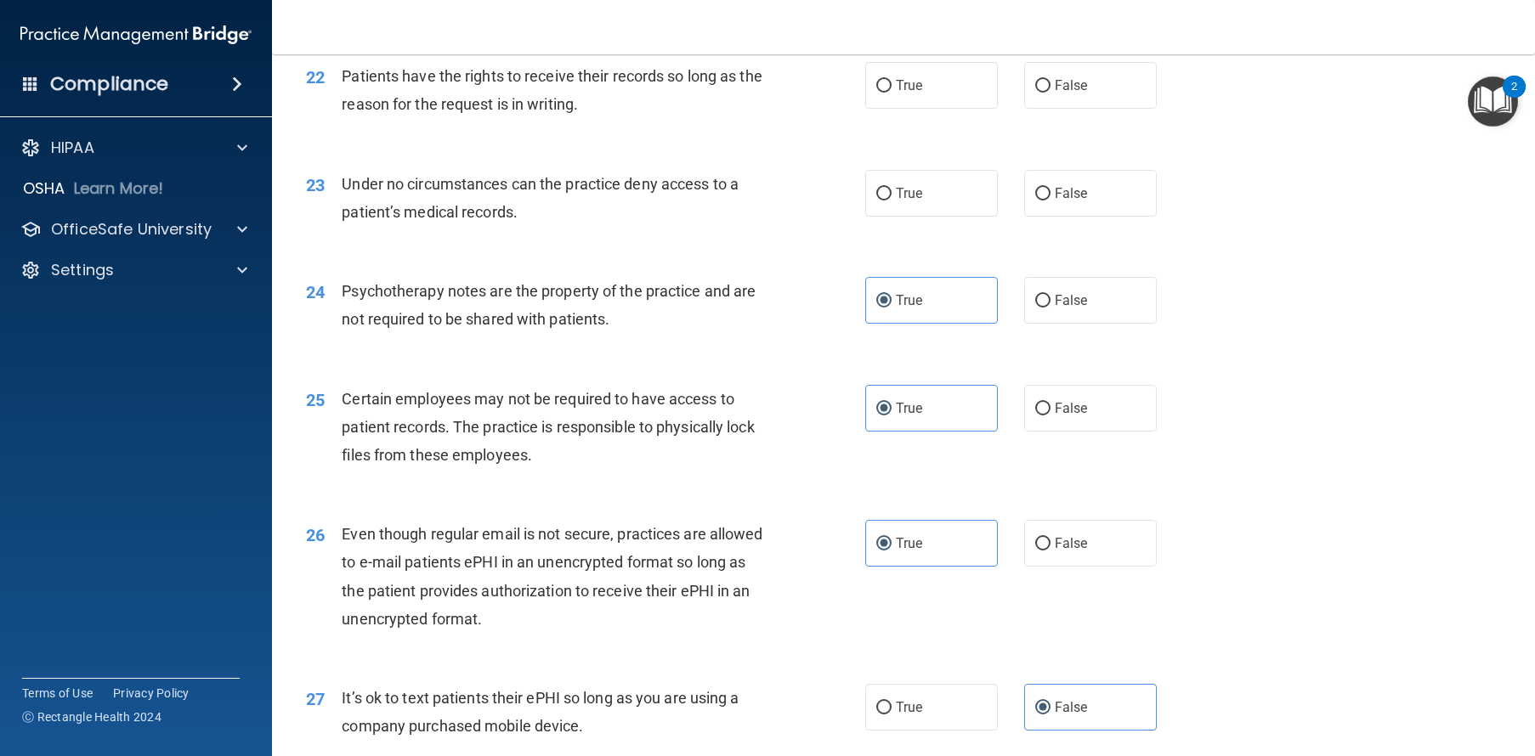
click at [1134, 239] on div "23 Under no circumstances can the practice deny access to a patient’s medical r…" at bounding box center [903, 202] width 1220 height 107
click at [1096, 217] on label "False" at bounding box center [1090, 193] width 133 height 47
click at [1050, 201] on input "False" at bounding box center [1042, 194] width 15 height 13
click at [1083, 109] on label "False" at bounding box center [1090, 85] width 133 height 47
click at [1050, 93] on input "False" at bounding box center [1042, 86] width 15 height 13
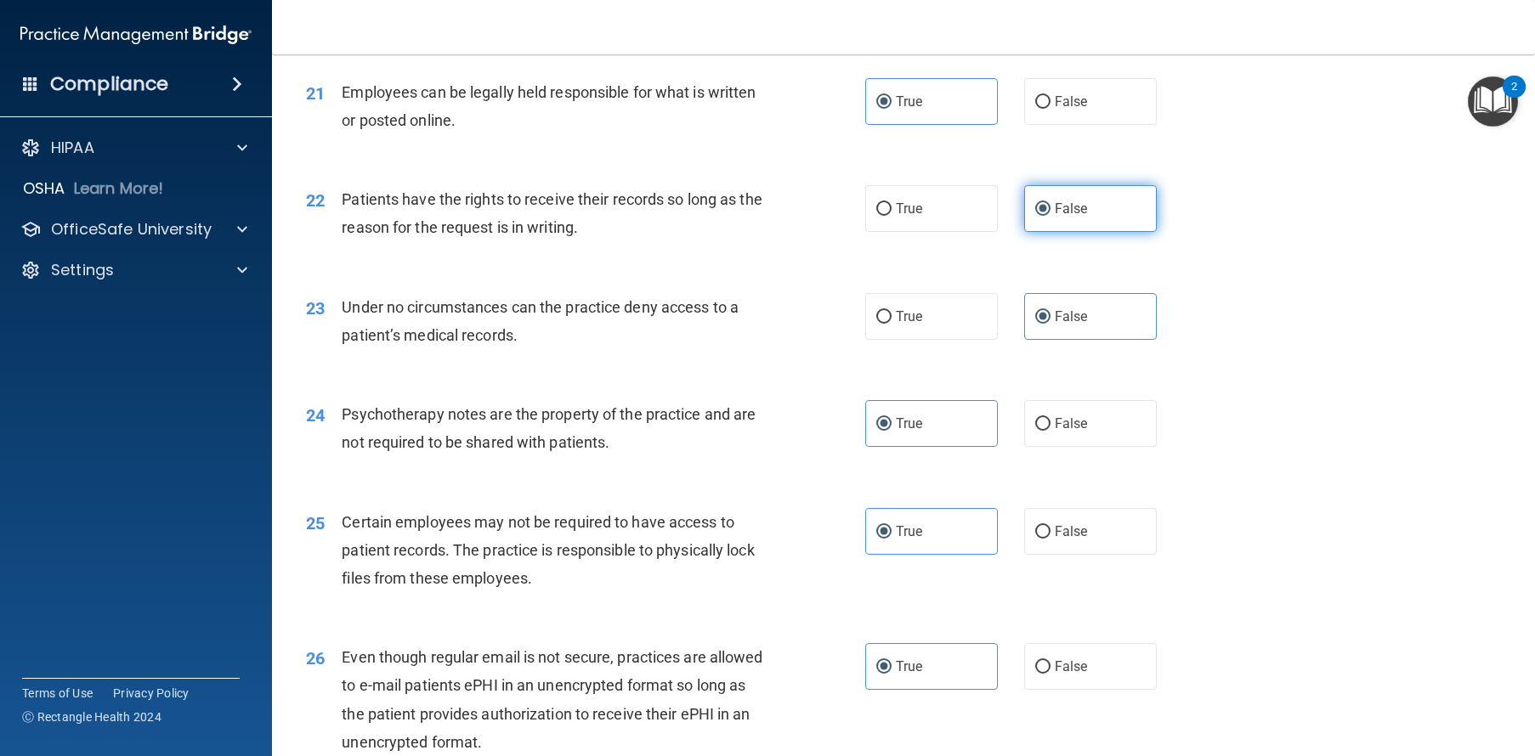
scroll to position [2822, 0]
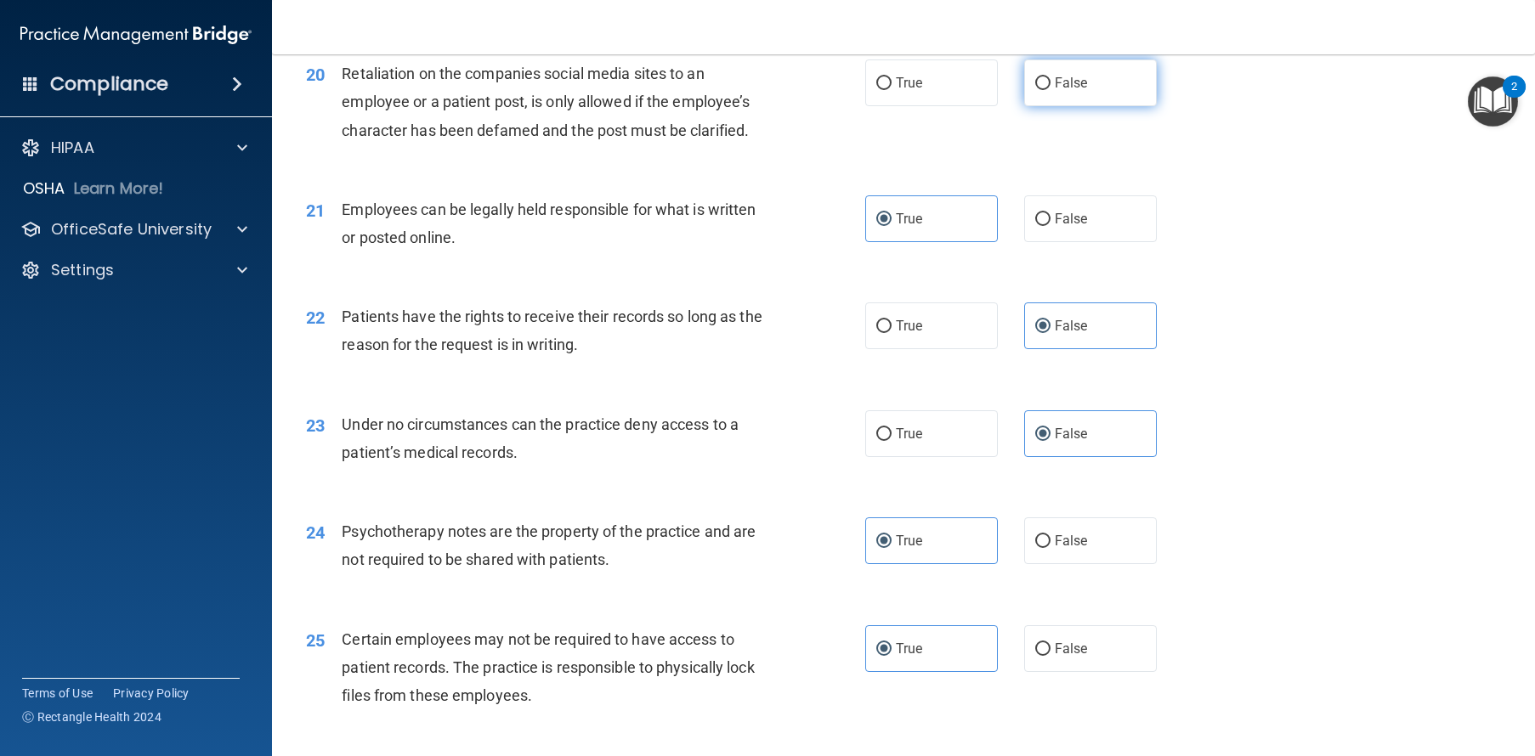
click at [1058, 106] on label "False" at bounding box center [1090, 82] width 133 height 47
click at [1050, 90] on input "False" at bounding box center [1042, 83] width 15 height 13
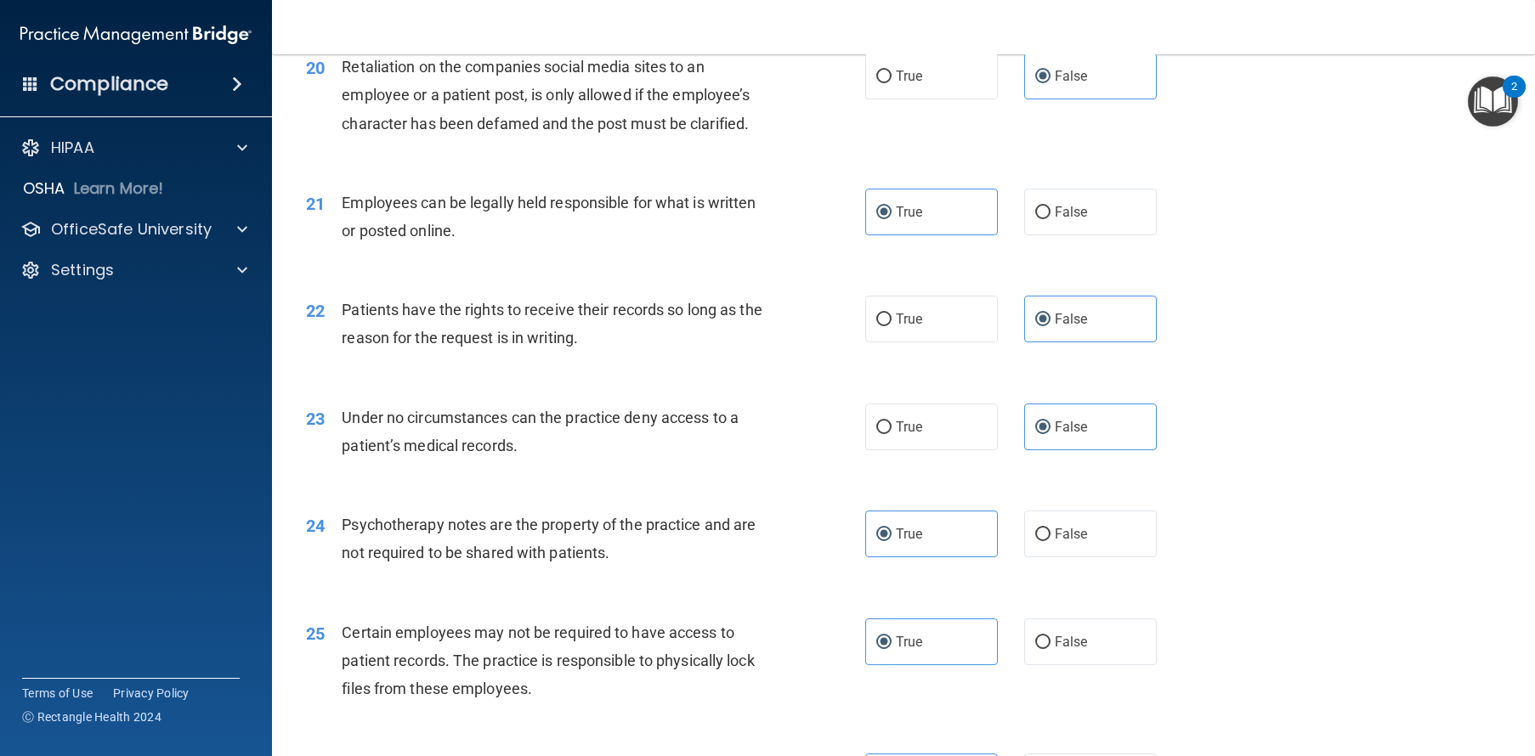
scroll to position [2690, 0]
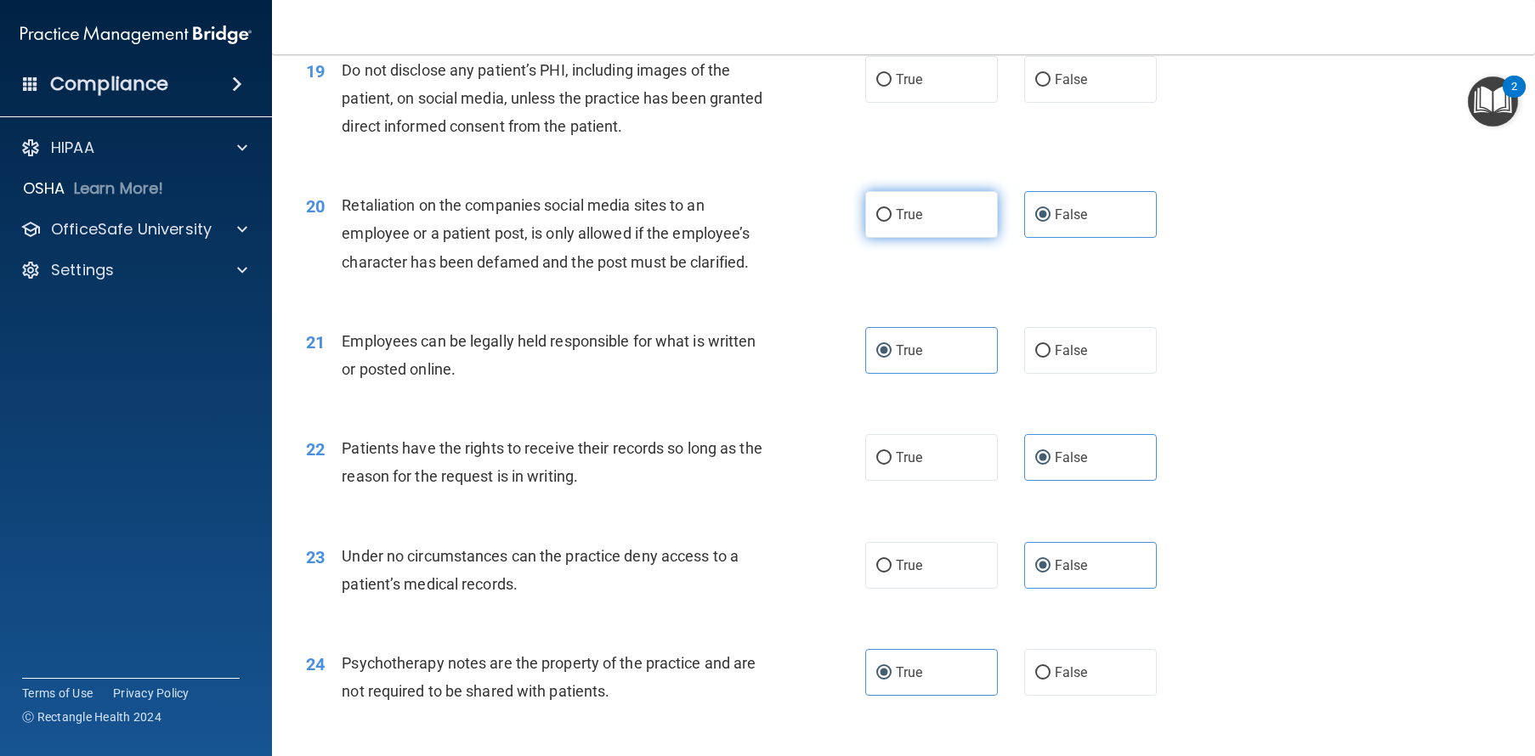
click at [925, 238] on label "True" at bounding box center [931, 214] width 133 height 47
click at [891, 222] on input "True" at bounding box center [883, 215] width 15 height 13
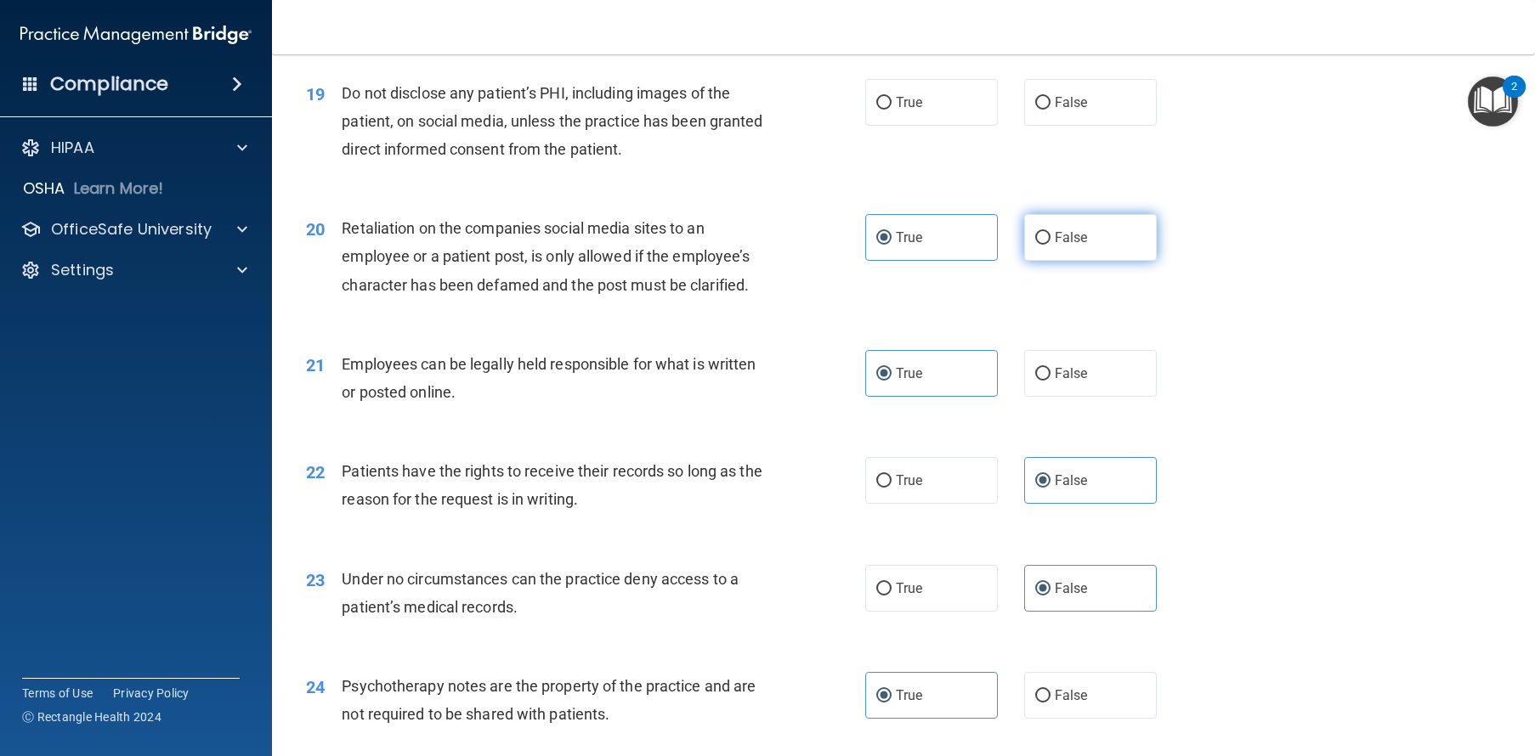
click at [1065, 261] on label "False" at bounding box center [1090, 237] width 133 height 47
click at [1050, 245] on input "False" at bounding box center [1042, 238] width 15 height 13
click at [965, 126] on label "True" at bounding box center [931, 102] width 133 height 47
click at [891, 110] on input "True" at bounding box center [883, 103] width 15 height 13
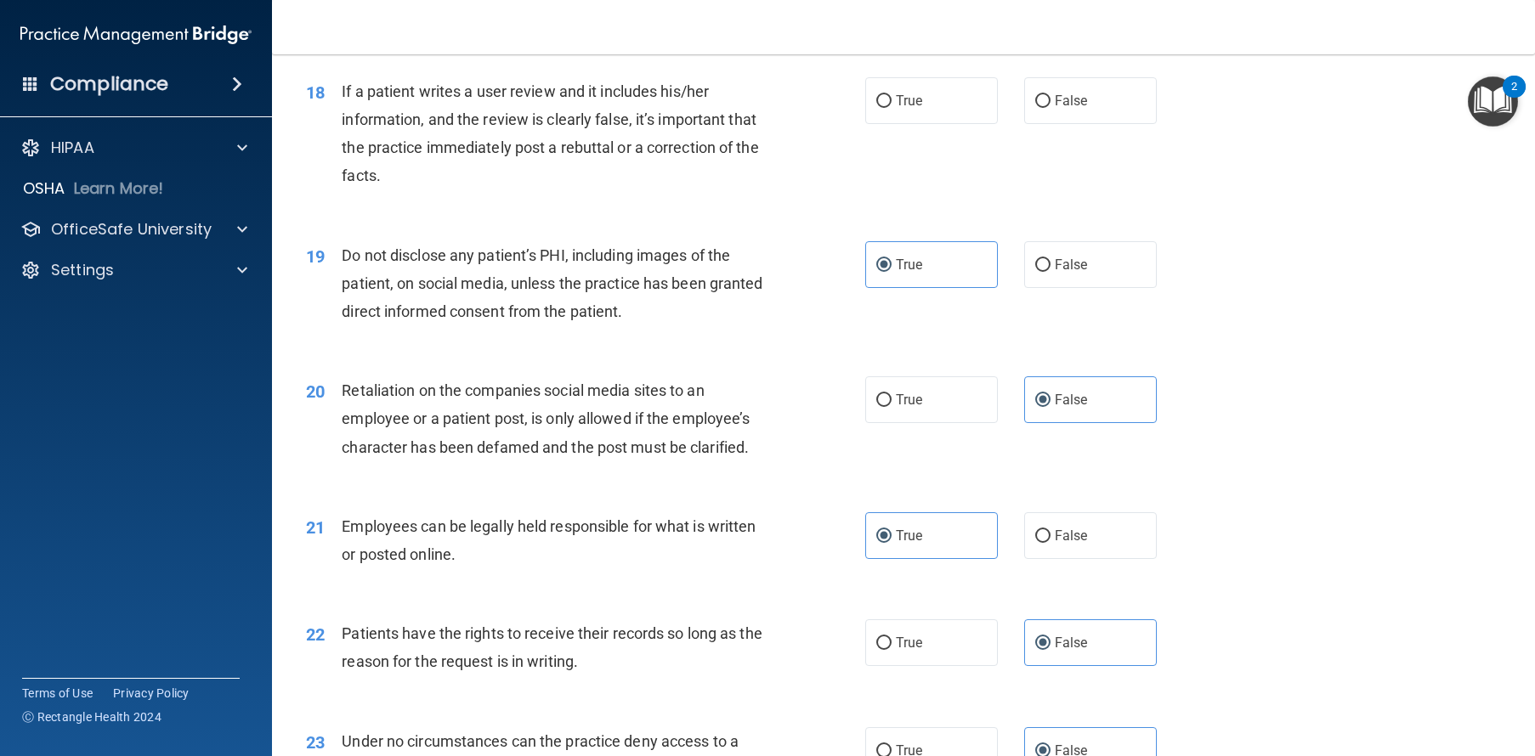
scroll to position [2394, 0]
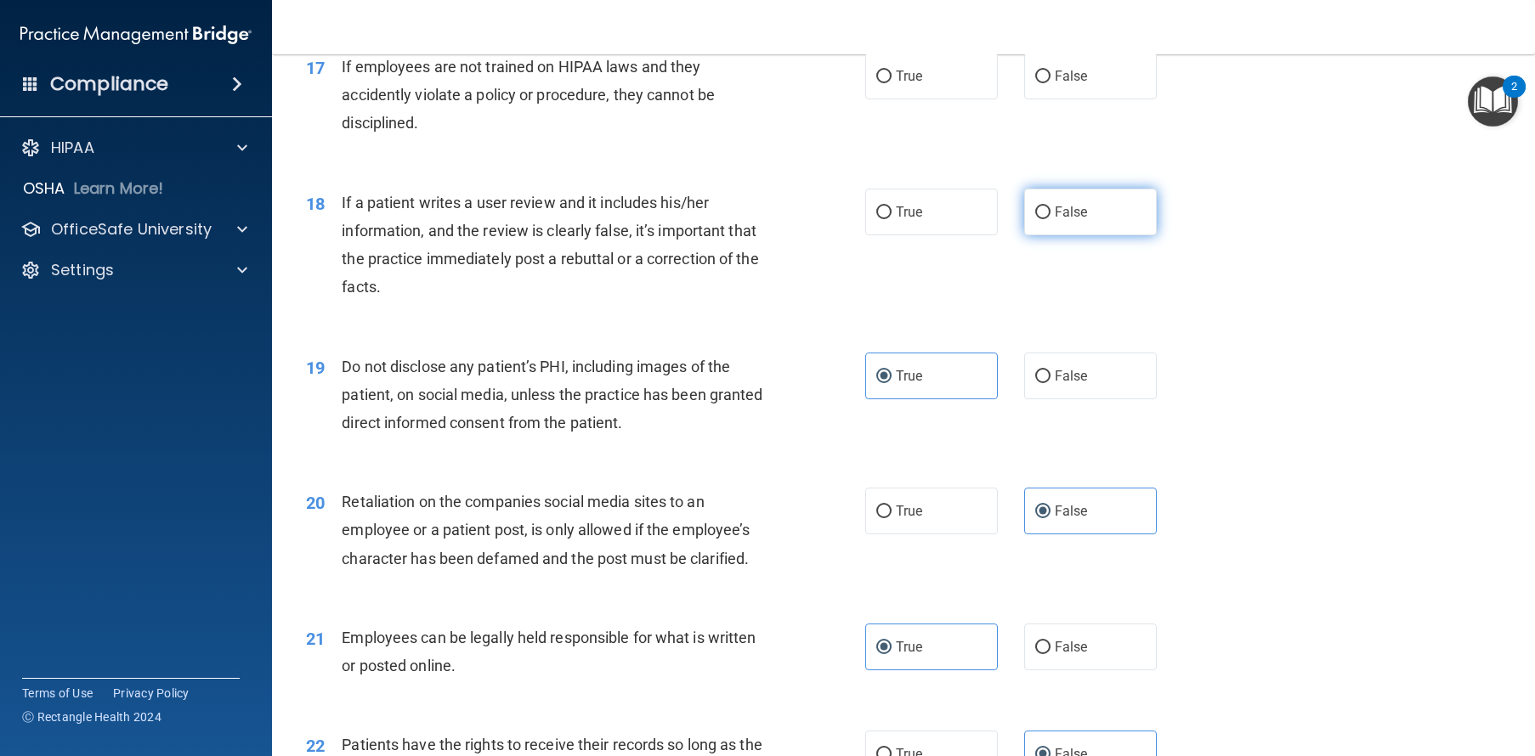
click at [1077, 235] on label "False" at bounding box center [1090, 212] width 133 height 47
click at [1050, 219] on input "False" at bounding box center [1042, 212] width 15 height 13
click at [1080, 99] on label "False" at bounding box center [1090, 76] width 133 height 47
click at [1050, 83] on input "False" at bounding box center [1042, 77] width 15 height 13
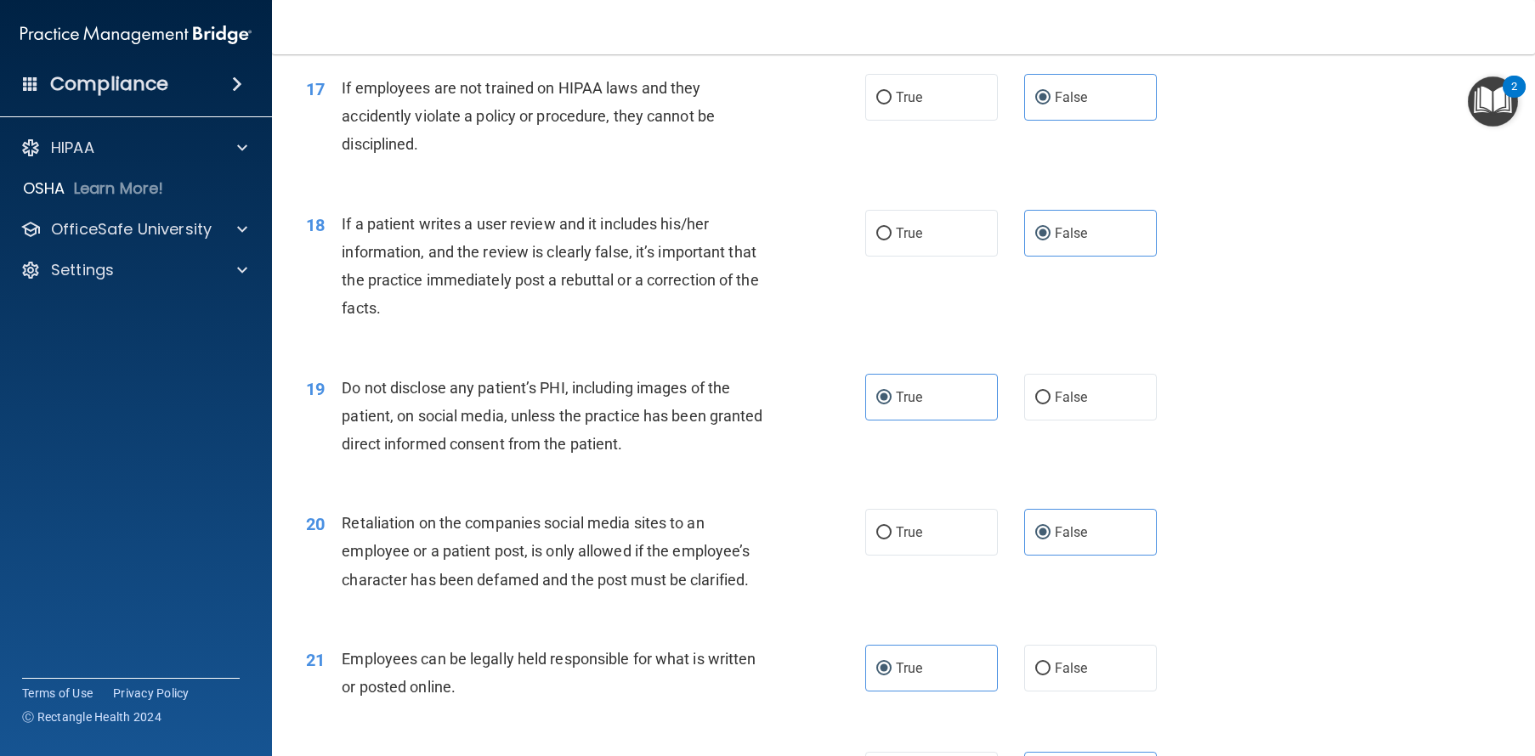
scroll to position [2344, 0]
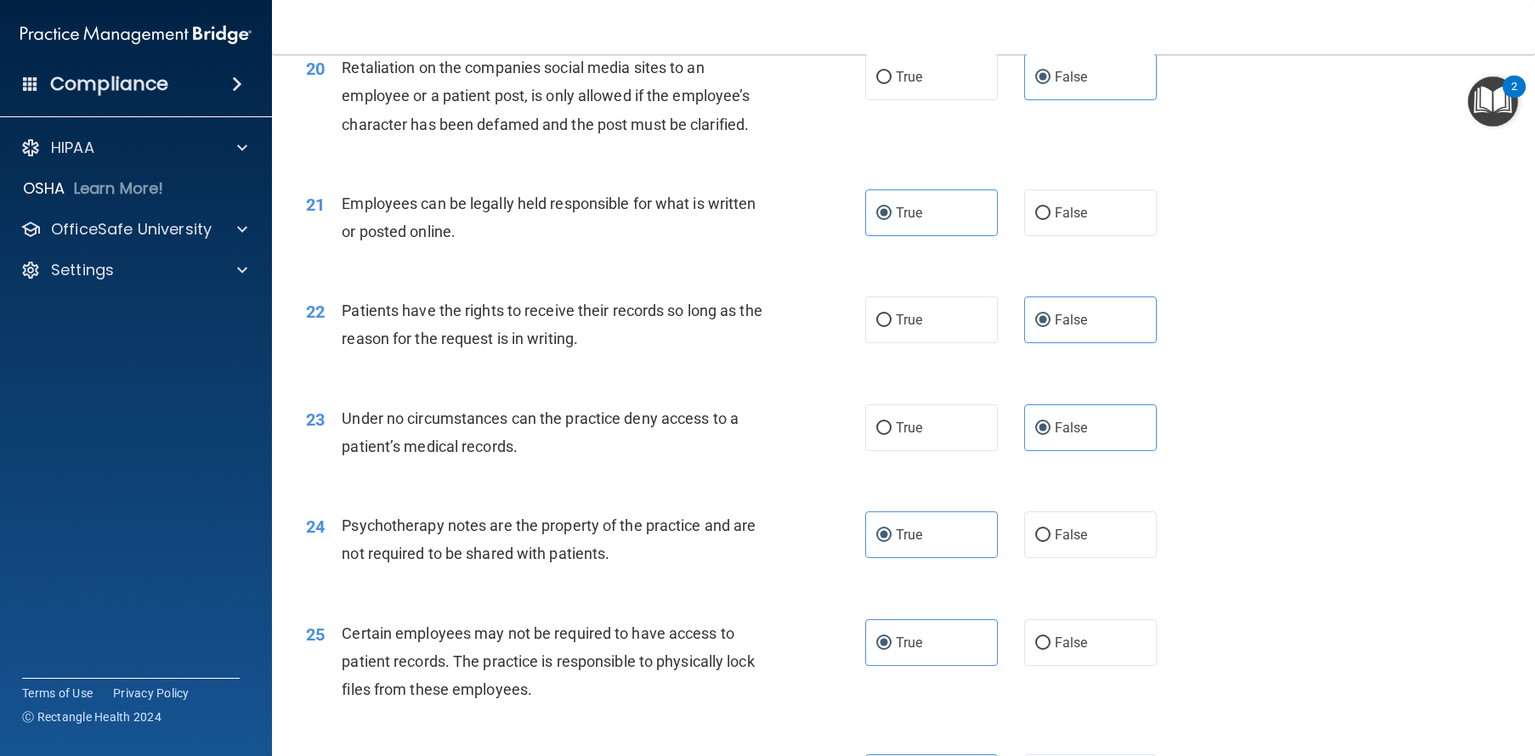
scroll to position [3689, 0]
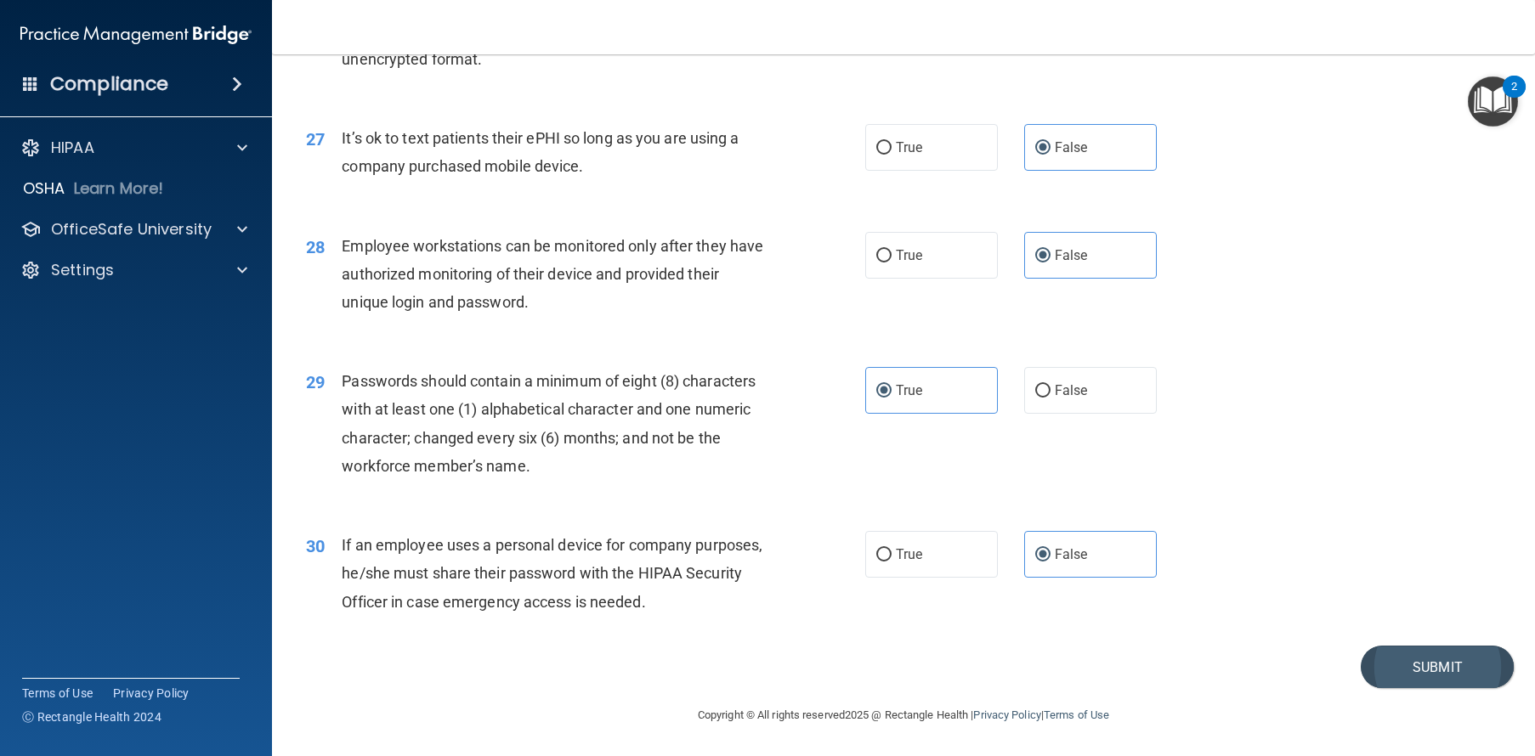
click at [1417, 677] on button "Submit" at bounding box center [1436, 667] width 153 height 43
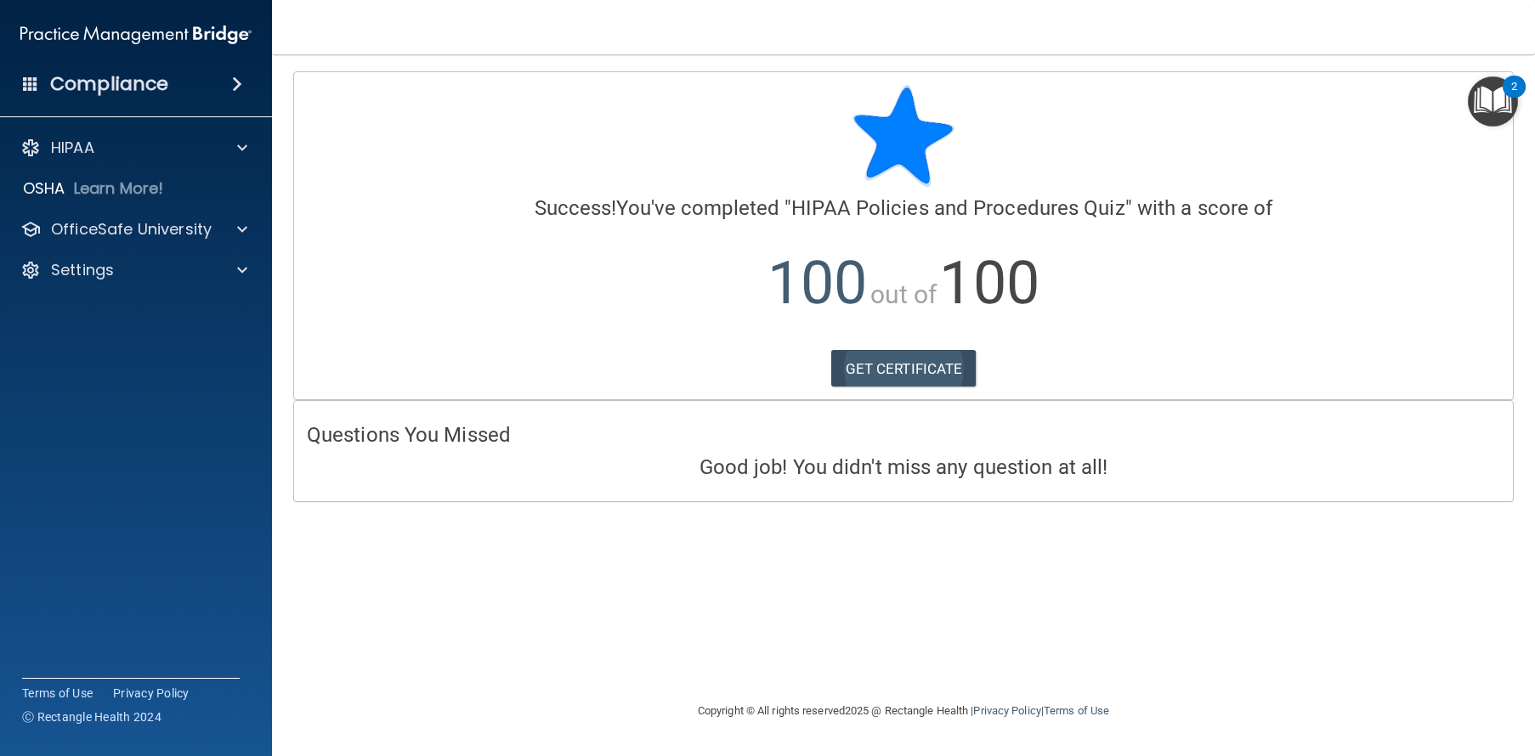
click at [871, 359] on link "GET CERTIFICATE" at bounding box center [903, 368] width 145 height 37
click at [82, 227] on p "OfficeSafe University" at bounding box center [131, 229] width 161 height 20
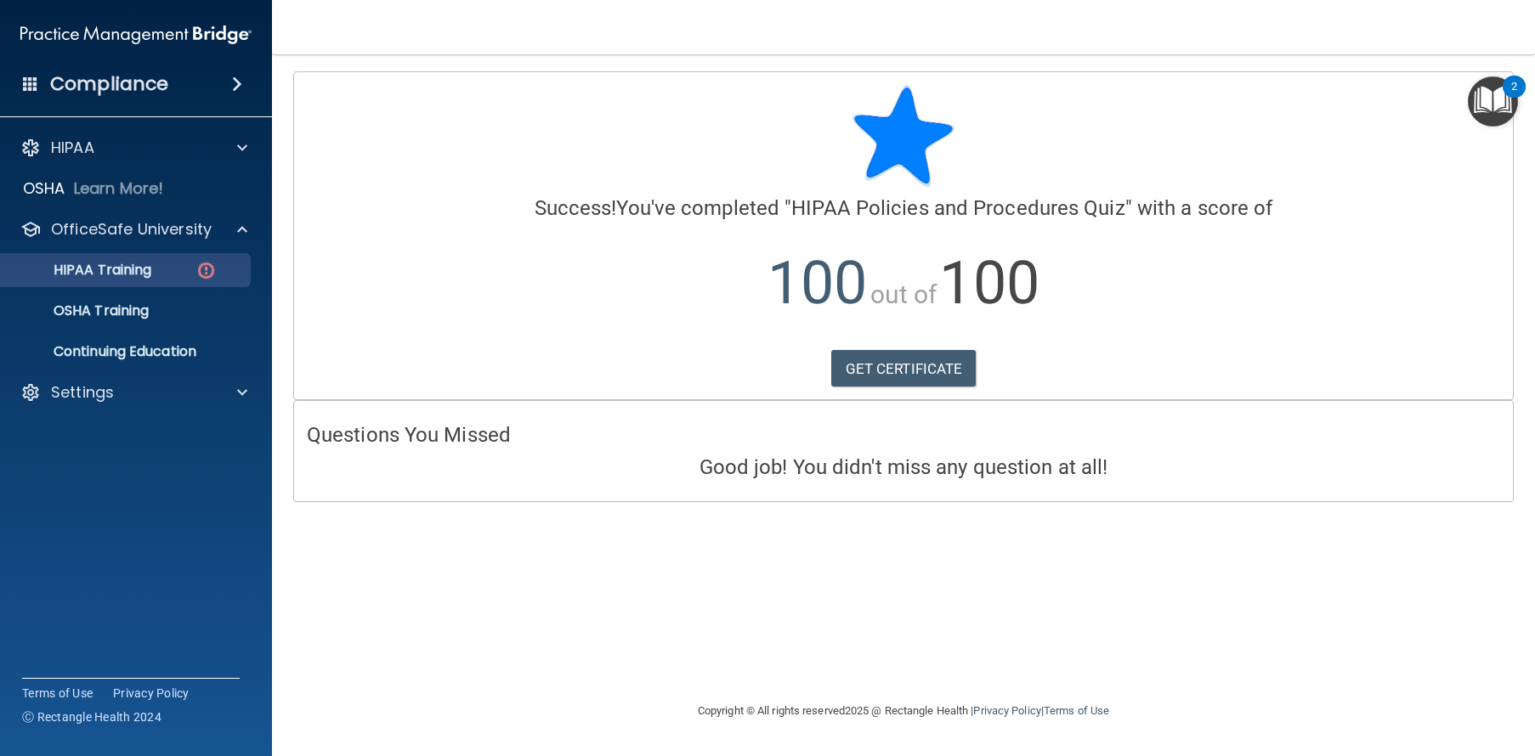
click at [137, 278] on p "HIPAA Training" at bounding box center [81, 270] width 140 height 17
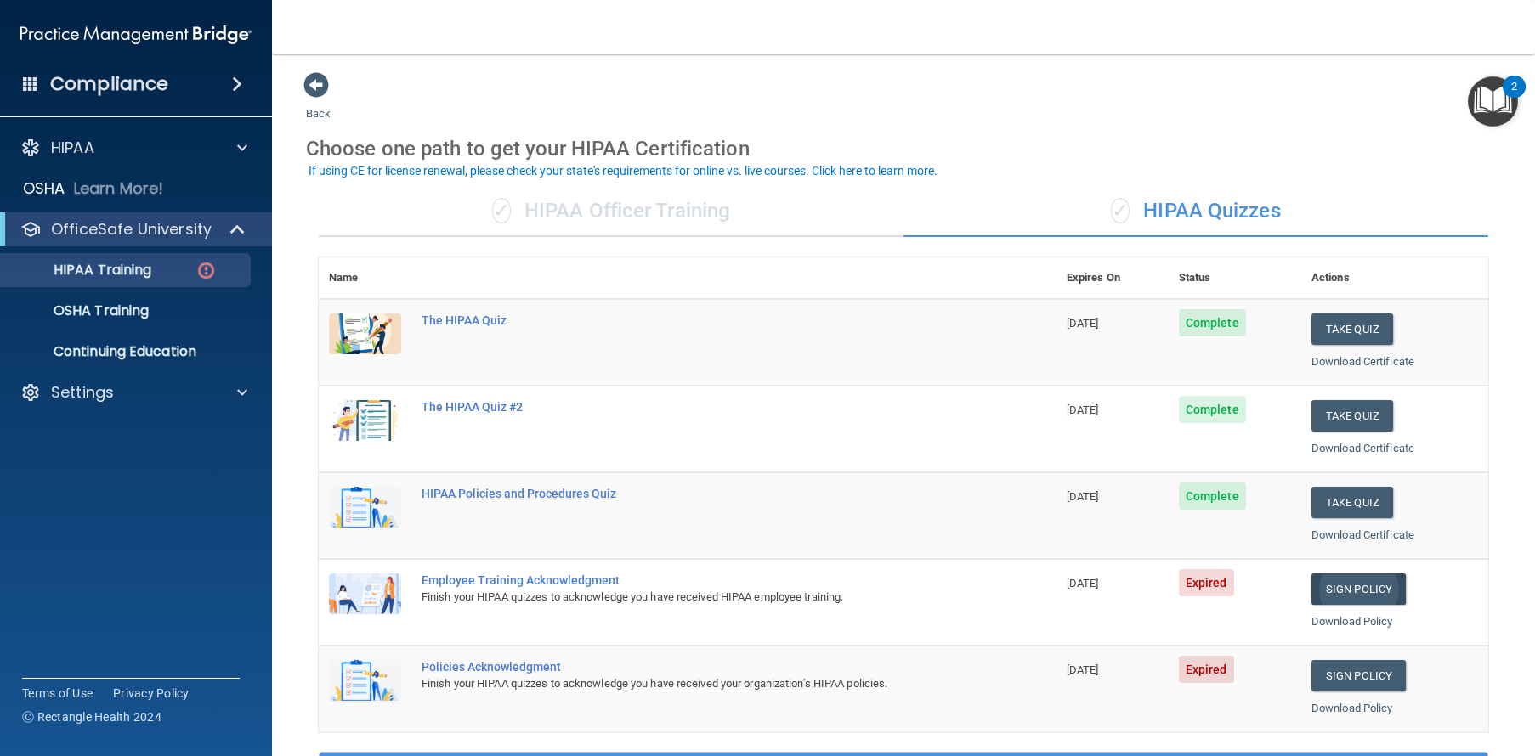
click at [1366, 581] on link "Sign Policy" at bounding box center [1358, 589] width 94 height 31
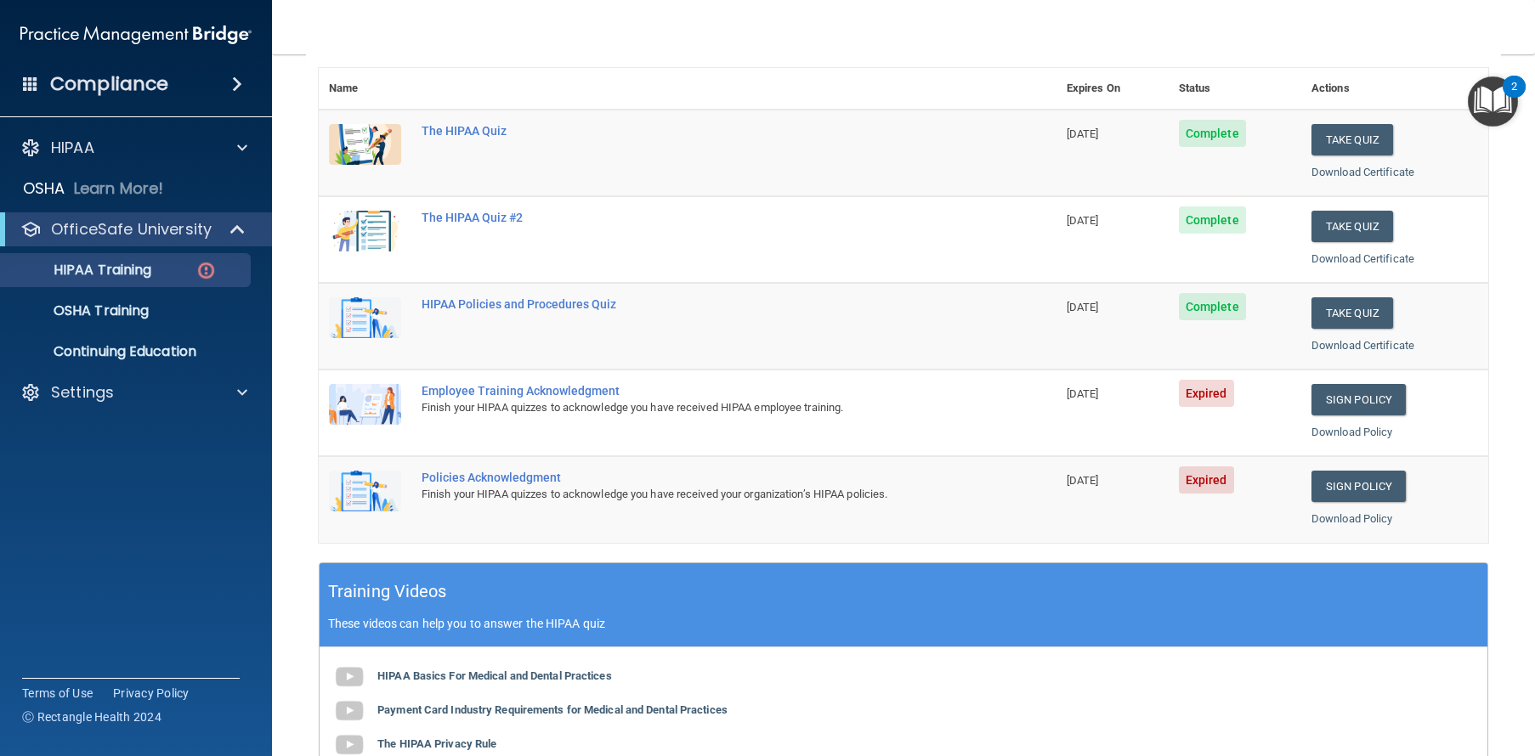
scroll to position [54, 0]
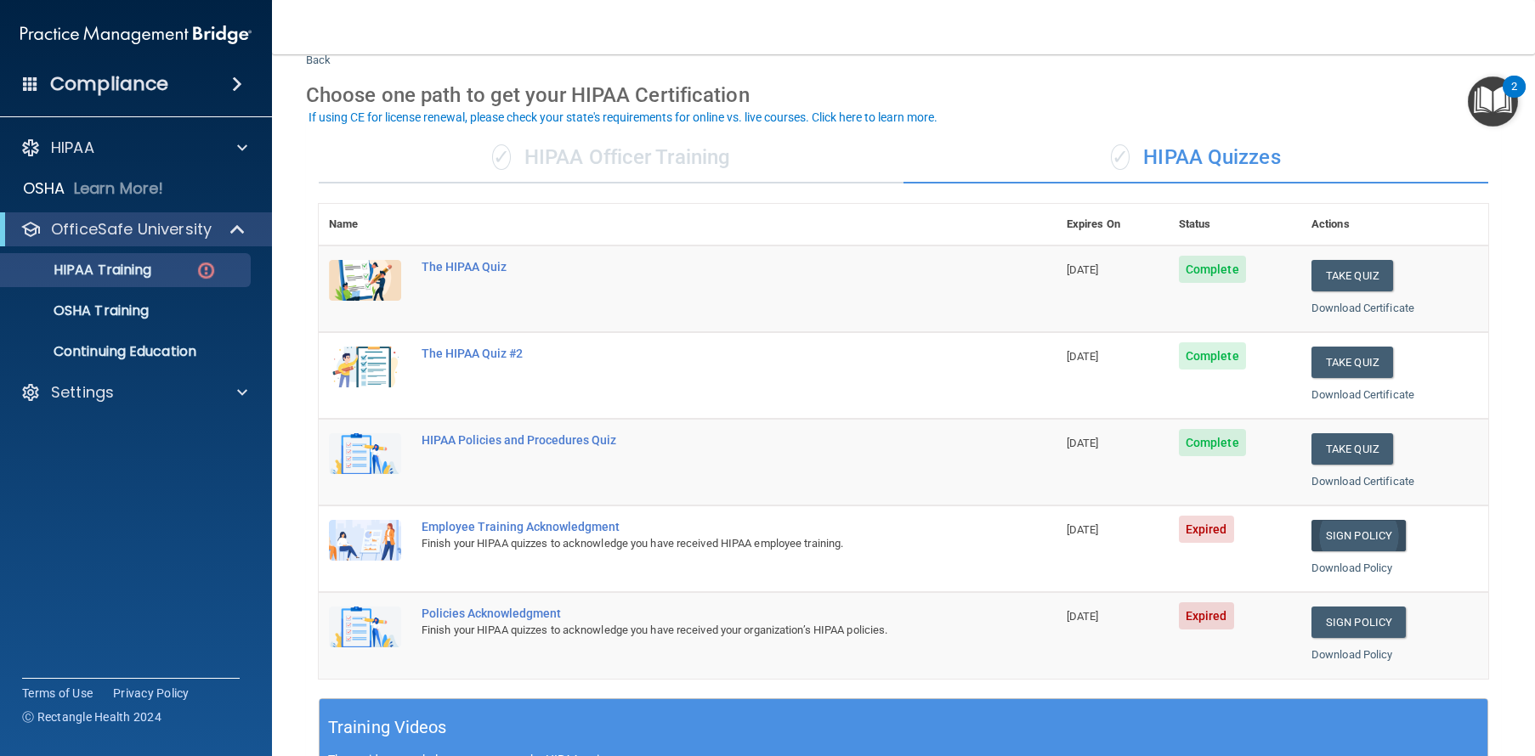
click at [1361, 534] on link "Sign Policy" at bounding box center [1358, 535] width 94 height 31
click at [138, 273] on p "HIPAA Training" at bounding box center [81, 270] width 140 height 17
click at [156, 223] on p "OfficeSafe University" at bounding box center [131, 229] width 161 height 20
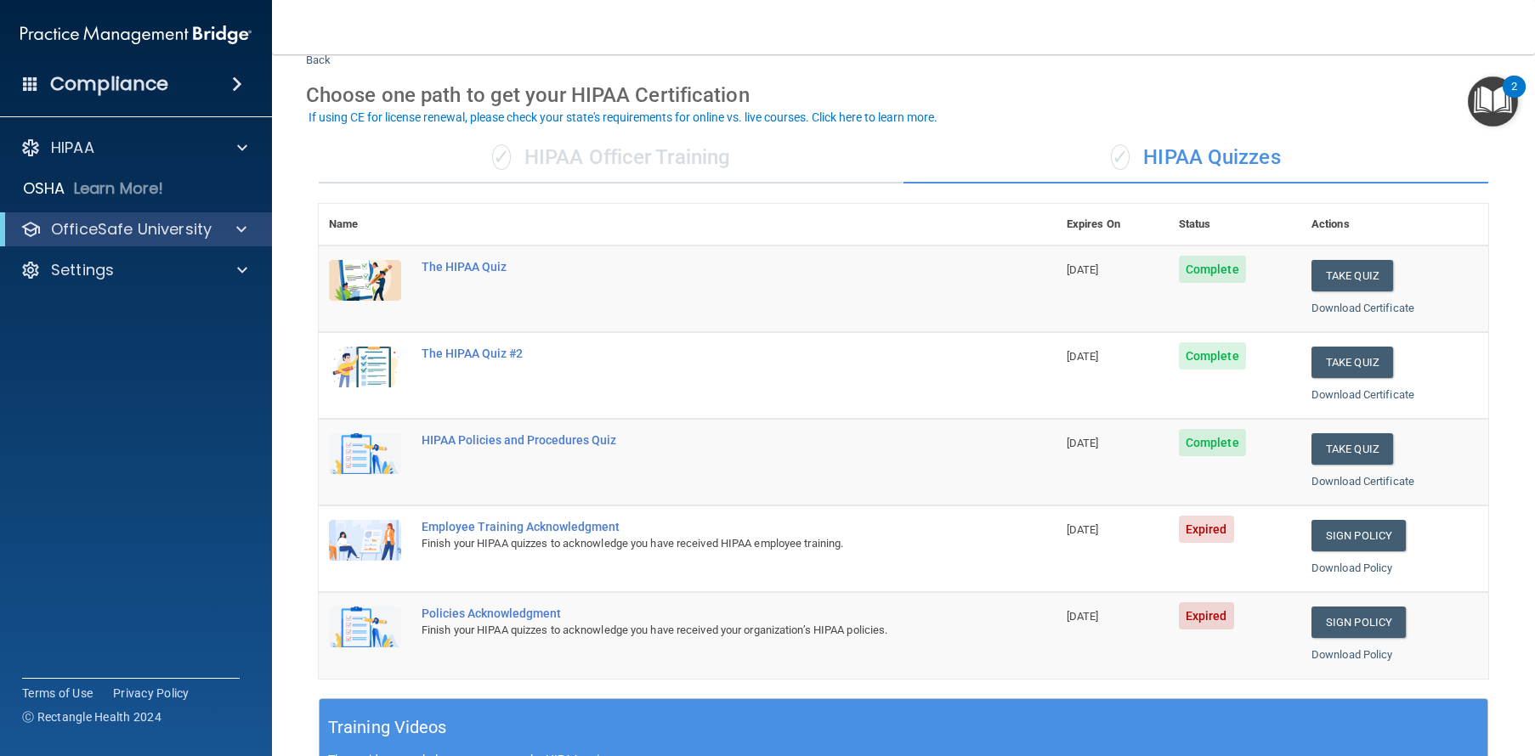
click at [155, 227] on p "OfficeSafe University" at bounding box center [131, 229] width 161 height 20
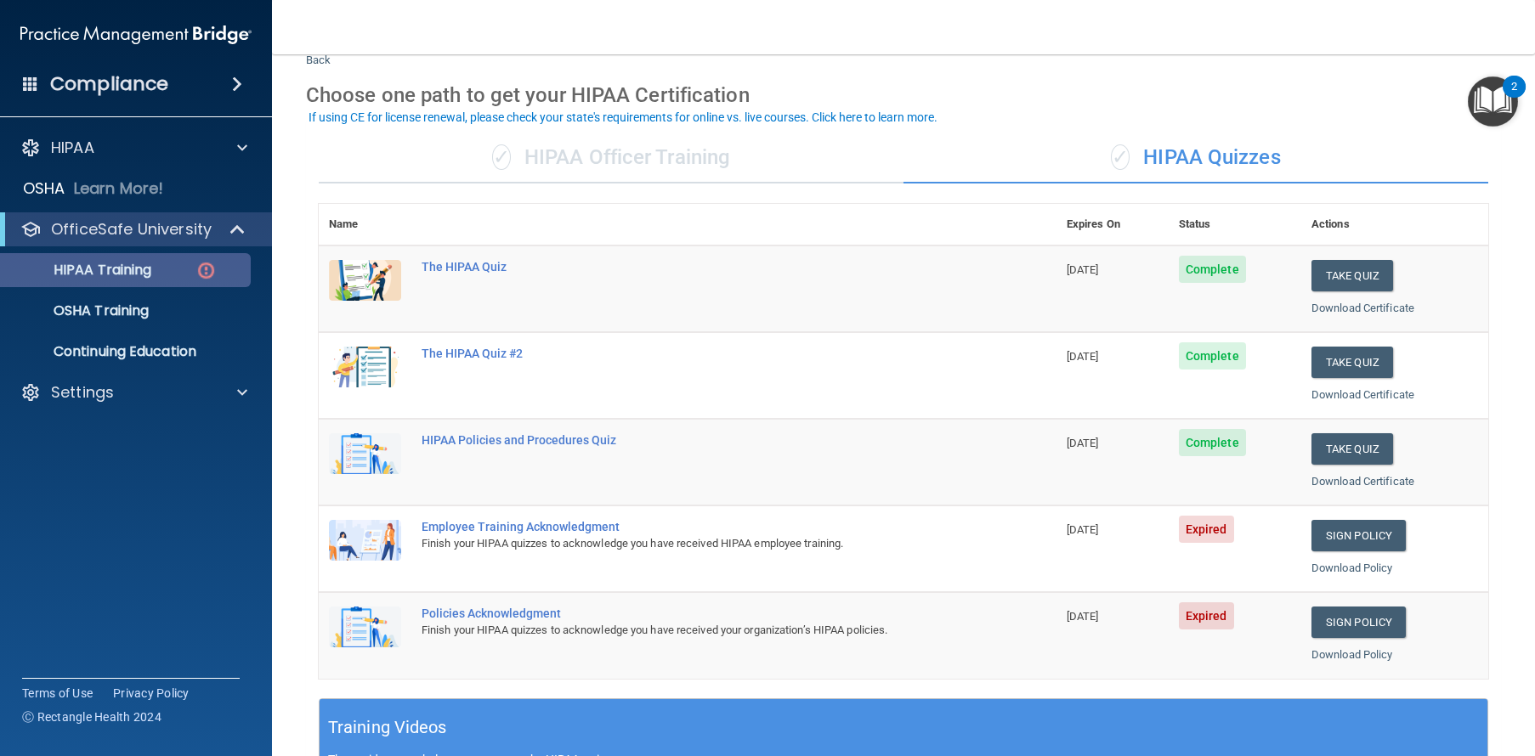
click at [124, 268] on p "HIPAA Training" at bounding box center [81, 270] width 140 height 17
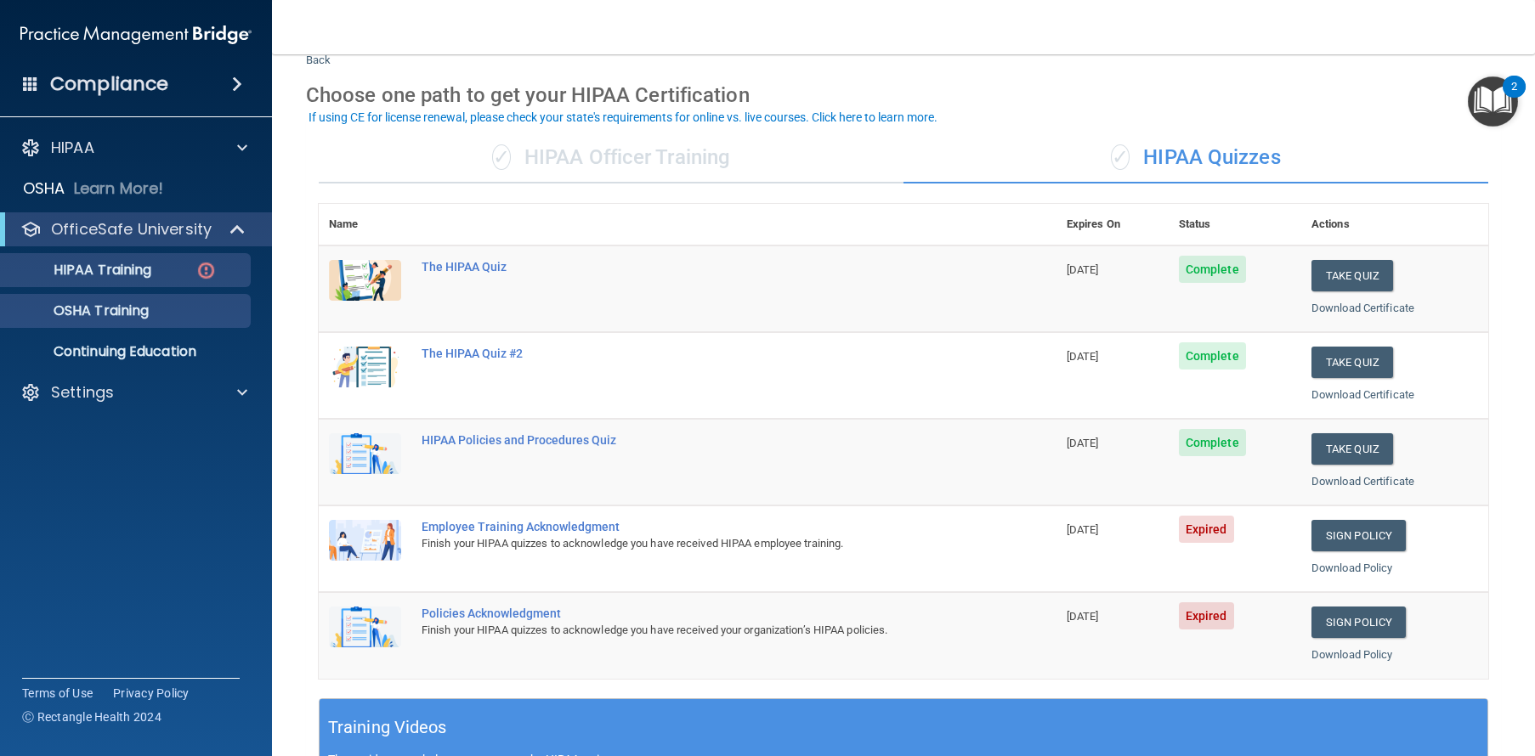
click at [126, 309] on p "OSHA Training" at bounding box center [80, 310] width 138 height 17
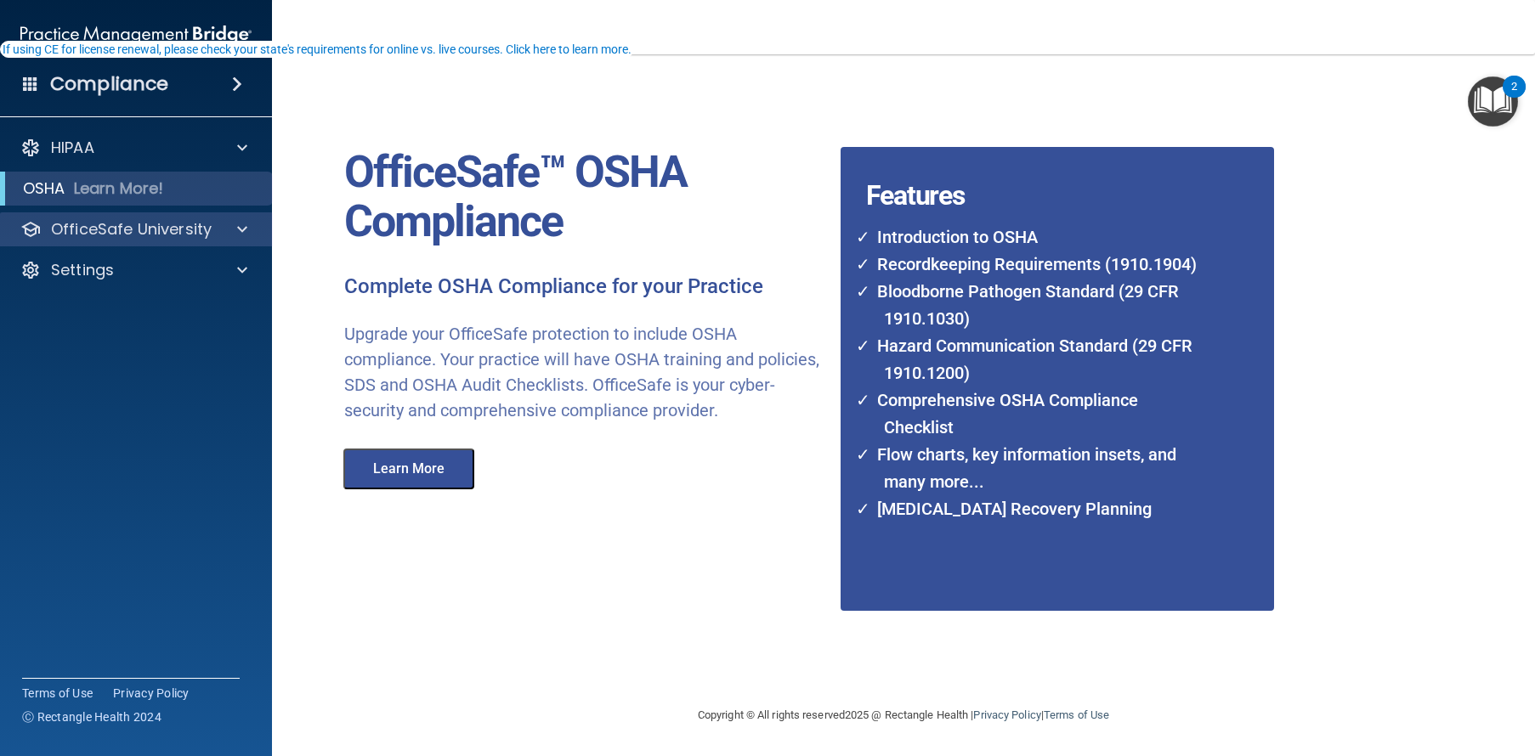
scroll to position [2, 0]
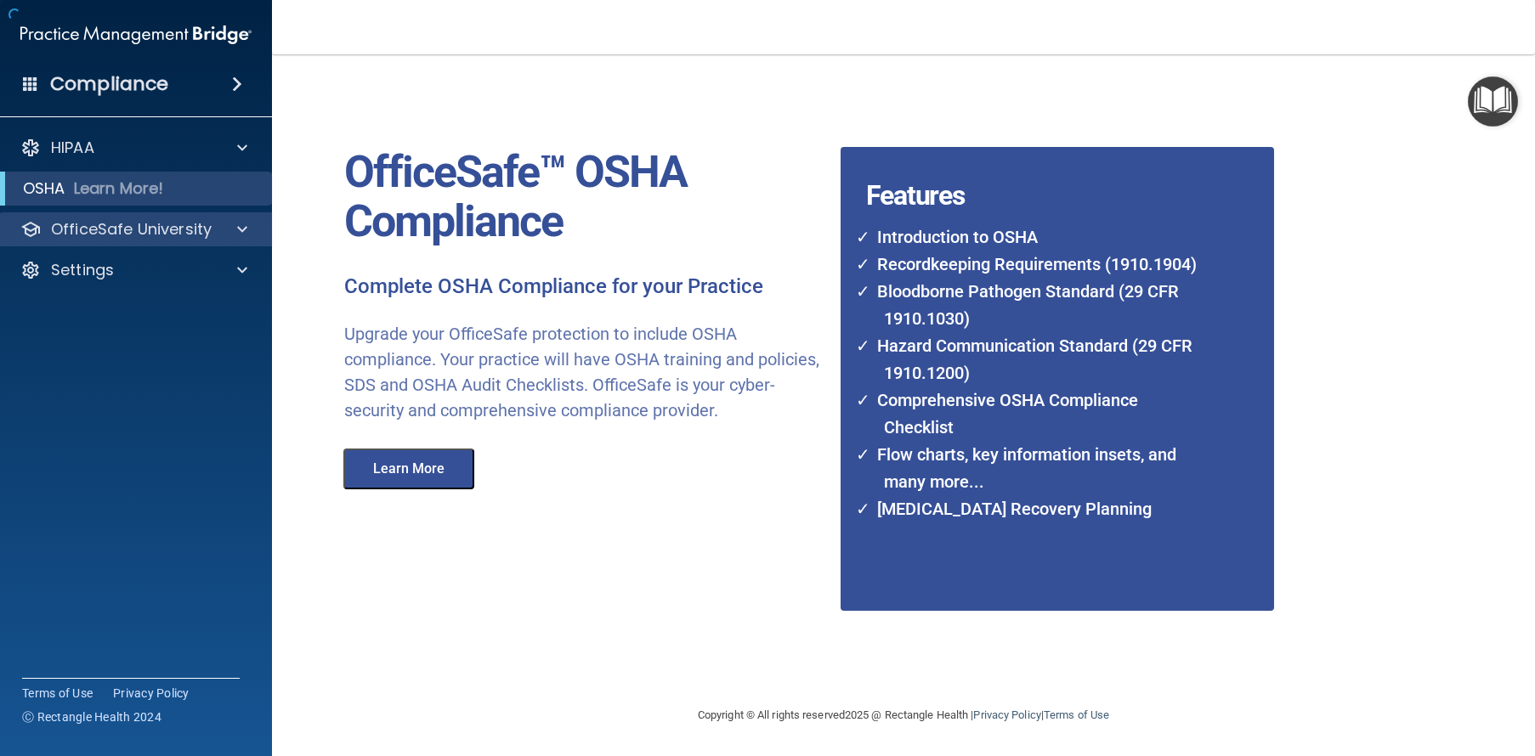
click at [131, 227] on p "OfficeSafe University" at bounding box center [131, 229] width 161 height 20
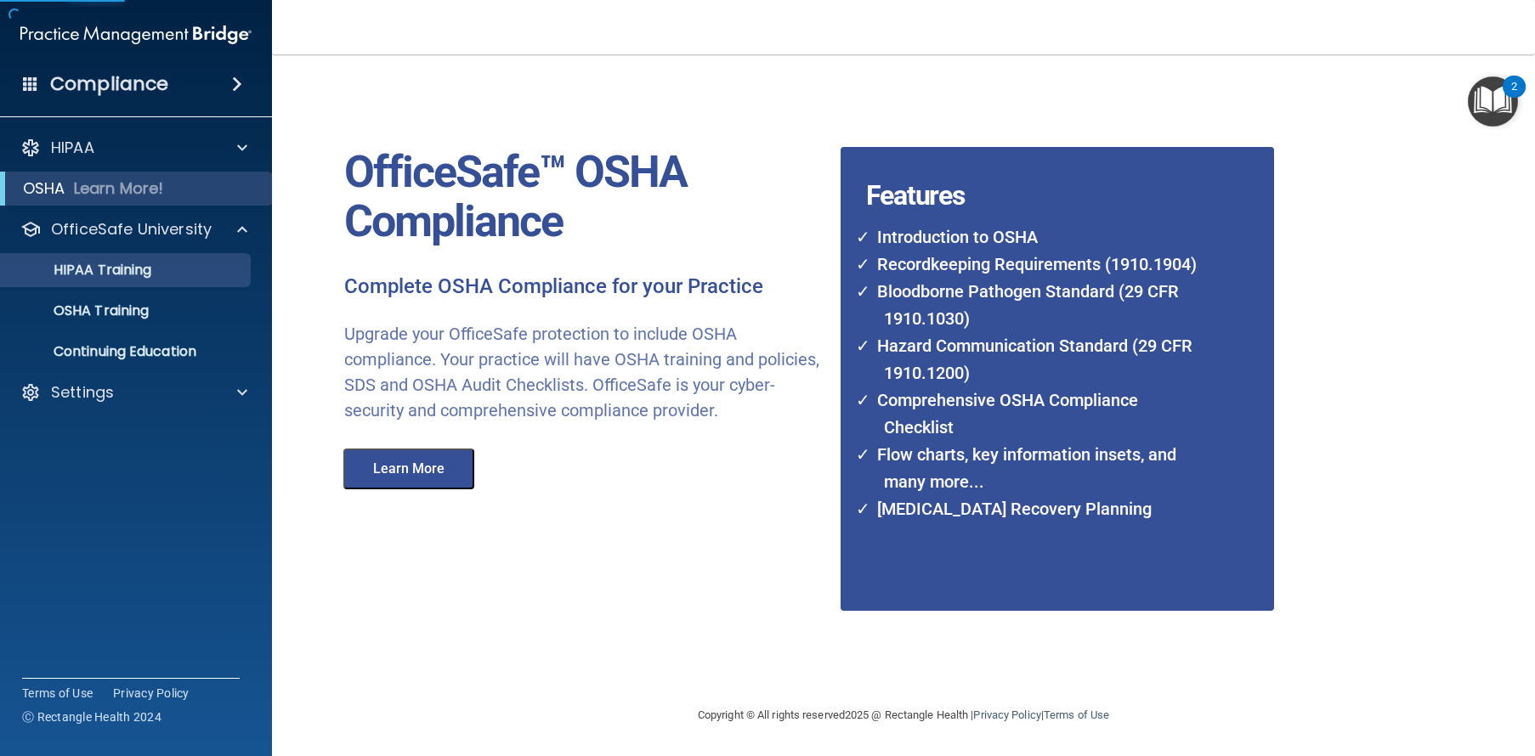
click at [116, 257] on link "HIPAA Training" at bounding box center [117, 270] width 268 height 34
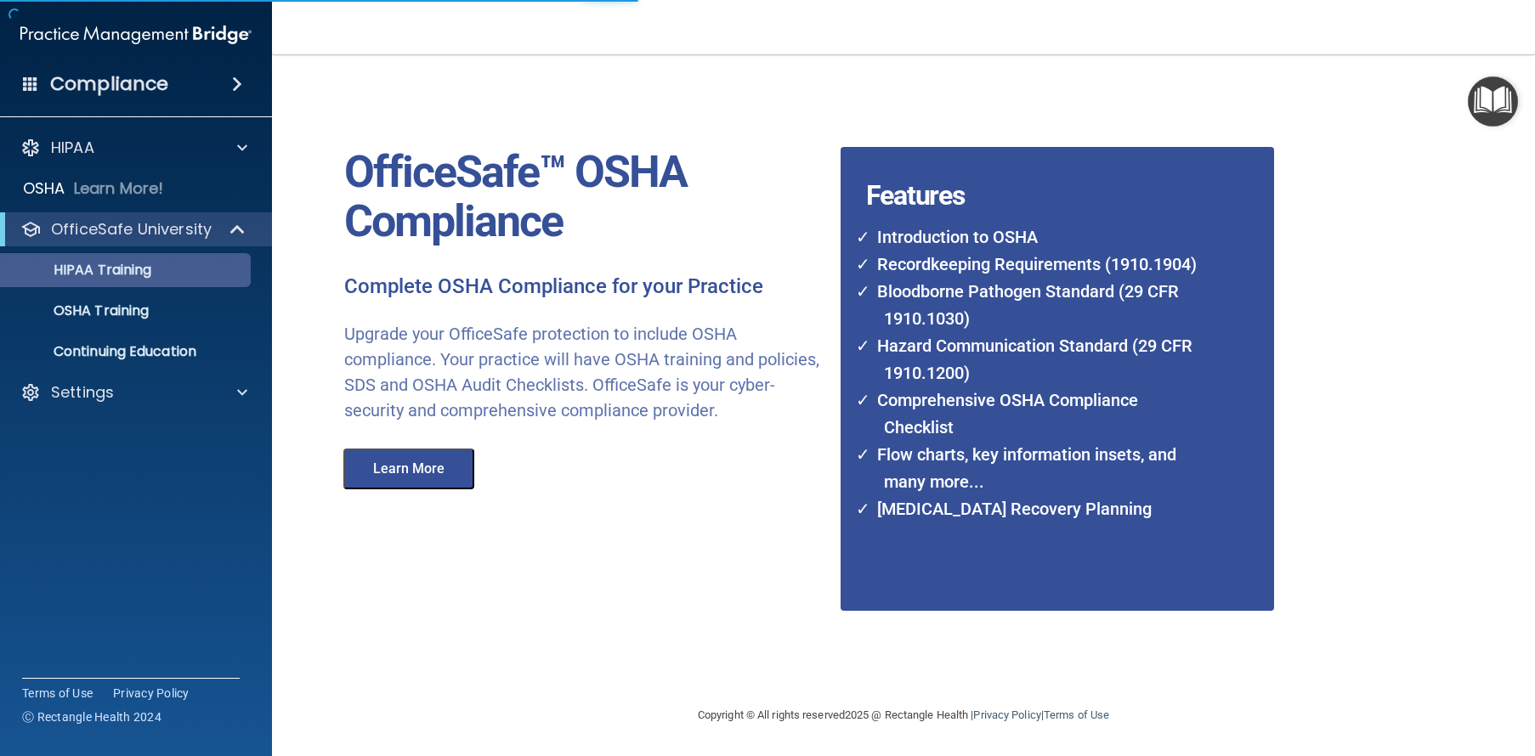
click at [118, 270] on p "HIPAA Training" at bounding box center [81, 270] width 140 height 17
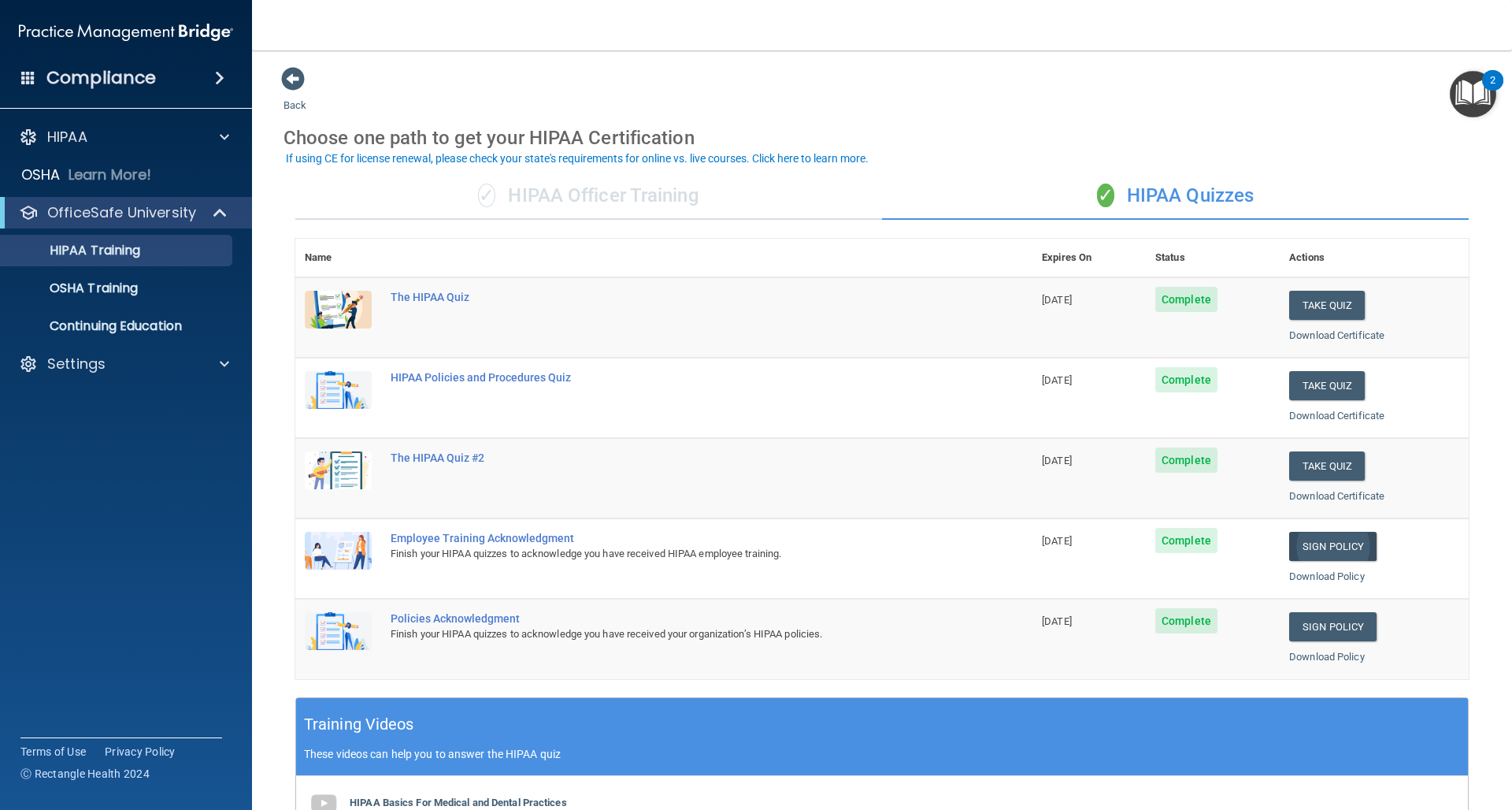
click at [1308, 548] on link "Sign Policy" at bounding box center [1333, 546] width 87 height 29
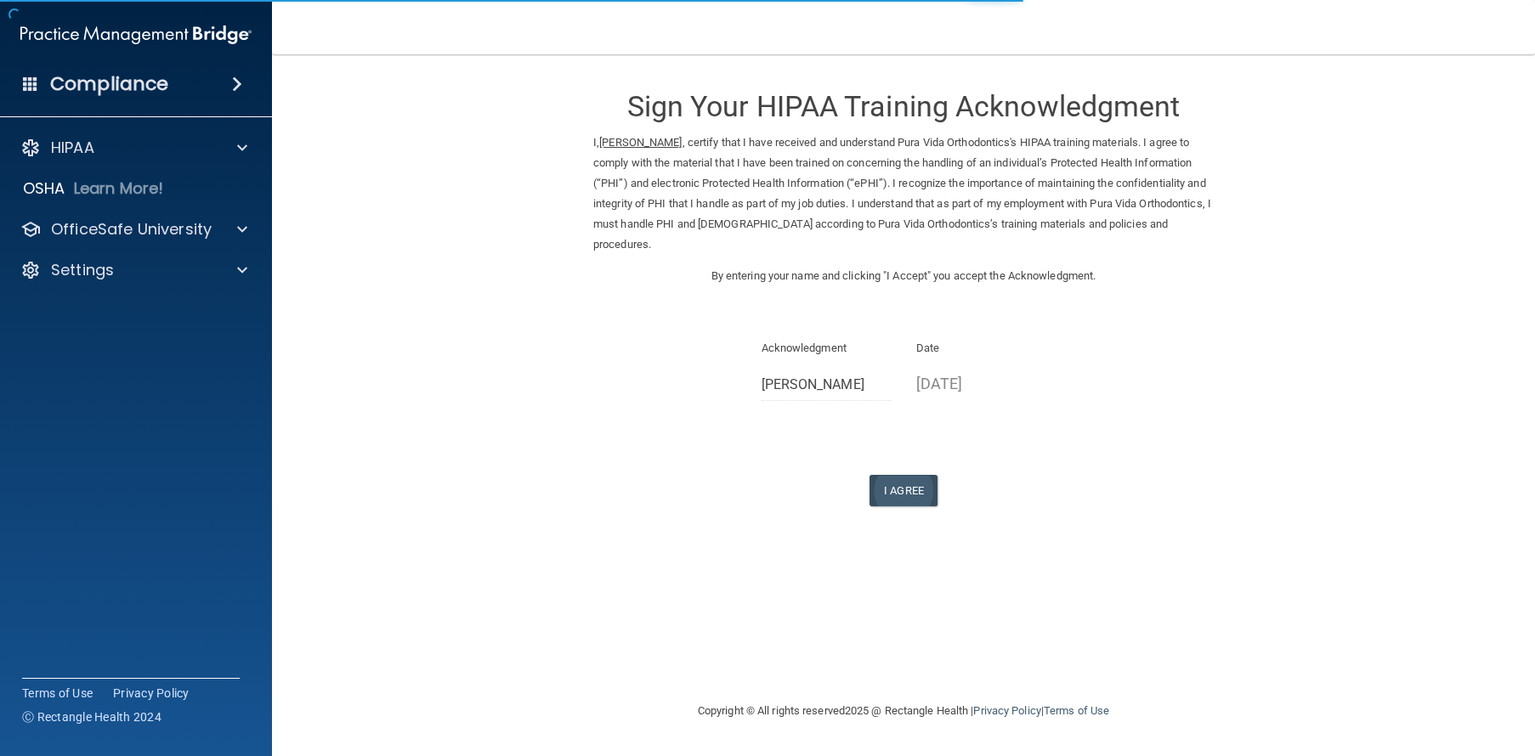
click at [885, 486] on button "I Agree" at bounding box center [903, 490] width 68 height 31
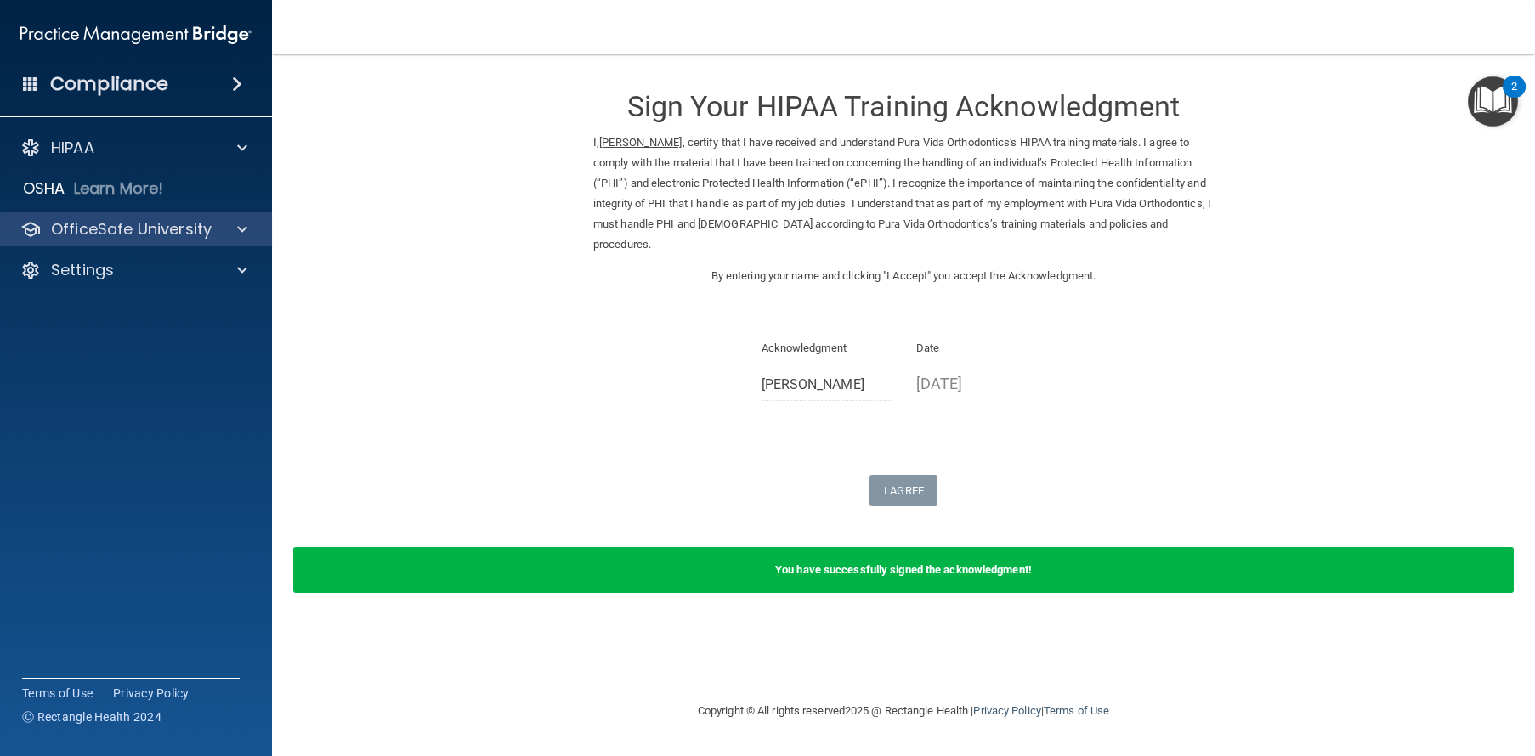
click at [85, 240] on div "OfficeSafe University" at bounding box center [136, 229] width 273 height 34
click at [108, 222] on p "OfficeSafe University" at bounding box center [131, 229] width 161 height 20
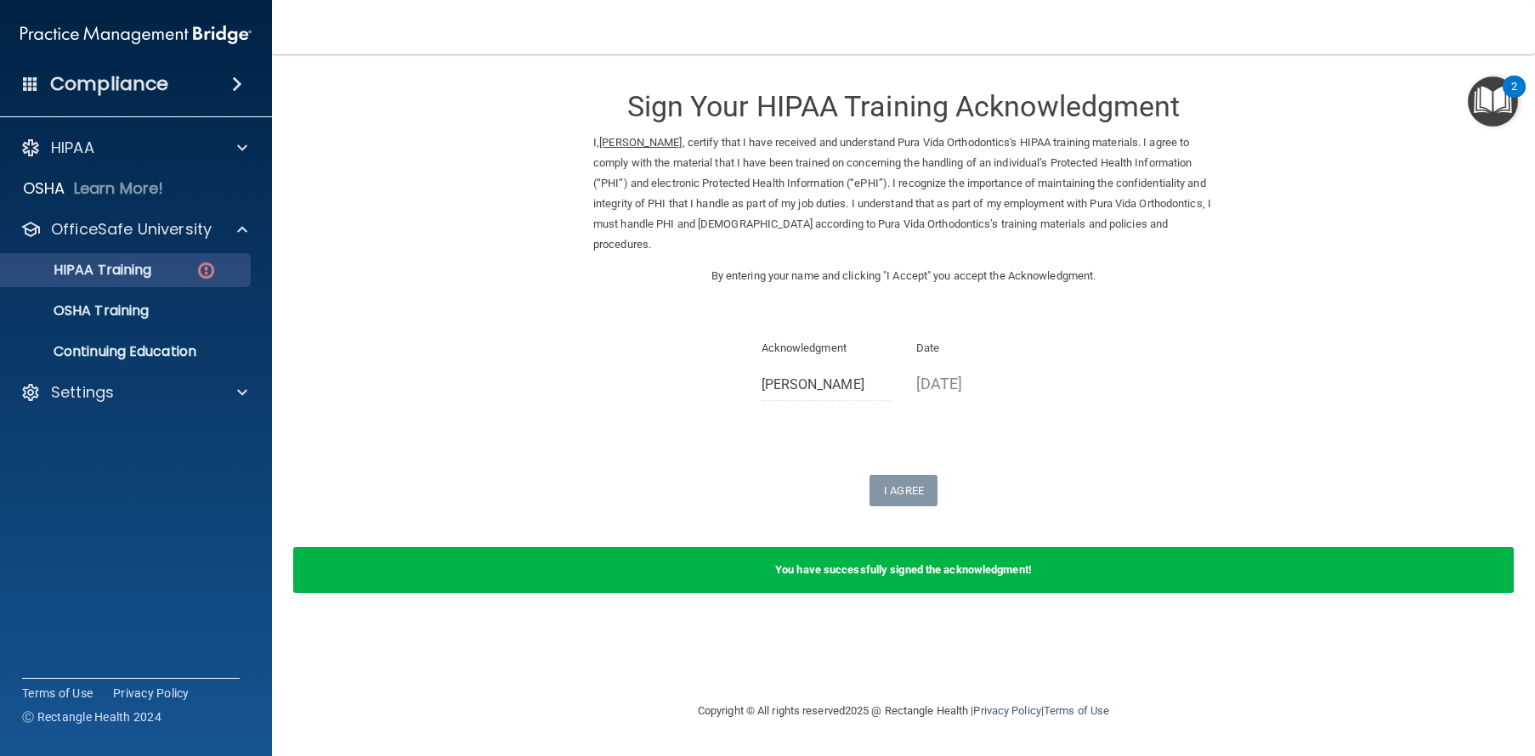
click at [106, 269] on p "HIPAA Training" at bounding box center [81, 270] width 140 height 17
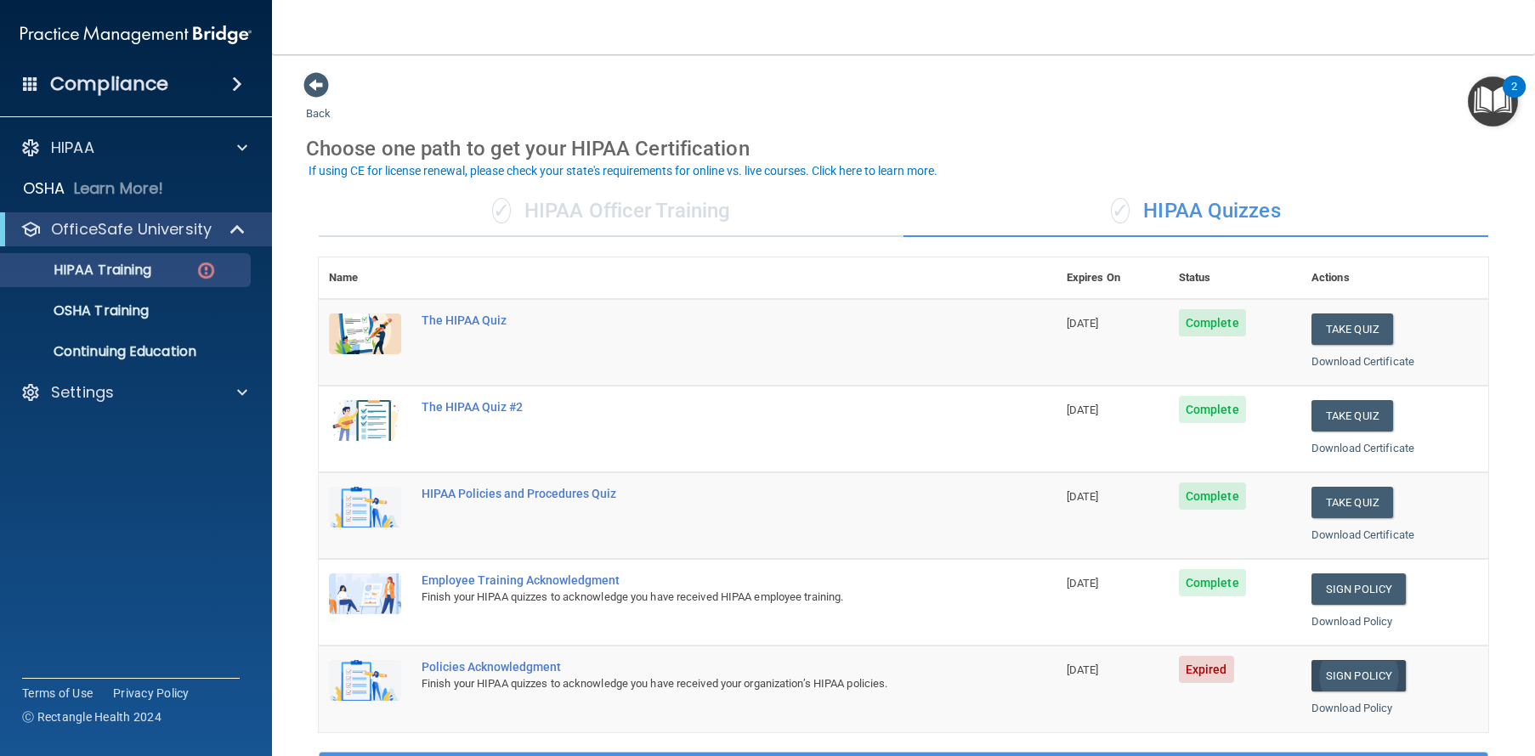
click at [1320, 666] on link "Sign Policy" at bounding box center [1358, 675] width 94 height 31
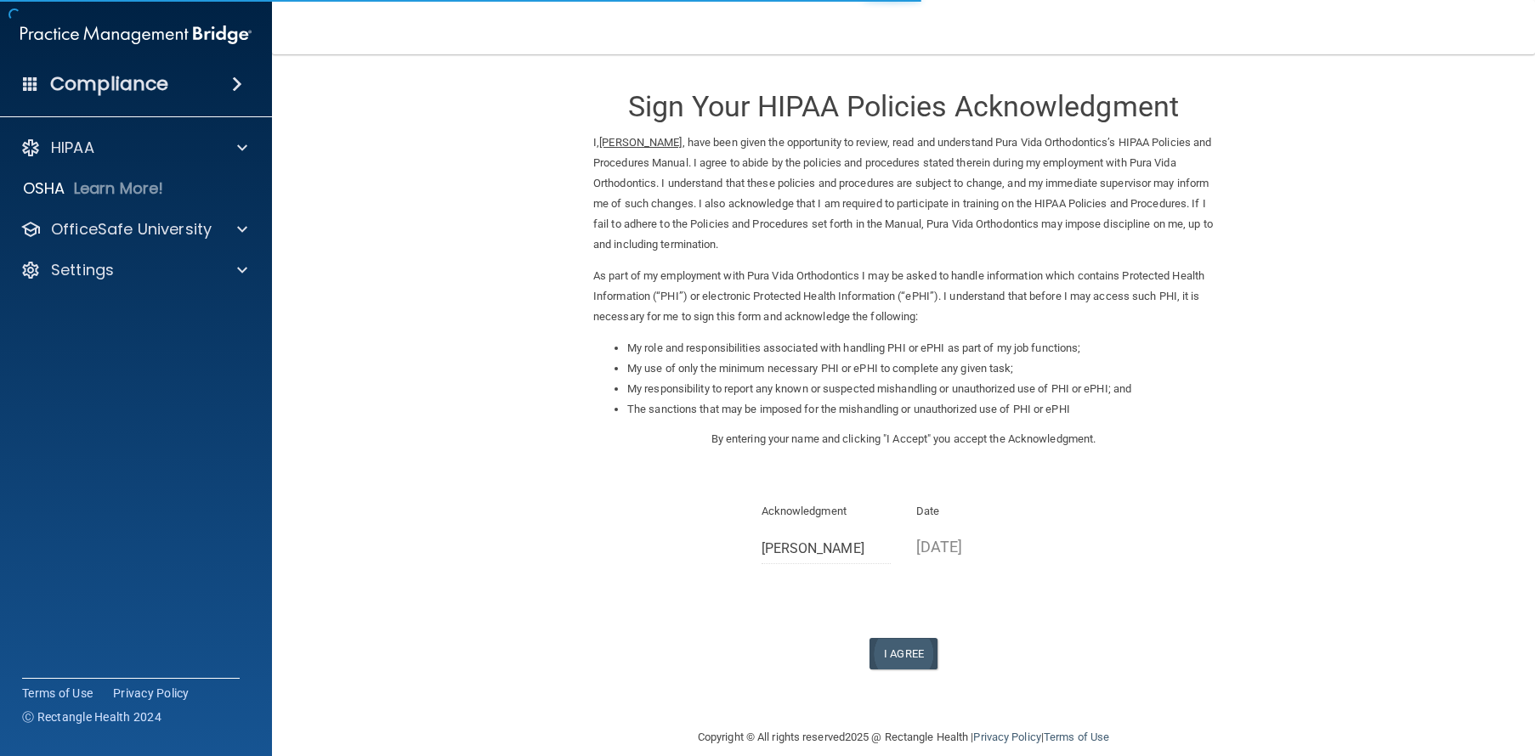
click at [907, 638] on button "I Agree" at bounding box center [903, 653] width 68 height 31
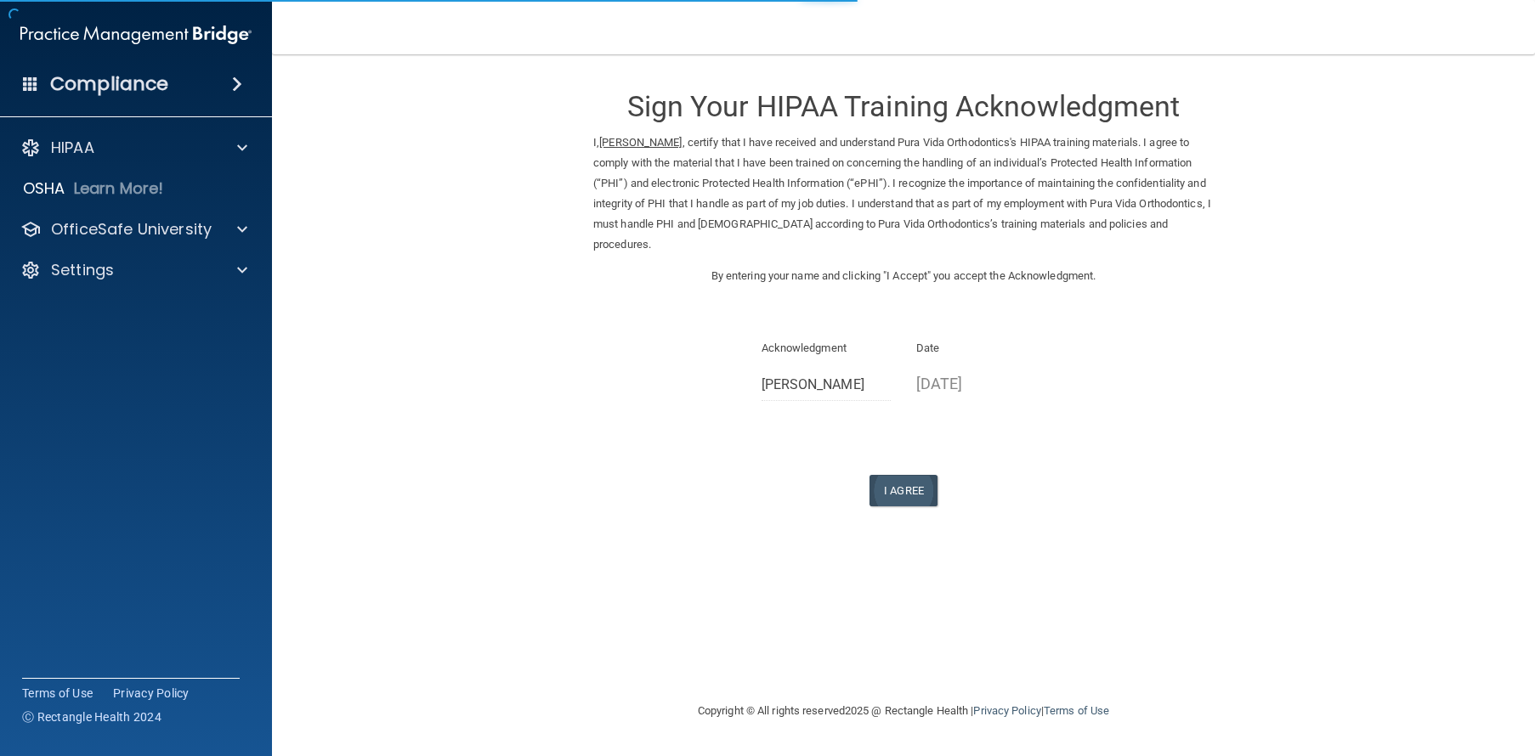
click at [918, 475] on button "I Agree" at bounding box center [903, 490] width 68 height 31
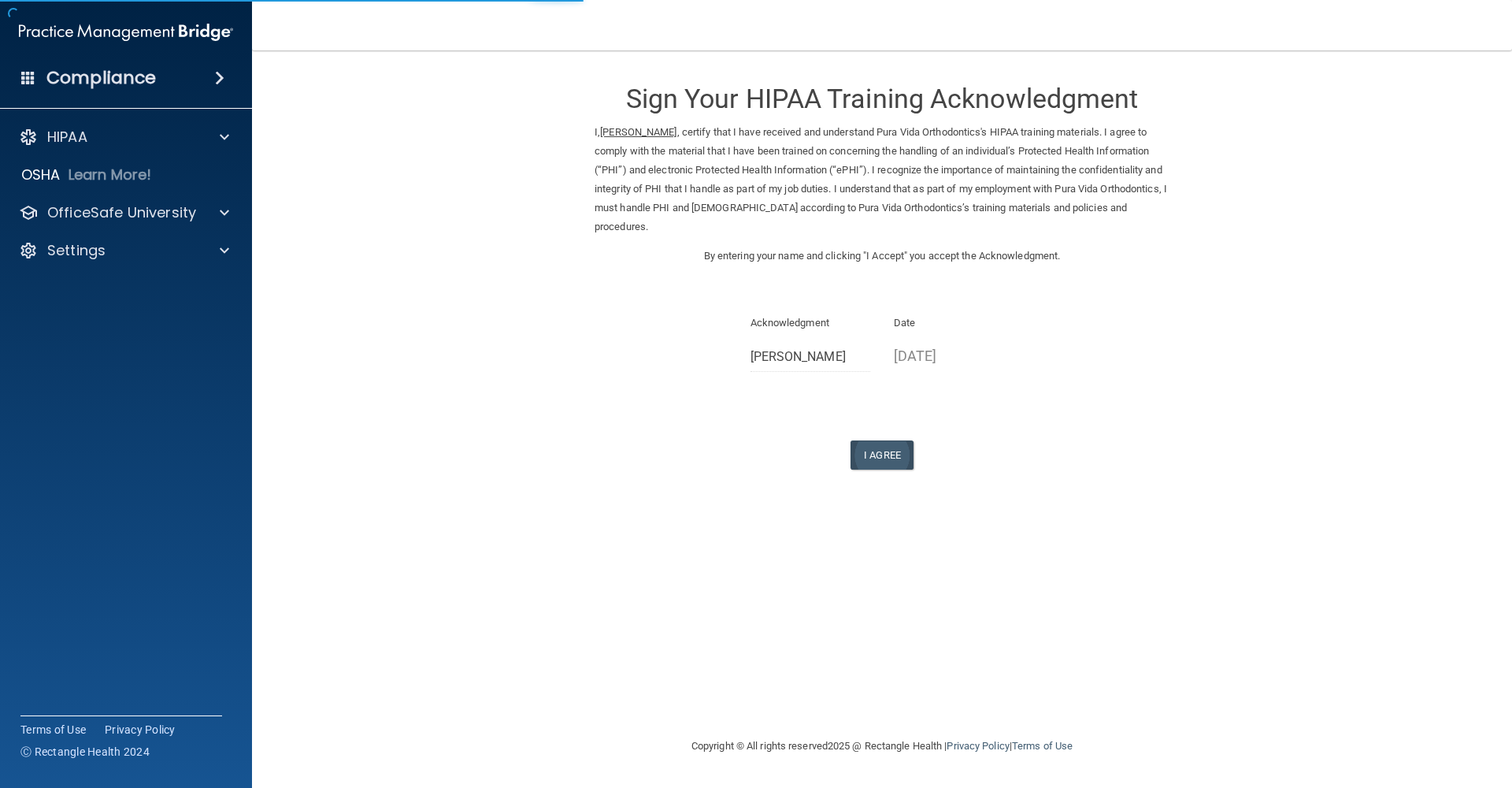
click at [872, 440] on button "I Agree" at bounding box center [883, 454] width 63 height 29
